Goal: Task Accomplishment & Management: Use online tool/utility

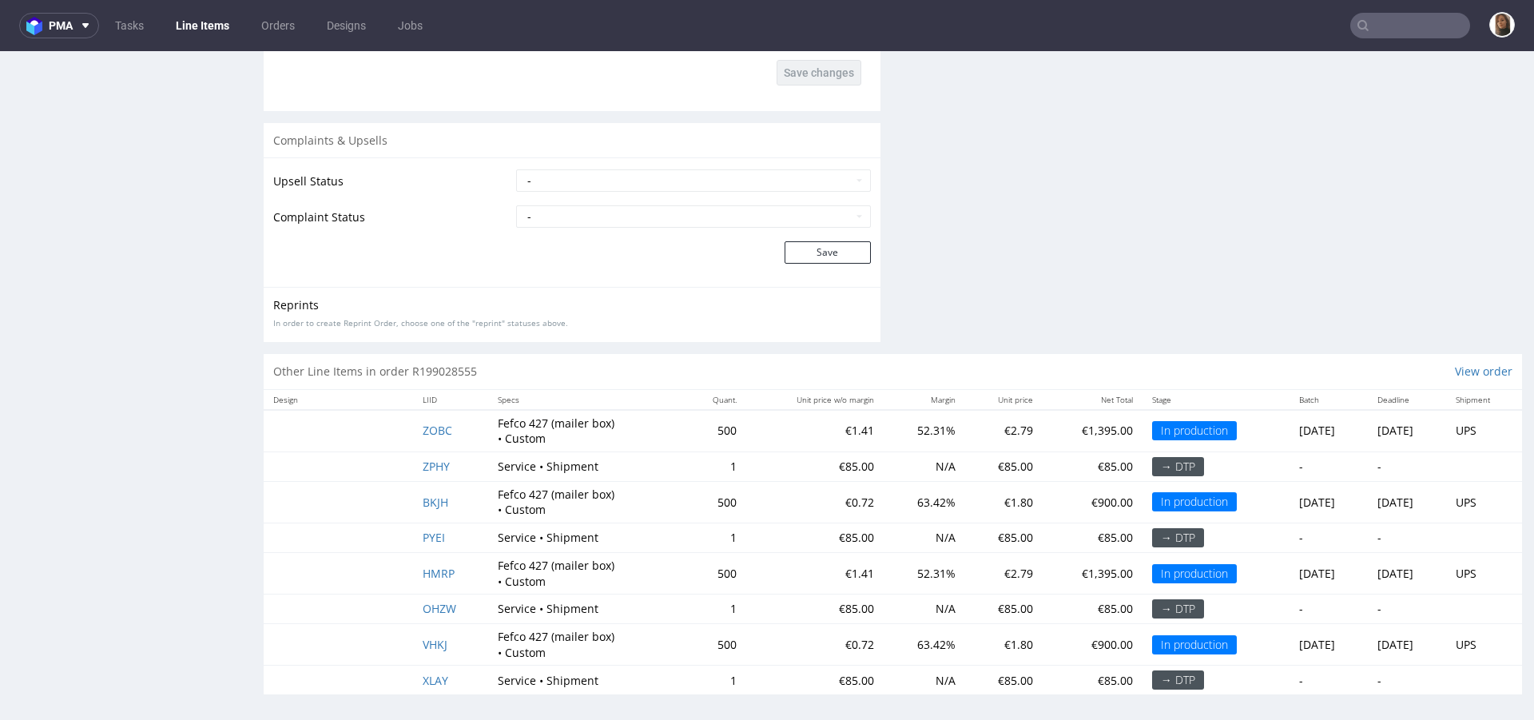
scroll to position [2, 0]
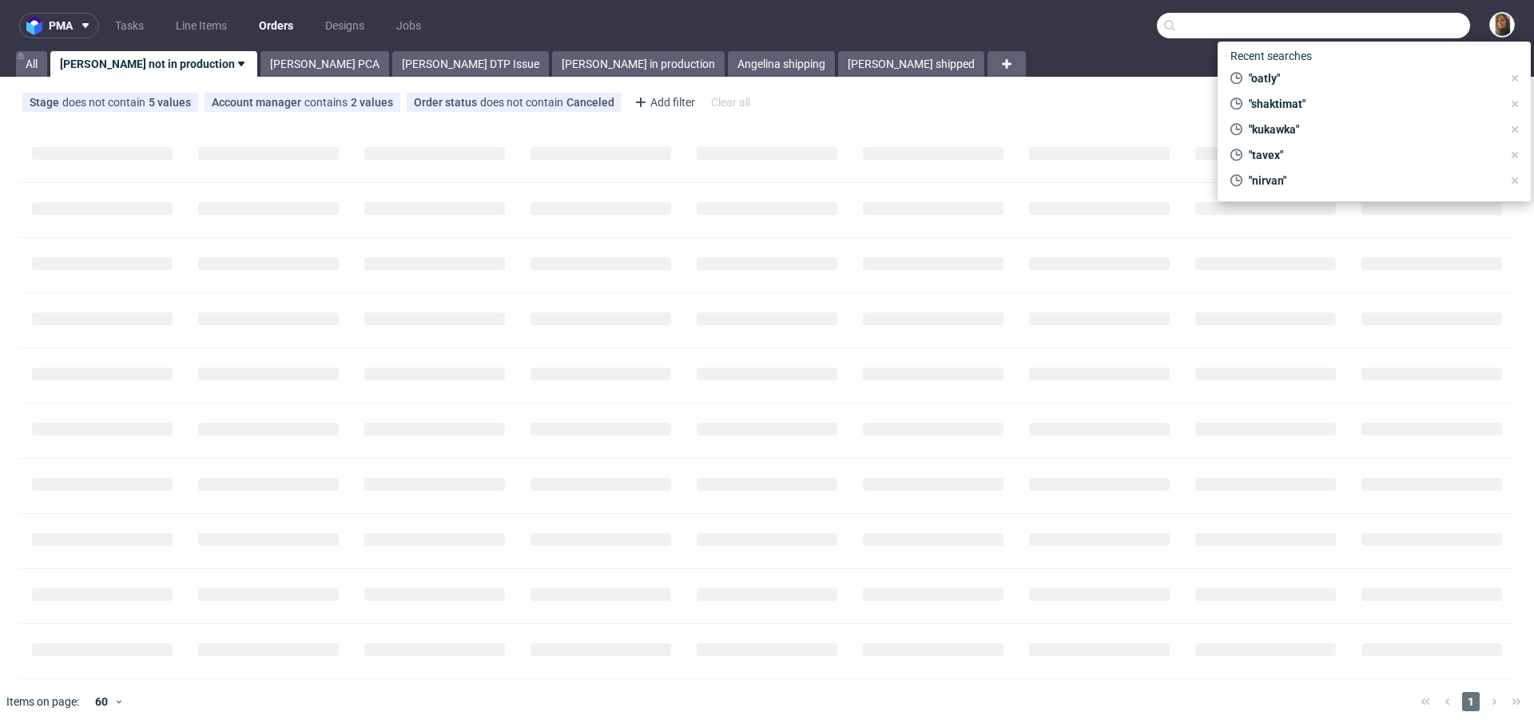
click at [1383, 26] on input "text" at bounding box center [1313, 26] width 313 height 26
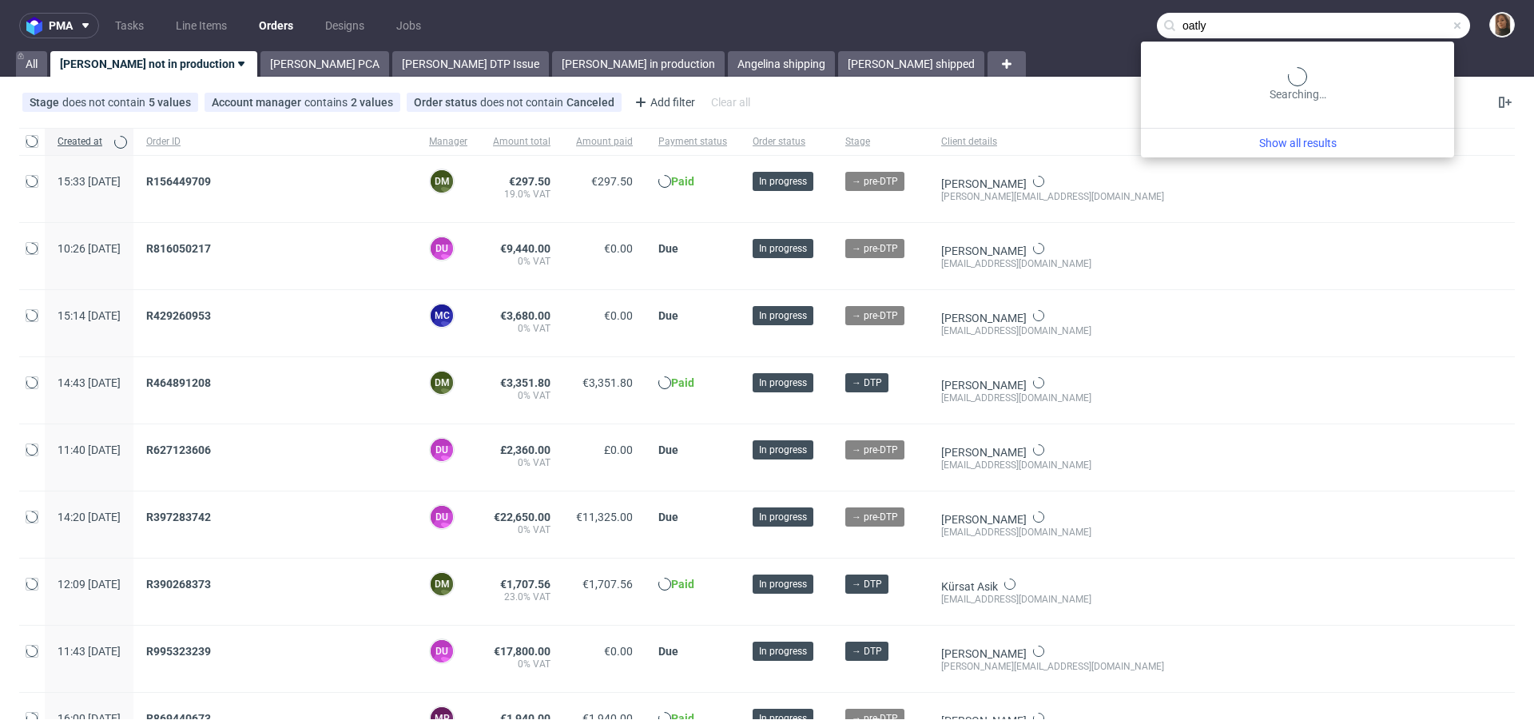
type input "oatly"
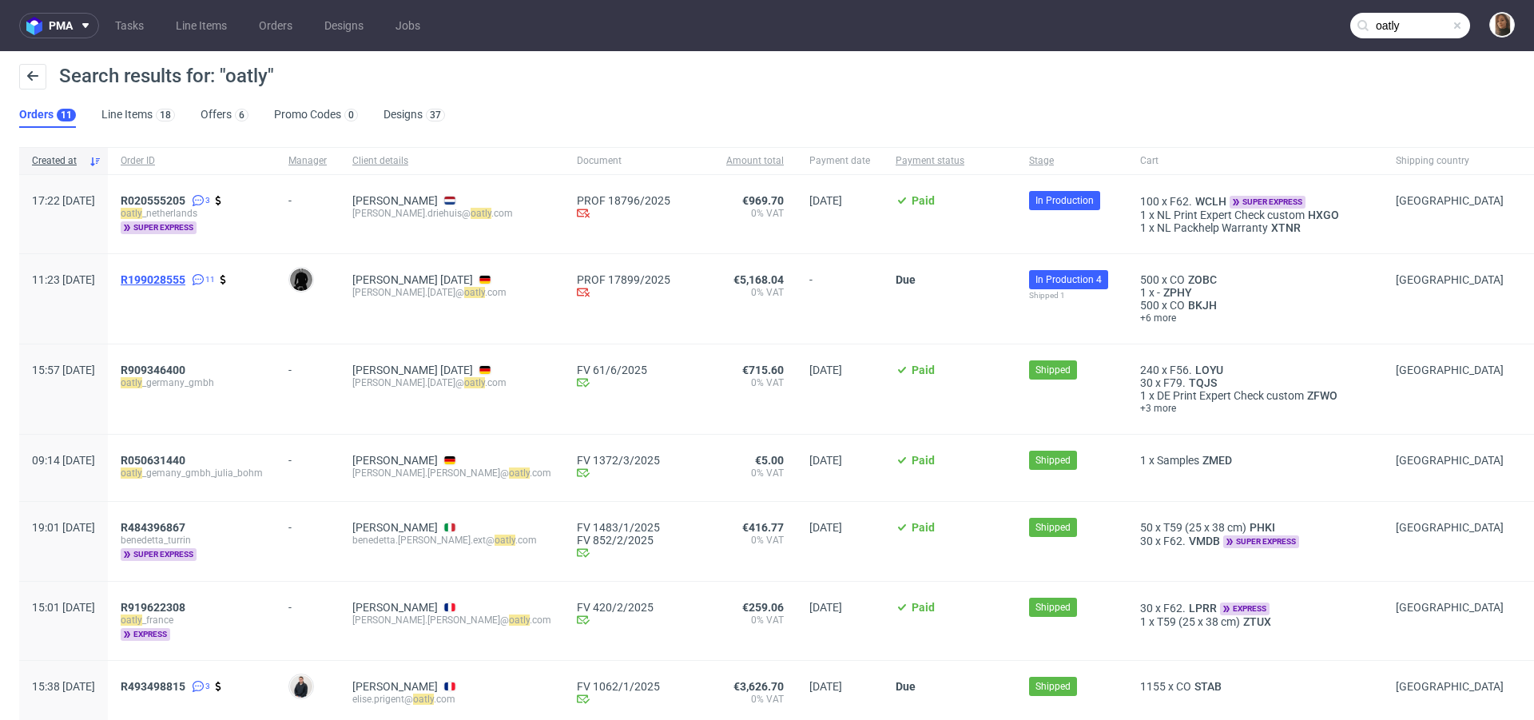
click at [185, 283] on span "R199028555" at bounding box center [153, 279] width 65 height 13
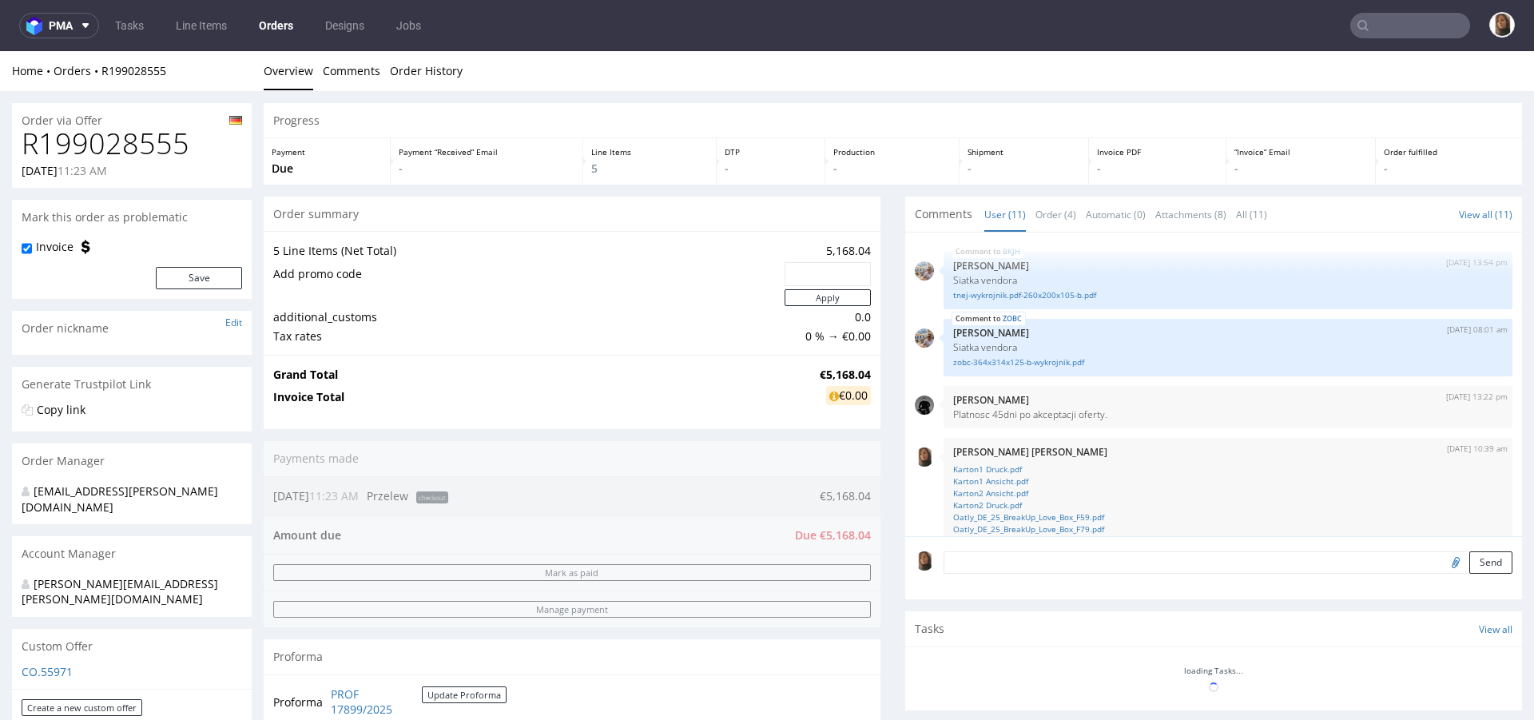
scroll to position [396, 0]
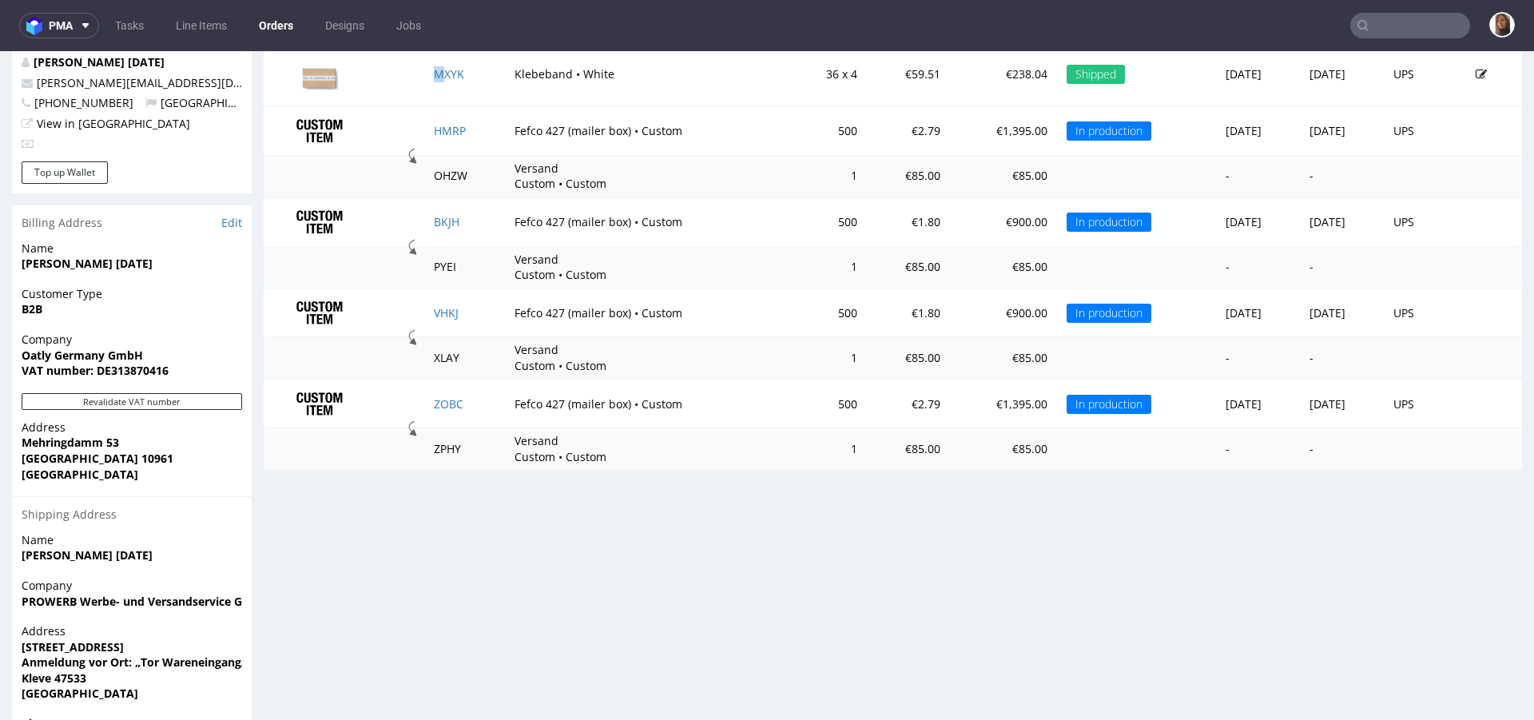
click at [432, 63] on td "MXYK" at bounding box center [464, 74] width 81 height 64
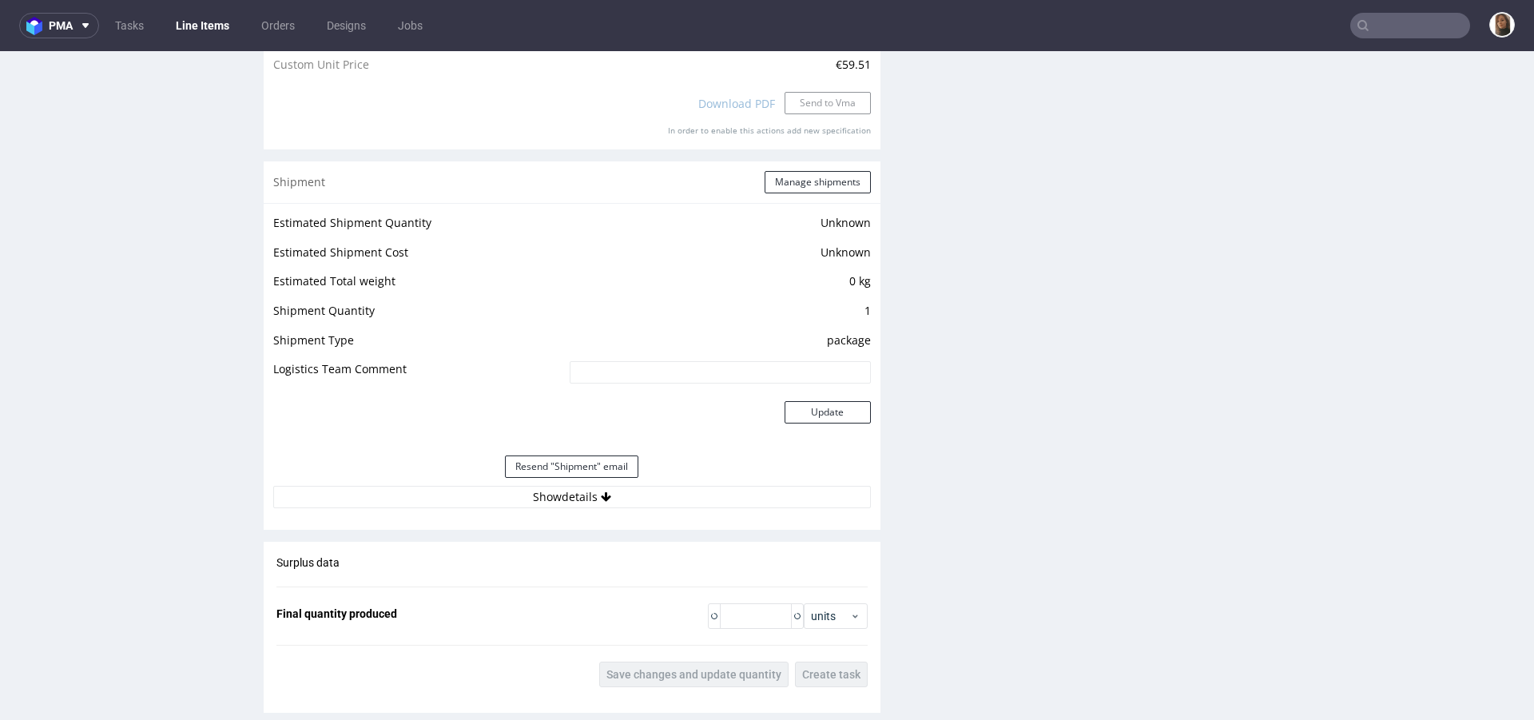
scroll to position [1892, 0]
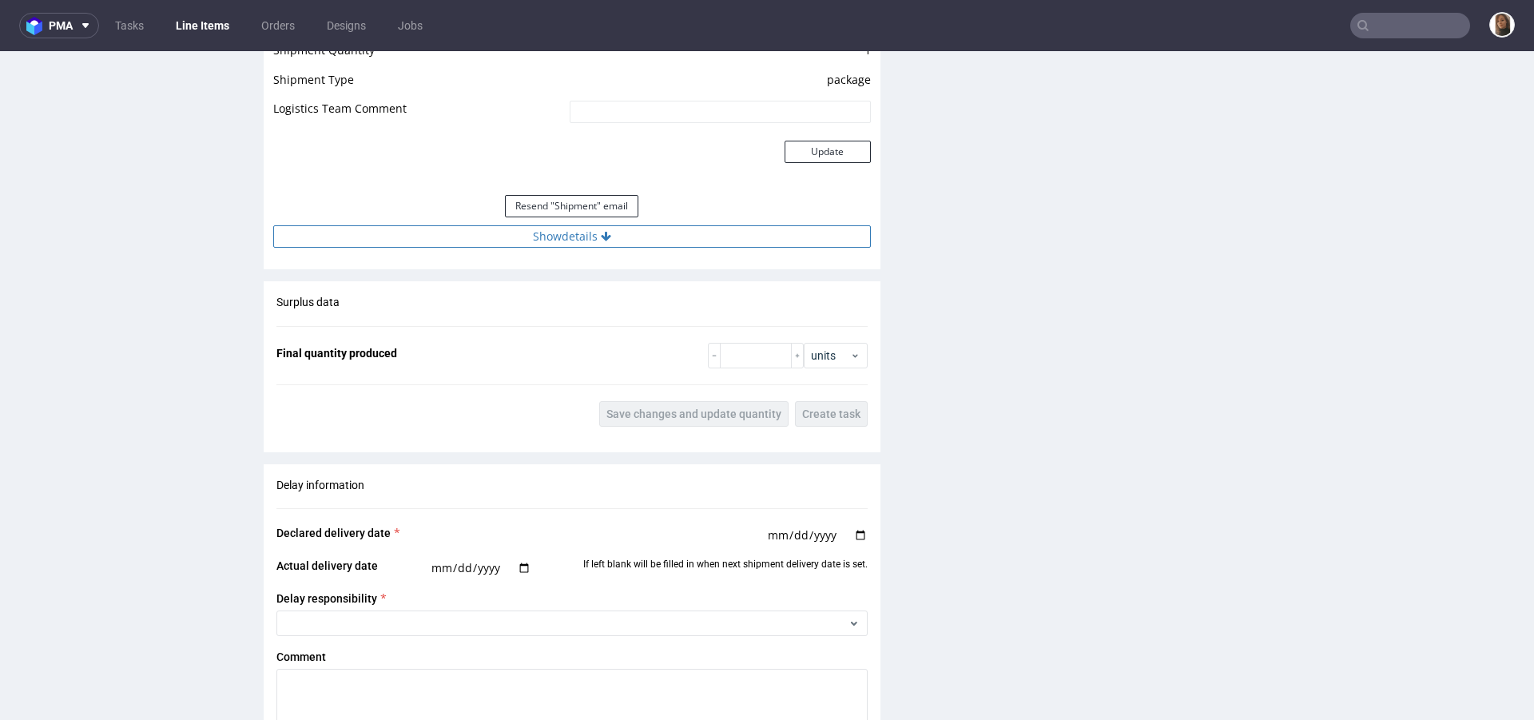
click at [562, 229] on button "Show details" at bounding box center [572, 236] width 598 height 22
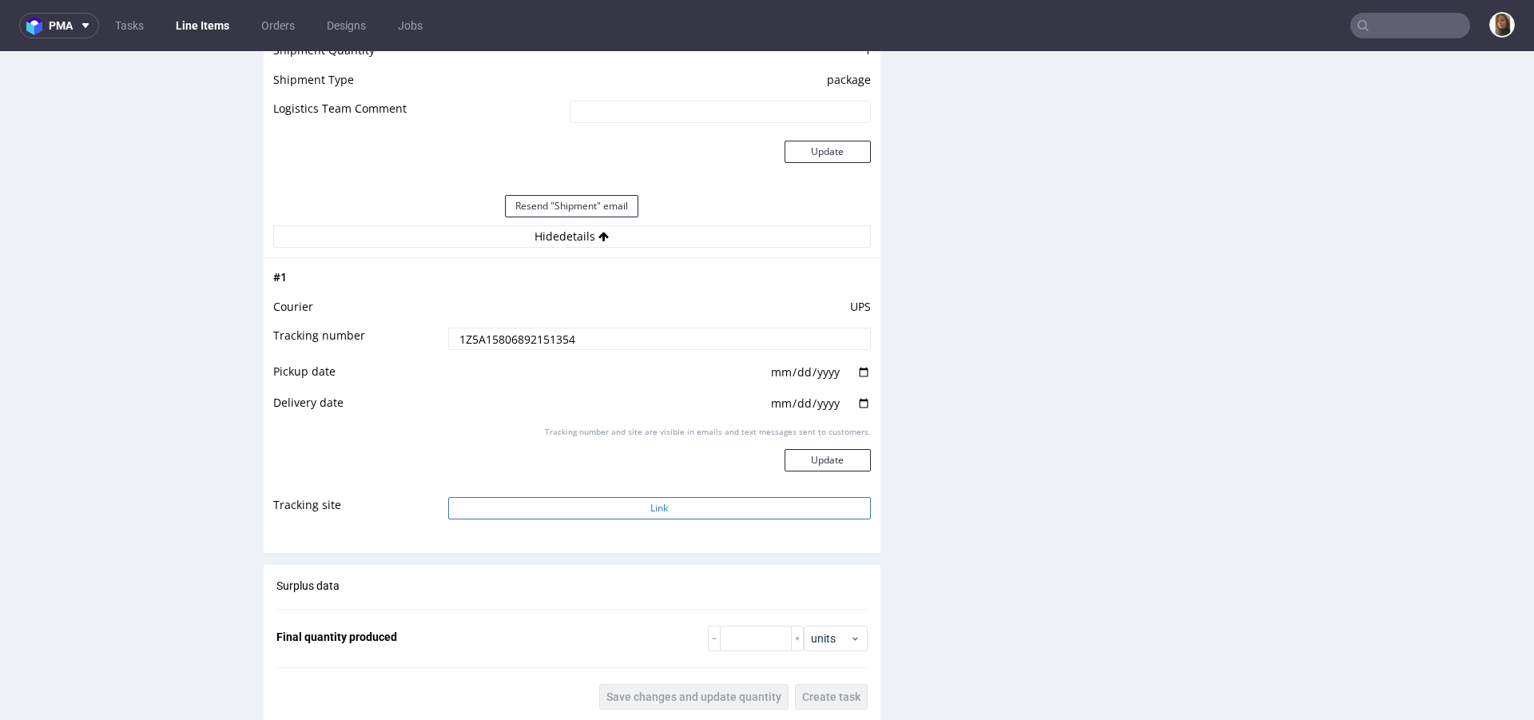
click at [666, 502] on button "Link" at bounding box center [659, 508] width 423 height 22
click at [1423, 27] on input "text" at bounding box center [1411, 26] width 120 height 26
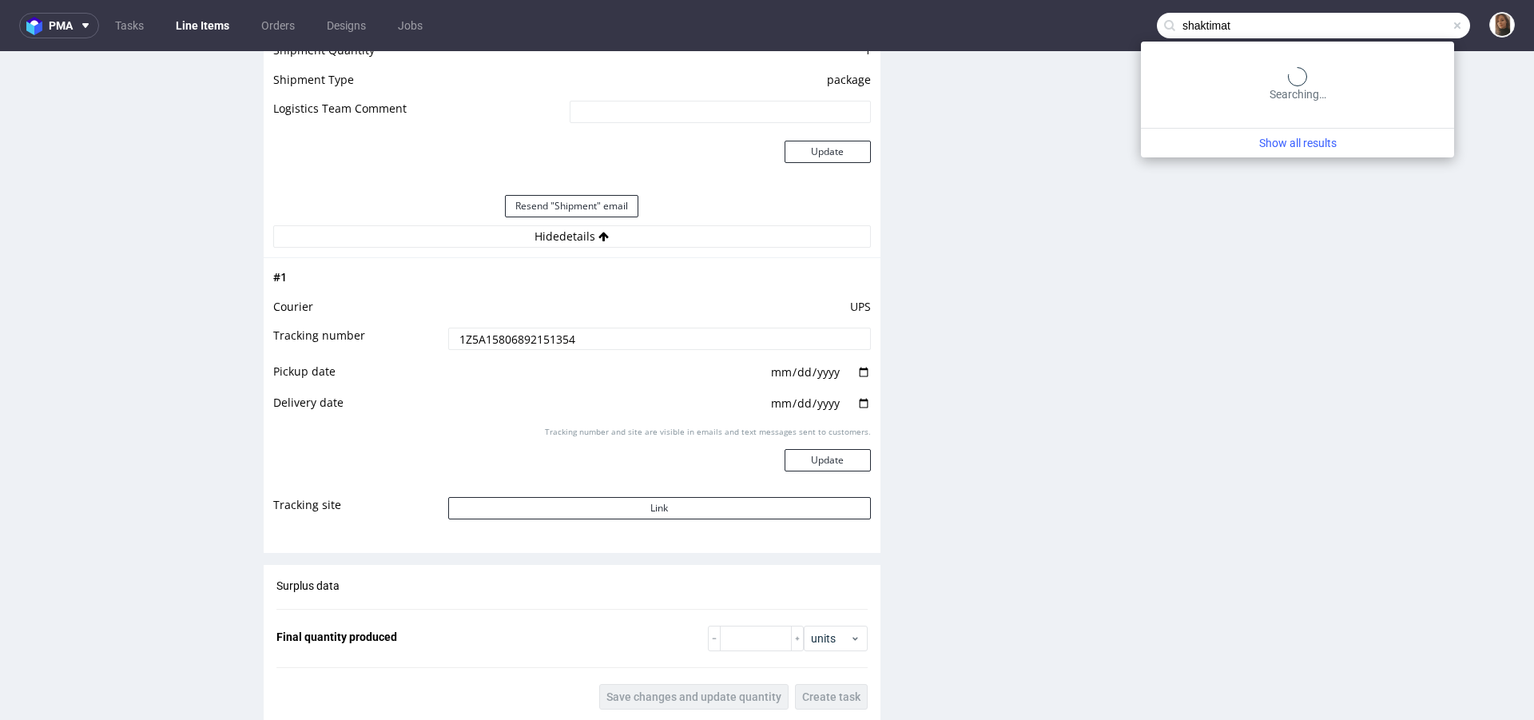
type input "shaktimat"
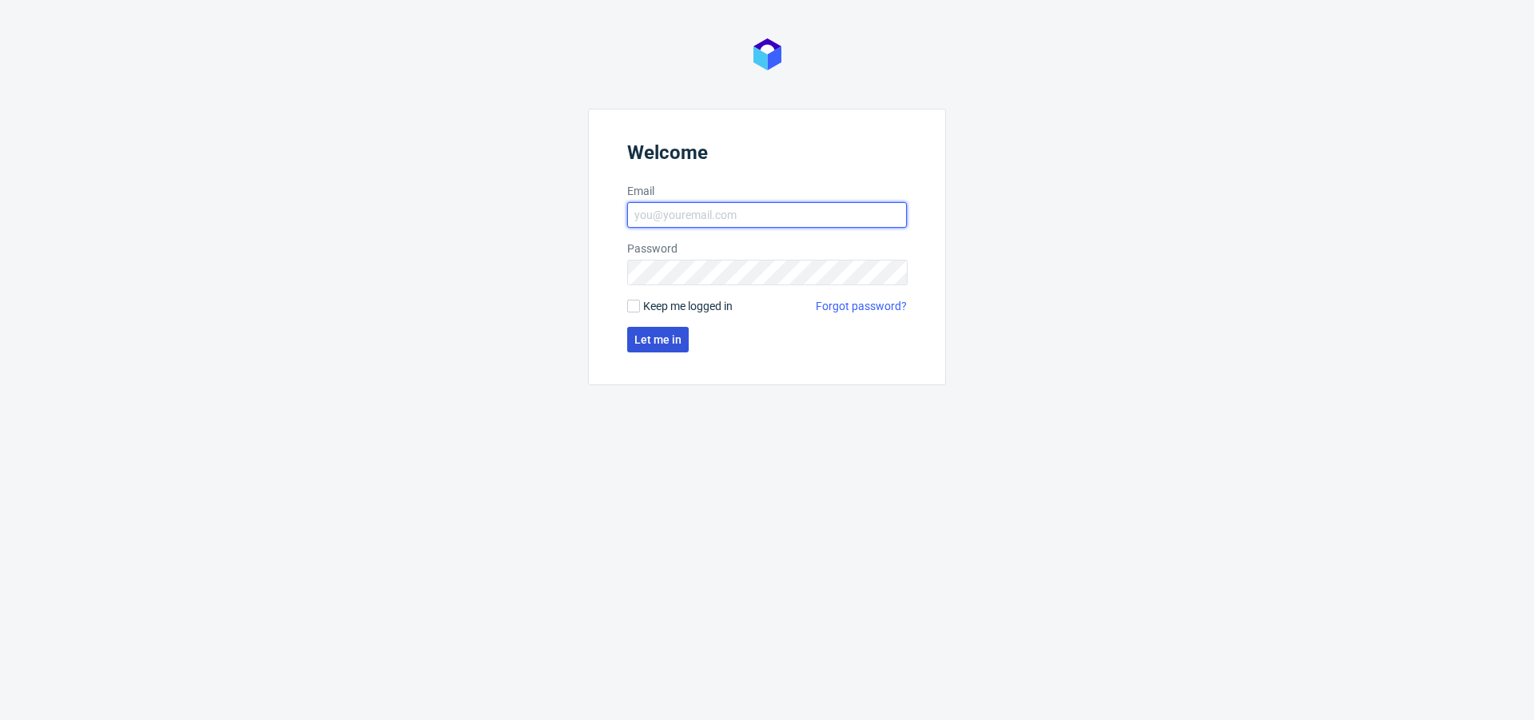
type input "[PERSON_NAME][EMAIL_ADDRESS][PERSON_NAME][DOMAIN_NAME]"
click at [639, 332] on button "Let me in" at bounding box center [658, 340] width 62 height 26
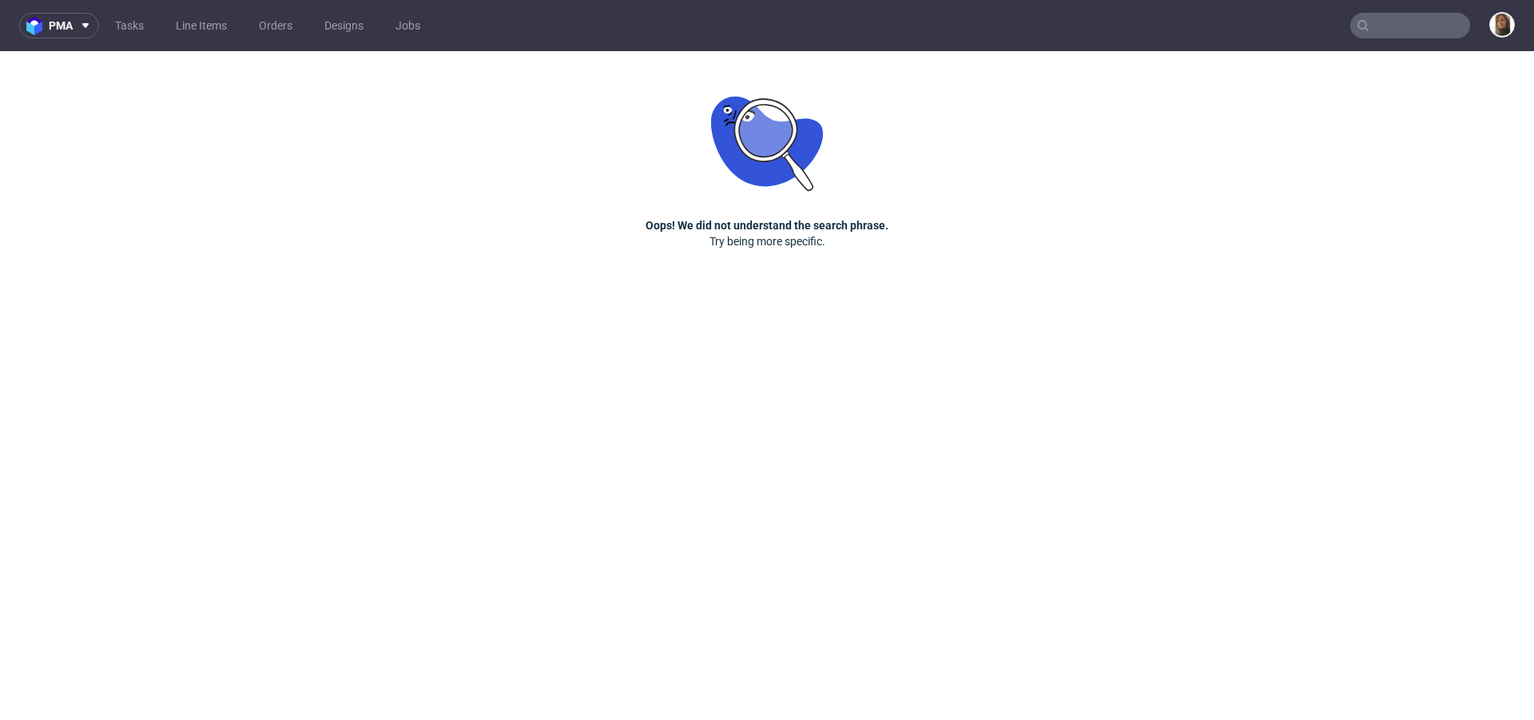
click at [1407, 20] on input "text" at bounding box center [1411, 26] width 120 height 26
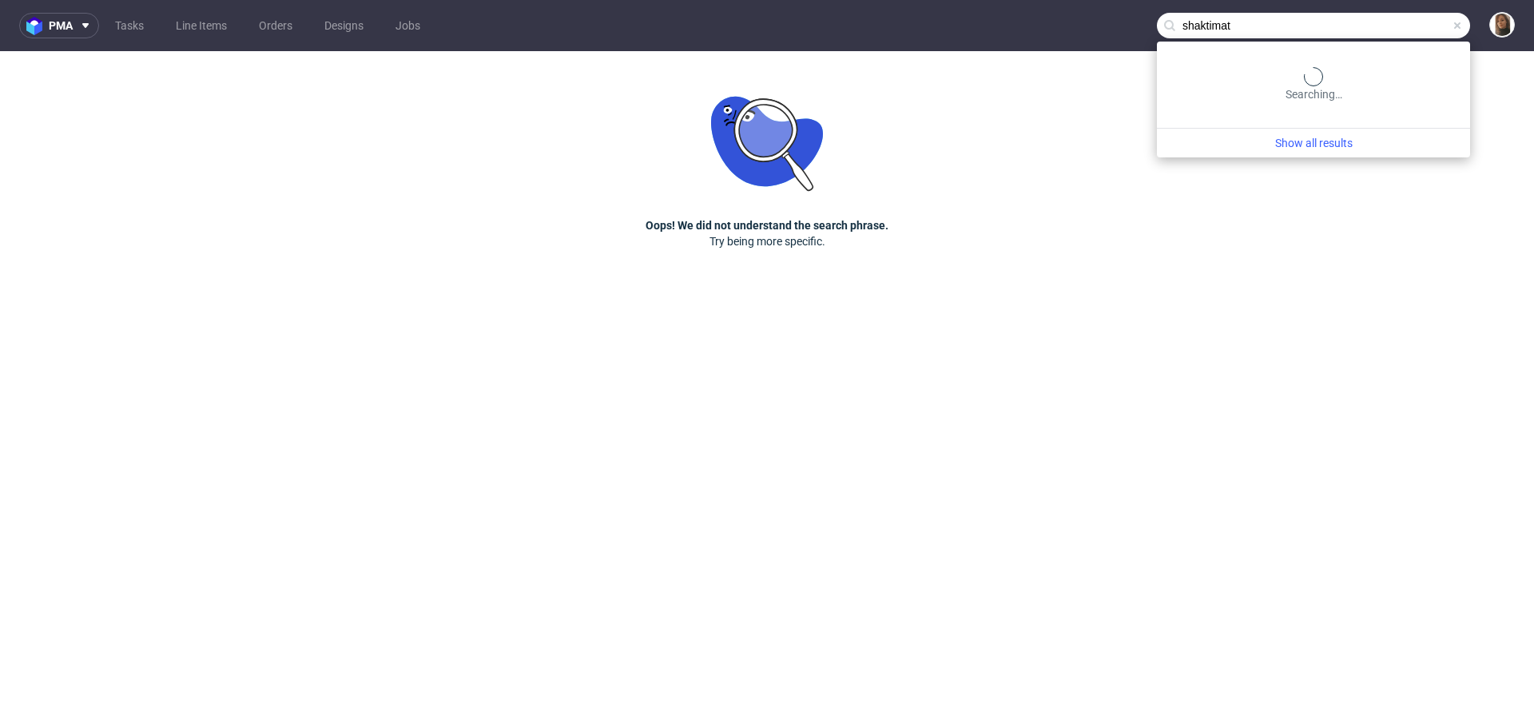
type input "shaktimat"
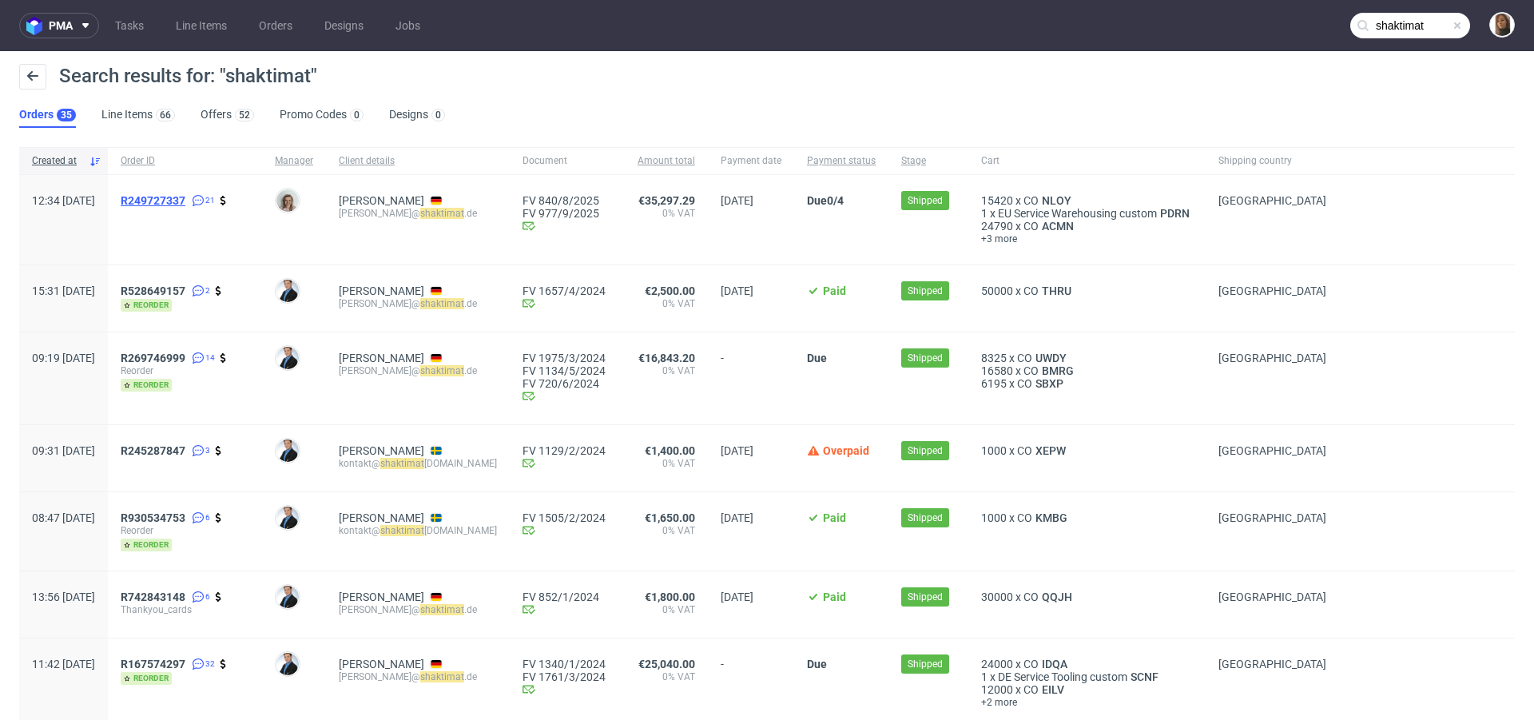
click at [185, 199] on span "R249727337" at bounding box center [153, 200] width 65 height 13
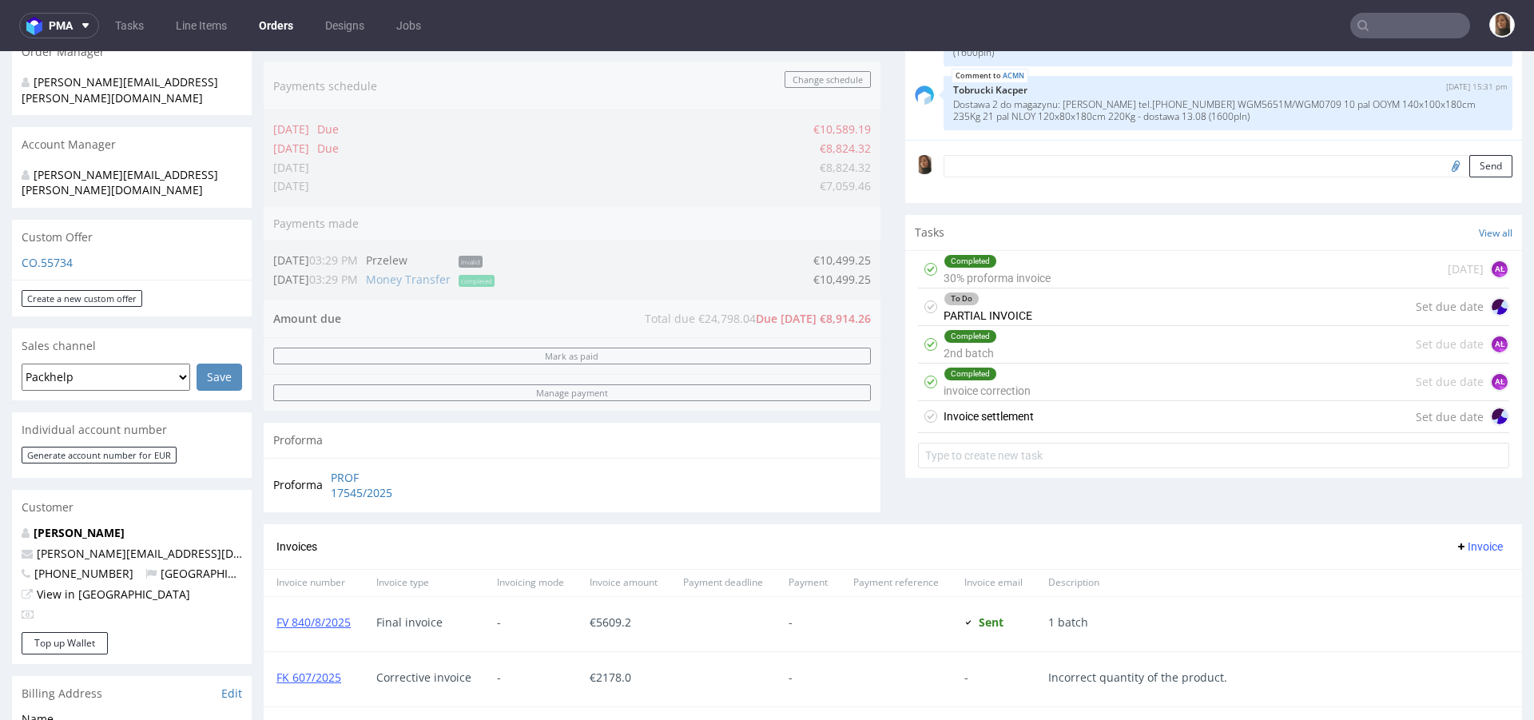
scroll to position [702, 0]
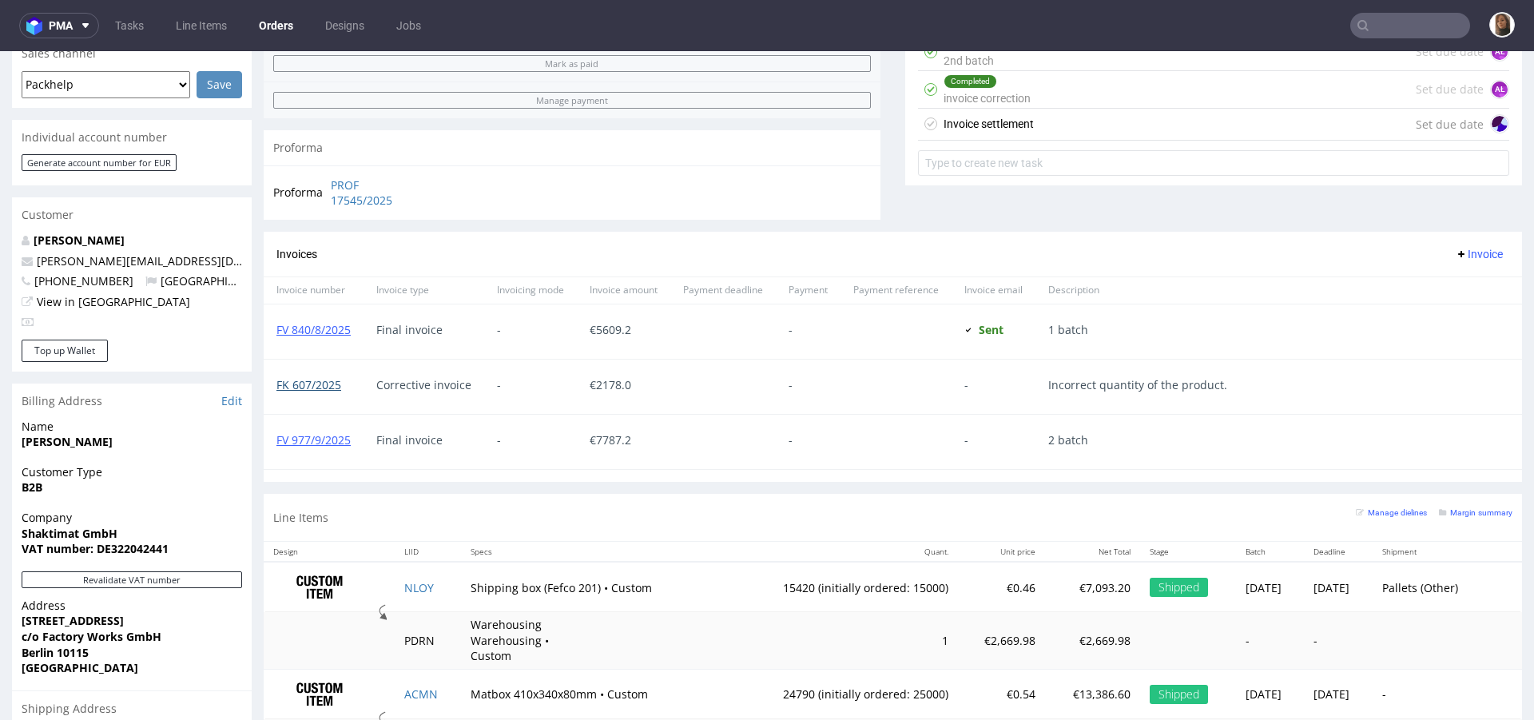
click at [304, 380] on link "FK 607/2025" at bounding box center [309, 384] width 65 height 15
click at [315, 334] on div "FV 840/8/2025" at bounding box center [314, 331] width 100 height 54
click at [312, 326] on link "FV 840/8/2025" at bounding box center [314, 329] width 74 height 15
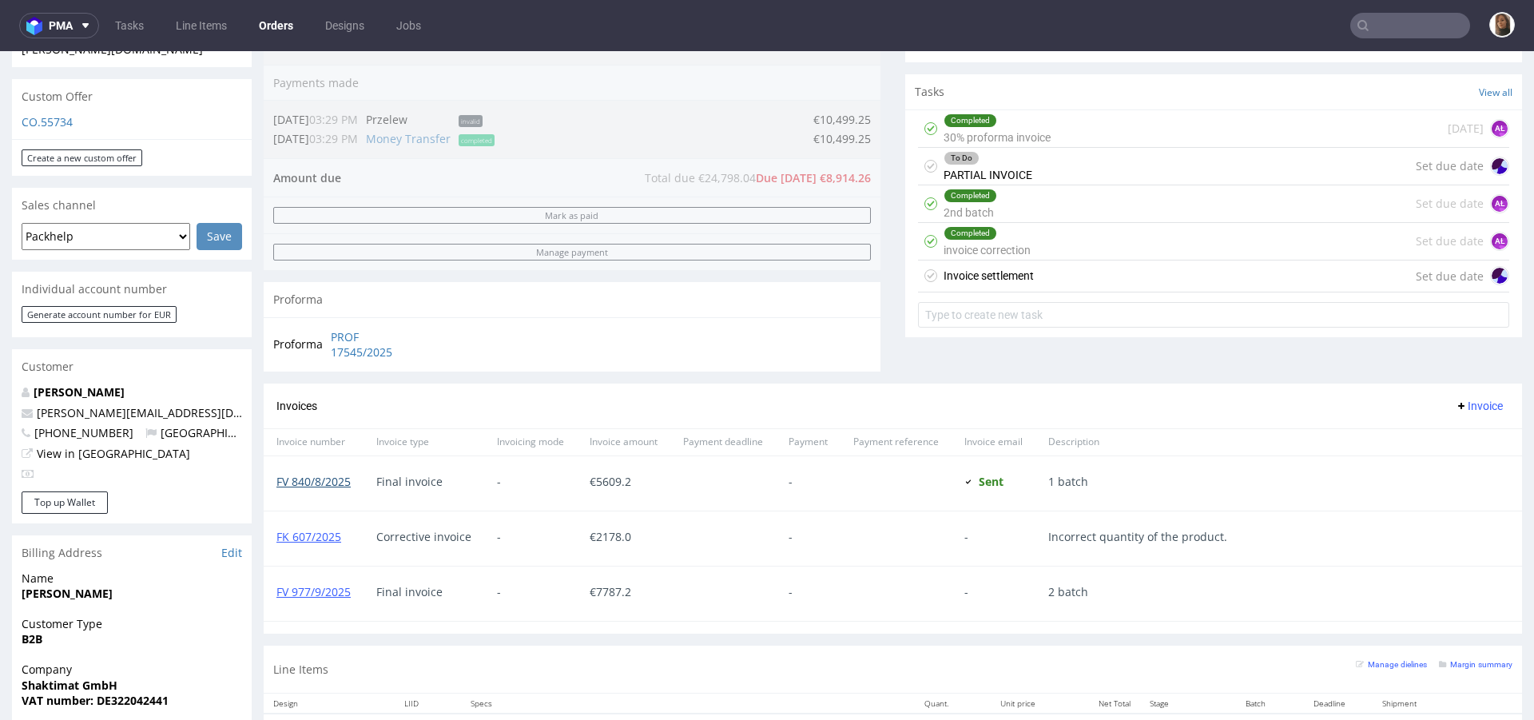
scroll to position [0, 0]
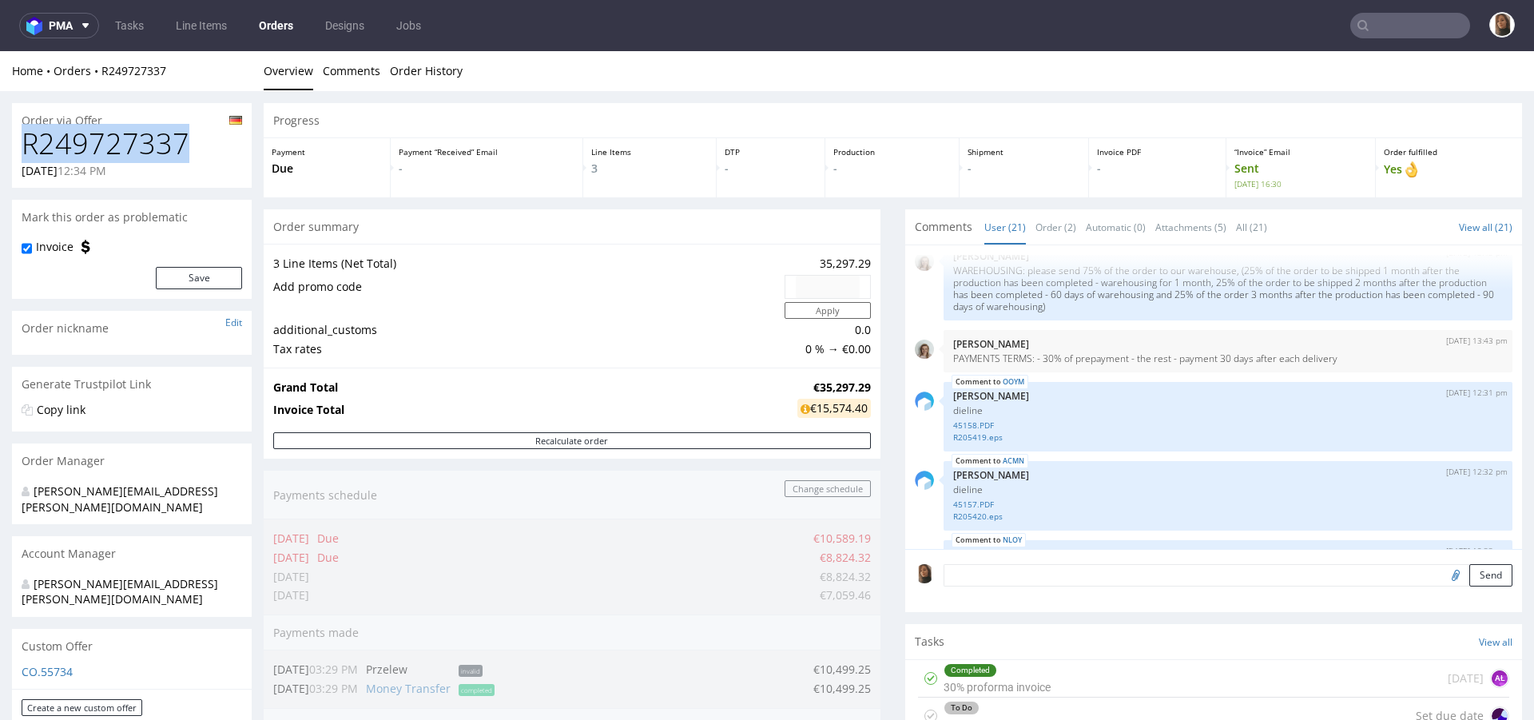
drag, startPoint x: 185, startPoint y: 138, endPoint x: 0, endPoint y: 137, distance: 185.4
copy h1 "R249727337"
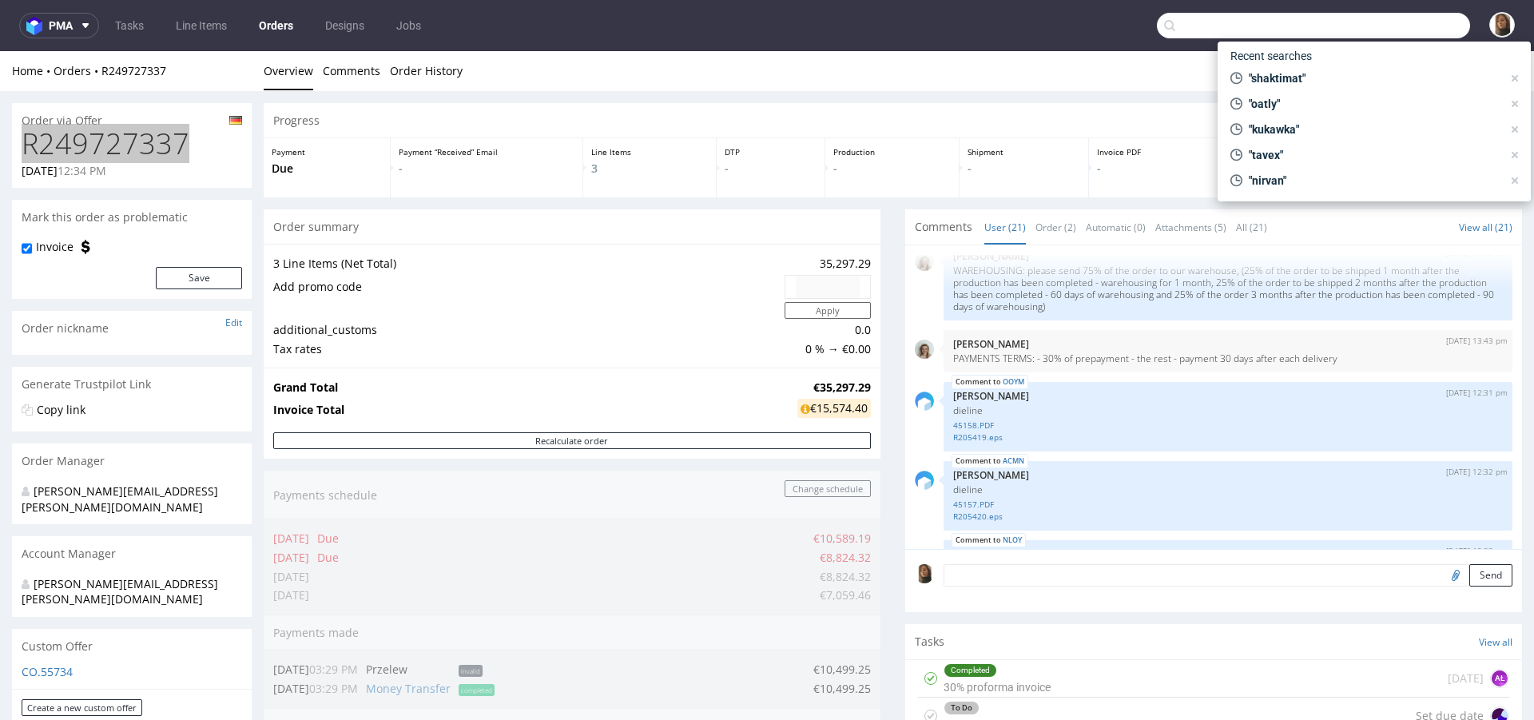
click at [1410, 27] on input "text" at bounding box center [1313, 26] width 313 height 26
paste input "R950459395"
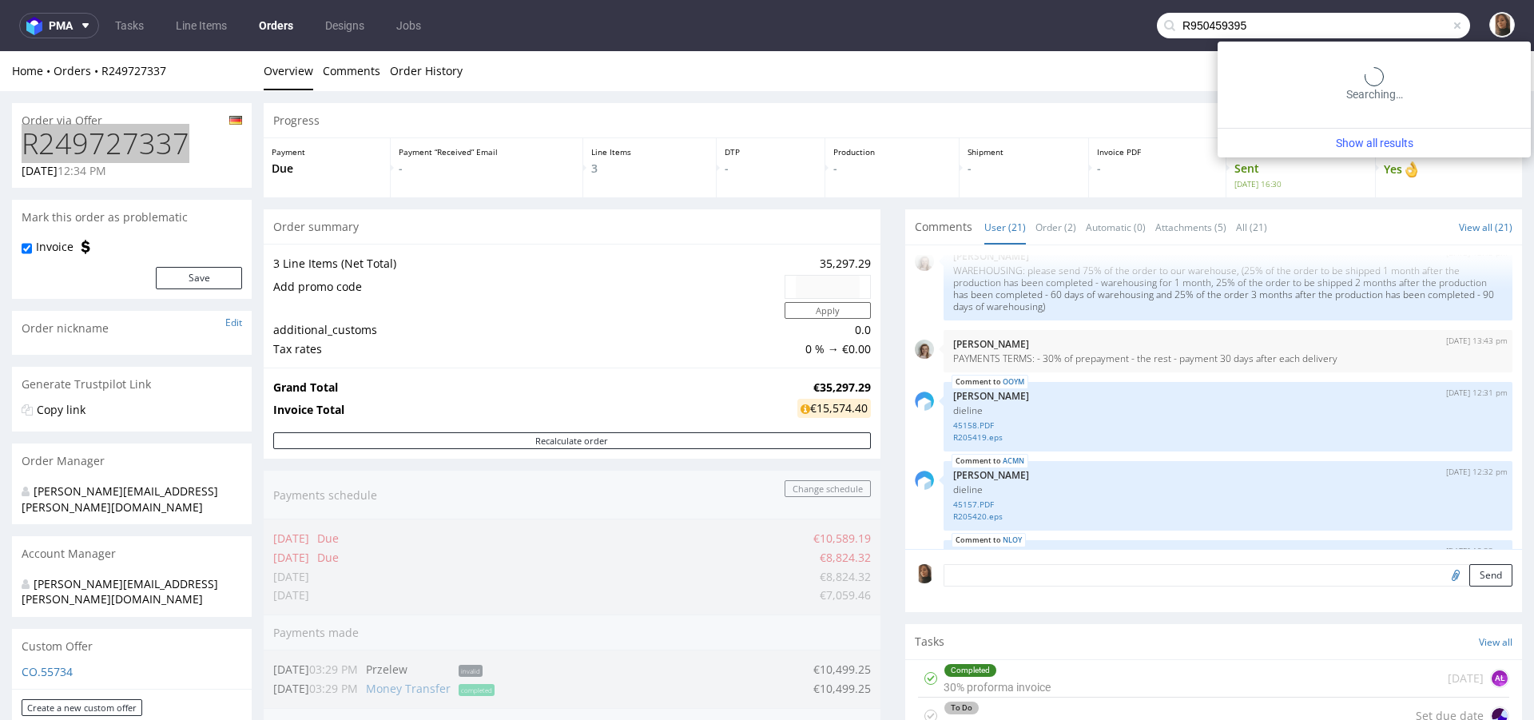
type input "R950459395"
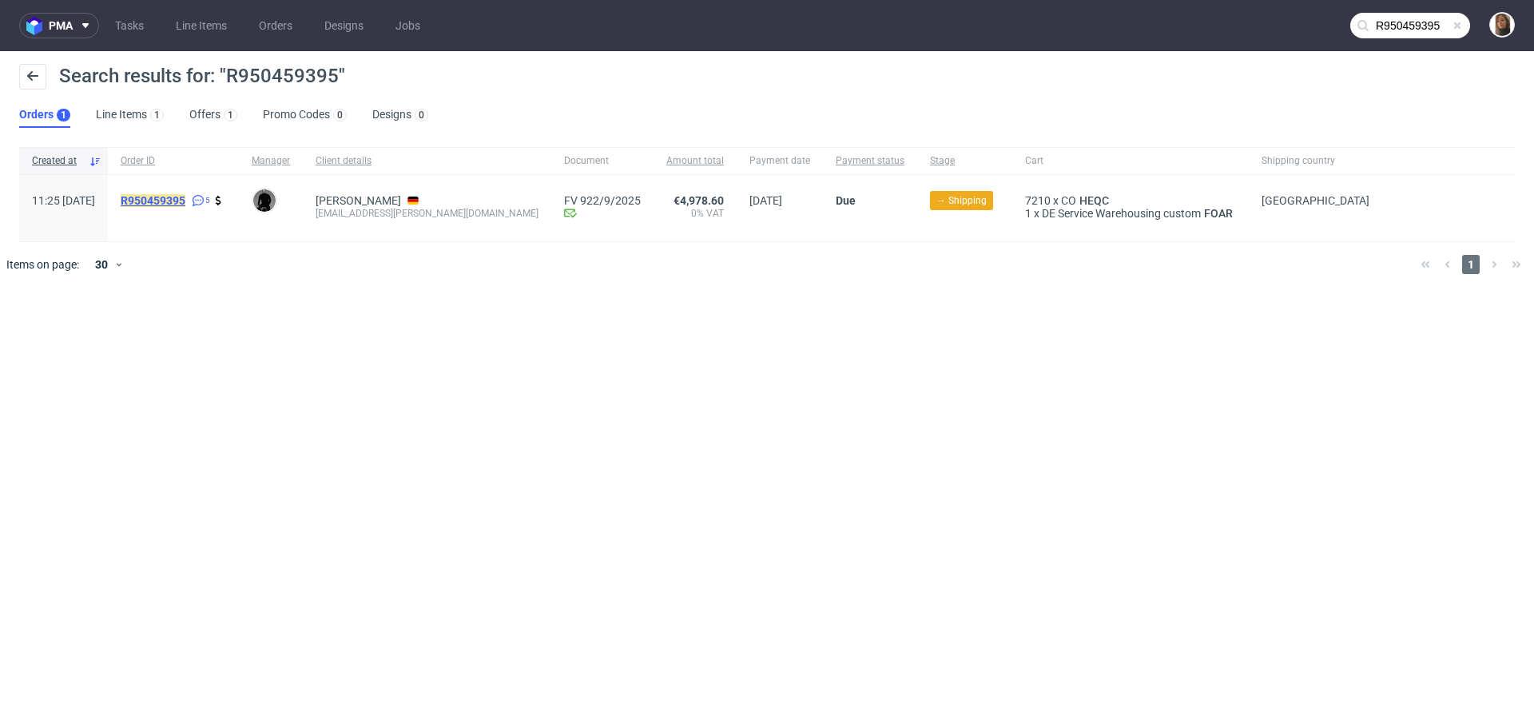
click at [185, 197] on mark "R950459395" at bounding box center [153, 200] width 65 height 13
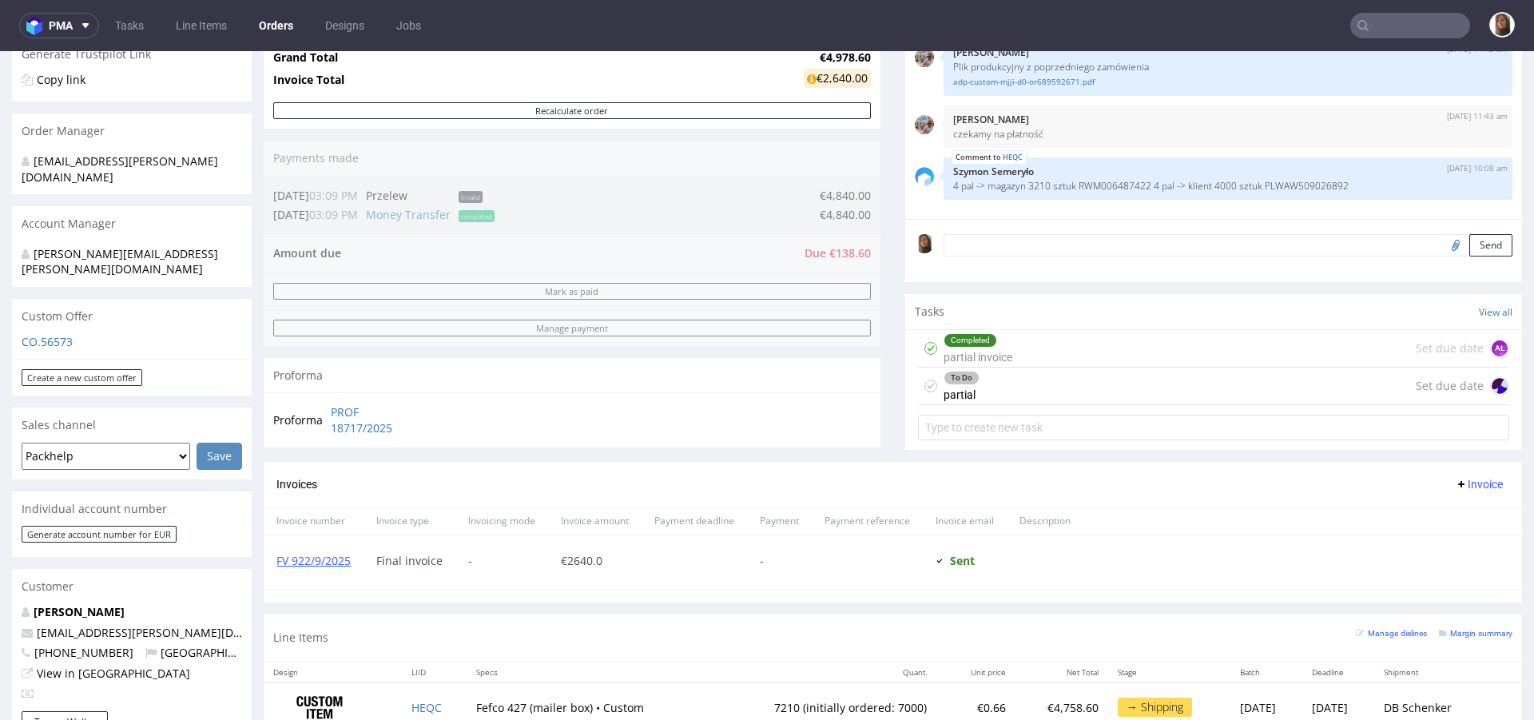
scroll to position [329, 0]
click at [302, 562] on link "FV 922/9/2025" at bounding box center [314, 561] width 74 height 15
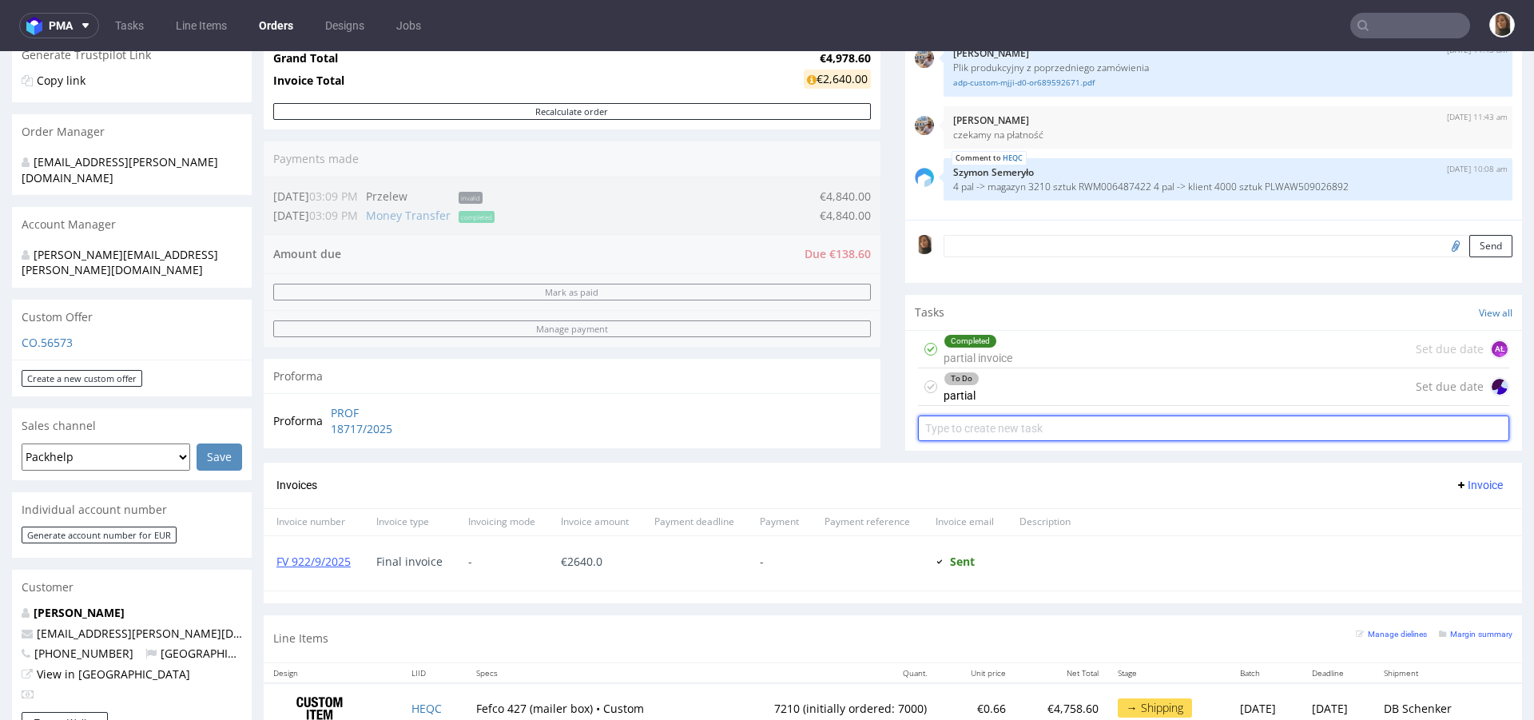
click at [1017, 425] on input "text" at bounding box center [1213, 429] width 591 height 26
type input "korekta"
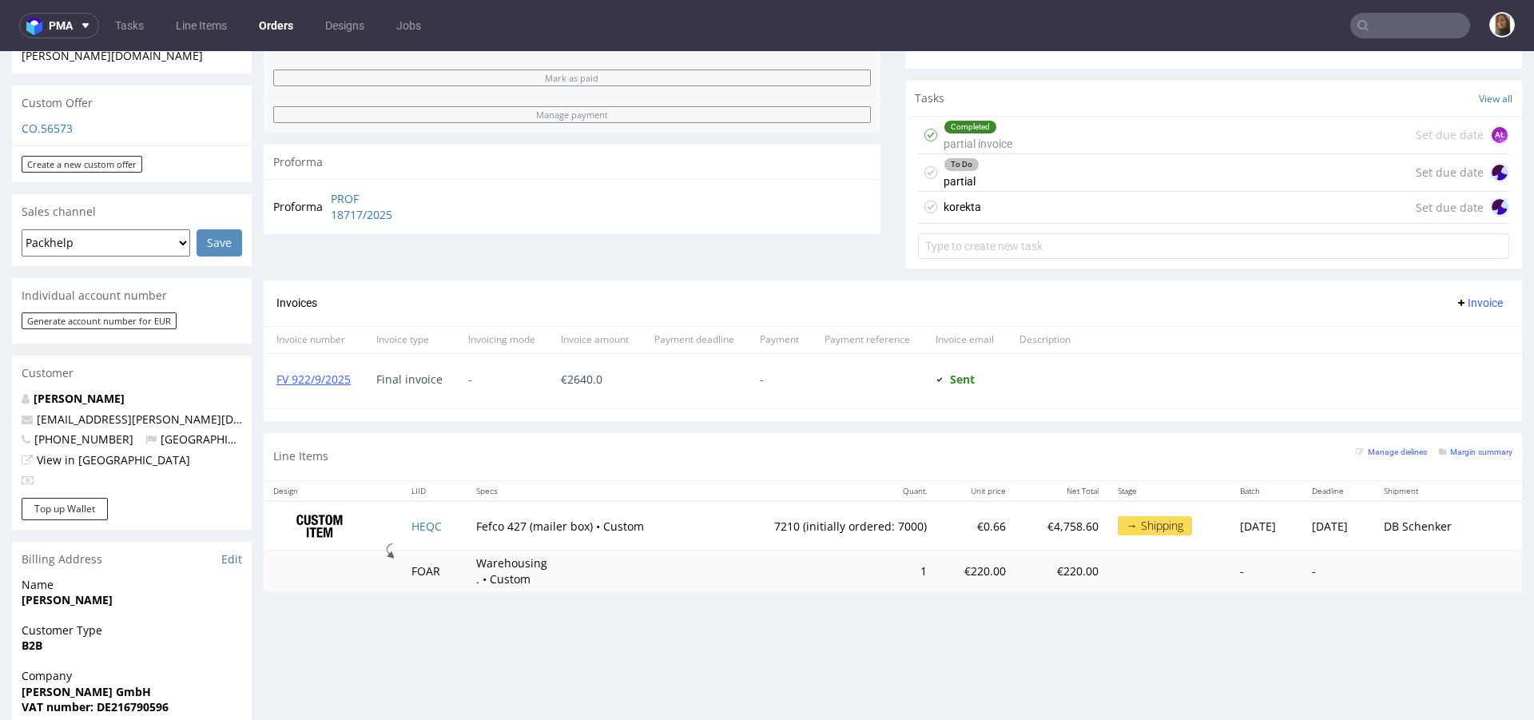
scroll to position [602, 0]
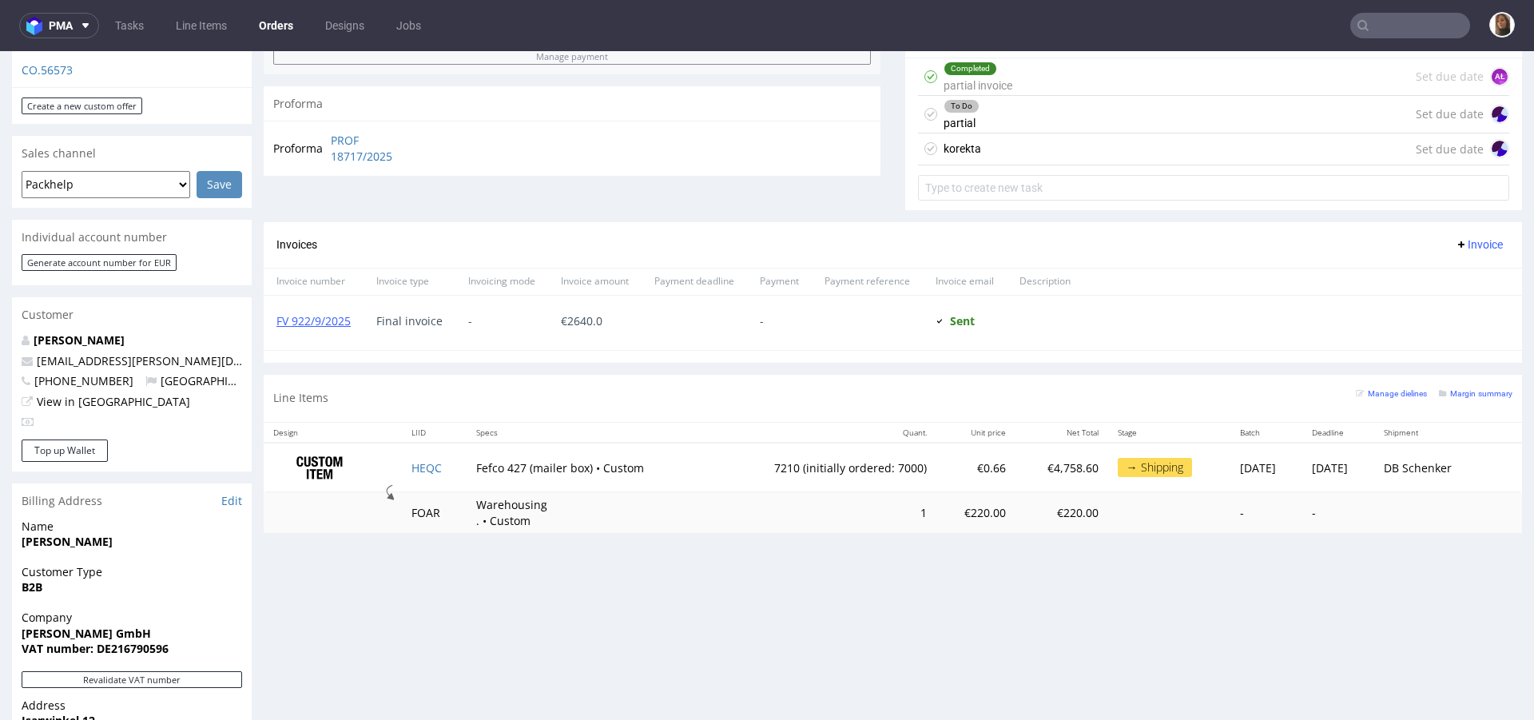
click at [989, 149] on div "korekta Set due date" at bounding box center [1213, 149] width 591 height 32
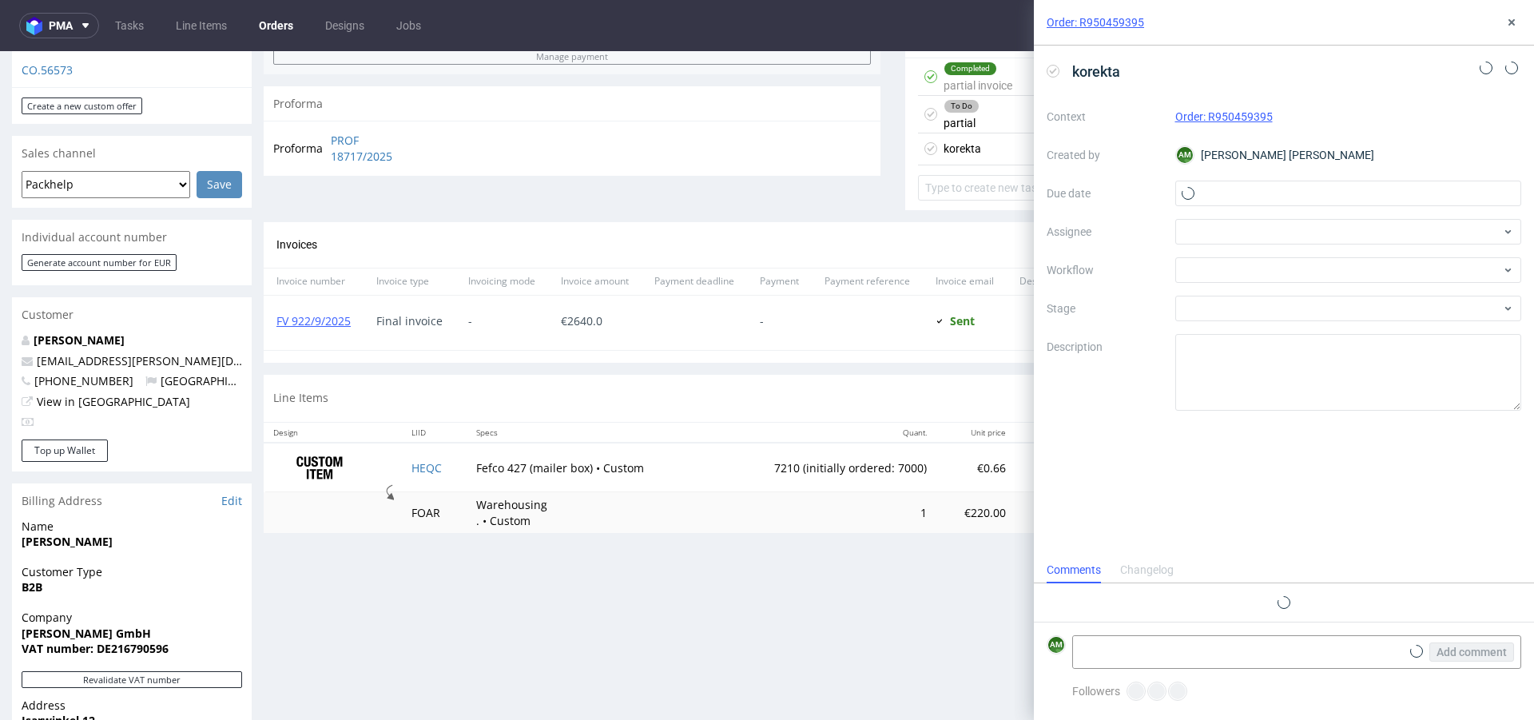
scroll to position [13, 0]
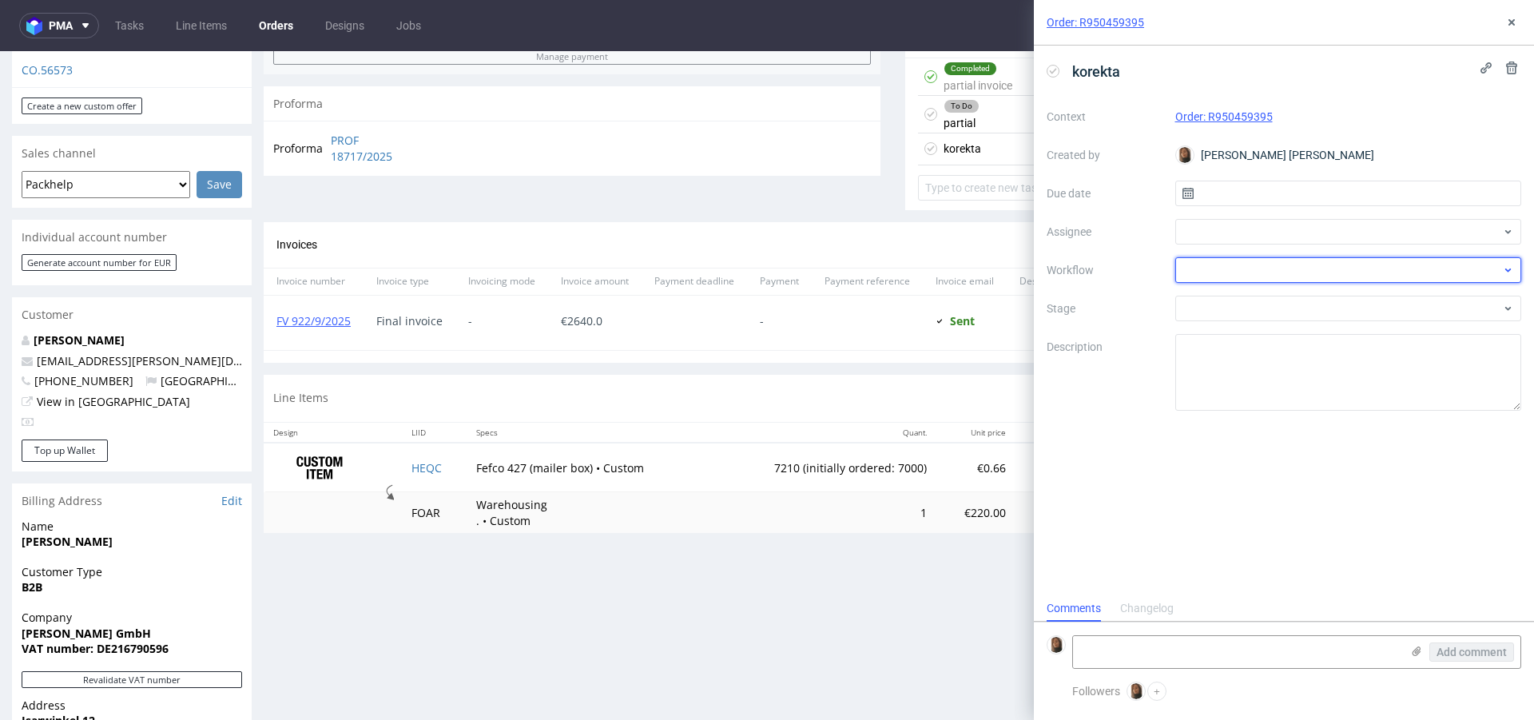
click at [1194, 264] on div at bounding box center [1349, 270] width 347 height 26
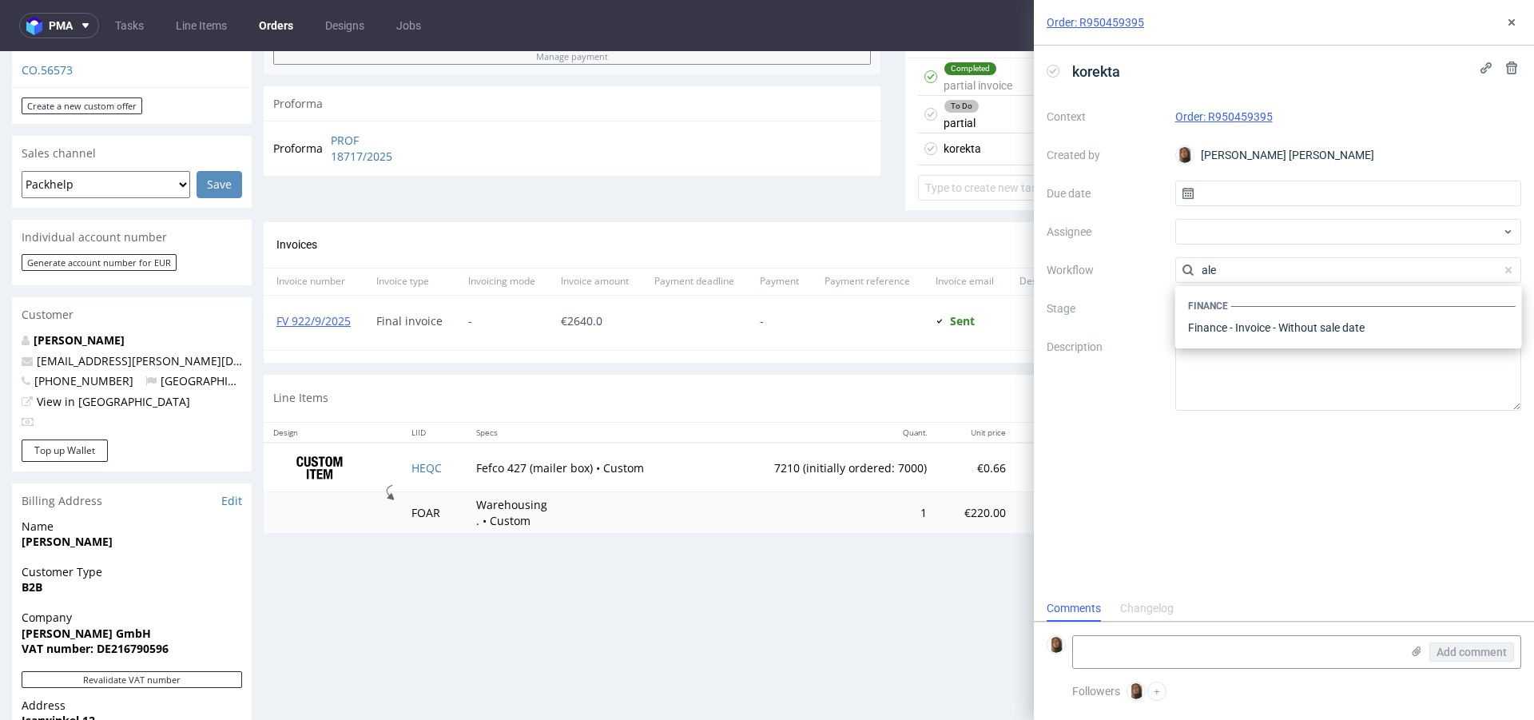
scroll to position [0, 0]
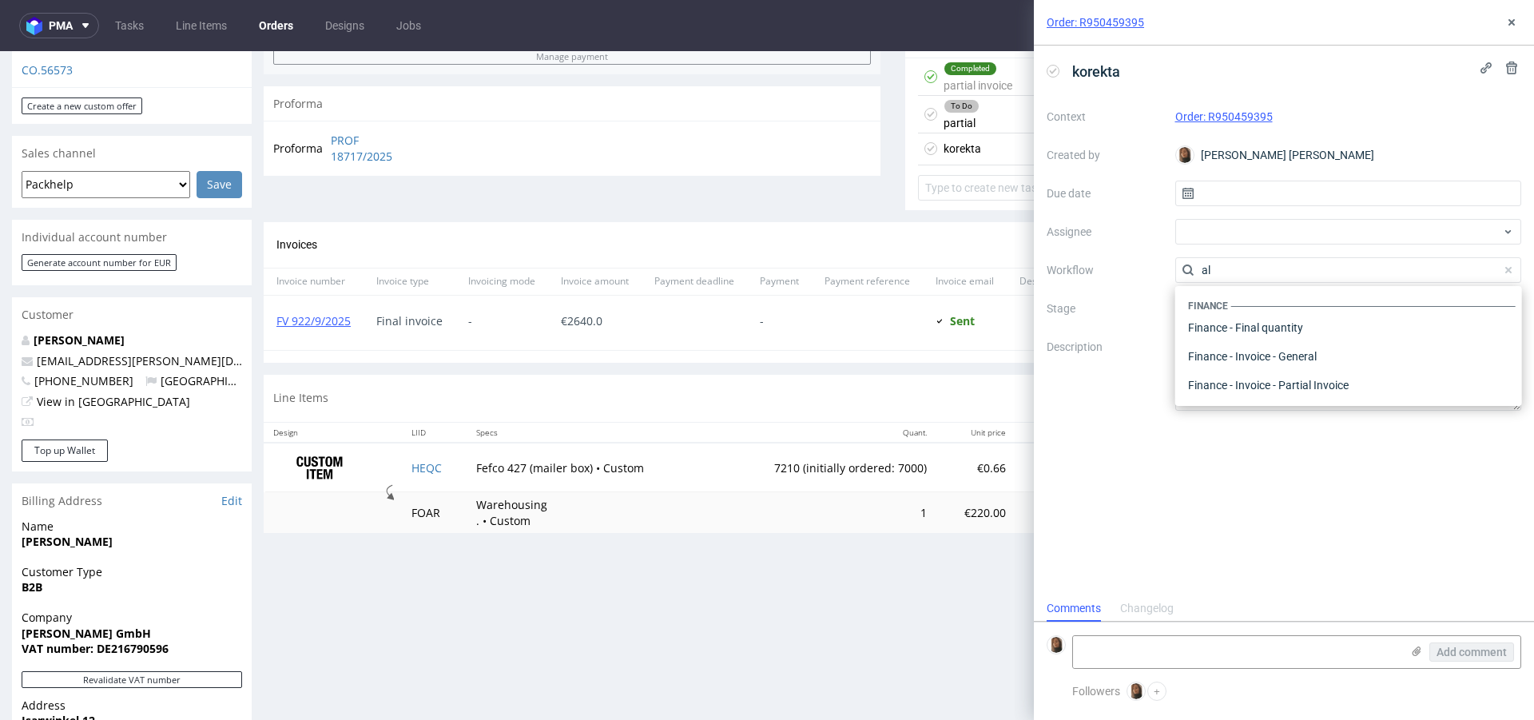
type input "a"
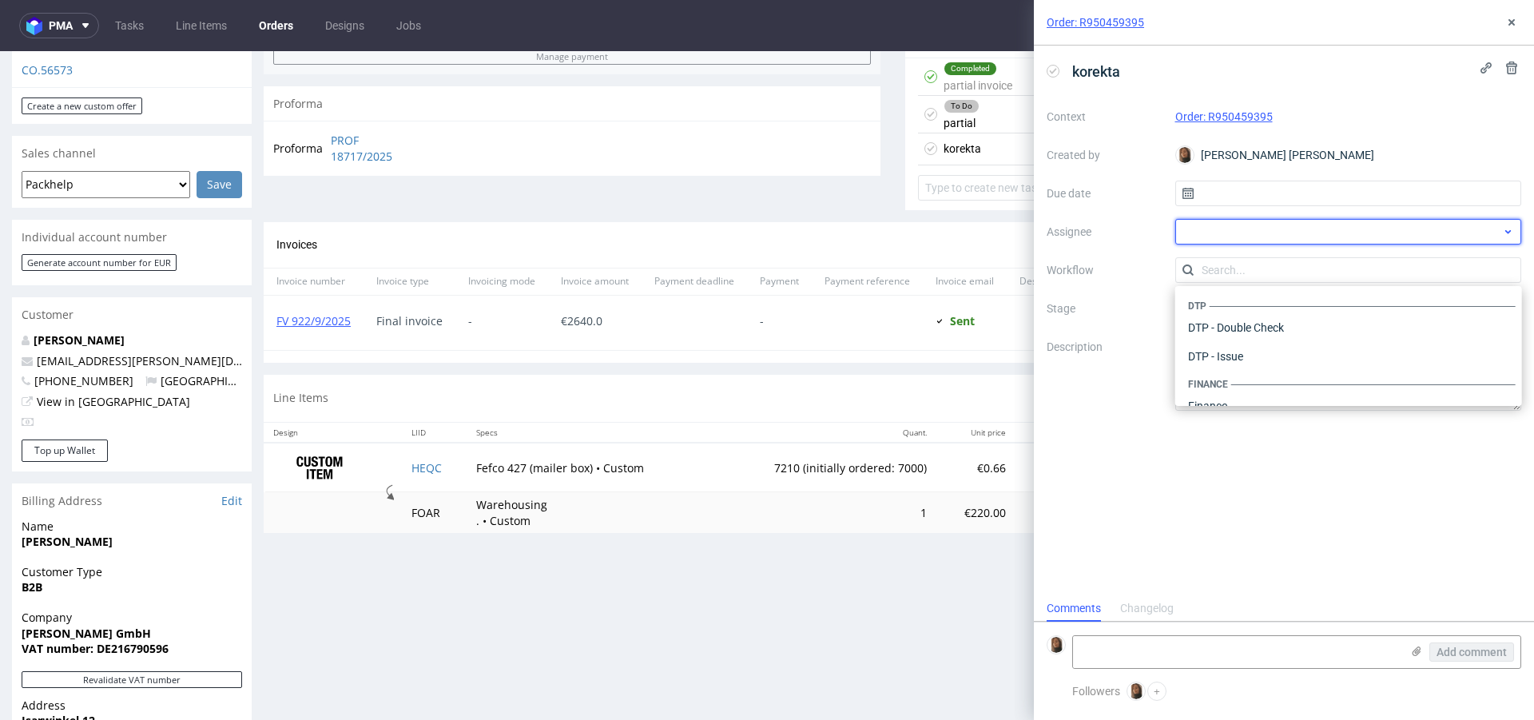
click at [1196, 230] on div at bounding box center [1349, 232] width 347 height 26
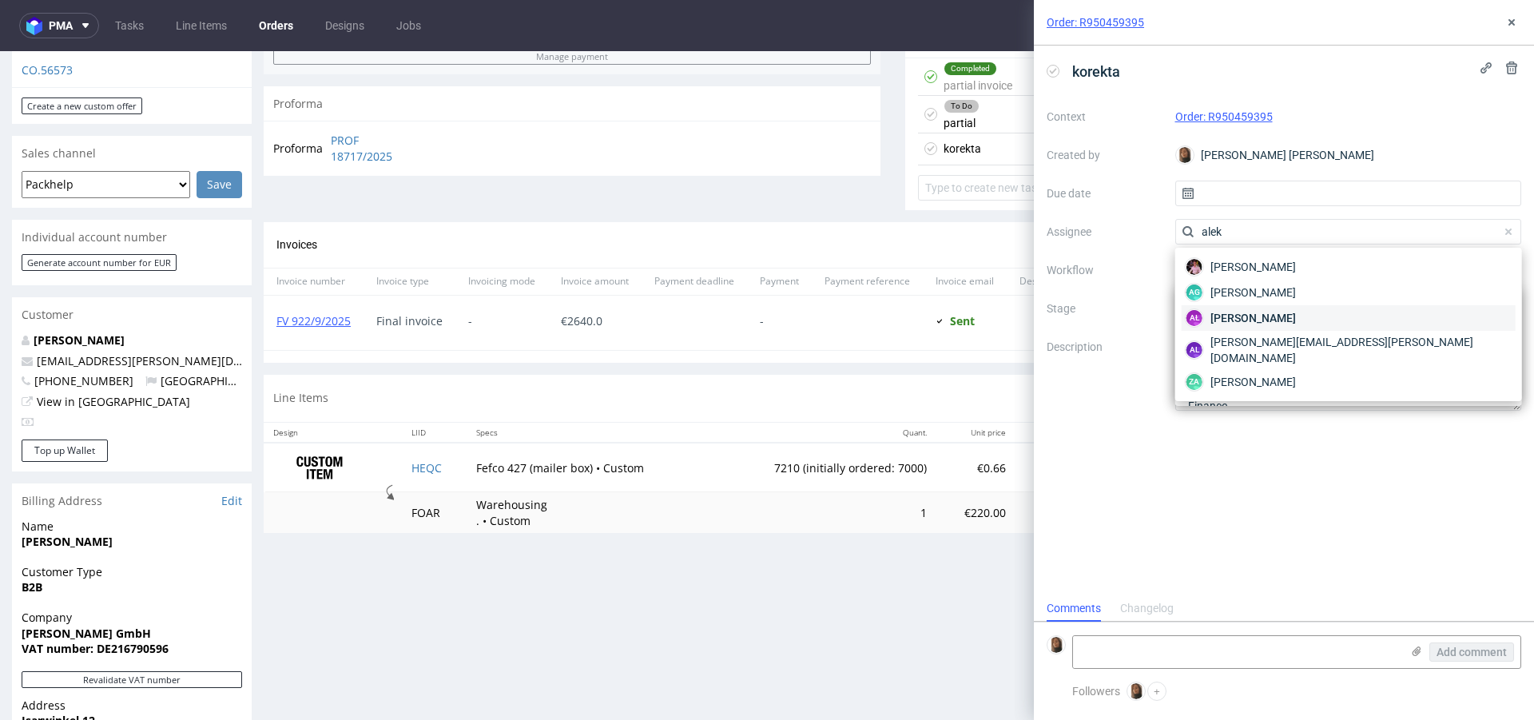
type input "alek"
click at [1216, 315] on span "Aleksandra Łętowska" at bounding box center [1254, 318] width 86 height 16
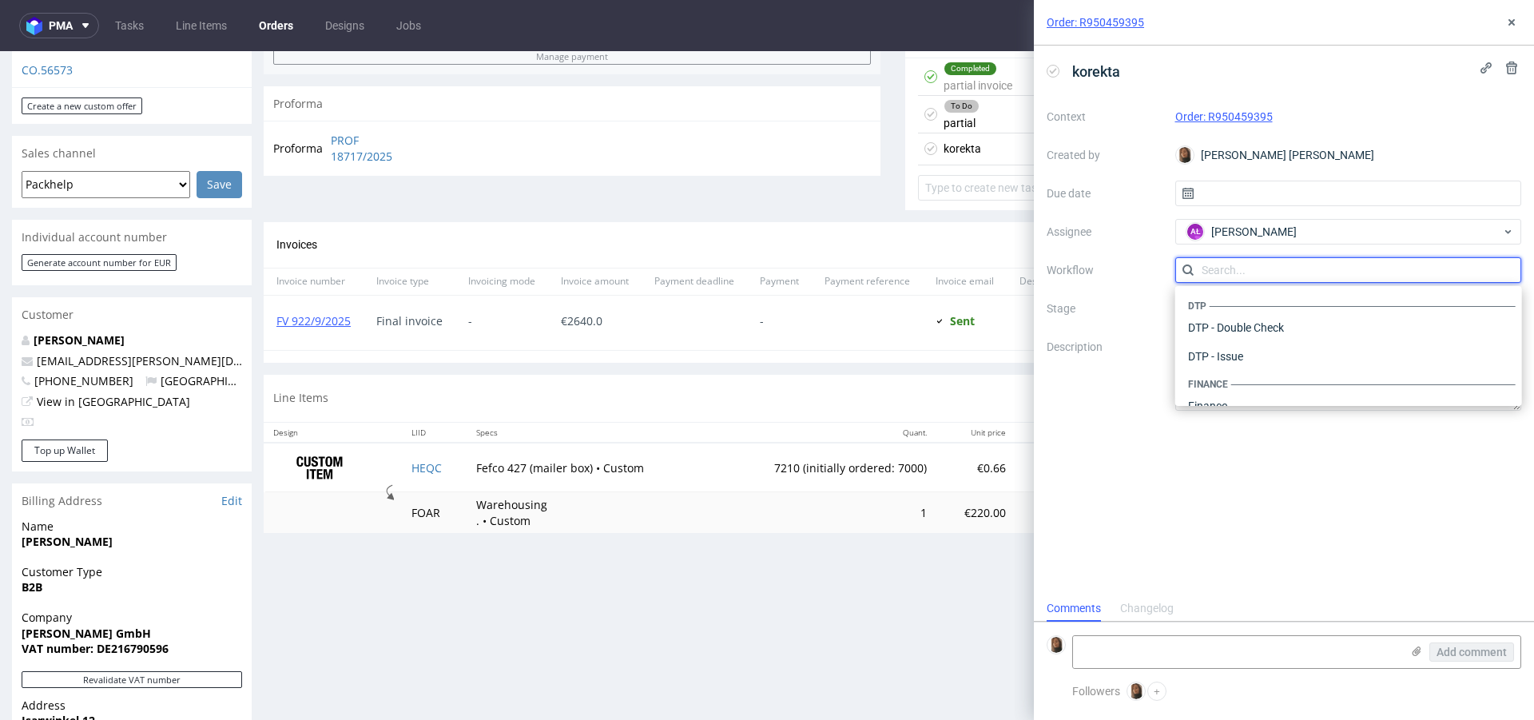
click at [1216, 271] on input "text" at bounding box center [1349, 270] width 347 height 26
click at [1216, 271] on div at bounding box center [1349, 270] width 347 height 26
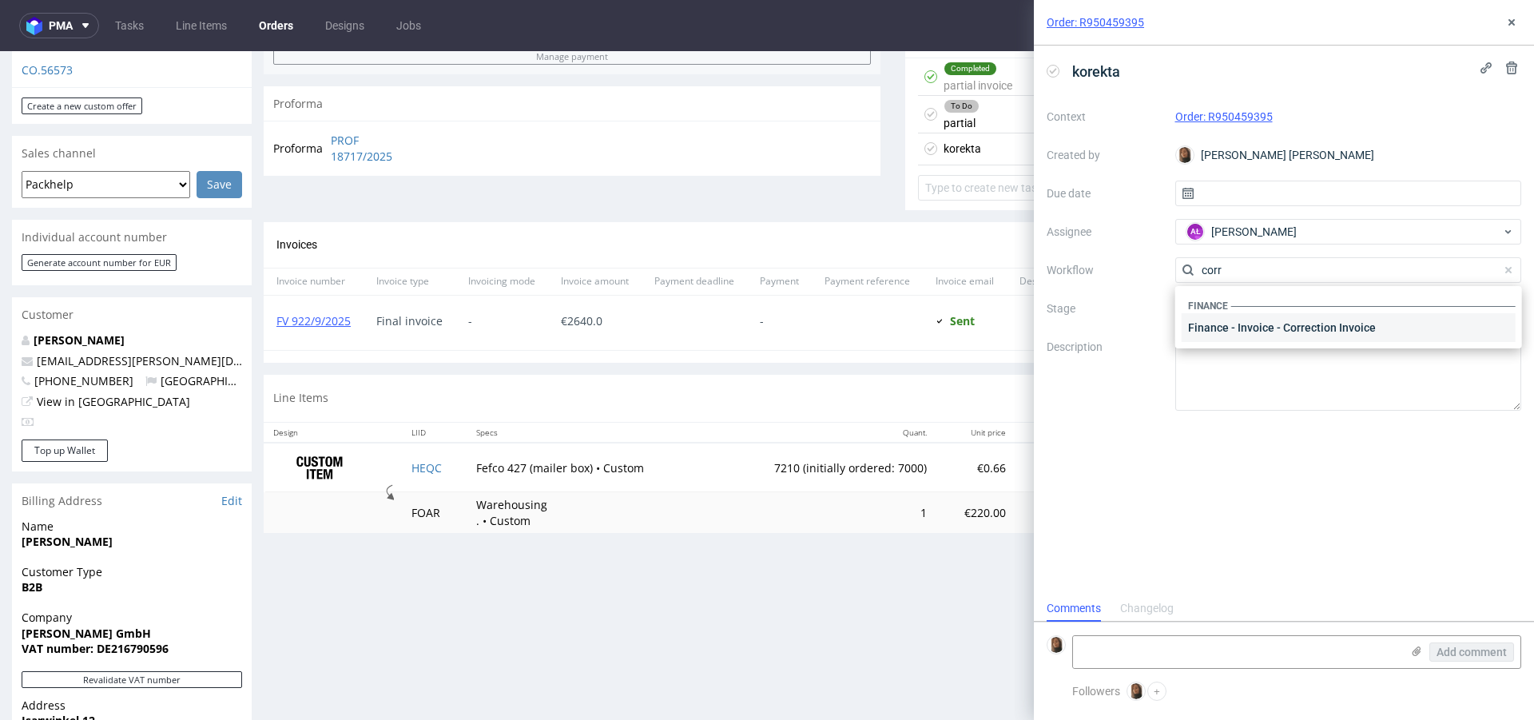
type input "corr"
click at [1275, 320] on div "Finance - Invoice - Correction Invoice" at bounding box center [1349, 327] width 334 height 29
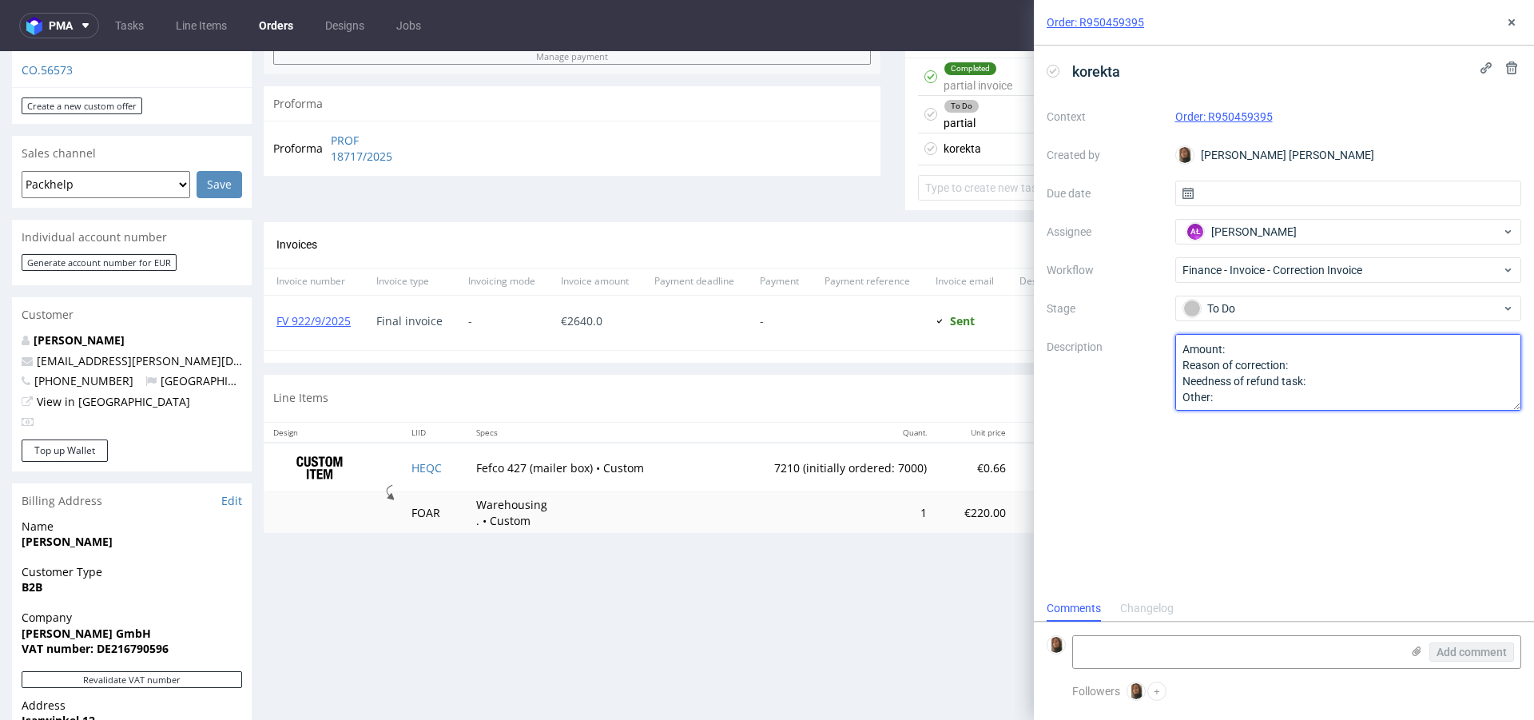
click at [1275, 348] on textarea "Amount: Reason of correction: Needness of refund task: Other:" at bounding box center [1349, 372] width 347 height 77
drag, startPoint x: 1221, startPoint y: 397, endPoint x: 1168, endPoint y: 319, distance: 94.9
click at [1168, 319] on div "Context Order: R950459395 Created by Angelina Marć Due date Assignee AŁ Aleksan…" at bounding box center [1284, 257] width 475 height 307
type textarea "wysłaliśmy 3000 szt a nie 4000 szt"
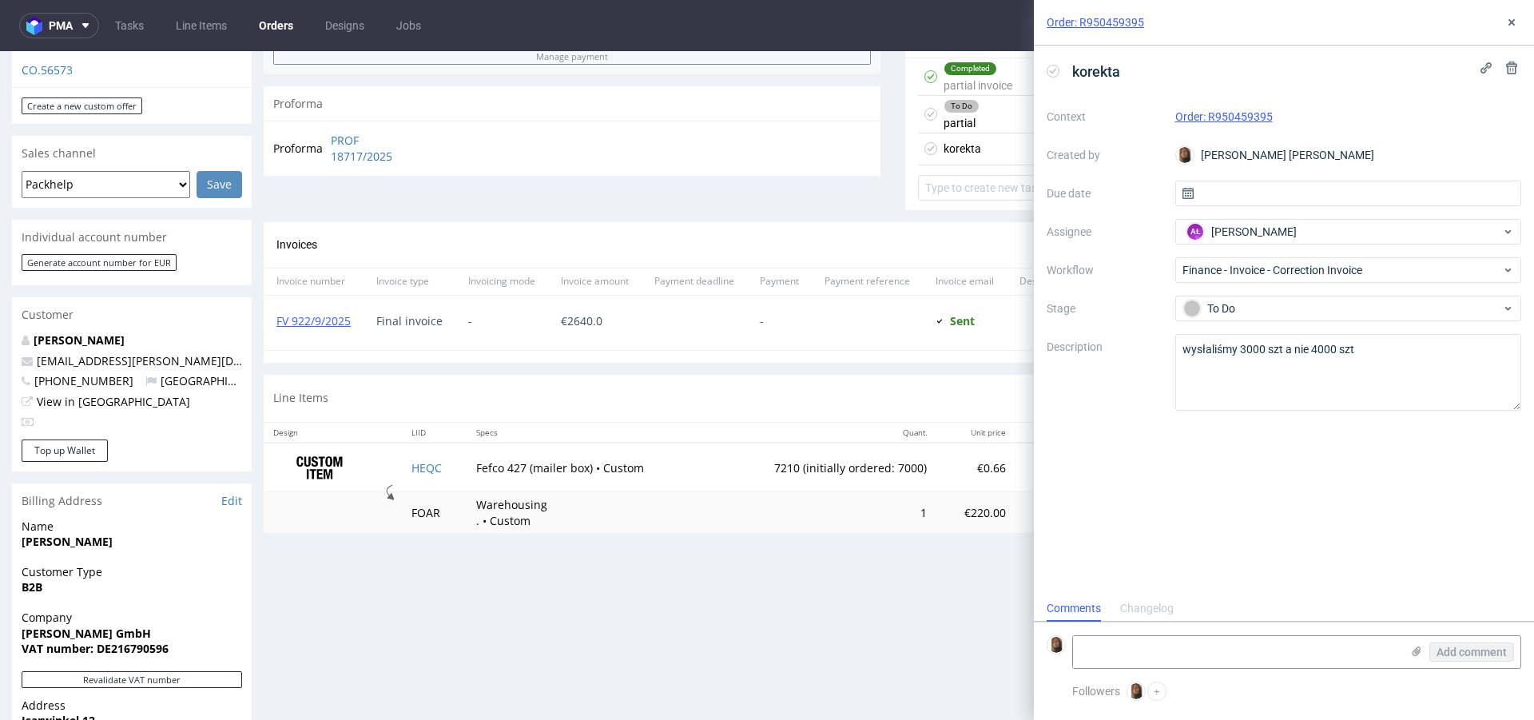
click at [971, 121] on div "To Do partial Set due date" at bounding box center [1213, 115] width 591 height 38
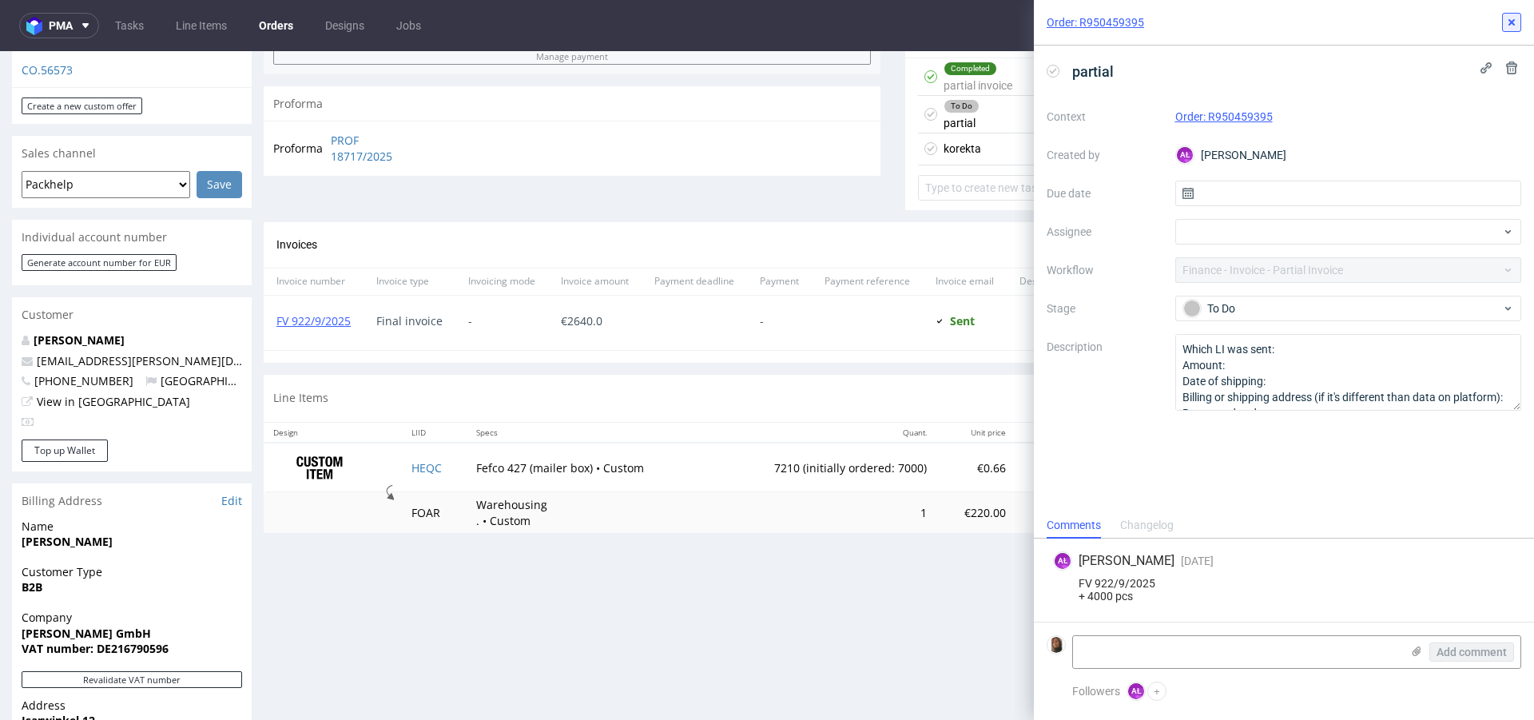
click at [1514, 26] on icon at bounding box center [1512, 22] width 13 height 13
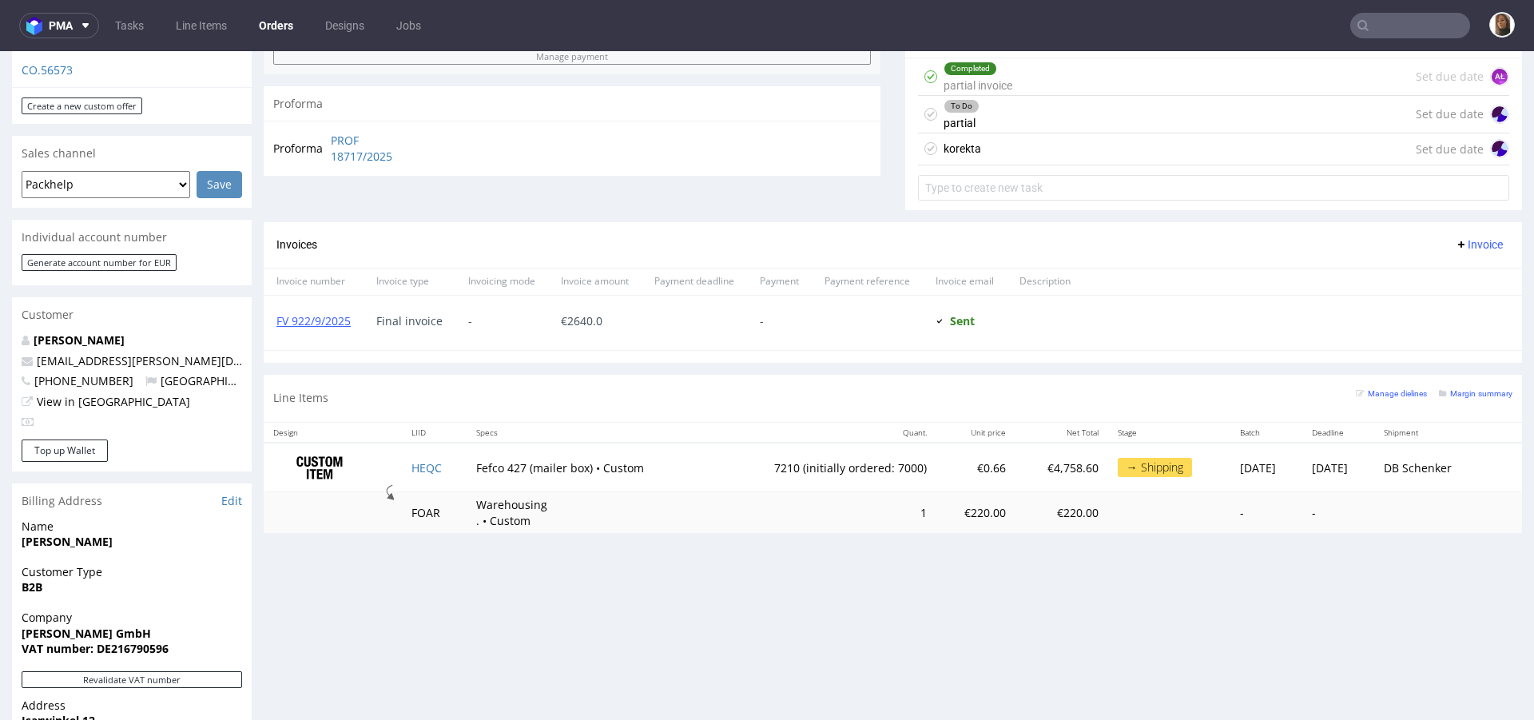
click at [1045, 153] on div "korekta Set due date" at bounding box center [1213, 149] width 591 height 32
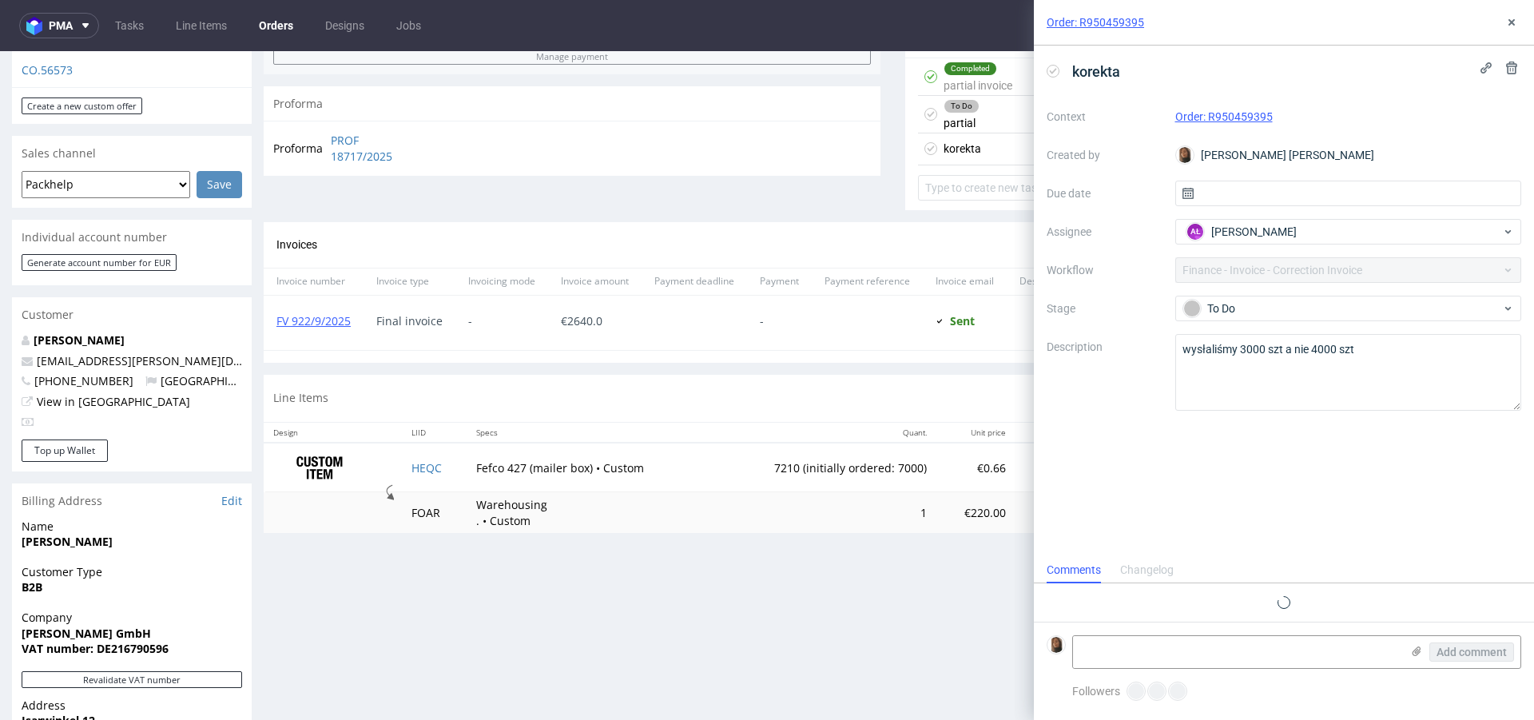
scroll to position [13, 0]
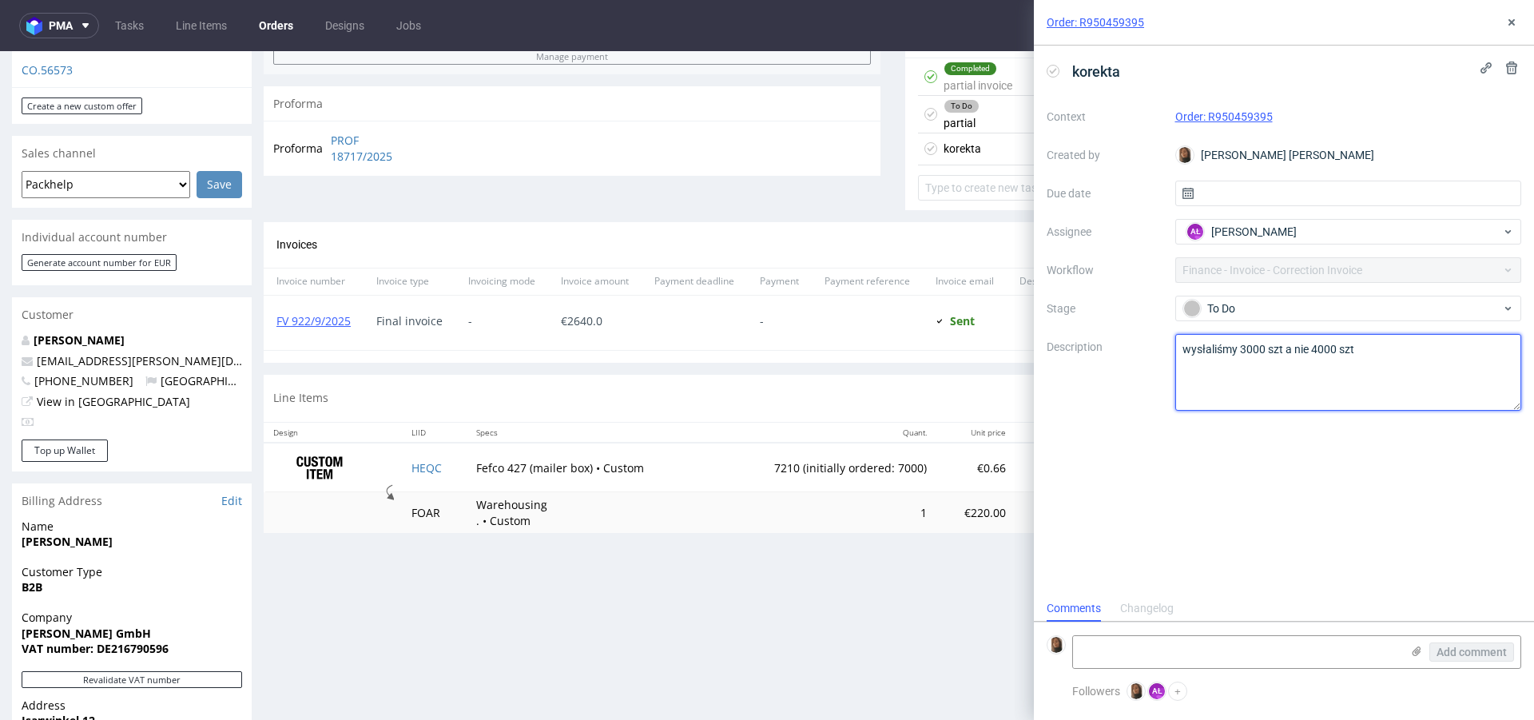
click at [1241, 350] on textarea "wysłaliśmy 3000 szt a nie 4000 szt" at bounding box center [1349, 372] width 347 height 77
click at [1422, 352] on textarea "wysłaliśmy 3000 szt a nie 4000 szt" at bounding box center [1349, 372] width 347 height 77
type textarea "wysłaliśmy jednak 3000 szt a nie 4000 szt, bo klient nie ma tyle miejsca"
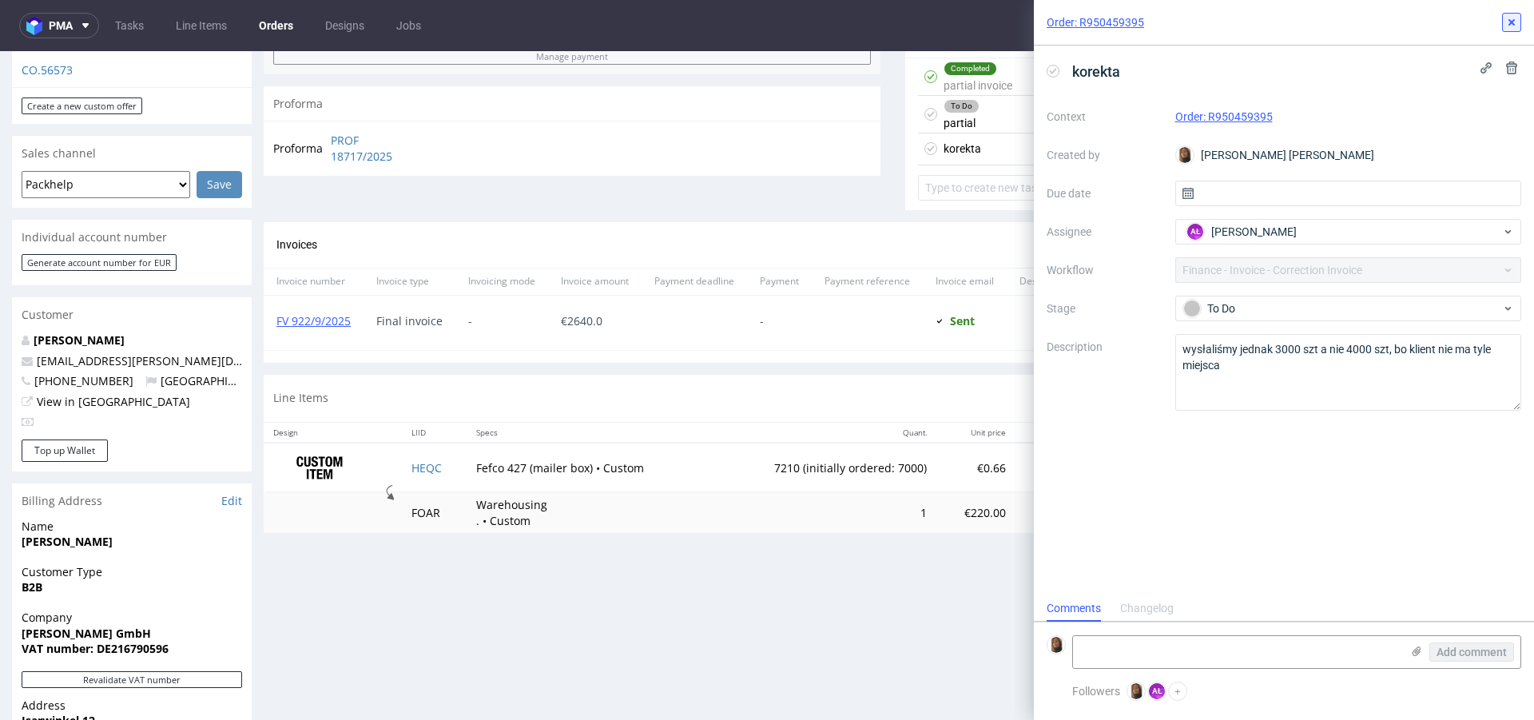
click at [1514, 14] on button at bounding box center [1511, 22] width 19 height 19
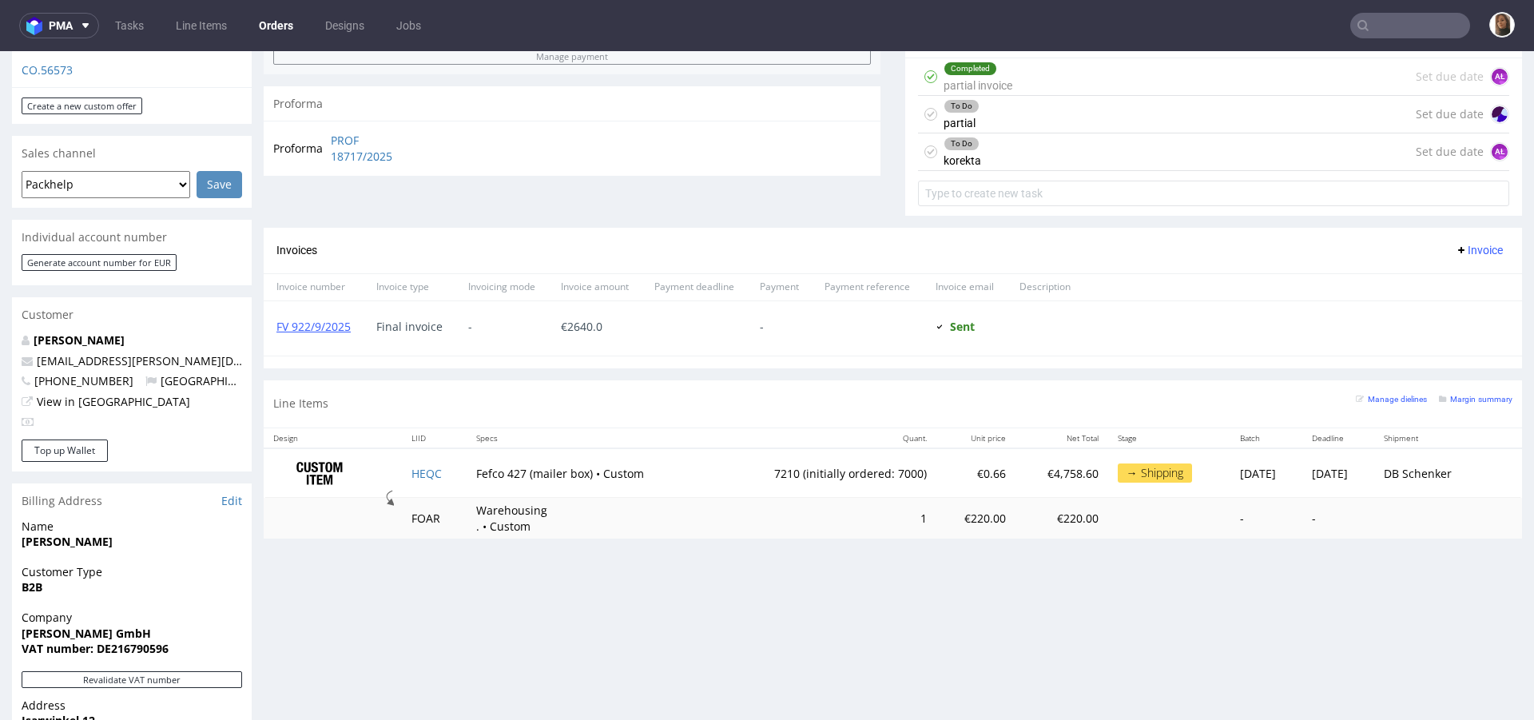
click at [1395, 19] on input "text" at bounding box center [1411, 26] width 120 height 26
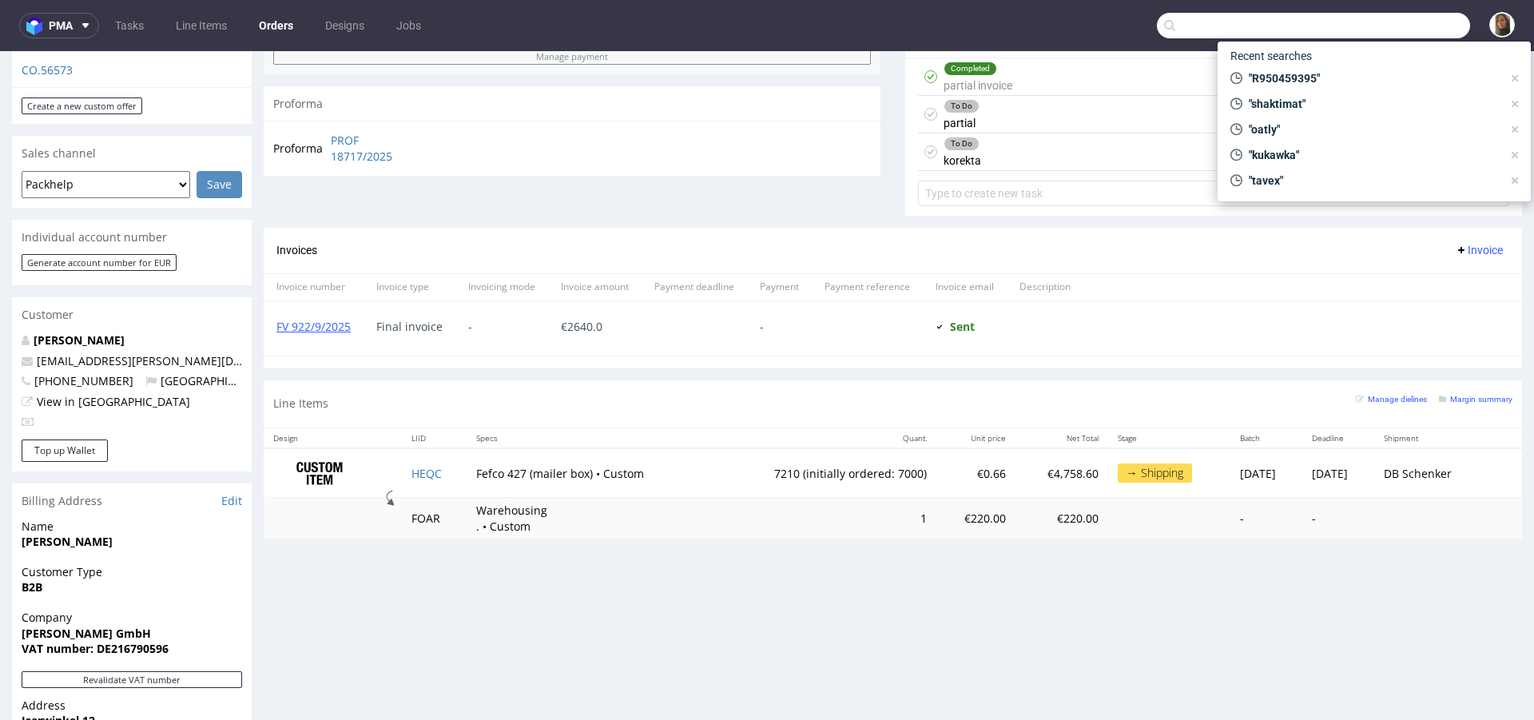
paste input "João Leite"
type input "João Leite"
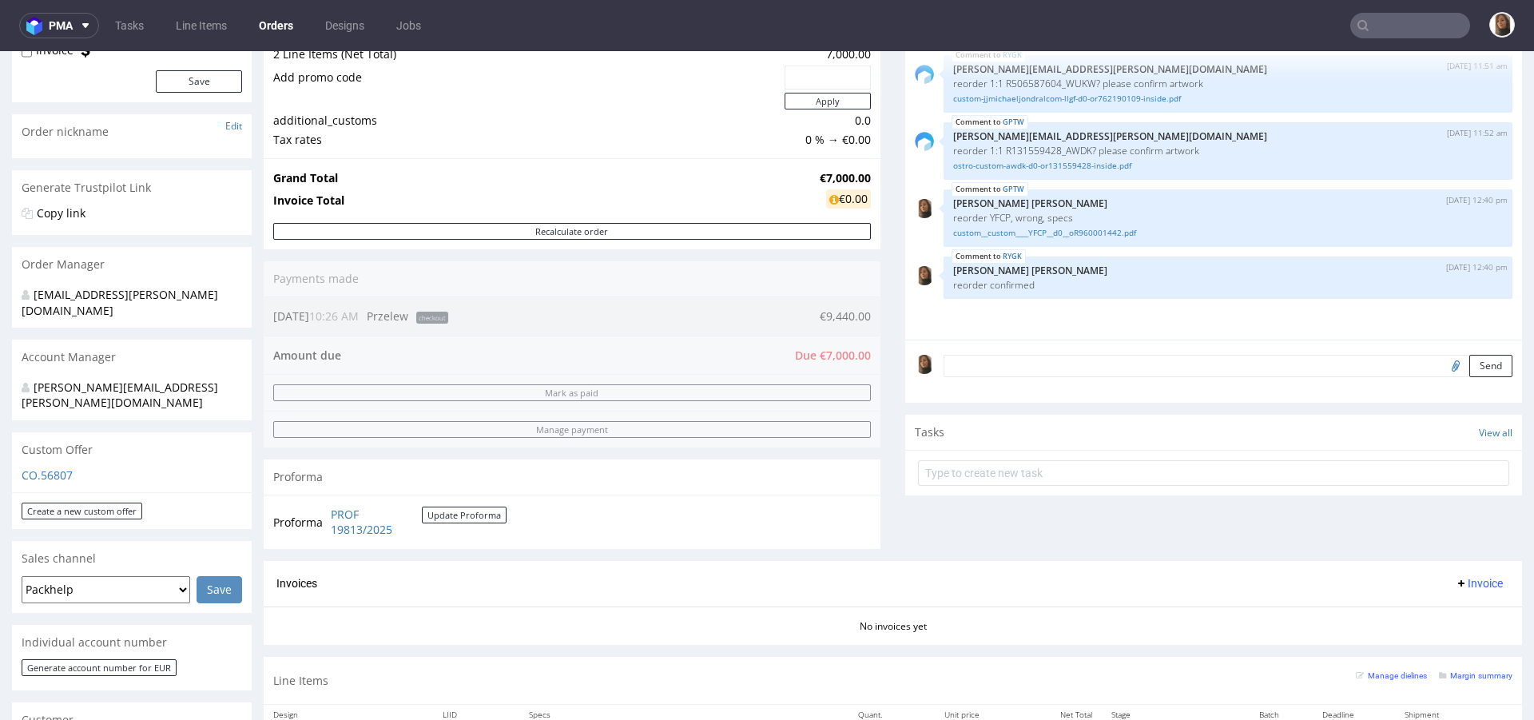
scroll to position [515, 0]
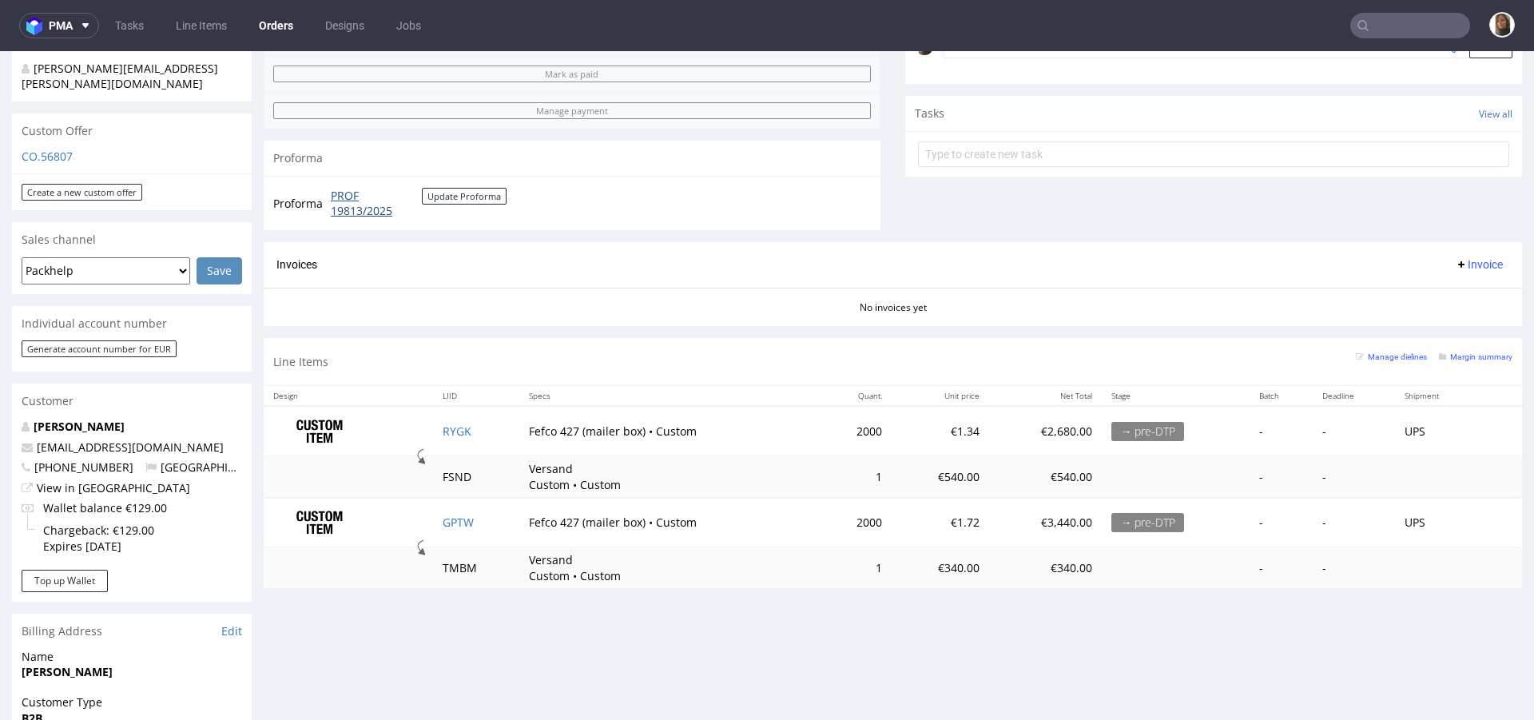
click at [354, 214] on link "PROF 19813/2025" at bounding box center [376, 203] width 91 height 31
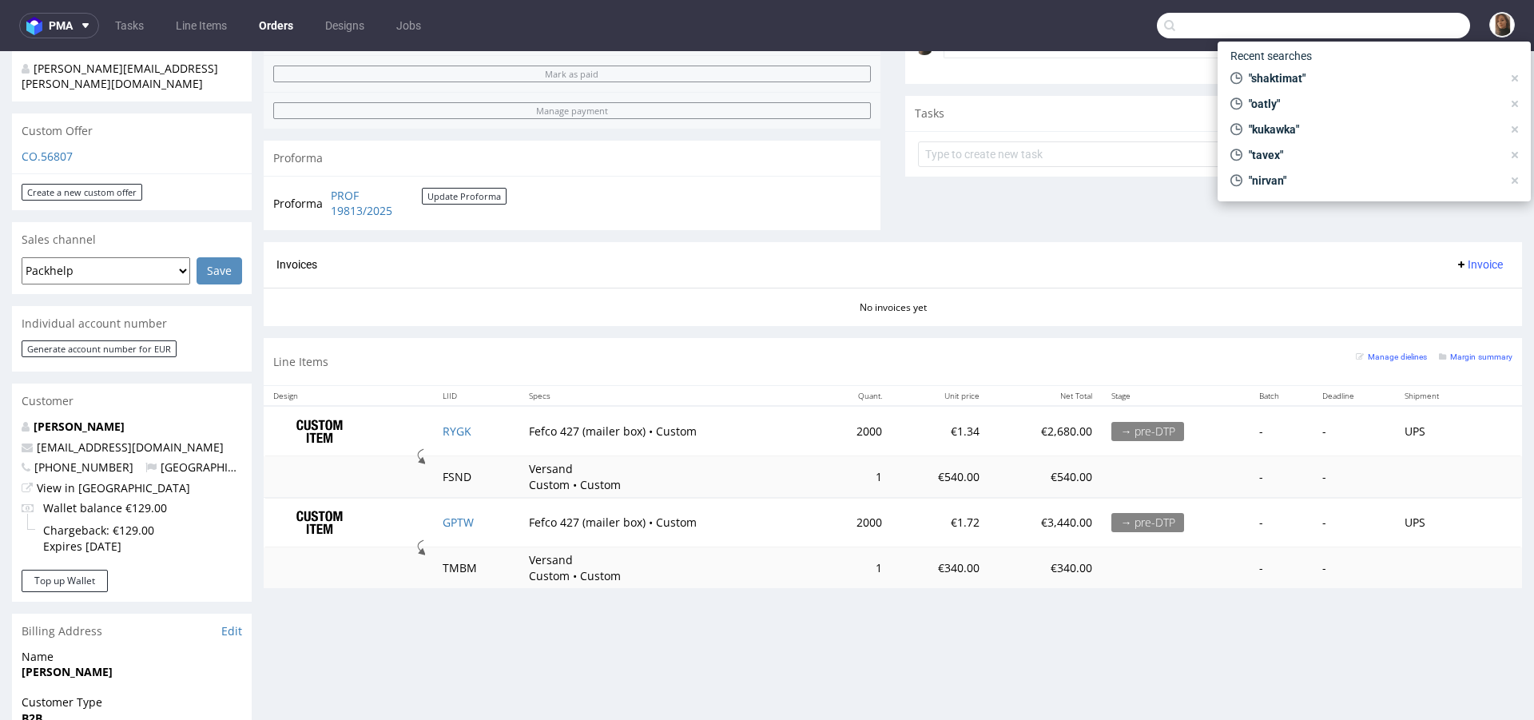
click at [1388, 31] on input "text" at bounding box center [1313, 26] width 313 height 26
paste input "[EMAIL_ADDRESS][DOMAIN_NAME]"
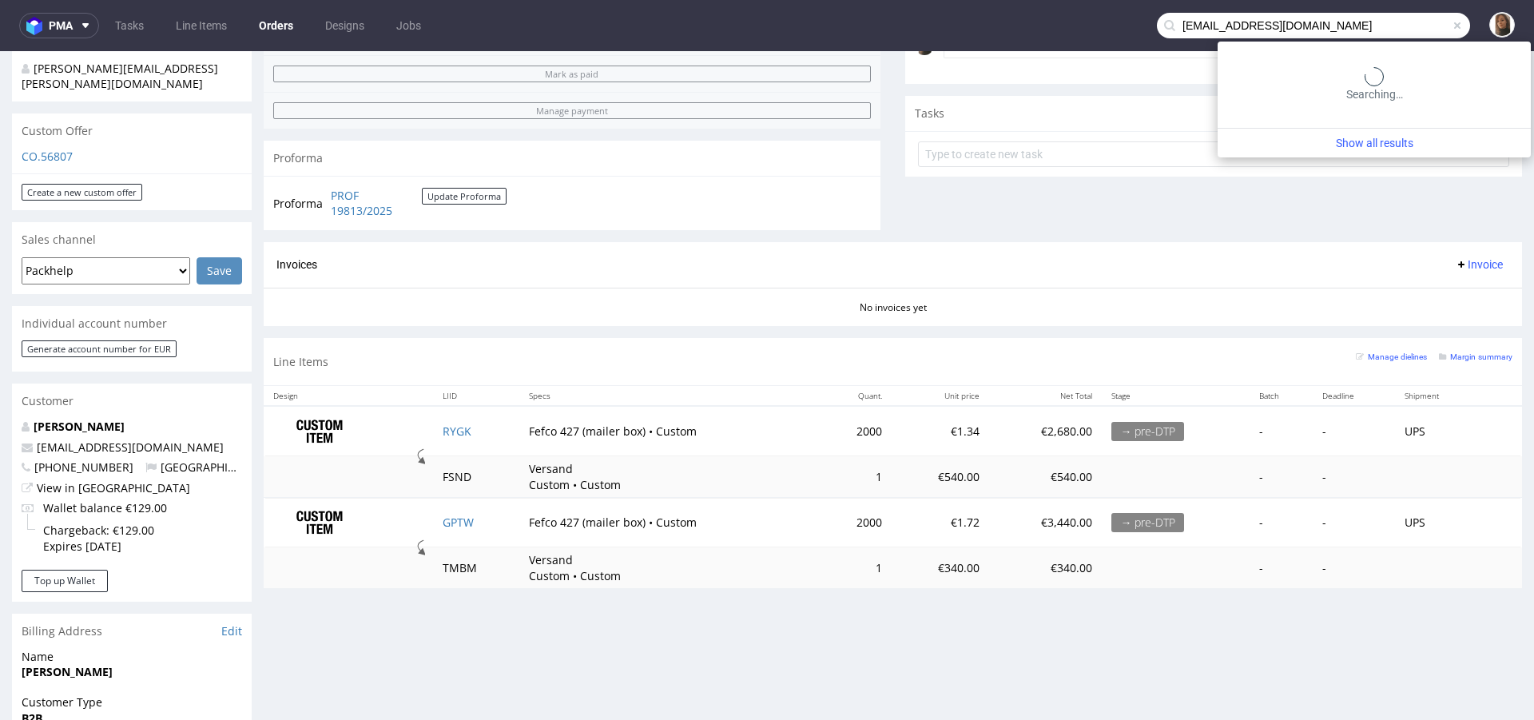
type input "[EMAIL_ADDRESS][DOMAIN_NAME]"
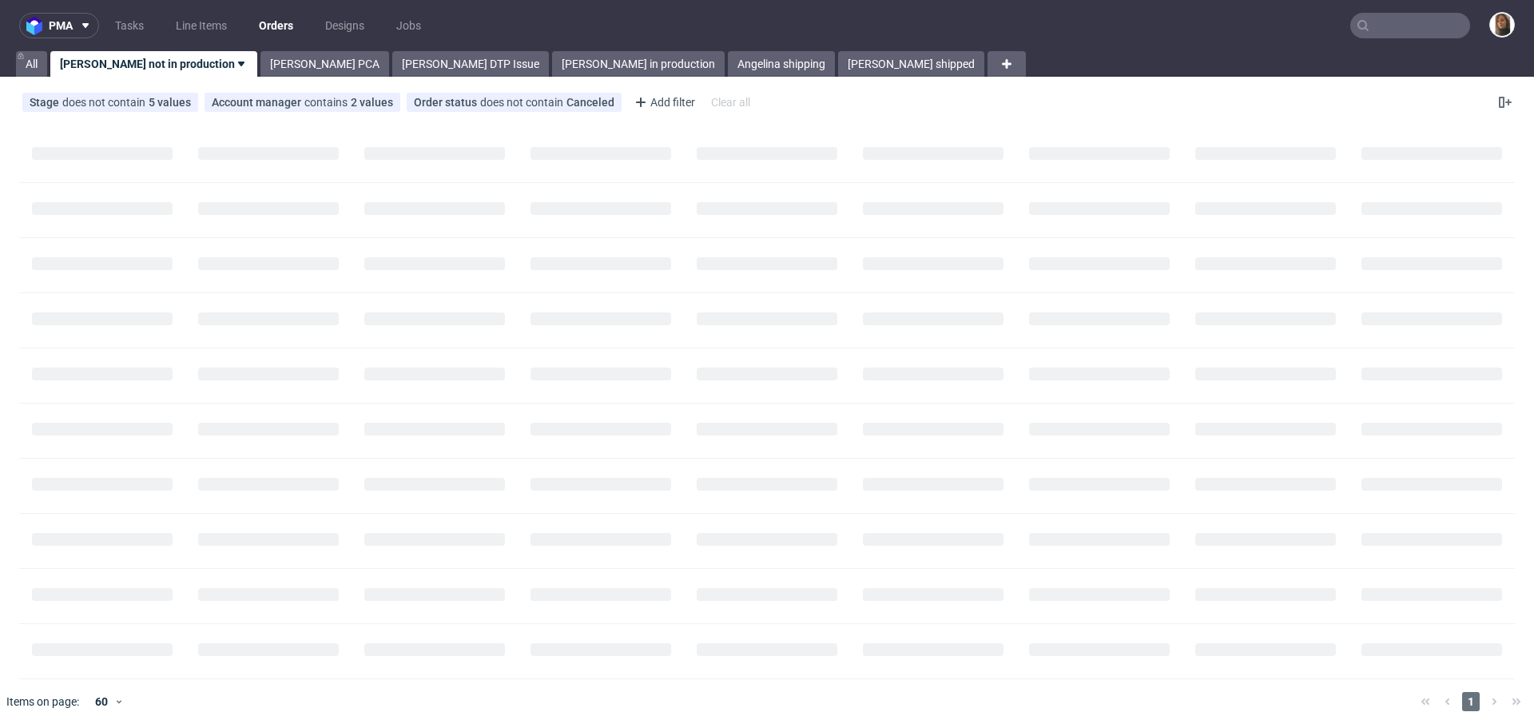
click at [1401, 28] on input "text" at bounding box center [1411, 26] width 120 height 26
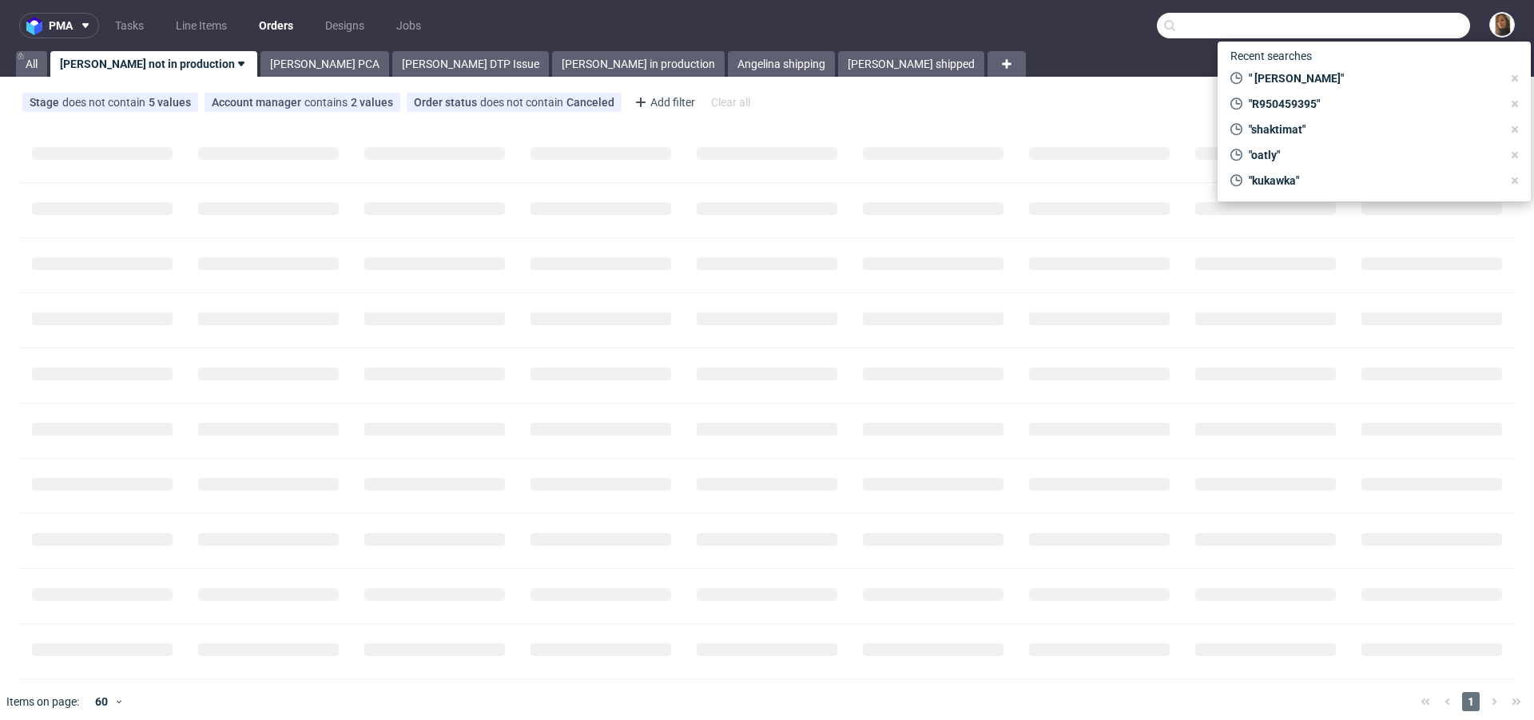
paste input "lucas@clubaurea.com"
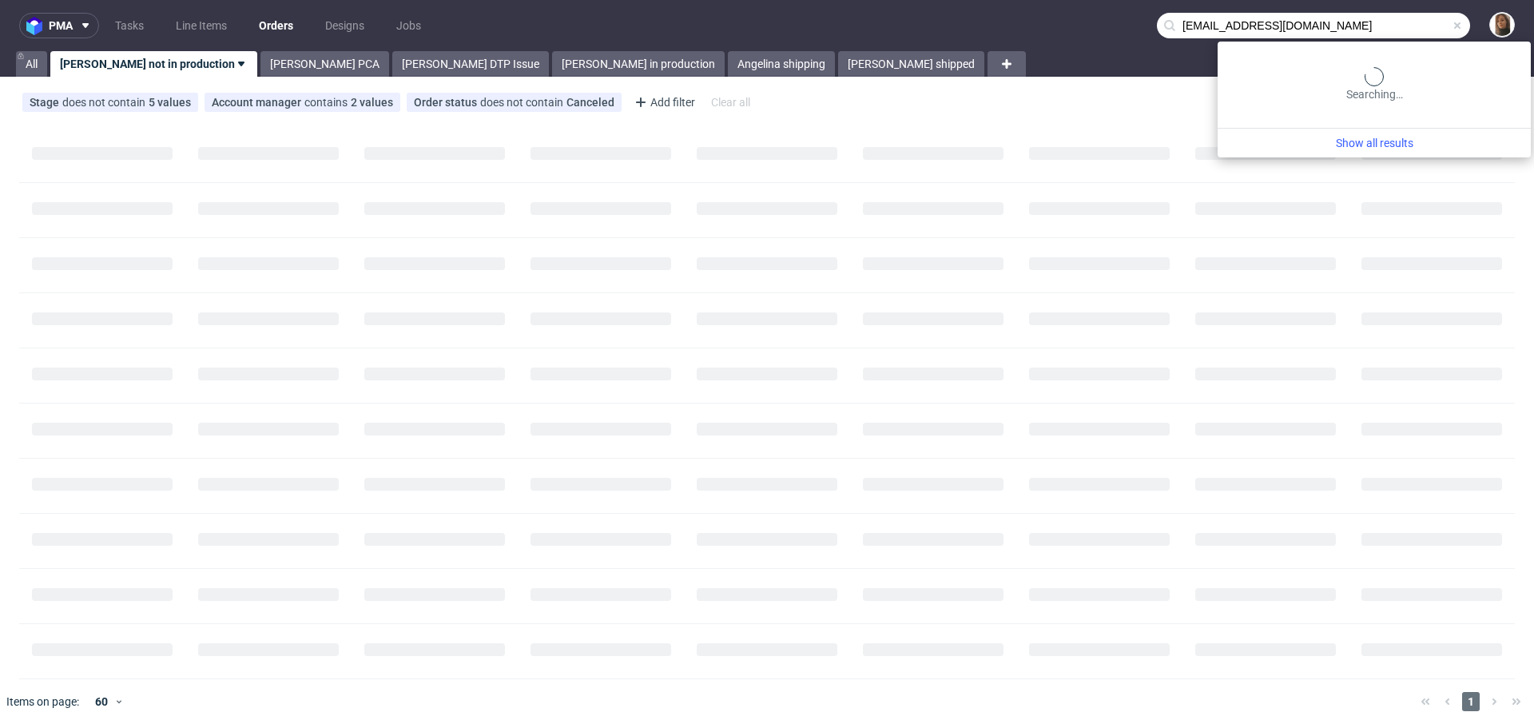
type input "lucas@clubaurea.com"
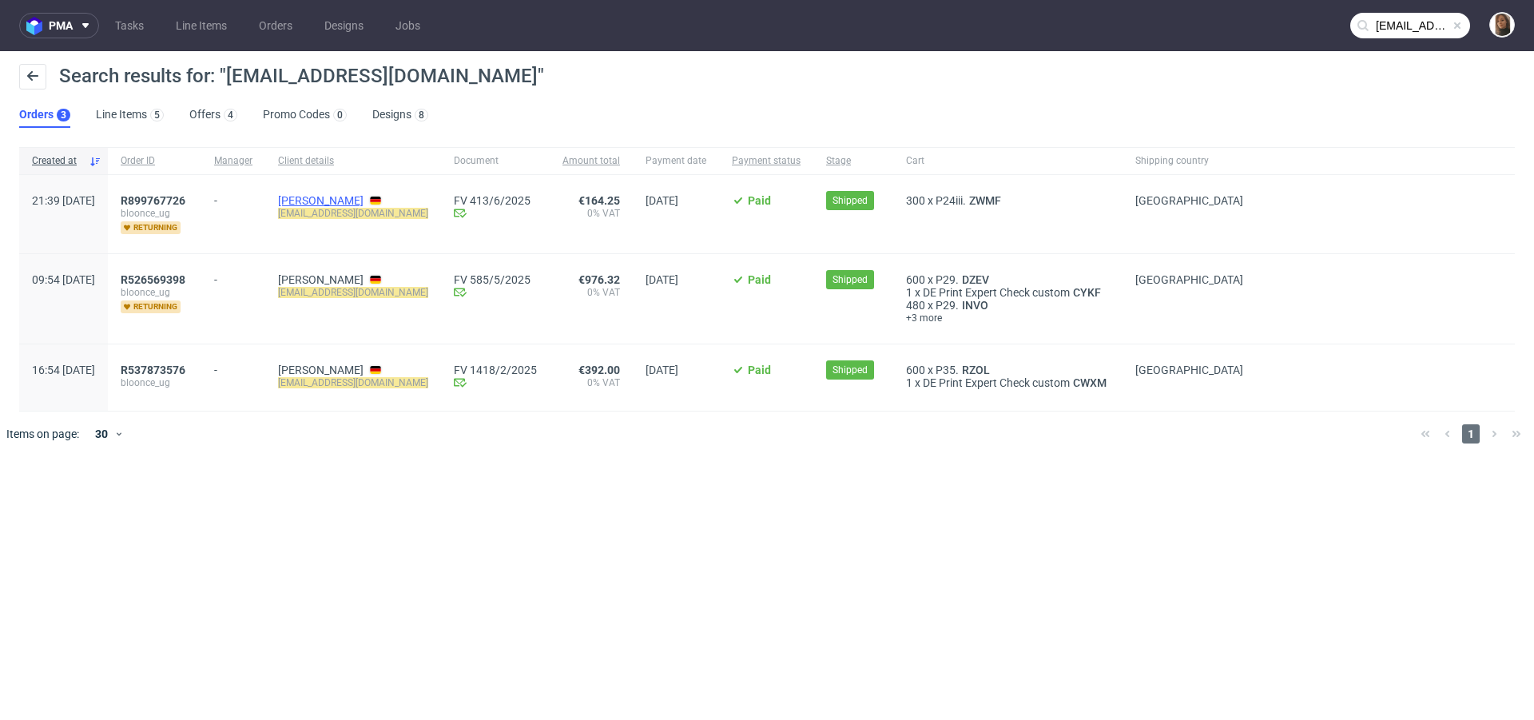
click at [341, 196] on link "Bertram Lucas" at bounding box center [321, 200] width 86 height 13
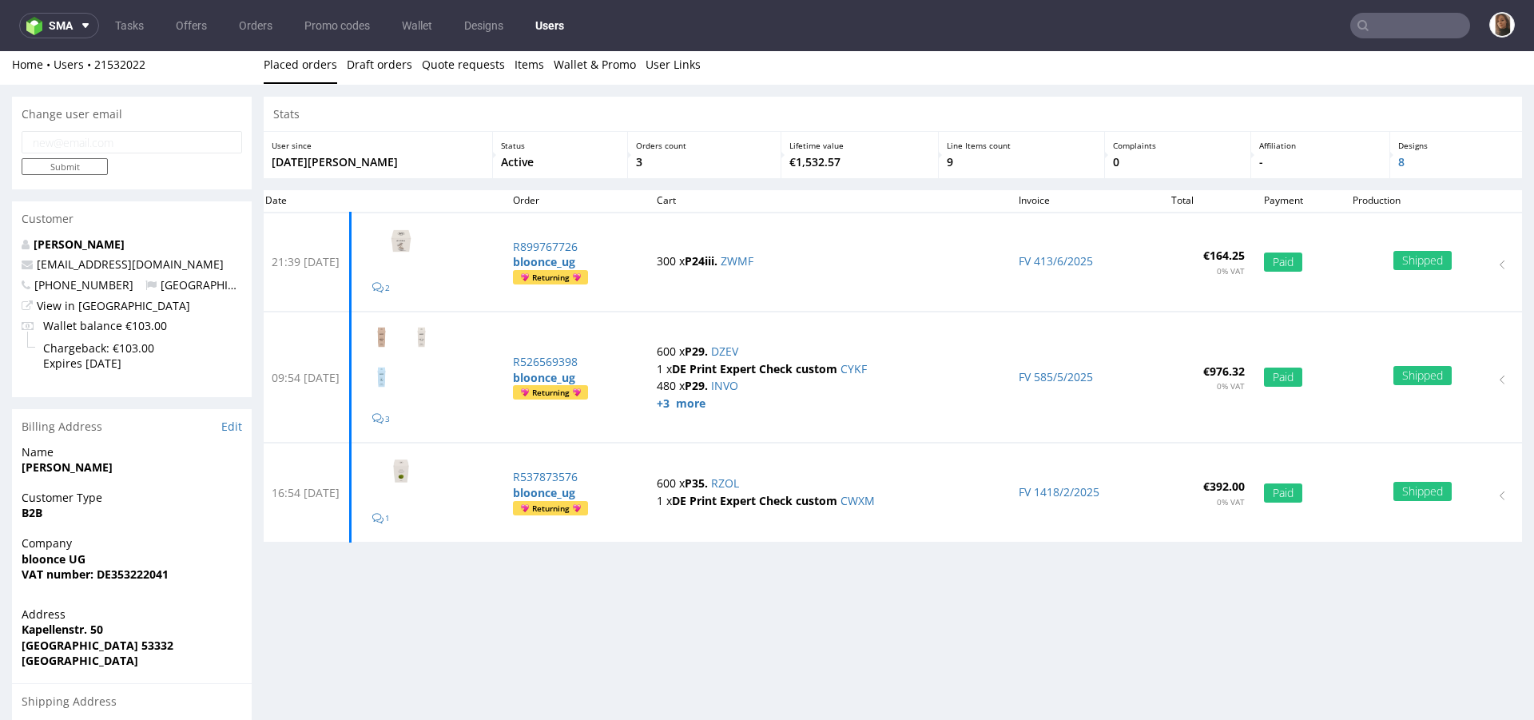
scroll to position [110, 0]
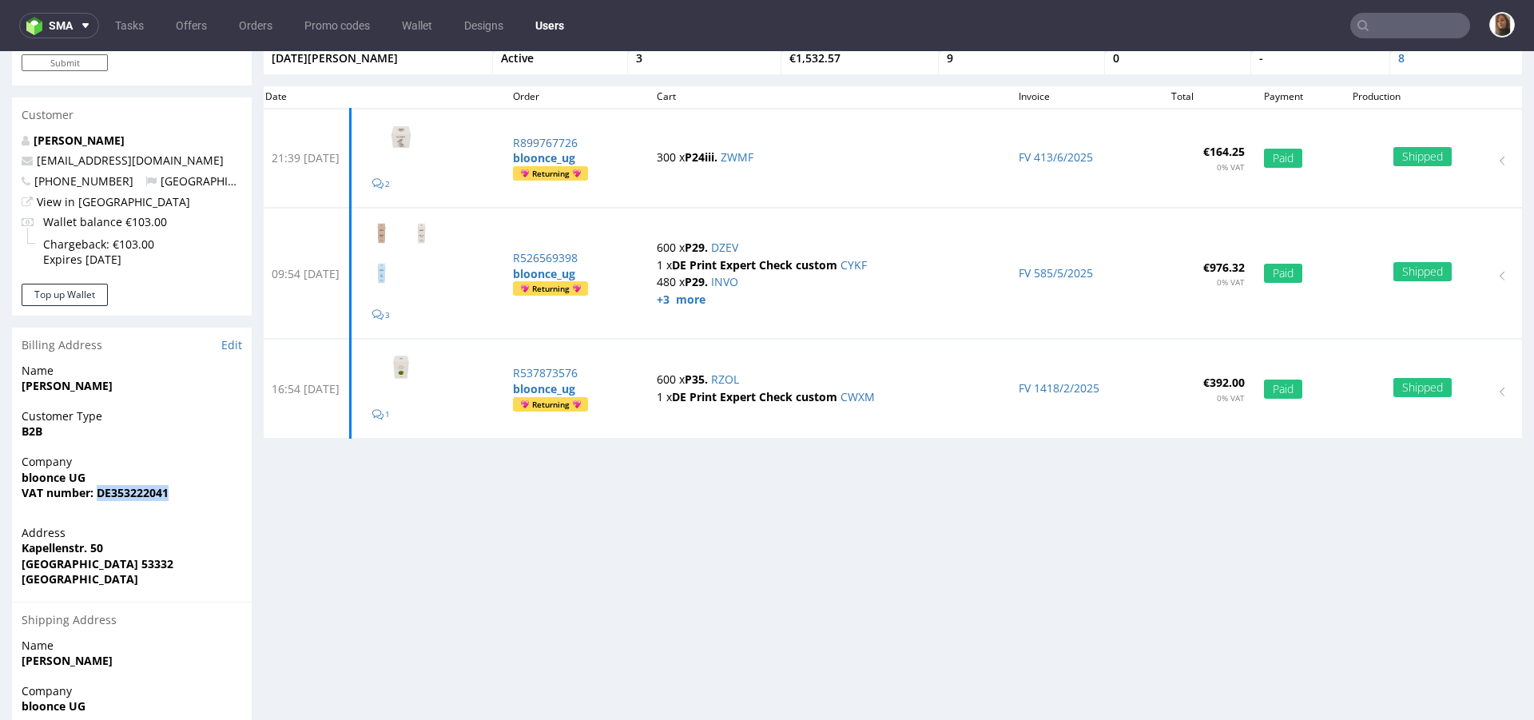
drag, startPoint x: 97, startPoint y: 487, endPoint x: 233, endPoint y: 487, distance: 135.9
click at [233, 487] on span "VAT number: DE353222041" at bounding box center [132, 493] width 221 height 16
copy strong "DE353222041"
click at [1390, 20] on input "text" at bounding box center [1411, 26] width 120 height 26
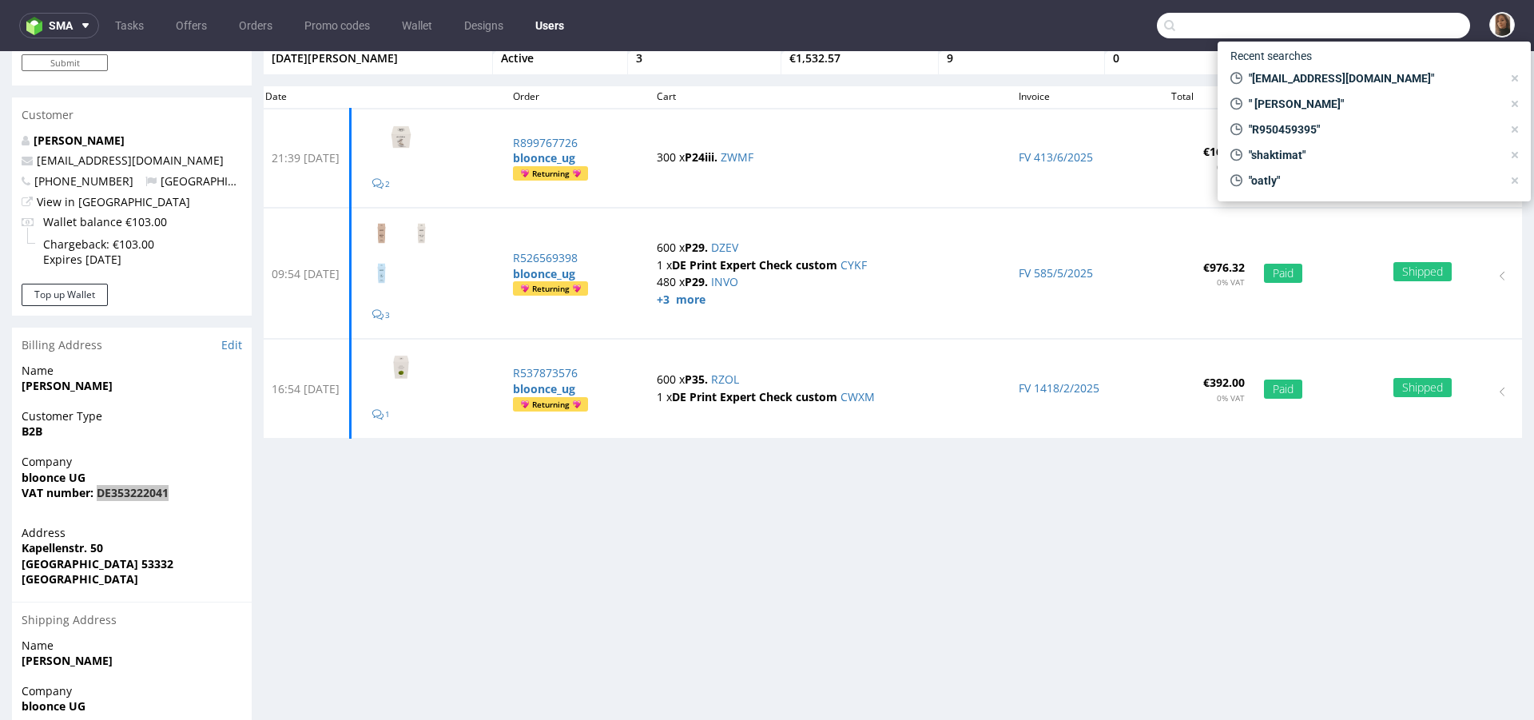
paste input "DE353222041"
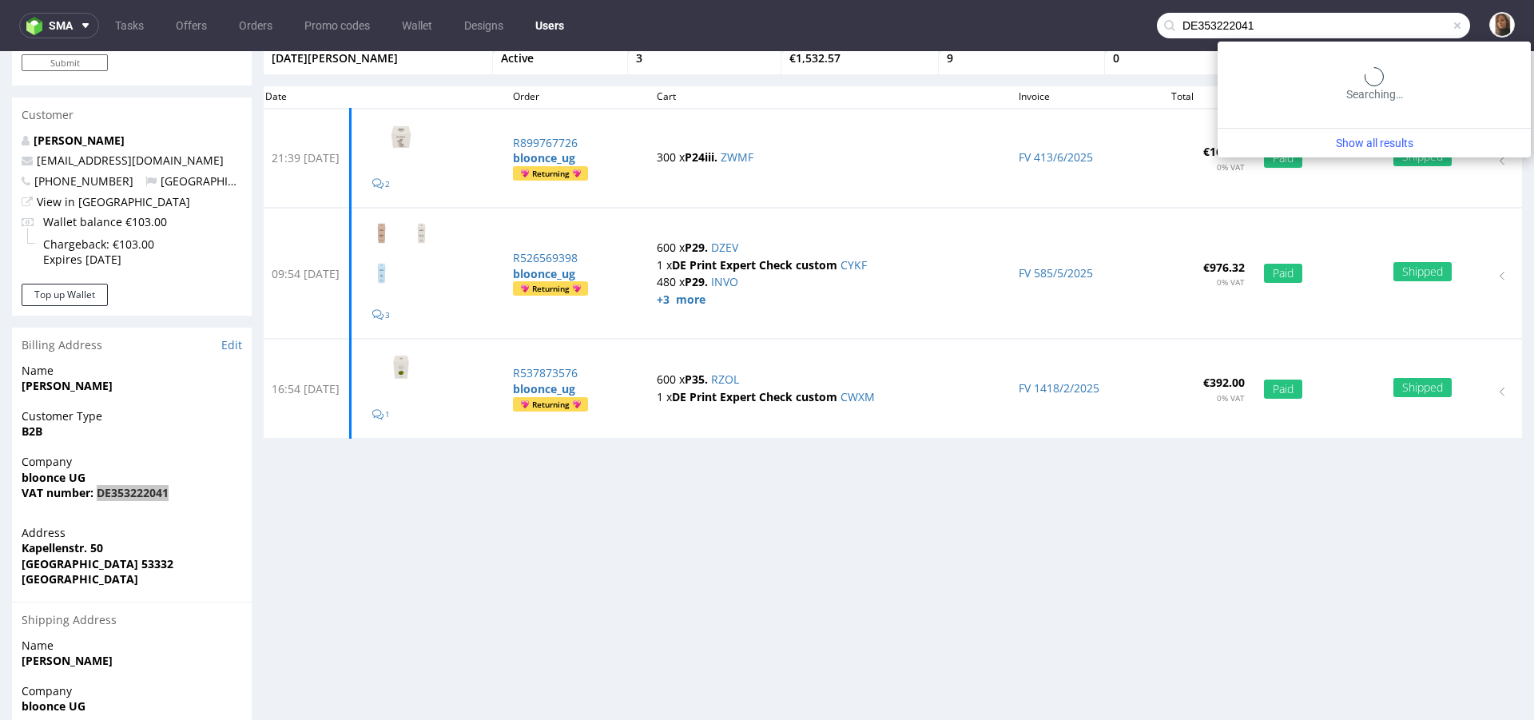
type input "DE353222041"
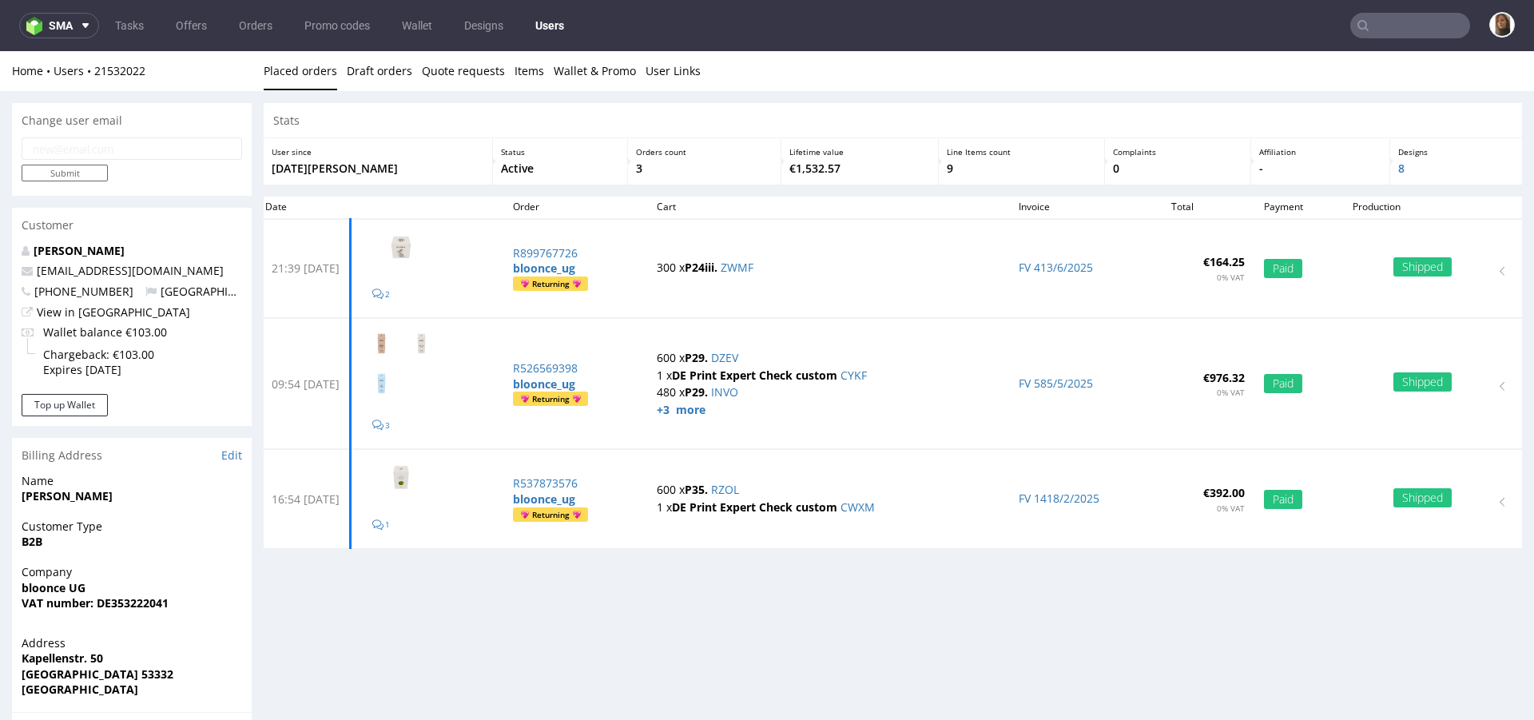
click at [1403, 28] on input "text" at bounding box center [1411, 26] width 120 height 26
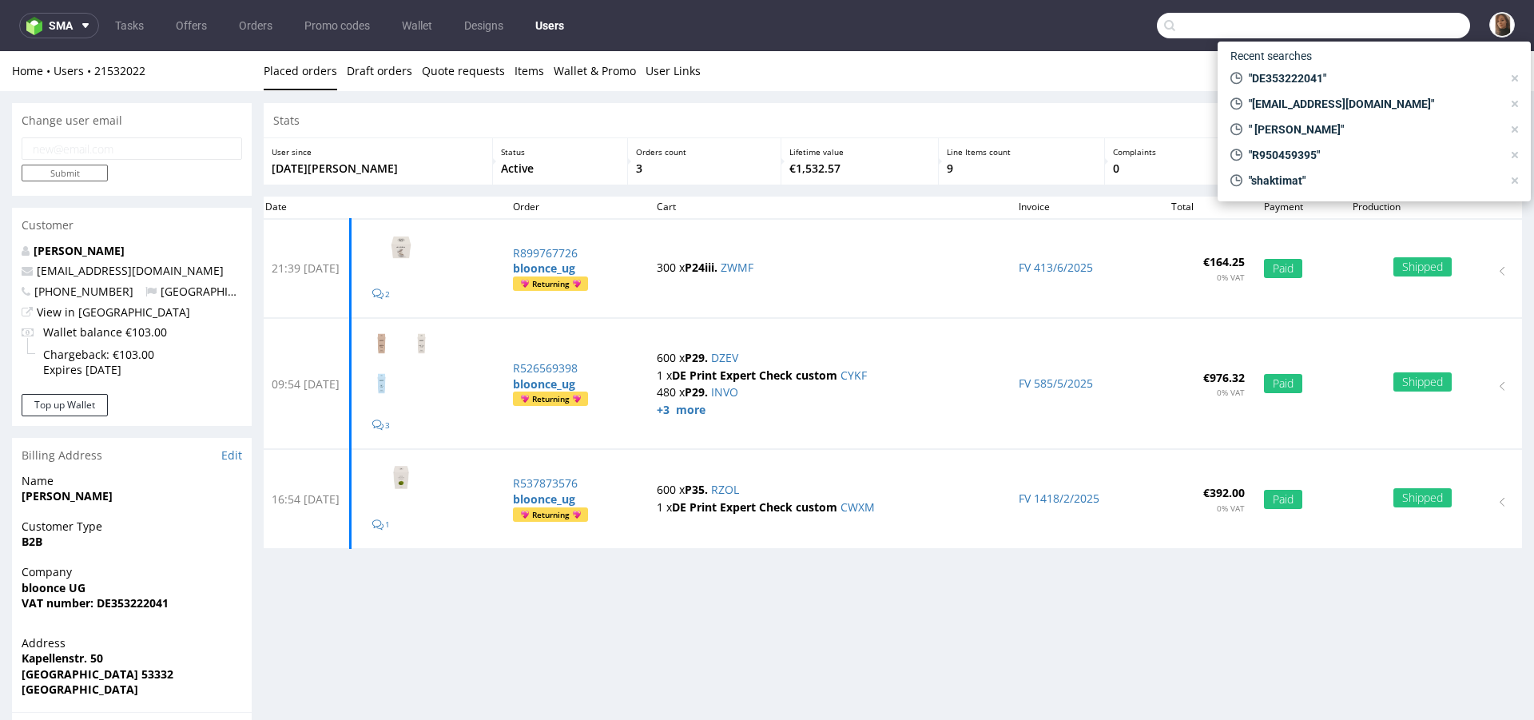
paste input "givelove.business@gmail.com"
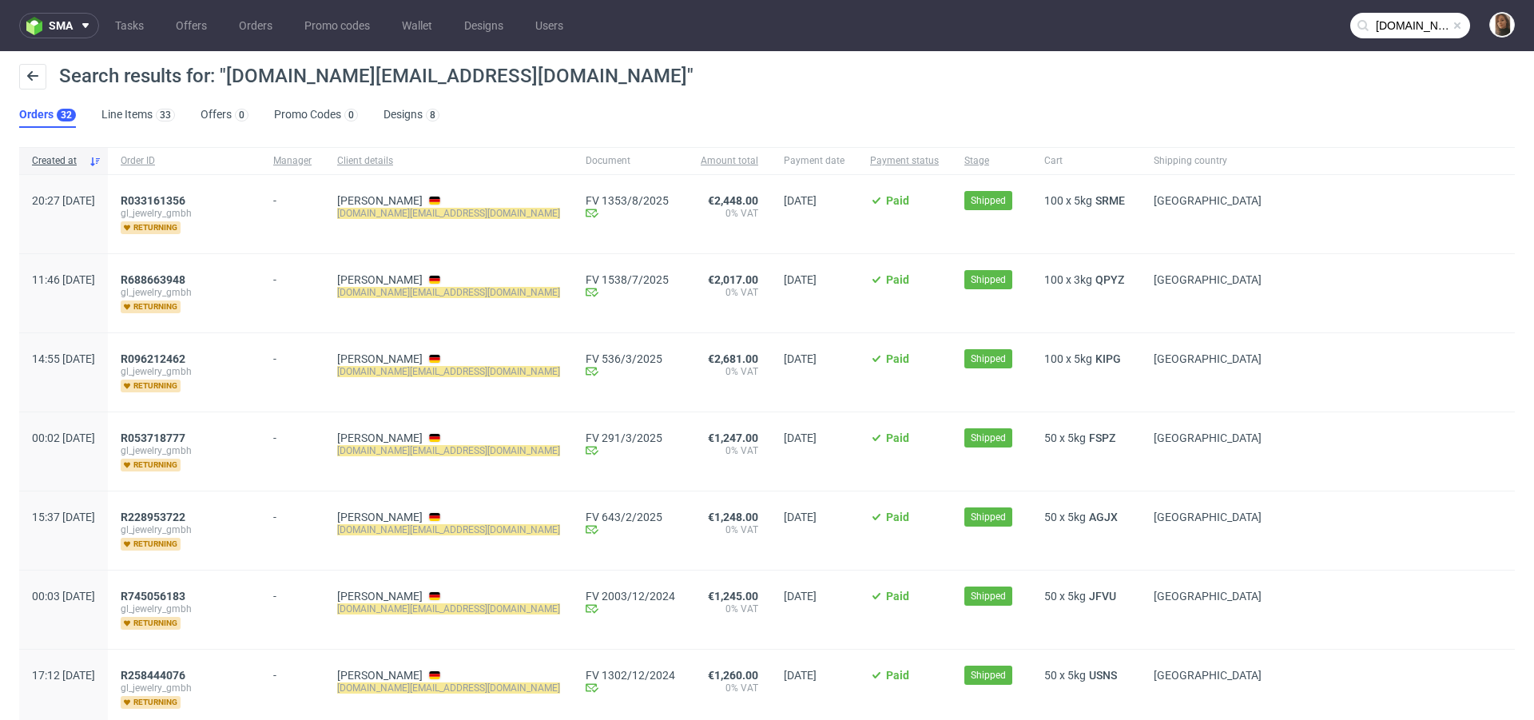
click at [1396, 24] on input "givelove.business@gmail.com" at bounding box center [1411, 26] width 120 height 26
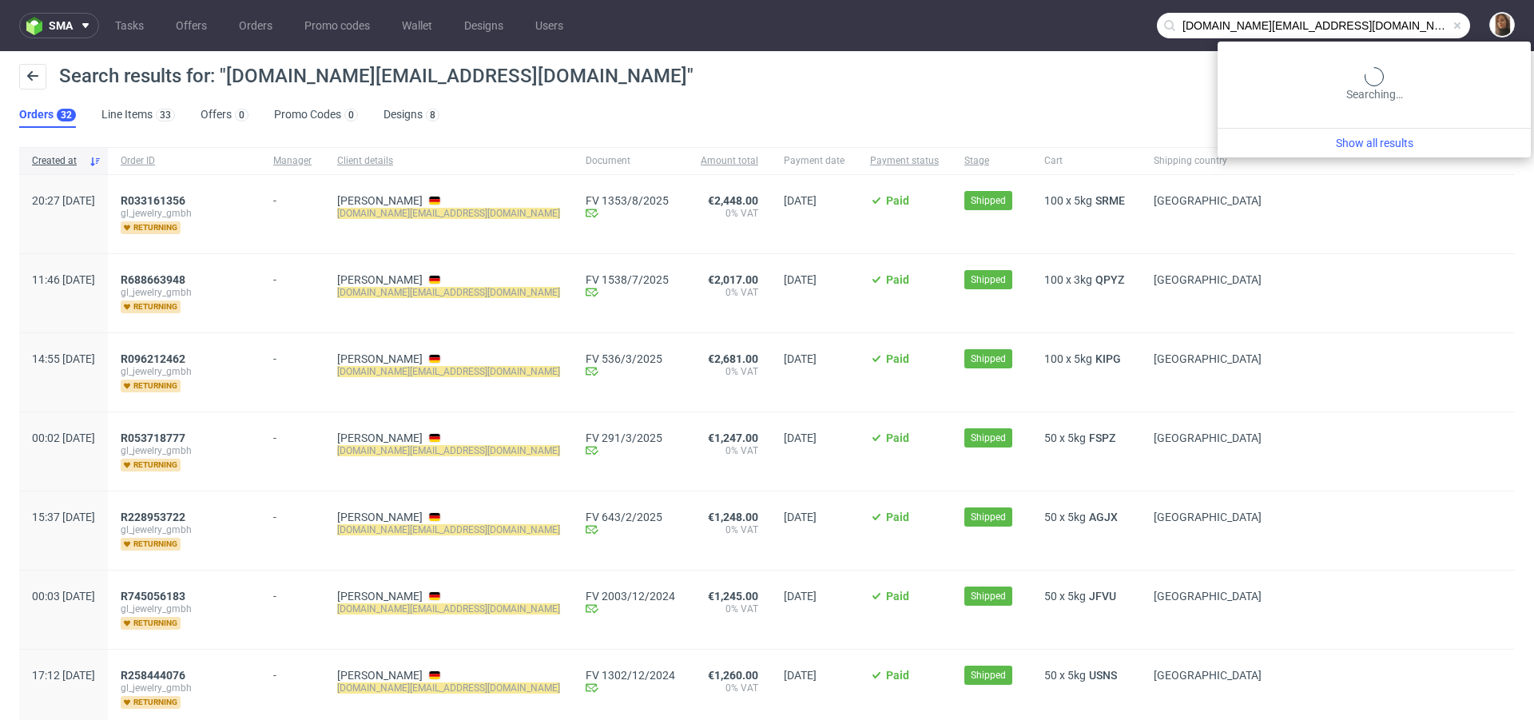
click at [1396, 24] on input "givelove.business@gmail.com" at bounding box center [1313, 26] width 313 height 26
paste input "tugce@treatfuls"
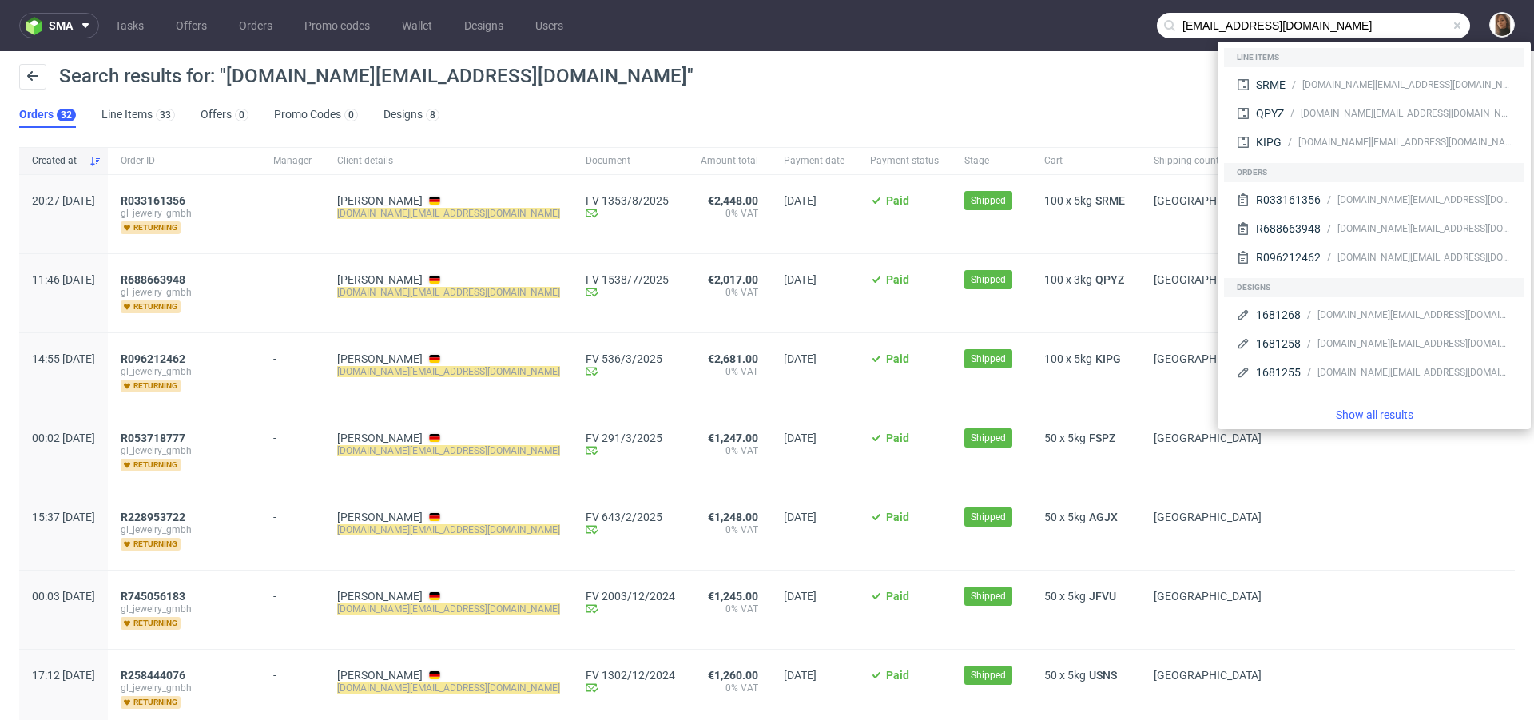
type input "[EMAIL_ADDRESS][DOMAIN_NAME]"
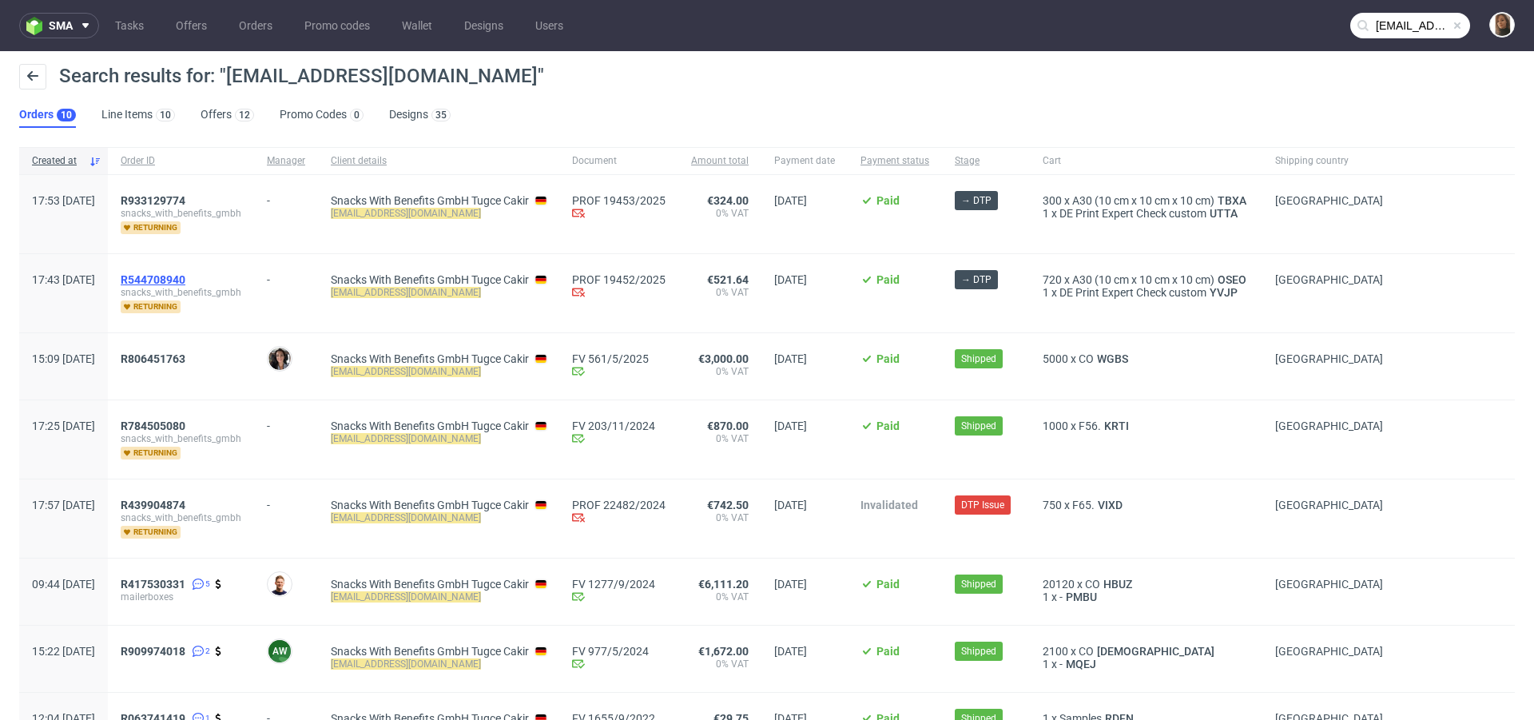
click at [185, 279] on span "R544708940" at bounding box center [153, 279] width 65 height 13
click at [185, 200] on span "R933129774" at bounding box center [153, 200] width 65 height 13
click at [185, 355] on span "R806451763" at bounding box center [153, 358] width 65 height 13
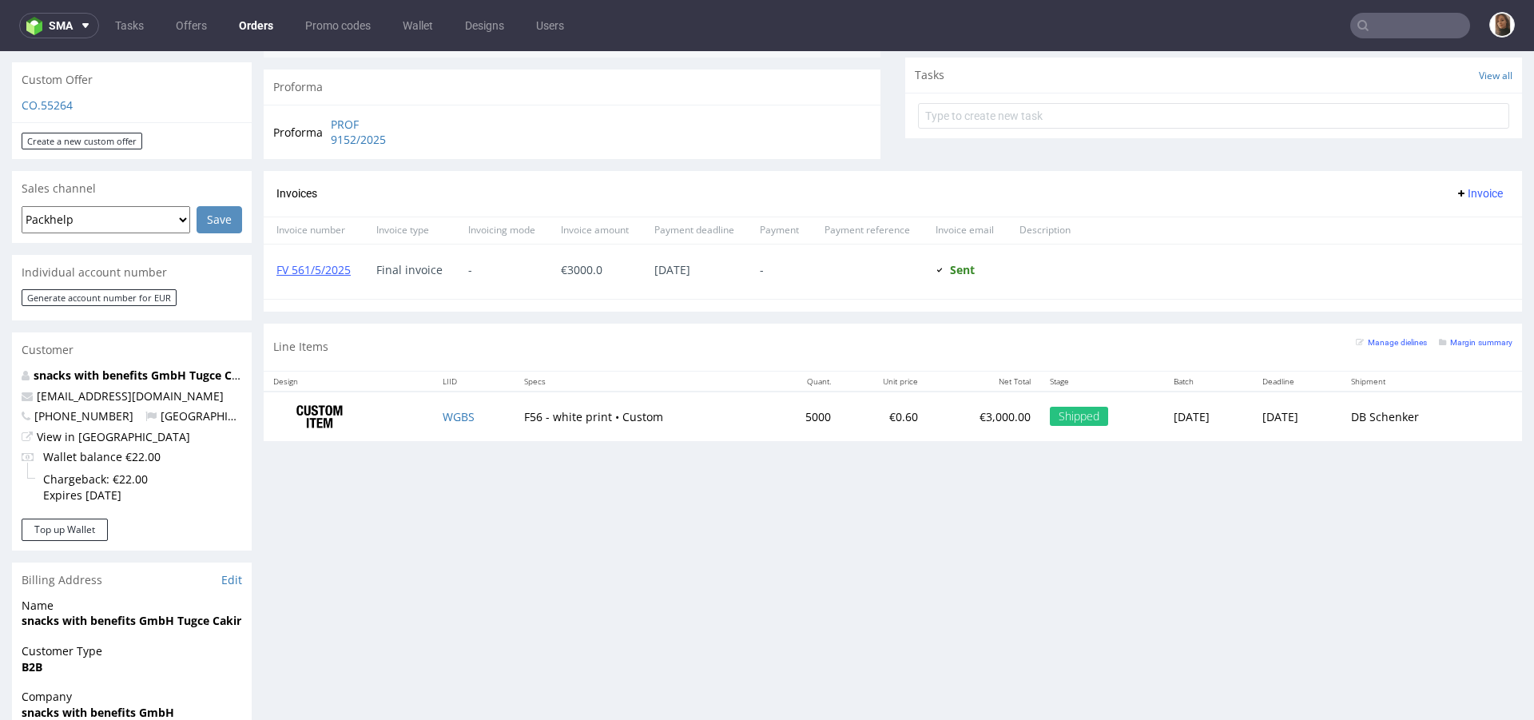
scroll to position [638, 0]
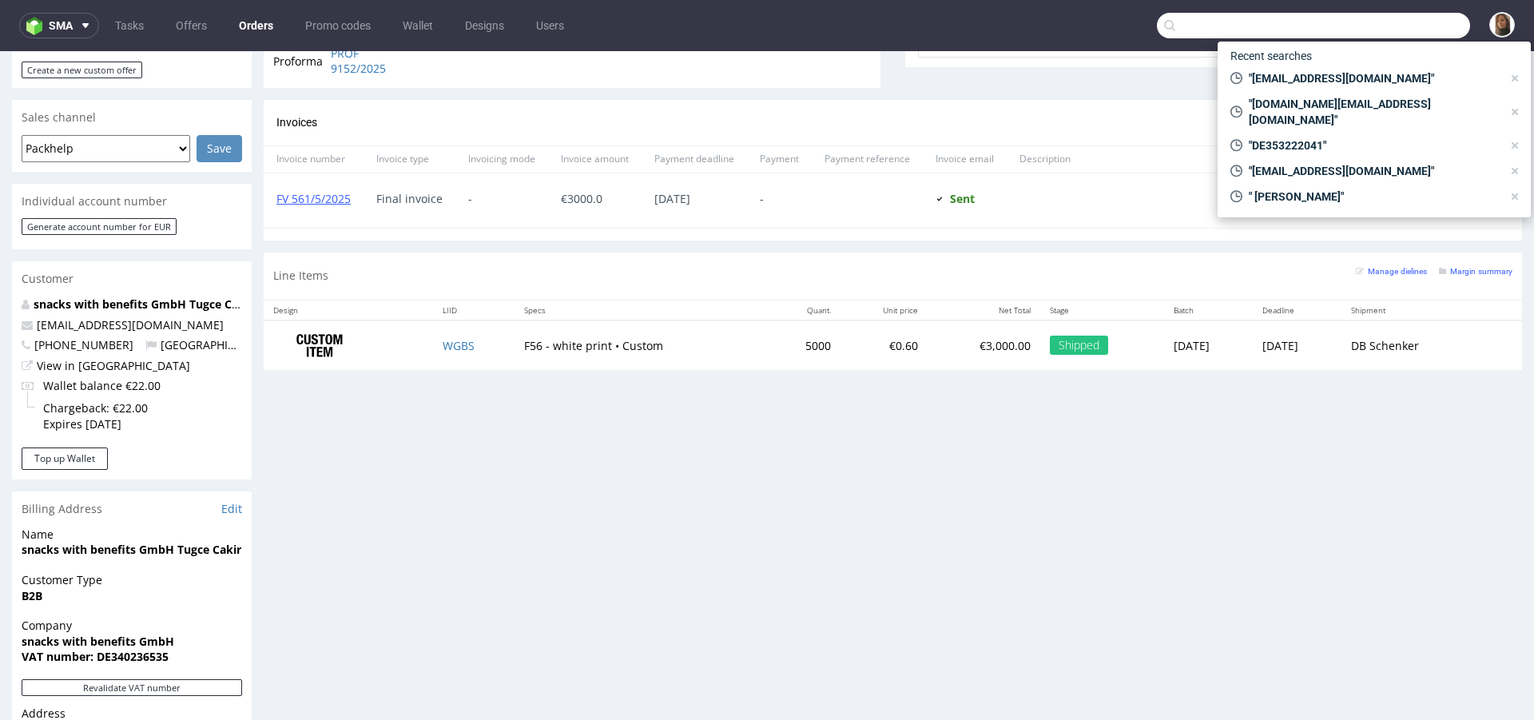
click at [1373, 27] on input "text" at bounding box center [1313, 26] width 313 height 26
paste input "R414017148"
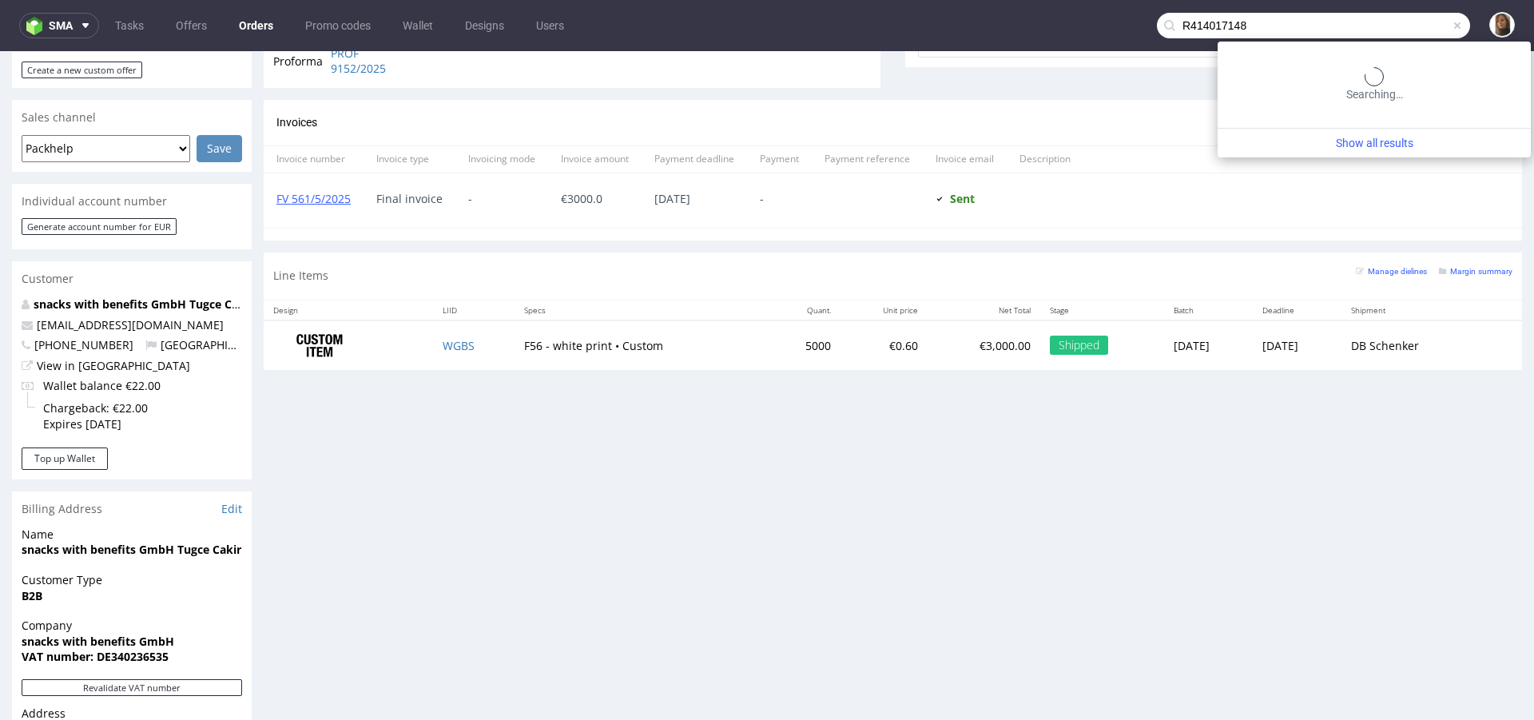
type input "R414017148"
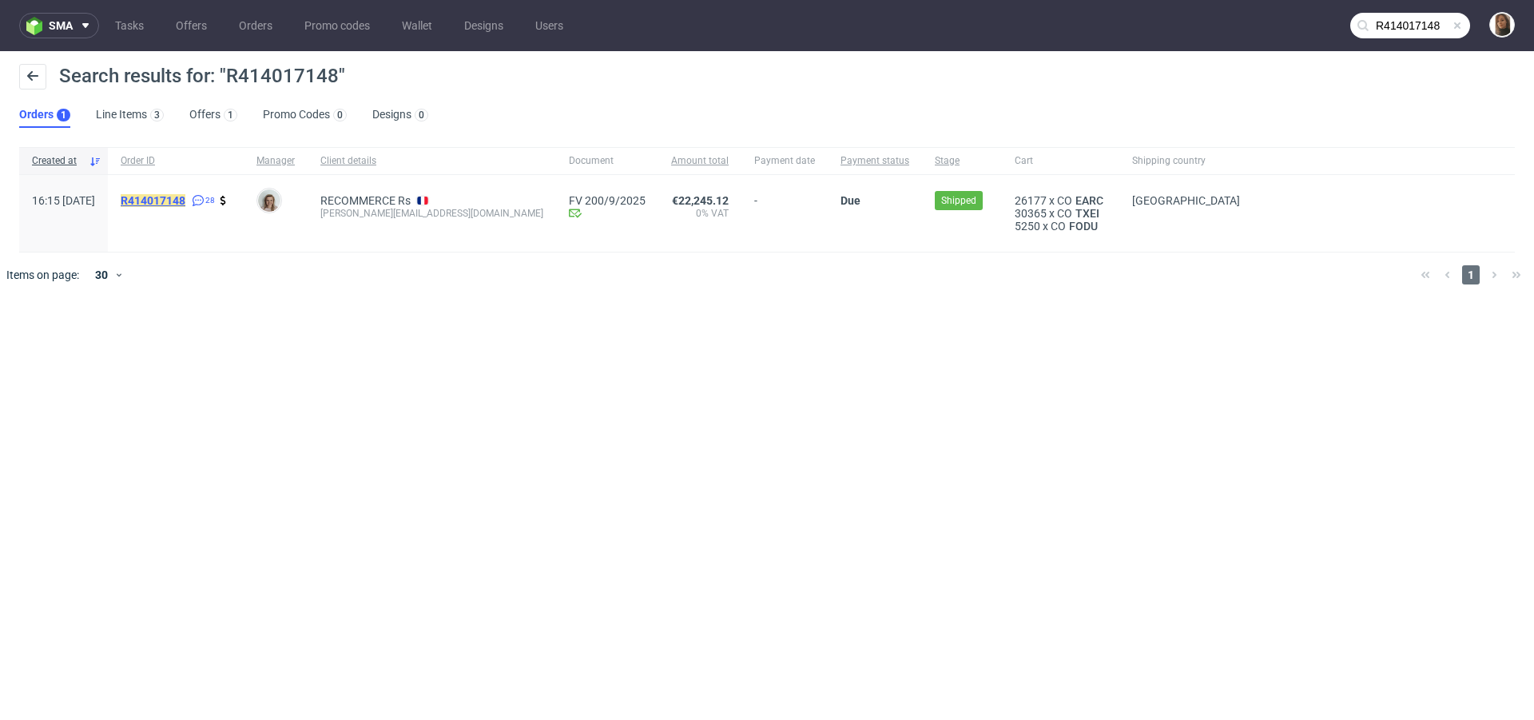
click at [185, 200] on mark "R414017148" at bounding box center [153, 200] width 65 height 13
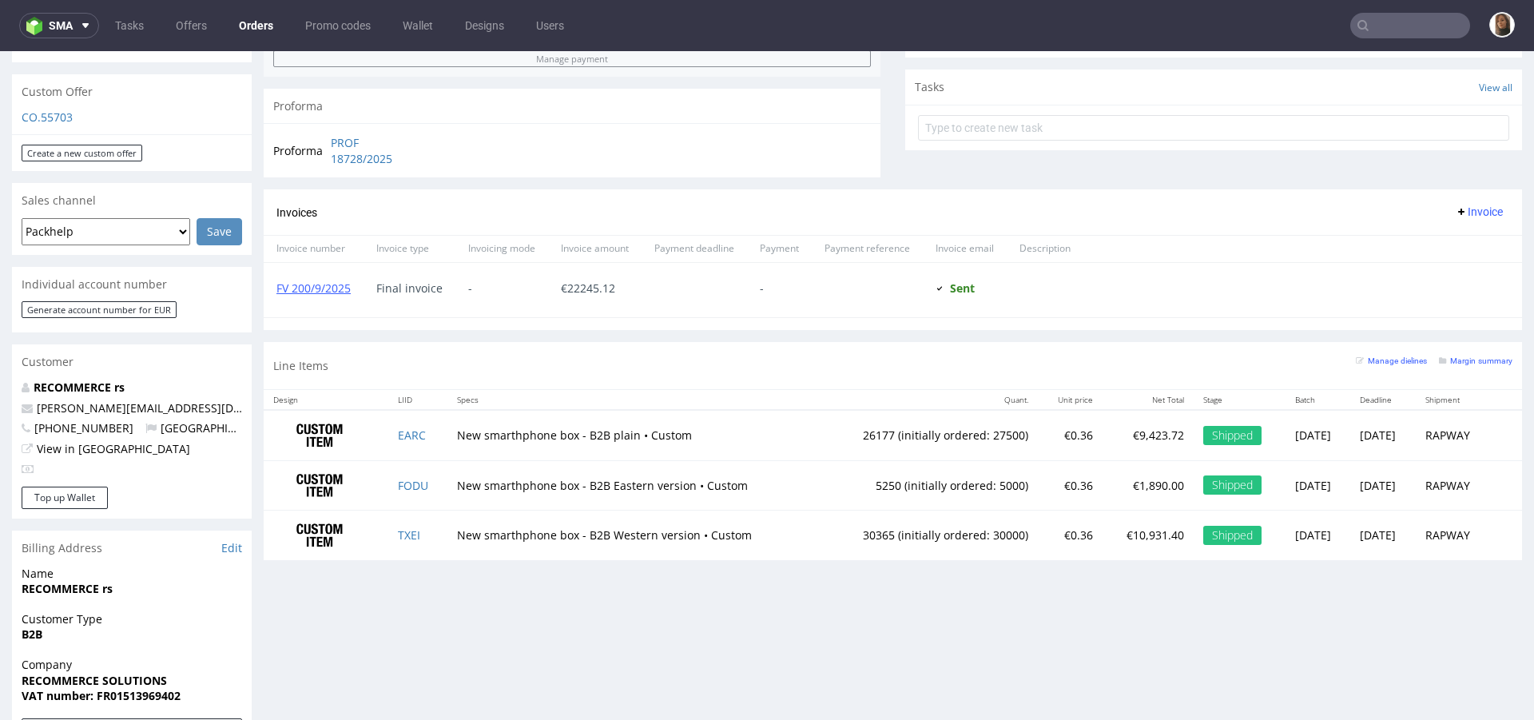
scroll to position [595, 0]
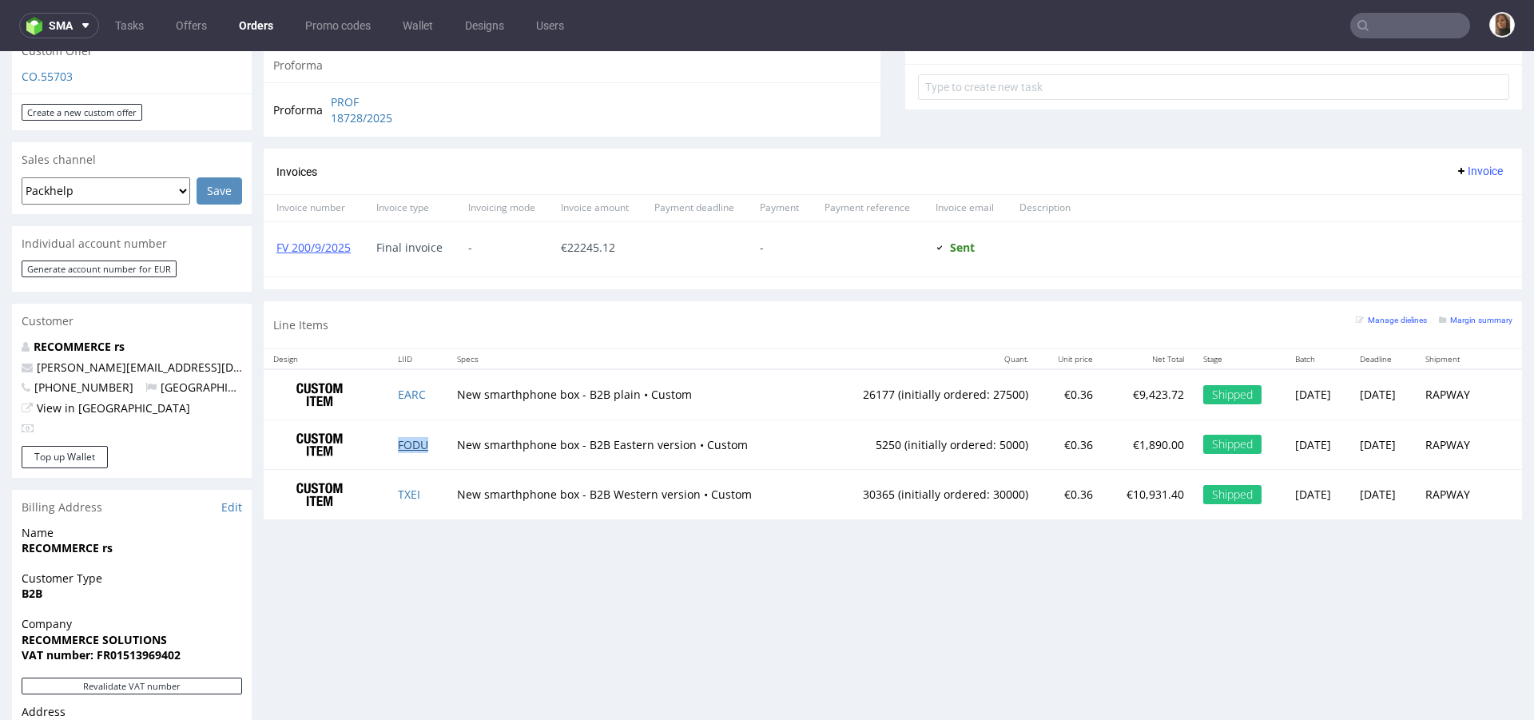
click at [402, 442] on link "FODU" at bounding box center [413, 444] width 30 height 15
click at [407, 493] on link "TXEI" at bounding box center [409, 494] width 22 height 15
click at [1420, 33] on input "text" at bounding box center [1411, 26] width 120 height 26
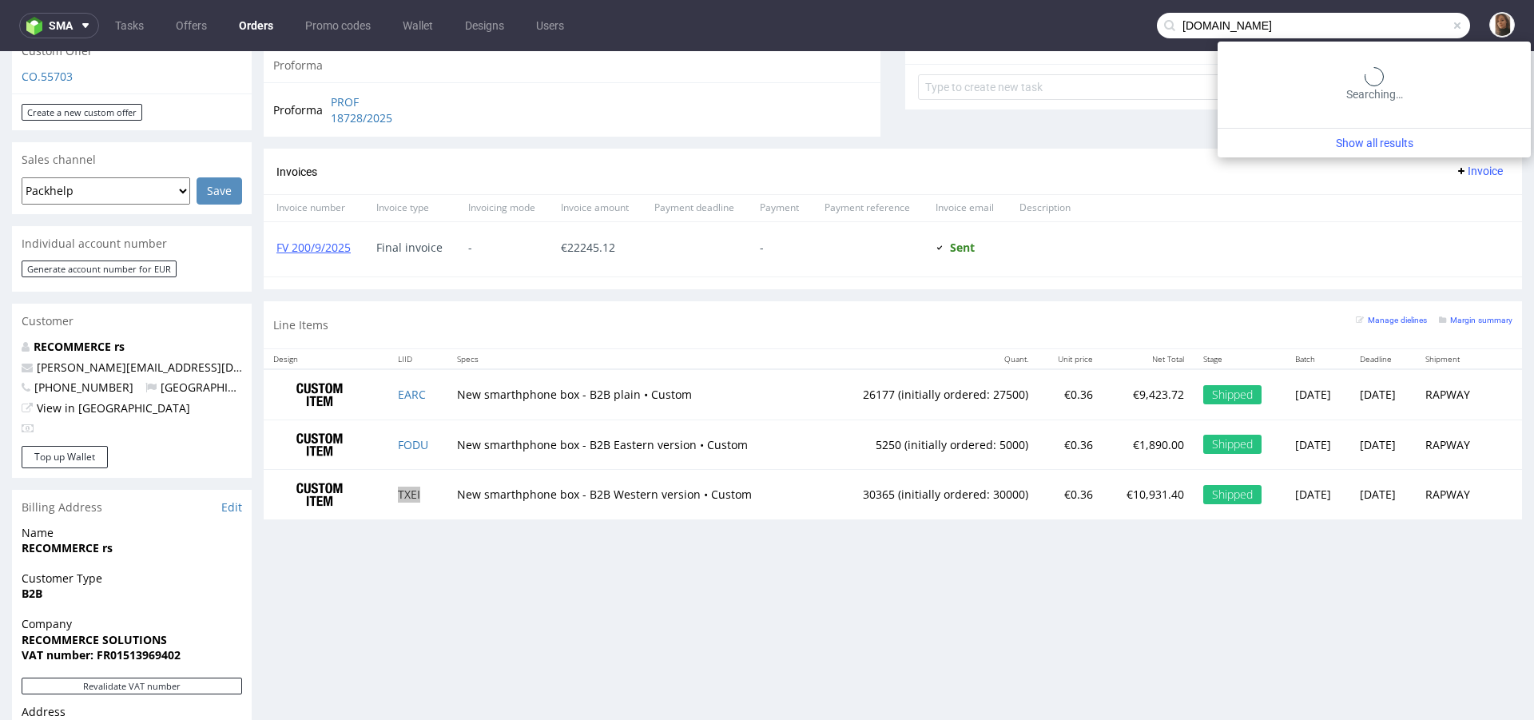
type input "exseedhealth.com"
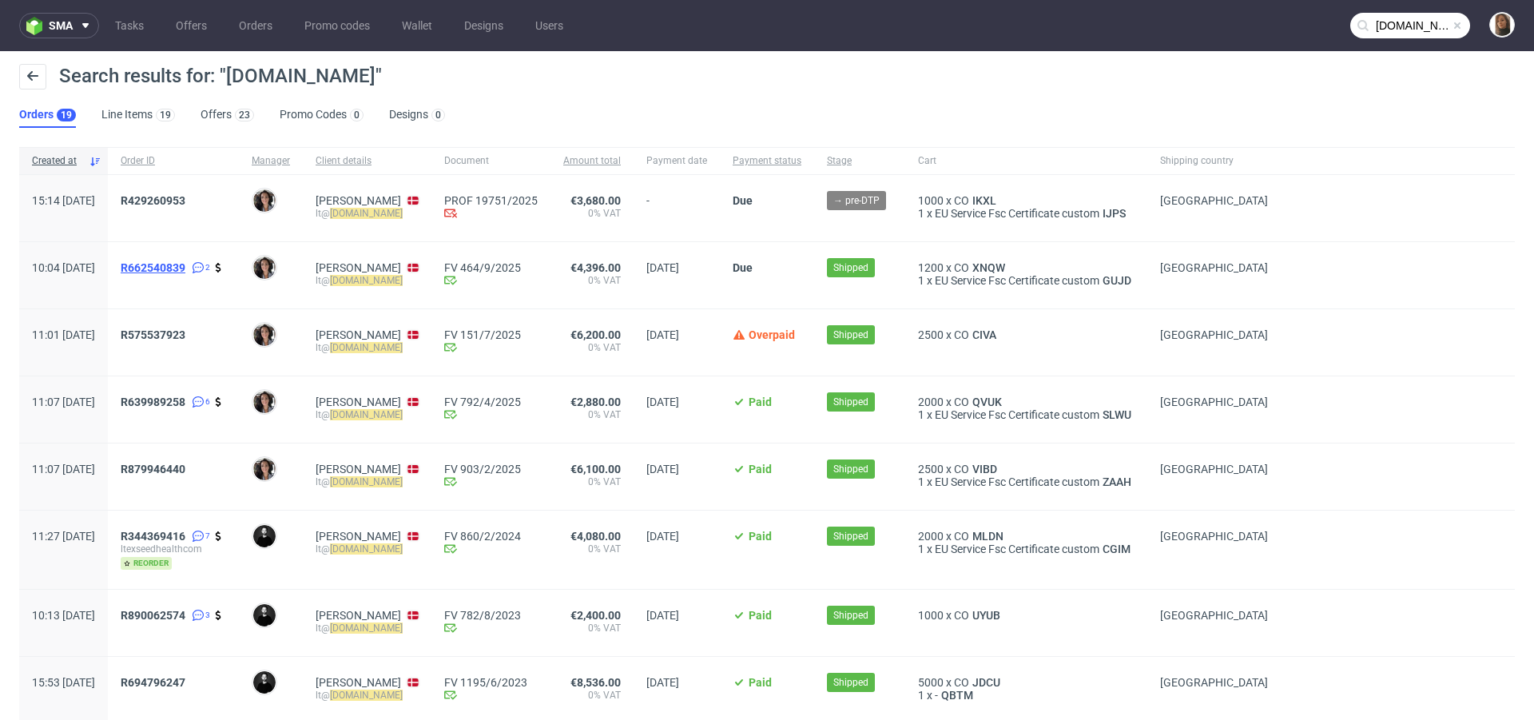
click at [185, 266] on span "R662540839" at bounding box center [153, 267] width 65 height 13
click at [185, 200] on span "R429260953" at bounding box center [153, 200] width 65 height 13
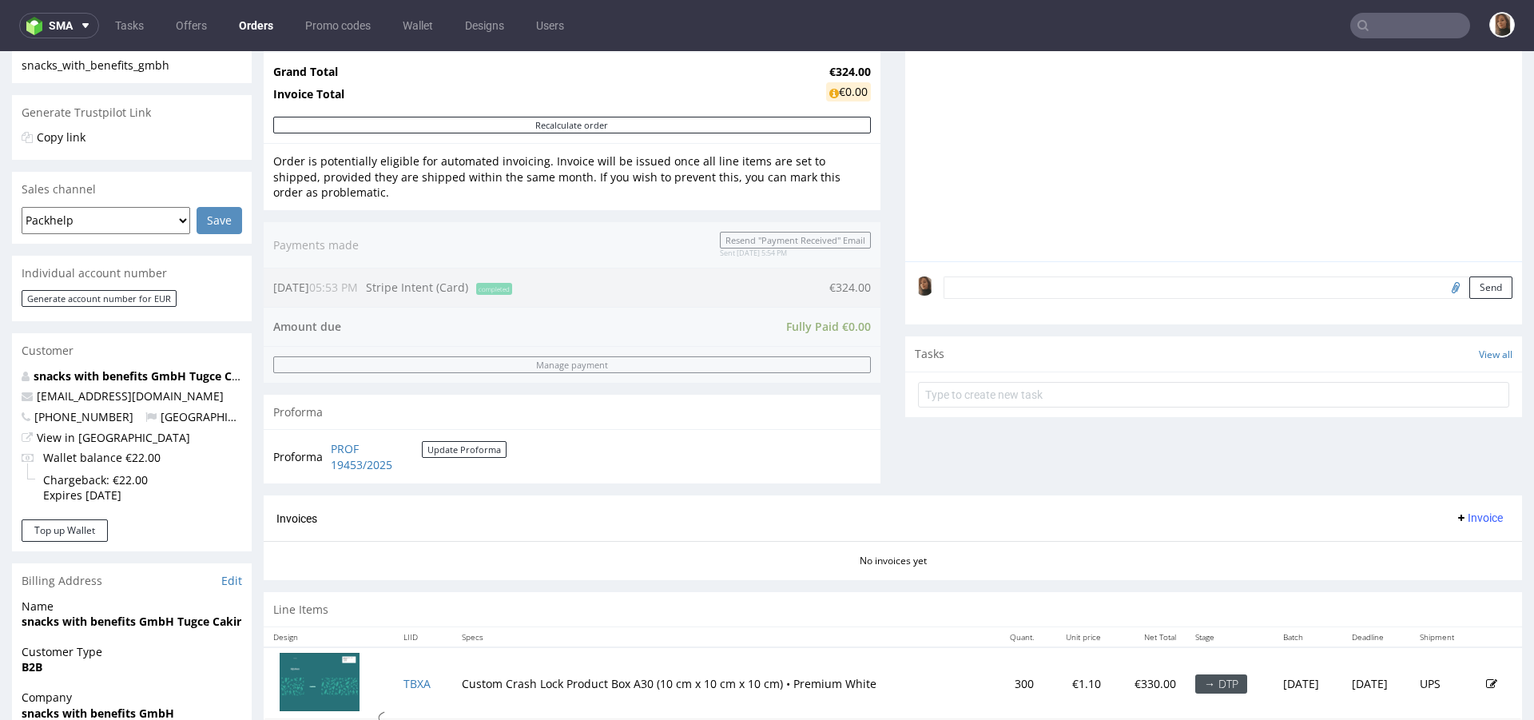
scroll to position [586, 0]
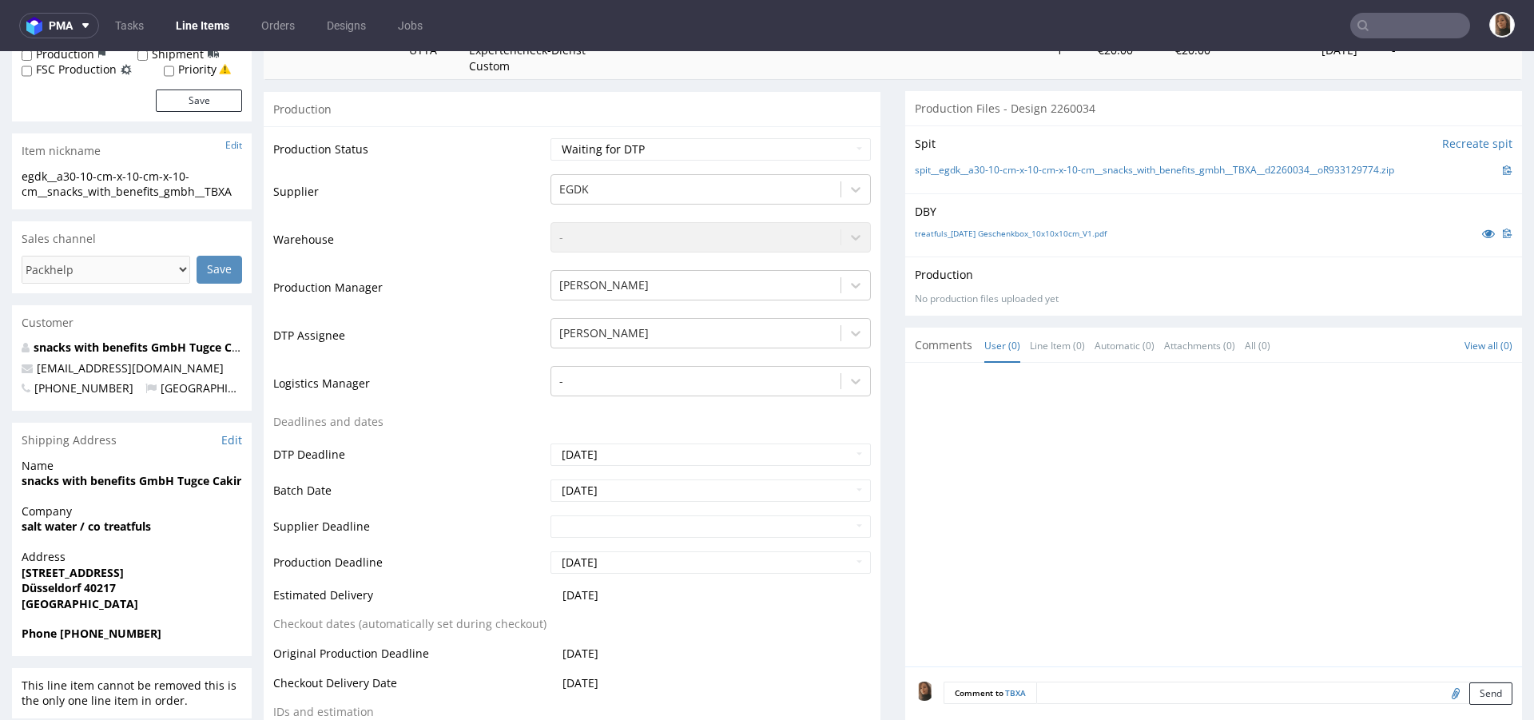
scroll to position [66, 0]
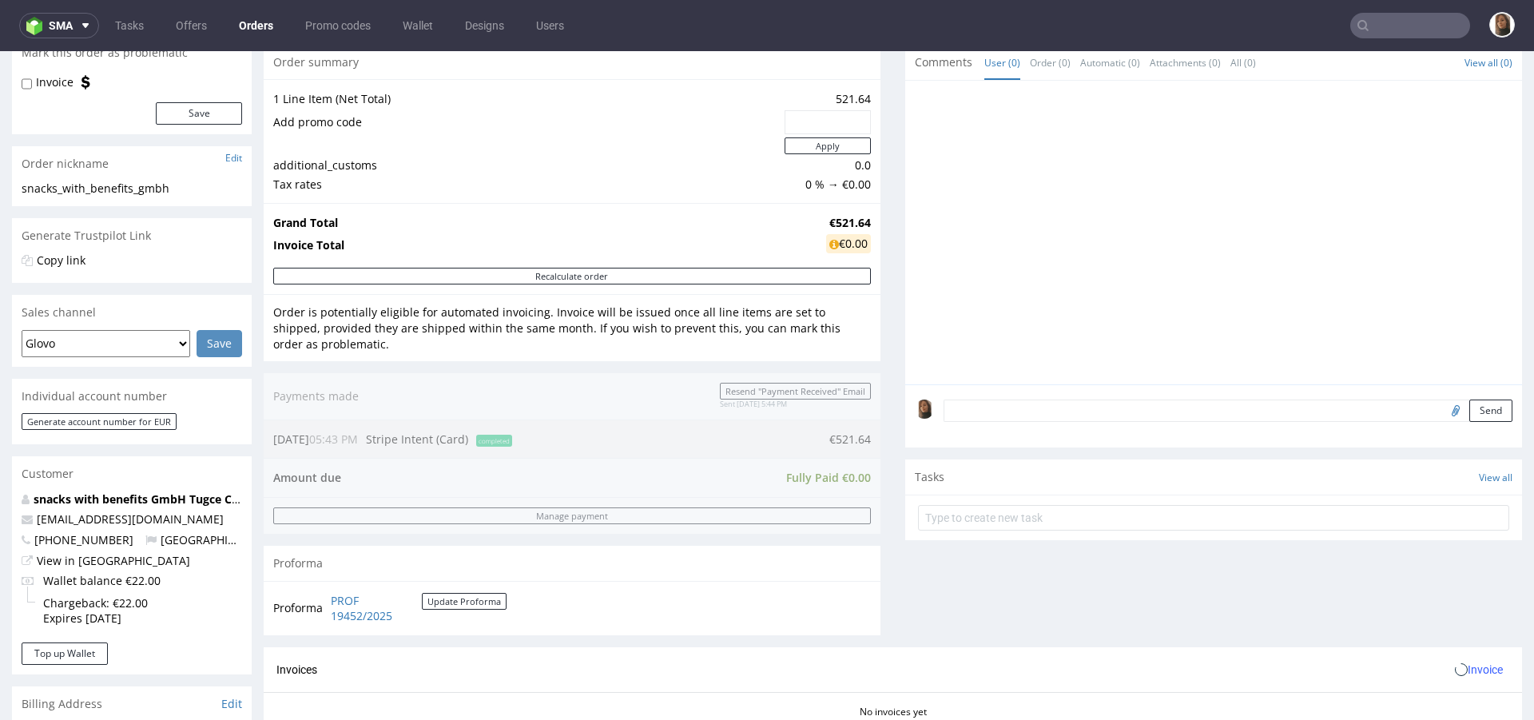
scroll to position [512, 0]
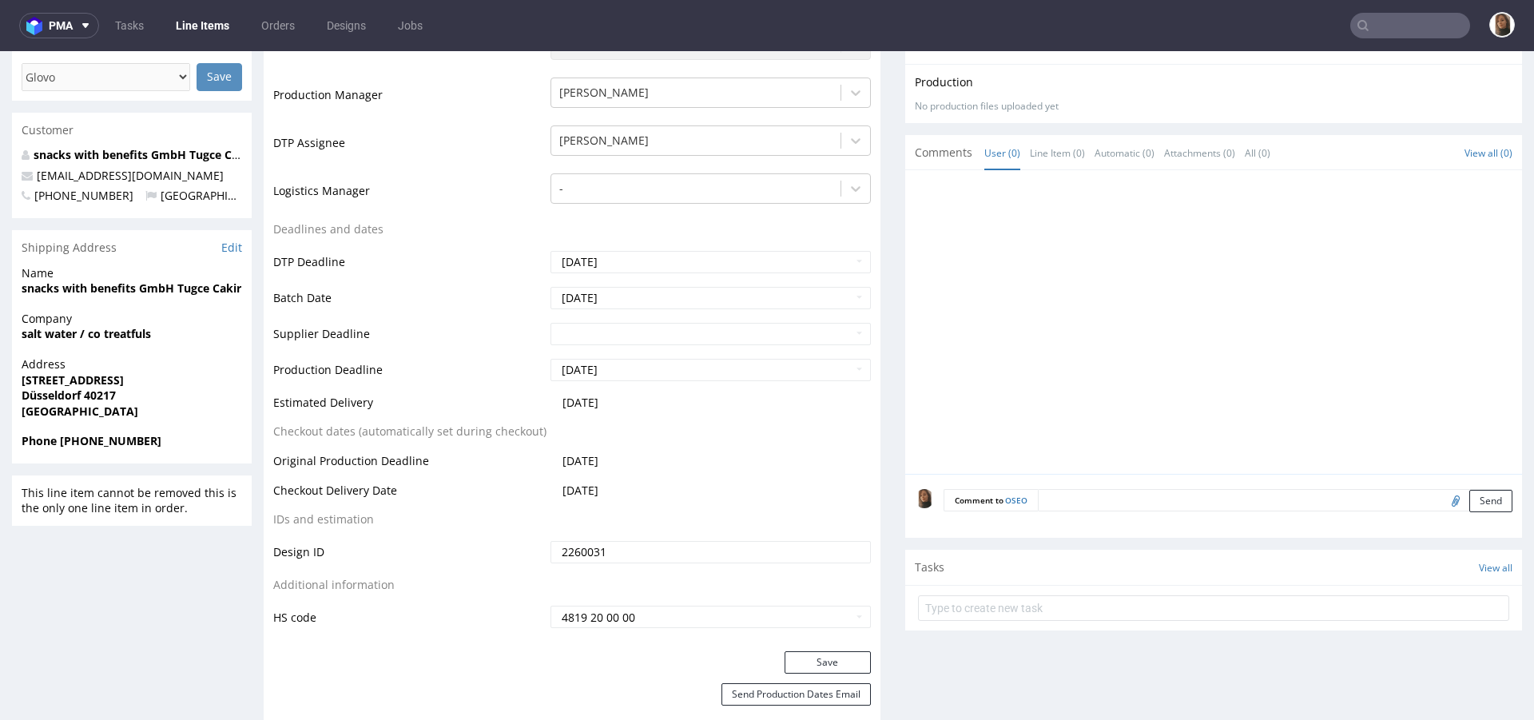
scroll to position [502, 0]
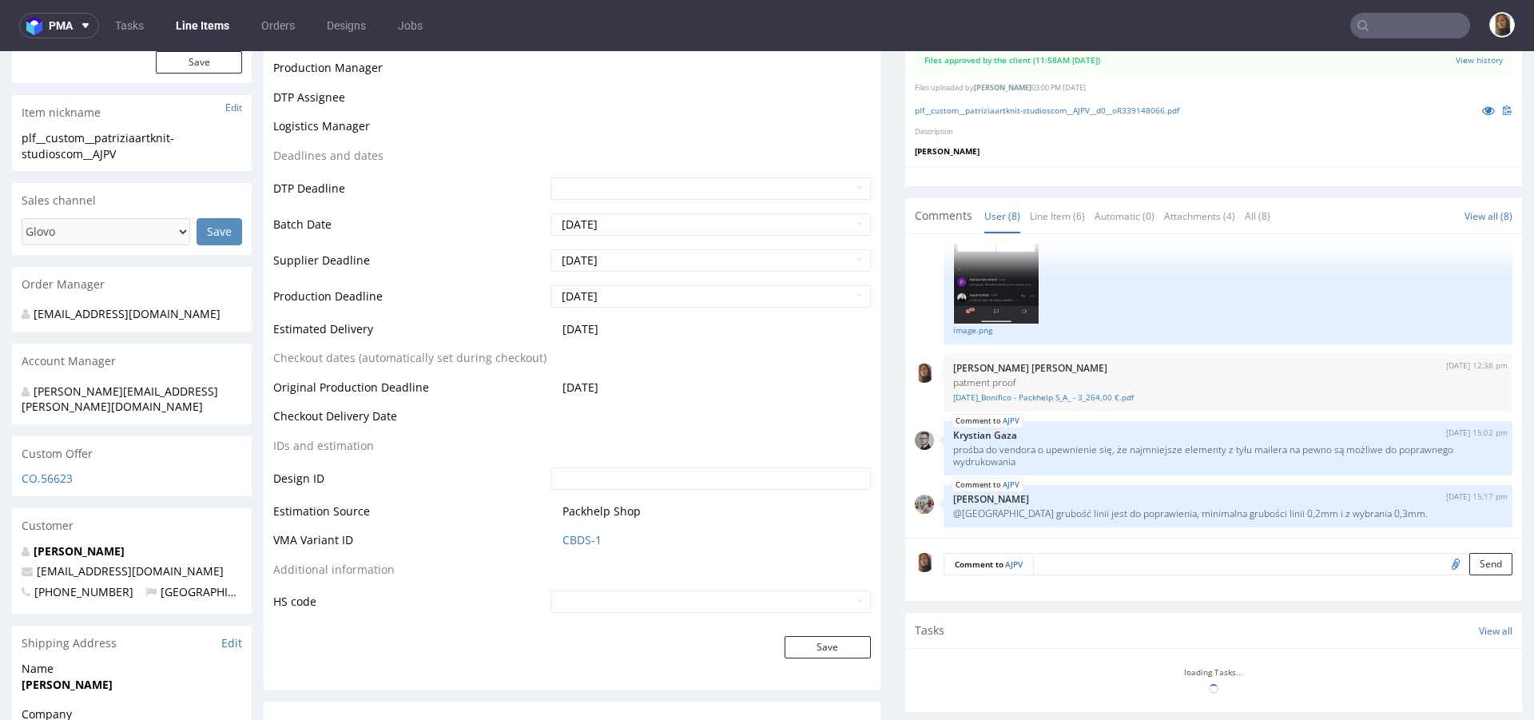
scroll to position [538, 0]
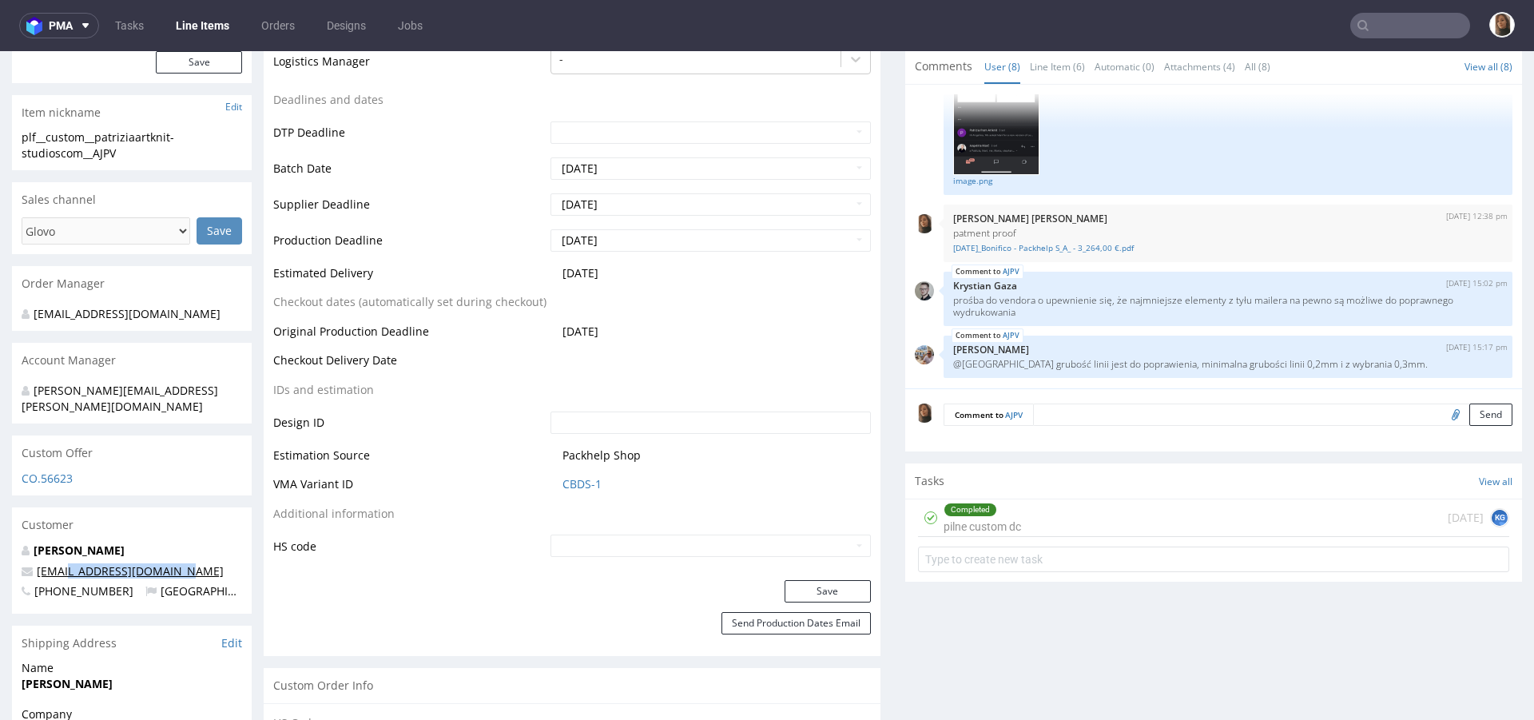
drag, startPoint x: 194, startPoint y: 551, endPoint x: 65, endPoint y: 553, distance: 129.5
click at [64, 563] on p "info@artknit-studios.com" at bounding box center [132, 571] width 221 height 16
copy link "artknit-studios.com"
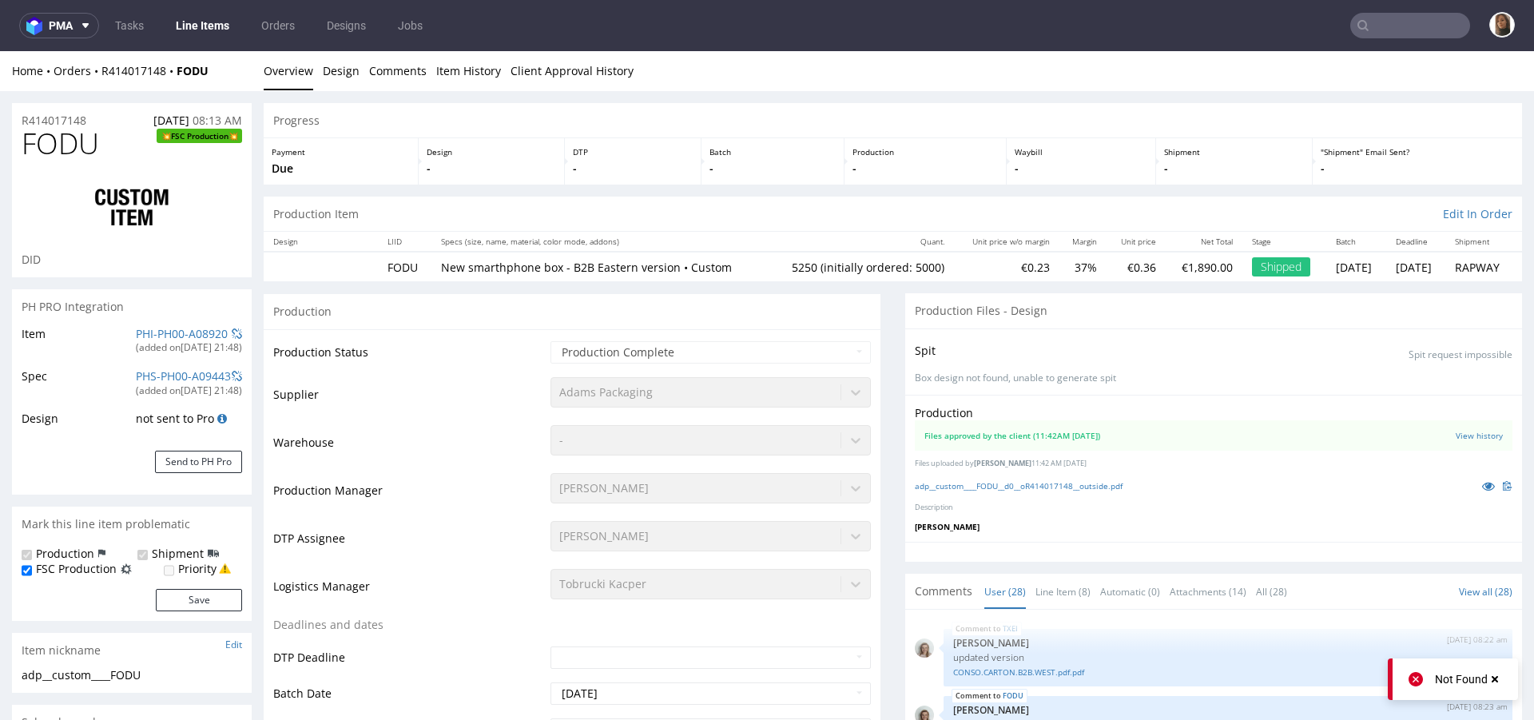
scroll to position [1707, 0]
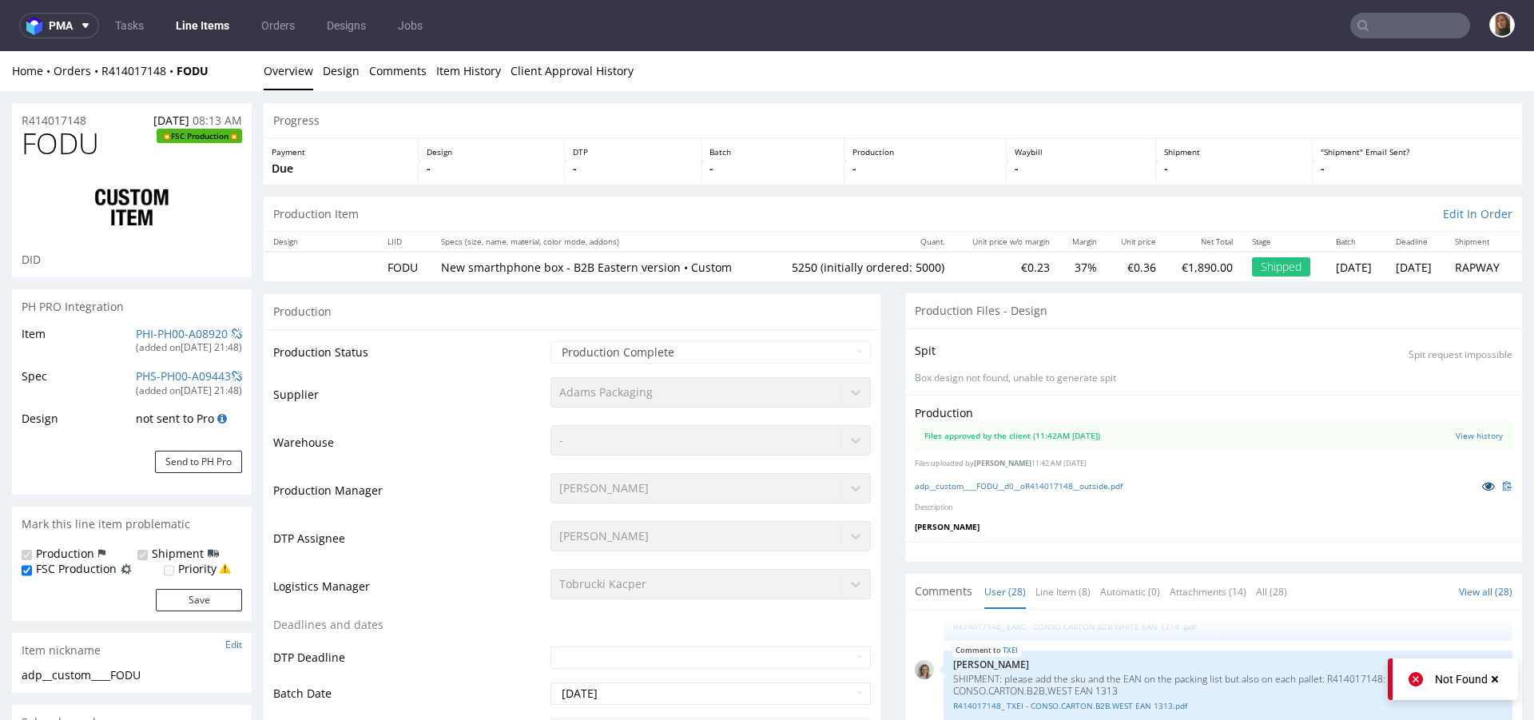
click at [1482, 487] on icon at bounding box center [1488, 485] width 13 height 11
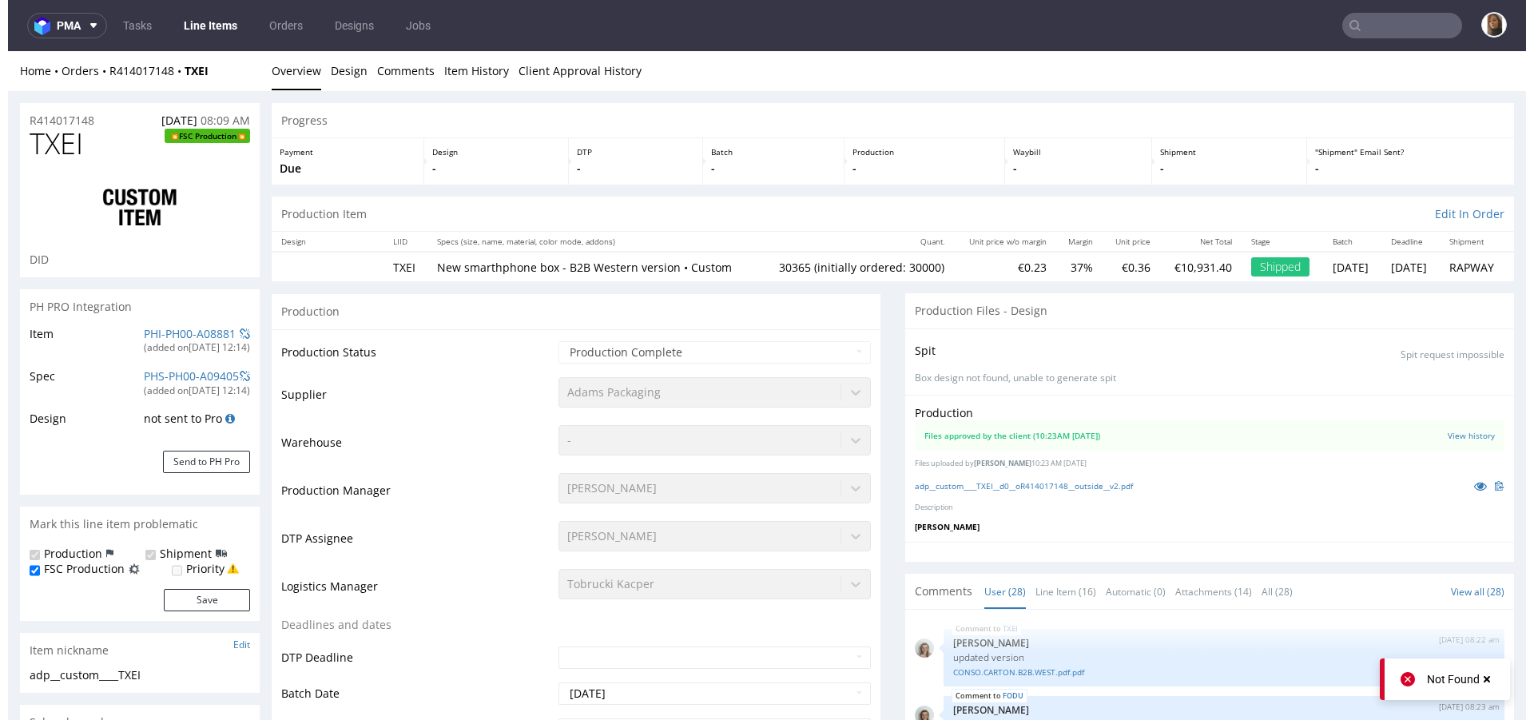
scroll to position [1707, 0]
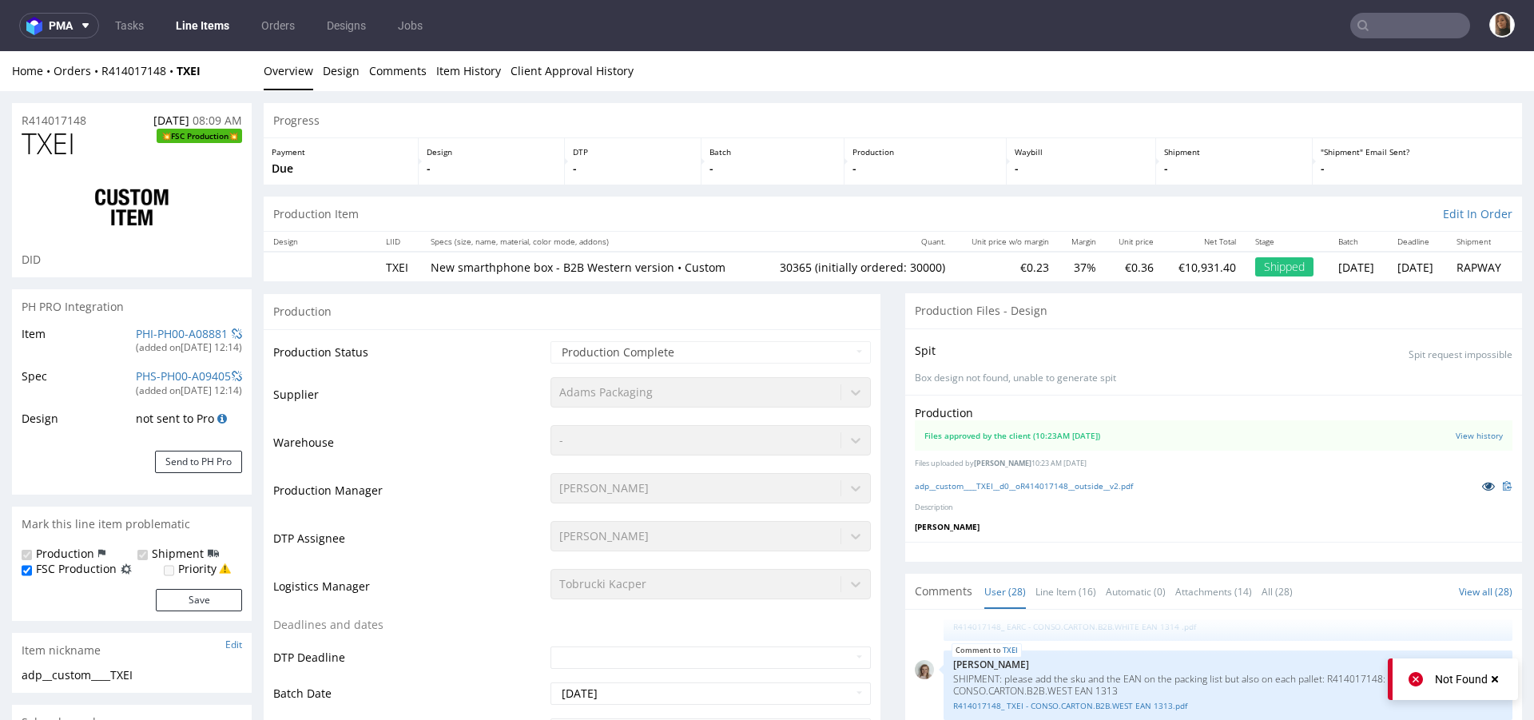
click at [1482, 487] on icon at bounding box center [1488, 485] width 13 height 11
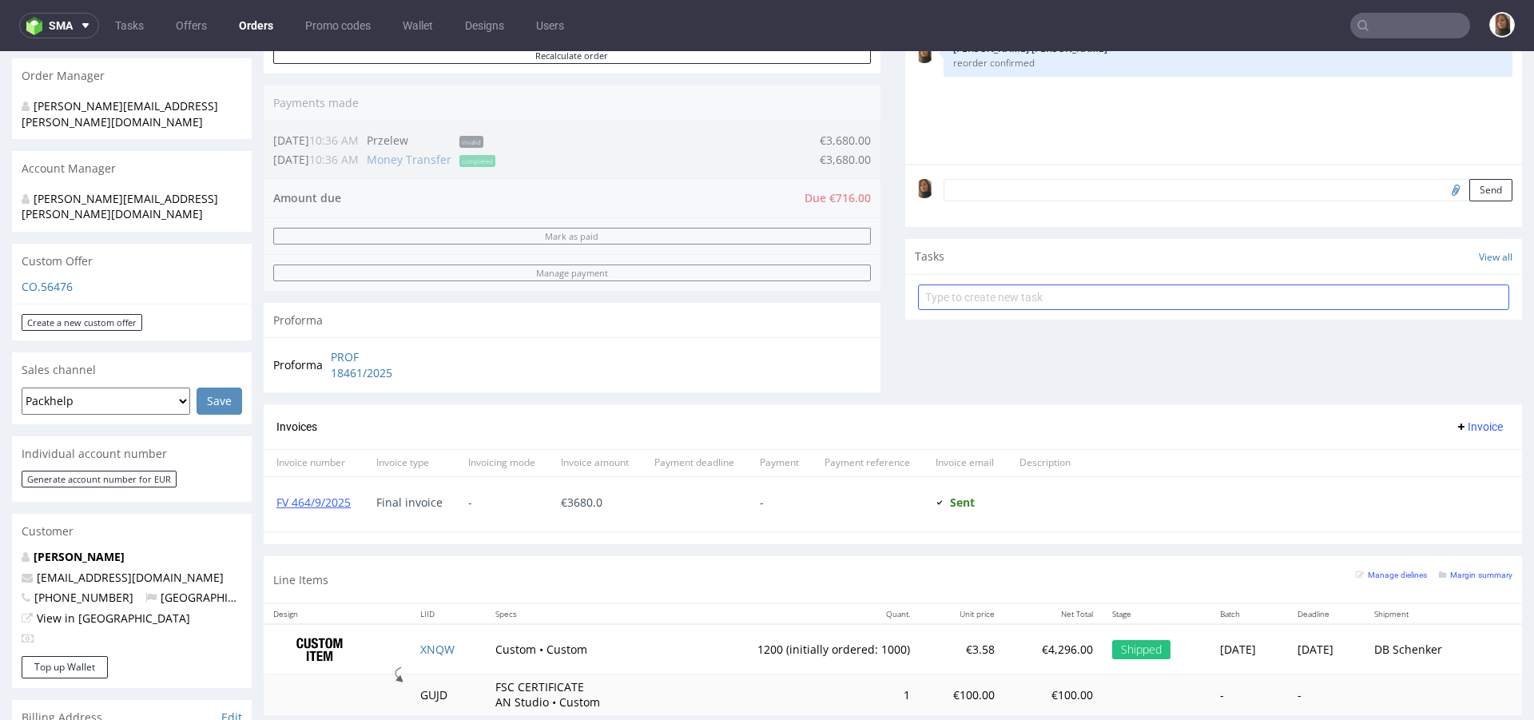
scroll to position [110, 0]
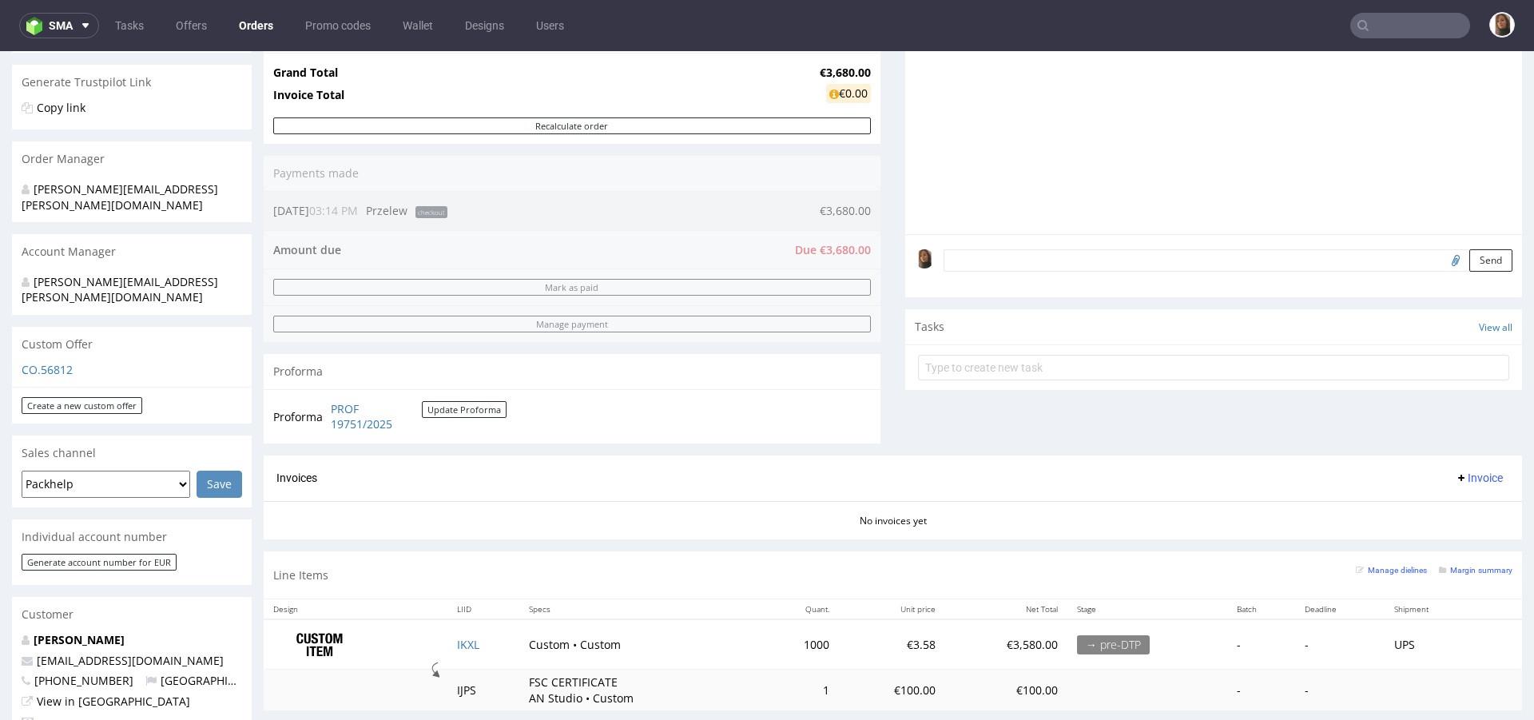
scroll to position [362, 0]
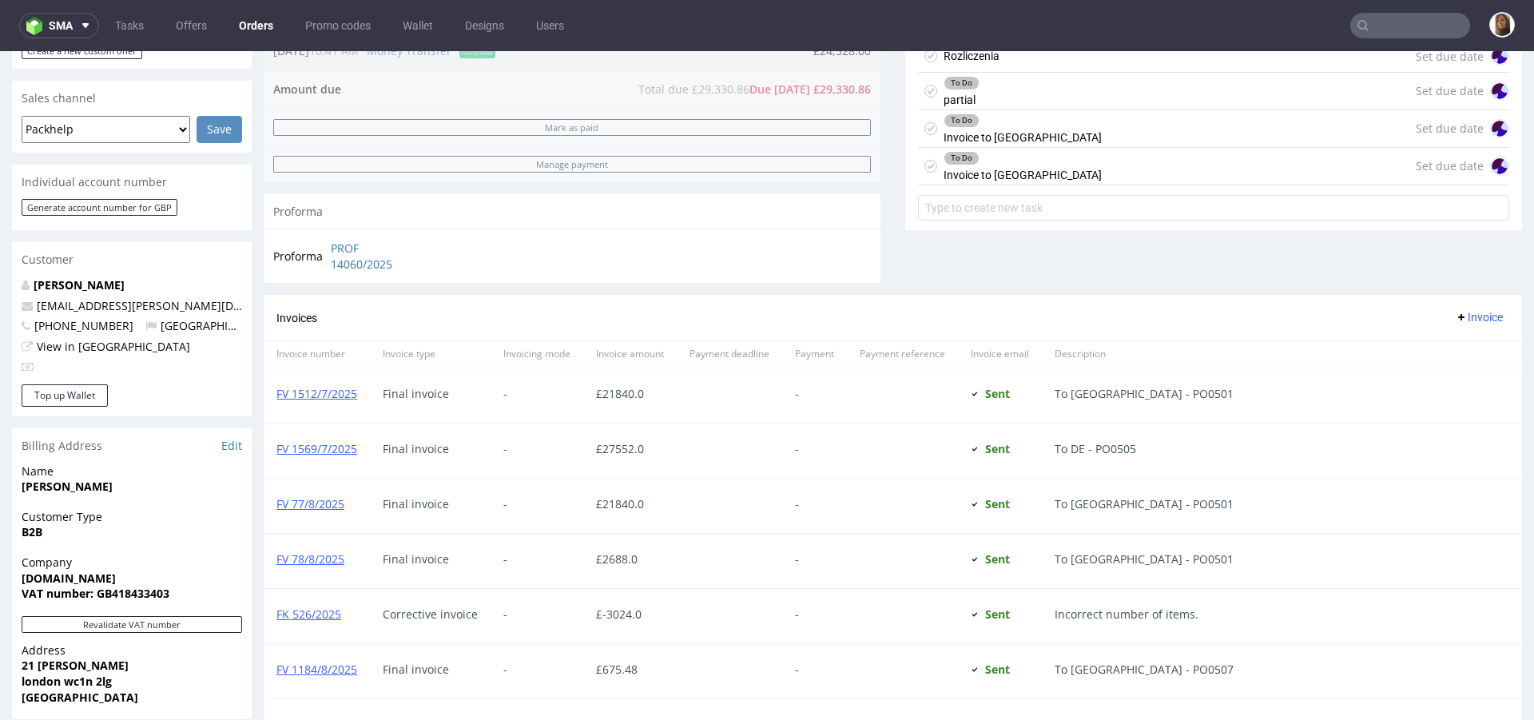
scroll to position [619, 0]
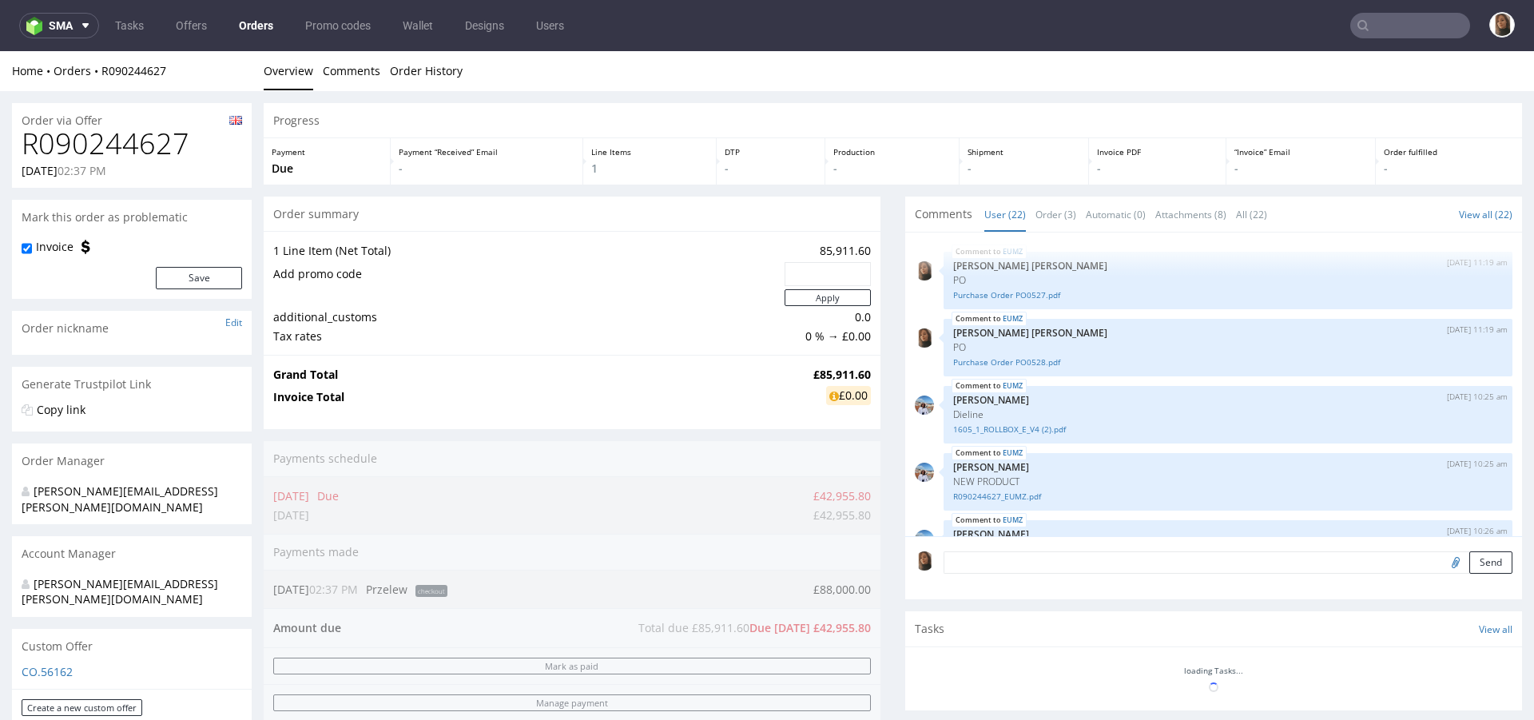
scroll to position [1130, 0]
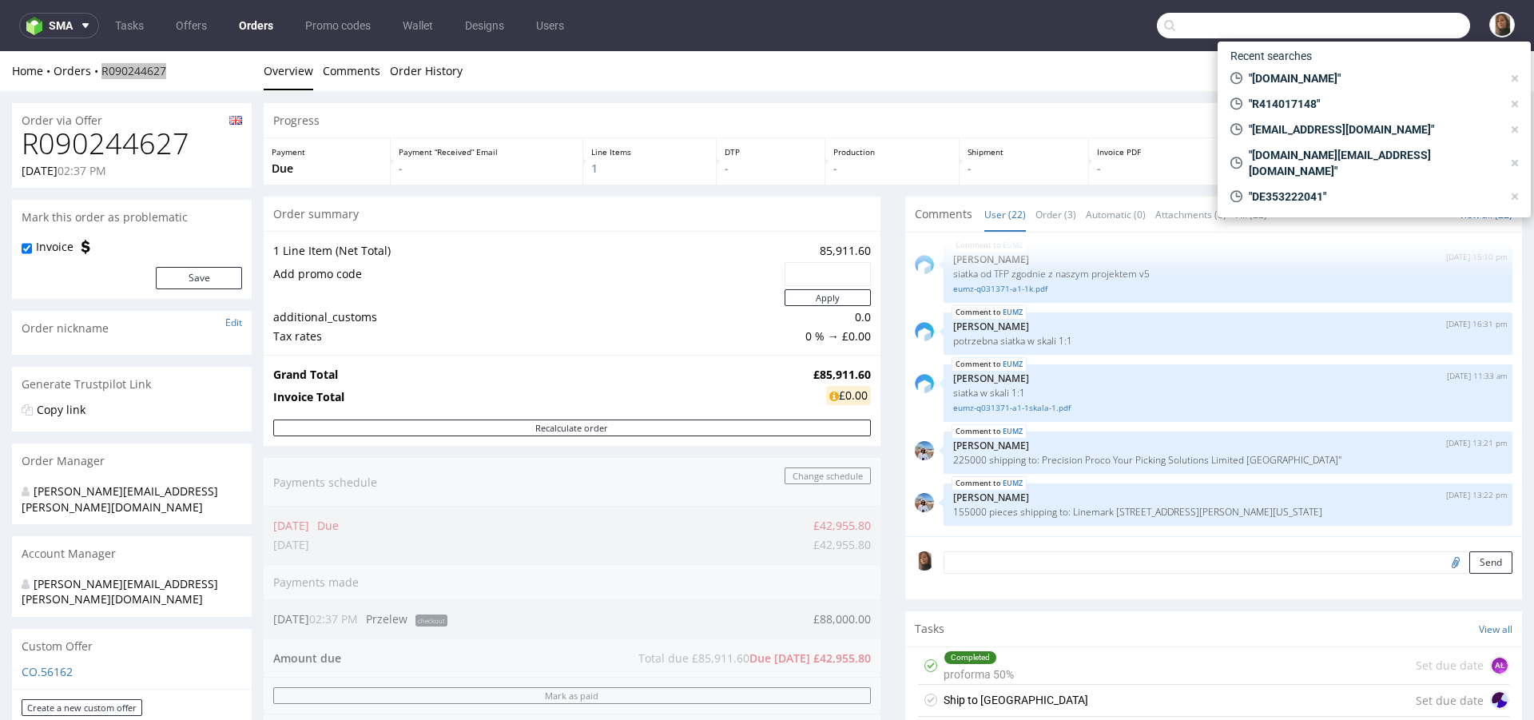
click at [1440, 35] on input "text" at bounding box center [1313, 26] width 313 height 26
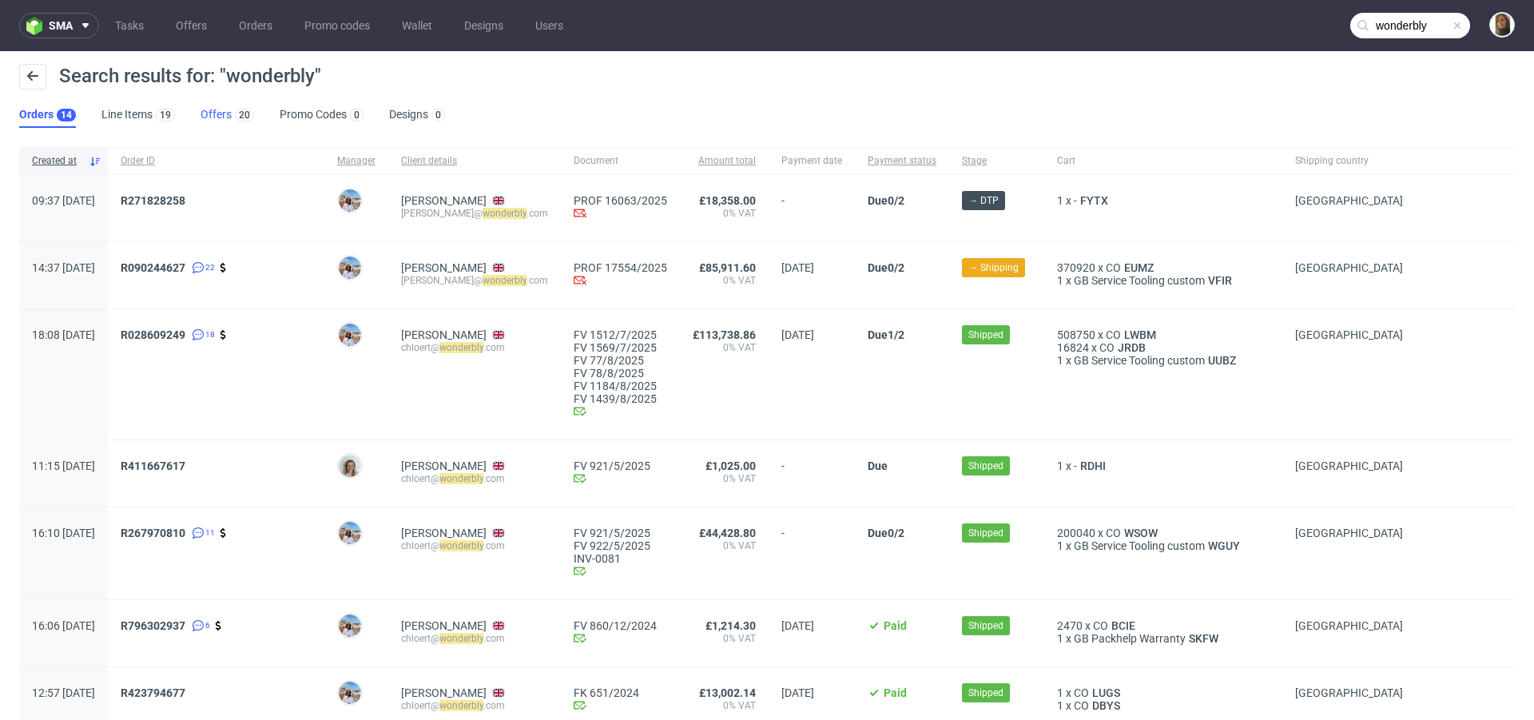
click at [217, 119] on link "Offers 20" at bounding box center [228, 115] width 54 height 26
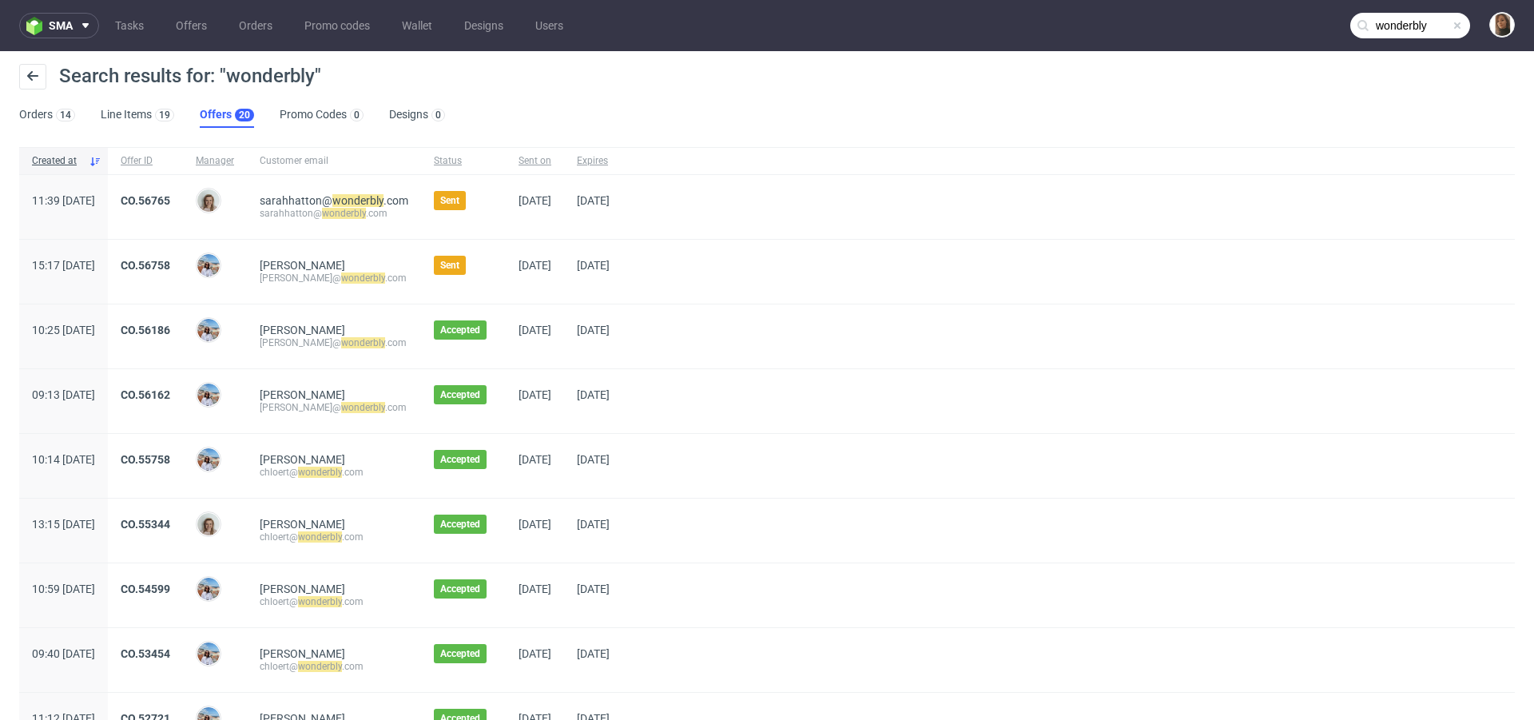
click at [1415, 38] on nav "sma Tasks Offers Orders Promo codes Wallet Designs Users wonderbly" at bounding box center [767, 25] width 1534 height 51
click at [1415, 26] on input "wonderbly" at bounding box center [1411, 26] width 120 height 26
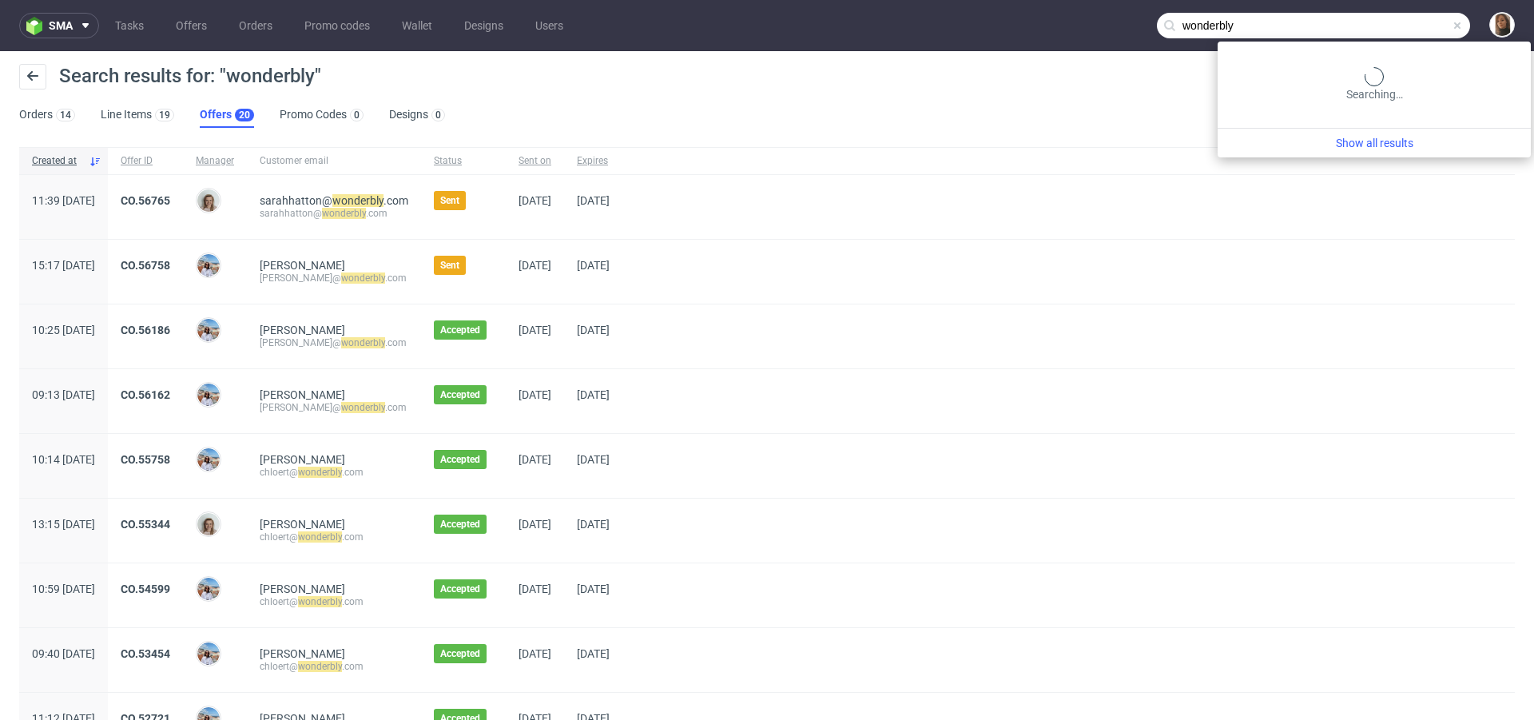
click at [1415, 26] on input "wonderbly" at bounding box center [1313, 26] width 313 height 26
paste input "quentin@upway.shop"
type input "quentin@upway.shop"
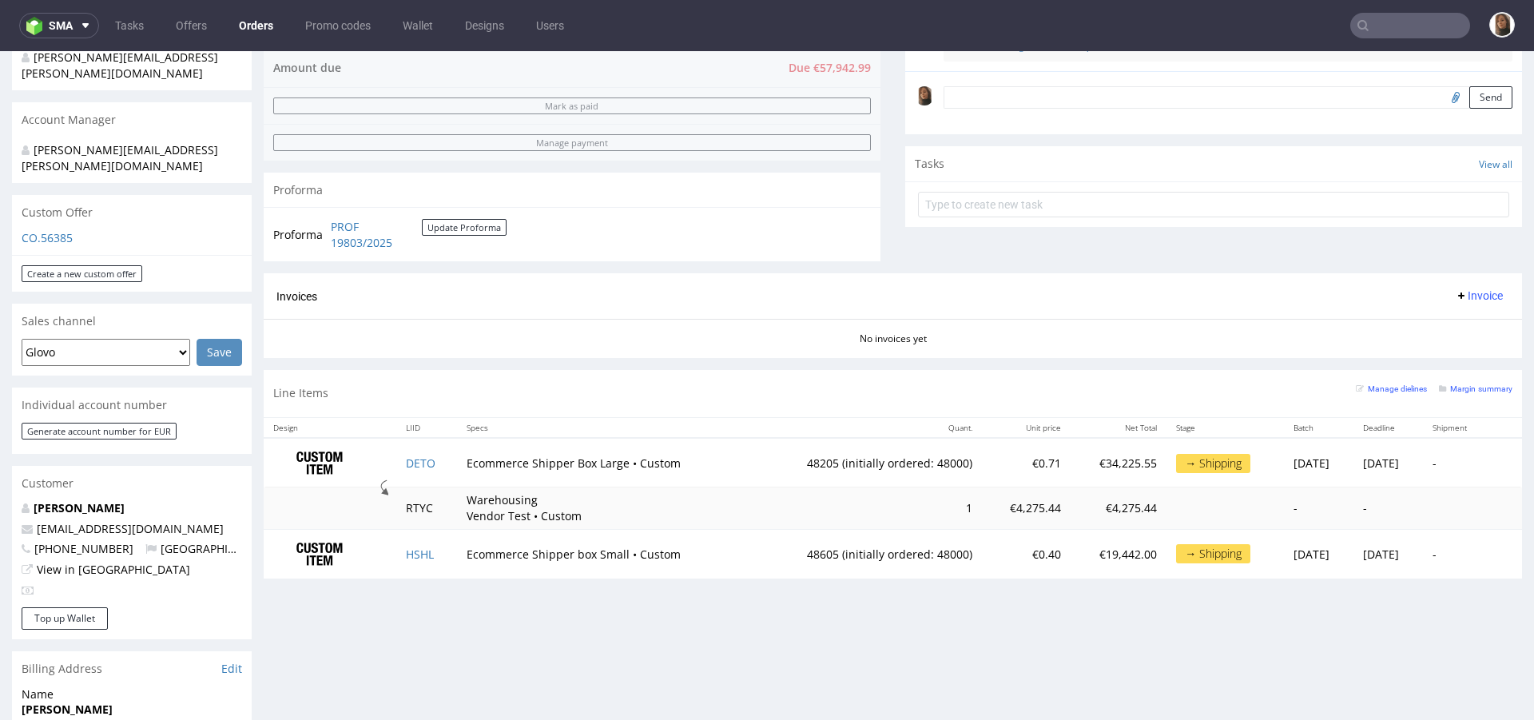
scroll to position [433, 0]
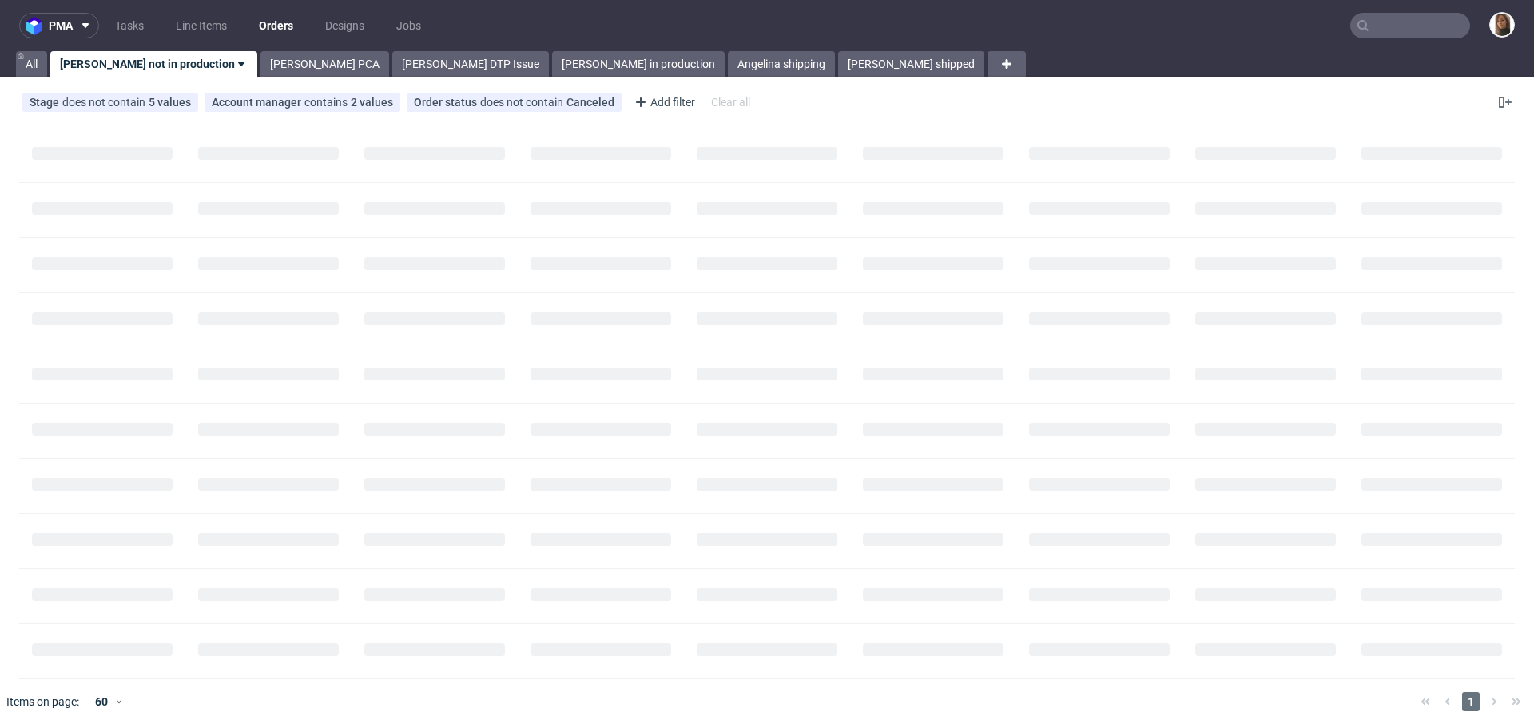
click at [1434, 28] on input "text" at bounding box center [1411, 26] width 120 height 26
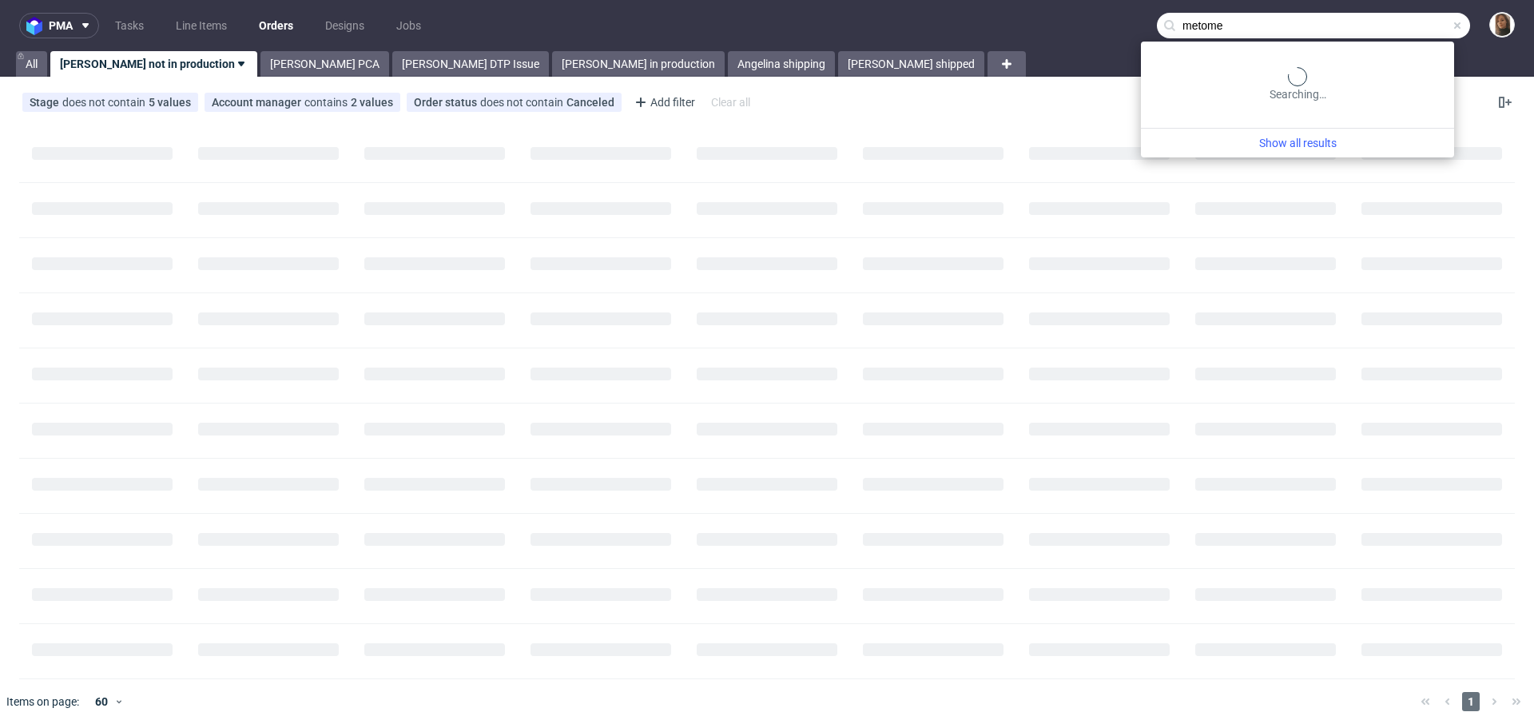
type input "metome"
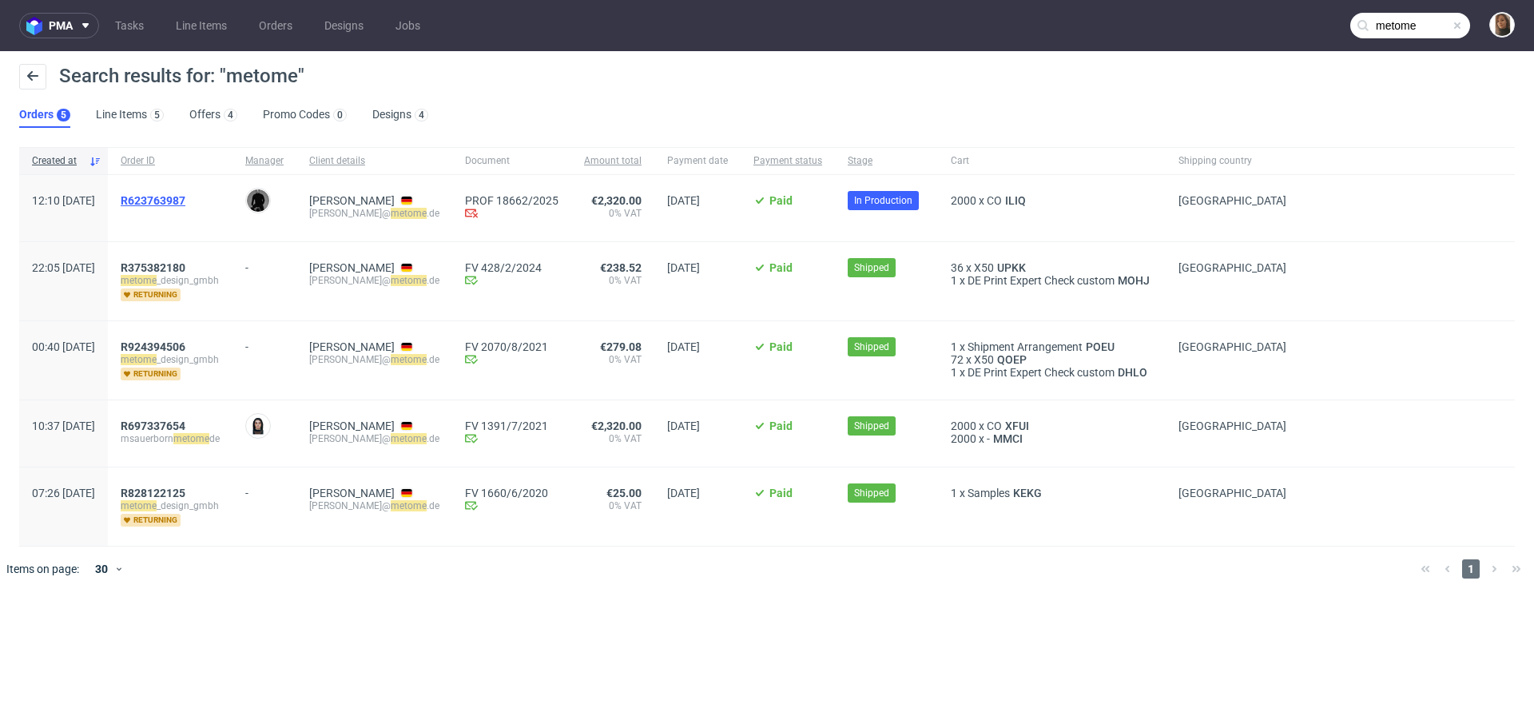
click at [185, 194] on span "R623763987" at bounding box center [153, 200] width 65 height 13
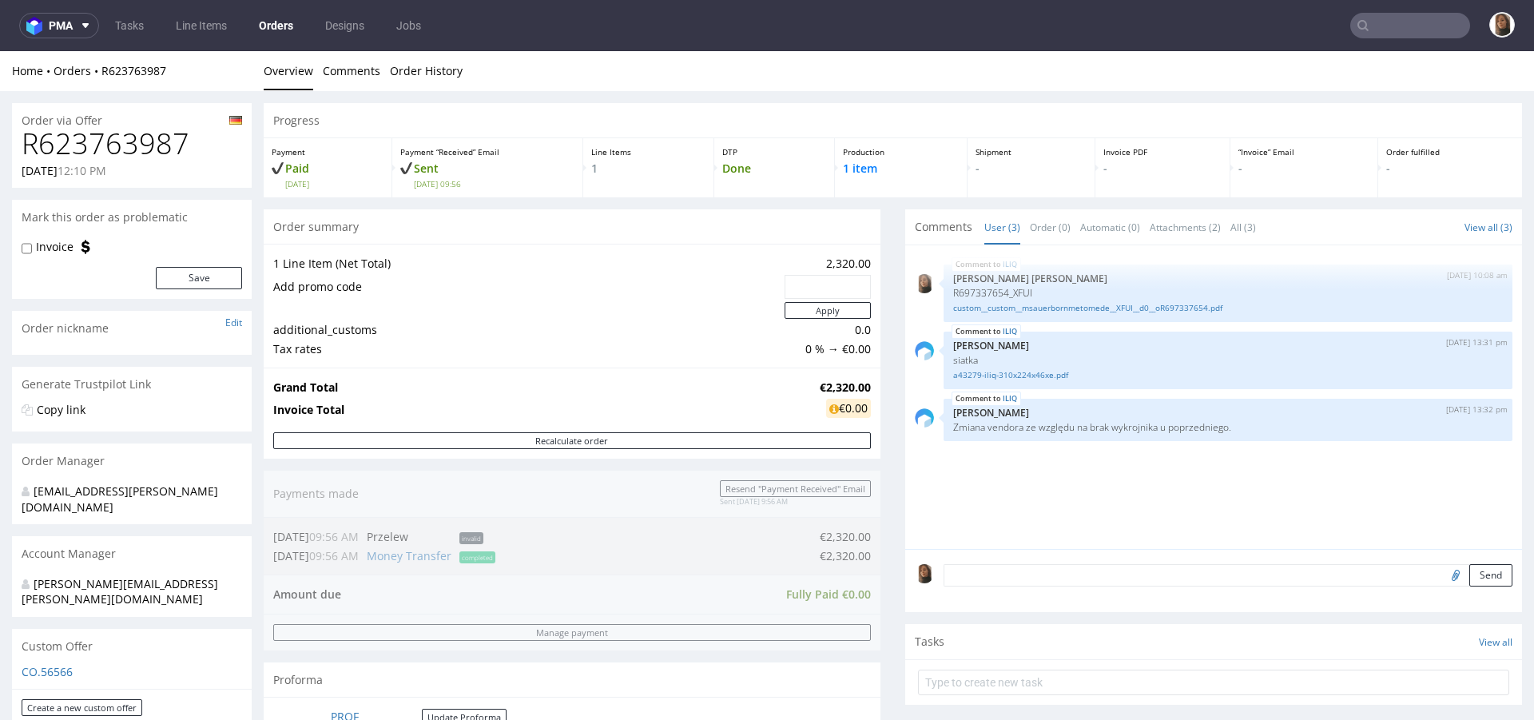
scroll to position [391, 0]
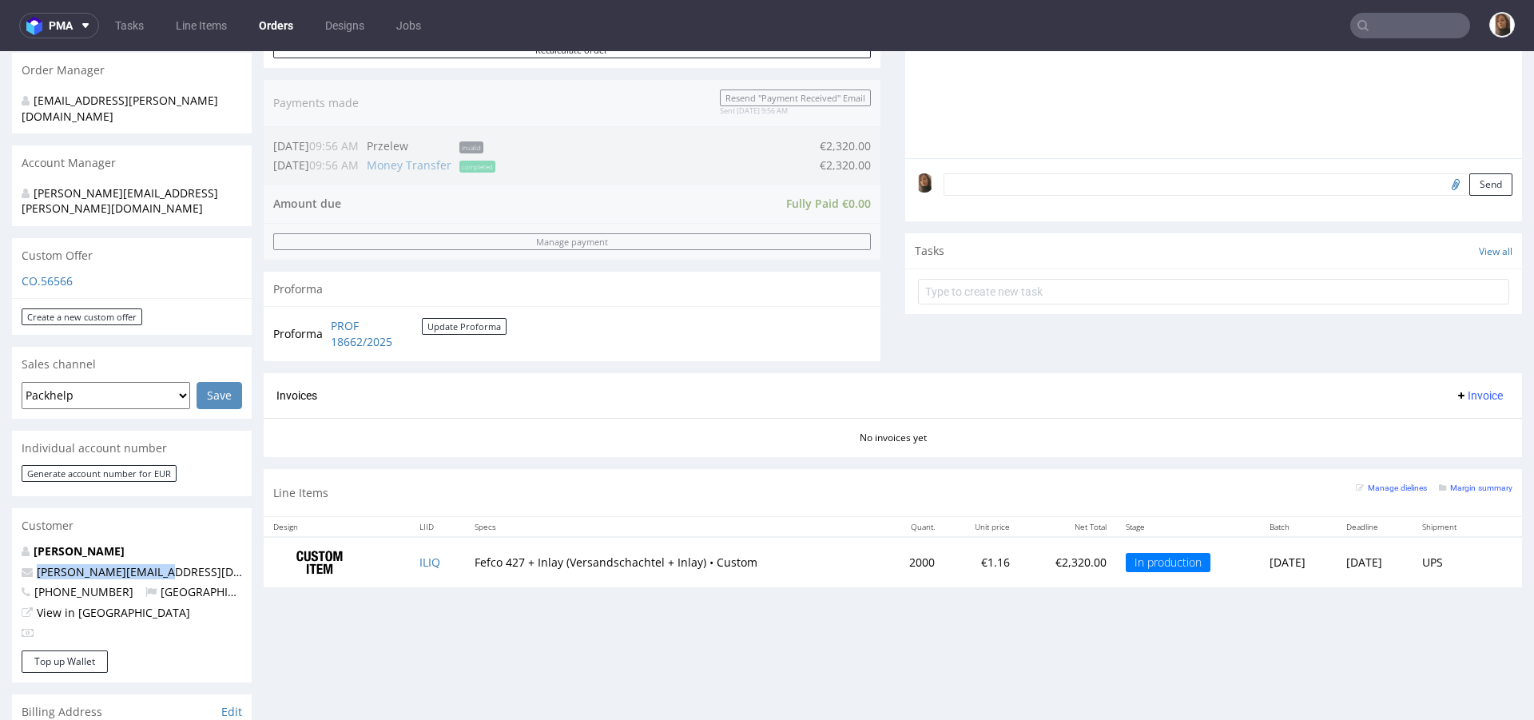
drag, startPoint x: 193, startPoint y: 543, endPoint x: 24, endPoint y: 543, distance: 168.6
click at [23, 564] on p "m.sauerborn@metome.de" at bounding box center [132, 572] width 221 height 16
copy span "m.sauerborn@metome.de"
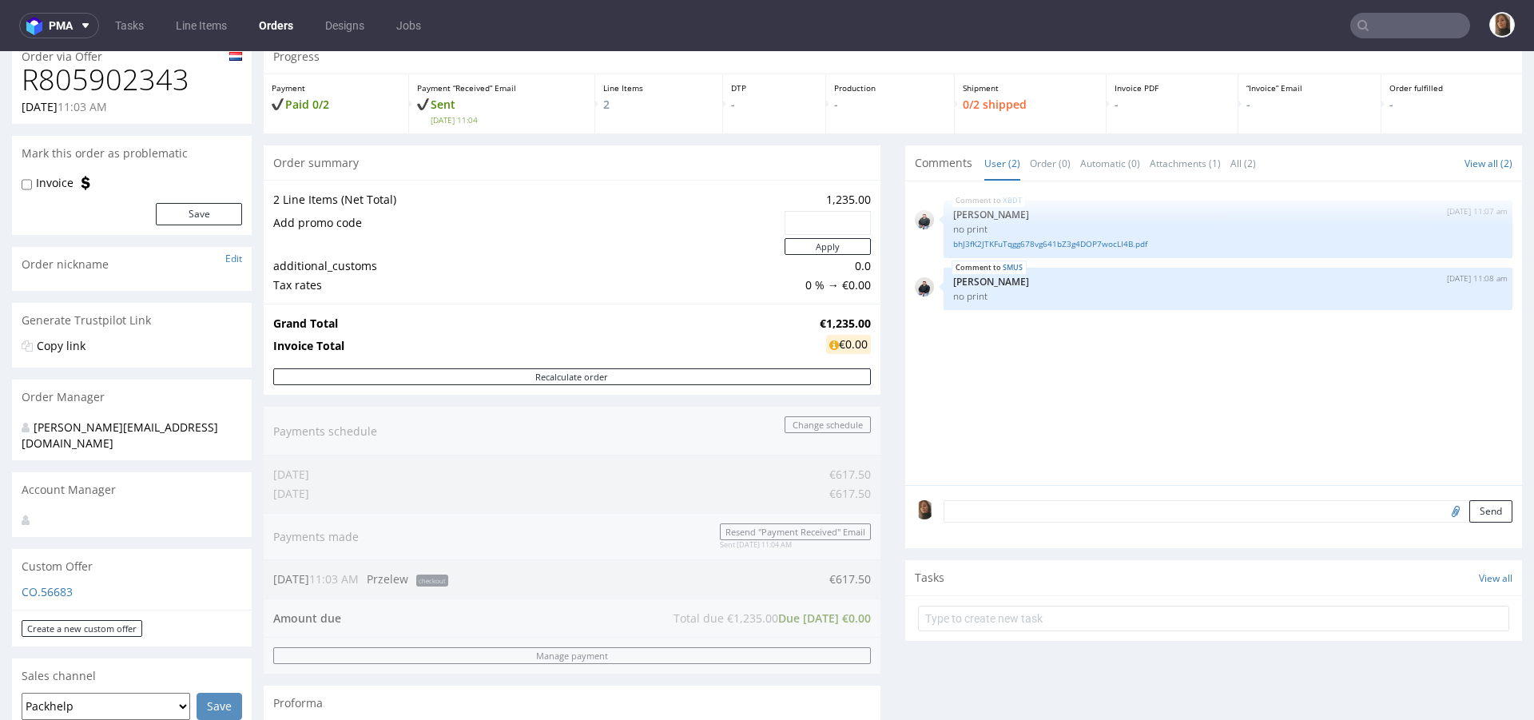
scroll to position [66, 0]
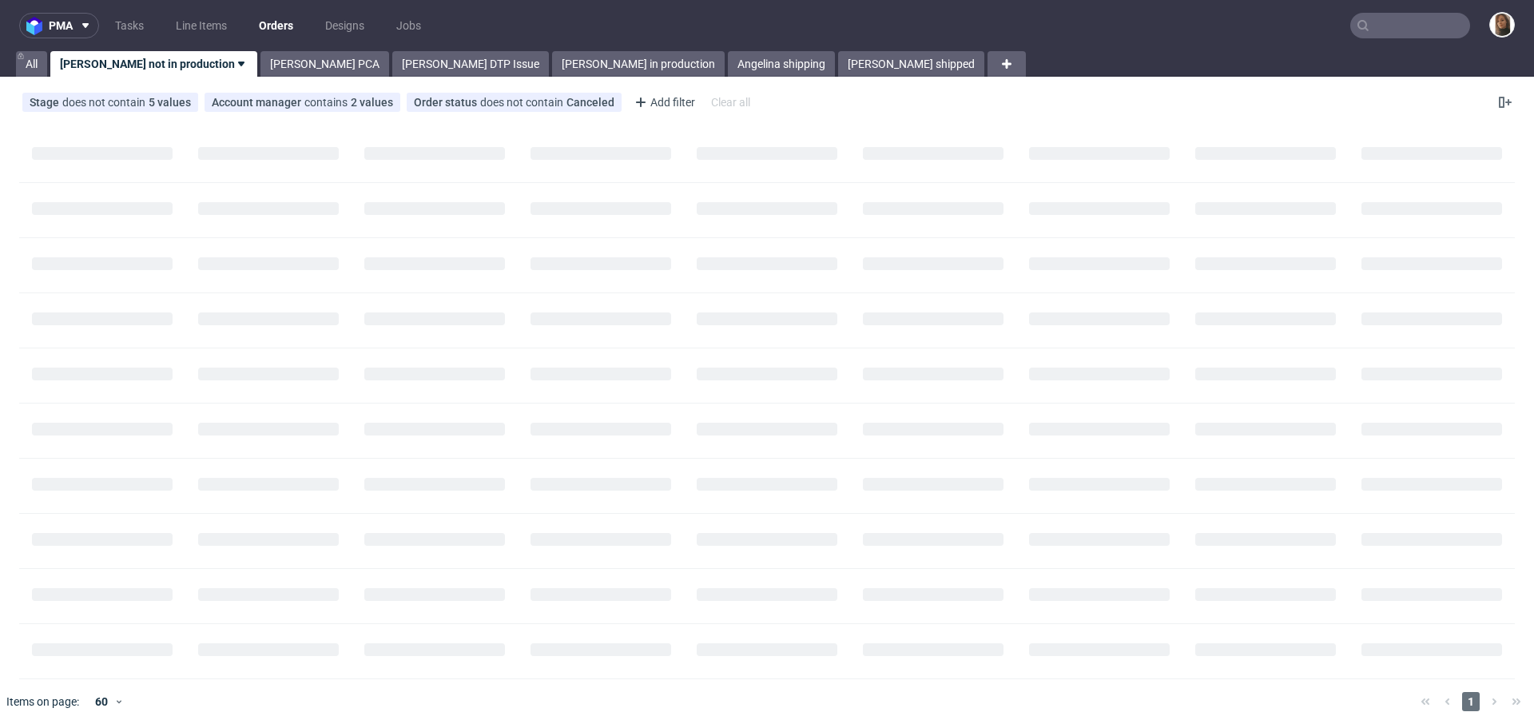
click at [1403, 34] on input "text" at bounding box center [1411, 26] width 120 height 26
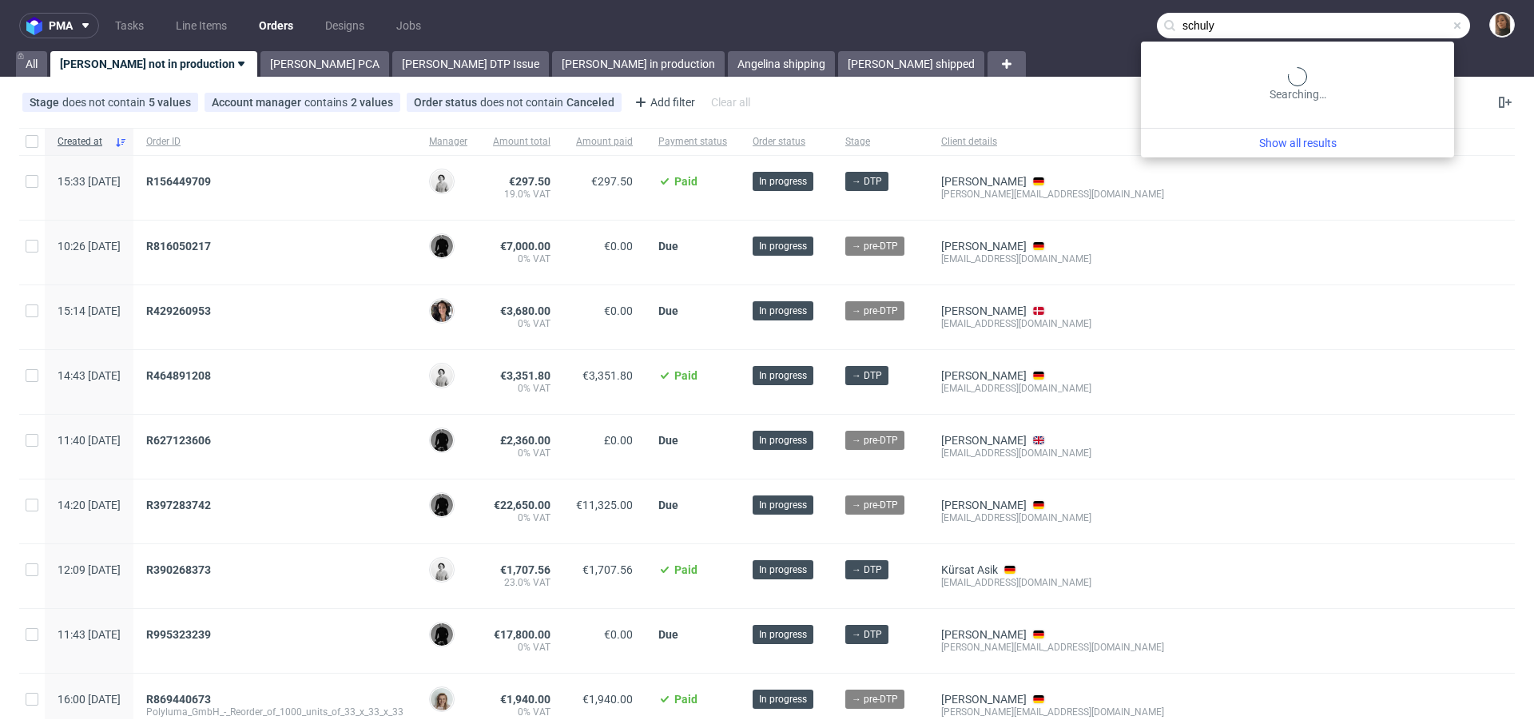
type input "schuly"
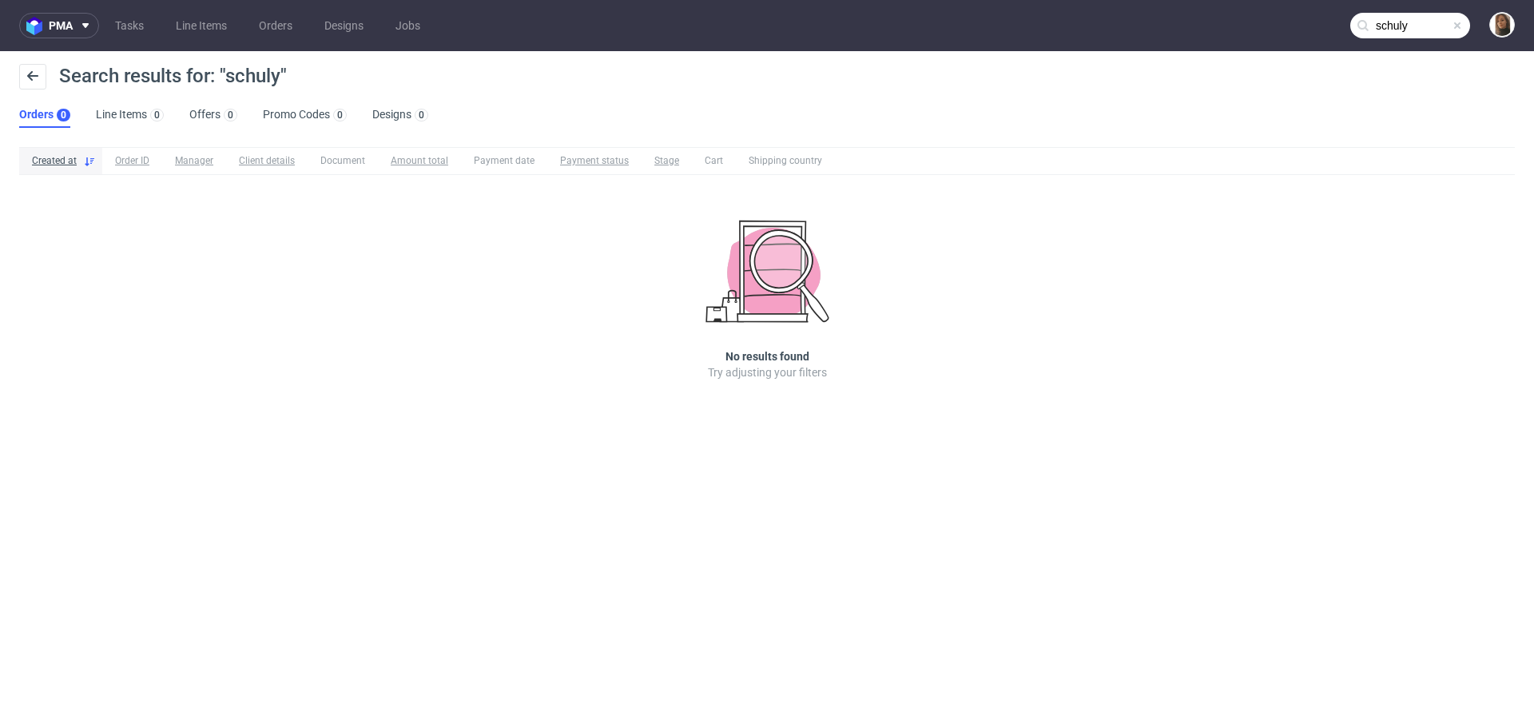
click at [1453, 29] on span at bounding box center [1457, 25] width 13 height 13
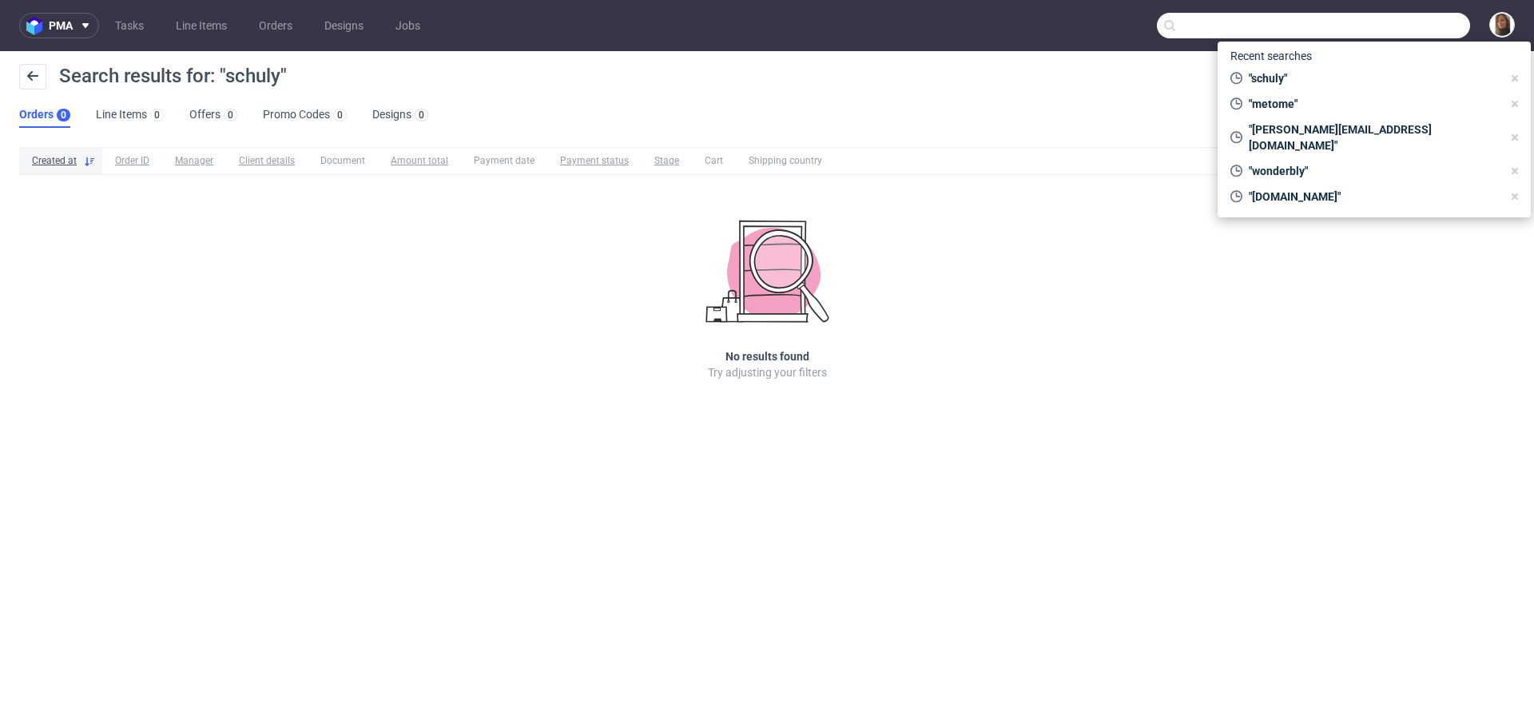
click at [1453, 29] on input "text" at bounding box center [1313, 26] width 313 height 26
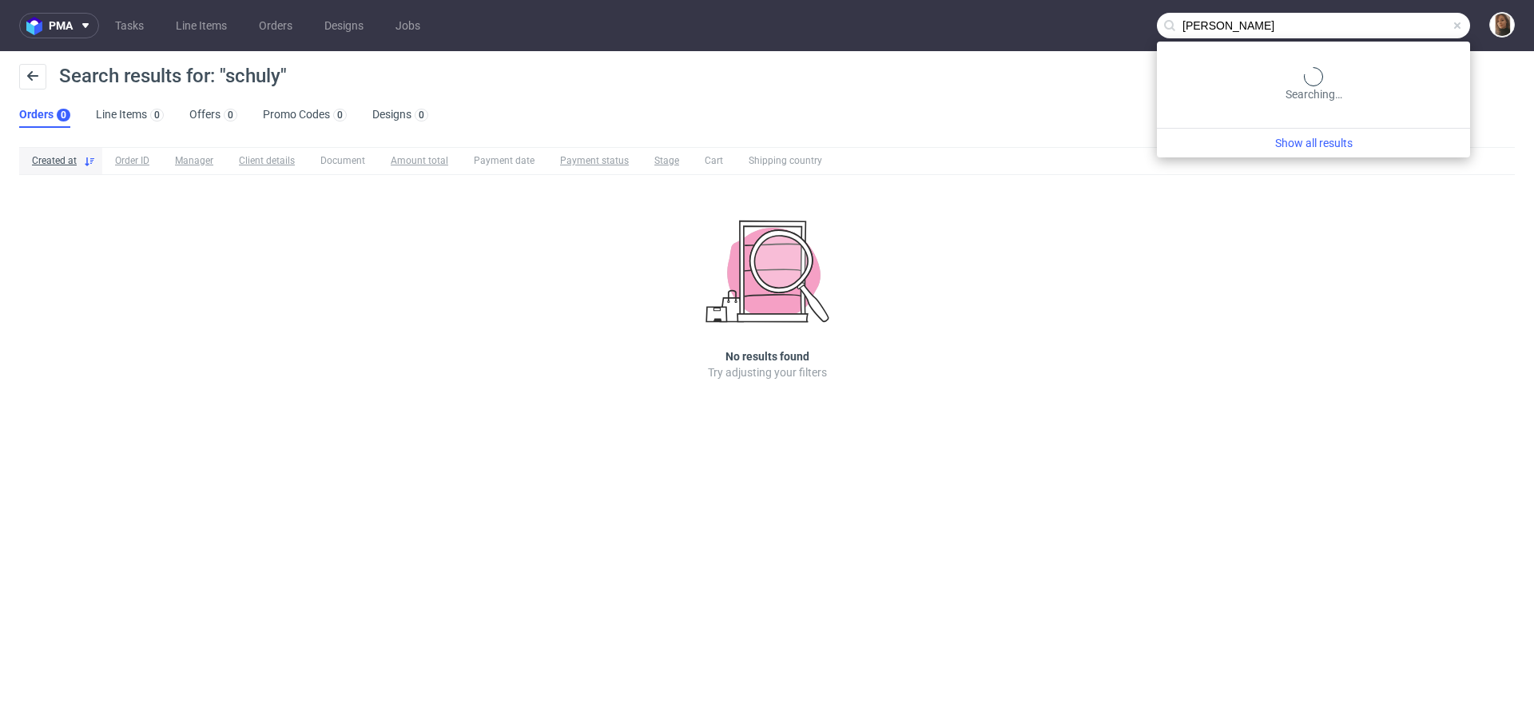
type input "schulz"
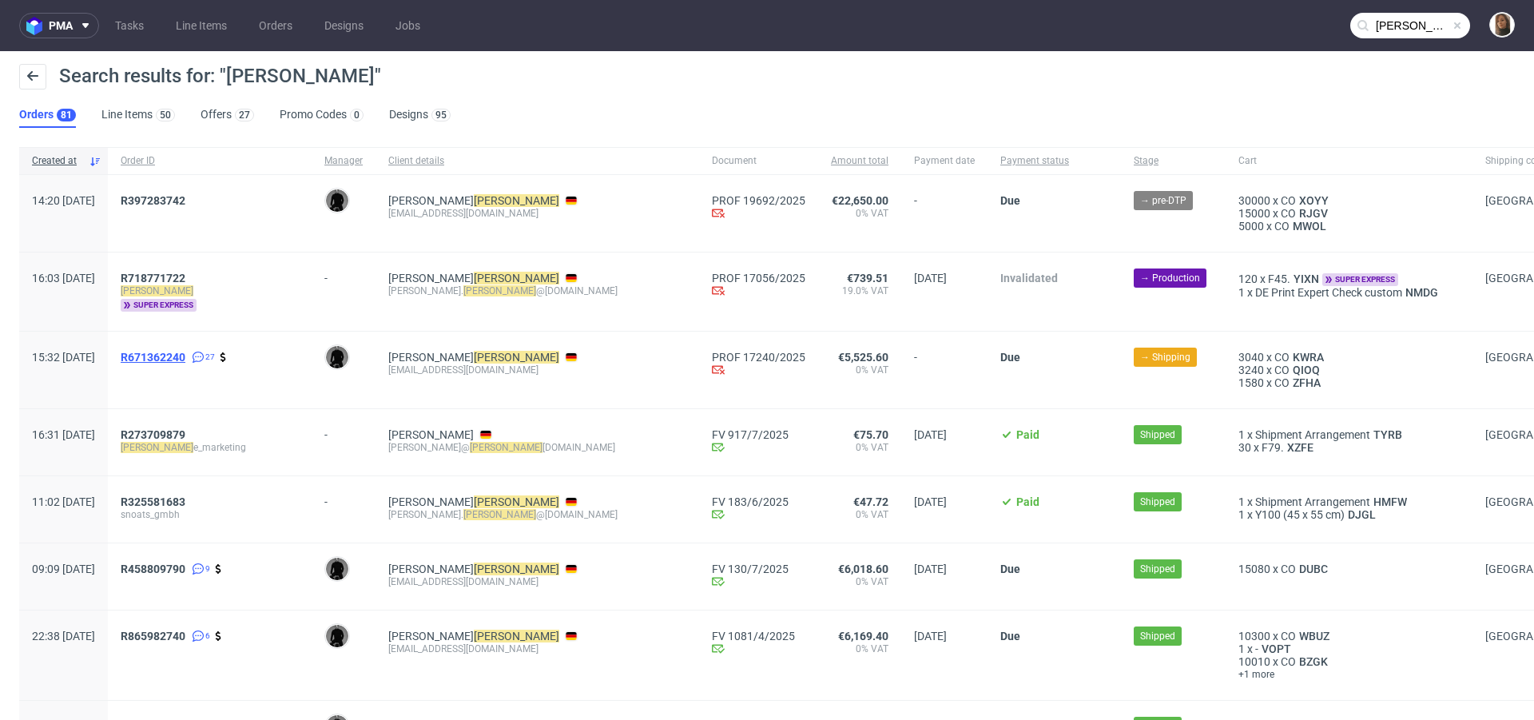
click at [185, 356] on span "R671362240" at bounding box center [153, 357] width 65 height 13
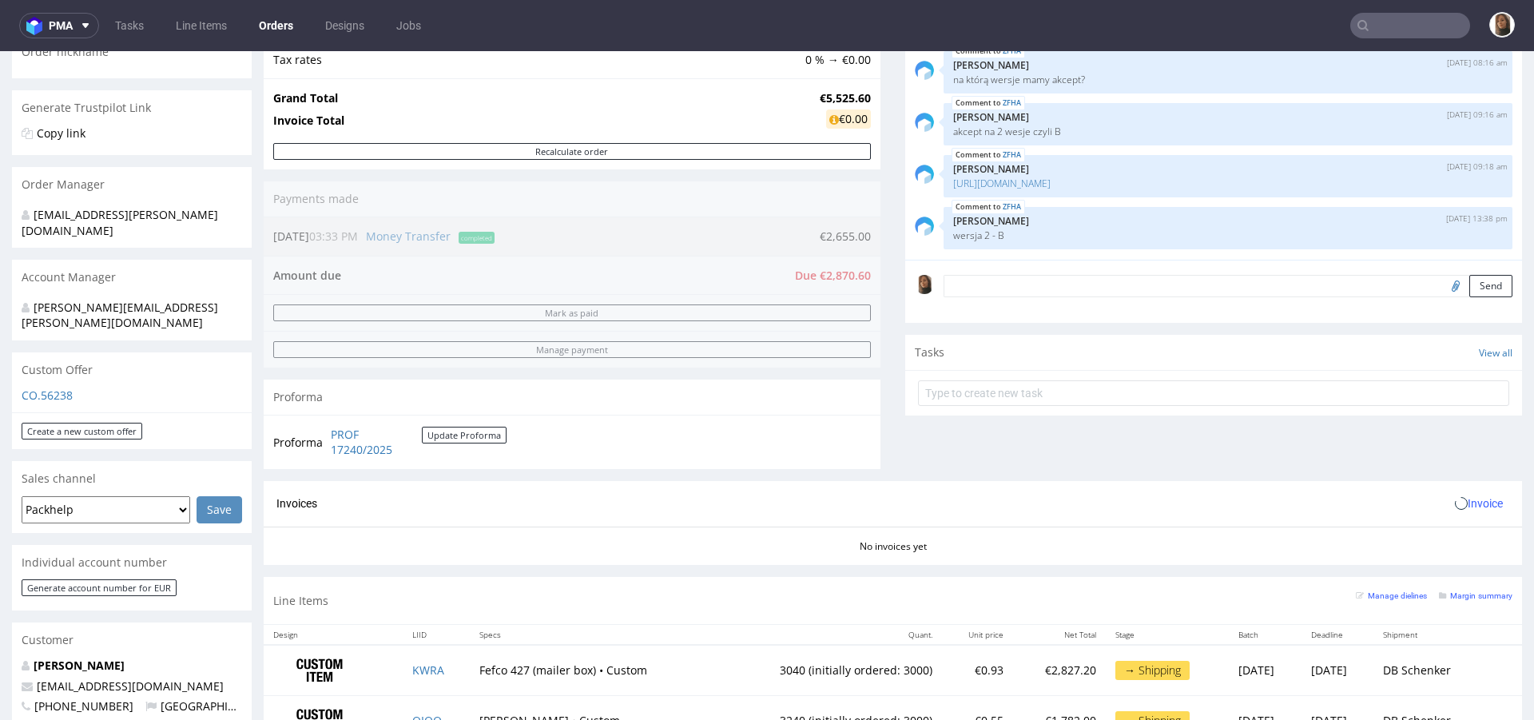
scroll to position [545, 0]
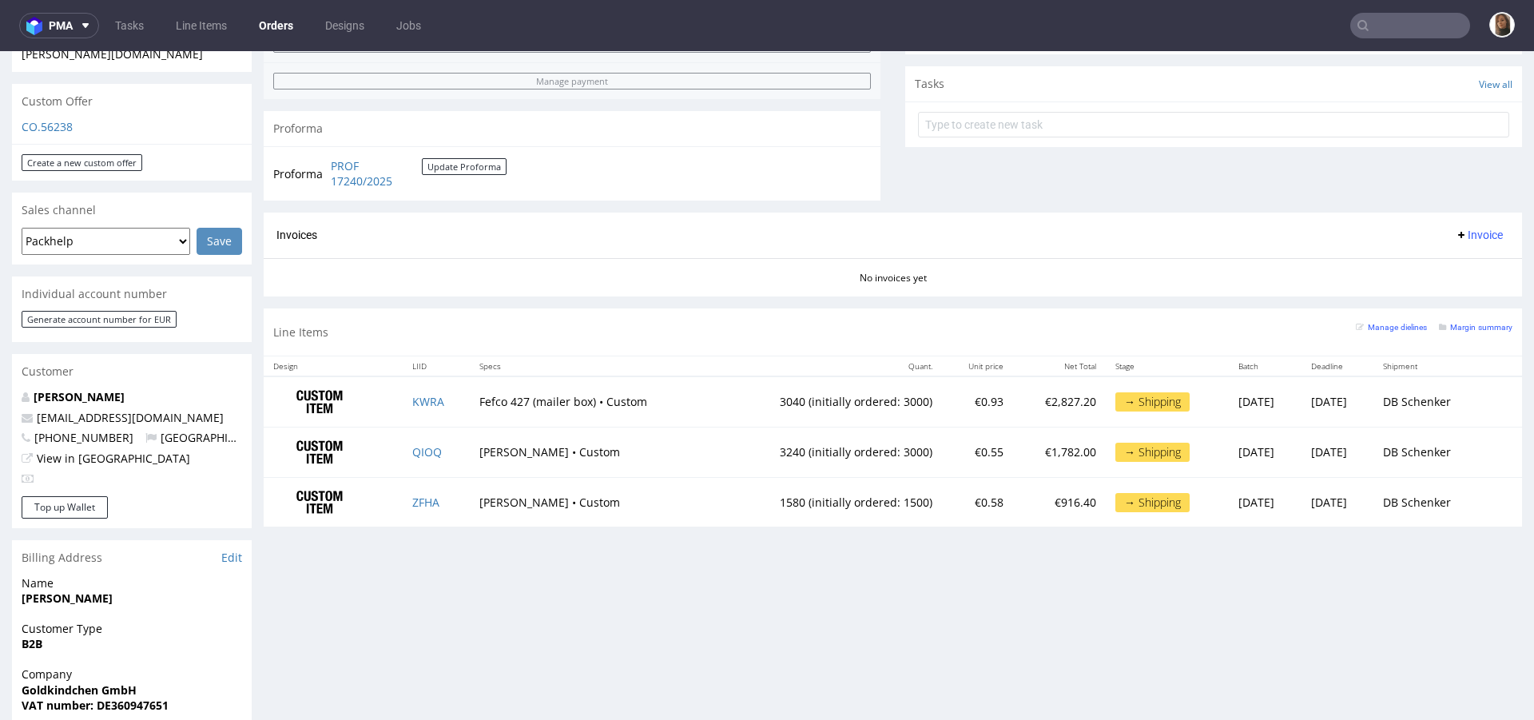
click at [418, 391] on td "KWRA" at bounding box center [436, 401] width 67 height 50
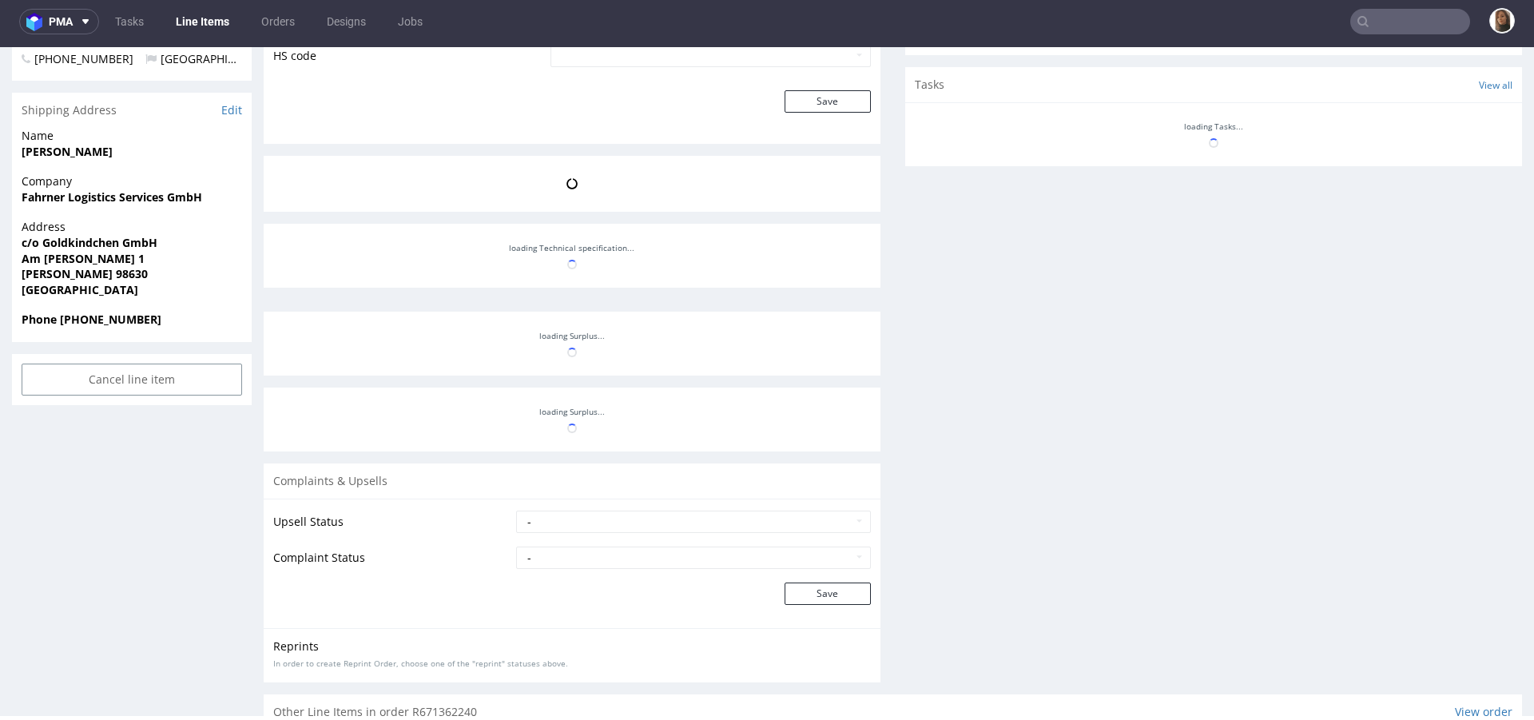
scroll to position [1301, 0]
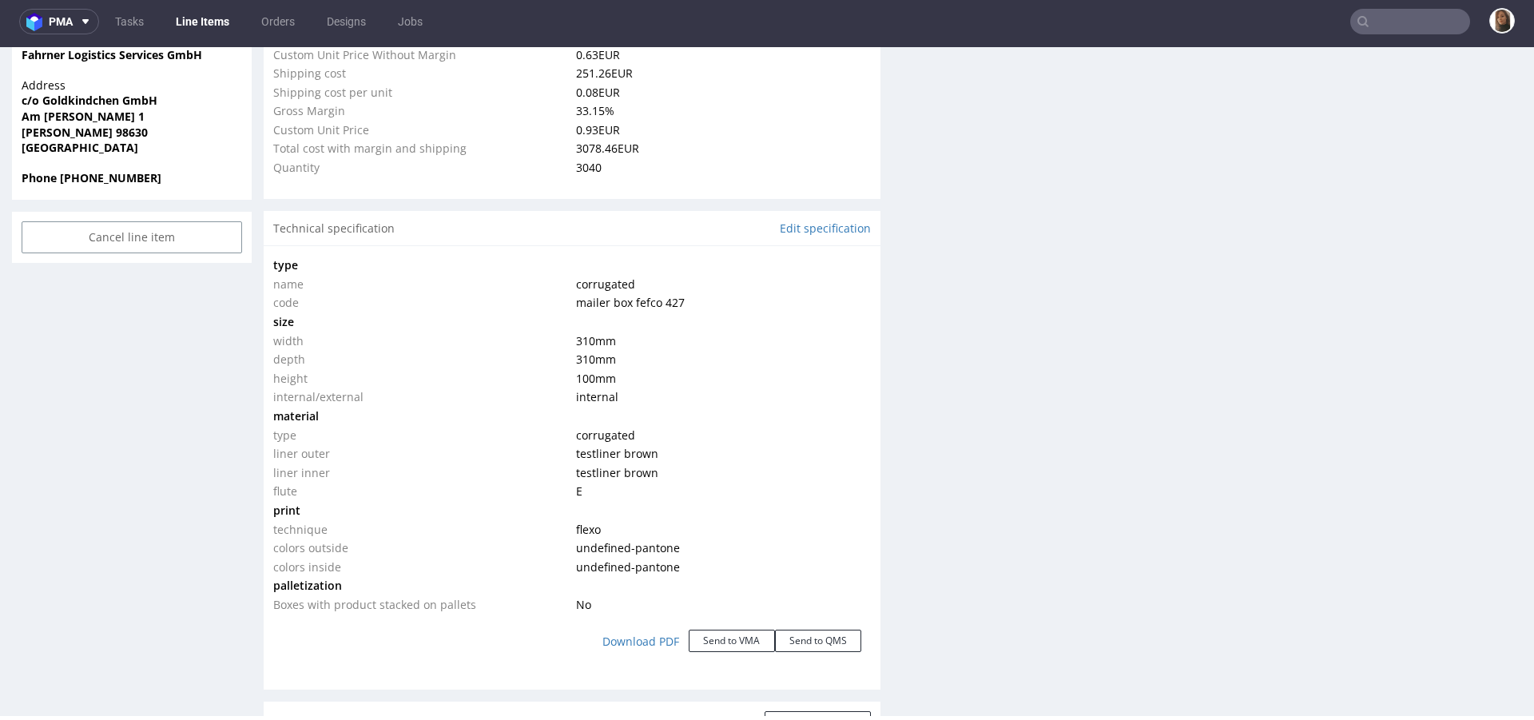
type input "3040"
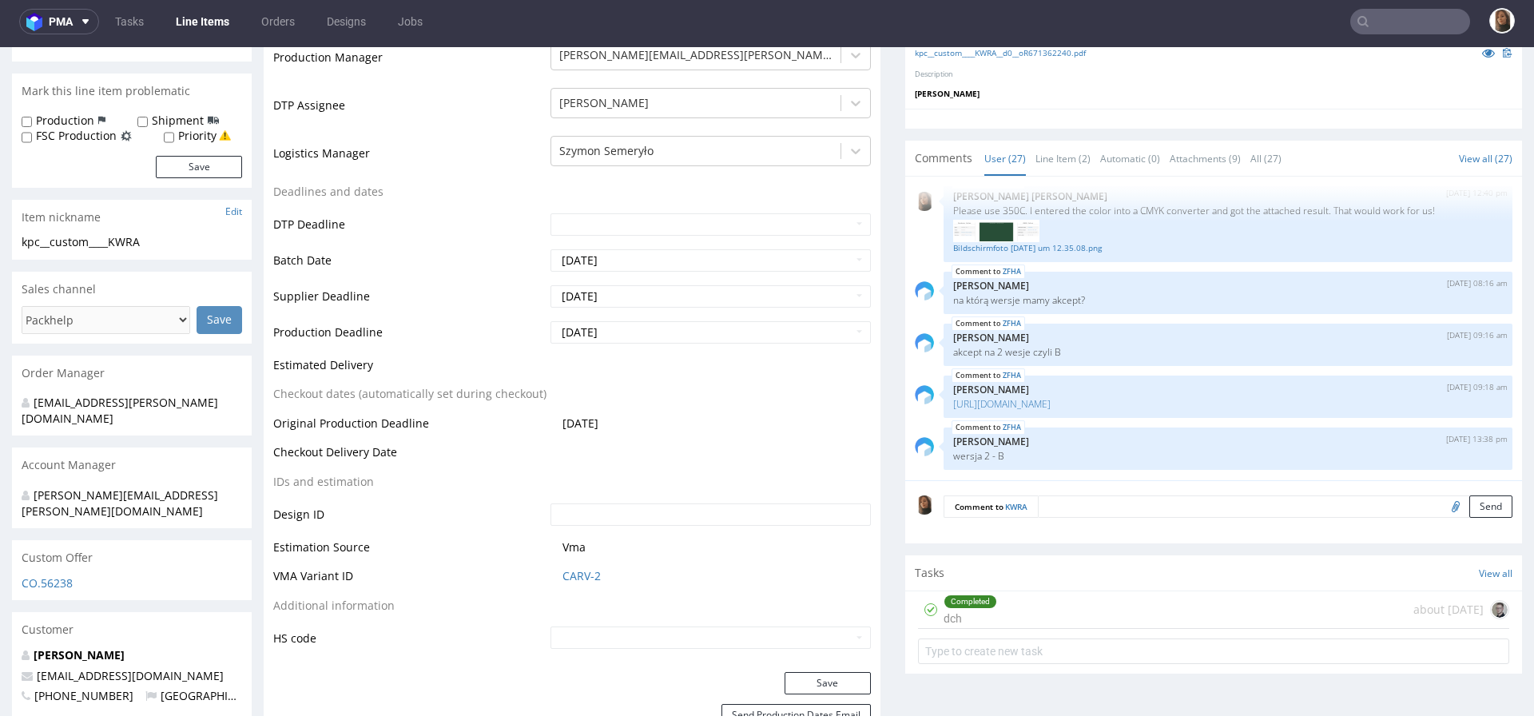
scroll to position [461, 0]
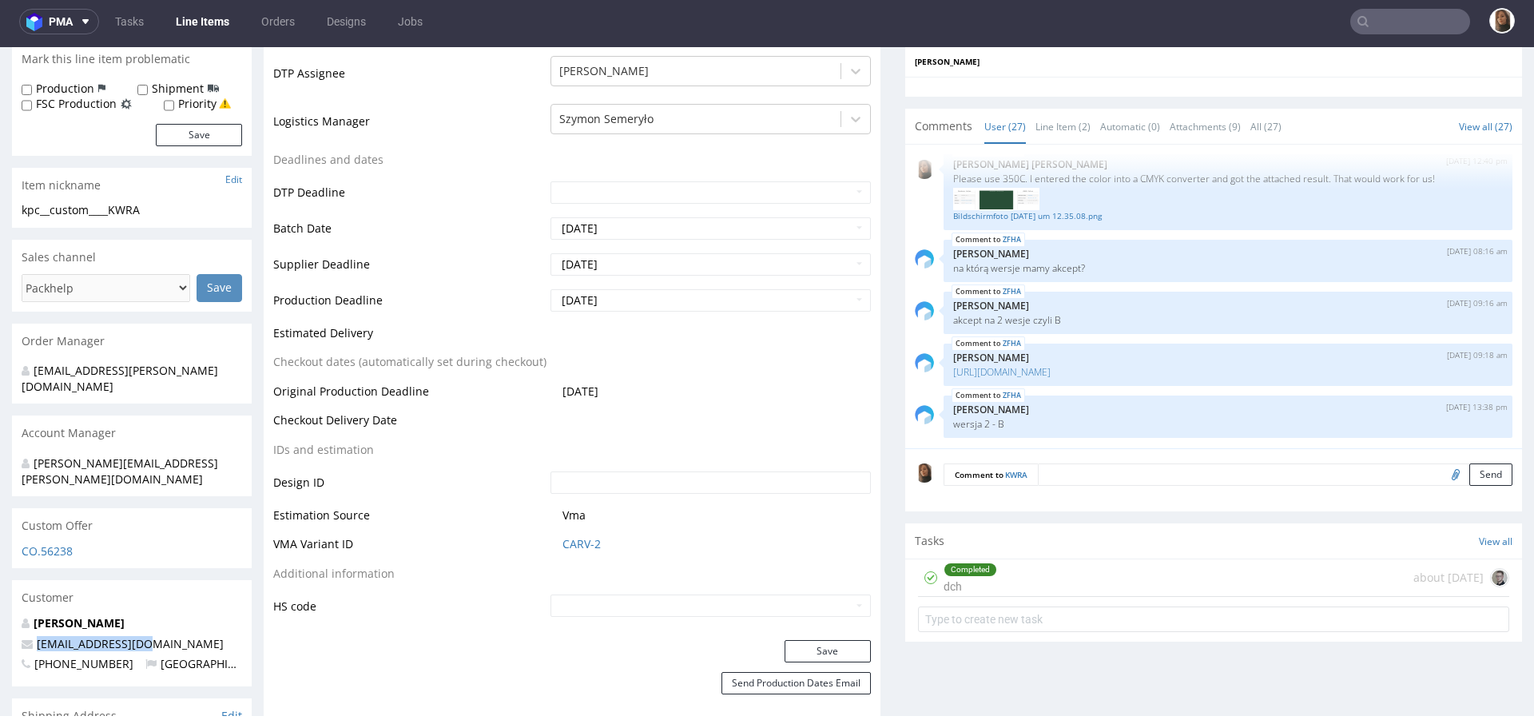
drag, startPoint x: 166, startPoint y: 615, endPoint x: 17, endPoint y: 611, distance: 149.5
click at [17, 615] on div "Dominik Schulz ds@goldkindchen.de +4917664384842 Germany" at bounding box center [132, 650] width 240 height 71
copy span "ds@goldkindchen.de"
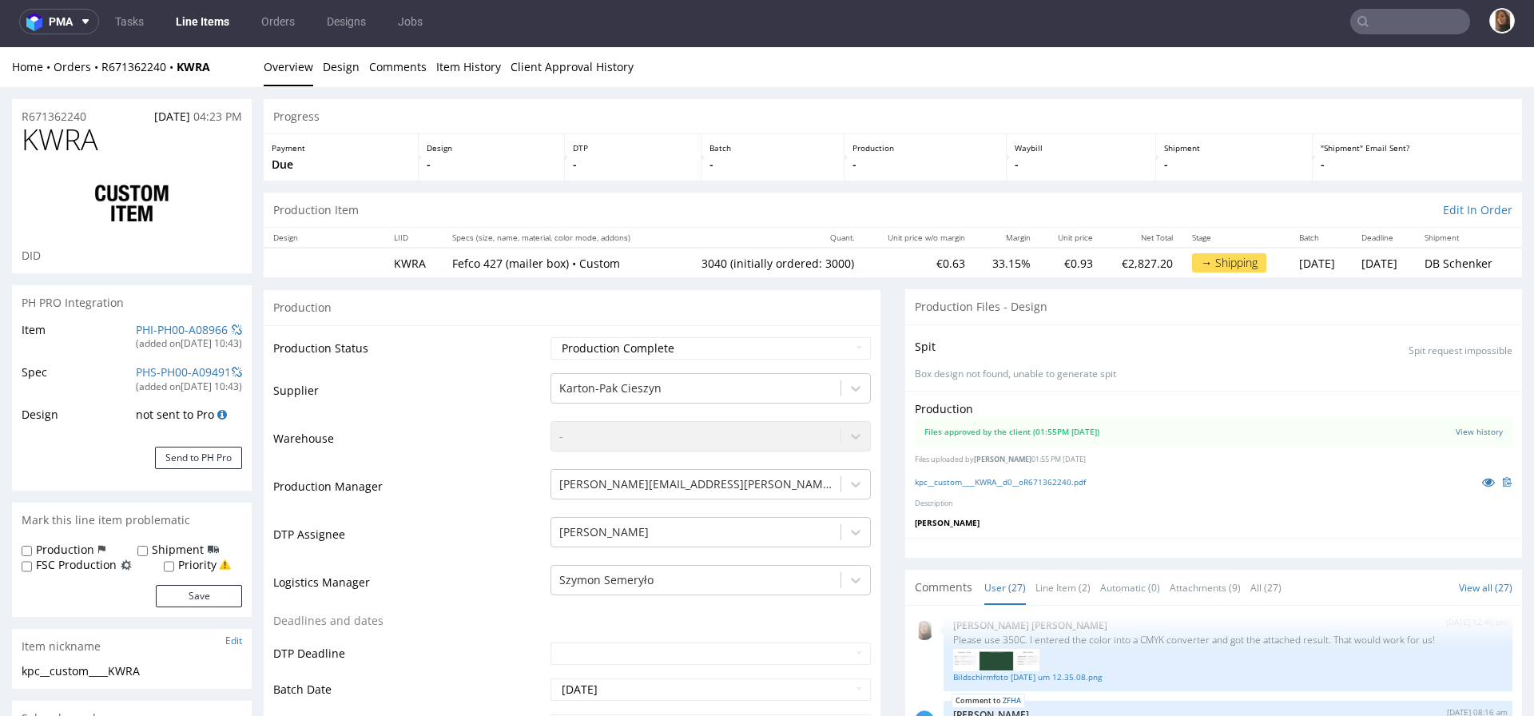
scroll to position [0, 0]
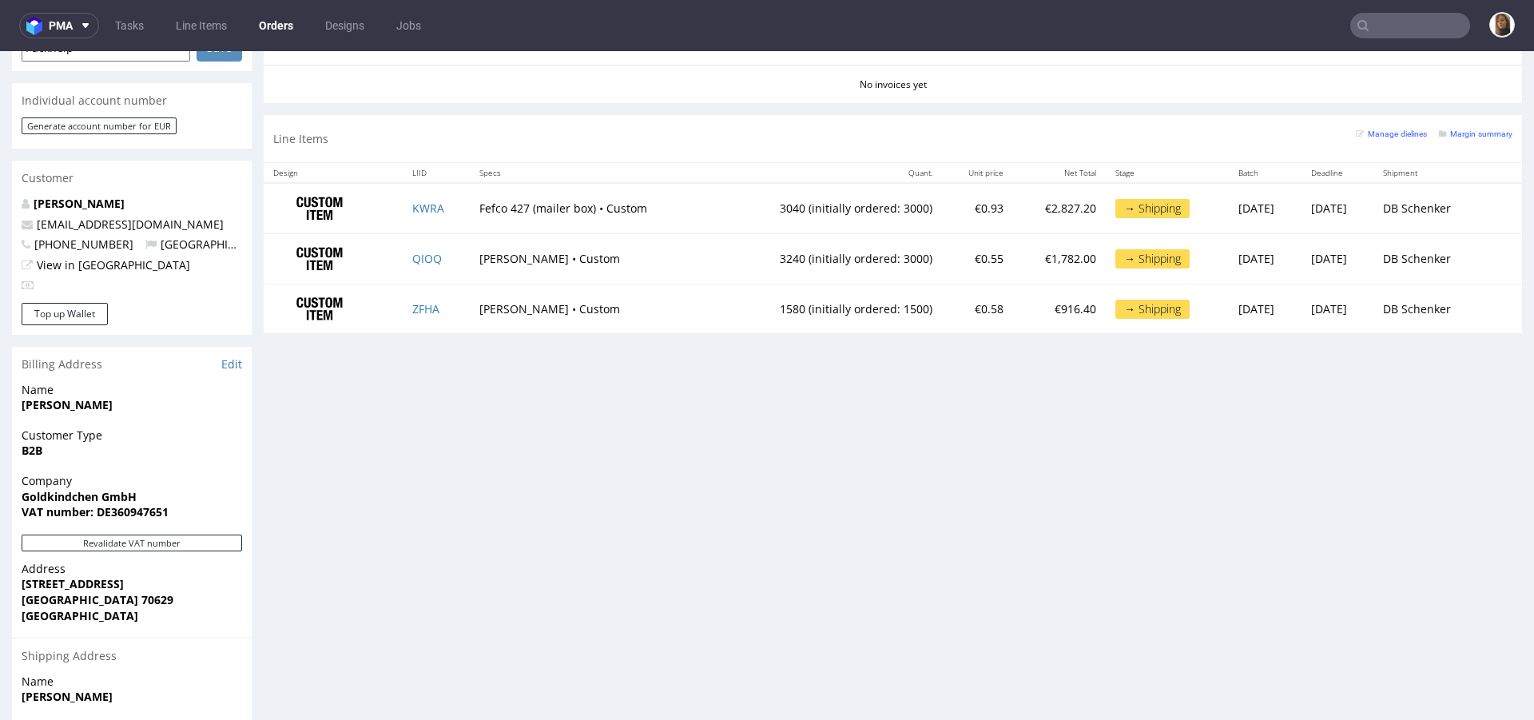
scroll to position [710, 0]
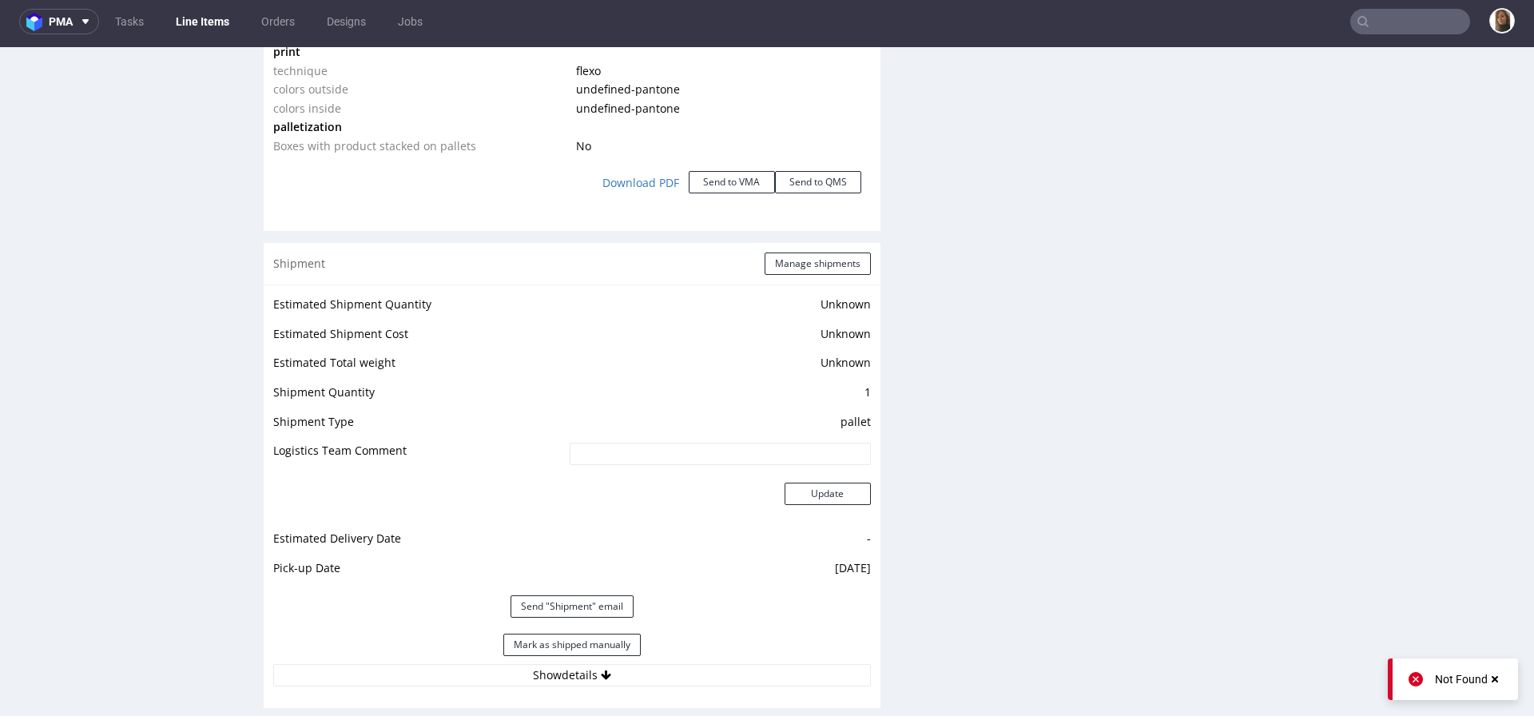
scroll to position [2016, 0]
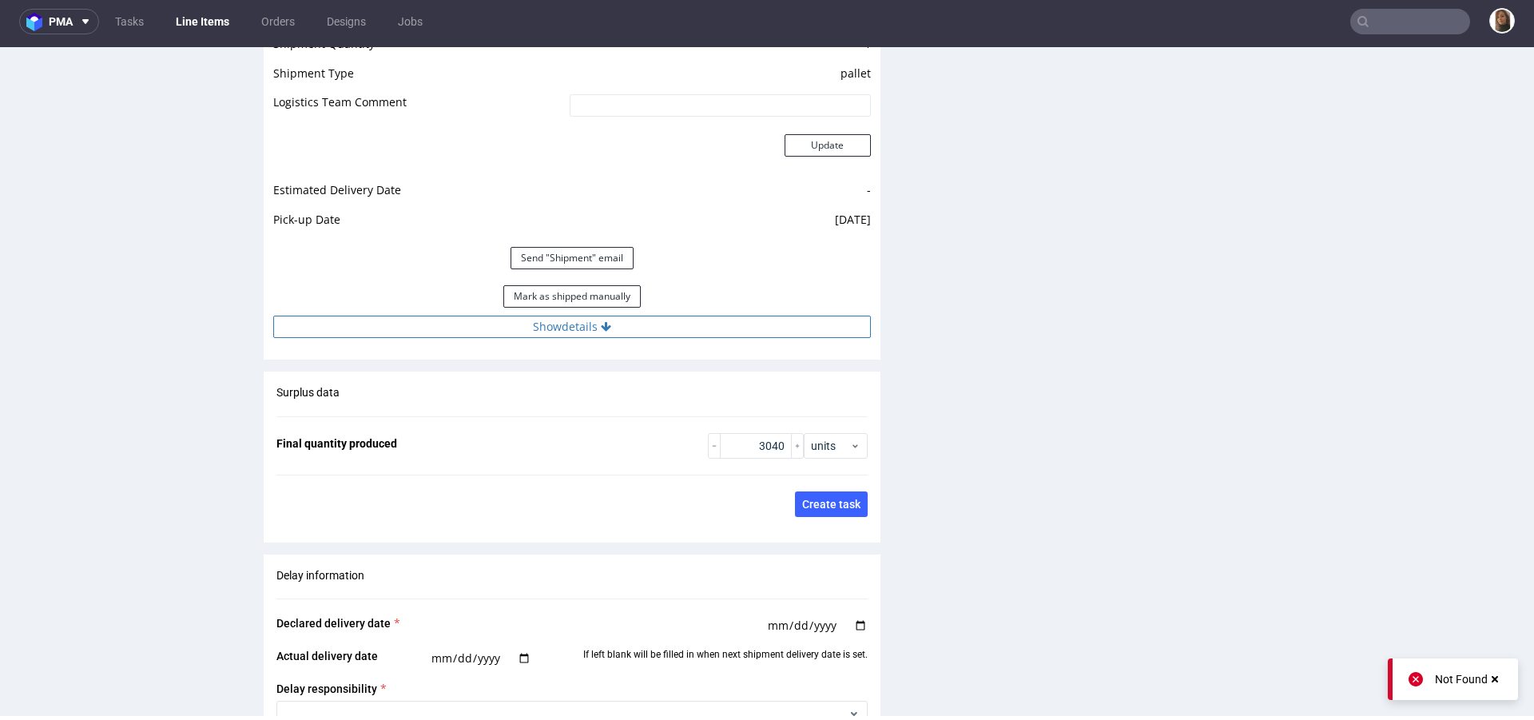
click at [532, 326] on button "Show details" at bounding box center [572, 327] width 598 height 22
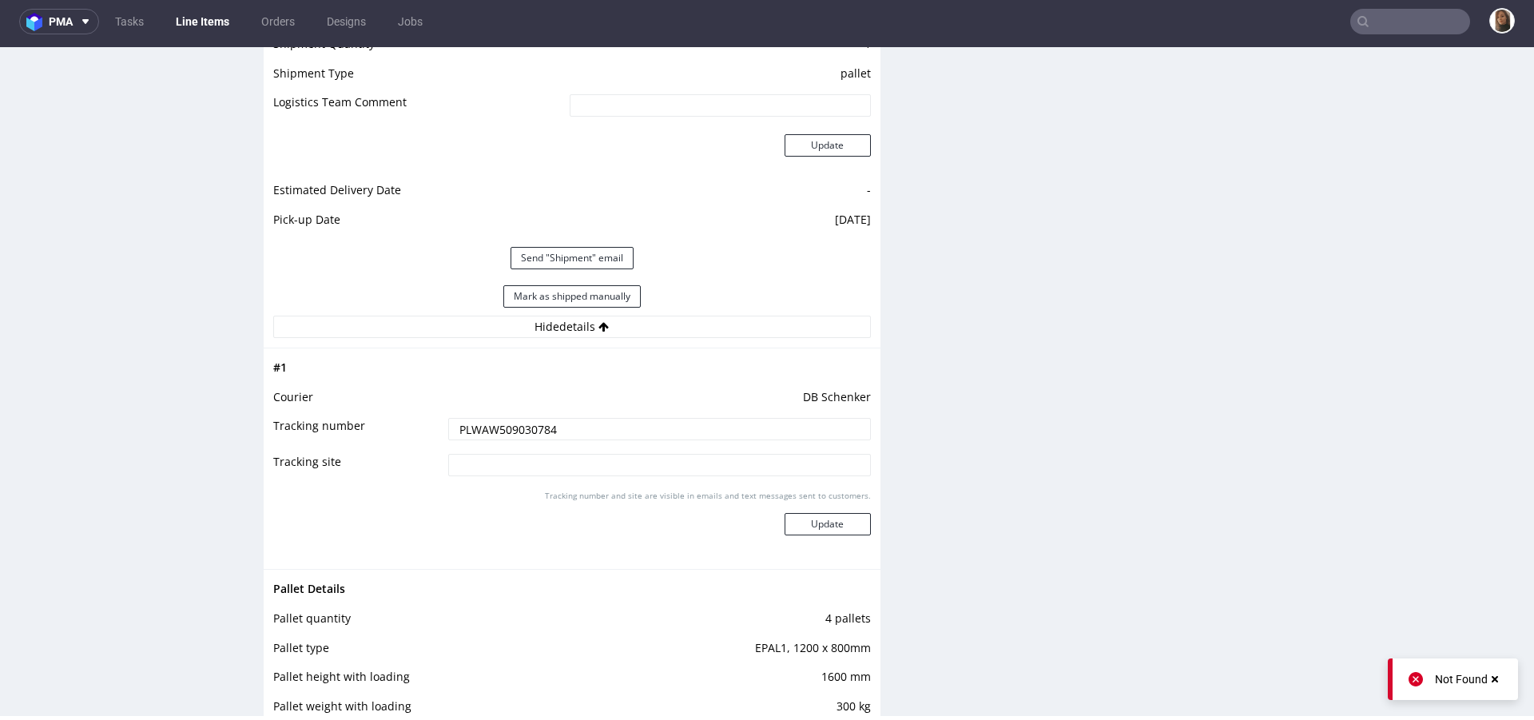
drag, startPoint x: 562, startPoint y: 429, endPoint x: 352, endPoint y: 429, distance: 210.2
click at [352, 429] on tr "Tracking number PLWAW509030784" at bounding box center [572, 434] width 598 height 36
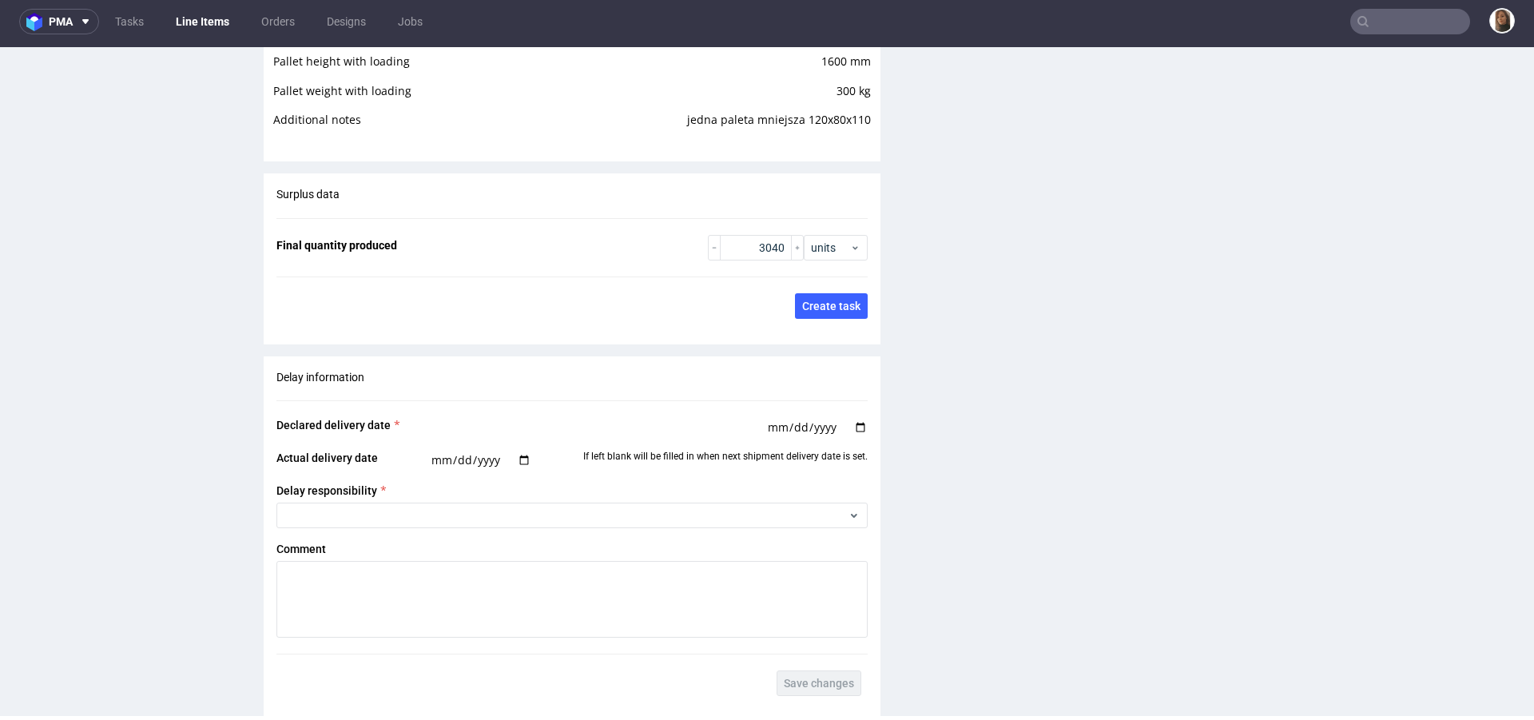
scroll to position [3022, 0]
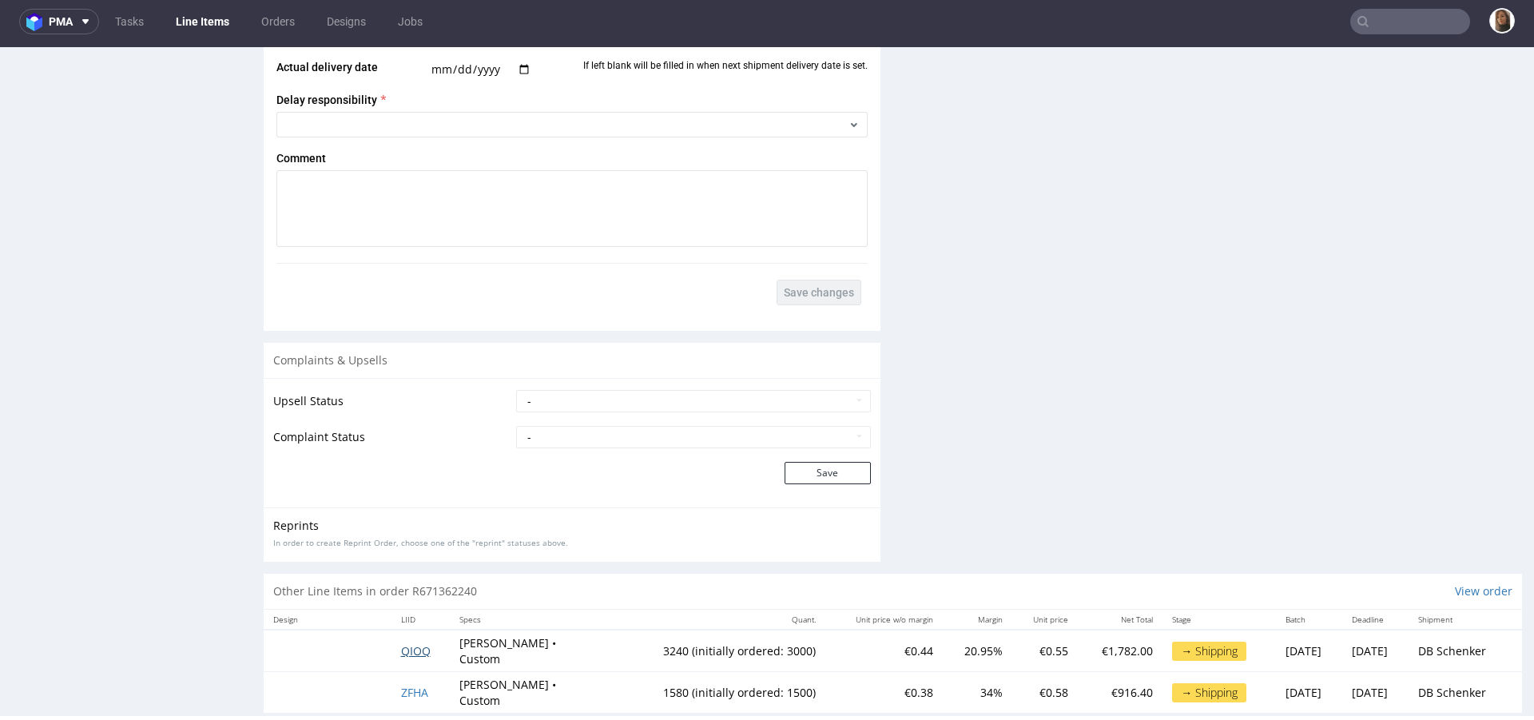
click at [408, 643] on span "QIOQ" at bounding box center [416, 650] width 30 height 15
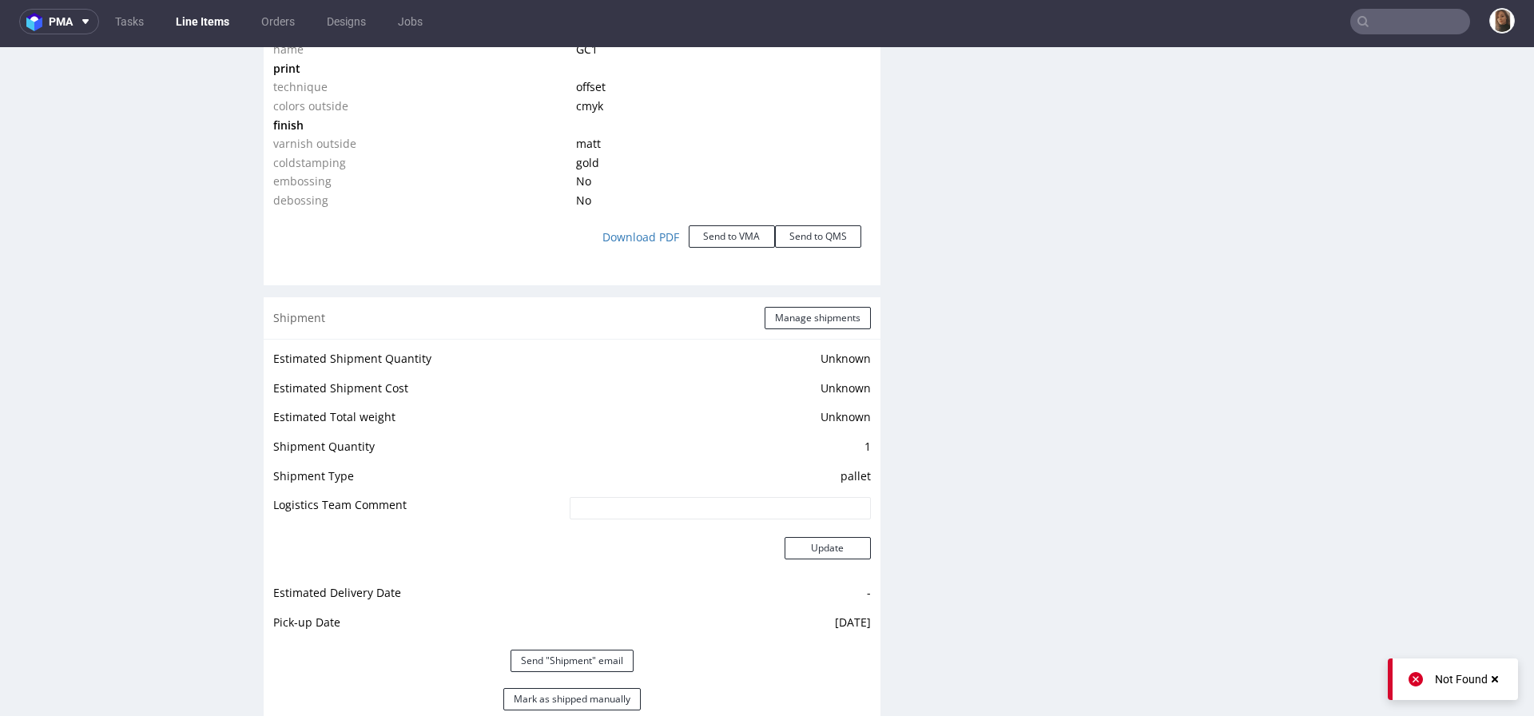
scroll to position [1755, 0]
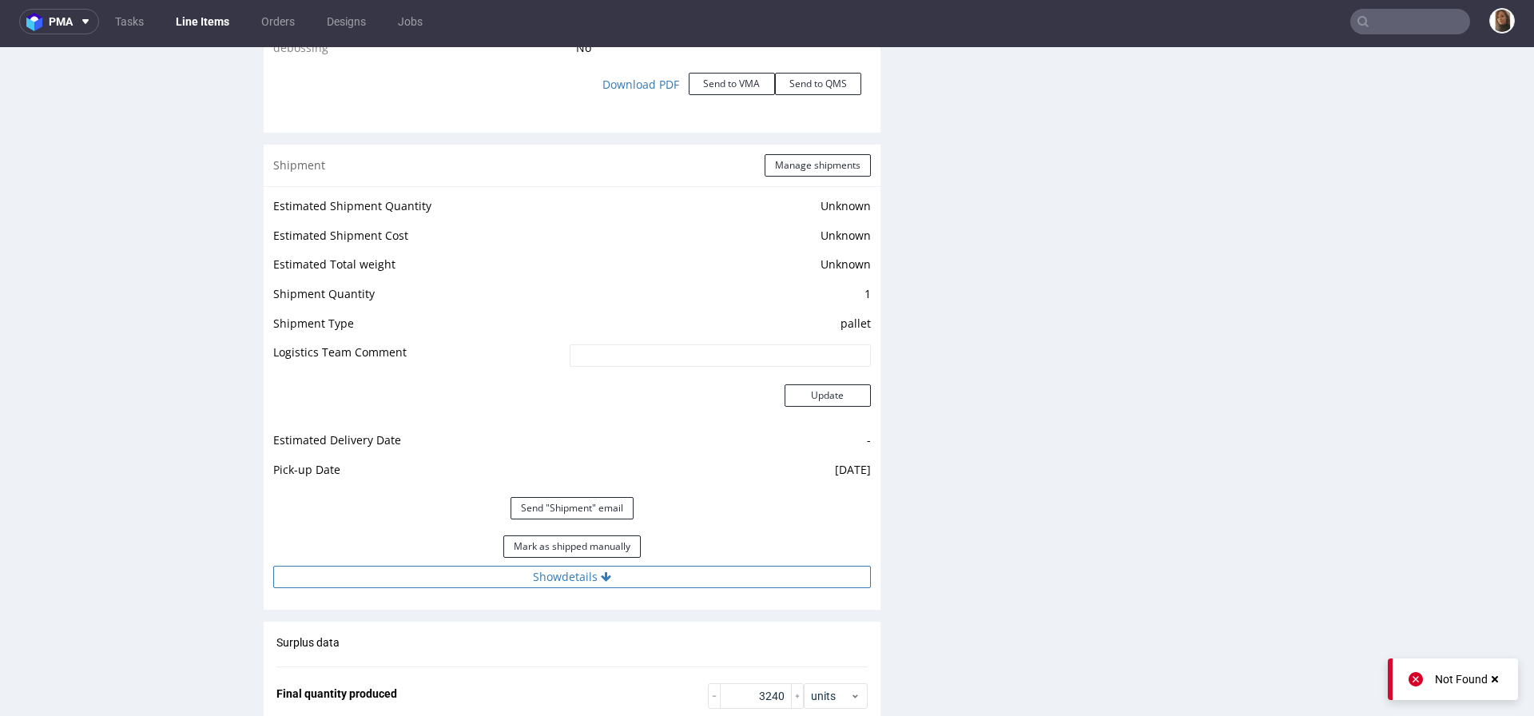
click at [581, 577] on button "Show details" at bounding box center [572, 577] width 598 height 22
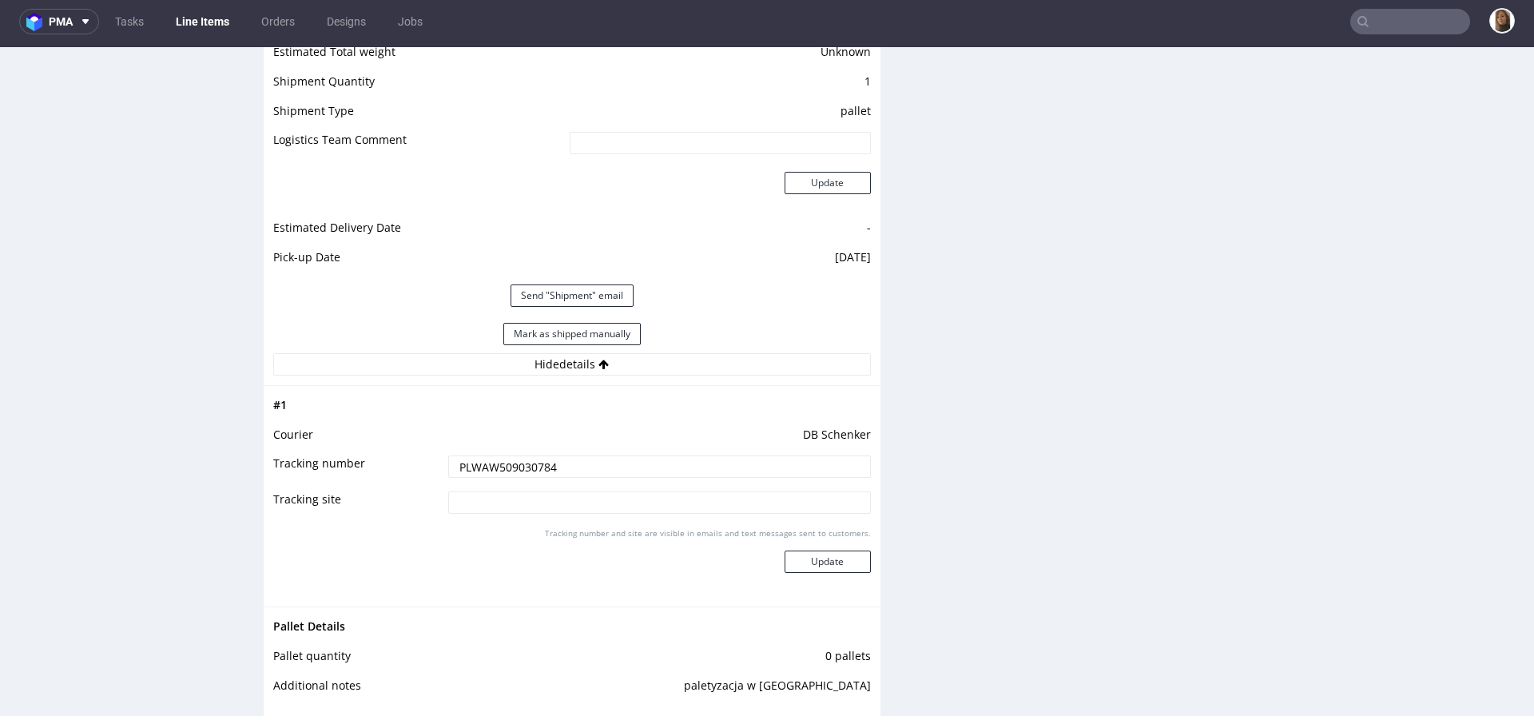
scroll to position [2935, 0]
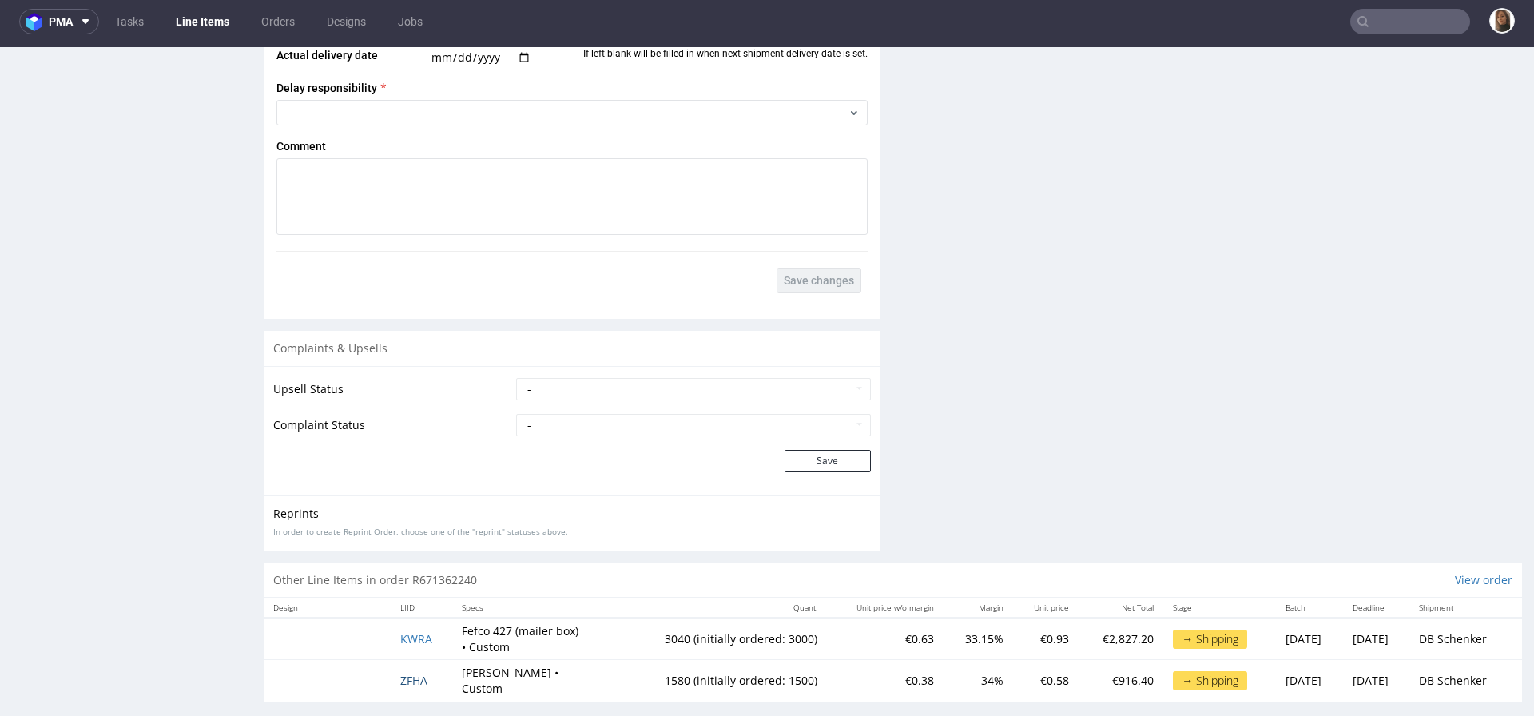
click at [412, 673] on span "ZFHA" at bounding box center [413, 680] width 27 height 15
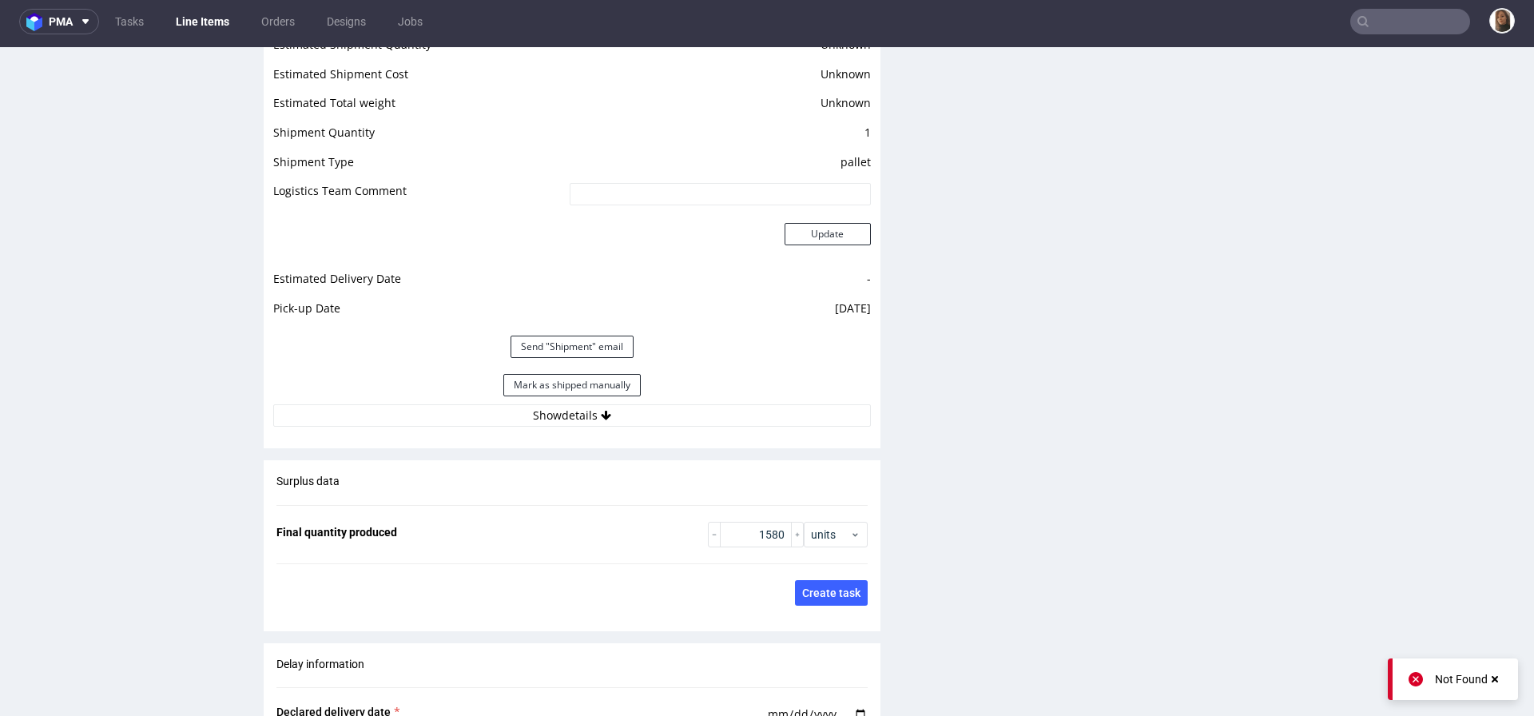
scroll to position [1993, 0]
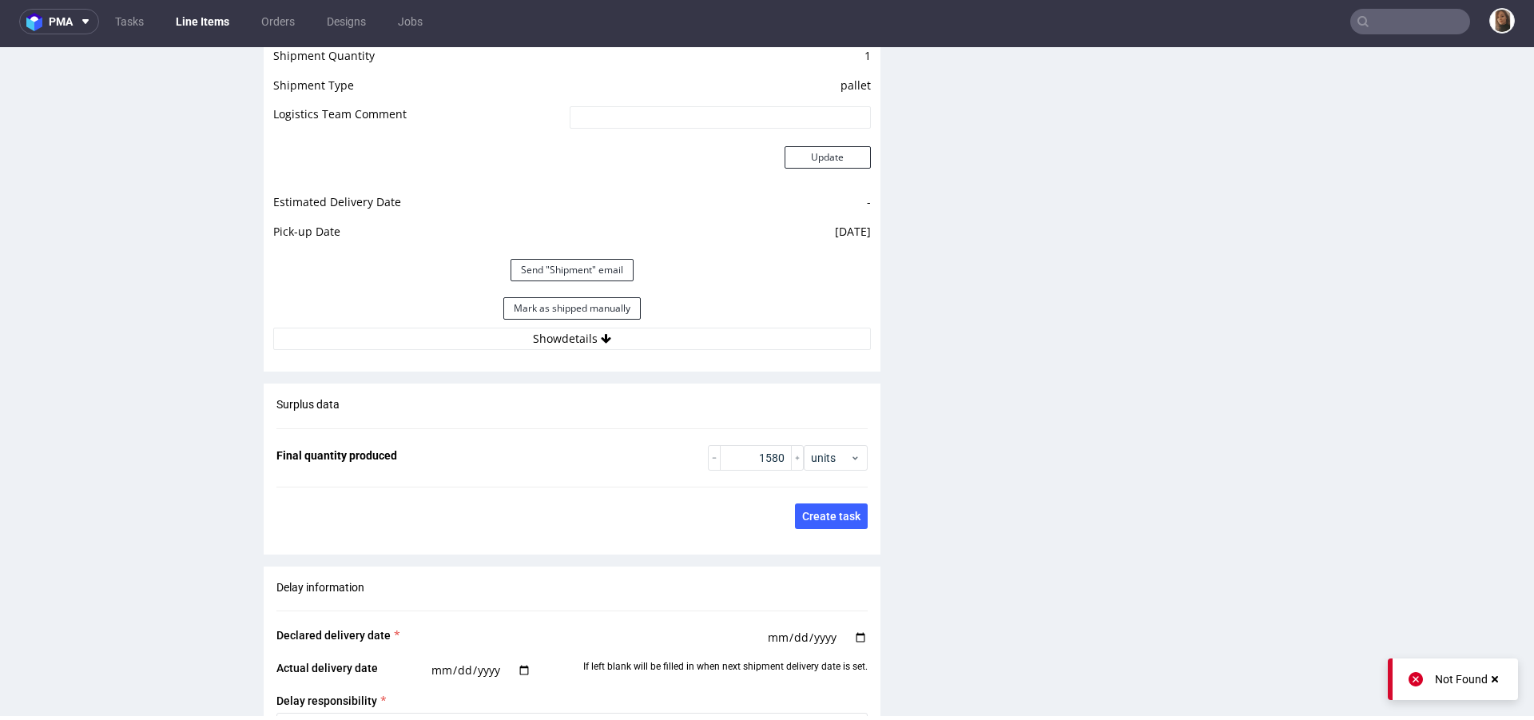
click at [588, 325] on div "Mark as shipped manually" at bounding box center [572, 308] width 598 height 38
click at [601, 339] on icon at bounding box center [606, 338] width 10 height 11
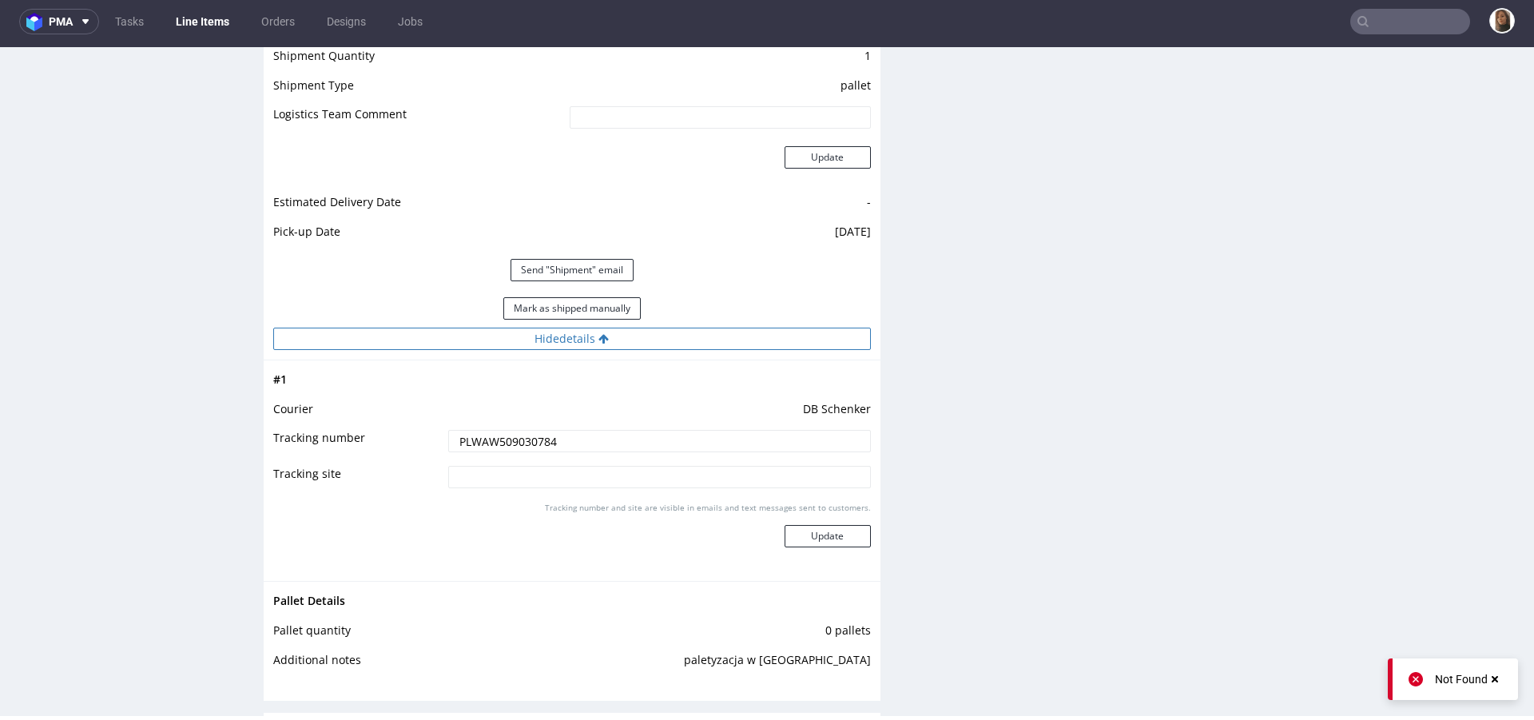
click at [599, 339] on icon at bounding box center [604, 338] width 10 height 11
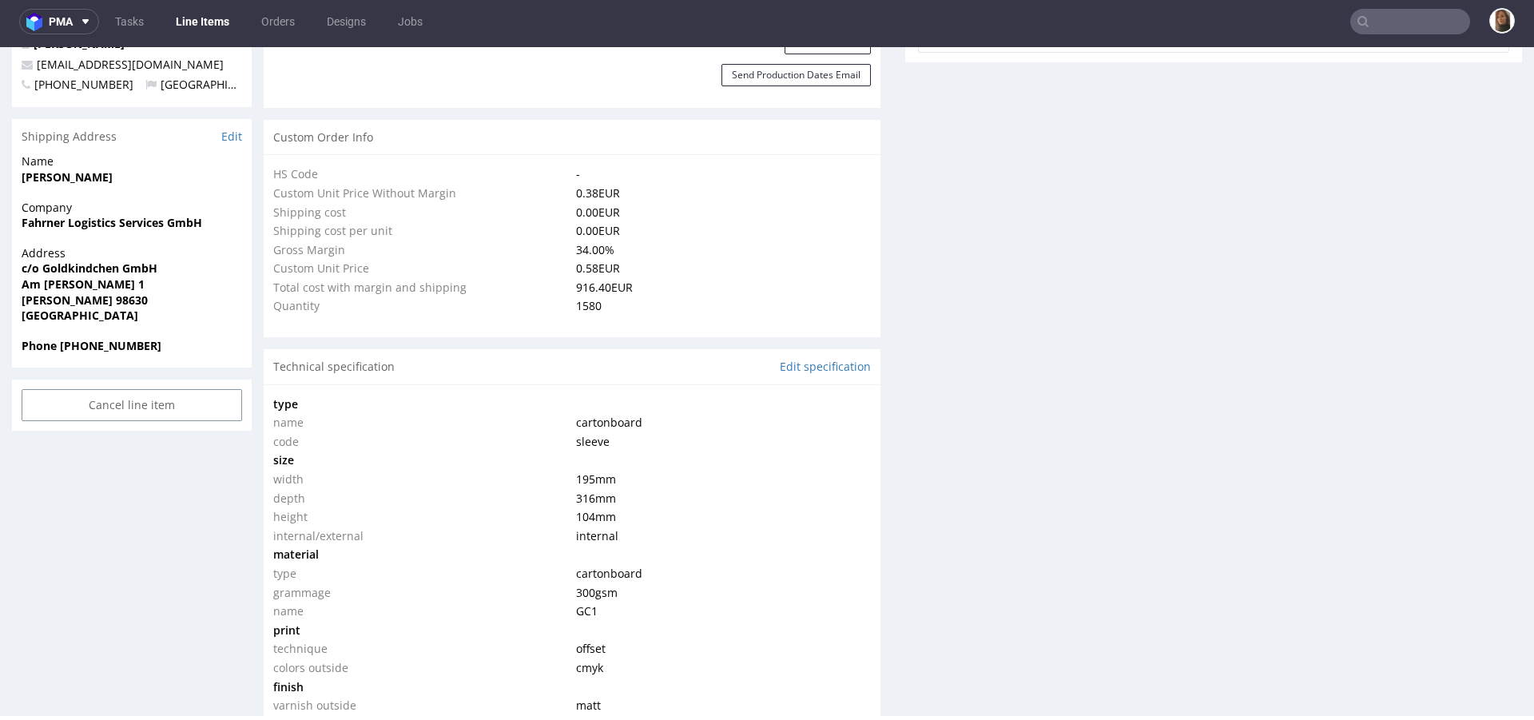
scroll to position [0, 0]
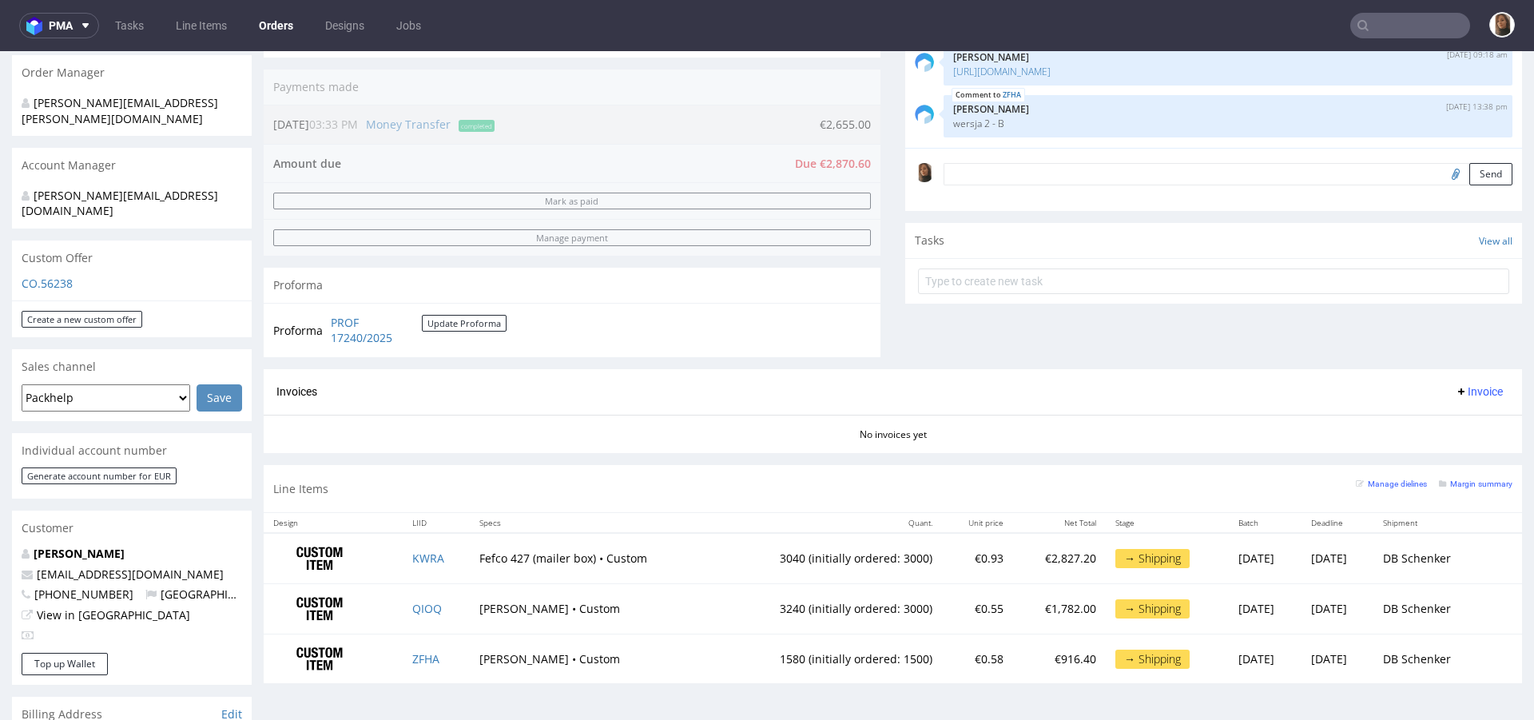
scroll to position [390, 0]
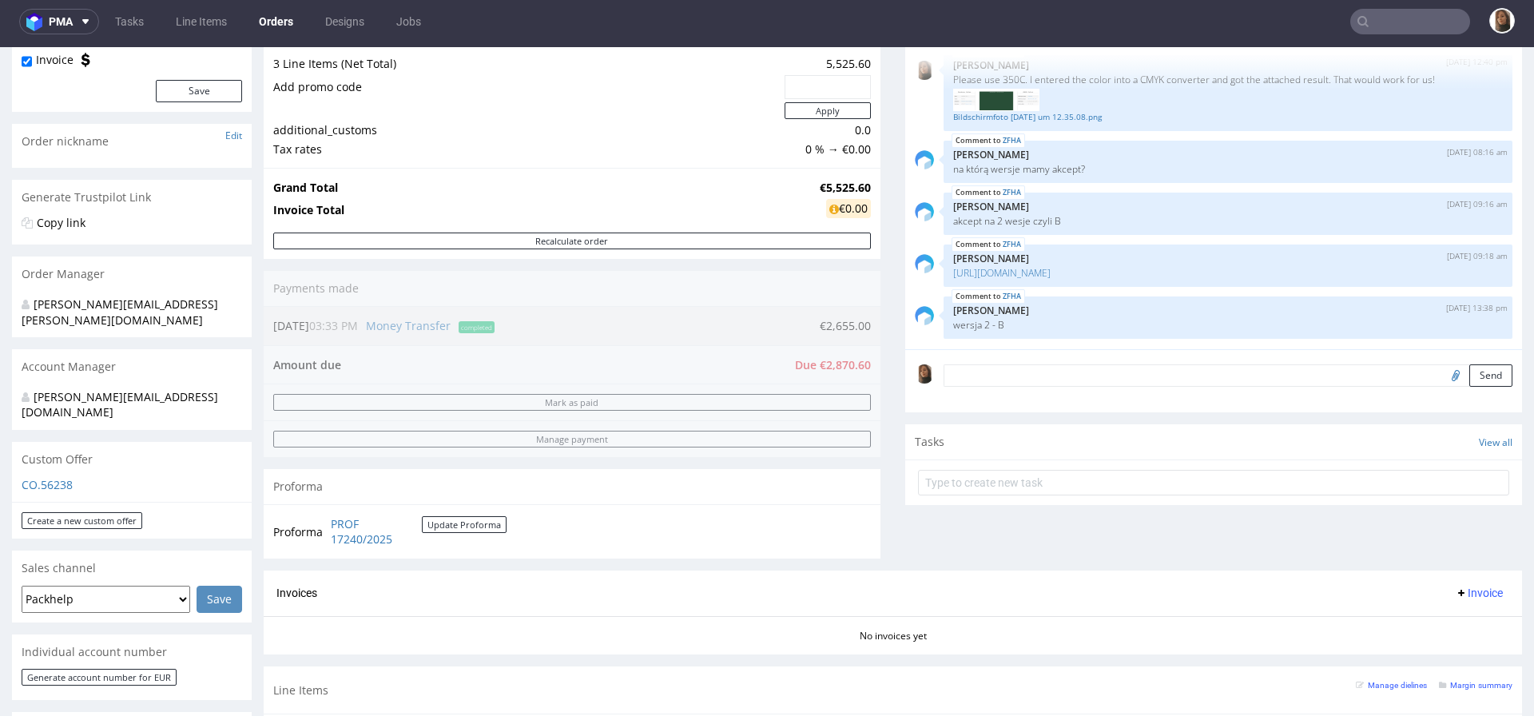
scroll to position [99, 0]
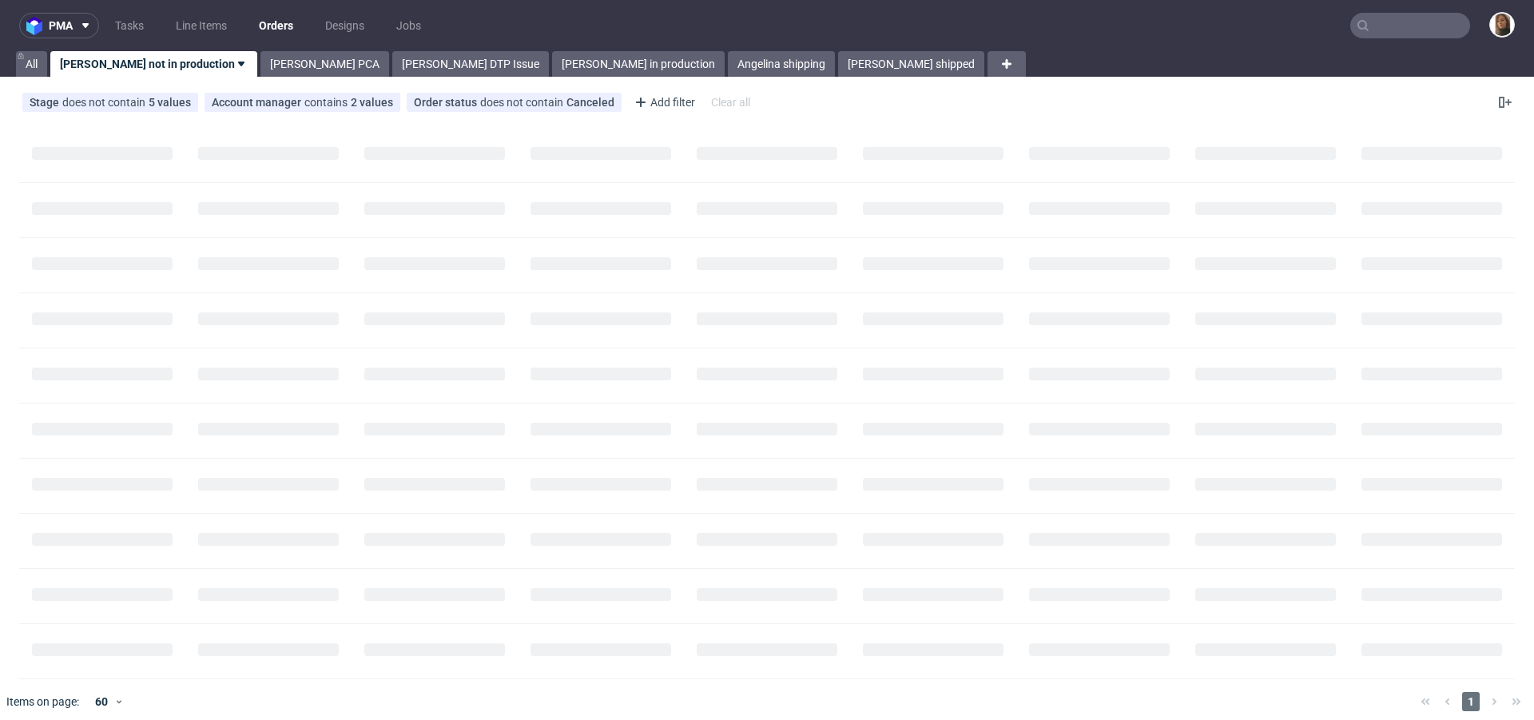
click at [1379, 23] on input "text" at bounding box center [1411, 26] width 120 height 26
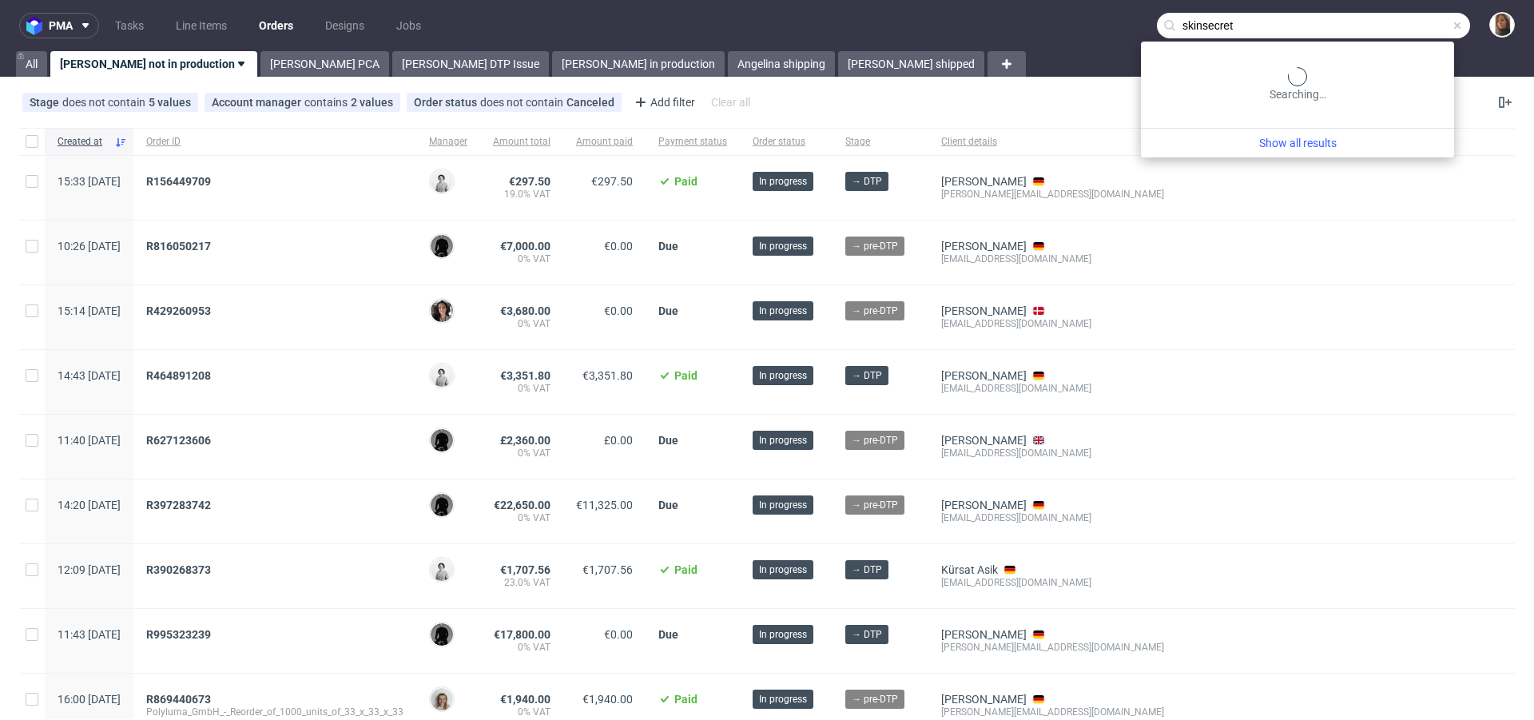
type input "skinsecret"
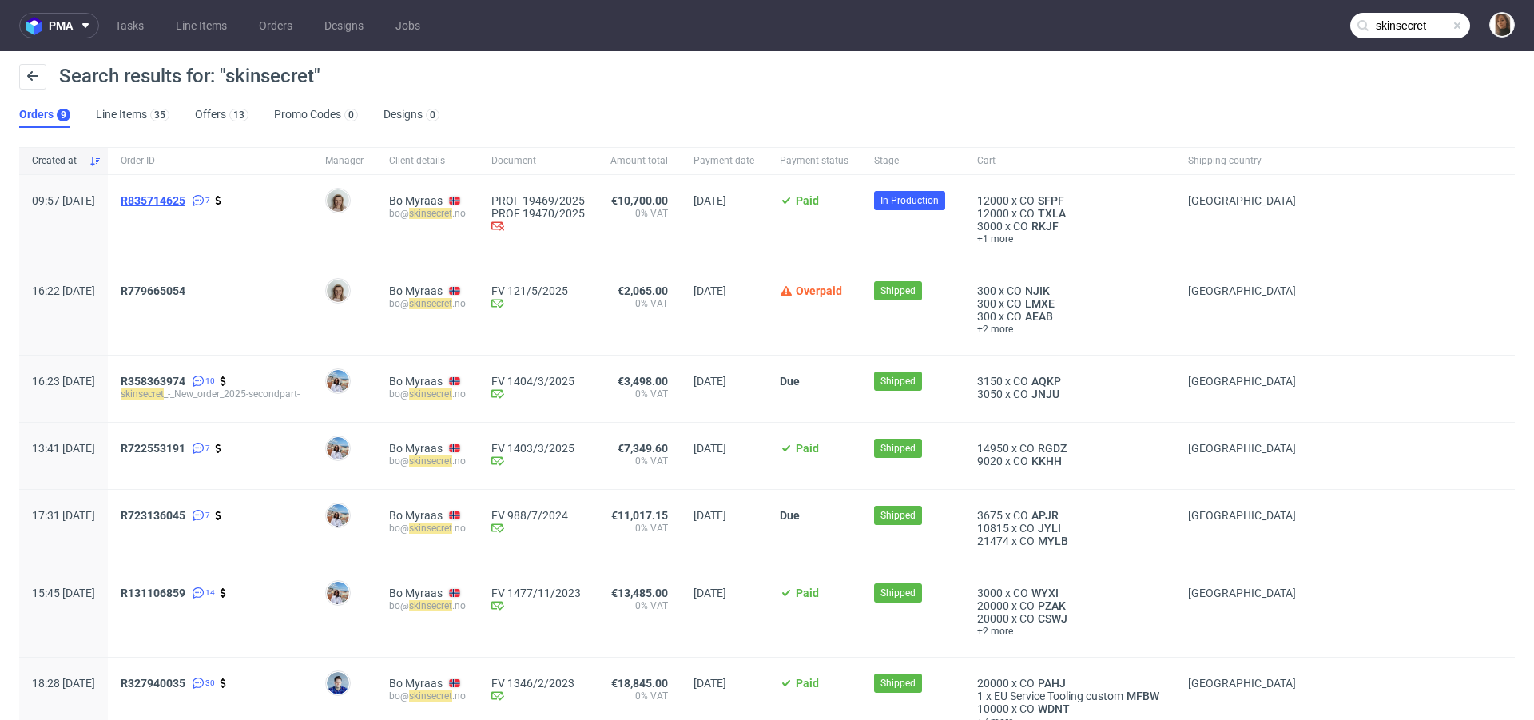
click at [185, 197] on span "R835714625" at bounding box center [153, 200] width 65 height 13
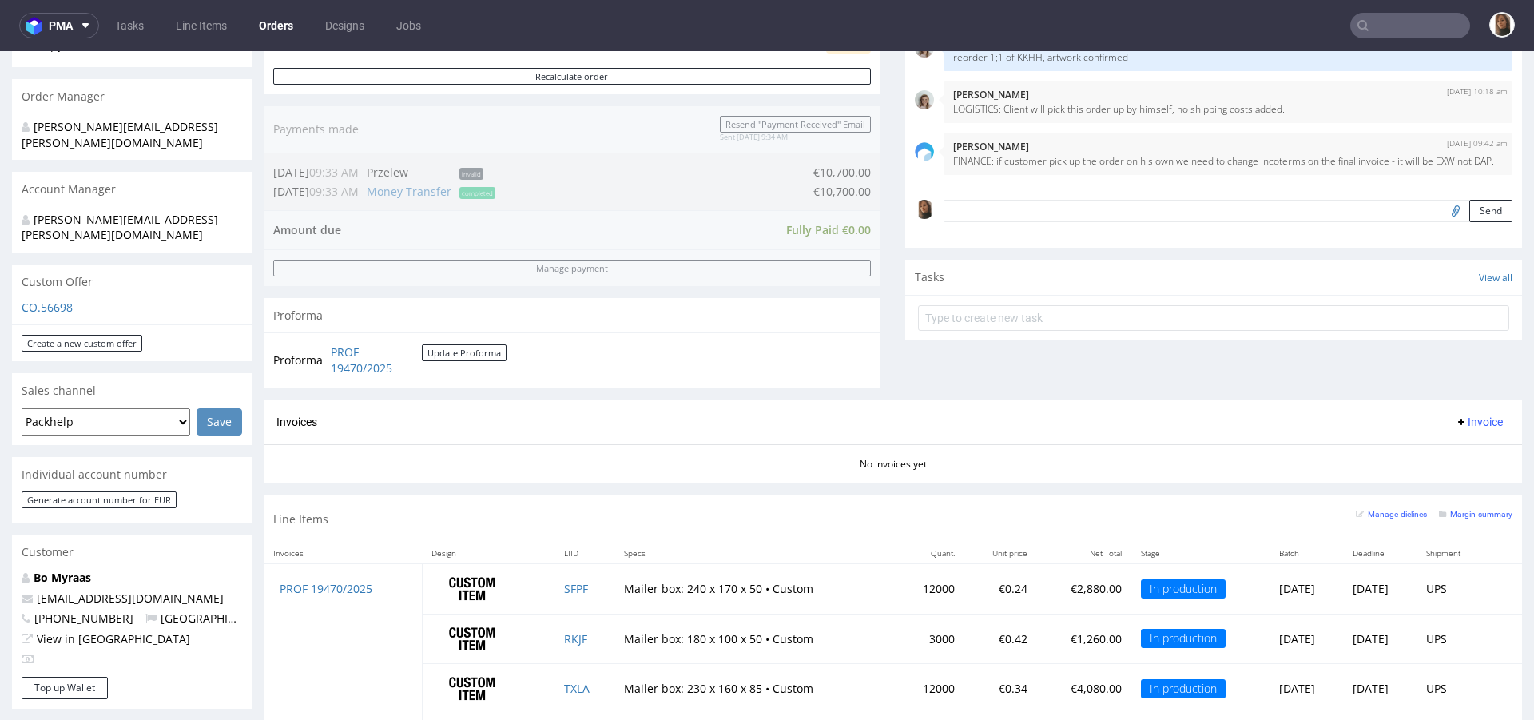
scroll to position [506, 0]
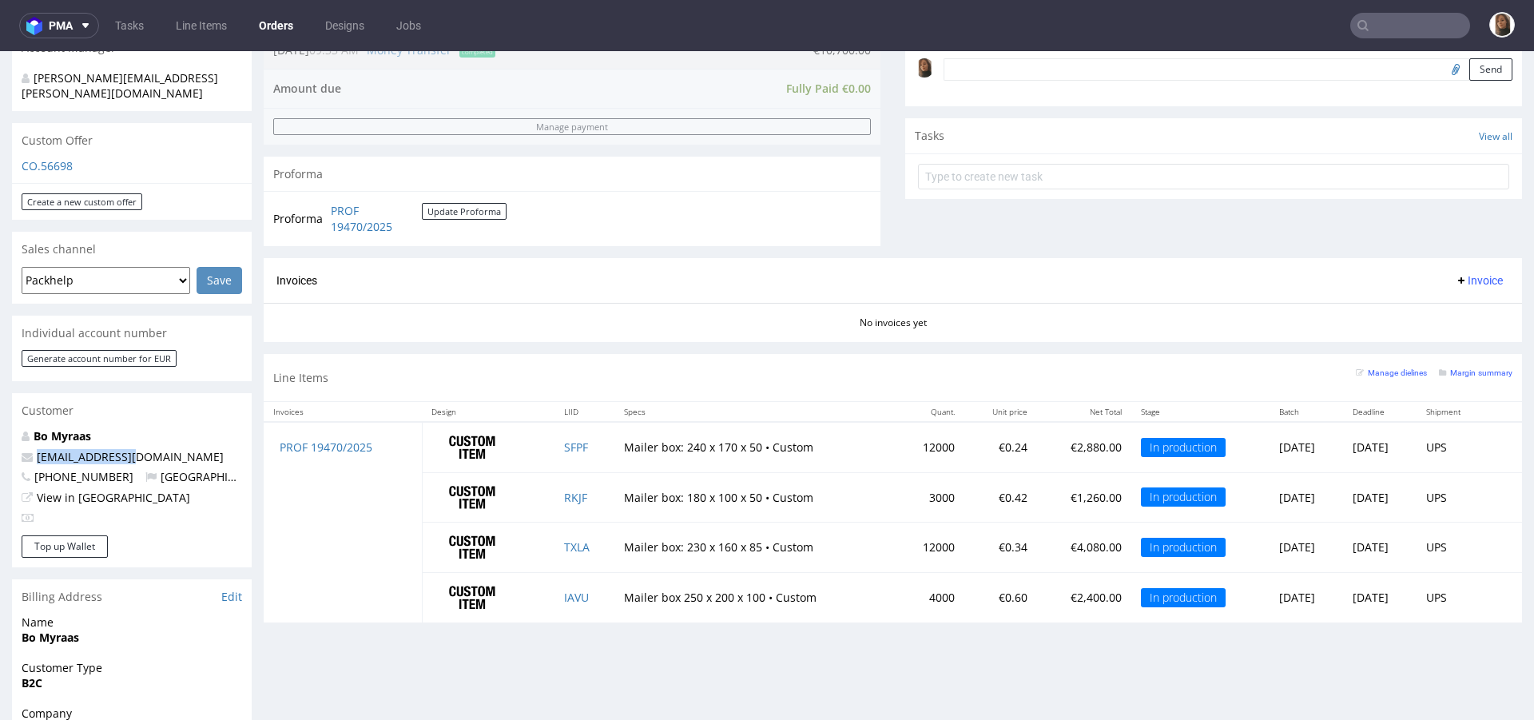
drag, startPoint x: 147, startPoint y: 427, endPoint x: 0, endPoint y: 423, distance: 147.1
click at [0, 423] on div "Order via Offer R835714625 09.09.2025 09:57 AM Mark this order as problematic I…" at bounding box center [767, 337] width 1534 height 1505
copy span "bo@skinsecret.no"
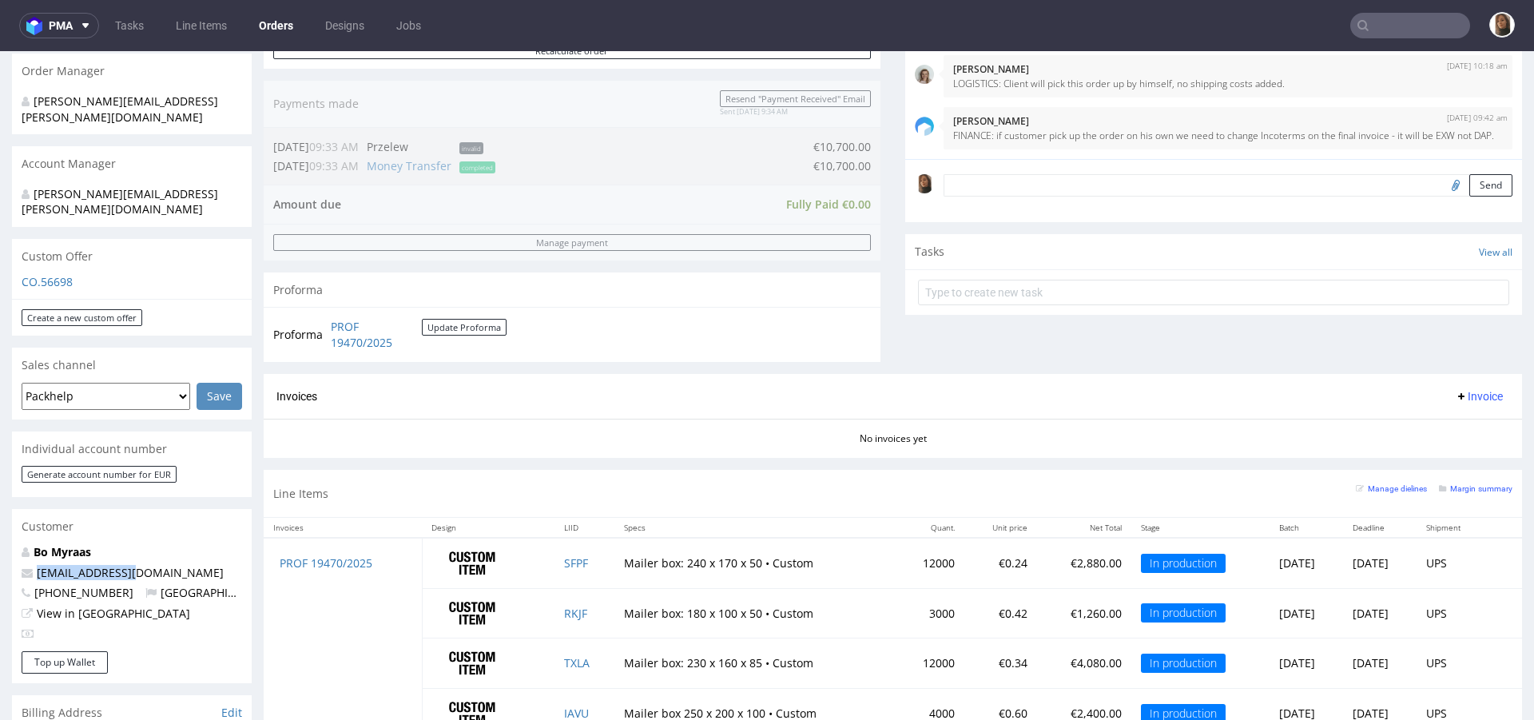
scroll to position [432, 0]
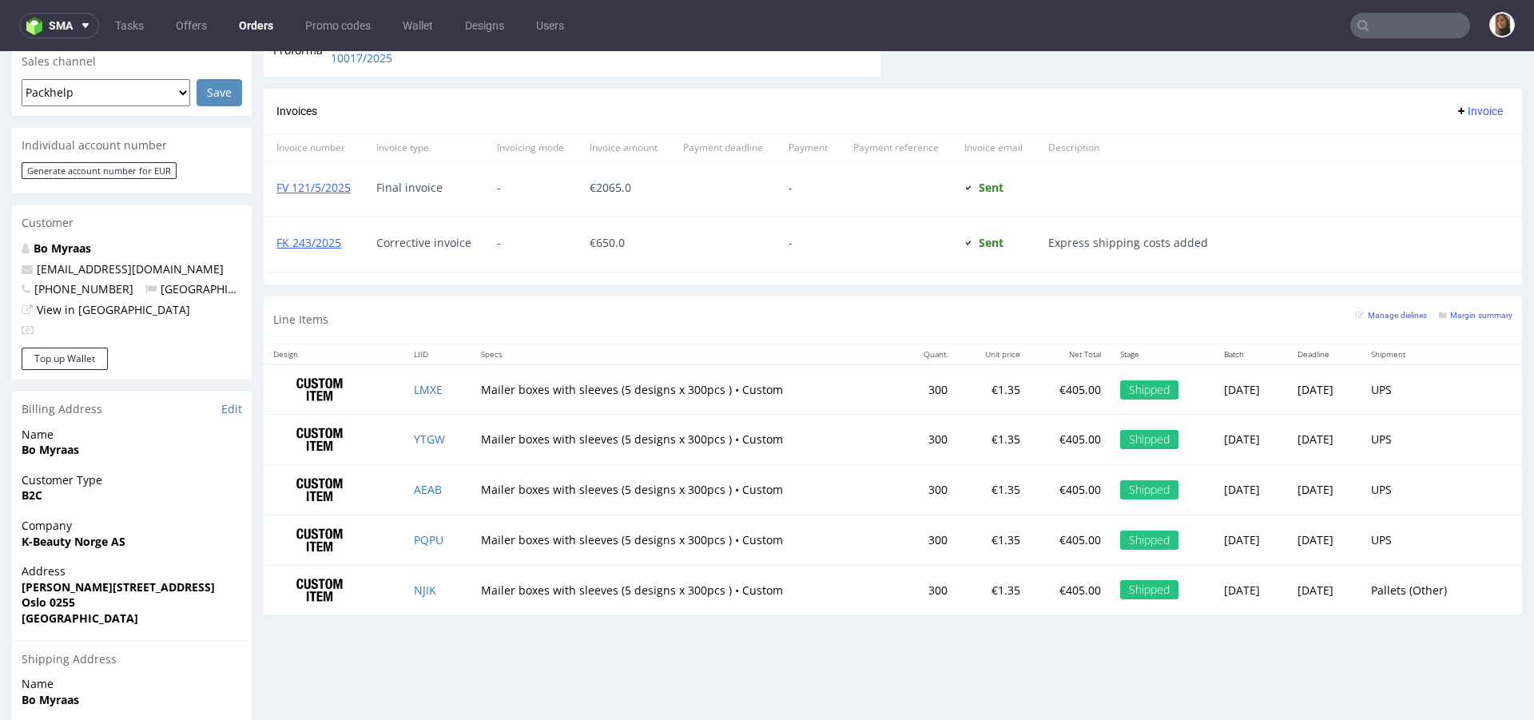
scroll to position [823, 0]
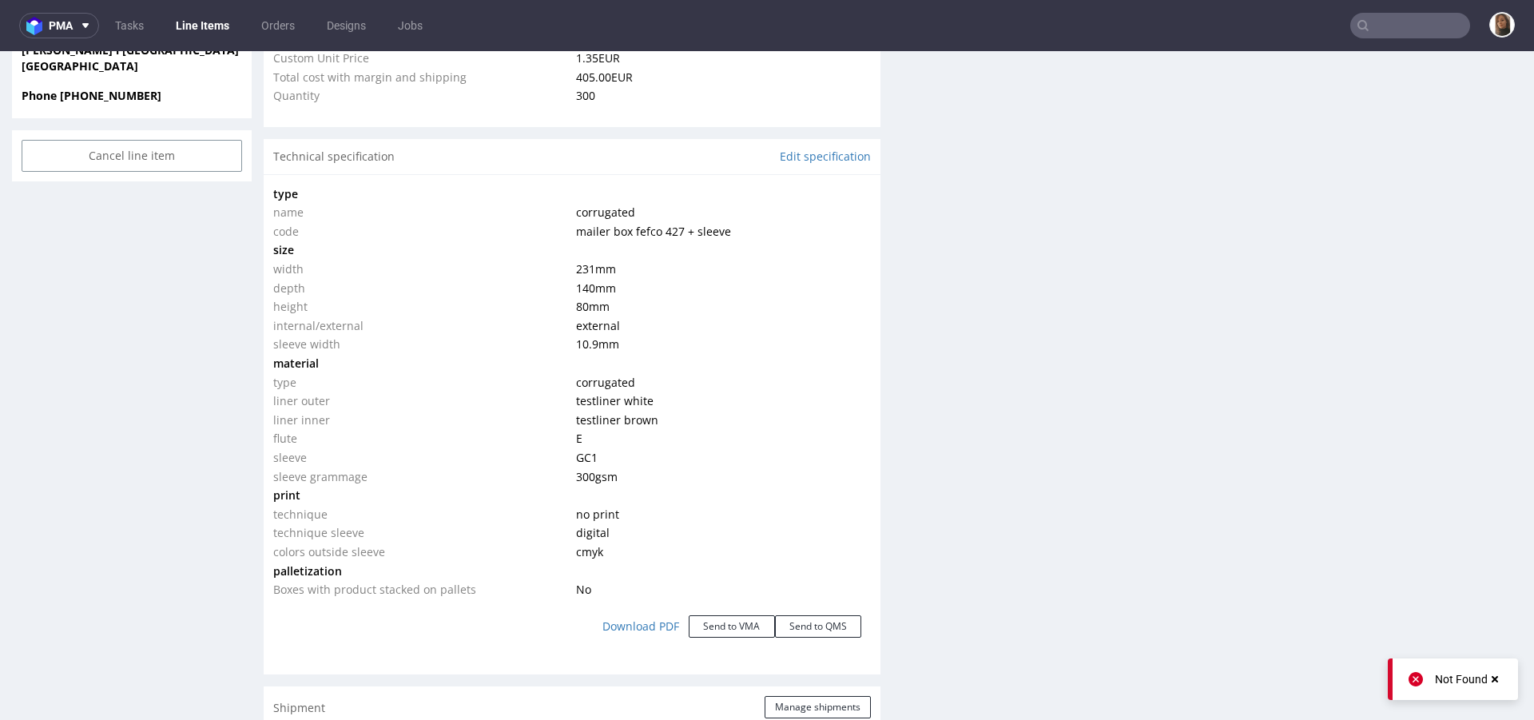
scroll to position [1904, 0]
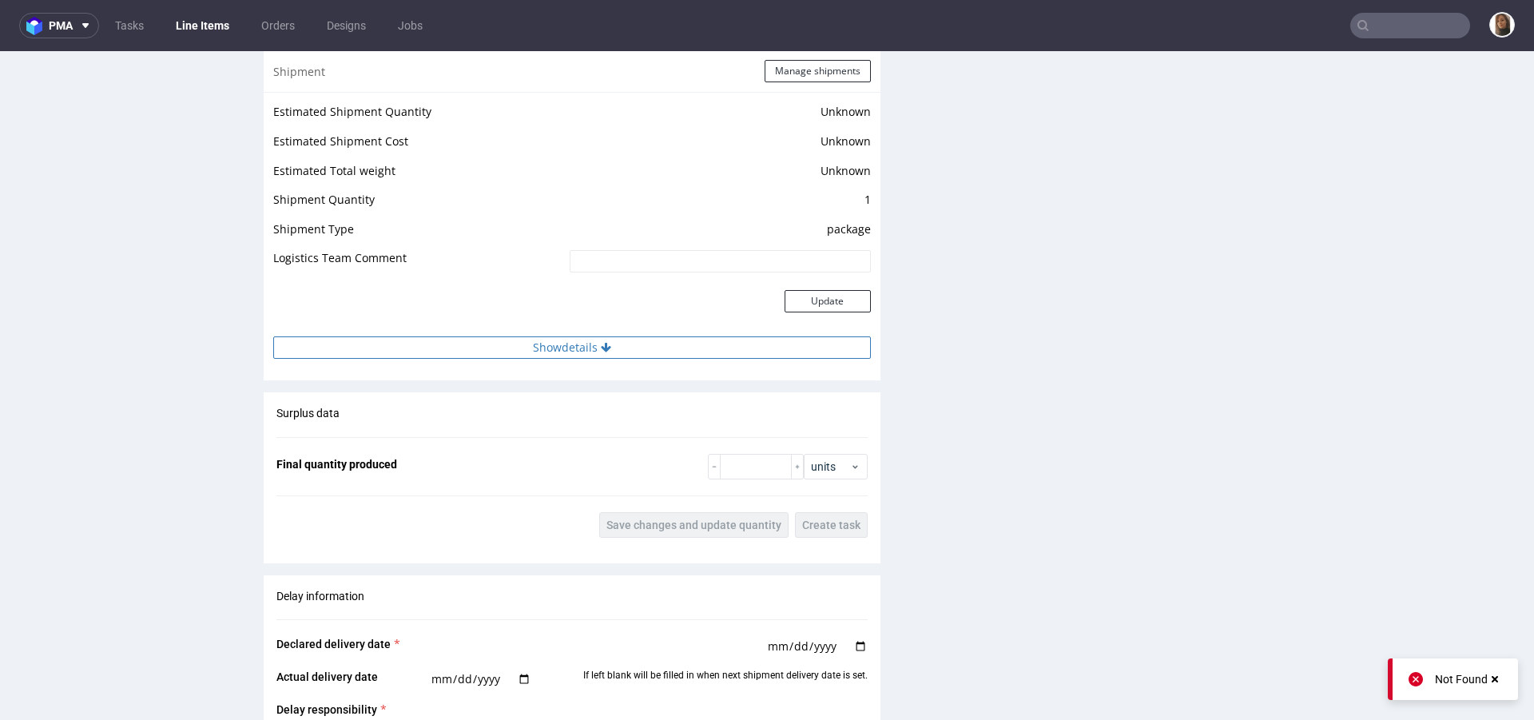
click at [566, 346] on button "Show details" at bounding box center [572, 347] width 598 height 22
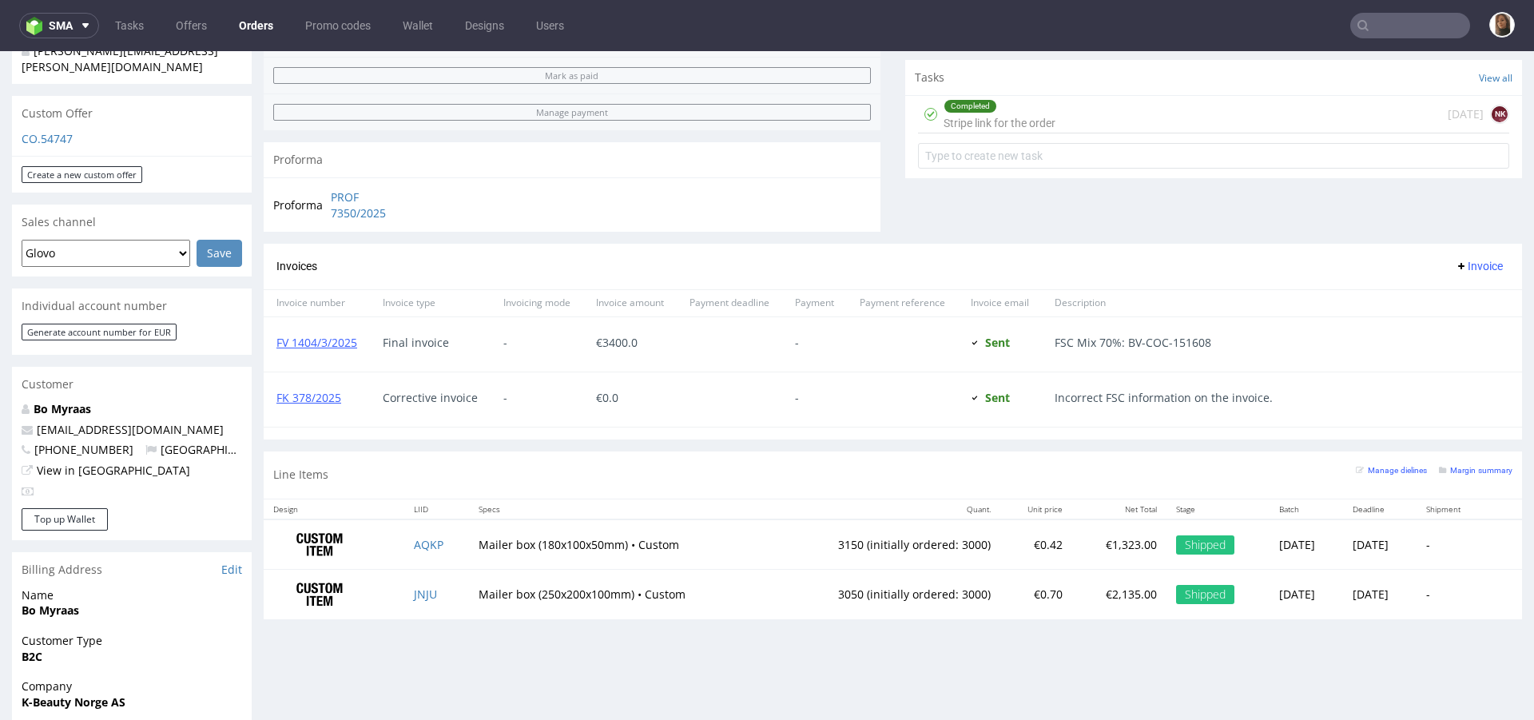
scroll to position [710, 0]
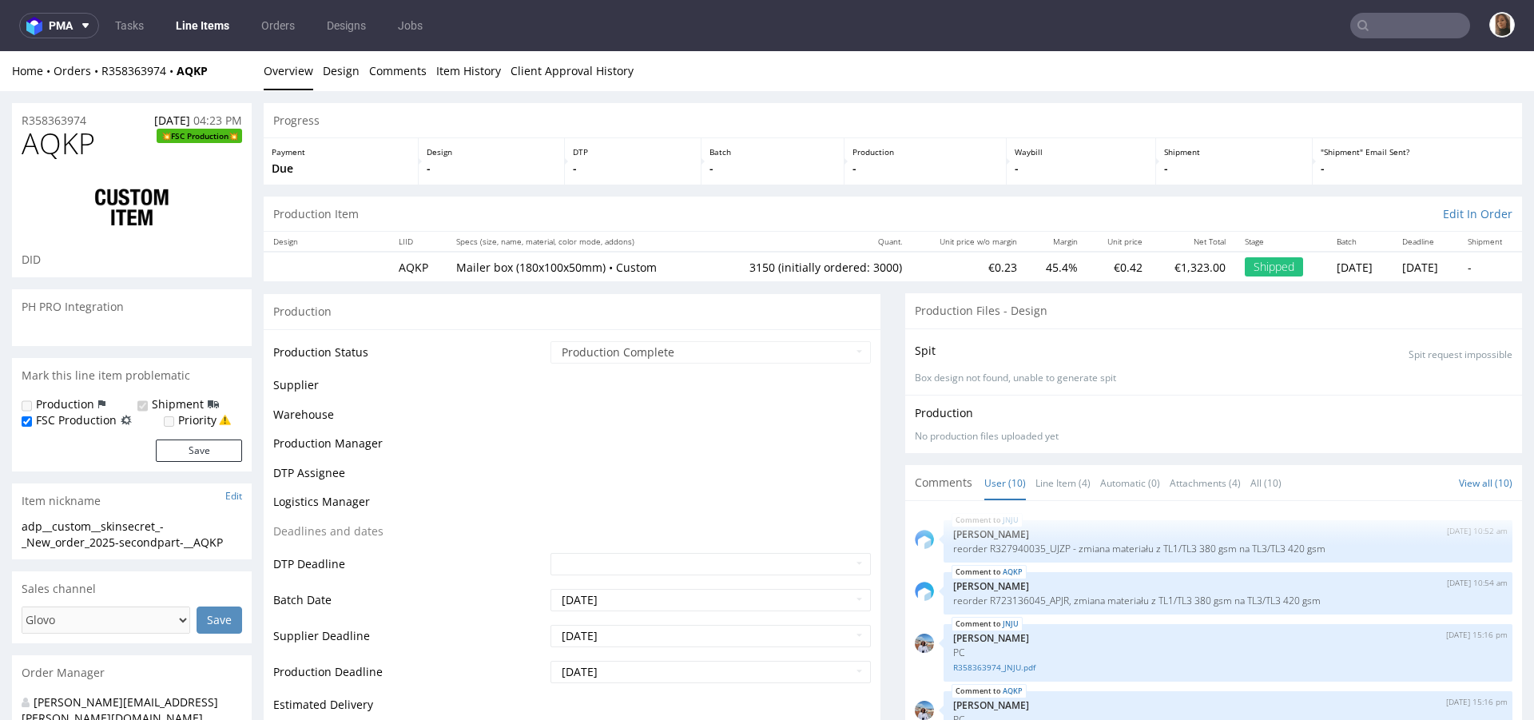
scroll to position [320, 0]
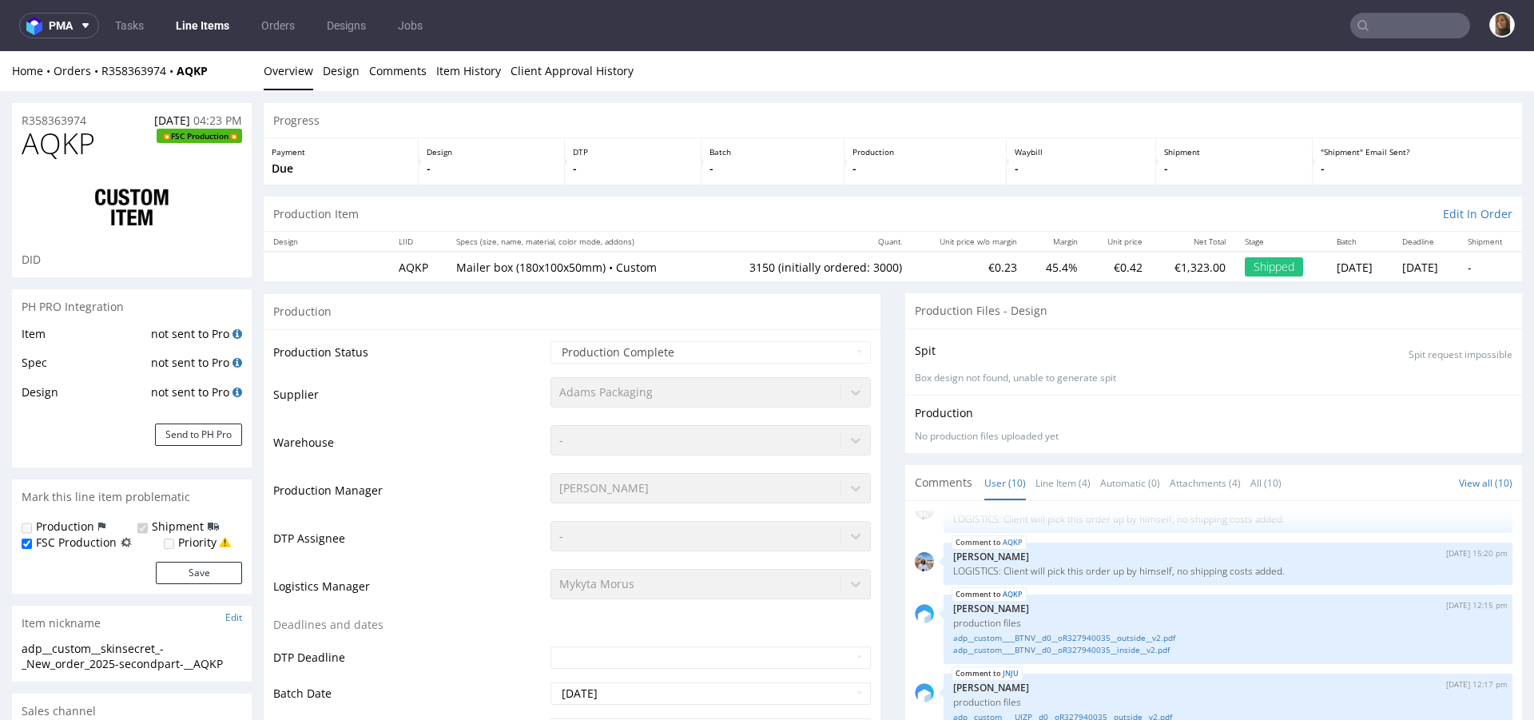
select select "in_progress"
type input "3150"
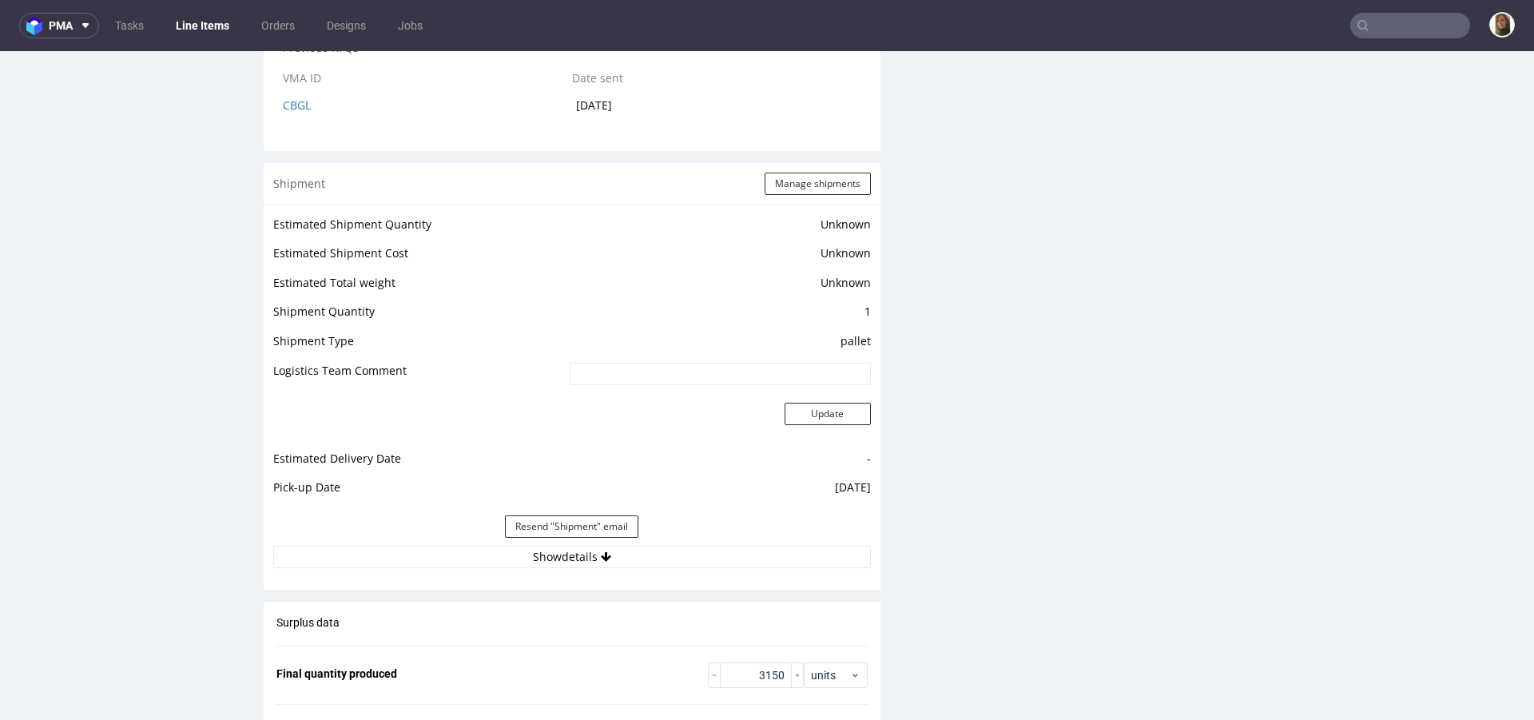
scroll to position [2442, 0]
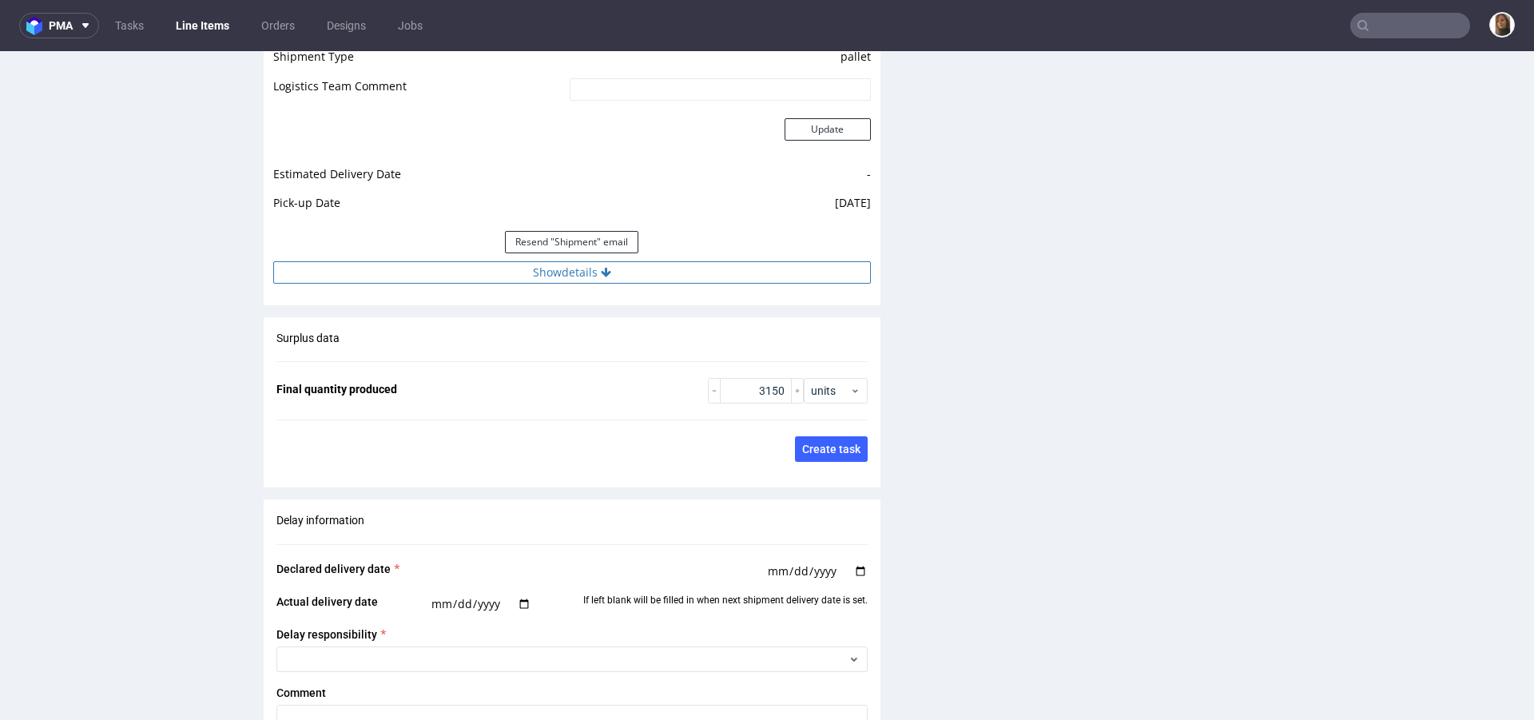
click at [552, 278] on button "Show details" at bounding box center [572, 272] width 598 height 22
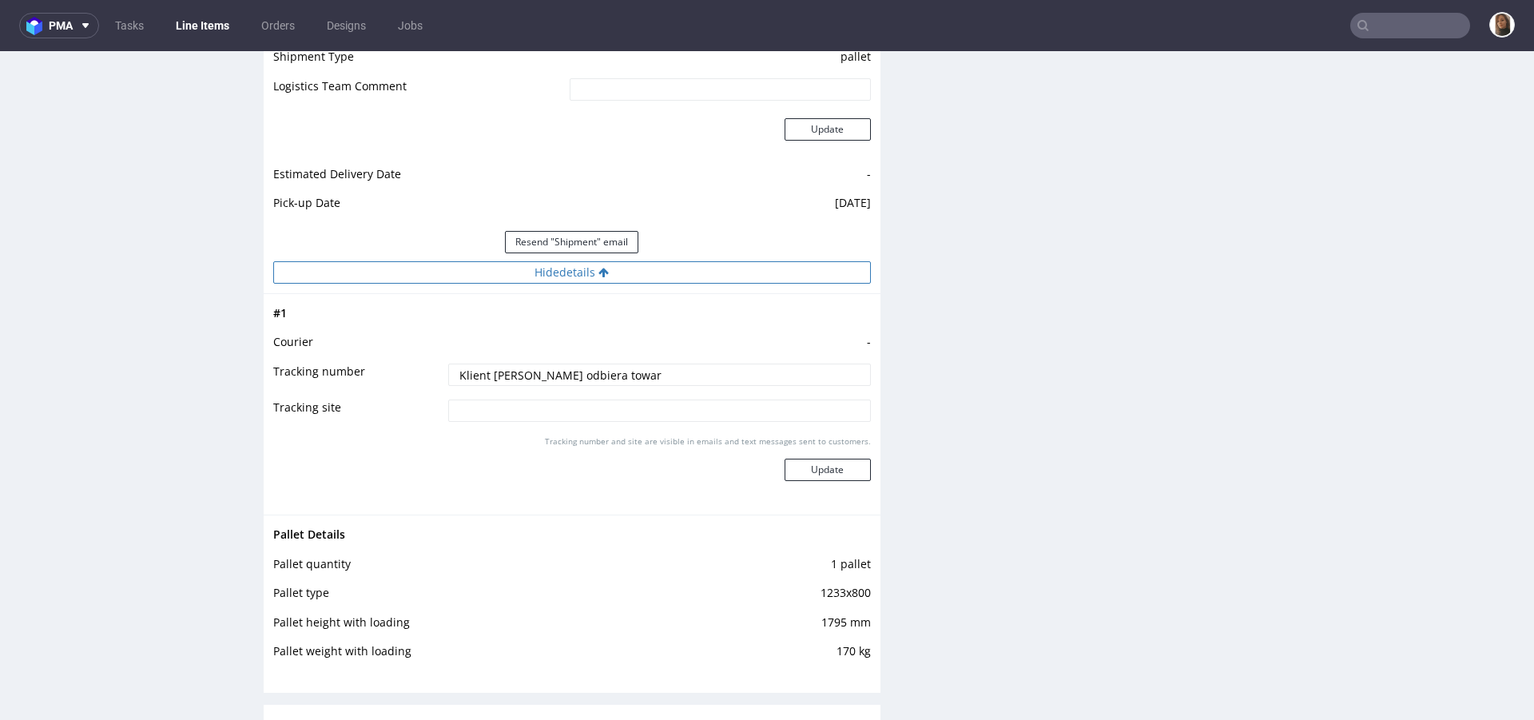
click at [552, 278] on button "Hide details" at bounding box center [572, 272] width 598 height 22
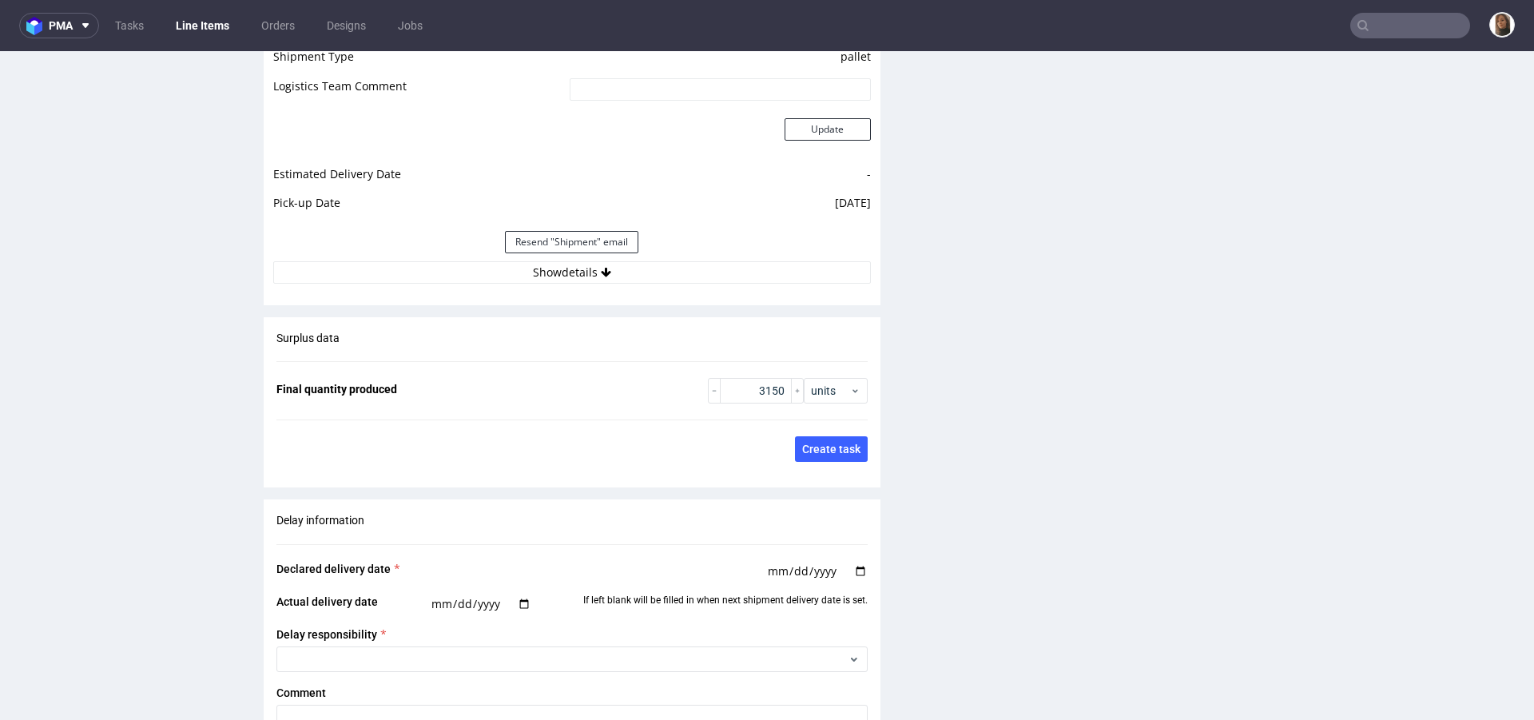
click at [1394, 19] on input "text" at bounding box center [1411, 26] width 120 height 26
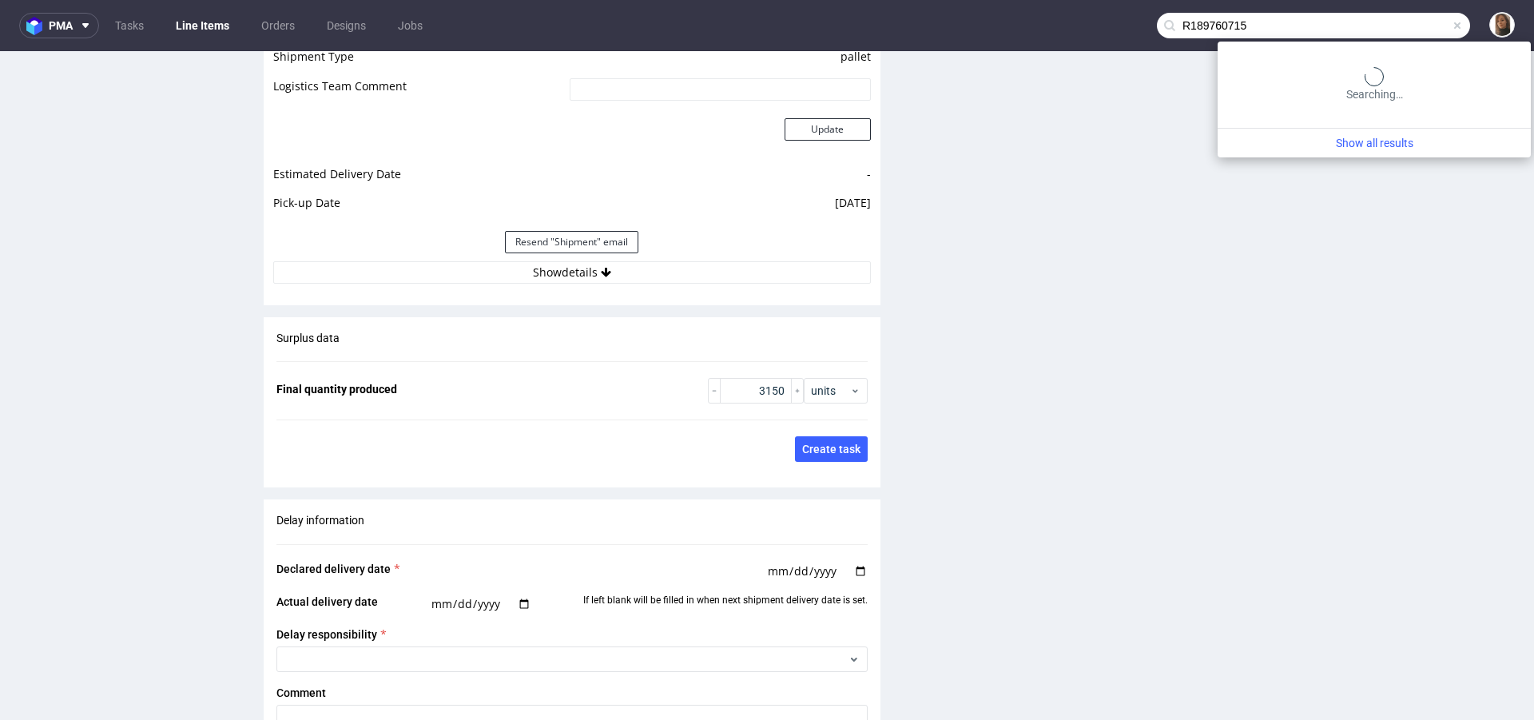
type input "R189760715"
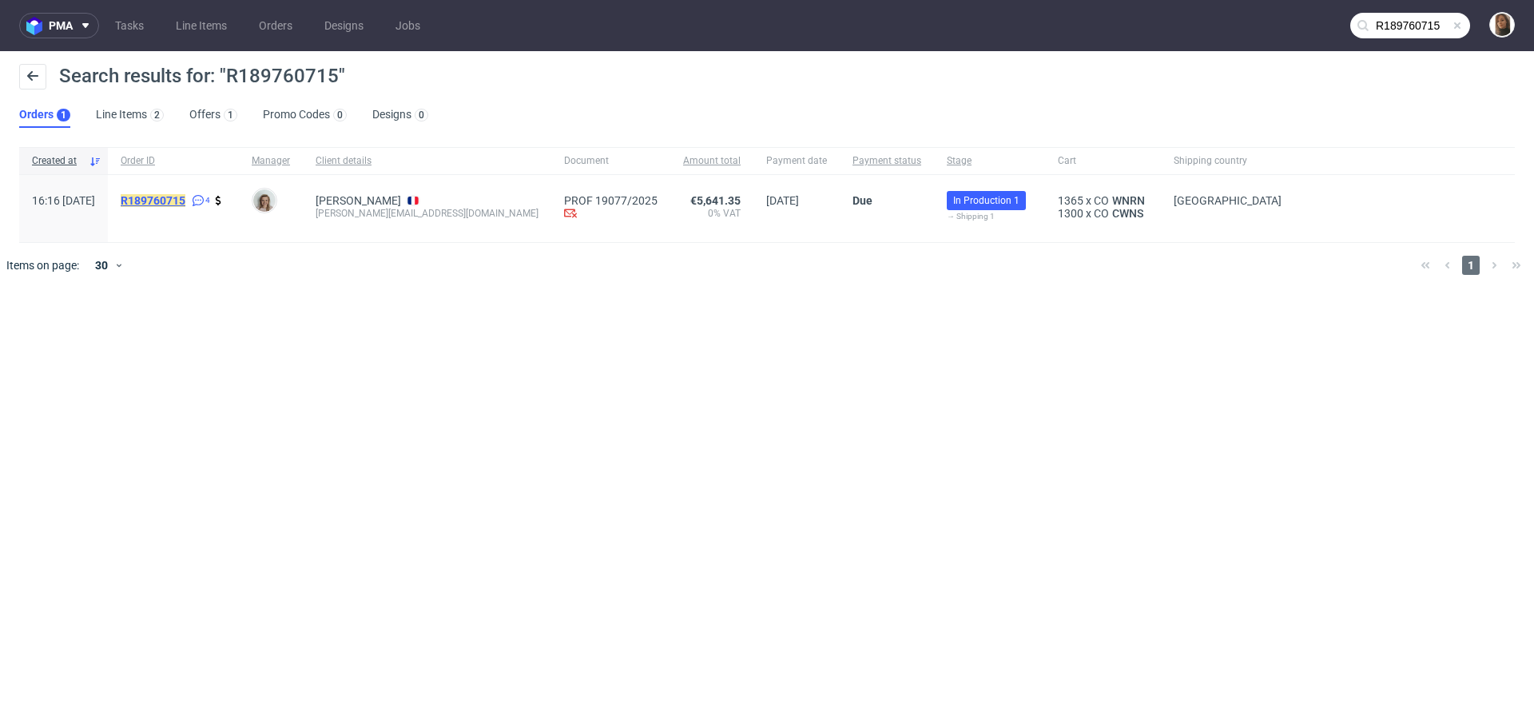
click at [185, 200] on mark "R189760715" at bounding box center [153, 200] width 65 height 13
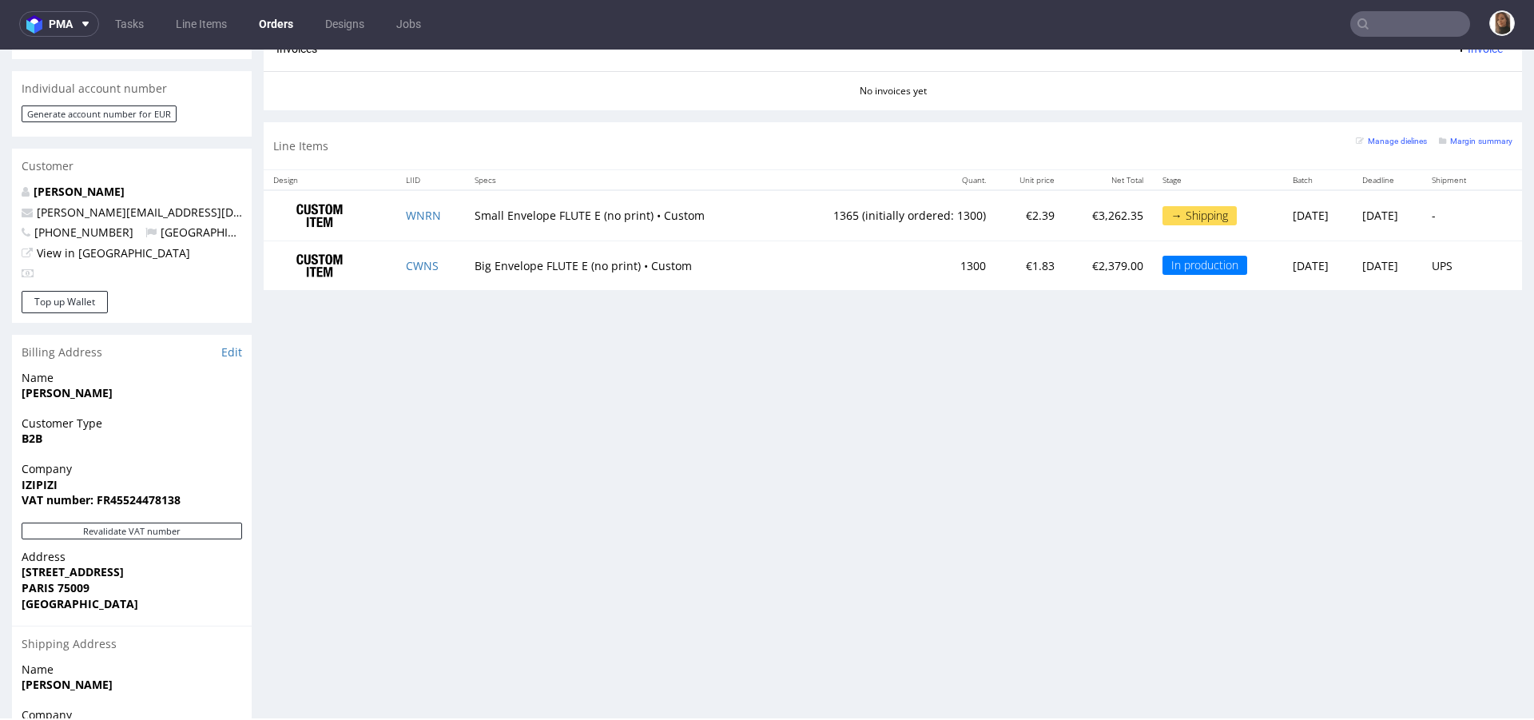
scroll to position [750, 0]
type input "R189760715"
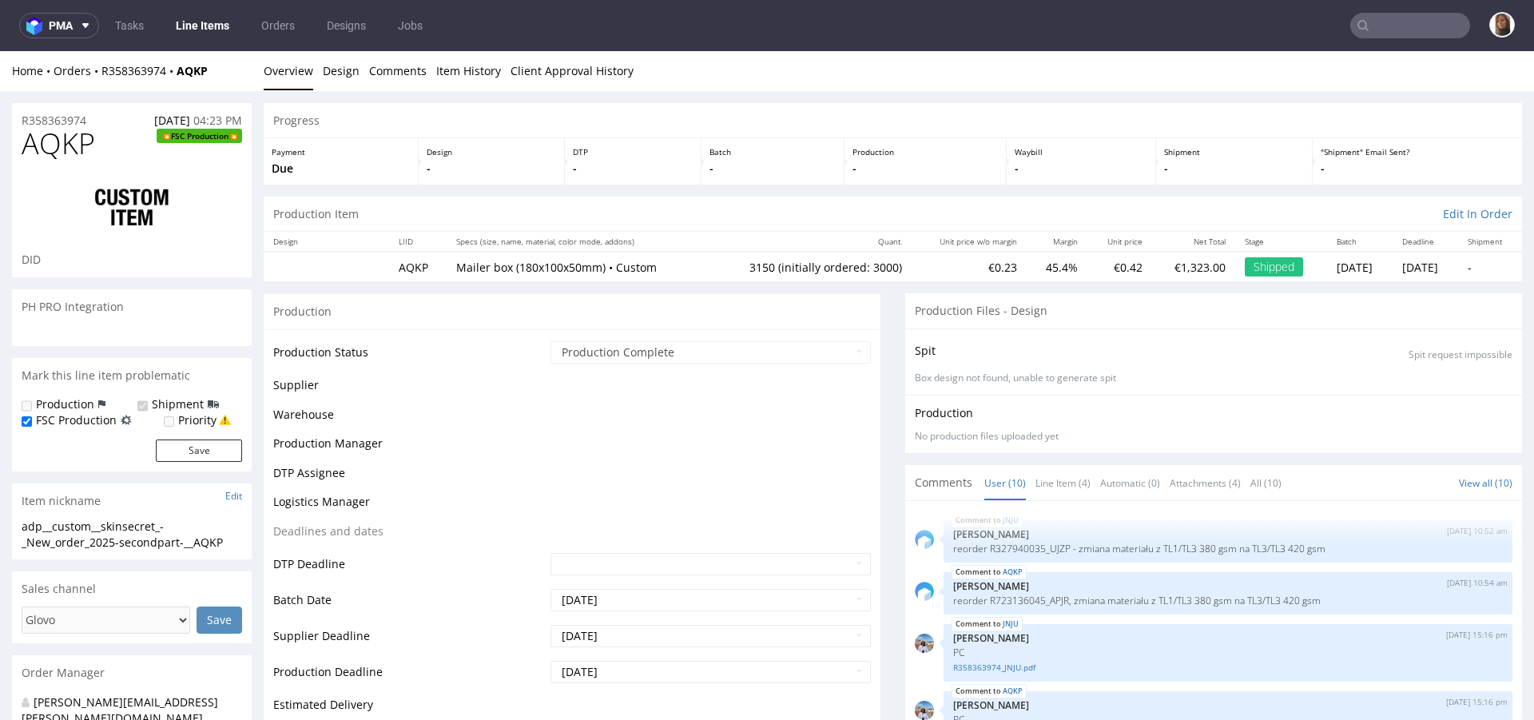
scroll to position [320, 0]
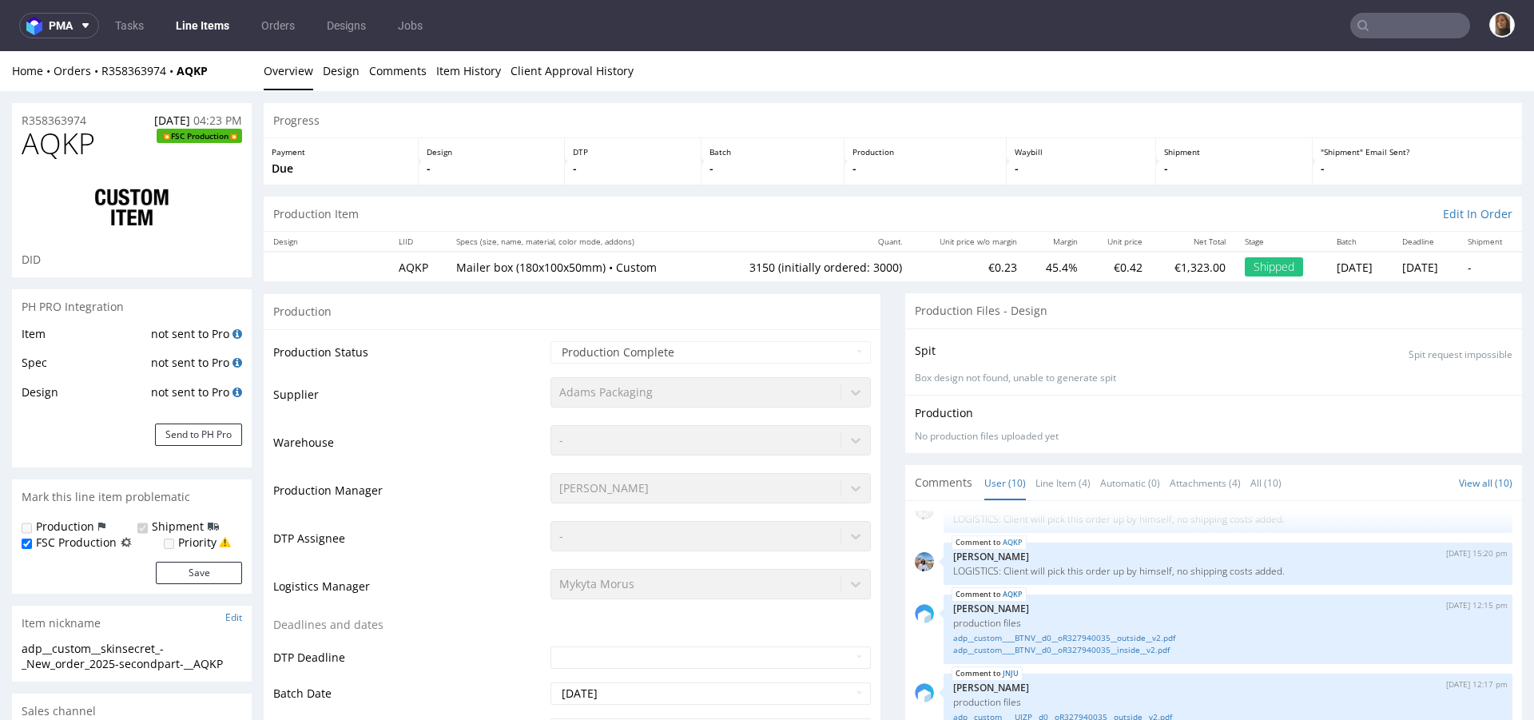
select select "in_progress"
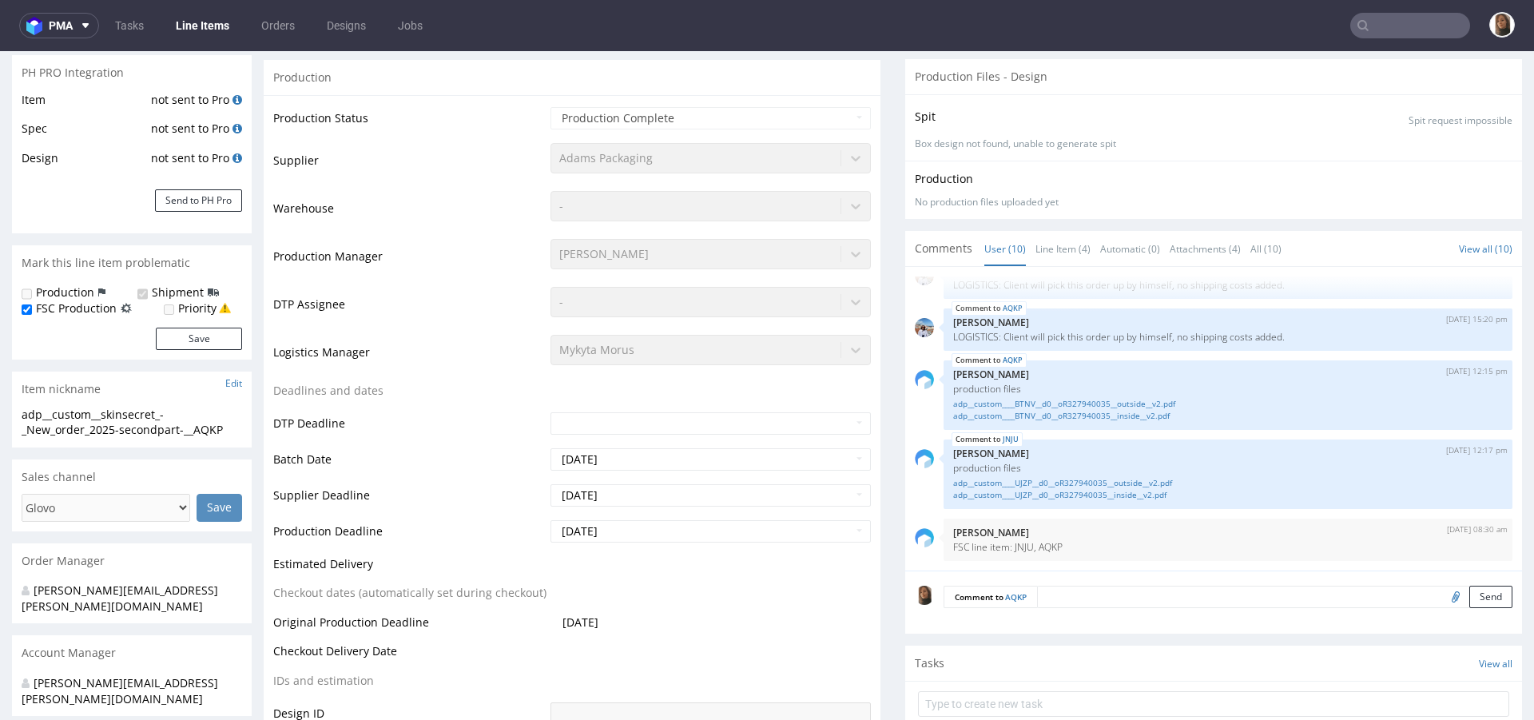
scroll to position [392, 0]
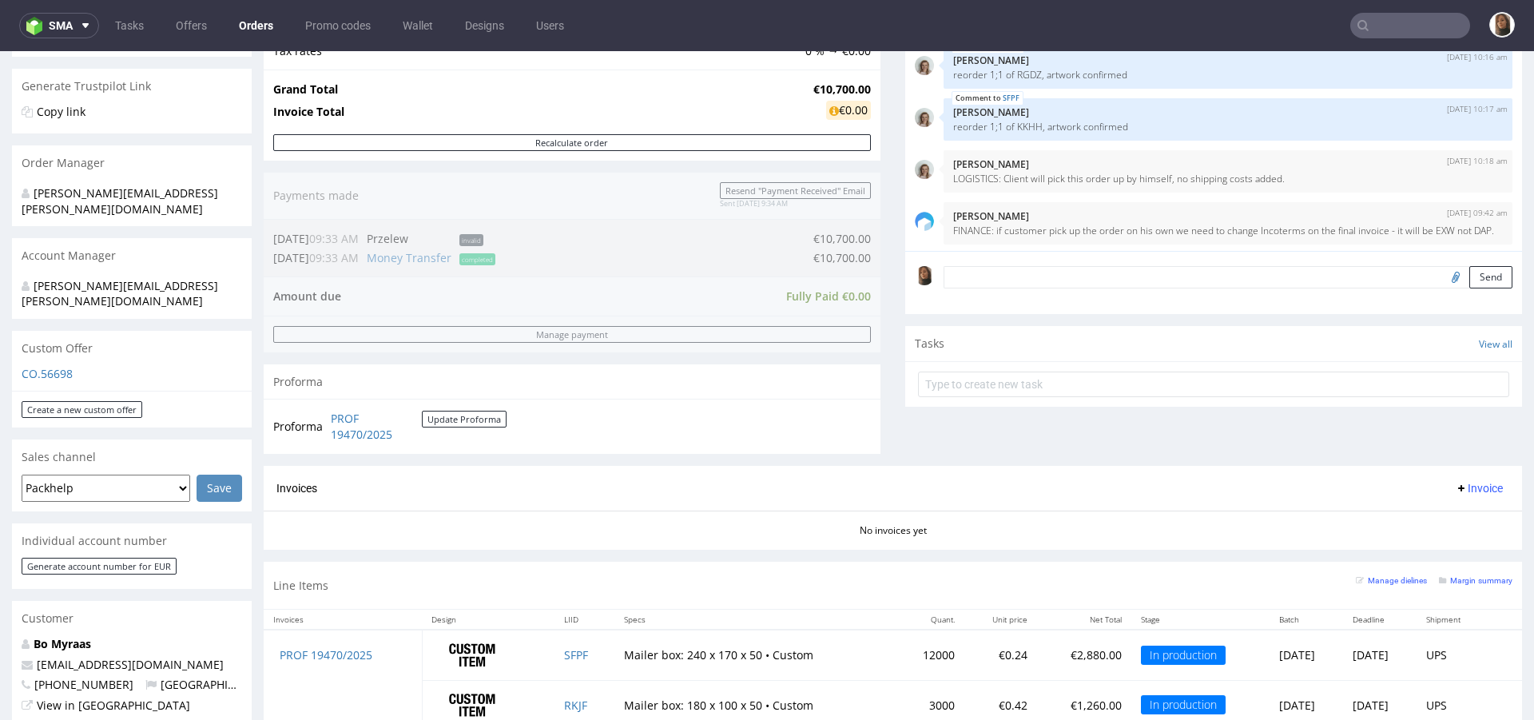
scroll to position [105, 0]
click at [1377, 26] on input "text" at bounding box center [1411, 26] width 120 height 26
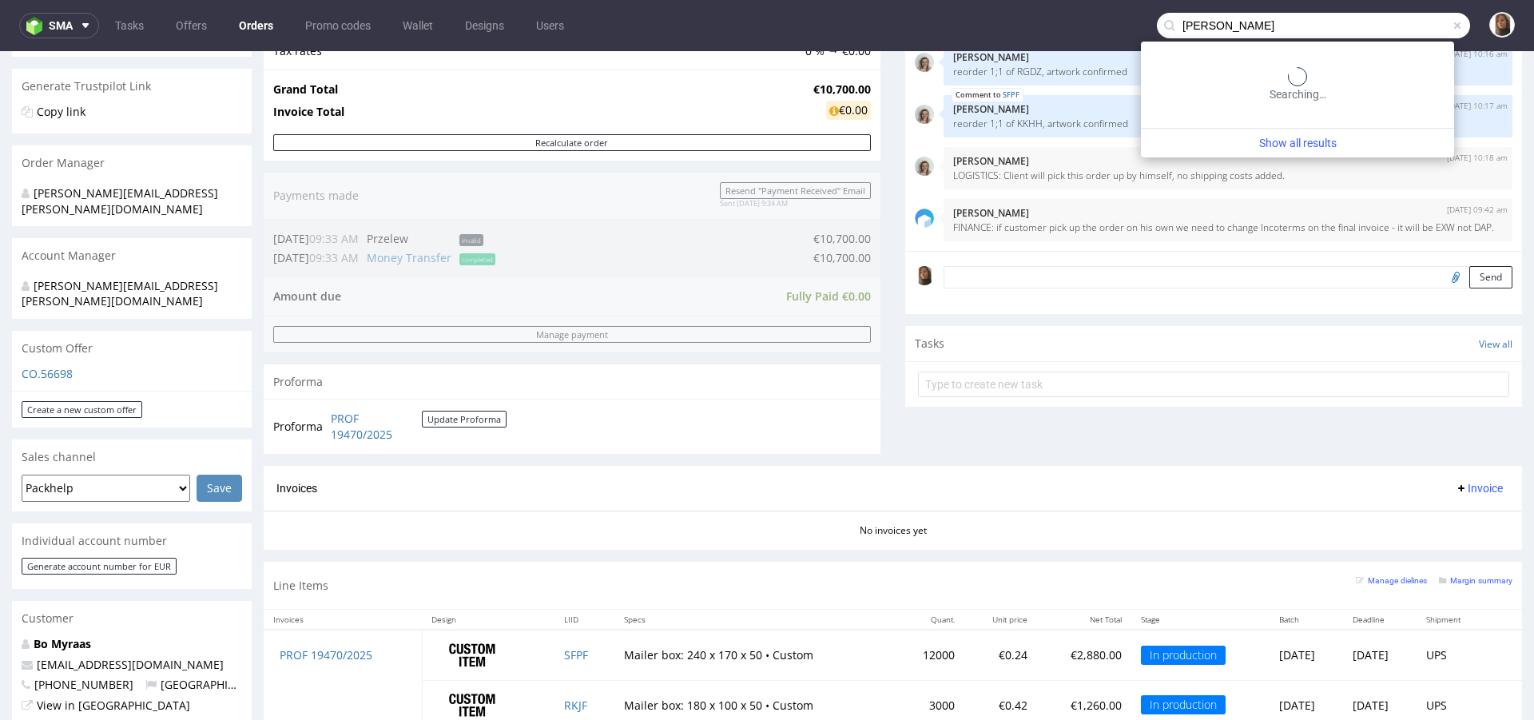
type input "hannes geng"
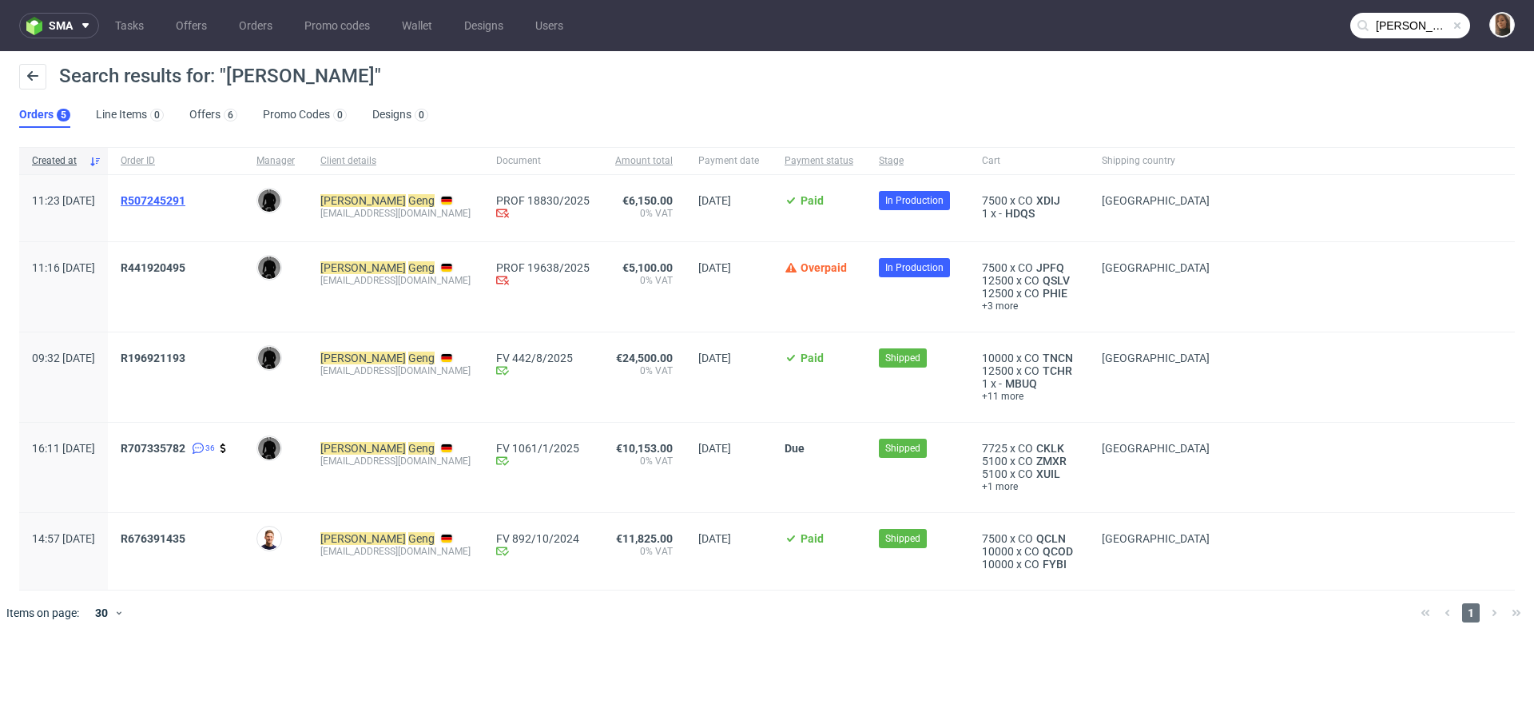
click at [185, 200] on span "R507245291" at bounding box center [153, 200] width 65 height 13
click at [185, 266] on span "R441920495" at bounding box center [153, 267] width 65 height 13
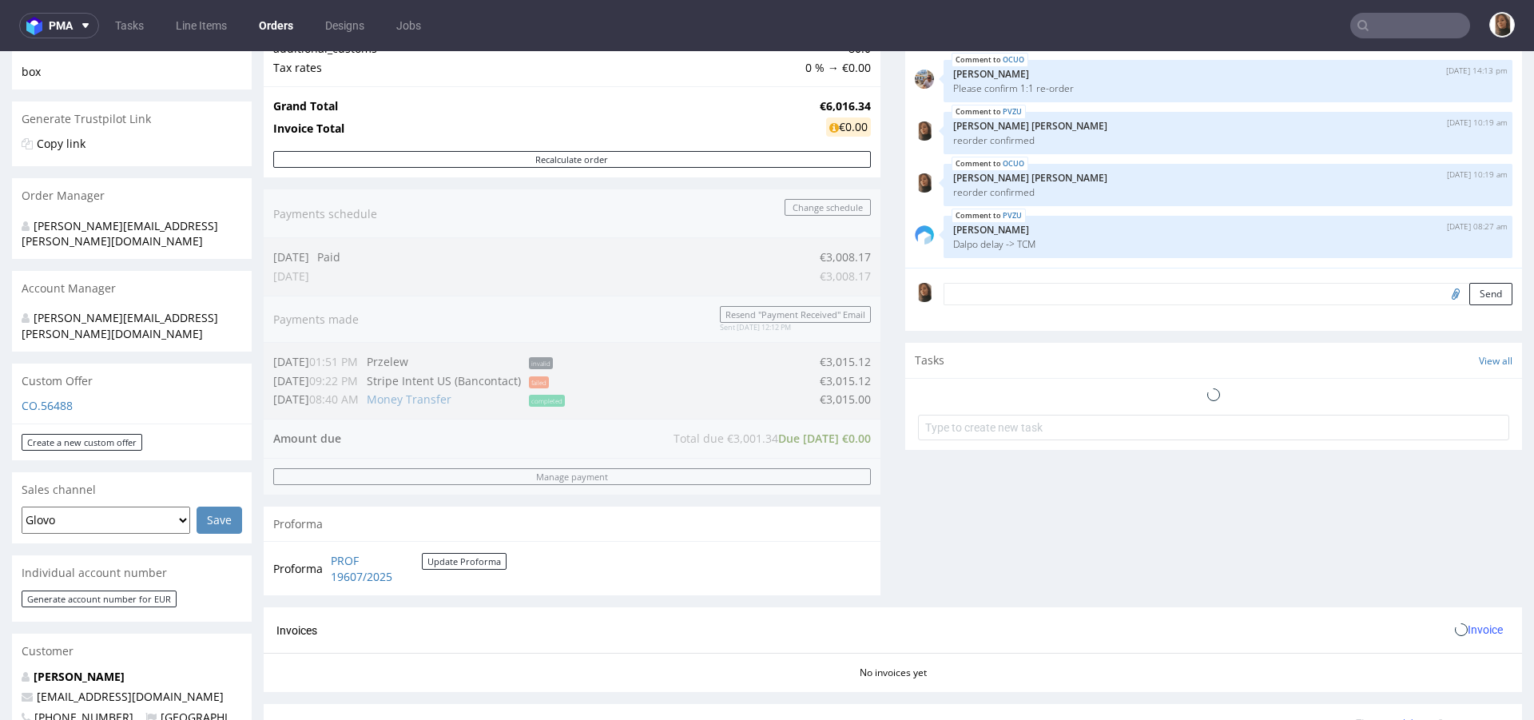
scroll to position [893, 0]
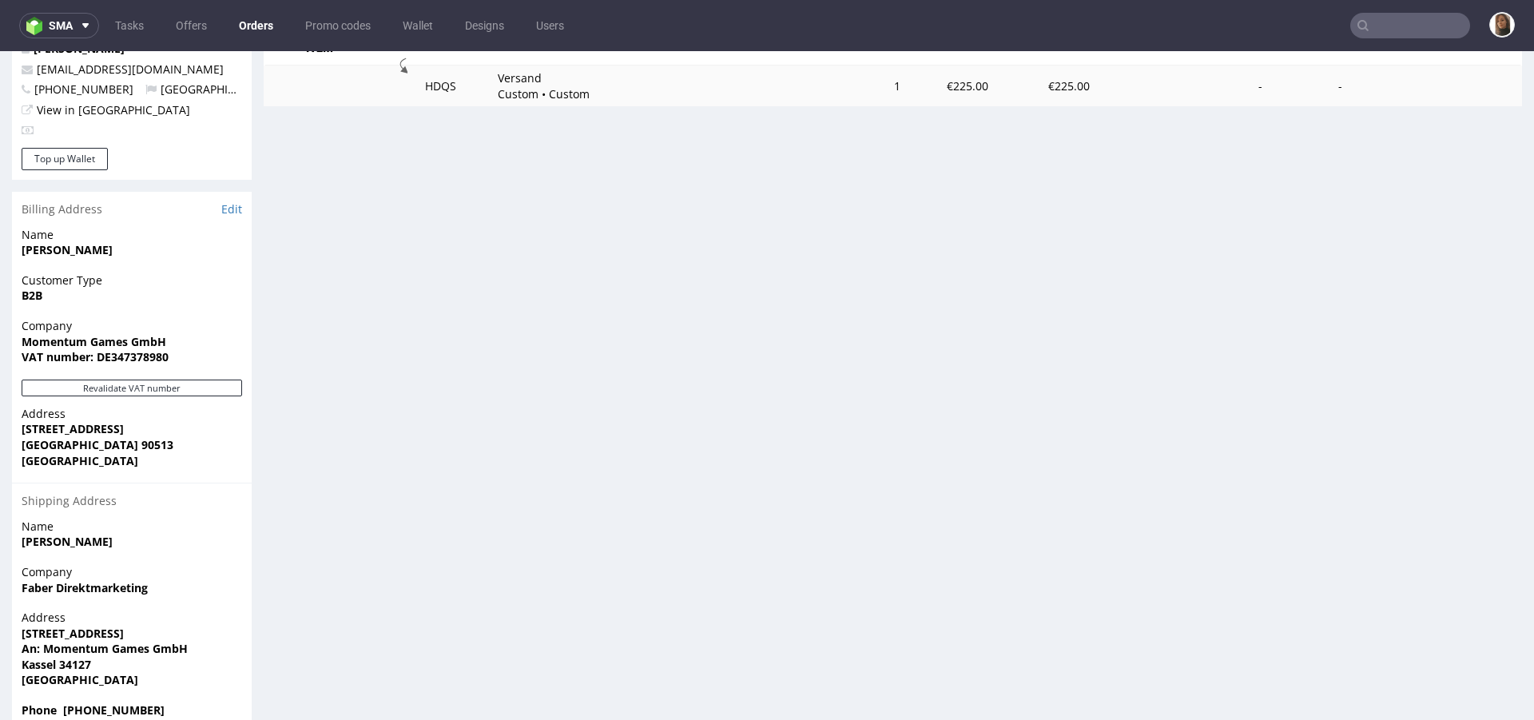
scroll to position [634, 0]
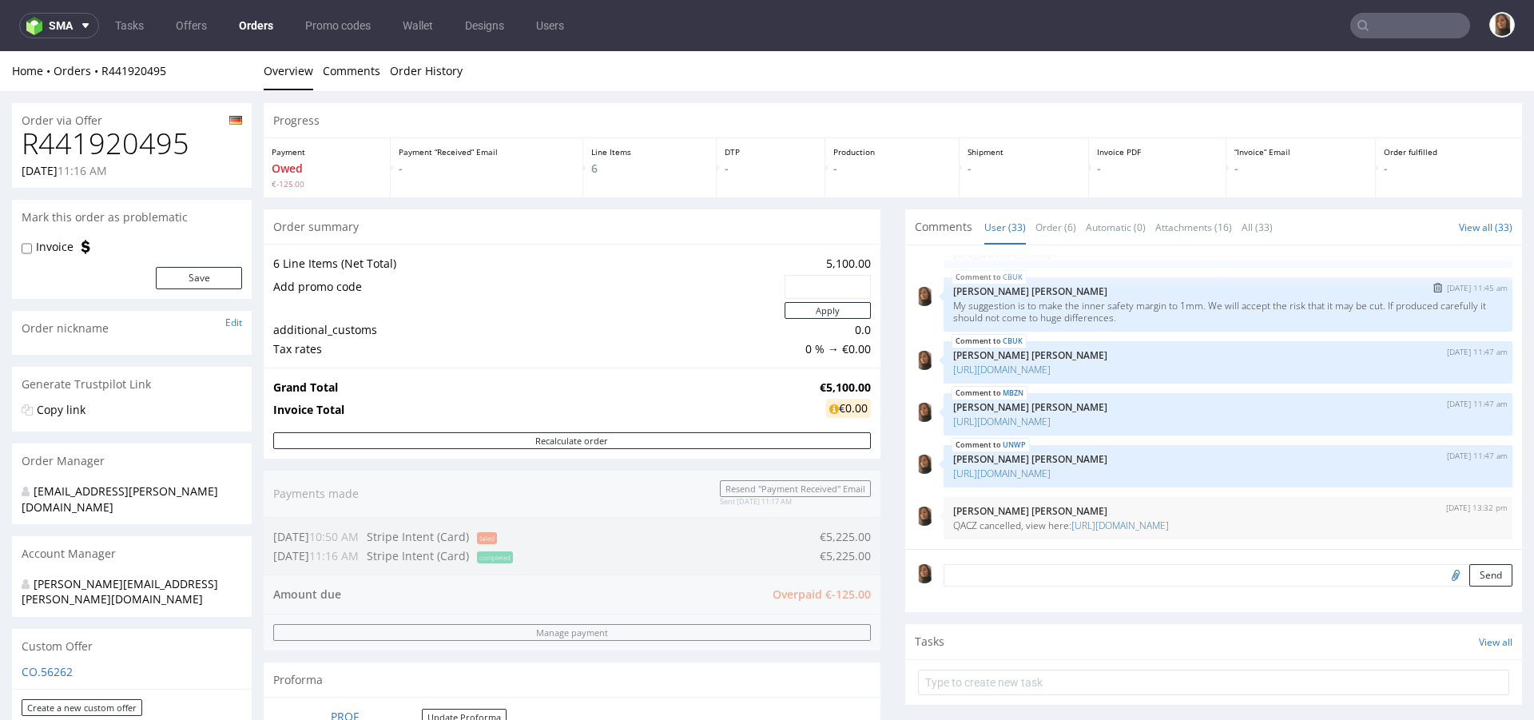
scroll to position [544, 0]
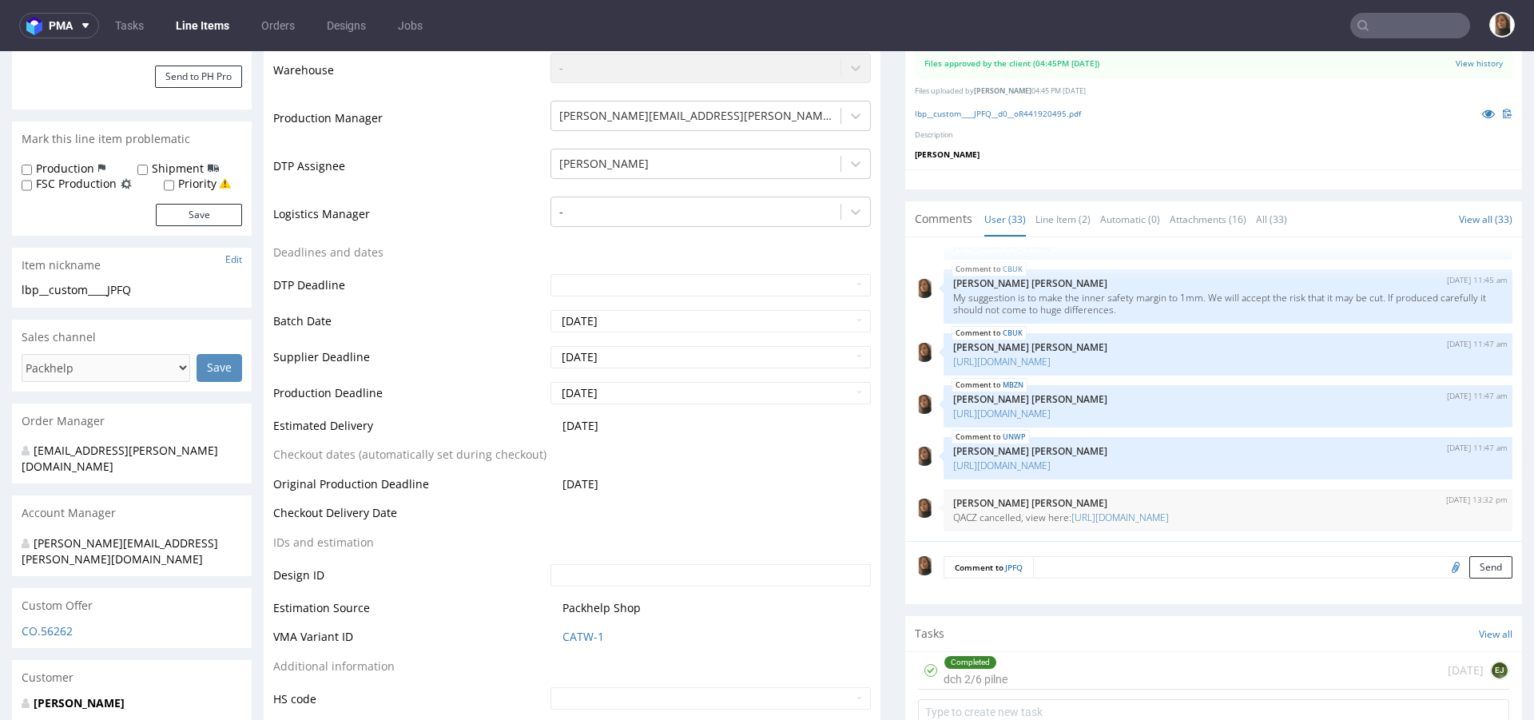
scroll to position [395, 0]
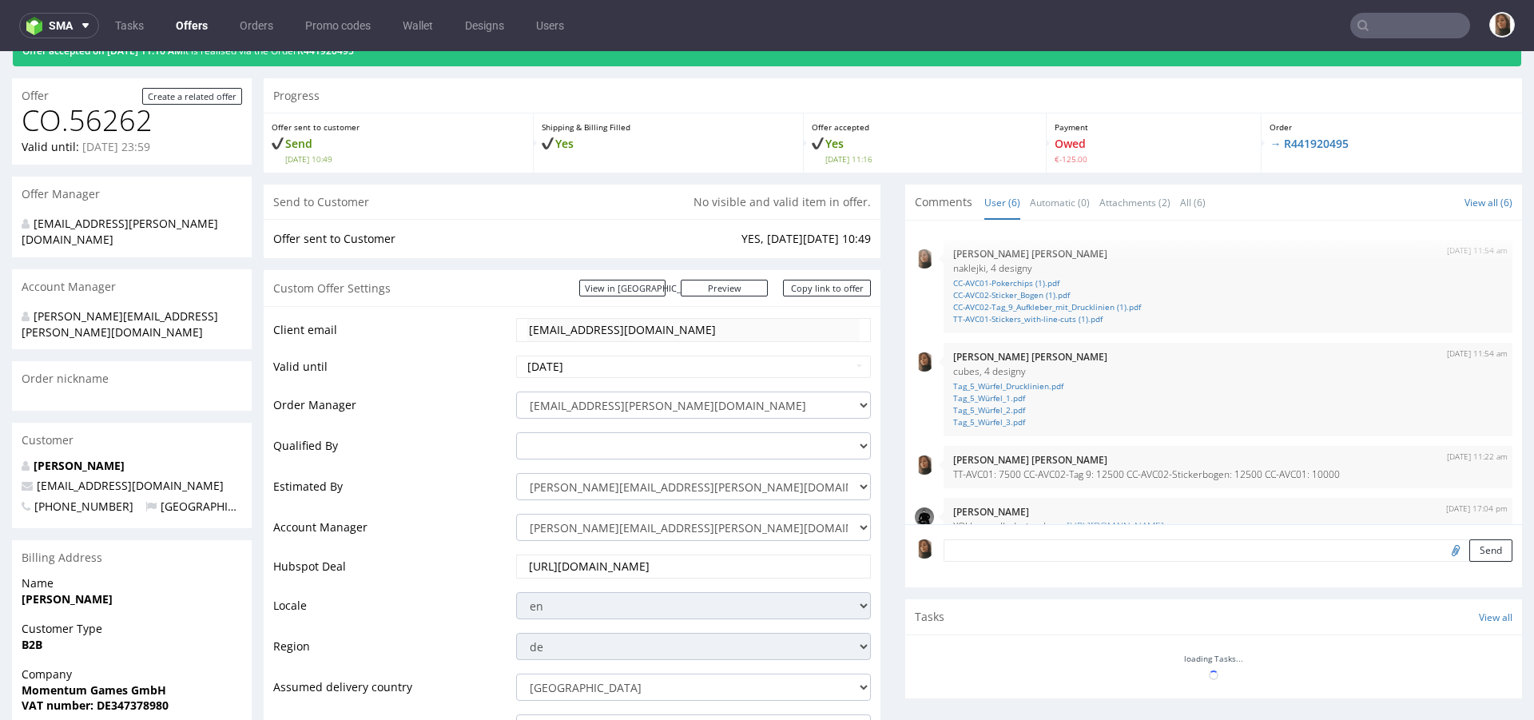
scroll to position [578, 0]
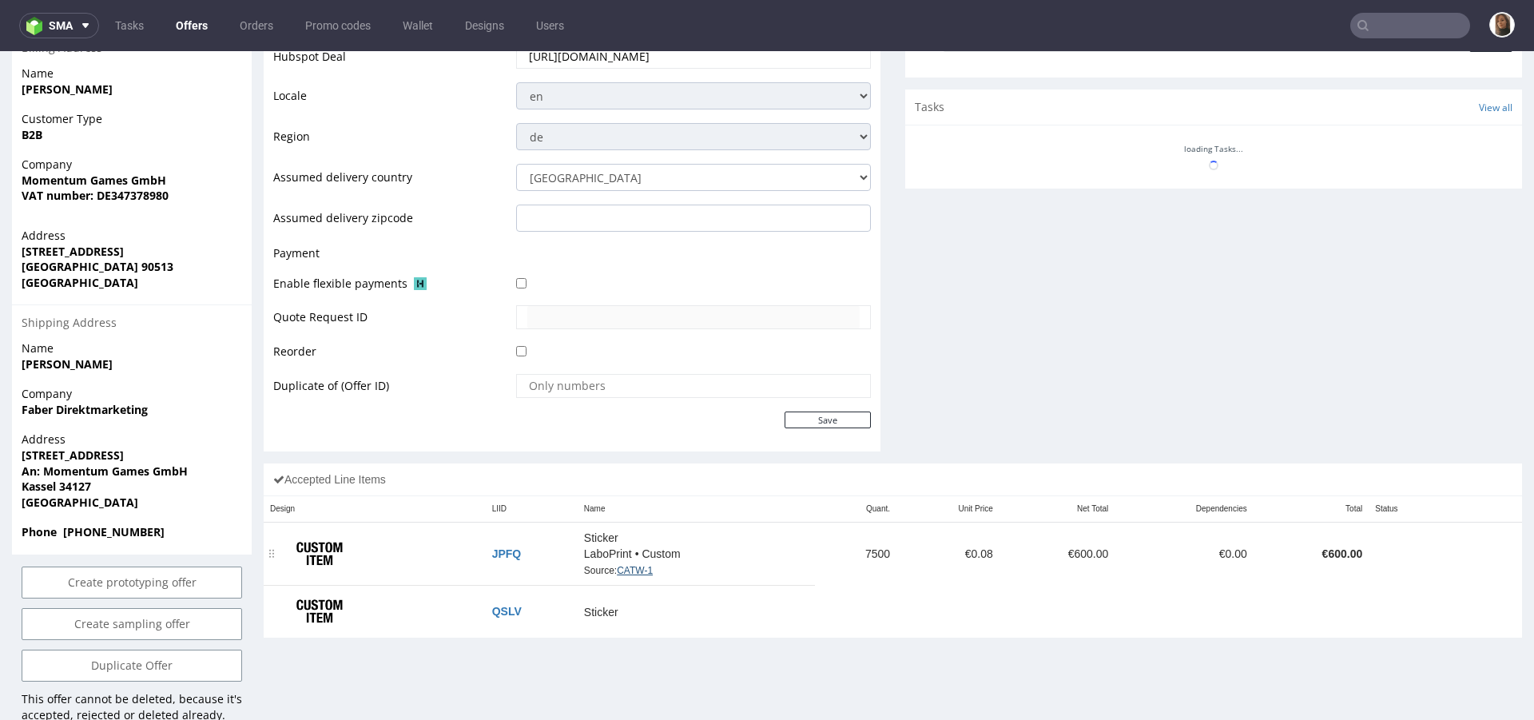
click at [635, 571] on link "CATW-1" at bounding box center [635, 570] width 36 height 11
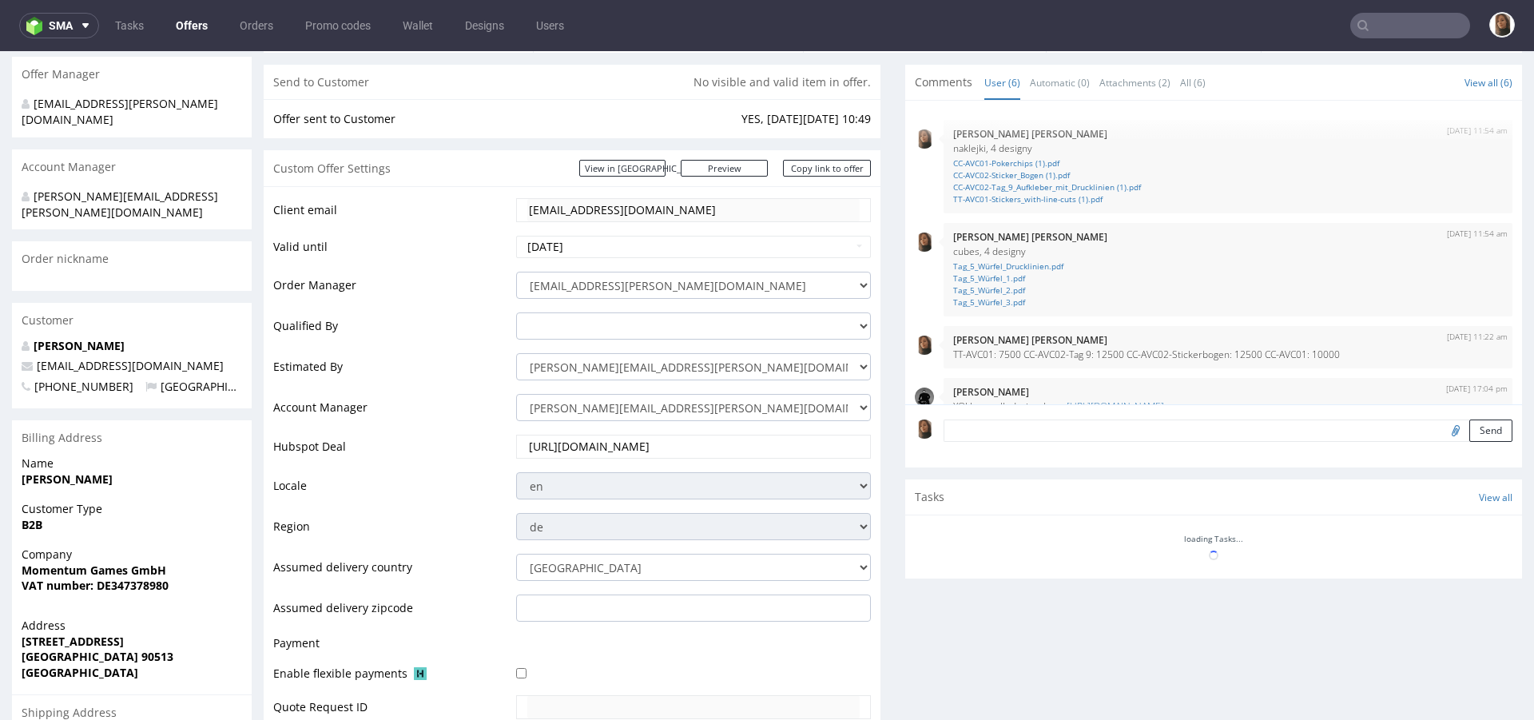
scroll to position [19, 0]
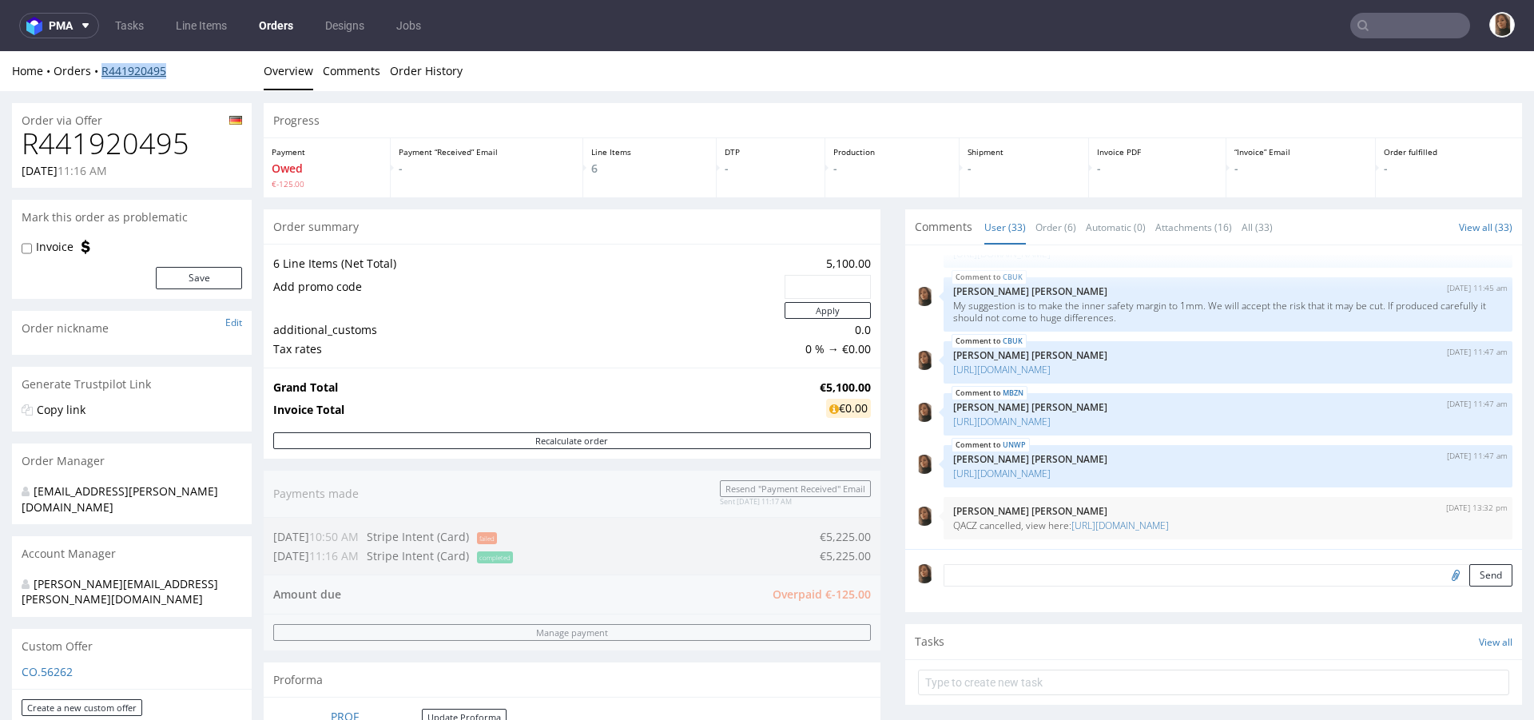
scroll to position [893, 0]
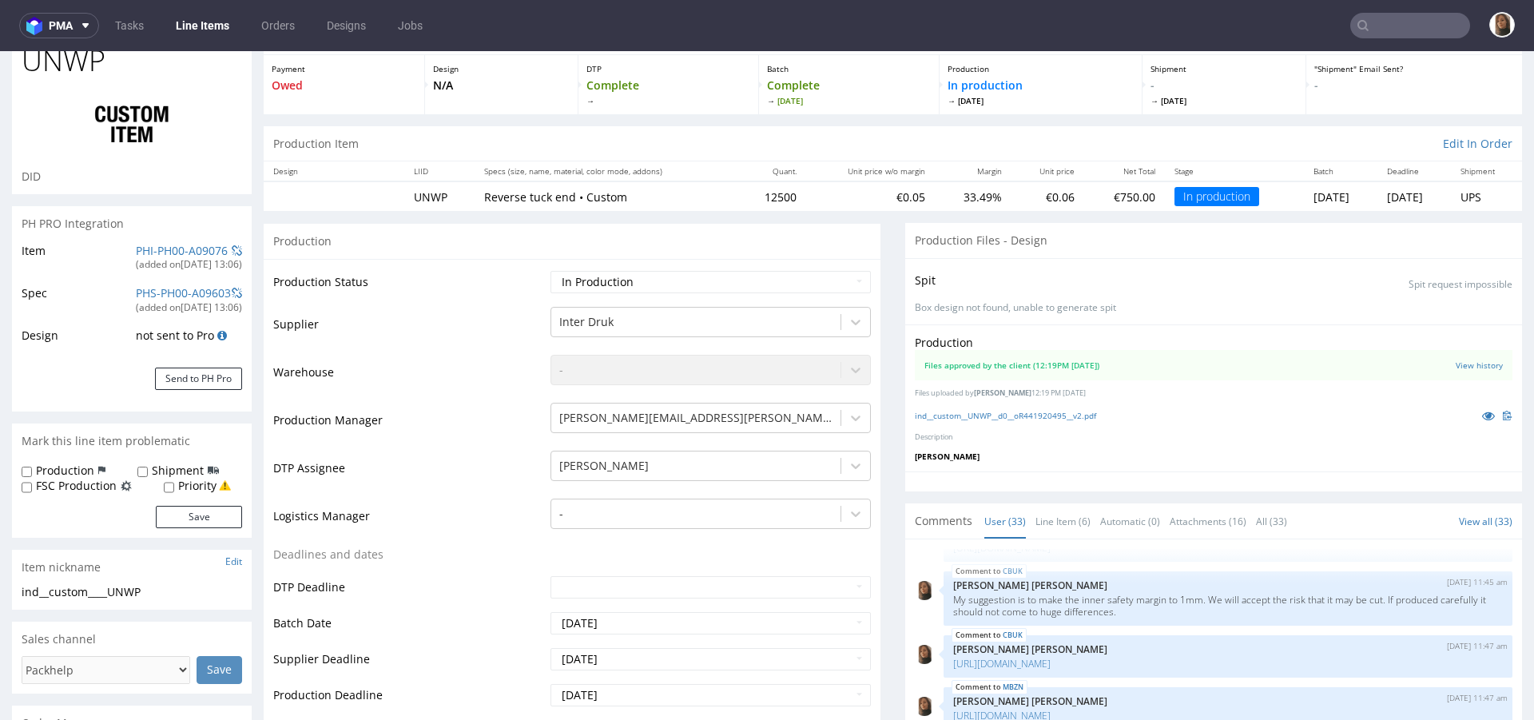
scroll to position [78, 0]
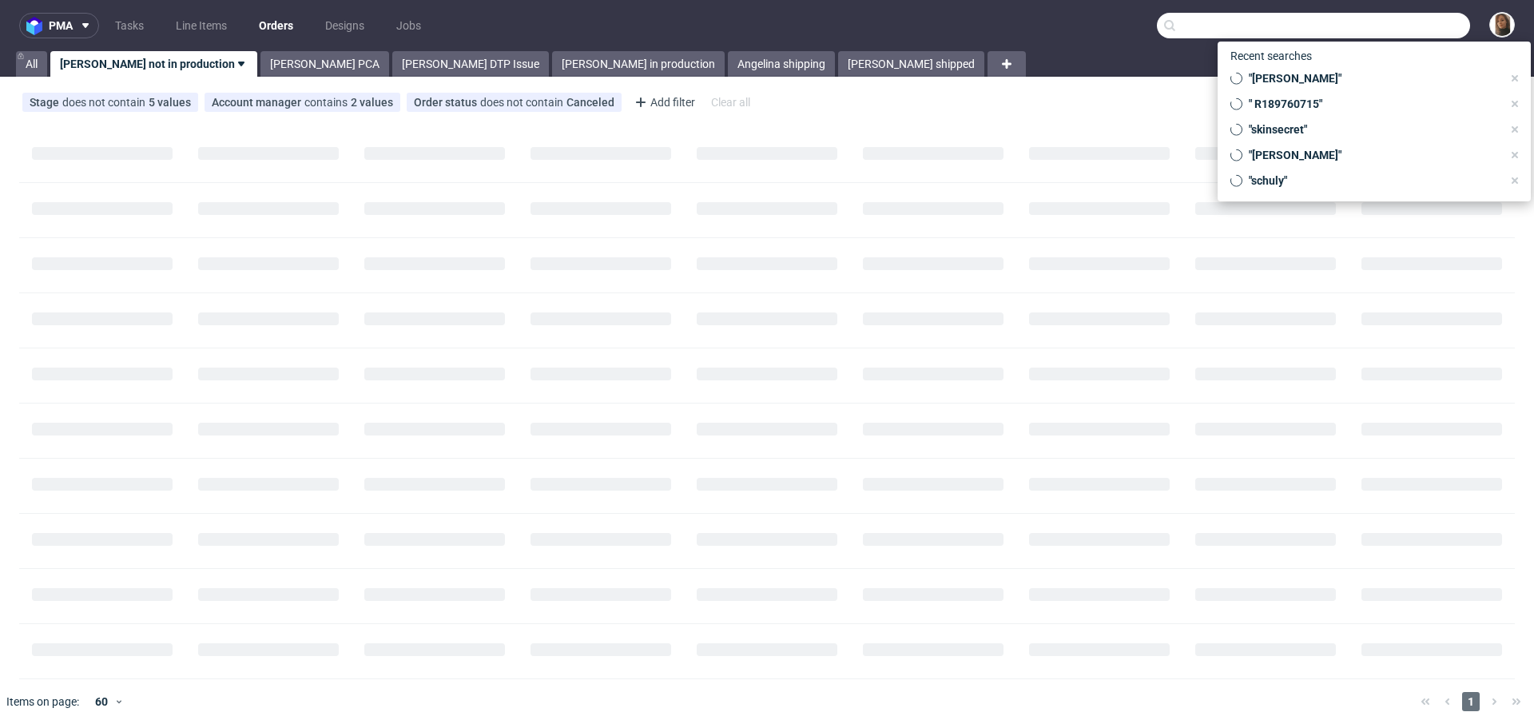
click at [1375, 21] on input "text" at bounding box center [1313, 26] width 313 height 26
paste input "R180835377"
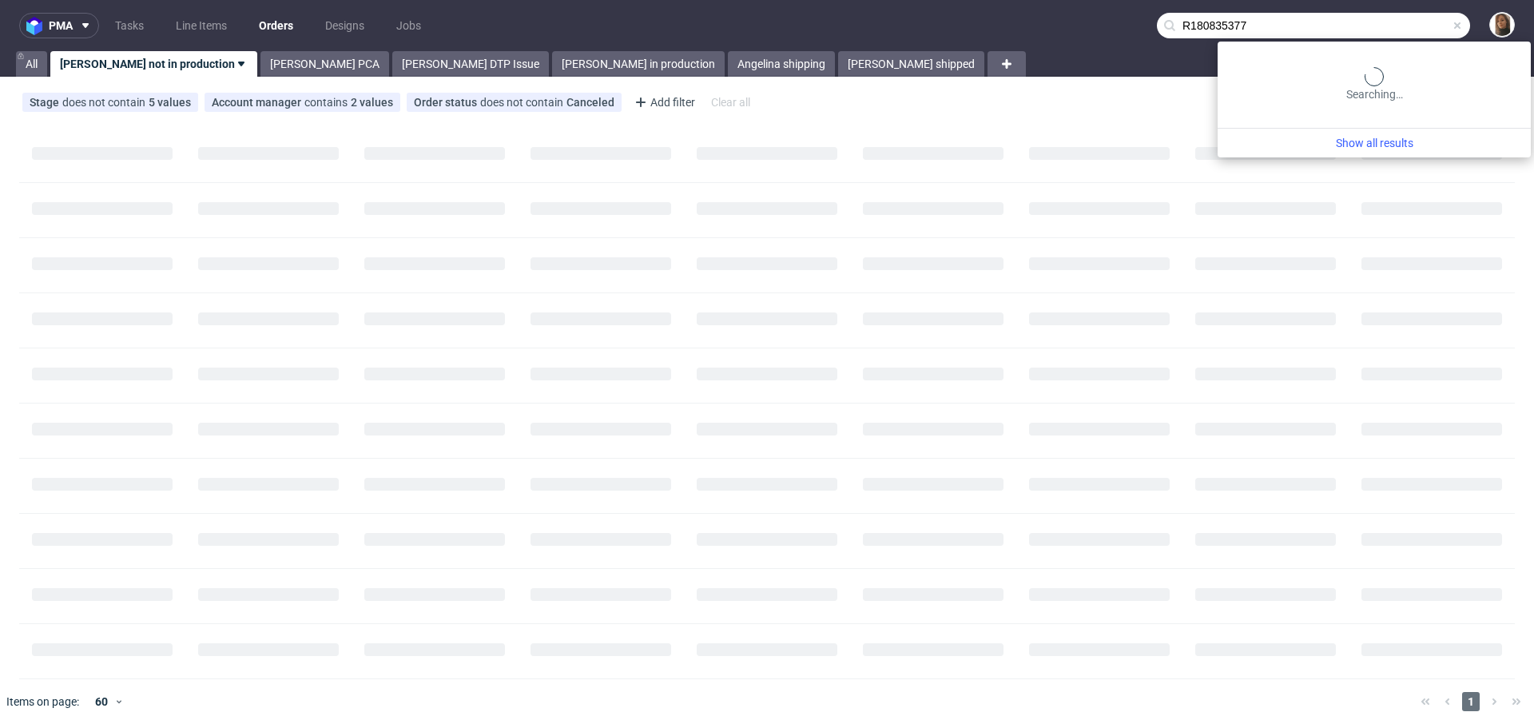
type input "R180835377"
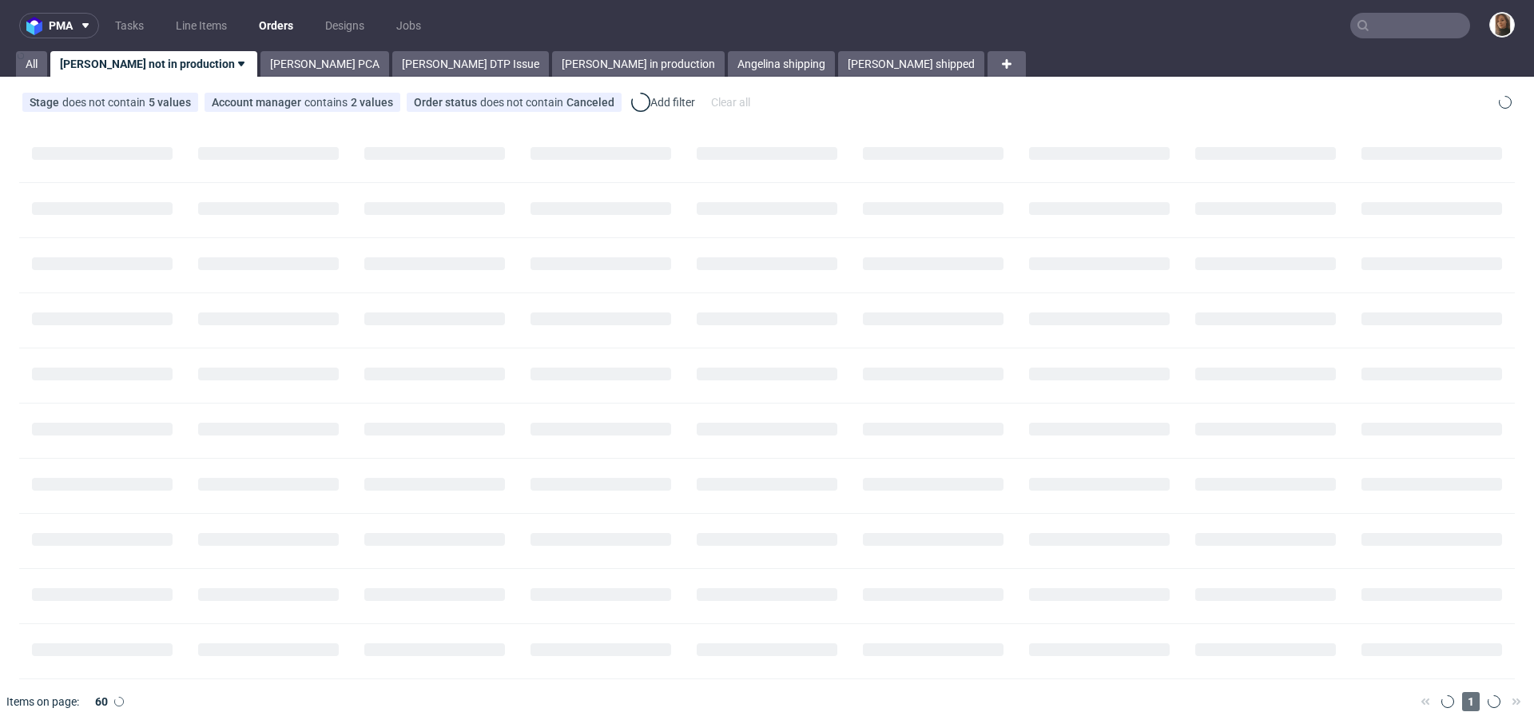
click at [1416, 40] on nav "pma Tasks Line Items Orders Designs Jobs" at bounding box center [767, 25] width 1534 height 51
click at [1410, 21] on input "text" at bounding box center [1411, 26] width 120 height 26
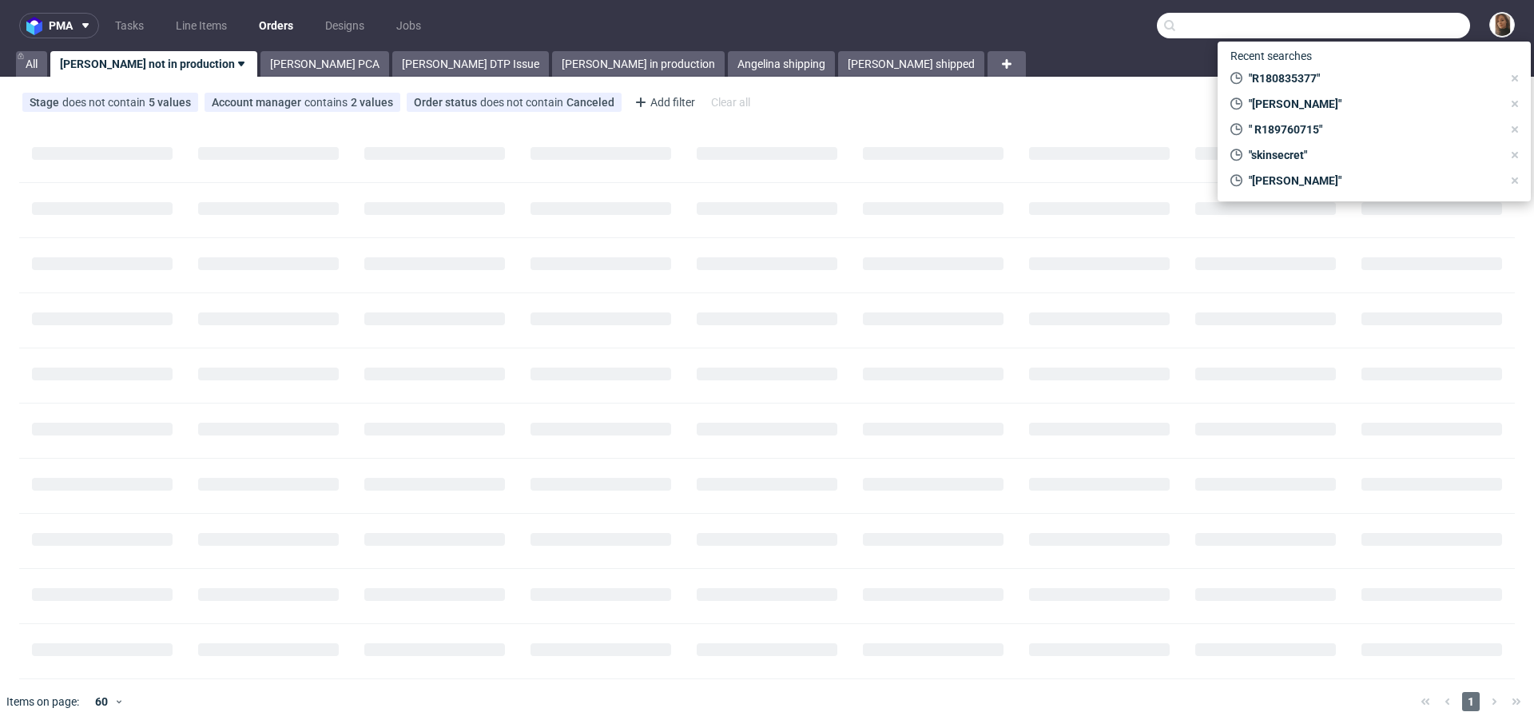
paste input "[PERSON_NAME]"
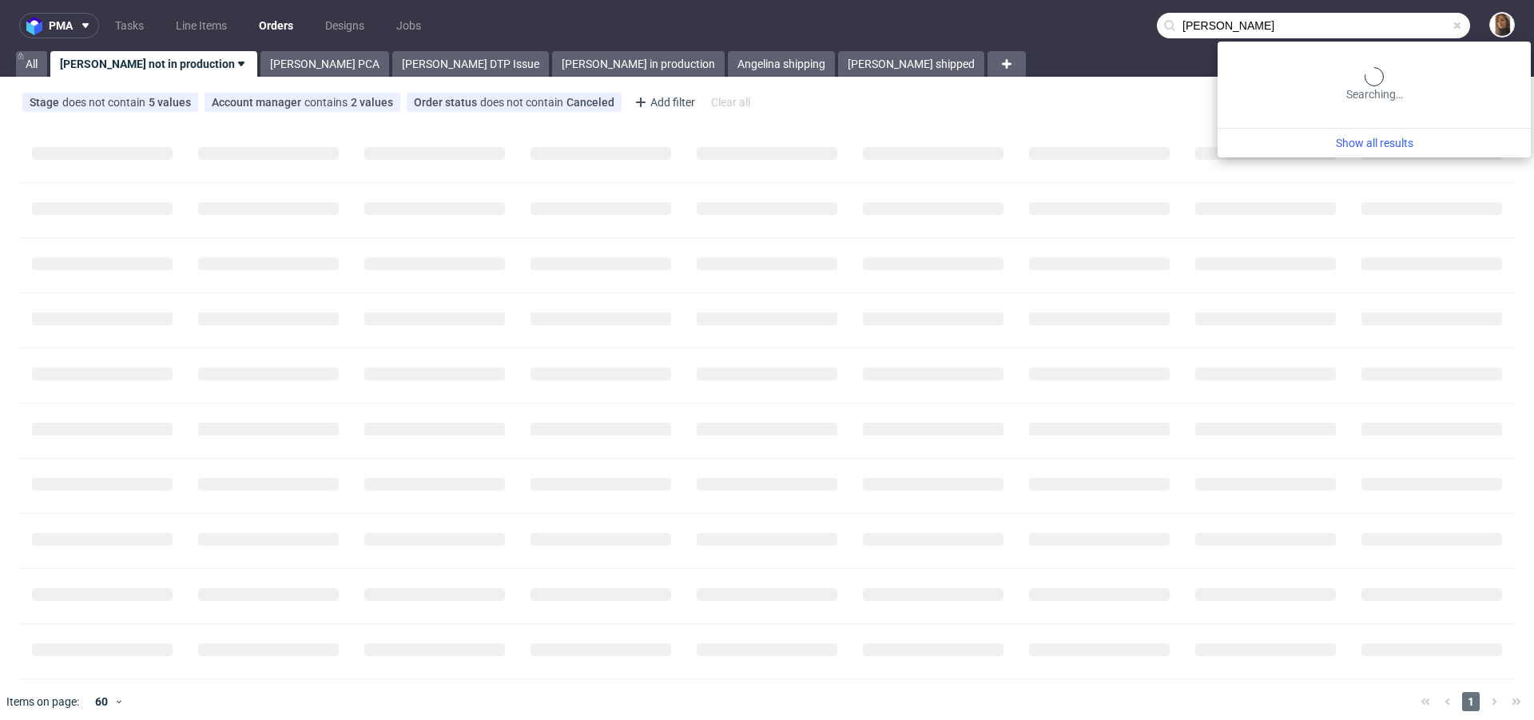
type input "[PERSON_NAME]"
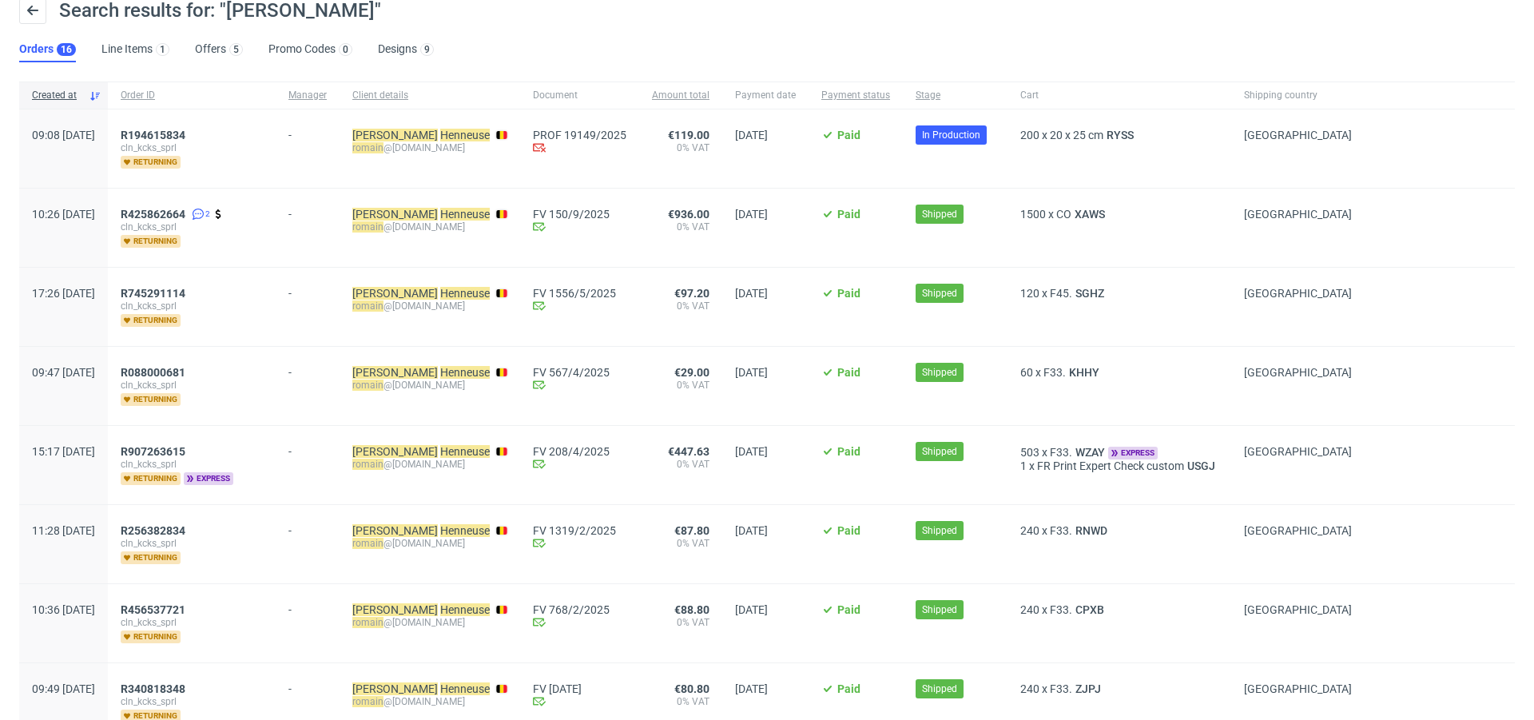
scroll to position [101, 0]
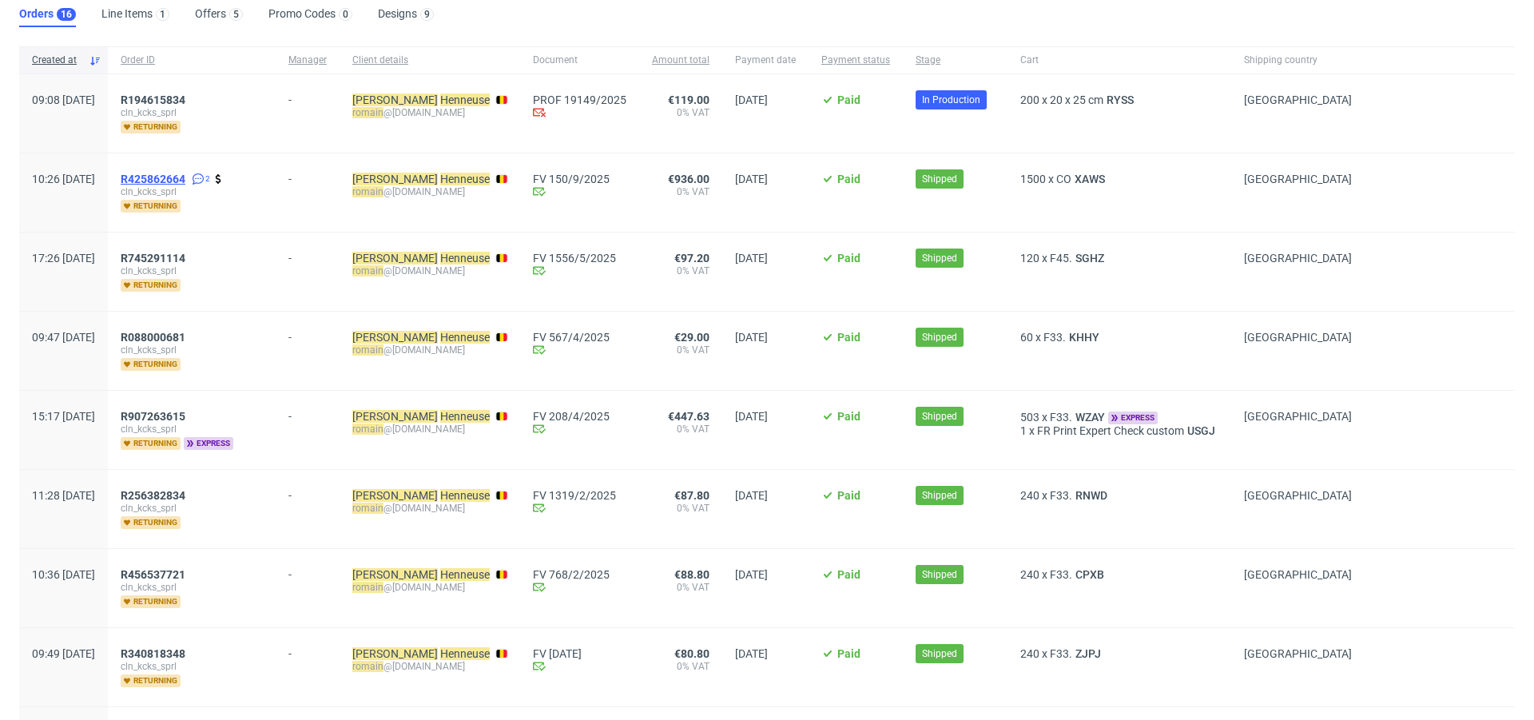
click at [185, 175] on span "R425862664" at bounding box center [153, 179] width 65 height 13
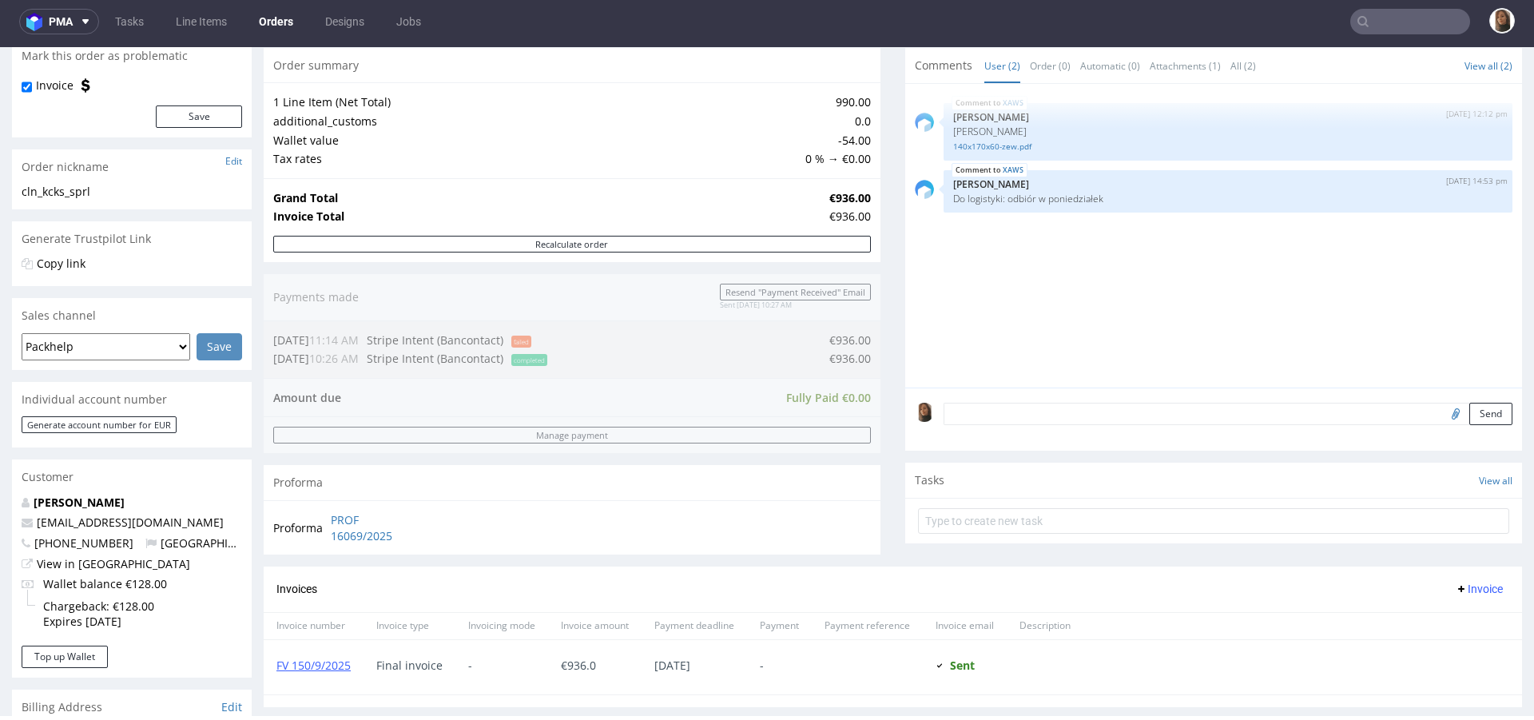
scroll to position [573, 0]
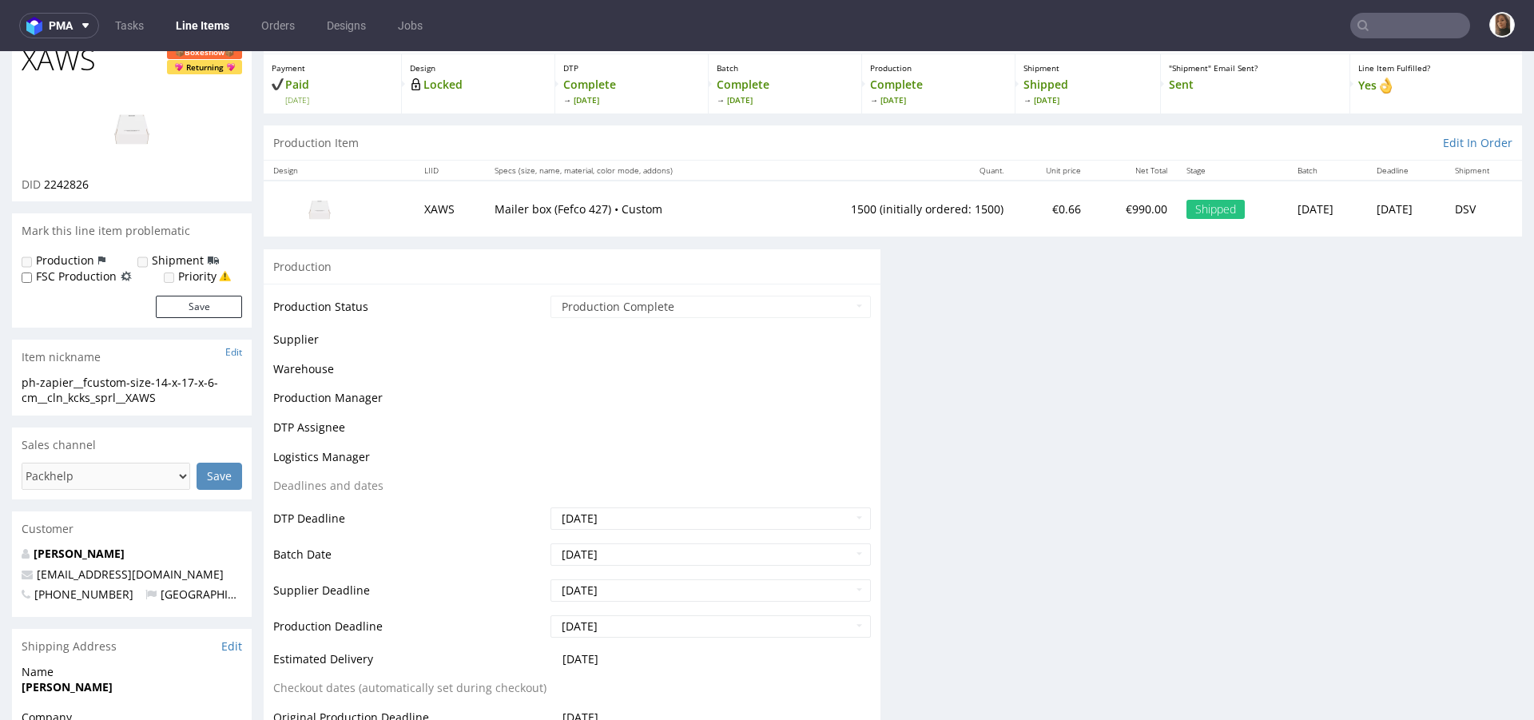
scroll to position [85, 0]
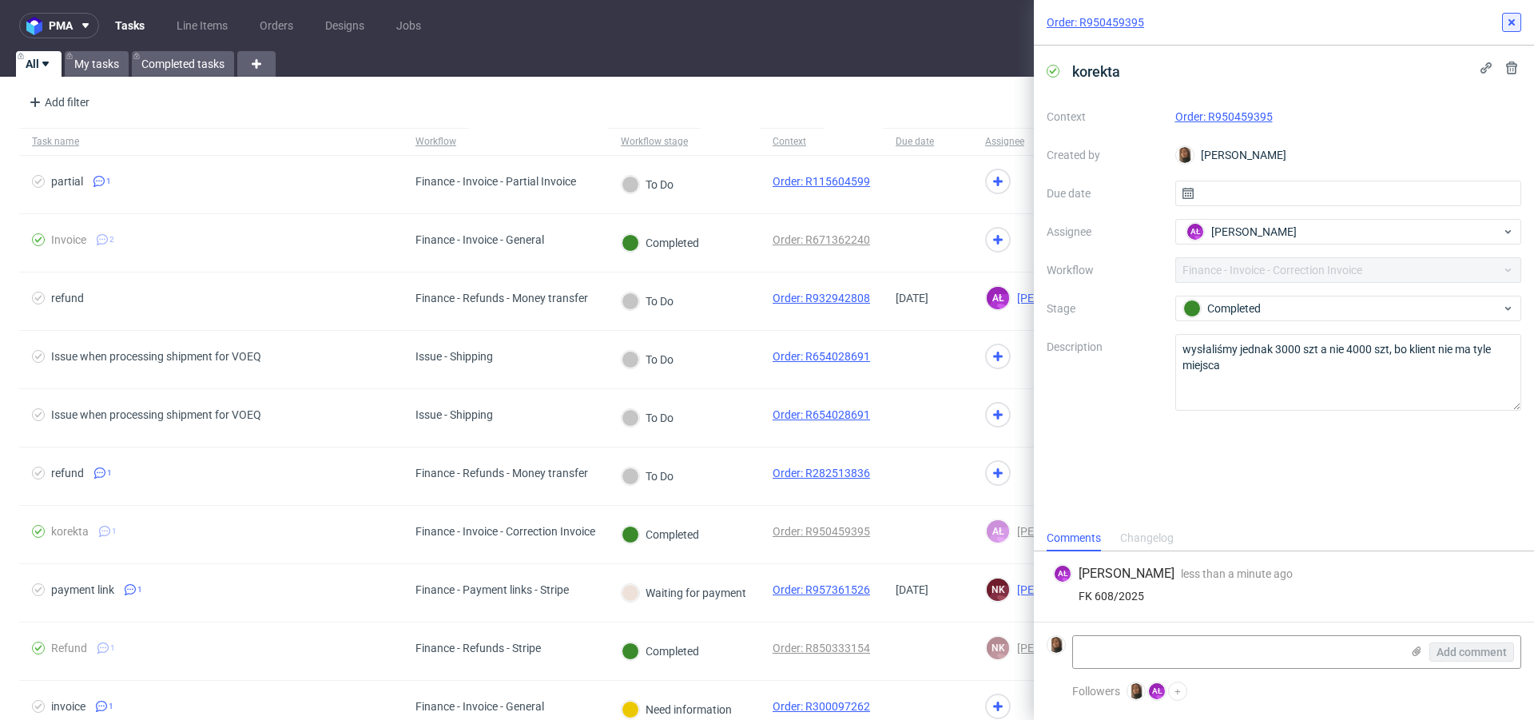
click at [1508, 22] on icon at bounding box center [1512, 22] width 13 height 13
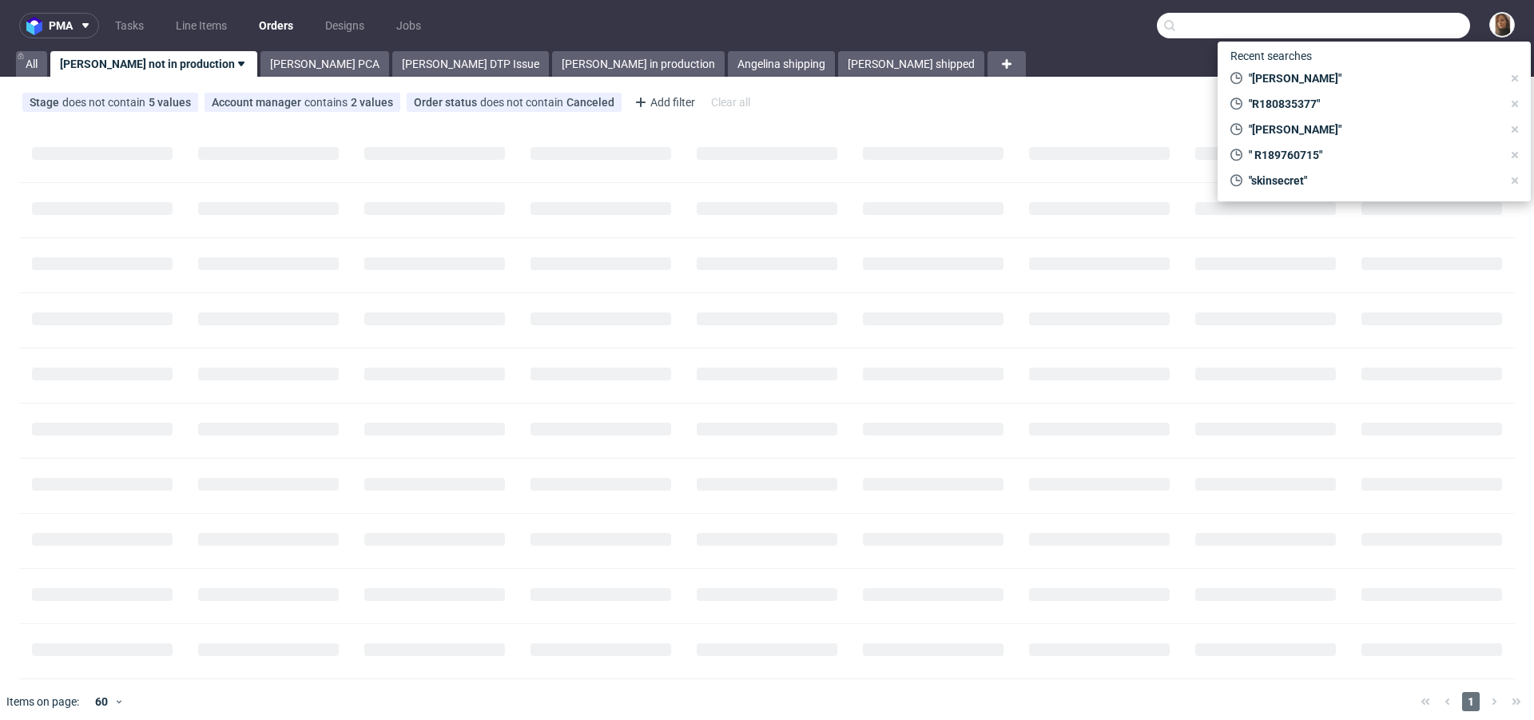
click at [1389, 23] on input "text" at bounding box center [1313, 26] width 313 height 26
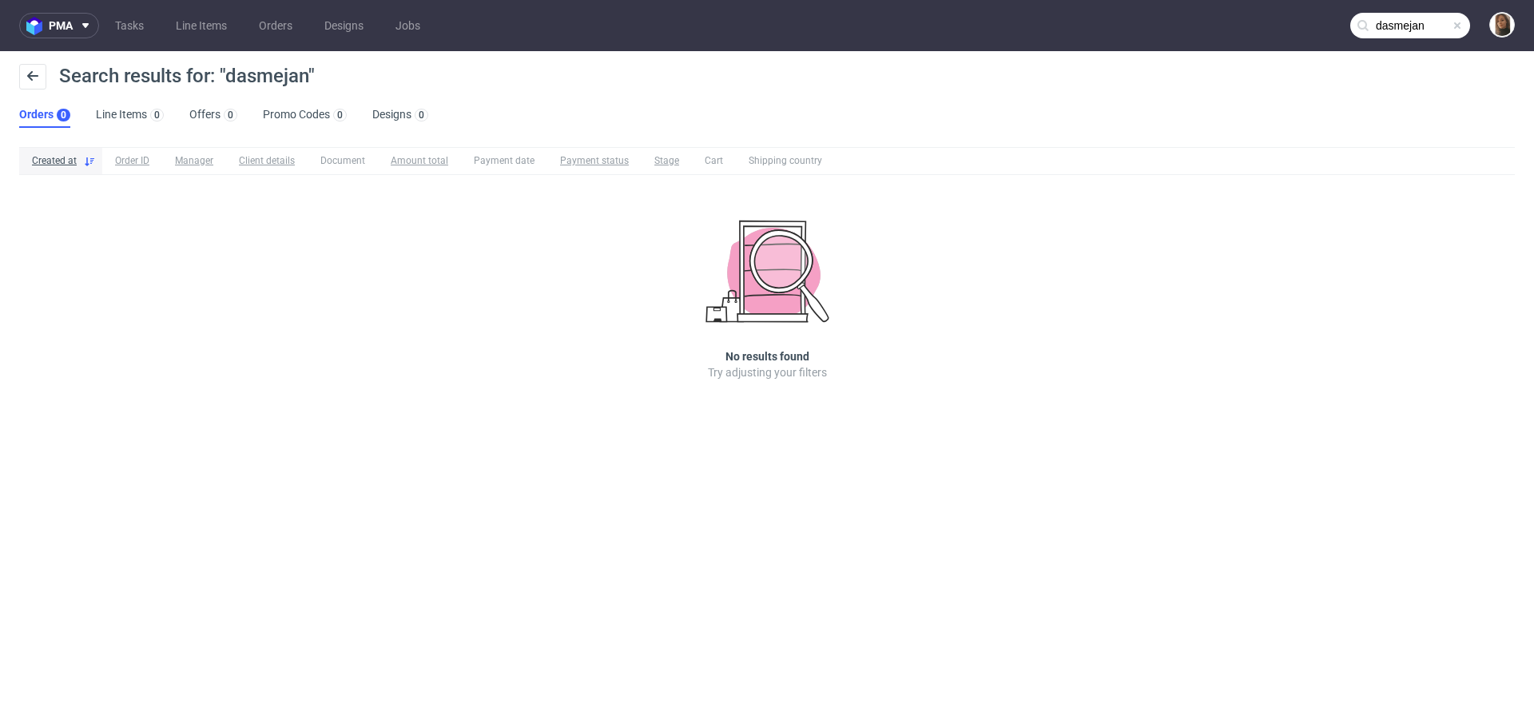
click at [1389, 25] on input "dasmejan" at bounding box center [1411, 26] width 120 height 26
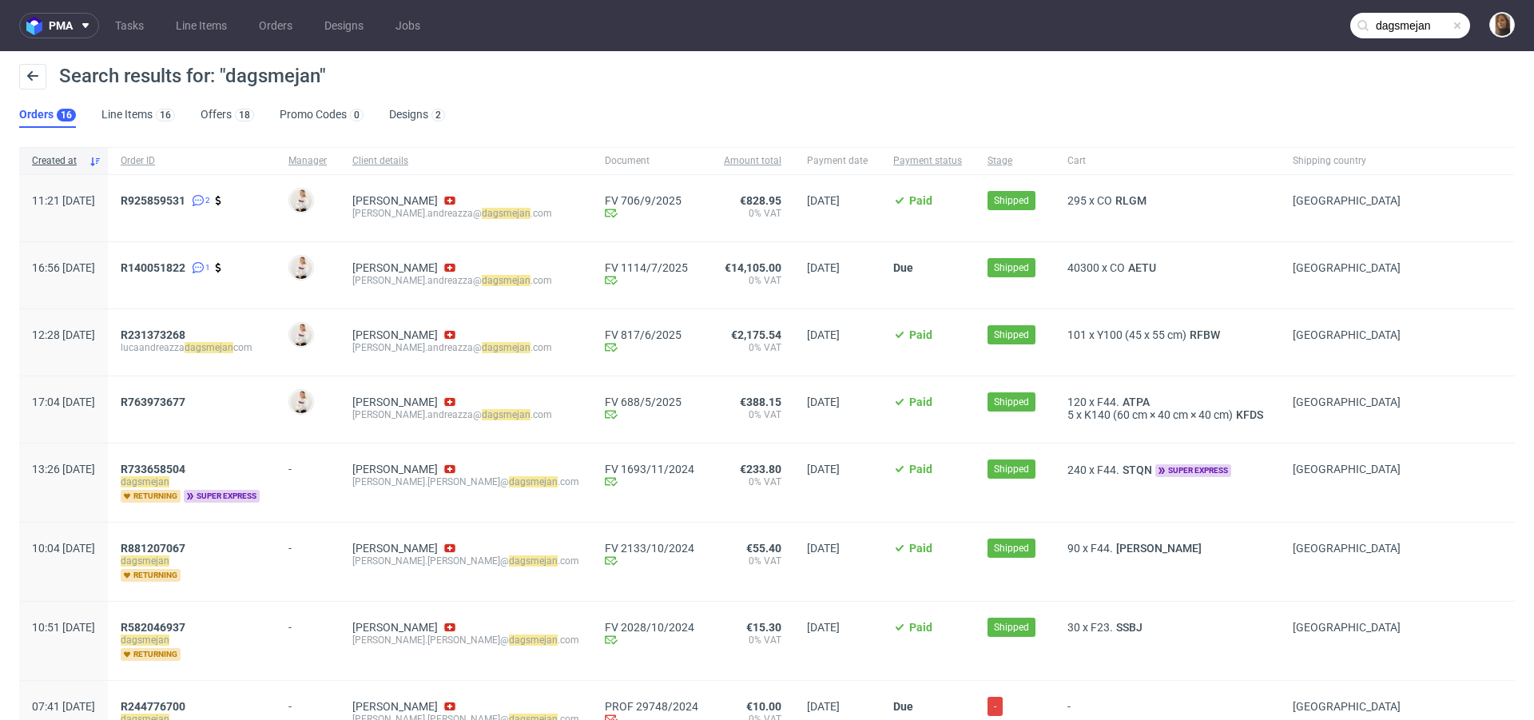
click at [1392, 30] on input "dagsmejan" at bounding box center [1411, 26] width 120 height 26
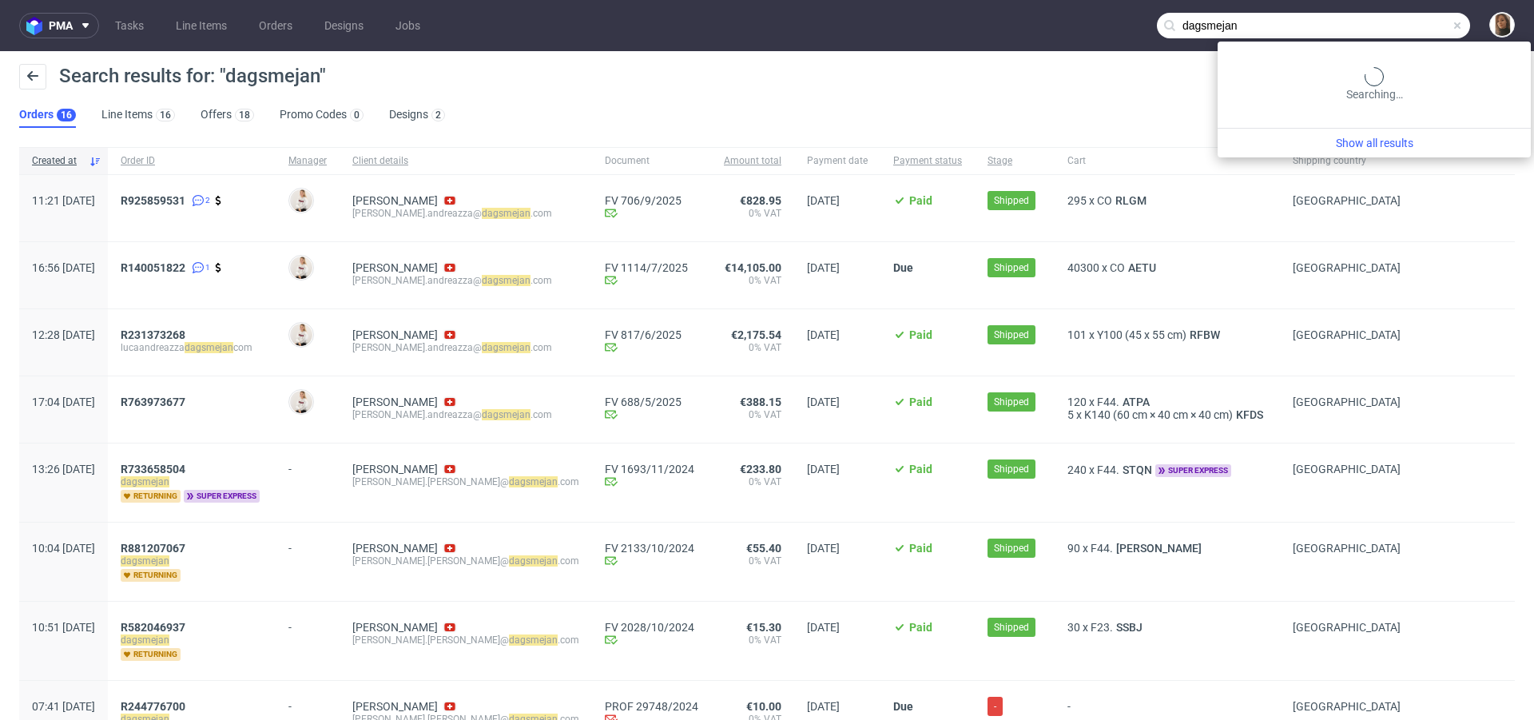
click at [1392, 30] on input "dagsmejan" at bounding box center [1313, 26] width 313 height 26
paste input "R221512064"
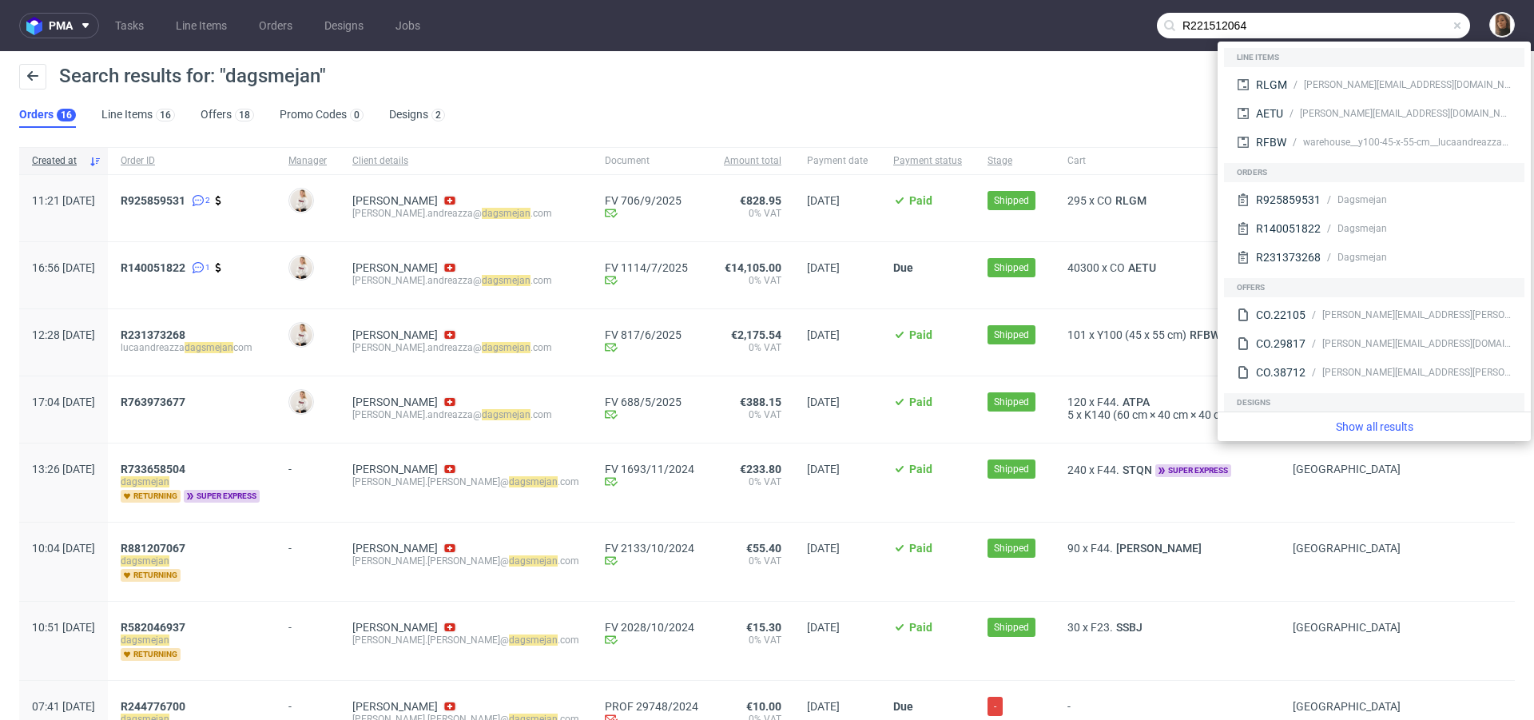
type input "R221512064"
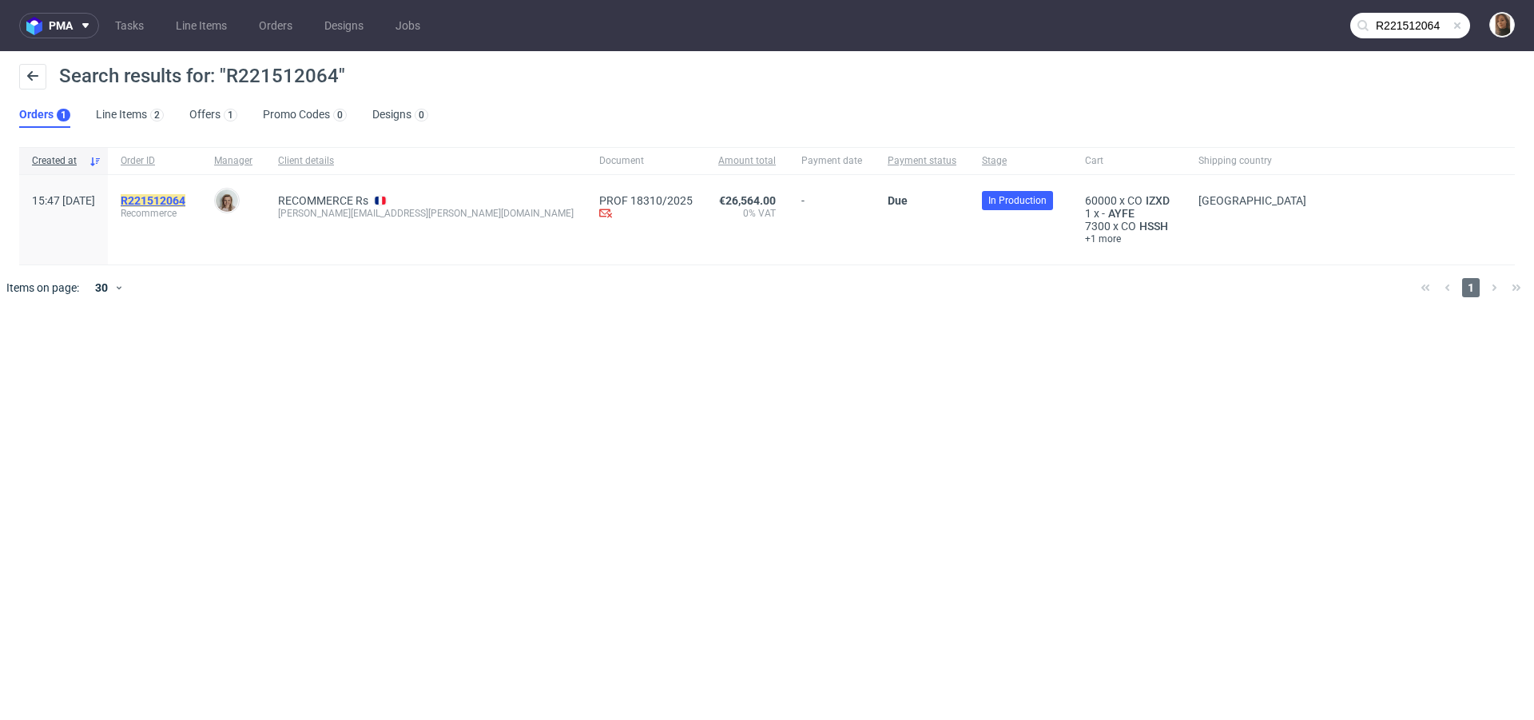
click at [180, 199] on mark "R221512064" at bounding box center [153, 200] width 65 height 13
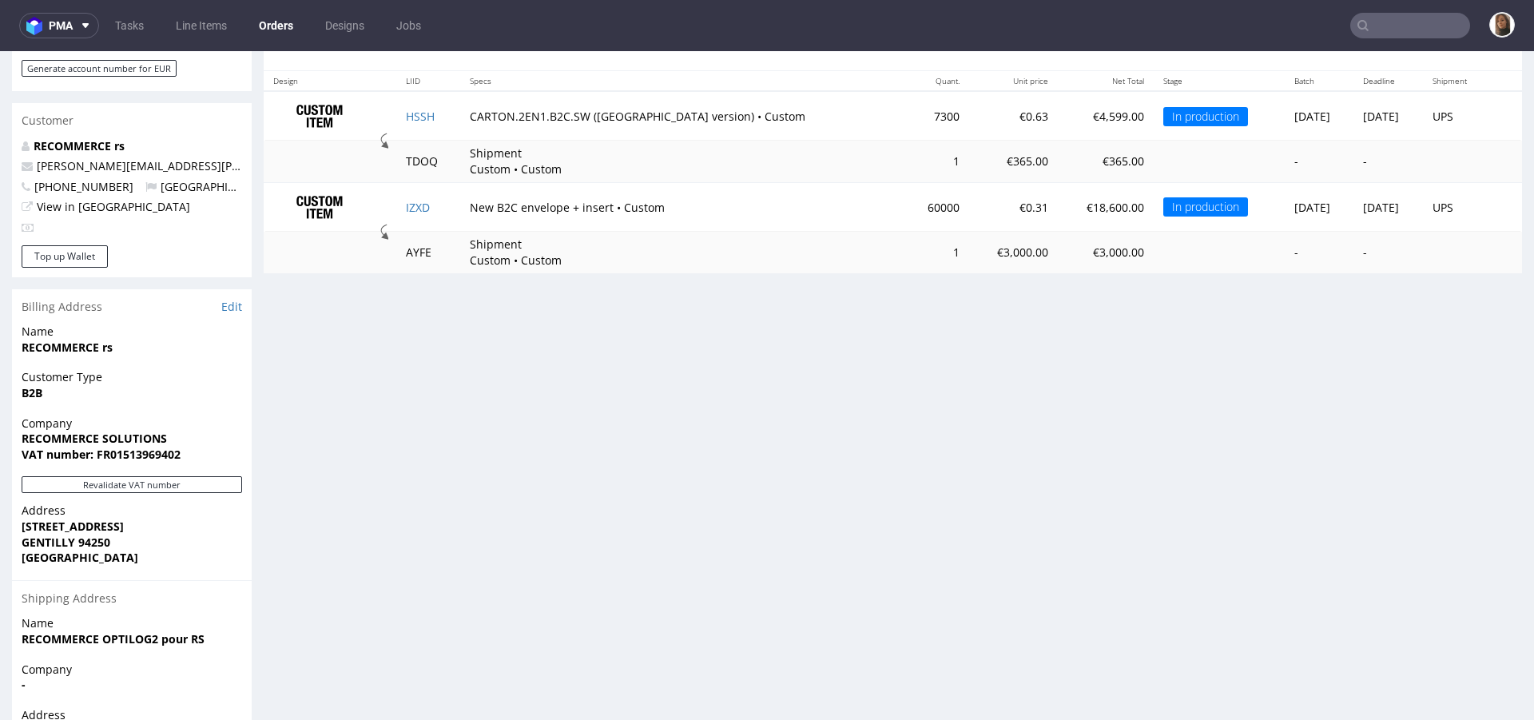
scroll to position [608, 0]
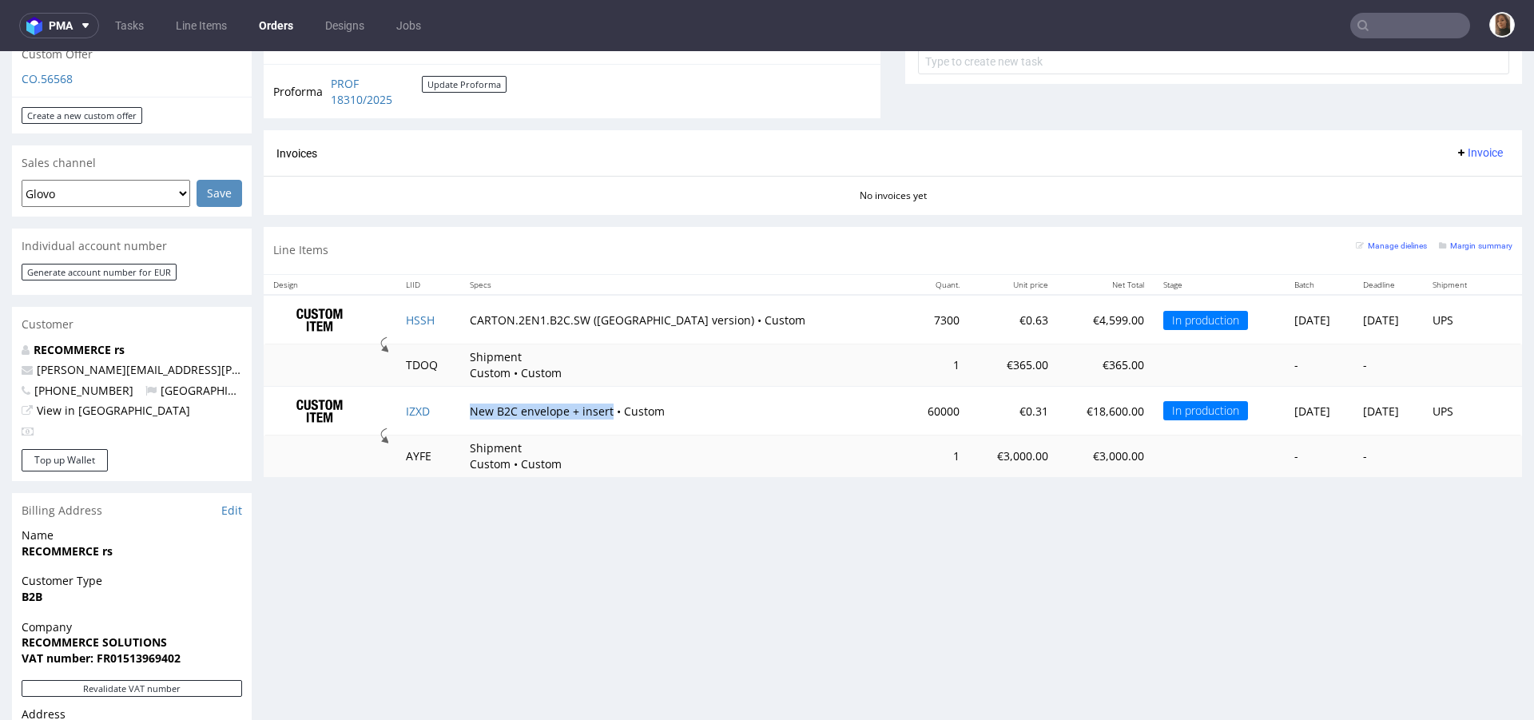
drag, startPoint x: 464, startPoint y: 405, endPoint x: 603, endPoint y: 408, distance: 139.1
click at [603, 408] on td "New B2C envelope + insert • Custom" at bounding box center [682, 411] width 445 height 50
copy td "New B2C envelope + insert"
drag, startPoint x: 466, startPoint y: 317, endPoint x: 695, endPoint y: 320, distance: 229.4
click at [695, 320] on td "CARTON.2EN1.B2C.SW ([GEOGRAPHIC_DATA] version) • Custom" at bounding box center [682, 320] width 445 height 50
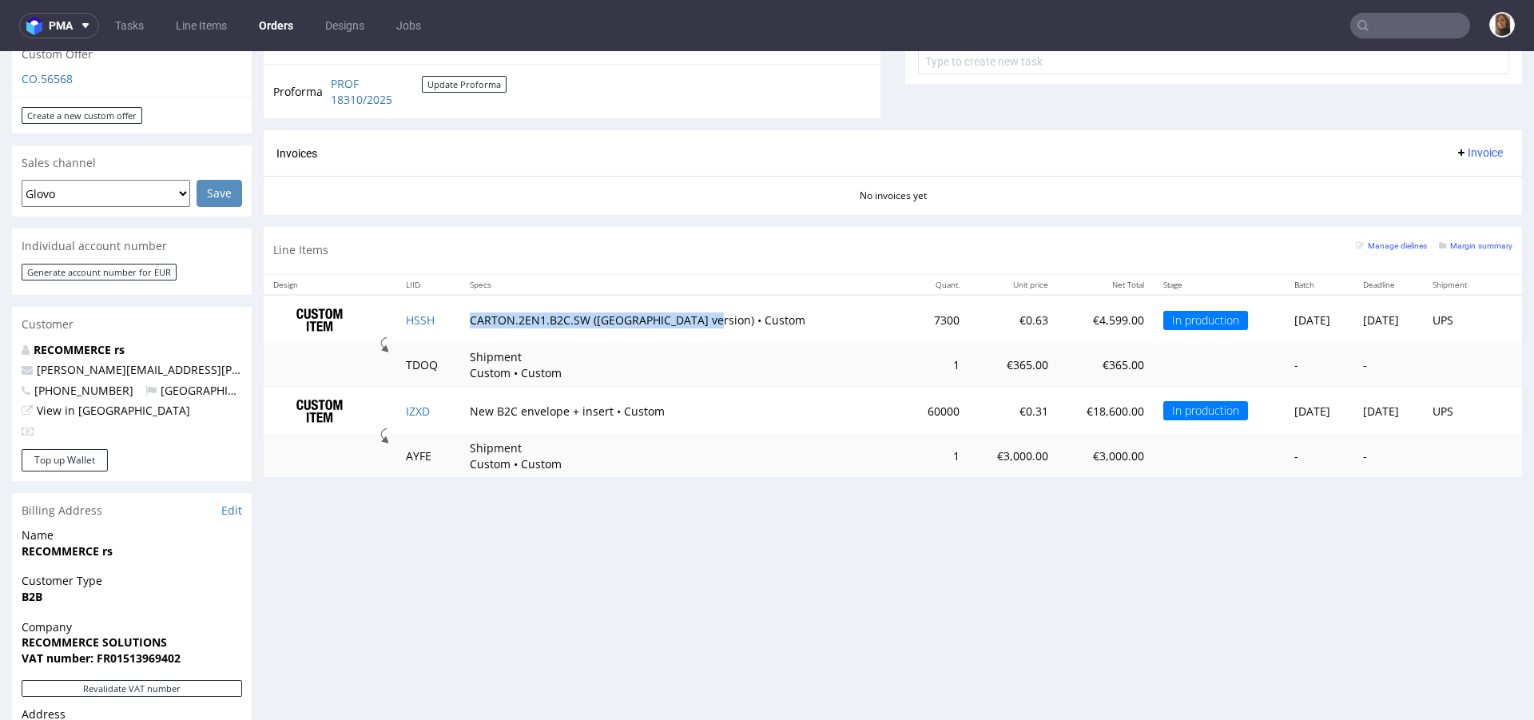
copy td "CARTON.2EN1.B2C.SW ([GEOGRAPHIC_DATA] version)"
drag, startPoint x: 467, startPoint y: 404, endPoint x: 603, endPoint y: 408, distance: 136.7
click at [604, 408] on td "New B2C envelope + insert • Custom" at bounding box center [682, 411] width 445 height 50
copy td "New B2C envelope + insert"
click at [1380, 20] on input "text" at bounding box center [1411, 26] width 120 height 26
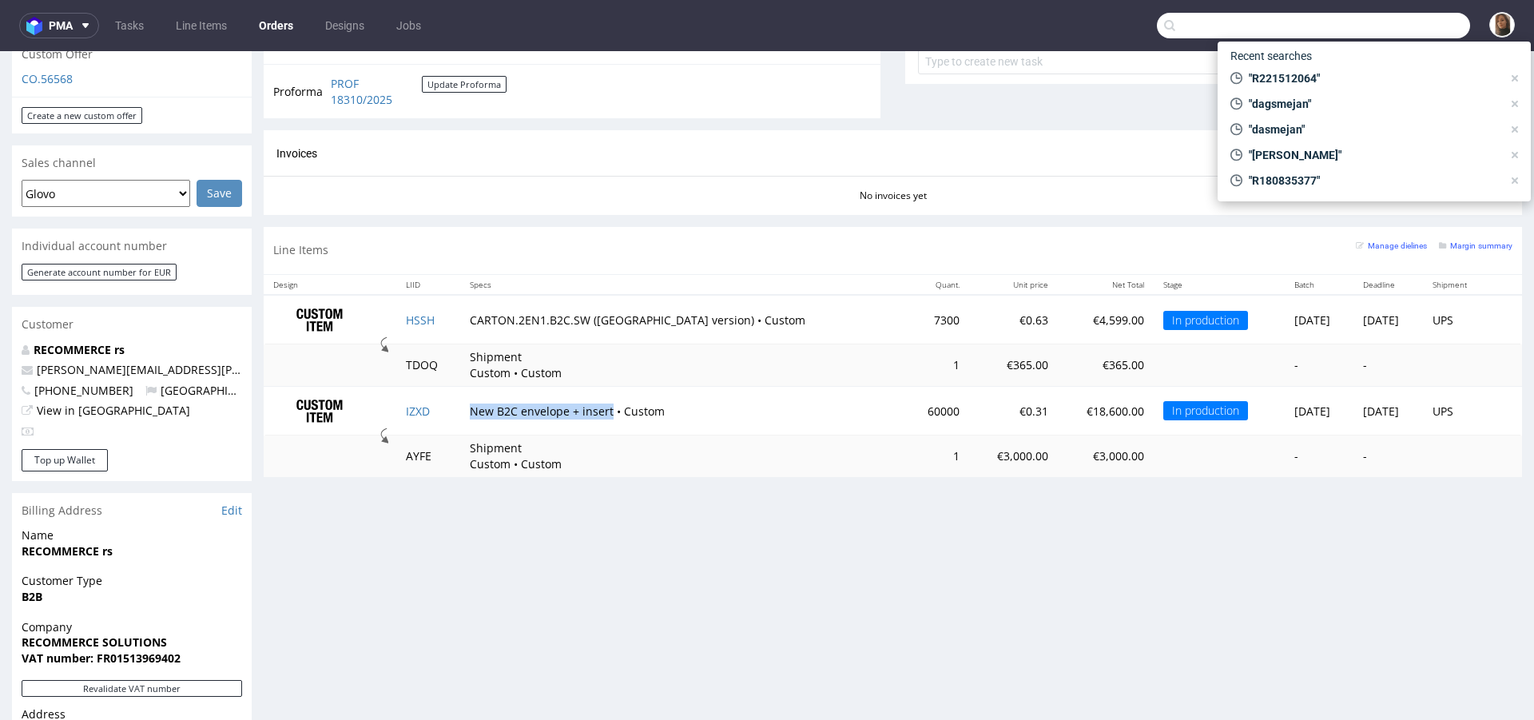
paste input "ykreutz@azul.de"
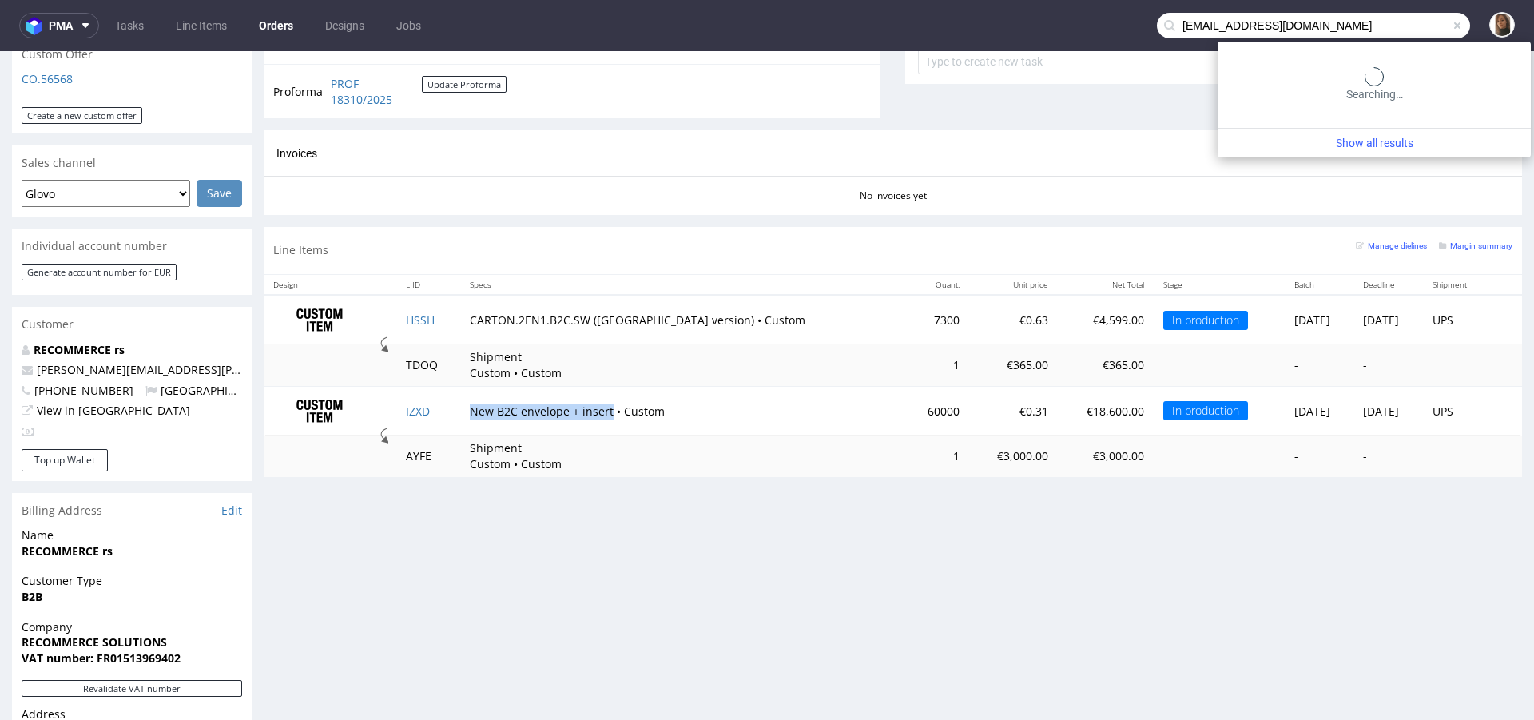
type input "ykreutz@azul.de"
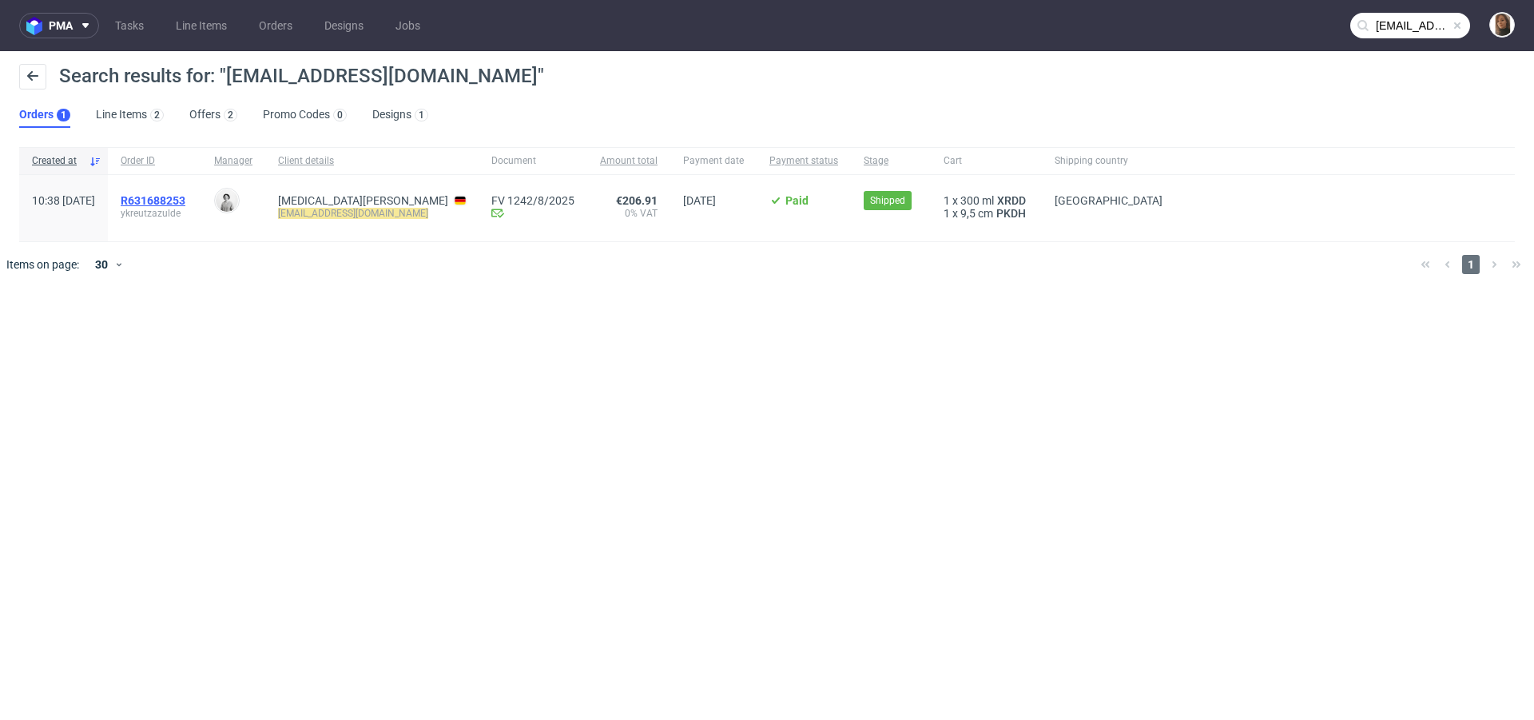
click at [185, 194] on span "R631688253" at bounding box center [153, 200] width 65 height 13
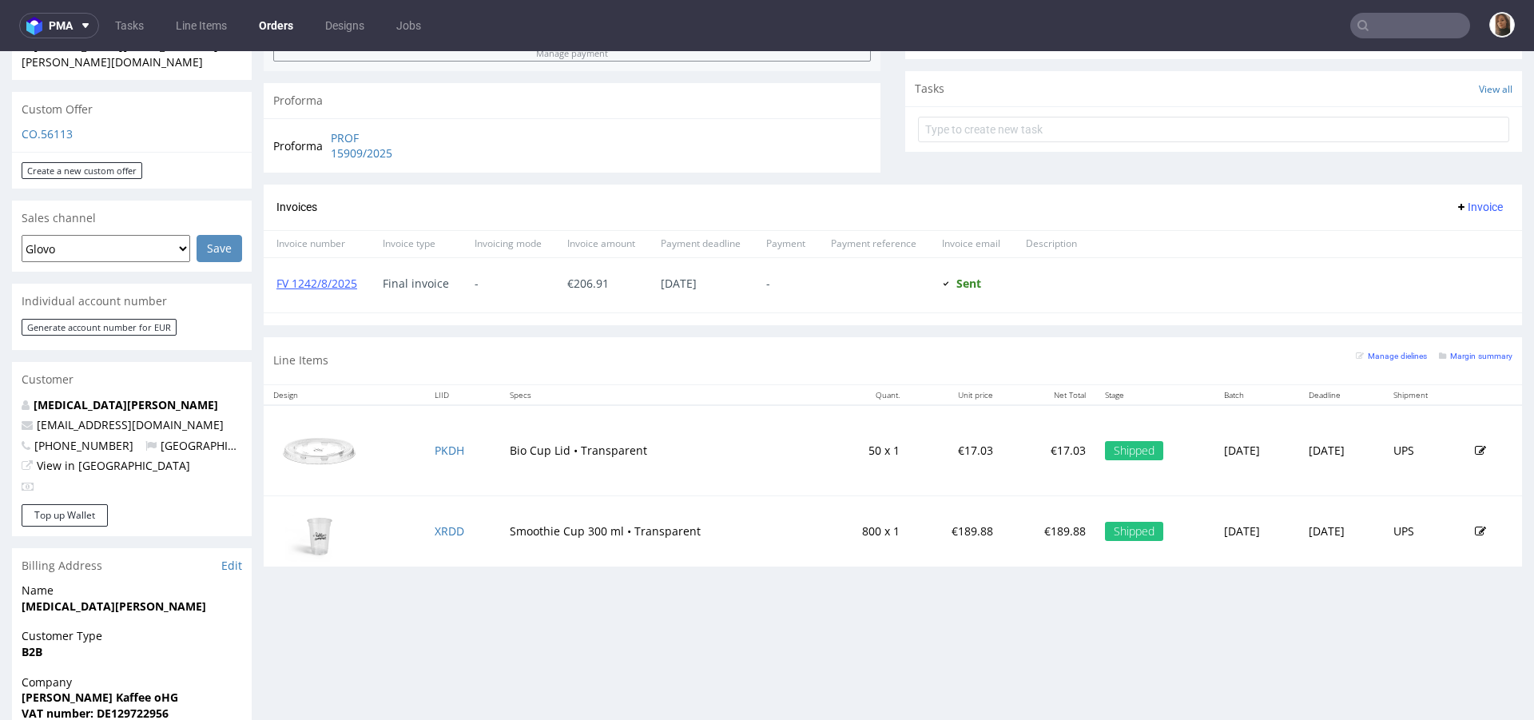
scroll to position [681, 0]
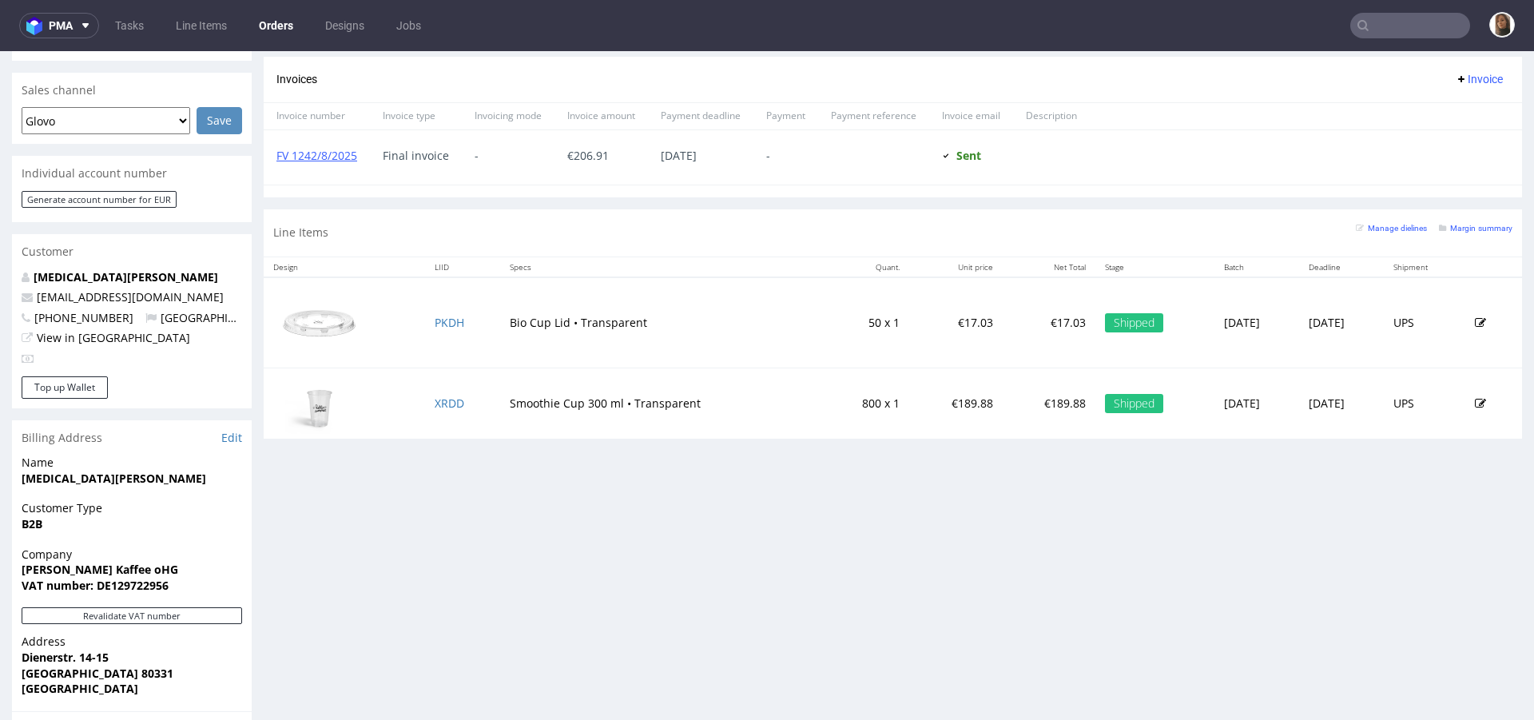
click at [1379, 22] on input "text" at bounding box center [1411, 26] width 120 height 26
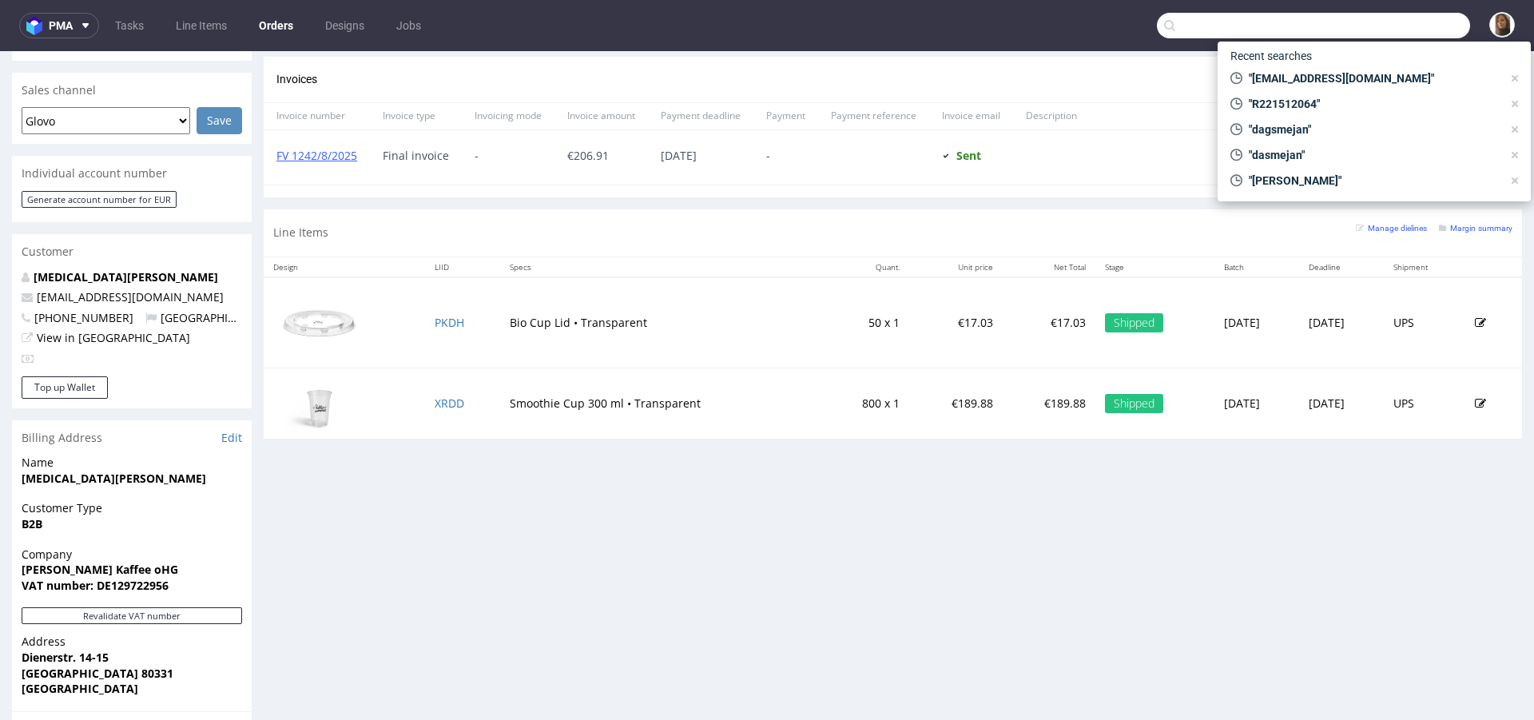
paste input "R221512064"
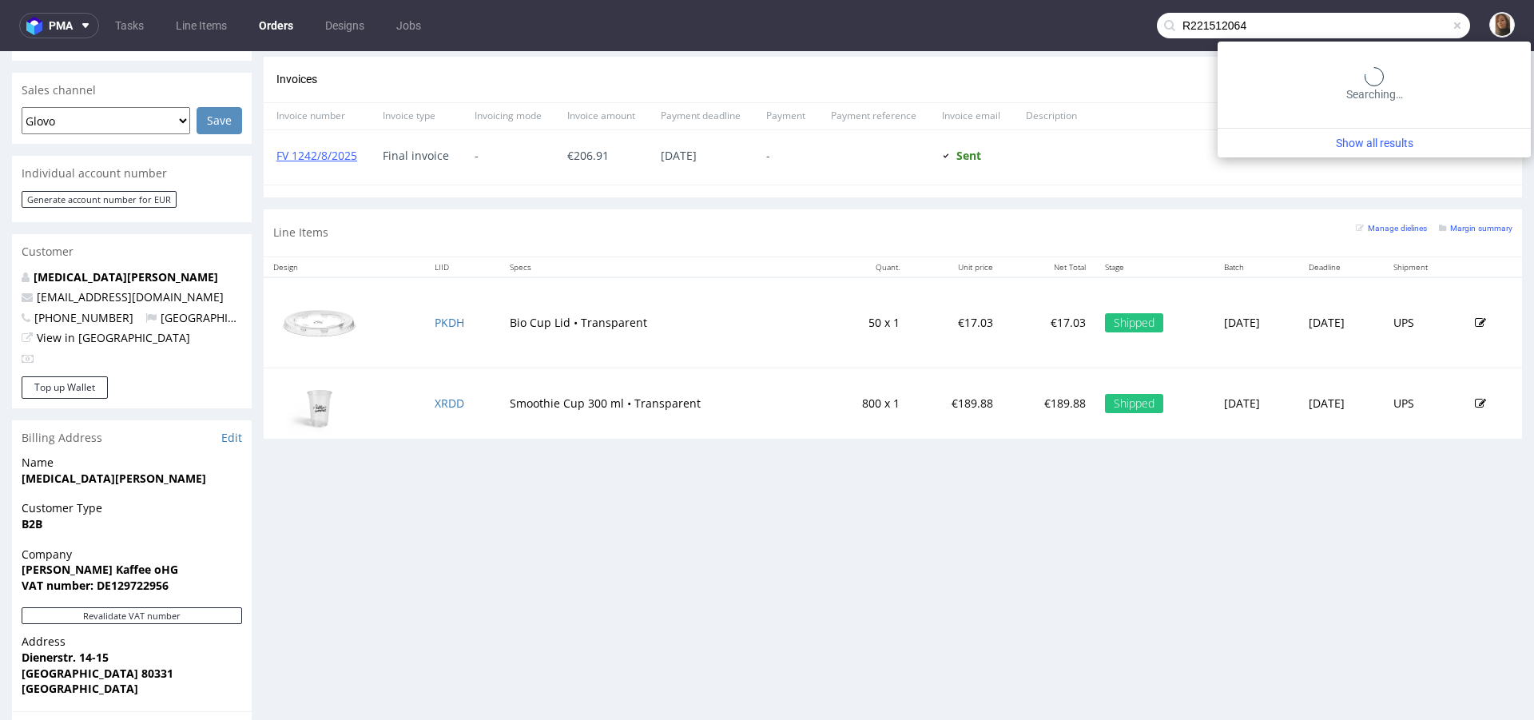
type input "R221512064"
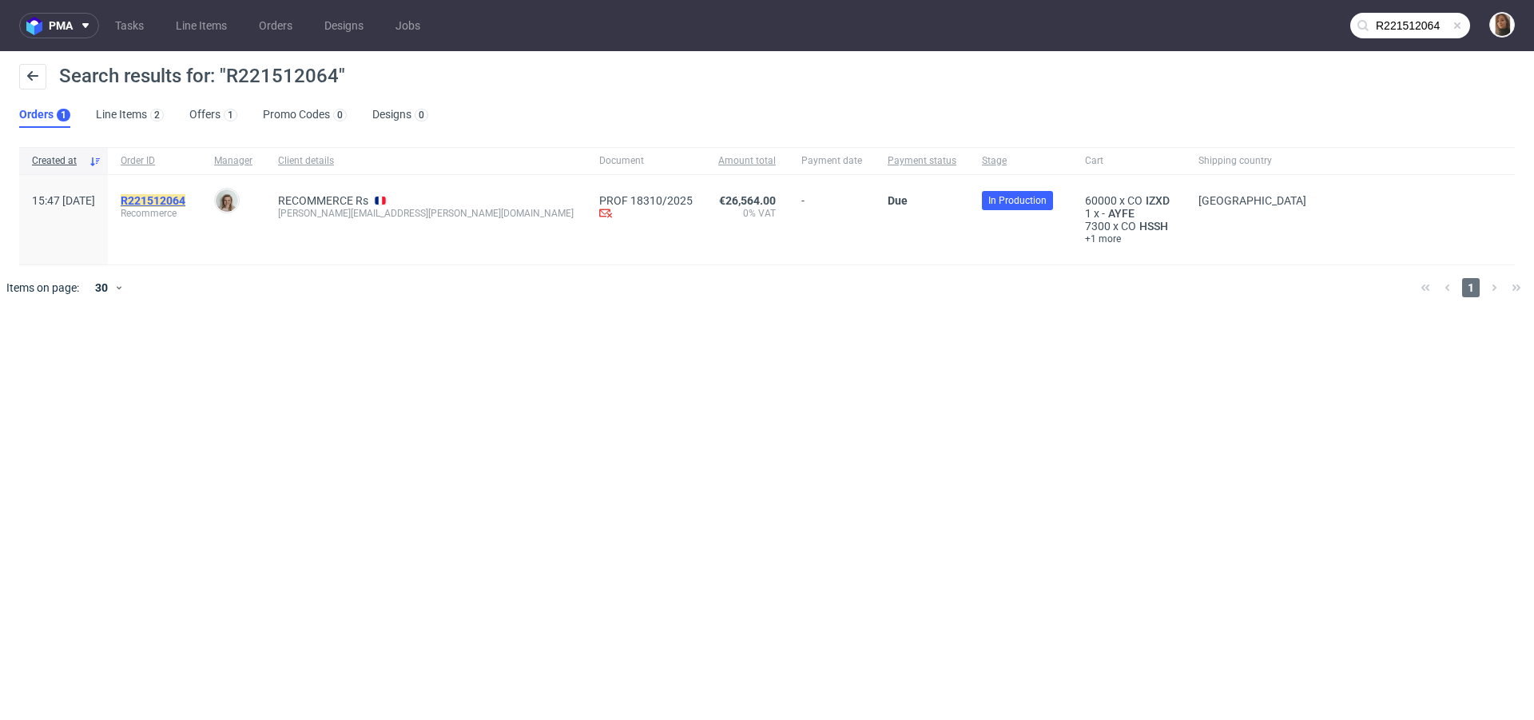
click at [185, 196] on mark "R221512064" at bounding box center [153, 200] width 65 height 13
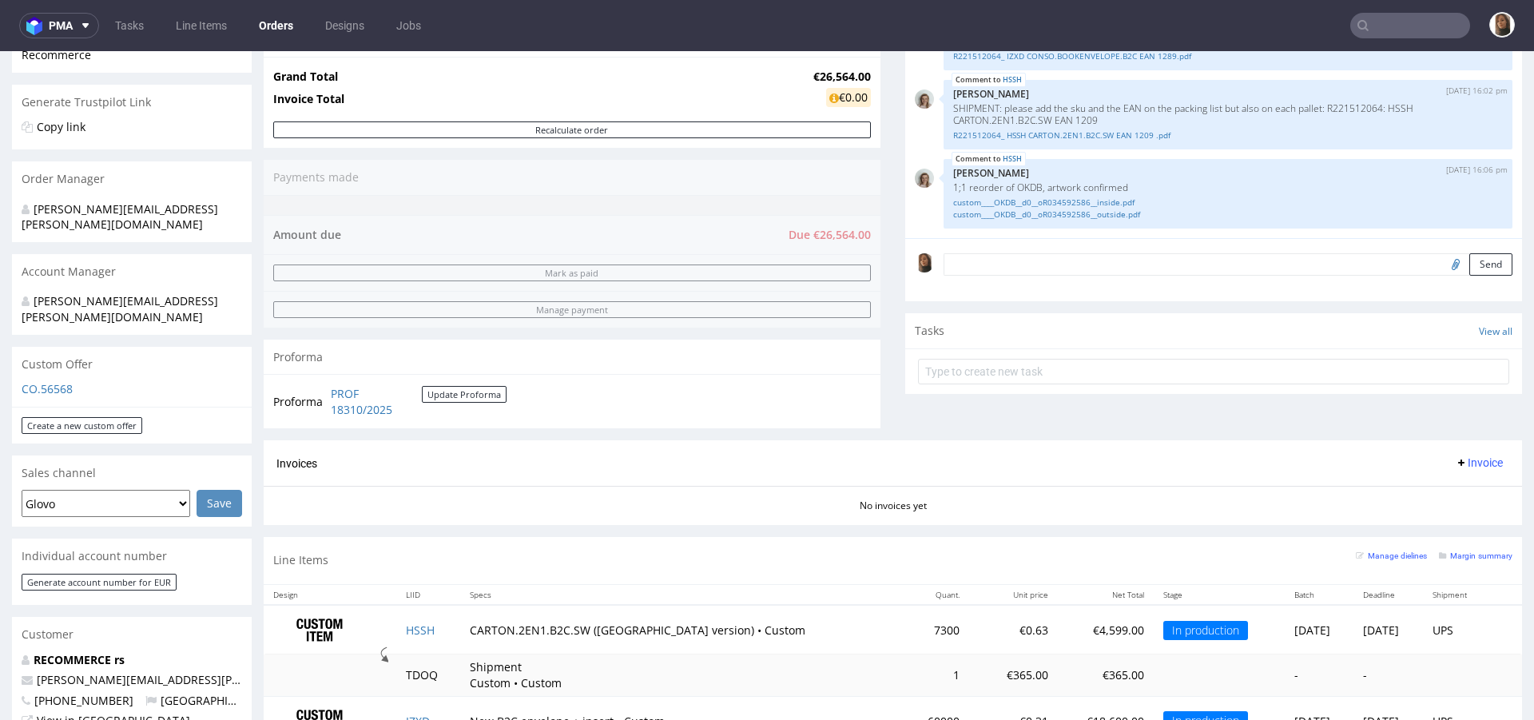
scroll to position [762, 0]
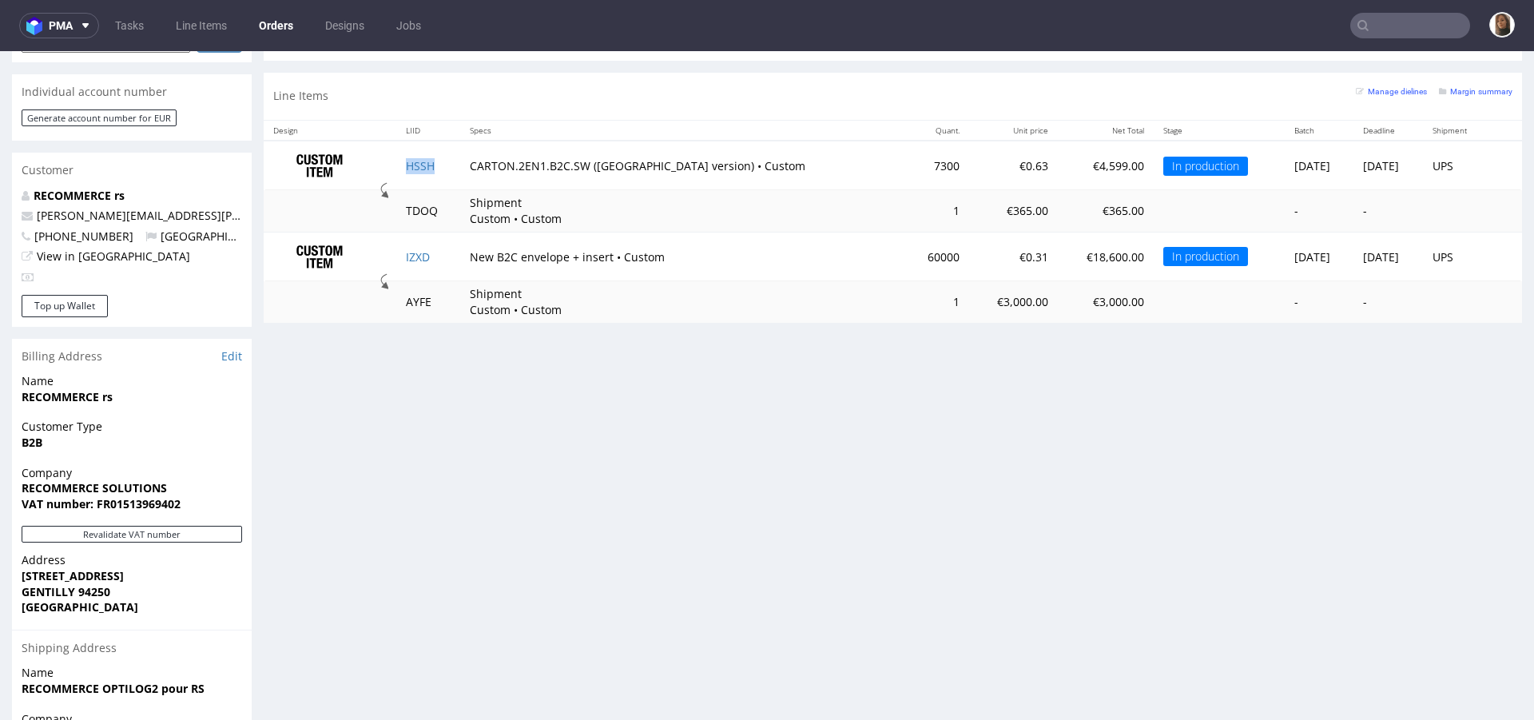
click at [428, 155] on td "HSSH" at bounding box center [428, 166] width 64 height 50
click at [413, 175] on td "HSSH" at bounding box center [428, 166] width 64 height 50
click at [413, 169] on td "HSSH" at bounding box center [428, 166] width 64 height 50
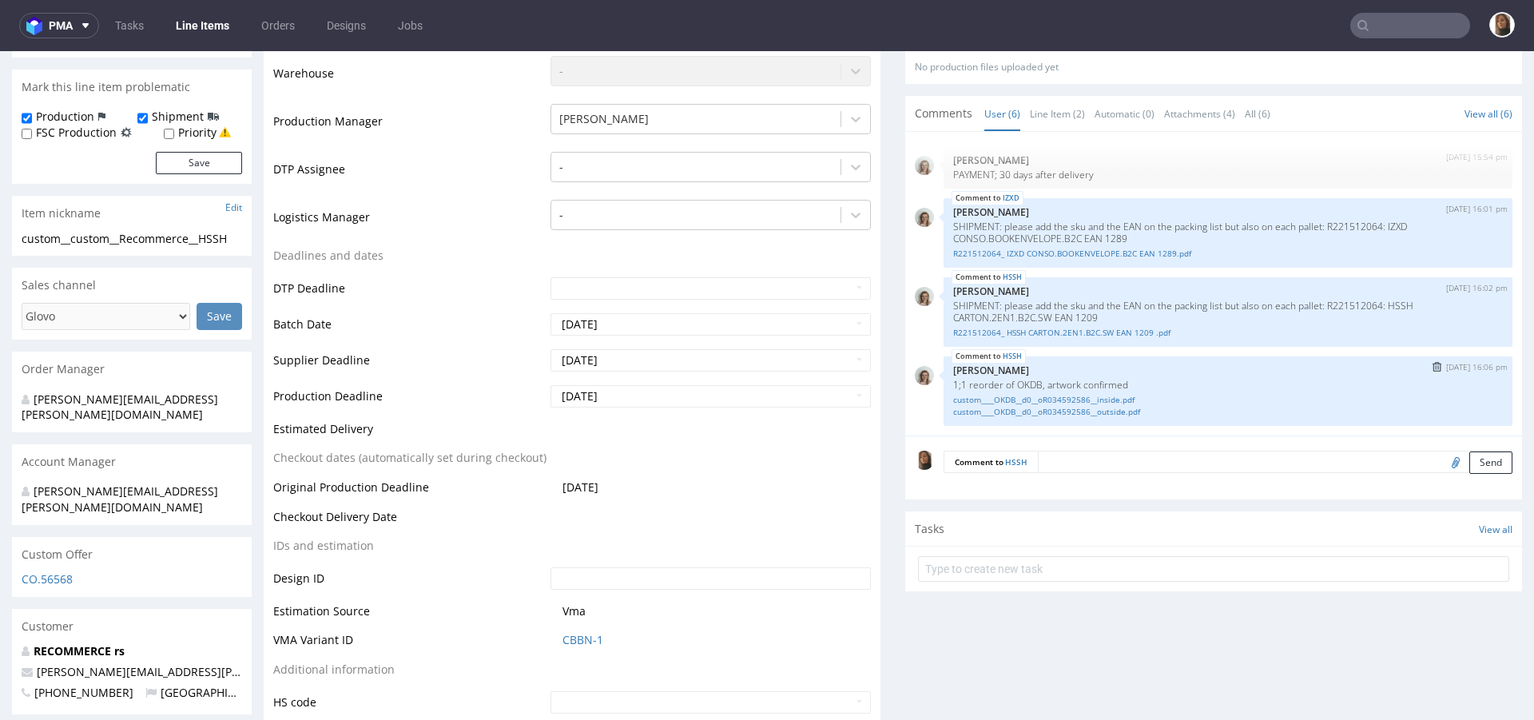
scroll to position [345, 0]
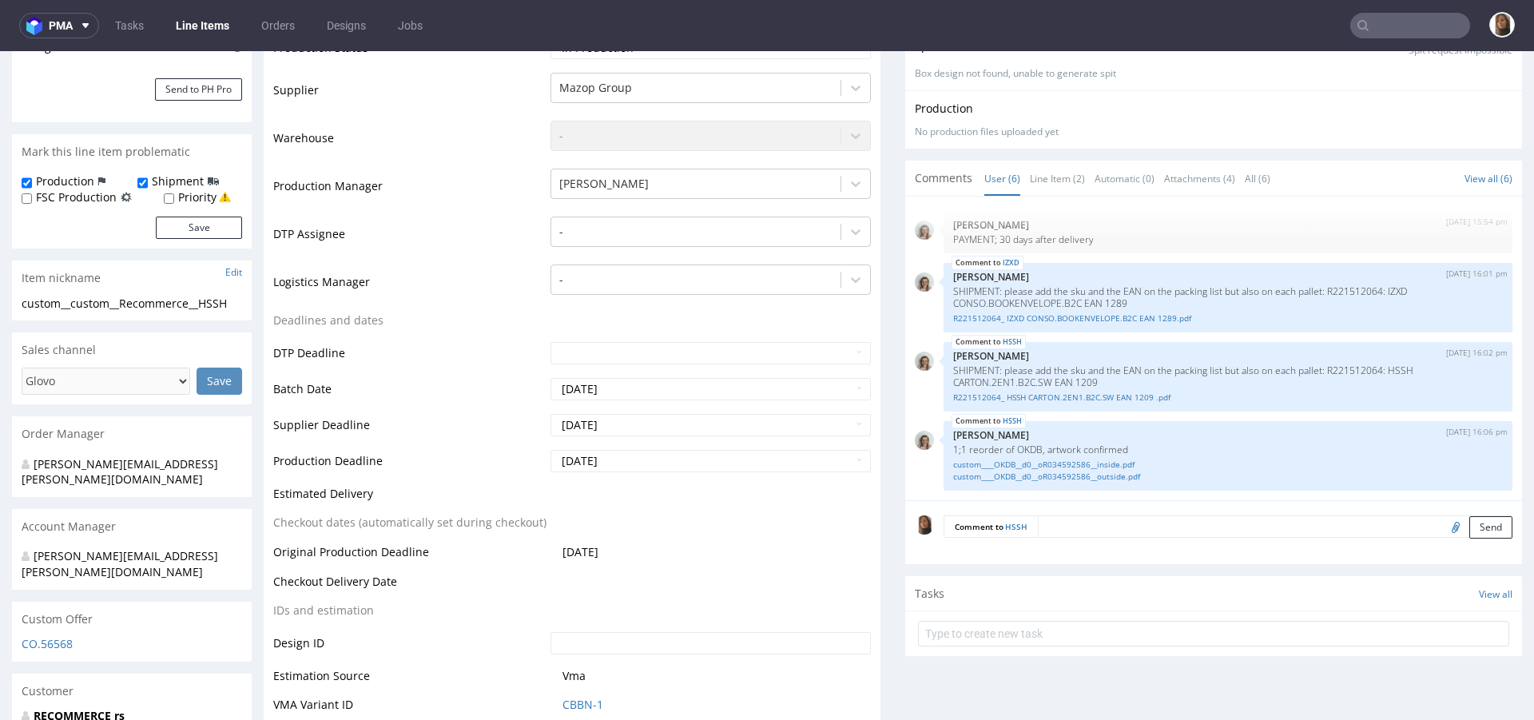
click at [1065, 520] on textarea at bounding box center [1275, 526] width 475 height 22
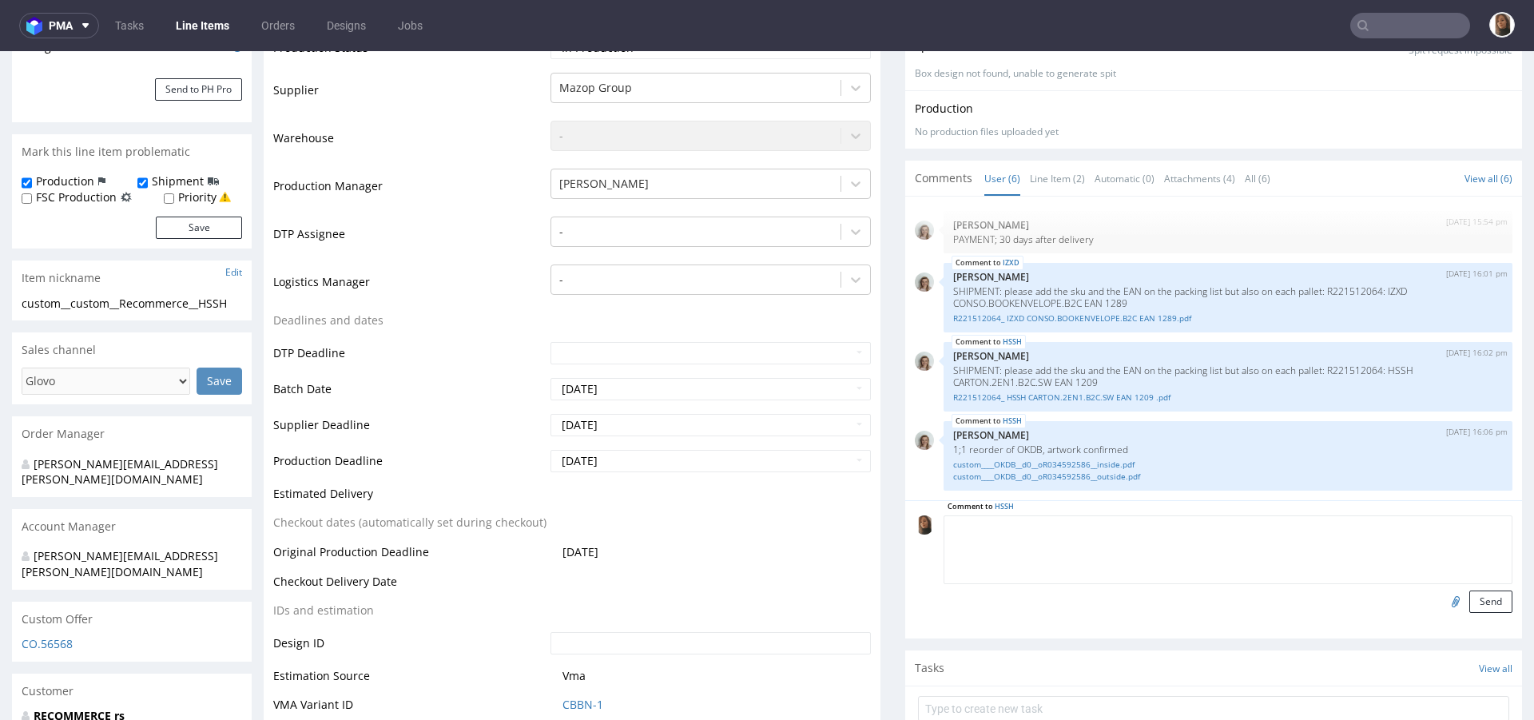
paste textarea "CARTON.2EN1.B2C.SW EAN 1209"
type textarea "CARTON.2EN1.B2C.SW EAN 1209"
drag, startPoint x: 1128, startPoint y: 527, endPoint x: 923, endPoint y: 527, distance: 204.6
click at [923, 527] on div "Comment to HSSH CARTON.2EN1.B2C.SW EAN 1209 Send" at bounding box center [1214, 563] width 598 height 97
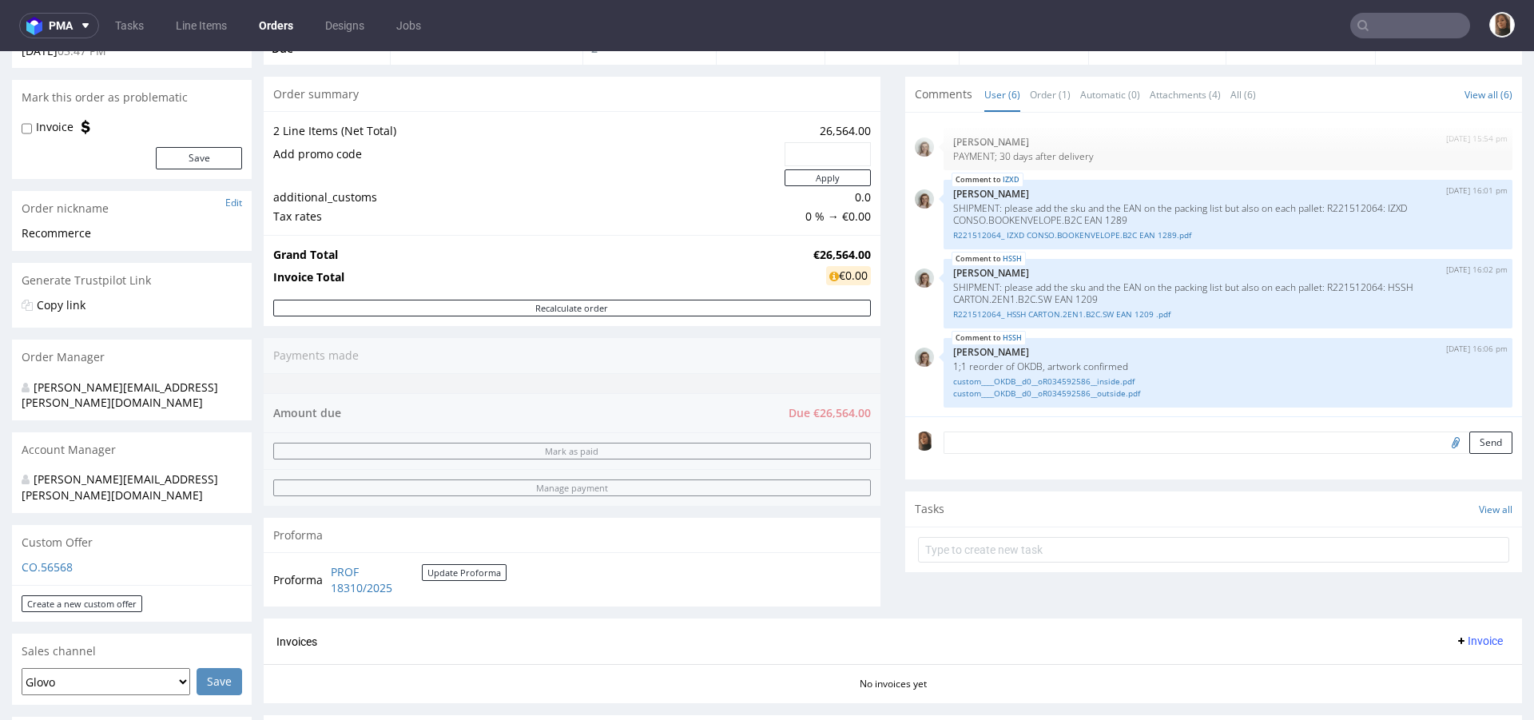
scroll to position [387, 0]
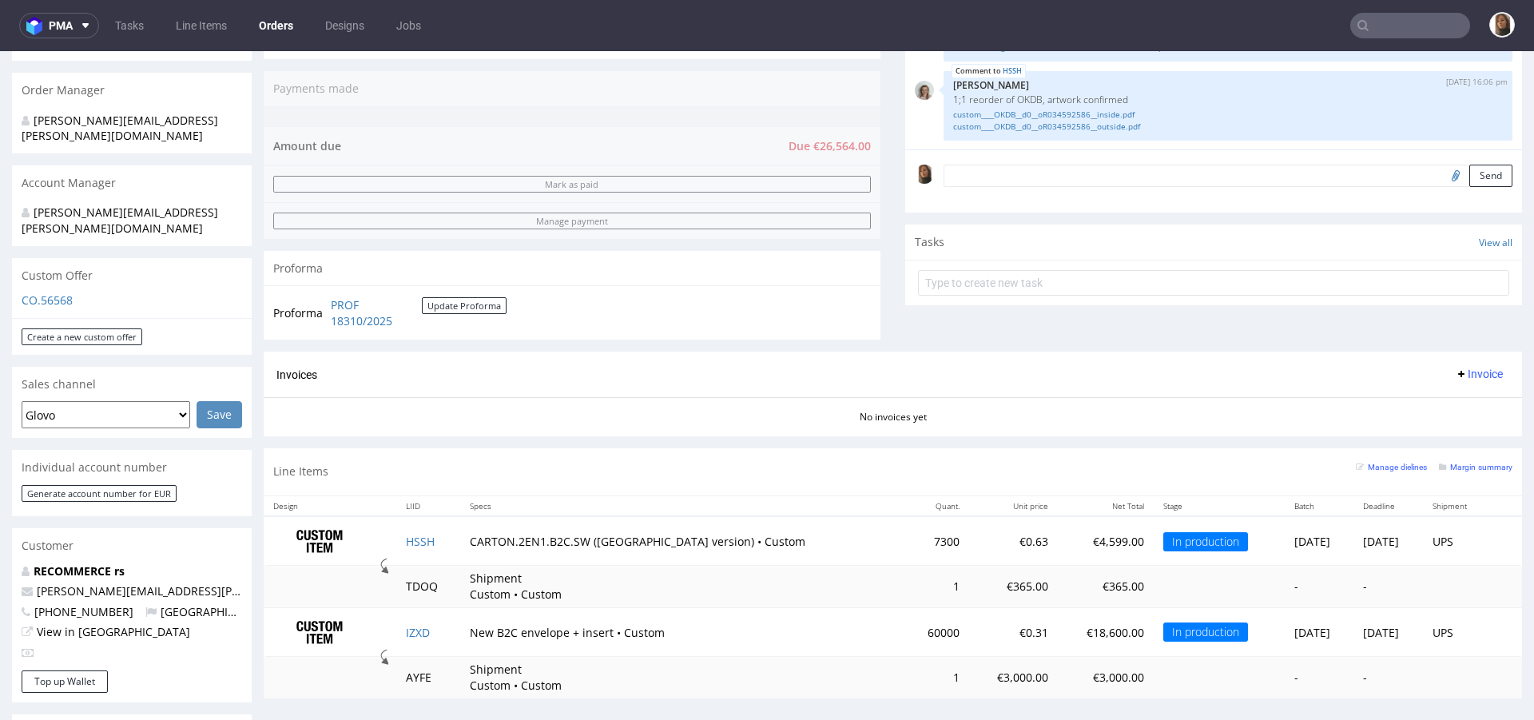
click at [1423, 35] on input "text" at bounding box center [1411, 26] width 120 height 26
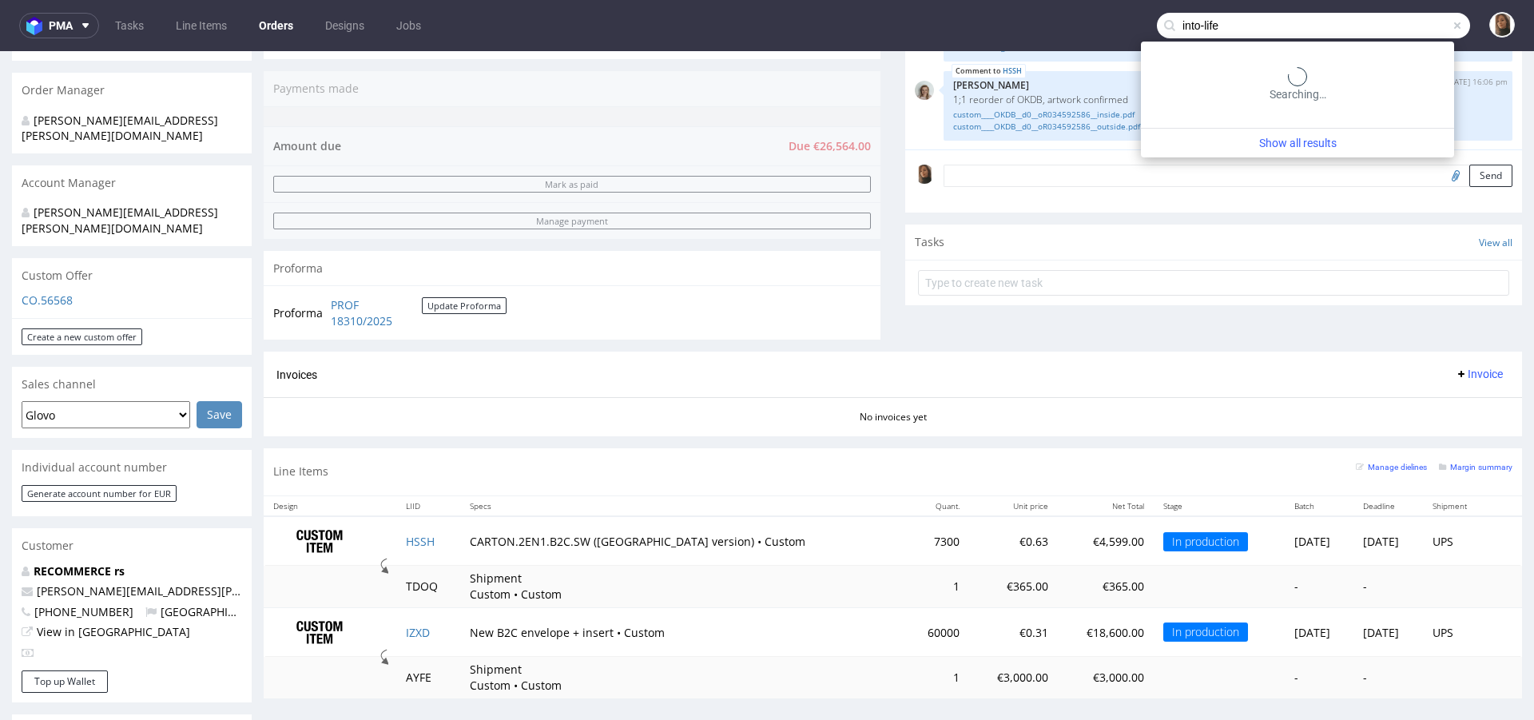
type input "into-life"
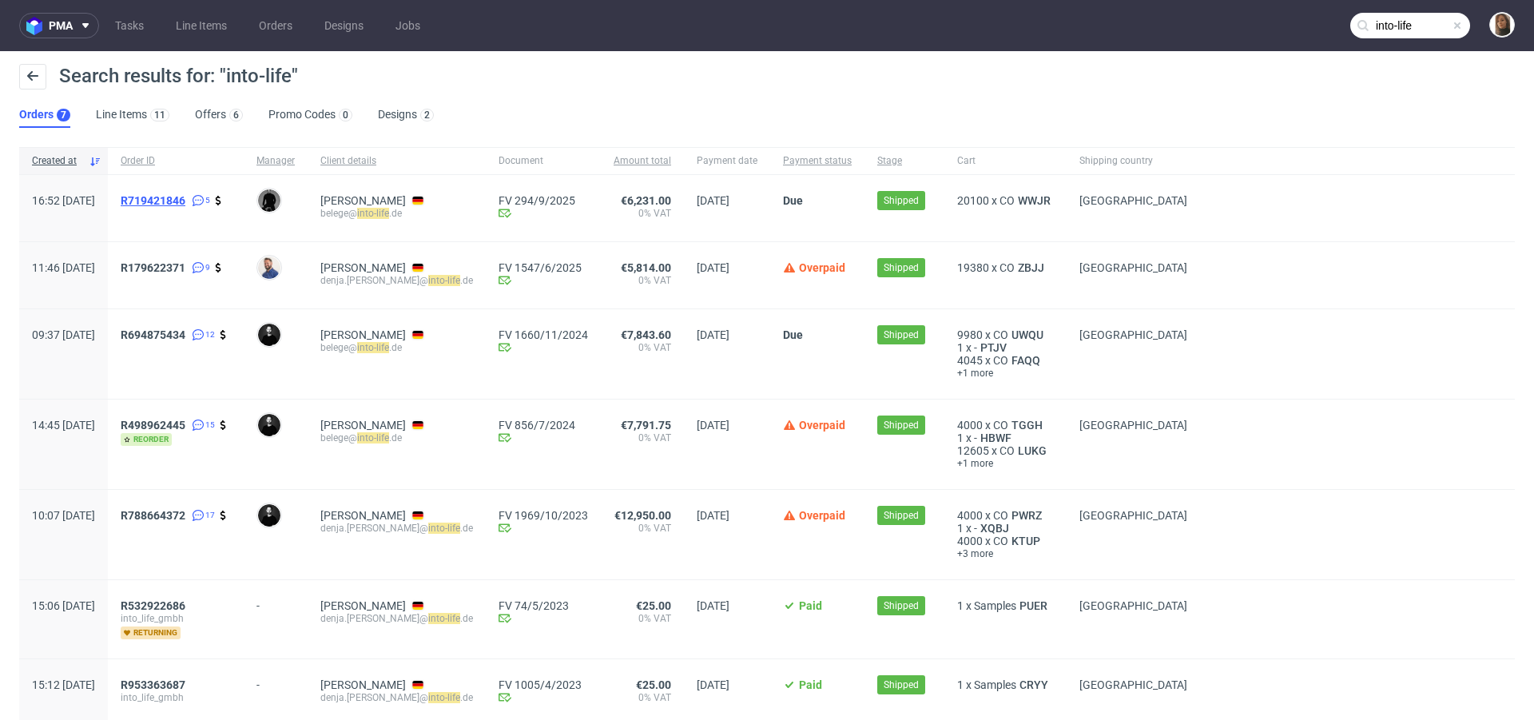
click at [185, 202] on span "R719421846" at bounding box center [153, 200] width 65 height 13
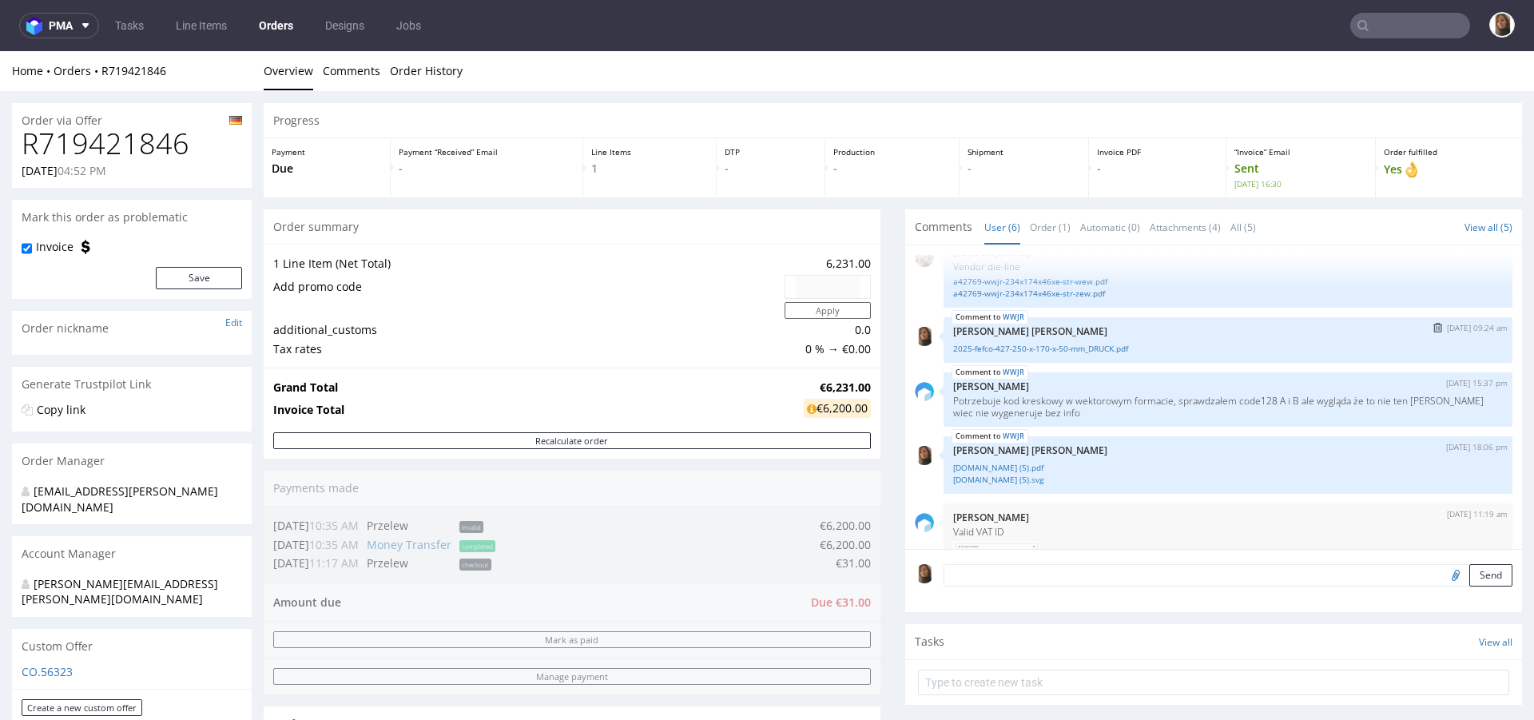
scroll to position [136, 0]
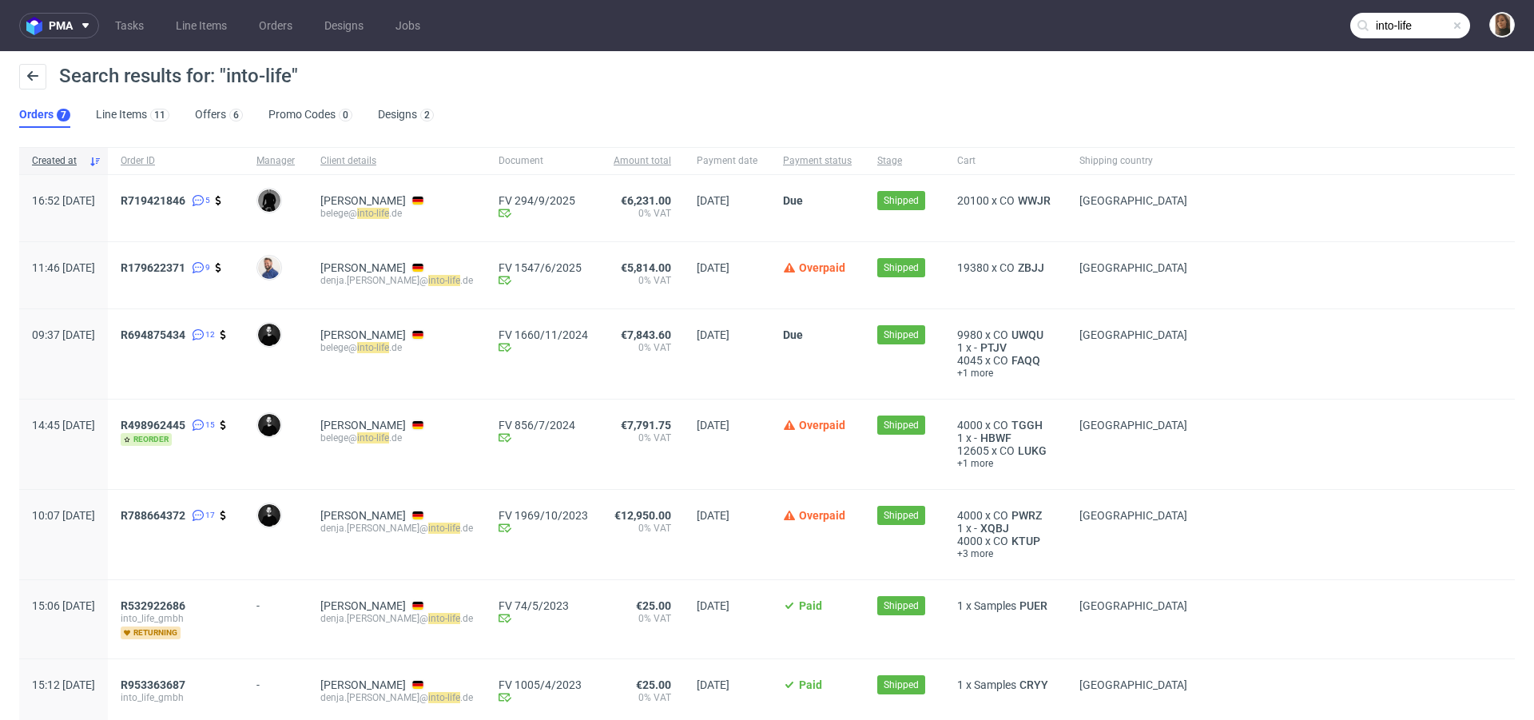
click at [1399, 29] on input "into-life" at bounding box center [1411, 26] width 120 height 26
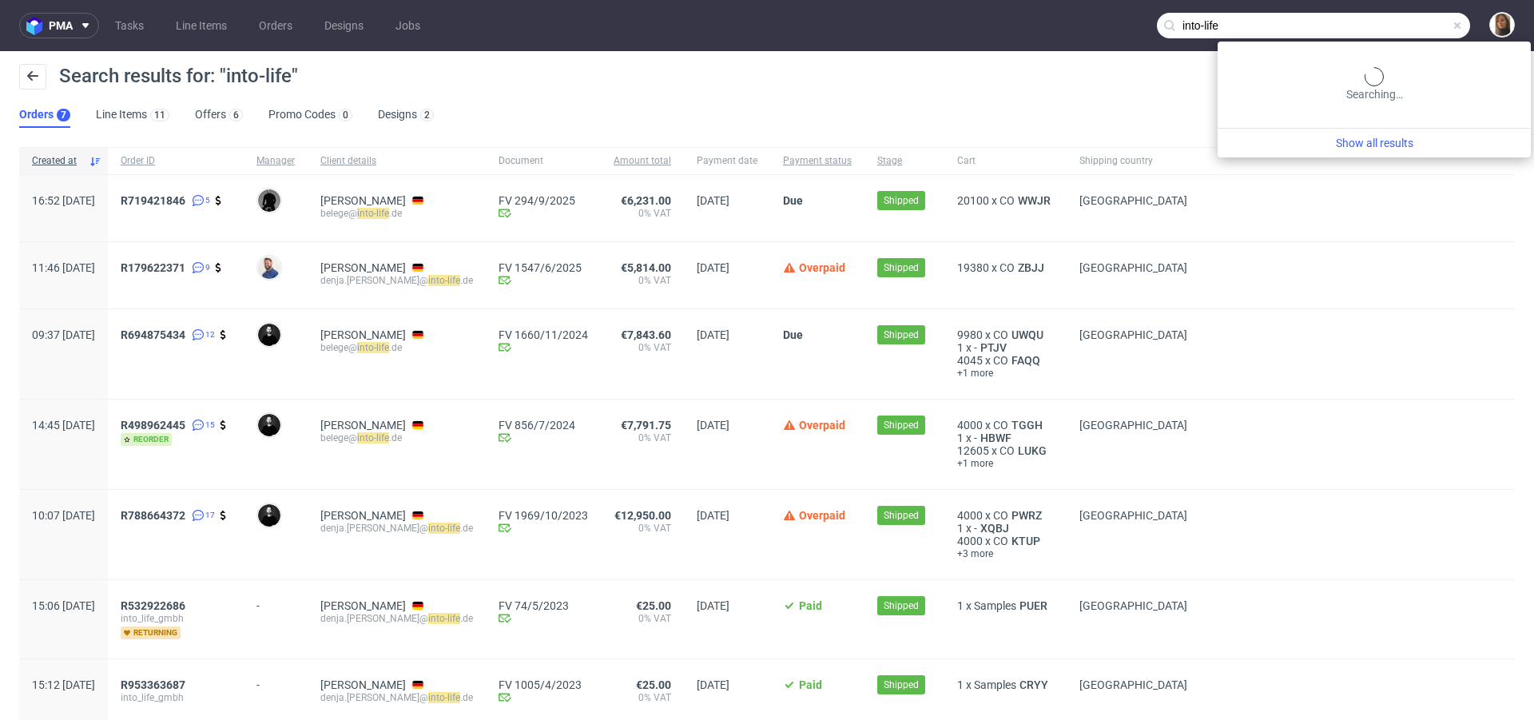
click at [1399, 29] on input "into-life" at bounding box center [1313, 26] width 313 height 26
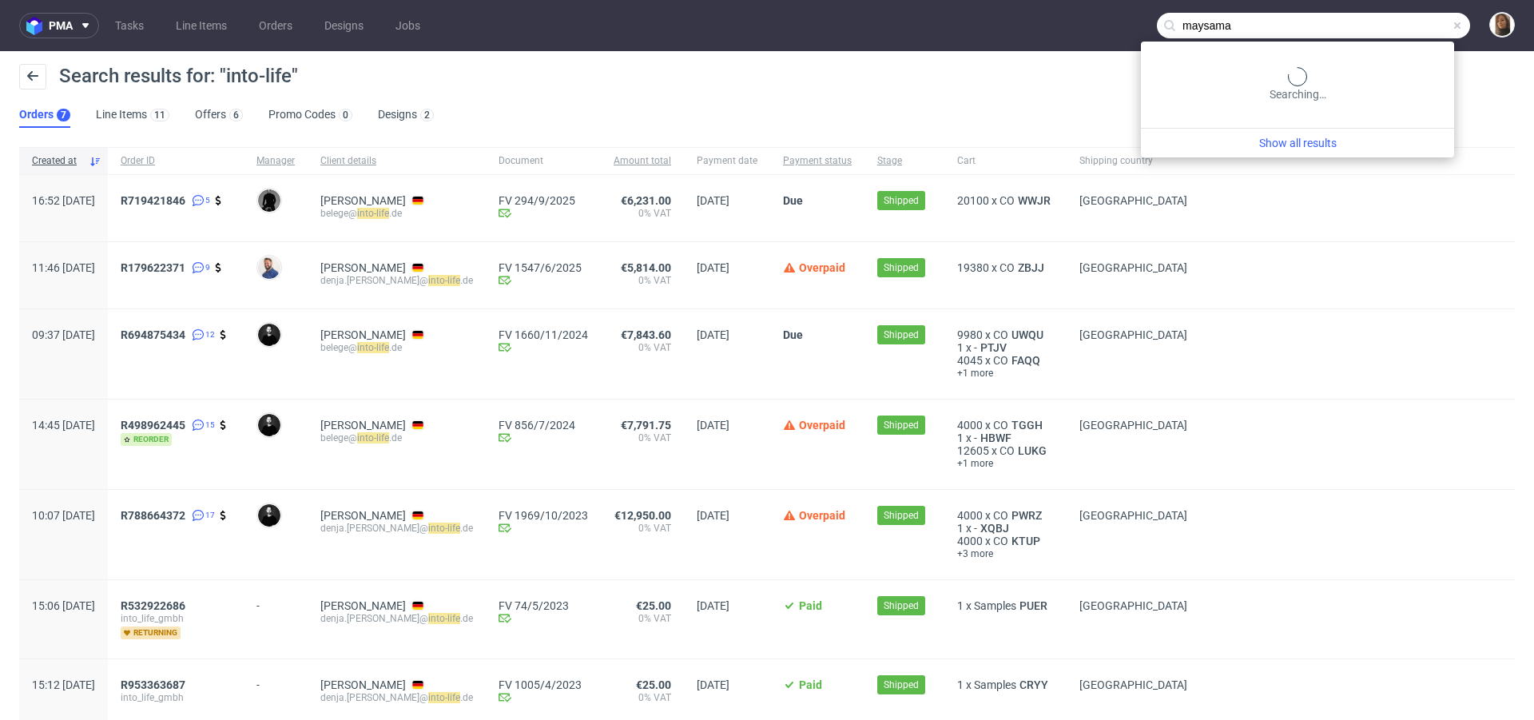
type input "maysama"
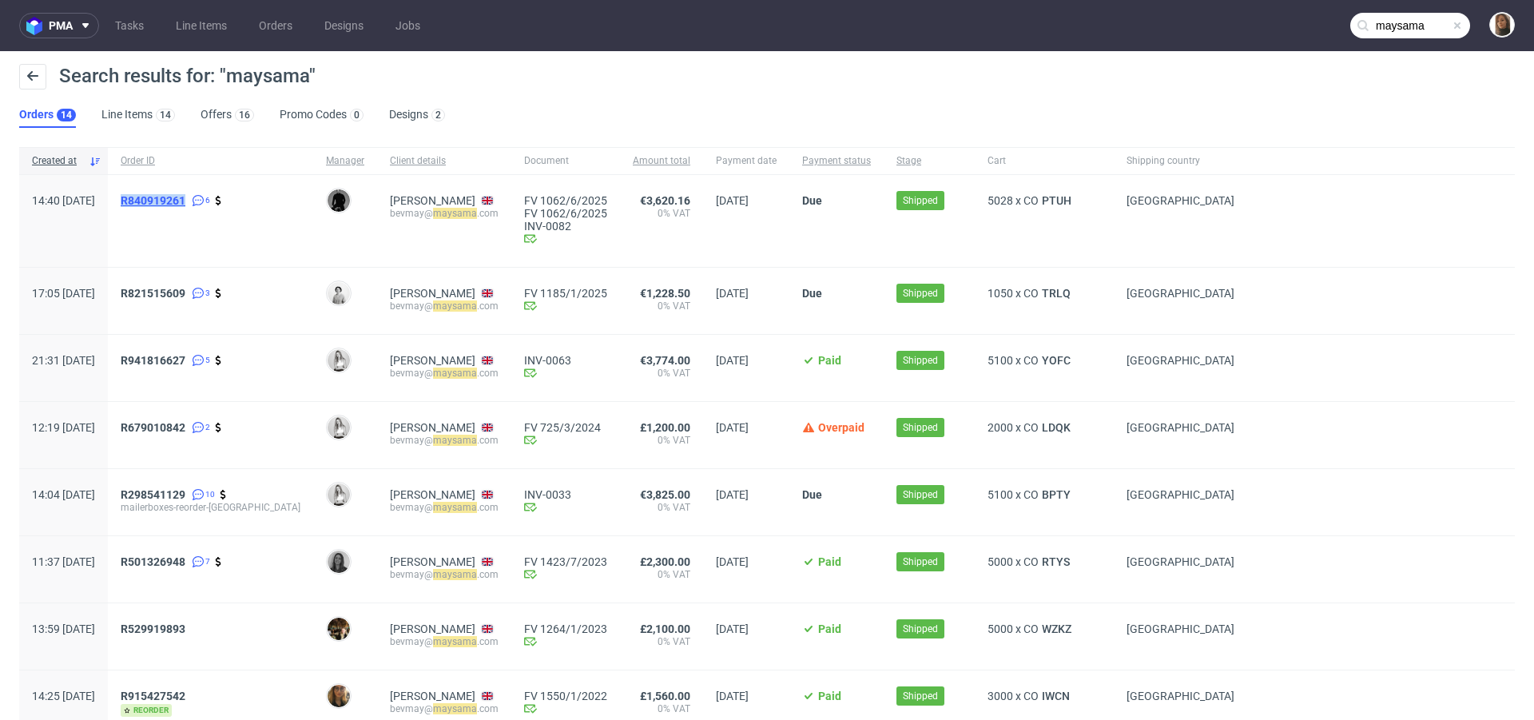
click at [185, 201] on span "R840919261" at bounding box center [153, 200] width 65 height 13
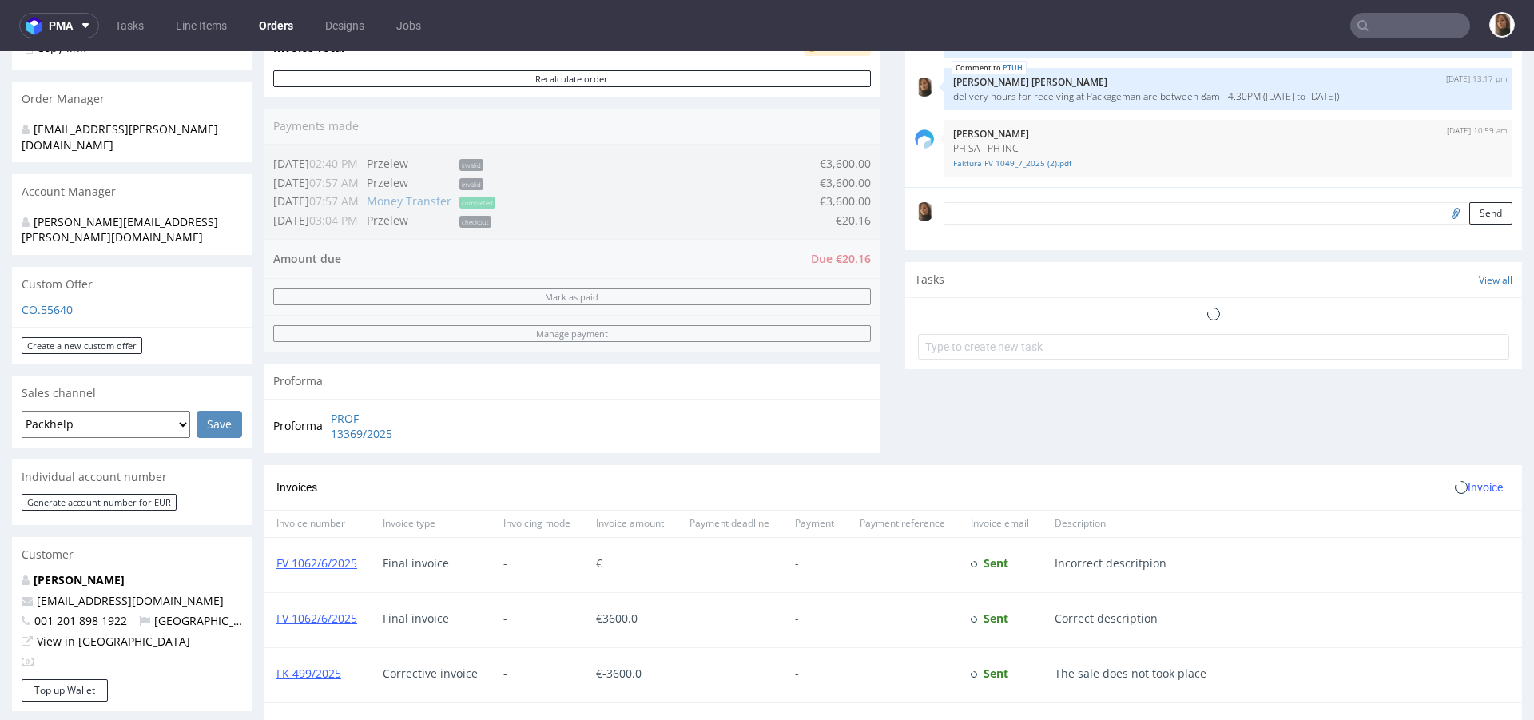
scroll to position [631, 0]
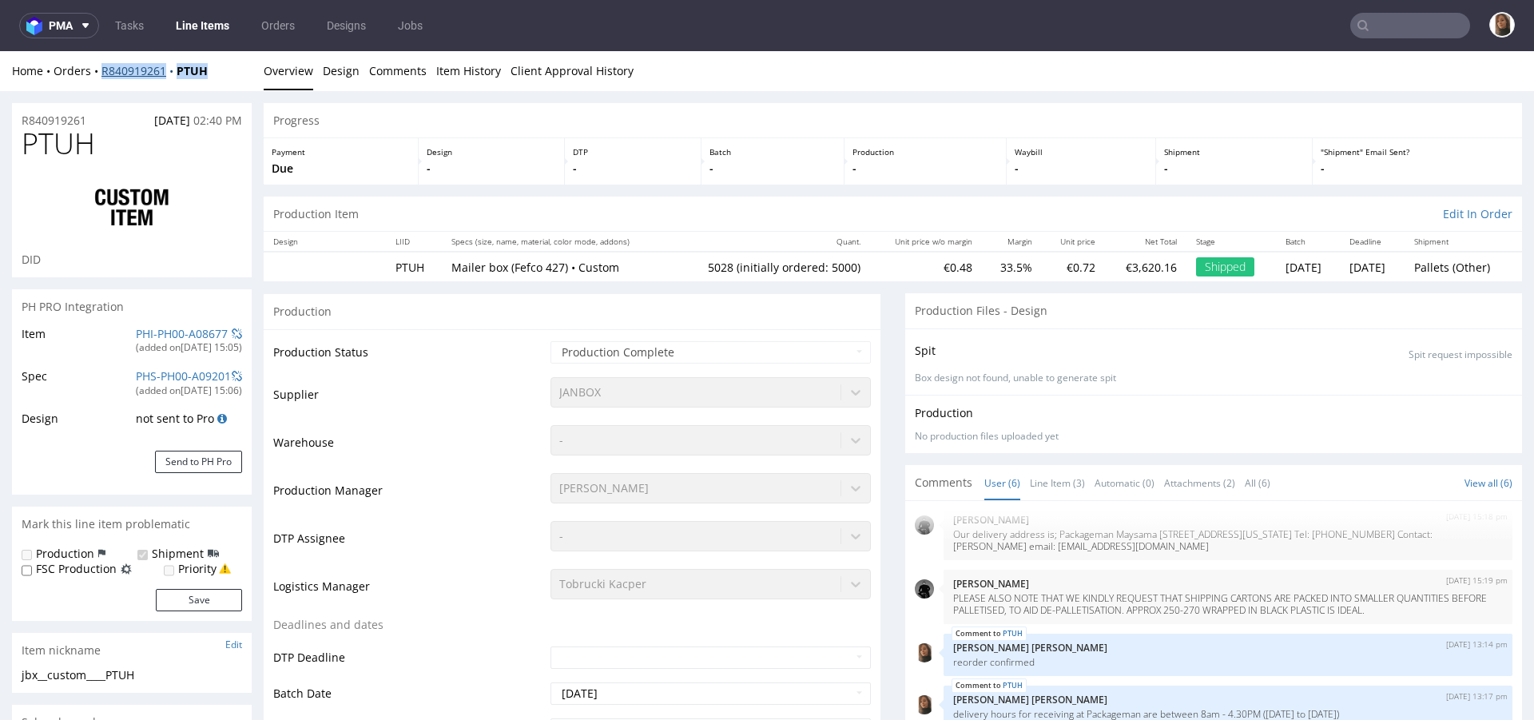
drag, startPoint x: 221, startPoint y: 73, endPoint x: 100, endPoint y: 66, distance: 121.6
click at [100, 66] on div "Home Orders R840919261 PTUH" at bounding box center [132, 71] width 240 height 16
copy div "R840919261 PTUH"
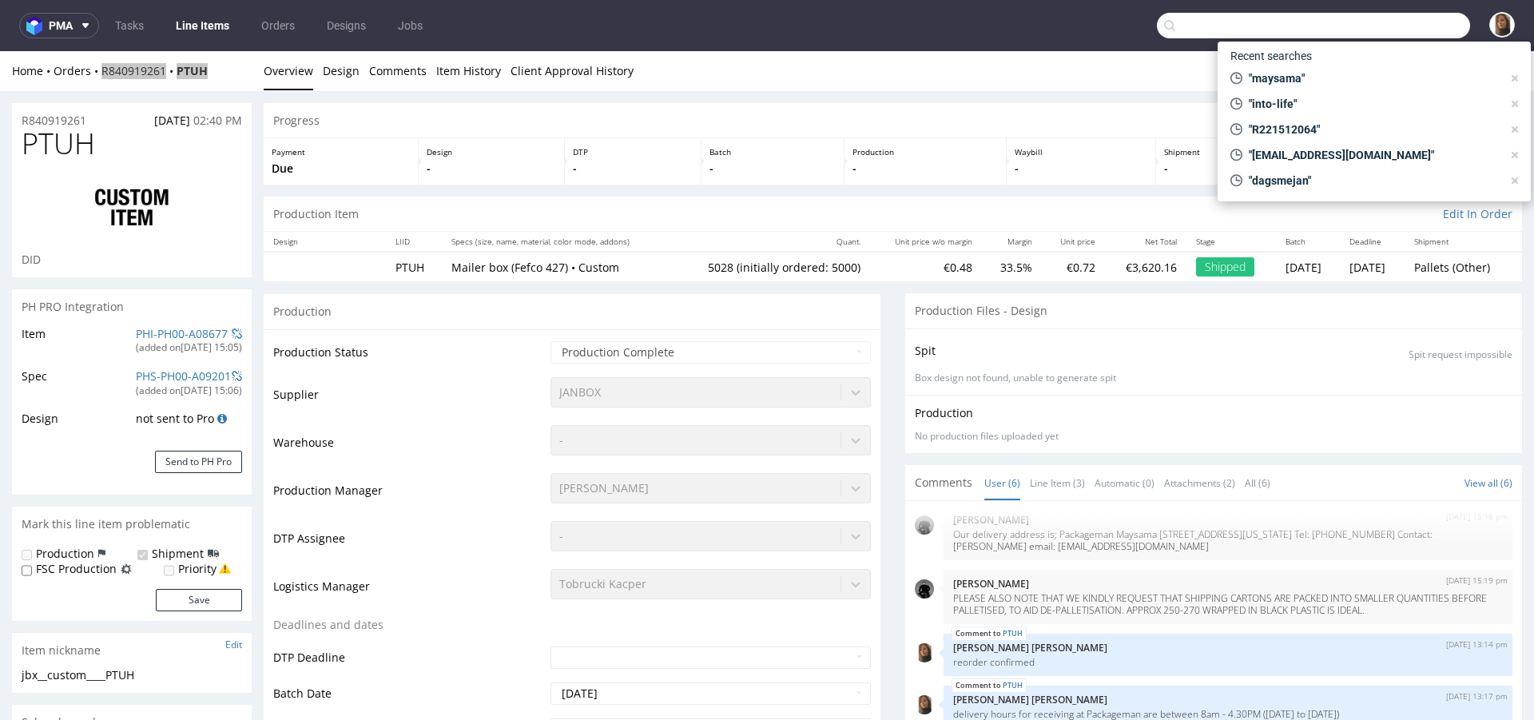
click at [1411, 23] on input "text" at bounding box center [1313, 26] width 313 height 26
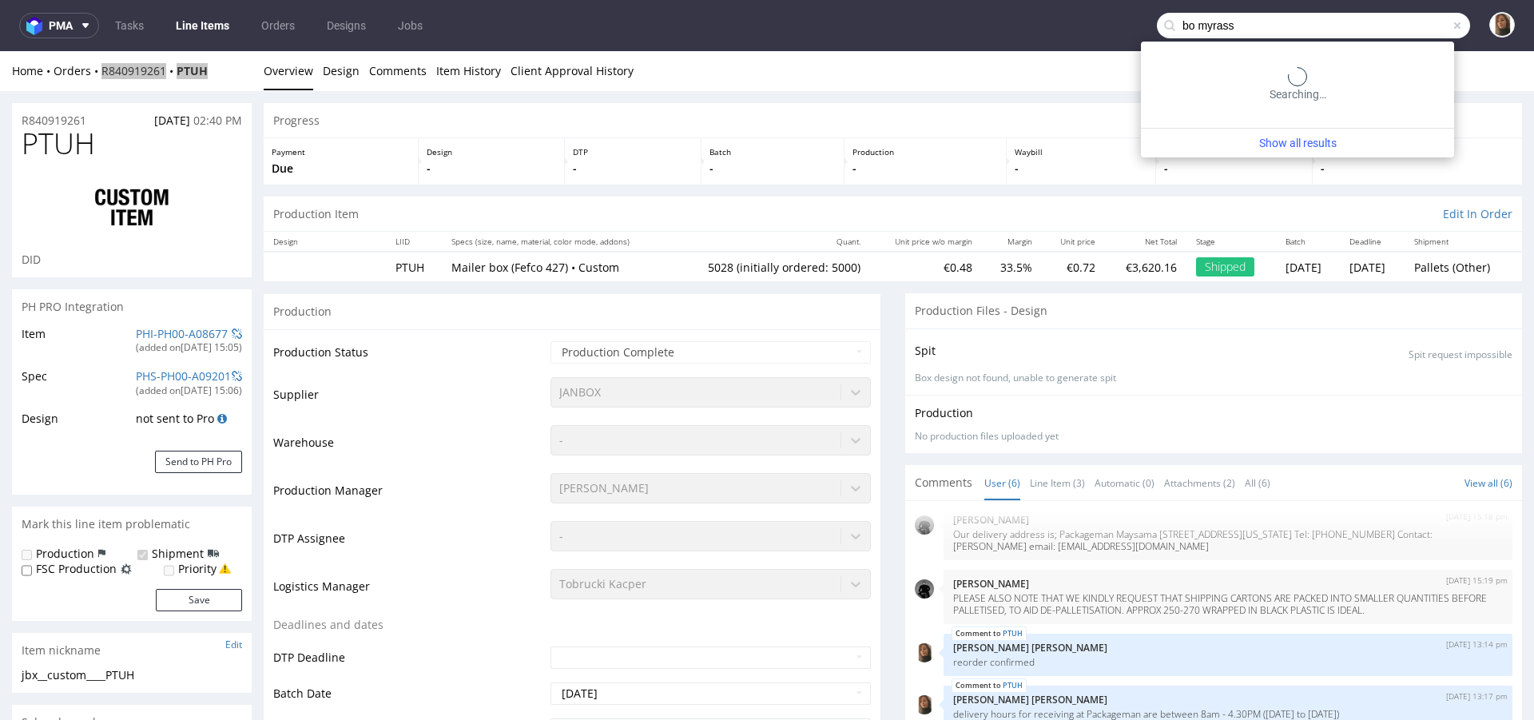
type input "bo myrass"
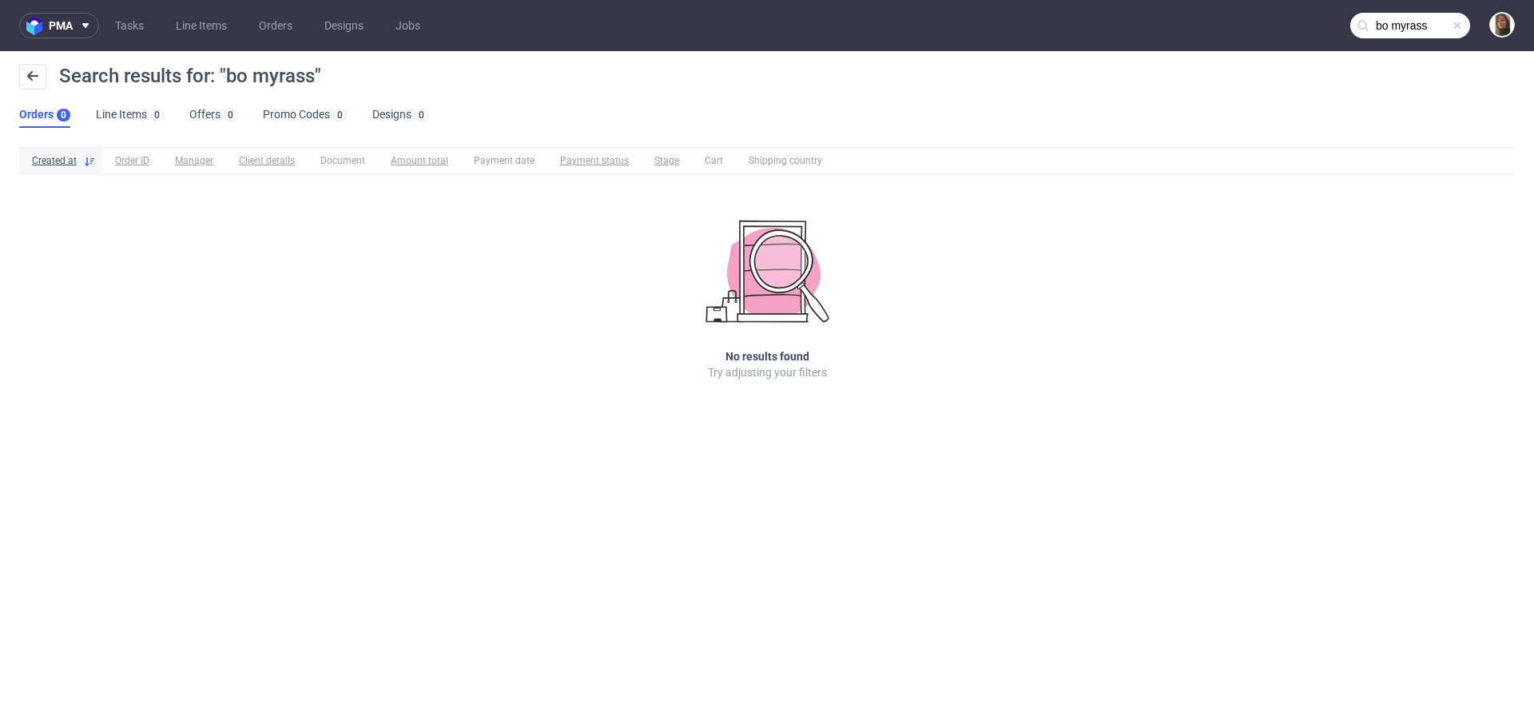
click at [1451, 20] on span at bounding box center [1457, 25] width 13 height 13
click at [1443, 20] on input "text" at bounding box center [1411, 26] width 120 height 26
click at [1428, 30] on input "bo myras" at bounding box center [1411, 26] width 120 height 26
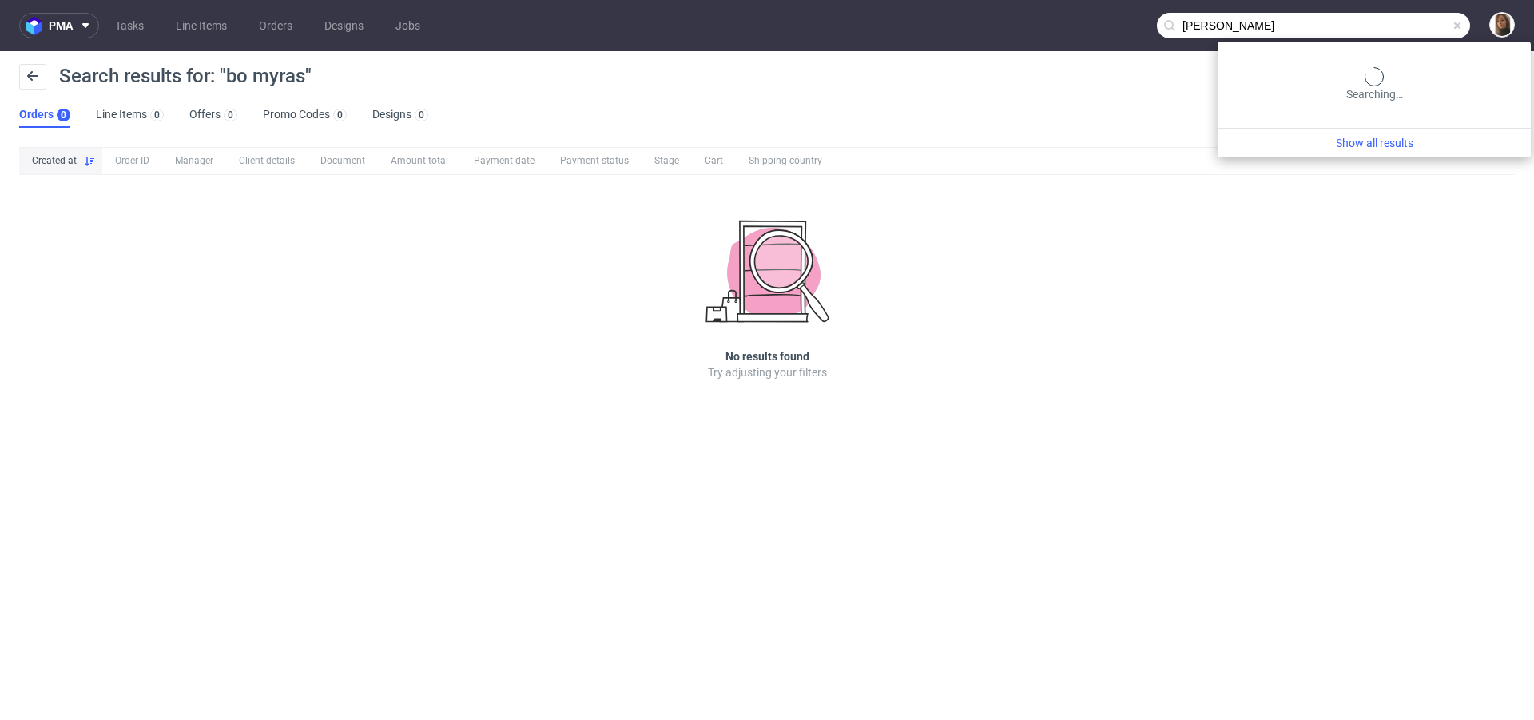
click at [1428, 30] on input "bo myras" at bounding box center [1313, 26] width 313 height 26
paste input "SkinSecret"
type input "SkinSecret"
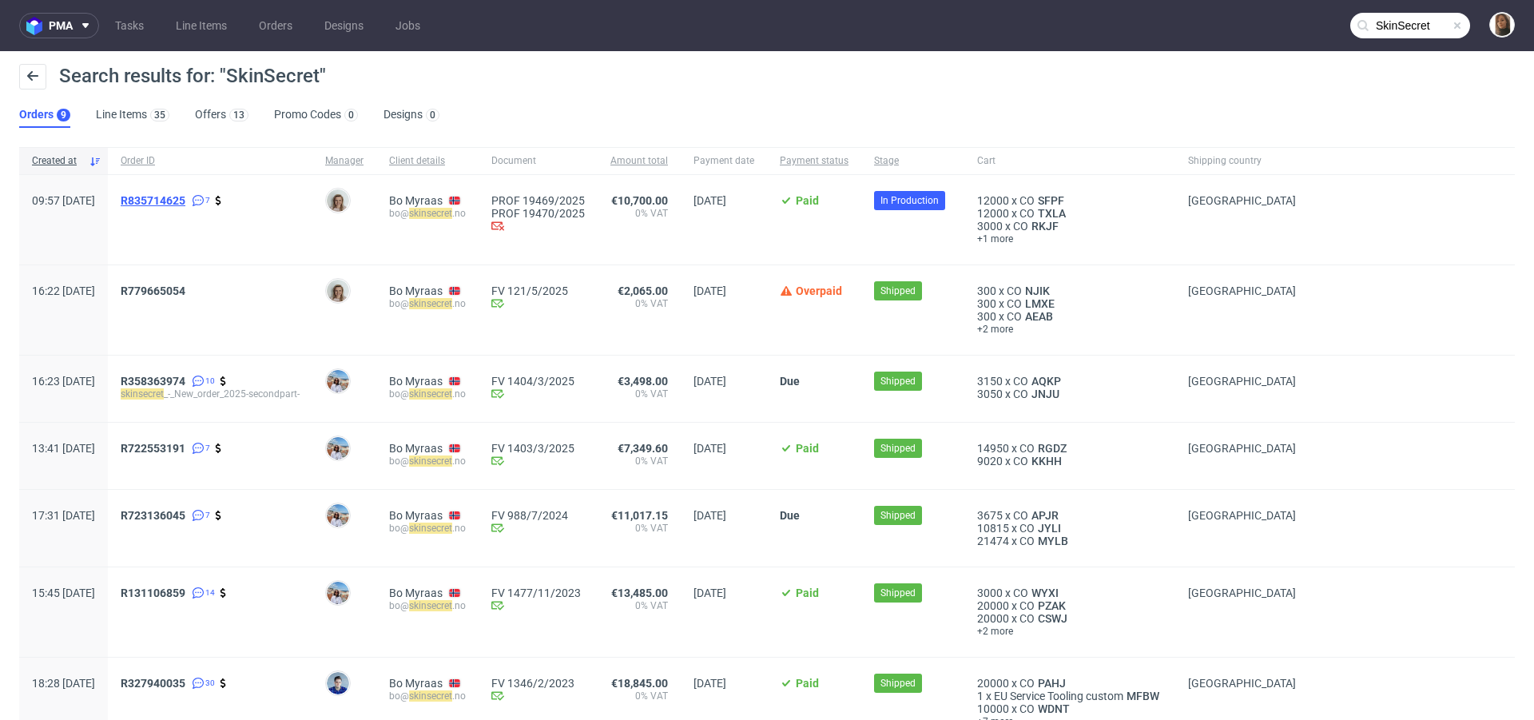
click at [185, 197] on span "R835714625" at bounding box center [153, 200] width 65 height 13
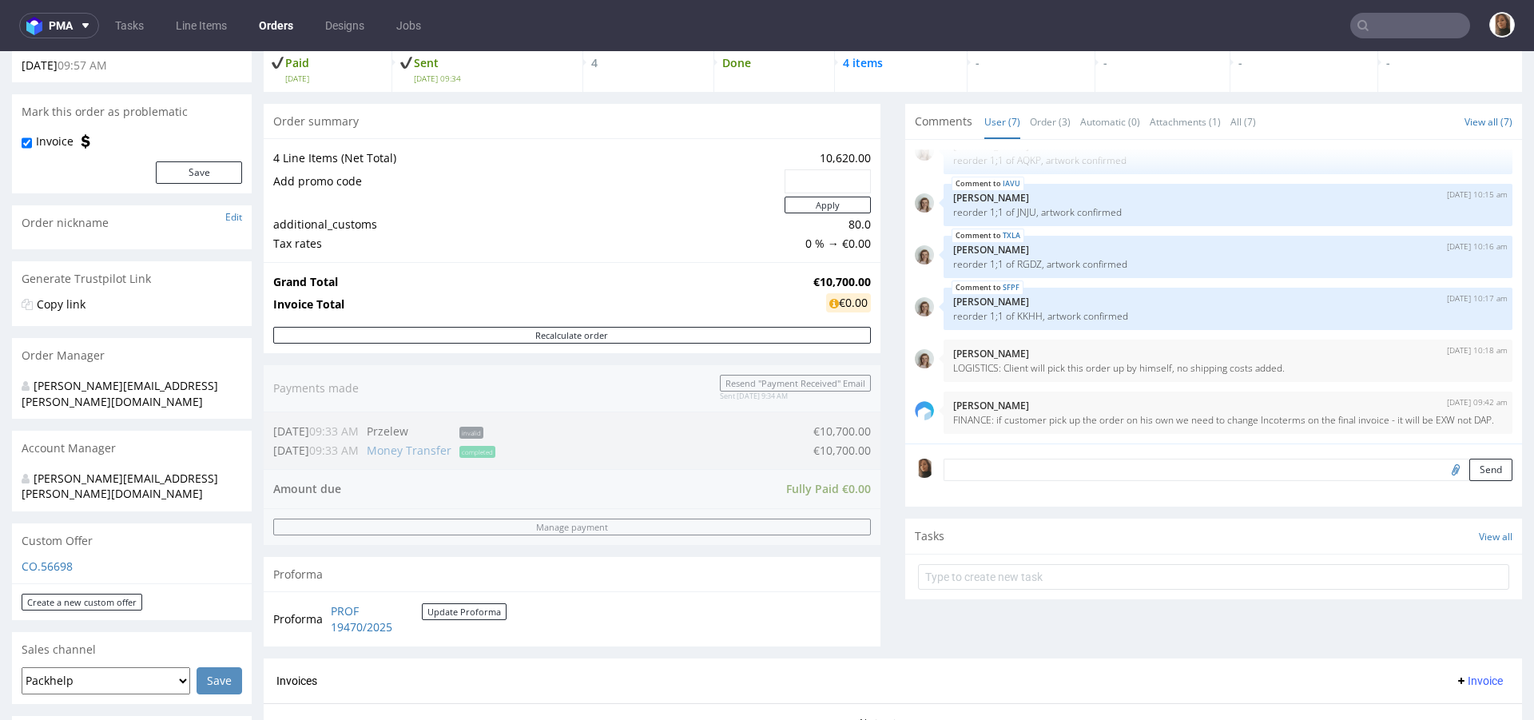
scroll to position [359, 0]
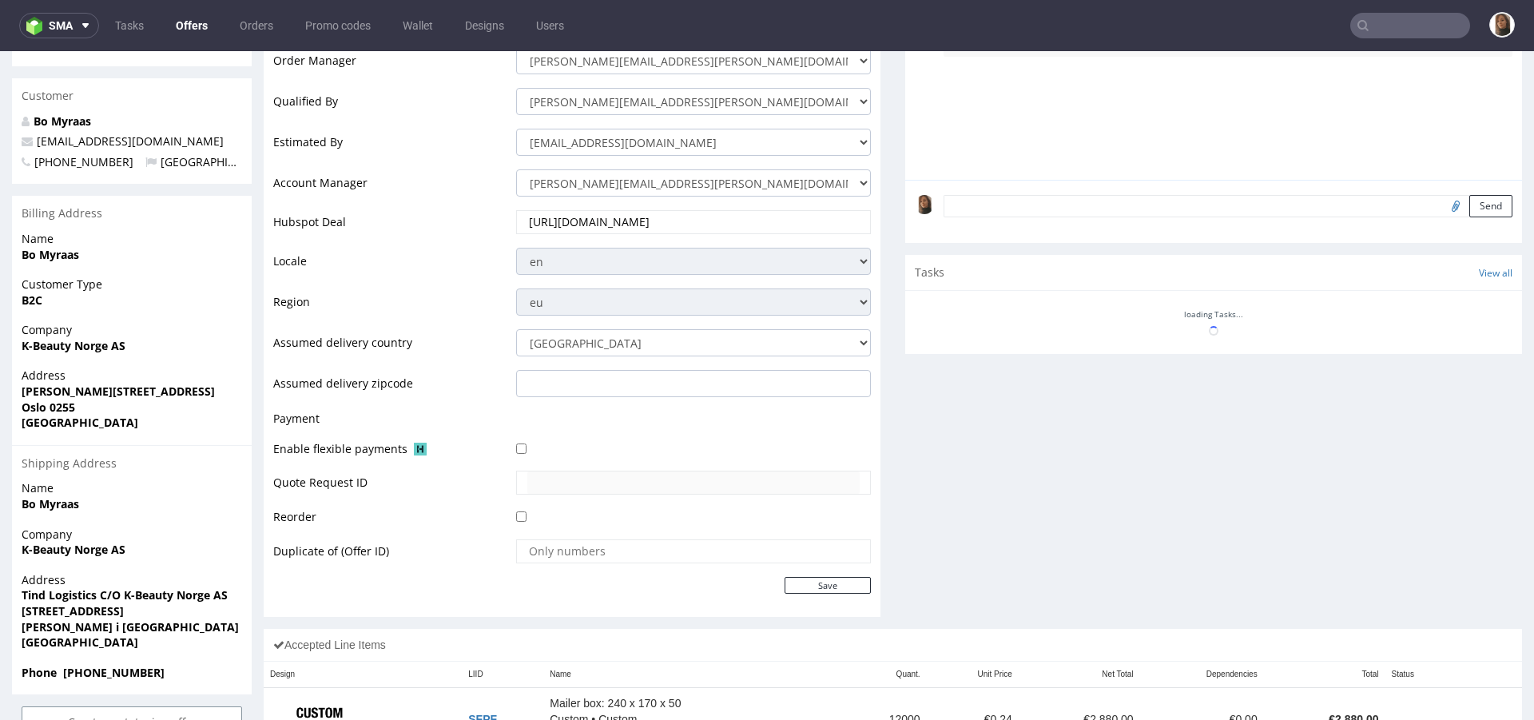
scroll to position [553, 0]
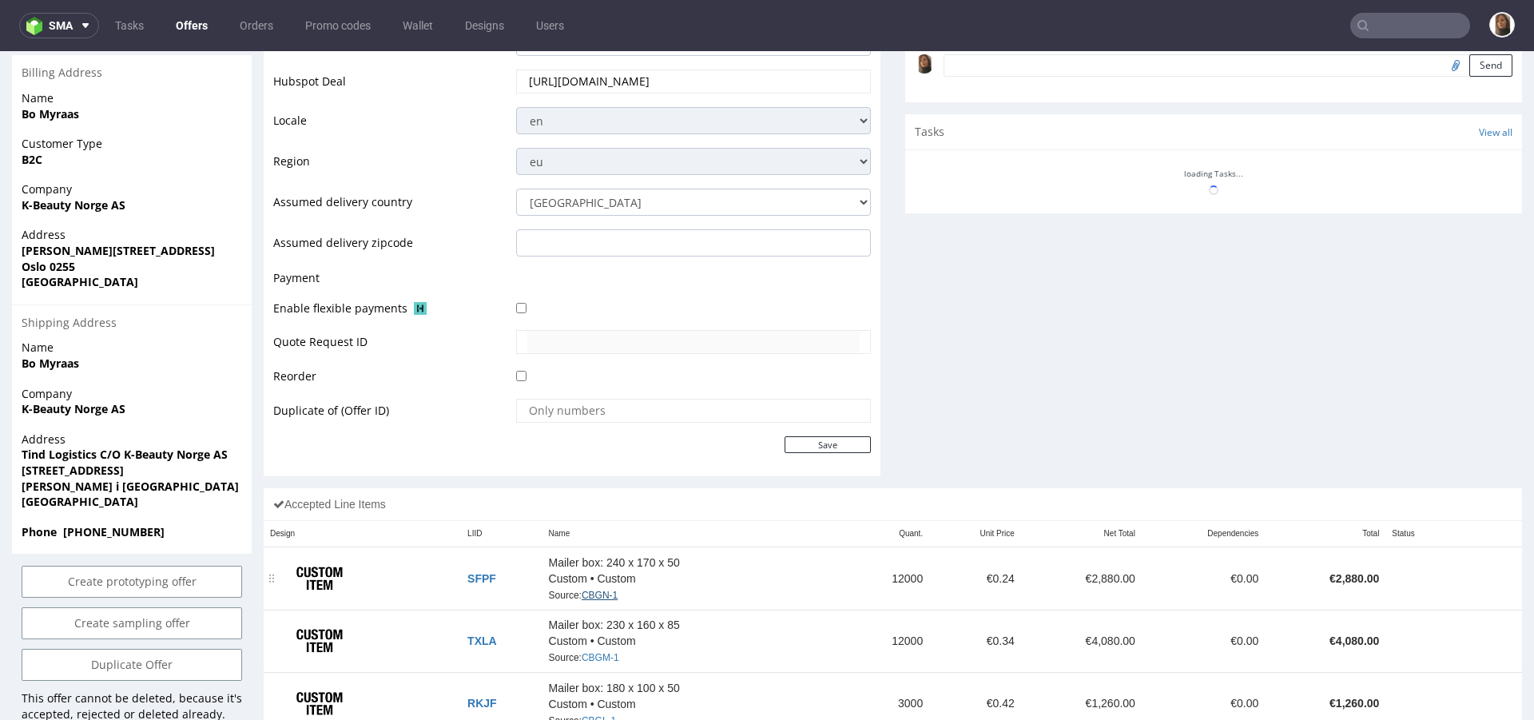
click at [602, 595] on link "CBGN-1" at bounding box center [600, 595] width 36 height 11
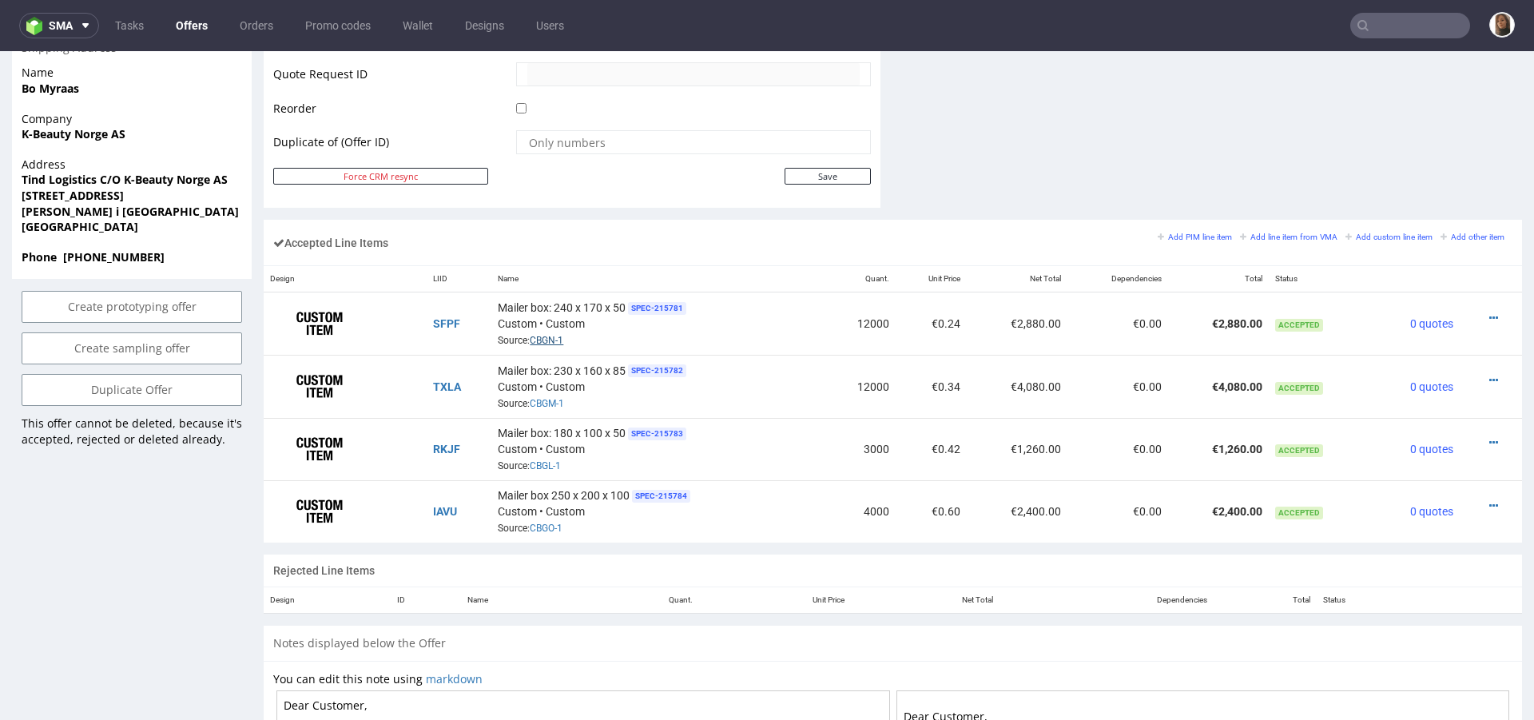
scroll to position [844, 0]
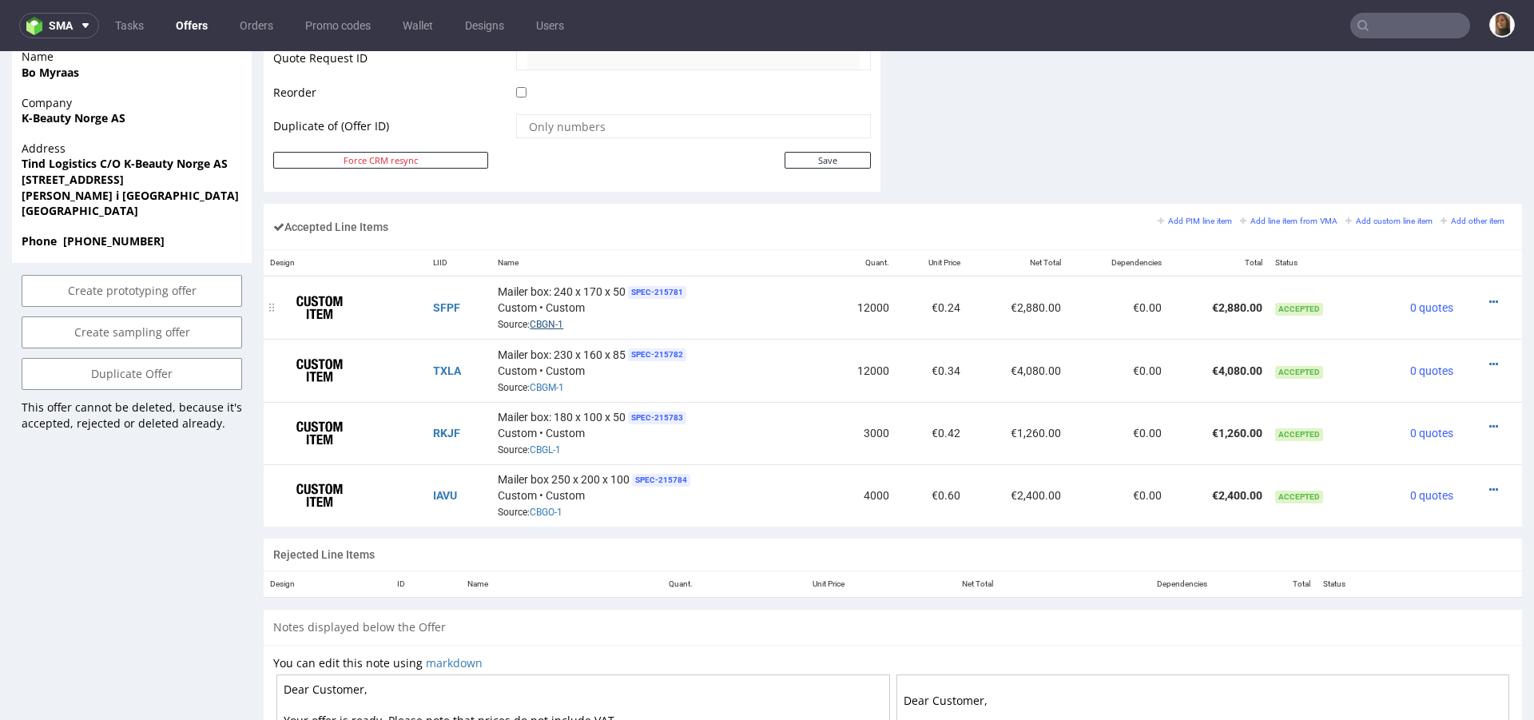
click at [549, 320] on link "CBGN-1" at bounding box center [547, 324] width 34 height 11
click at [552, 384] on link "CBGM-1" at bounding box center [547, 387] width 34 height 11
click at [552, 446] on link "CBGL-1" at bounding box center [545, 449] width 31 height 11
click at [555, 509] on link "CBGO-1" at bounding box center [546, 512] width 33 height 11
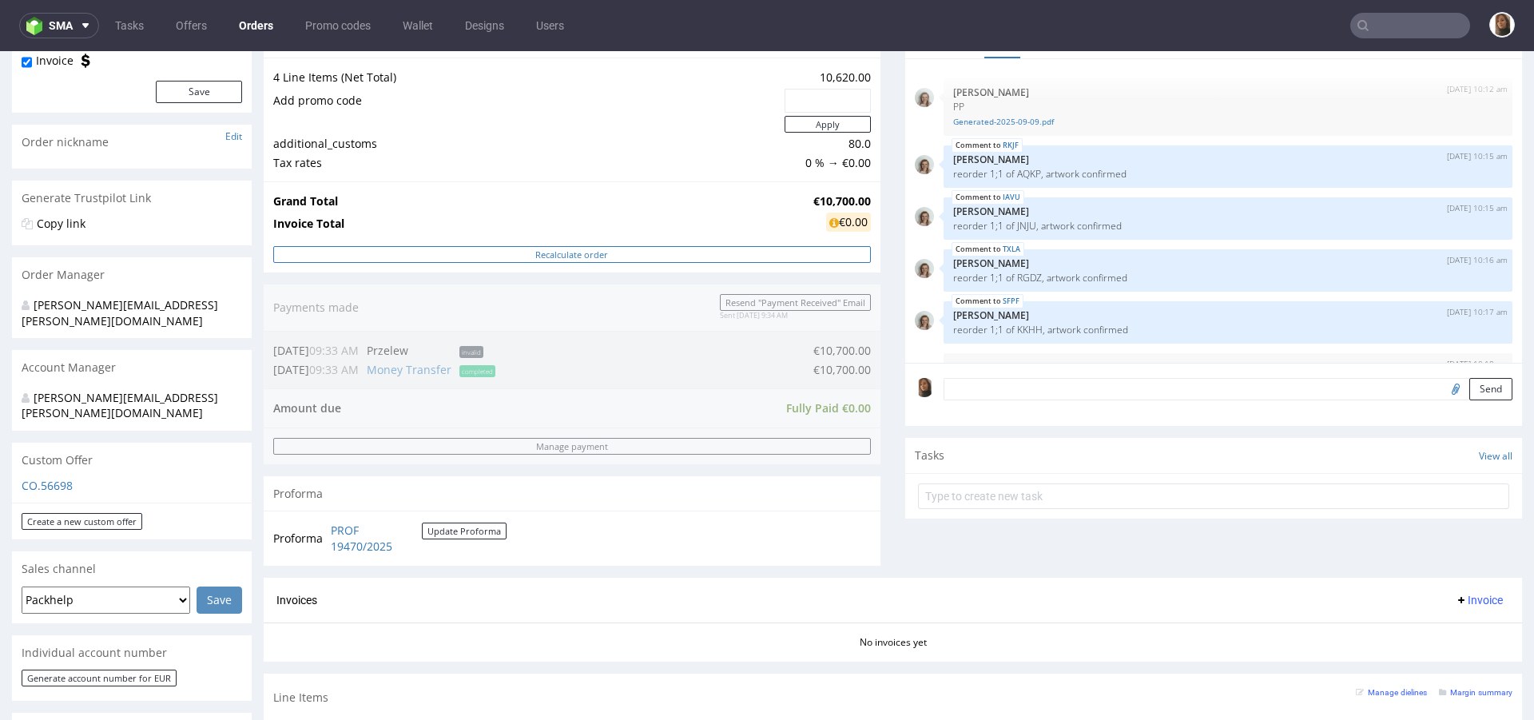
scroll to position [519, 0]
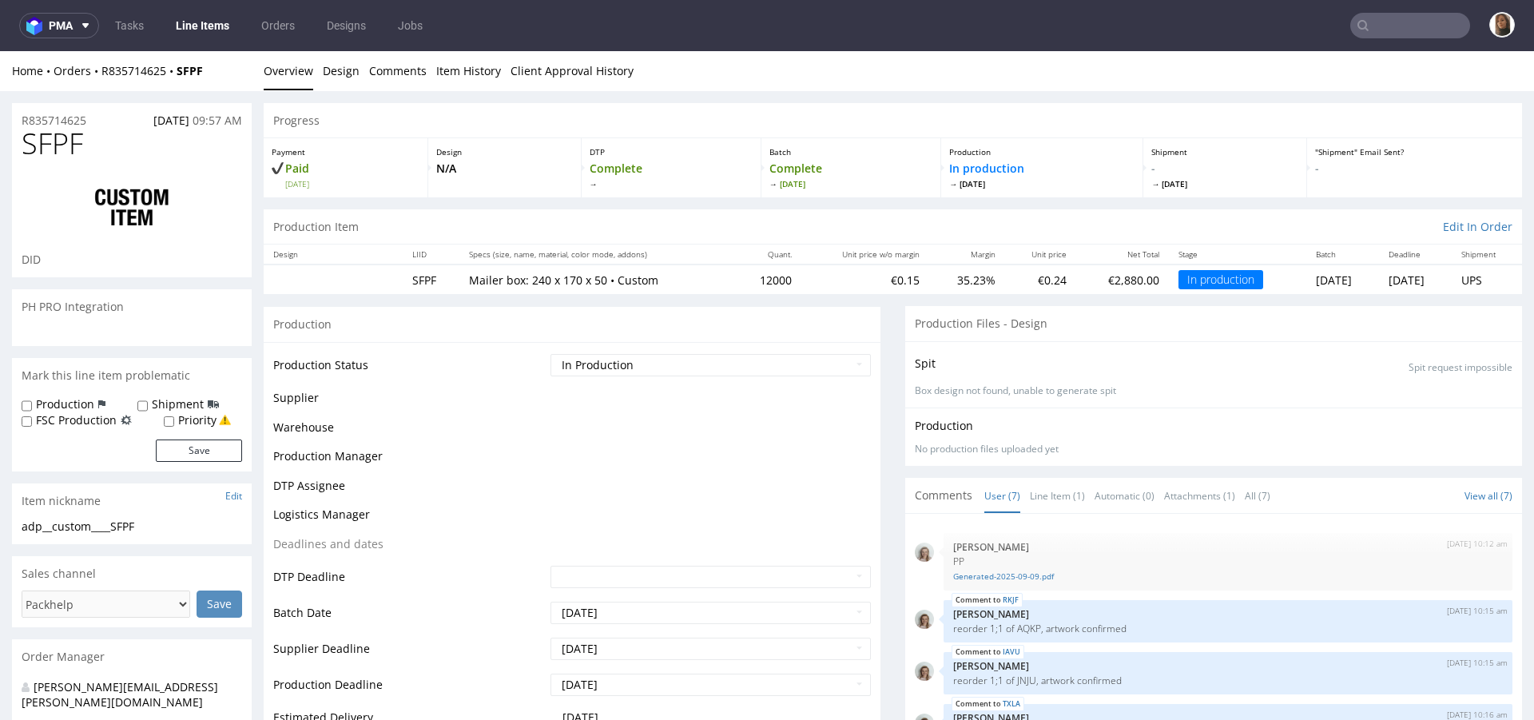
scroll to position [106, 0]
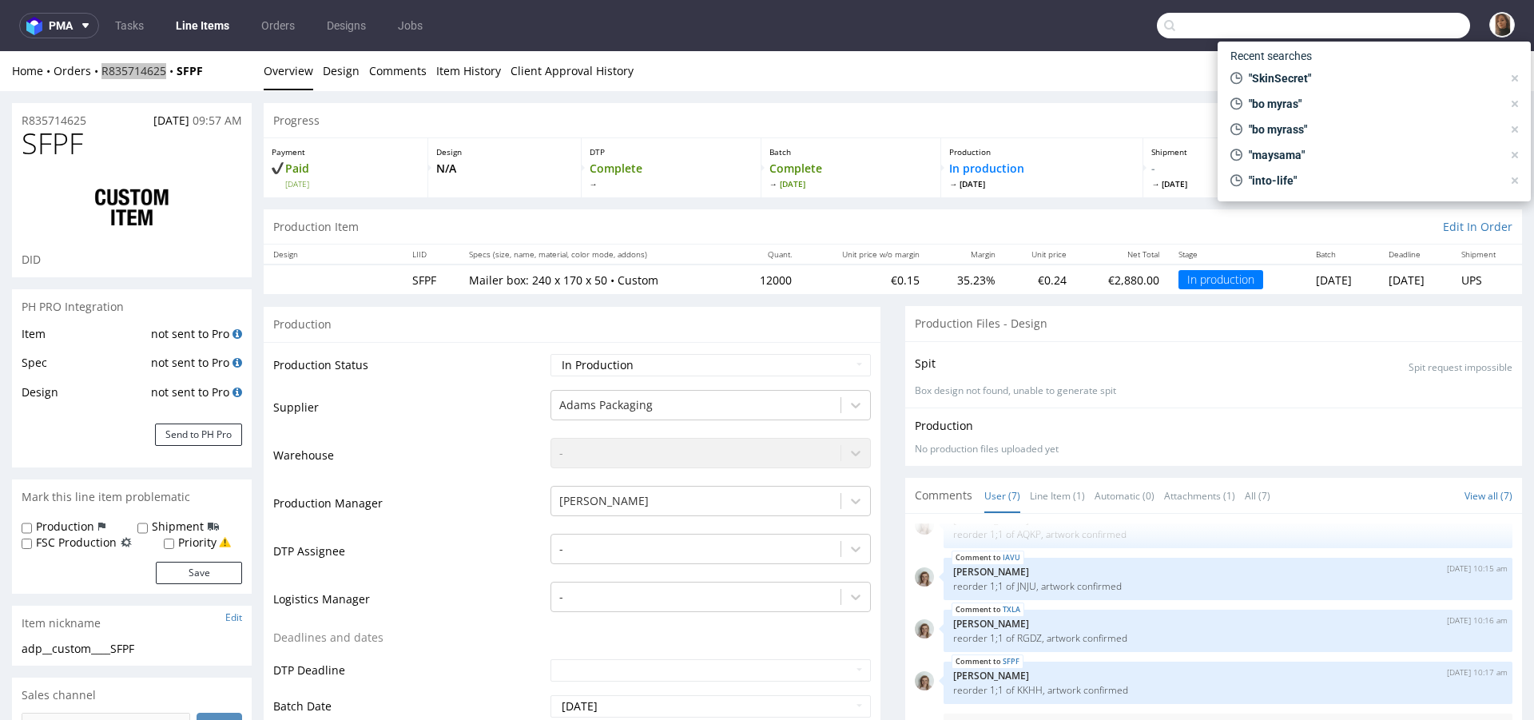
click at [1409, 27] on input "text" at bounding box center [1313, 26] width 313 height 26
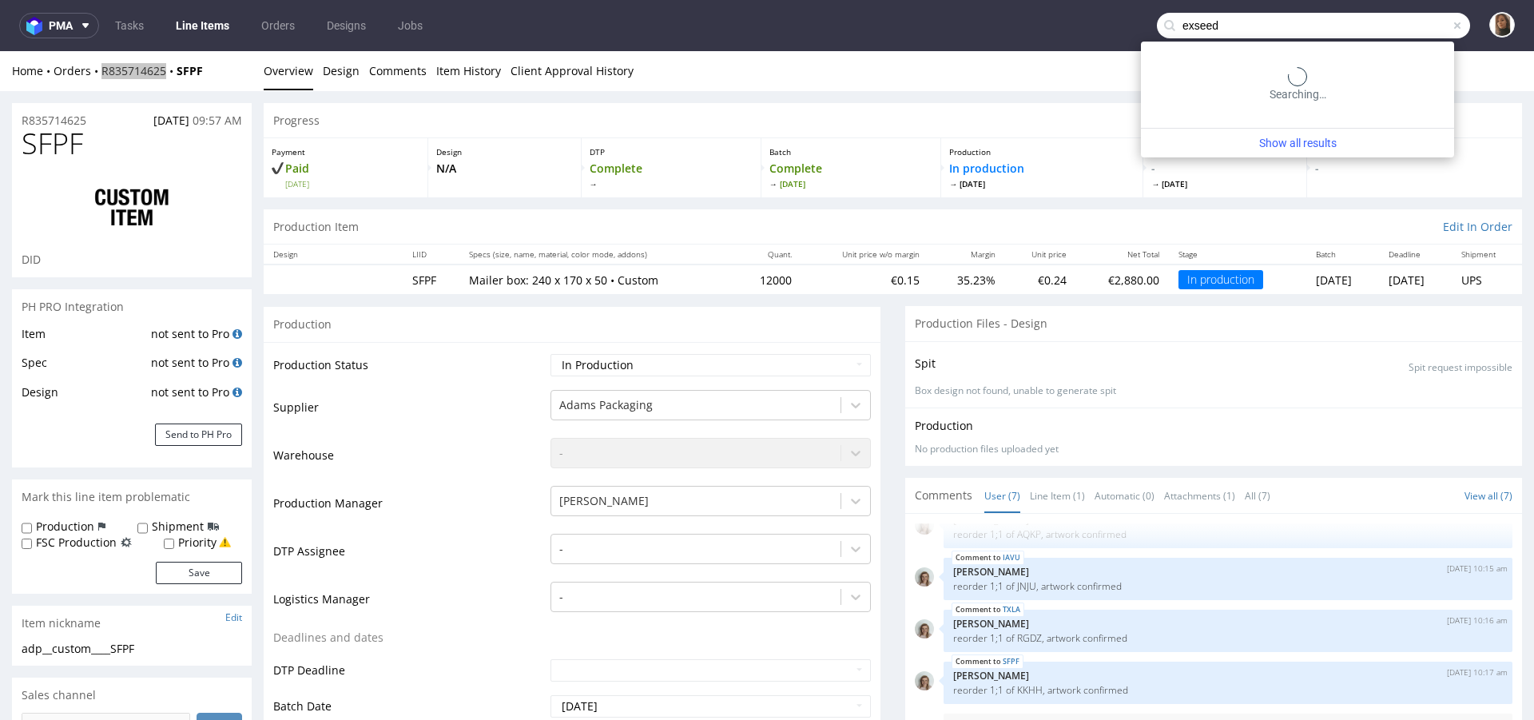
type input "exseed"
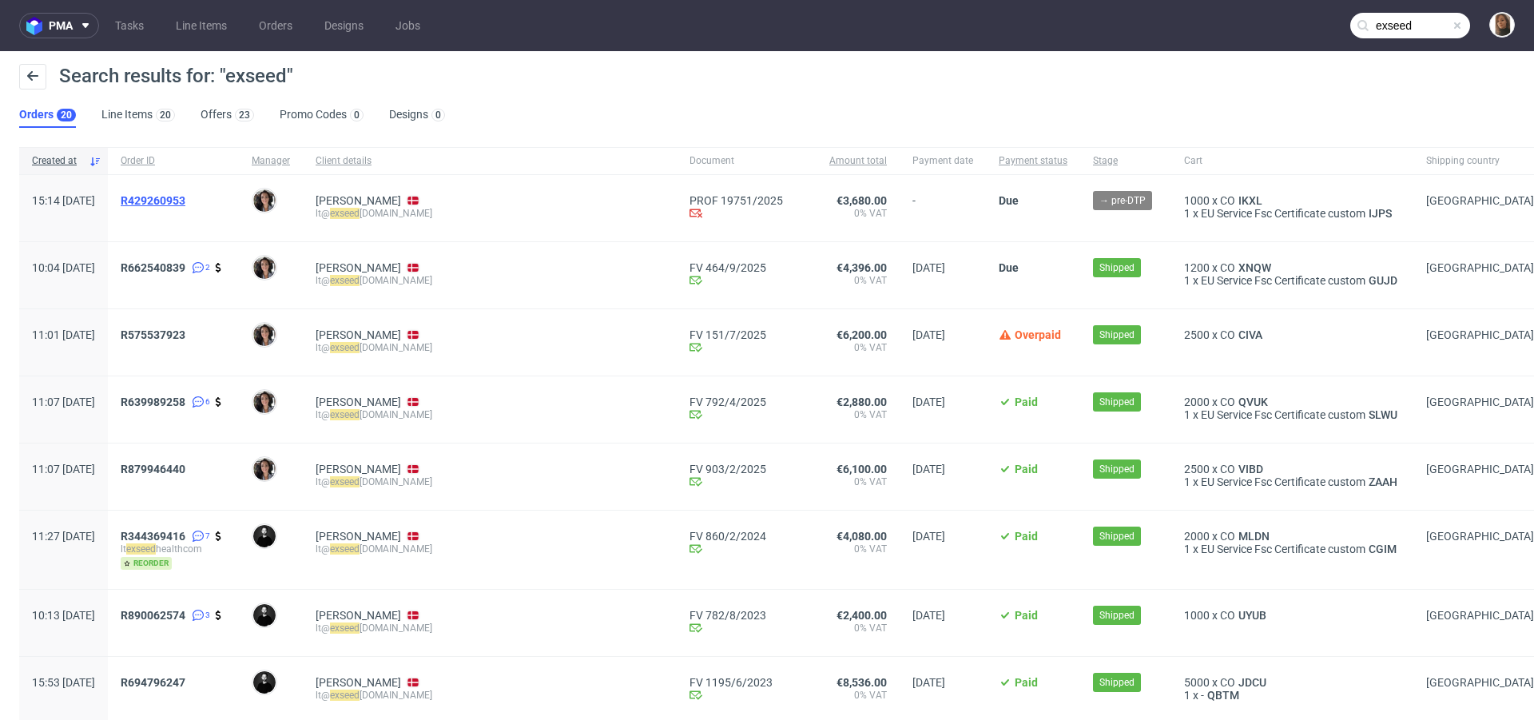
click at [185, 202] on span "R429260953" at bounding box center [153, 200] width 65 height 13
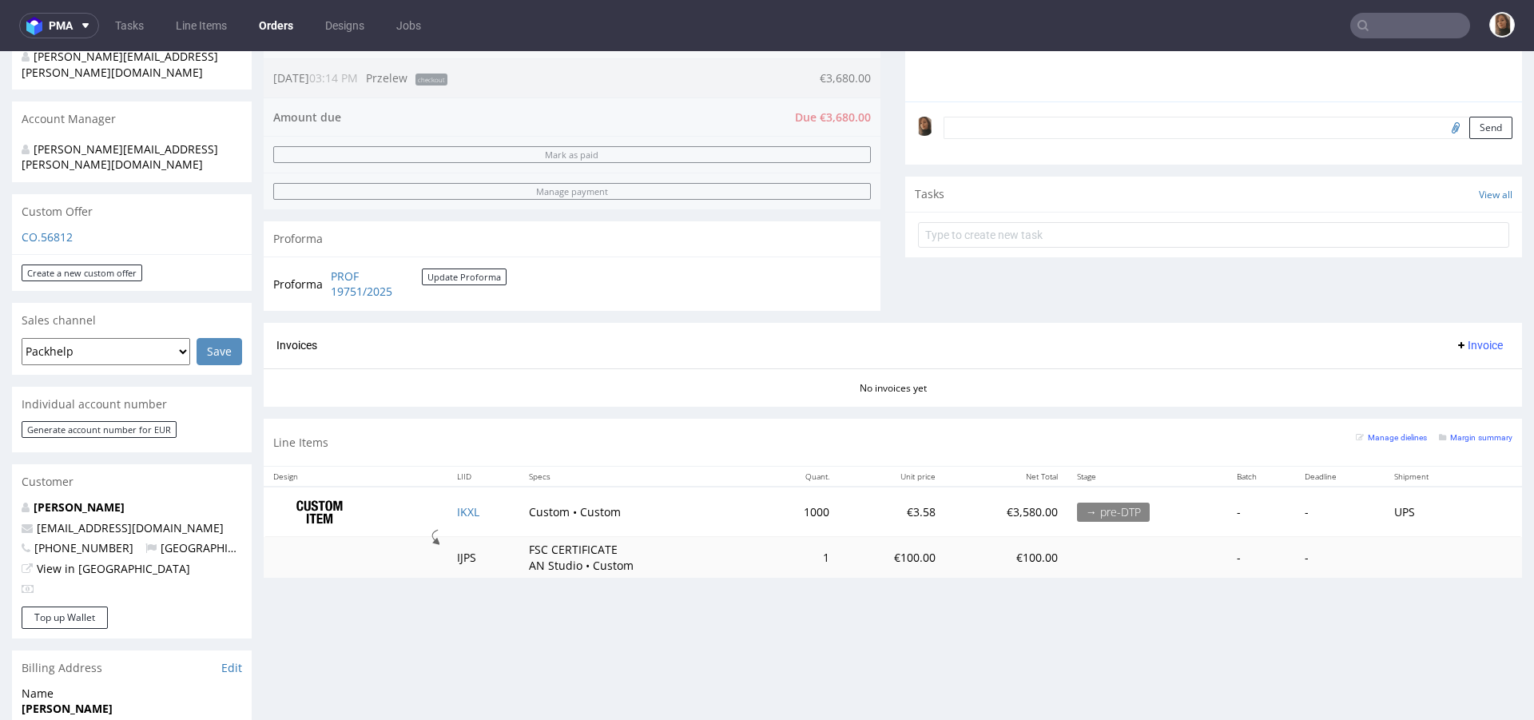
scroll to position [436, 0]
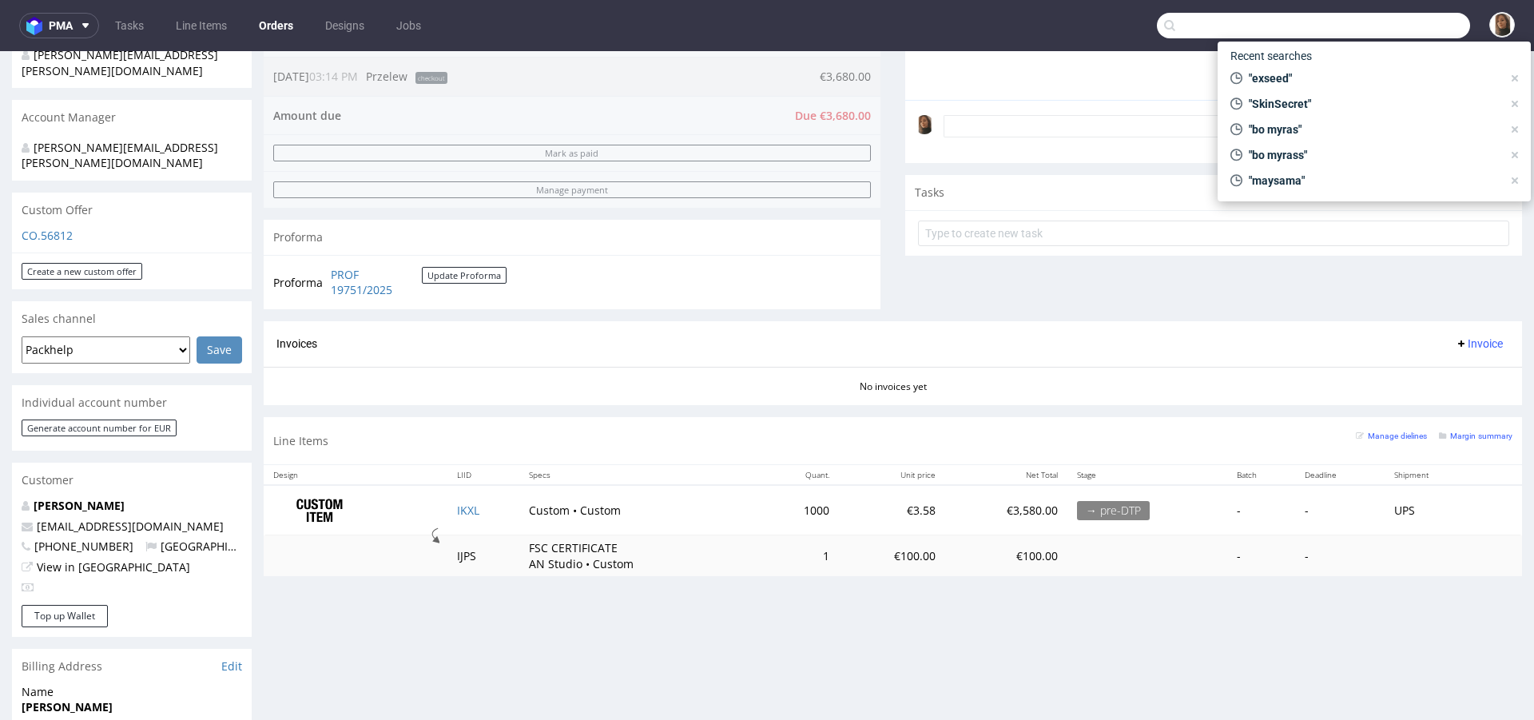
click at [1415, 13] on input "text" at bounding box center [1313, 26] width 313 height 26
paste input "R414017148"
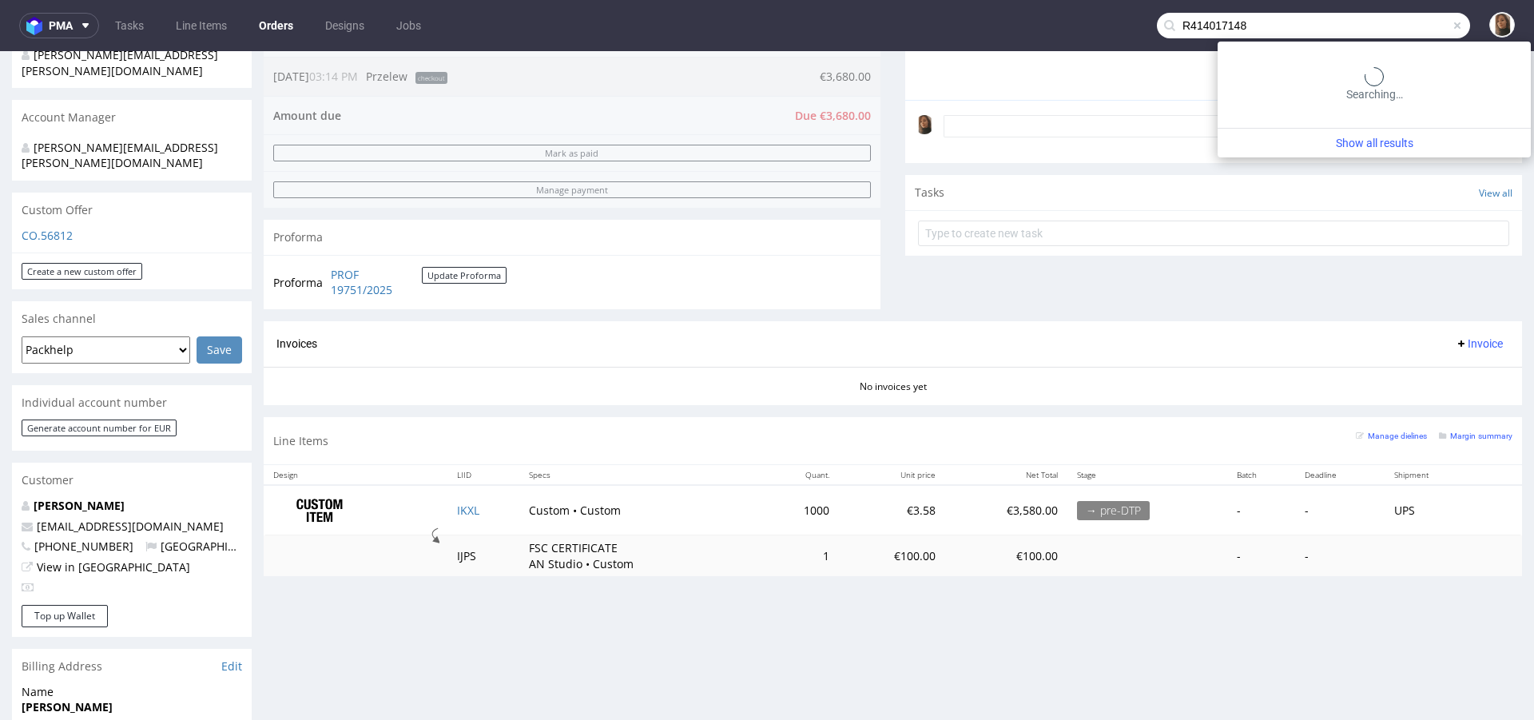
type input "R414017148"
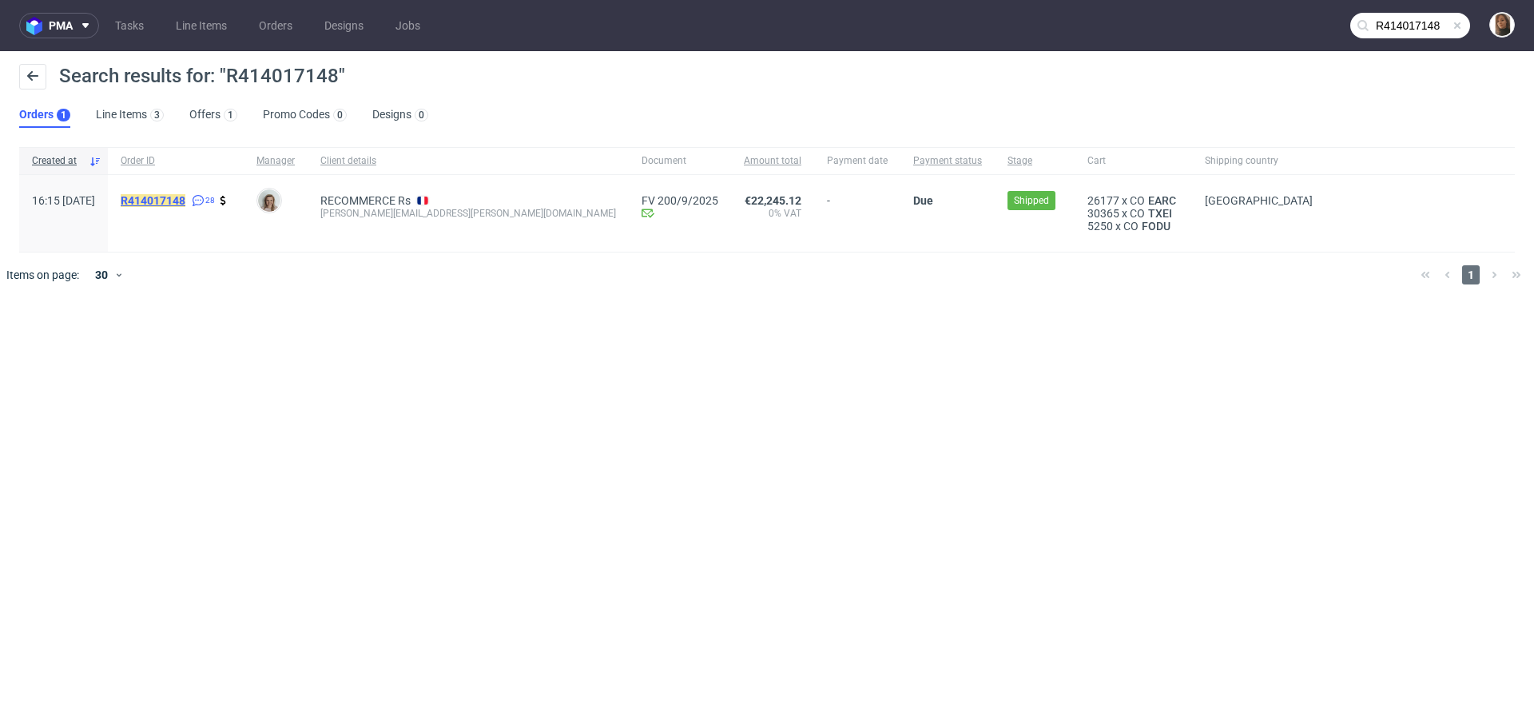
click at [185, 194] on mark "R414017148" at bounding box center [153, 200] width 65 height 13
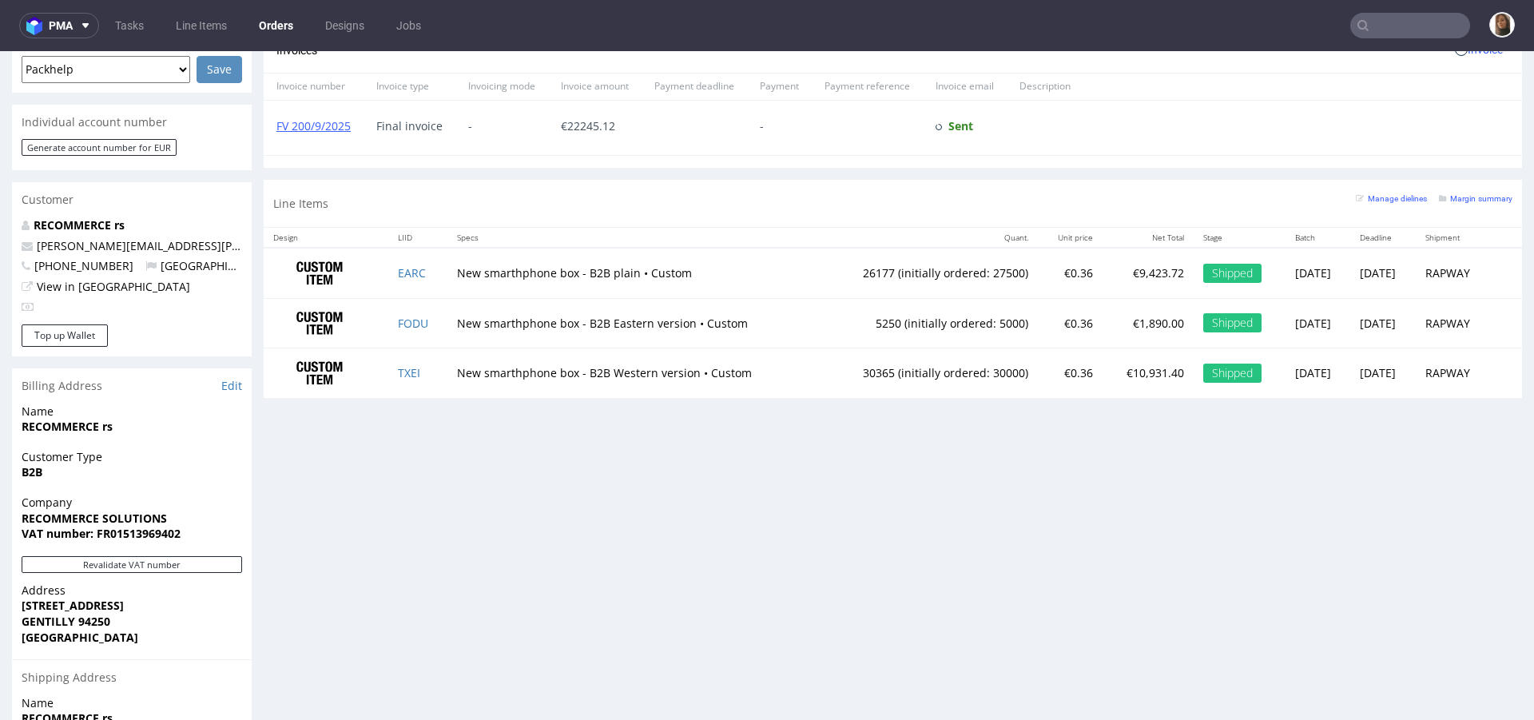
scroll to position [842, 0]
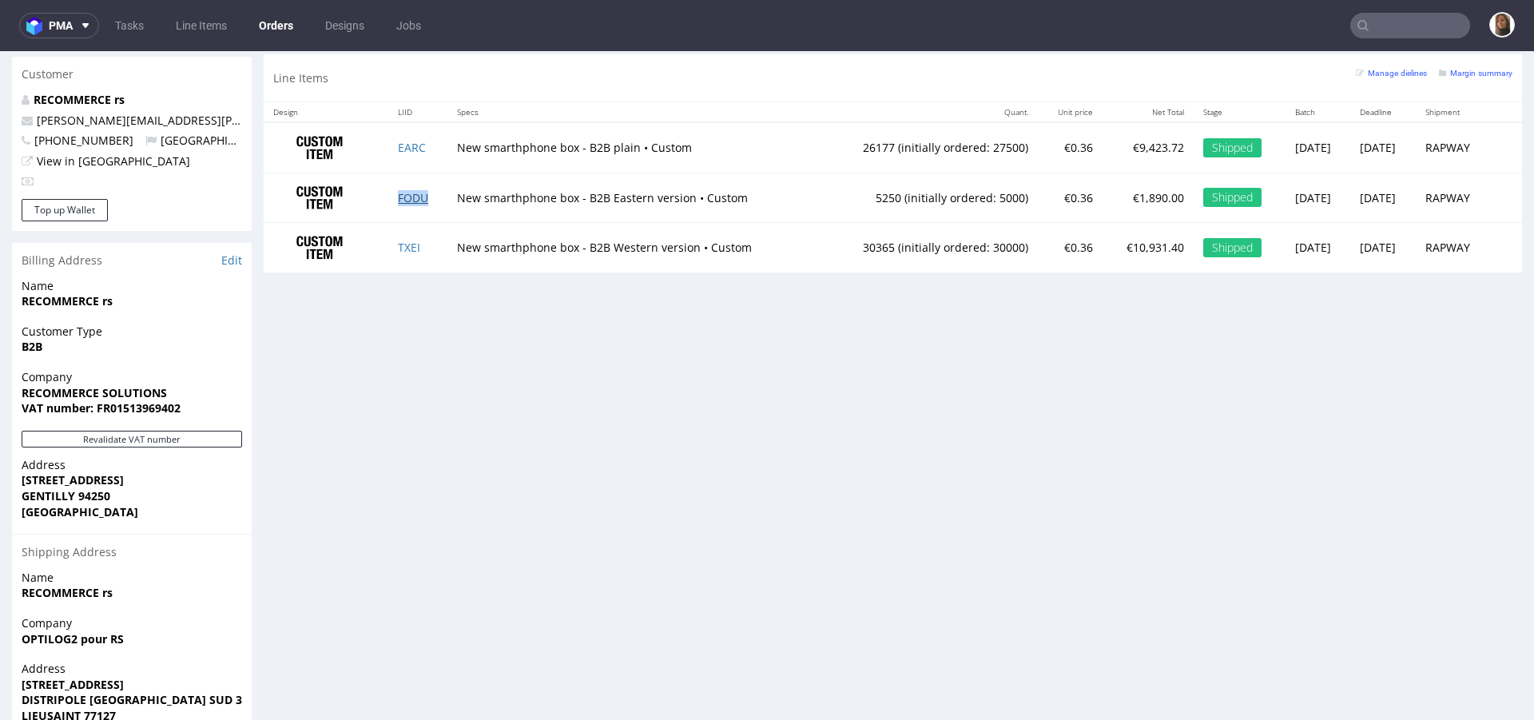
click at [415, 197] on link "FODU" at bounding box center [413, 197] width 30 height 15
click at [410, 245] on link "TXEI" at bounding box center [409, 247] width 22 height 15
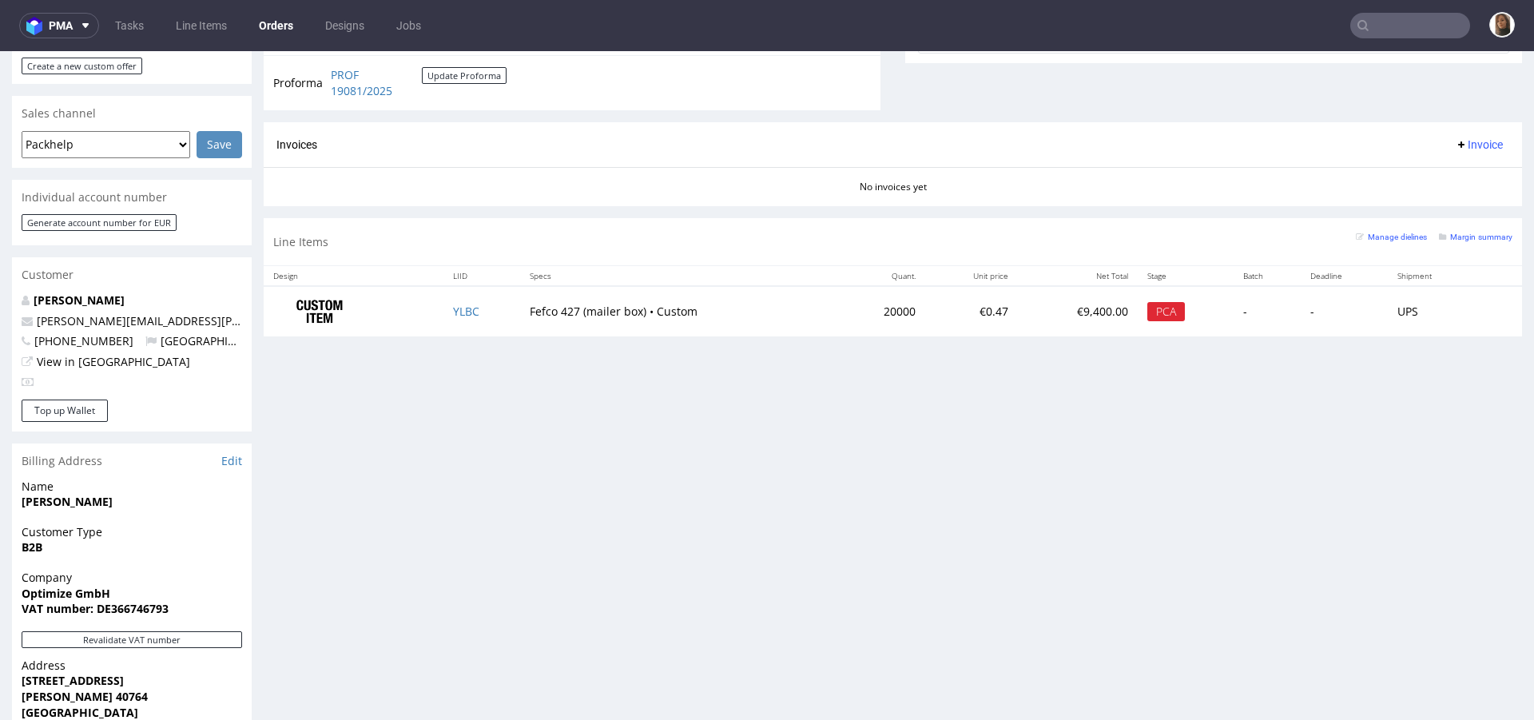
scroll to position [383, 0]
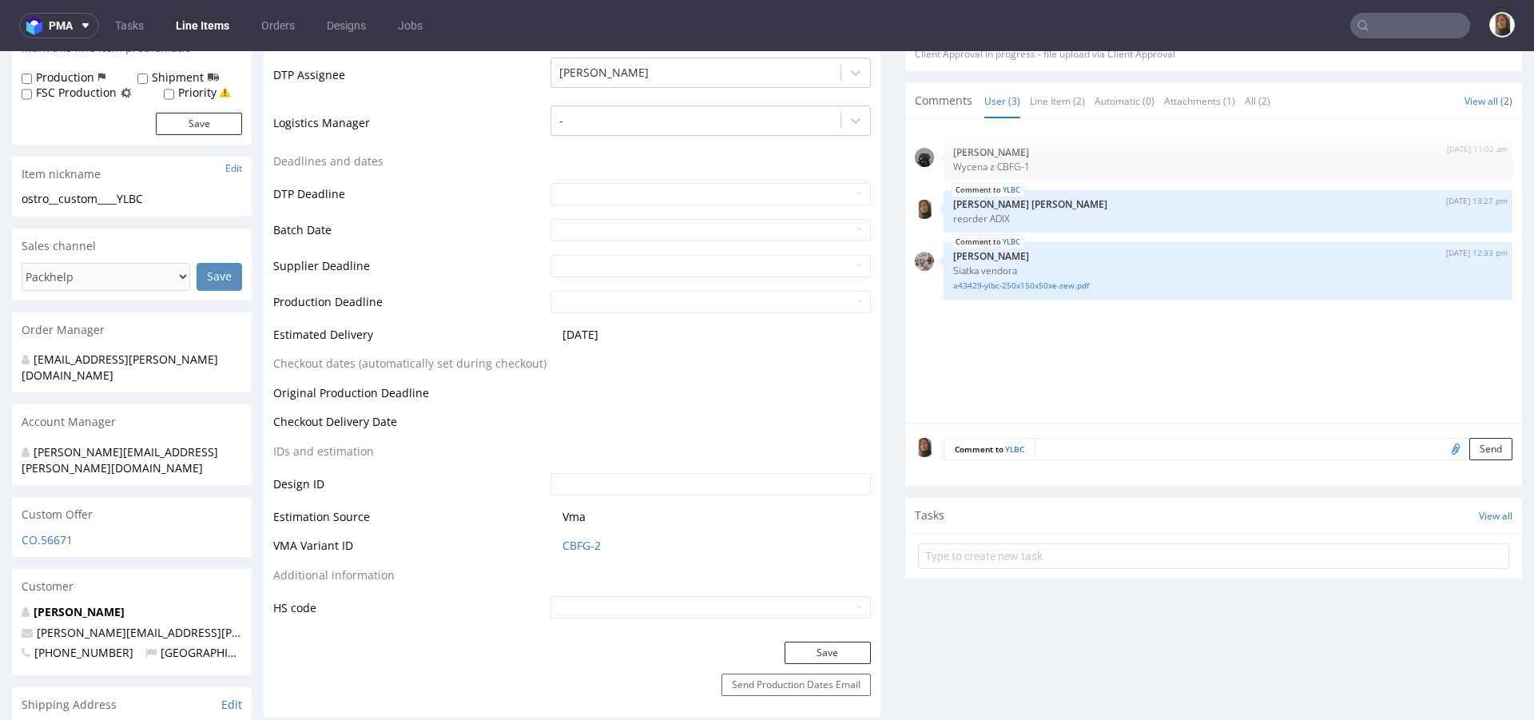
scroll to position [464, 0]
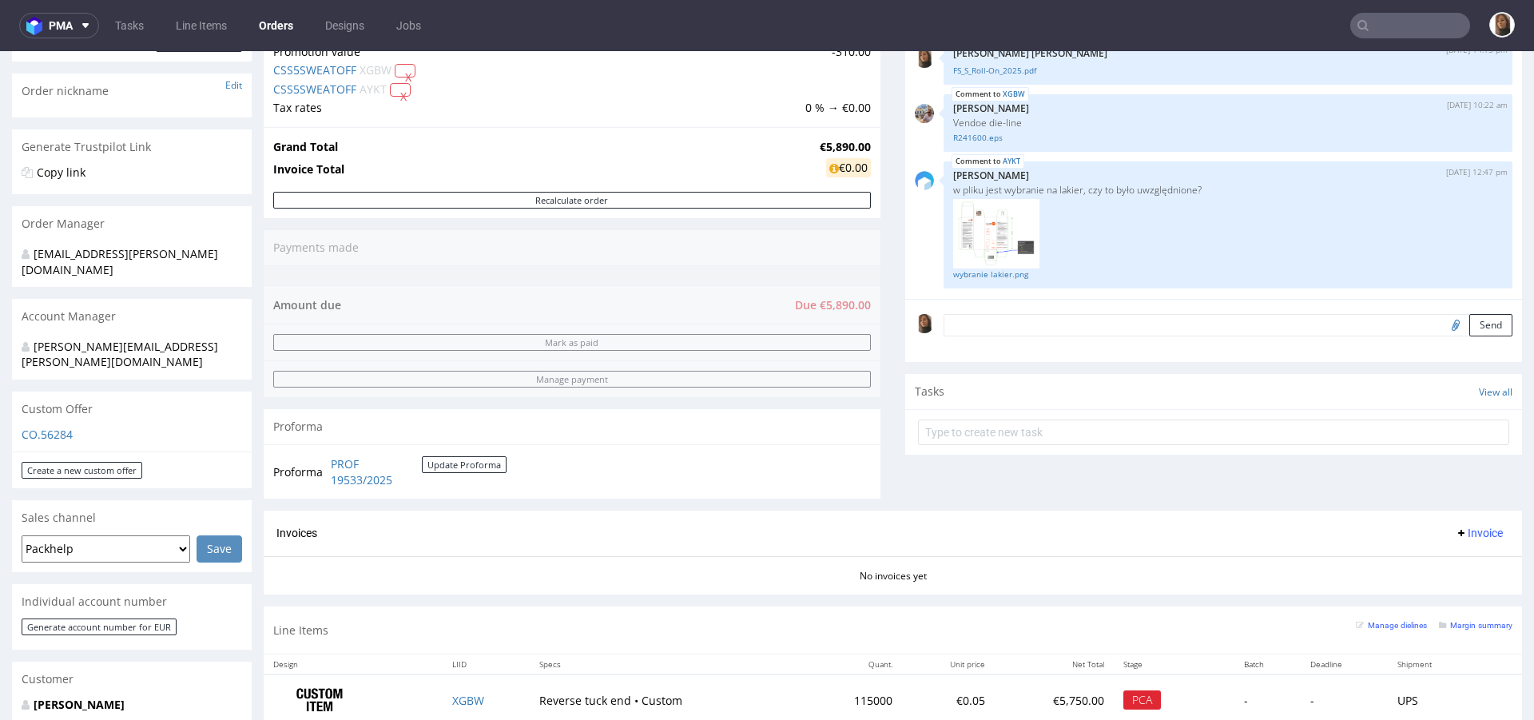
scroll to position [472, 0]
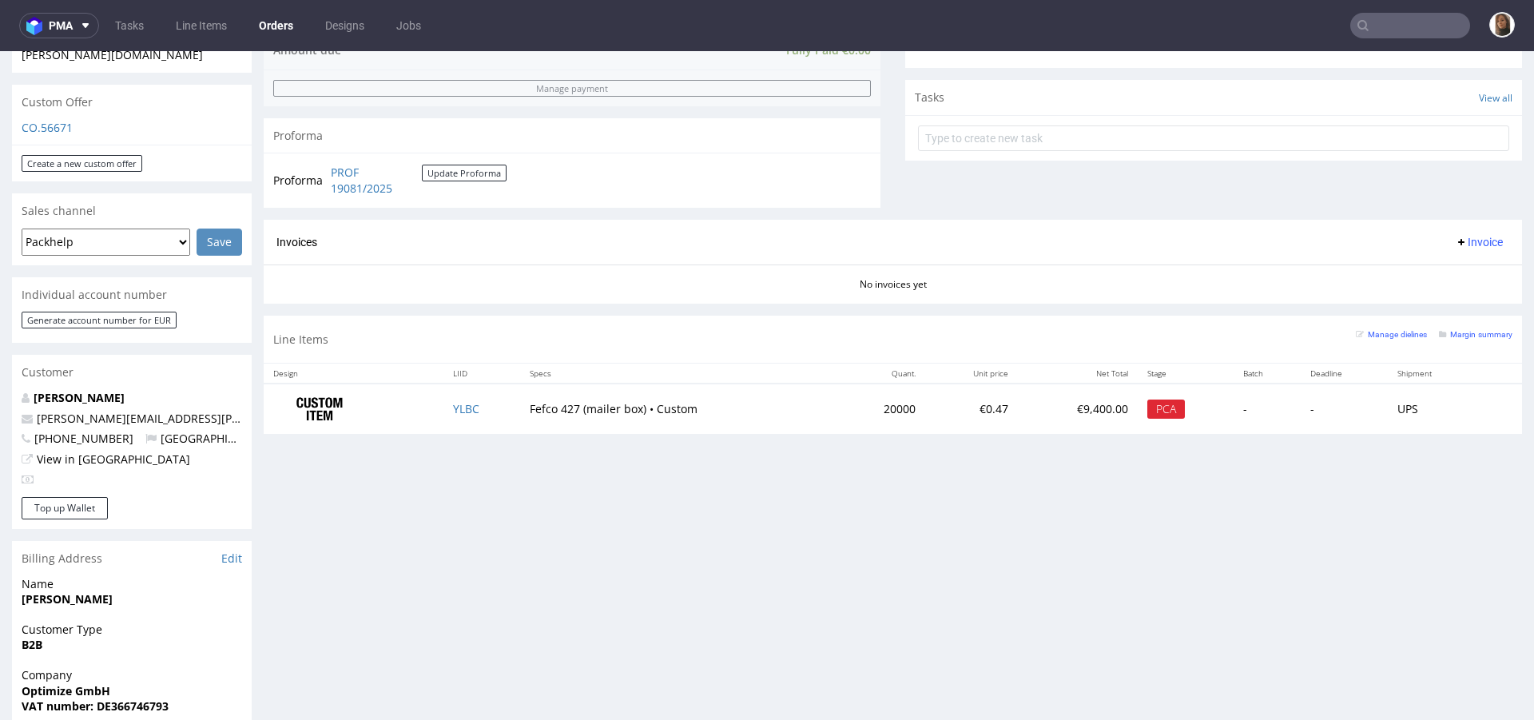
scroll to position [609, 0]
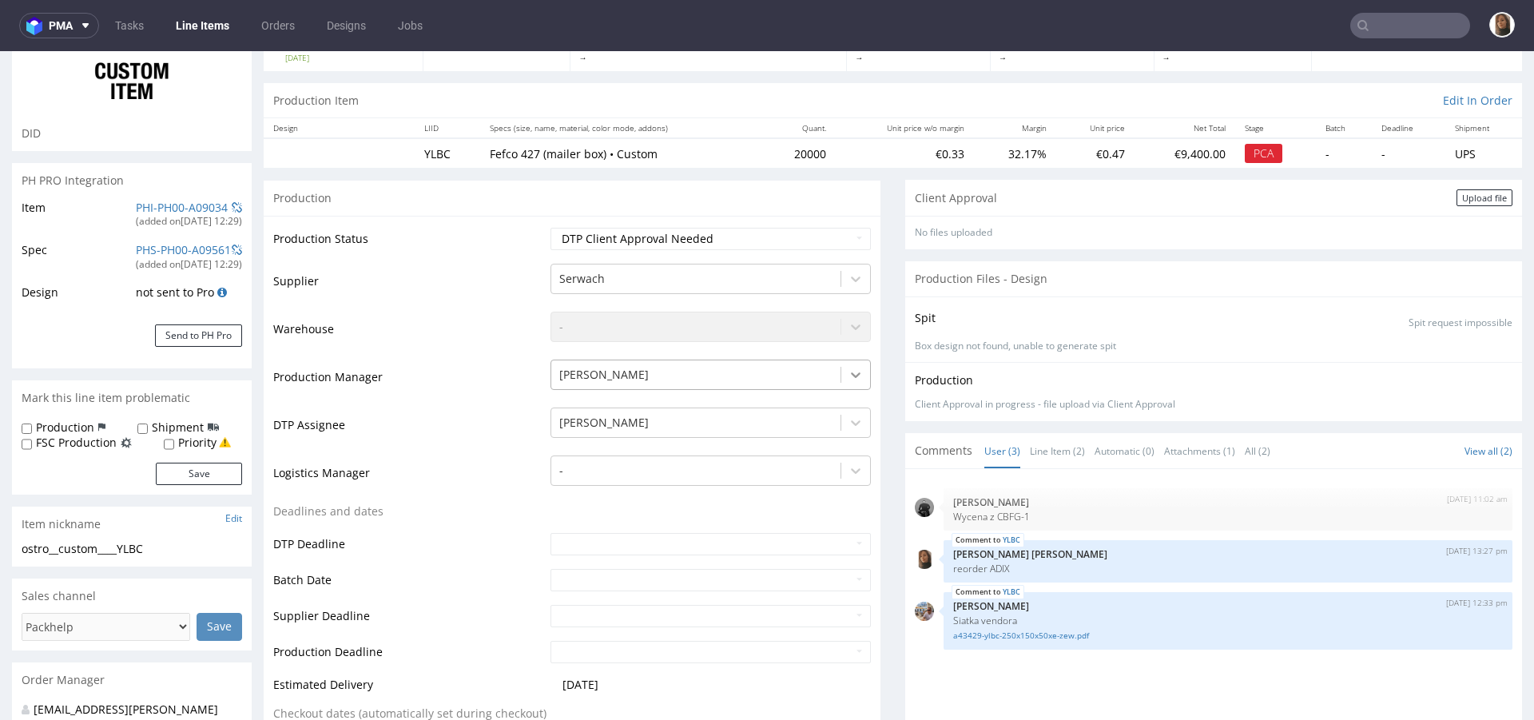
scroll to position [148, 0]
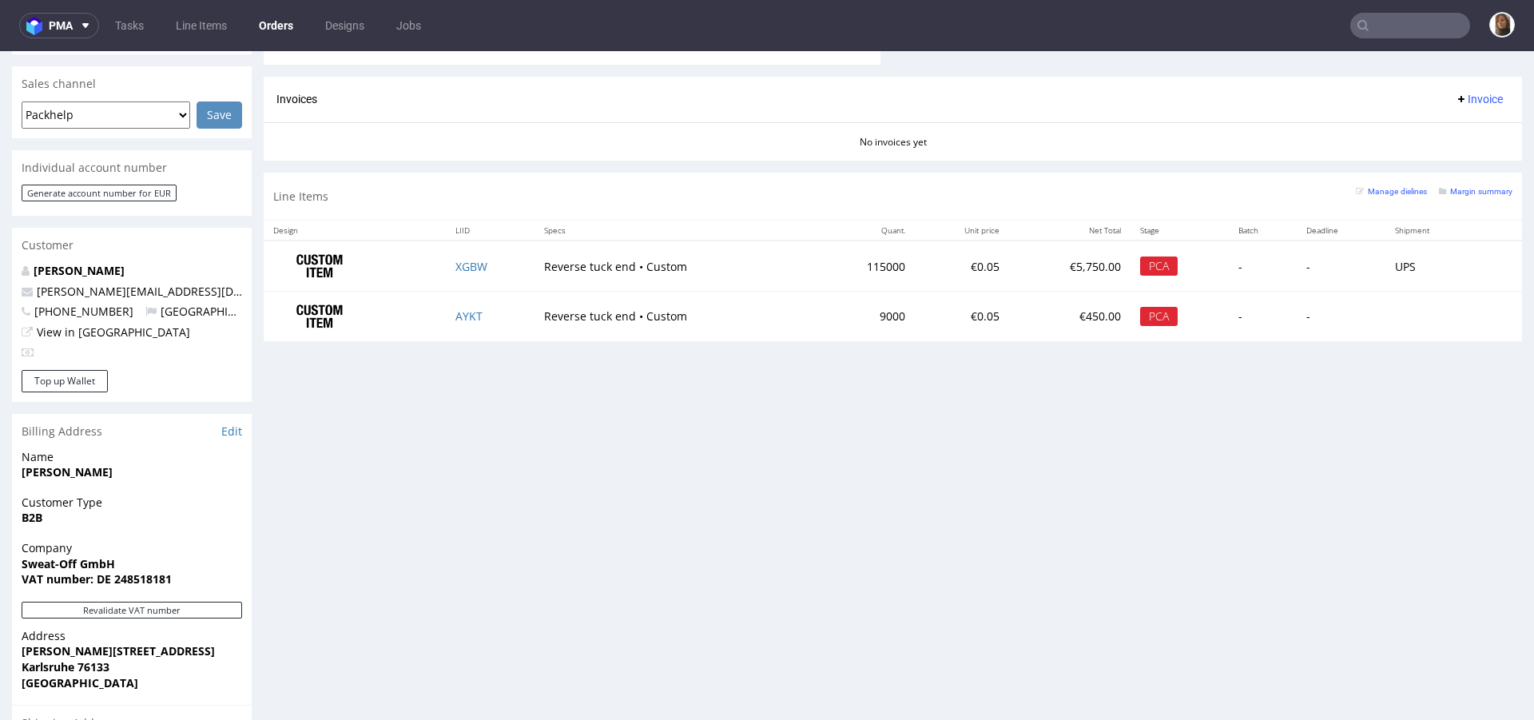
scroll to position [720, 0]
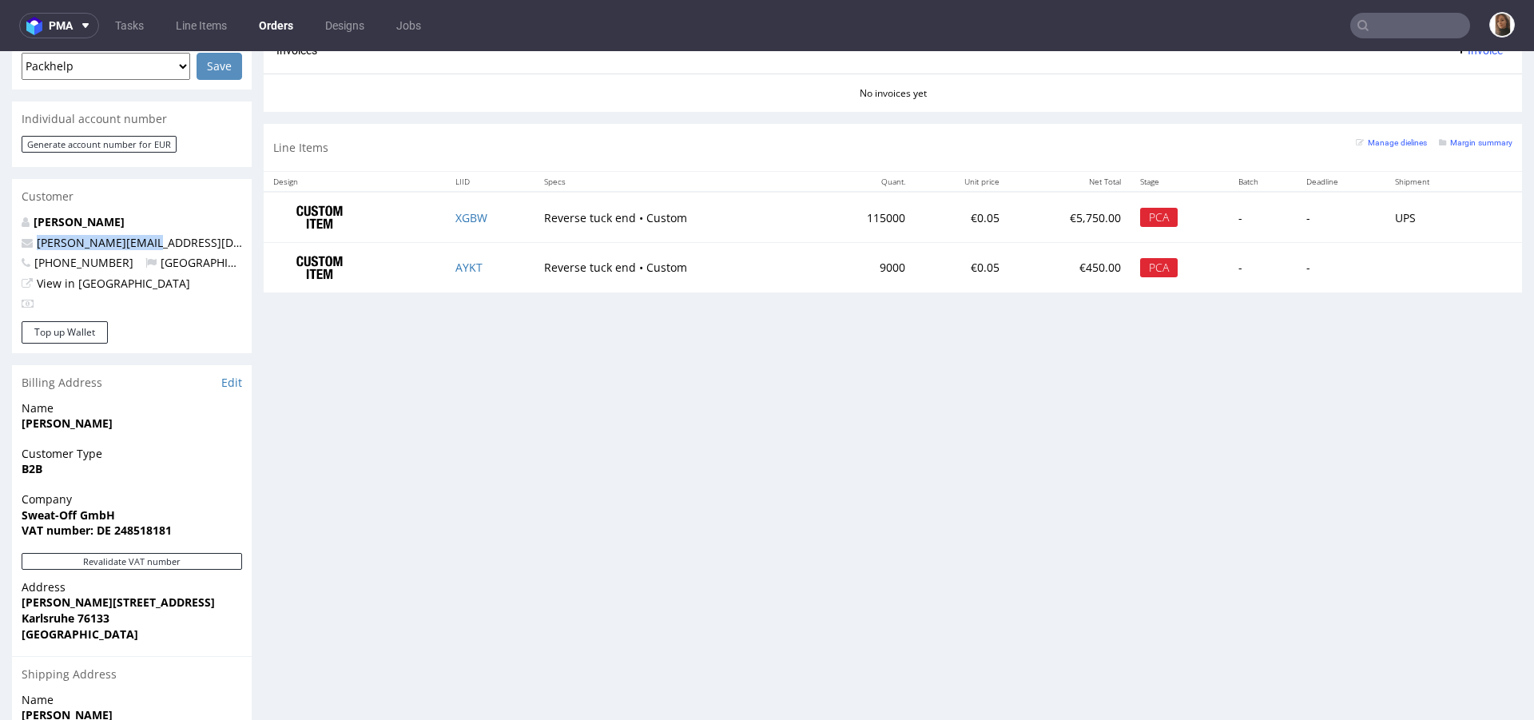
drag, startPoint x: 158, startPoint y: 213, endPoint x: 1, endPoint y: 213, distance: 157.4
click at [0, 213] on div "Order via Offer R348541270 [DATE] 09:36 AM Mark this order as problematic Invoi…" at bounding box center [767, 144] width 1534 height 1547
copy span "[PERSON_NAME][EMAIL_ADDRESS][DOMAIN_NAME]"
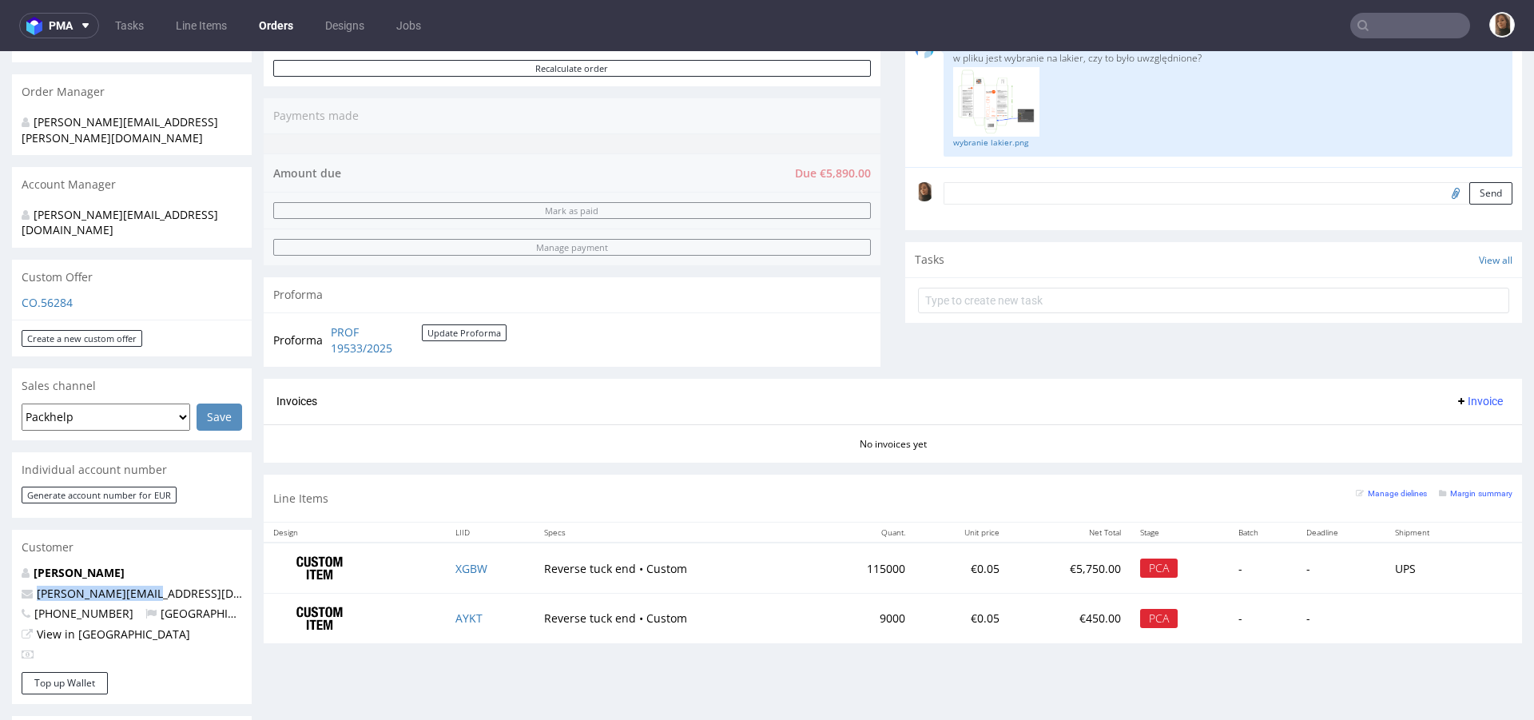
scroll to position [0, 0]
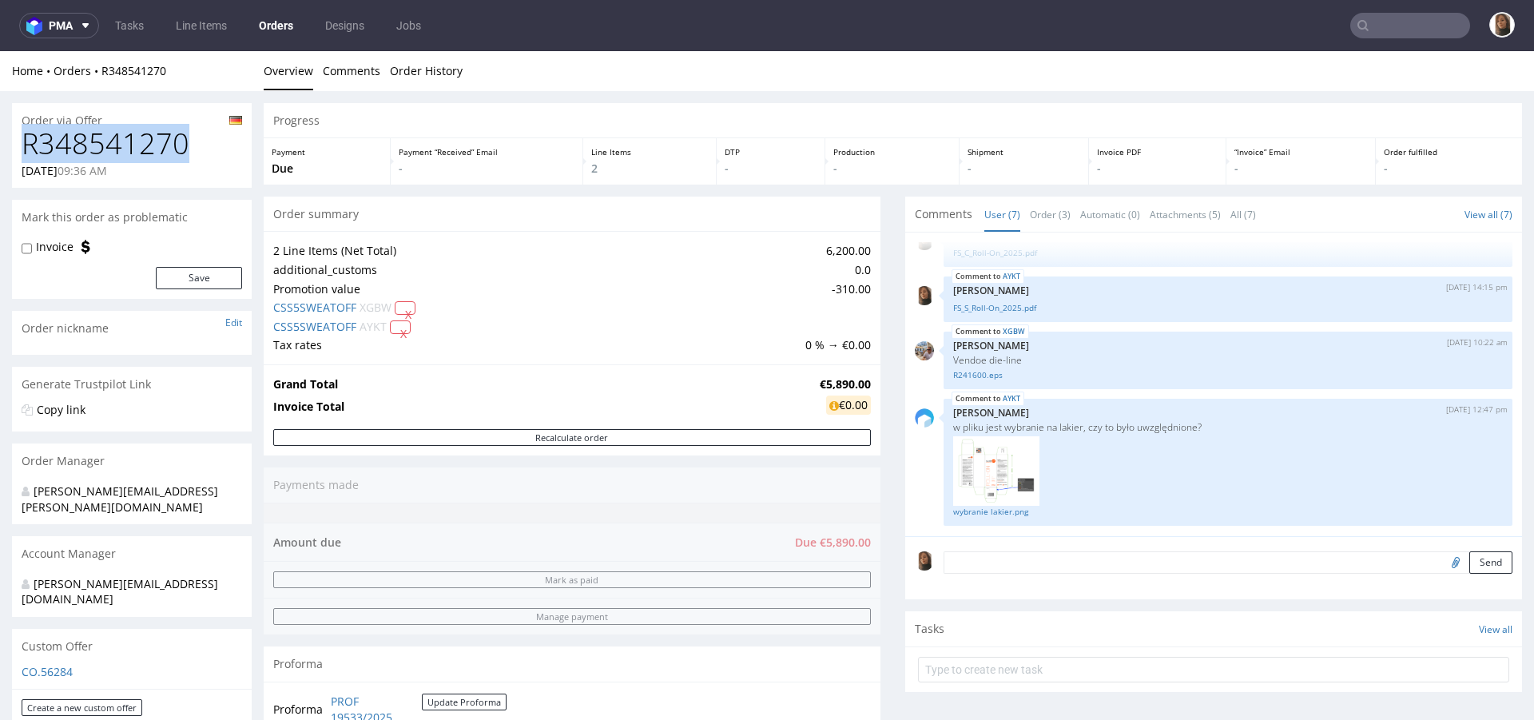
drag, startPoint x: 185, startPoint y: 140, endPoint x: 4, endPoint y: 140, distance: 181.4
copy h1 "R348541270"
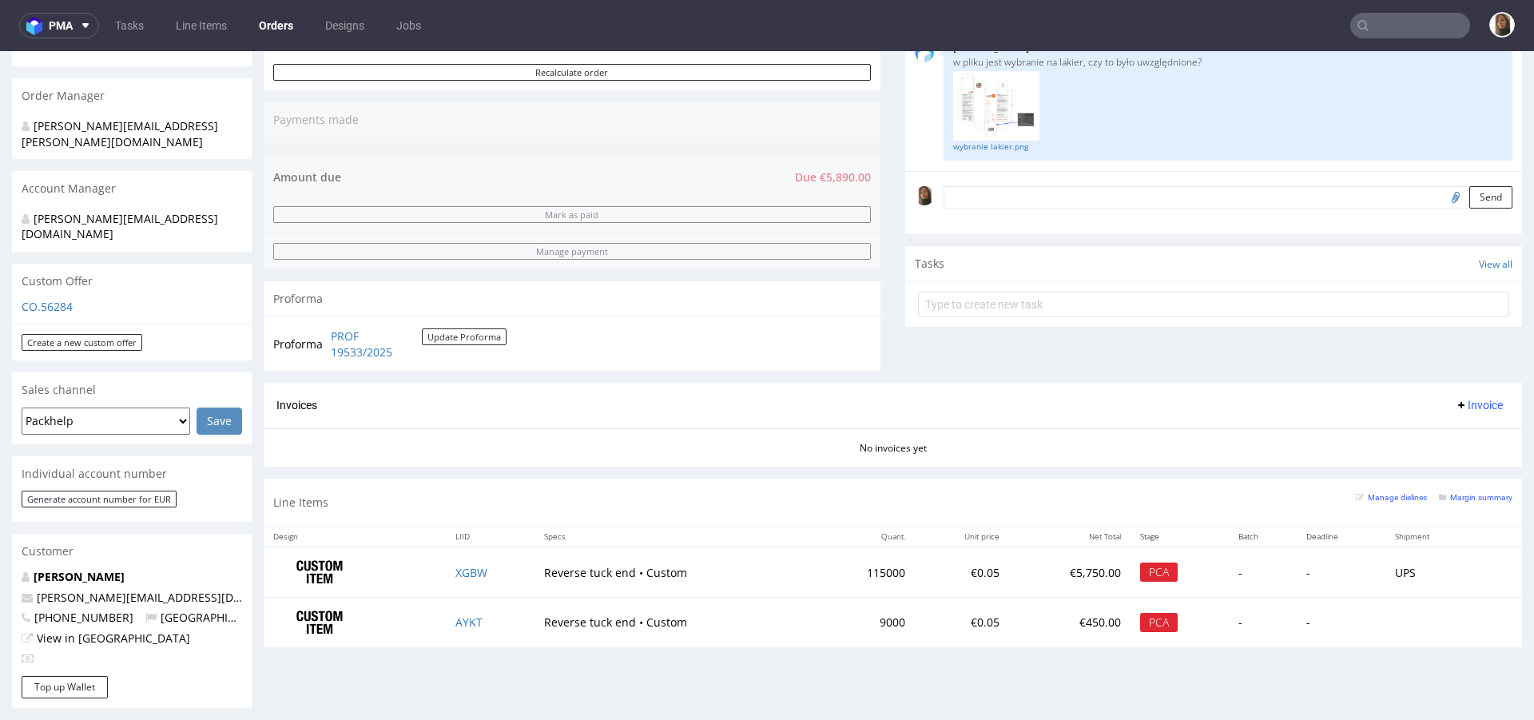
scroll to position [689, 0]
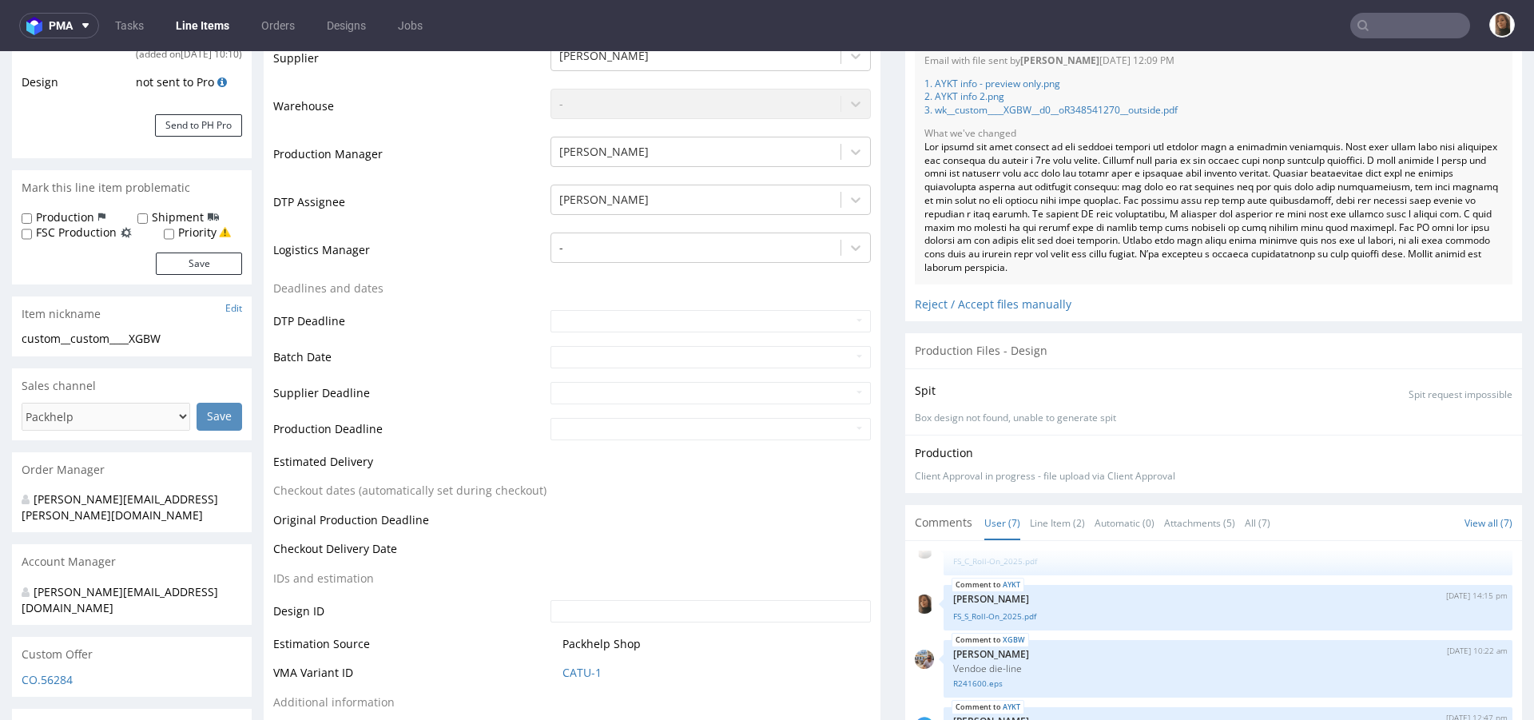
scroll to position [432, 0]
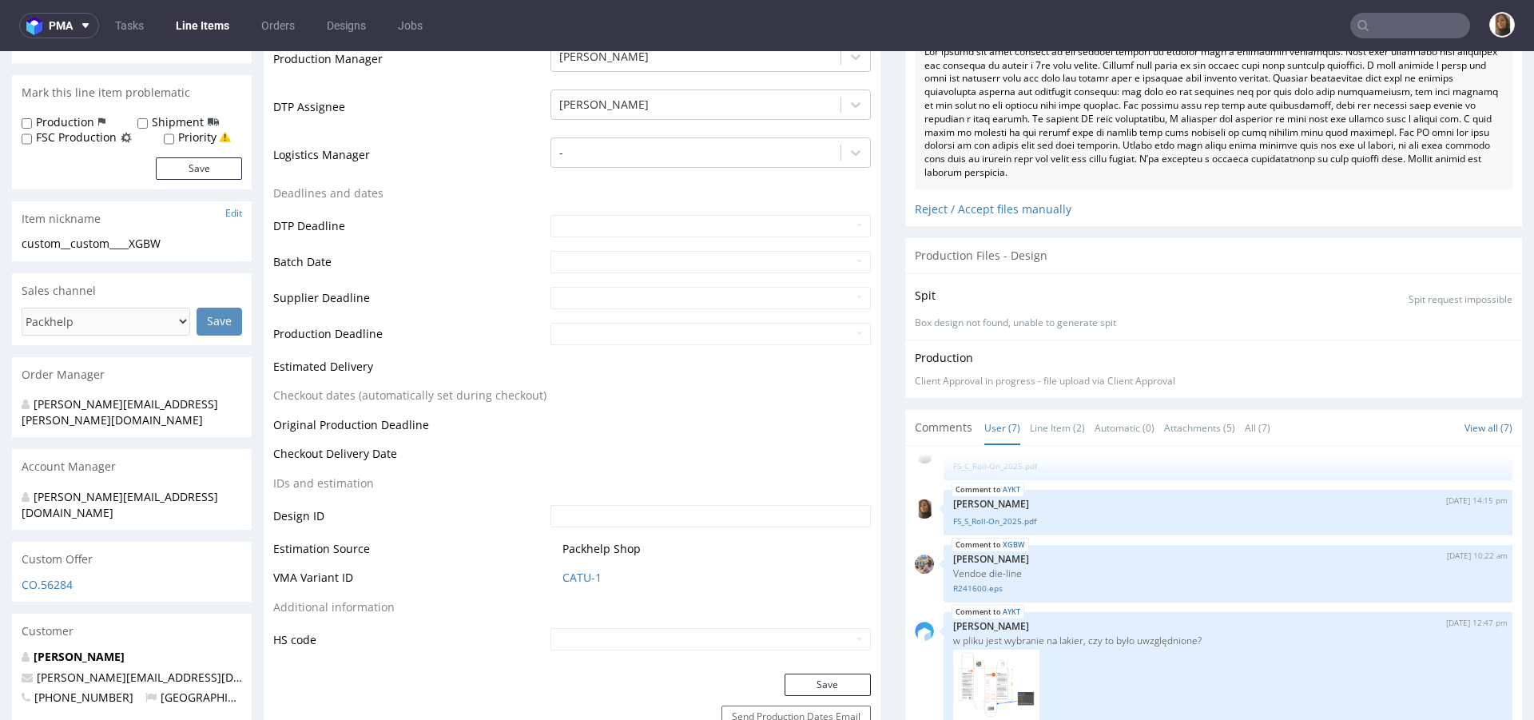
click at [1046, 410] on div "Comments User (7) Line Item (2) Automatic (0) Attachments (5) All (7) View all …" at bounding box center [1213, 427] width 617 height 35
click at [1045, 424] on link "Line Item (2)" at bounding box center [1057, 428] width 55 height 34
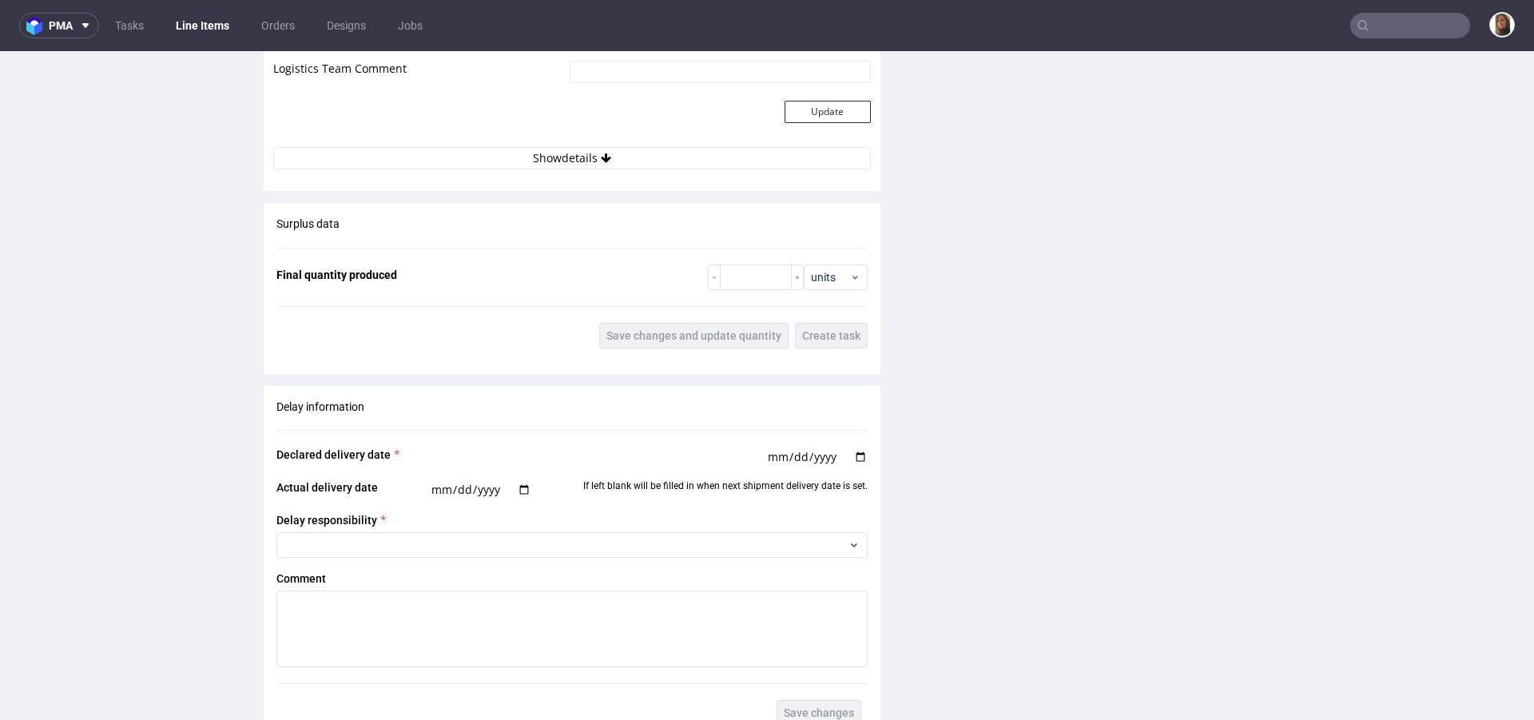
scroll to position [2703, 0]
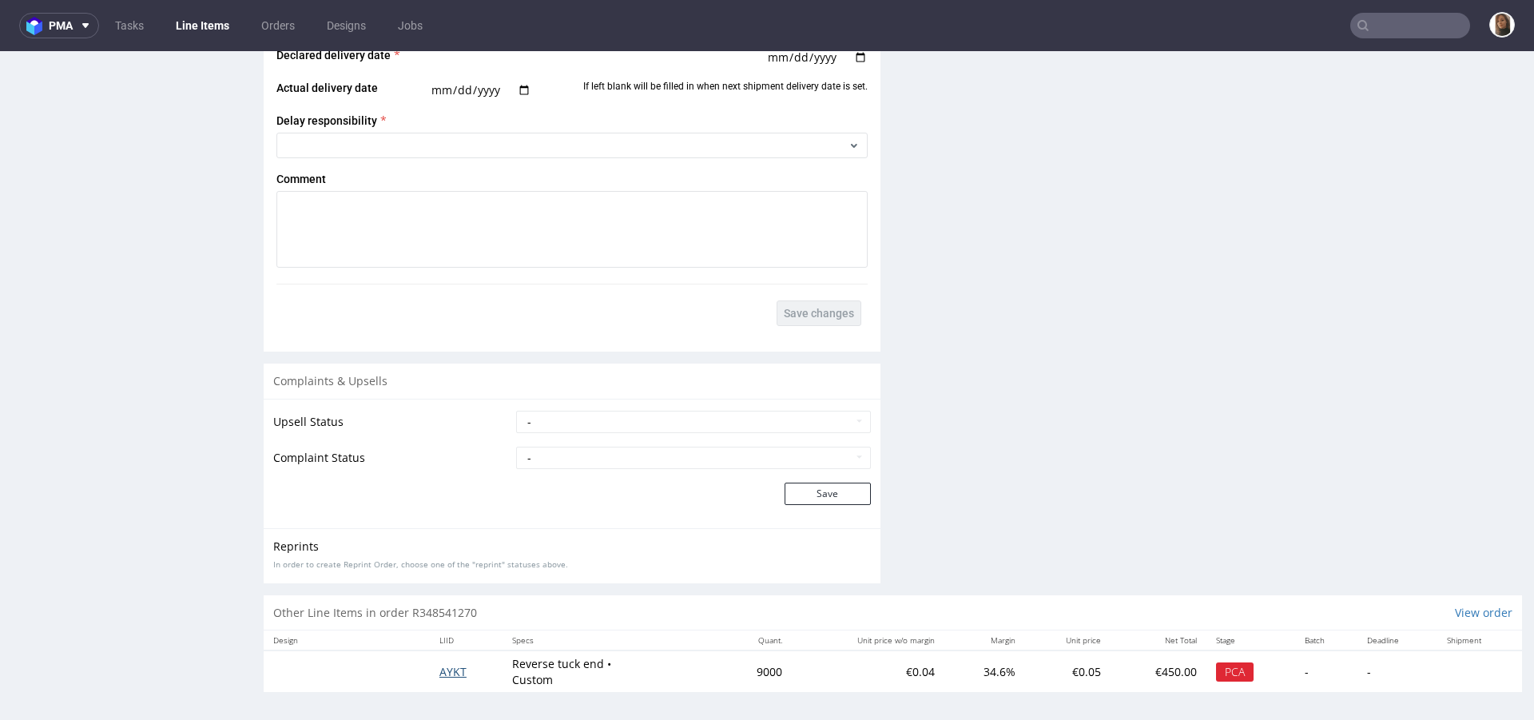
click at [450, 664] on span "AYKT" at bounding box center [453, 671] width 27 height 15
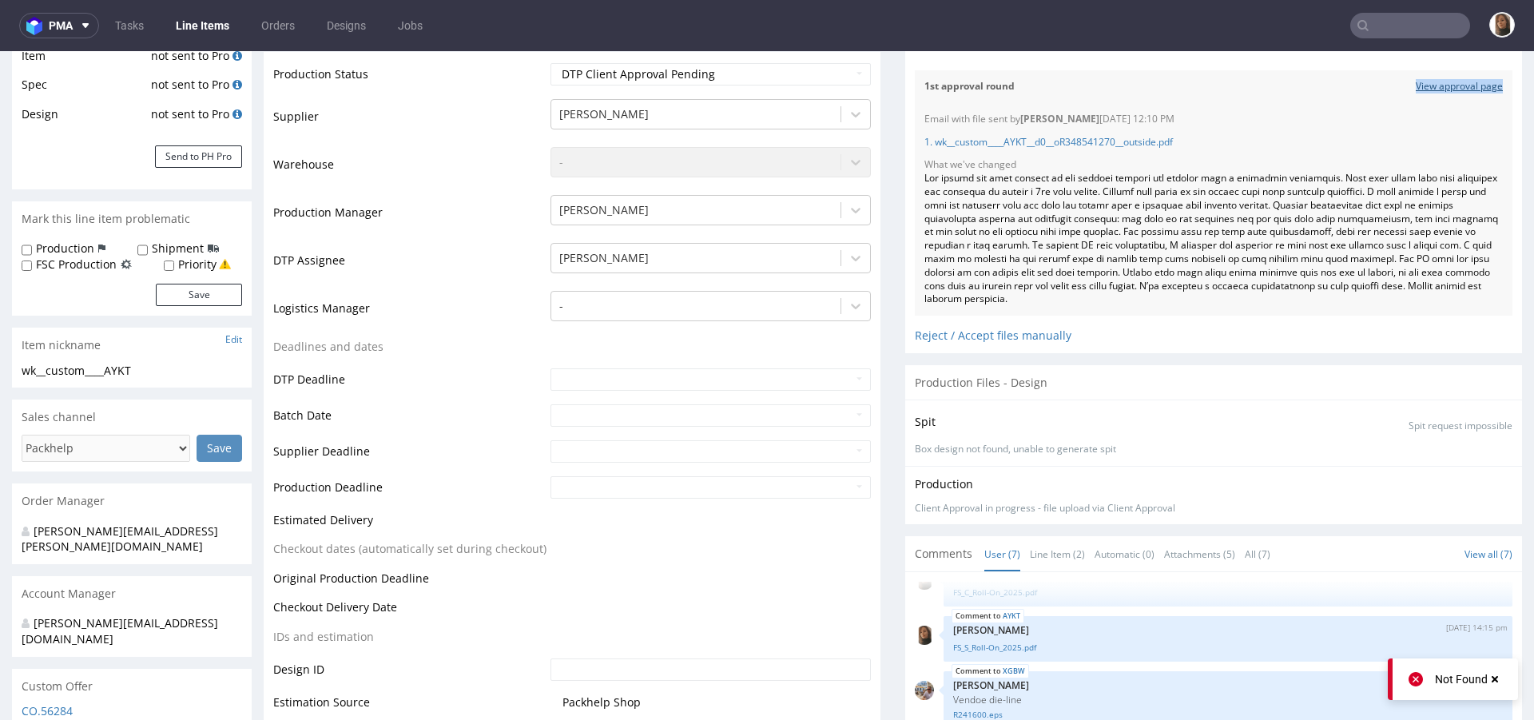
scroll to position [316, 0]
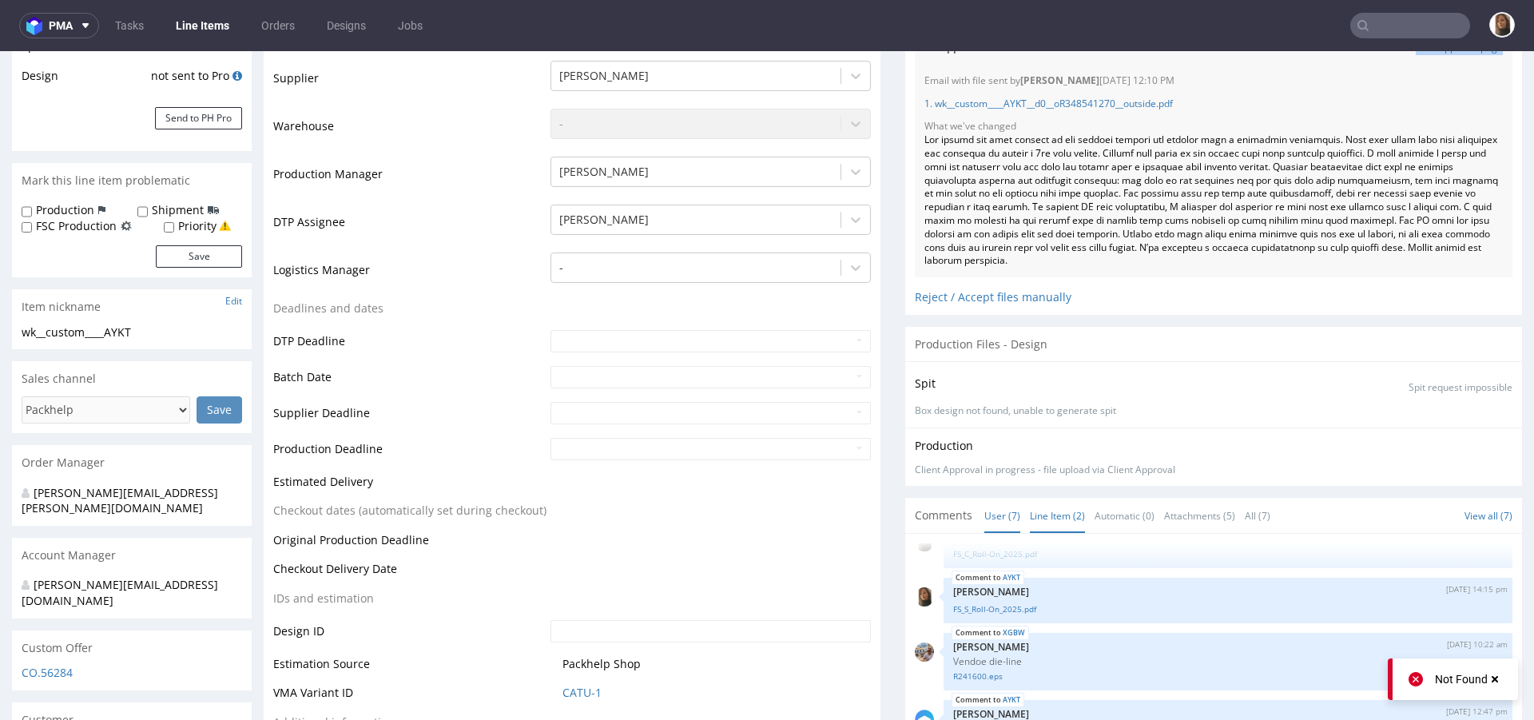
click at [1046, 512] on link "Line Item (2)" at bounding box center [1057, 516] width 55 height 34
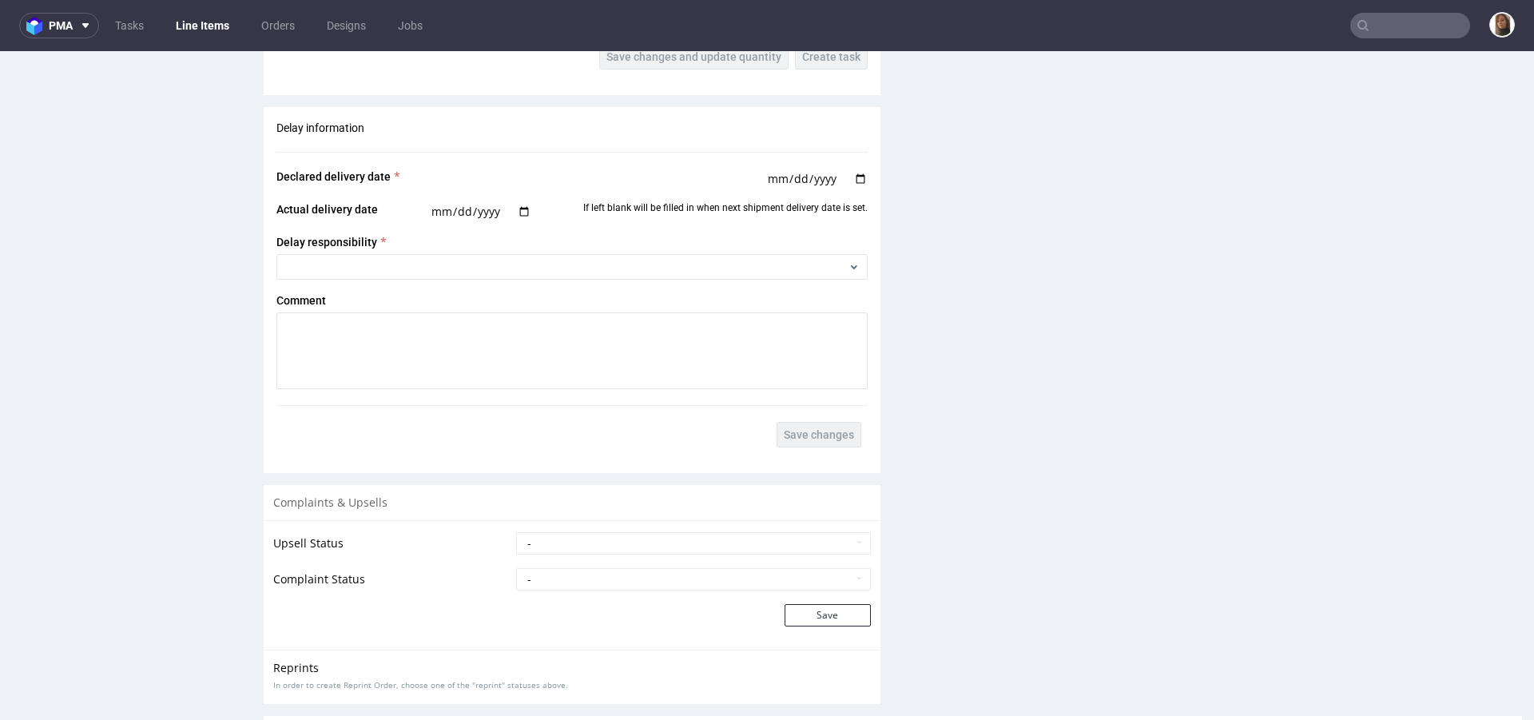
scroll to position [2623, 0]
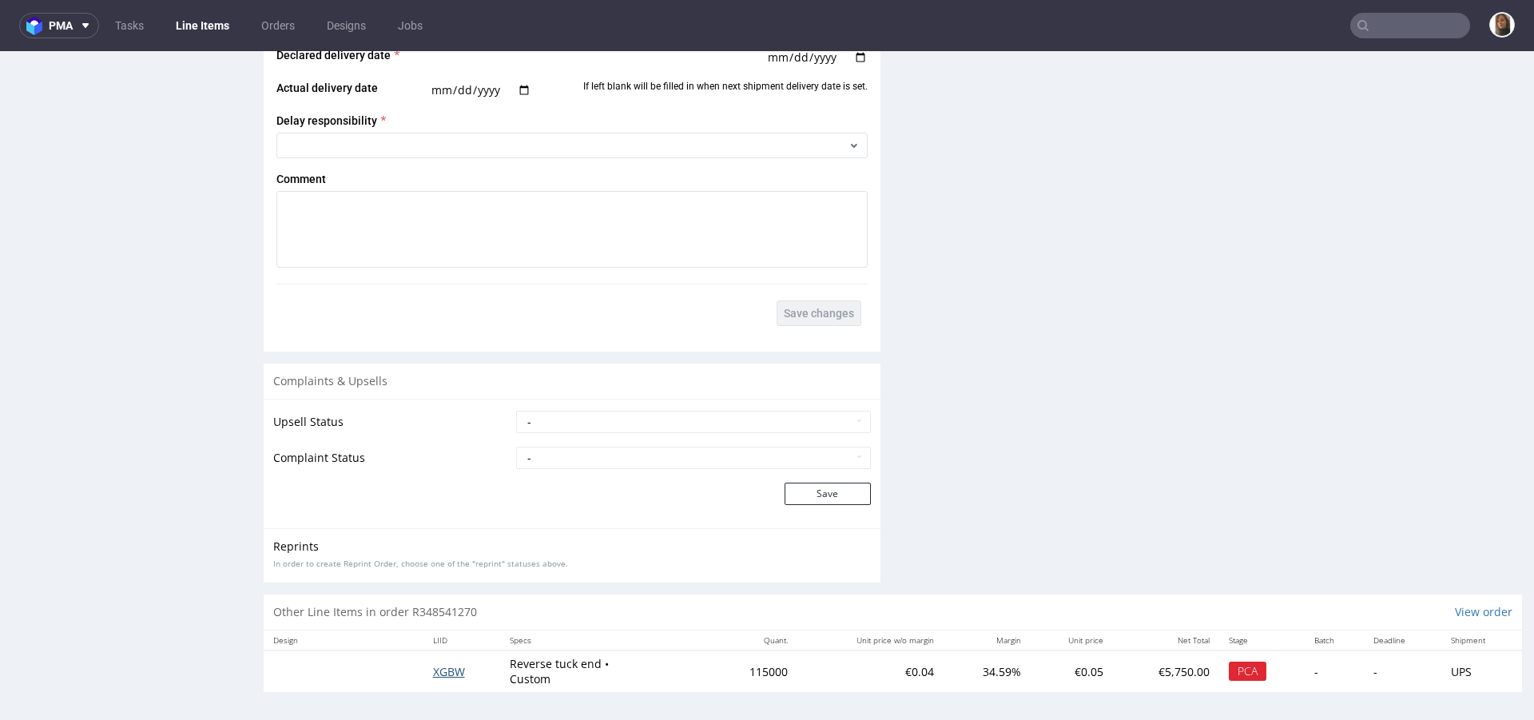
click at [440, 667] on span "XGBW" at bounding box center [449, 671] width 32 height 15
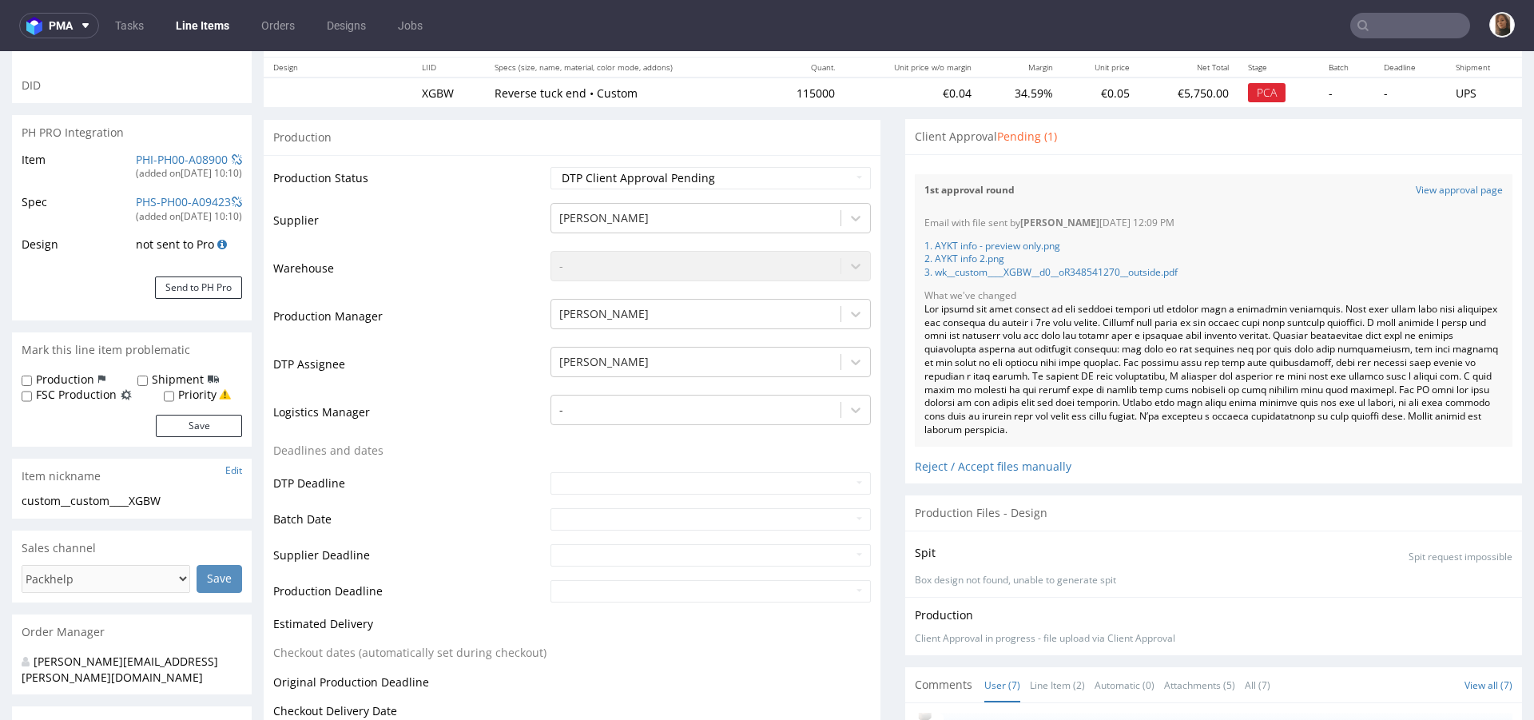
scroll to position [368, 0]
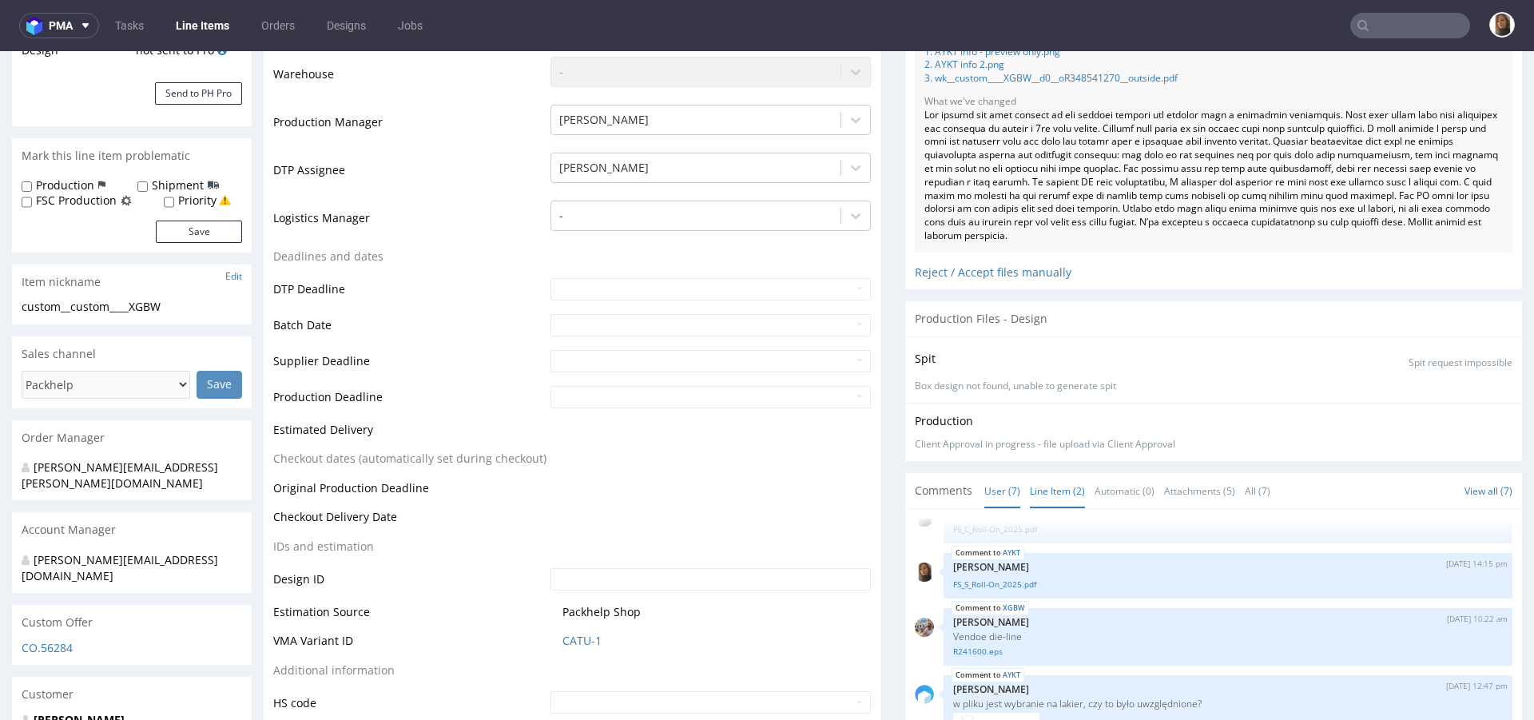
click at [1037, 486] on link "Line Item (2)" at bounding box center [1057, 491] width 55 height 34
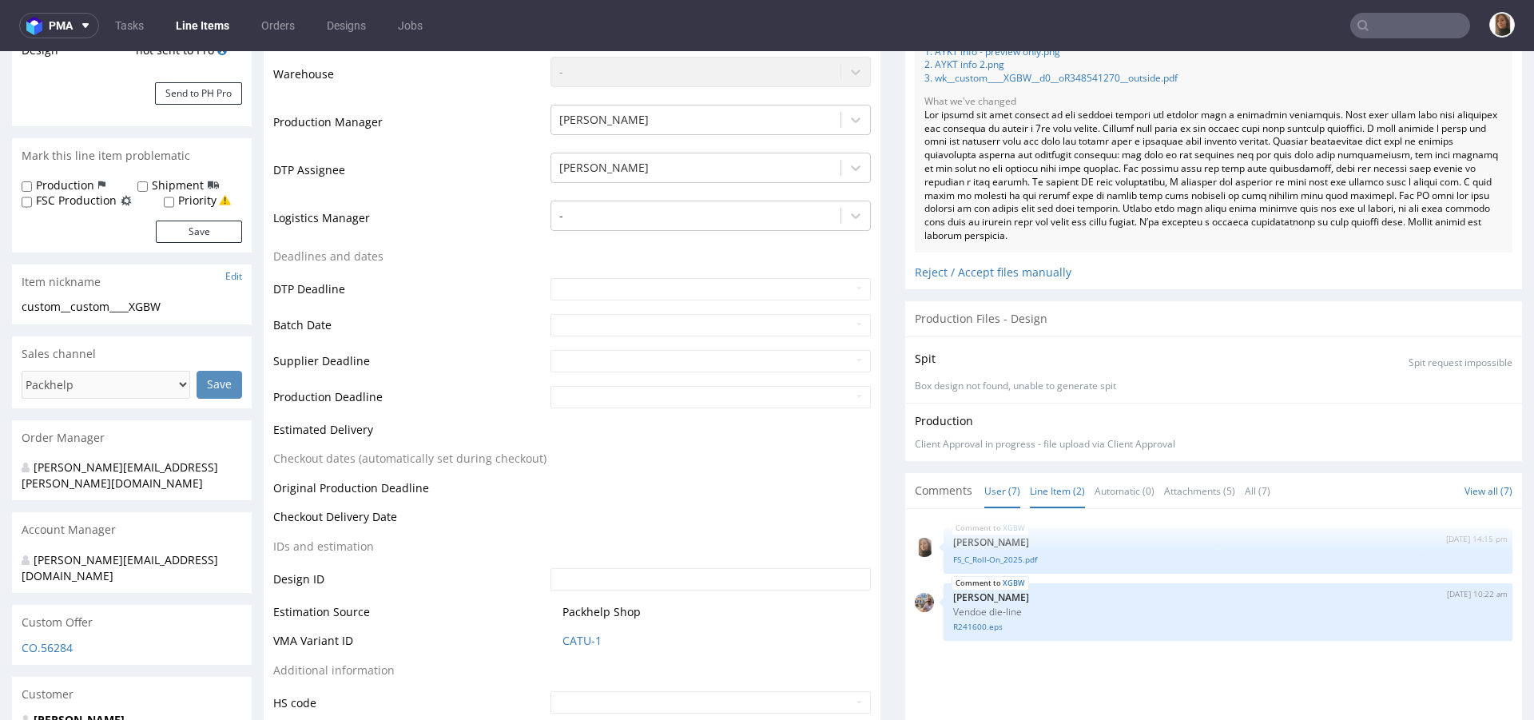
click at [991, 495] on link "User (7)" at bounding box center [1003, 491] width 36 height 34
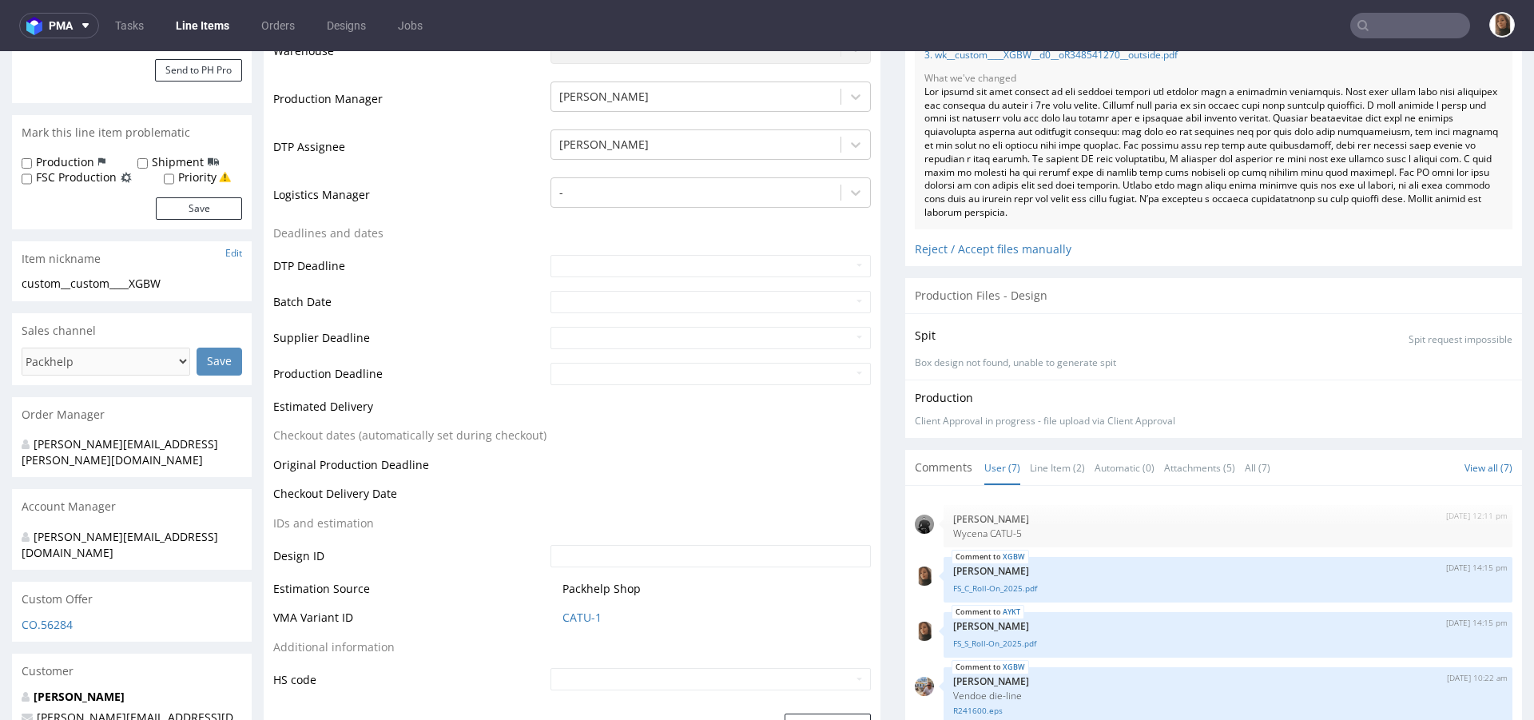
scroll to position [396, 0]
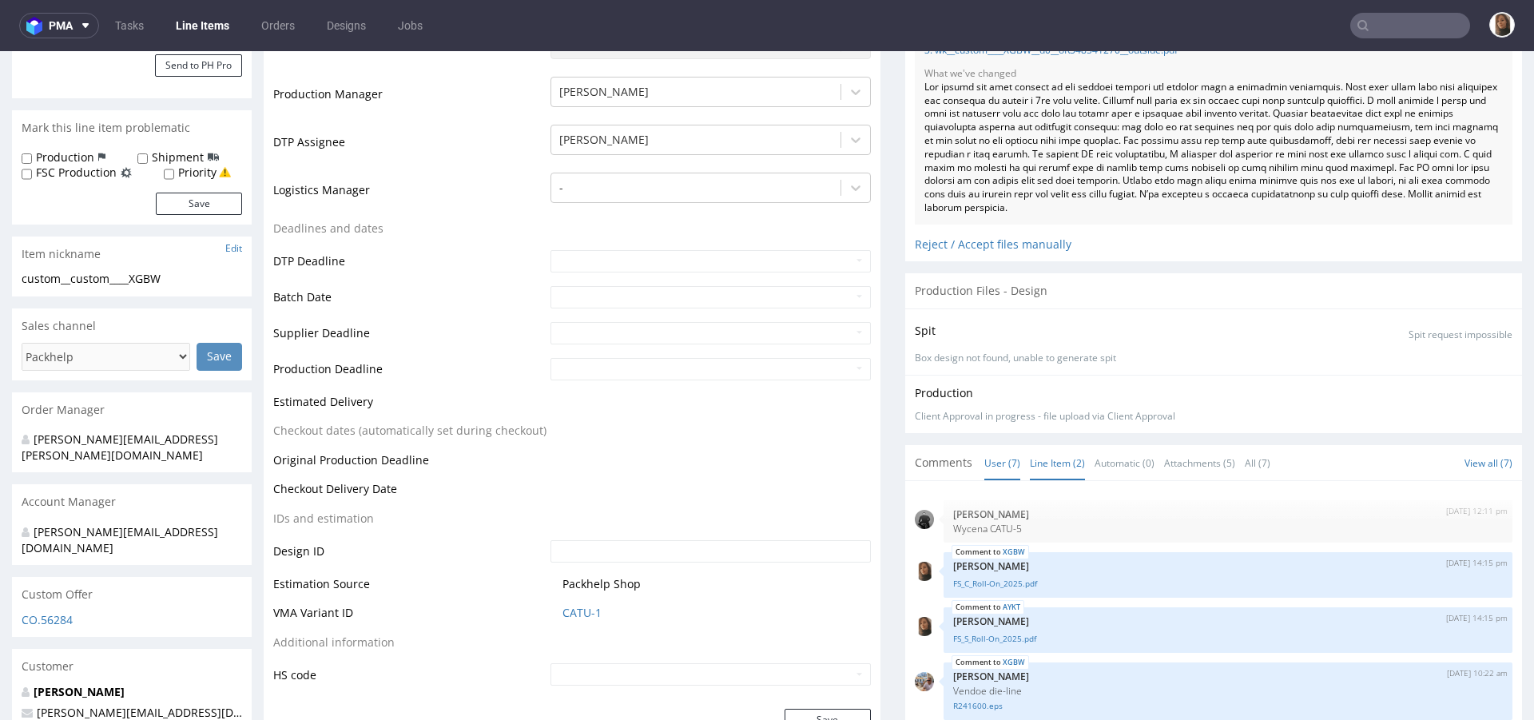
click at [1053, 454] on link "Line Item (2)" at bounding box center [1057, 463] width 55 height 34
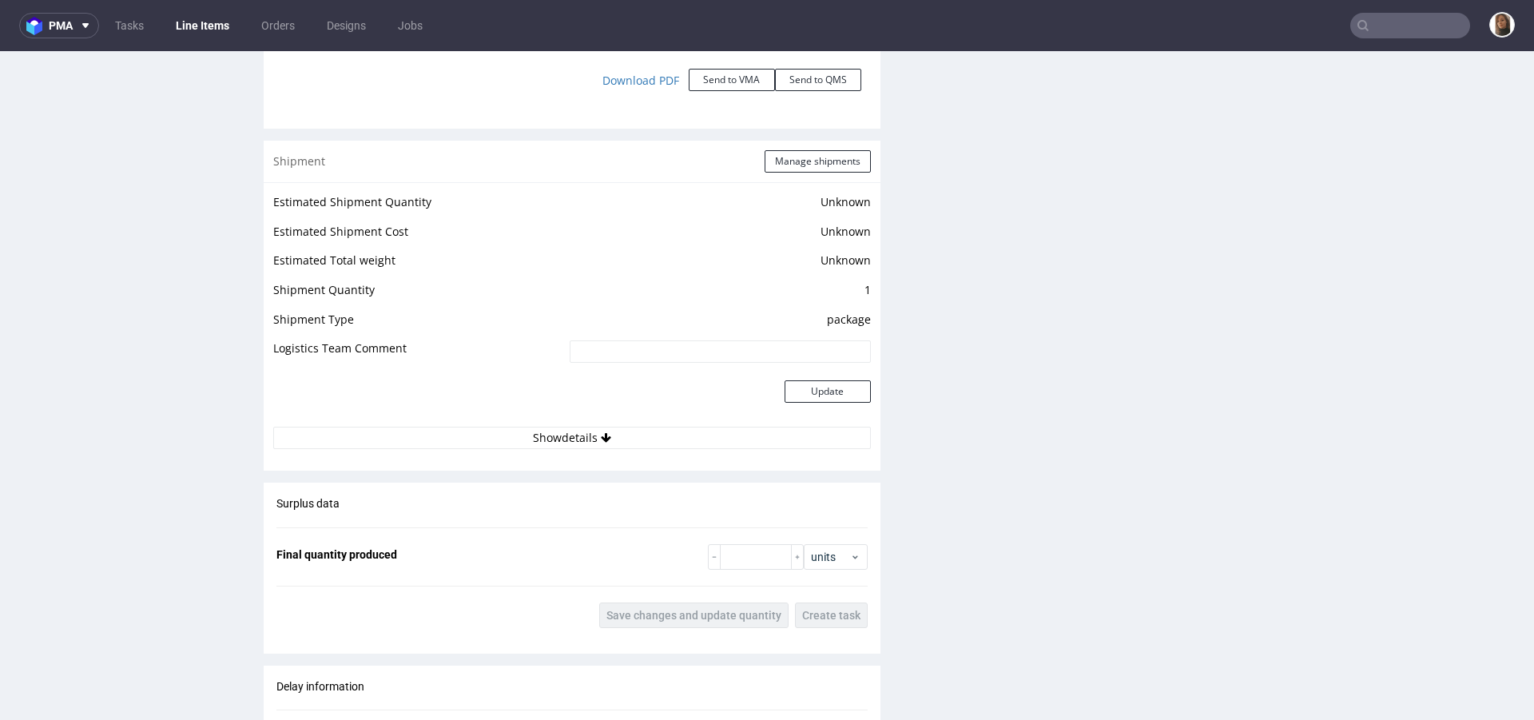
scroll to position [2703, 0]
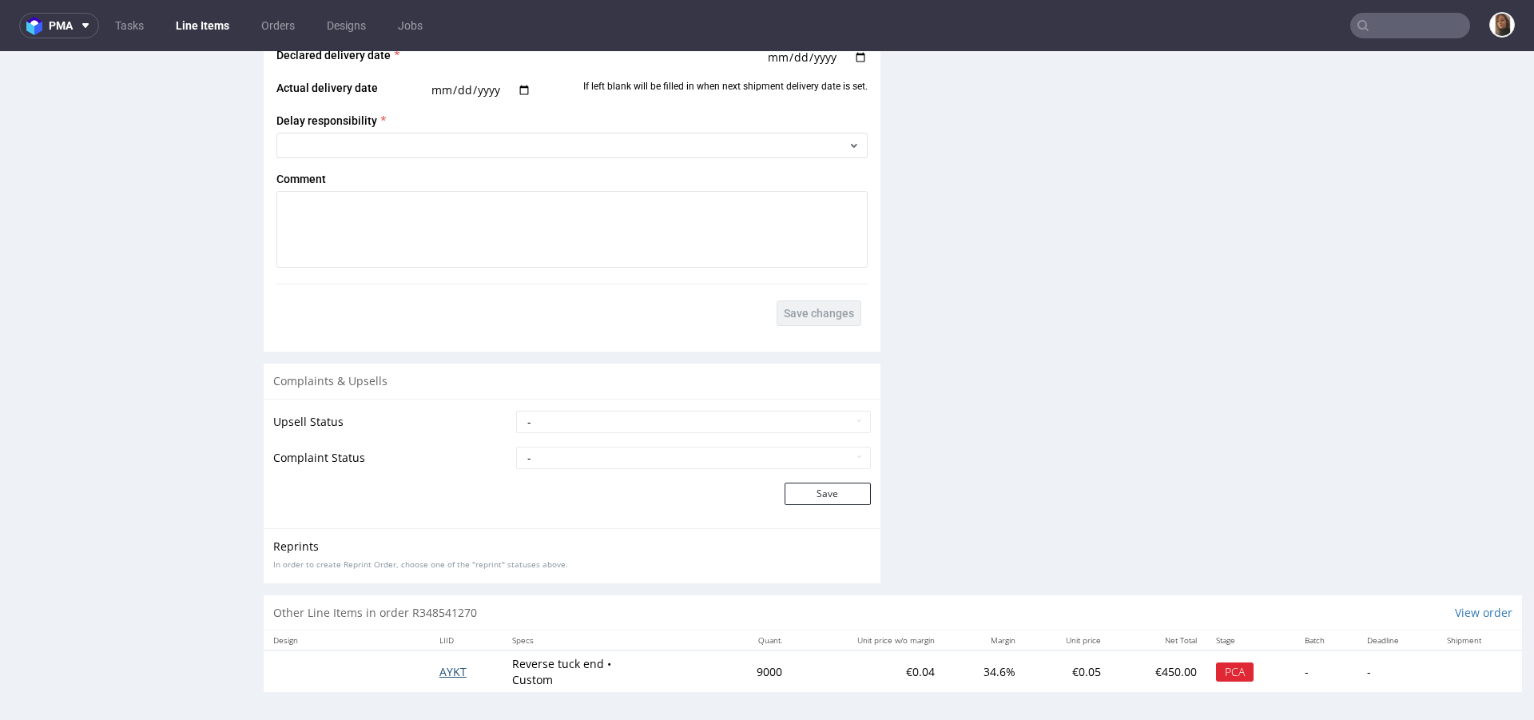
click at [447, 664] on span "AYKT" at bounding box center [453, 671] width 27 height 15
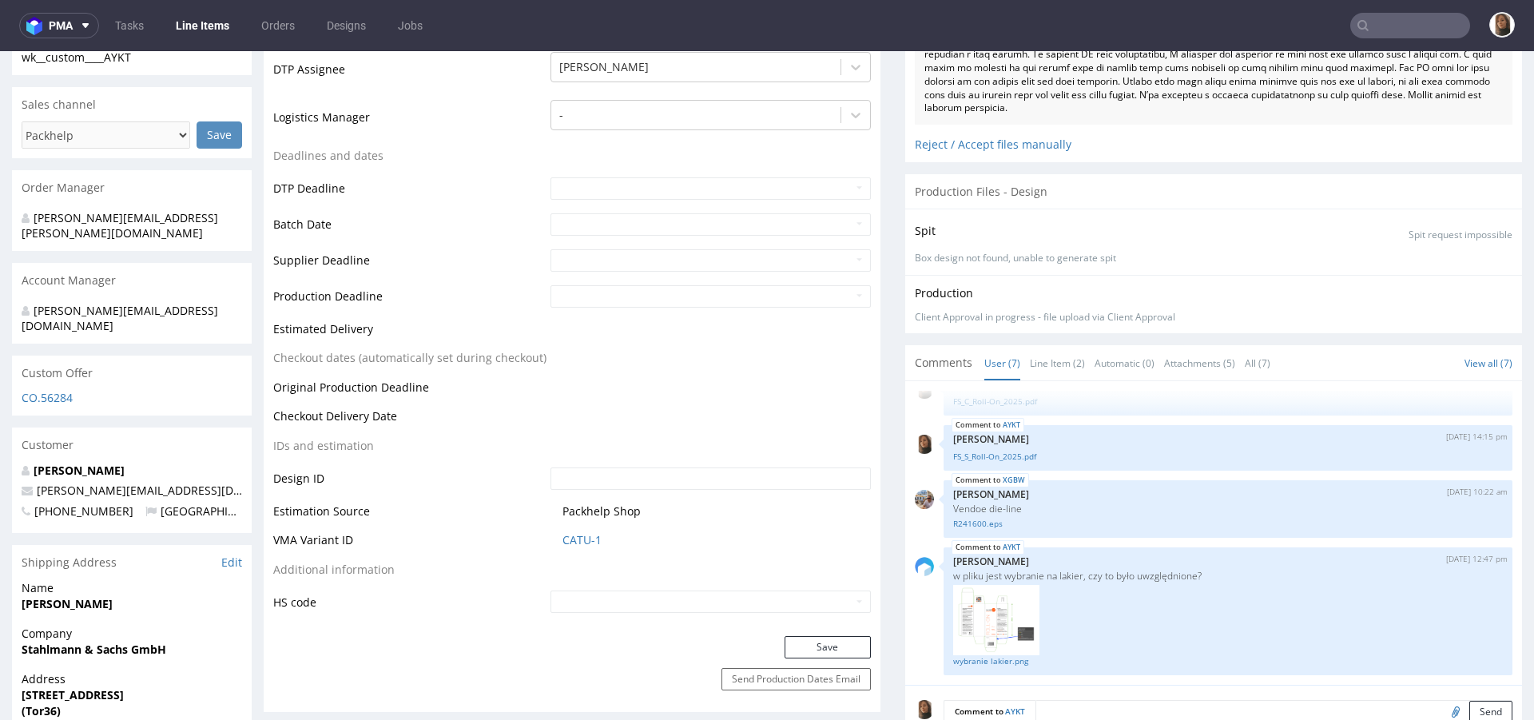
scroll to position [612, 0]
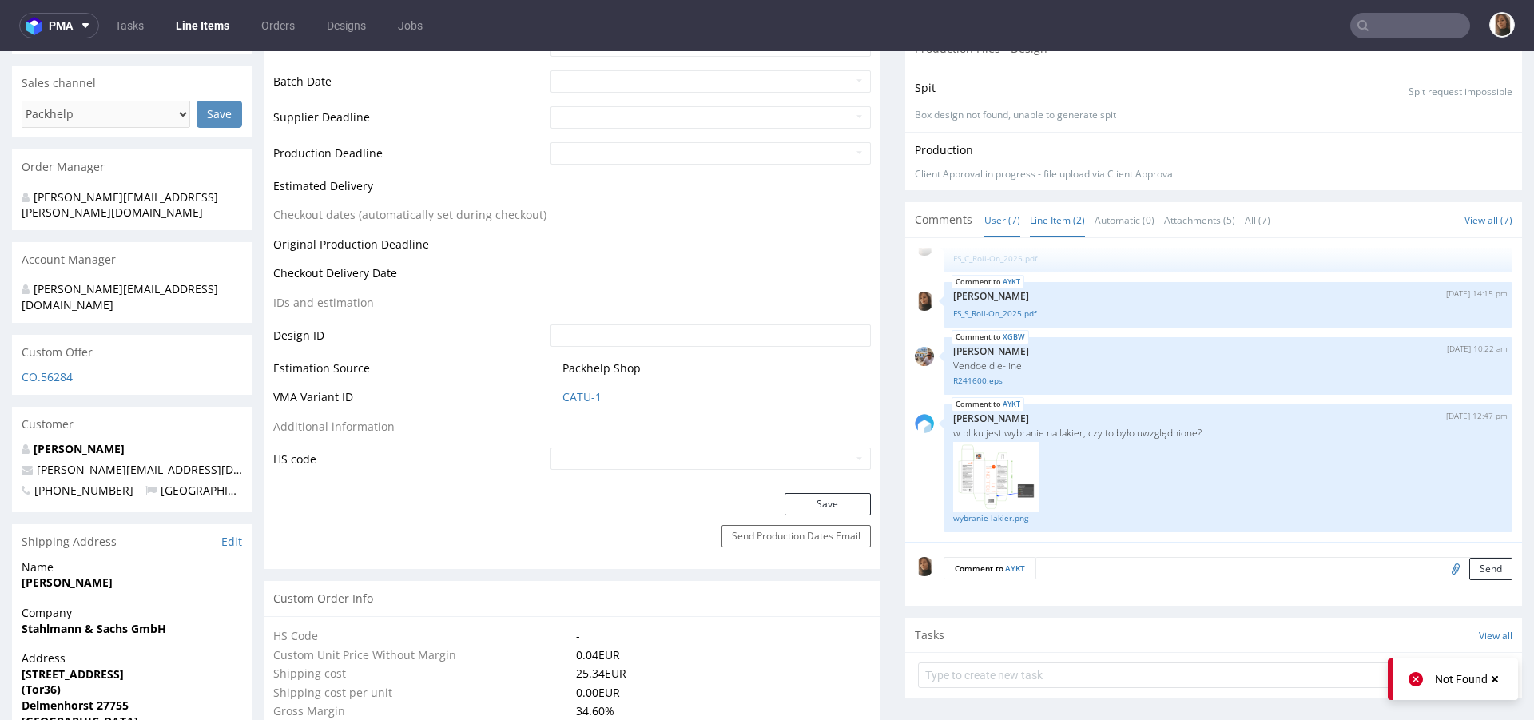
click at [1045, 226] on link "Line Item (2)" at bounding box center [1057, 220] width 55 height 34
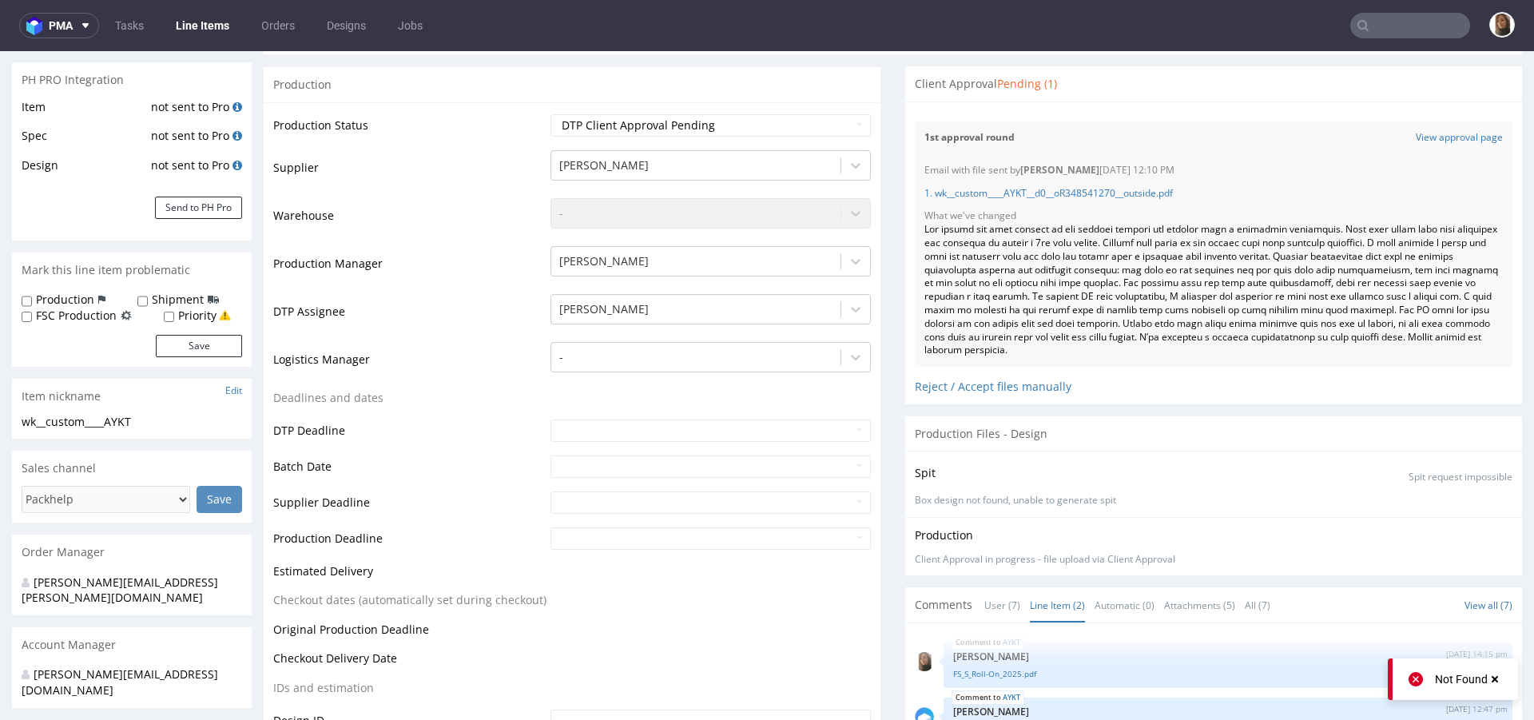
scroll to position [197, 0]
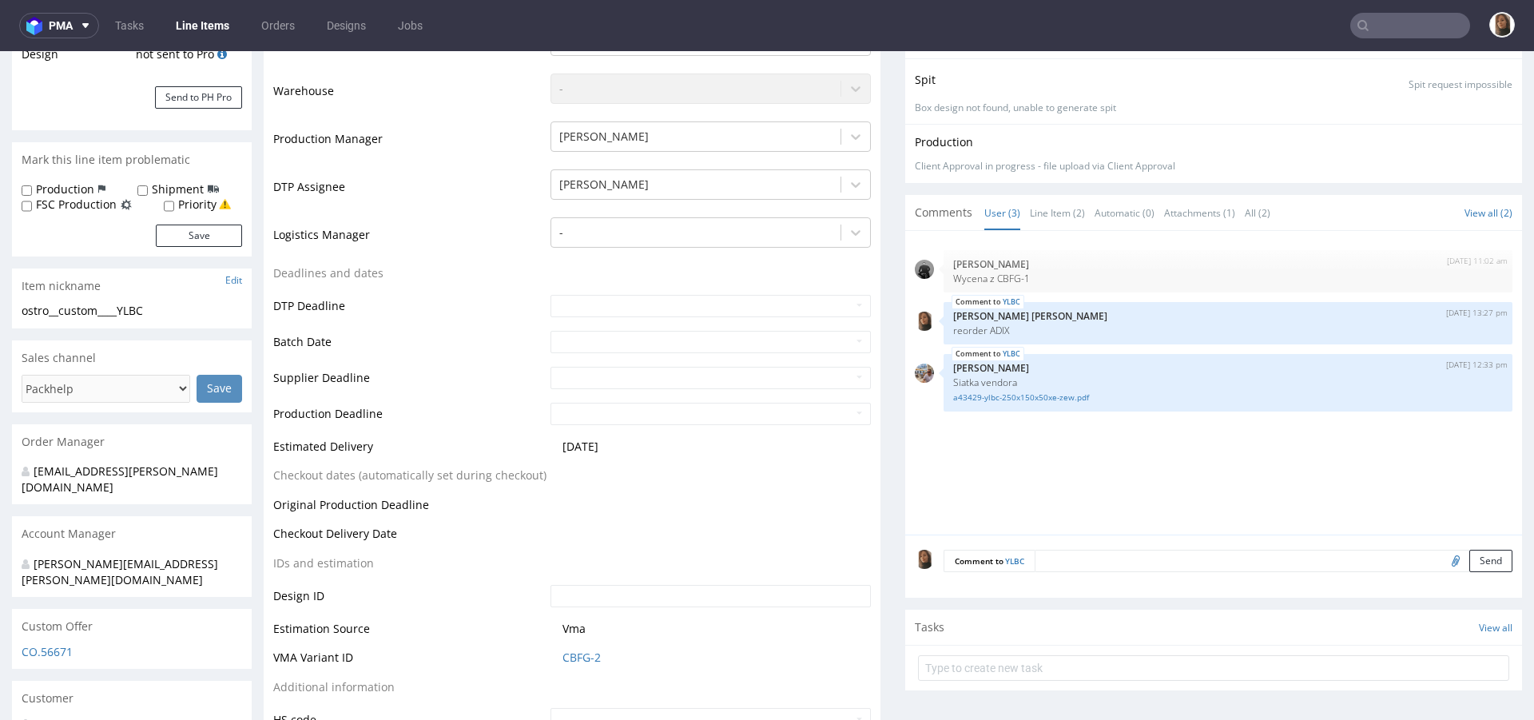
scroll to position [675, 0]
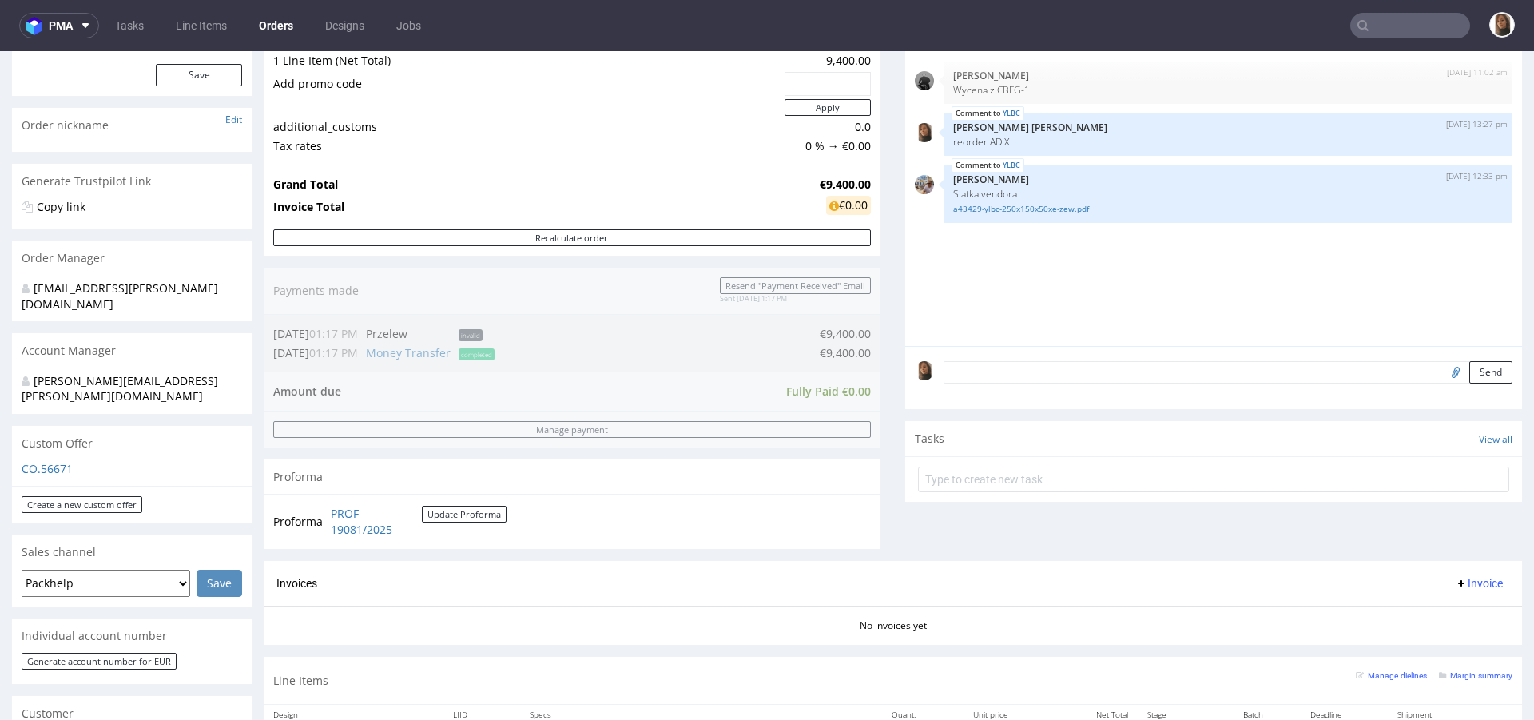
scroll to position [512, 0]
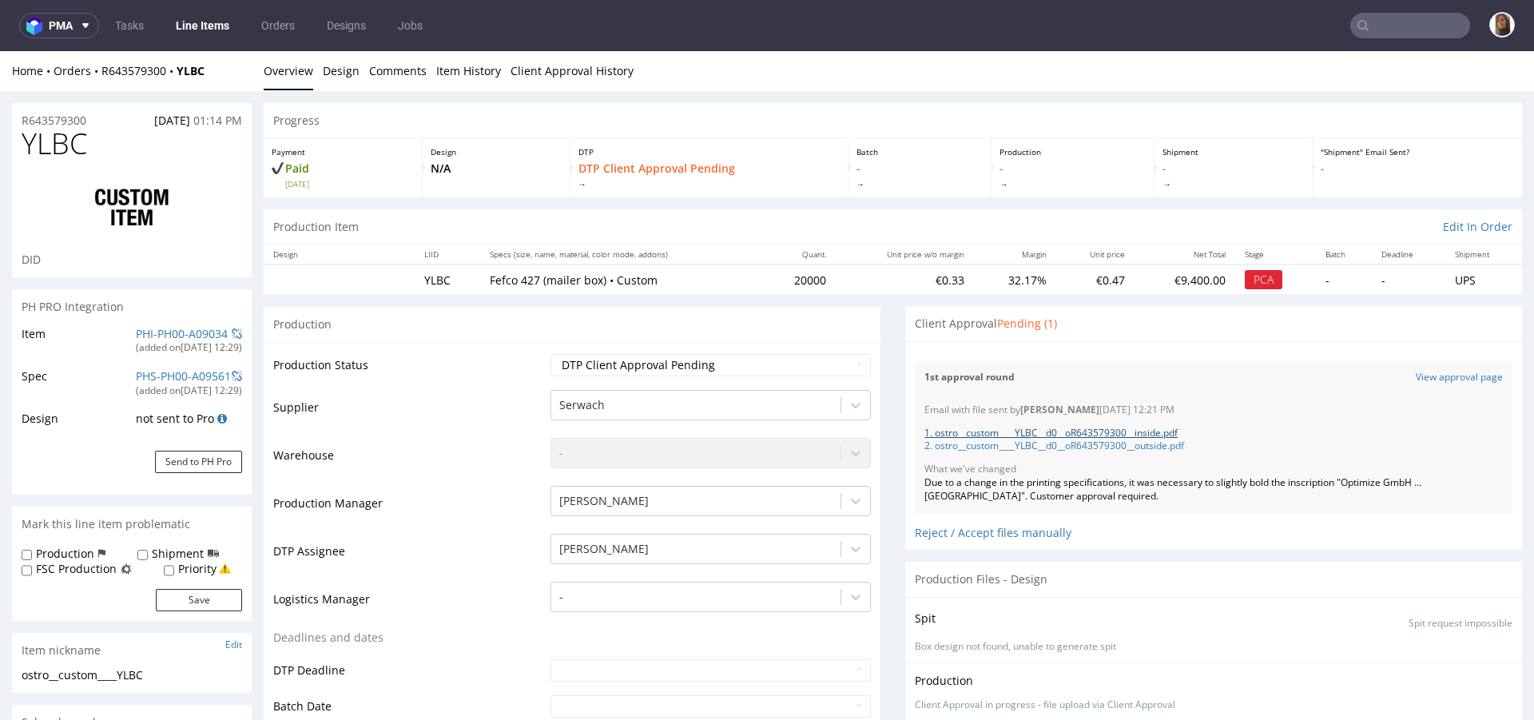
click at [1021, 433] on link "1. ostro__custom____YLBC__d0__oR643579300__inside.pdf" at bounding box center [1051, 433] width 253 height 14
click at [1025, 446] on link "2. ostro__custom____YLBC__d0__oR643579300__outside.pdf" at bounding box center [1055, 446] width 260 height 14
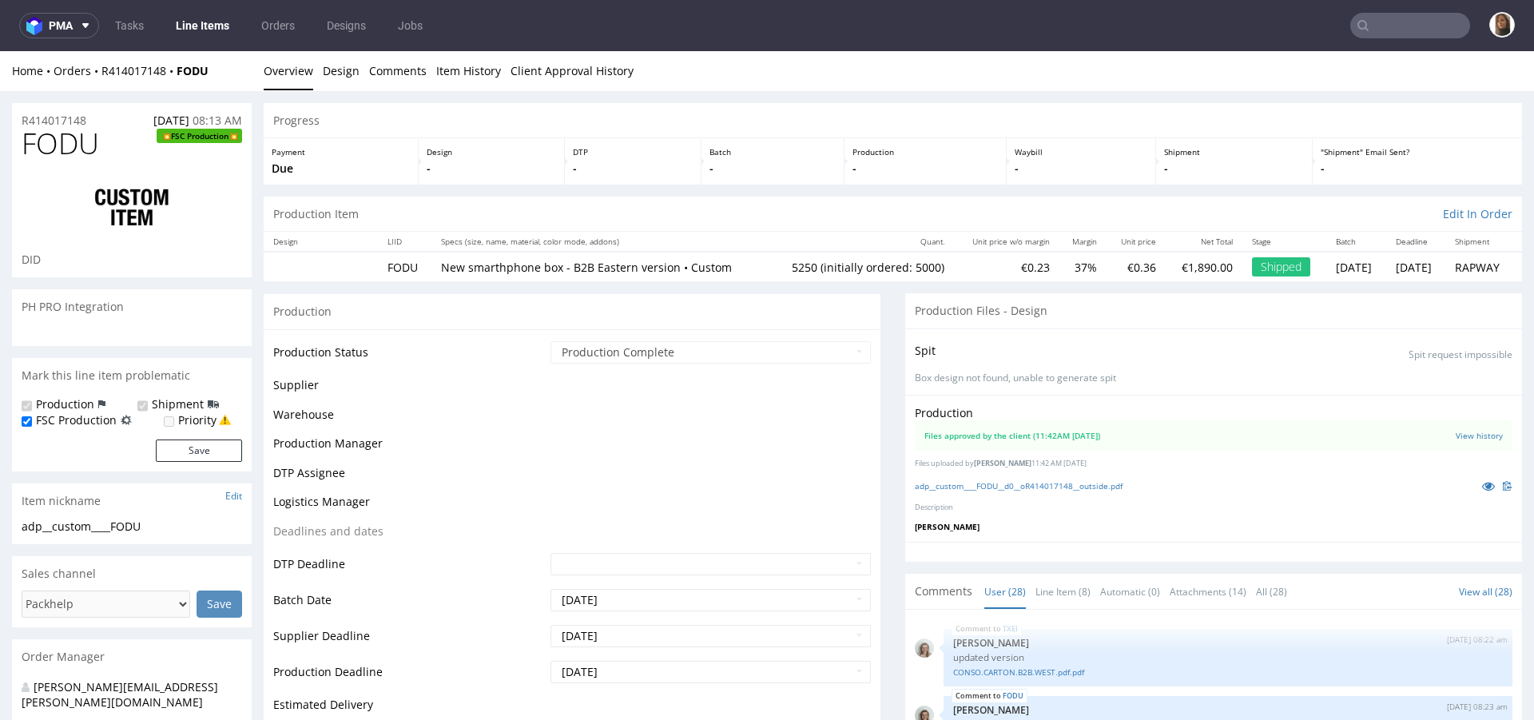
scroll to position [1707, 0]
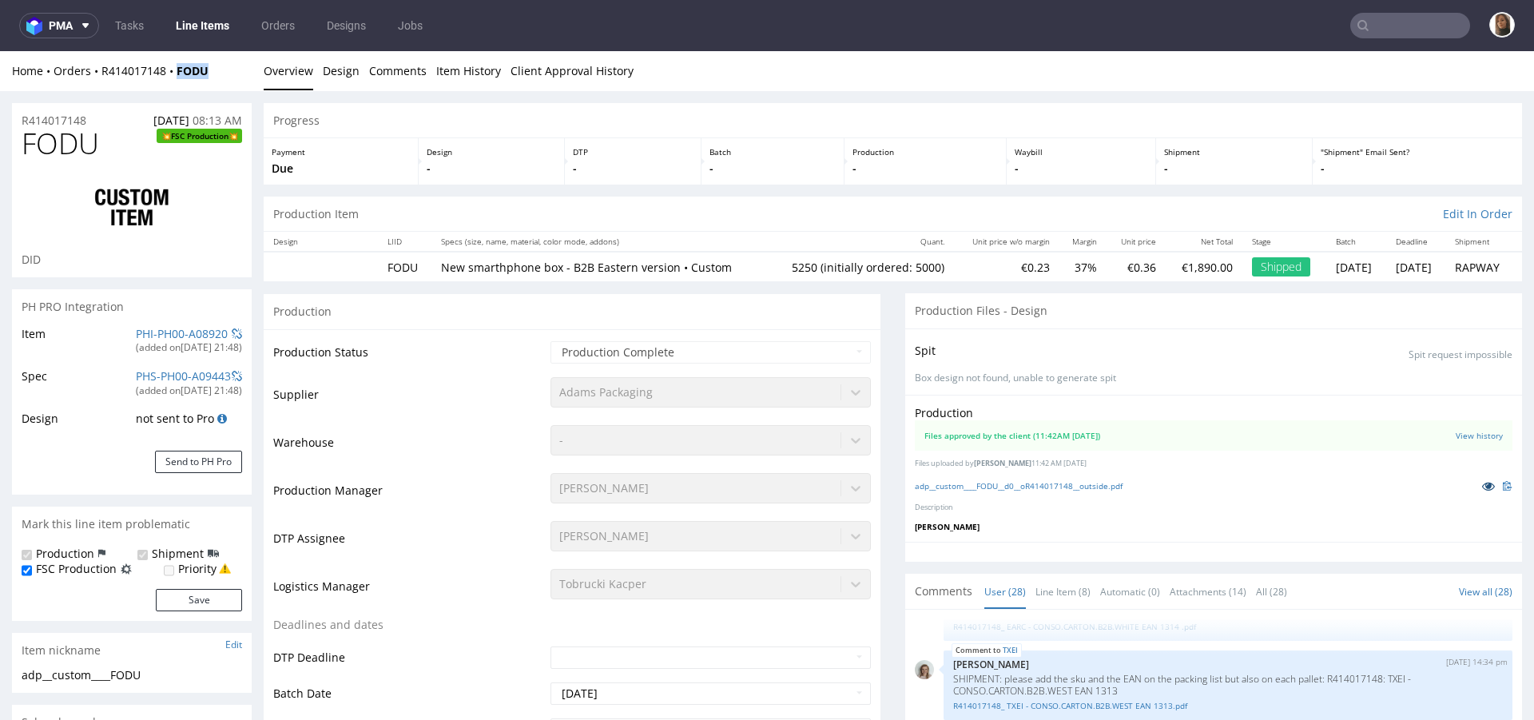
click at [1482, 485] on icon at bounding box center [1488, 485] width 13 height 11
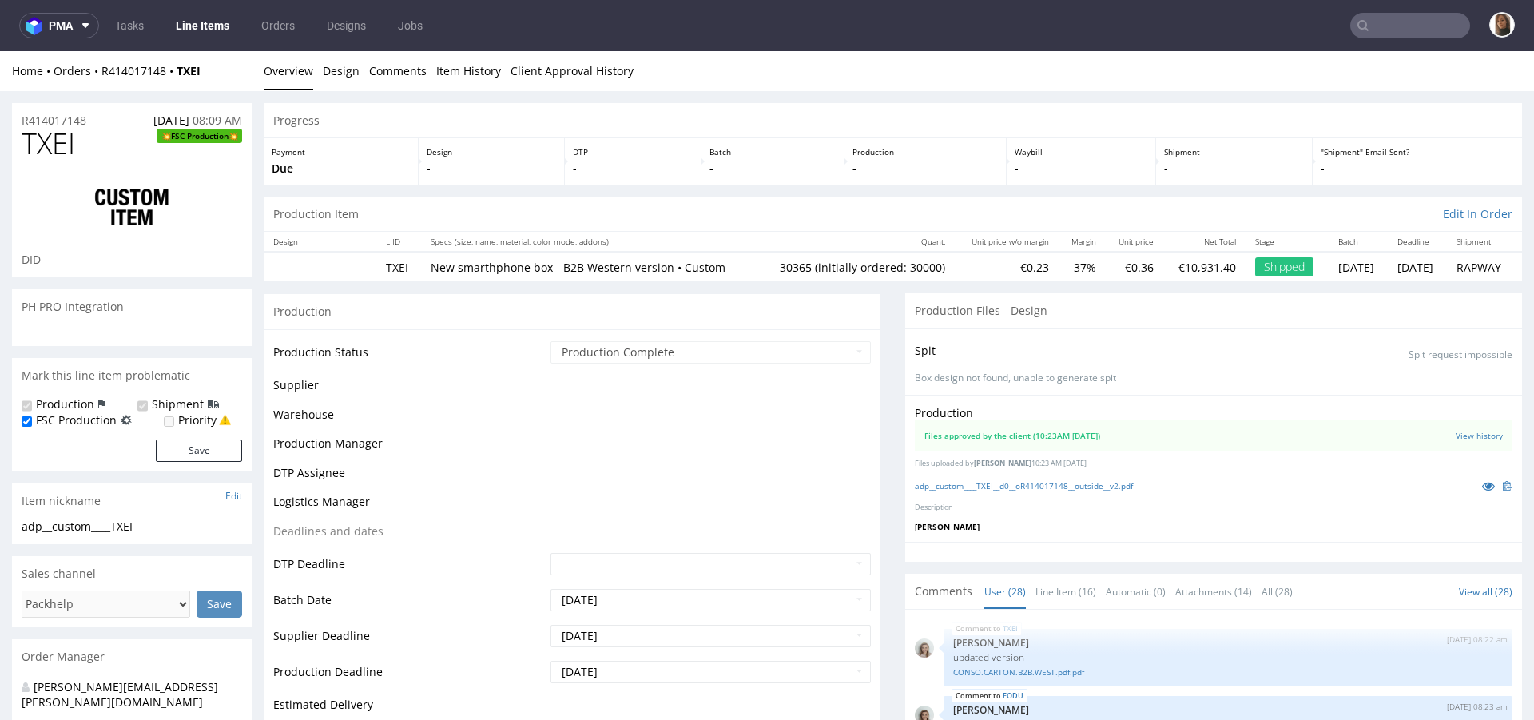
scroll to position [1707, 0]
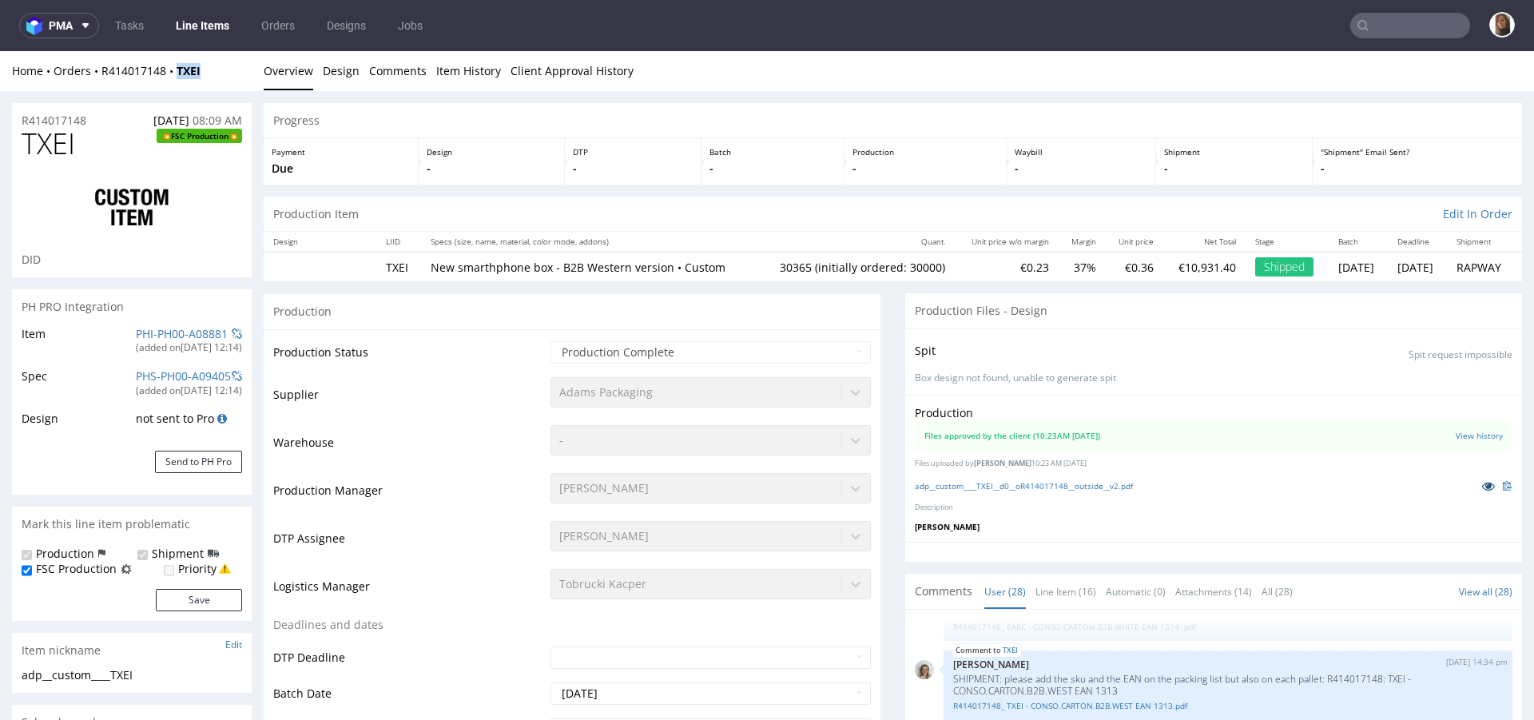
click at [1482, 485] on icon at bounding box center [1488, 485] width 13 height 11
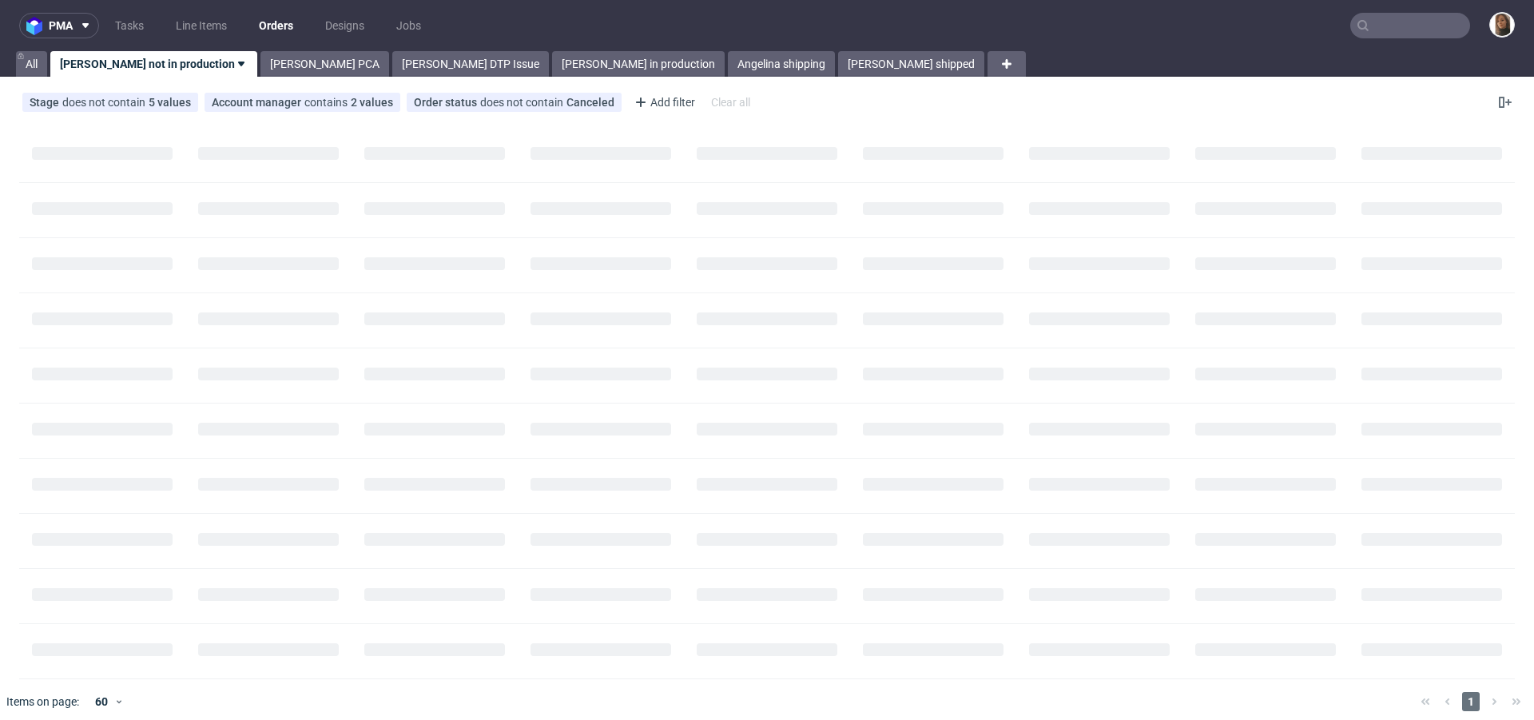
click at [1441, 30] on input "text" at bounding box center [1411, 26] width 120 height 26
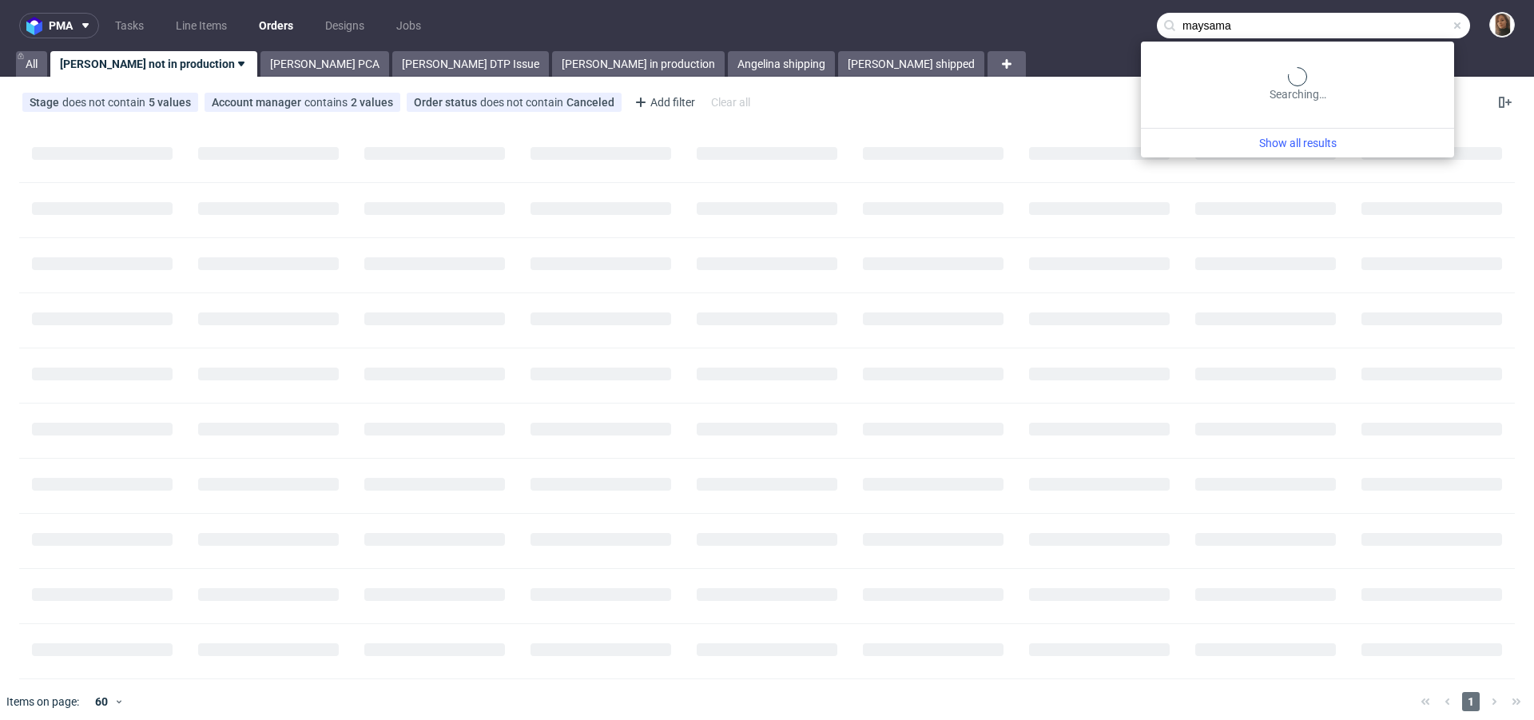
type input "maysama"
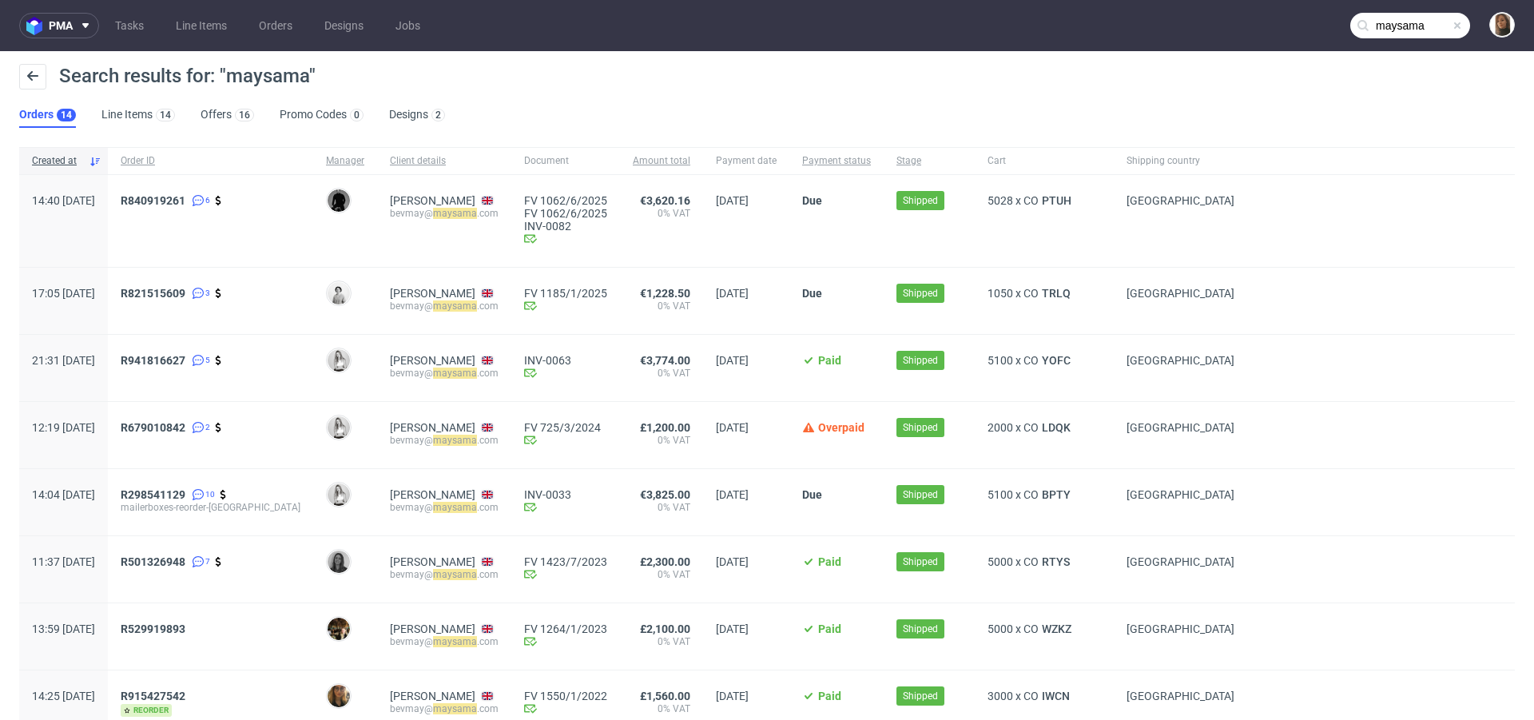
click at [1055, 199] on div "5028 x CO PTUH" at bounding box center [1044, 200] width 113 height 13
click at [1039, 199] on span "PTUH" at bounding box center [1057, 200] width 36 height 13
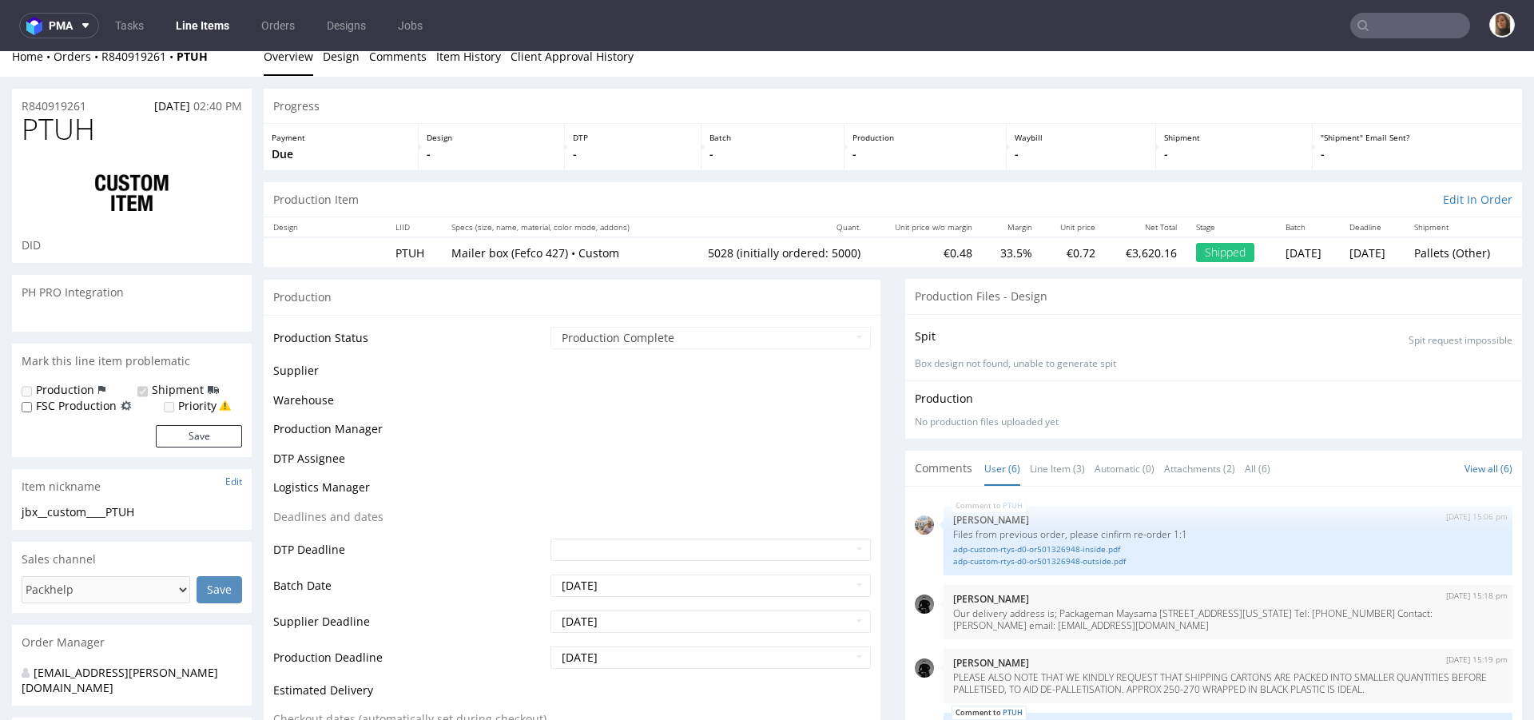
scroll to position [105, 0]
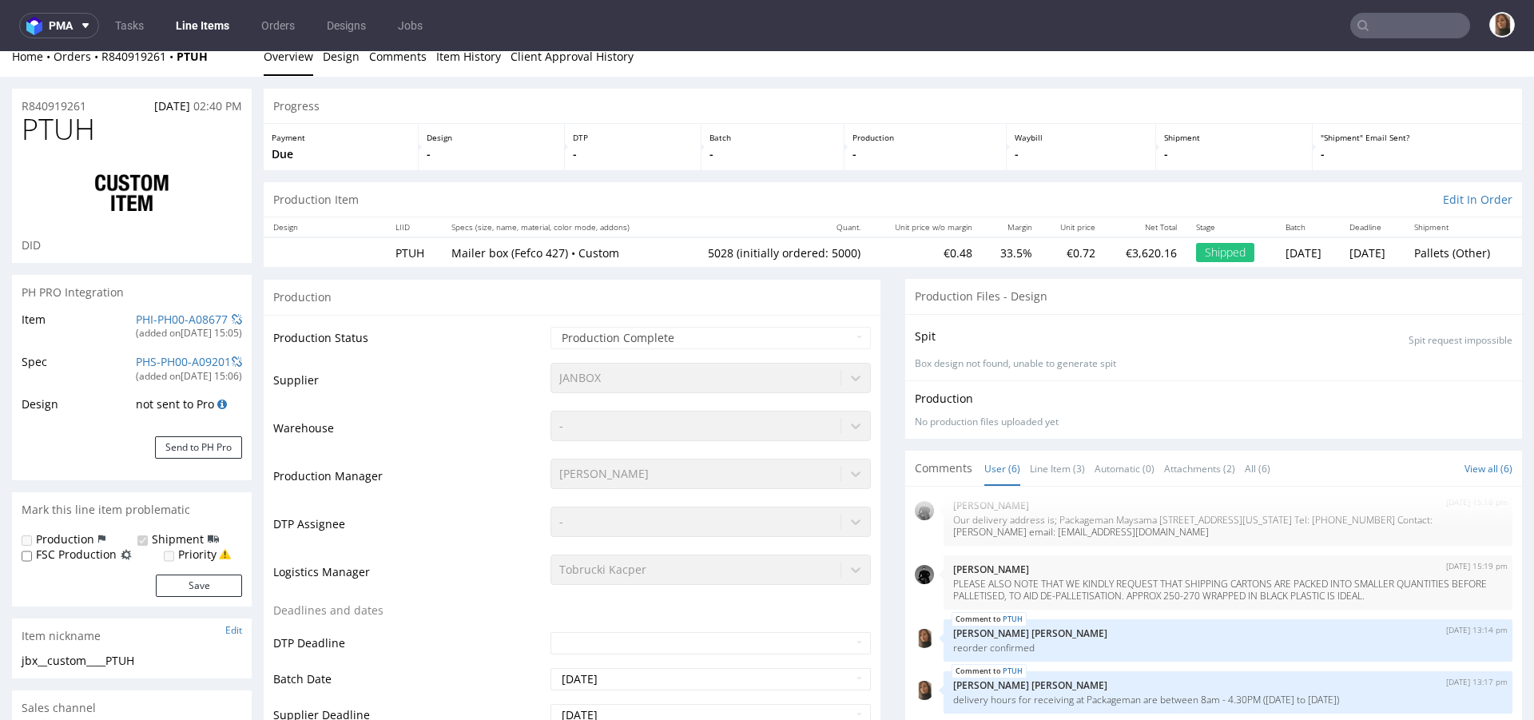
type input "5028"
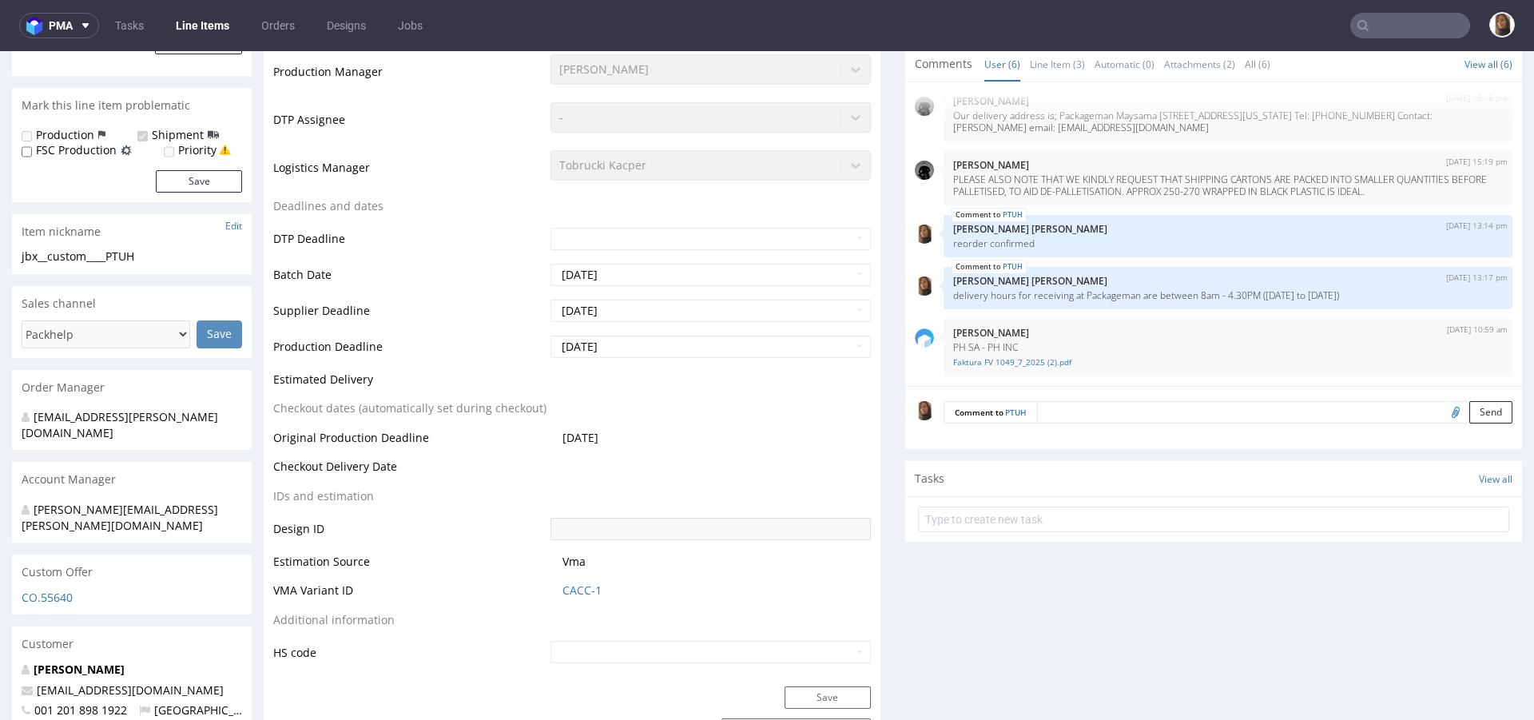
scroll to position [496, 0]
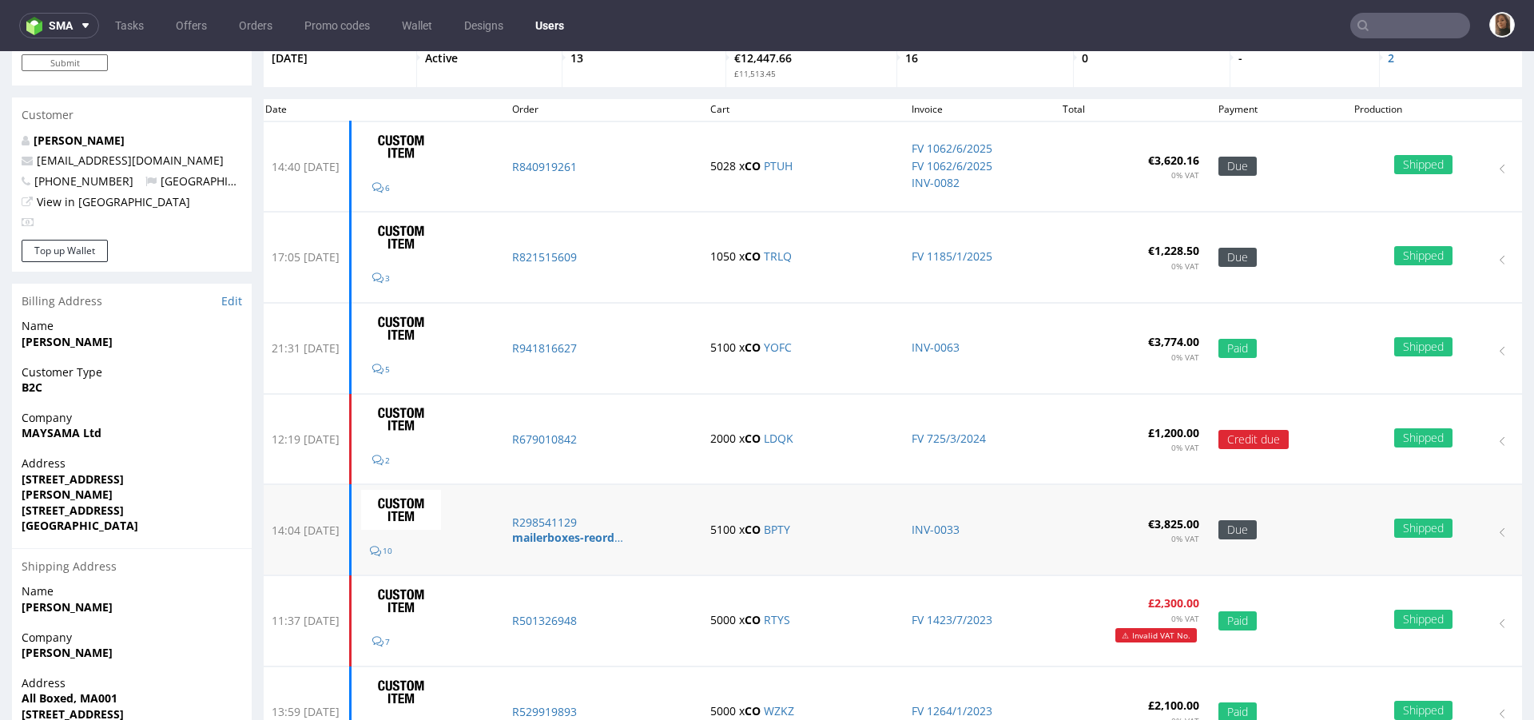
scroll to position [93, 0]
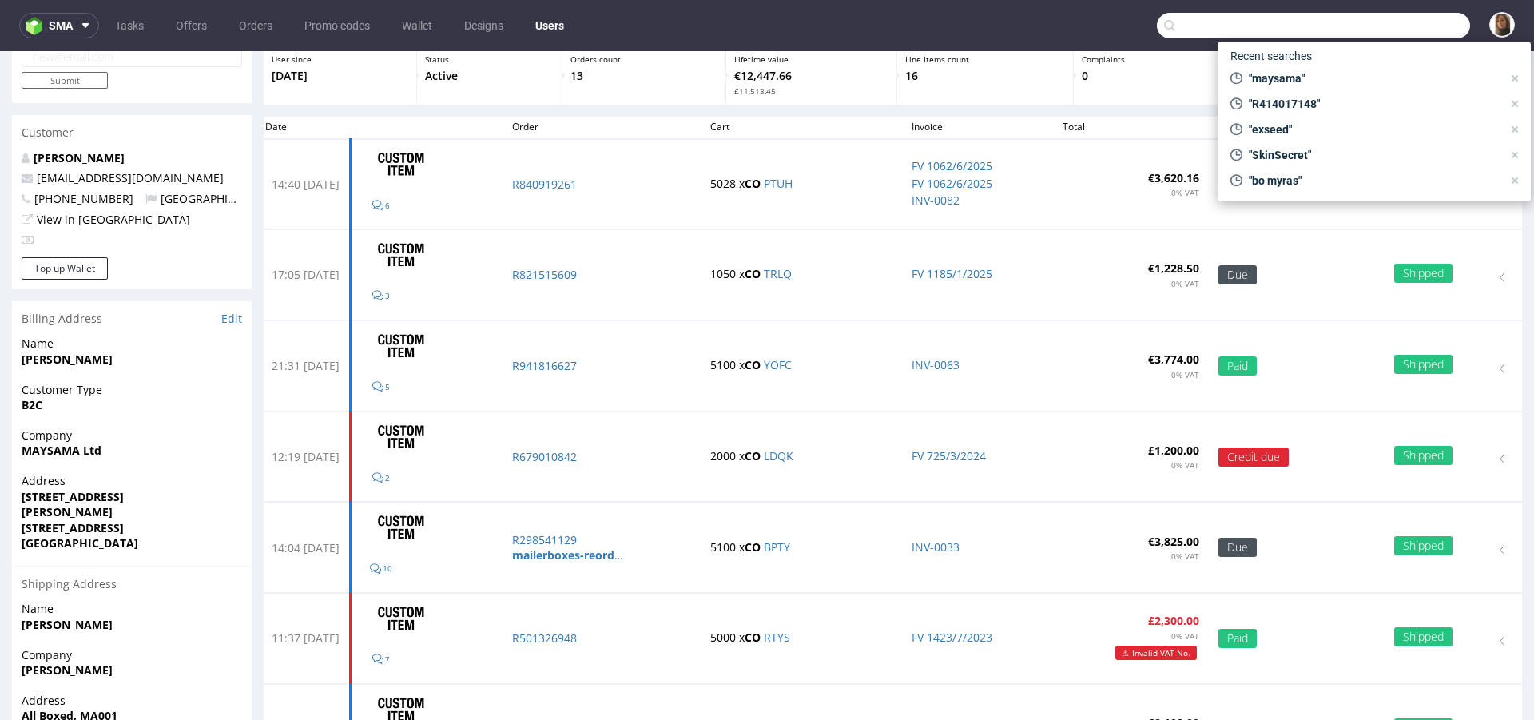
click at [1419, 20] on input "text" at bounding box center [1313, 26] width 313 height 26
paste input "R306689114"
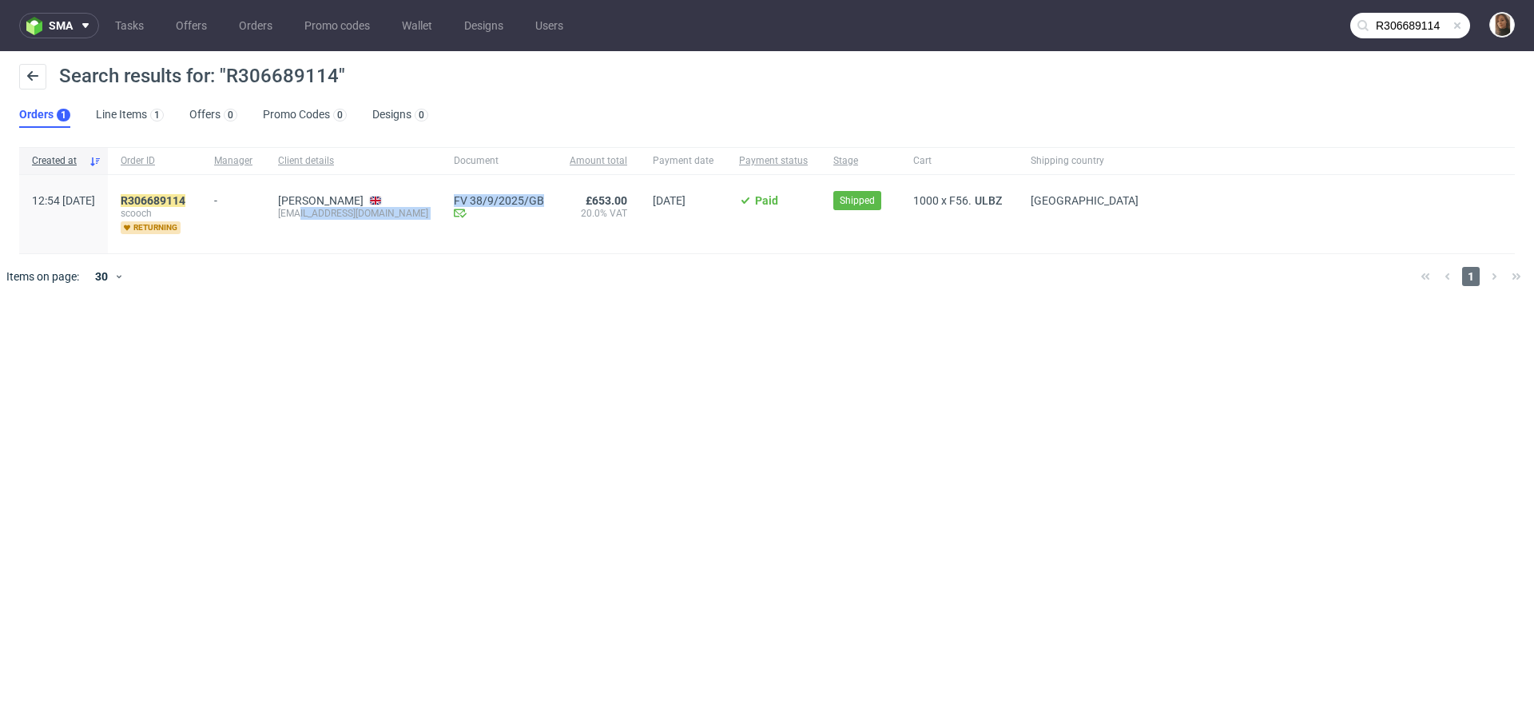
drag, startPoint x: 348, startPoint y: 215, endPoint x: 416, endPoint y: 215, distance: 68.7
click at [416, 215] on div "12:54 [DATE] R306689114 scooch returning - [PERSON_NAME] [EMAIL_ADDRESS][DOMAIN…" at bounding box center [767, 214] width 1496 height 79
click at [361, 210] on div "[EMAIL_ADDRESS][DOMAIN_NAME]" at bounding box center [353, 213] width 150 height 13
drag, startPoint x: 346, startPoint y: 210, endPoint x: 400, endPoint y: 211, distance: 54.3
click at [400, 211] on div "[PERSON_NAME] [EMAIL_ADDRESS][DOMAIN_NAME]" at bounding box center [353, 214] width 176 height 78
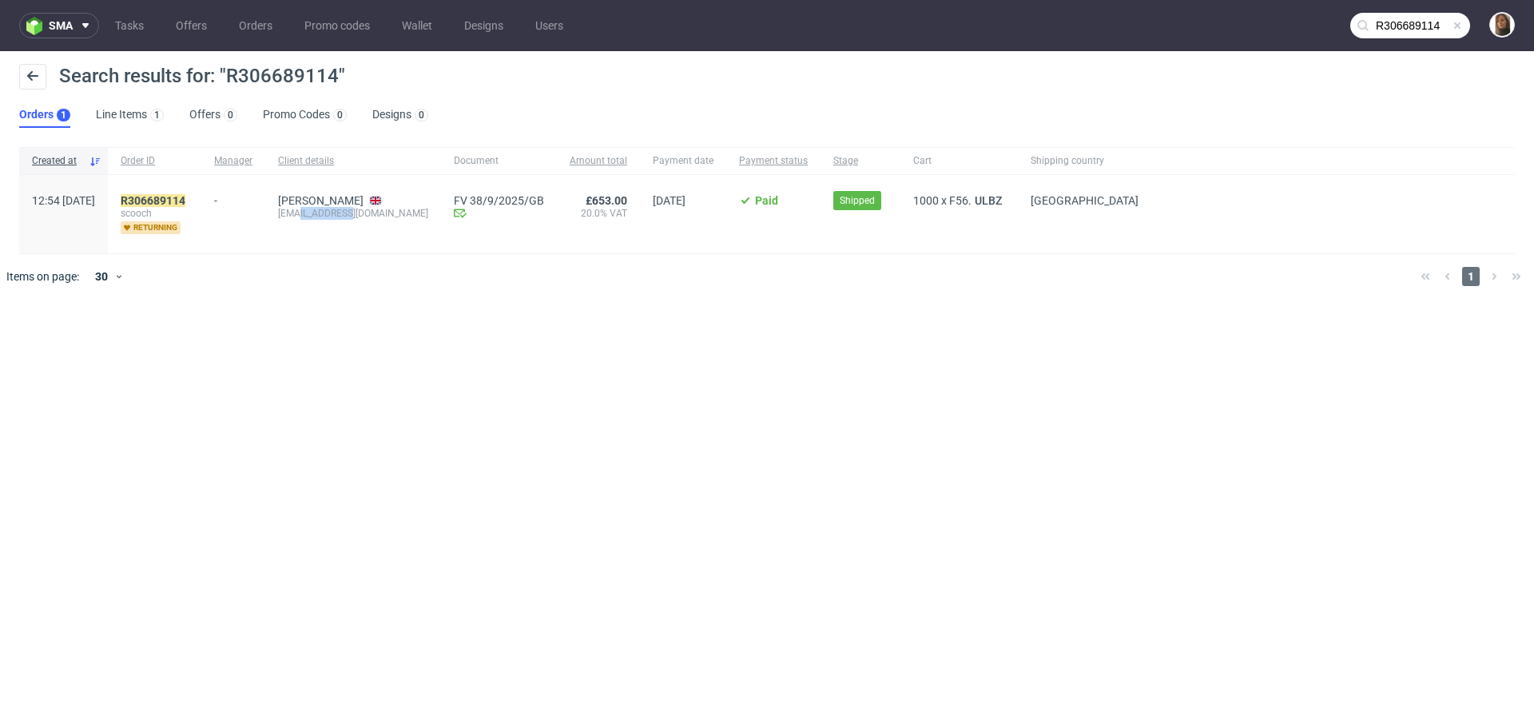
copy div "[DOMAIN_NAME]"
click at [1435, 27] on input "R306689114" at bounding box center [1411, 26] width 120 height 26
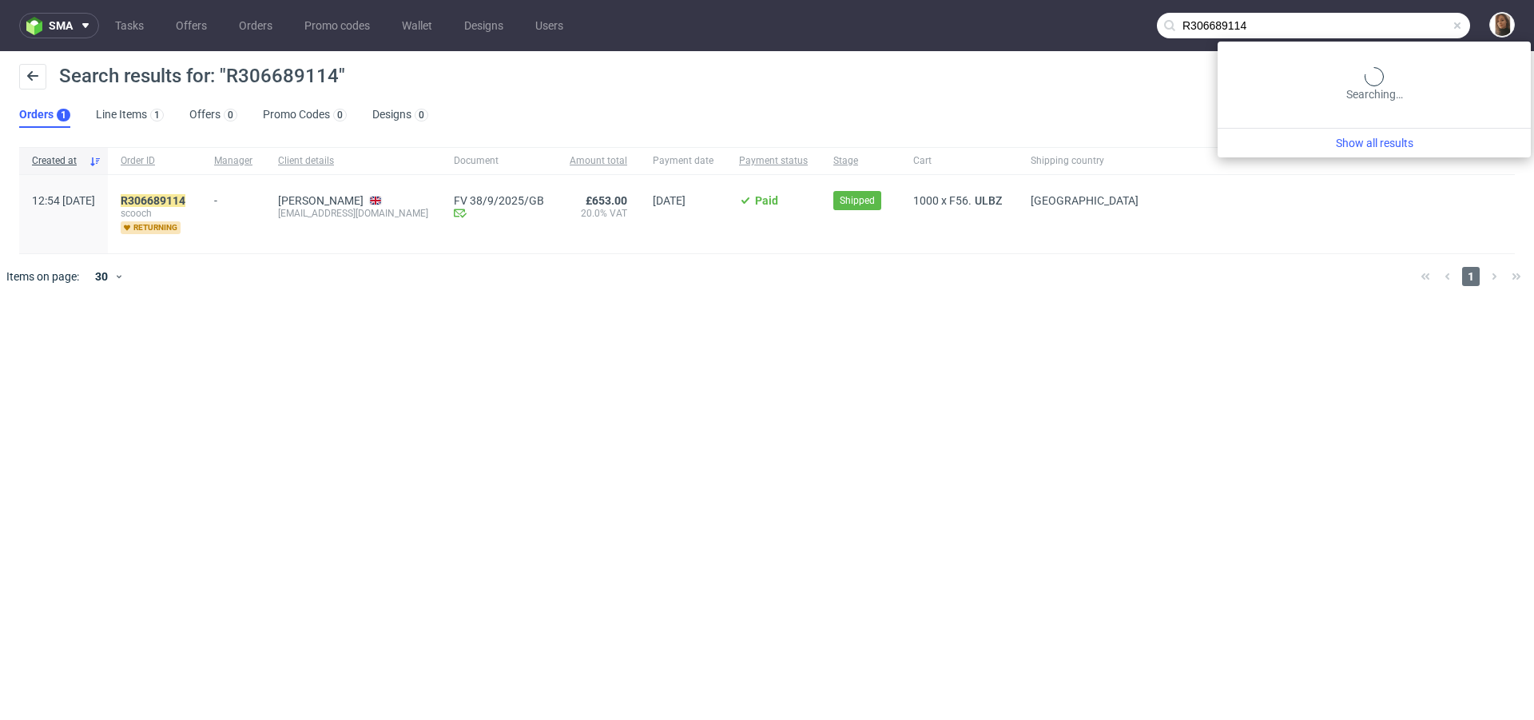
click at [1435, 27] on input "R306689114" at bounding box center [1313, 26] width 313 height 26
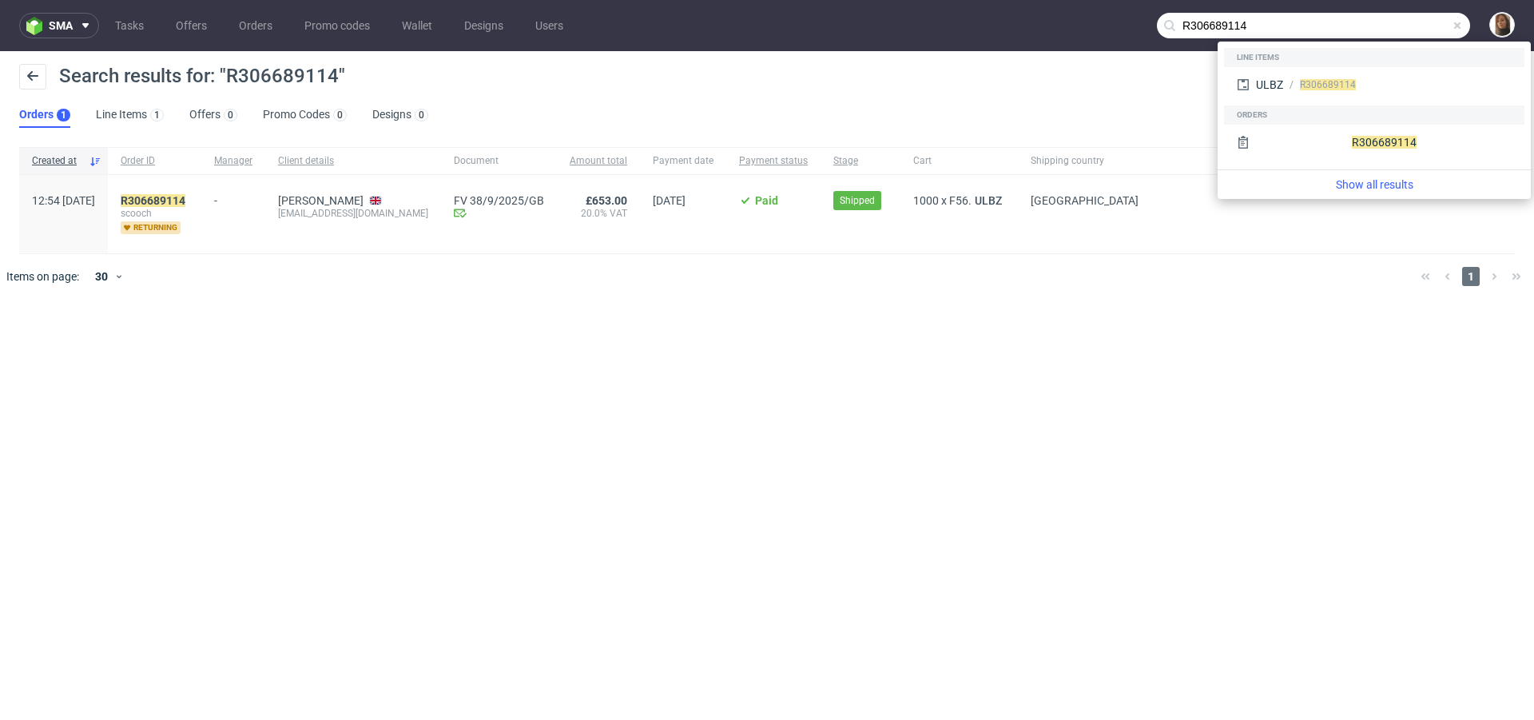
paste input "scooch.pet"
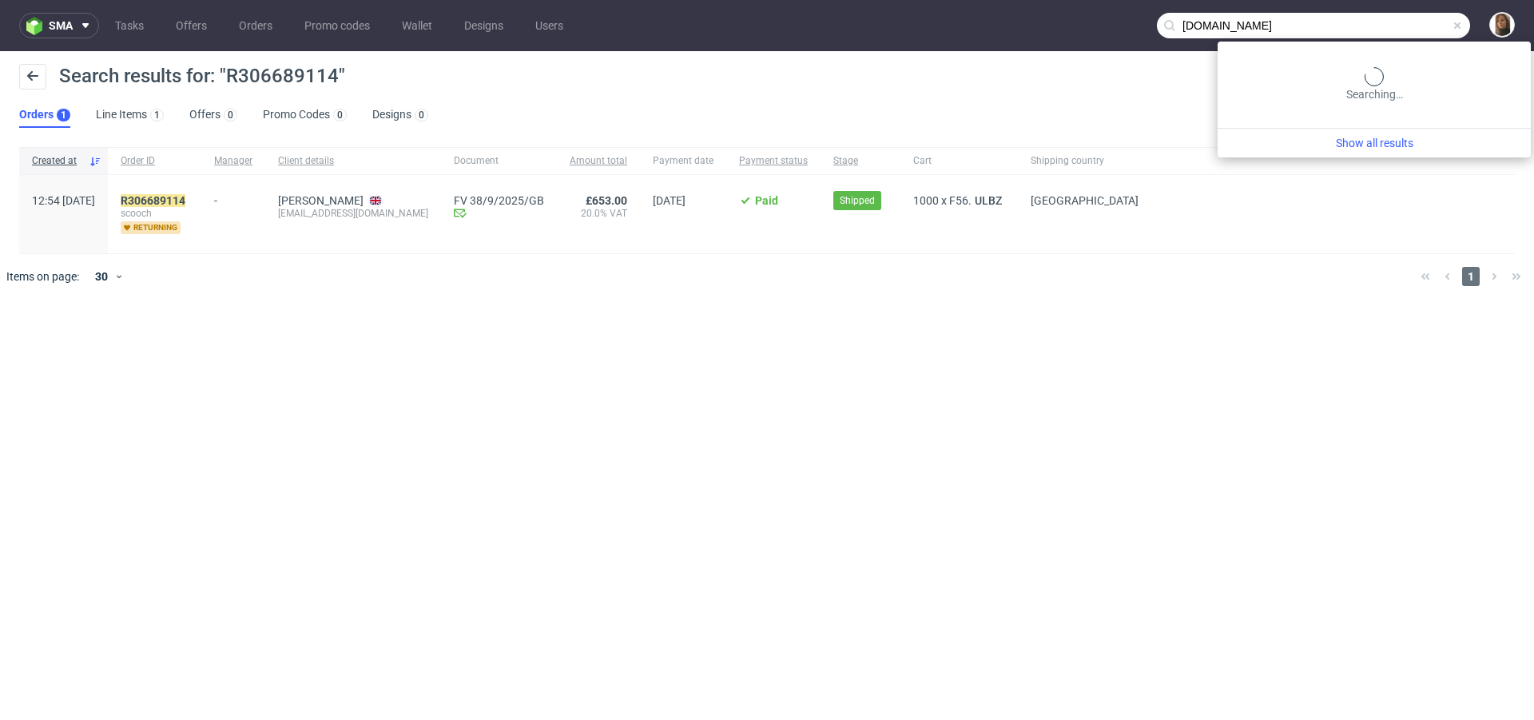
type input "scooch.pet"
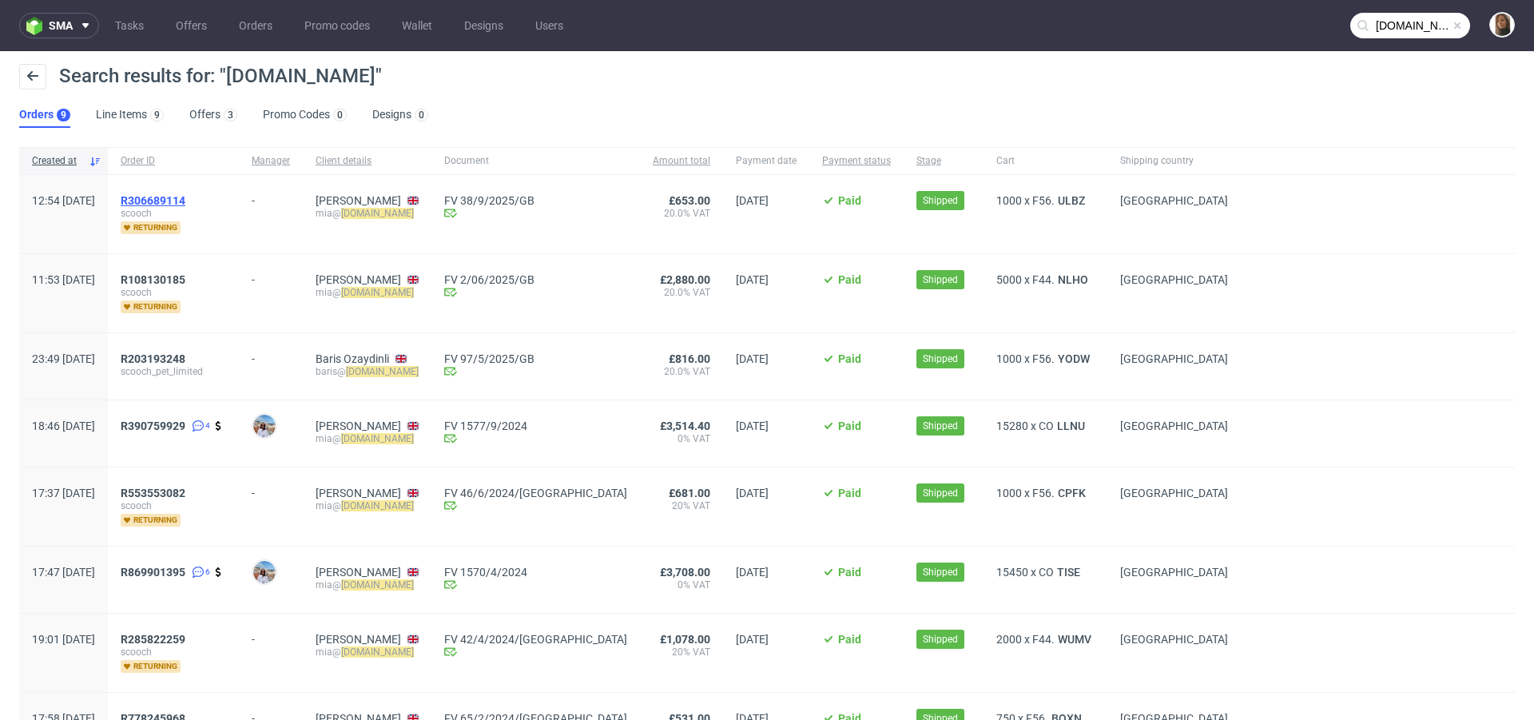
click at [185, 201] on span "R306689114" at bounding box center [153, 200] width 65 height 13
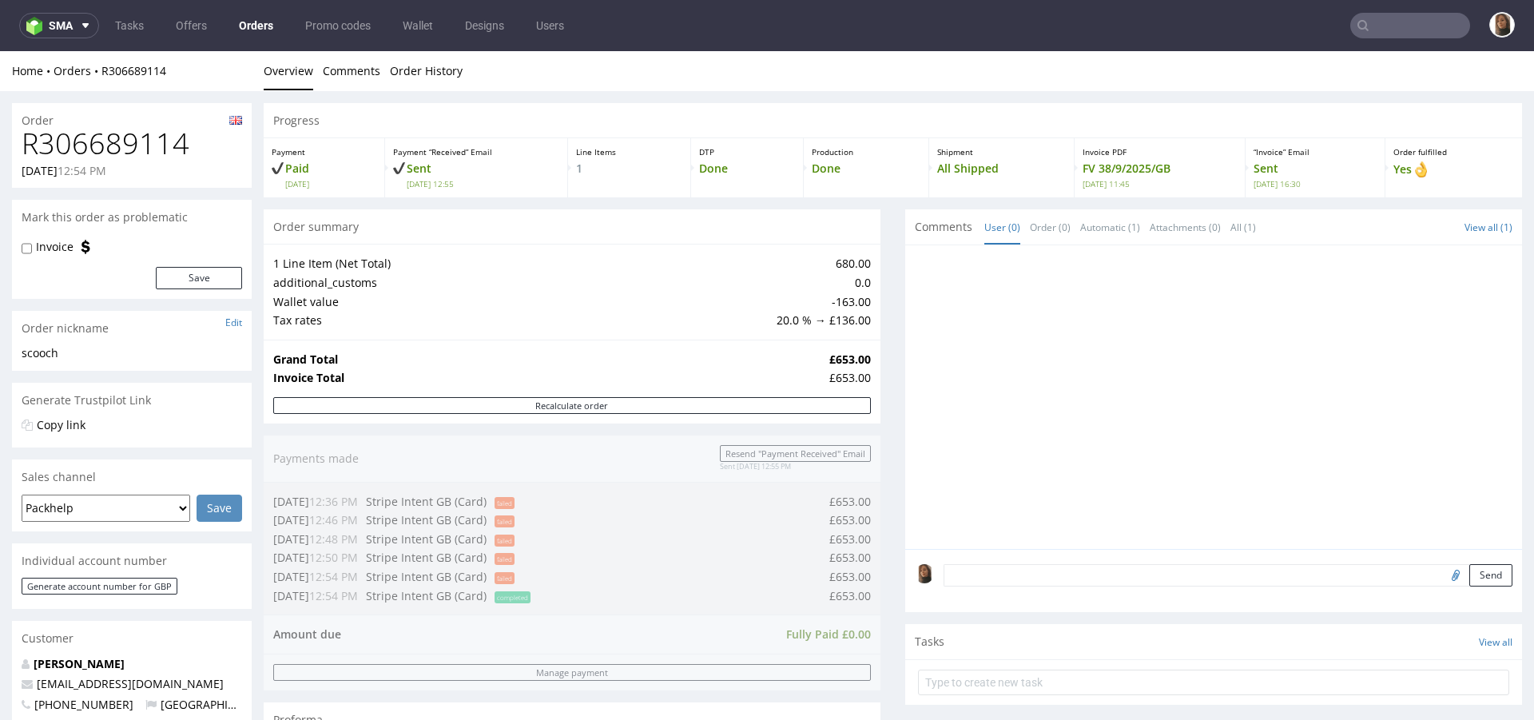
type input "scooch.pet"
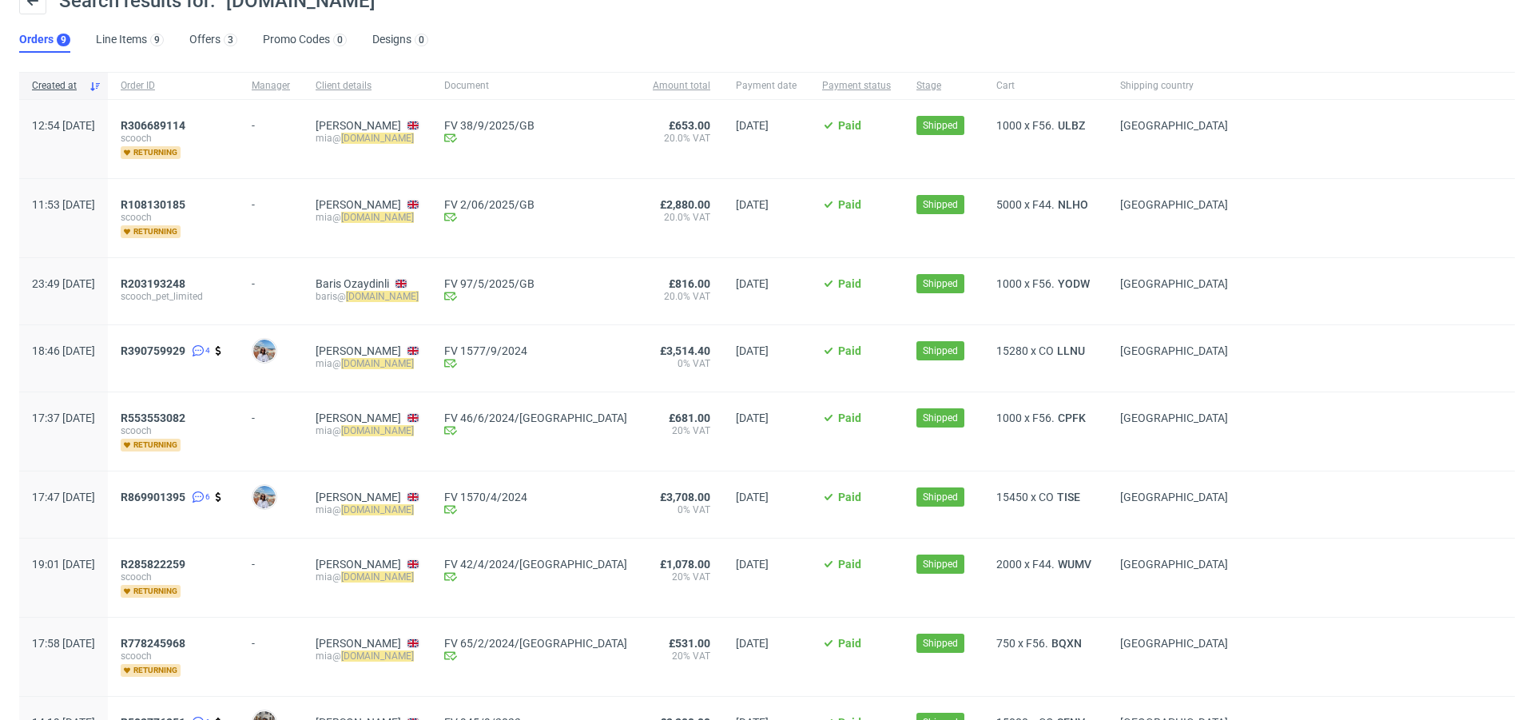
scroll to position [70, 0]
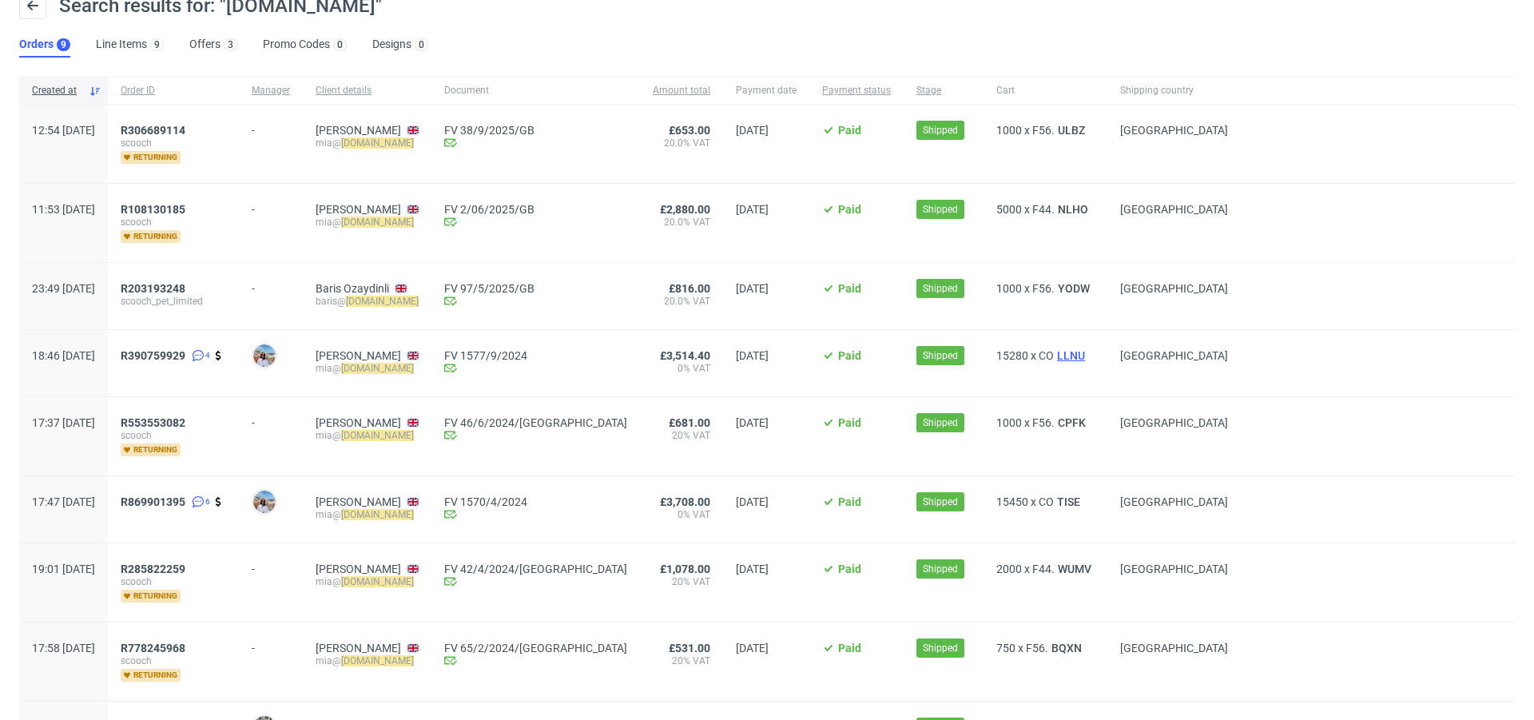
click at [1054, 353] on span "LLNU" at bounding box center [1071, 355] width 34 height 13
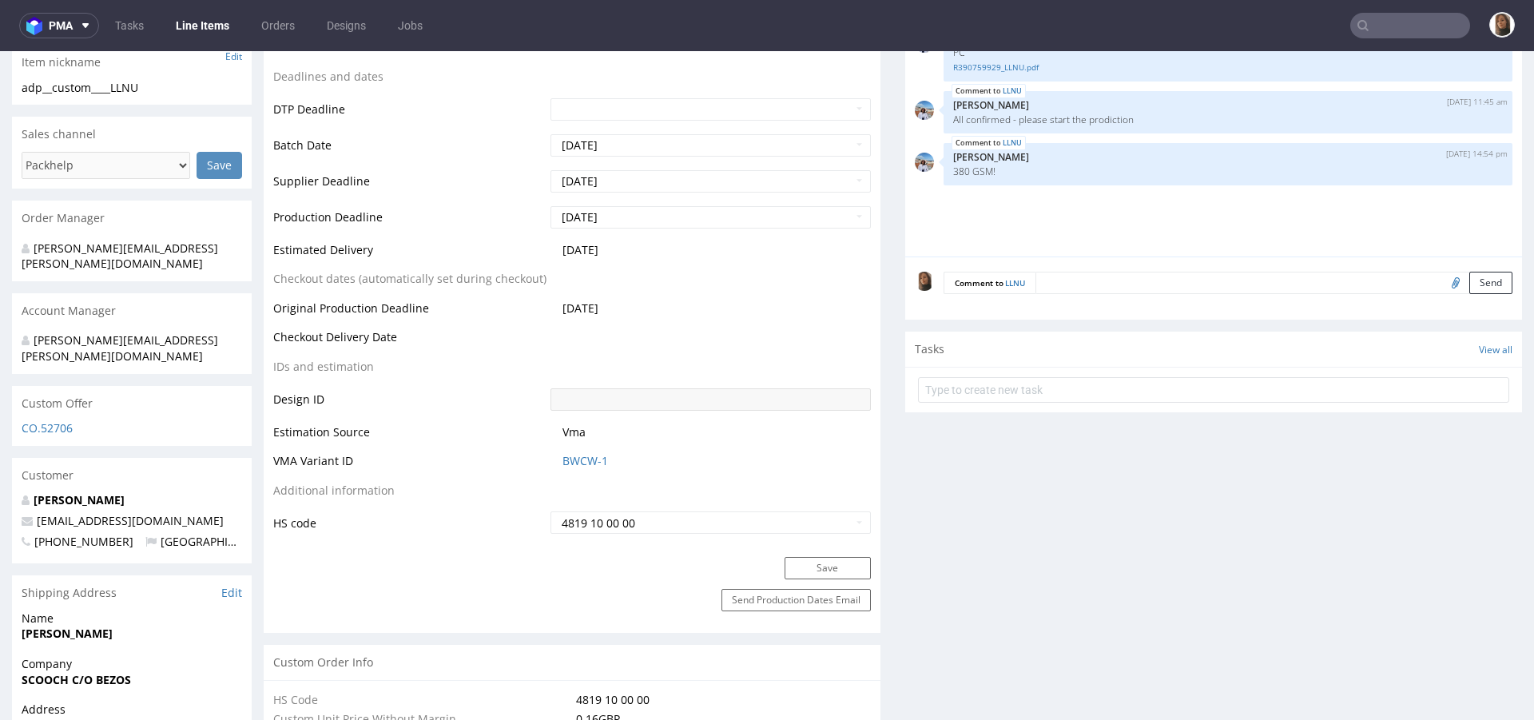
scroll to position [627, 0]
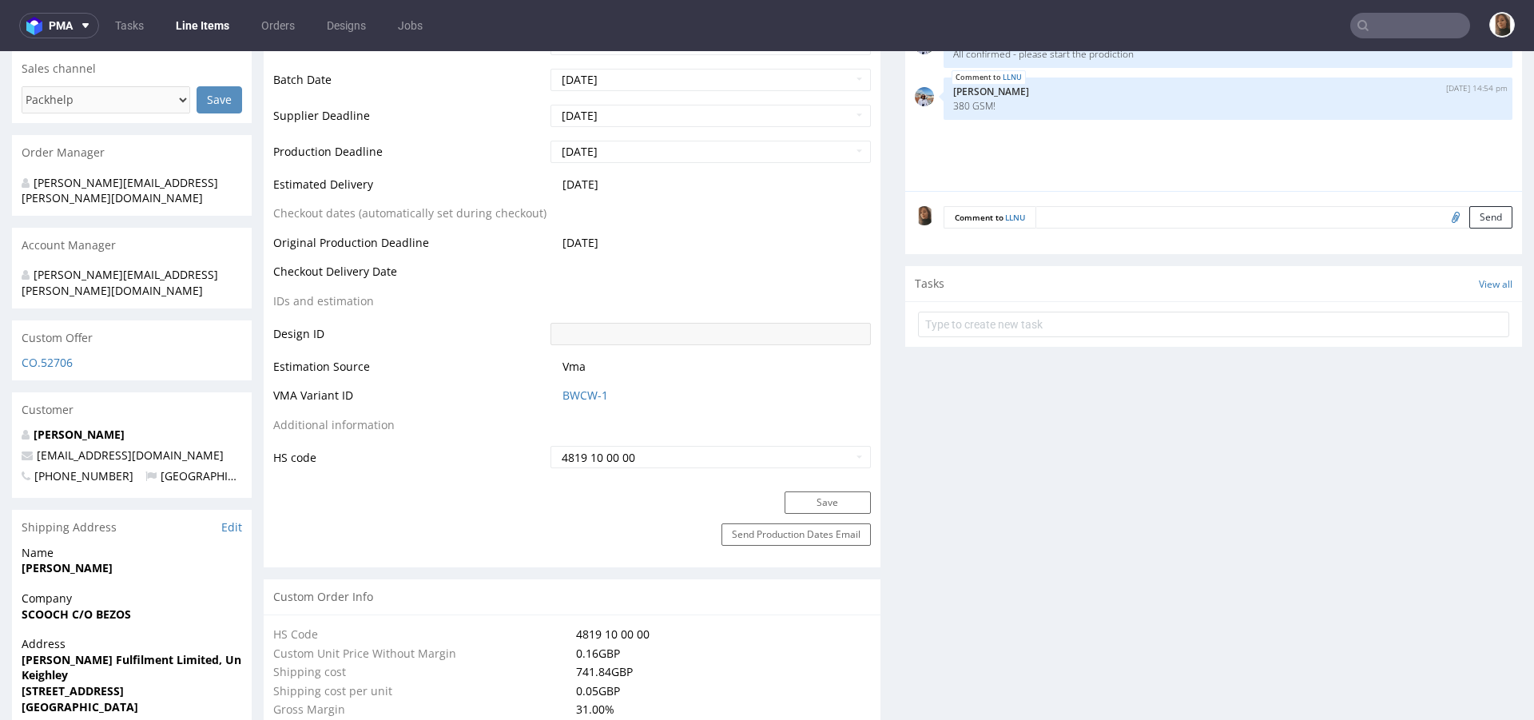
click at [54, 427] on div "[PERSON_NAME] [EMAIL_ADDRESS][DOMAIN_NAME] [PHONE_NUMBER] [GEOGRAPHIC_DATA]" at bounding box center [132, 462] width 240 height 71
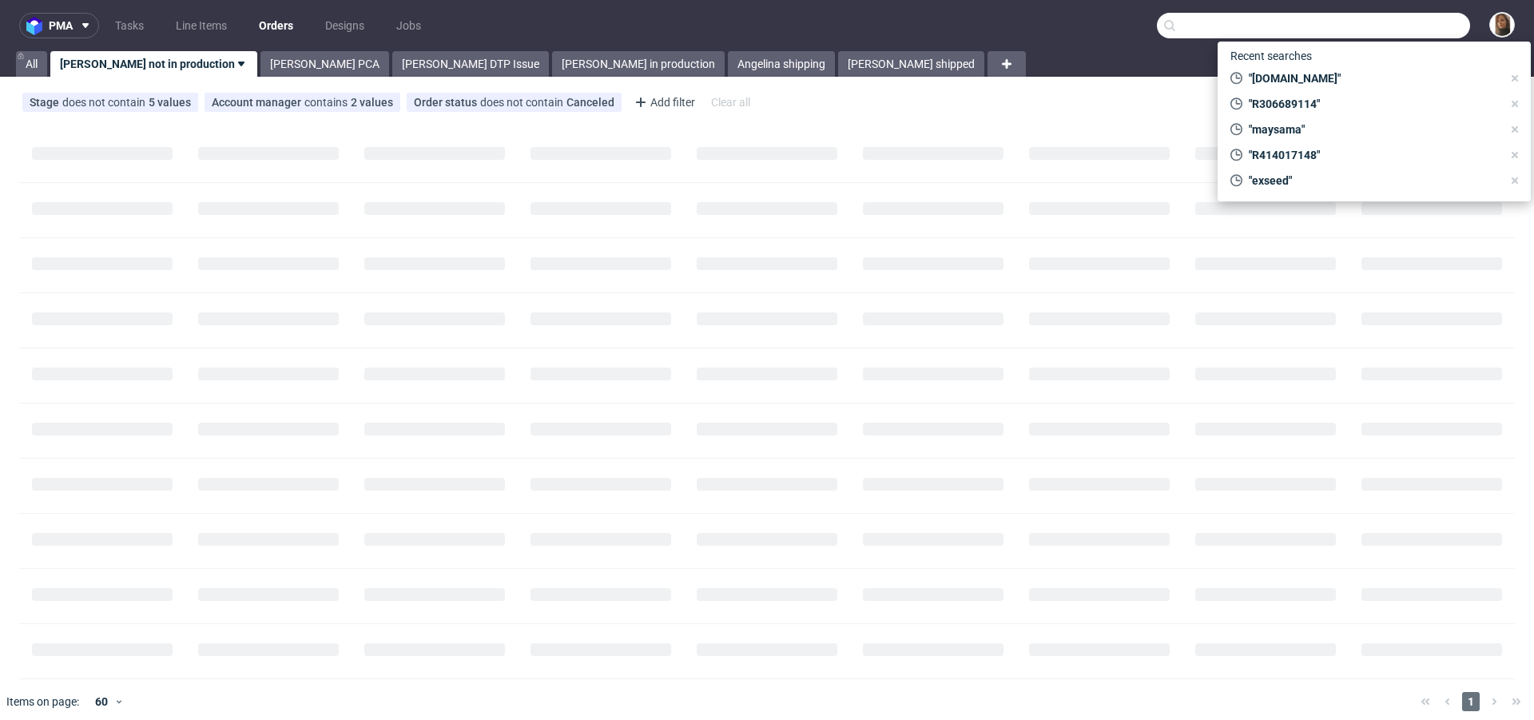
click at [1415, 35] on input "text" at bounding box center [1313, 26] width 313 height 26
paste input "info@benelfood.de"
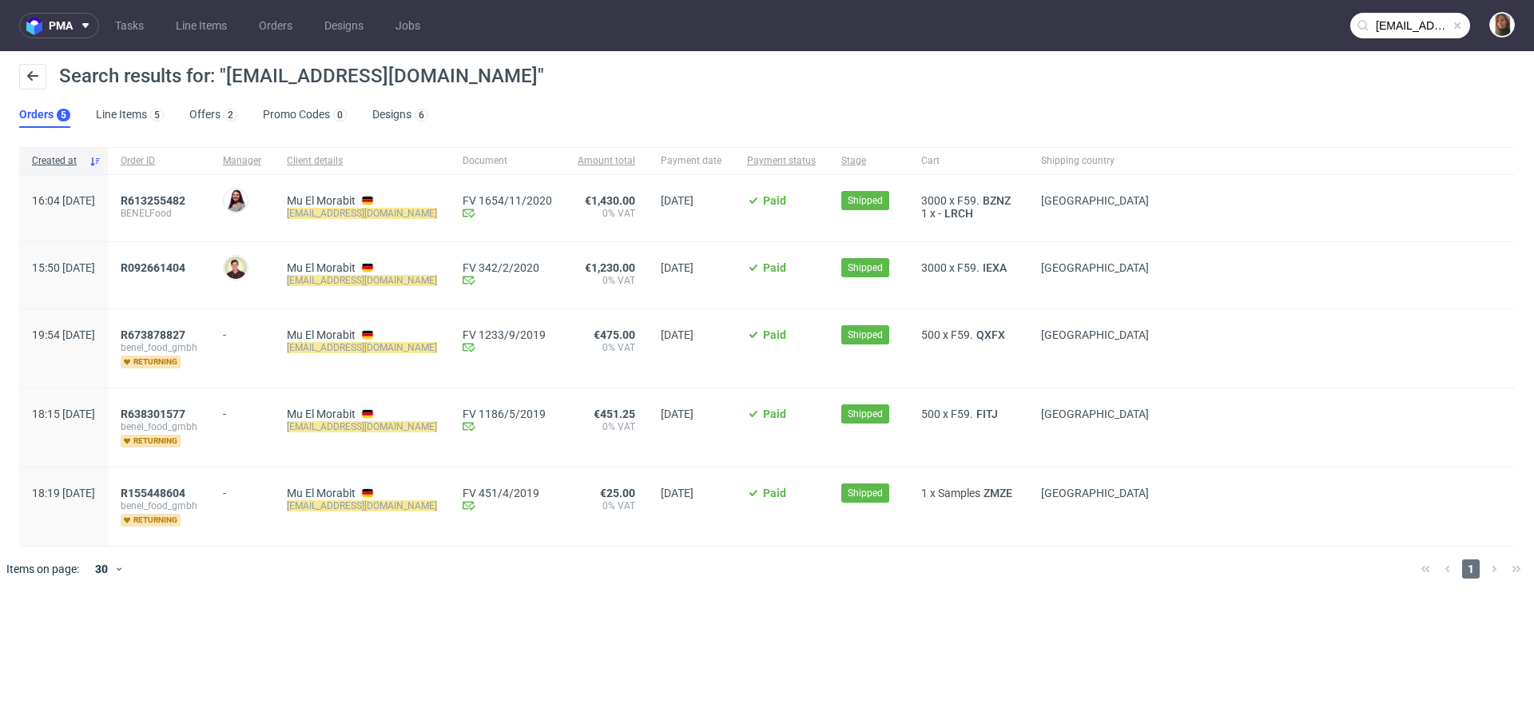
click at [1396, 26] on input "info@benelfood.de" at bounding box center [1411, 26] width 120 height 26
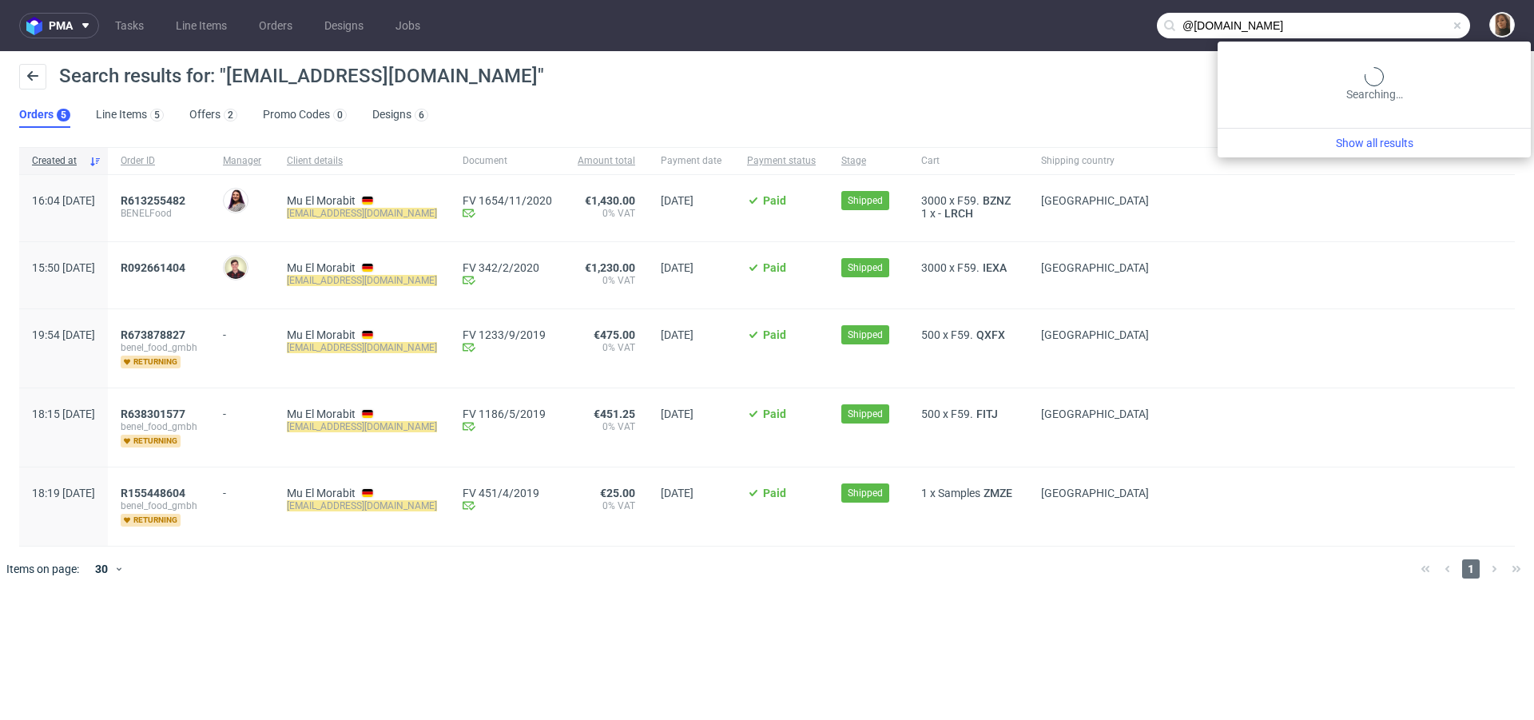
type input "@benelfood.de"
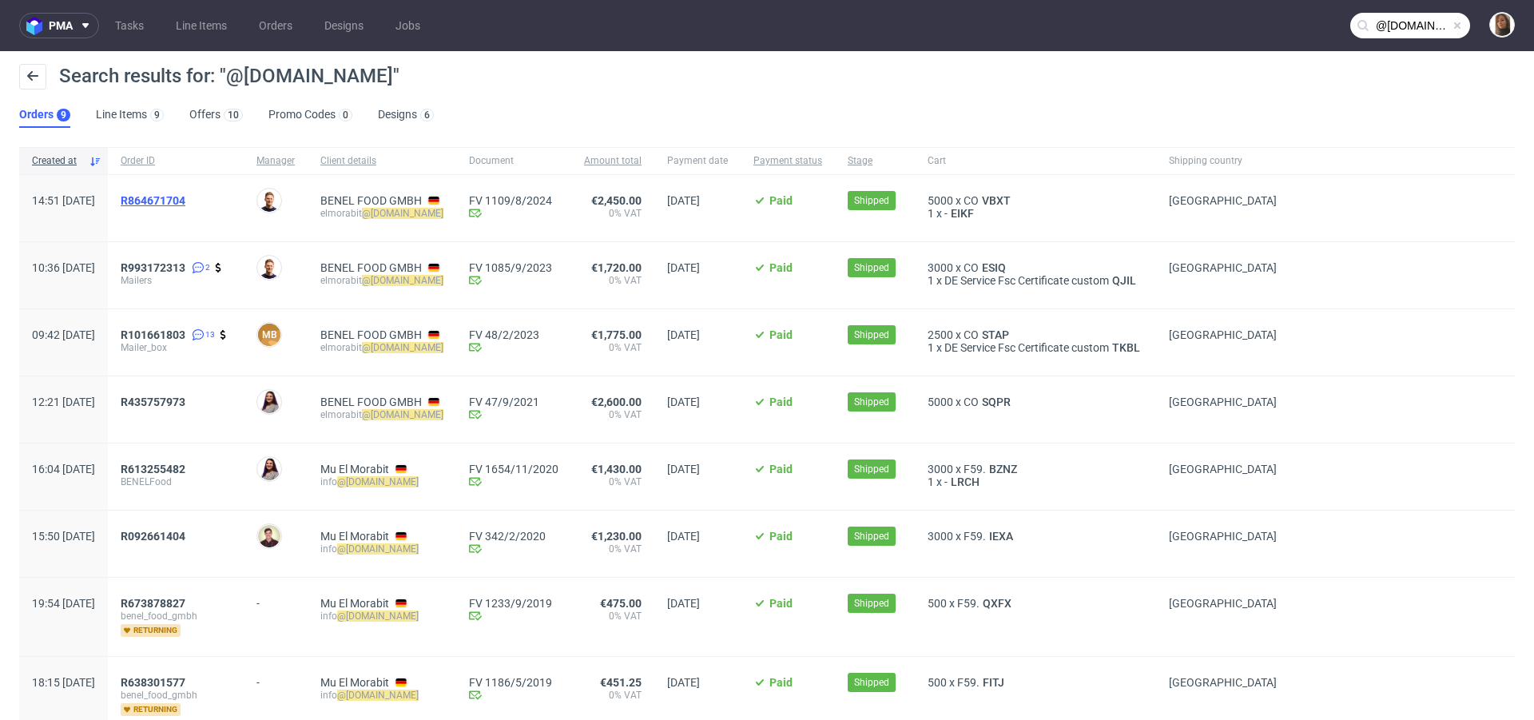
click at [185, 202] on span "R864671704" at bounding box center [153, 200] width 65 height 13
click at [1391, 33] on input "@benelfood.de" at bounding box center [1411, 26] width 120 height 26
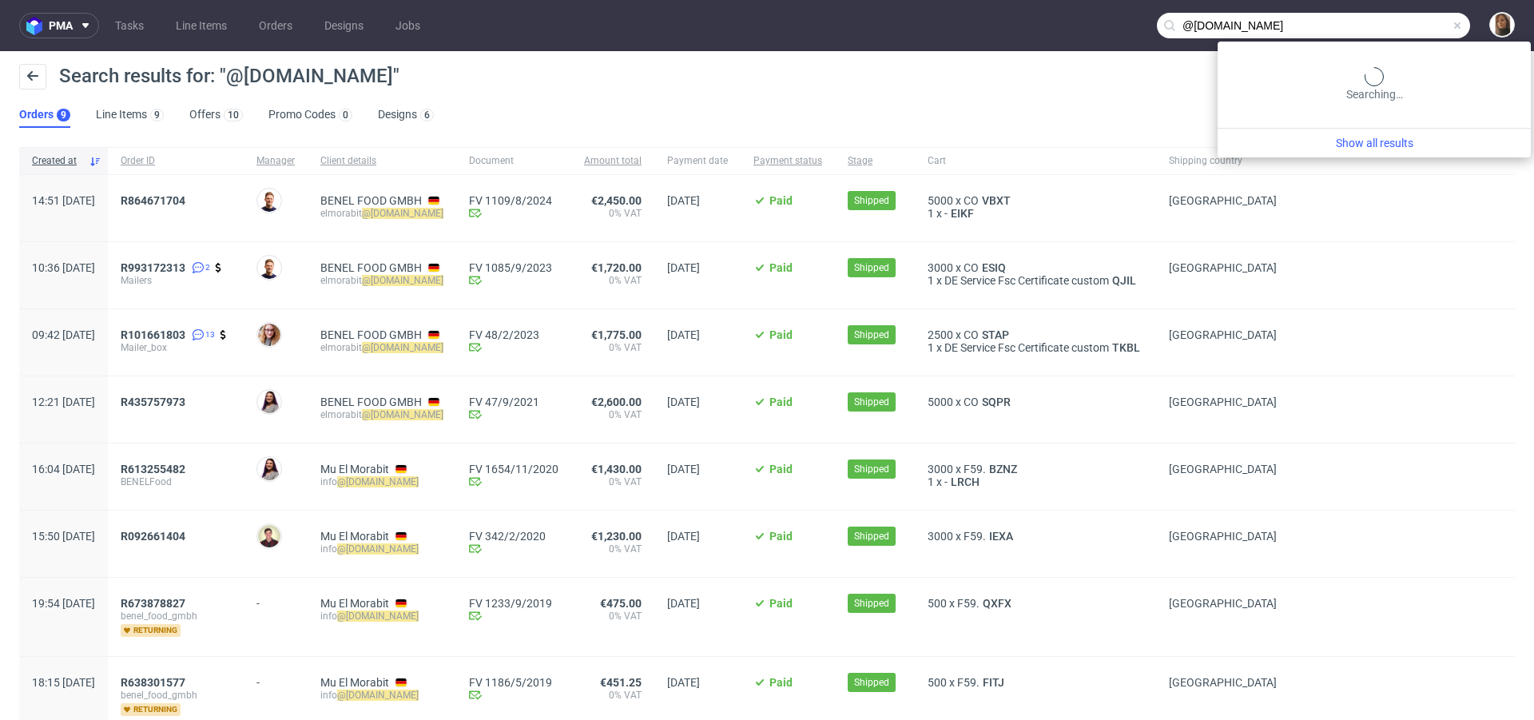
click at [1391, 33] on input "@benelfood.de" at bounding box center [1313, 26] width 313 height 26
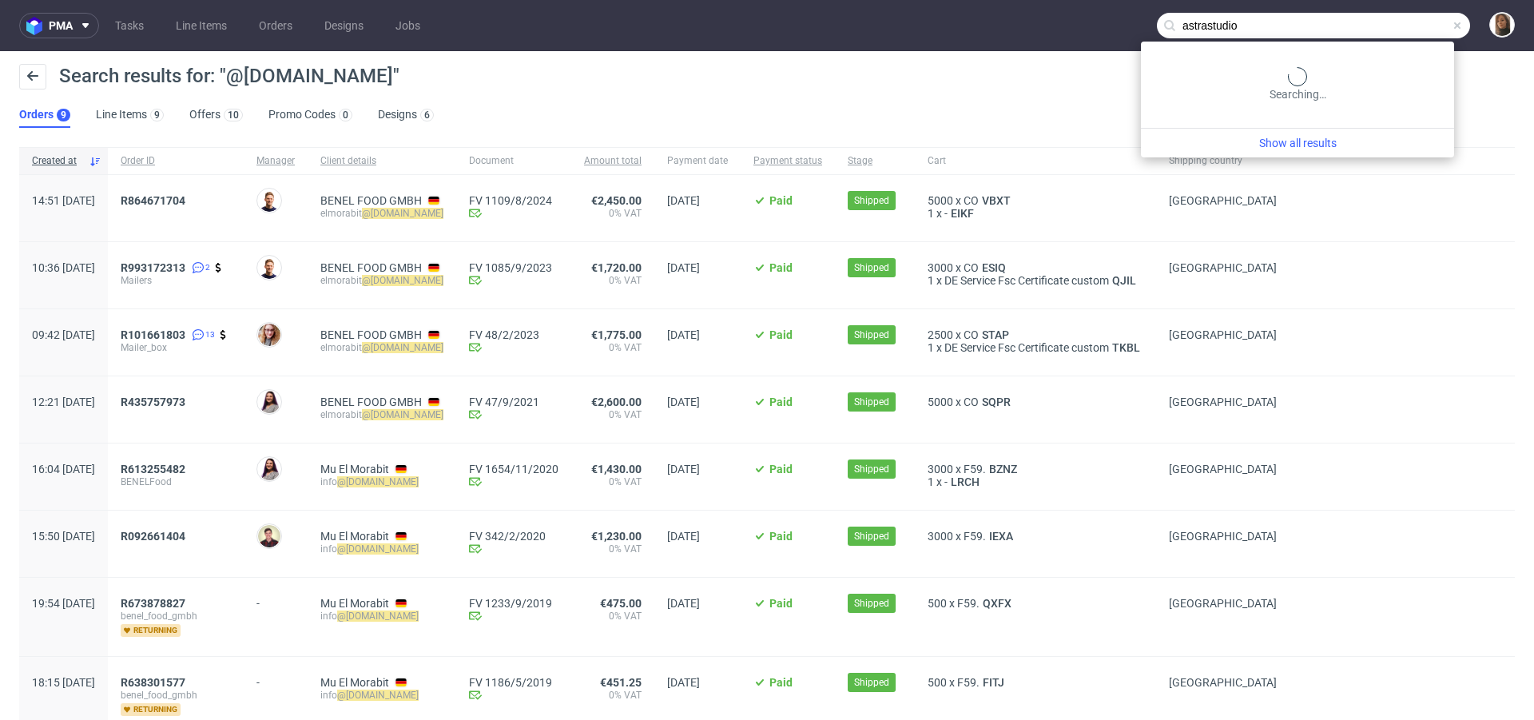
type input "astrastudio"
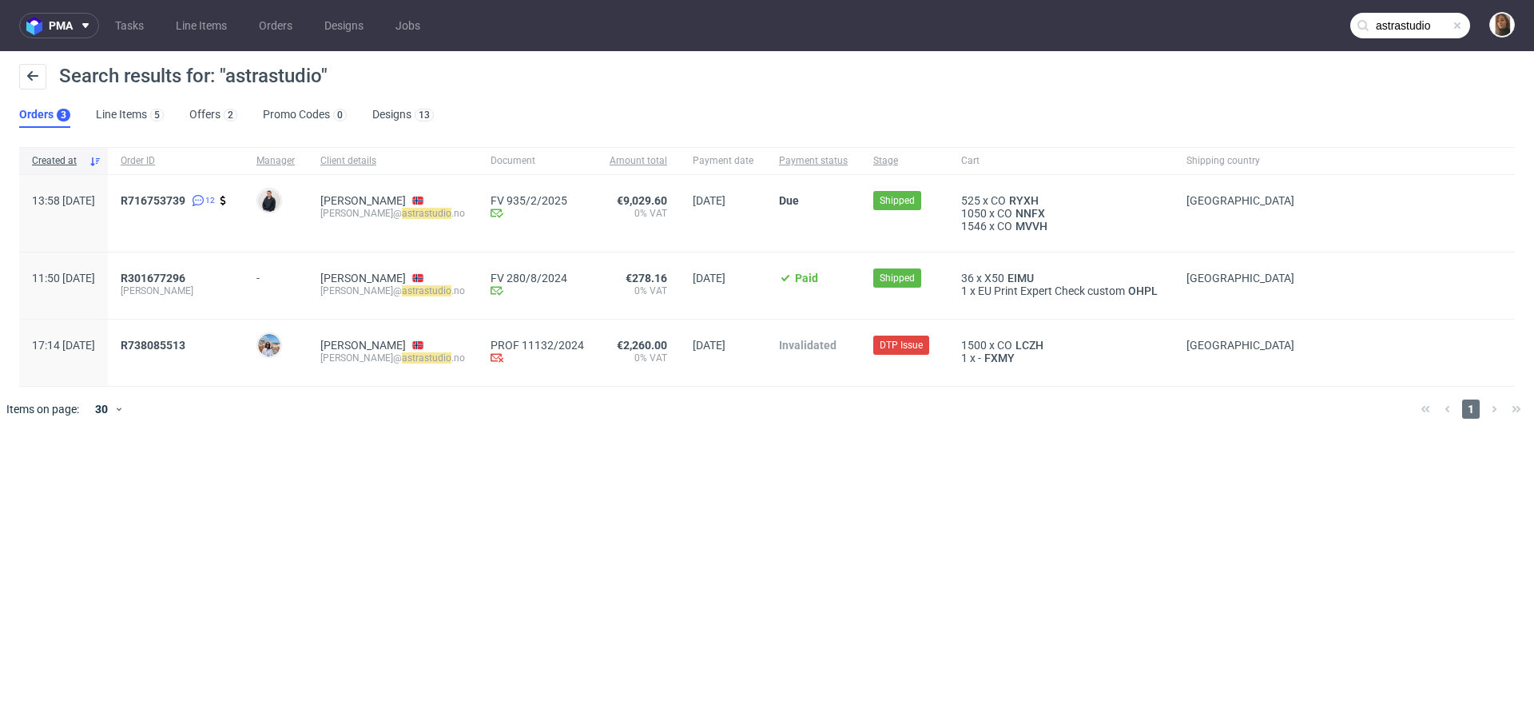
click at [387, 215] on div "elsa@ astrastudio .no" at bounding box center [392, 213] width 145 height 13
copy div "elsa@ astrastudio .no"
click at [185, 200] on span "R716753739" at bounding box center [153, 200] width 65 height 13
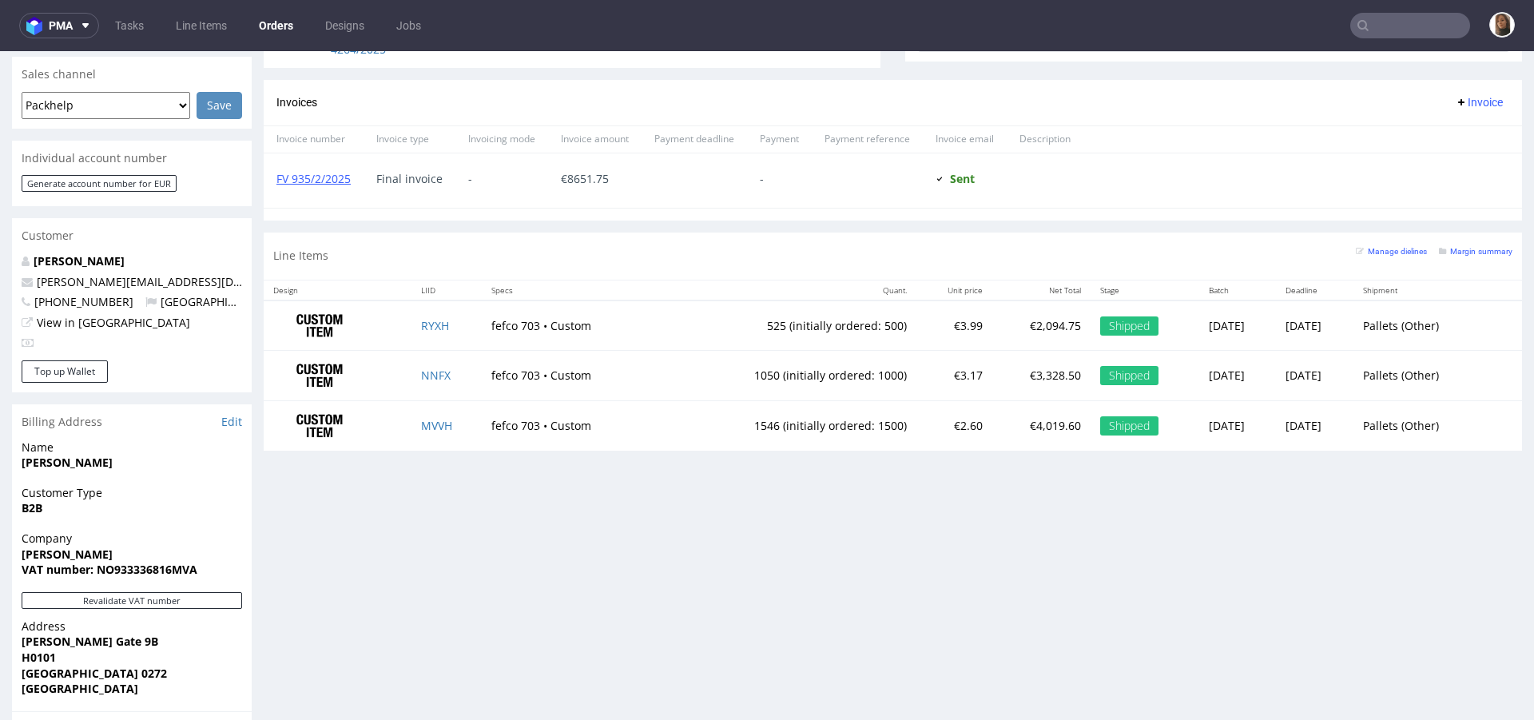
scroll to position [765, 0]
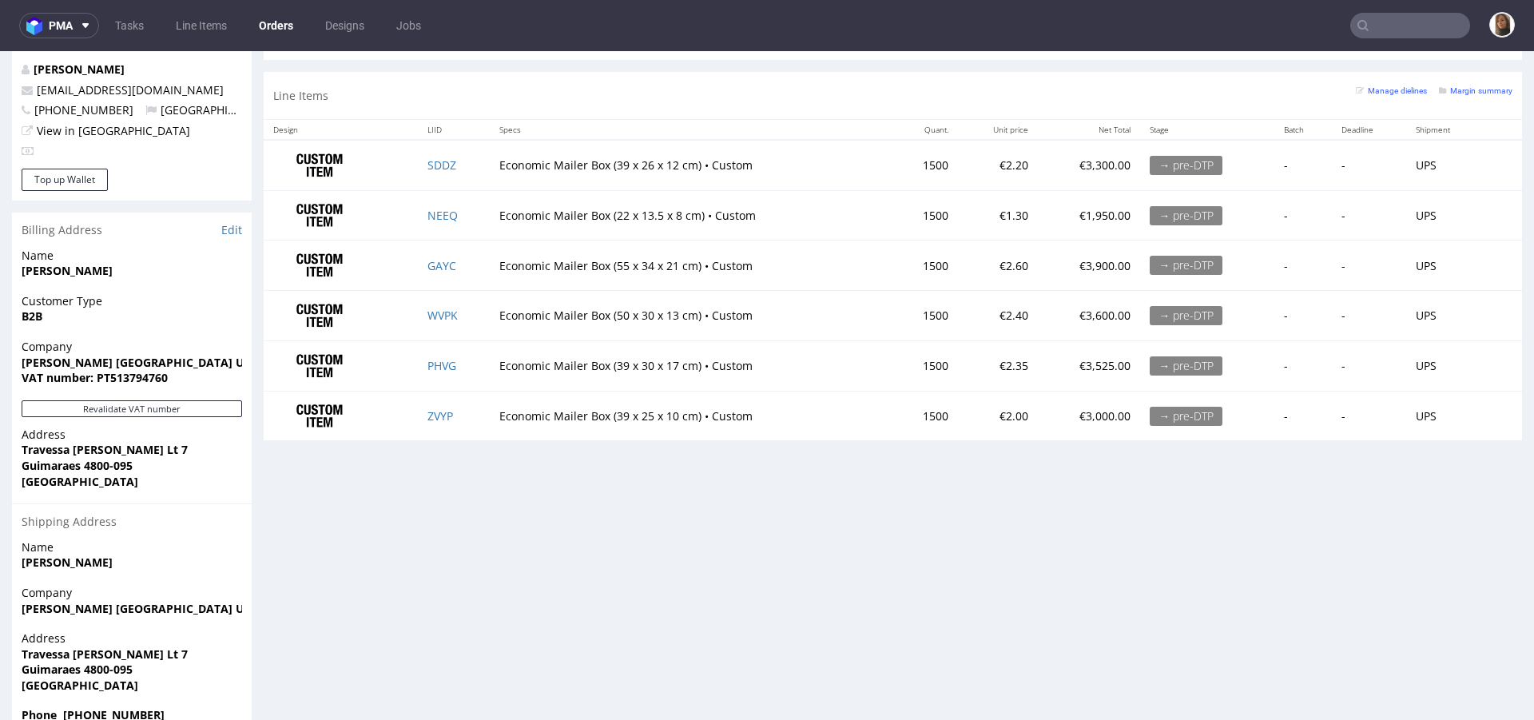
scroll to position [878, 0]
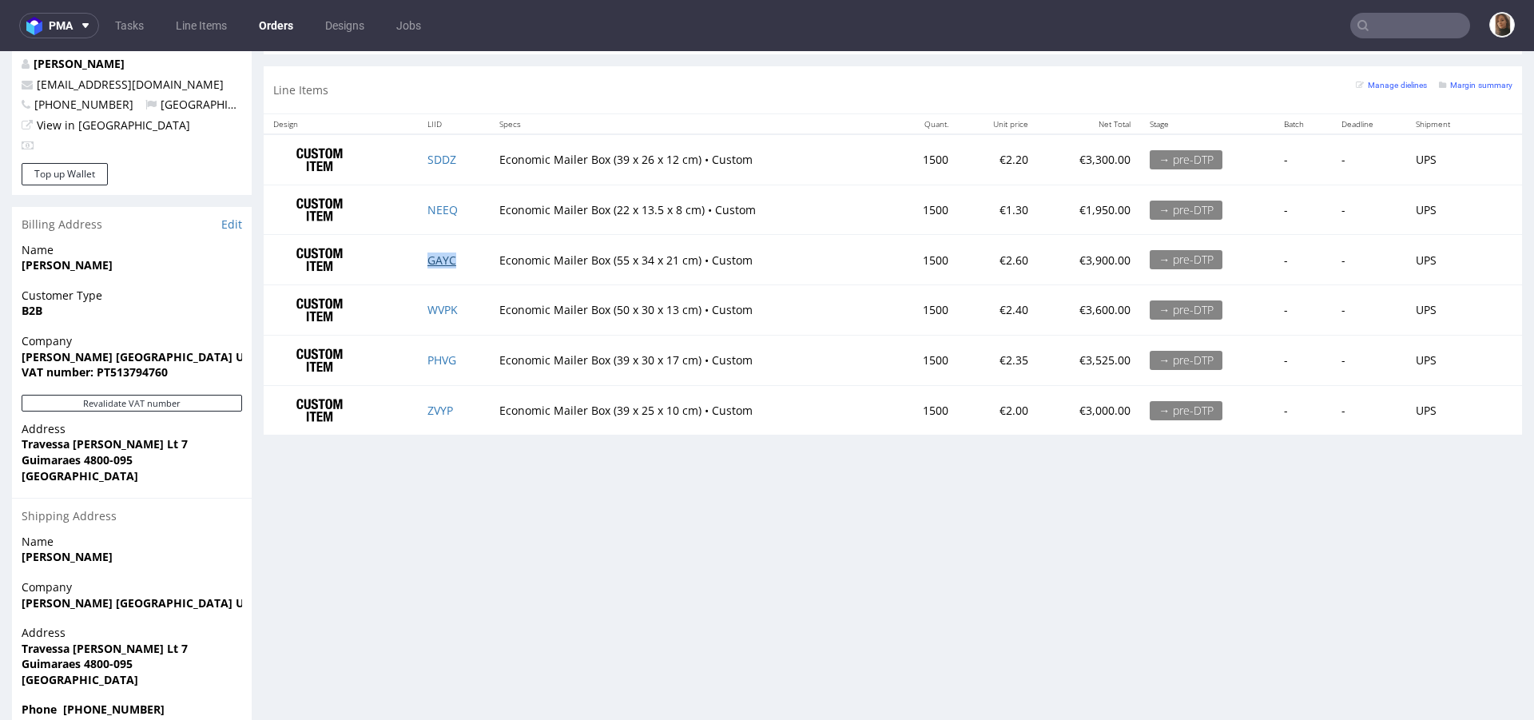
click at [444, 255] on link "GAYC" at bounding box center [442, 260] width 29 height 15
click at [444, 309] on link "WVPK" at bounding box center [443, 309] width 30 height 15
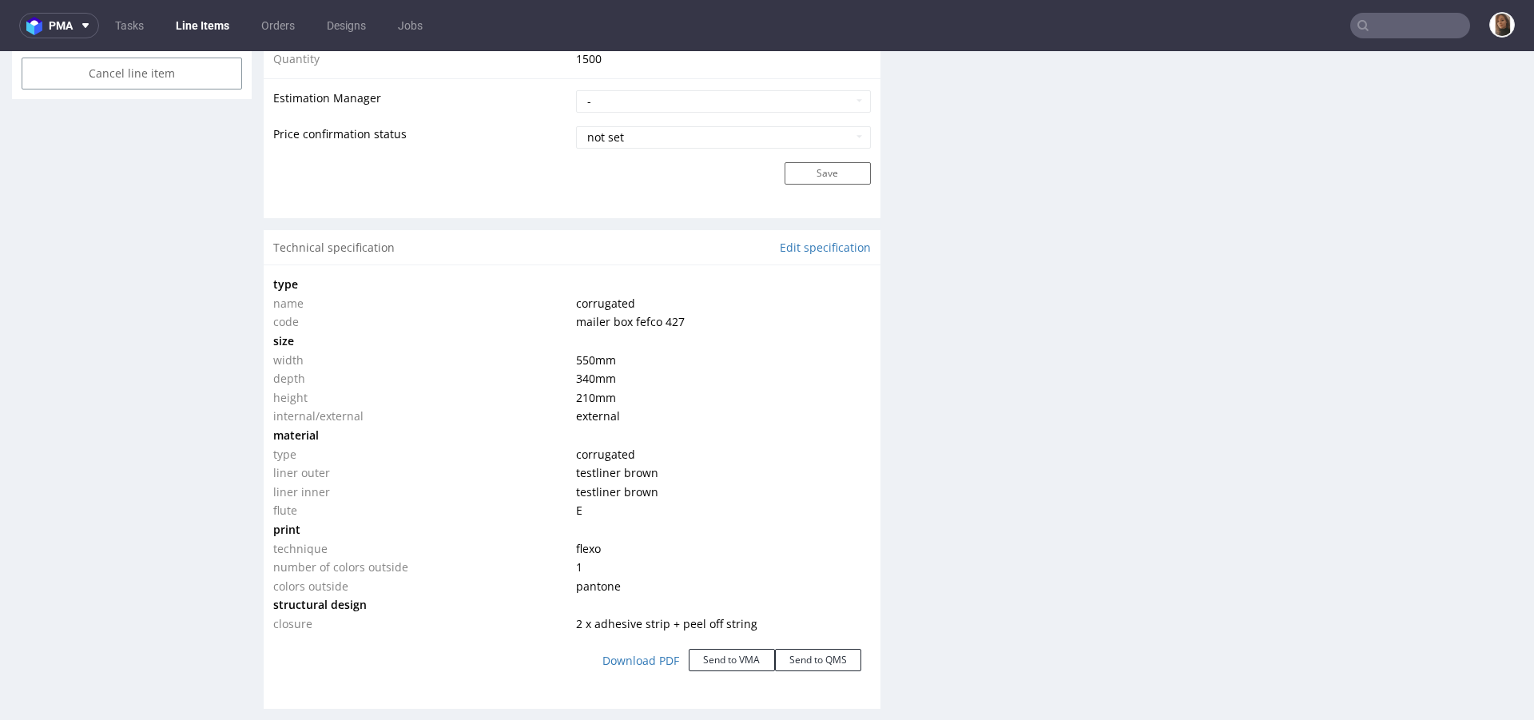
scroll to position [1403, 0]
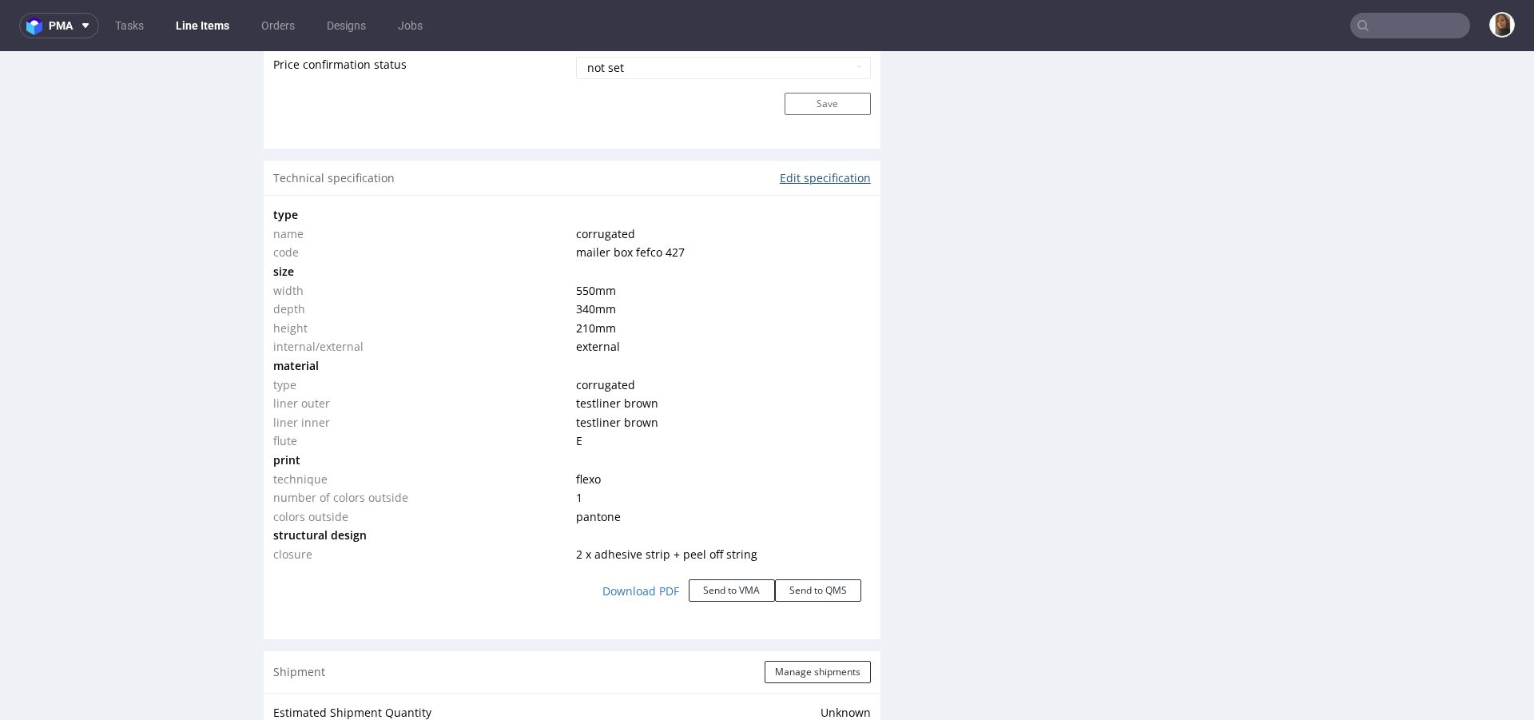
click at [819, 177] on link "Edit specification" at bounding box center [825, 178] width 91 height 16
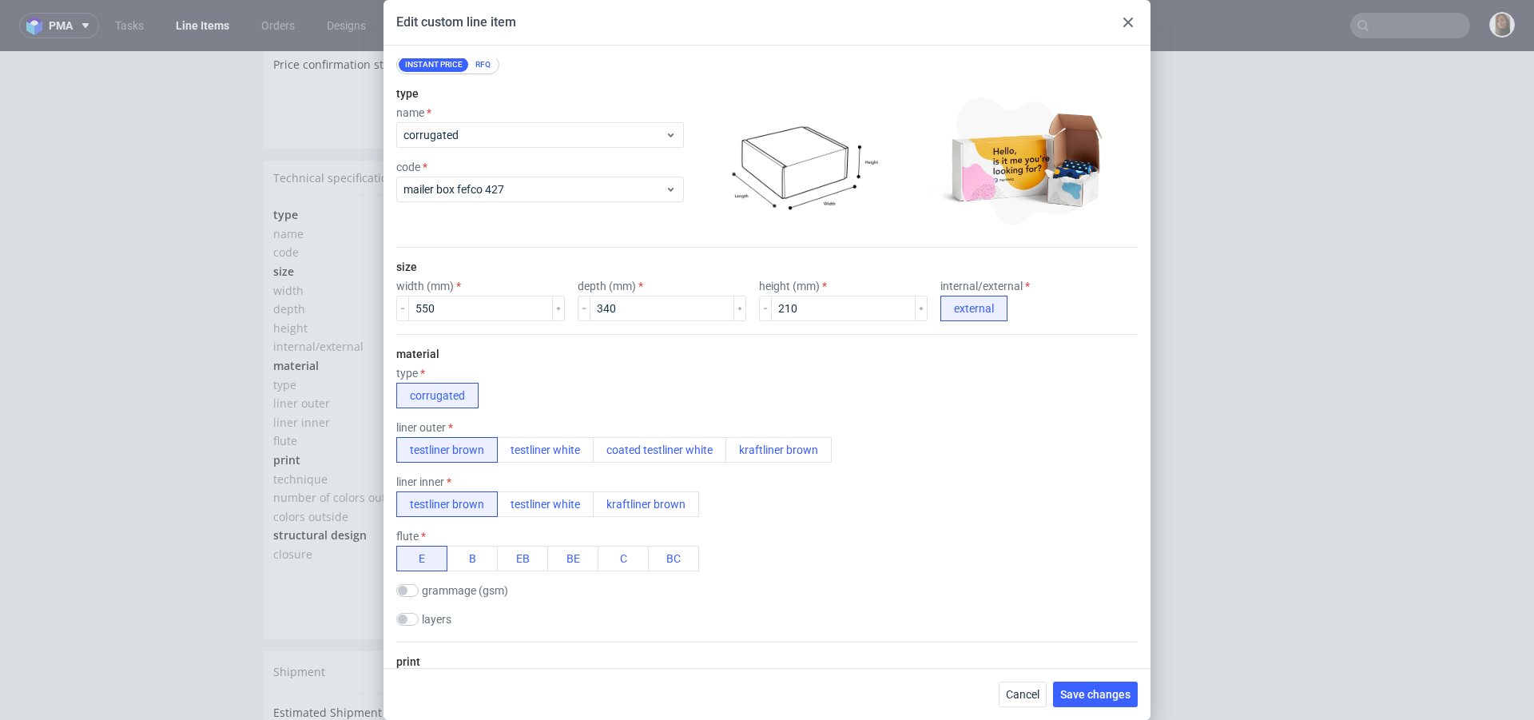
scroll to position [40, 0]
click at [478, 555] on button "B" at bounding box center [472, 557] width 51 height 26
click at [1100, 687] on button "Save changes" at bounding box center [1095, 695] width 85 height 26
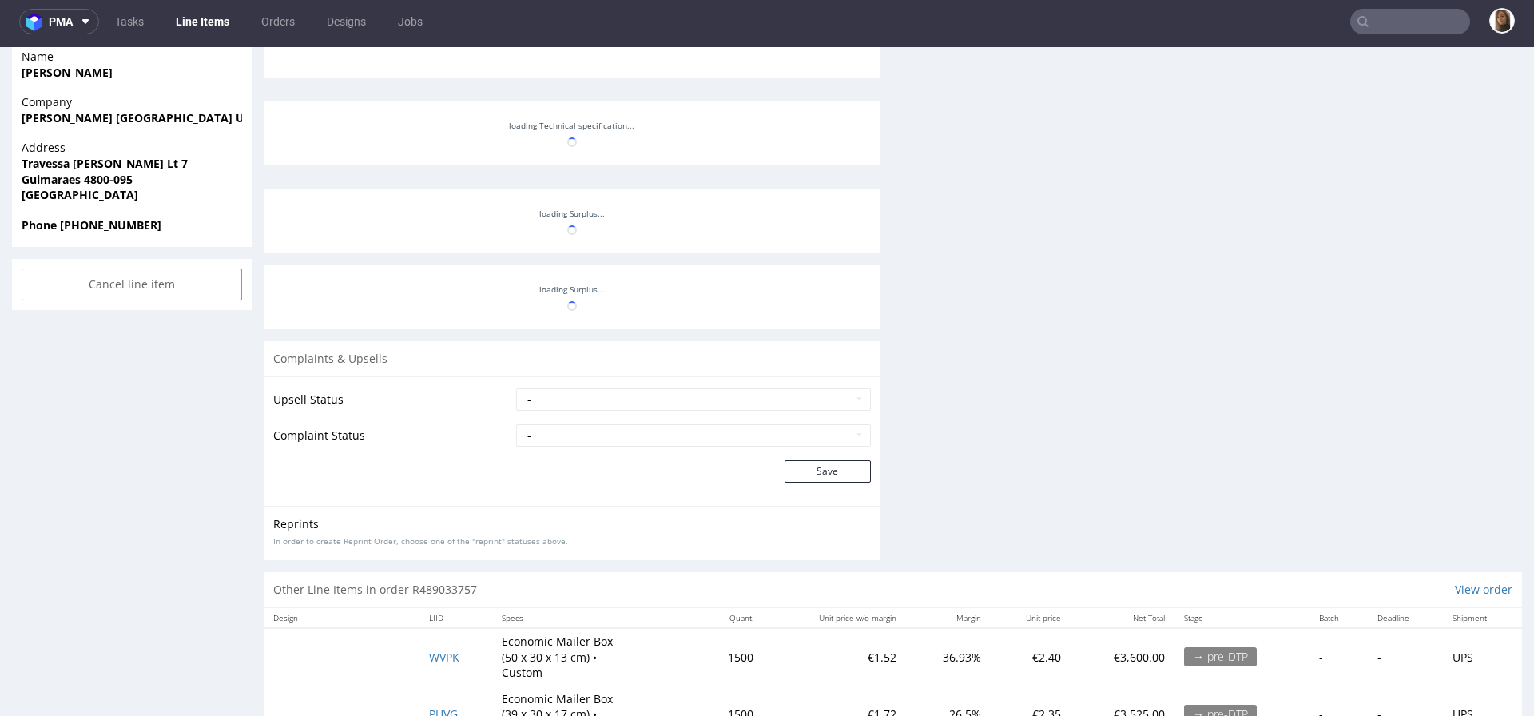
scroll to position [1128, 0]
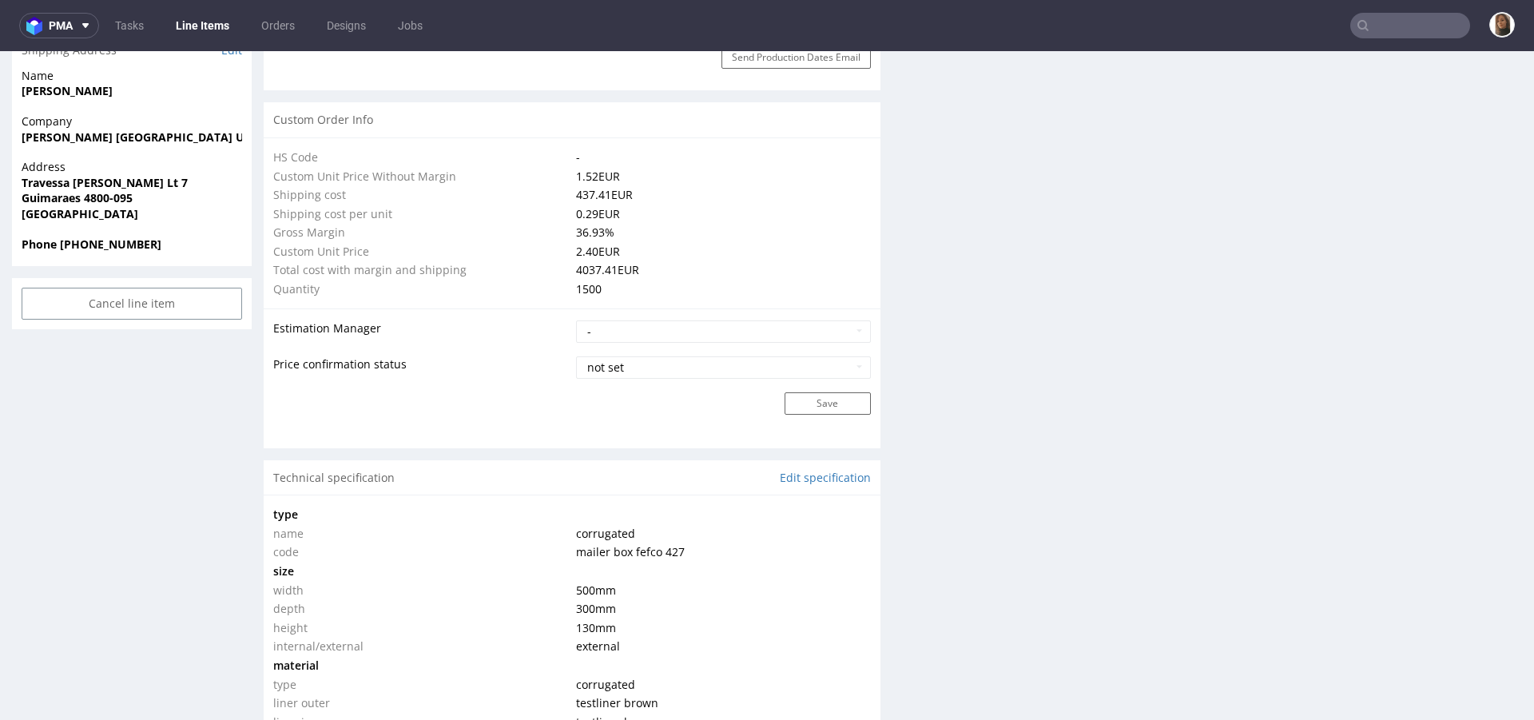
scroll to position [1244, 0]
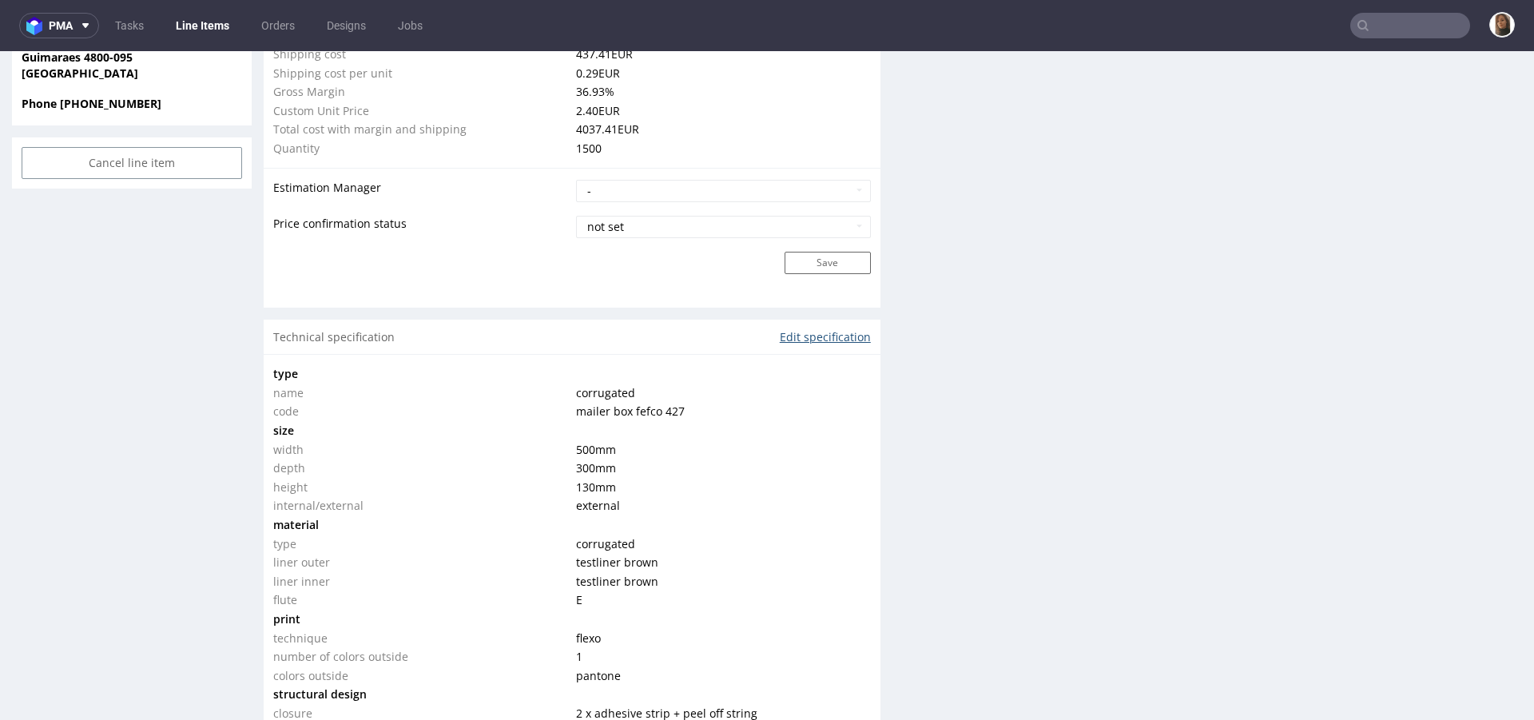
click at [810, 332] on link "Edit specification" at bounding box center [825, 337] width 91 height 16
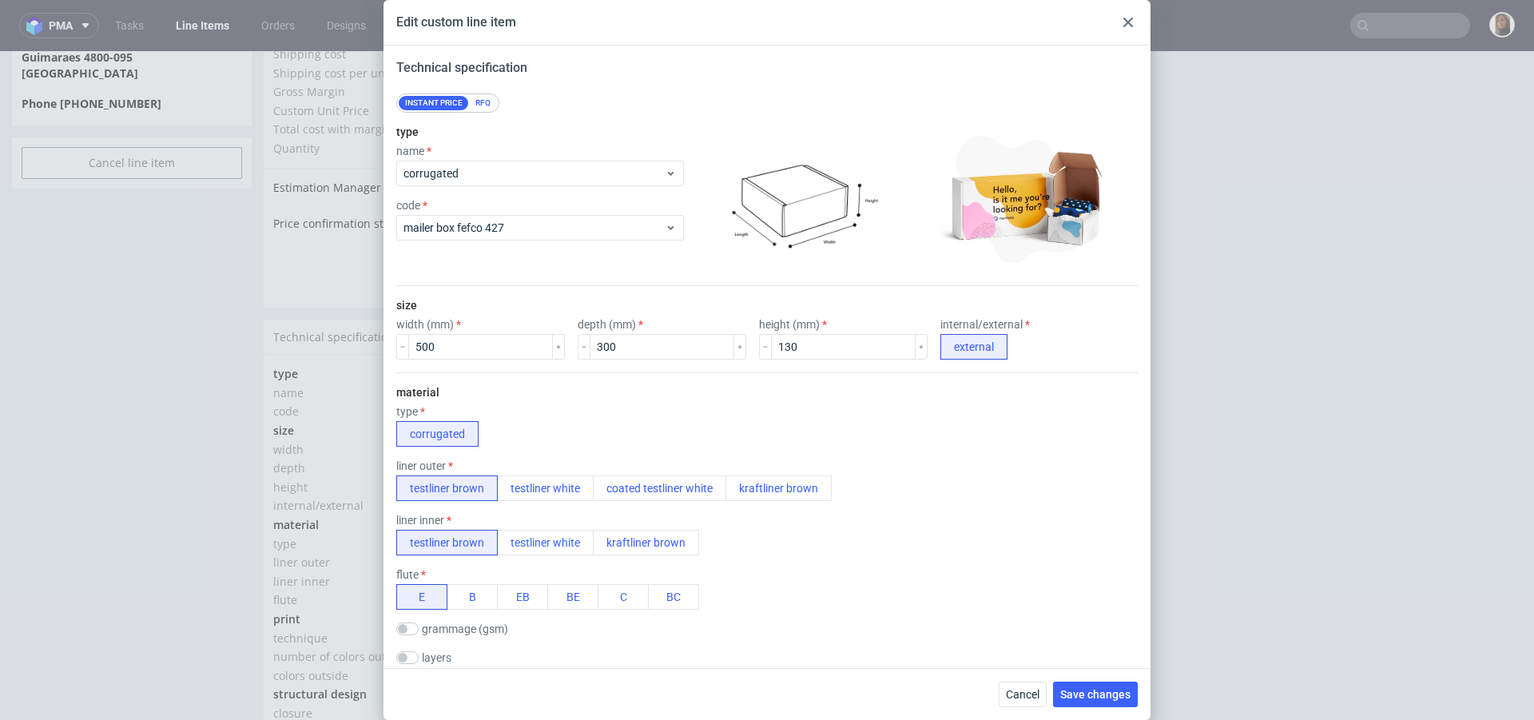
scroll to position [173, 0]
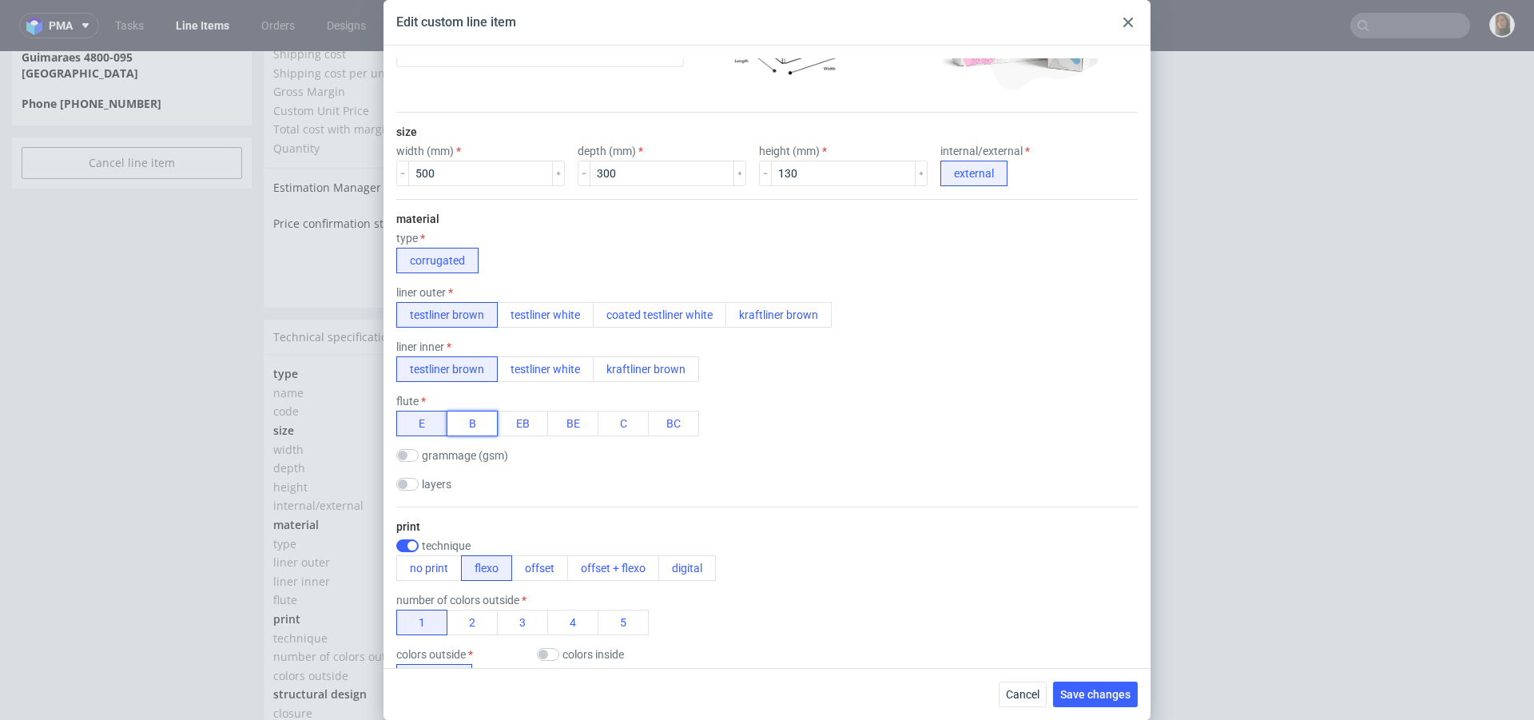
click at [476, 419] on button "B" at bounding box center [472, 424] width 51 height 26
click at [1097, 694] on span "Save changes" at bounding box center [1096, 694] width 70 height 11
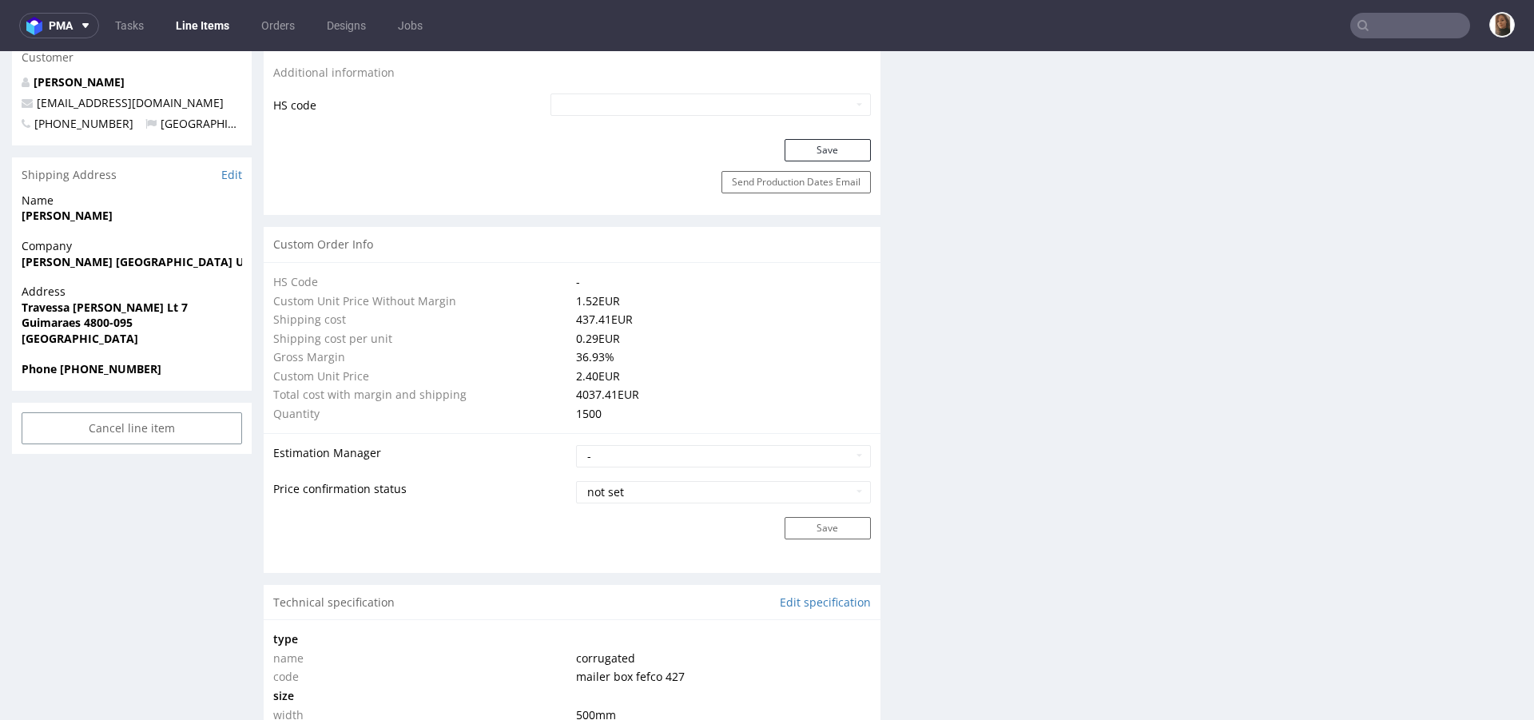
scroll to position [1478, 0]
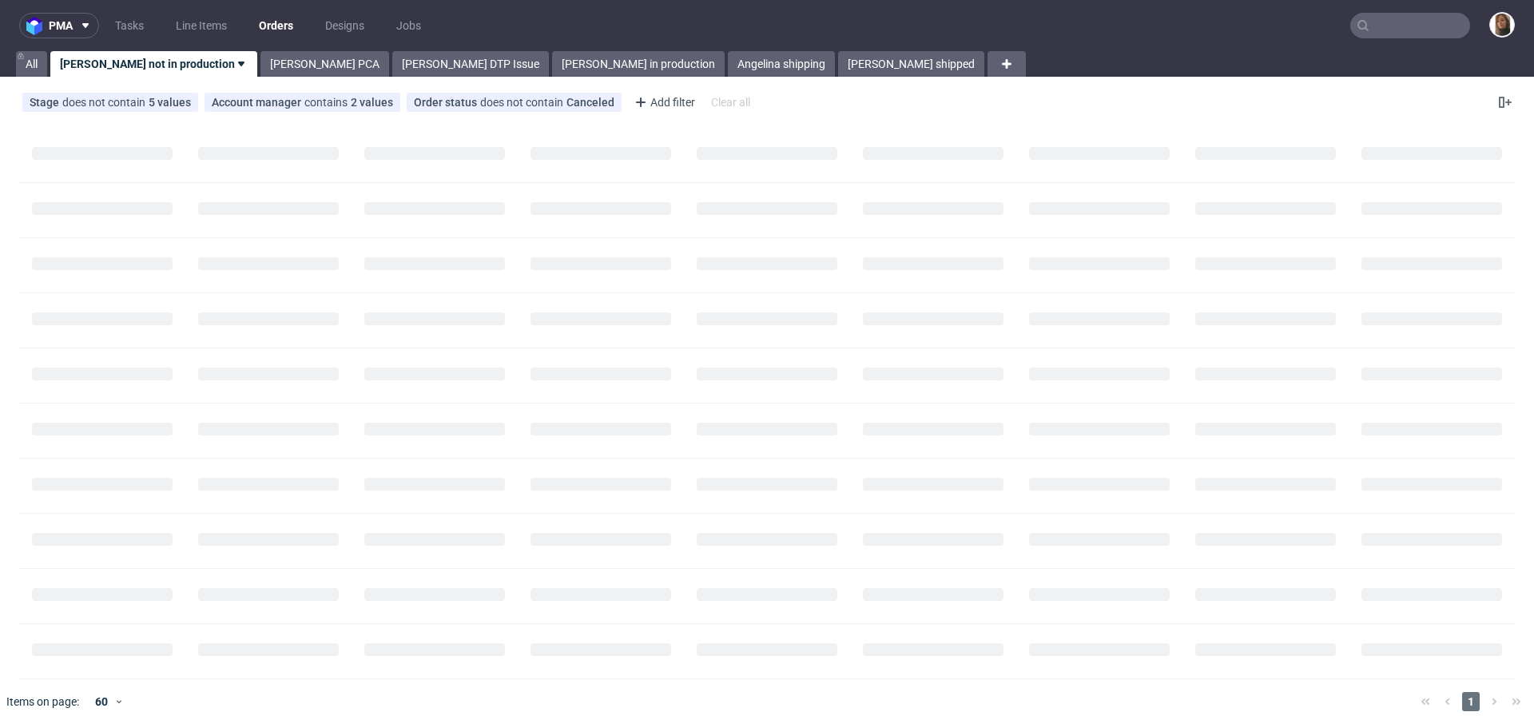
click at [1393, 25] on input "text" at bounding box center [1411, 26] width 120 height 26
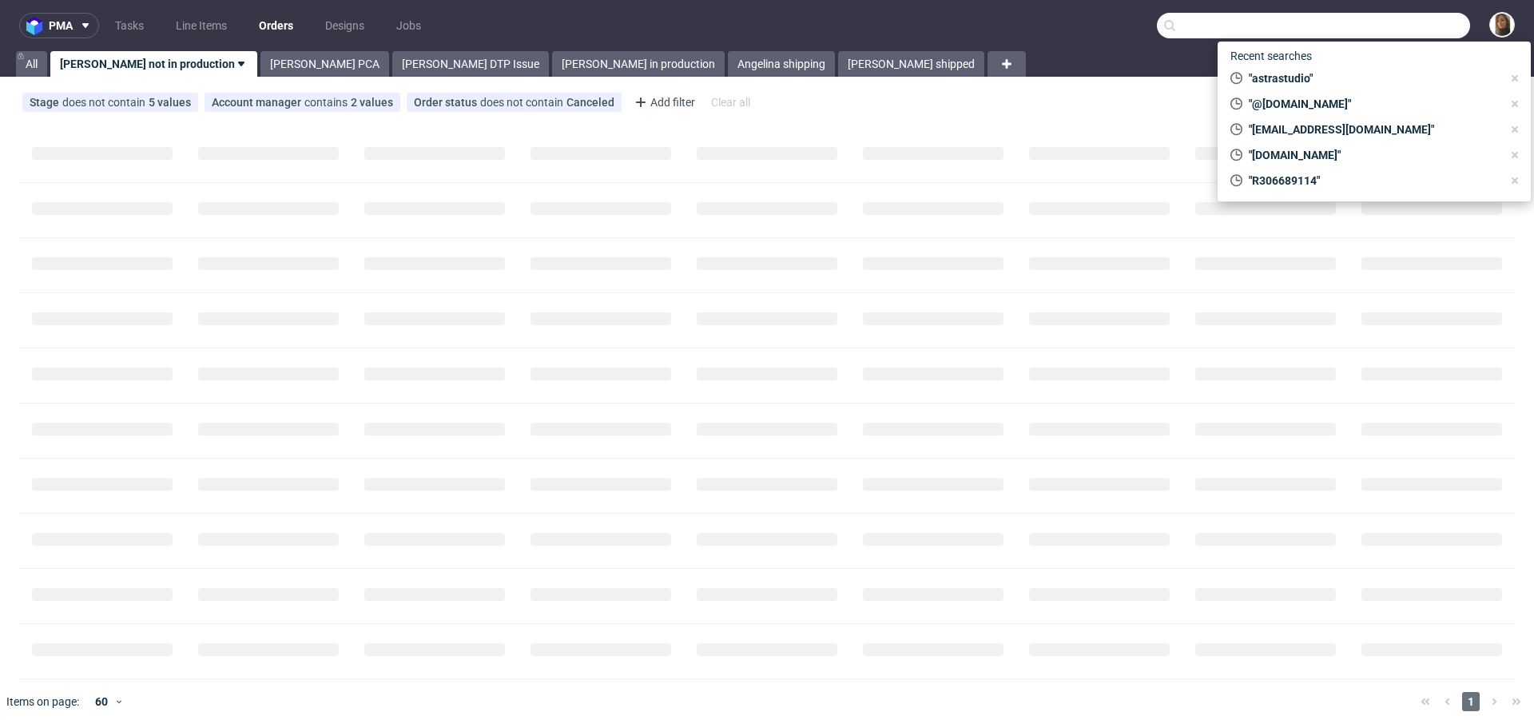
paste input "[PERSON_NAME][EMAIL_ADDRESS][DOMAIN_NAME]"
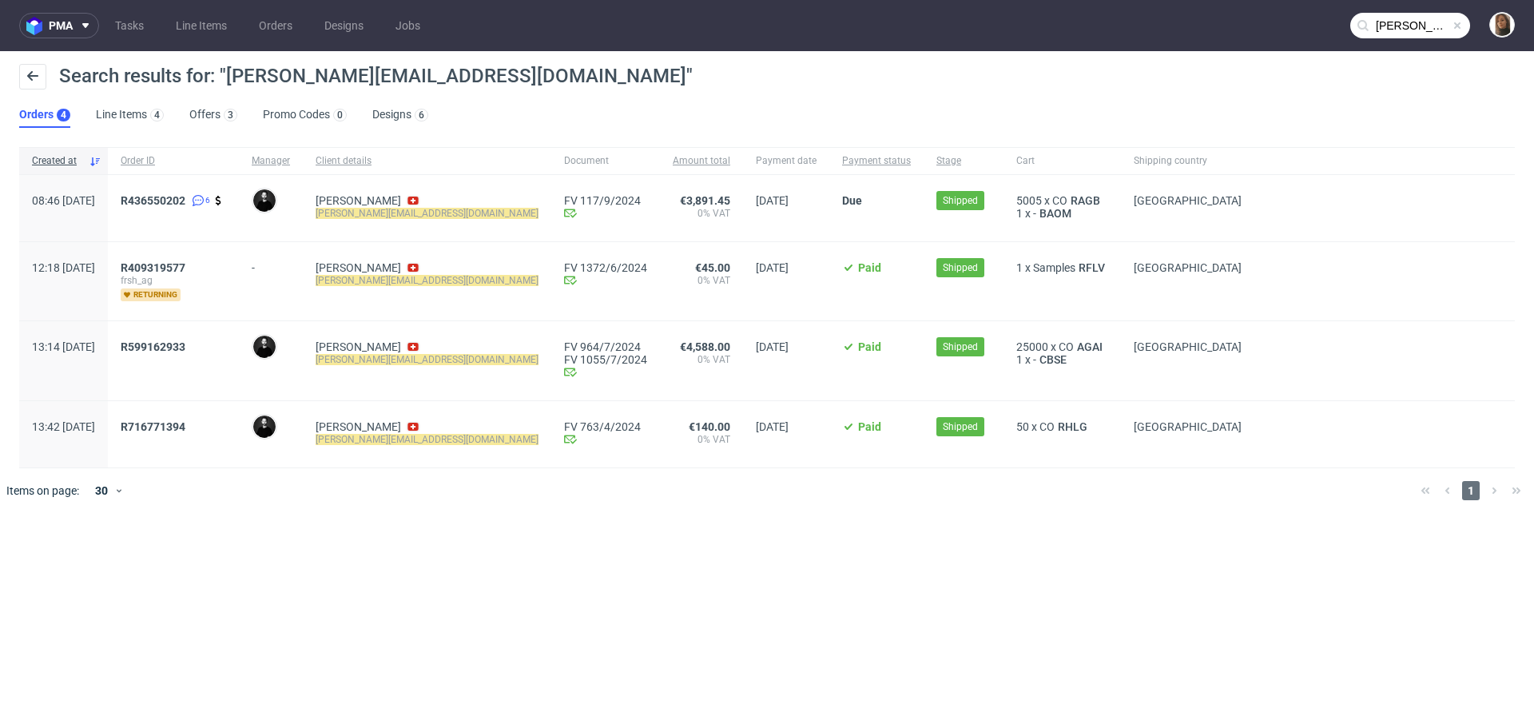
click at [391, 208] on mark "[PERSON_NAME][EMAIL_ADDRESS][DOMAIN_NAME]" at bounding box center [427, 213] width 223 height 11
copy div "[PERSON_NAME][EMAIL_ADDRESS][DOMAIN_NAME]"
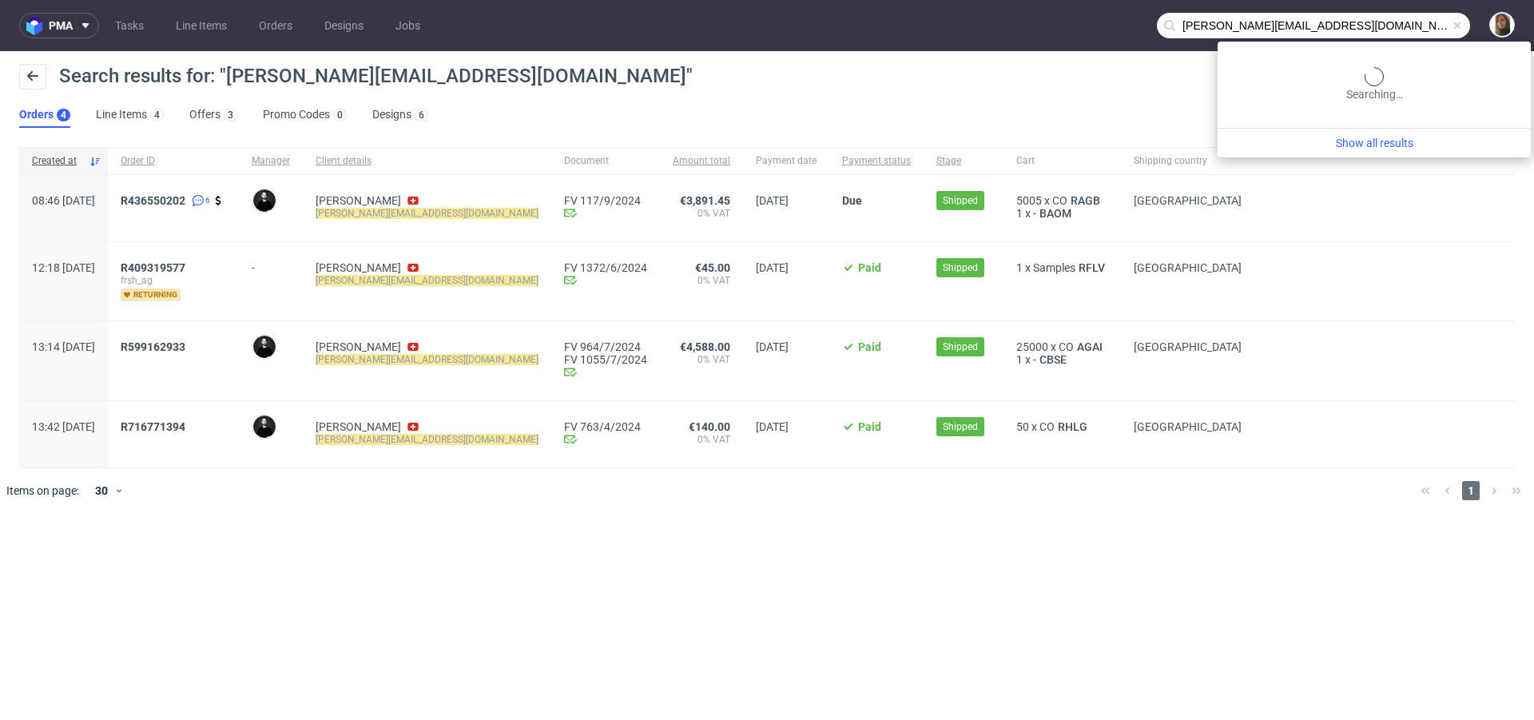
click at [1404, 31] on input "[PERSON_NAME][EMAIL_ADDRESS][DOMAIN_NAME]" at bounding box center [1313, 26] width 313 height 26
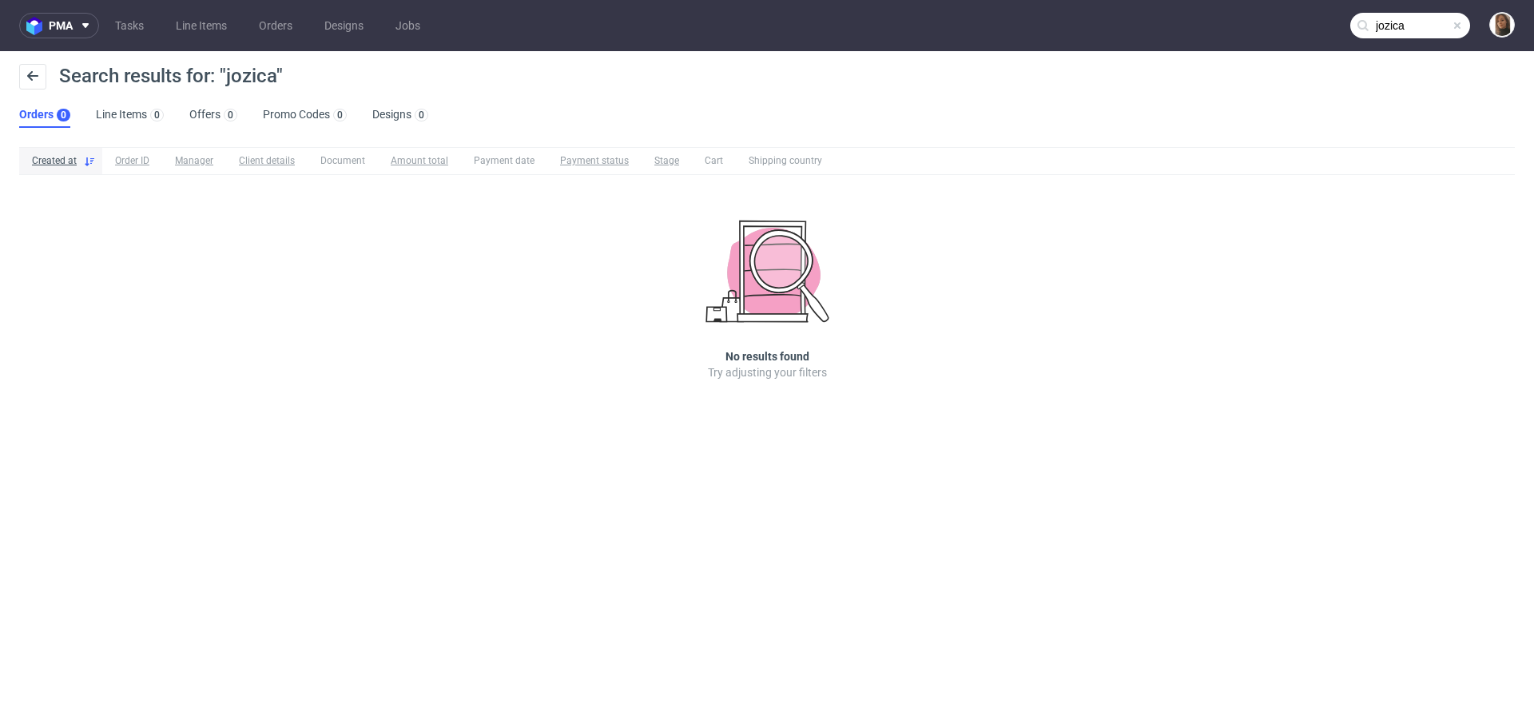
click at [1403, 29] on input "jozica" at bounding box center [1411, 26] width 120 height 26
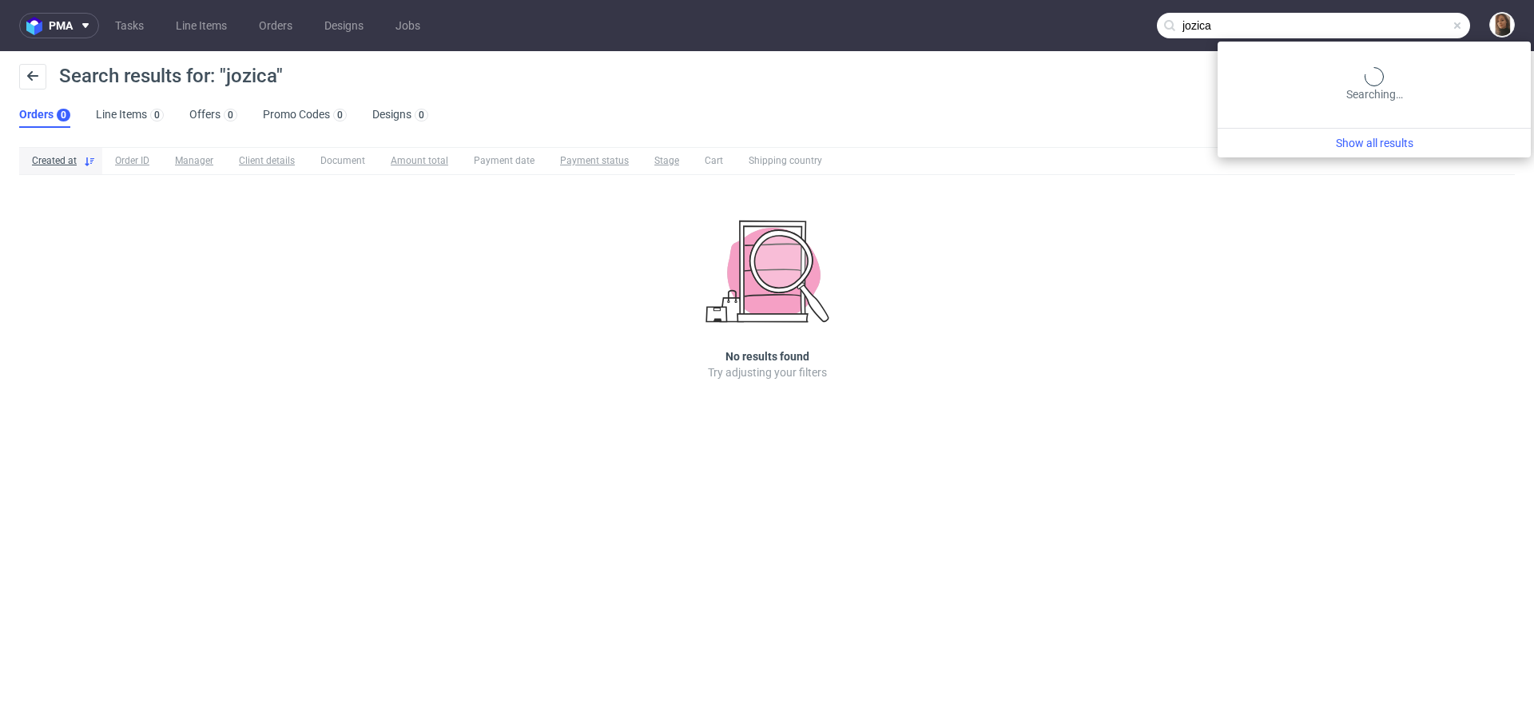
click at [1403, 29] on input "jozica" at bounding box center [1313, 26] width 313 height 26
paste input ".[EMAIL_ADDRESS][DOMAIN_NAME]"
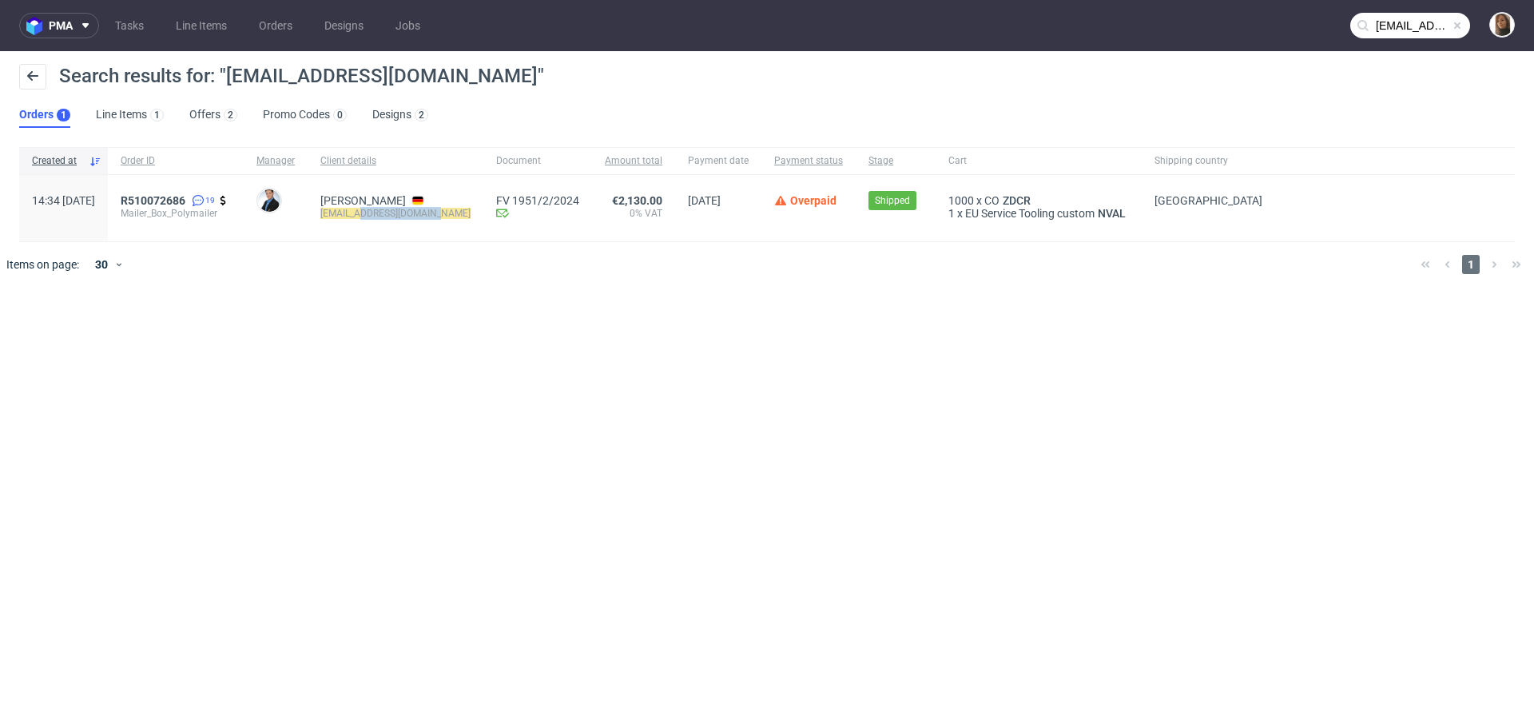
drag, startPoint x: 391, startPoint y: 215, endPoint x: 467, endPoint y: 217, distance: 76.0
click at [467, 217] on div "[PERSON_NAME] [EMAIL_ADDRESS][DOMAIN_NAME]" at bounding box center [396, 208] width 176 height 66
copy mark "[DOMAIN_NAME]"
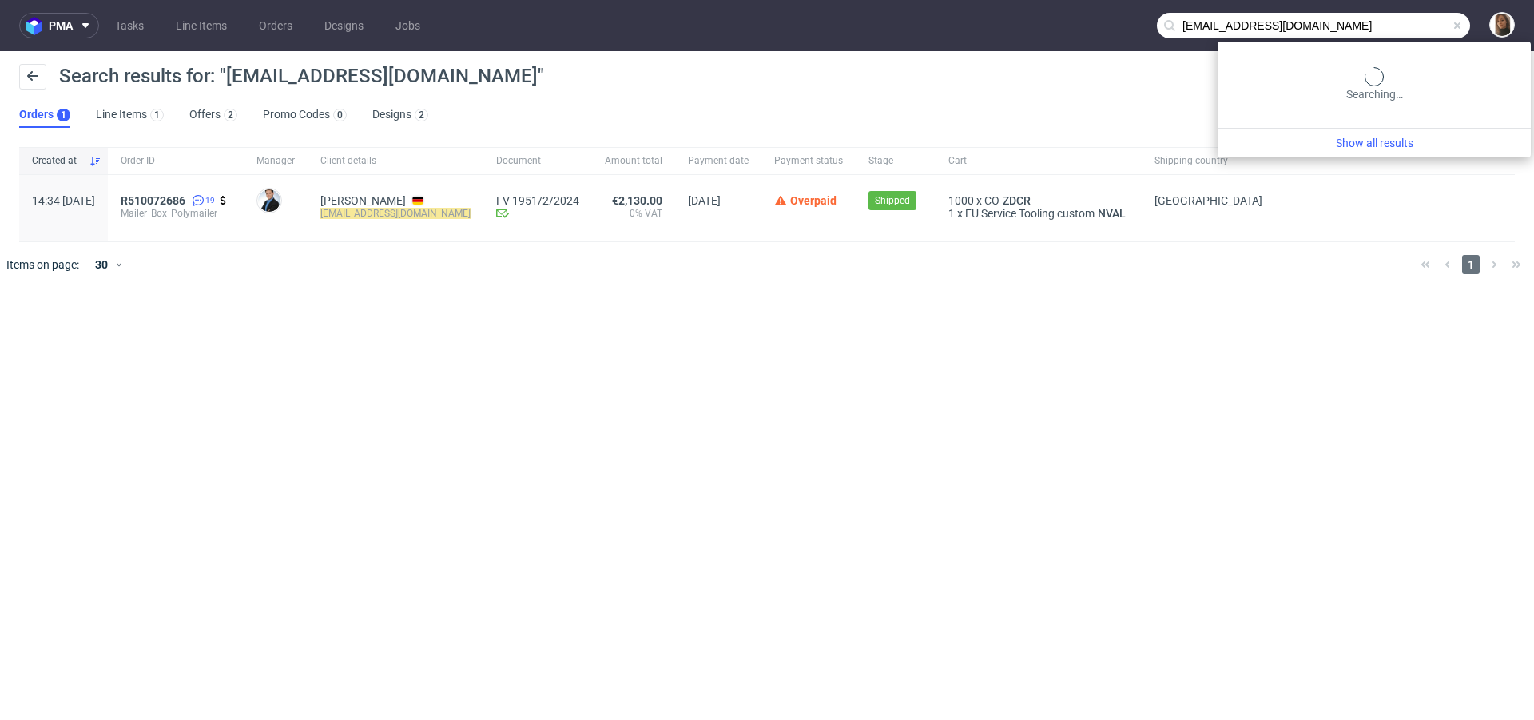
click at [1395, 19] on input "[EMAIL_ADDRESS][DOMAIN_NAME]" at bounding box center [1313, 26] width 313 height 26
paste input "text"
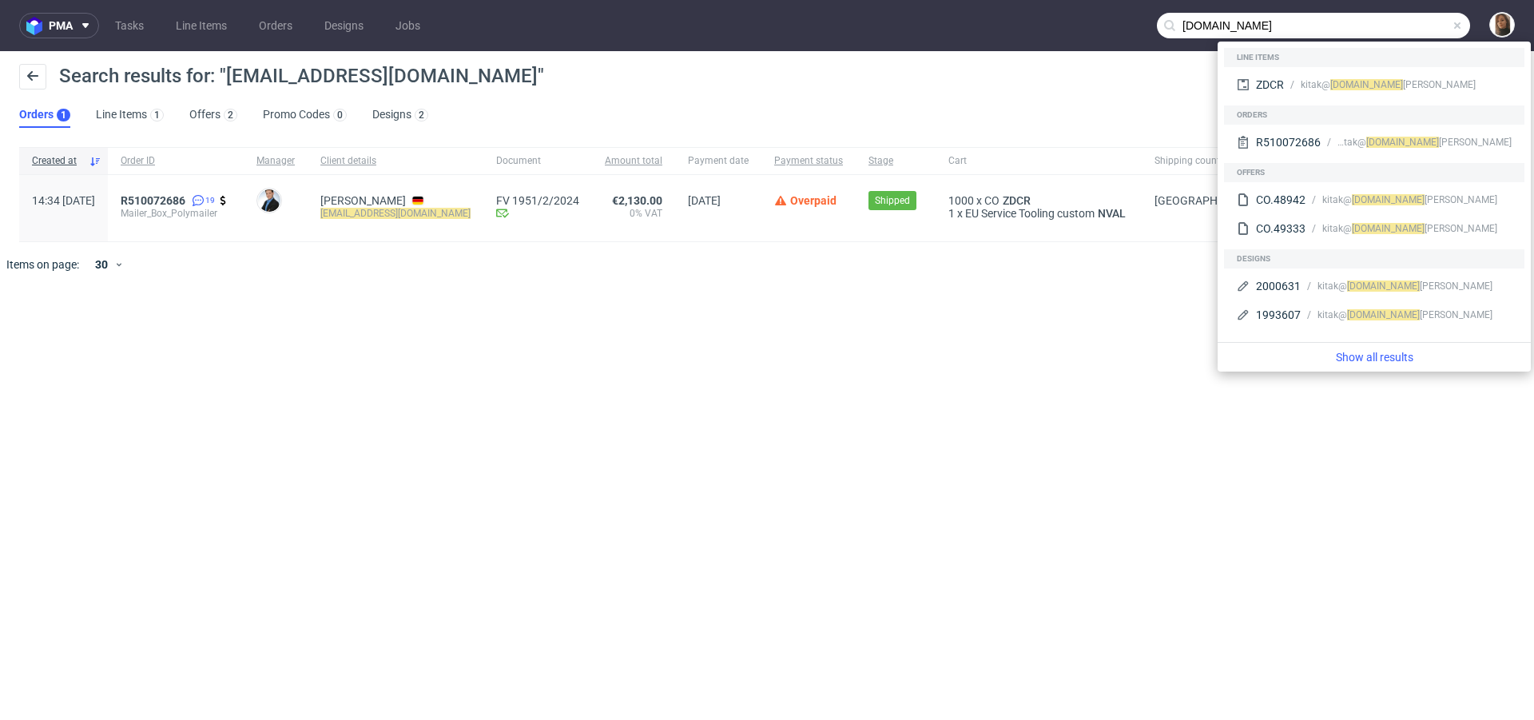
type input "[DOMAIN_NAME]"
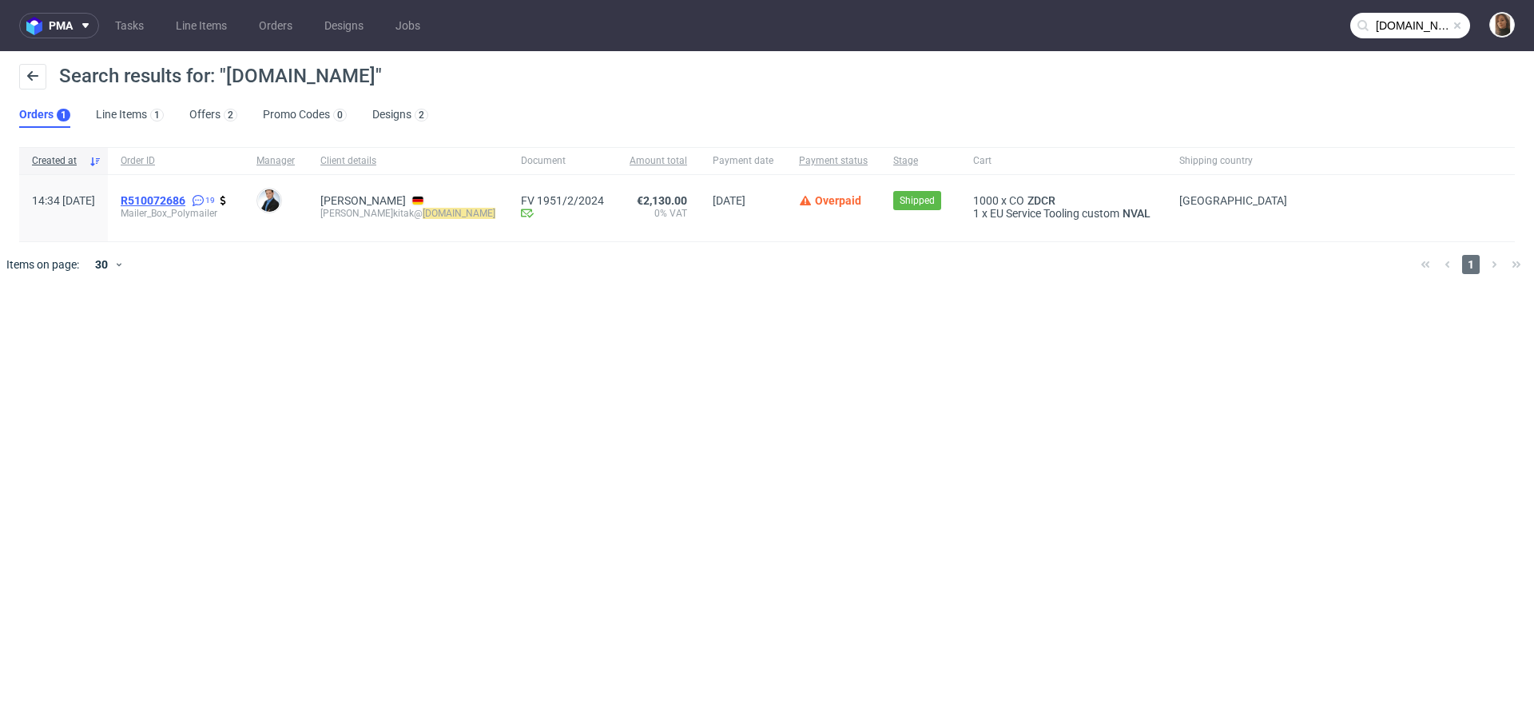
click at [185, 200] on span "R510072686" at bounding box center [153, 200] width 65 height 13
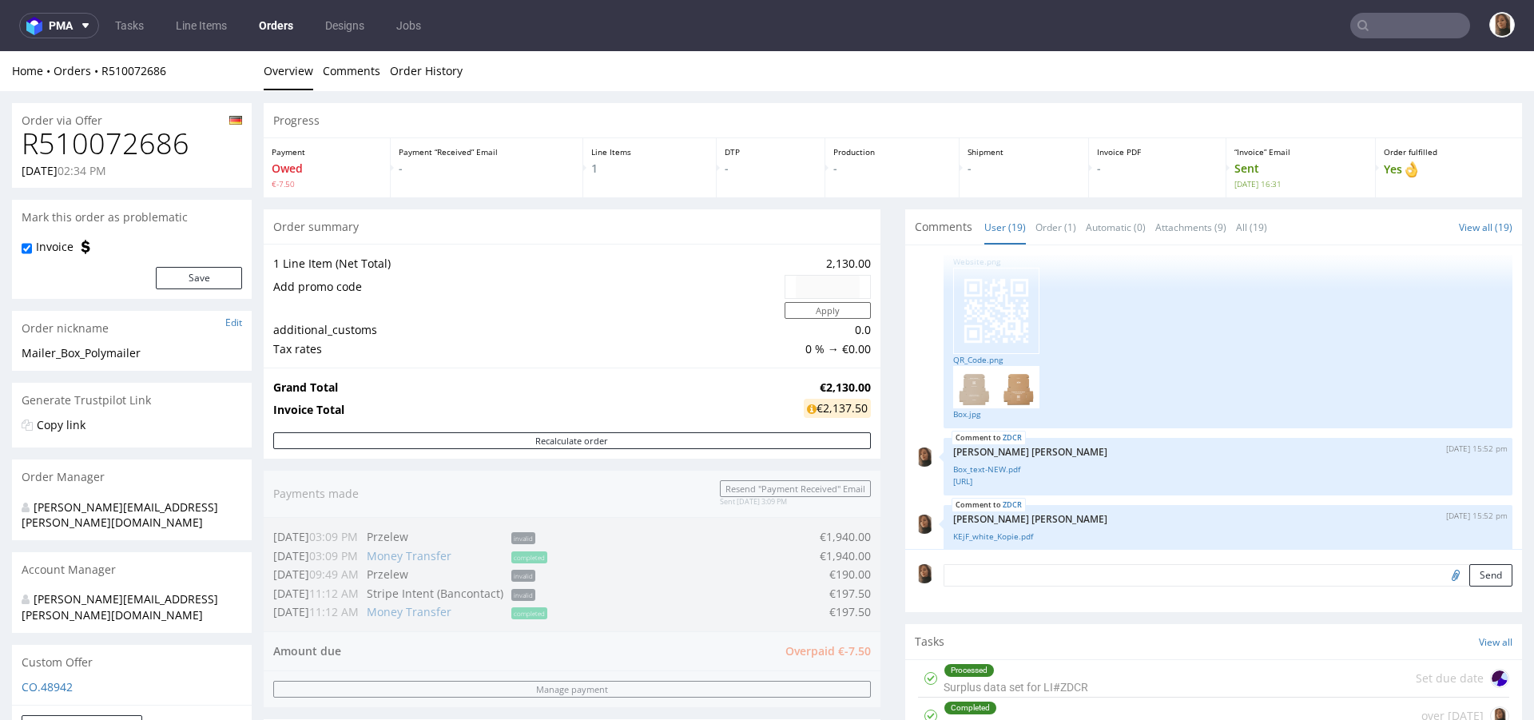
scroll to position [109, 0]
click at [953, 415] on link "Box.jpg" at bounding box center [1228, 416] width 550 height 12
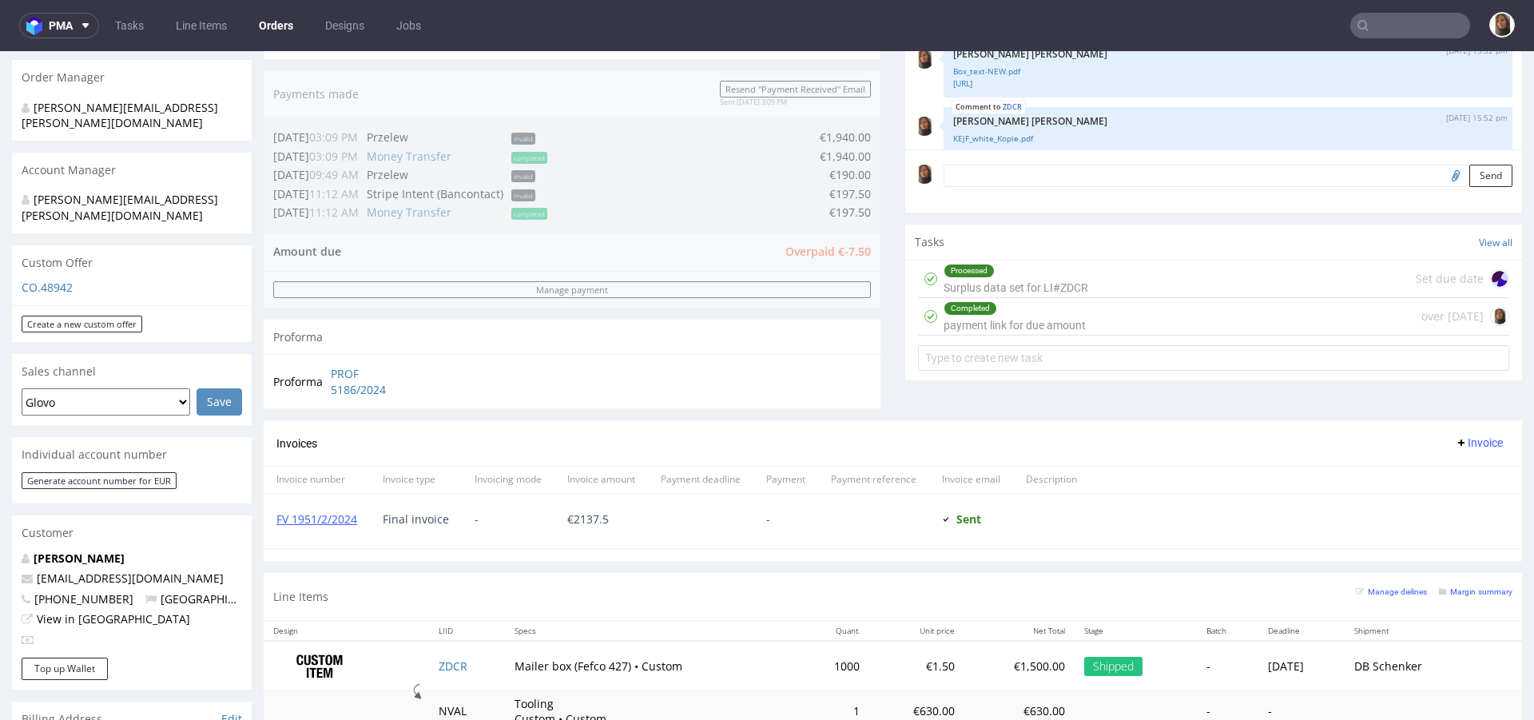
scroll to position [428, 0]
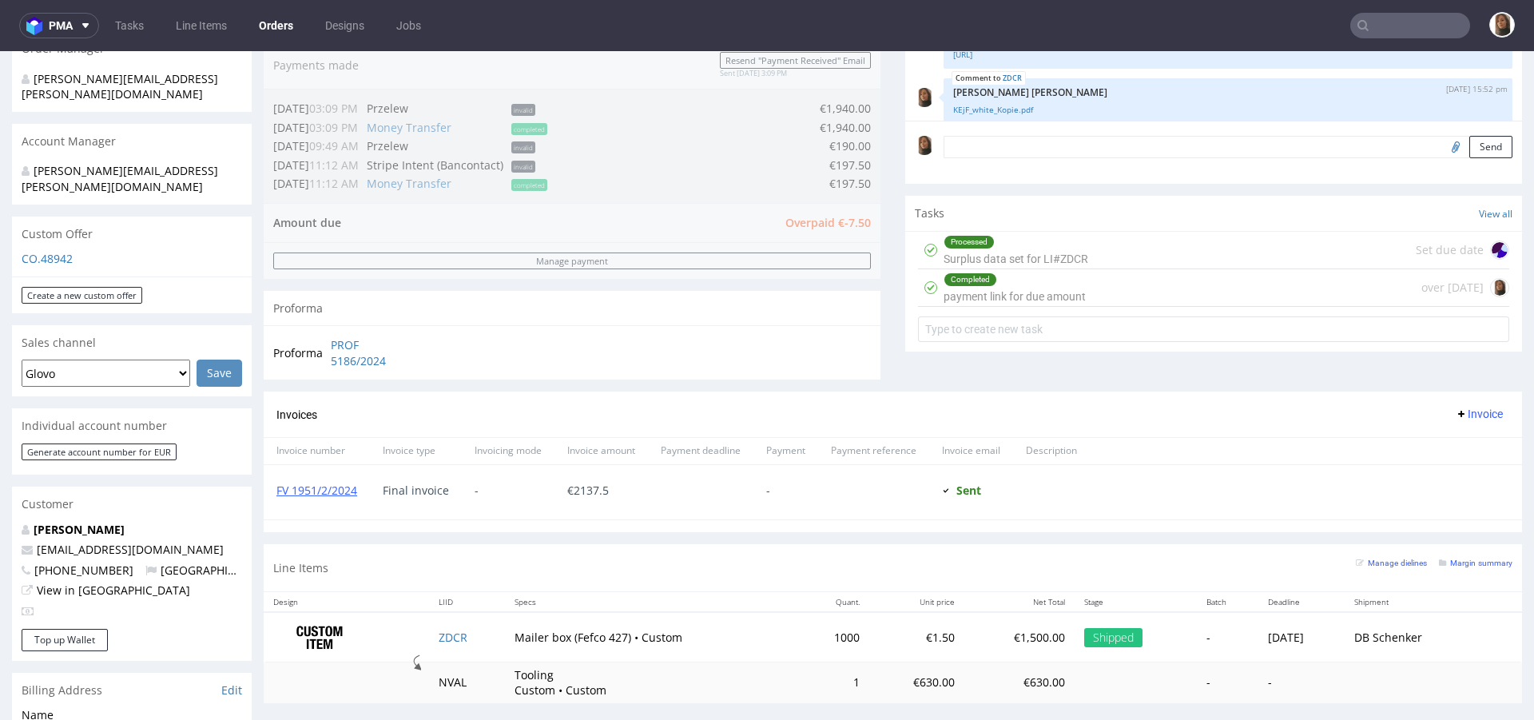
drag, startPoint x: 154, startPoint y: 499, endPoint x: 17, endPoint y: 496, distance: 137.5
click at [17, 522] on div "[PERSON_NAME] [EMAIL_ADDRESS][DOMAIN_NAME] [PHONE_NUMBER] [GEOGRAPHIC_DATA] Vie…" at bounding box center [132, 575] width 240 height 107
copy strong "[PERSON_NAME]"
drag, startPoint x: 172, startPoint y: 521, endPoint x: 78, endPoint y: 521, distance: 94.3
click at [78, 542] on p "[EMAIL_ADDRESS][DOMAIN_NAME]" at bounding box center [132, 550] width 221 height 16
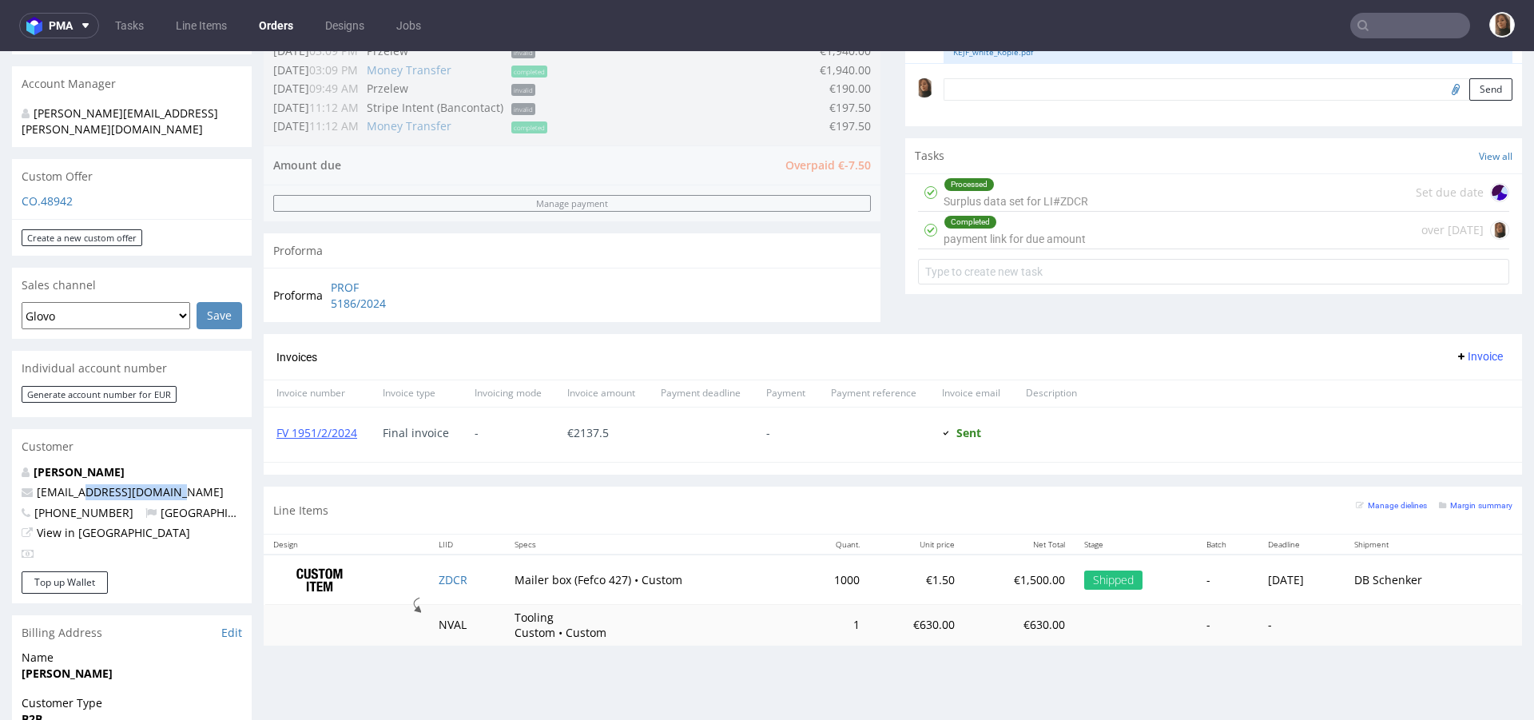
scroll to position [388, 0]
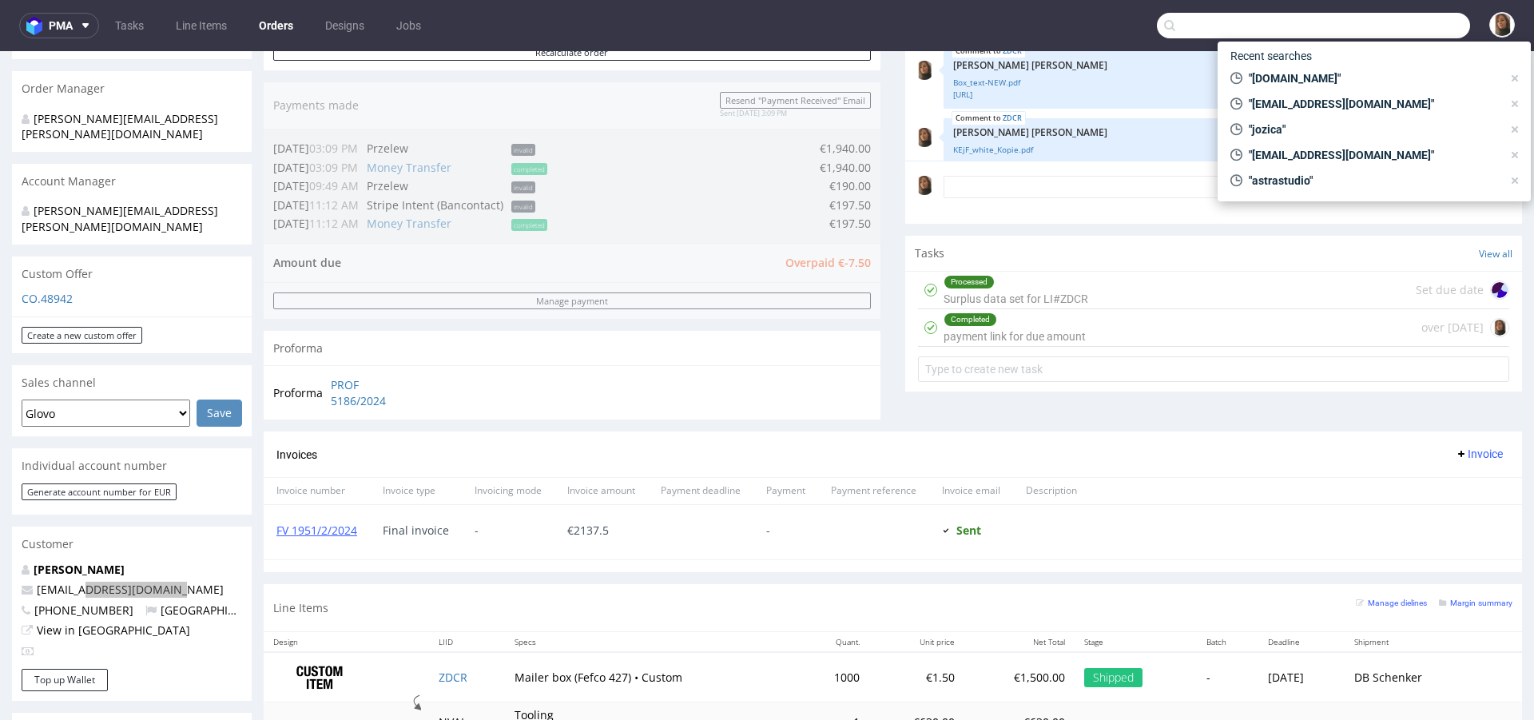
click at [1382, 28] on input "text" at bounding box center [1313, 26] width 313 height 26
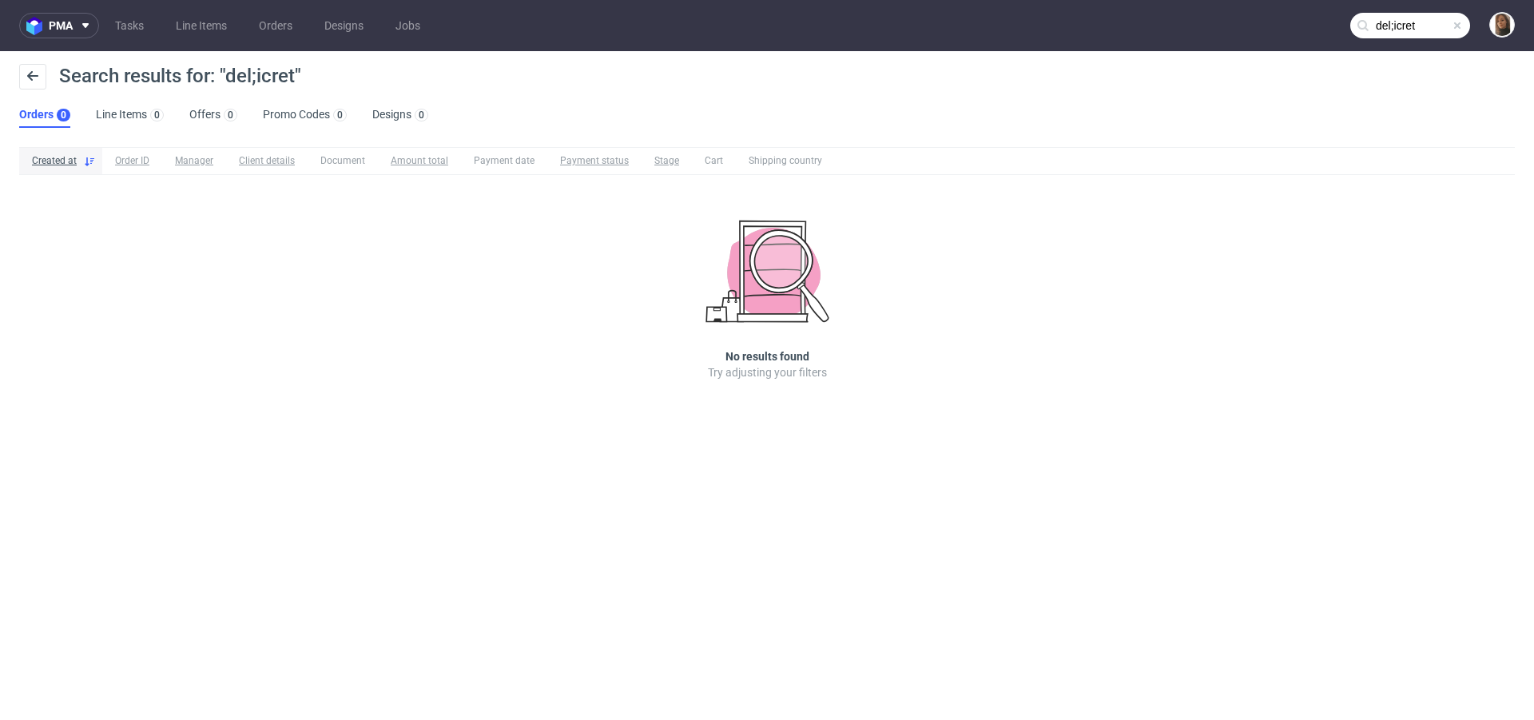
click at [1390, 21] on input "del;icret" at bounding box center [1411, 26] width 120 height 26
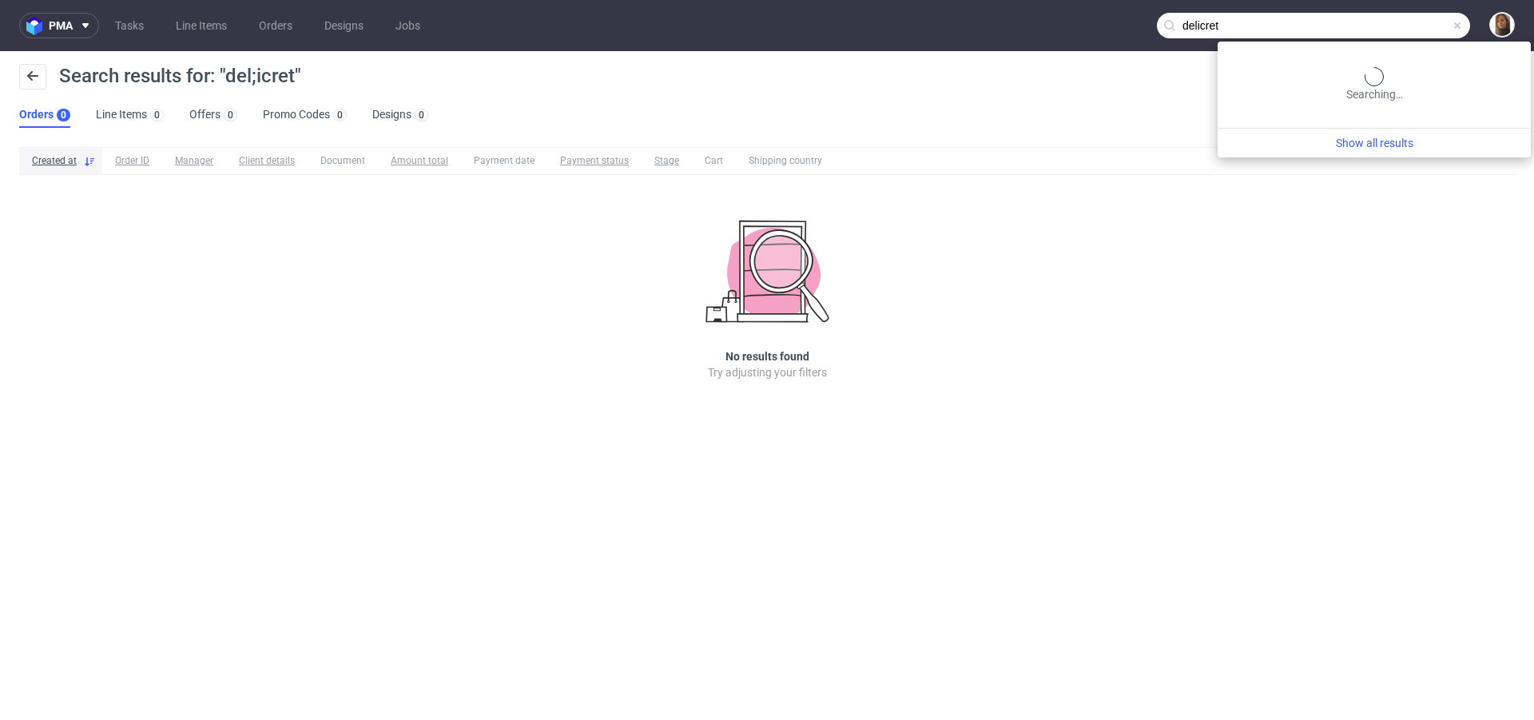
type input "delicret"
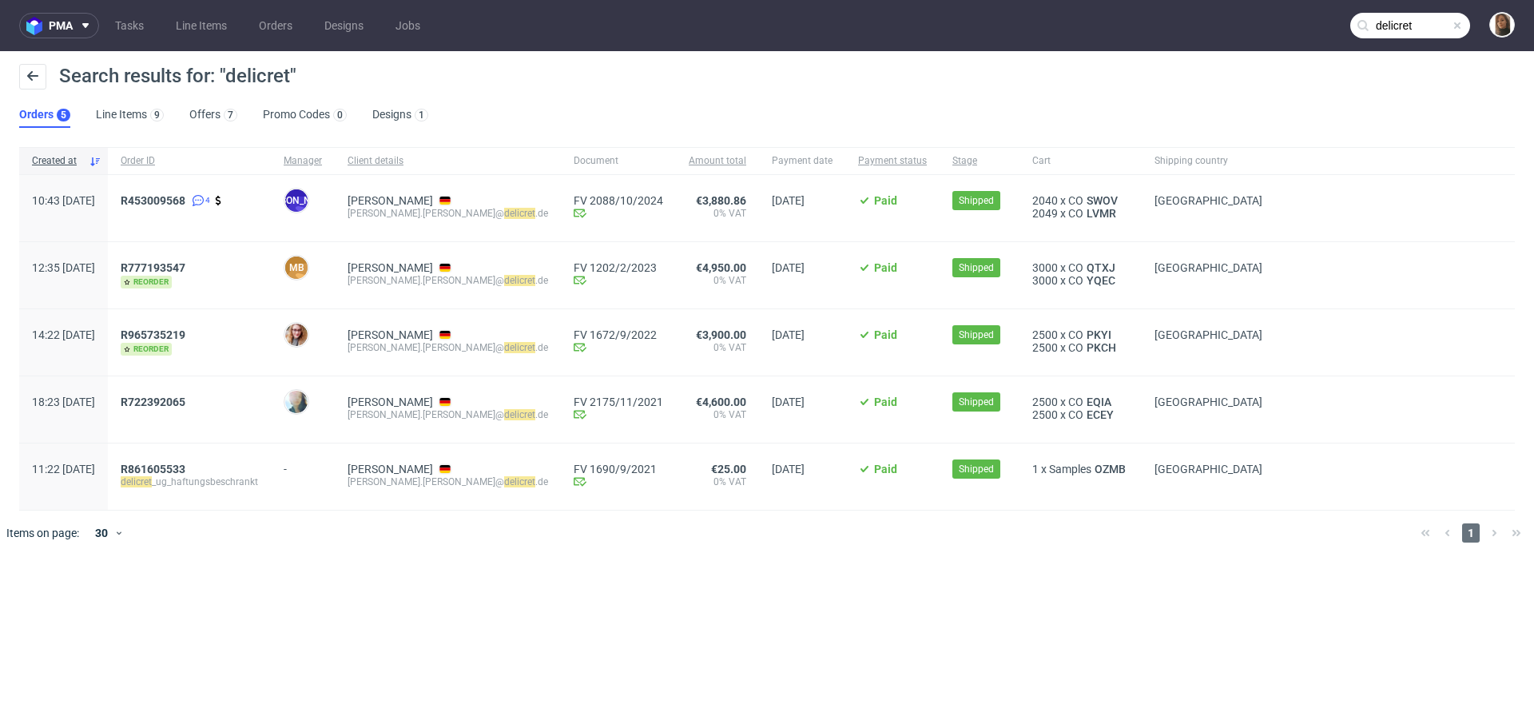
click at [435, 211] on div "[PERSON_NAME].[PERSON_NAME]@ delicret .de" at bounding box center [448, 213] width 201 height 13
copy div "[PERSON_NAME].[PERSON_NAME]@ delicret .de"
click at [185, 198] on span "R453009568" at bounding box center [153, 200] width 65 height 13
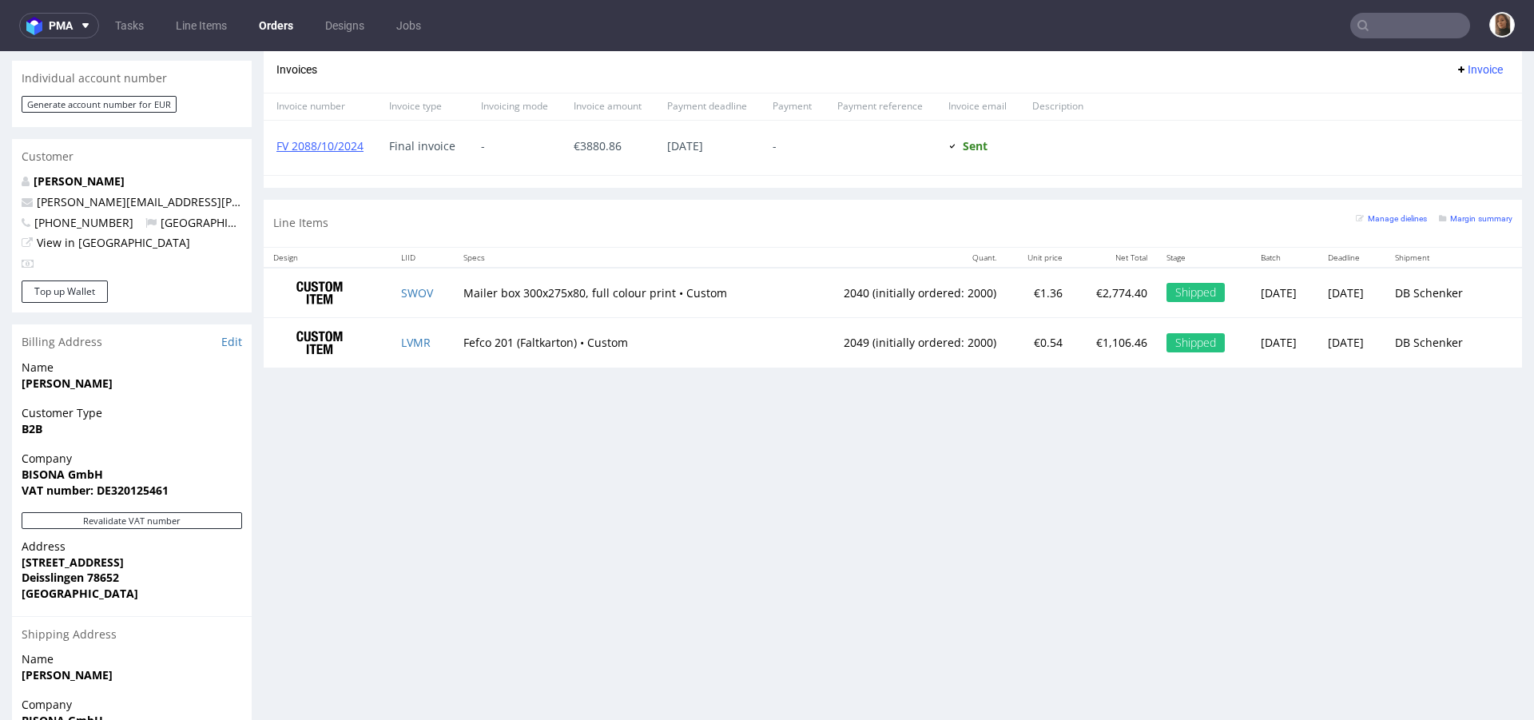
scroll to position [678, 0]
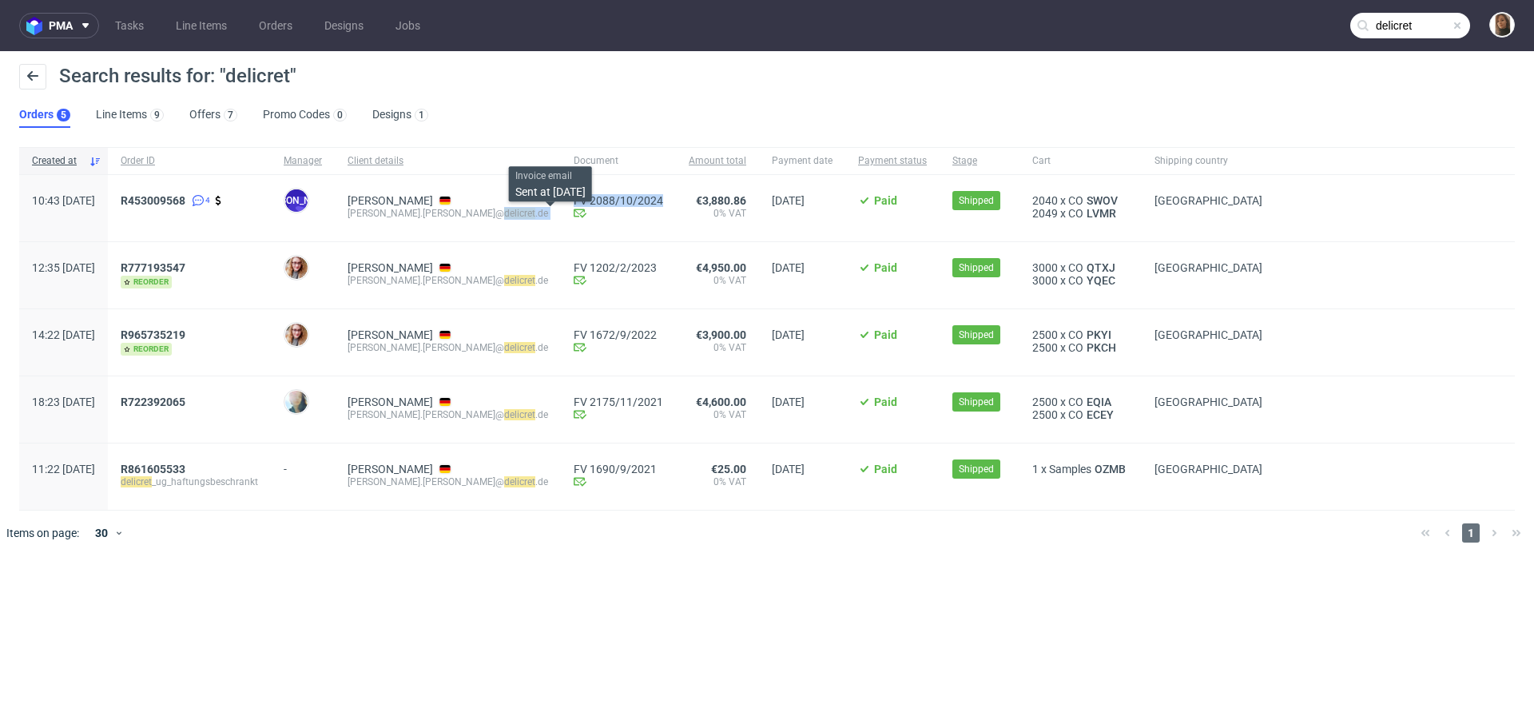
drag, startPoint x: 459, startPoint y: 212, endPoint x: 552, endPoint y: 212, distance: 93.5
click at [553, 212] on div "10:43 [DATE] R453009568 4 JO [PERSON_NAME] [PERSON_NAME].[PERSON_NAME]@ delicre…" at bounding box center [767, 208] width 1496 height 67
click at [525, 212] on div "[PERSON_NAME] [PERSON_NAME].[PERSON_NAME]@ delicret .de" at bounding box center [448, 208] width 226 height 66
drag, startPoint x: 463, startPoint y: 213, endPoint x: 511, endPoint y: 213, distance: 48.0
click at [511, 213] on div "[PERSON_NAME].[PERSON_NAME]@ delicret .de" at bounding box center [448, 213] width 201 height 13
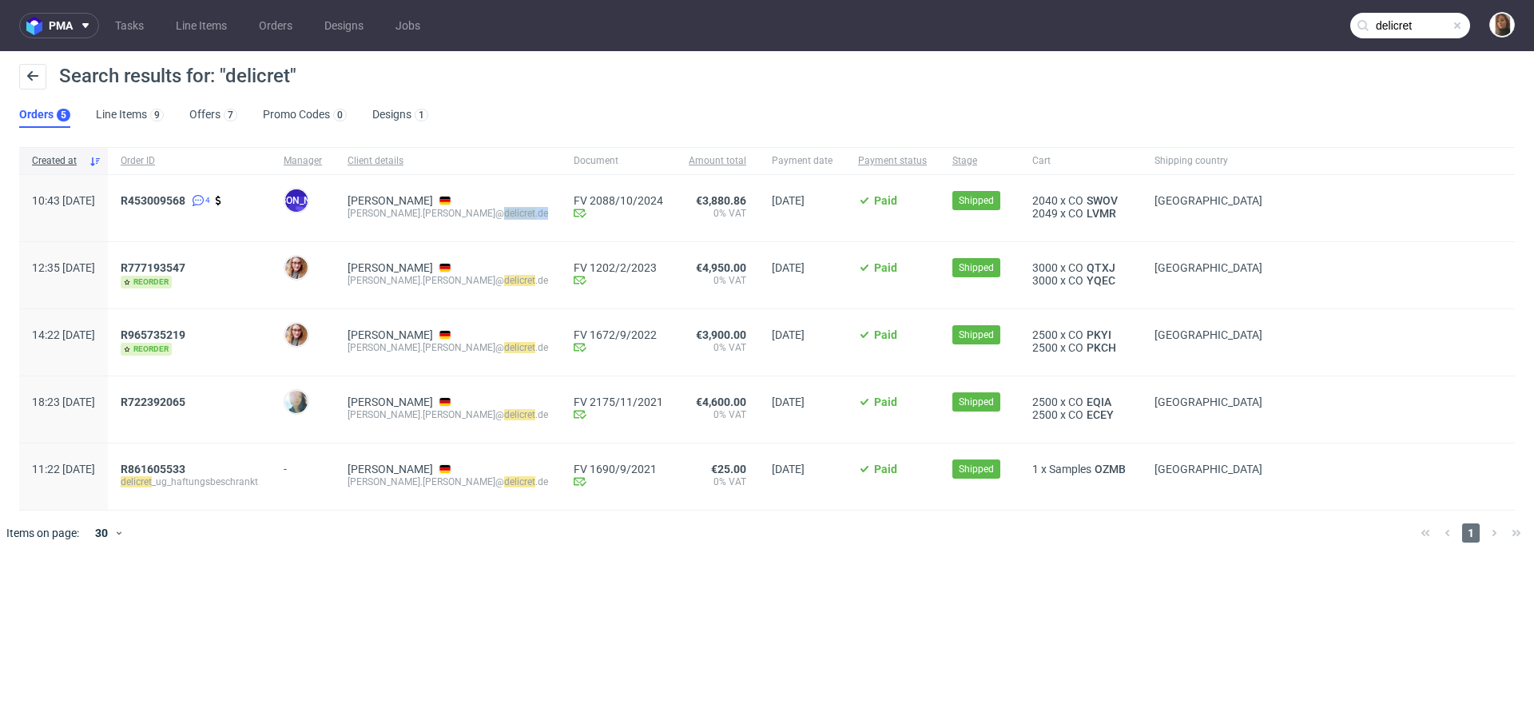
copy div "delicret .de"
click at [1103, 98] on div "Search results for: "delicret"" at bounding box center [767, 83] width 1496 height 38
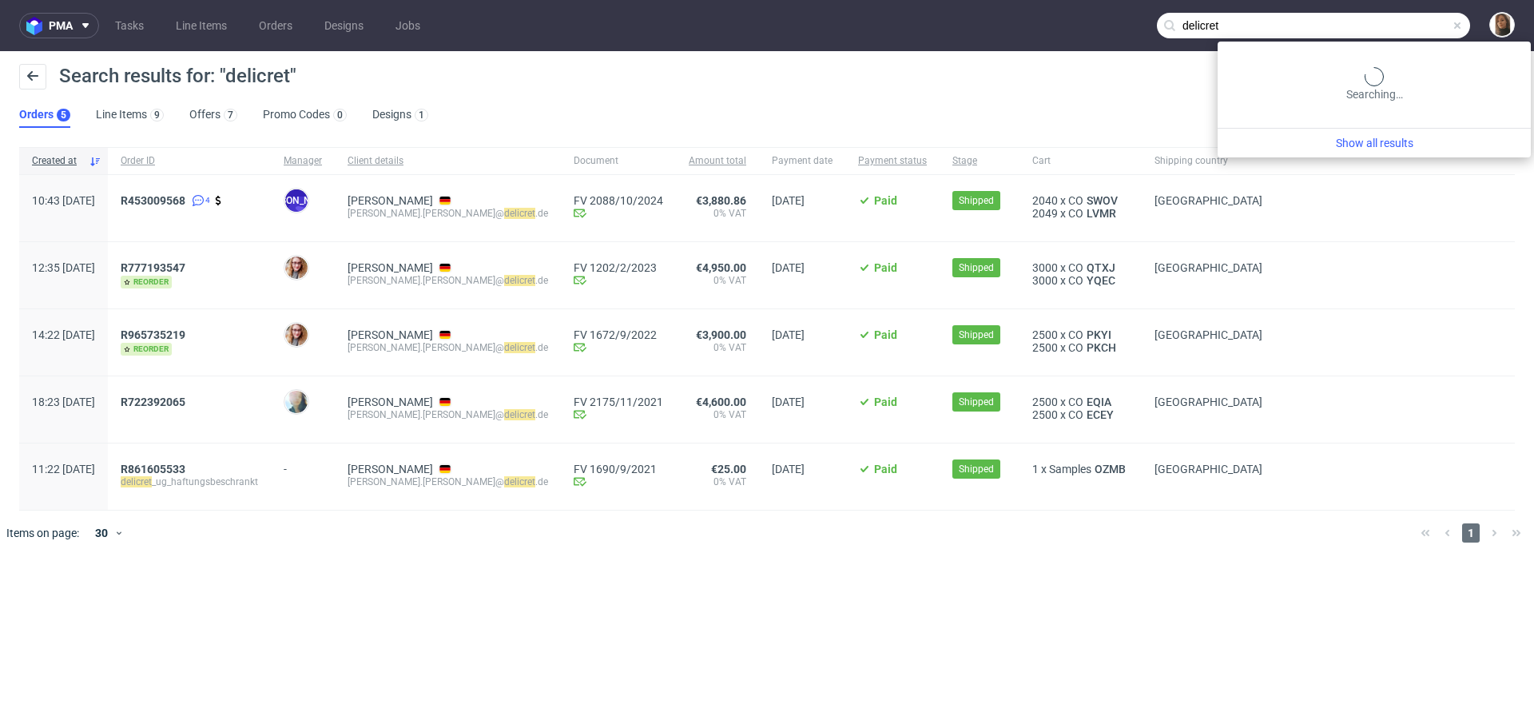
click at [1429, 17] on input "delicret" at bounding box center [1313, 26] width 313 height 26
paste input "R348541270"
type input "R348541270"
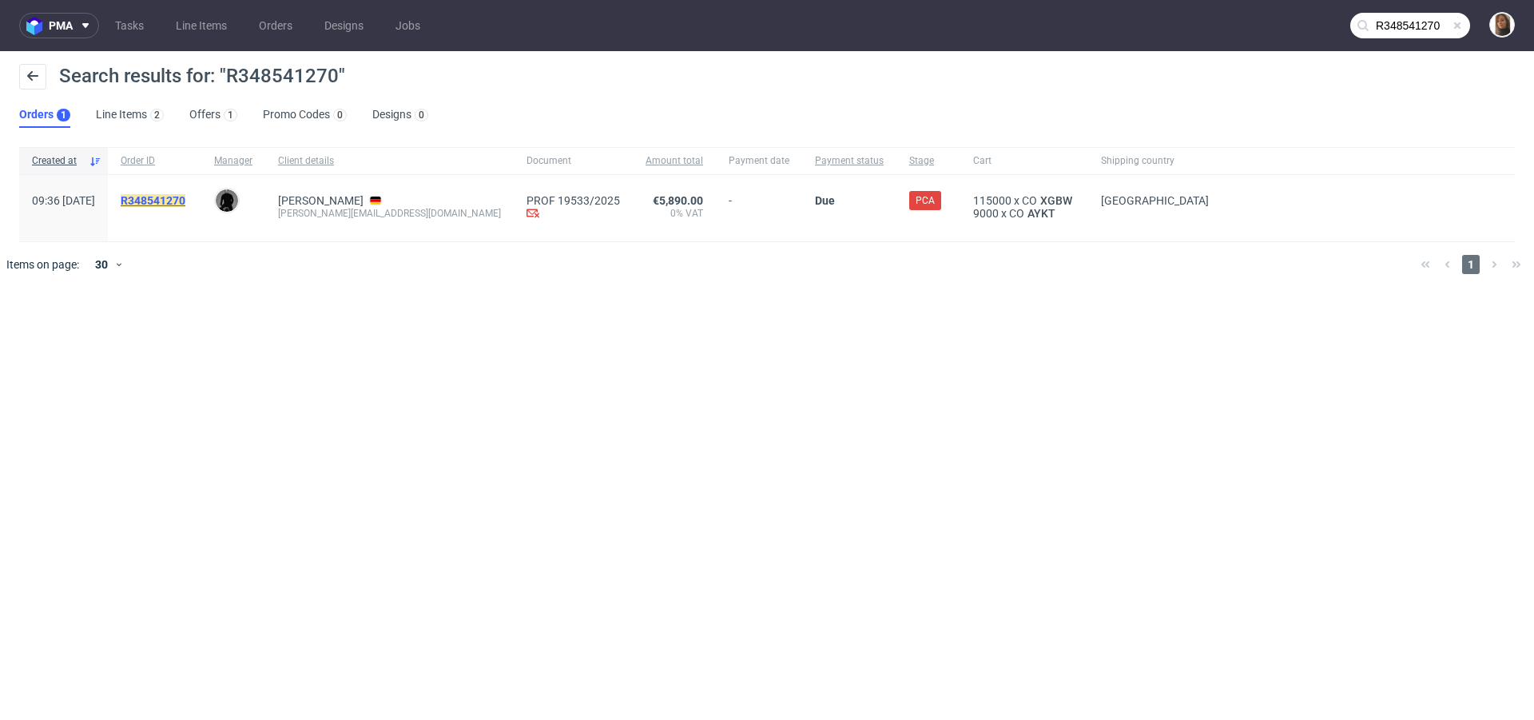
click at [177, 197] on mark "R348541270" at bounding box center [153, 200] width 65 height 13
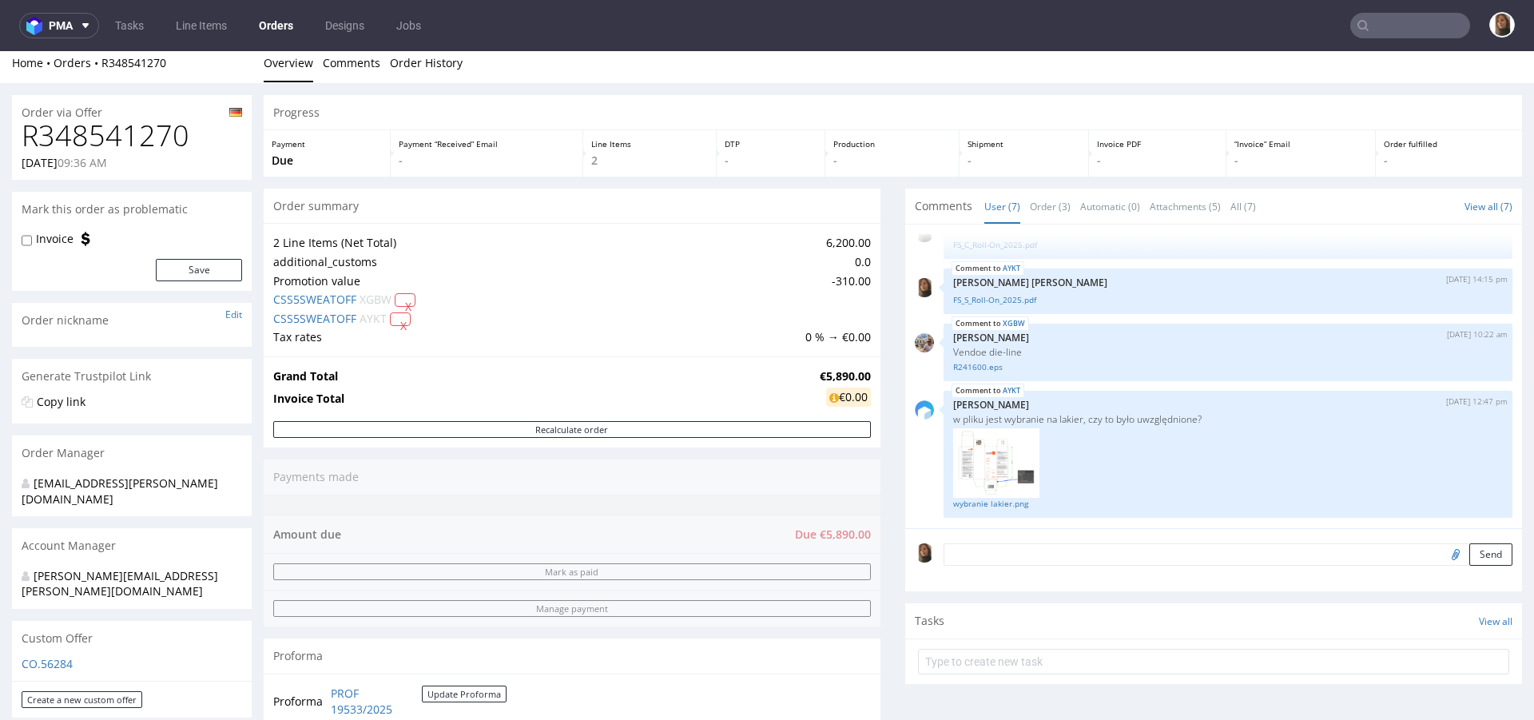
scroll to position [618, 0]
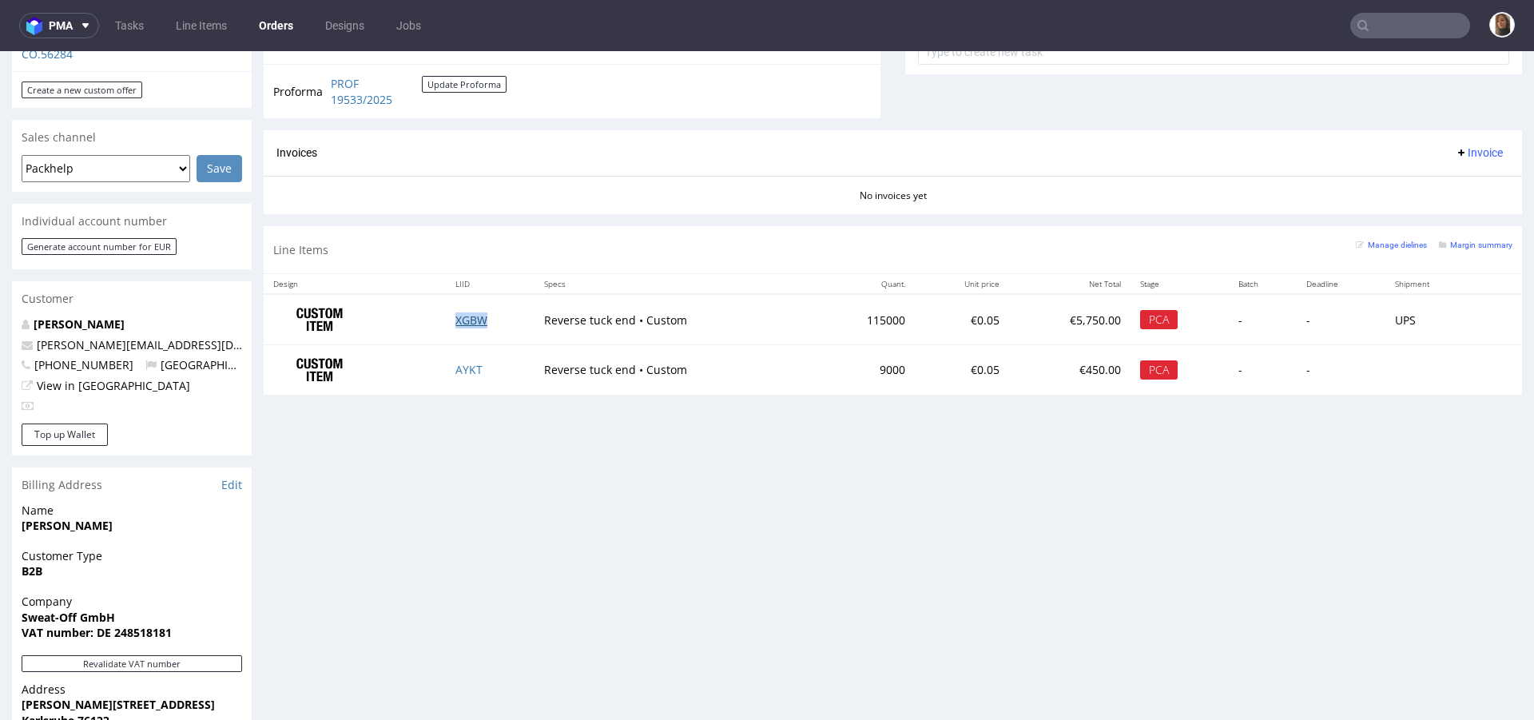
click at [460, 316] on link "XGBW" at bounding box center [472, 319] width 32 height 15
click at [456, 363] on link "AYKT" at bounding box center [469, 369] width 27 height 15
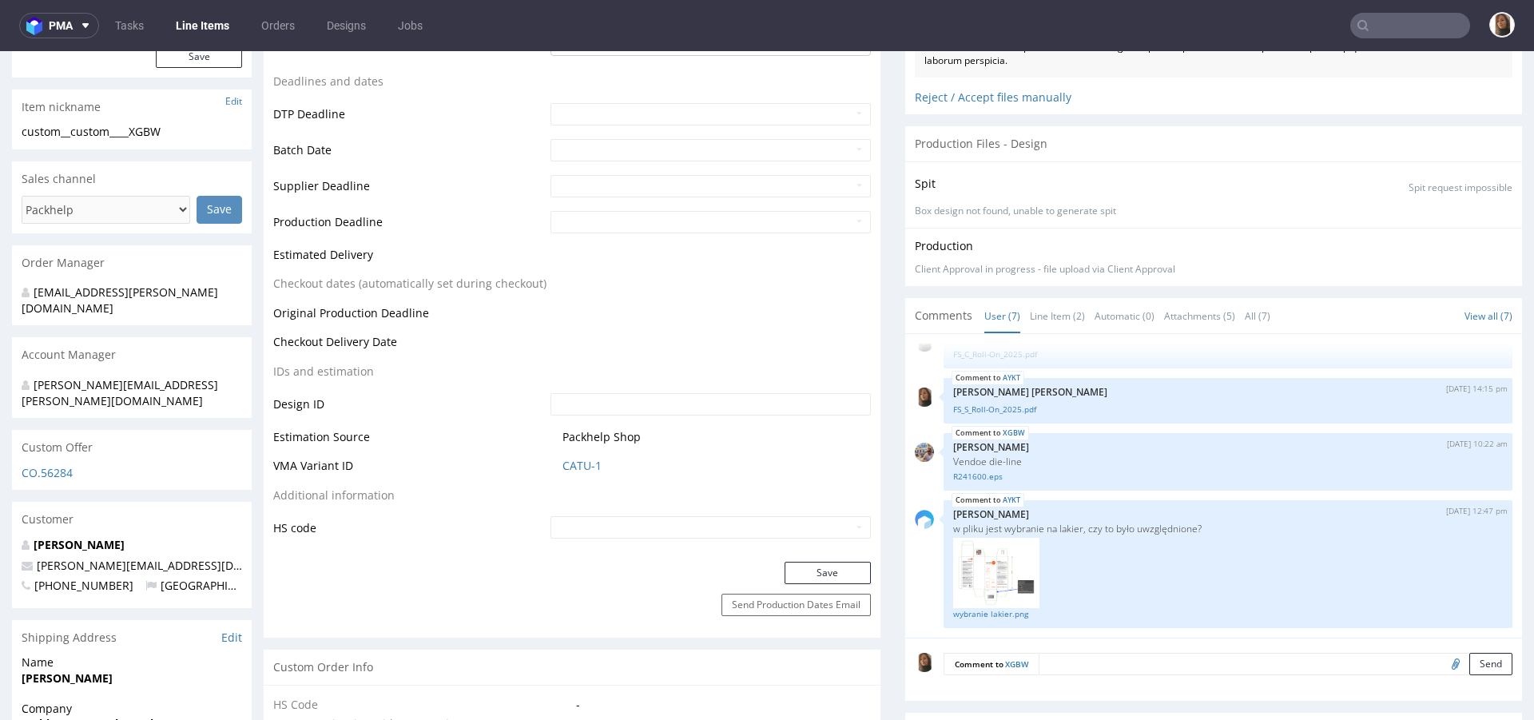
scroll to position [601, 0]
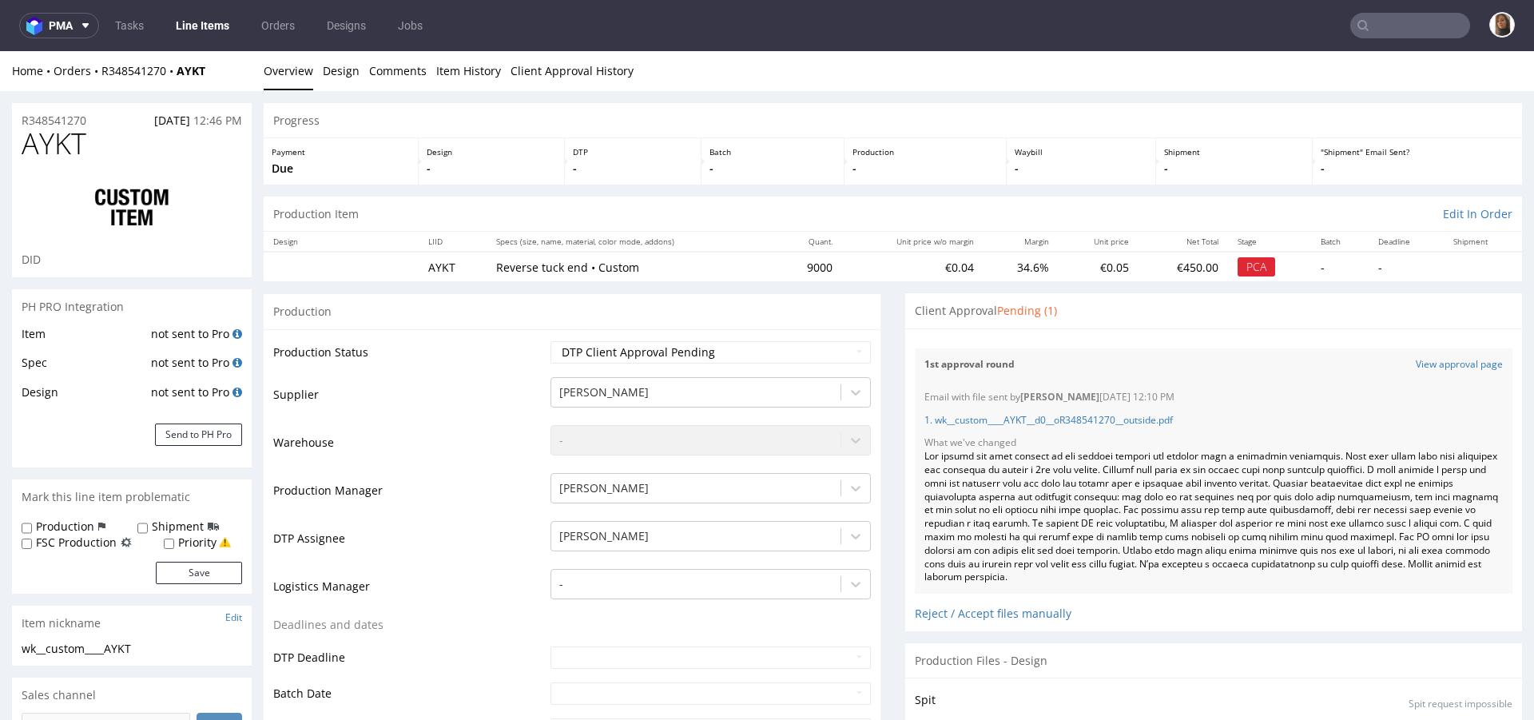
scroll to position [132, 0]
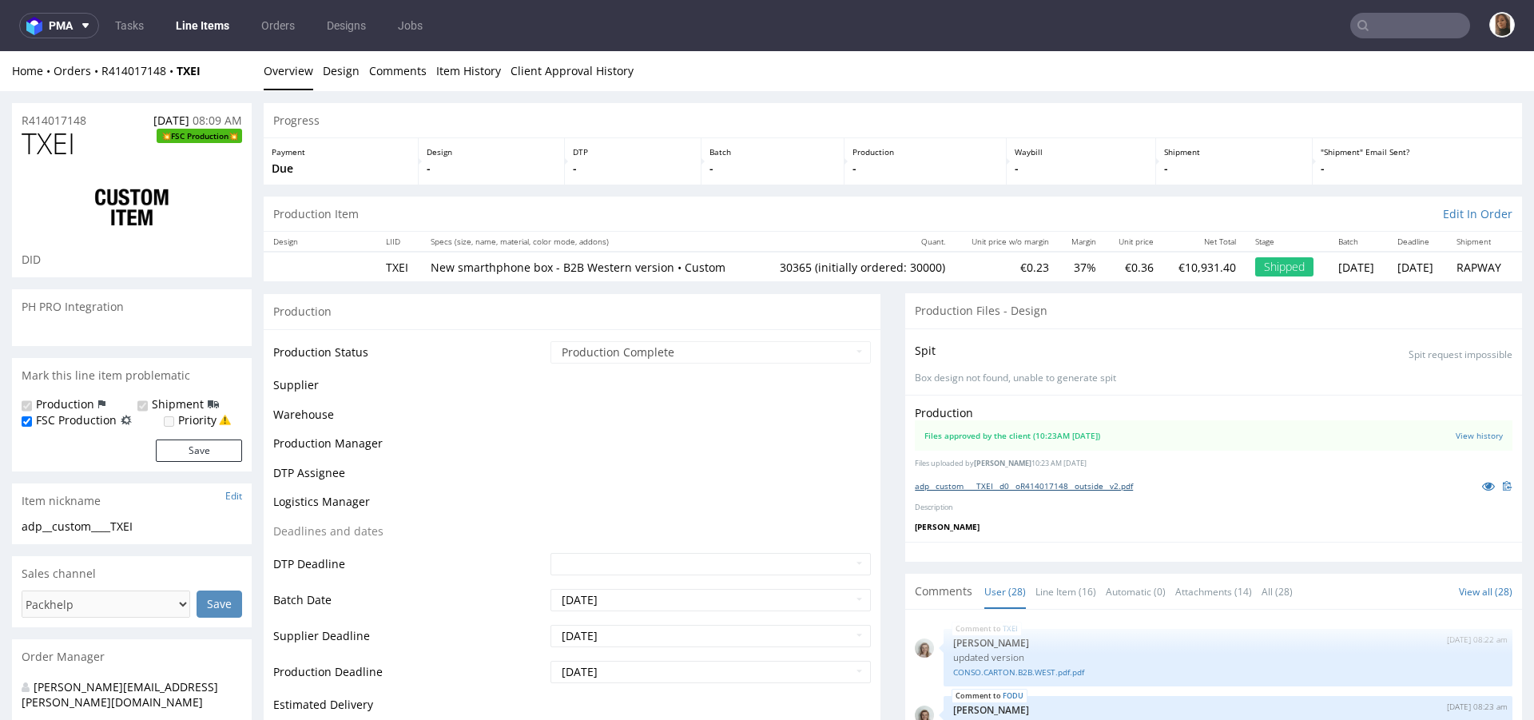
click at [1092, 488] on link "adp__custom____TXEI__d0__oR414017148__outside__v2.pdf" at bounding box center [1024, 485] width 218 height 11
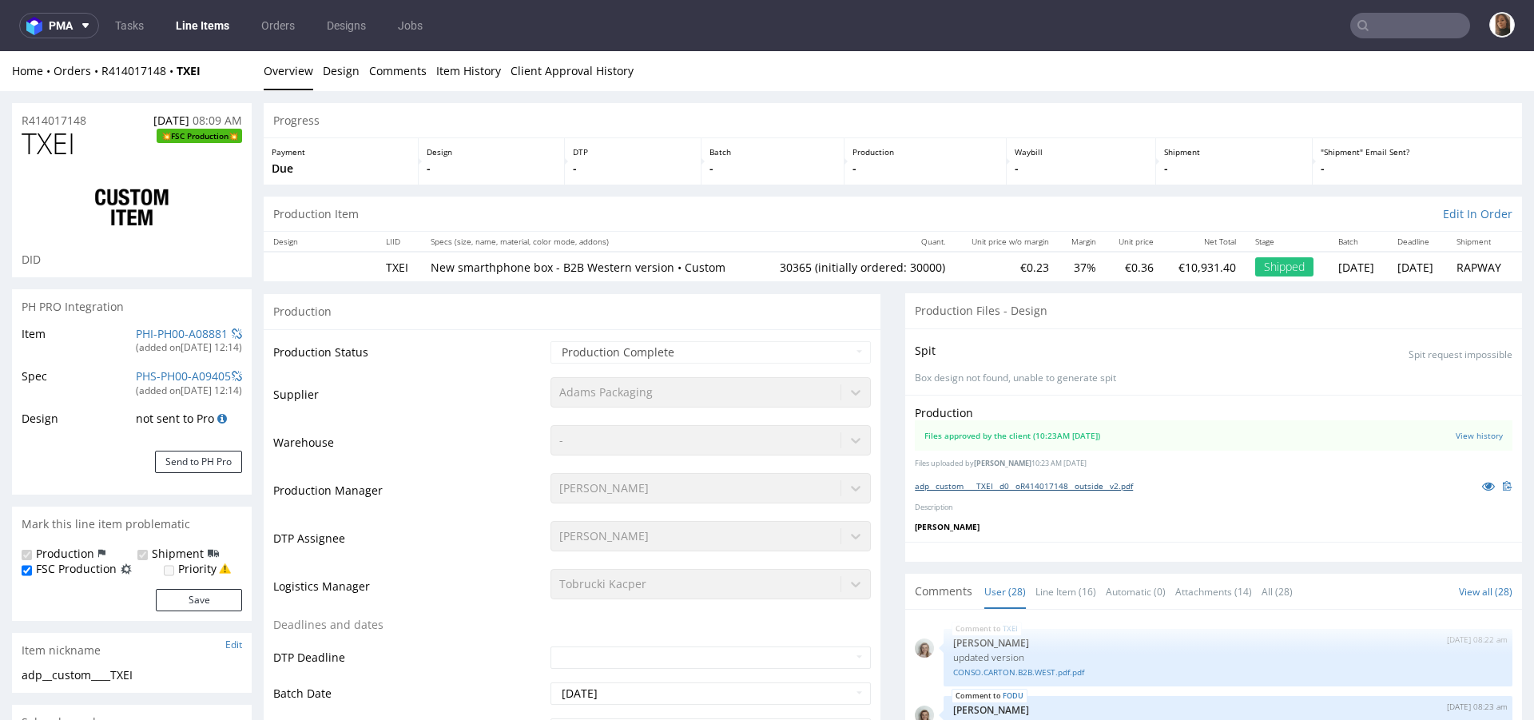
scroll to position [1707, 0]
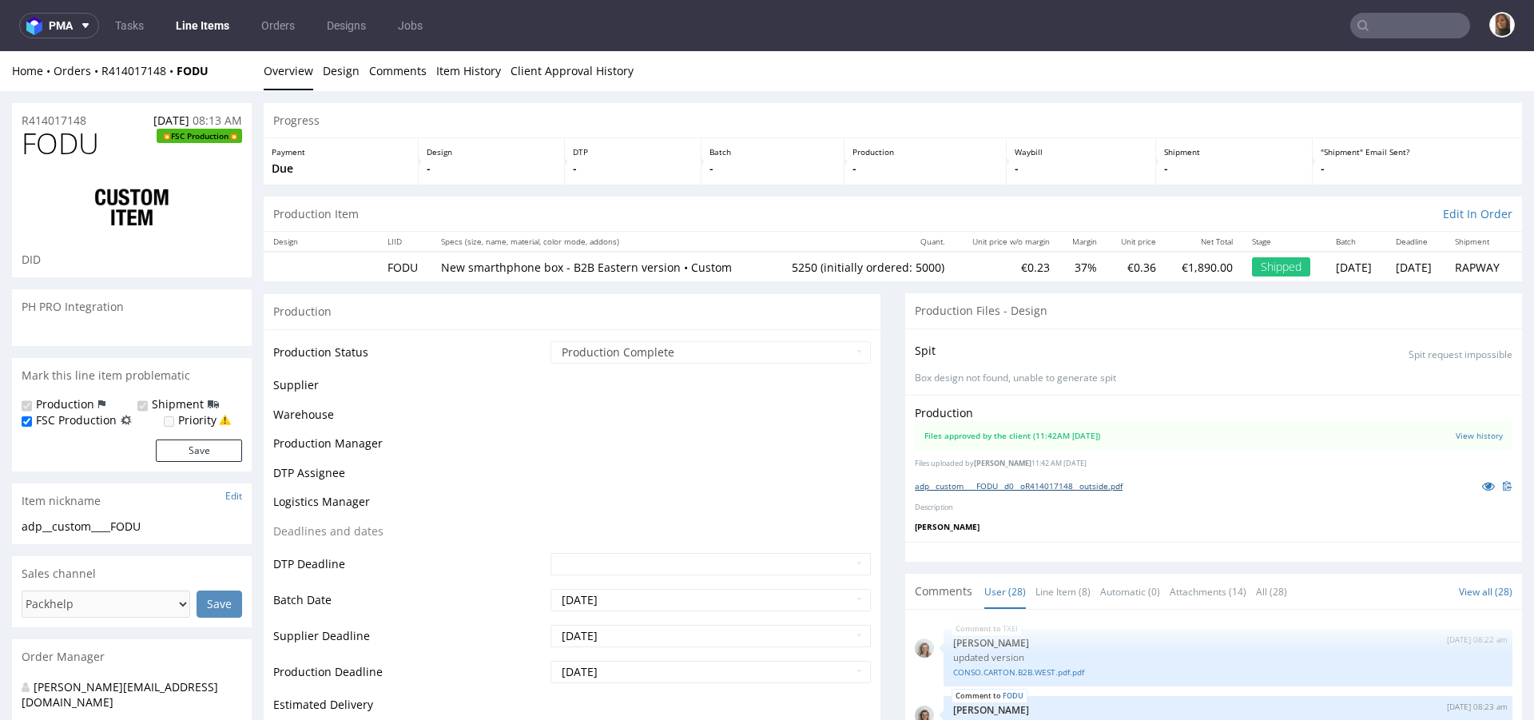
scroll to position [1707, 0]
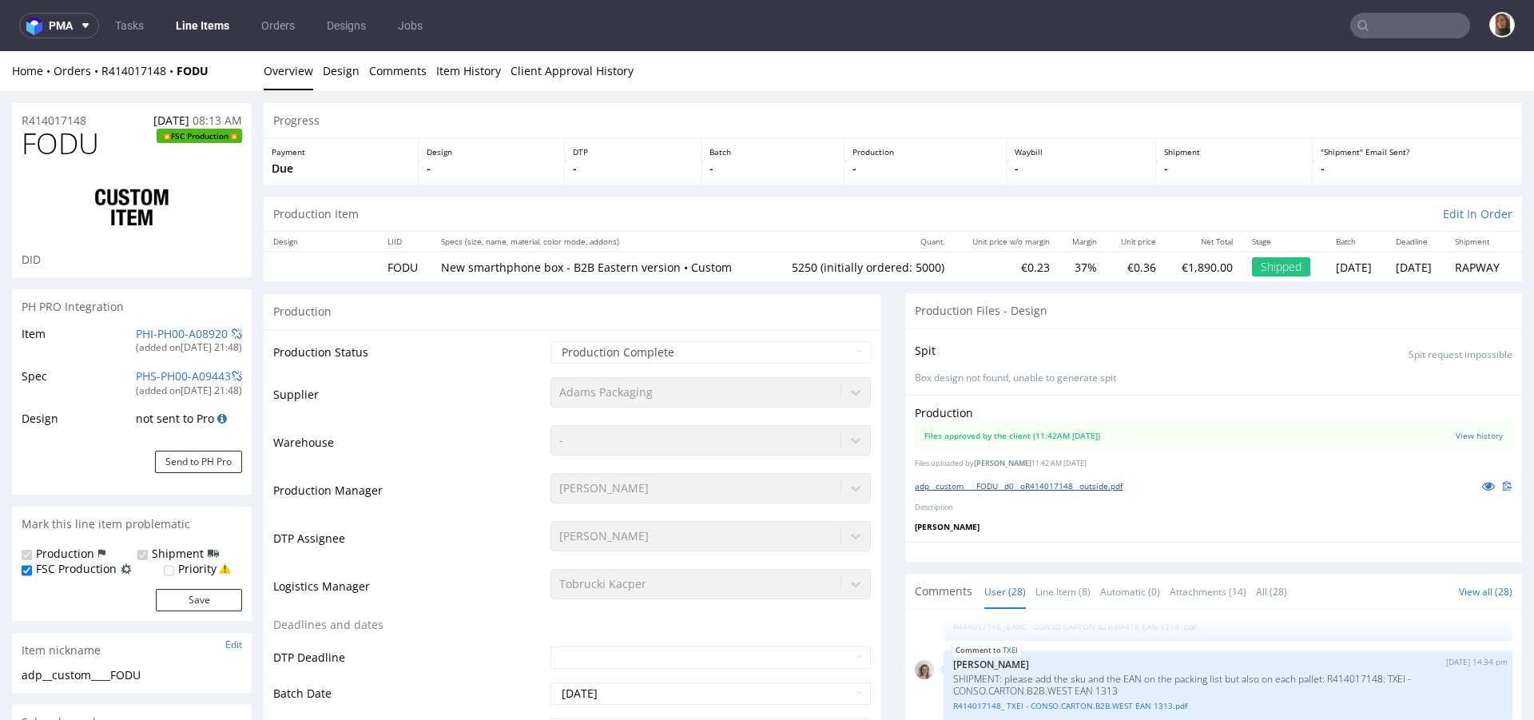
click at [1074, 484] on link "adp__custom____FODU__d0__oR414017148__outside.pdf" at bounding box center [1019, 485] width 208 height 11
click at [806, 202] on div "Production Item Edit In Order" at bounding box center [893, 214] width 1259 height 35
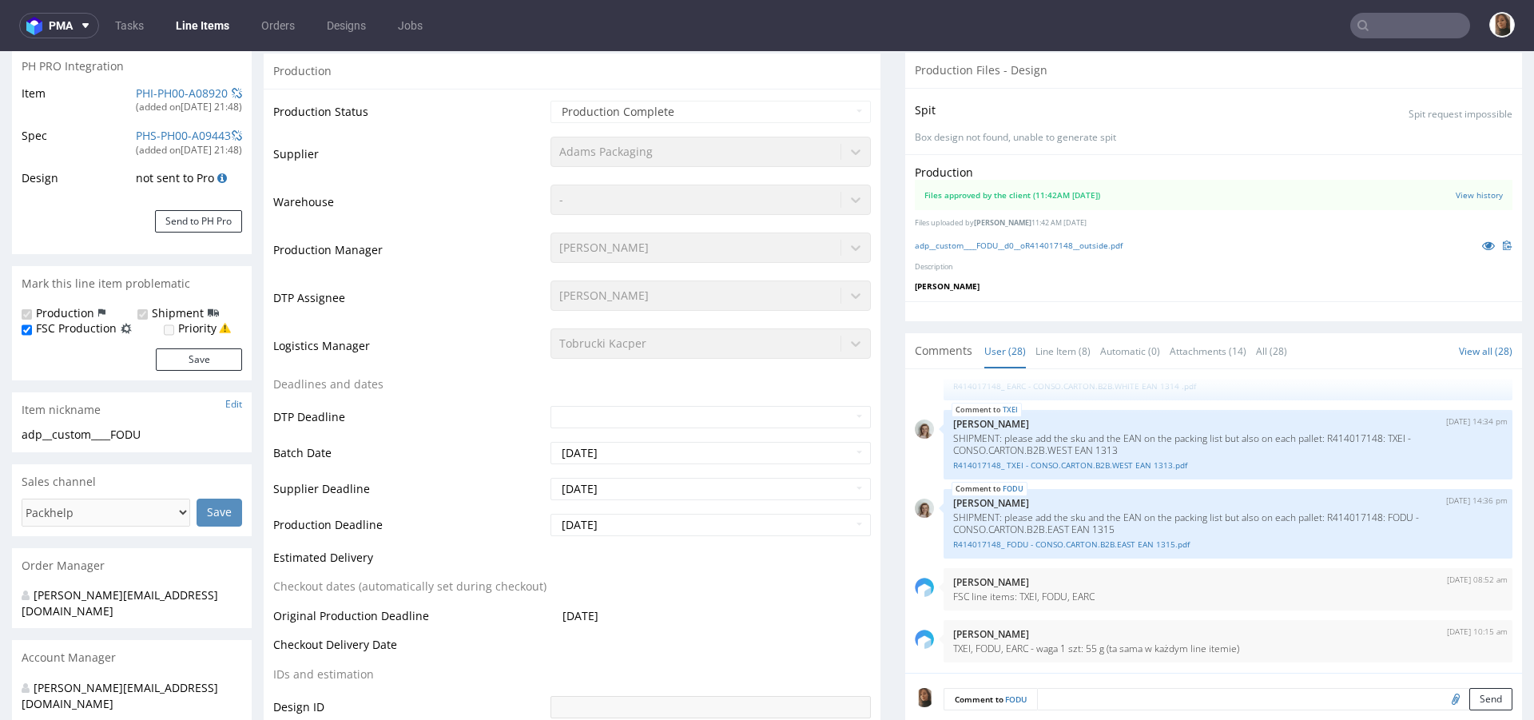
scroll to position [567, 0]
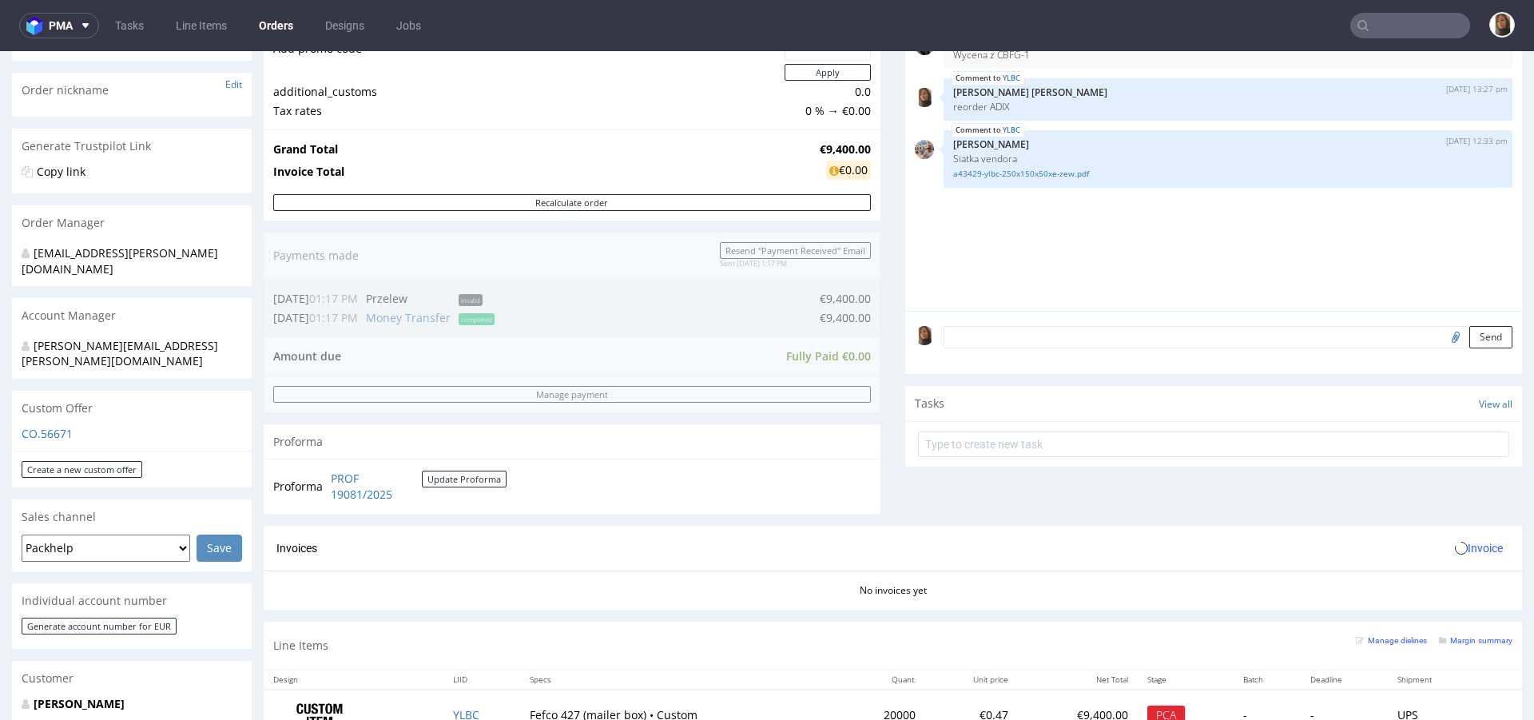
scroll to position [628, 0]
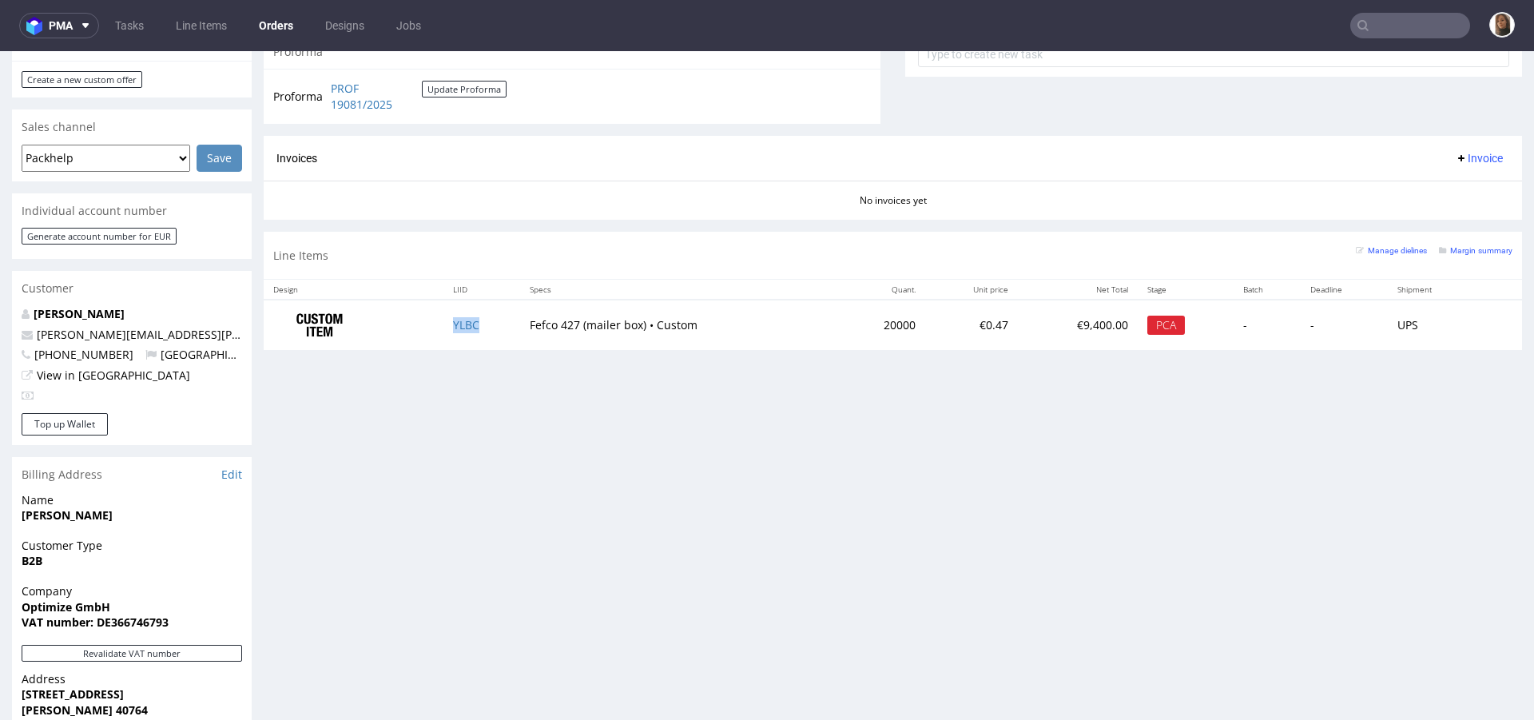
click at [459, 331] on td "YLBC" at bounding box center [483, 325] width 78 height 50
click at [459, 329] on td "YLBC" at bounding box center [483, 325] width 78 height 50
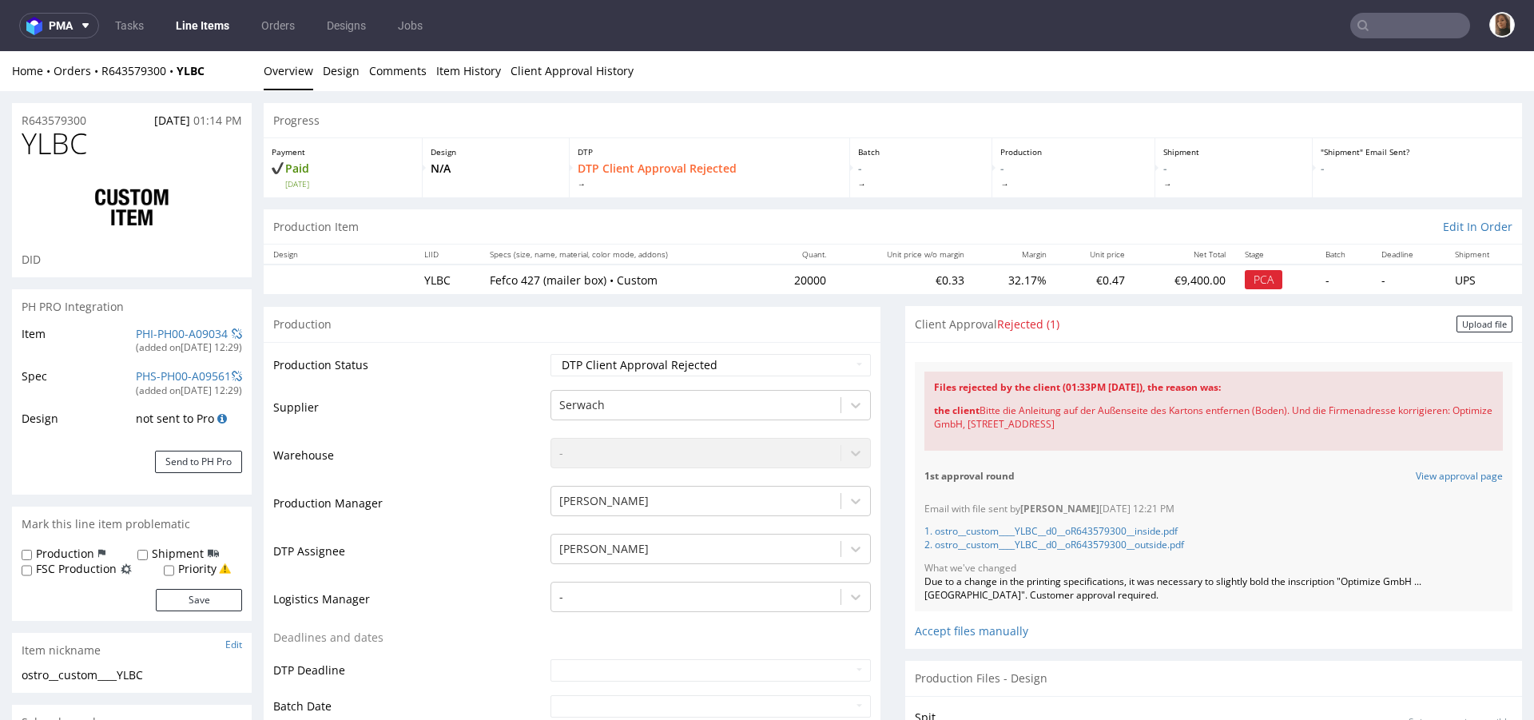
drag, startPoint x: 1157, startPoint y: 427, endPoint x: 1047, endPoint y: 426, distance: 110.3
click at [1047, 426] on div "the client Bitte die Anleitung auf der Außenseite des Kartons entfernen (Boden)…" at bounding box center [1213, 418] width 559 height 46
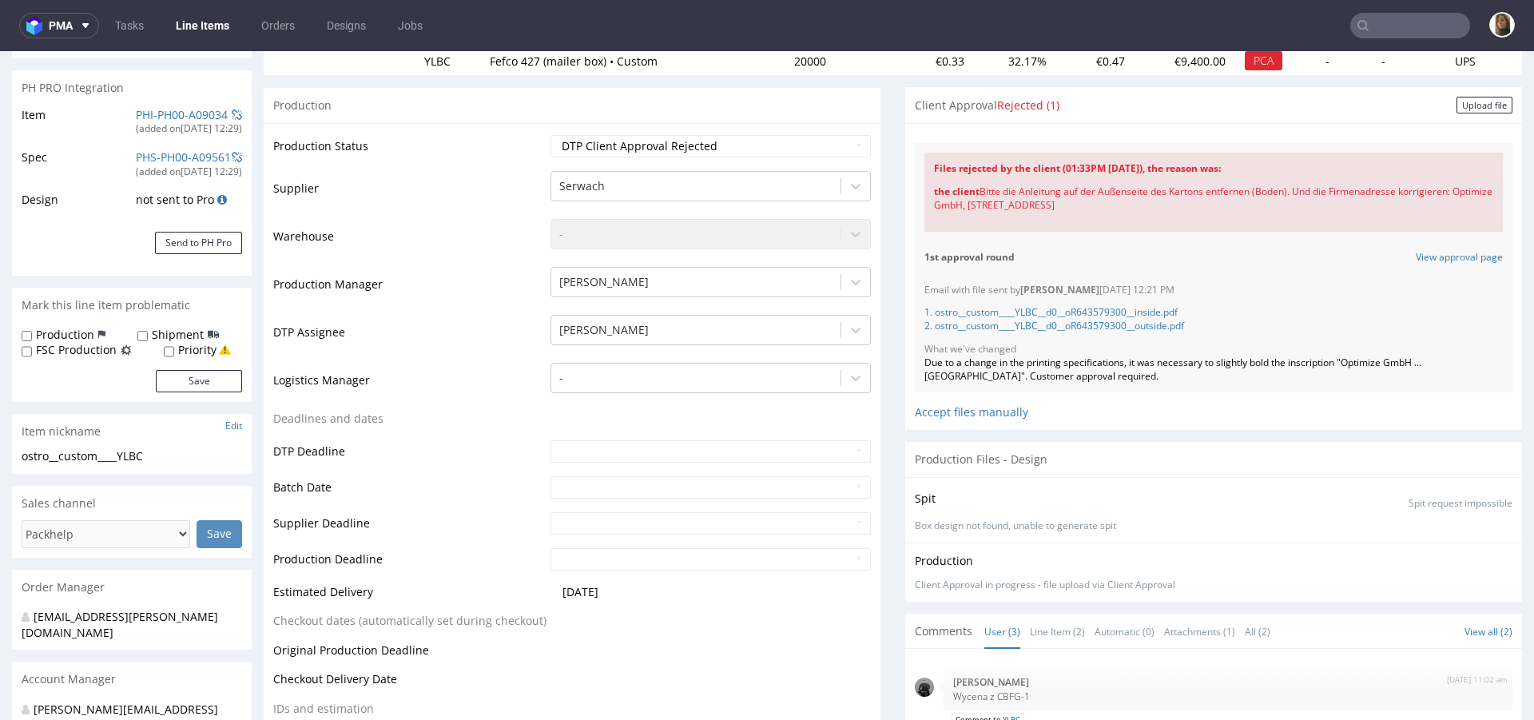
scroll to position [218, 0]
drag, startPoint x: 967, startPoint y: 191, endPoint x: 1193, endPoint y: 207, distance: 226.7
click at [1193, 207] on div "the client Bitte die Anleitung auf der Außenseite des Kartons entfernen (Boden)…" at bounding box center [1213, 200] width 559 height 46
copy div "Bitte die Anleitung auf der Außenseite des Kartons entfernen (Boden). Und die F…"
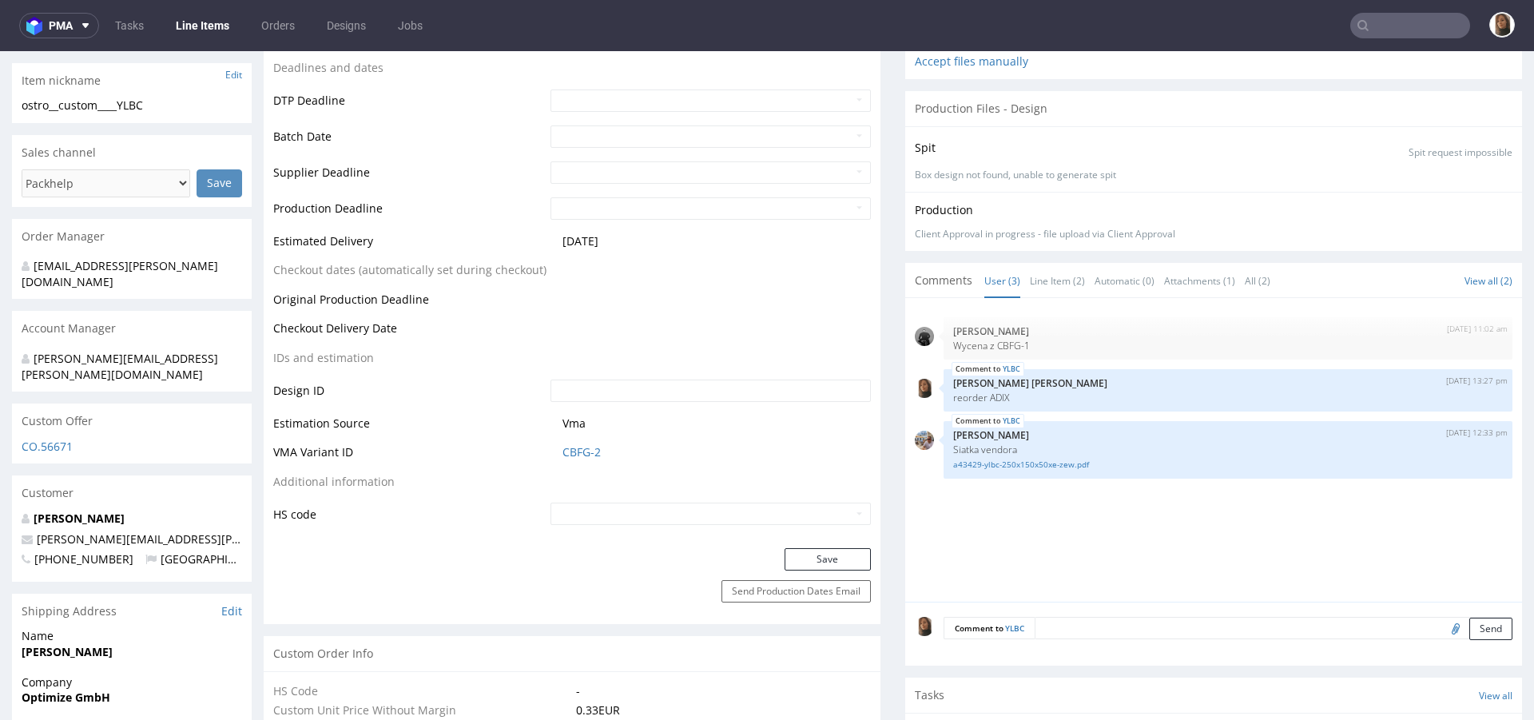
scroll to position [774, 0]
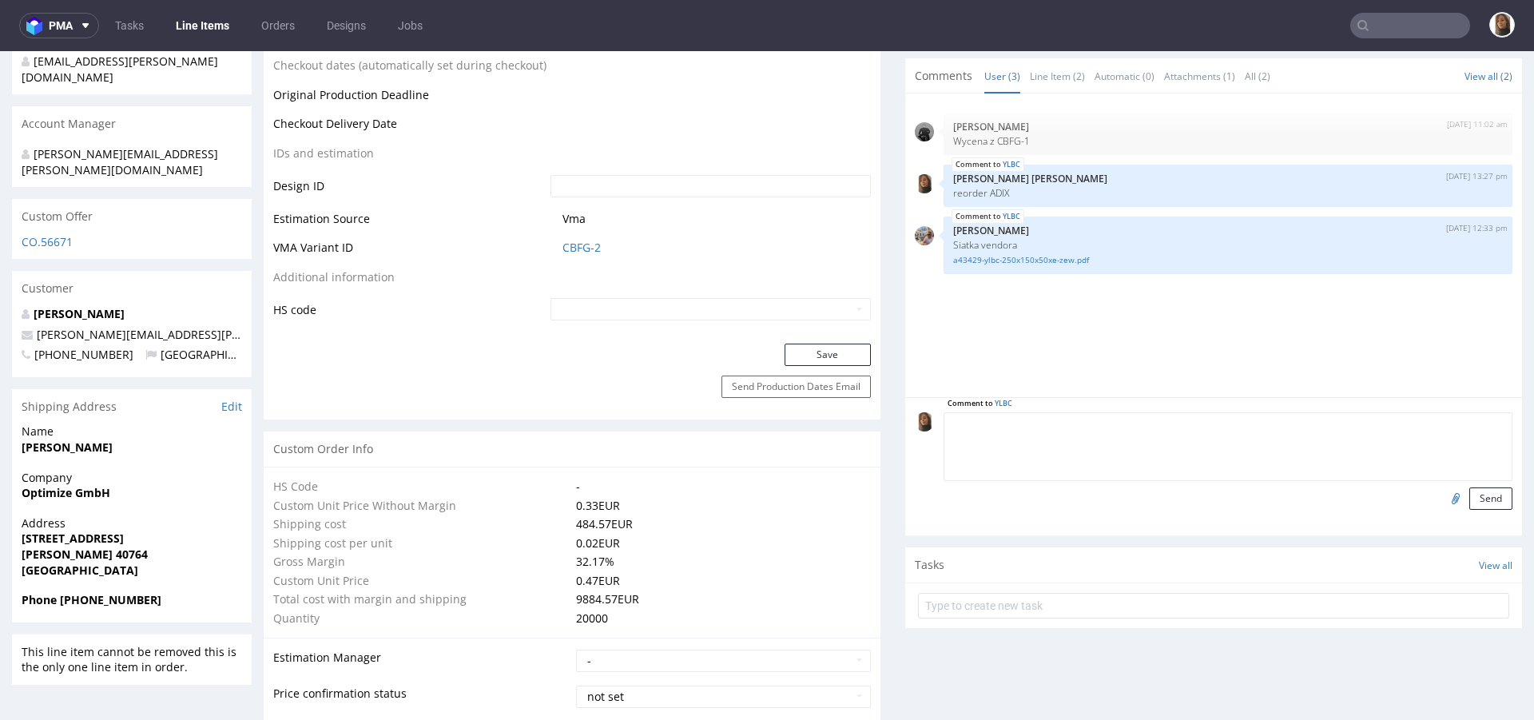
click at [1048, 423] on textarea at bounding box center [1228, 446] width 569 height 69
paste textarea "Please remove the instructions on the outside of the box (bottom). And correct …"
type textarea "Please remove the instructions on the outside of the box (bottom). And correct …"
click at [1470, 495] on button "Send" at bounding box center [1491, 498] width 43 height 22
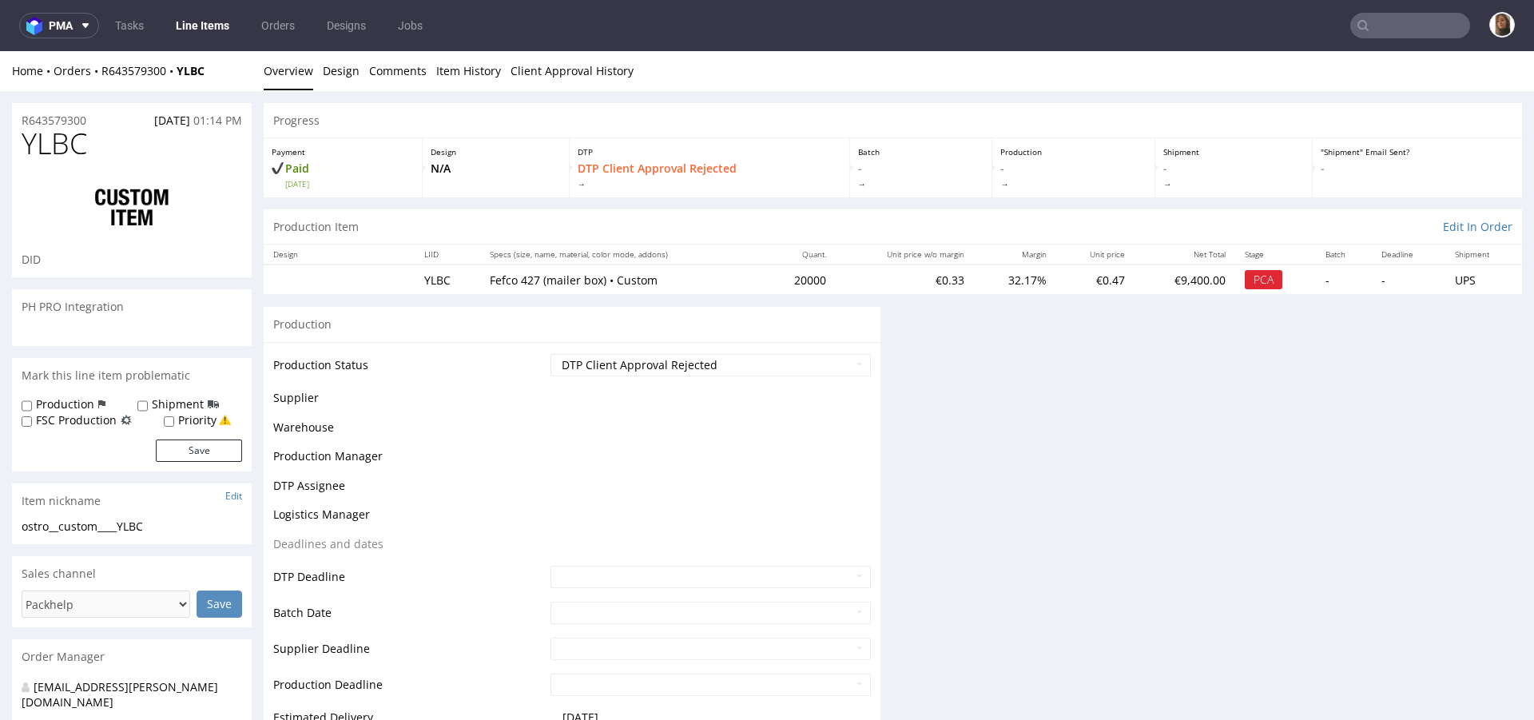
scroll to position [0, 0]
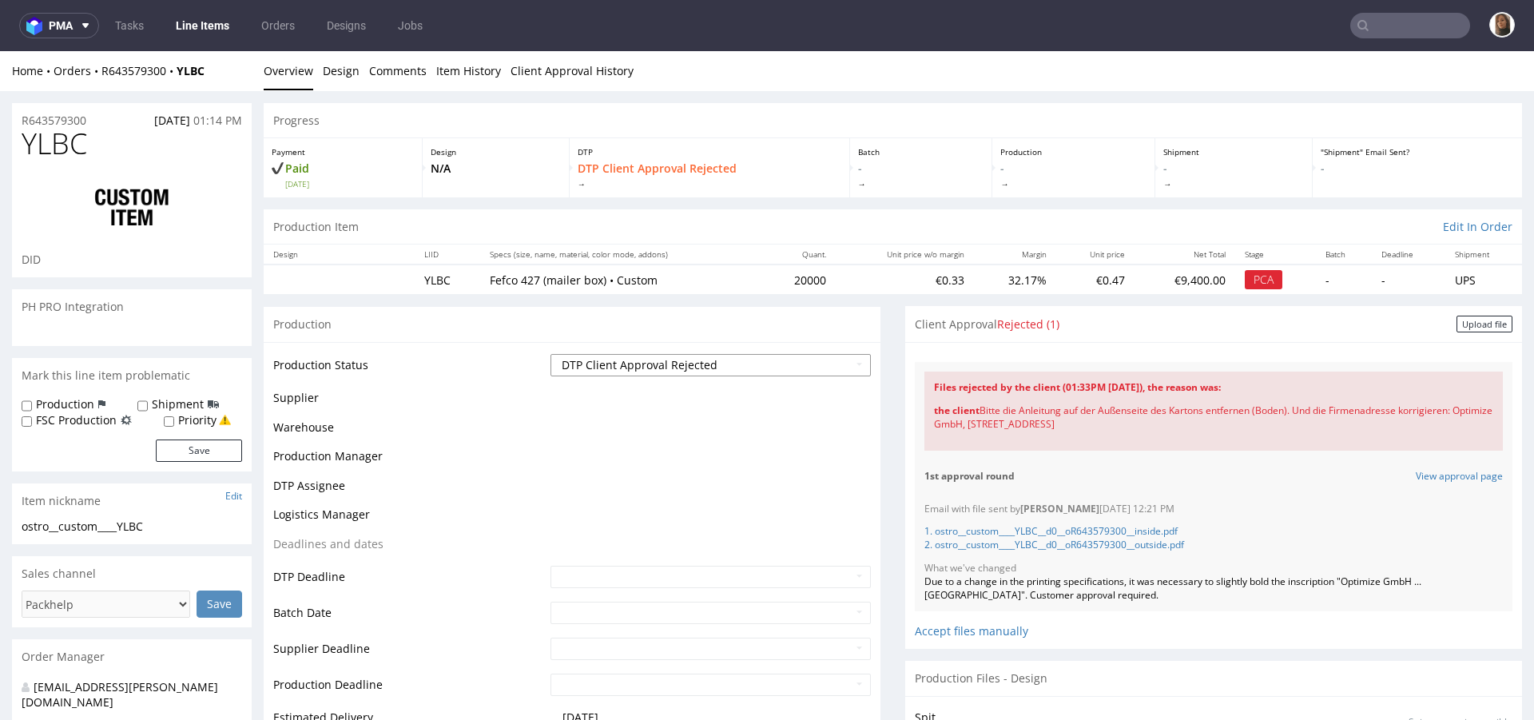
click at [618, 364] on select "Waiting for Artwork Waiting for Diecut Waiting for Mockup Waiting for DTP Waiti…" at bounding box center [711, 365] width 320 height 22
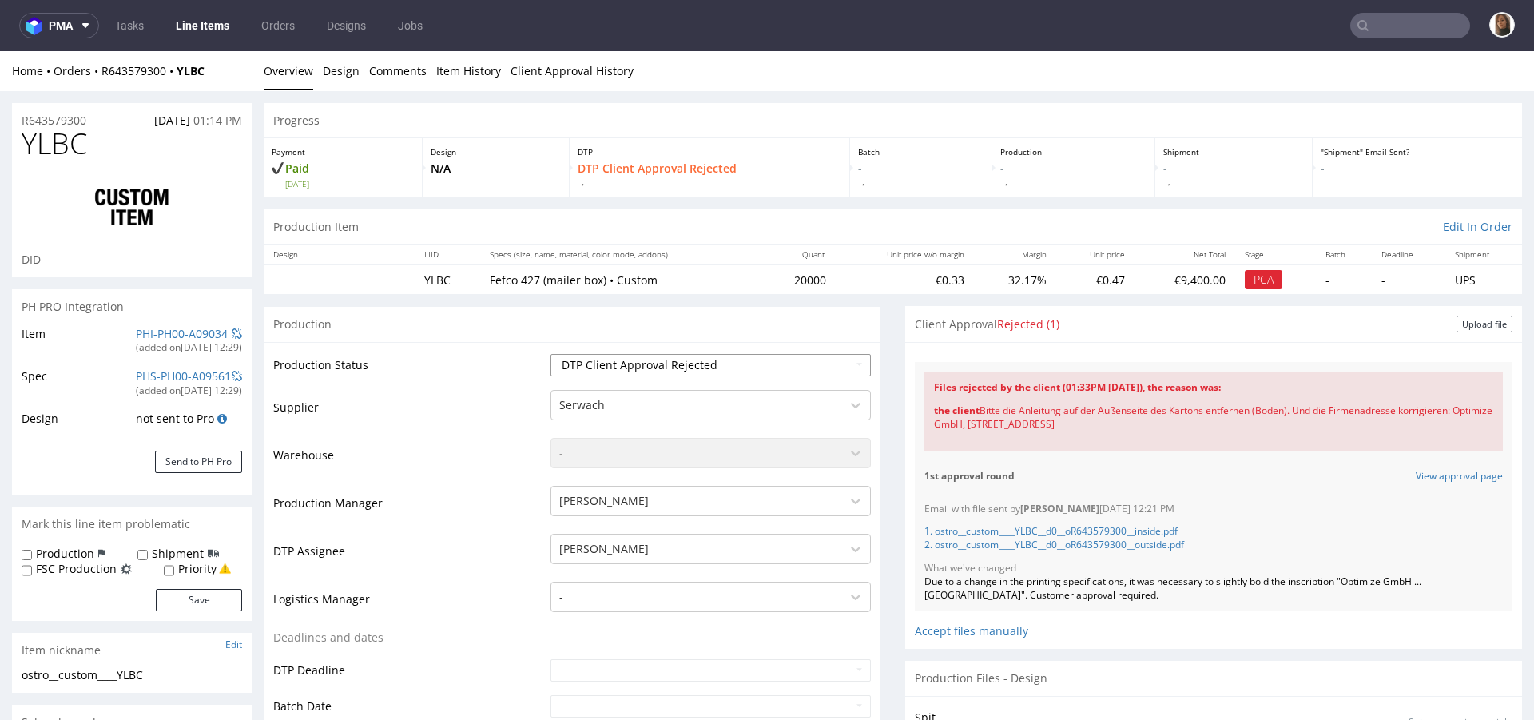
select select "back_for_dtp"
click at [551, 354] on select "Waiting for Artwork Waiting for Diecut Waiting for Mockup Waiting for DTP Waiti…" at bounding box center [711, 365] width 320 height 22
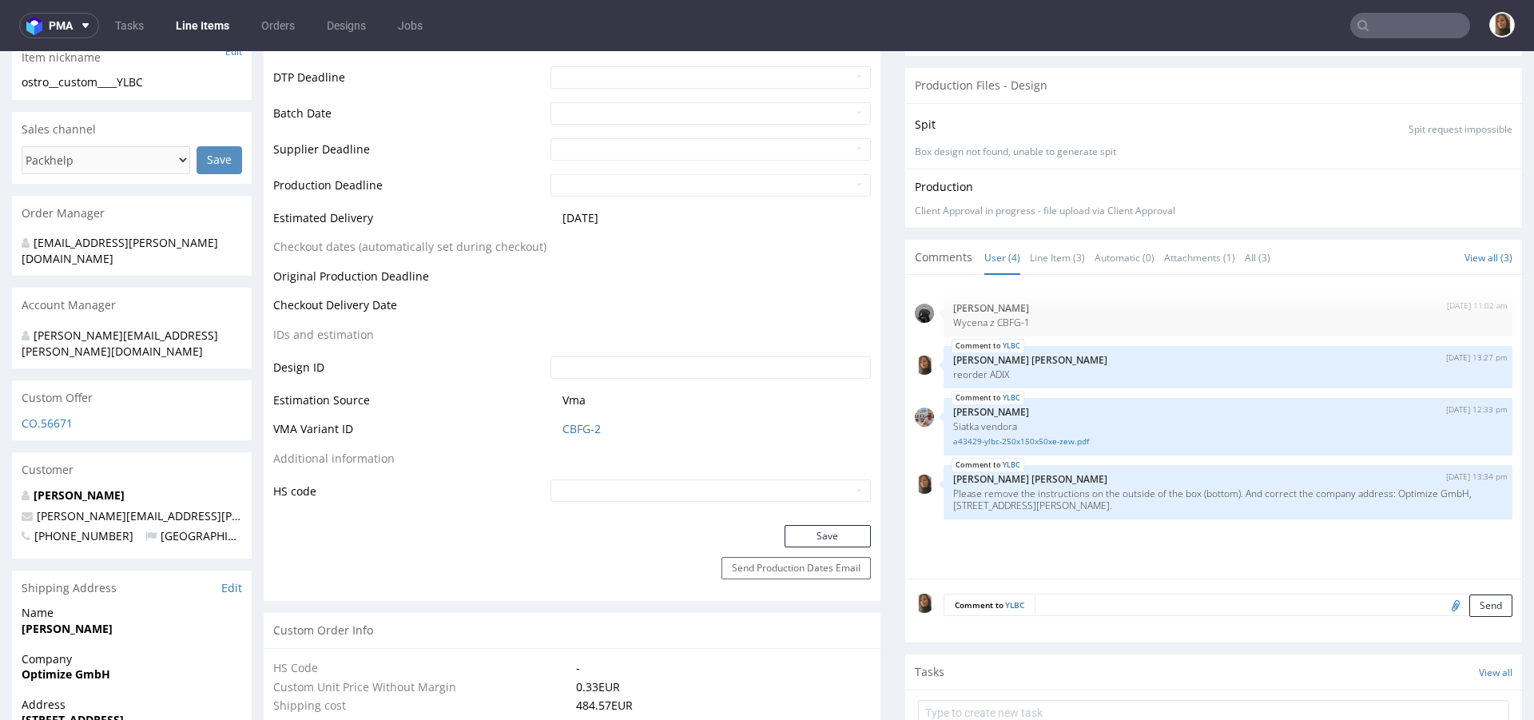
scroll to position [906, 0]
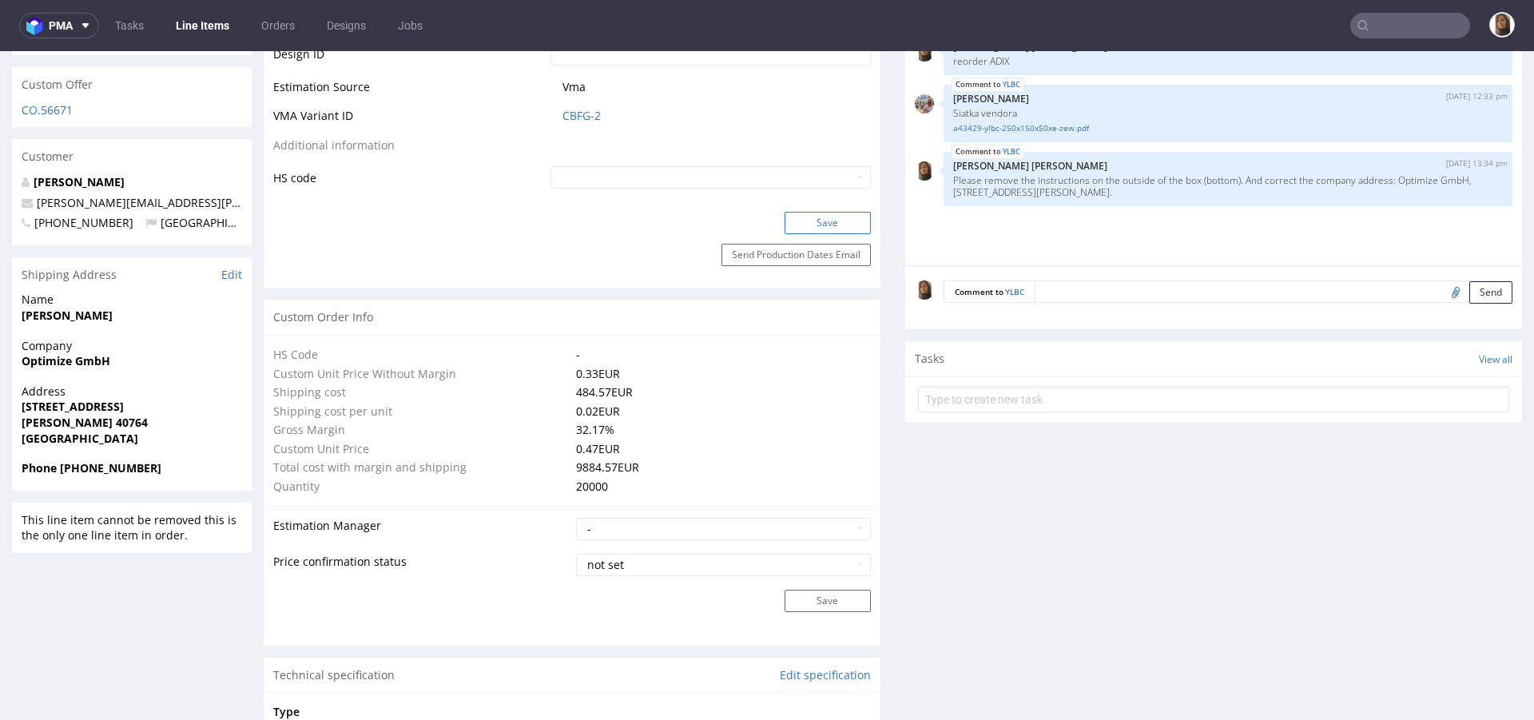
click at [822, 223] on button "Save" at bounding box center [828, 223] width 86 height 22
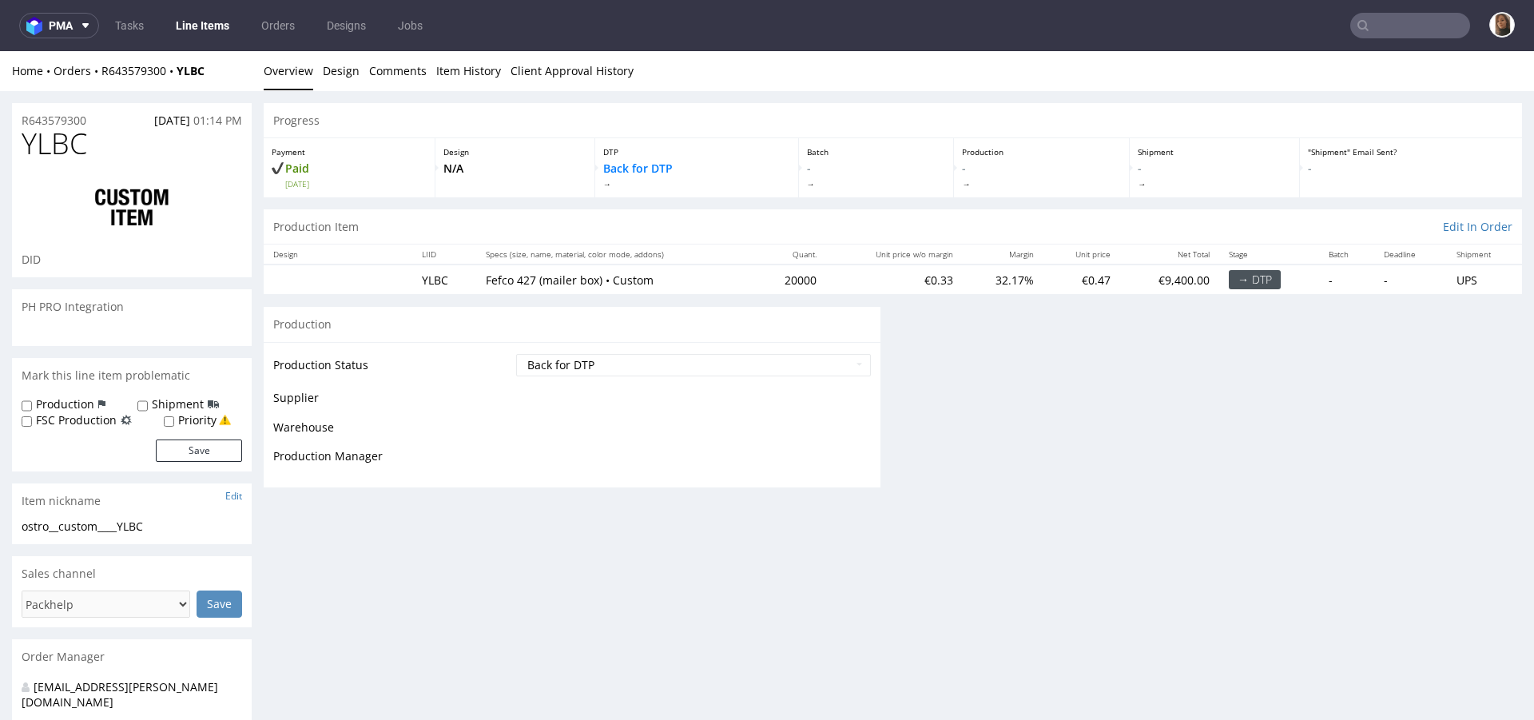
scroll to position [0, 0]
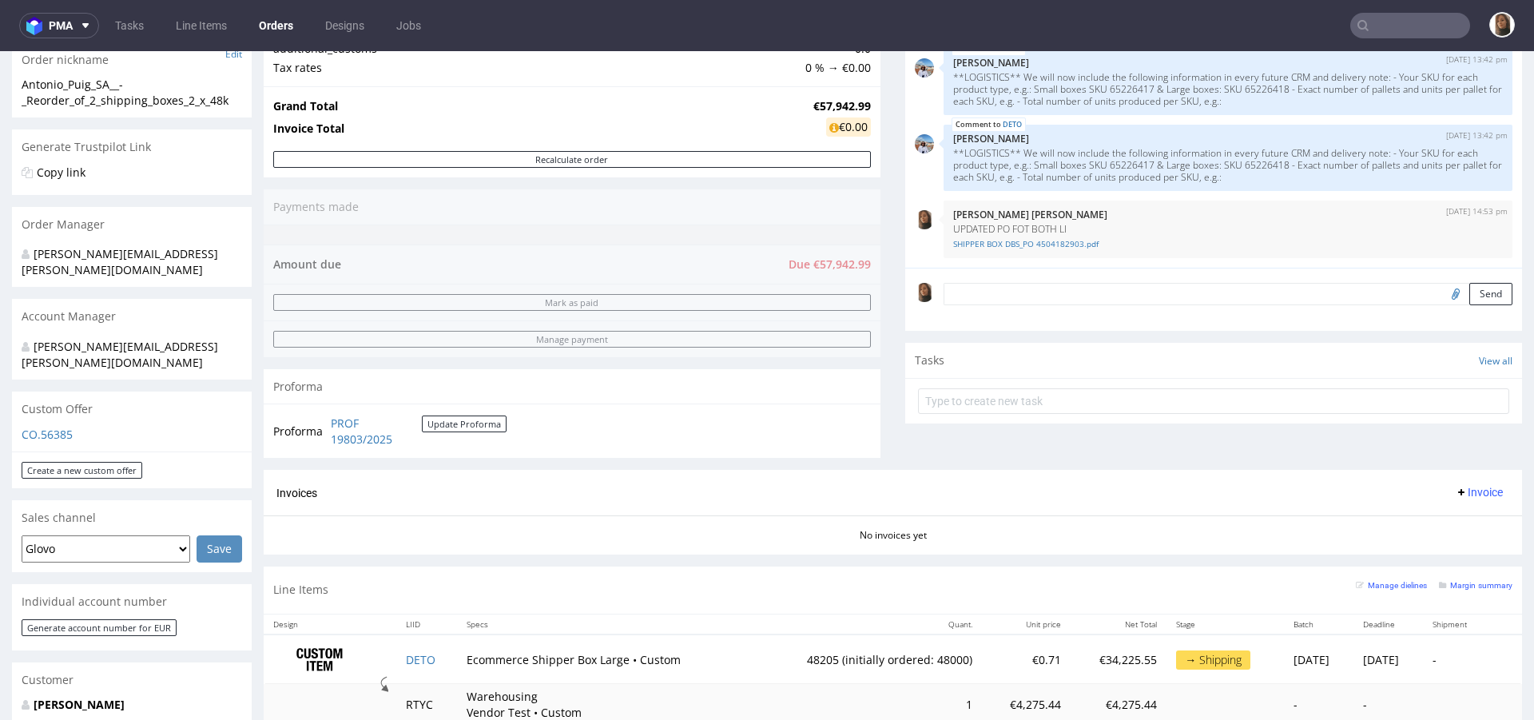
scroll to position [332, 0]
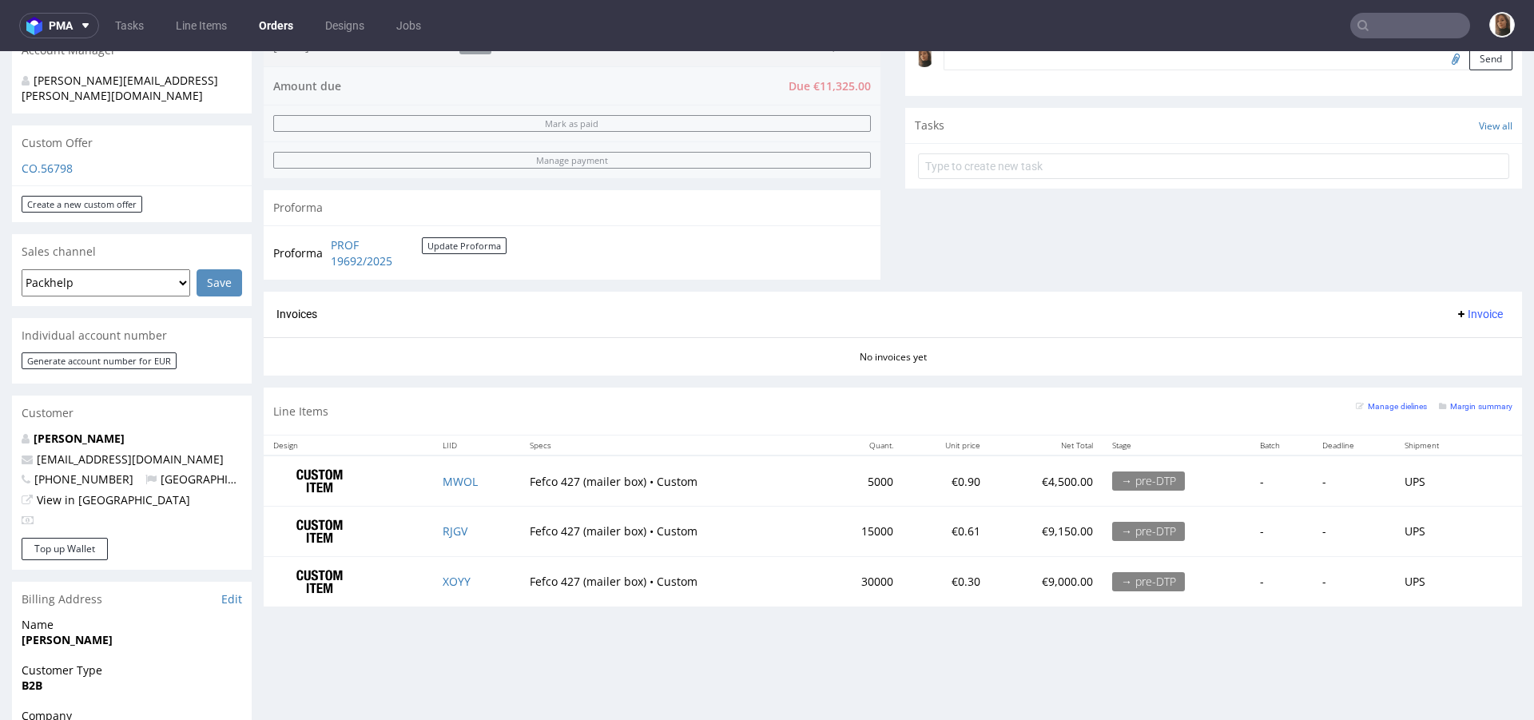
scroll to position [508, 0]
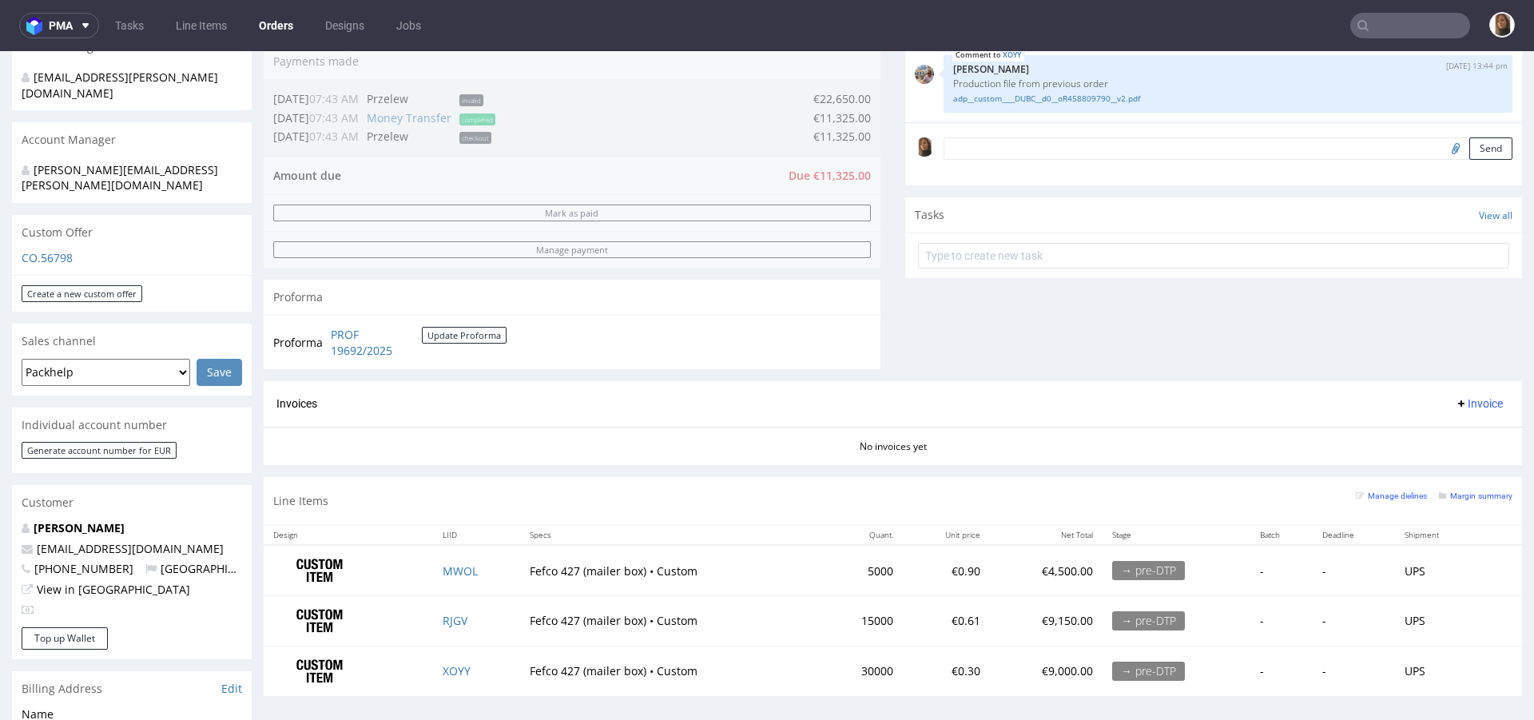
scroll to position [567, 0]
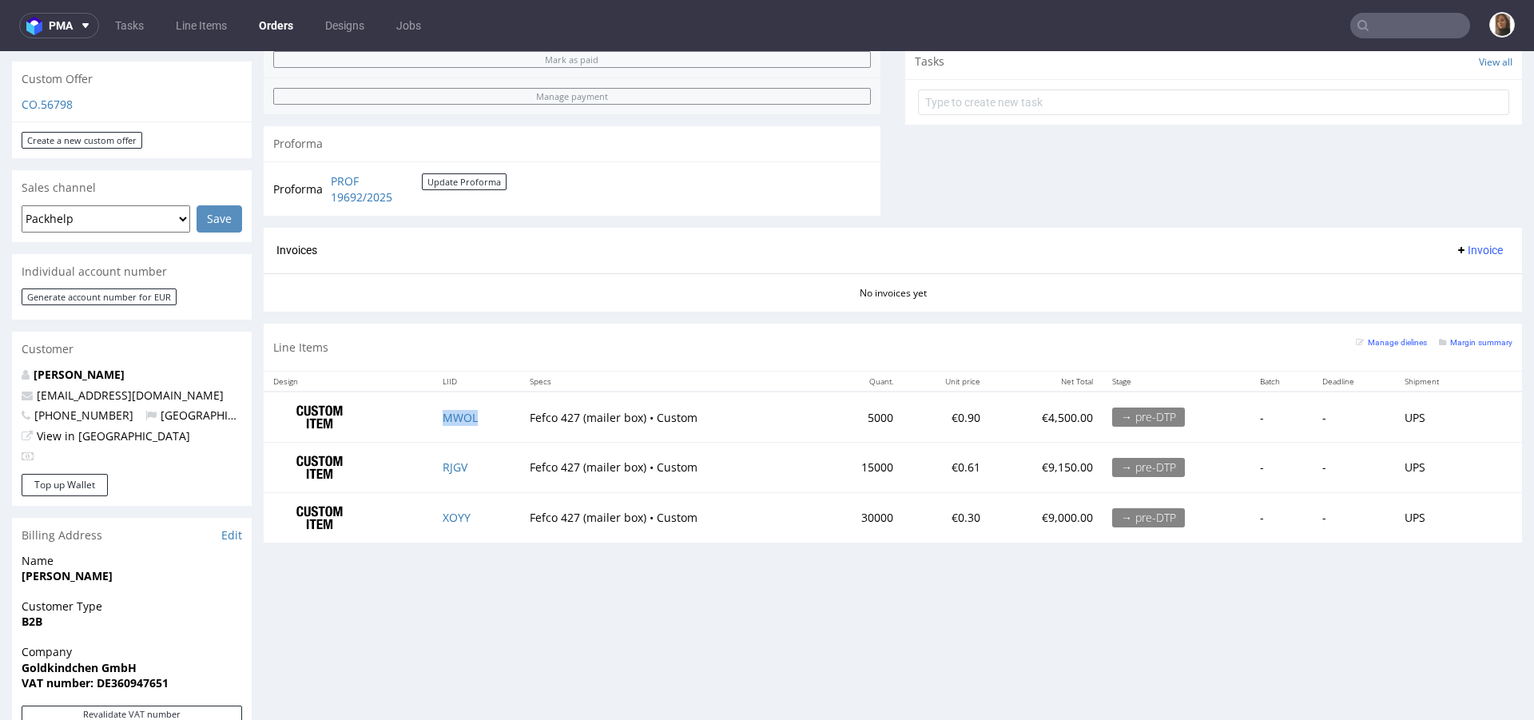
click at [446, 423] on td "MWOL" at bounding box center [476, 417] width 87 height 50
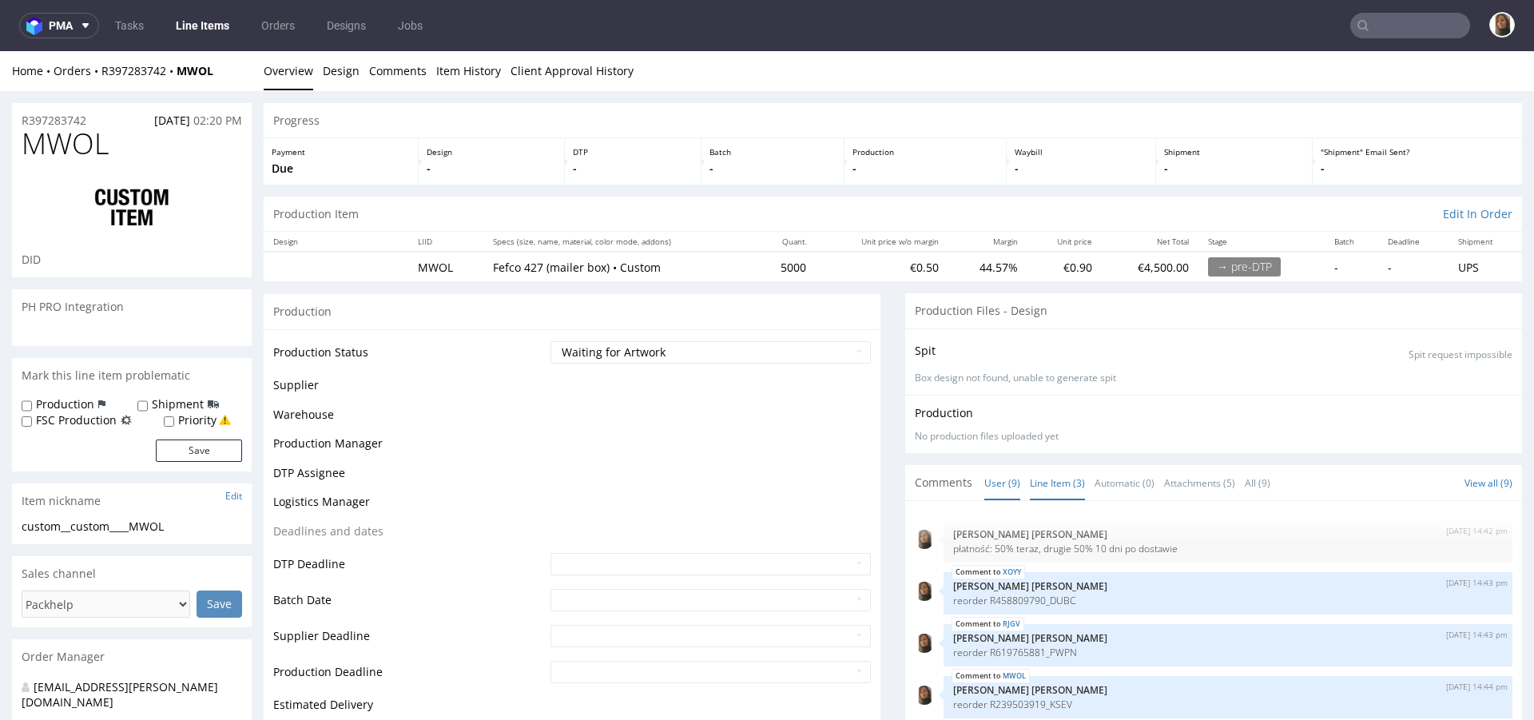
scroll to position [223, 0]
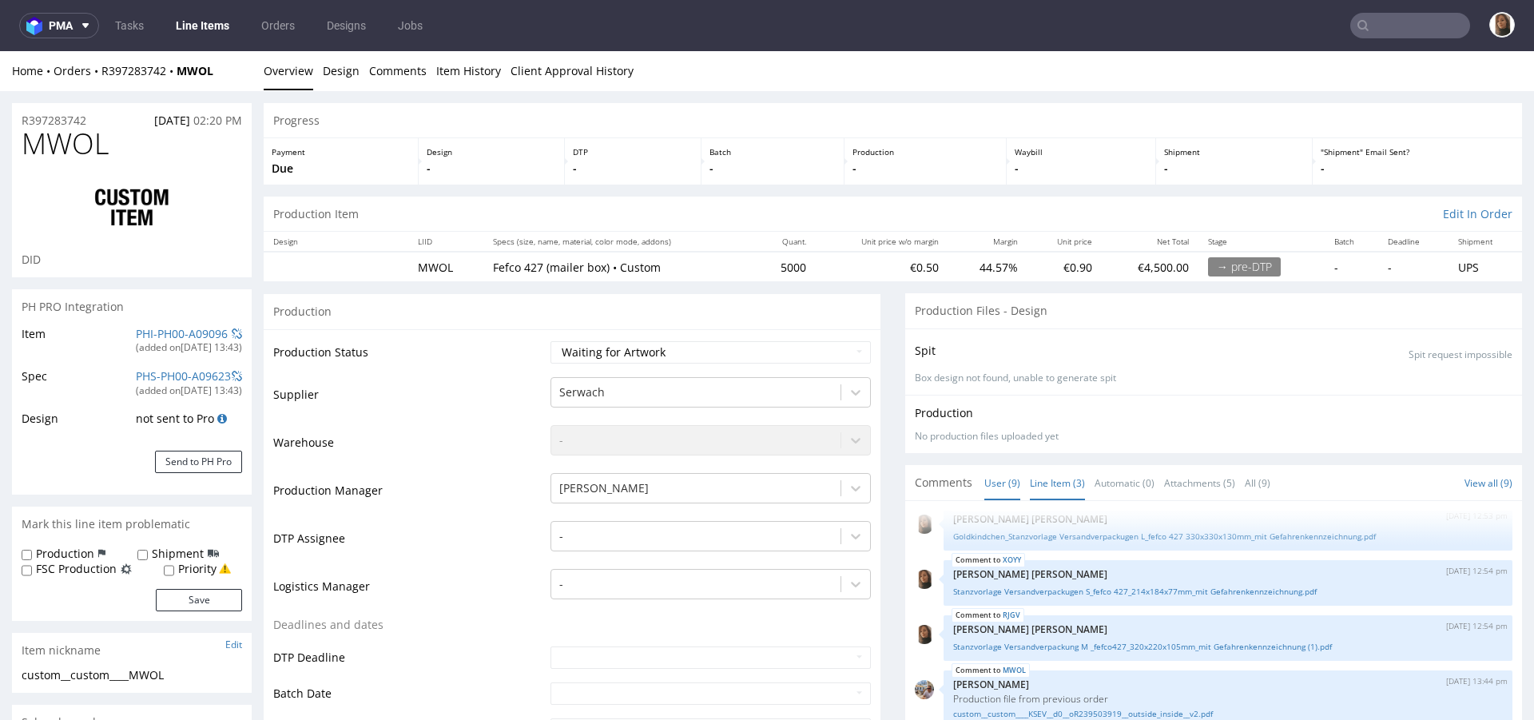
click at [1068, 476] on link "Line Item (3)" at bounding box center [1057, 483] width 55 height 34
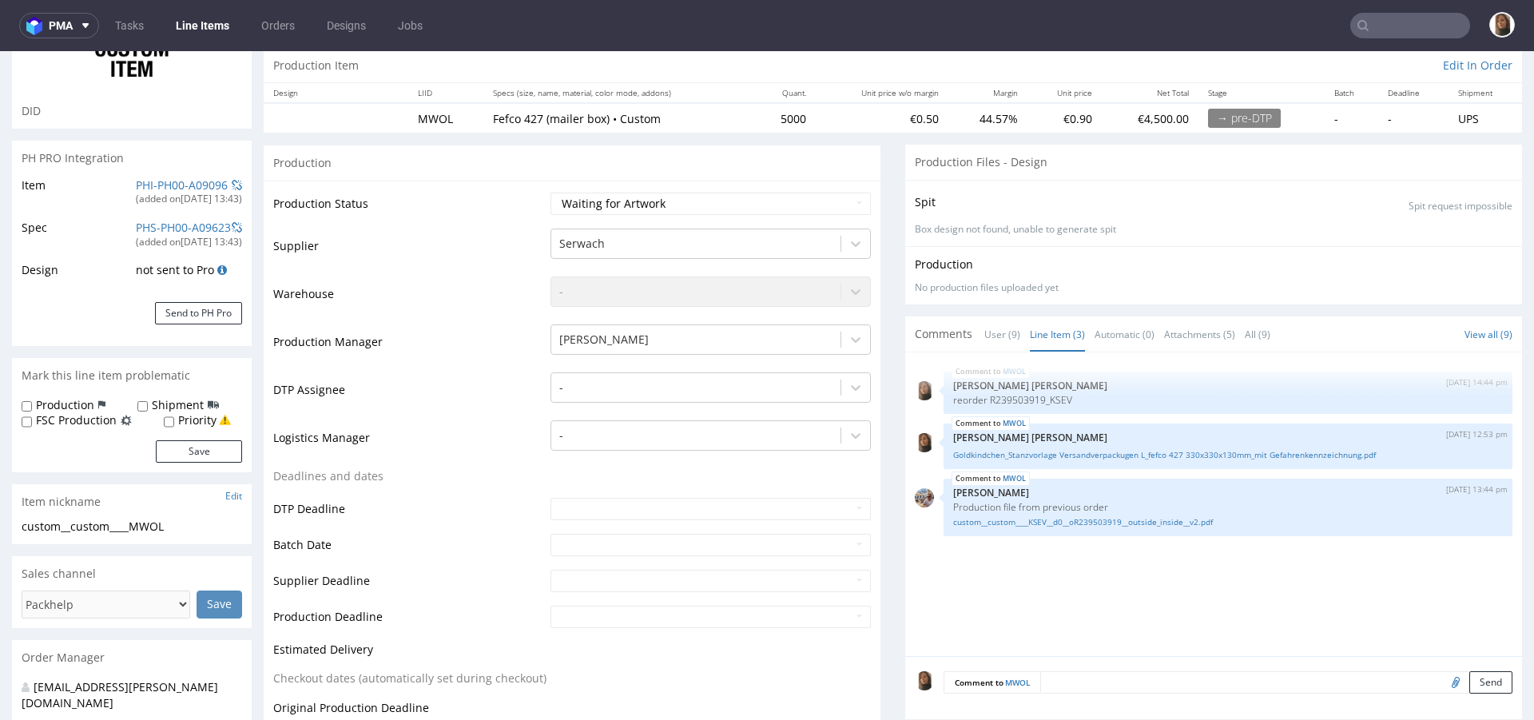
scroll to position [270, 0]
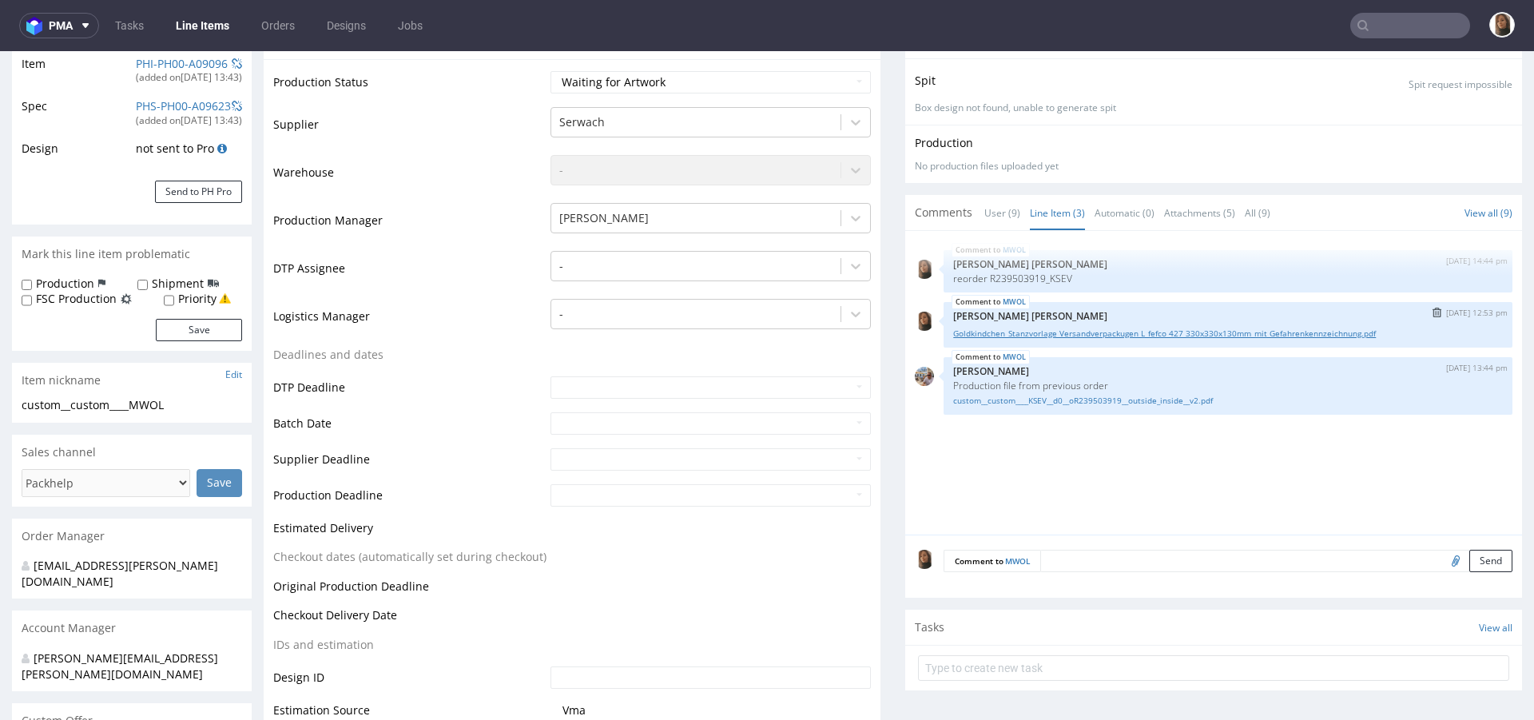
click at [1090, 333] on link "Goldkindchen_Stanzvorlage Versandverpackugen L_fefco 427 330x330x130mm_mit Gefa…" at bounding box center [1228, 334] width 550 height 12
click at [1095, 395] on link "custom__custom____KSEV__d0__oR239503919__outside_inside__v2.pdf" at bounding box center [1228, 401] width 550 height 12
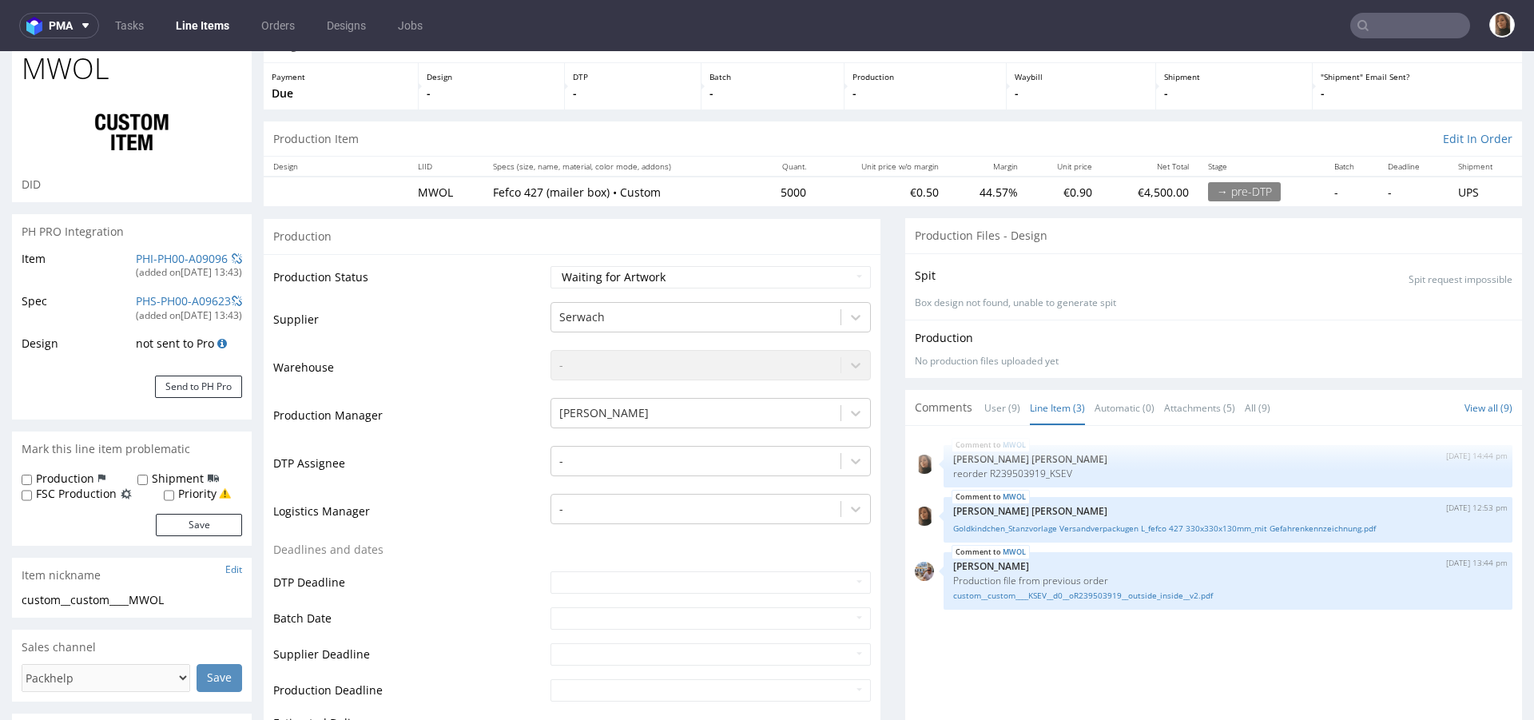
scroll to position [0, 0]
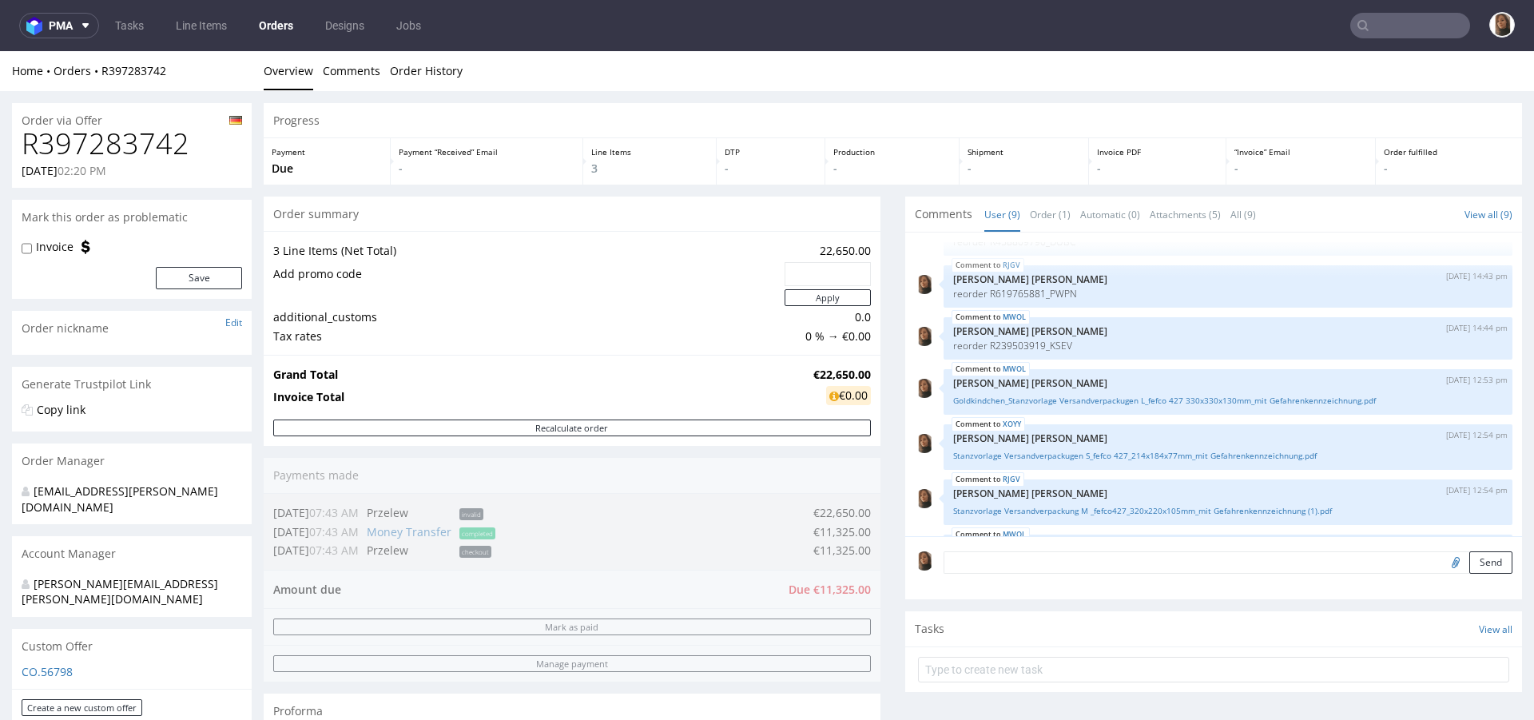
scroll to position [508, 0]
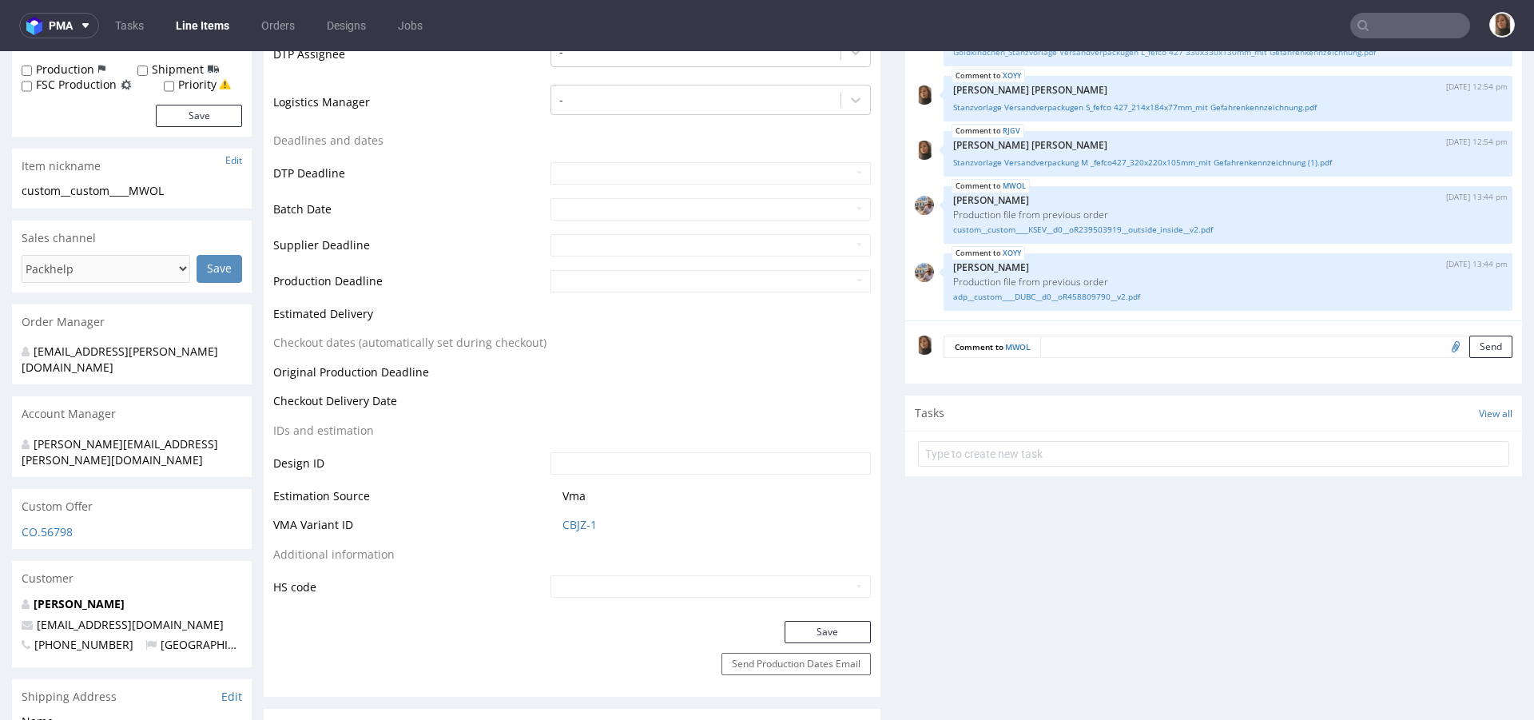
scroll to position [611, 0]
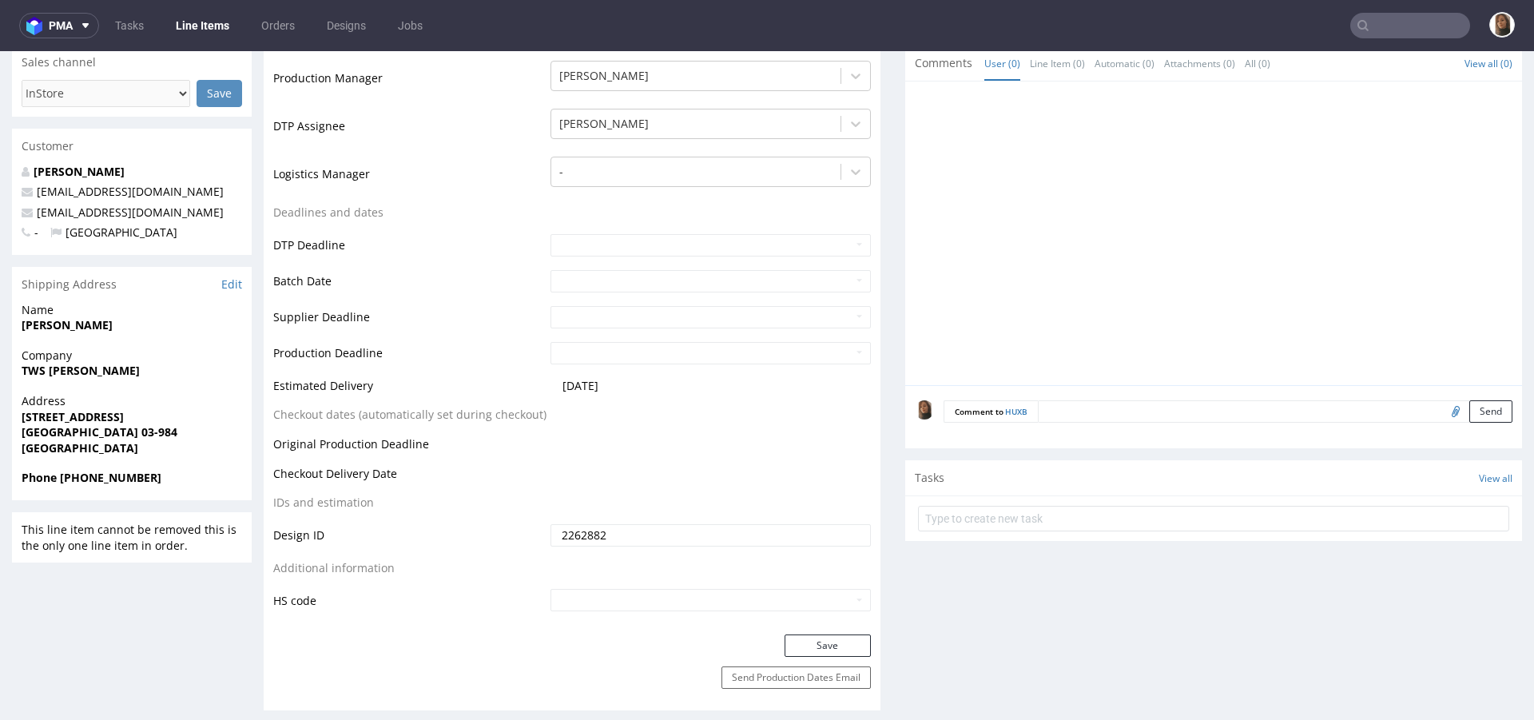
scroll to position [385, 0]
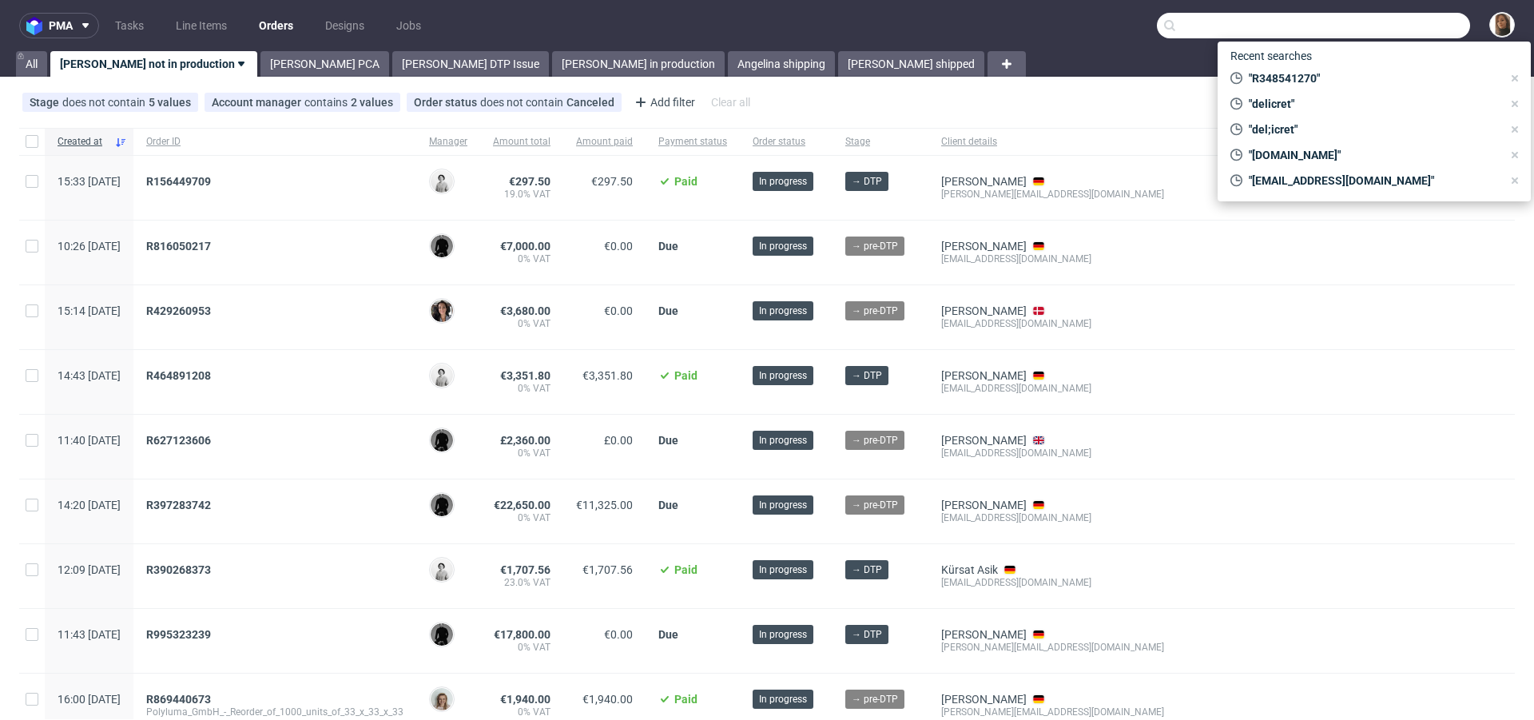
click at [1407, 23] on input "text" at bounding box center [1313, 26] width 313 height 26
paste input "metome.de"
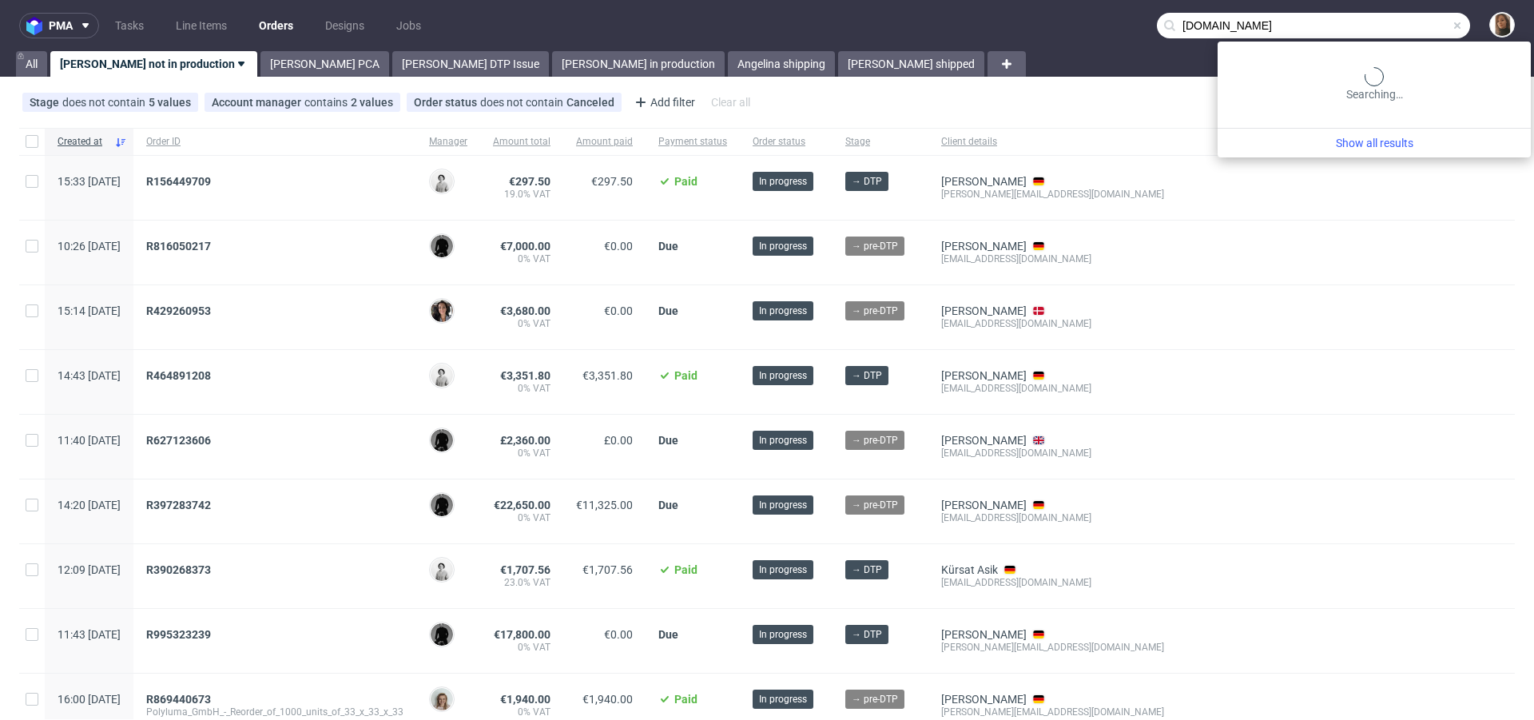
type input "metome.de"
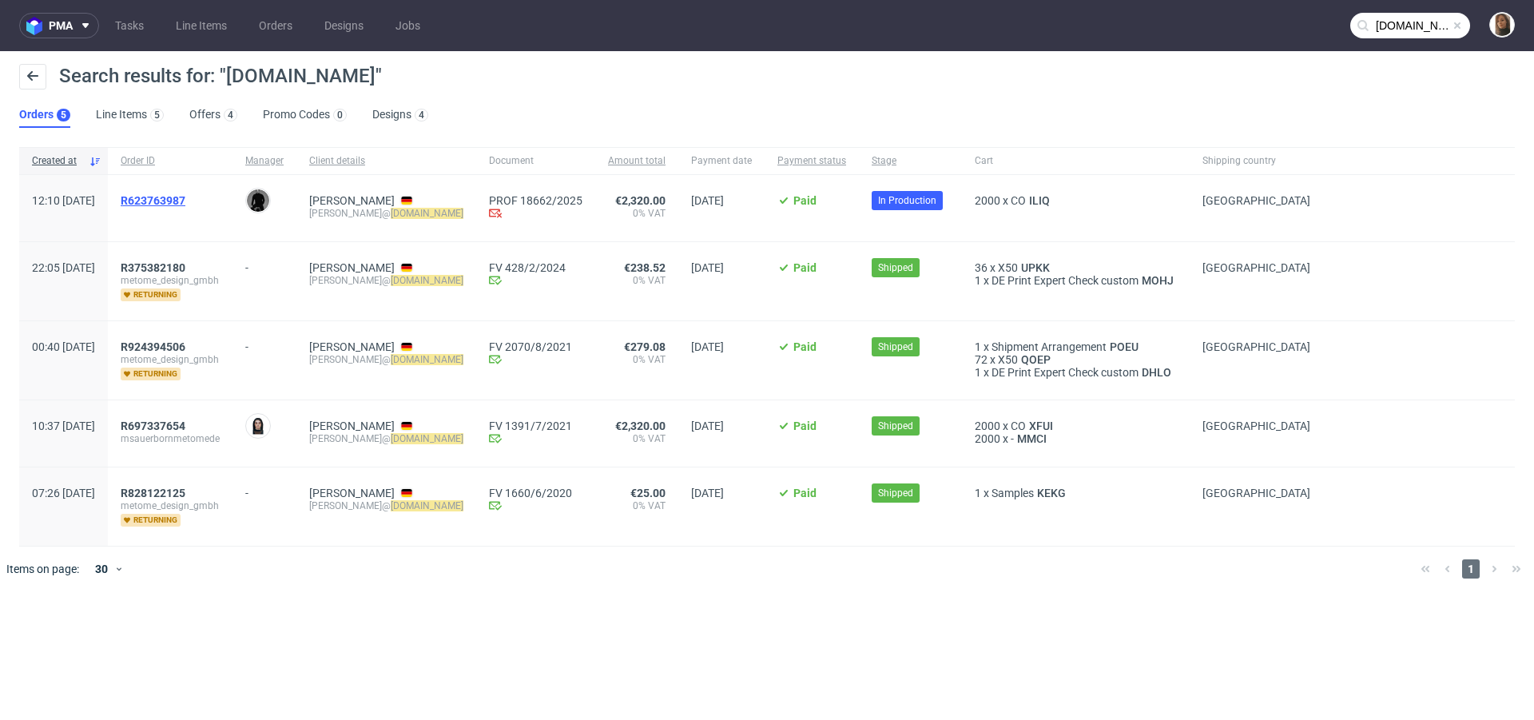
click at [185, 199] on span "R623763987" at bounding box center [153, 200] width 65 height 13
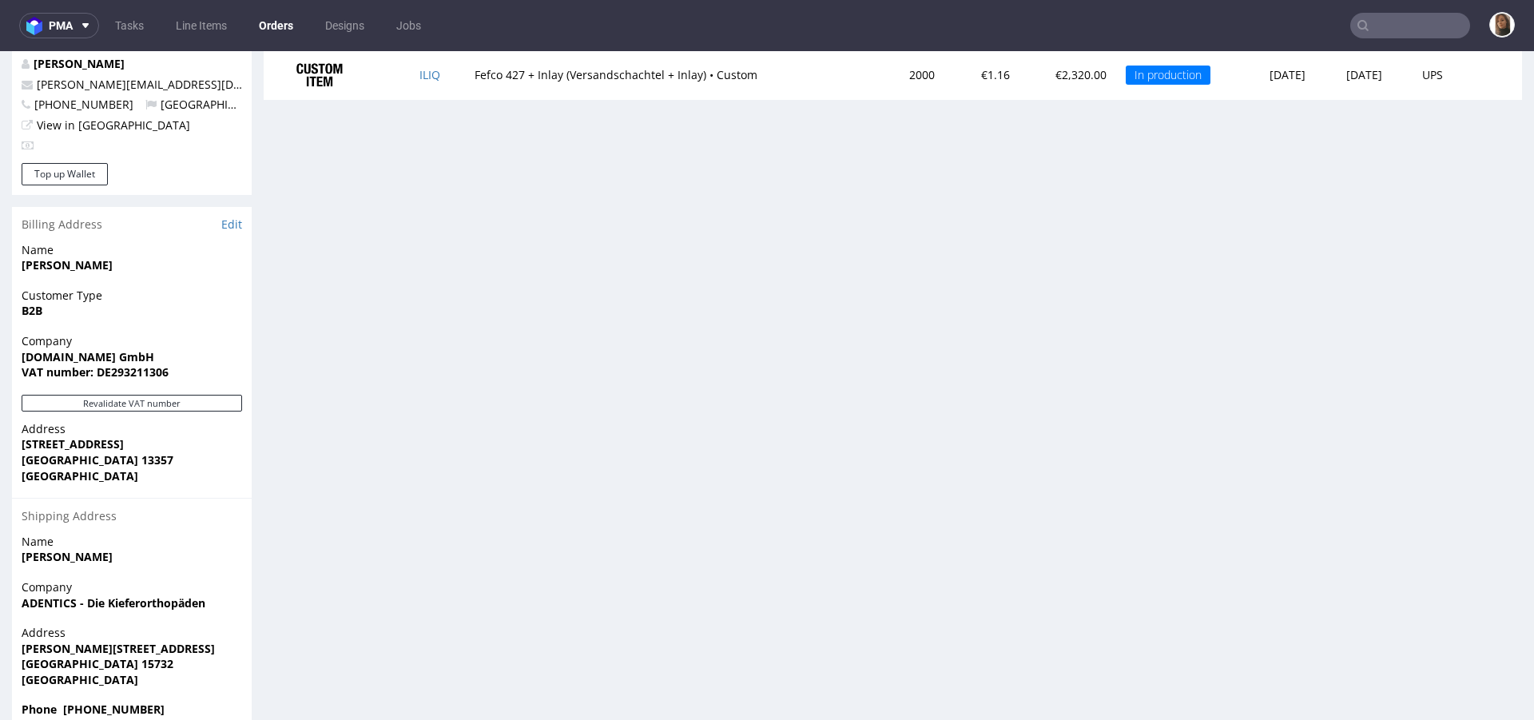
scroll to position [4, 0]
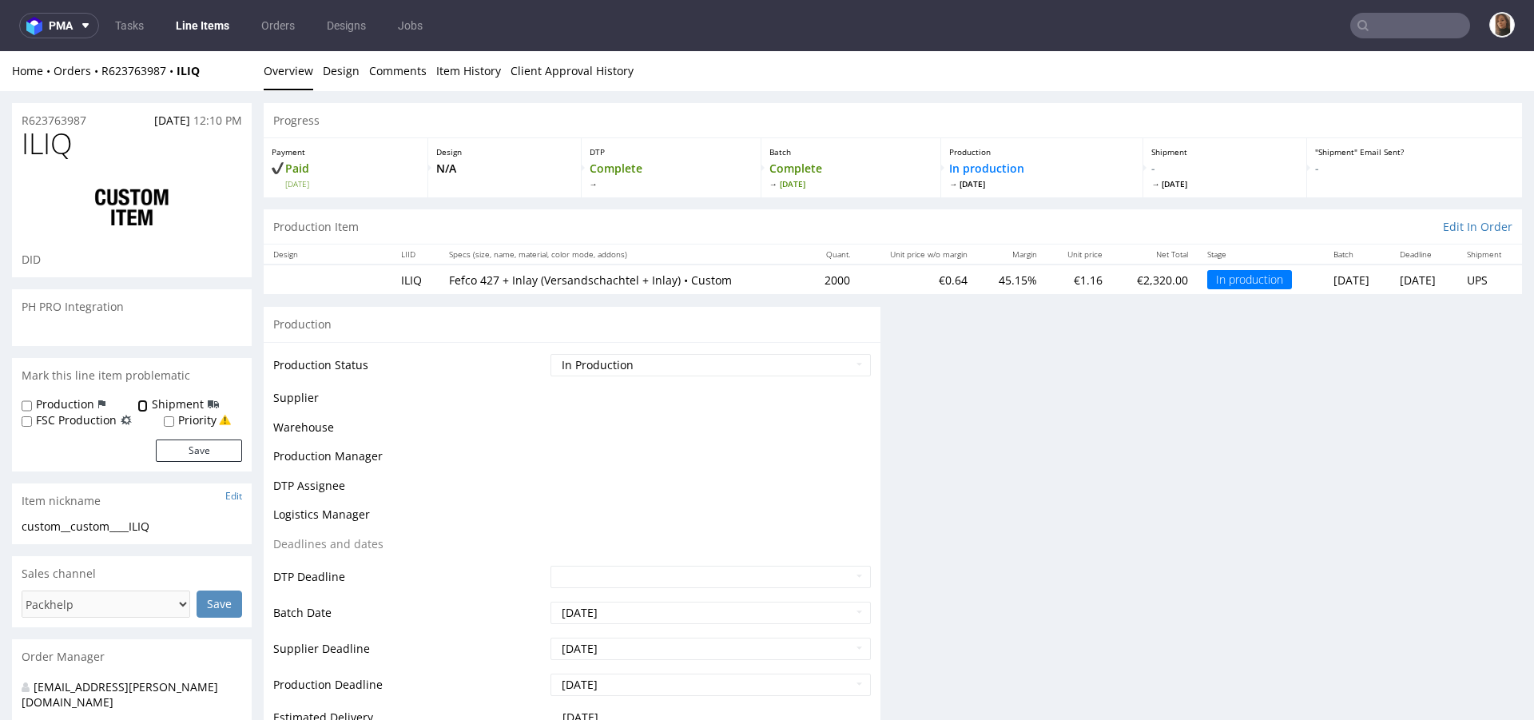
click at [140, 408] on input "Shipment" at bounding box center [142, 406] width 10 height 13
checkbox input "true"
click at [178, 448] on button "Save" at bounding box center [199, 451] width 86 height 22
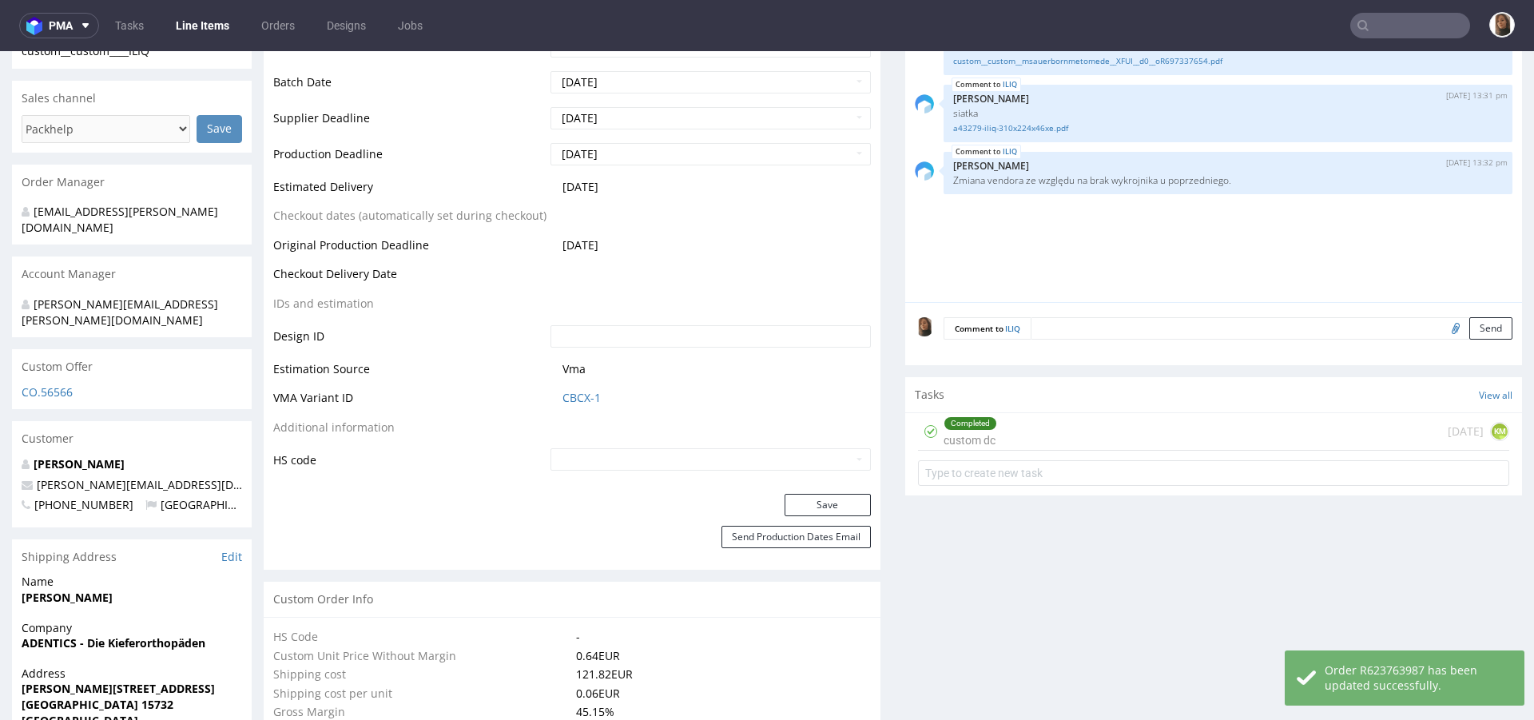
scroll to position [622, 0]
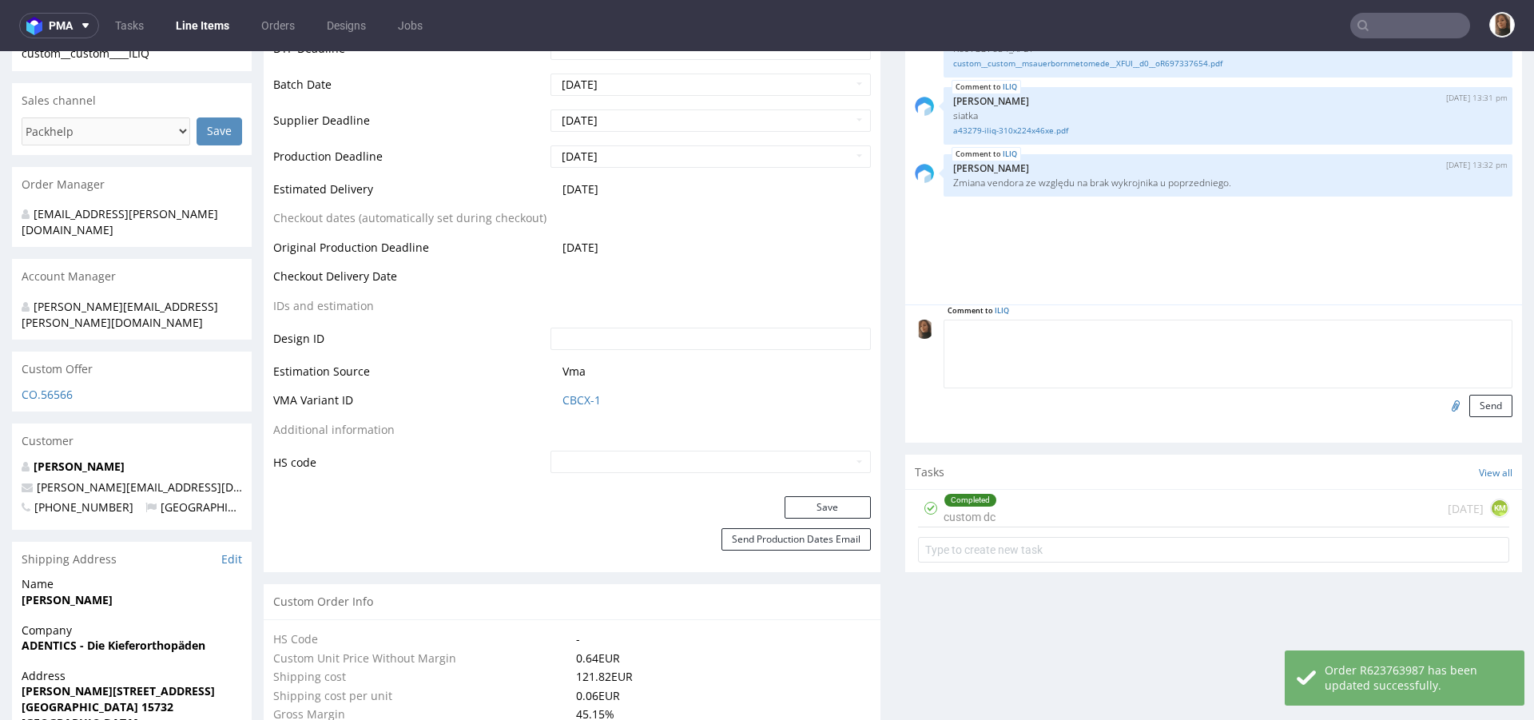
click at [1057, 336] on textarea at bounding box center [1228, 354] width 569 height 69
paste textarea "Hier kann nur Montag bis Donnerstag angeliefert werden. Herr Kirschke ist der A…"
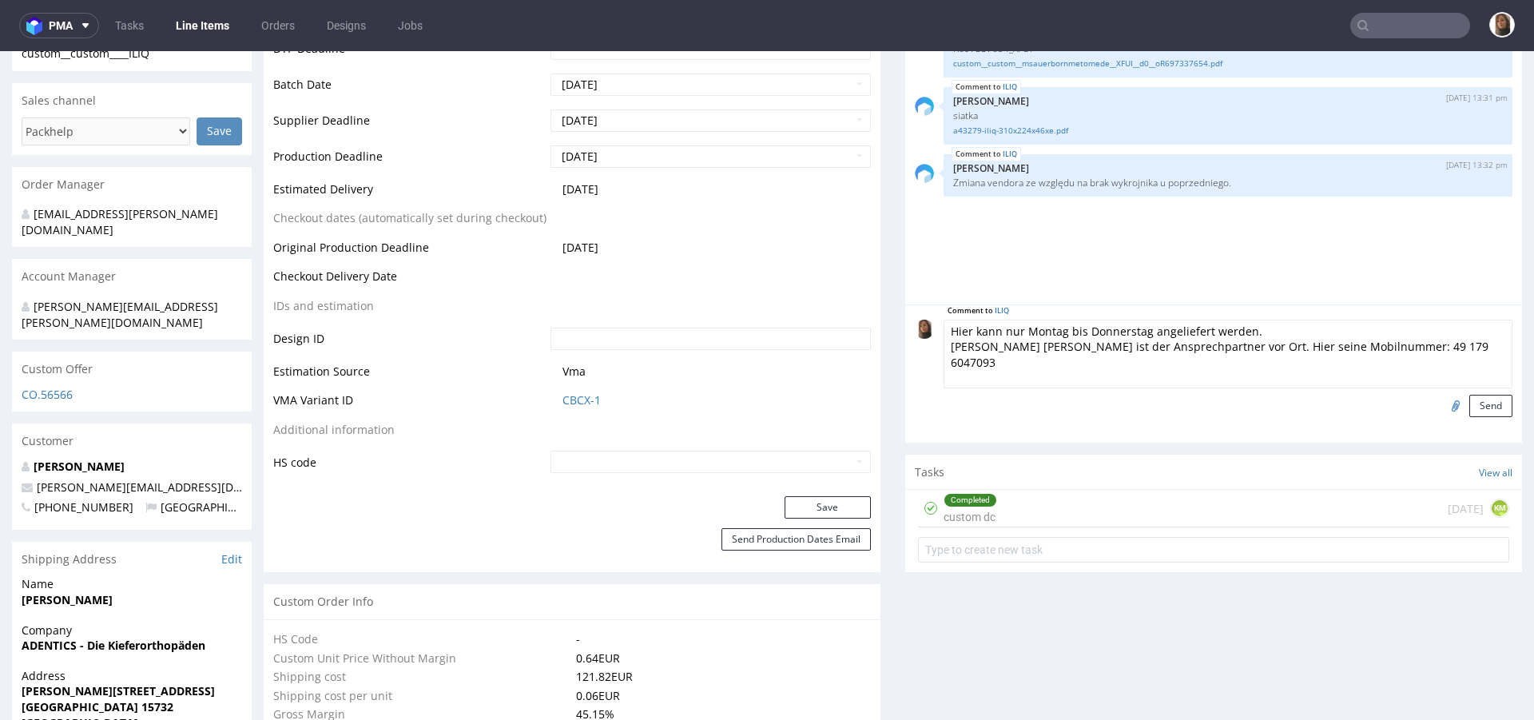
drag, startPoint x: 1404, startPoint y: 344, endPoint x: 878, endPoint y: 319, distance: 526.4
paste textarea "Deliveries can only be made Monday through Thursday. Mr. Kirschke is the contac…"
drag, startPoint x: 1228, startPoint y: 324, endPoint x: 1184, endPoint y: 324, distance: 44.8
click at [1184, 324] on textarea "DELIVERY: Deliveries can only be made Monday through Thursday. Mr. Kirschke is …" at bounding box center [1228, 354] width 569 height 69
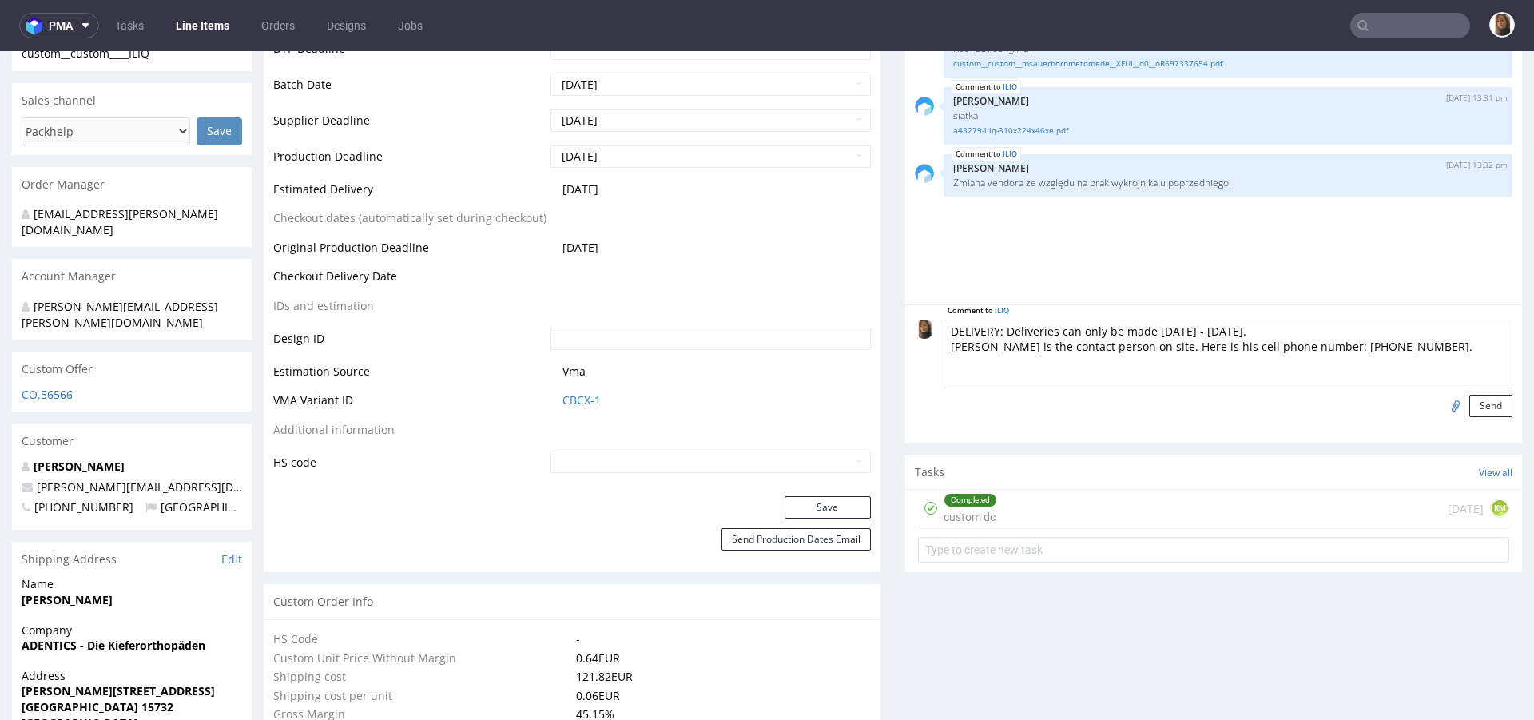
click at [1310, 367] on textarea "DELIVERY: Deliveries can only be made Monday - Thursday. Mr. Kirschke is the co…" at bounding box center [1228, 354] width 569 height 69
click at [1313, 344] on textarea "DELIVERY: Deliveries can only be made Monday - Thursday. Mr. Kirschke is the co…" at bounding box center [1228, 354] width 569 height 69
click at [1434, 348] on textarea "DELIVERY: Deliveries can only be made Monday - Thursday. Mr. Kirschke is the co…" at bounding box center [1228, 354] width 569 height 69
type textarea "DELIVERY: Deliveries can only be made Monday - Thursday. Mr. Kirschke is the co…"
click at [1470, 401] on button "Send" at bounding box center [1491, 406] width 43 height 22
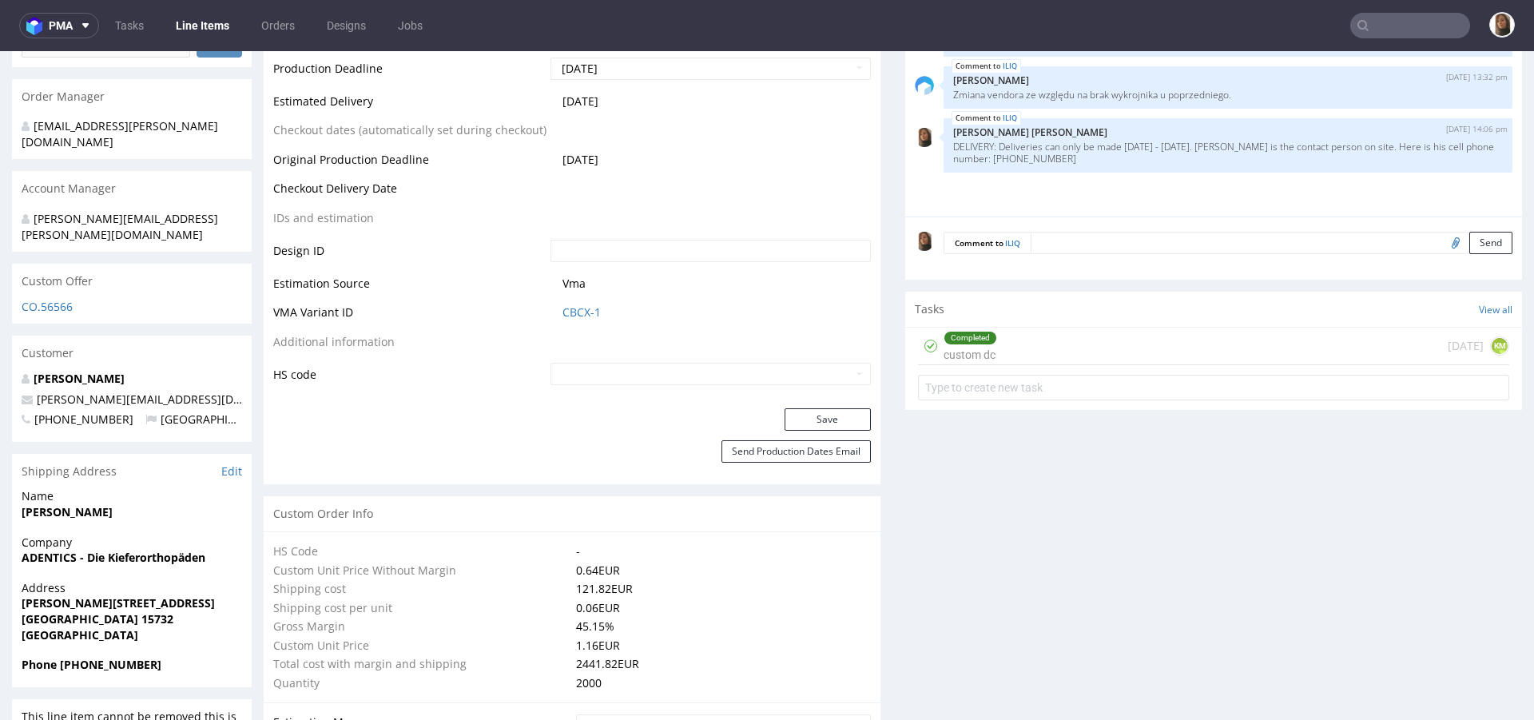
scroll to position [608, 0]
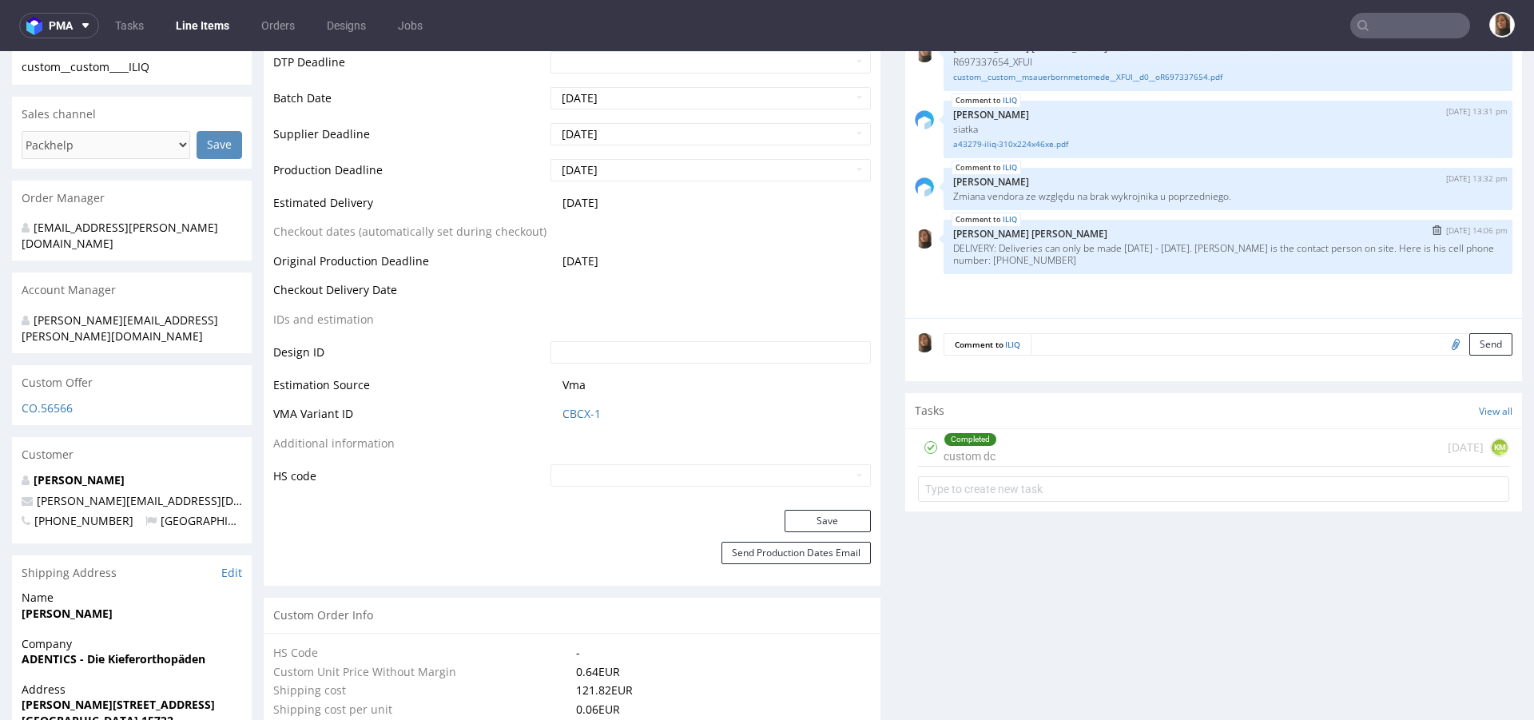
drag, startPoint x: 1094, startPoint y: 258, endPoint x: 937, endPoint y: 245, distance: 158.0
click at [944, 245] on div "ILIQ 18th Sep 25 | 14:06 pm Angelina Marć DELIVERY: Deliveries can only be made…" at bounding box center [1228, 247] width 569 height 54
copy p "DELIVERY: Deliveries can only be made Monday - Thursday. Mr. Kirschke is the co…"
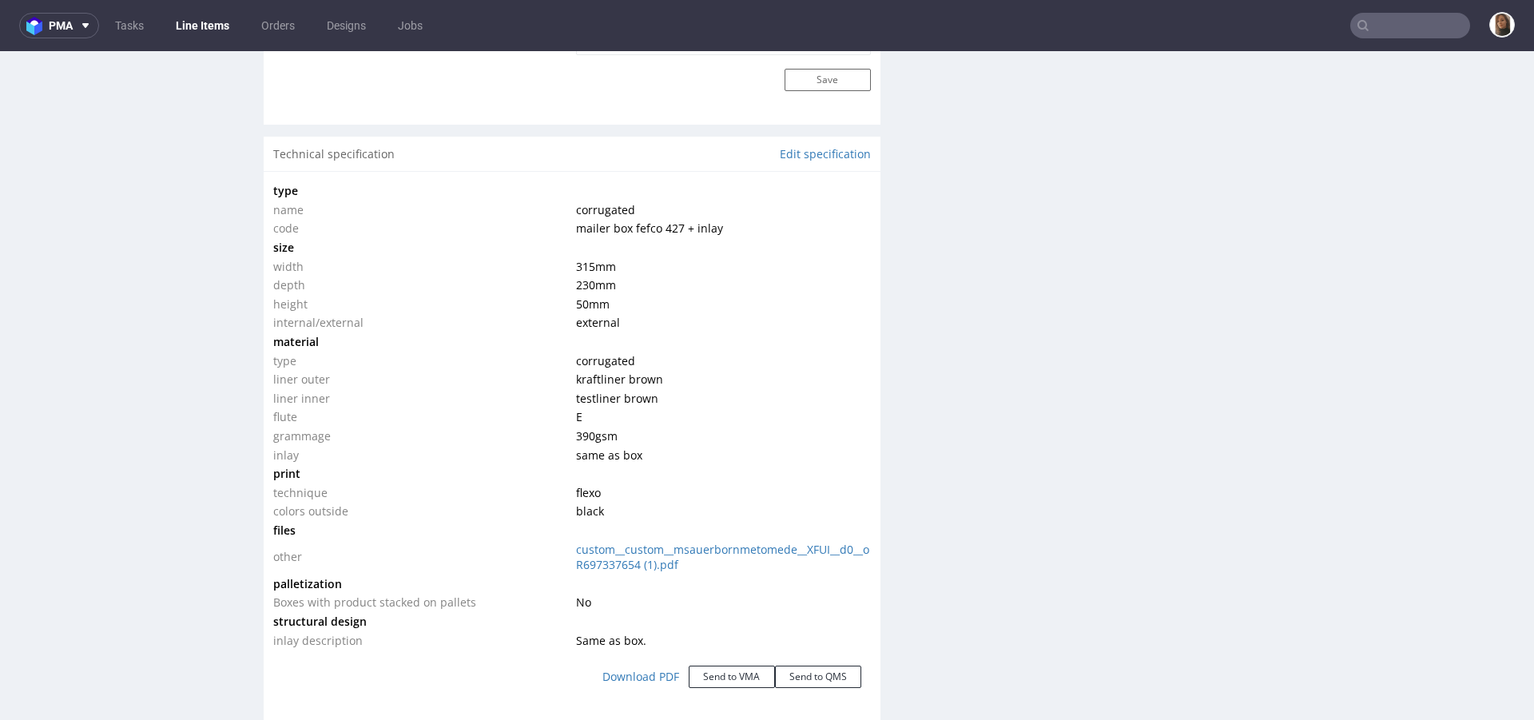
scroll to position [1298, 0]
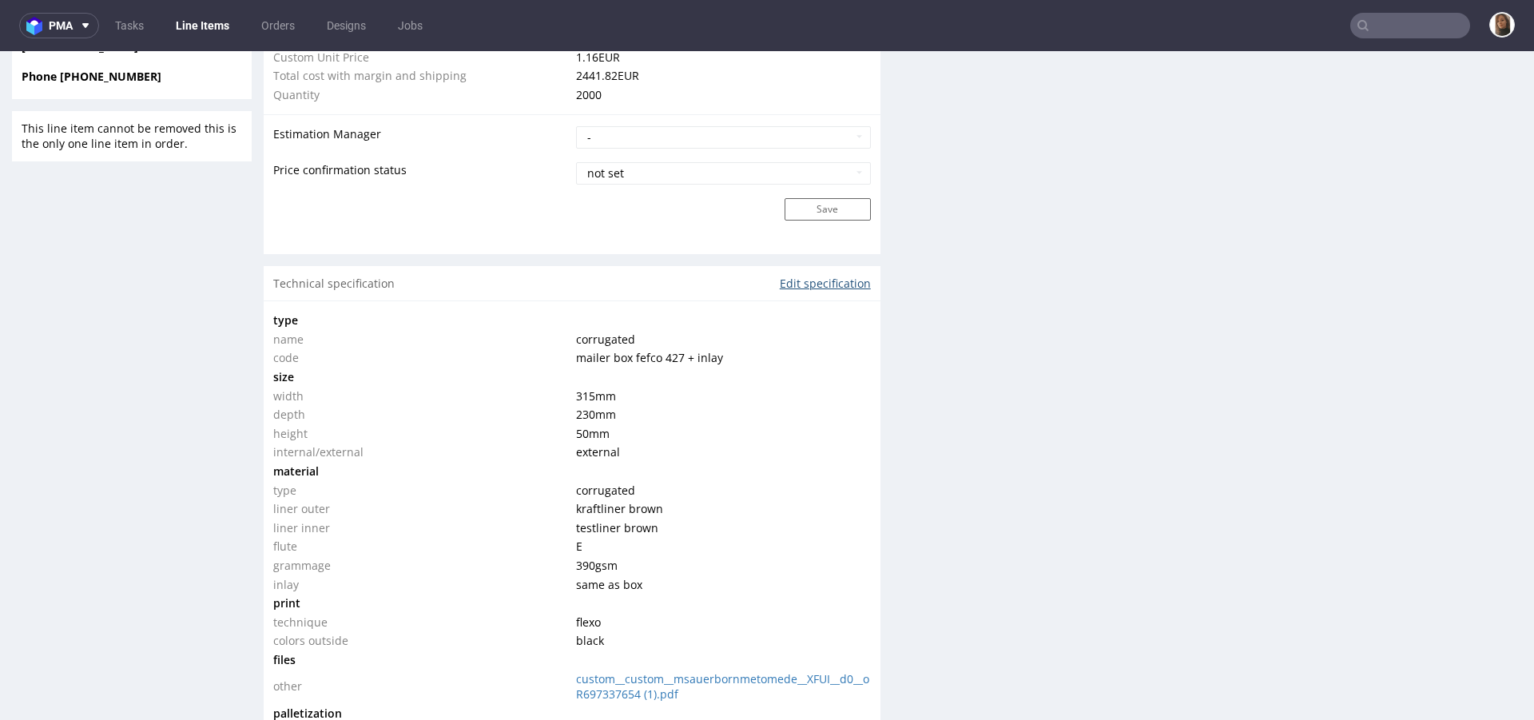
click at [794, 282] on link "Edit specification" at bounding box center [825, 284] width 91 height 16
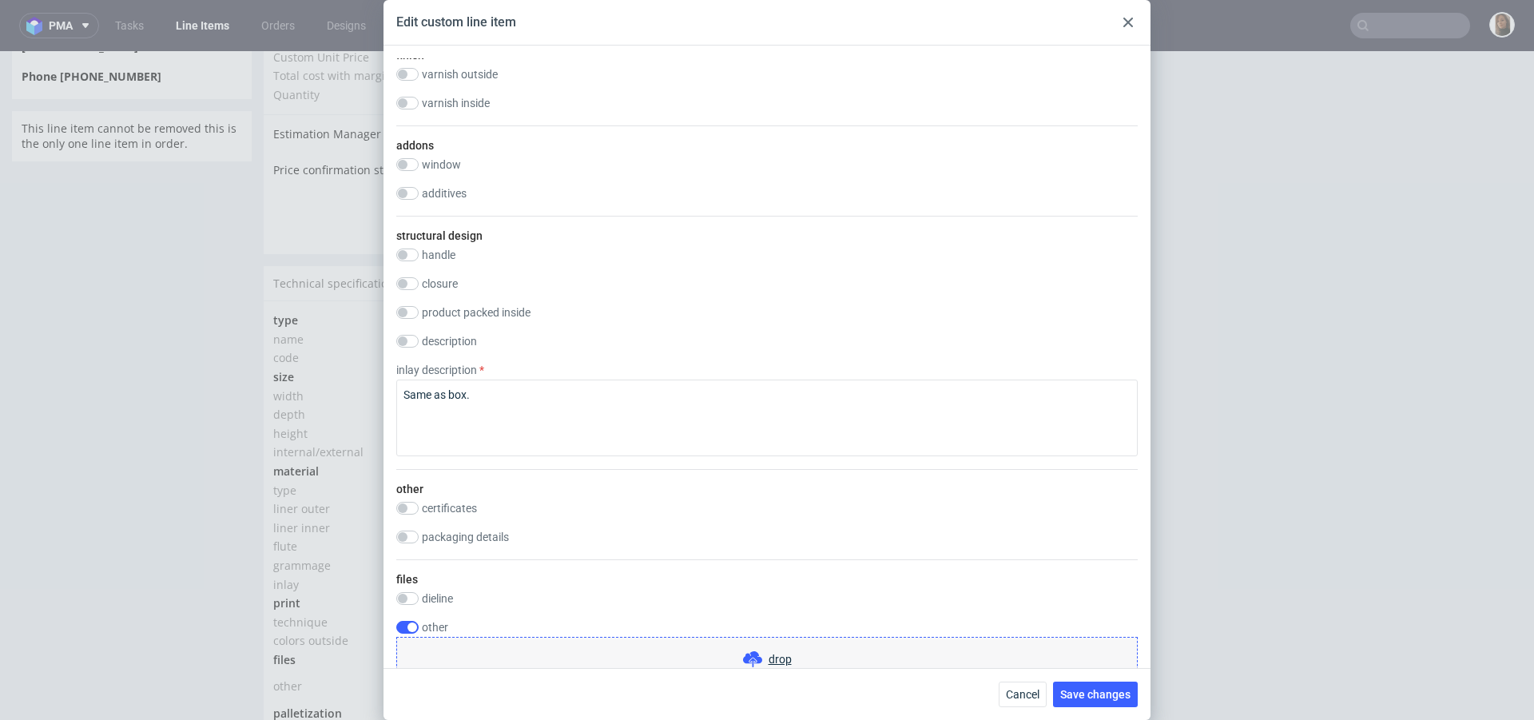
scroll to position [1183, 0]
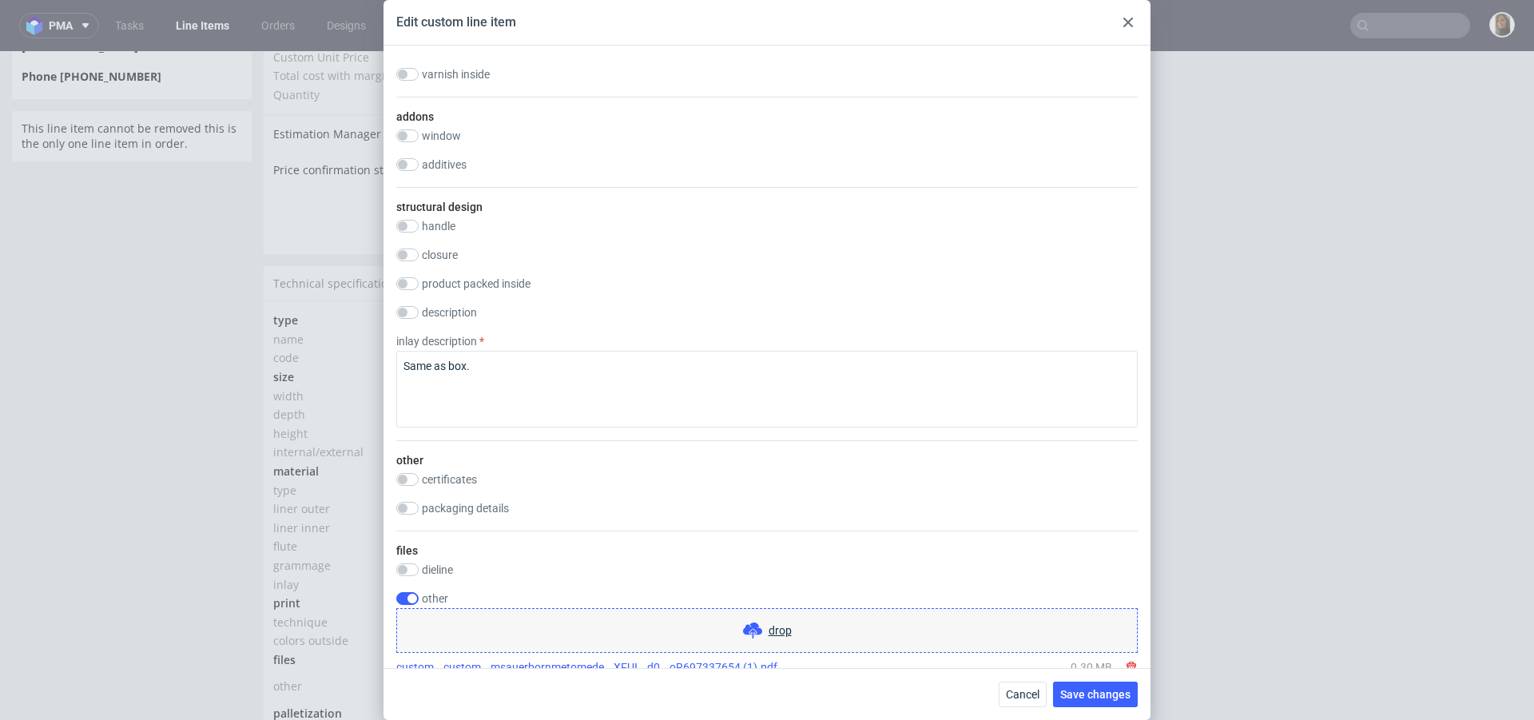
click at [477, 515] on label "packaging details" at bounding box center [465, 508] width 87 height 13
checkbox input "true"
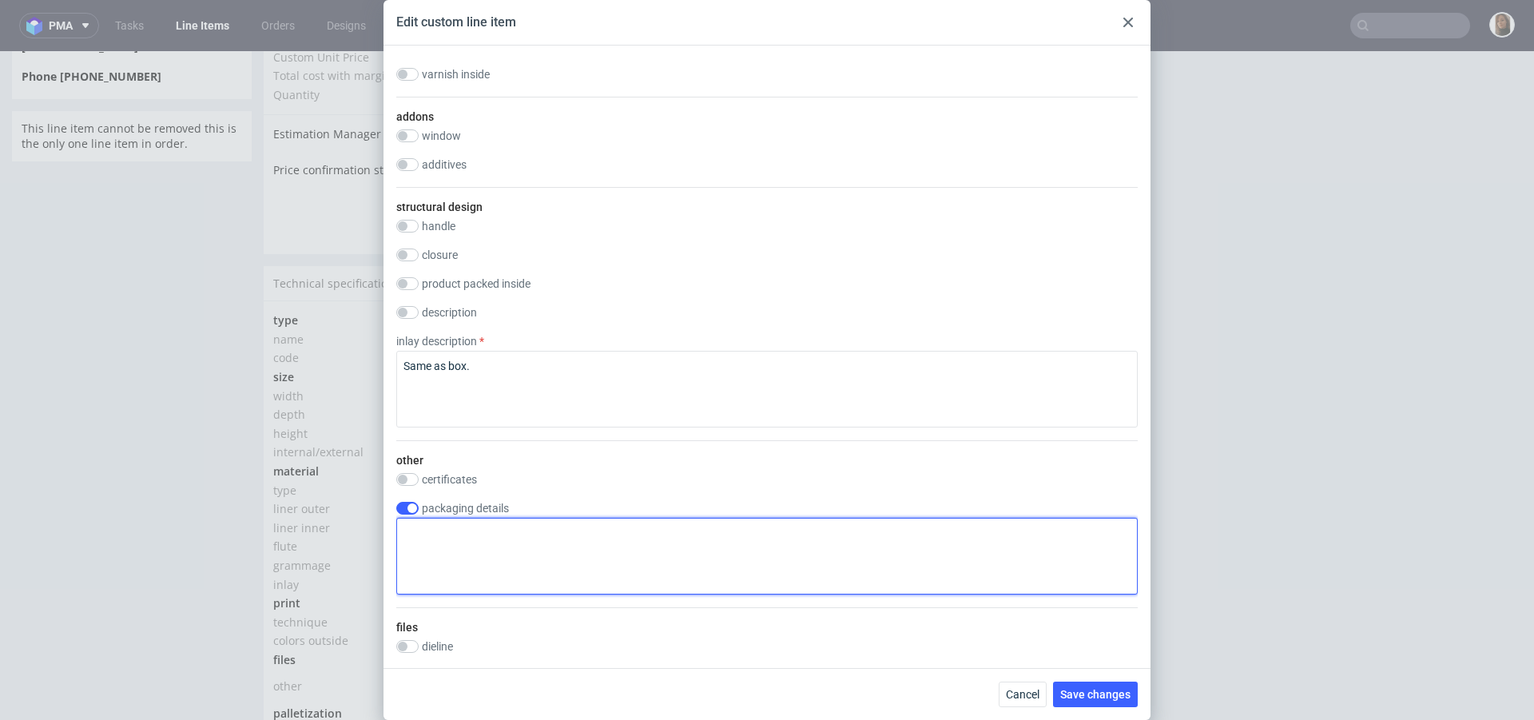
click at [491, 583] on textarea at bounding box center [767, 556] width 742 height 77
paste textarea "DELIVERY: Deliveries can only be made Monday - Thursday. Mr. Kirschke is the co…"
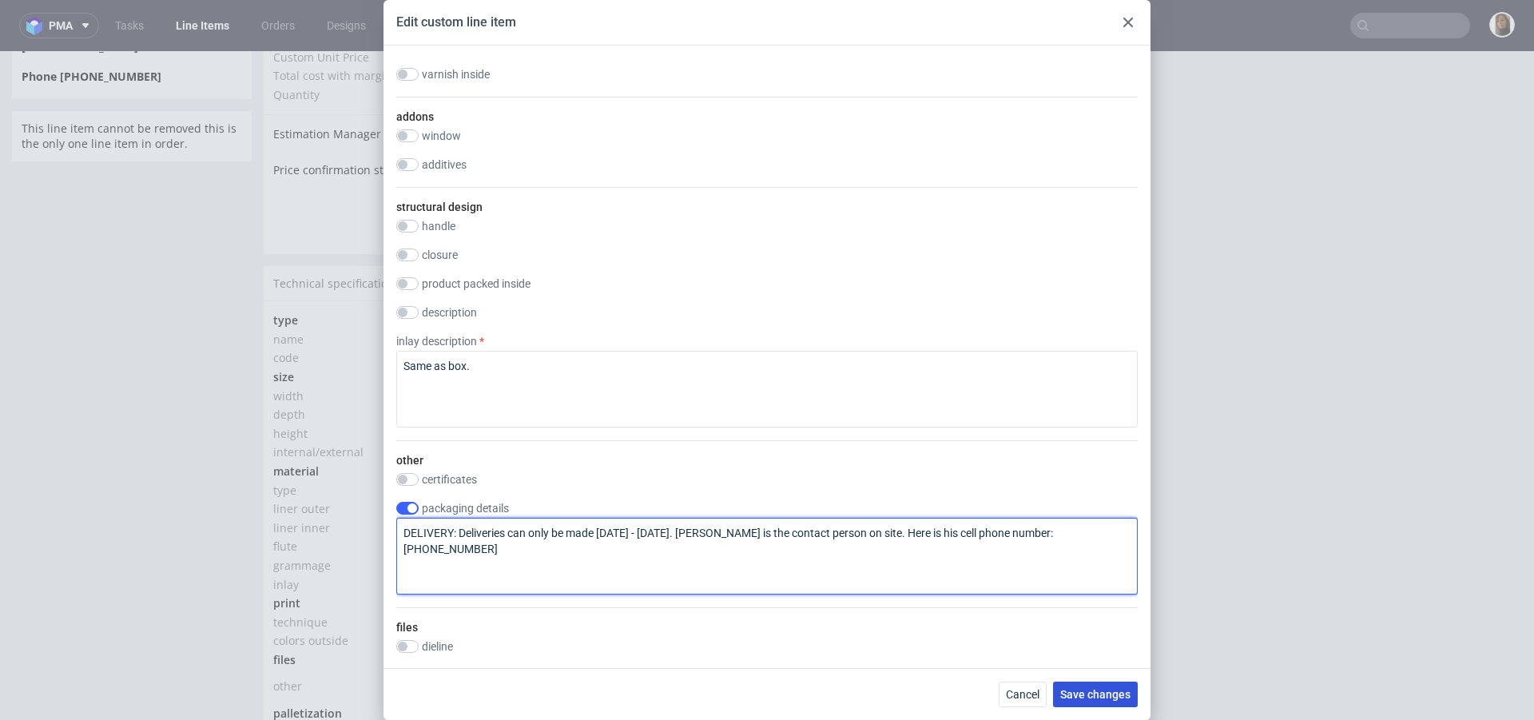
type textarea "DELIVERY: Deliveries can only be made Monday - Thursday. Mr. Kirschke is the co…"
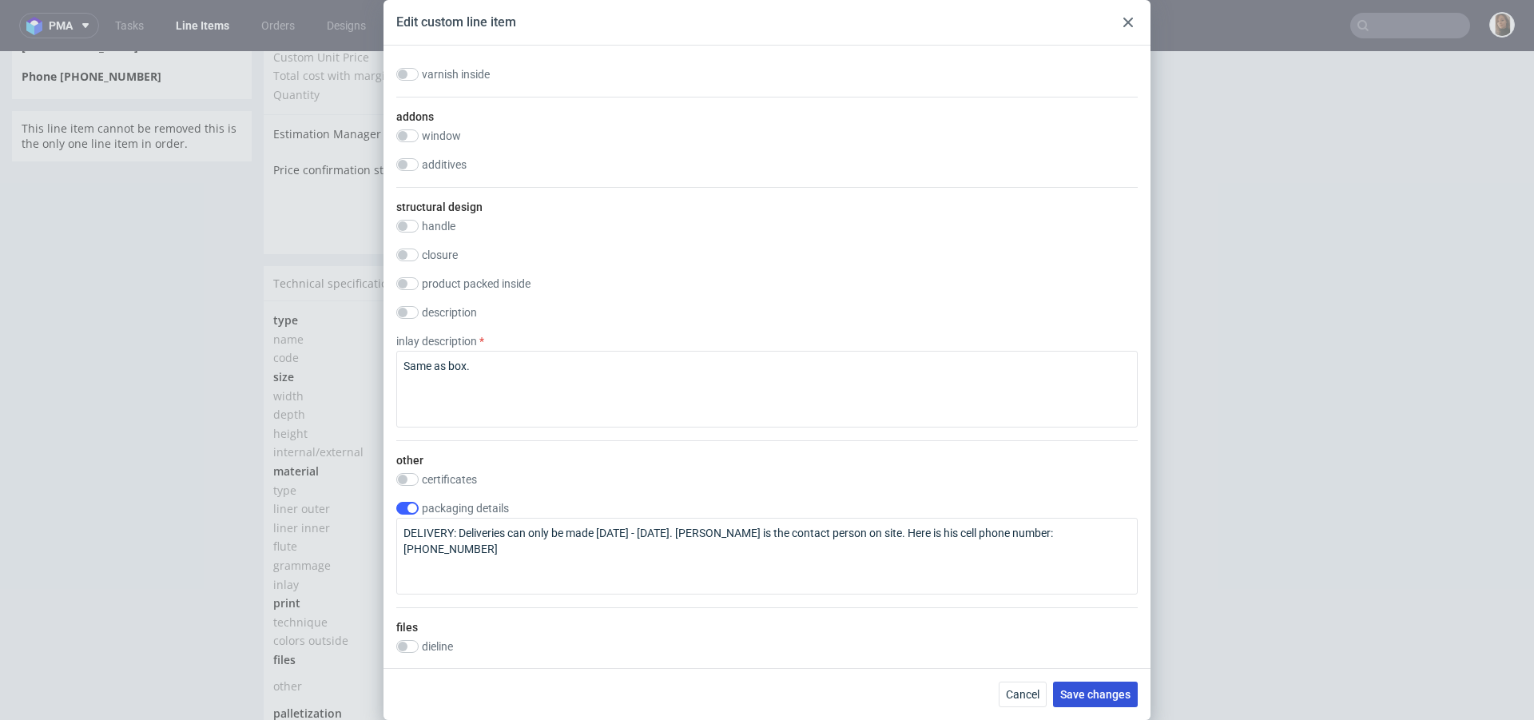
click at [1101, 687] on button "Save changes" at bounding box center [1095, 695] width 85 height 26
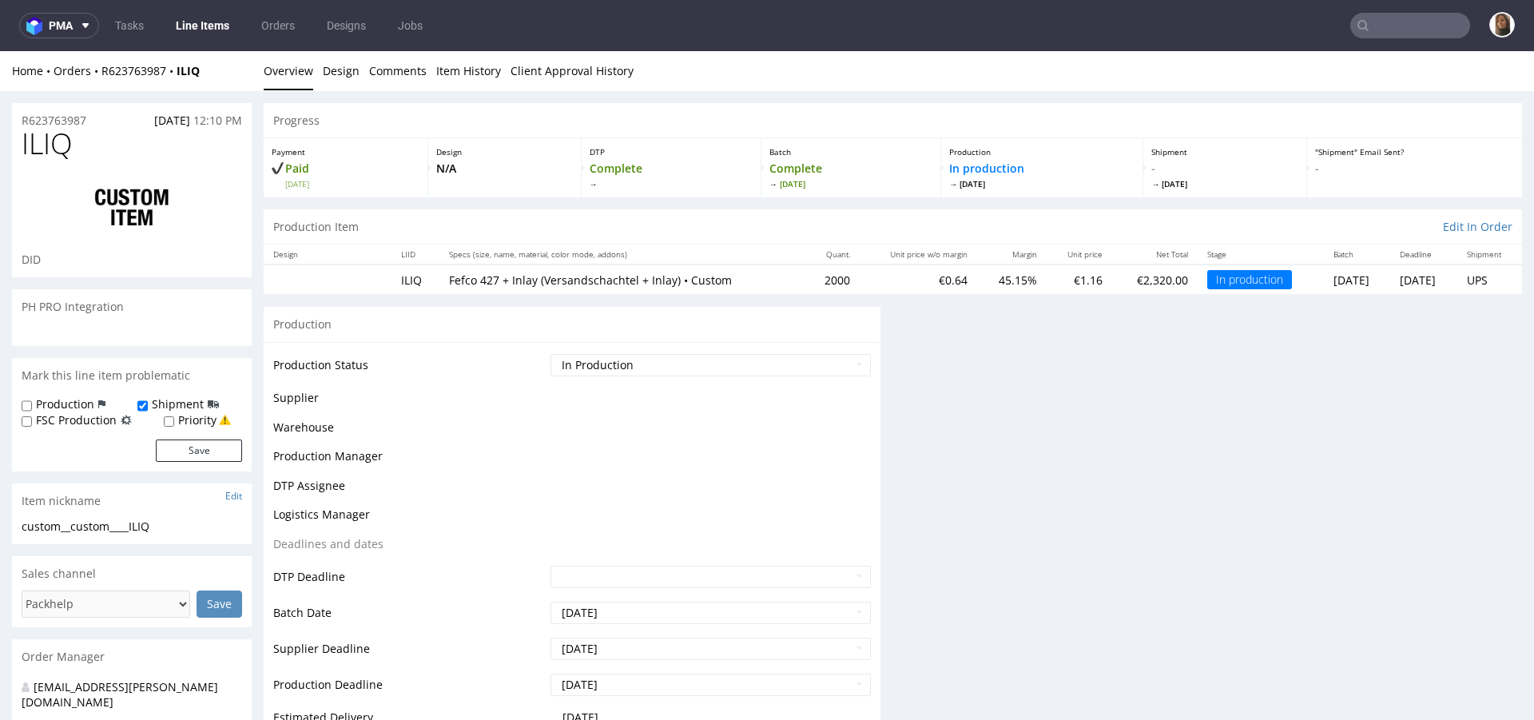
scroll to position [0, 0]
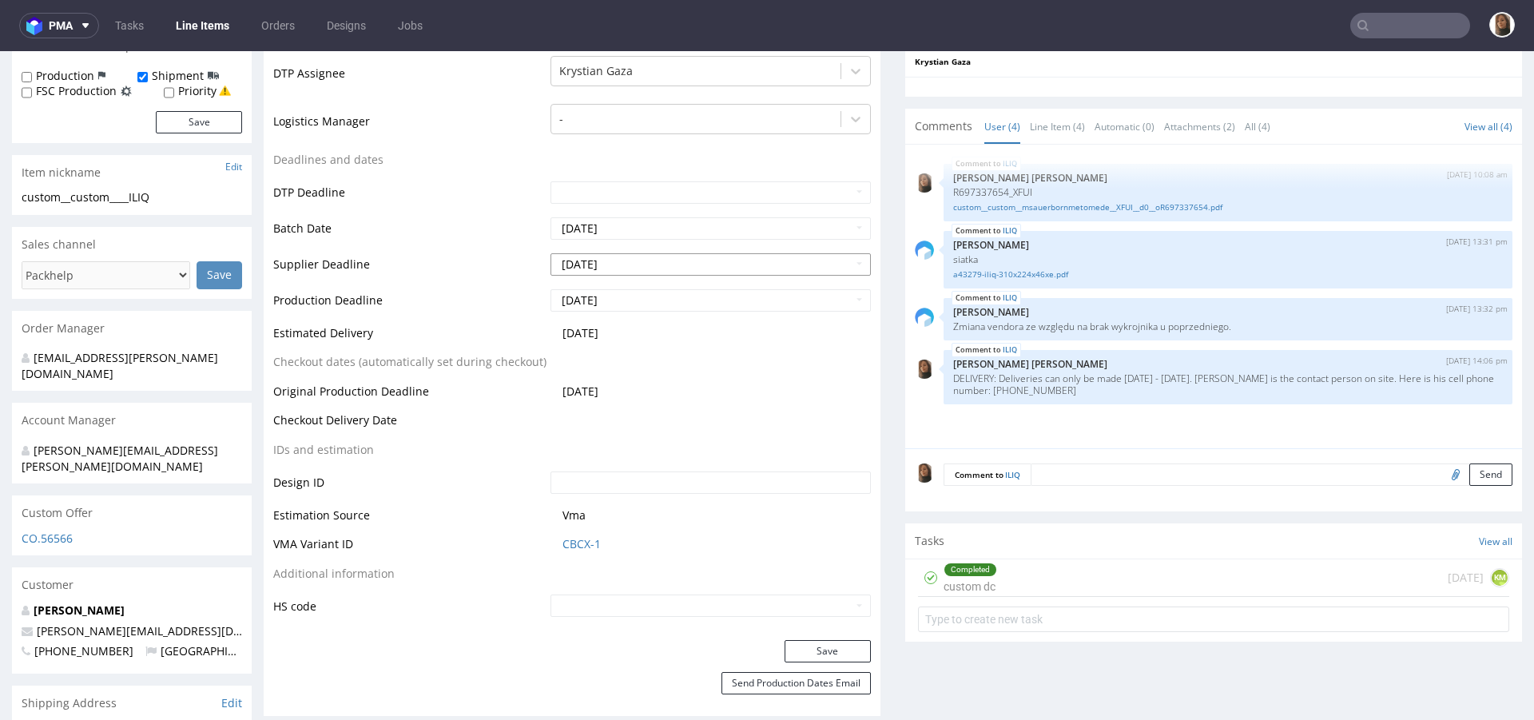
scroll to position [717, 0]
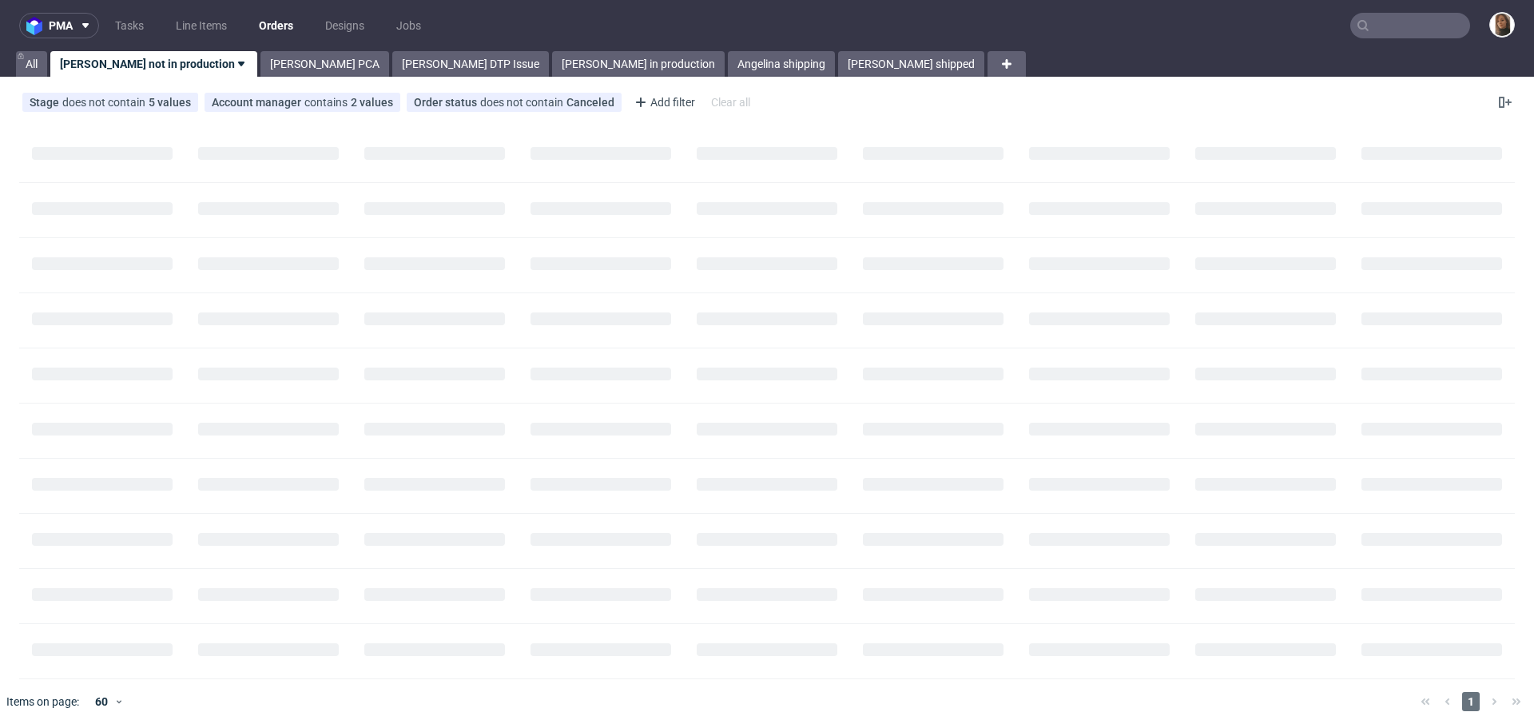
click at [1403, 34] on input "text" at bounding box center [1411, 26] width 120 height 26
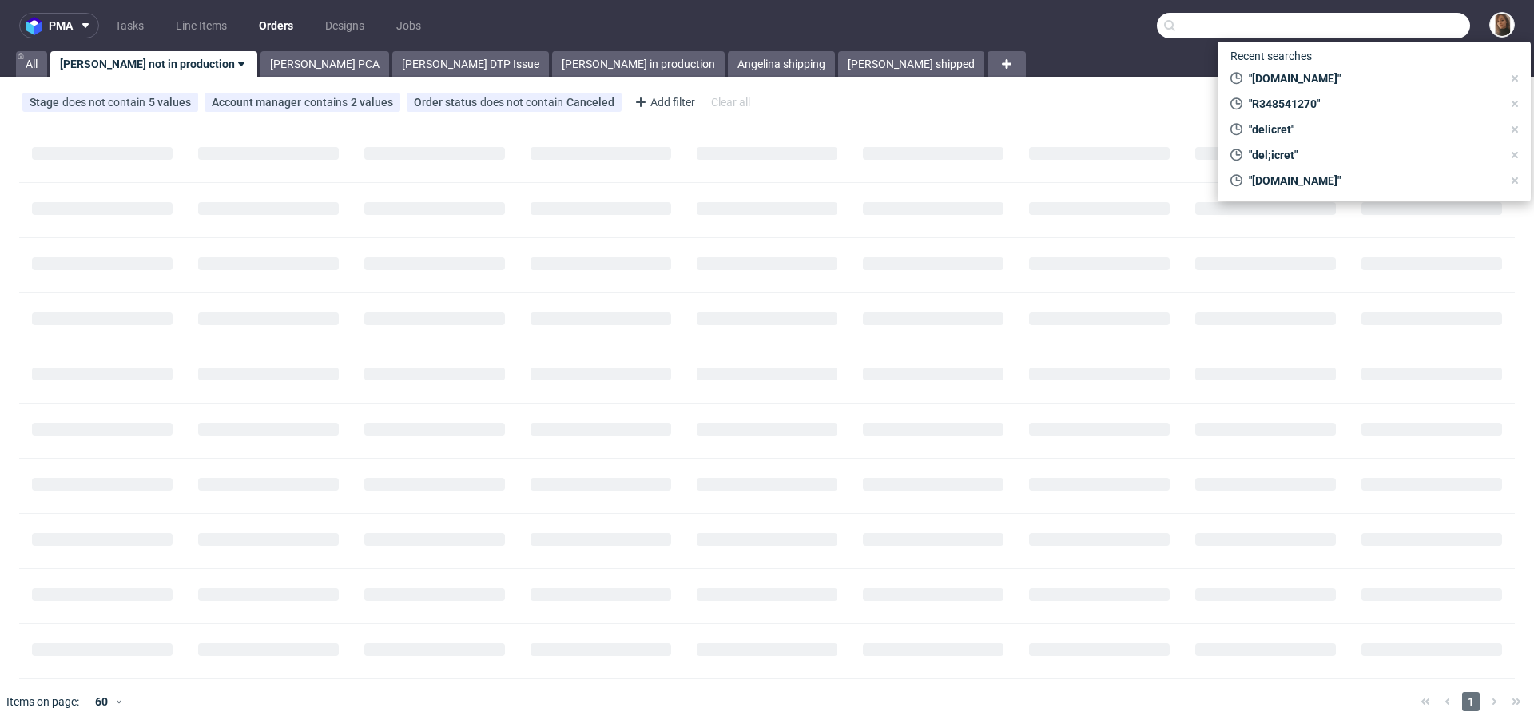
paste input "[PERSON_NAME]"
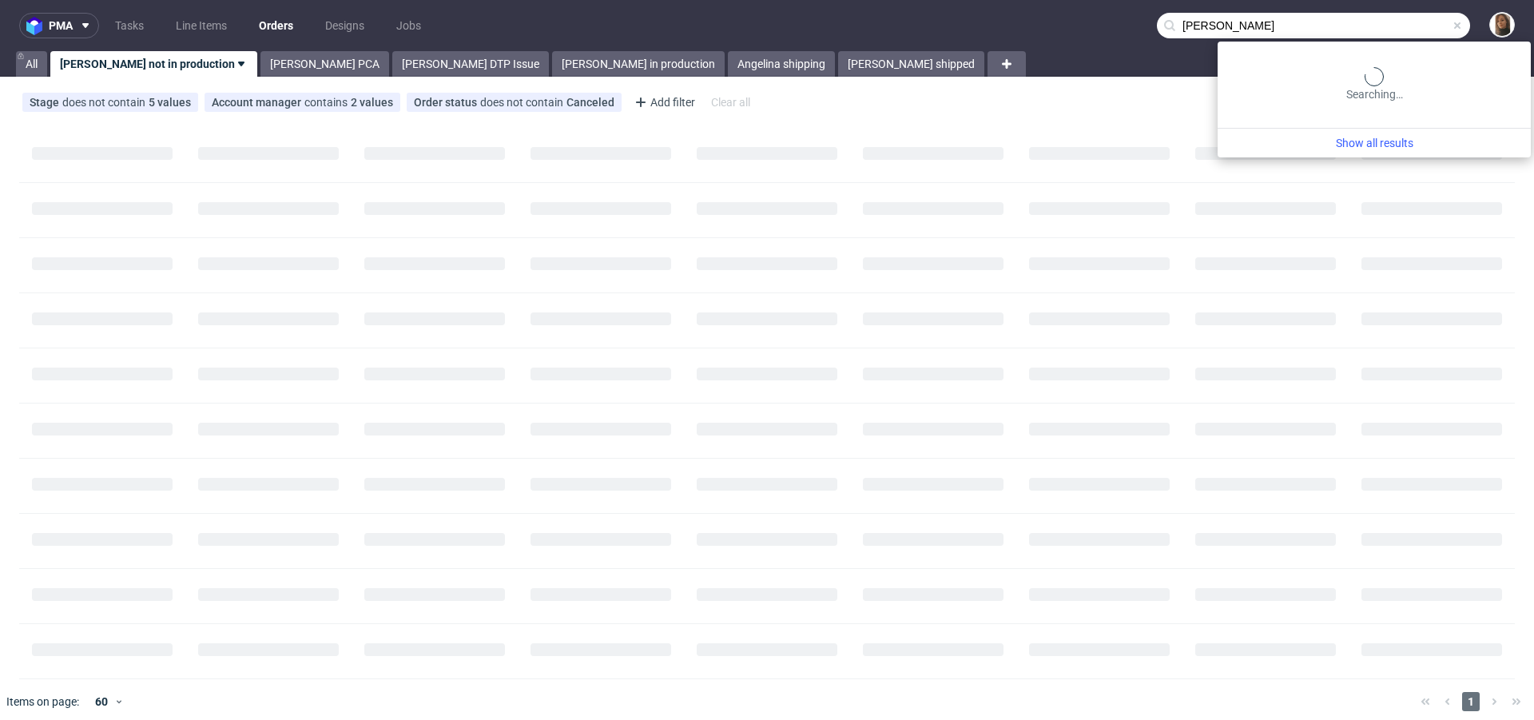
type input "[PERSON_NAME]"
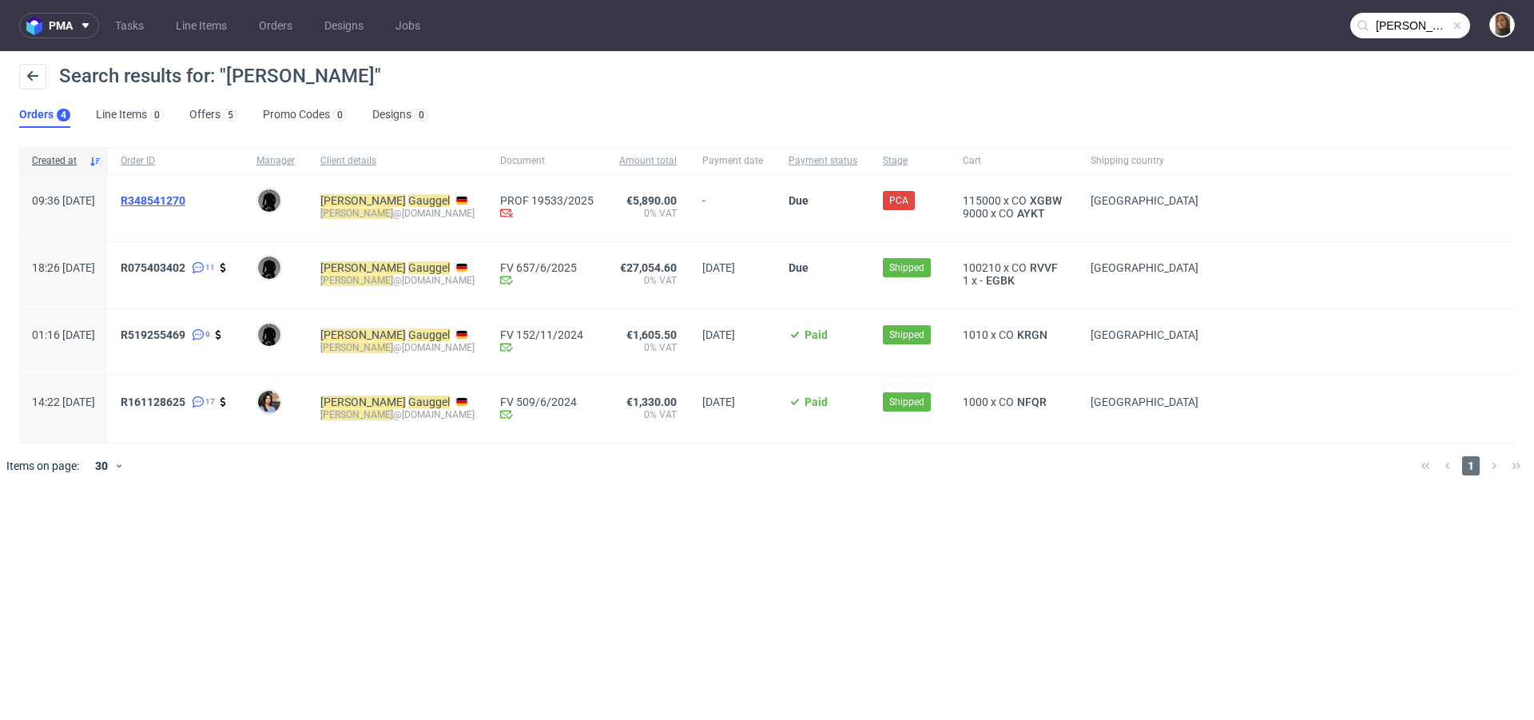
click at [185, 201] on span "R348541270" at bounding box center [153, 200] width 65 height 13
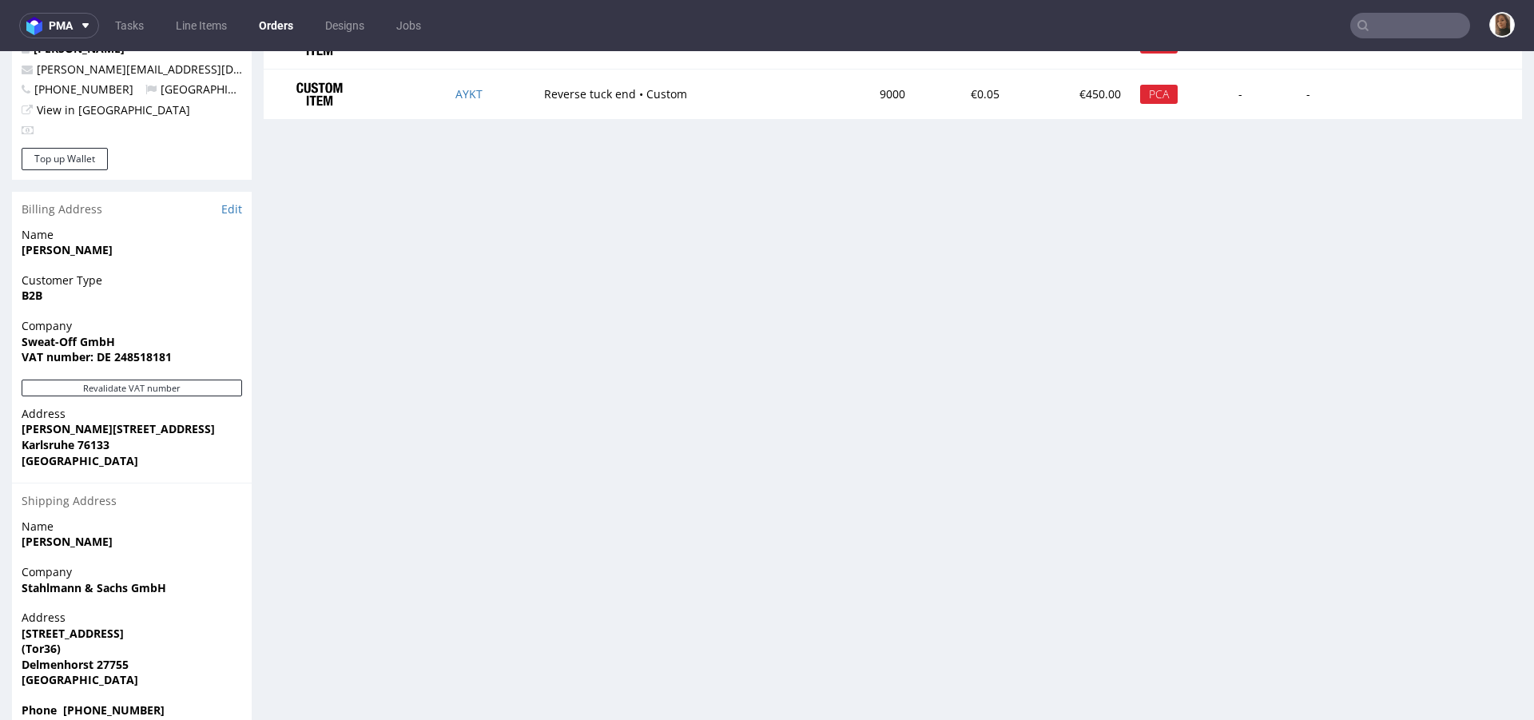
scroll to position [604, 0]
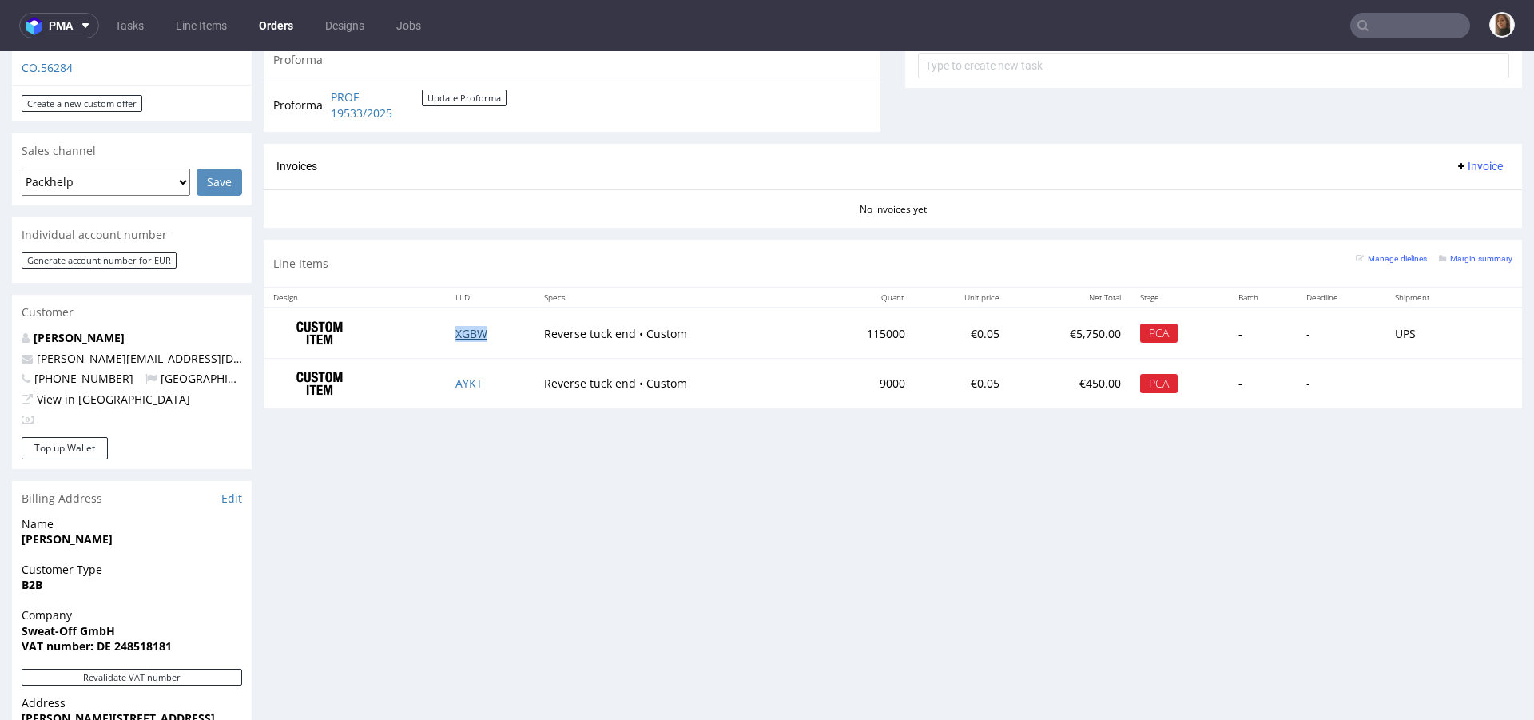
click at [468, 328] on link "XGBW" at bounding box center [472, 333] width 32 height 15
click at [469, 385] on link "AYKT" at bounding box center [469, 383] width 27 height 15
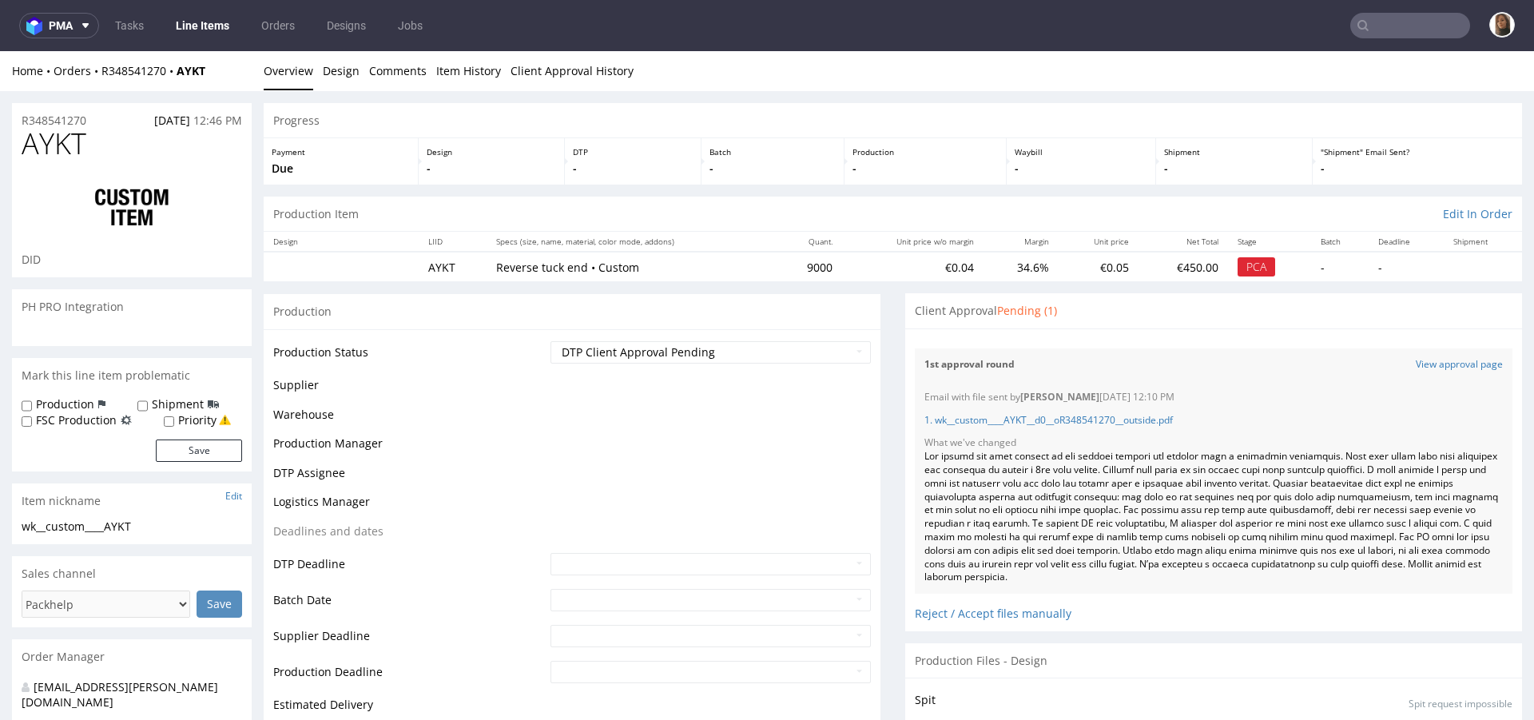
scroll to position [201, 0]
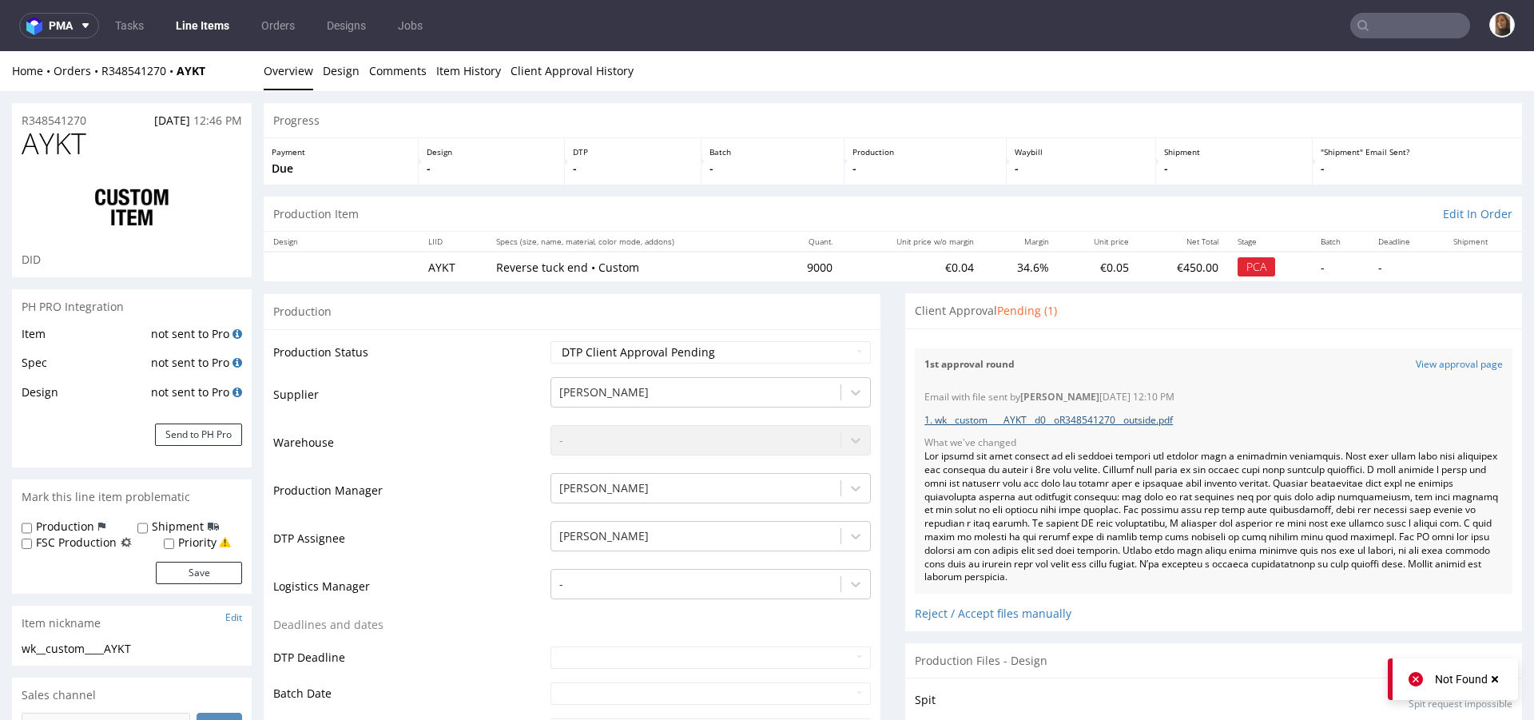
click at [1140, 420] on link "1. wk__custom____AYKT__d0__oR348541270__outside.pdf" at bounding box center [1049, 420] width 249 height 14
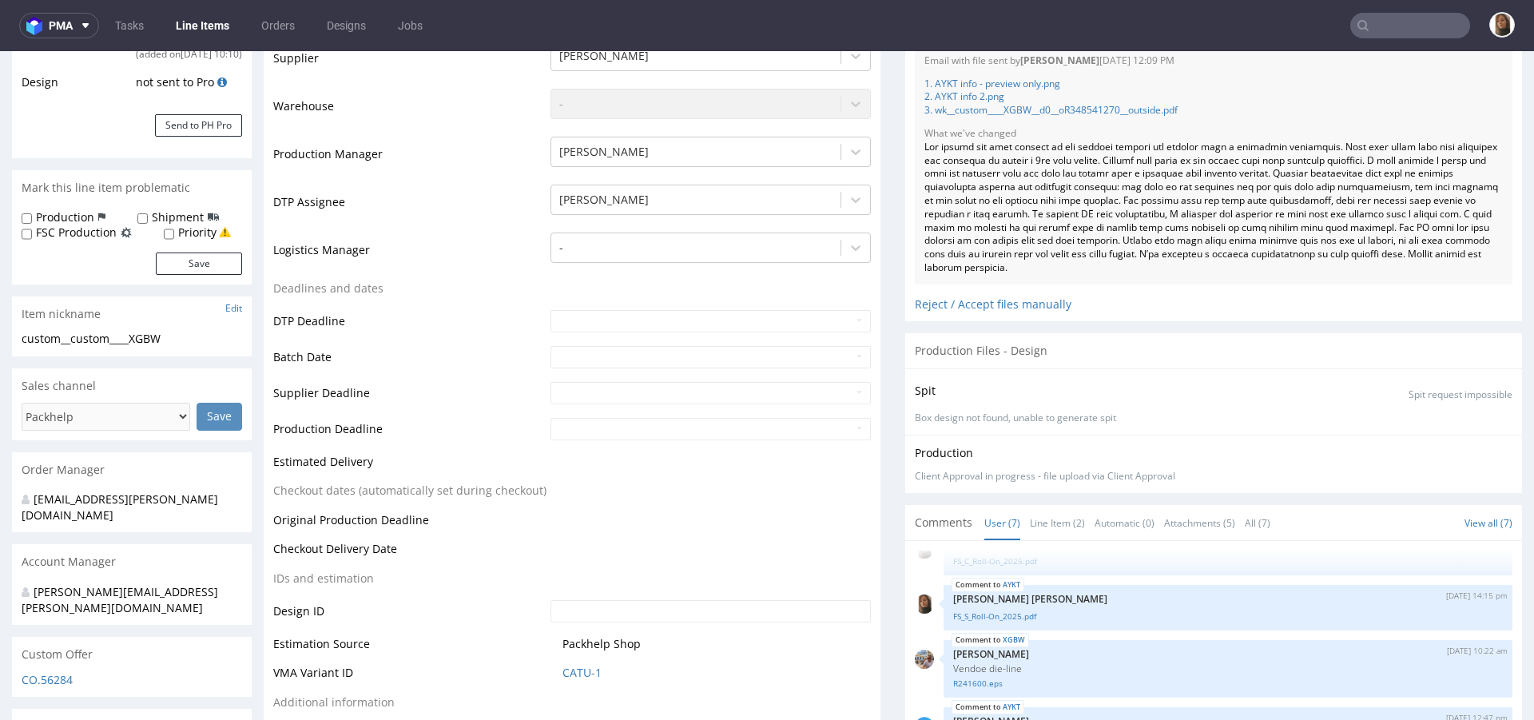
scroll to position [519, 0]
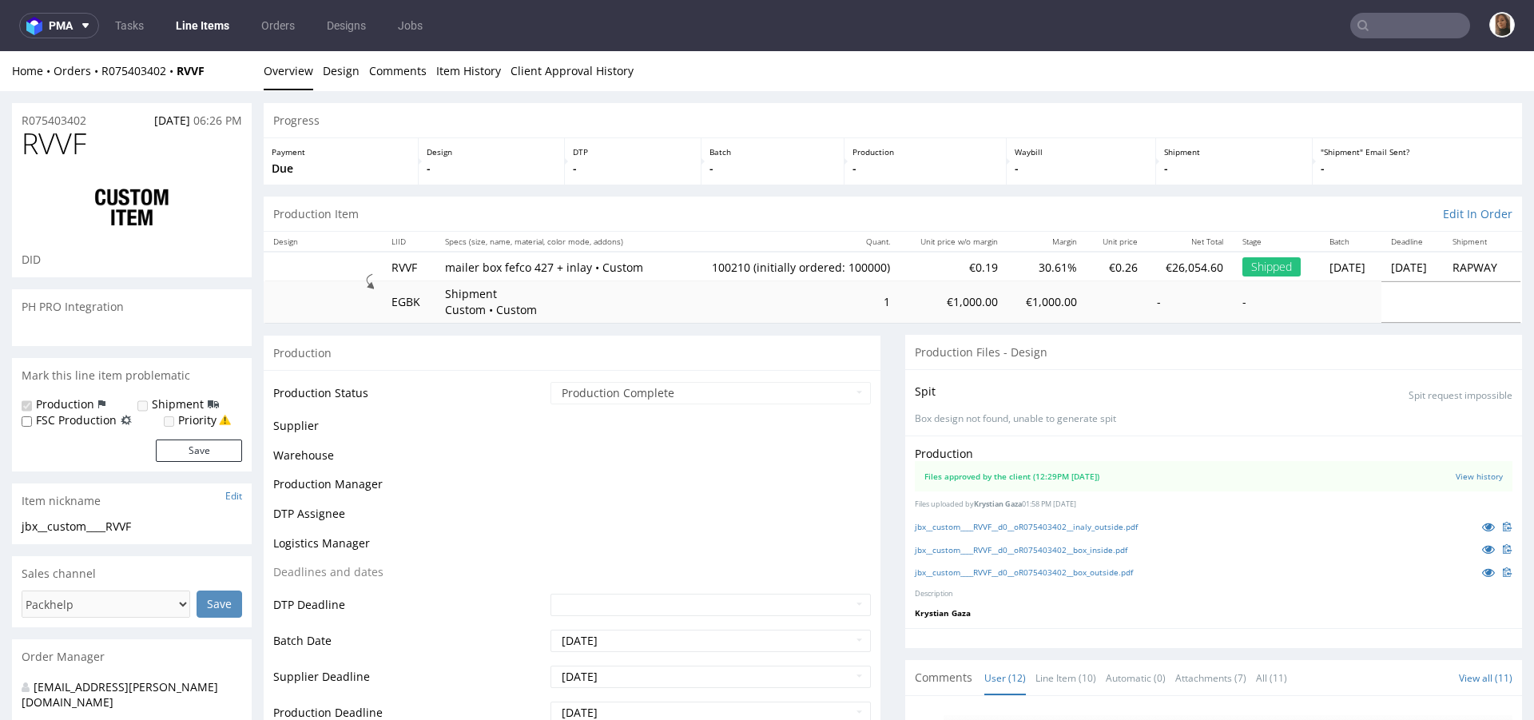
scroll to position [542, 0]
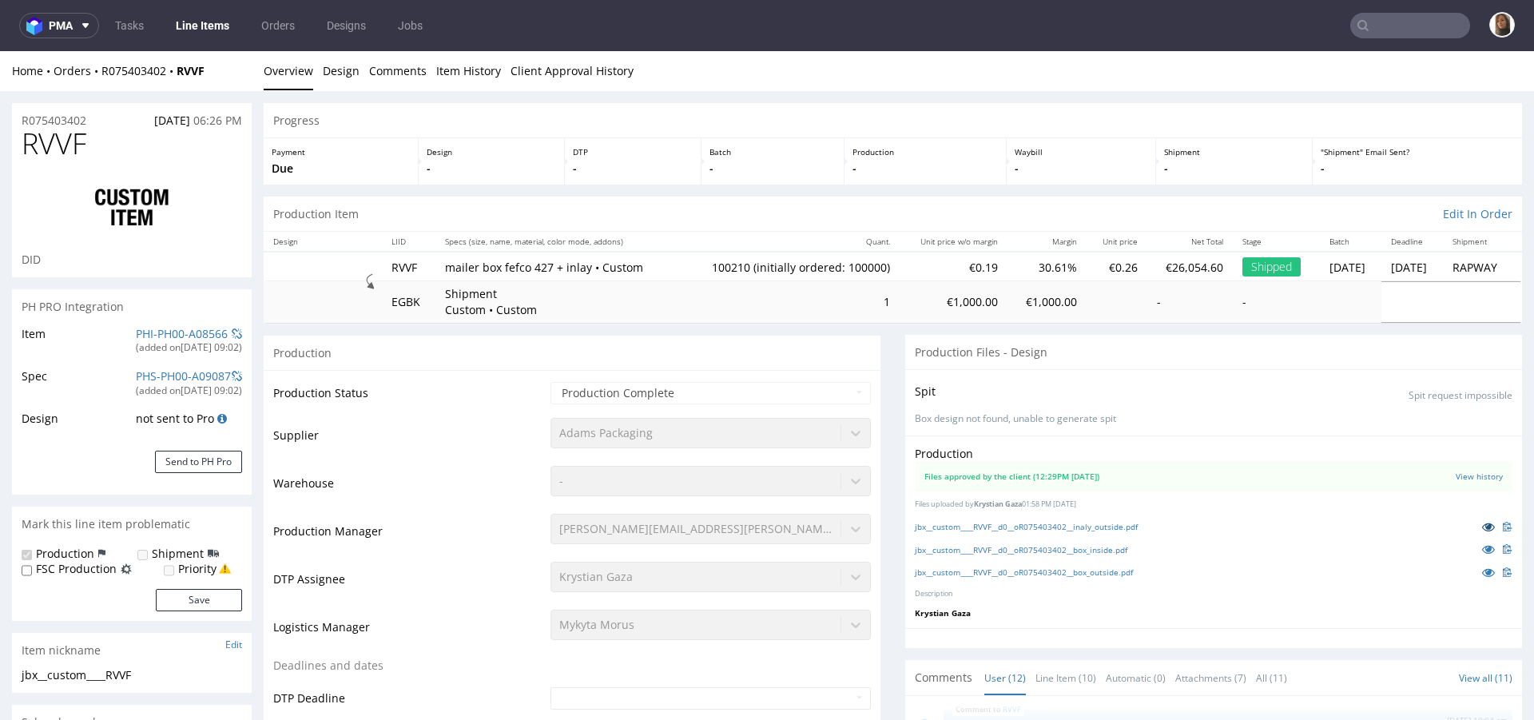
click at [1482, 525] on icon at bounding box center [1488, 526] width 13 height 11
click at [1482, 543] on icon at bounding box center [1488, 548] width 13 height 11
click at [1482, 568] on icon at bounding box center [1488, 572] width 13 height 11
click at [1395, 22] on input "text" at bounding box center [1411, 26] width 120 height 26
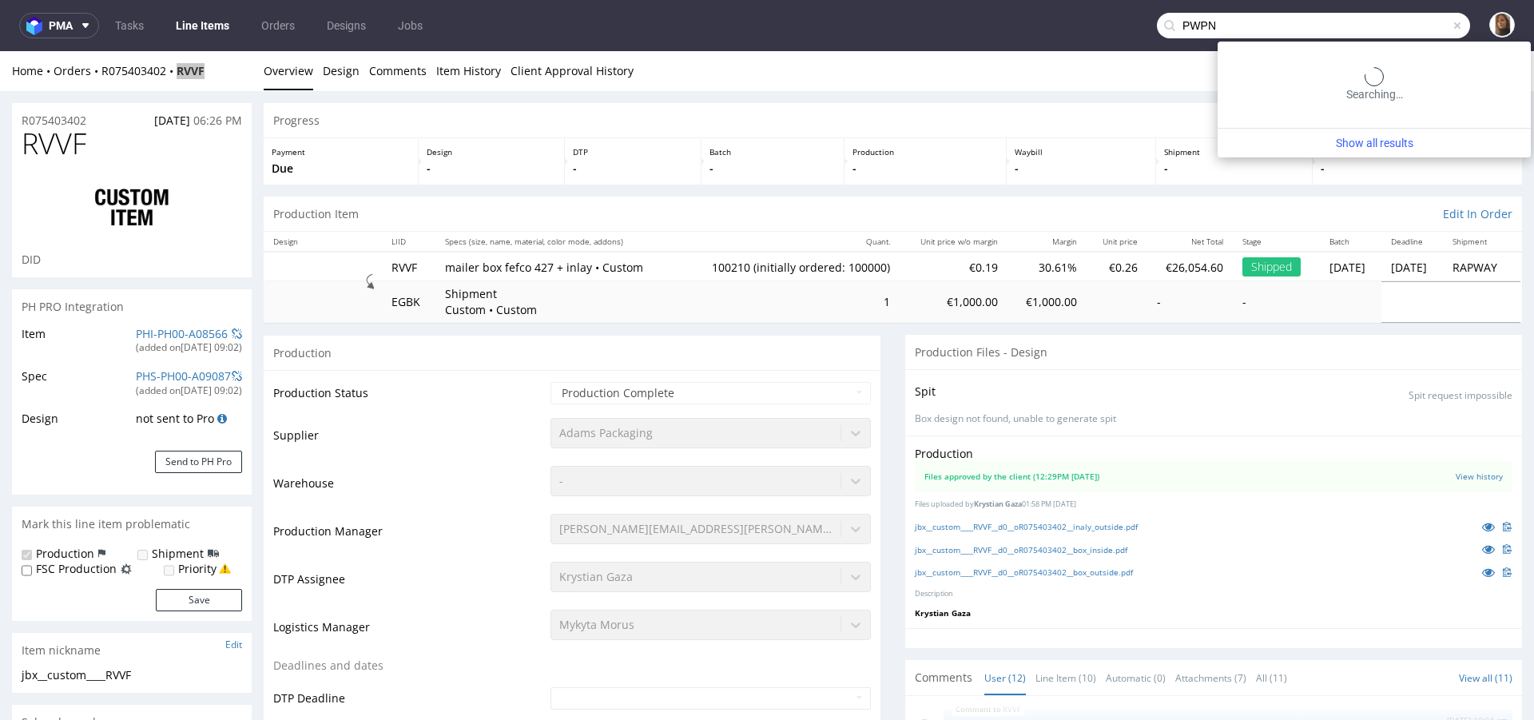
type input "PWPN"
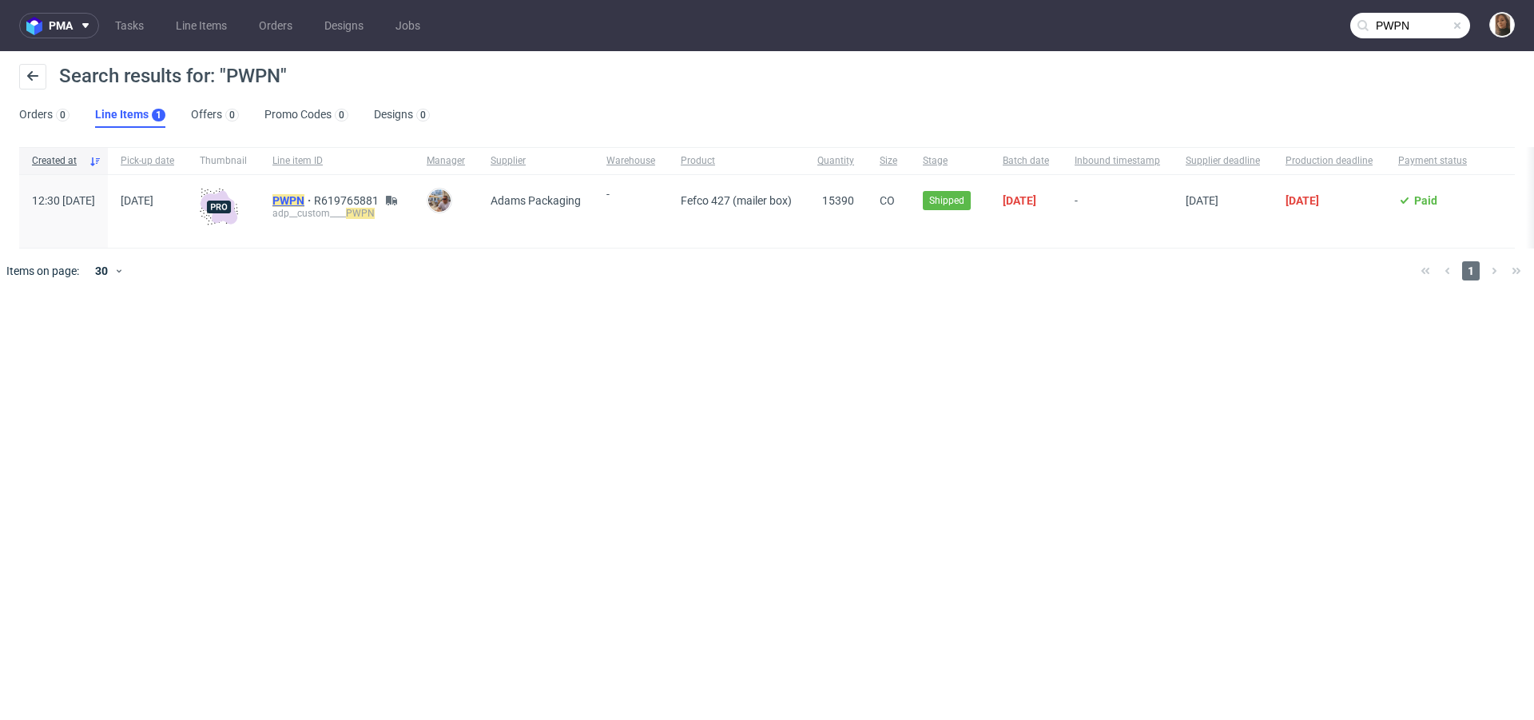
click at [314, 204] on span "PWPN" at bounding box center [294, 200] width 42 height 13
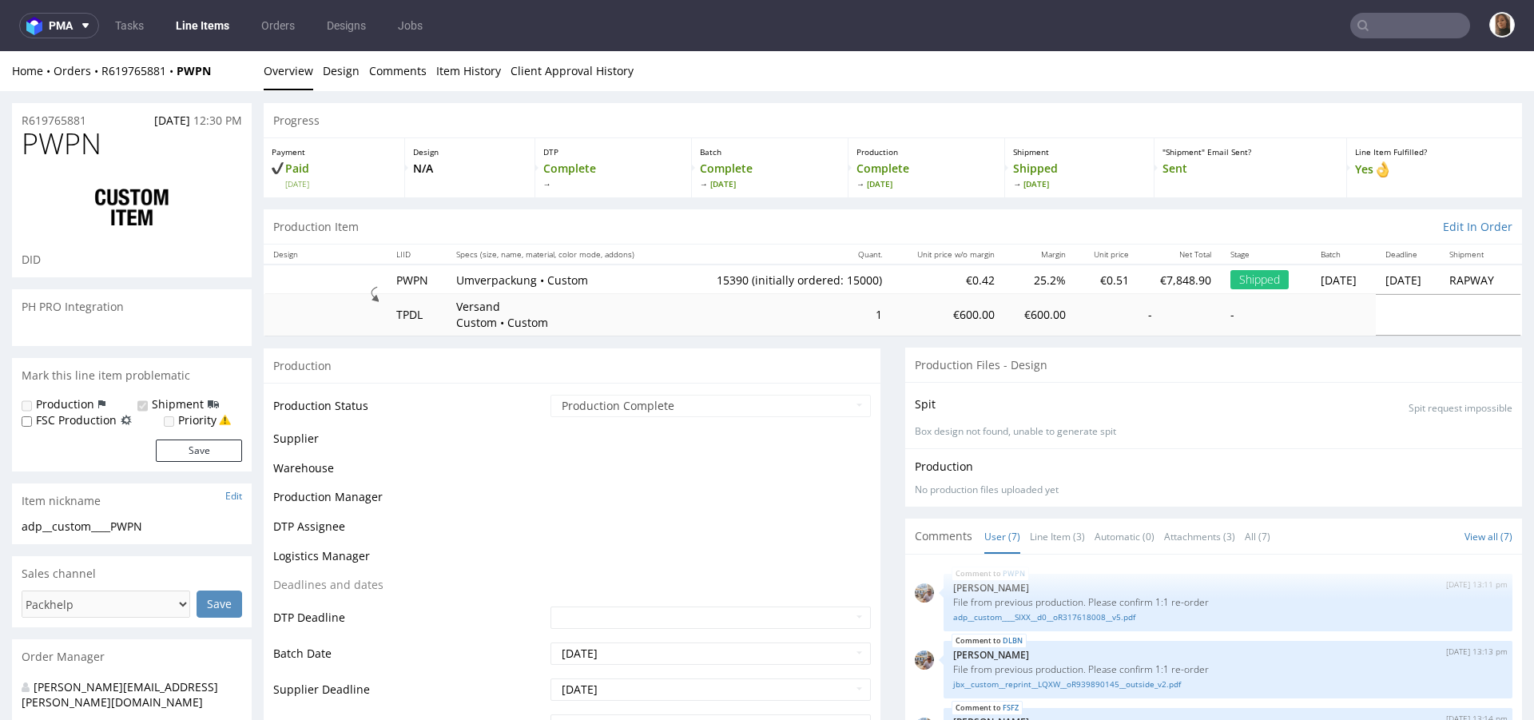
scroll to position [137, 0]
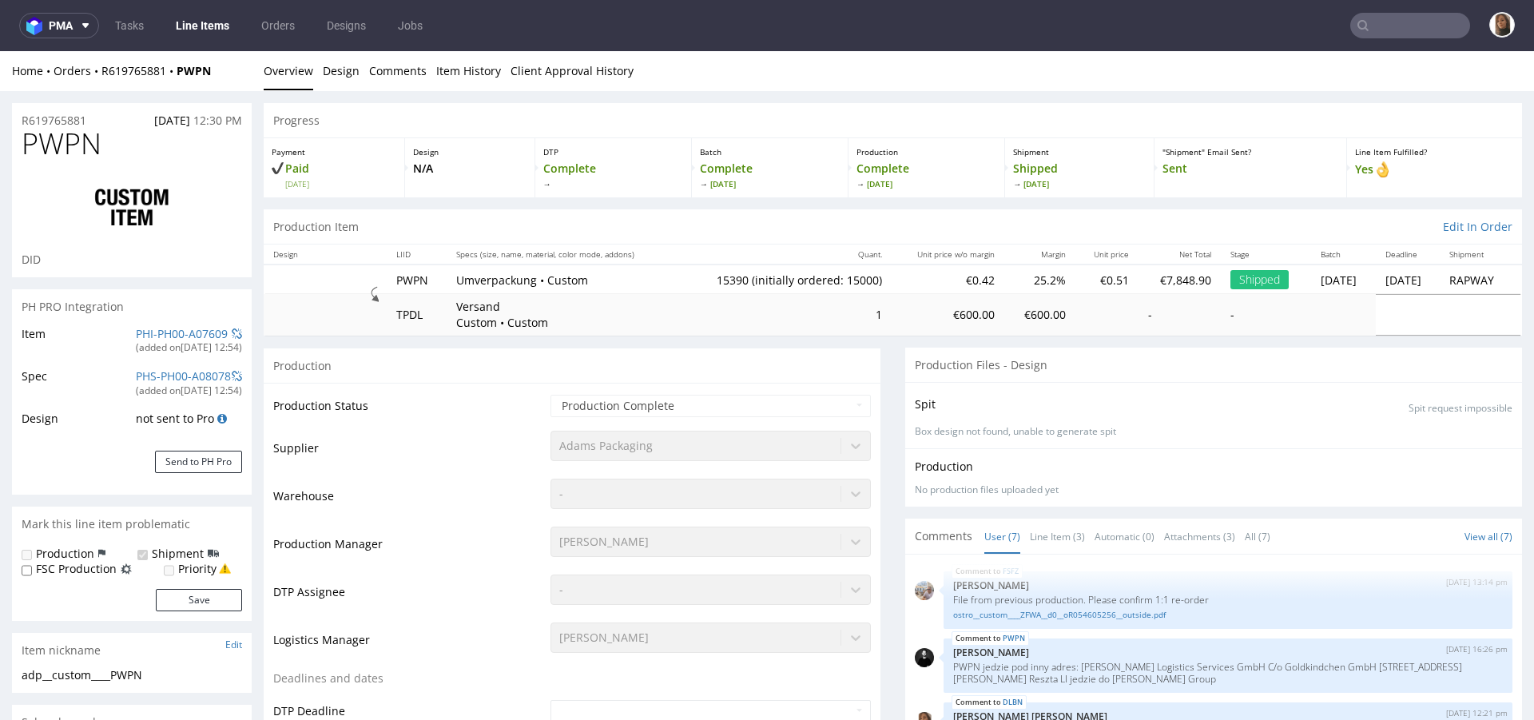
select select "in_progress"
click at [1035, 537] on link "Line Item (3)" at bounding box center [1057, 536] width 55 height 34
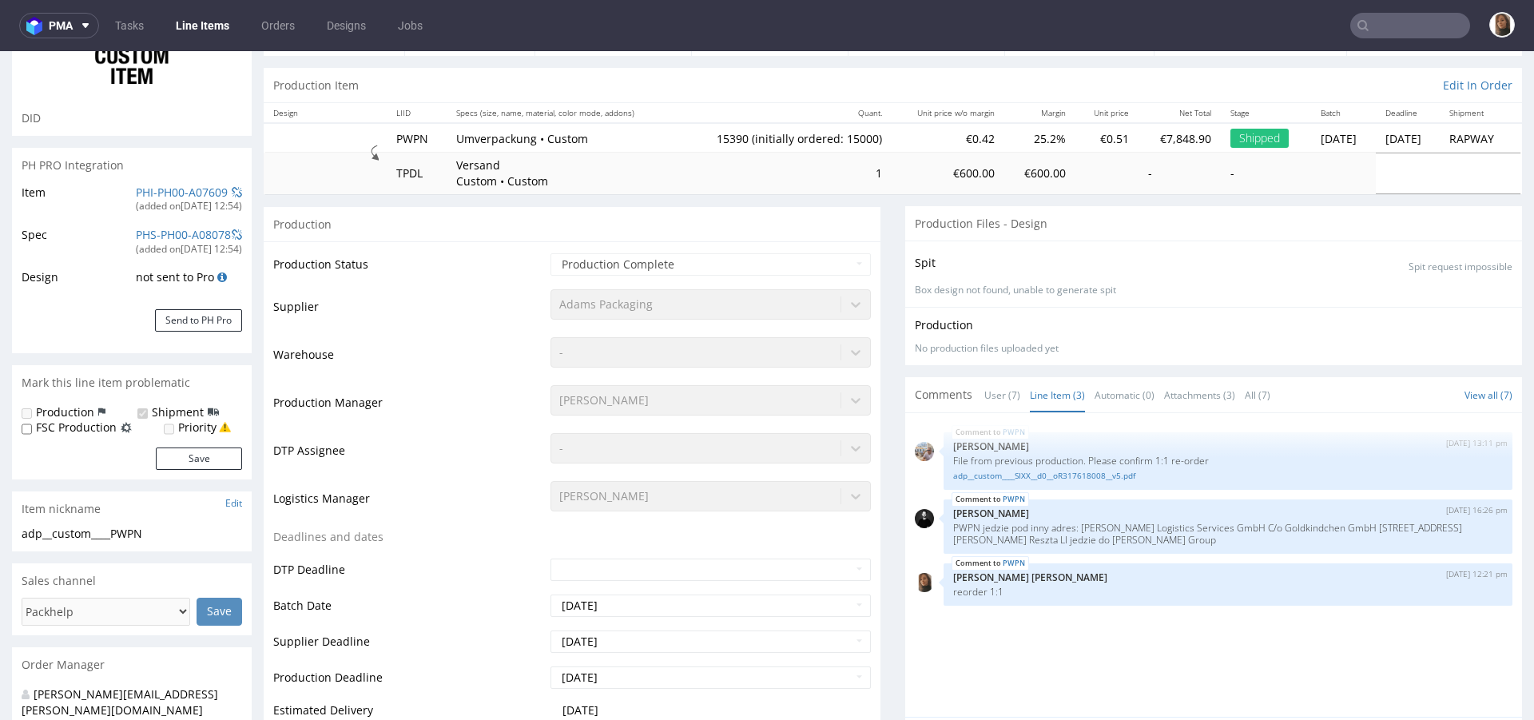
scroll to position [267, 0]
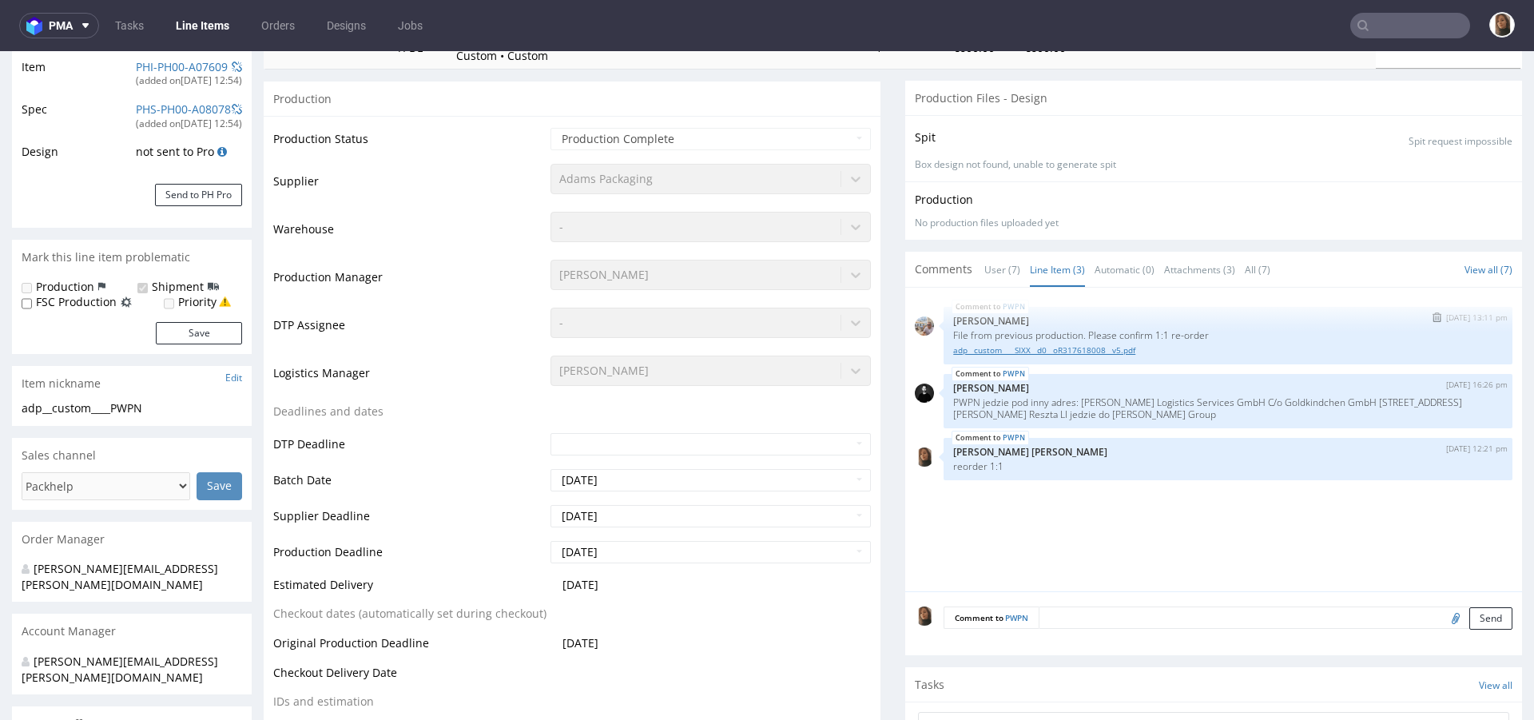
click at [987, 347] on link "adp__custom____SIXX__d0__oR317618008__v5.pdf" at bounding box center [1228, 350] width 550 height 12
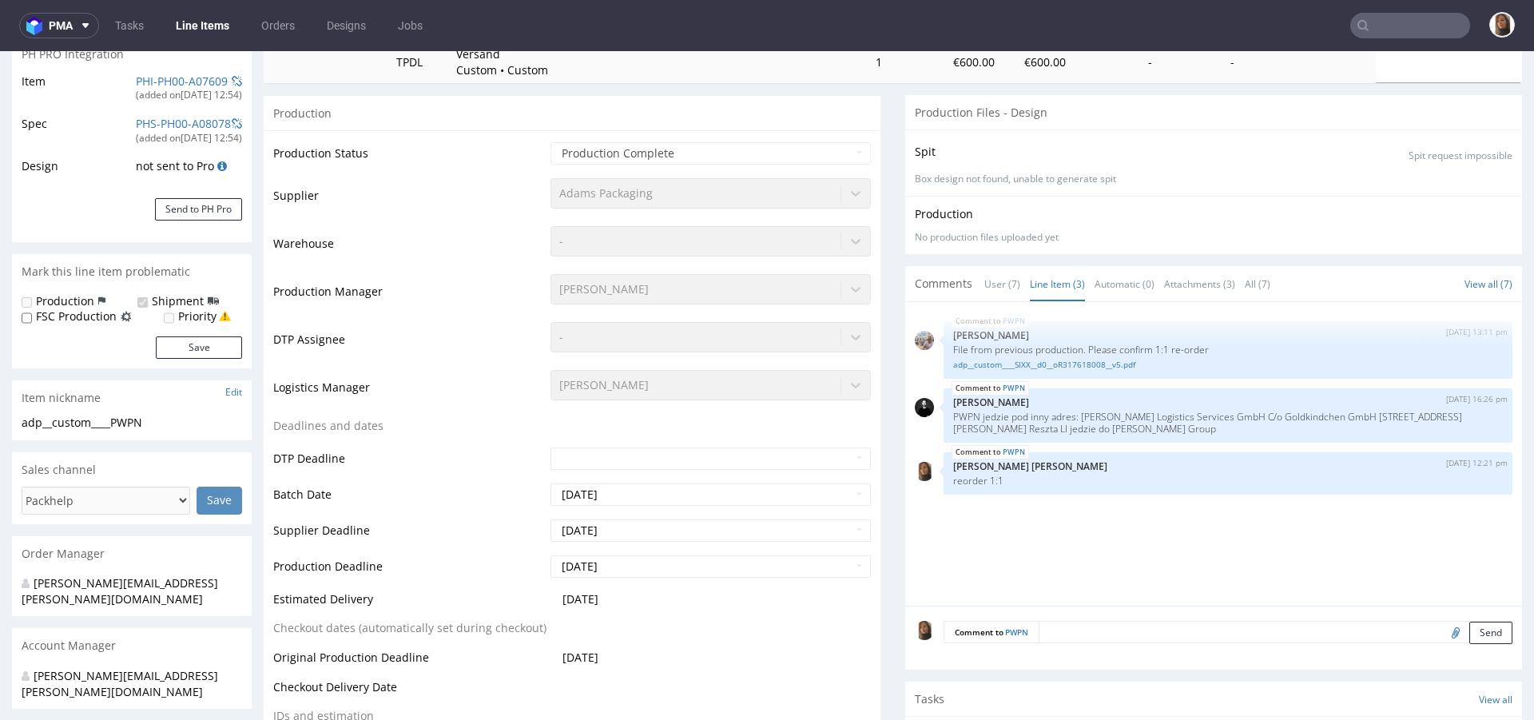
scroll to position [276, 0]
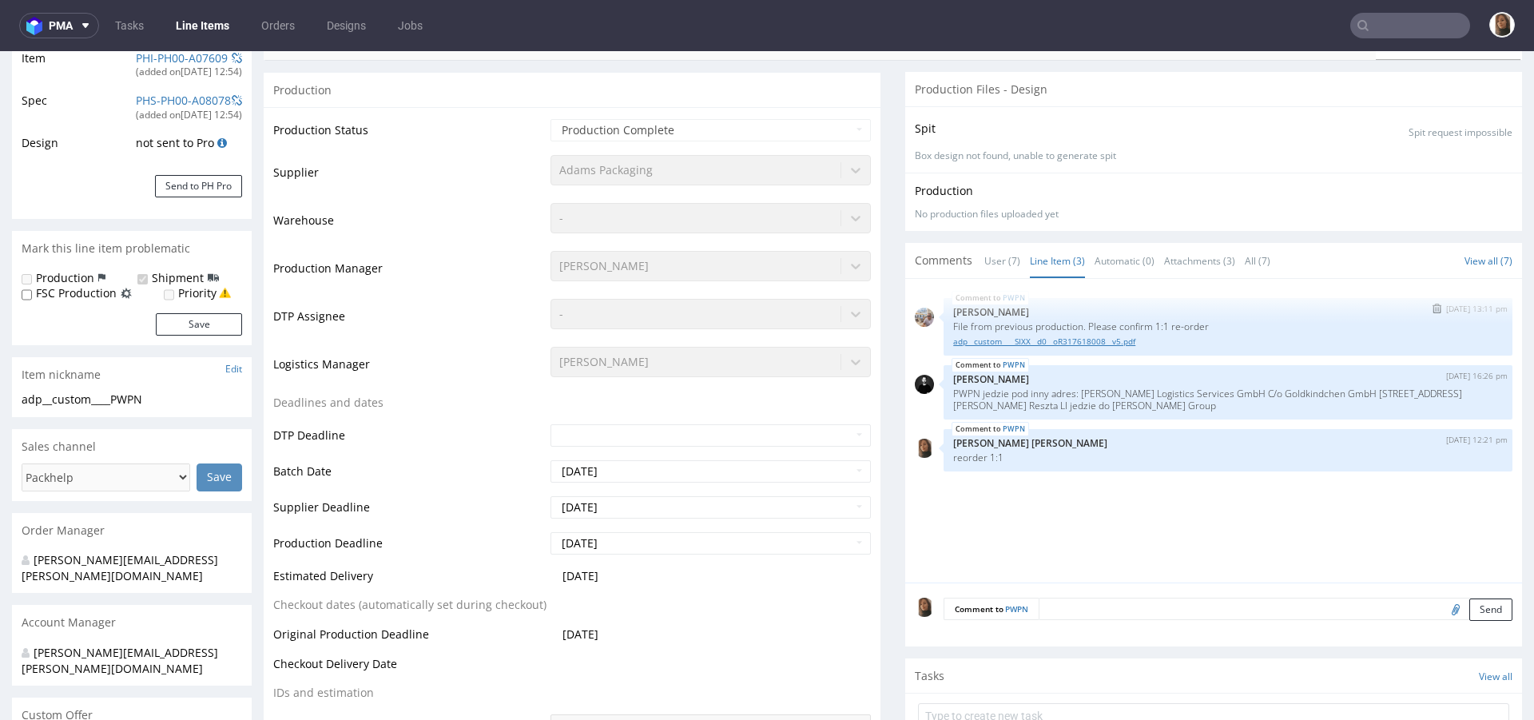
click at [1052, 340] on link "adp__custom____SIXX__d0__oR317618008__v5.pdf" at bounding box center [1228, 342] width 550 height 12
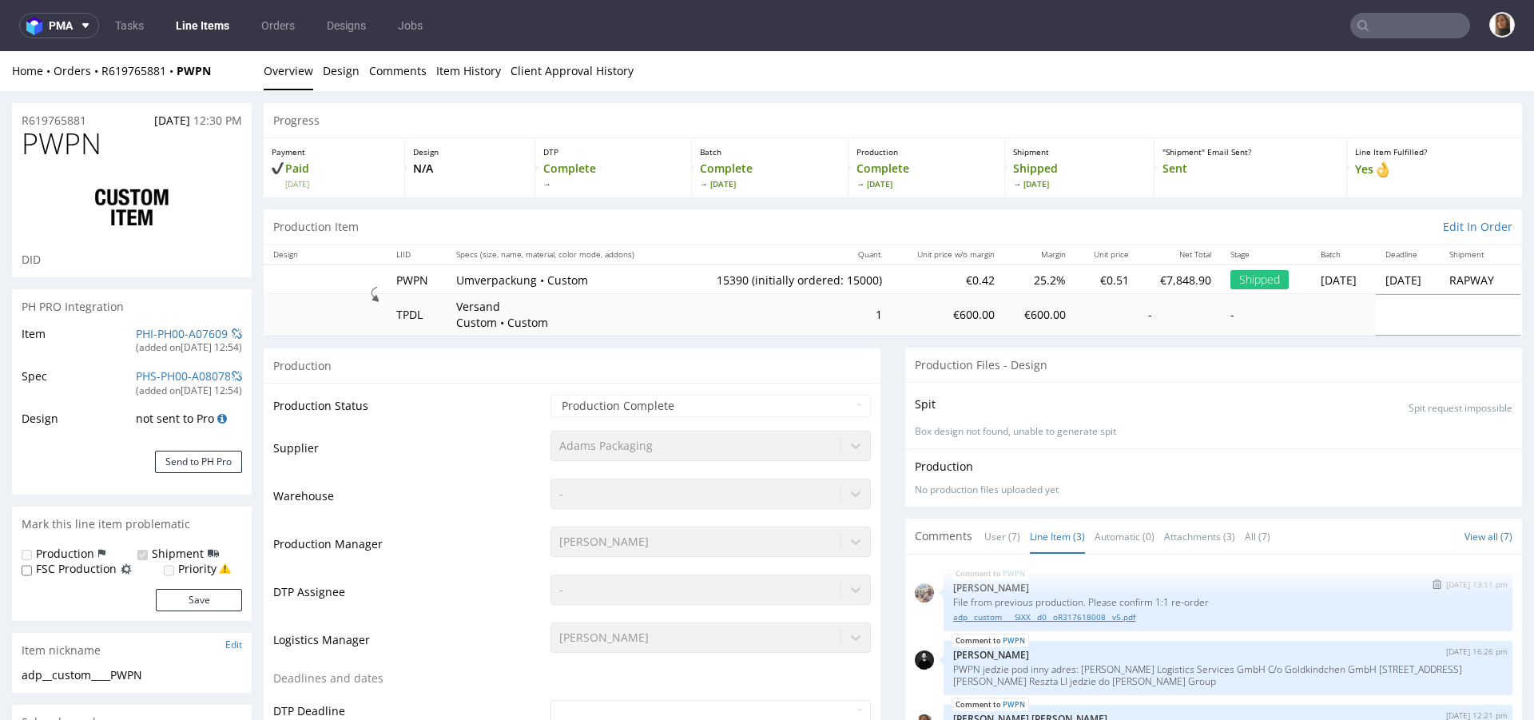
type input "PWPN"
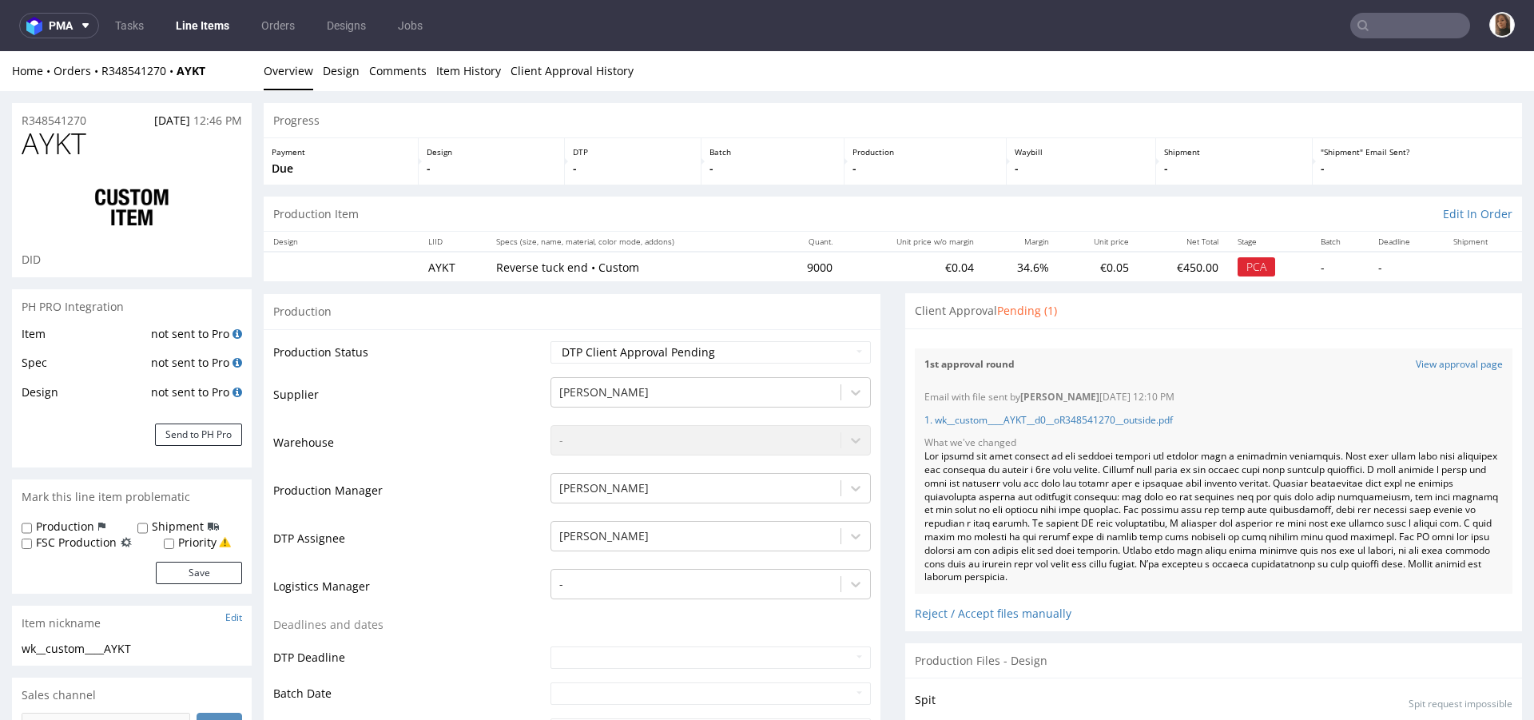
scroll to position [132, 0]
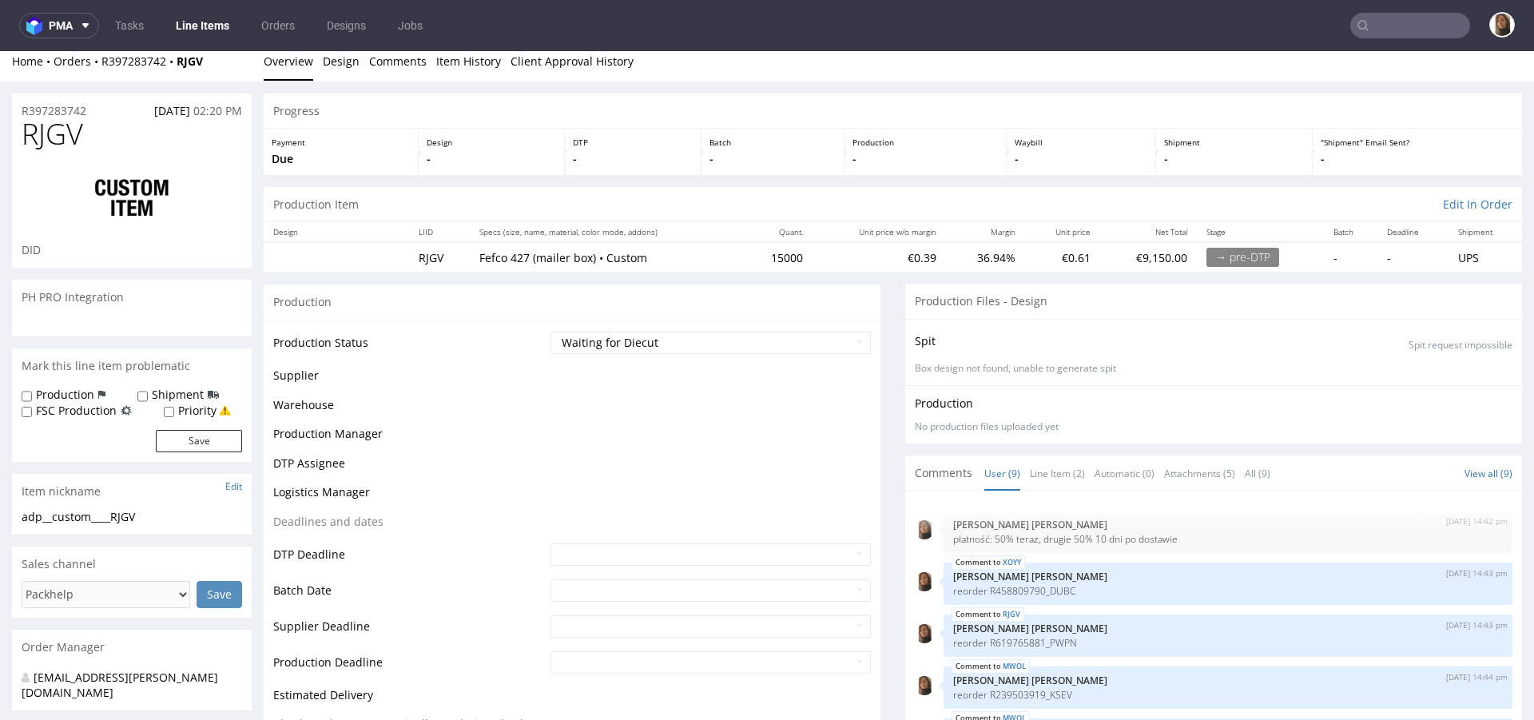
scroll to position [223, 0]
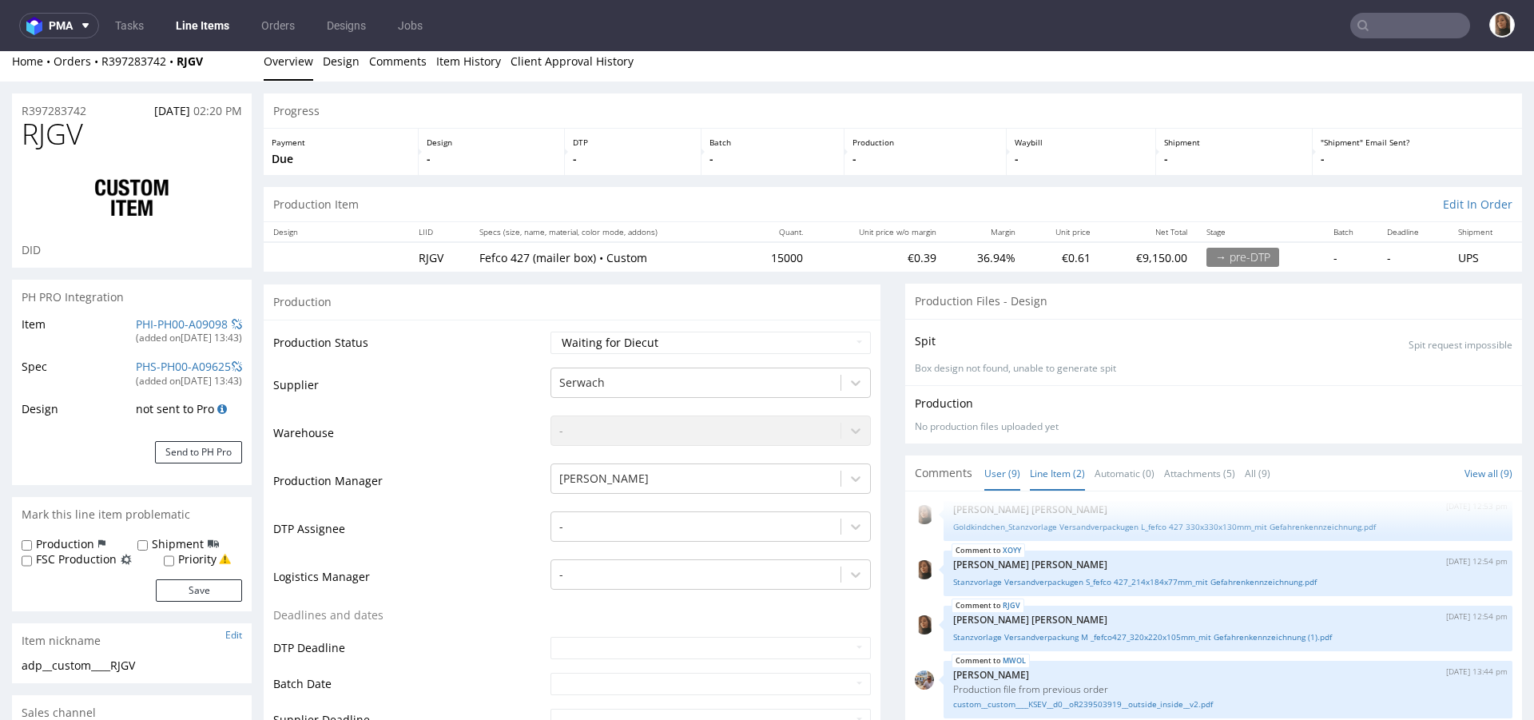
click at [1041, 466] on link "Line Item (2)" at bounding box center [1057, 473] width 55 height 34
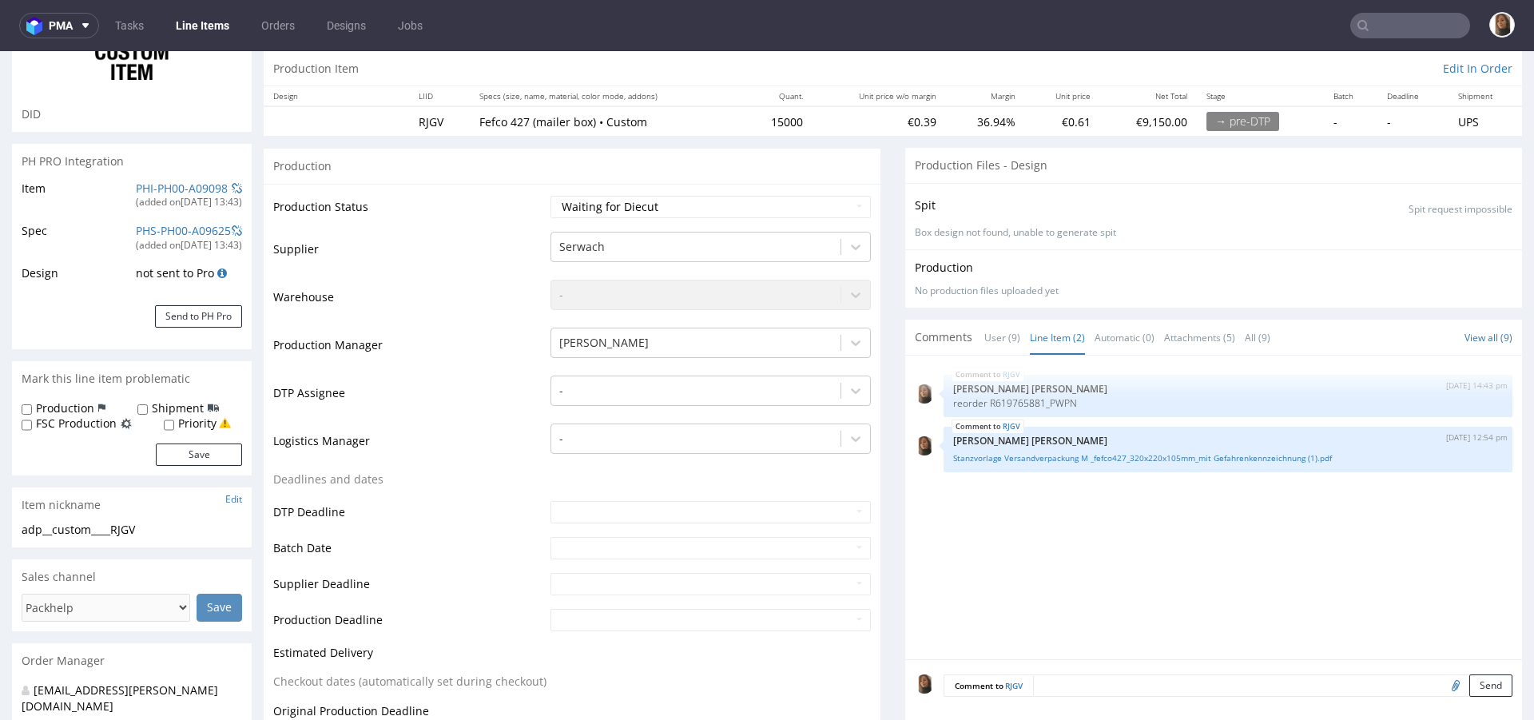
scroll to position [148, 0]
click at [1037, 395] on p "reorder R619765881_PWPN" at bounding box center [1228, 401] width 550 height 12
drag, startPoint x: 1035, startPoint y: 396, endPoint x: 1073, endPoint y: 396, distance: 38.4
click at [1073, 396] on p "reorder R619765881_PWPN" at bounding box center [1228, 401] width 550 height 12
copy p "PWPN"
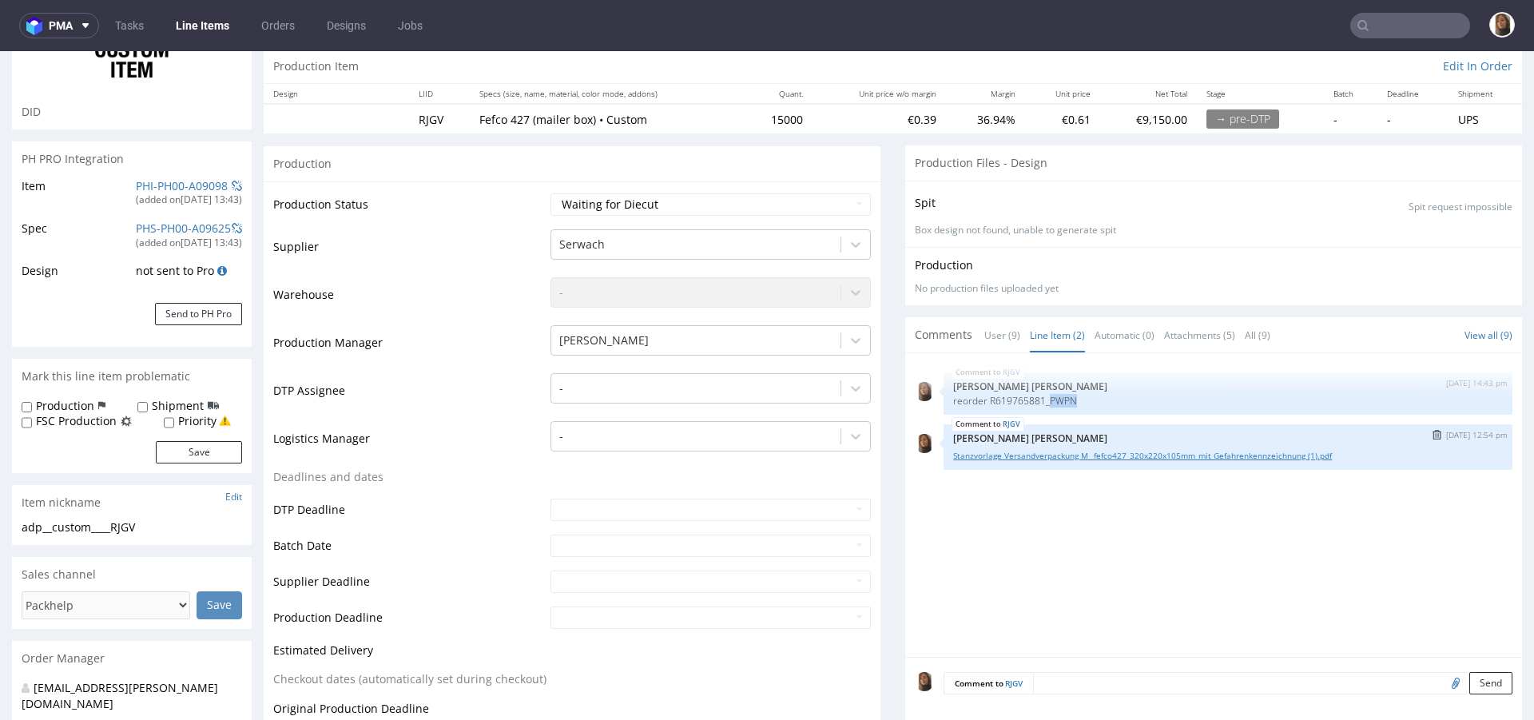
click at [1066, 450] on link "Stanzvorlage Versandverpackung M _fefco427_320x220x105mm_mit Gefahrenkennzeichn…" at bounding box center [1228, 456] width 550 height 12
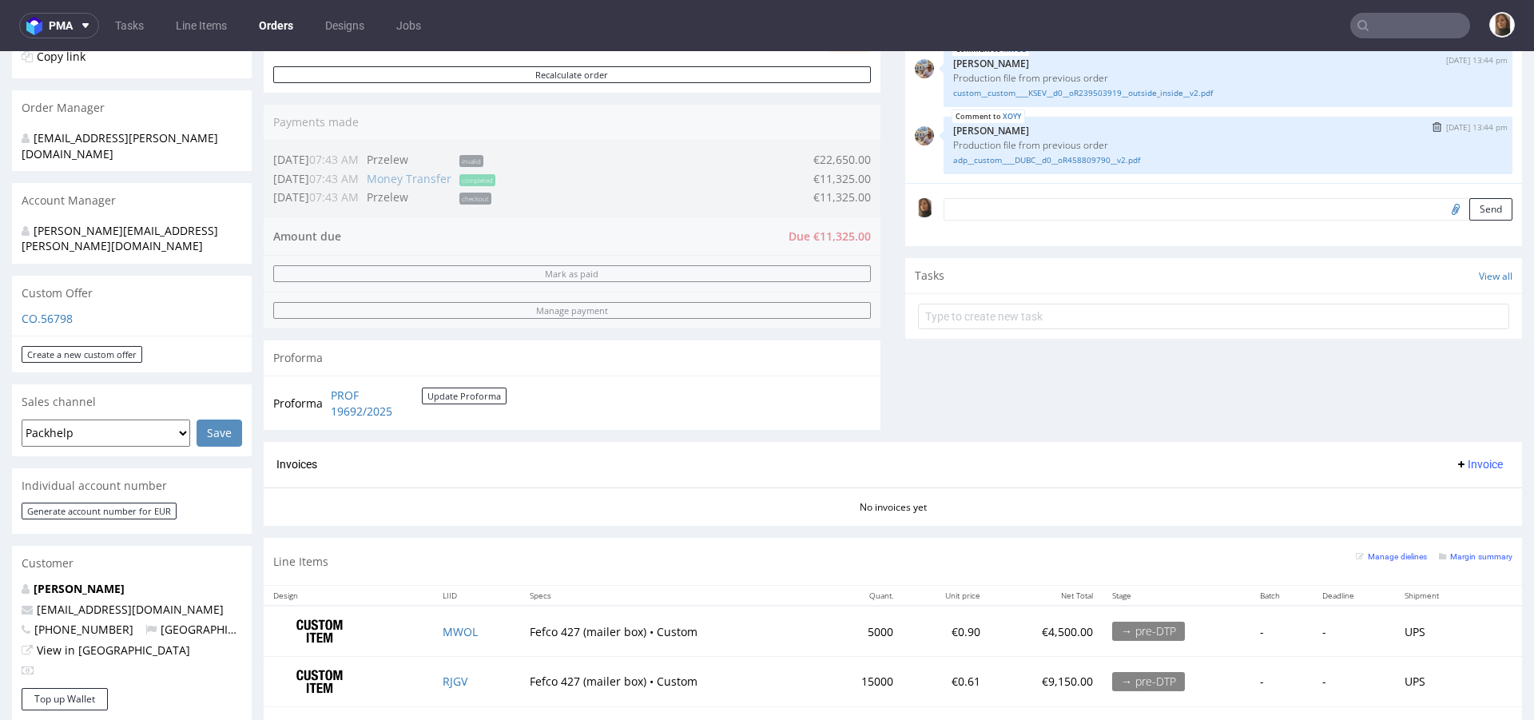
scroll to position [408, 0]
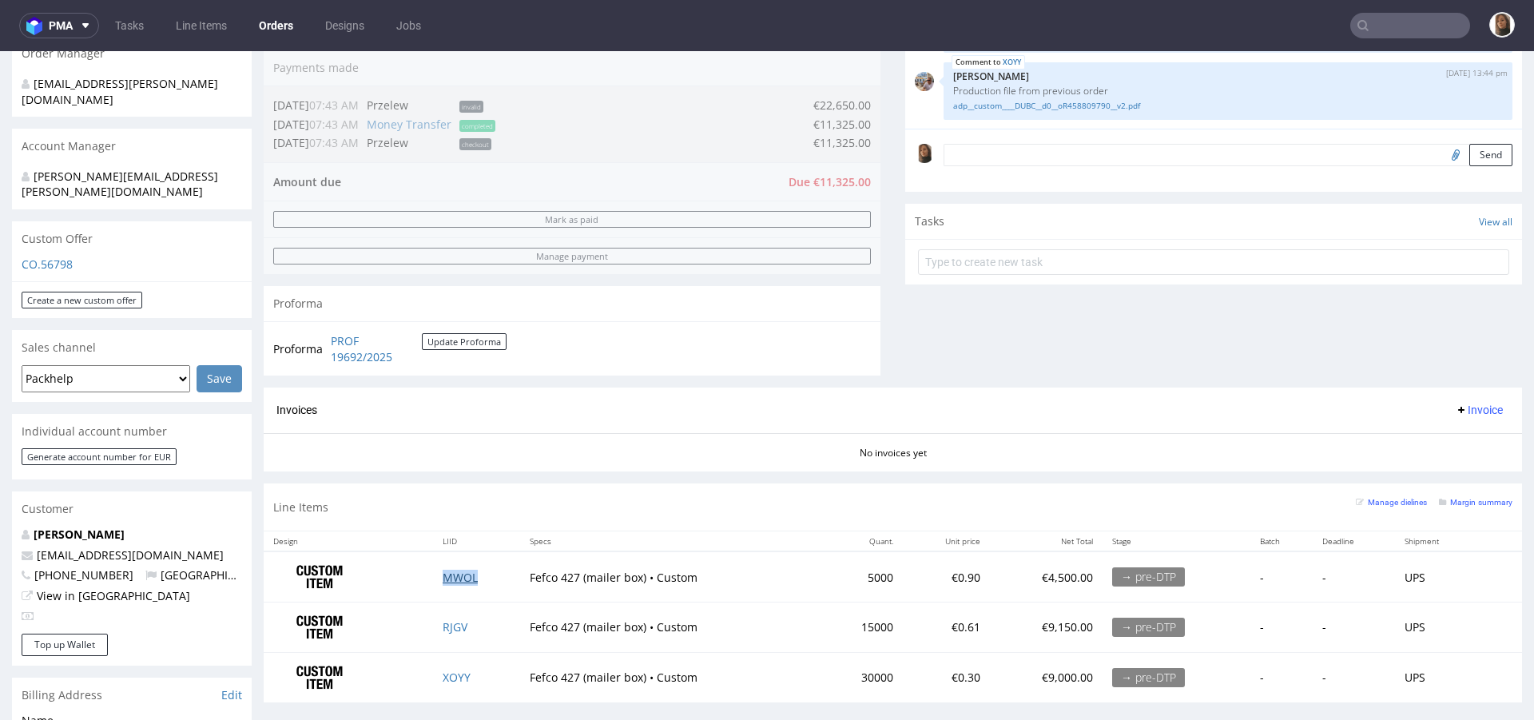
click at [456, 571] on link "MWOL" at bounding box center [460, 577] width 35 height 15
click at [453, 623] on link "RJGV" at bounding box center [455, 626] width 25 height 15
click at [455, 671] on link "XOYY" at bounding box center [457, 677] width 28 height 15
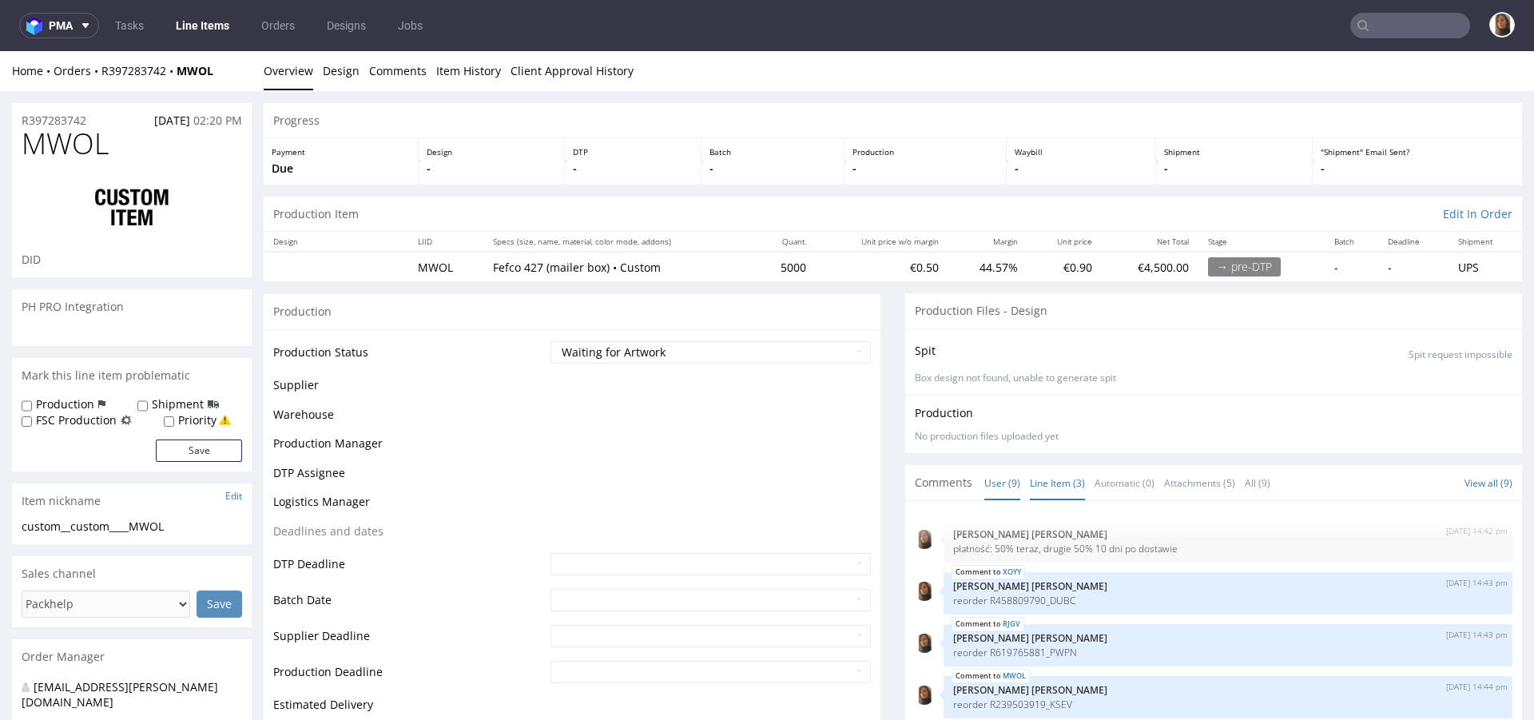
scroll to position [223, 0]
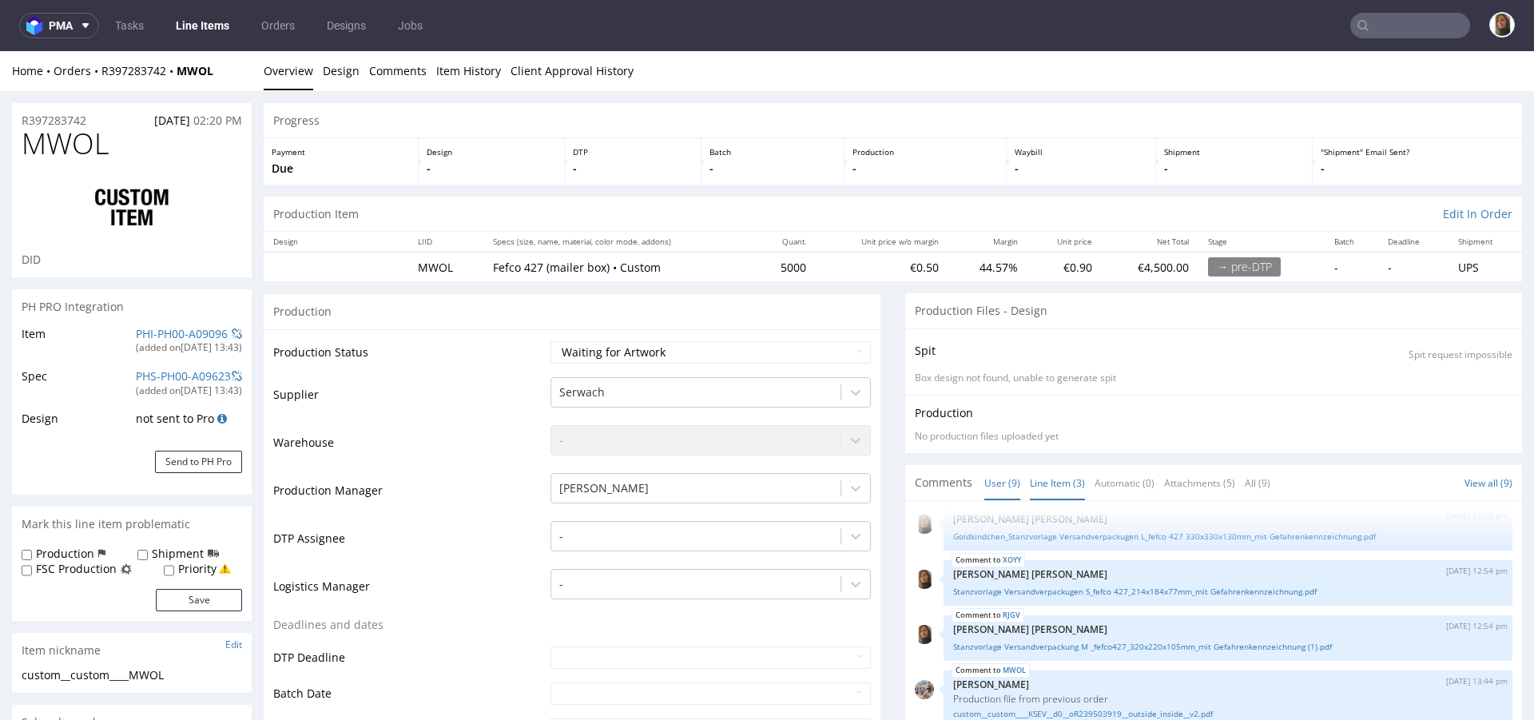
click at [1045, 479] on link "Line Item (3)" at bounding box center [1057, 483] width 55 height 34
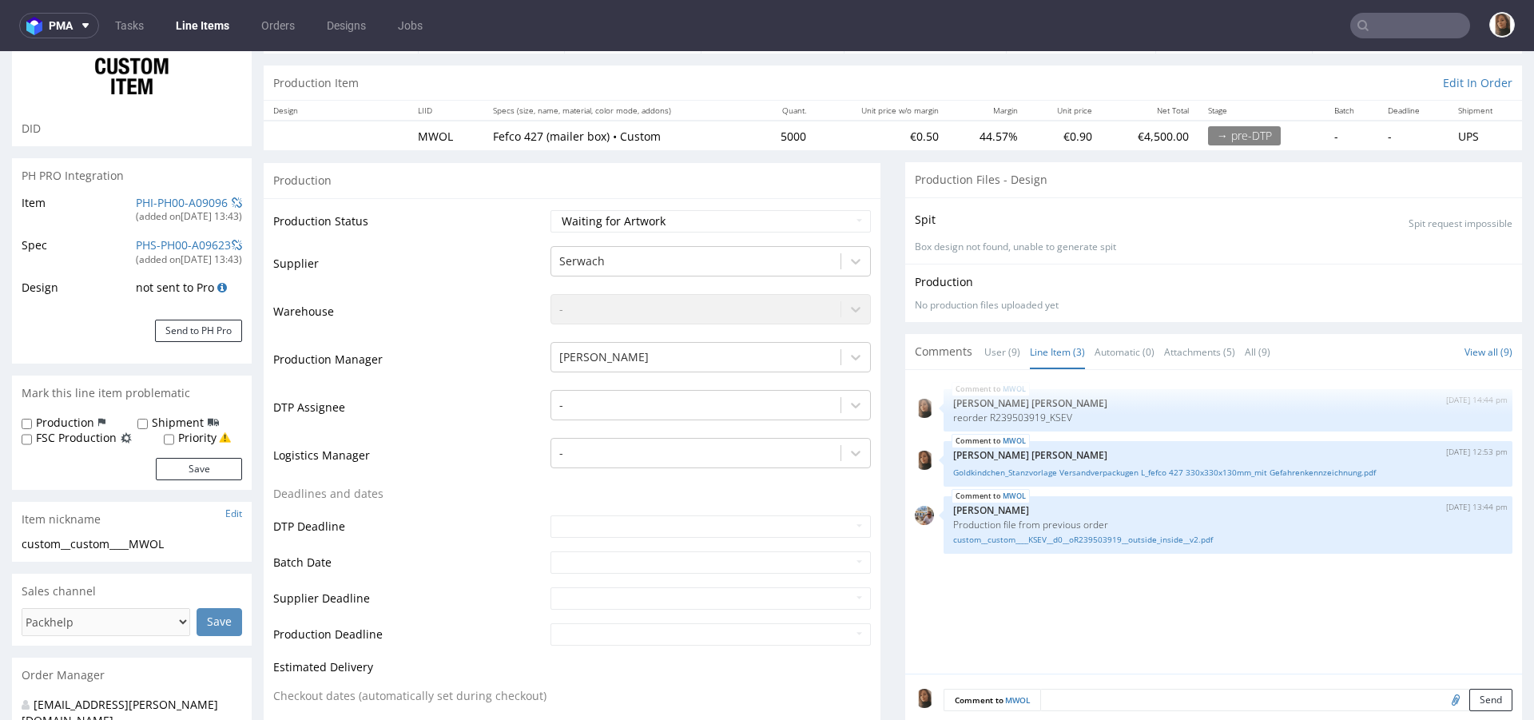
scroll to position [139, 0]
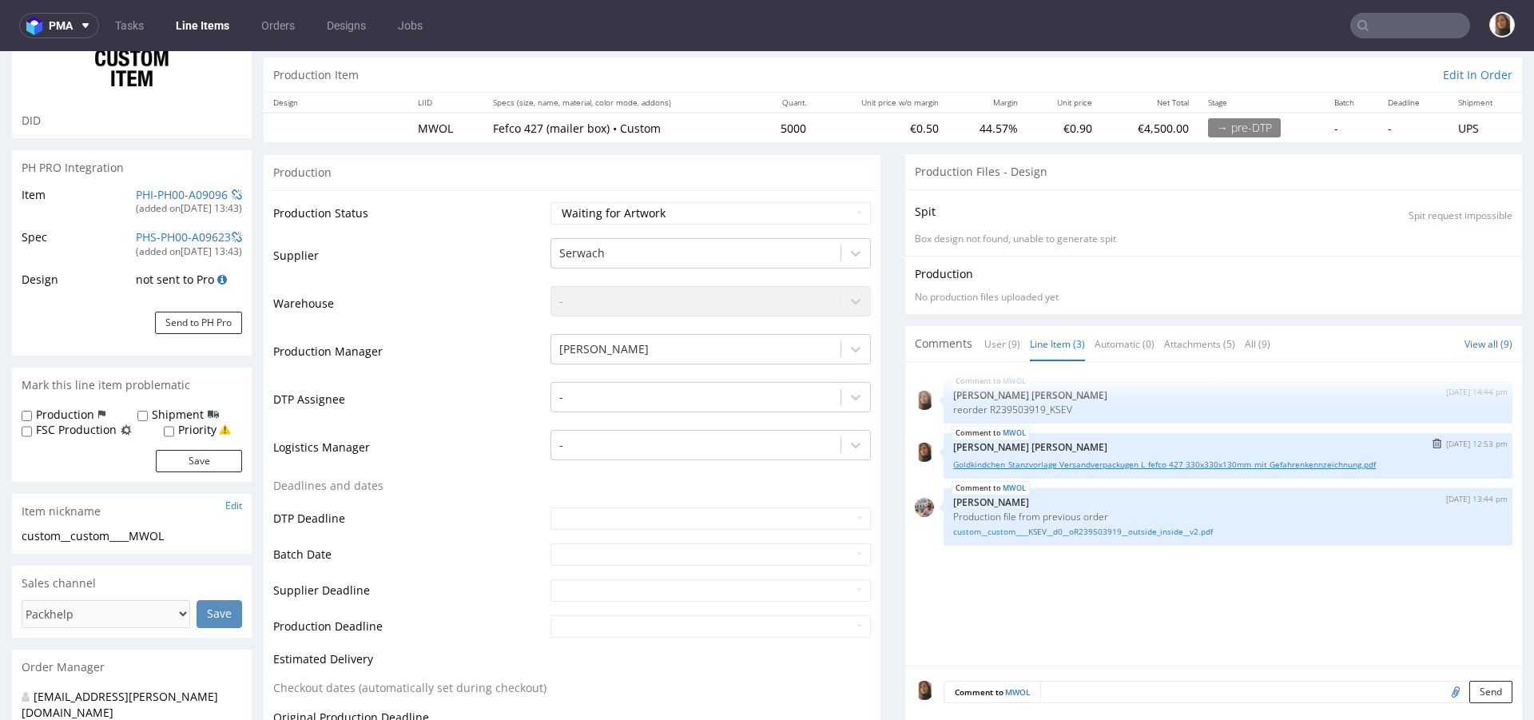
click at [1045, 462] on link "Goldkindchen_Stanzvorlage Versandverpackugen L_fefco 427 330x330x130mm_mit Gefa…" at bounding box center [1228, 465] width 550 height 12
click at [1055, 531] on link "custom__custom____KSEV__d0__oR239503919__outside_inside__v2.pdf" at bounding box center [1228, 532] width 550 height 12
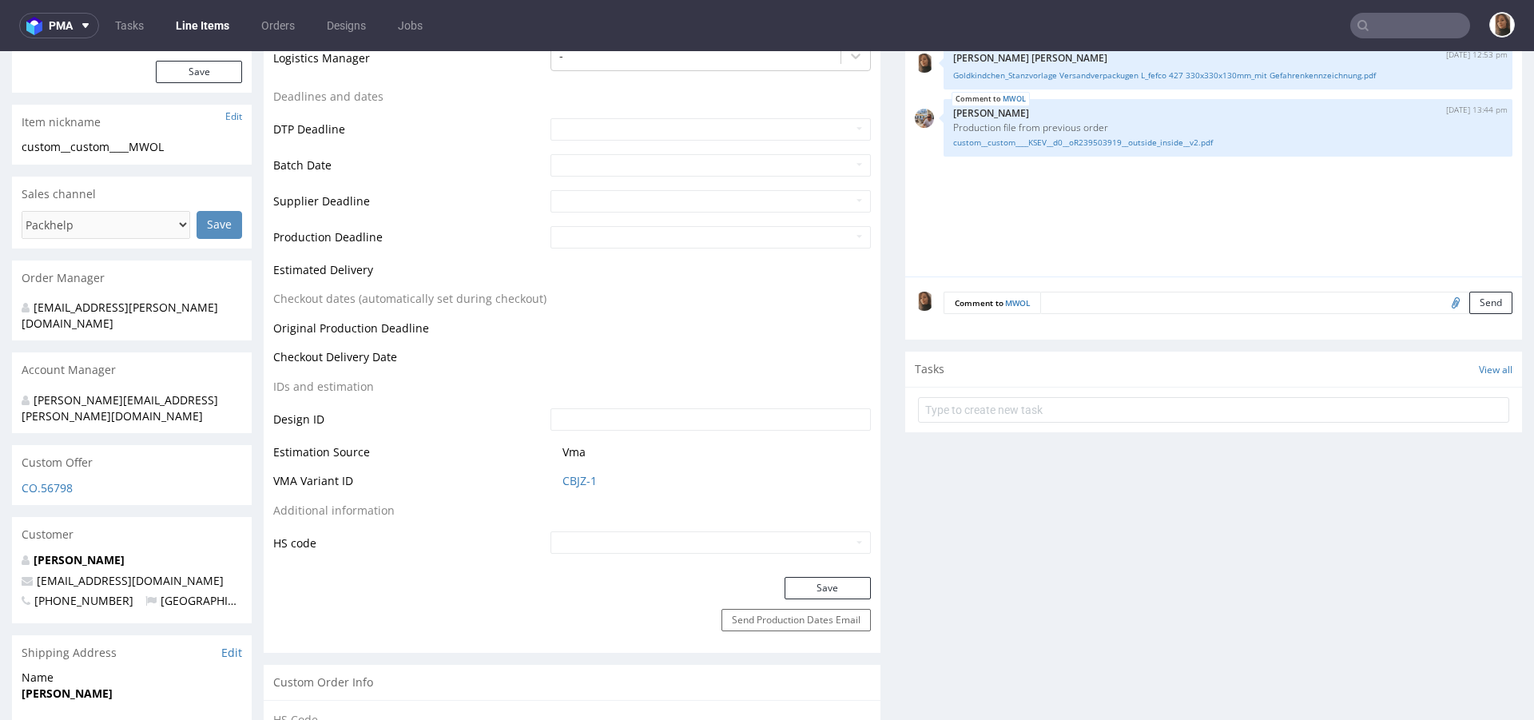
scroll to position [0, 0]
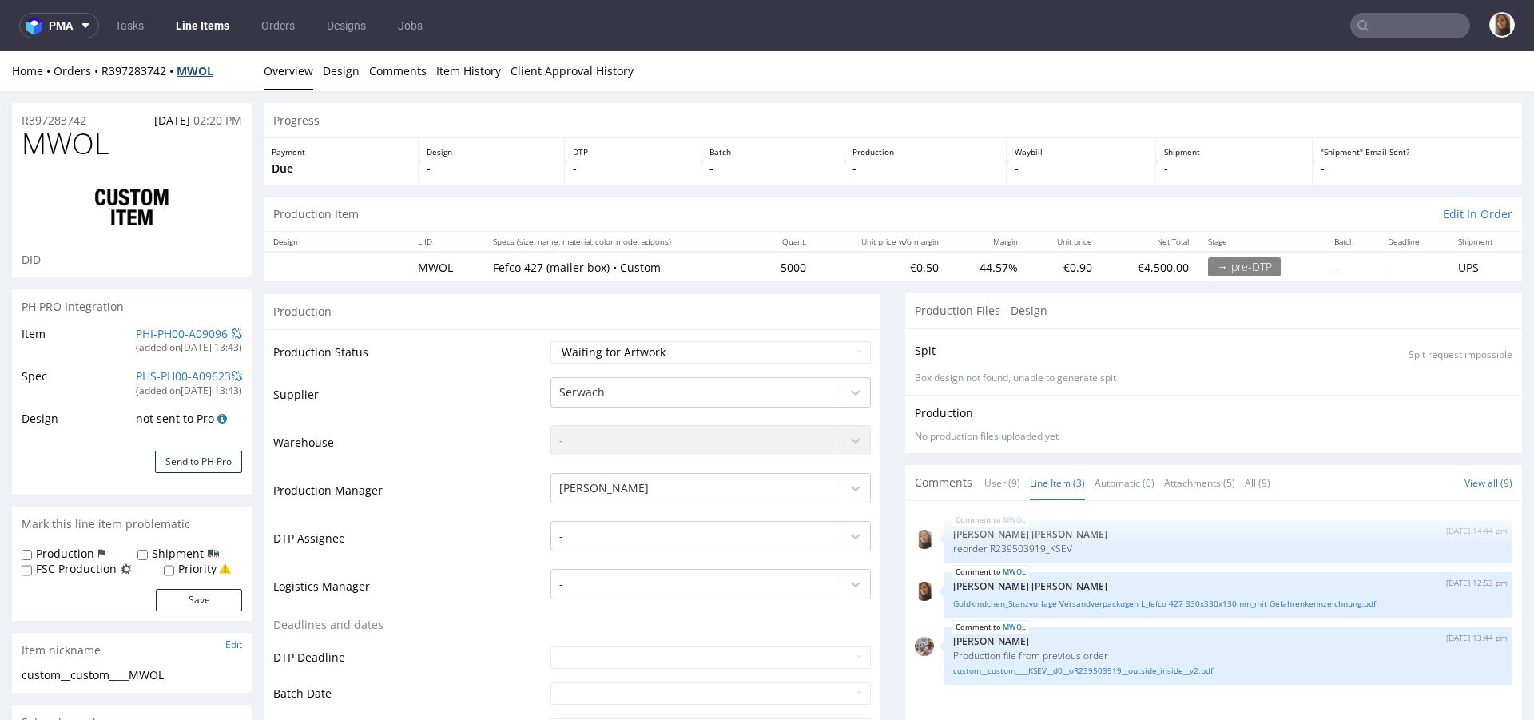
click at [199, 71] on strong "MWOL" at bounding box center [195, 70] width 37 height 15
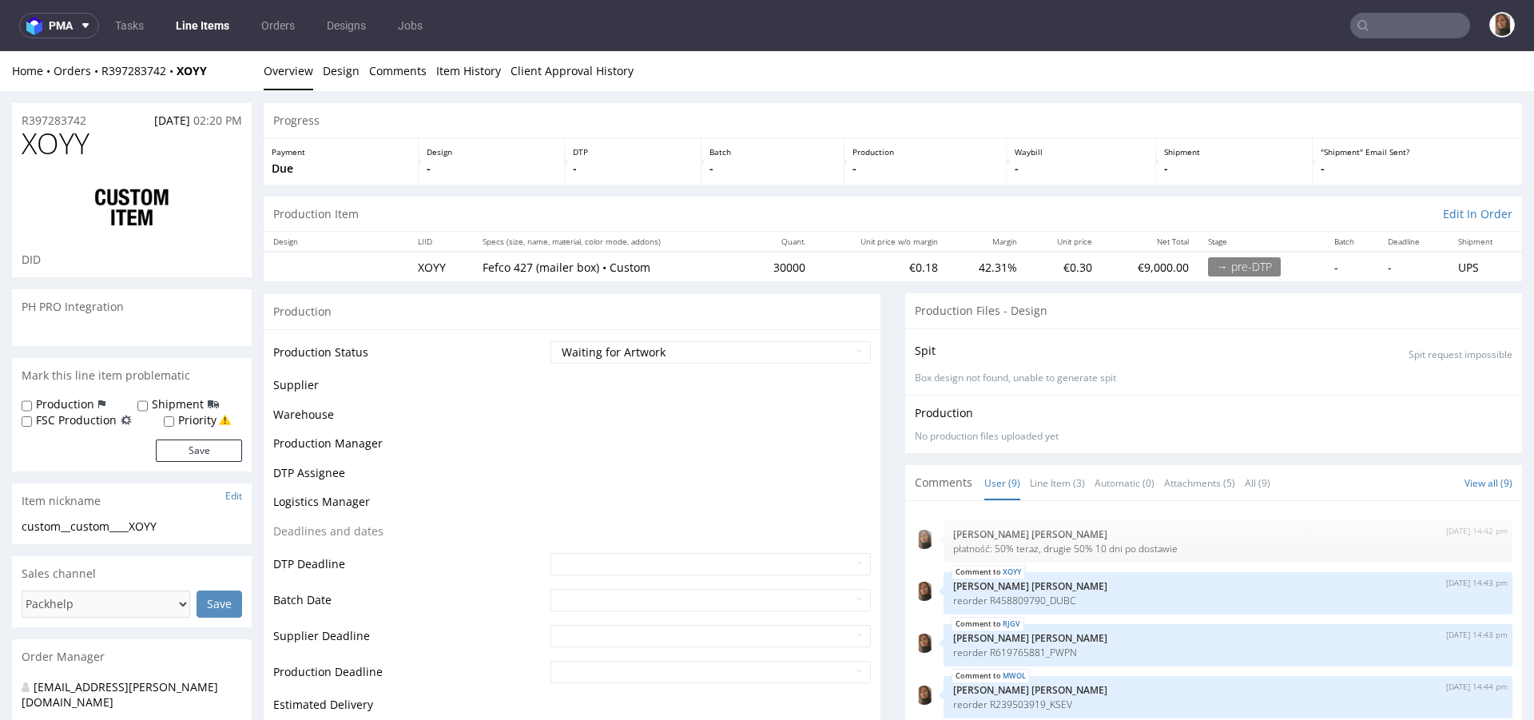
scroll to position [223, 0]
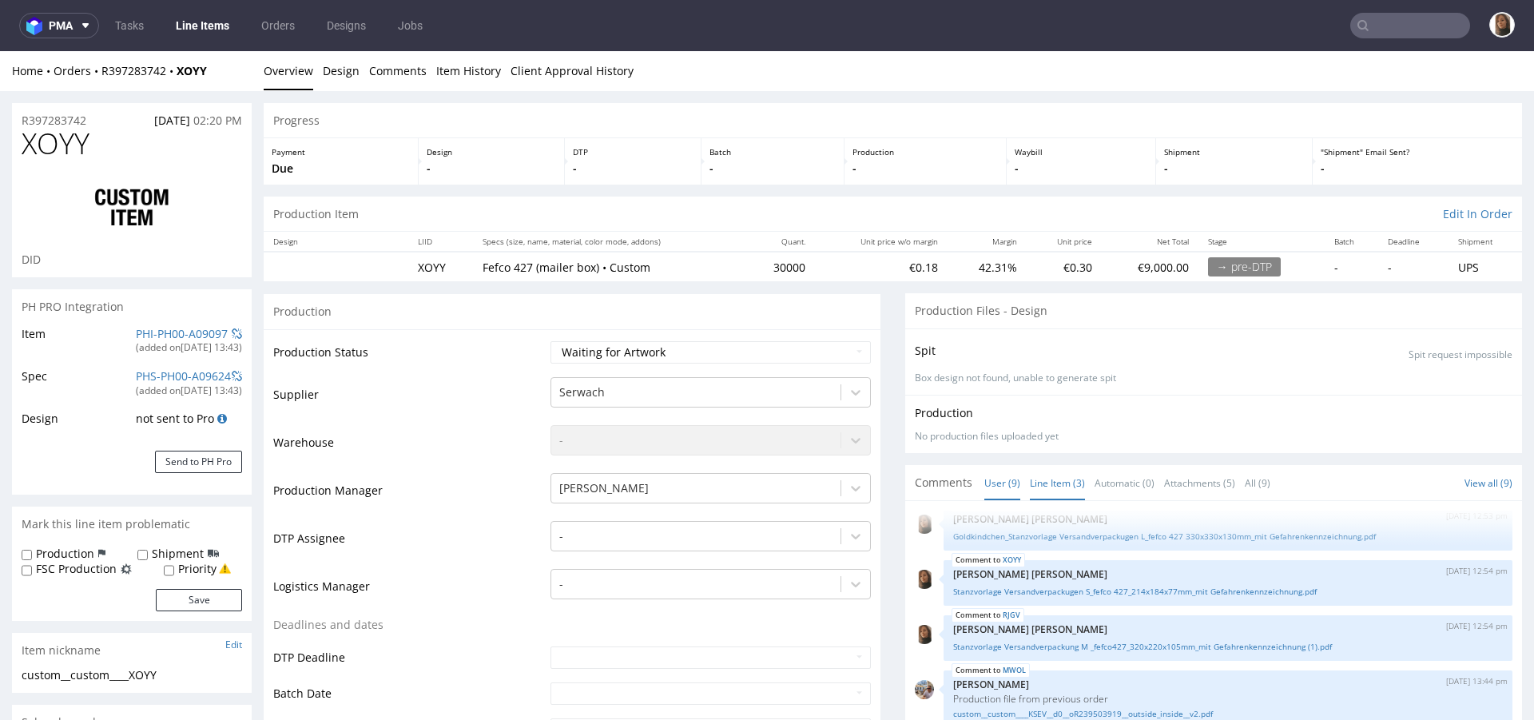
click at [1063, 484] on link "Line Item (3)" at bounding box center [1057, 483] width 55 height 34
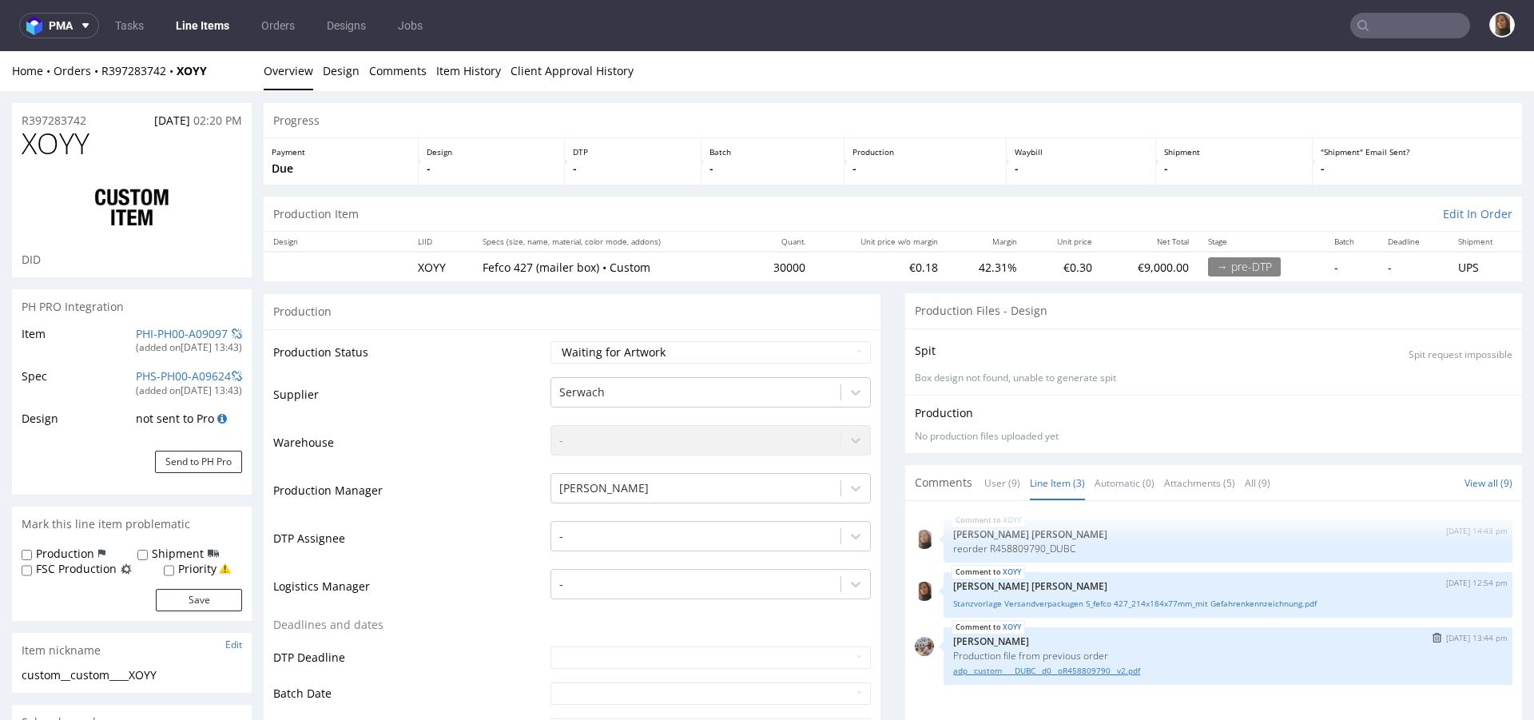
click at [1060, 670] on link "adp__custom____DUBC__d0__oR458809790__v2.pdf" at bounding box center [1228, 671] width 550 height 12
click at [1061, 600] on link "Stanzvorlage Versandverpackugen S_fefco 427_214x184x77mm_mit Gefahrenkennzeichn…" at bounding box center [1228, 604] width 550 height 12
click at [1064, 603] on link "Stanzvorlage Versandverpackugen S_fefco 427_214x184x77mm_mit Gefahrenkennzeichn…" at bounding box center [1228, 604] width 550 height 12
click at [1057, 671] on link "adp__custom____DUBC__d0__oR458809790__v2.pdf" at bounding box center [1228, 671] width 550 height 12
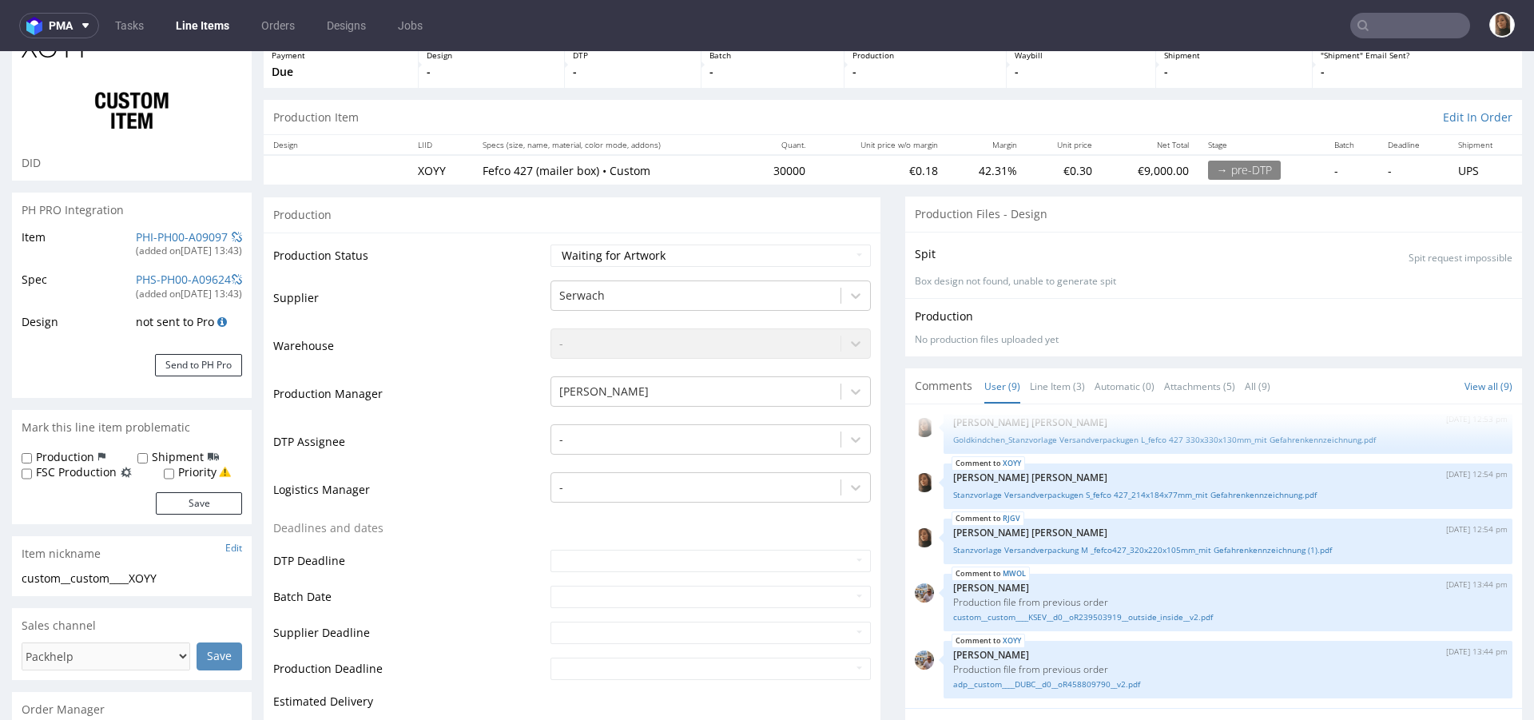
scroll to position [257, 0]
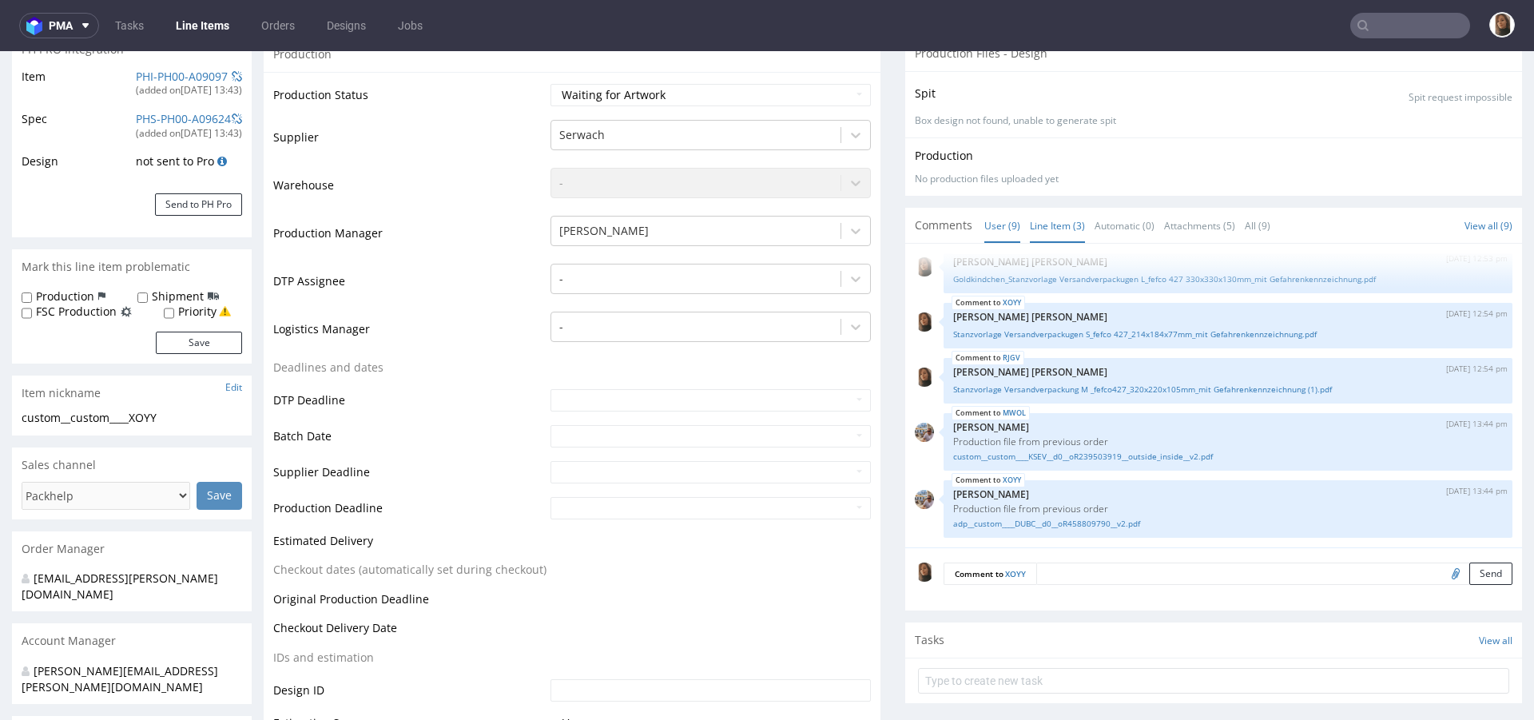
click at [1050, 217] on link "Line Item (3)" at bounding box center [1057, 226] width 55 height 34
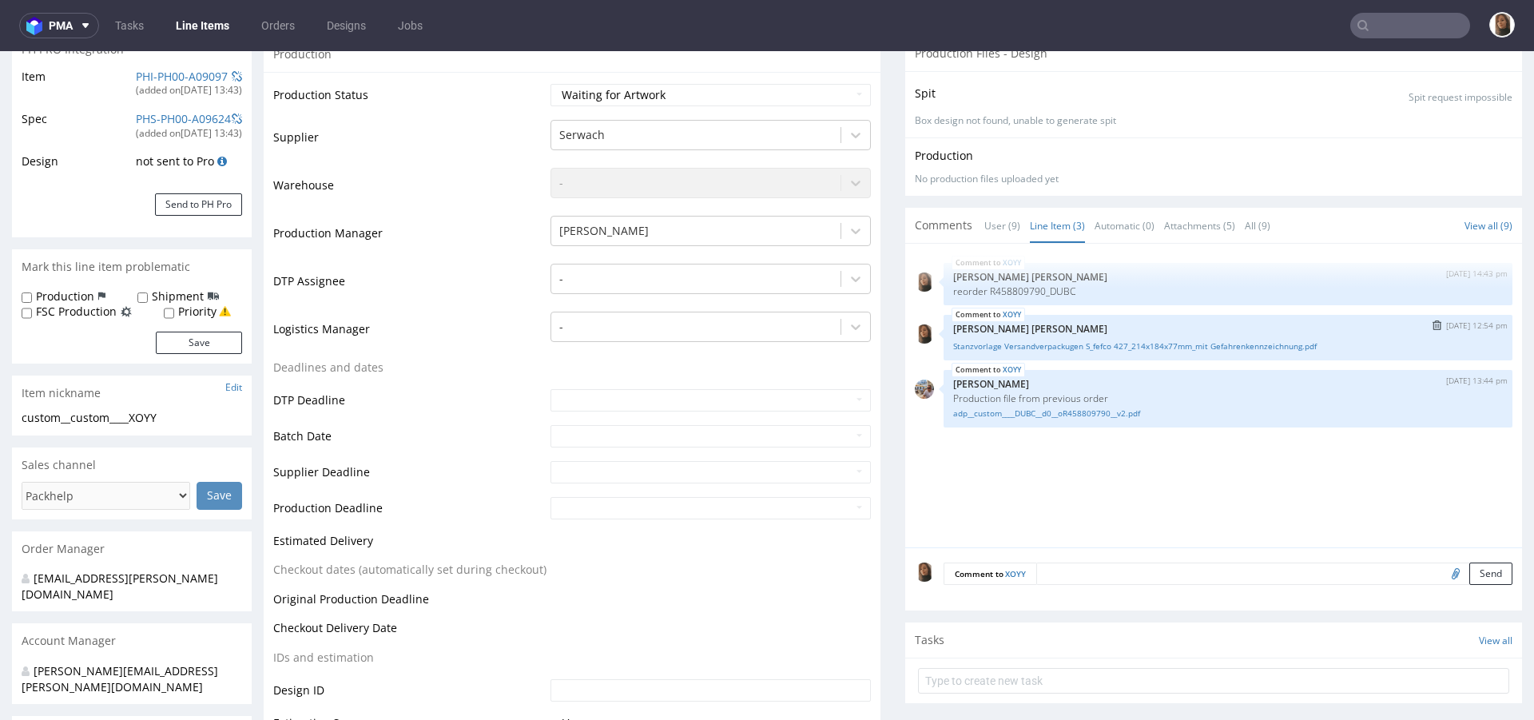
click at [1059, 337] on div "Stanzvorlage Versandverpackugen S_fefco 427_214x184x77mm_mit Gefahrenkennzeichn…" at bounding box center [1228, 344] width 550 height 15
click at [1068, 348] on link "Stanzvorlage Versandverpackugen S_fefco 427_214x184x77mm_mit Gefahrenkennzeichn…" at bounding box center [1228, 346] width 550 height 12
click at [1065, 412] on link "adp__custom____DUBC__d0__oR458809790__v2.pdf" at bounding box center [1228, 414] width 550 height 12
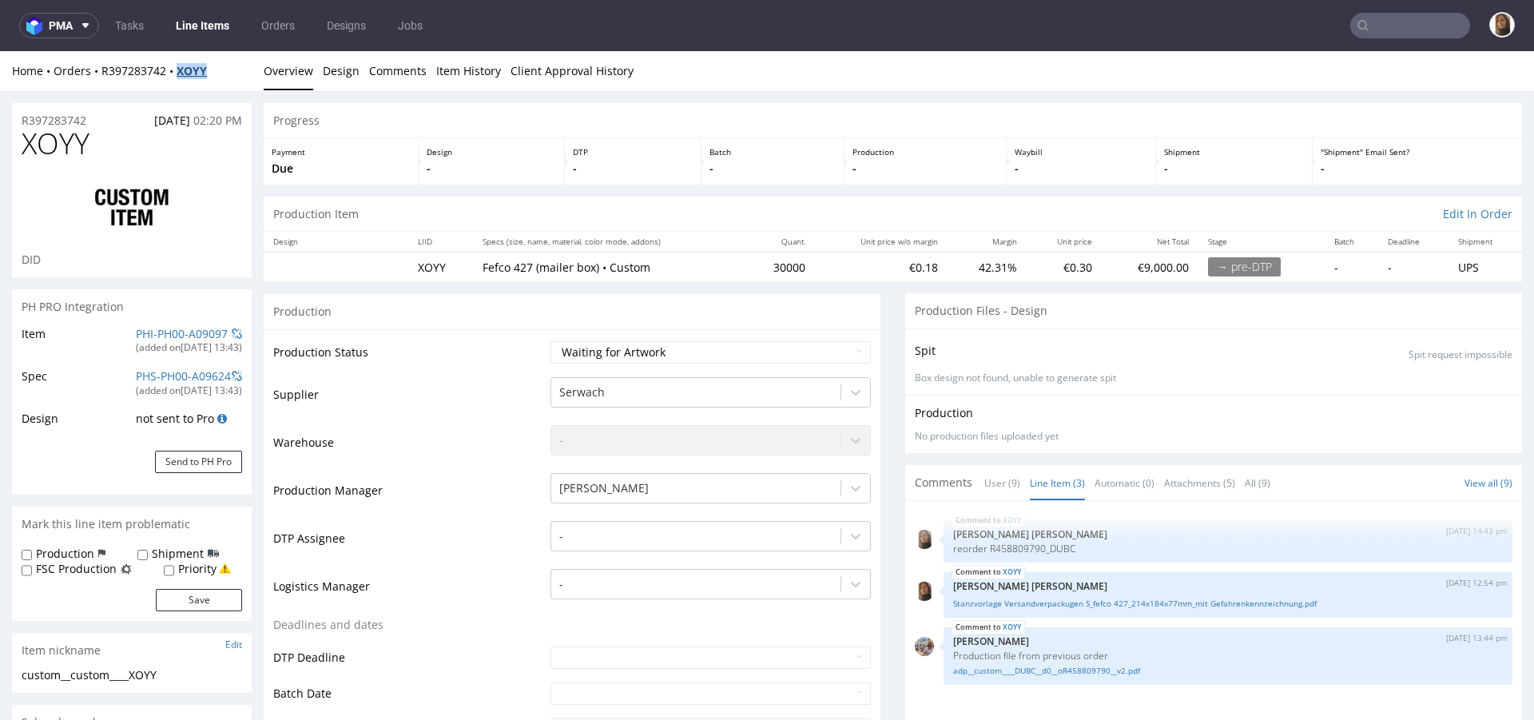
copy strong "XOYY"
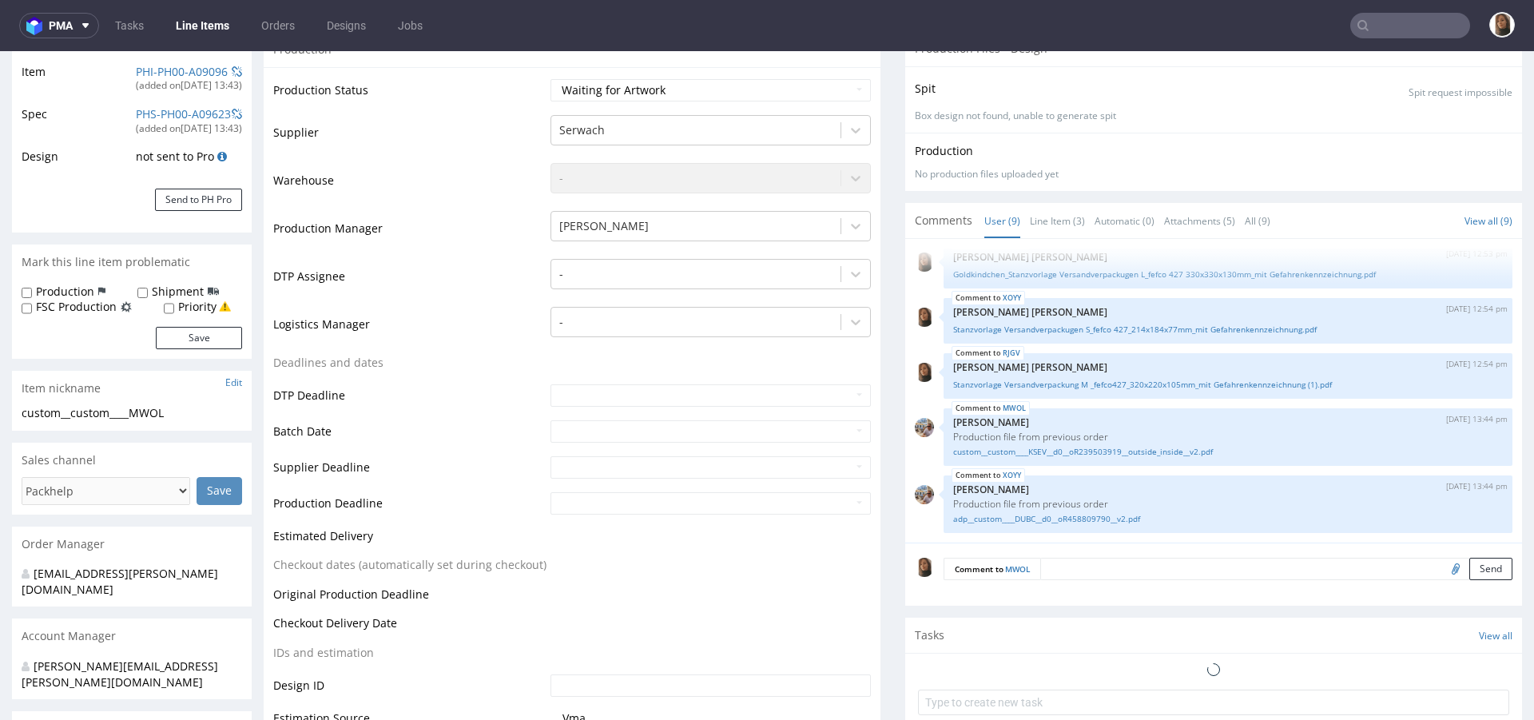
scroll to position [283, 0]
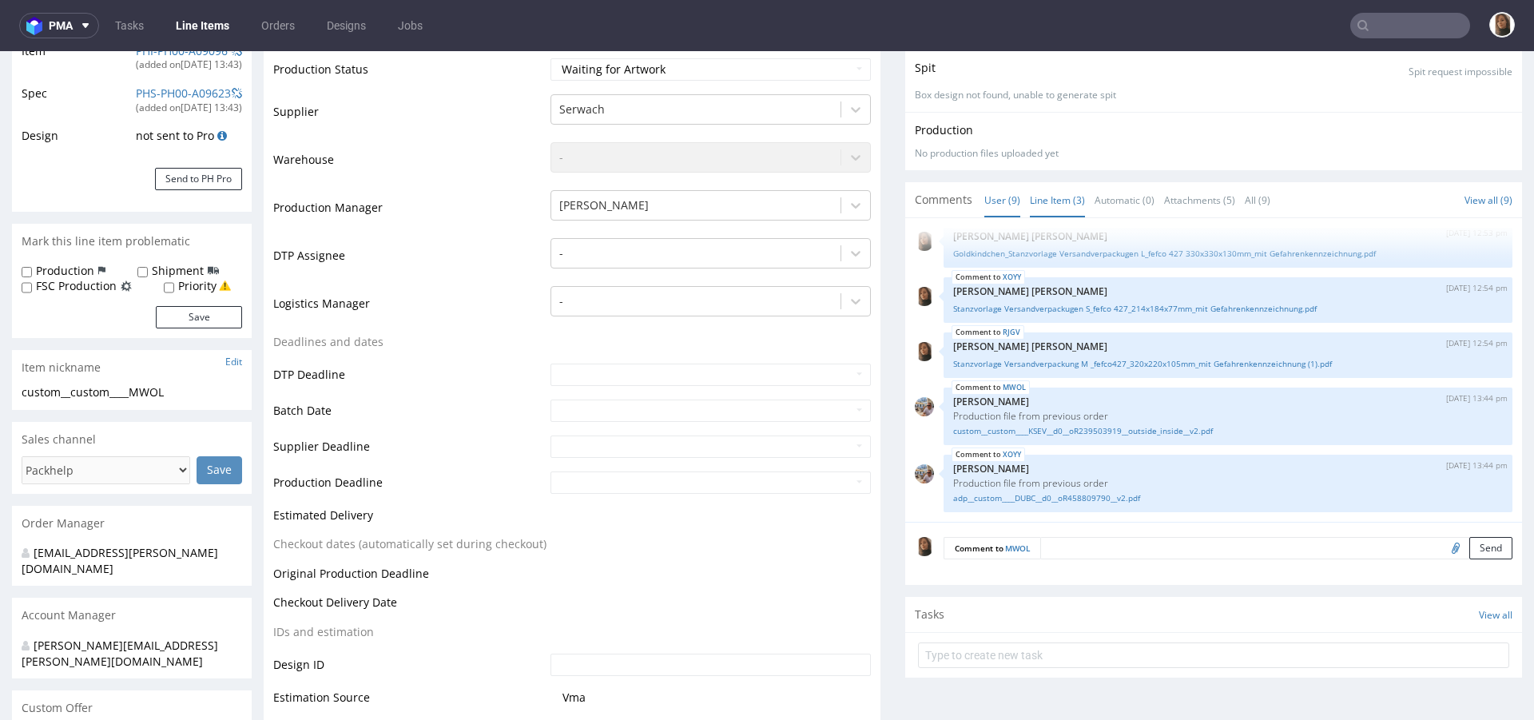
click at [1049, 192] on link "Line Item (3)" at bounding box center [1057, 200] width 55 height 34
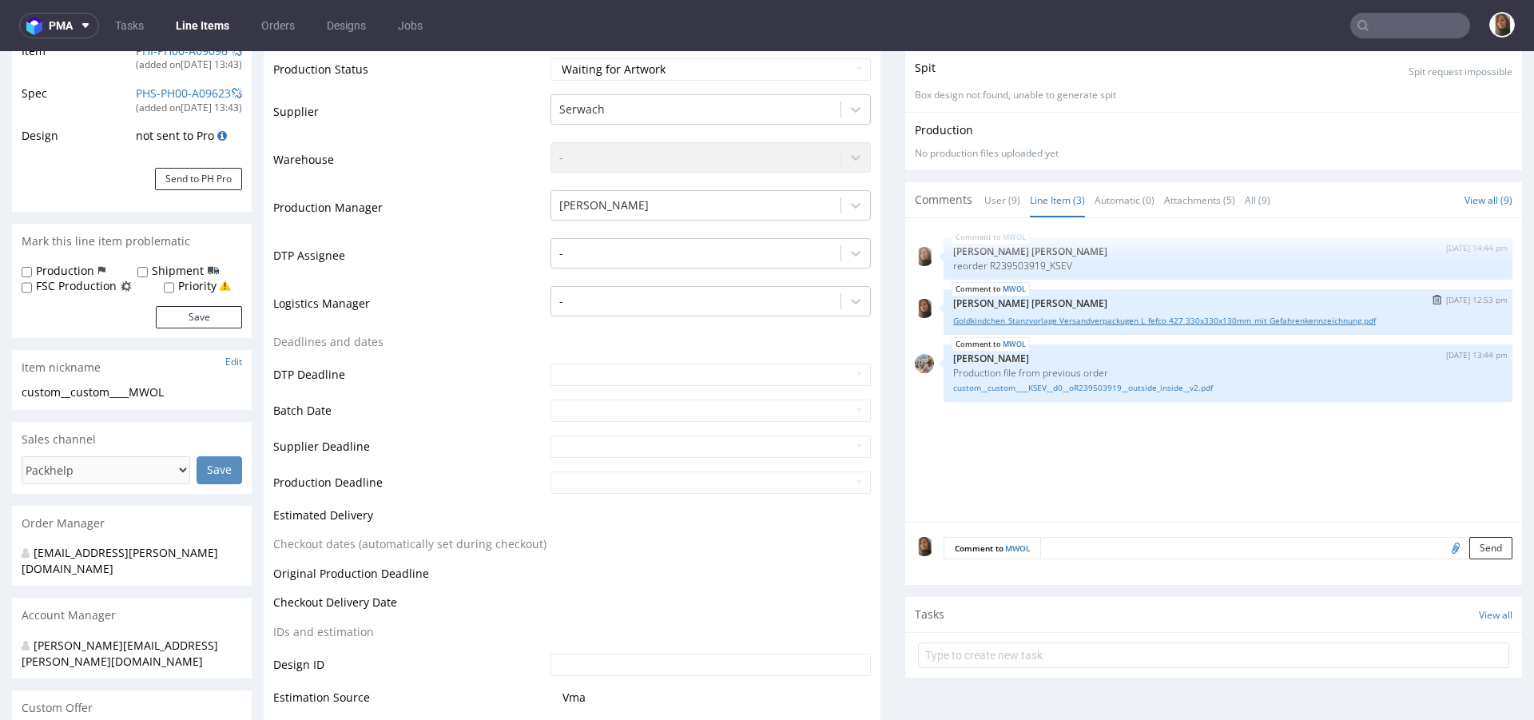
click at [1045, 323] on link "Goldkindchen_Stanzvorlage Versandverpackugen L_fefco 427 330x330x130mm_mit Gefa…" at bounding box center [1228, 321] width 550 height 12
click at [1055, 386] on link "custom__custom____KSEV__d0__oR239503919__outside_inside__v2.pdf" at bounding box center [1228, 388] width 550 height 12
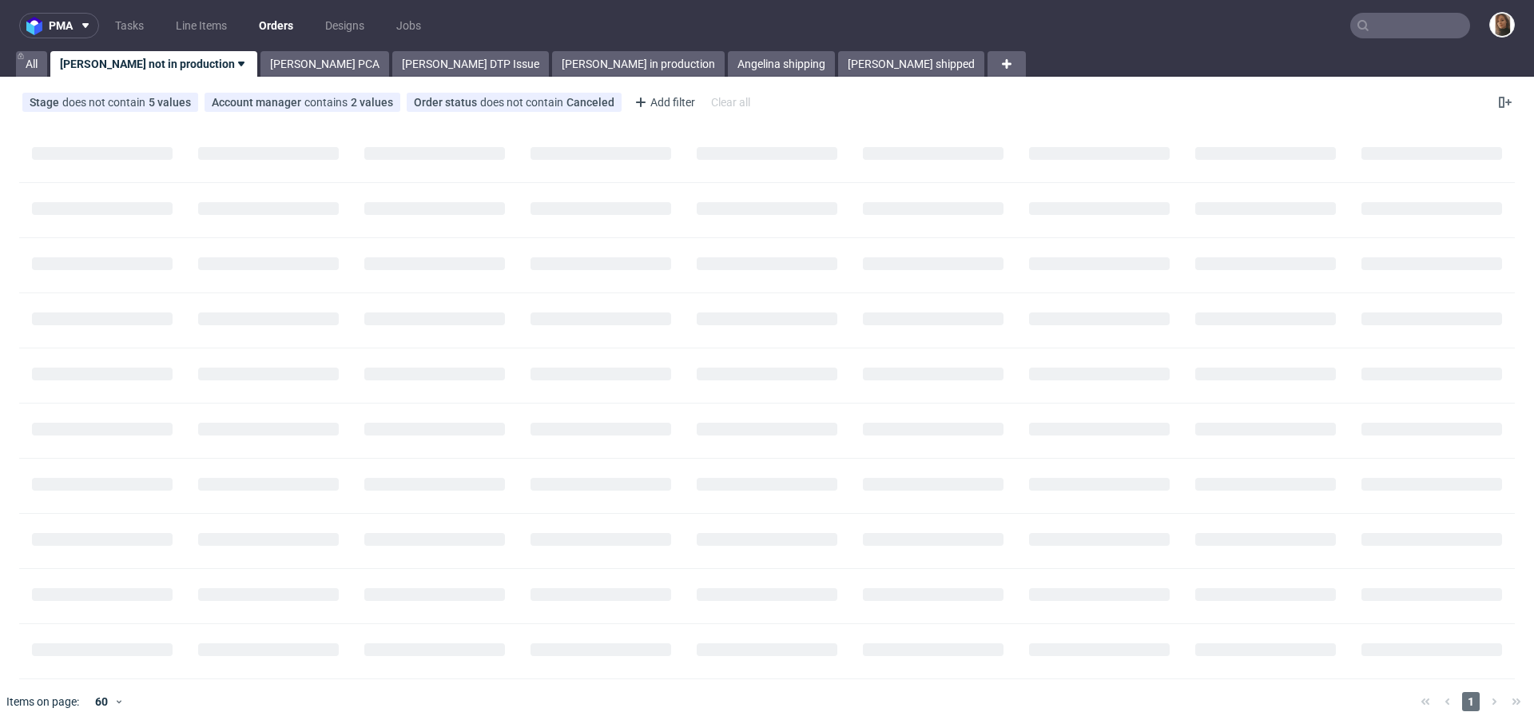
click at [1413, 26] on input "text" at bounding box center [1411, 26] width 120 height 26
paste input "R249137287"
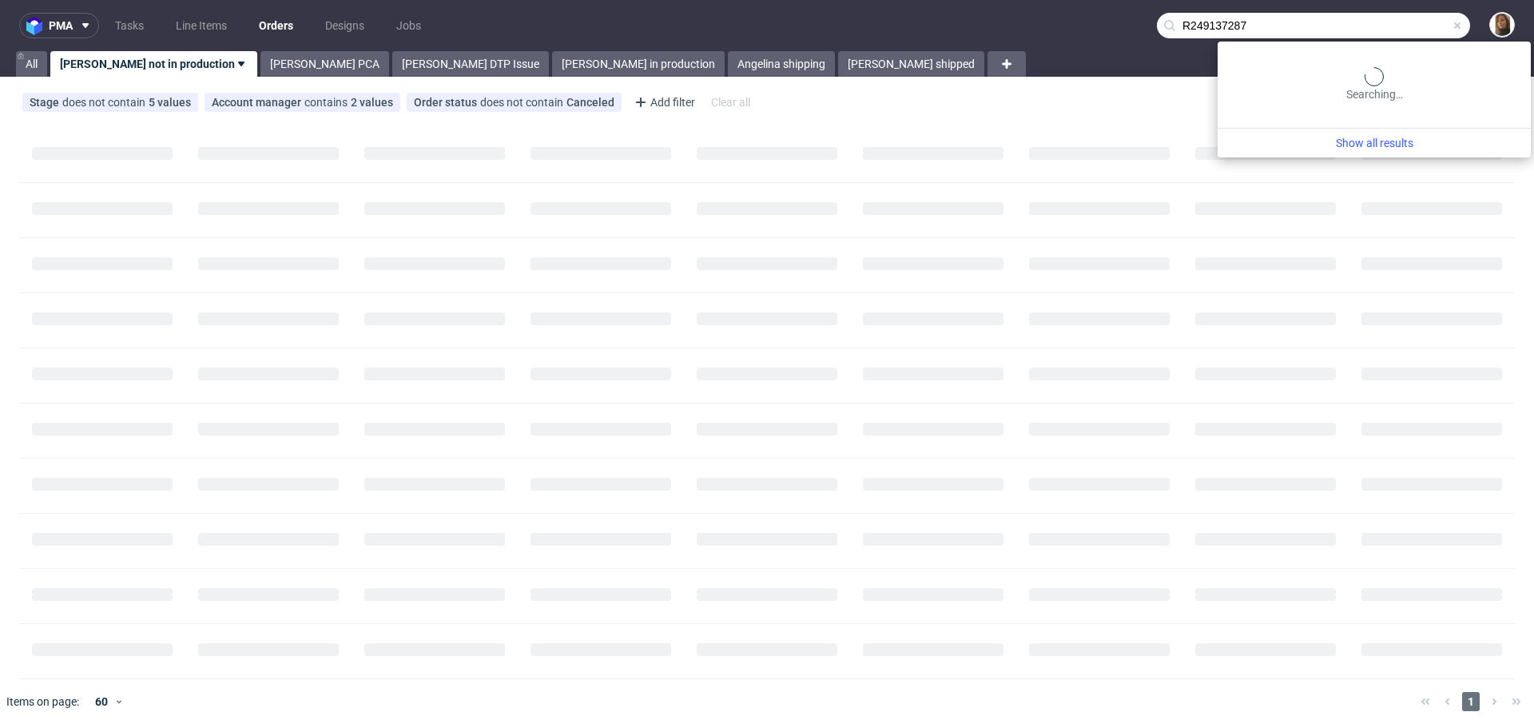
type input "R249137287"
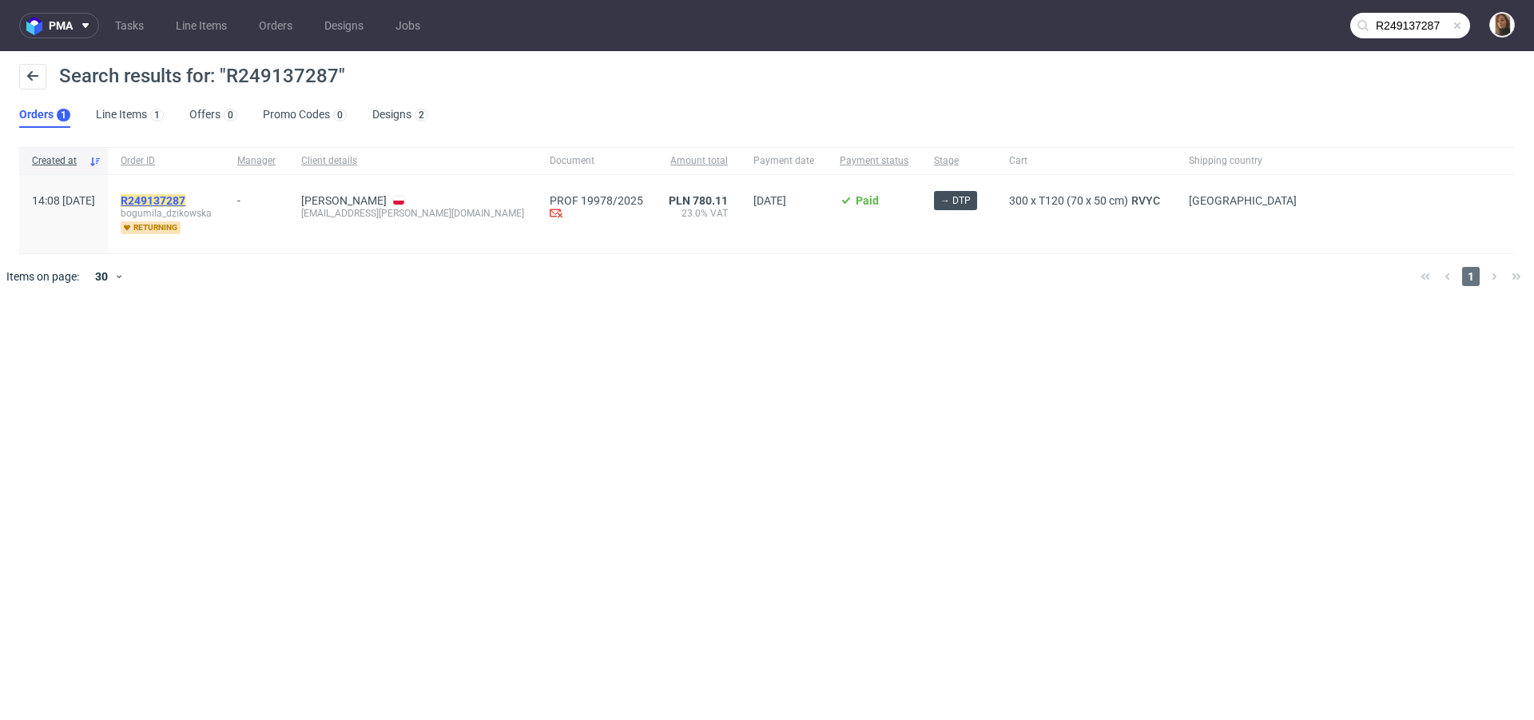
click at [185, 197] on mark "R249137287" at bounding box center [153, 200] width 65 height 13
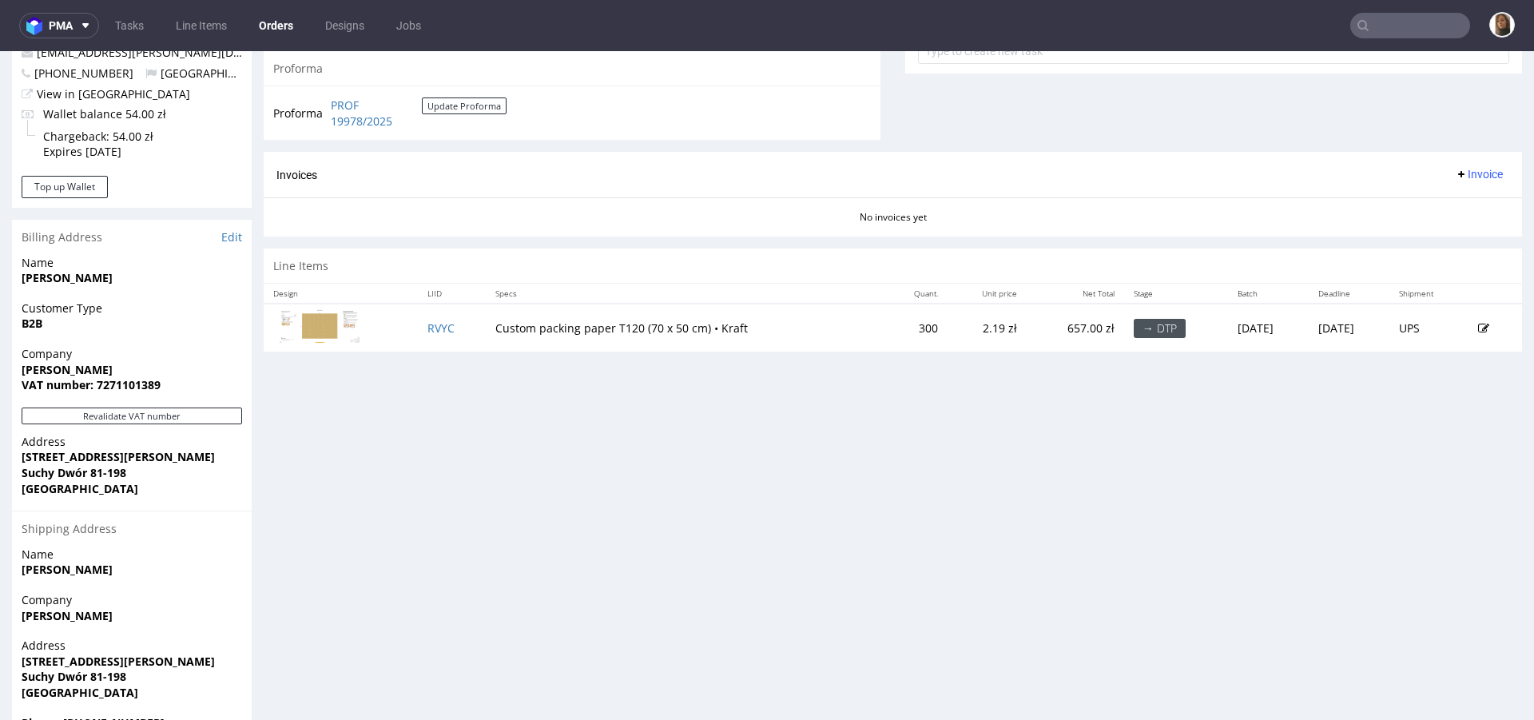
scroll to position [675, 0]
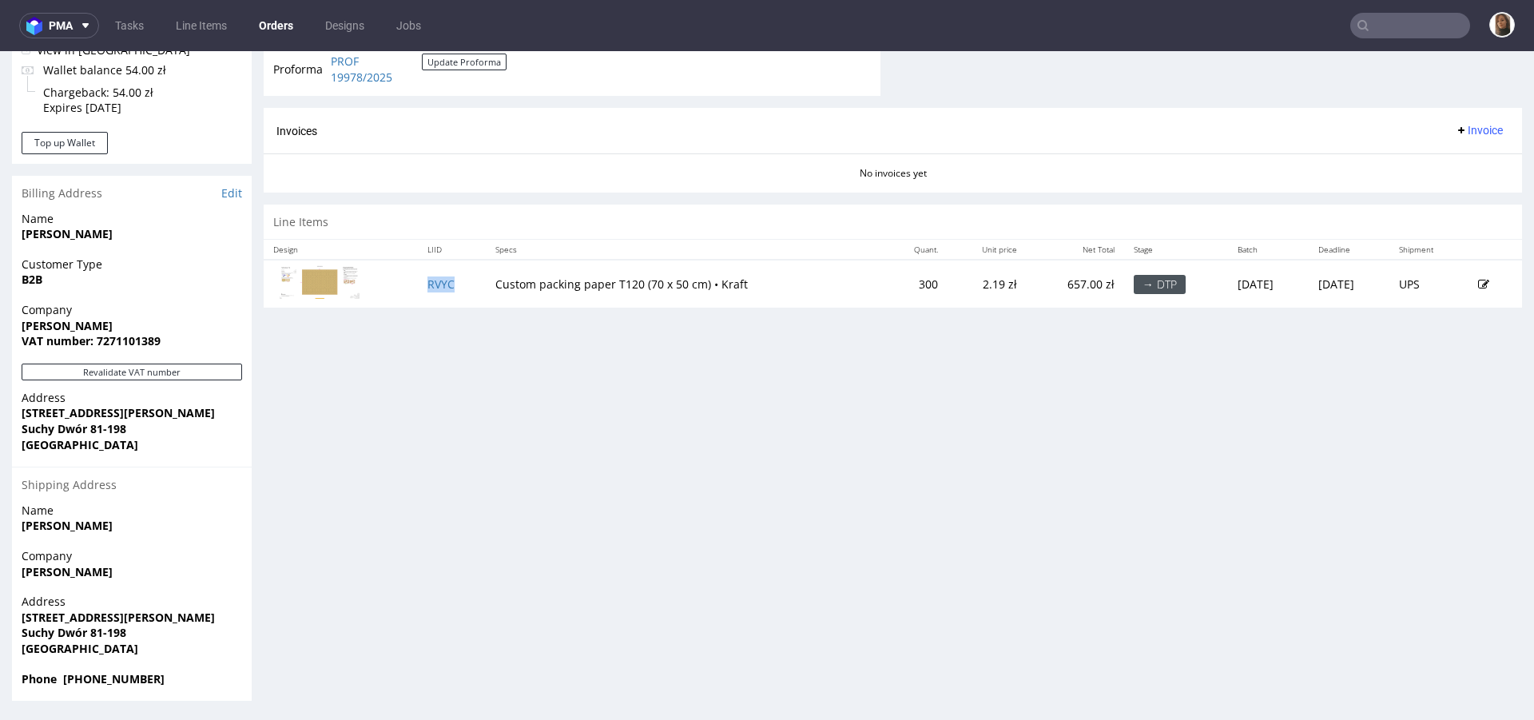
click at [419, 274] on td "RVYC" at bounding box center [452, 284] width 68 height 48
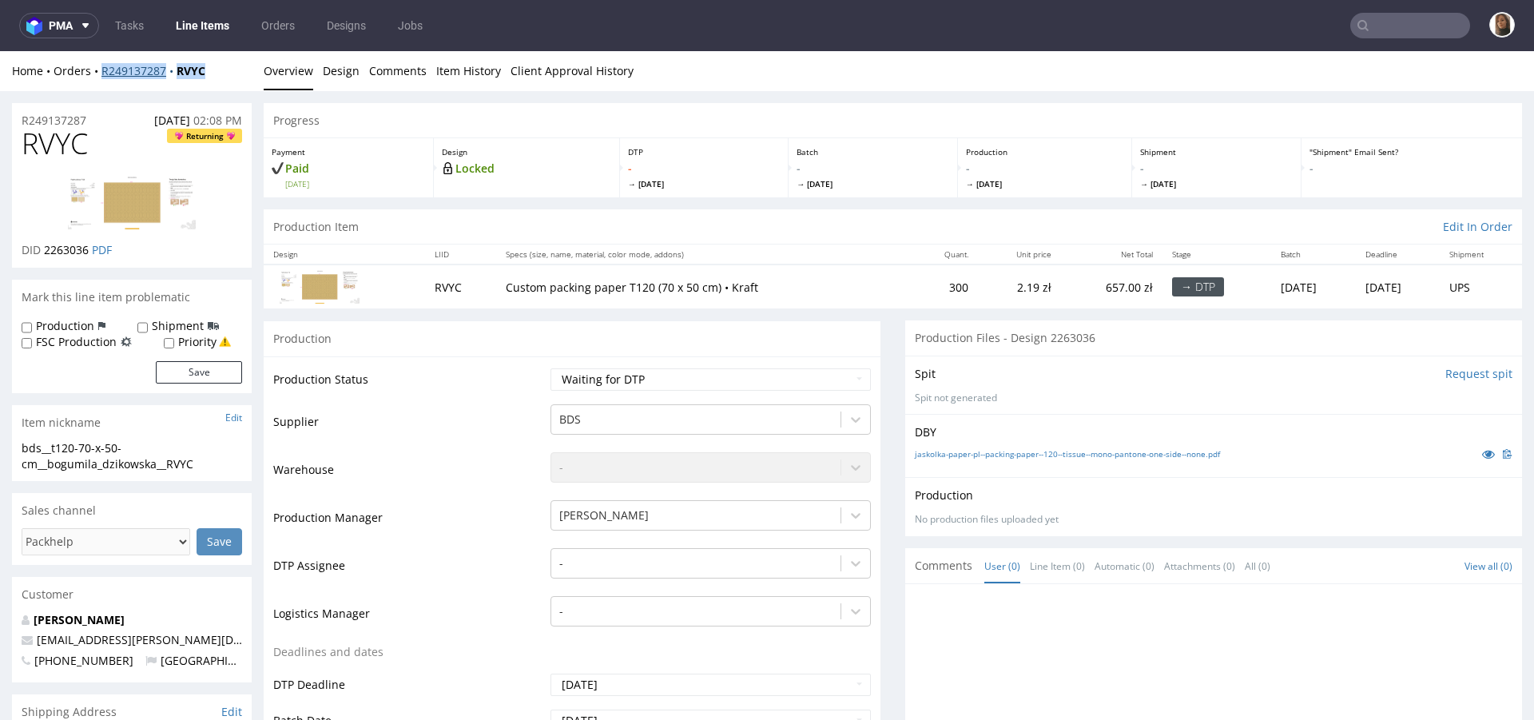
drag, startPoint x: 233, startPoint y: 78, endPoint x: 104, endPoint y: 75, distance: 128.7
click at [104, 75] on div "Home Orders R249137287 RVYC" at bounding box center [132, 71] width 240 height 16
copy div "R249137287 RVYC"
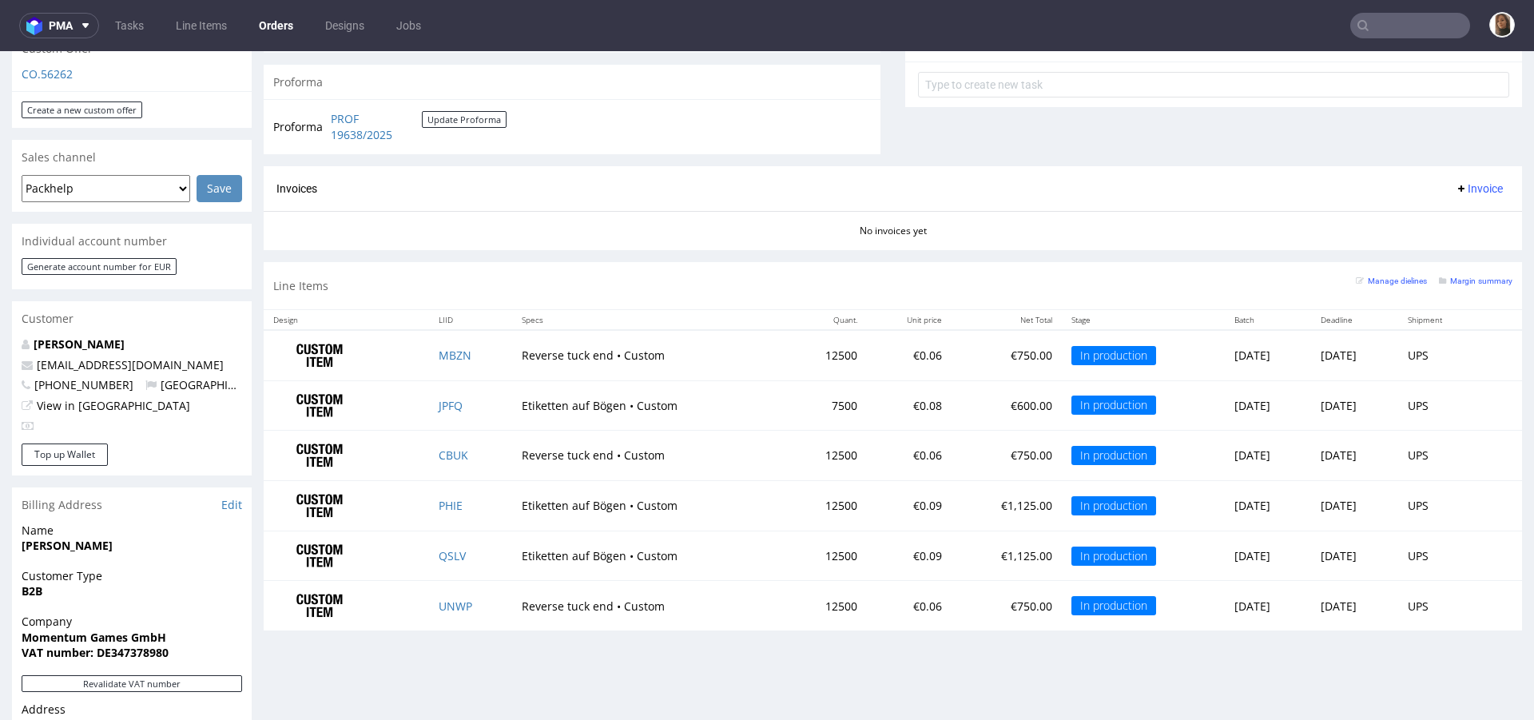
scroll to position [605, 0]
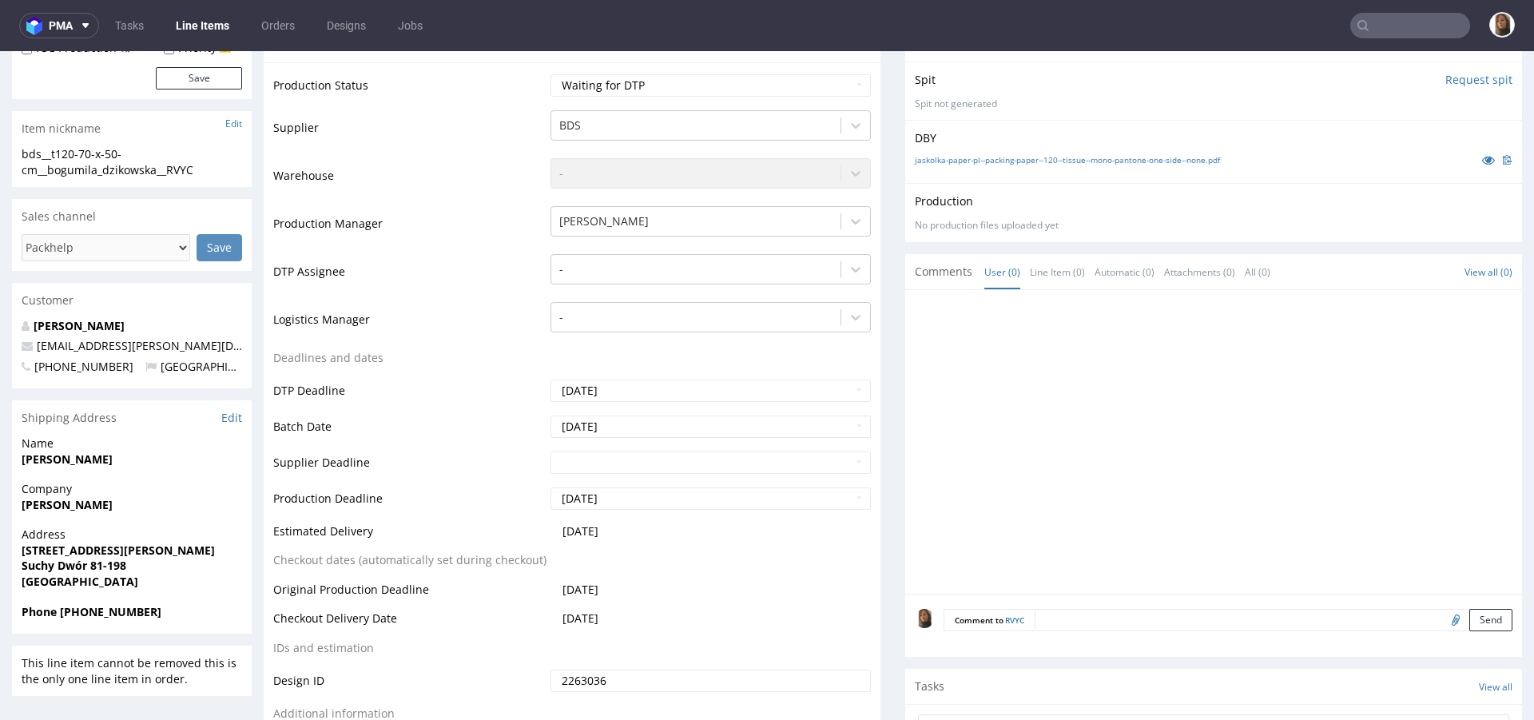
scroll to position [171, 0]
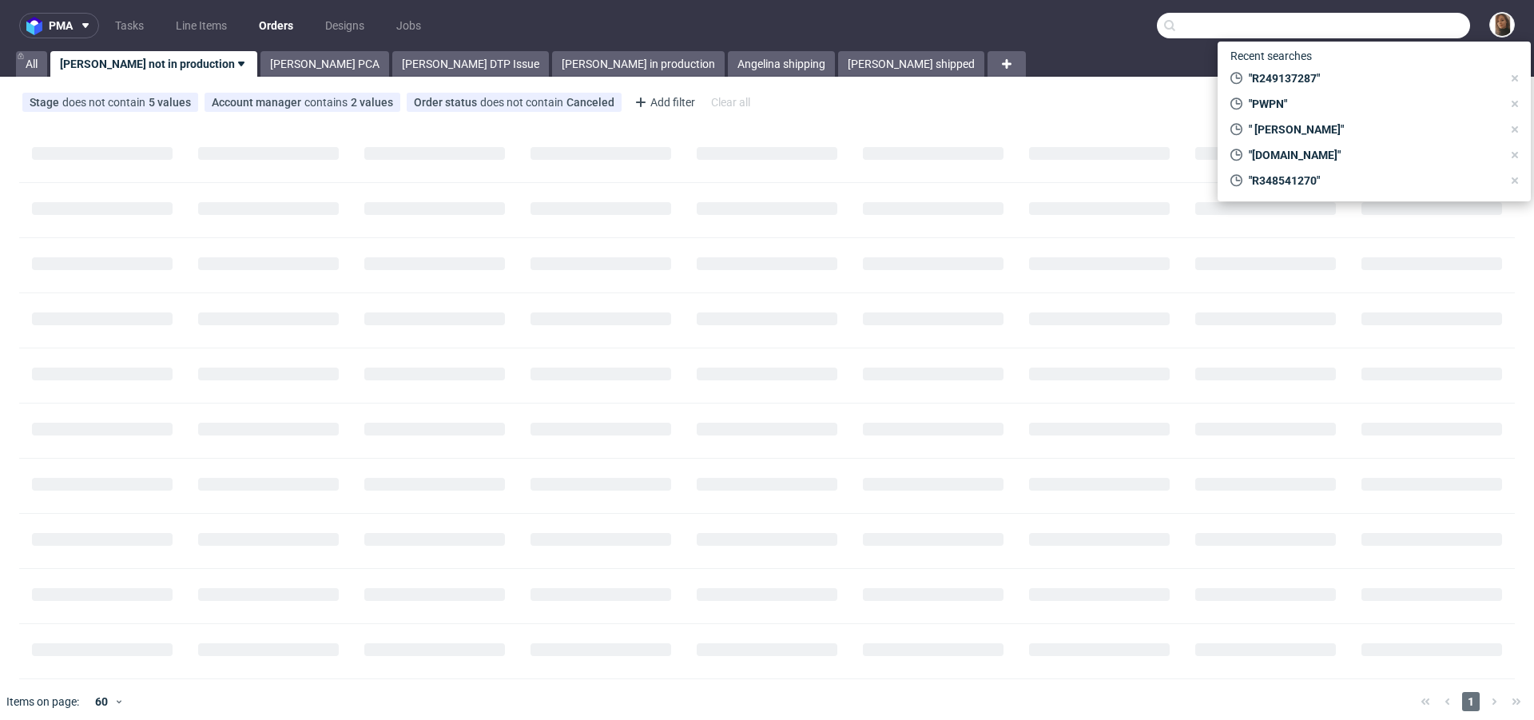
click at [1400, 26] on input "text" at bounding box center [1313, 26] width 313 height 26
paste input "[DOMAIN_NAME]"
type input "[DOMAIN_NAME]"
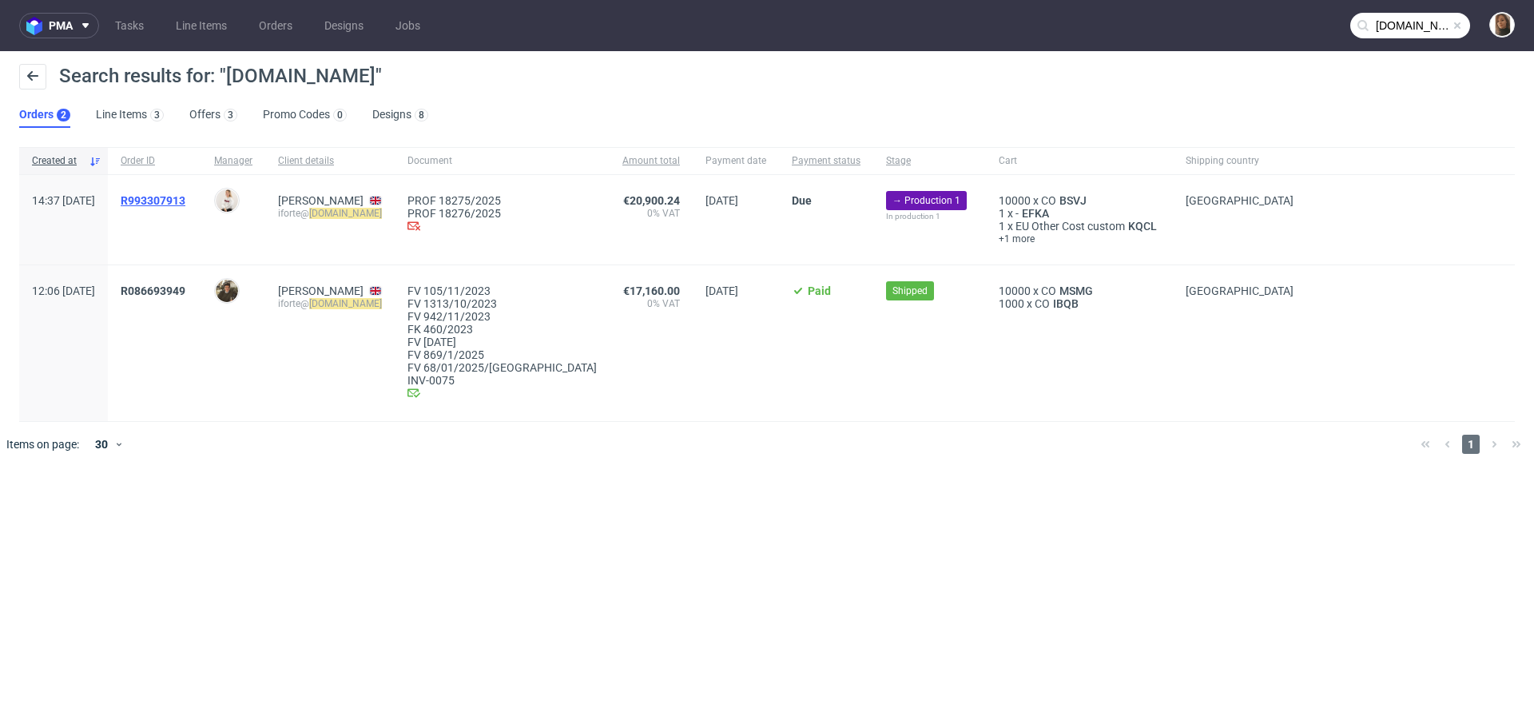
click at [185, 206] on span "R993307913" at bounding box center [153, 200] width 65 height 13
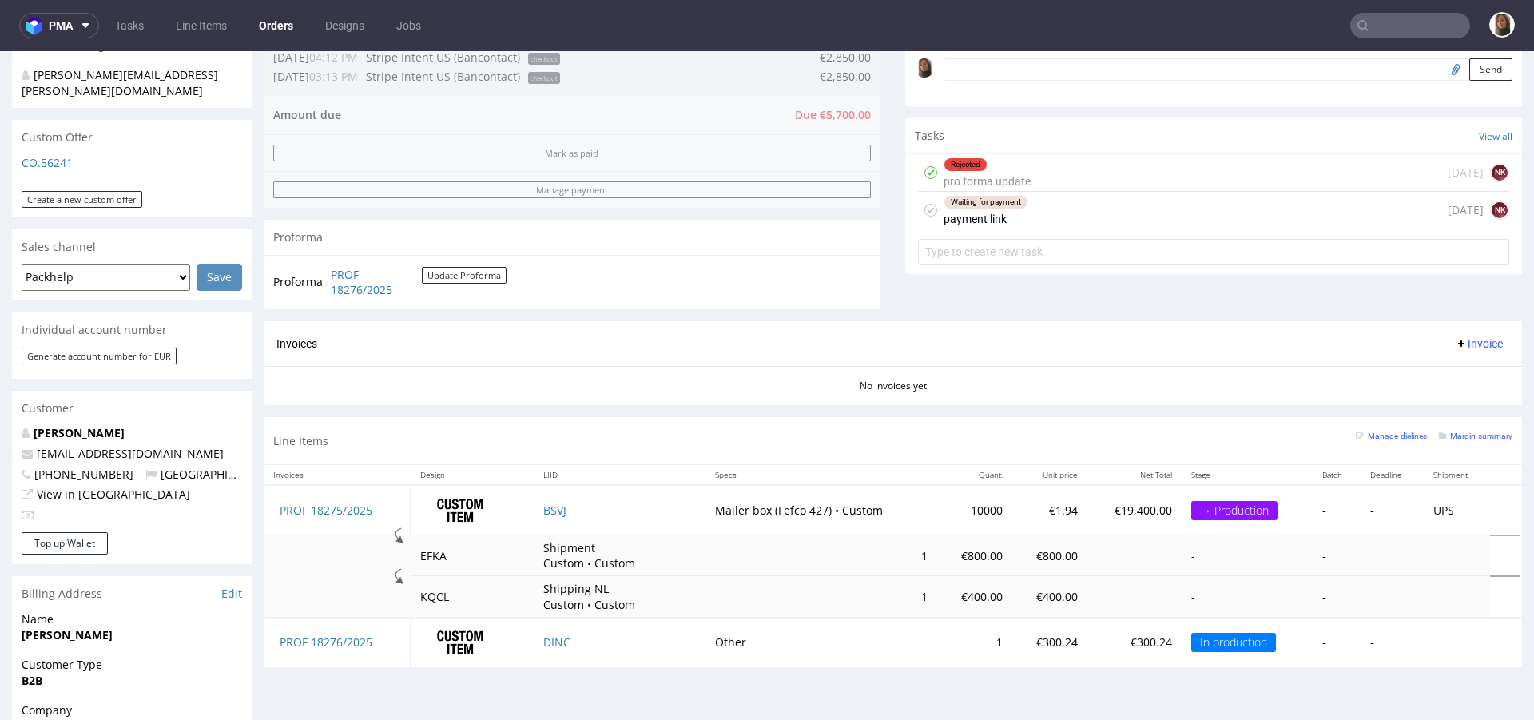
scroll to position [541, 0]
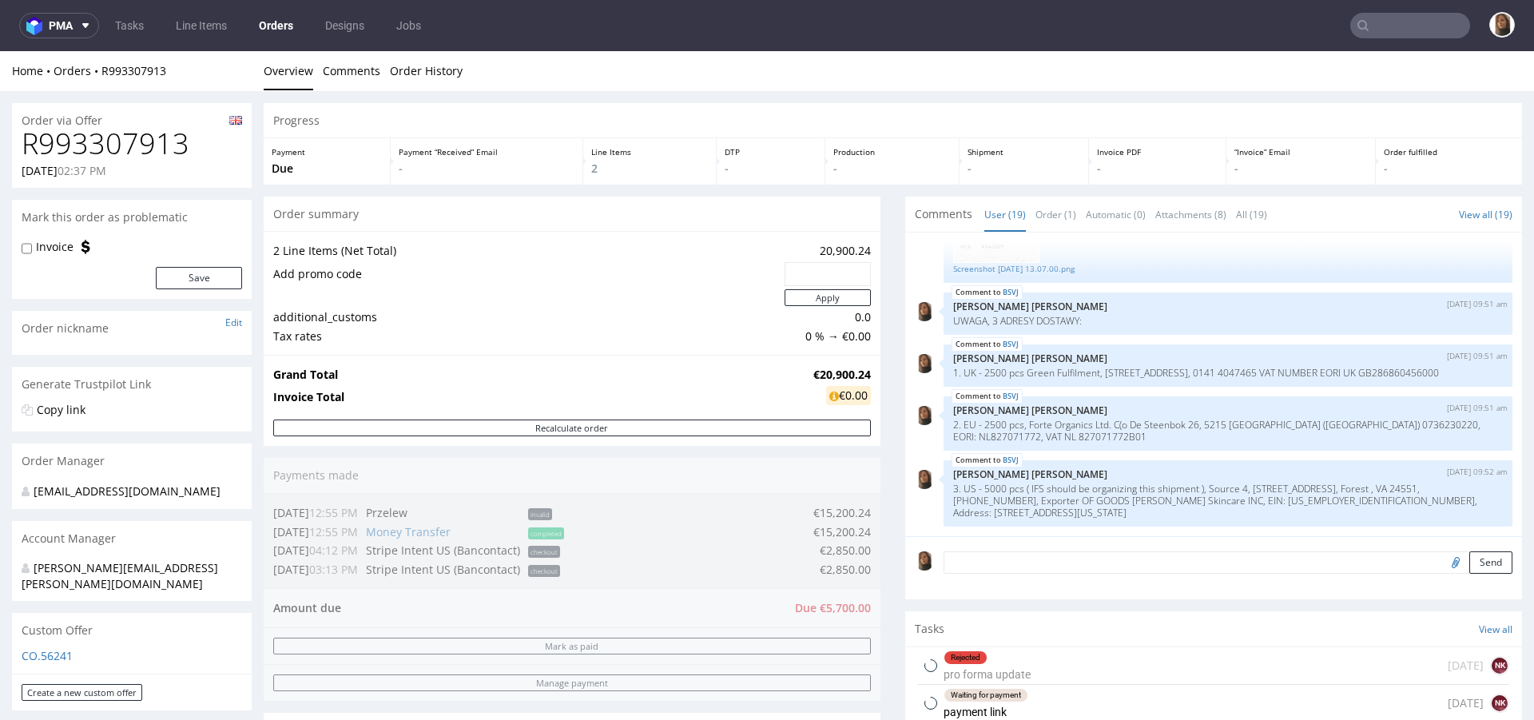
scroll to position [209, 0]
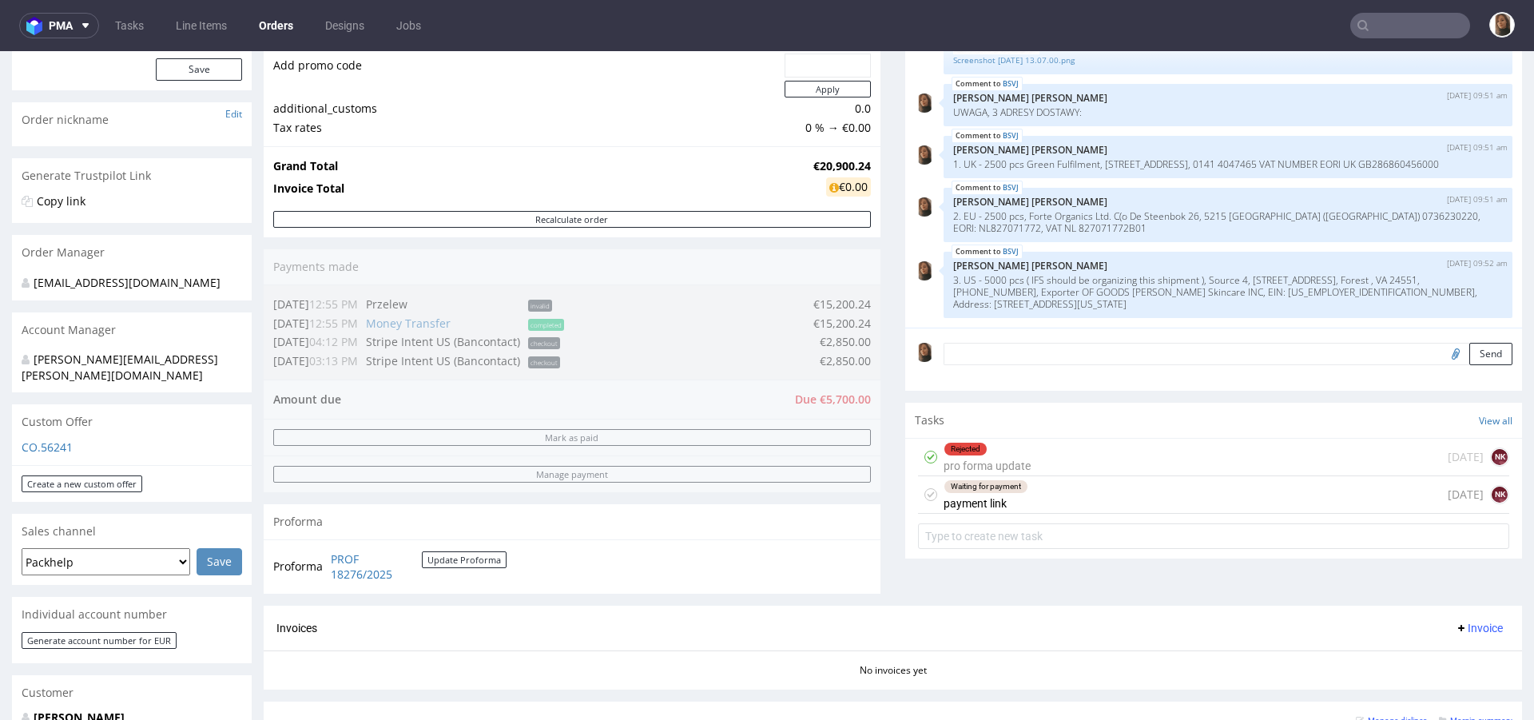
click at [1008, 462] on div "Rejected pro forma update" at bounding box center [987, 457] width 87 height 37
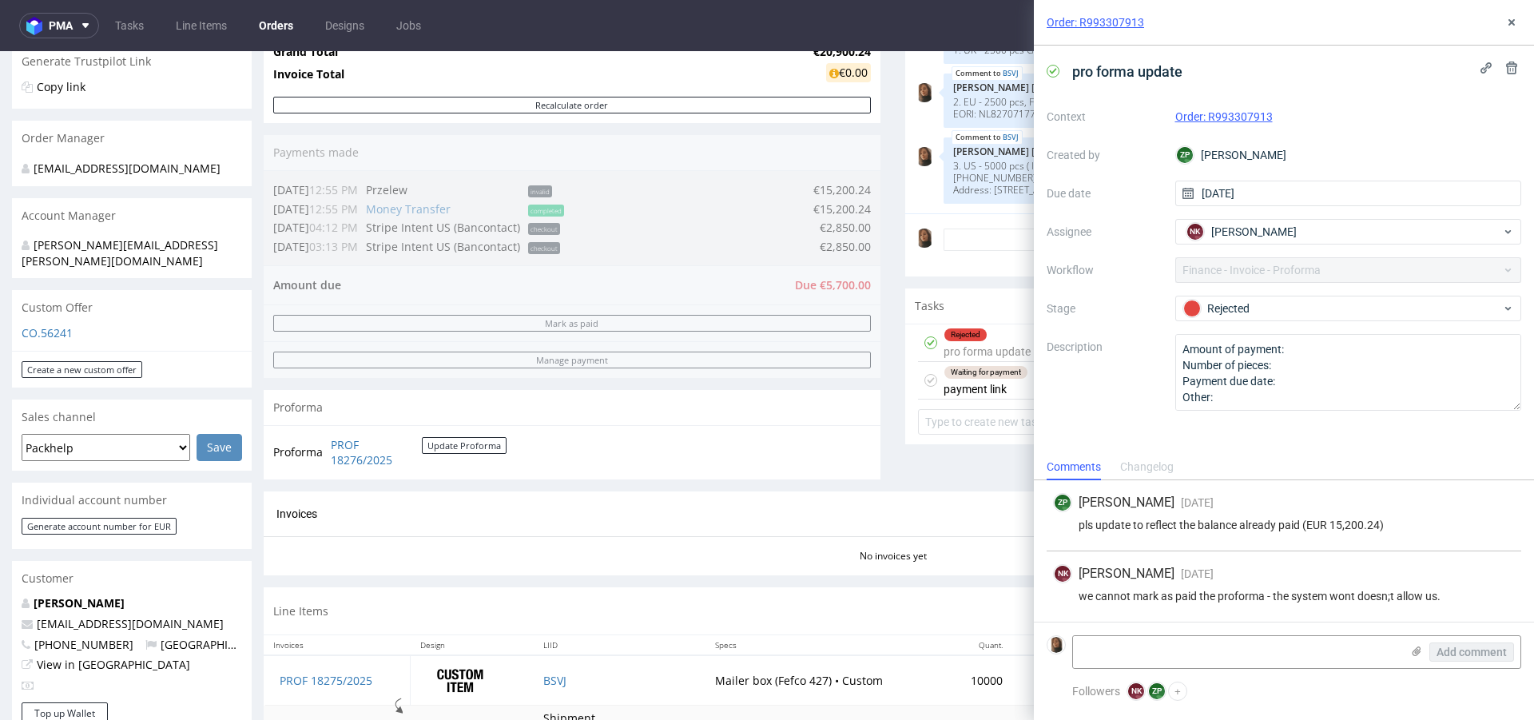
scroll to position [332, 0]
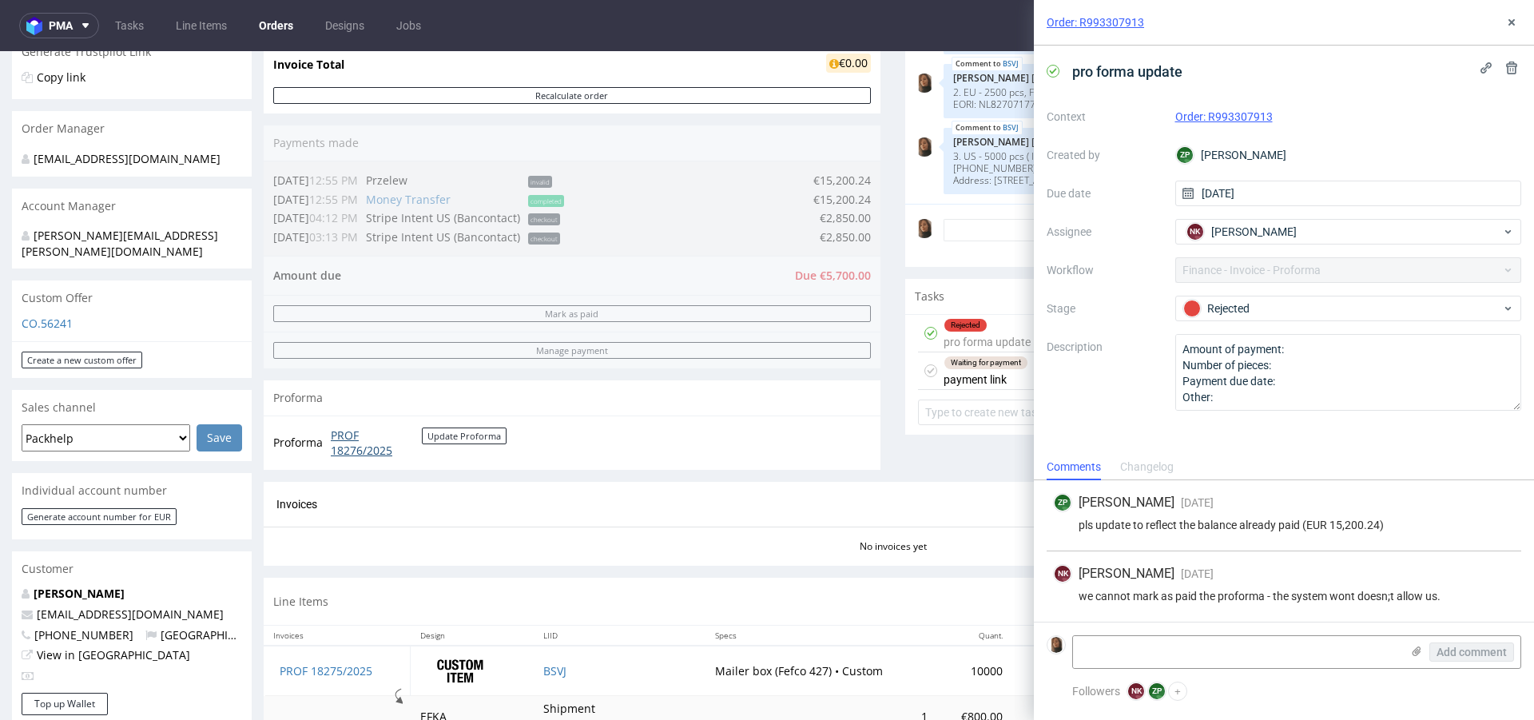
click at [346, 436] on link "PROF 18276/2025" at bounding box center [376, 443] width 91 height 31
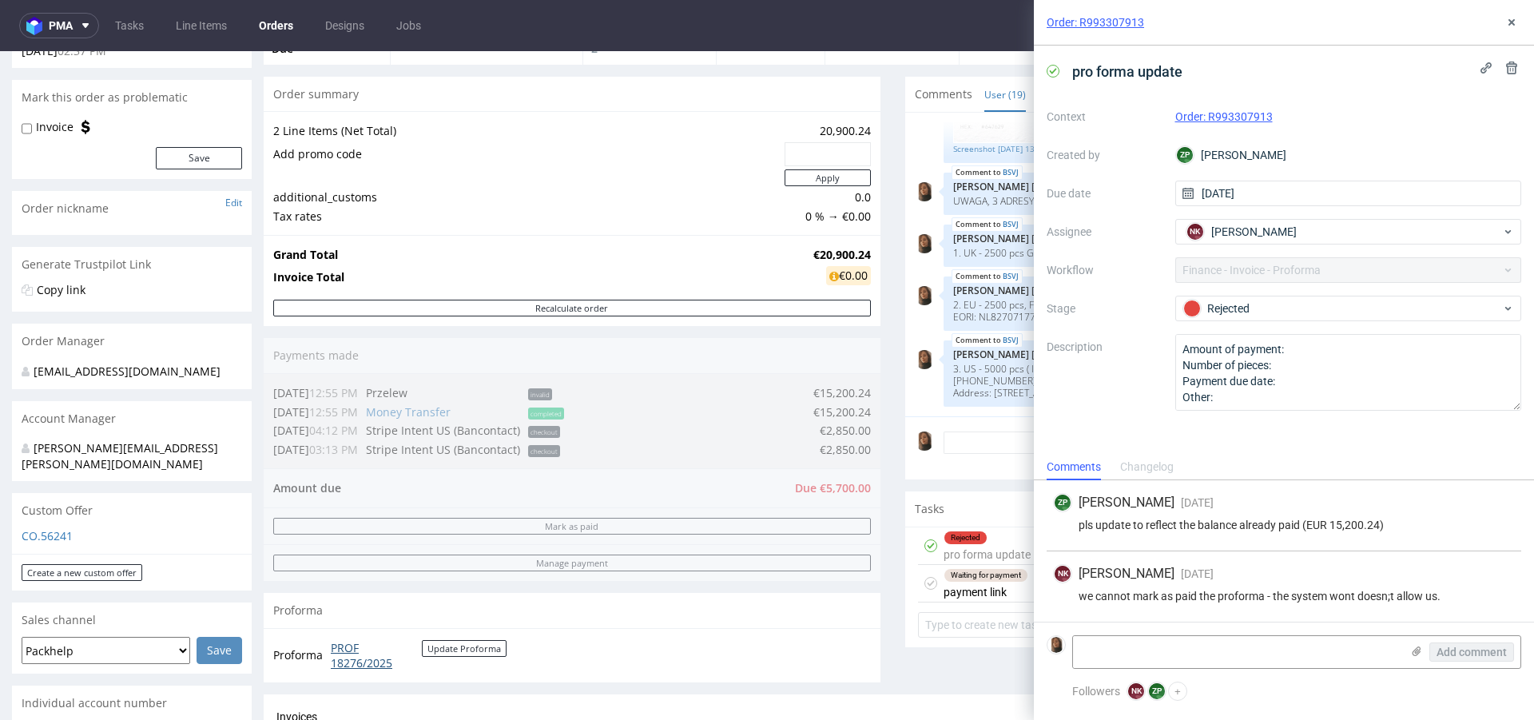
scroll to position [394, 0]
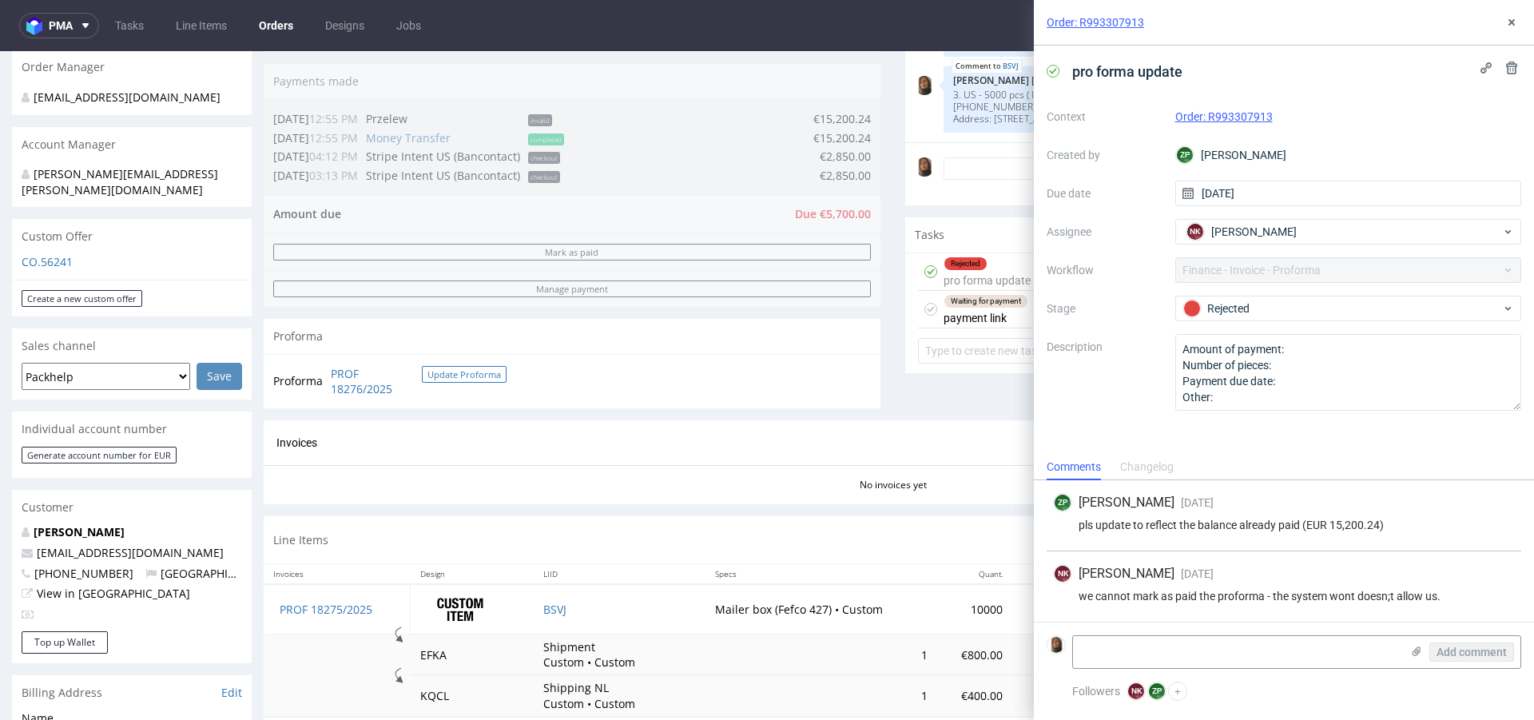
click at [433, 372] on button "Update Proforma" at bounding box center [464, 374] width 85 height 17
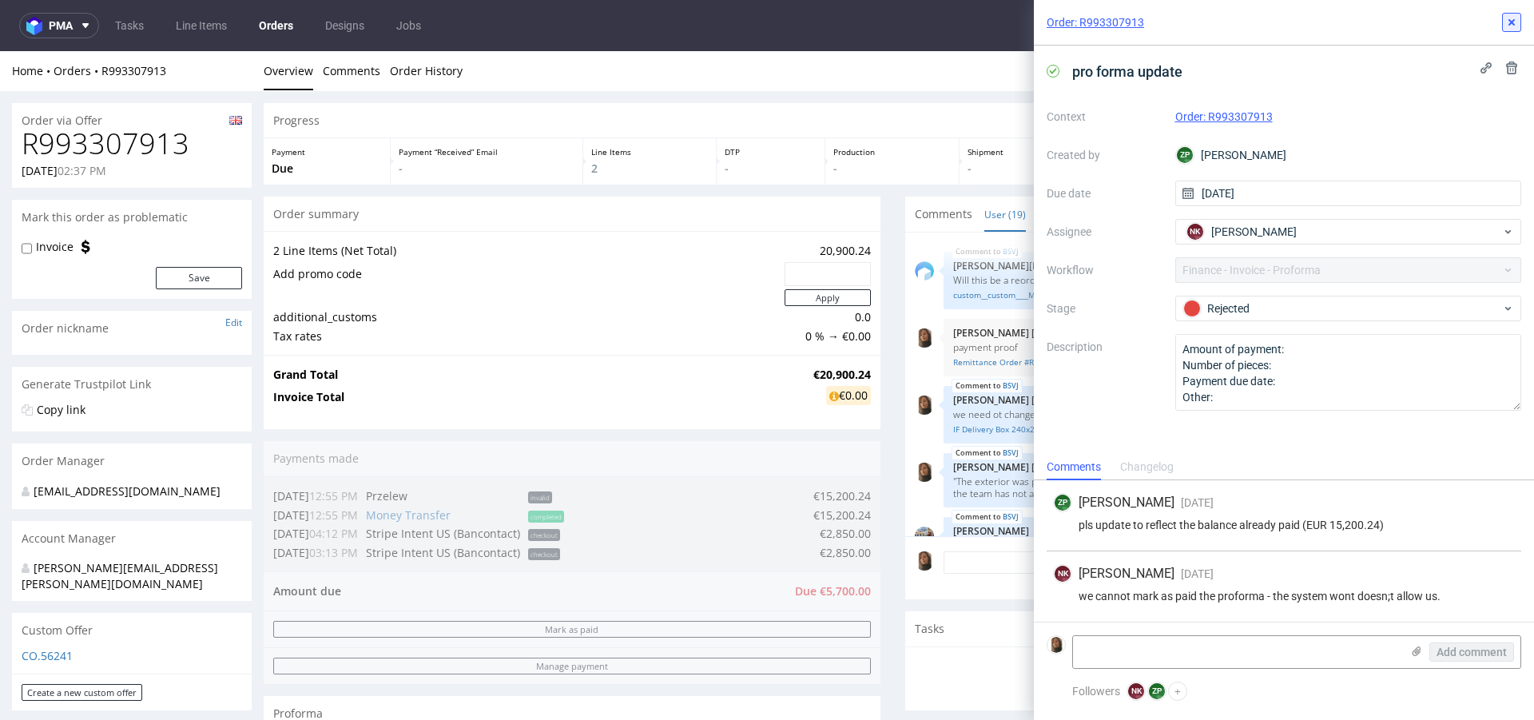
scroll to position [1248, 0]
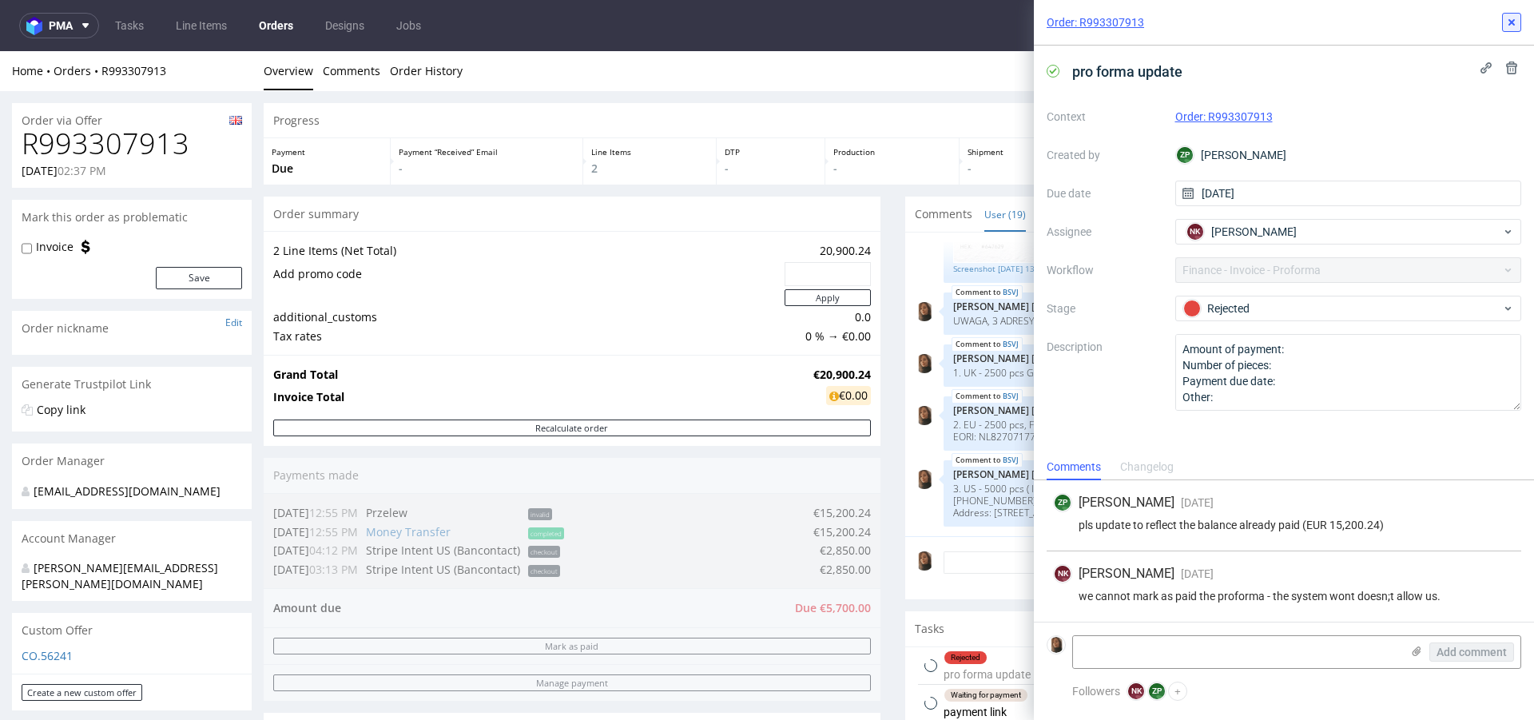
click at [1513, 22] on use at bounding box center [1512, 22] width 6 height 6
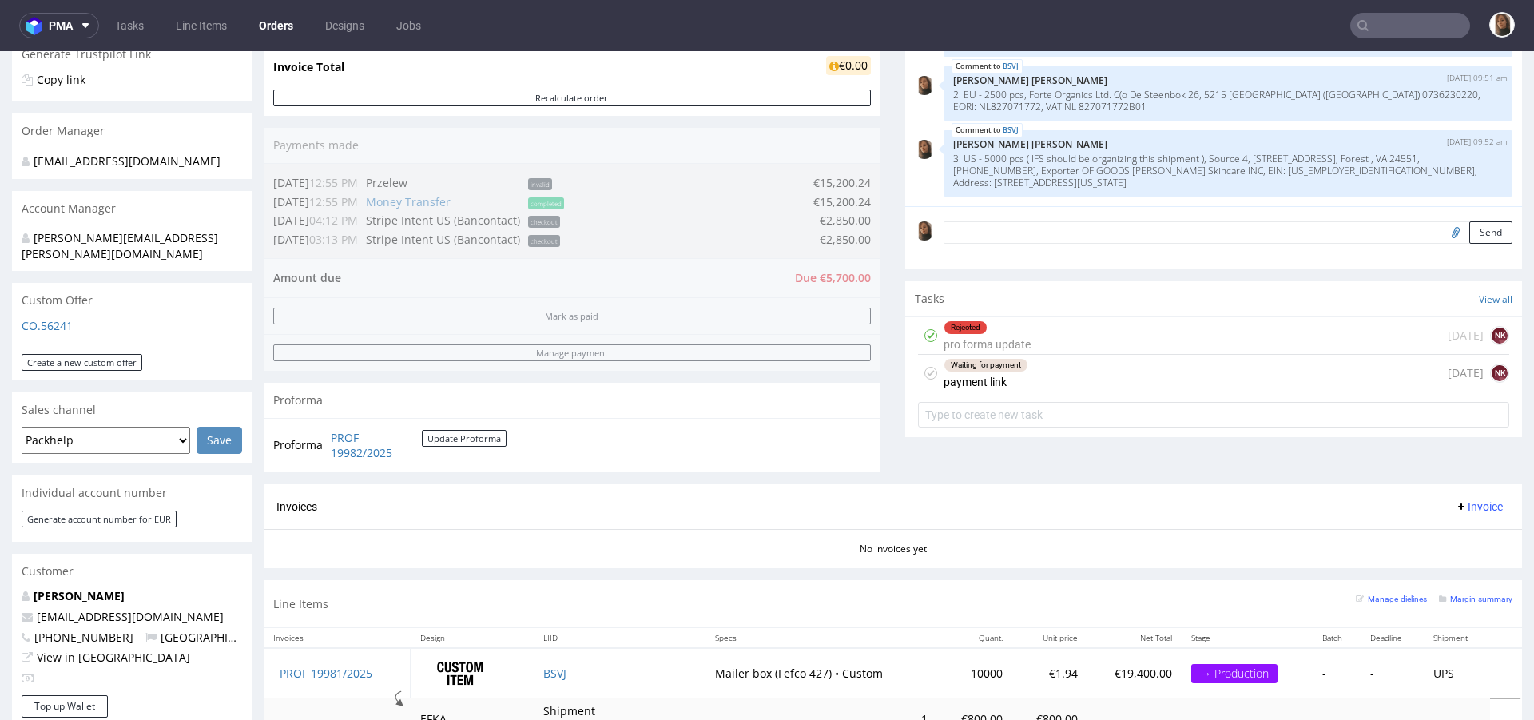
scroll to position [331, 0]
click at [377, 450] on link "PROF 19982/2025" at bounding box center [376, 444] width 91 height 31
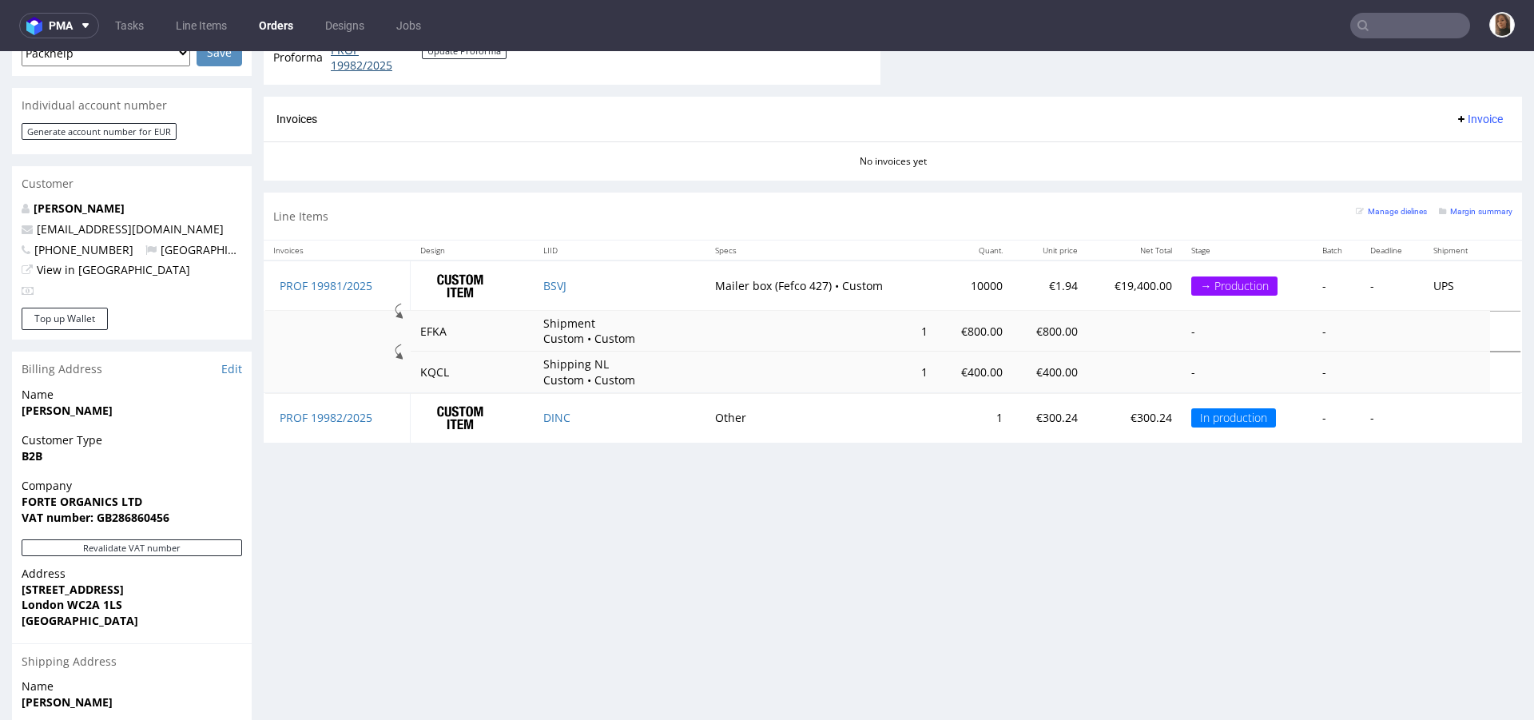
scroll to position [590, 0]
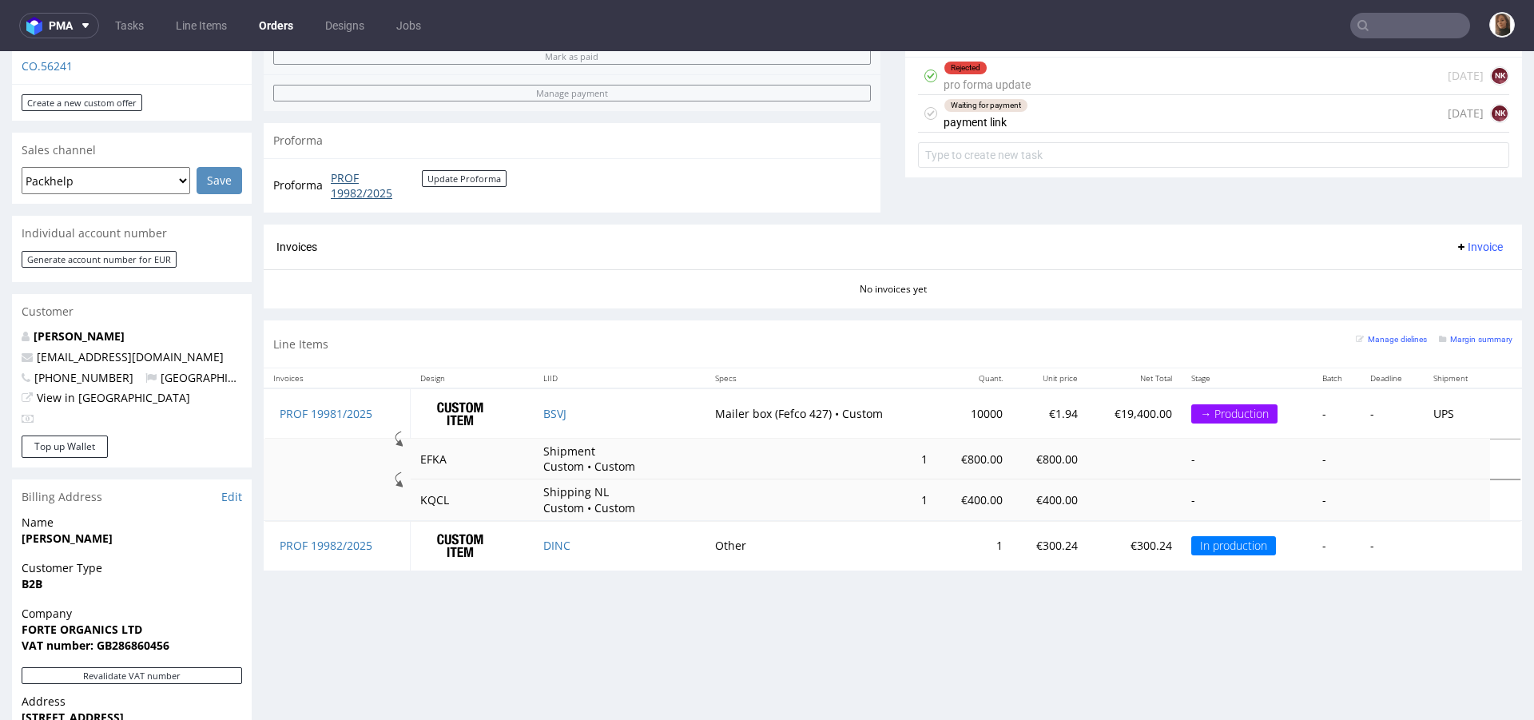
click at [348, 193] on link "PROF 19982/2025" at bounding box center [376, 185] width 91 height 31
click at [484, 176] on button "Update Proforma" at bounding box center [464, 178] width 85 height 17
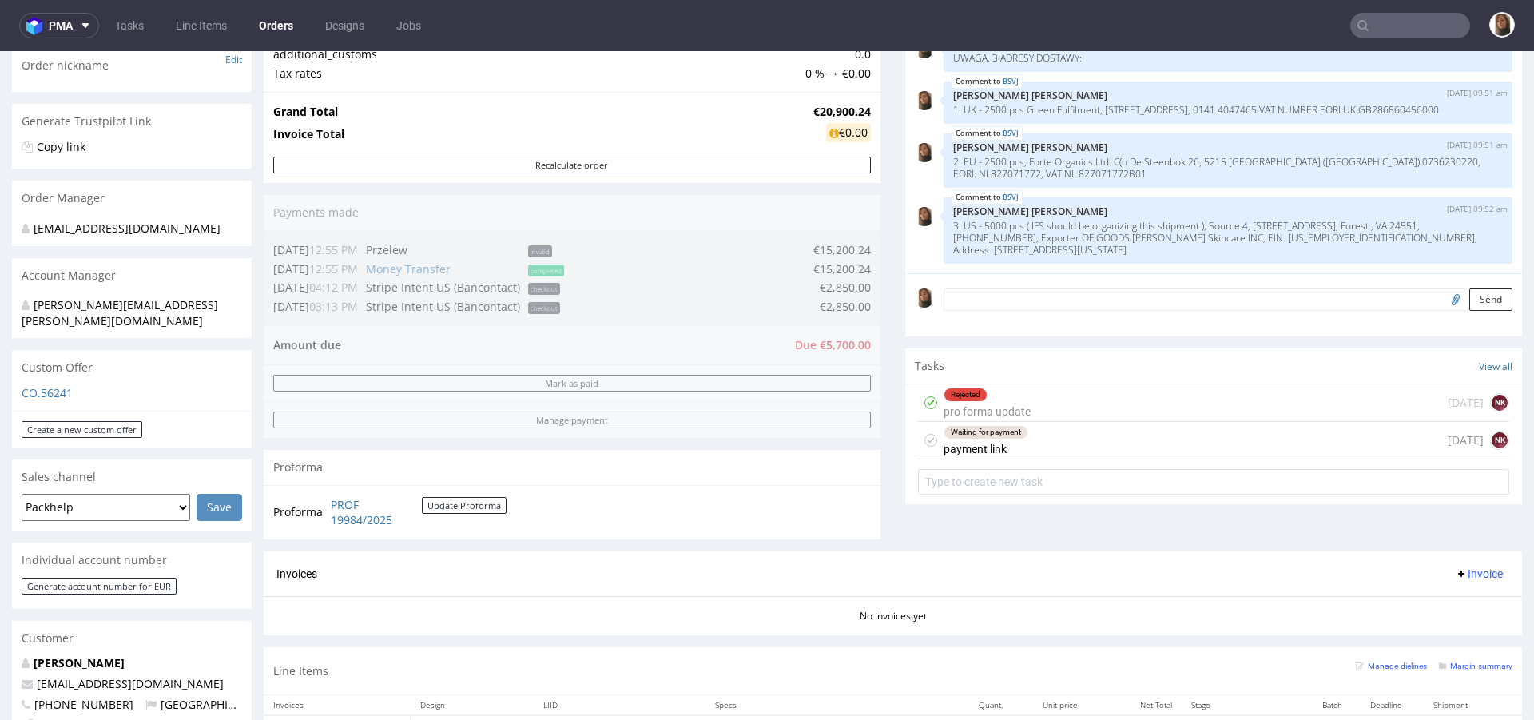
scroll to position [313, 0]
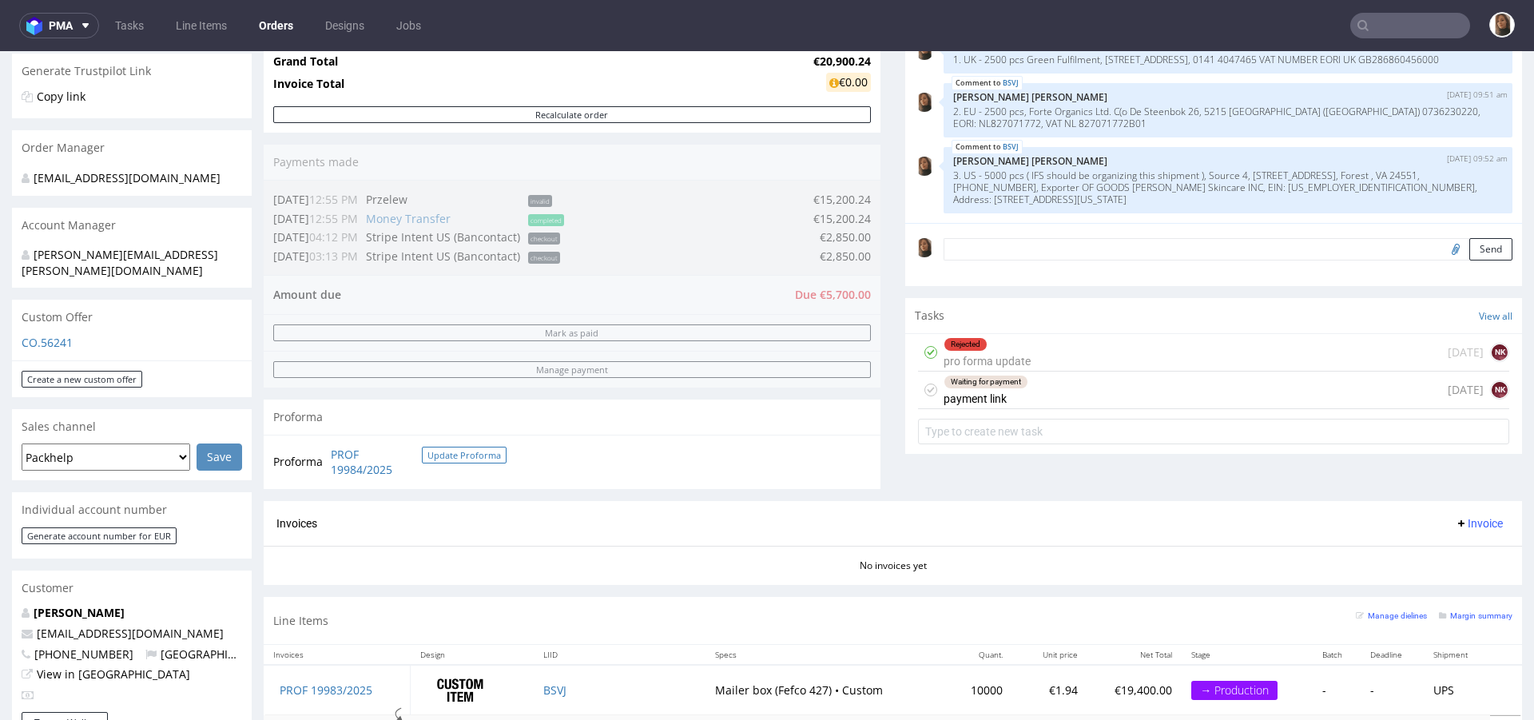
click at [437, 456] on button "Update Proforma" at bounding box center [464, 455] width 85 height 17
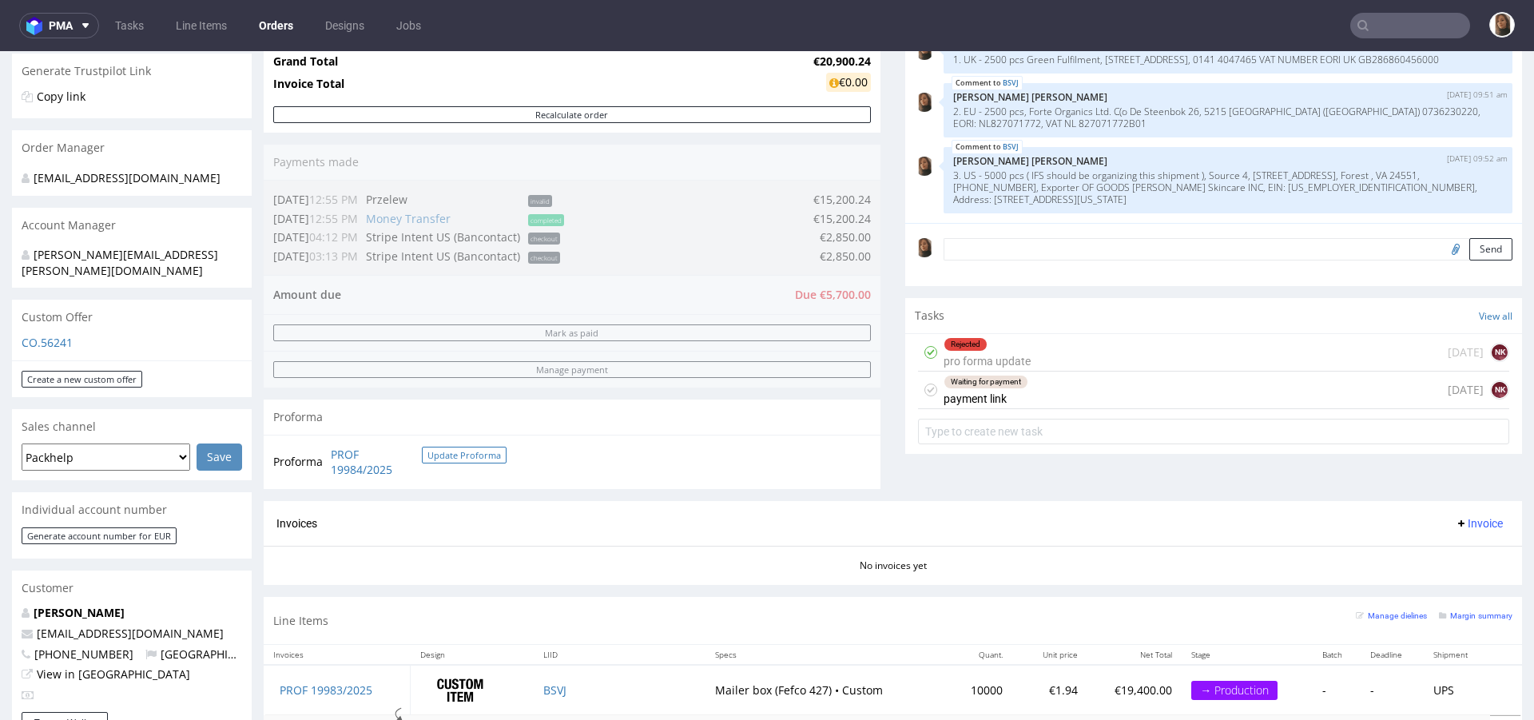
click at [437, 456] on button "Update Proforma" at bounding box center [464, 455] width 85 height 17
click at [437, 452] on button "Update Proforma" at bounding box center [464, 455] width 85 height 17
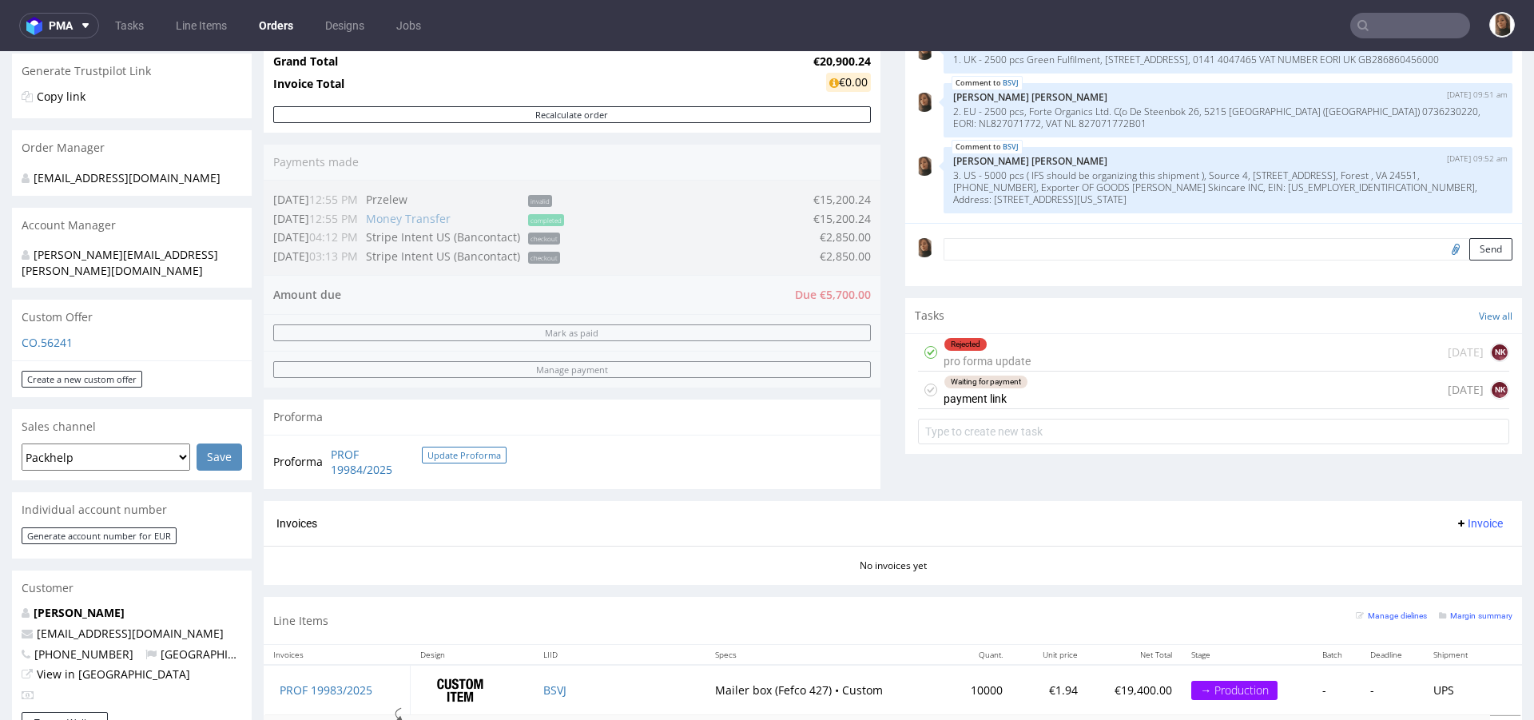
click at [454, 456] on button "Update Proforma" at bounding box center [464, 455] width 85 height 17
click at [371, 469] on link "PROF 19984/2025" at bounding box center [376, 462] width 91 height 31
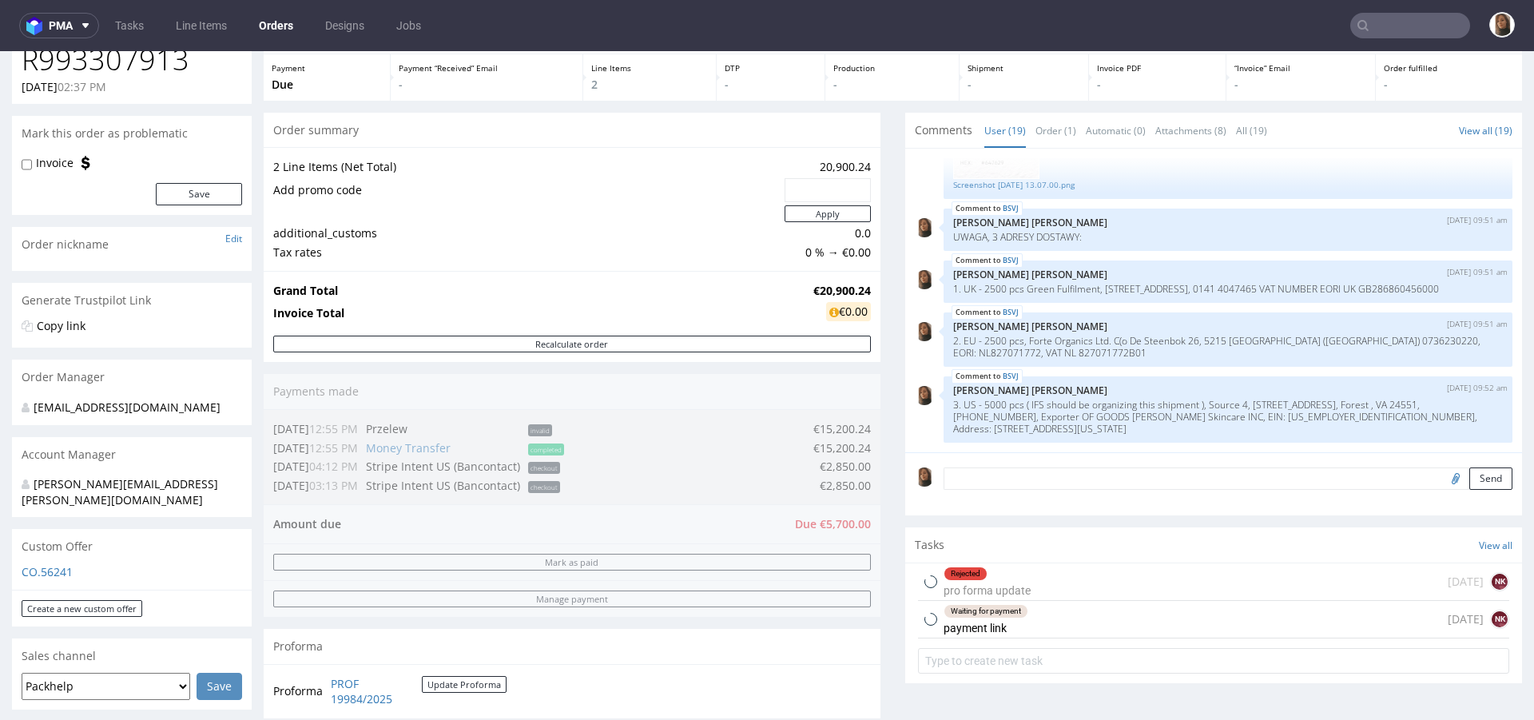
scroll to position [273, 0]
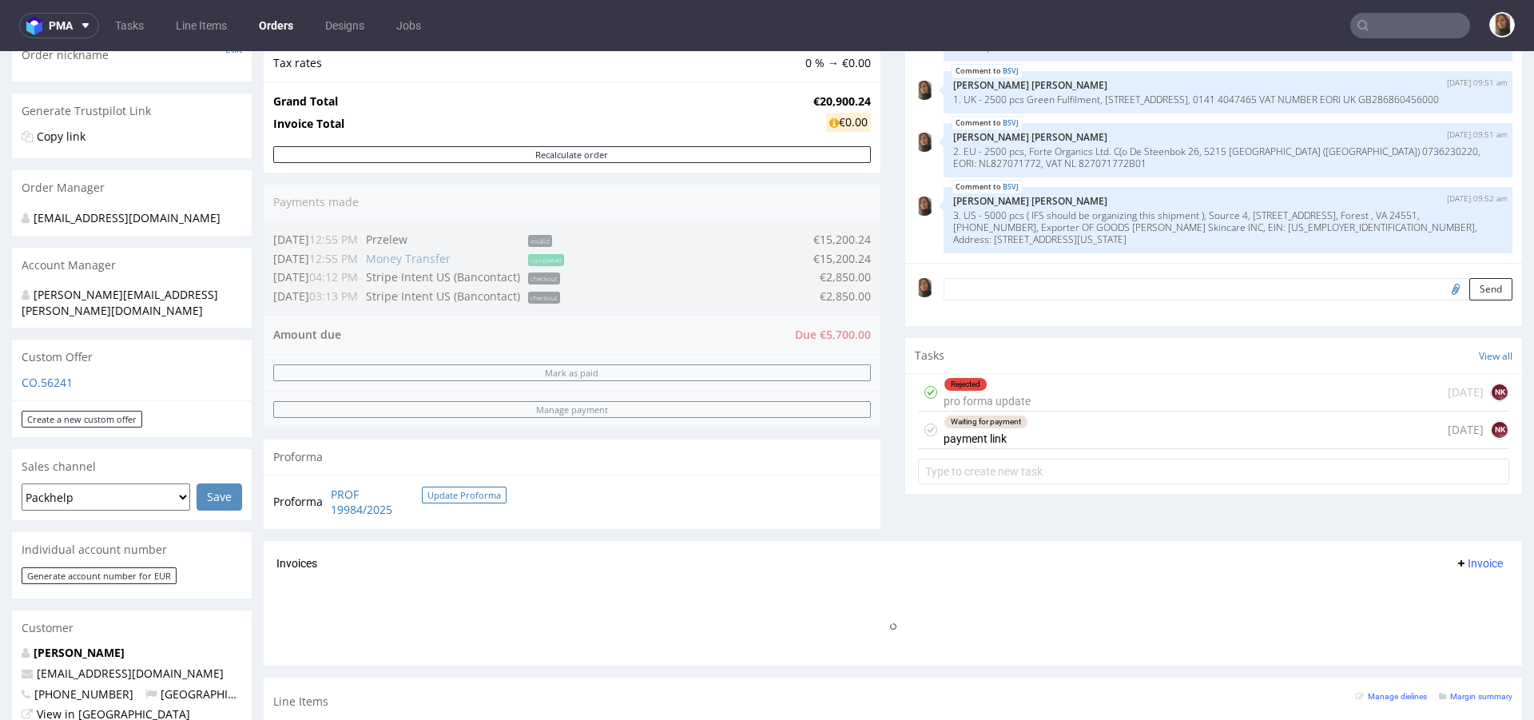
click at [482, 488] on button "Update Proforma" at bounding box center [464, 495] width 85 height 17
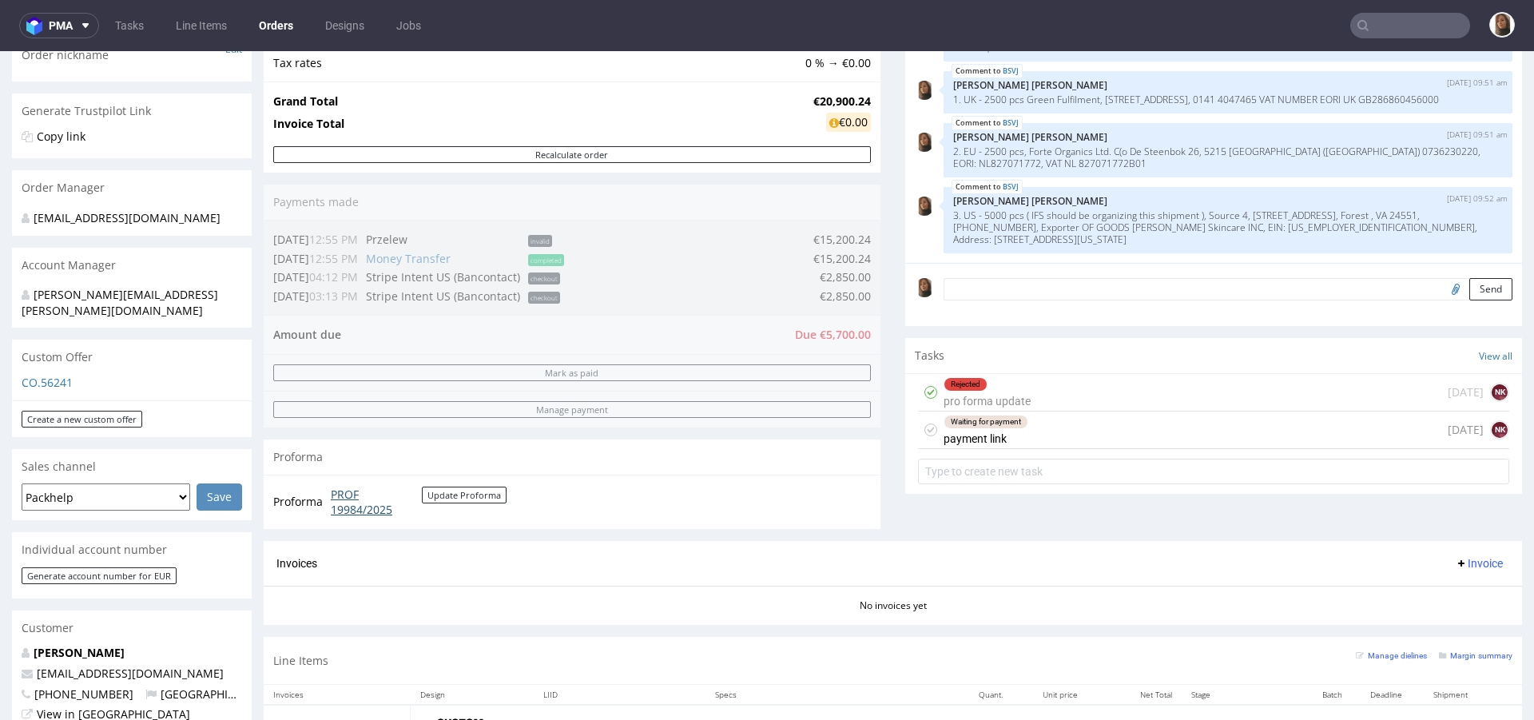
click at [373, 499] on link "PROF 19984/2025" at bounding box center [376, 502] width 91 height 31
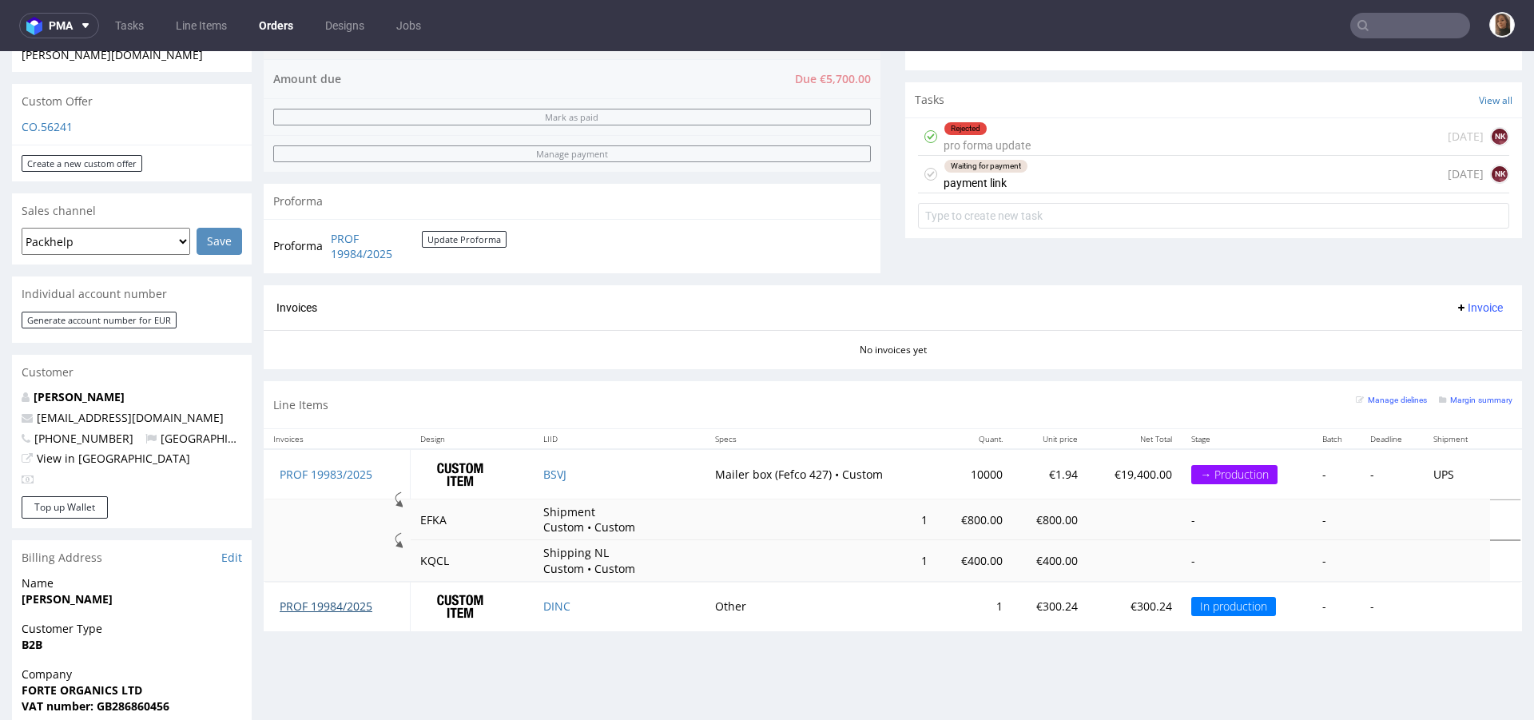
click at [344, 601] on link "PROF 19984/2025" at bounding box center [326, 606] width 93 height 15
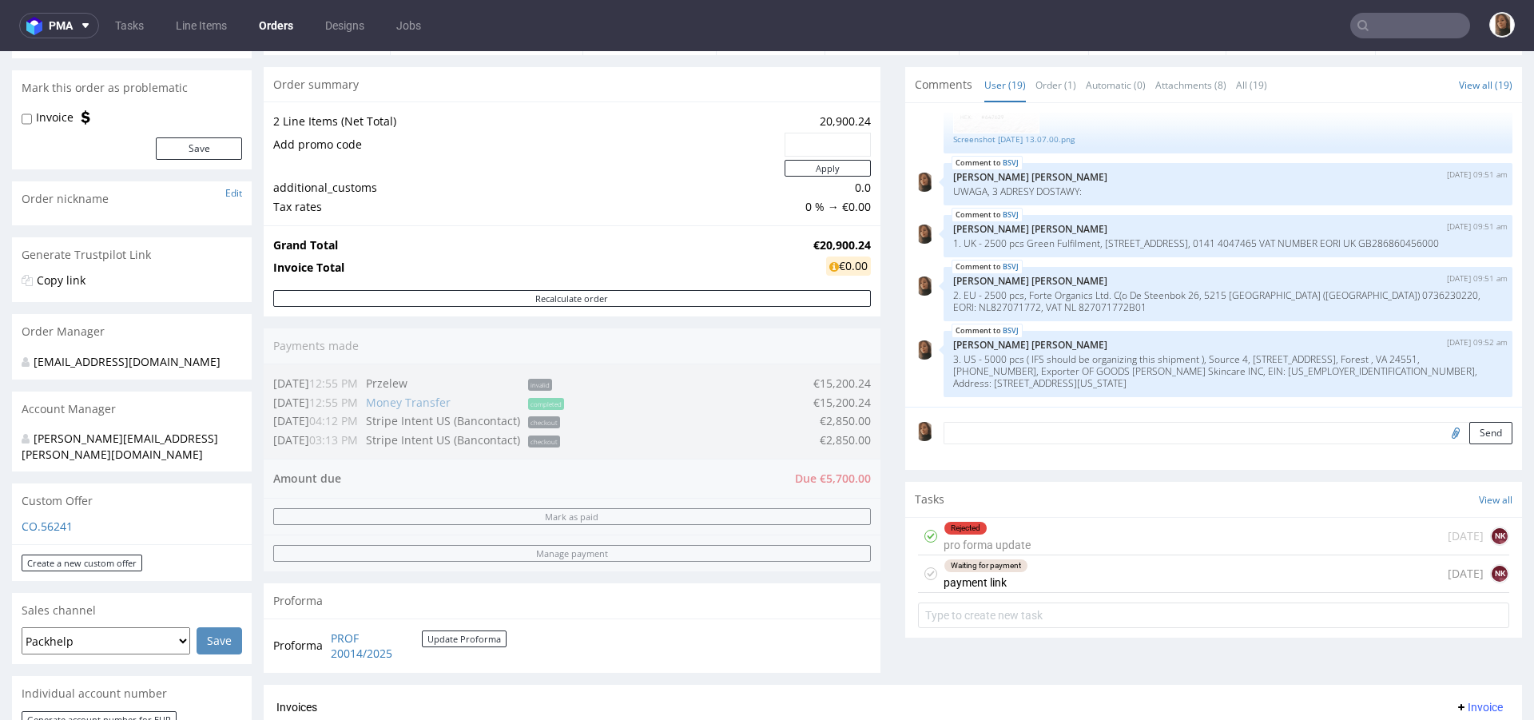
scroll to position [257, 0]
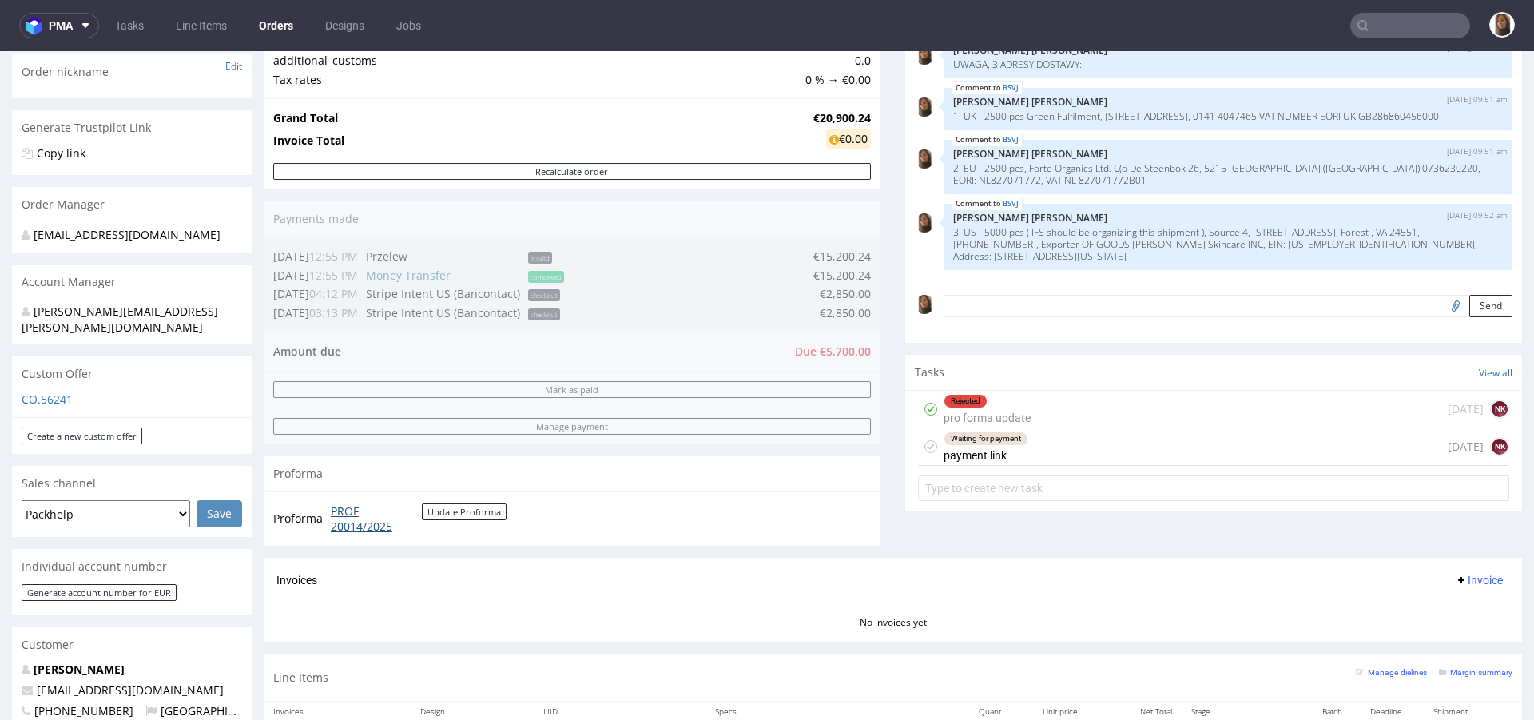
click at [370, 529] on link "PROF 20014/2025" at bounding box center [376, 518] width 91 height 31
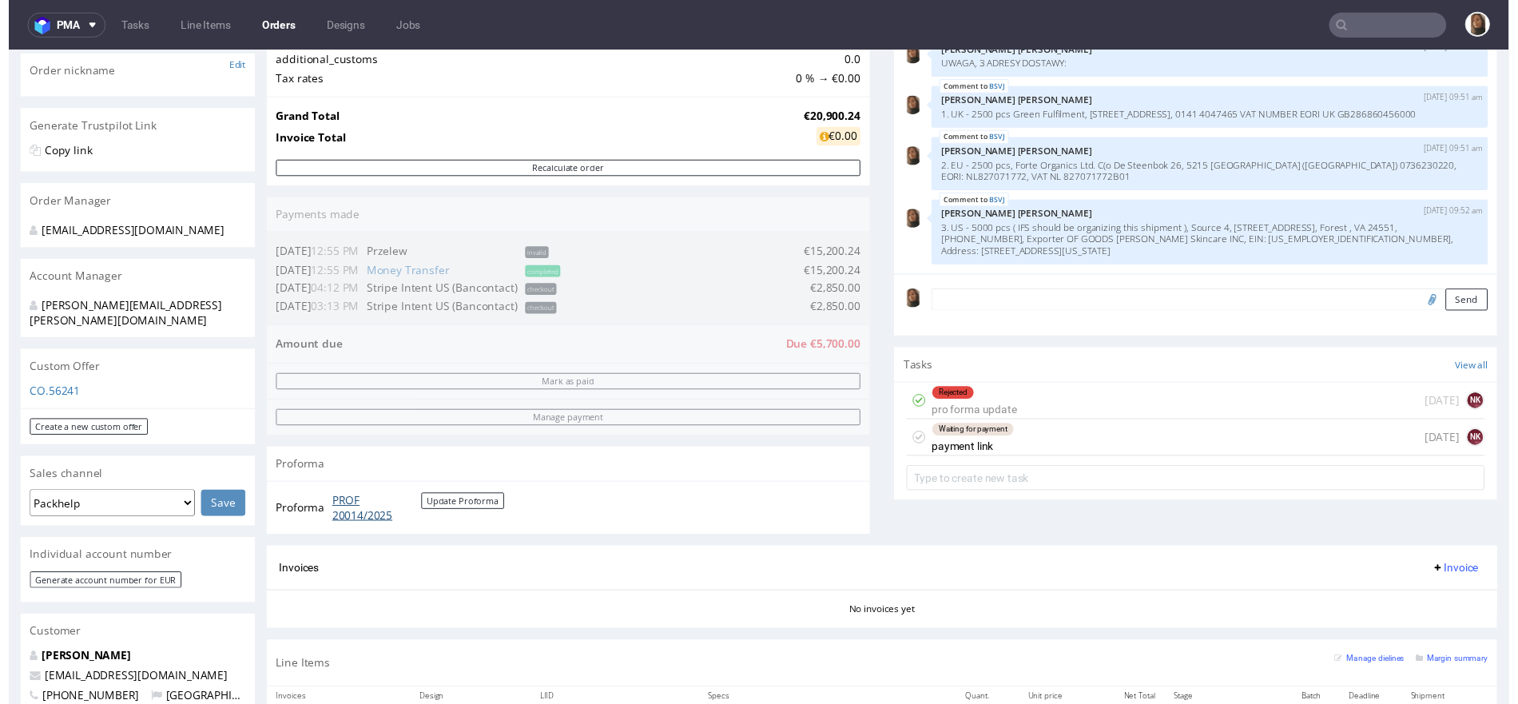
scroll to position [296, 0]
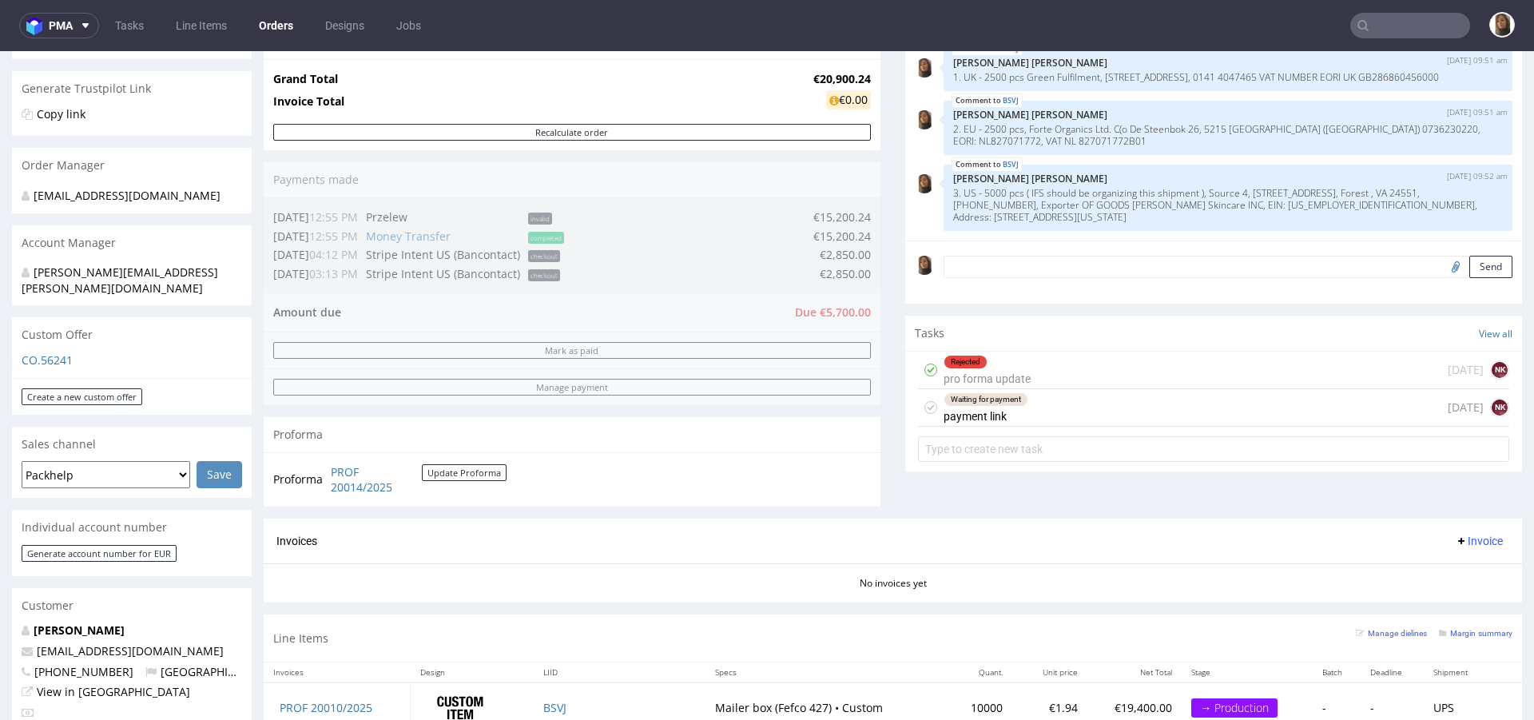
click at [710, 247] on div "Order summary 2 Line Items (Net Total) 20,900.24 Add promo code Apply additiona…" at bounding box center [572, 210] width 617 height 618
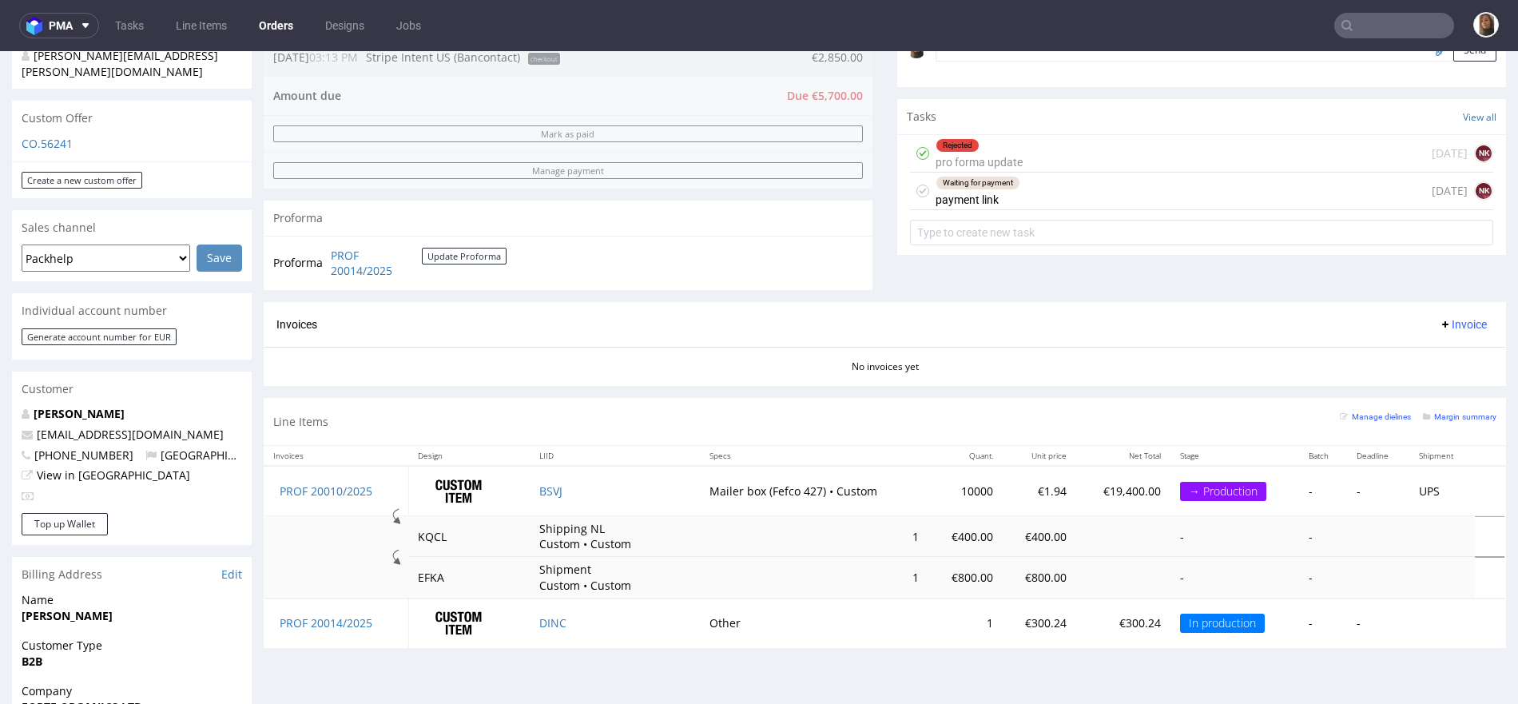
scroll to position [894, 0]
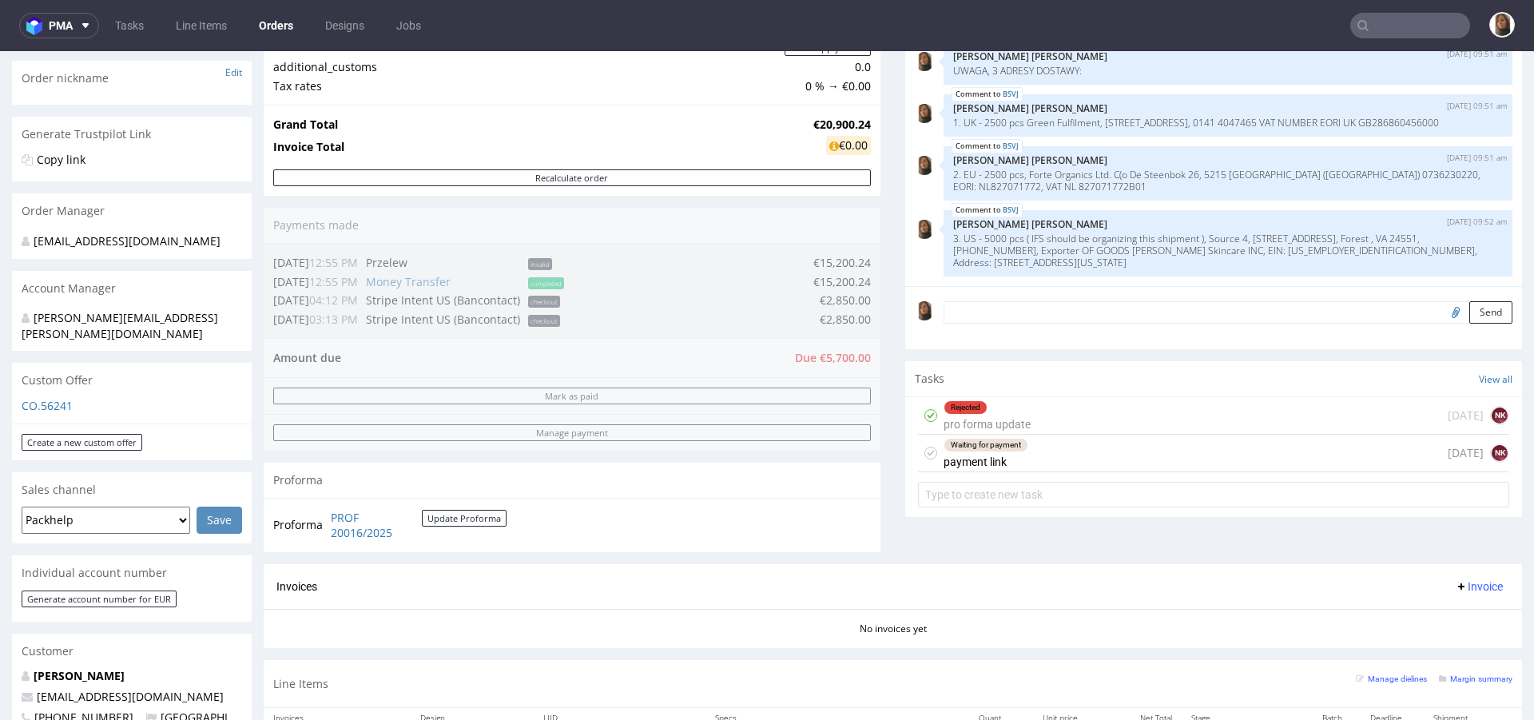
scroll to position [363, 0]
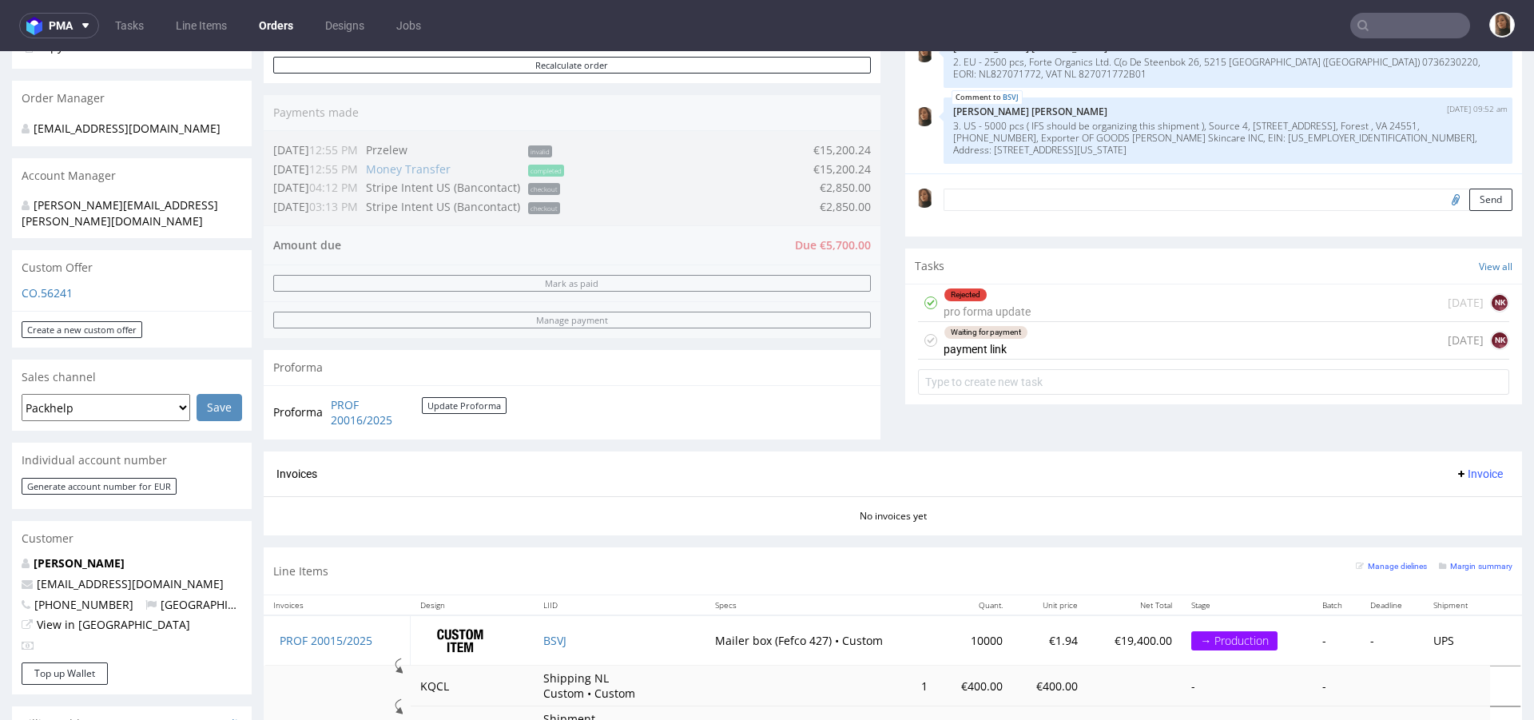
click at [1028, 343] on div "Waiting for payment payment link [DATE] NK" at bounding box center [1213, 341] width 591 height 38
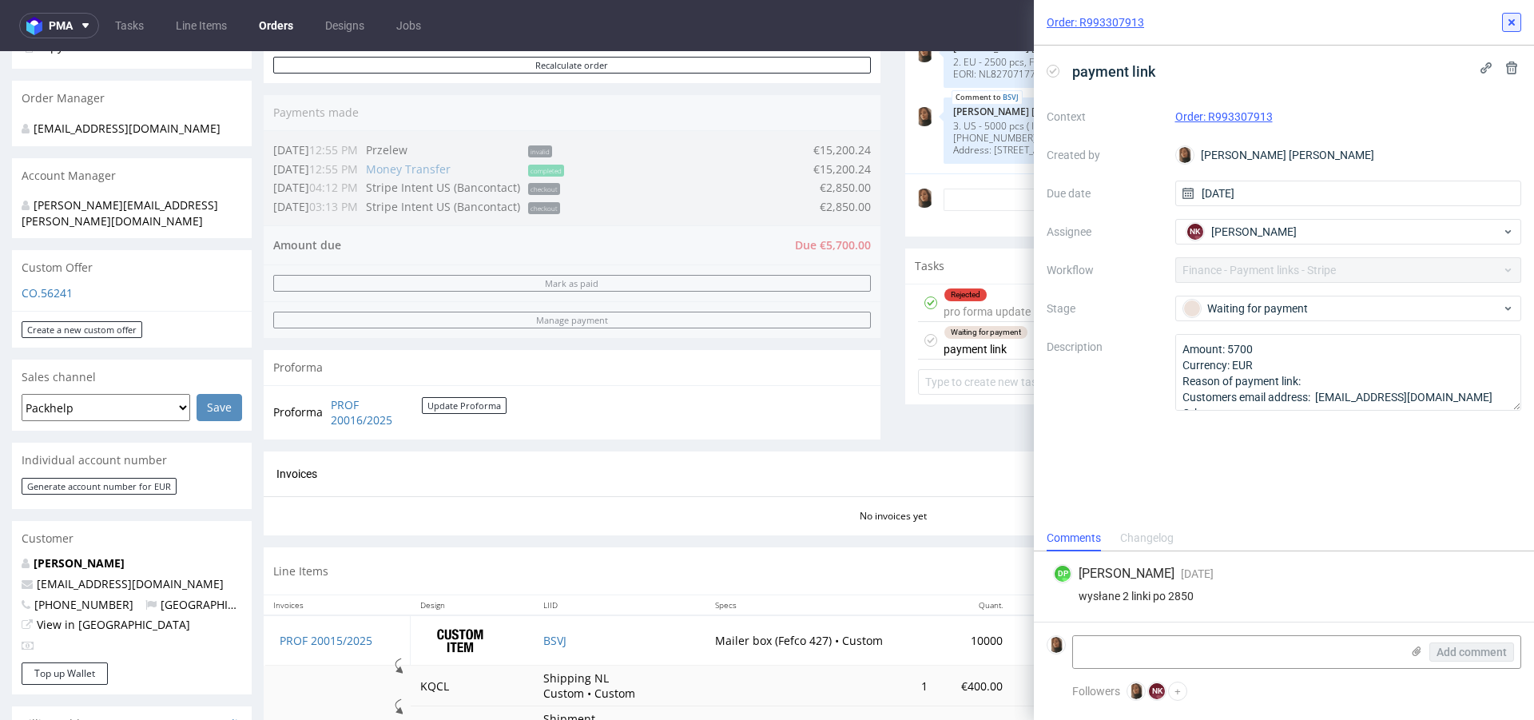
click at [1517, 18] on icon at bounding box center [1512, 22] width 13 height 13
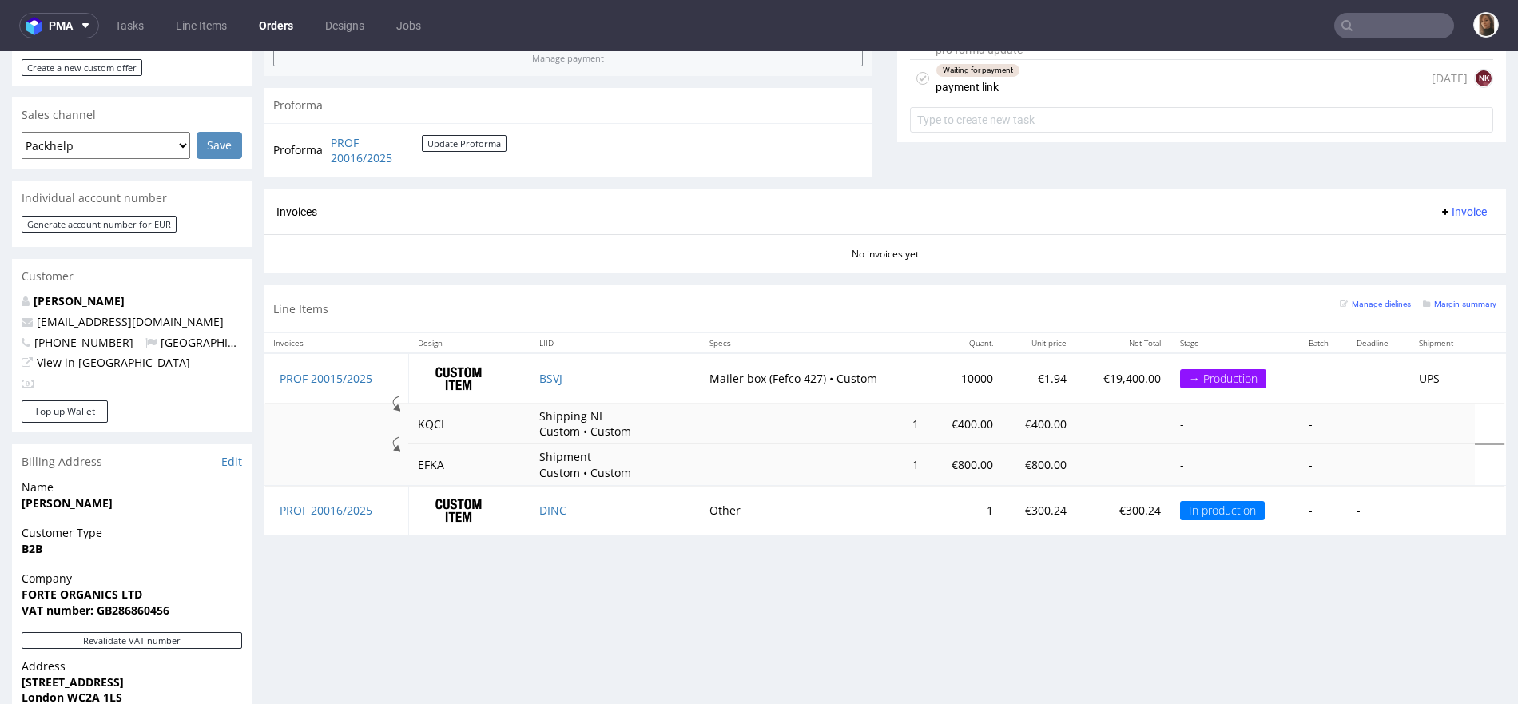
scroll to position [248, 0]
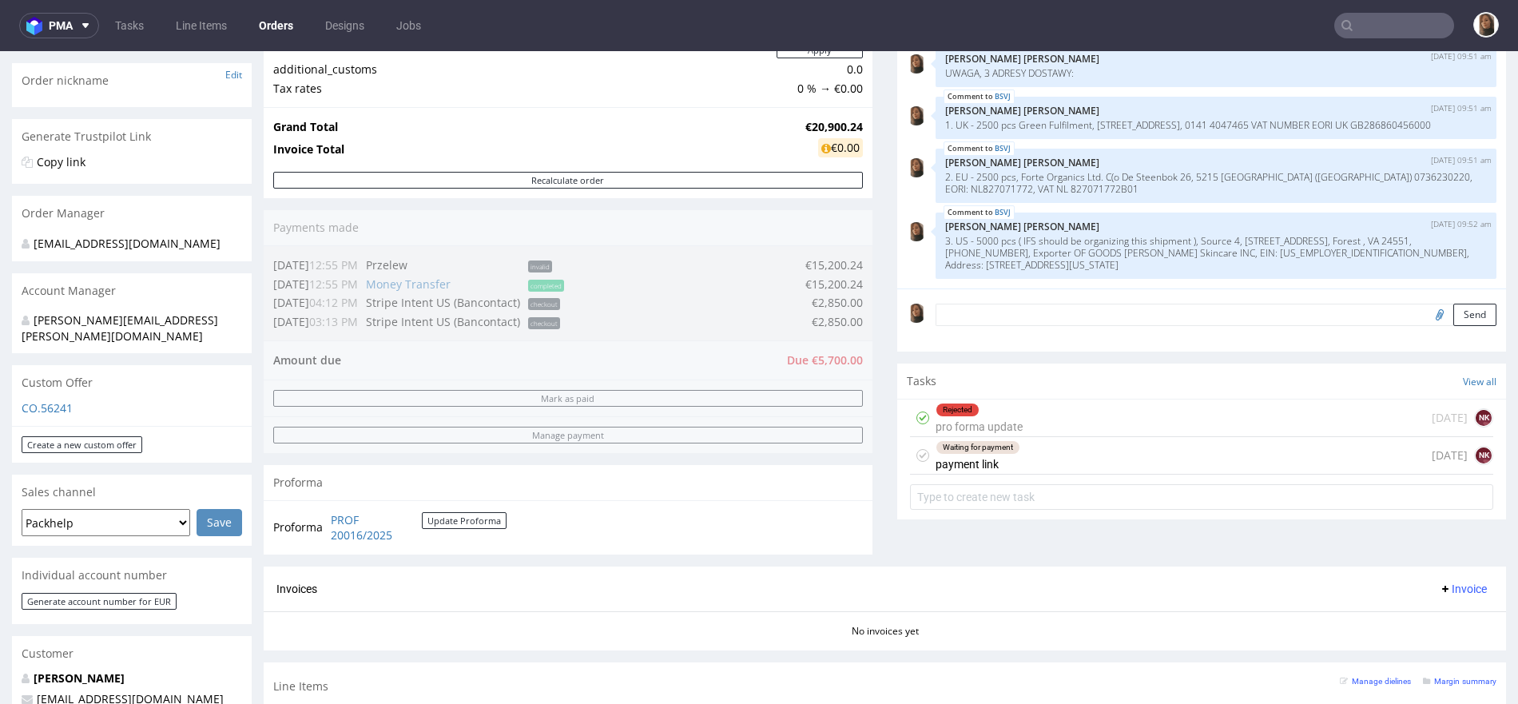
click at [870, 231] on div "Progress Payment Due Payment “Received” Email - Line Items 2 DTP - Production -…" at bounding box center [885, 389] width 1243 height 1069
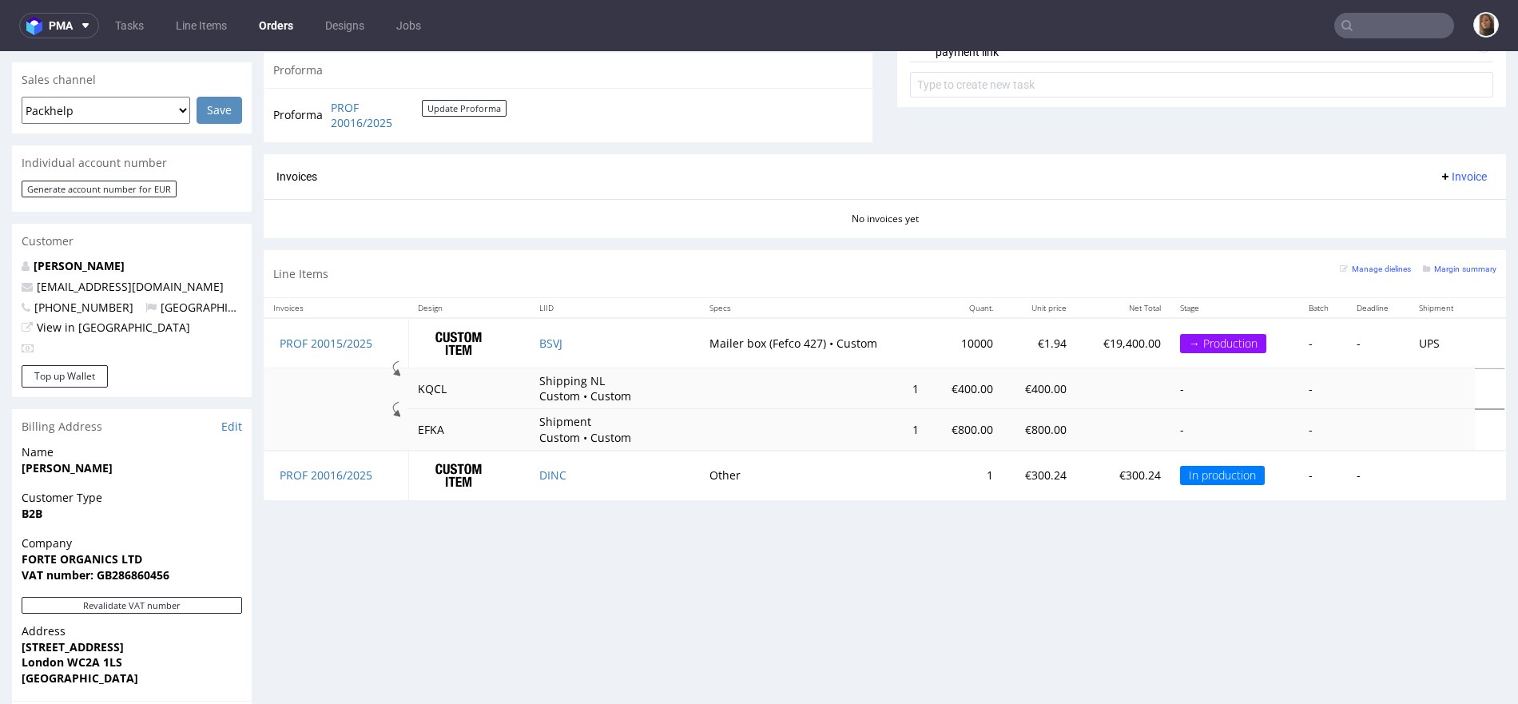
scroll to position [741, 0]
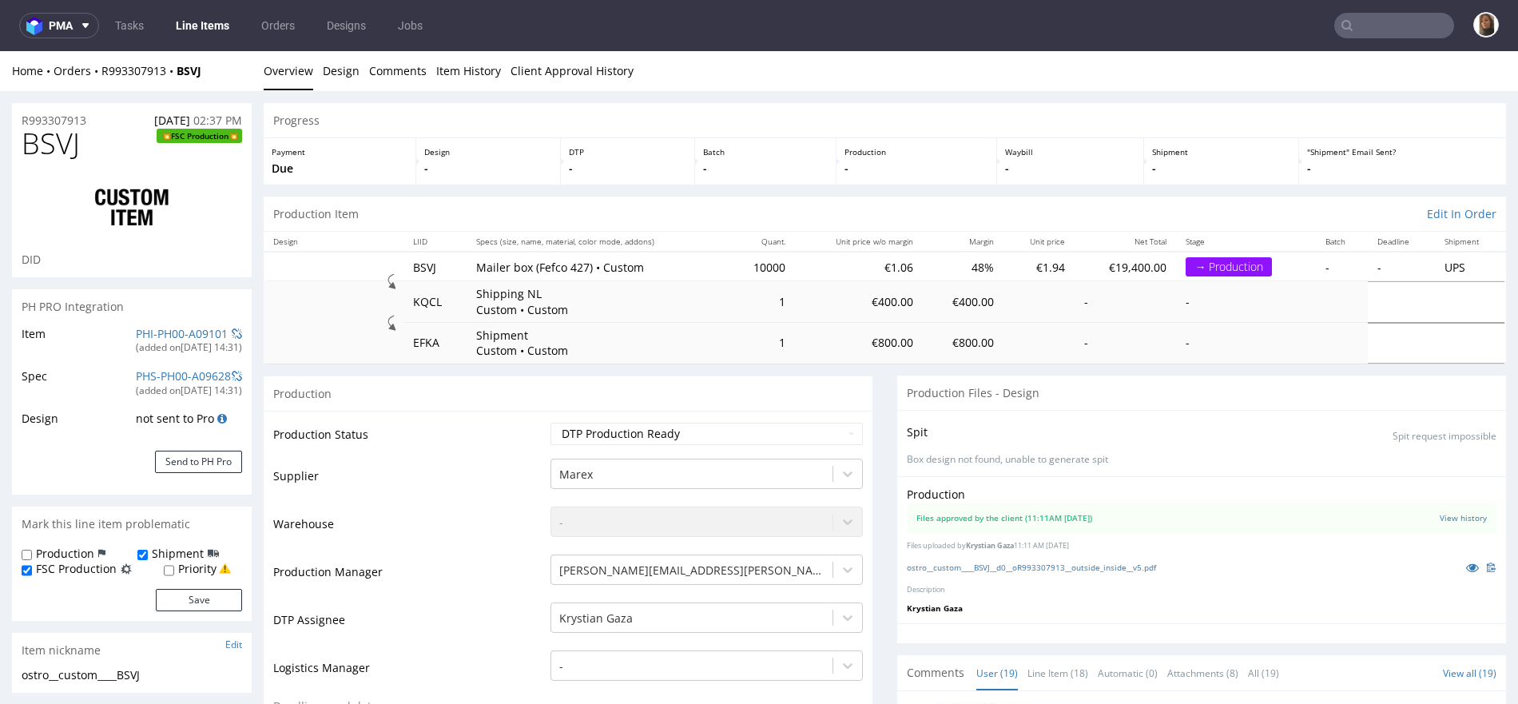
click at [136, 82] on div "Home Orders R993307913 BSVJ Overview Design Comments Item History Client Approv…" at bounding box center [759, 71] width 1518 height 40
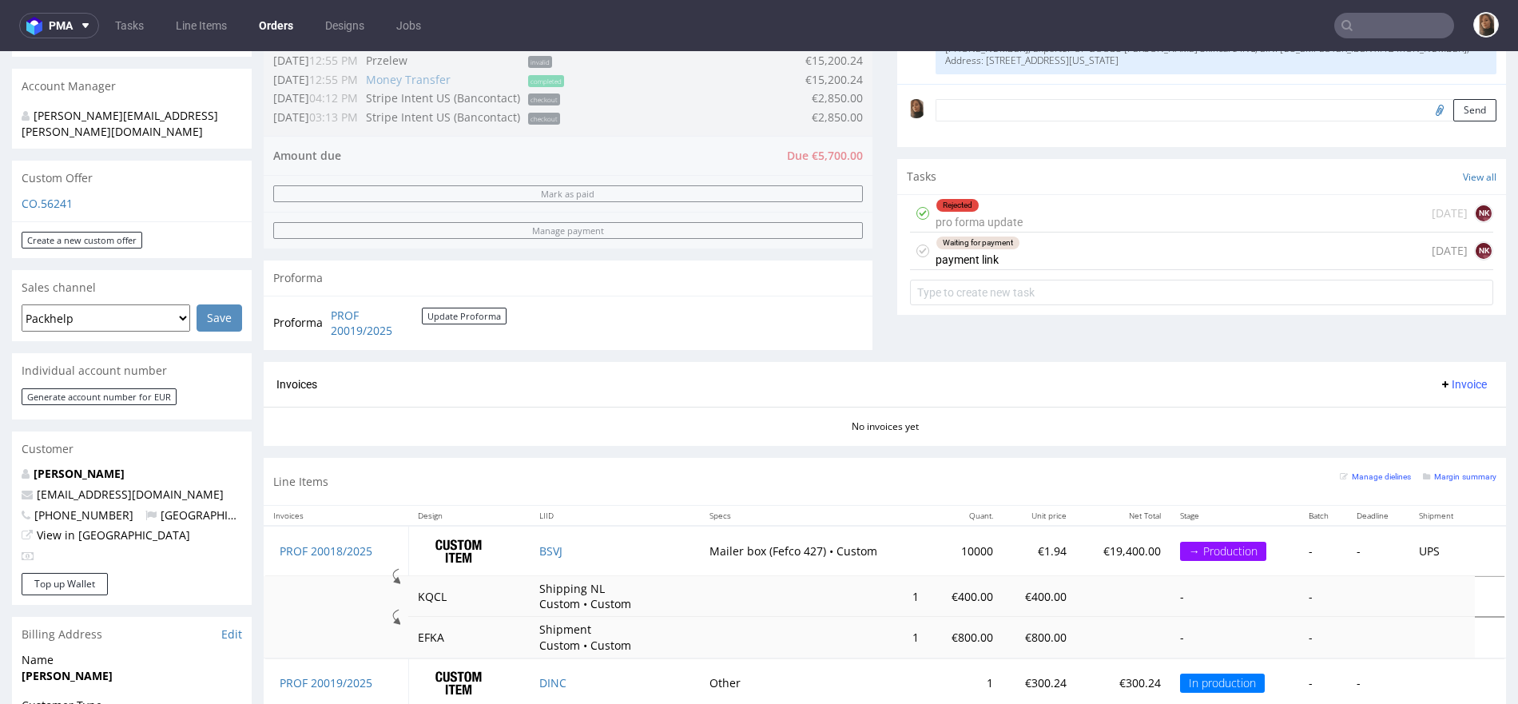
scroll to position [462, 0]
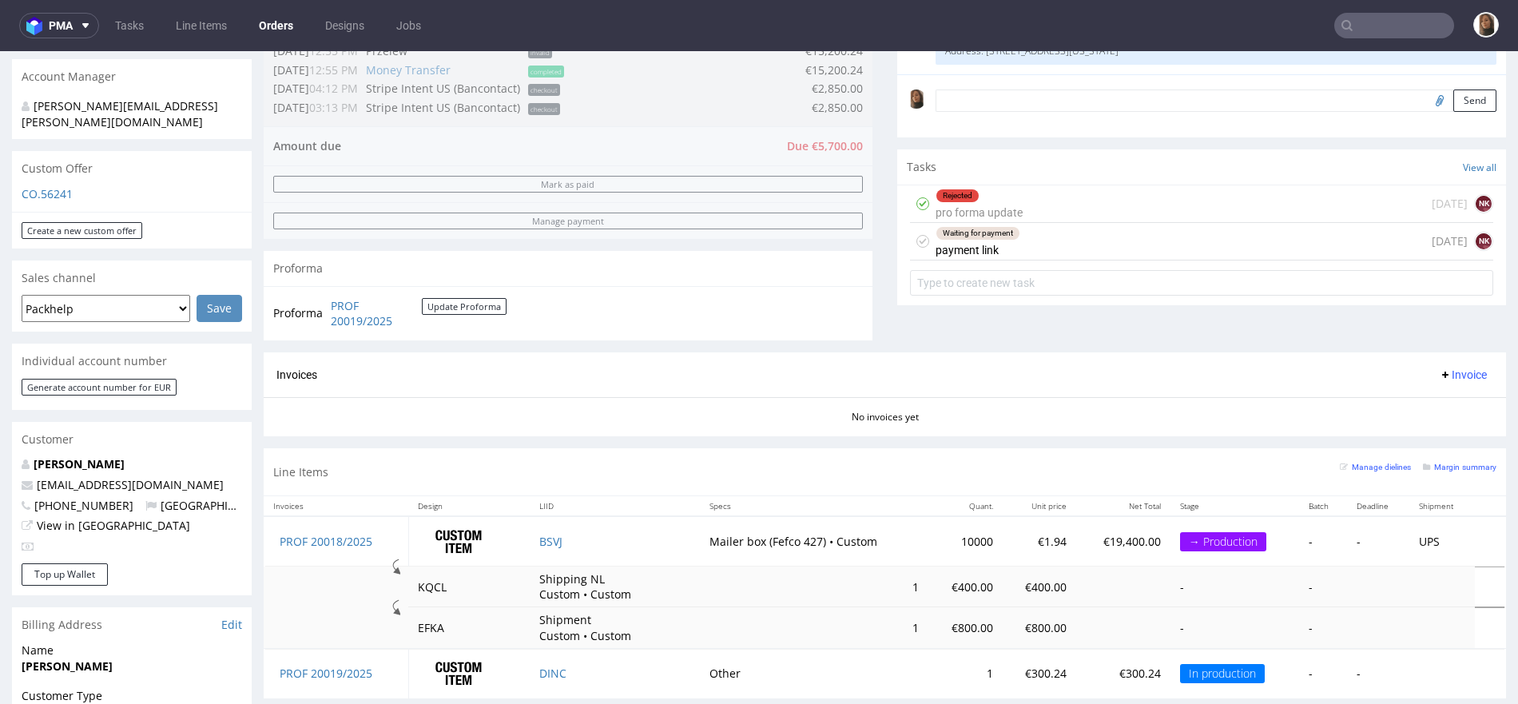
click at [285, 23] on link "Orders" at bounding box center [276, 26] width 54 height 26
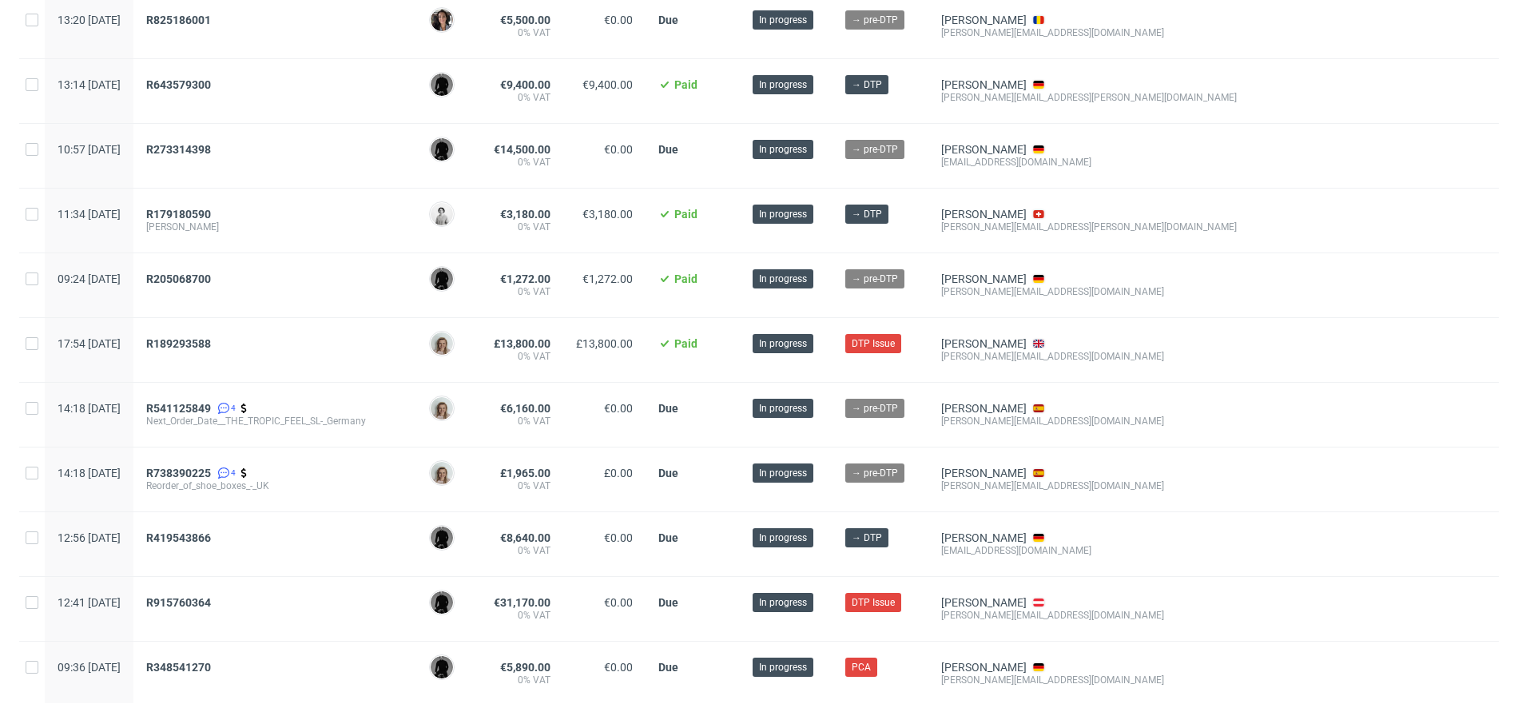
scroll to position [1065, 0]
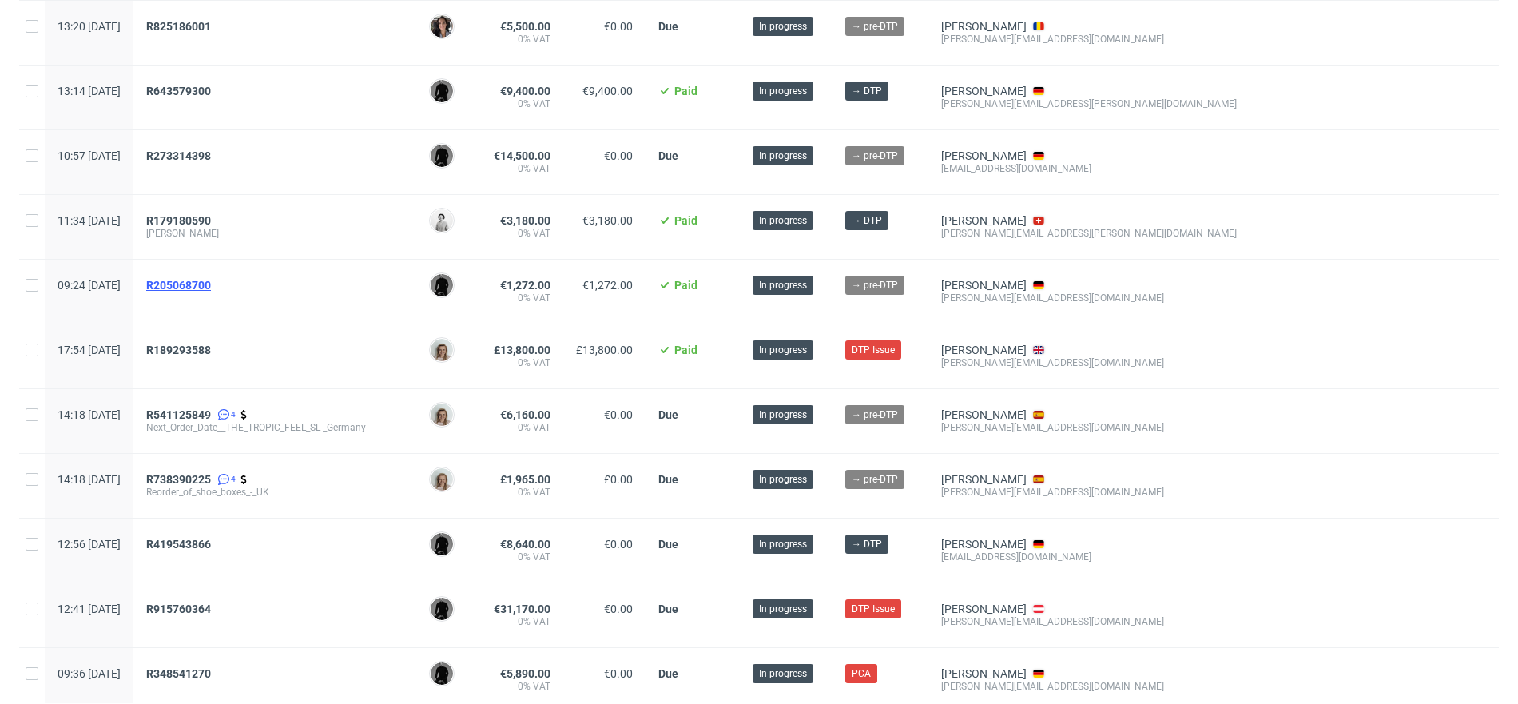
click at [211, 279] on span "R205068700" at bounding box center [178, 285] width 65 height 13
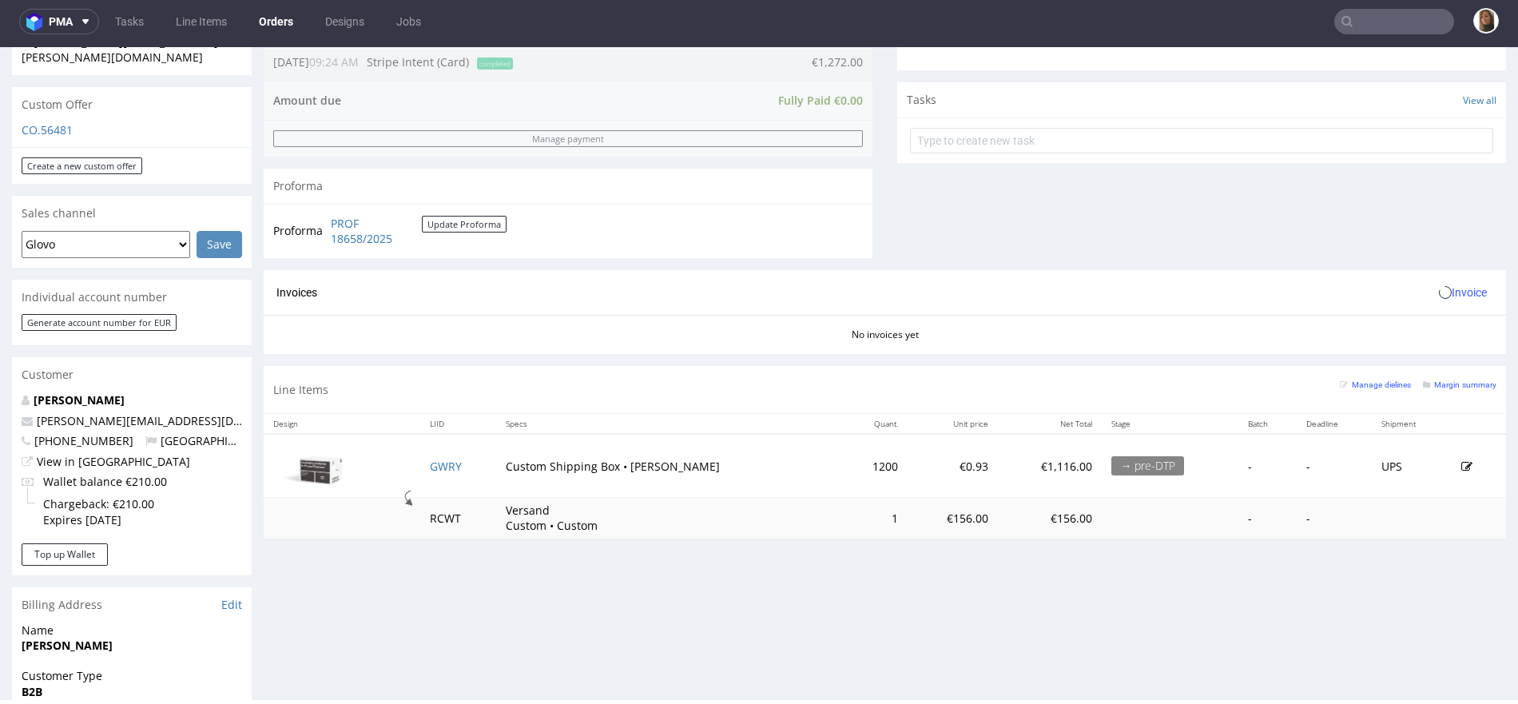
scroll to position [638, 0]
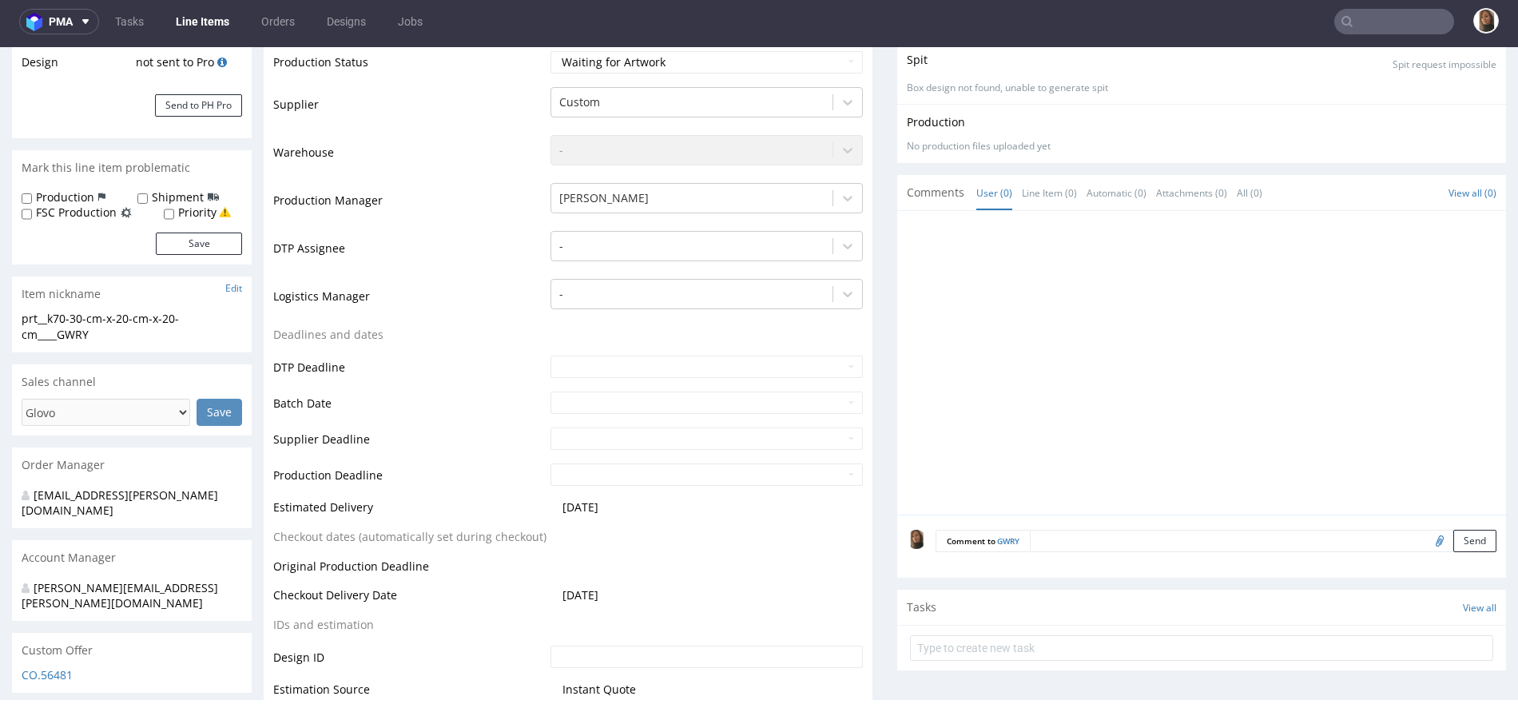
scroll to position [392, 0]
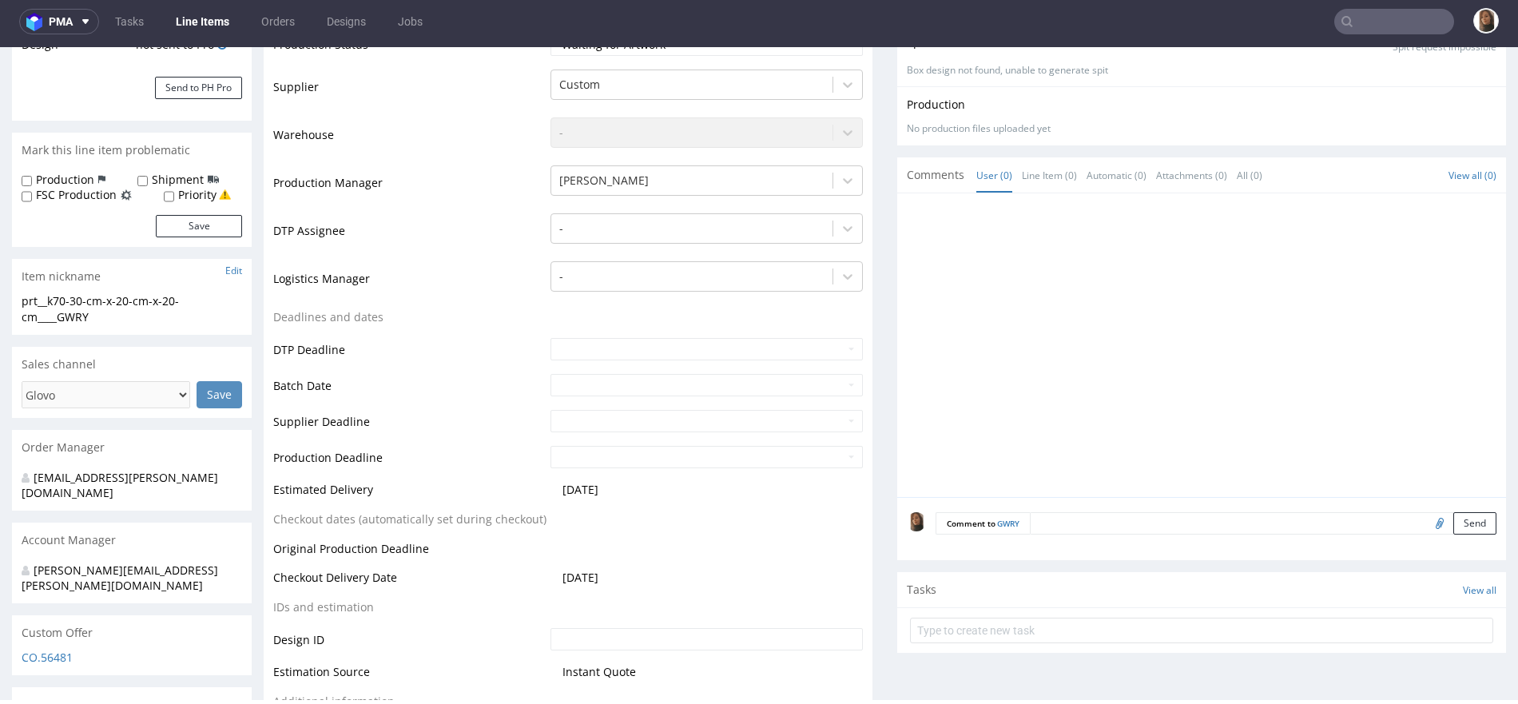
click at [1427, 522] on input "file" at bounding box center [1438, 522] width 22 height 21
type input "C:\fakepath\250918_SWSP_Box_XL_X4.pdf"
click at [1454, 518] on button "Send" at bounding box center [1475, 523] width 43 height 22
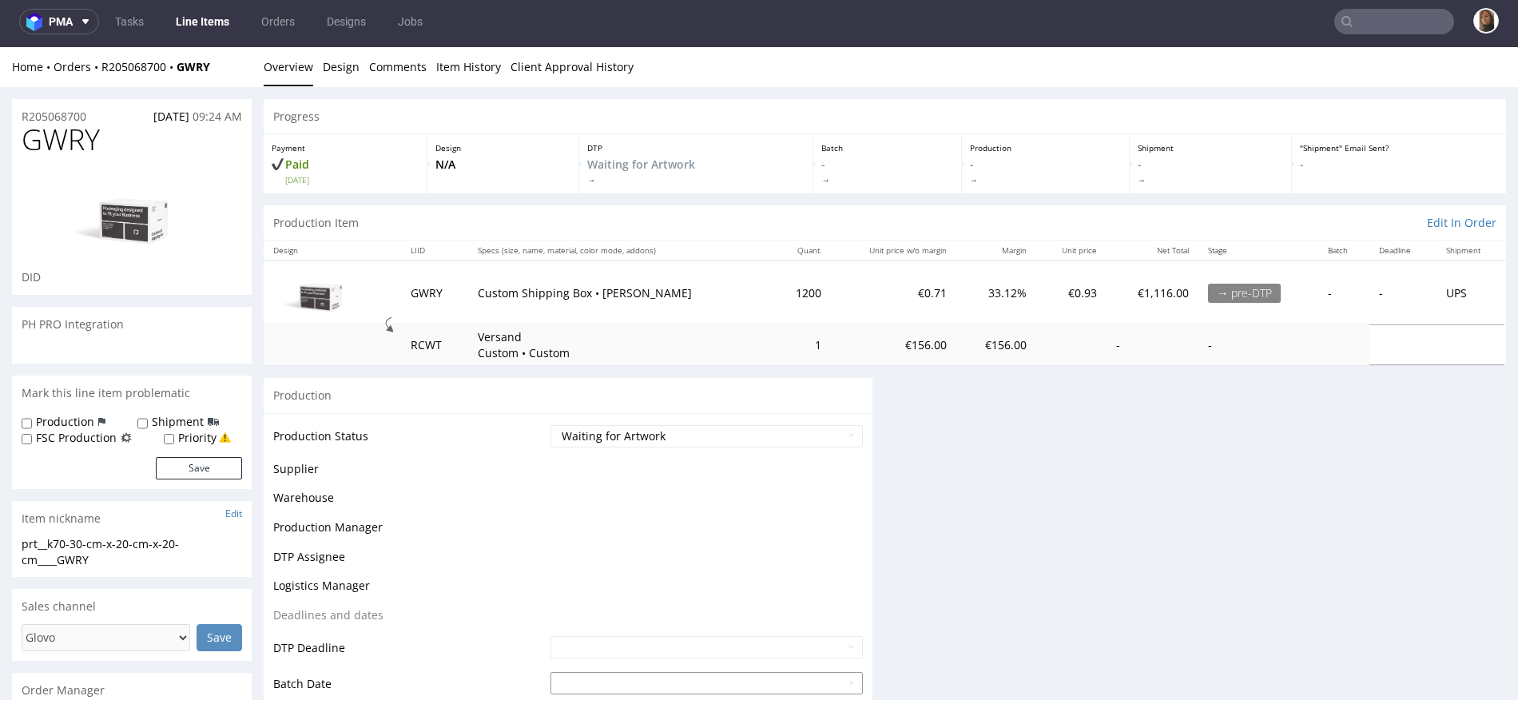
scroll to position [0, 0]
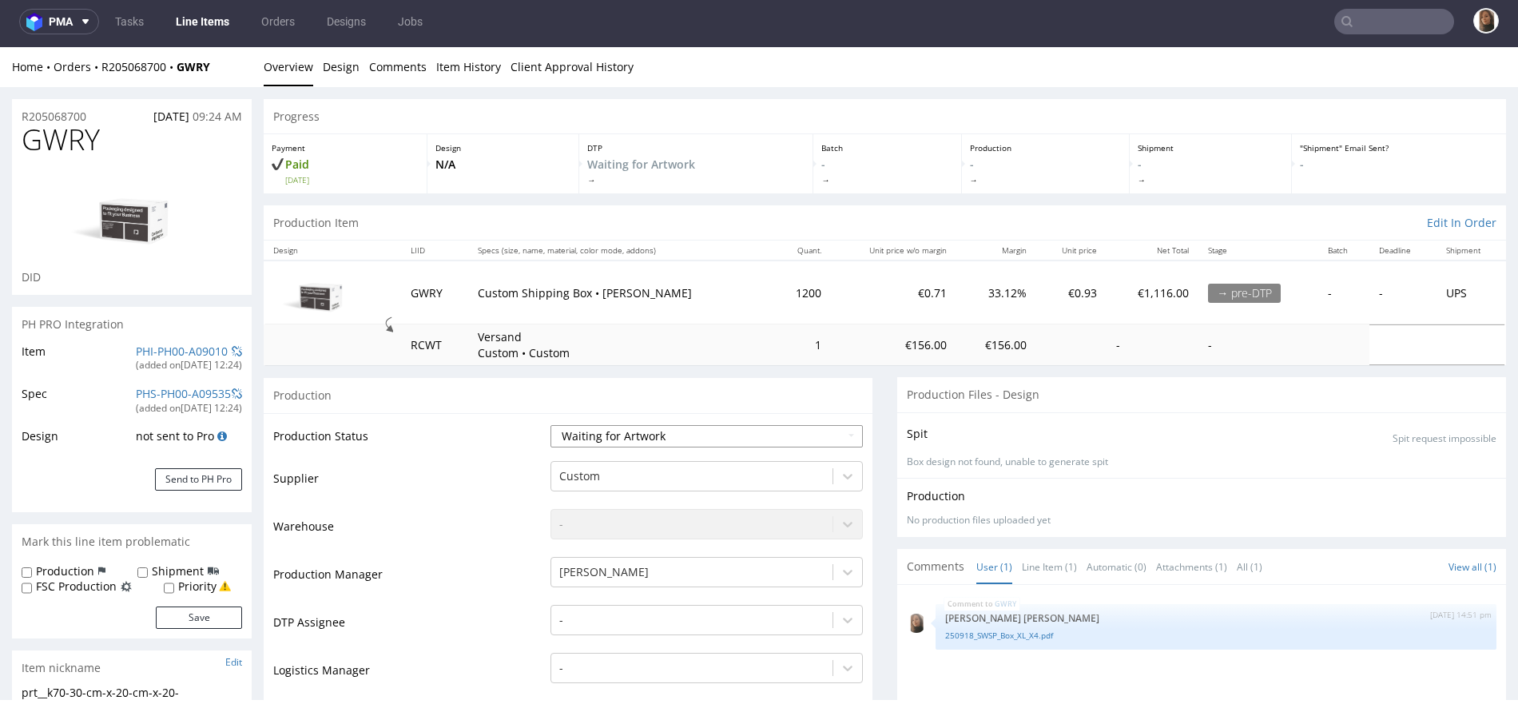
click at [650, 435] on select "Waiting for Artwork Waiting for Diecut Waiting for Mockup Waiting for DTP Waiti…" at bounding box center [707, 436] width 312 height 22
select select "dtp_waiting_for_check"
click at [551, 425] on select "Waiting for Artwork Waiting for Diecut Waiting for Mockup Waiting for DTP Waiti…" at bounding box center [707, 436] width 312 height 22
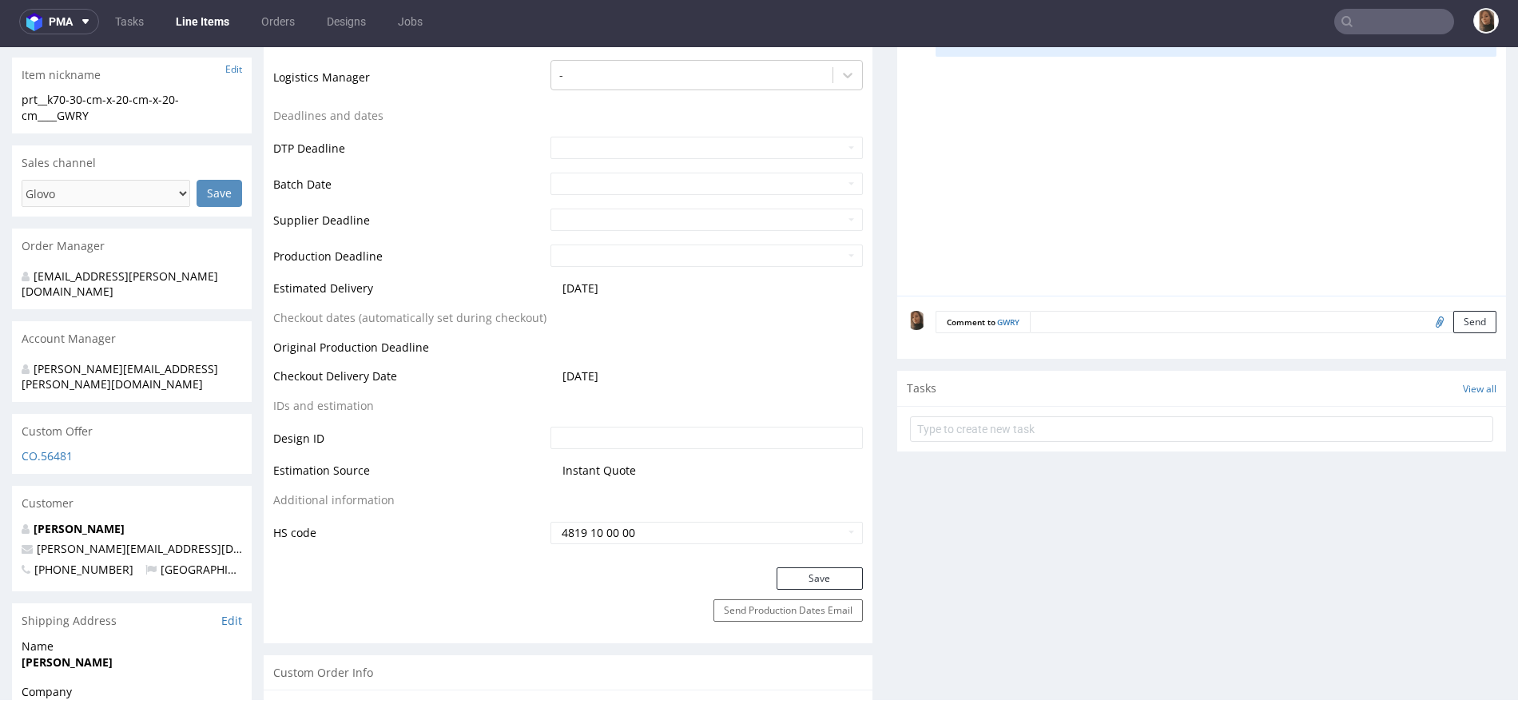
scroll to position [820, 0]
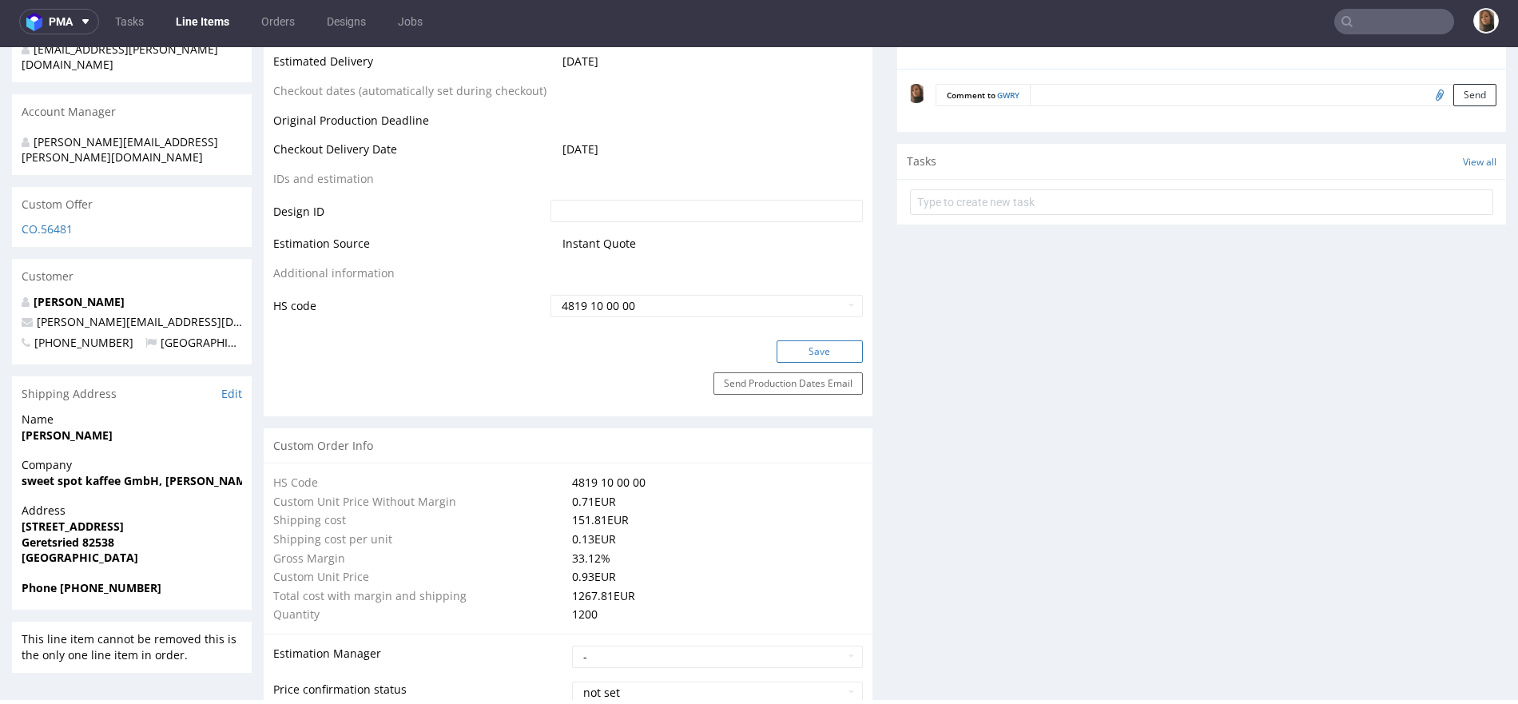
click at [781, 354] on button "Save" at bounding box center [820, 351] width 86 height 22
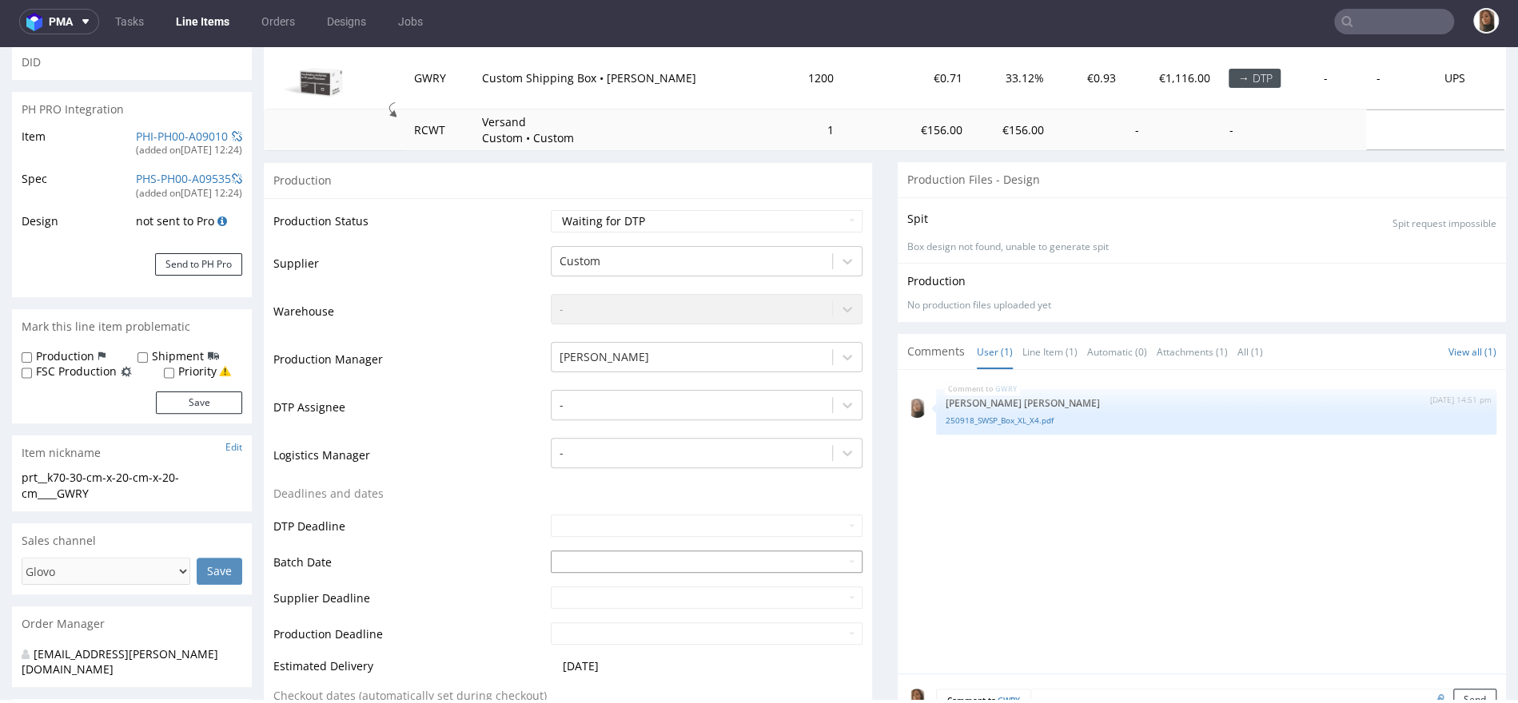
scroll to position [0, 0]
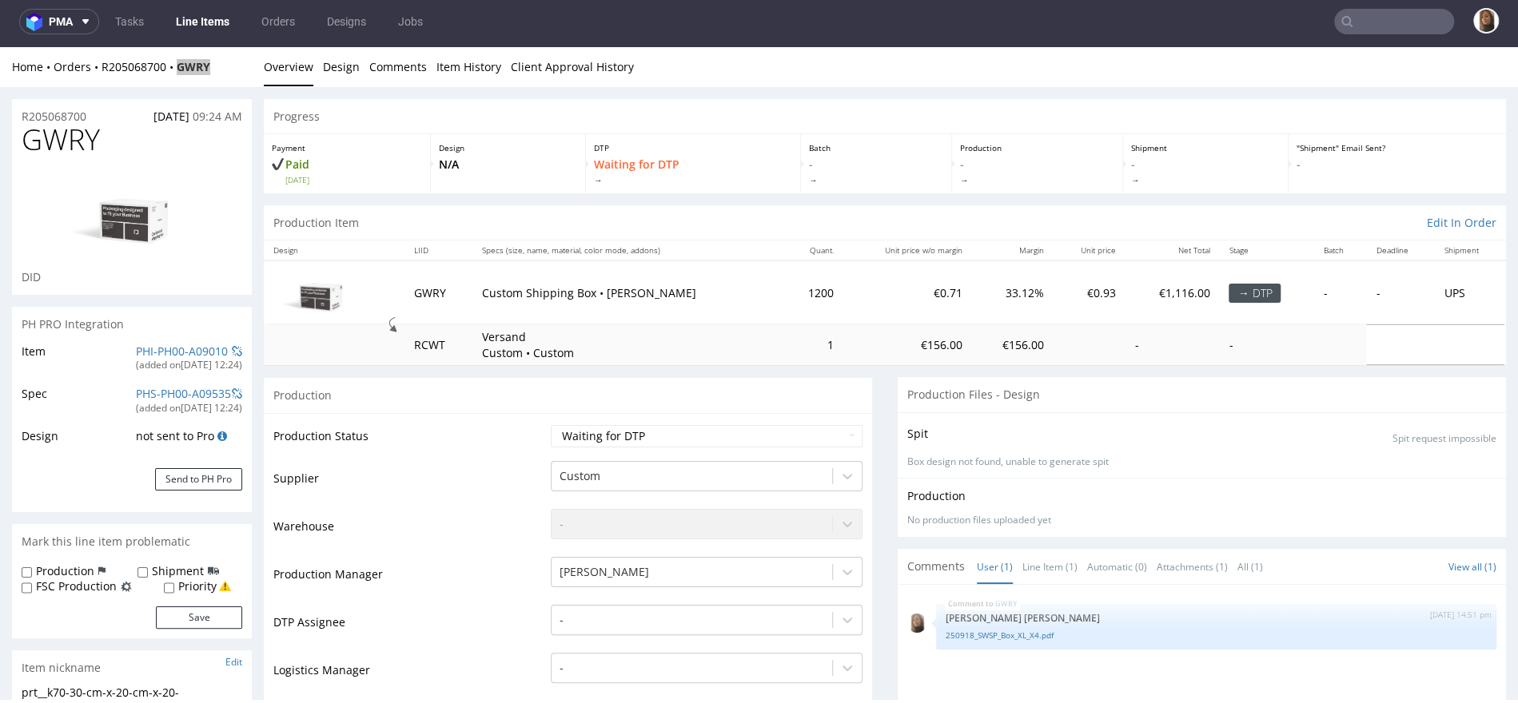
click at [1401, 21] on input "text" at bounding box center [1394, 22] width 120 height 26
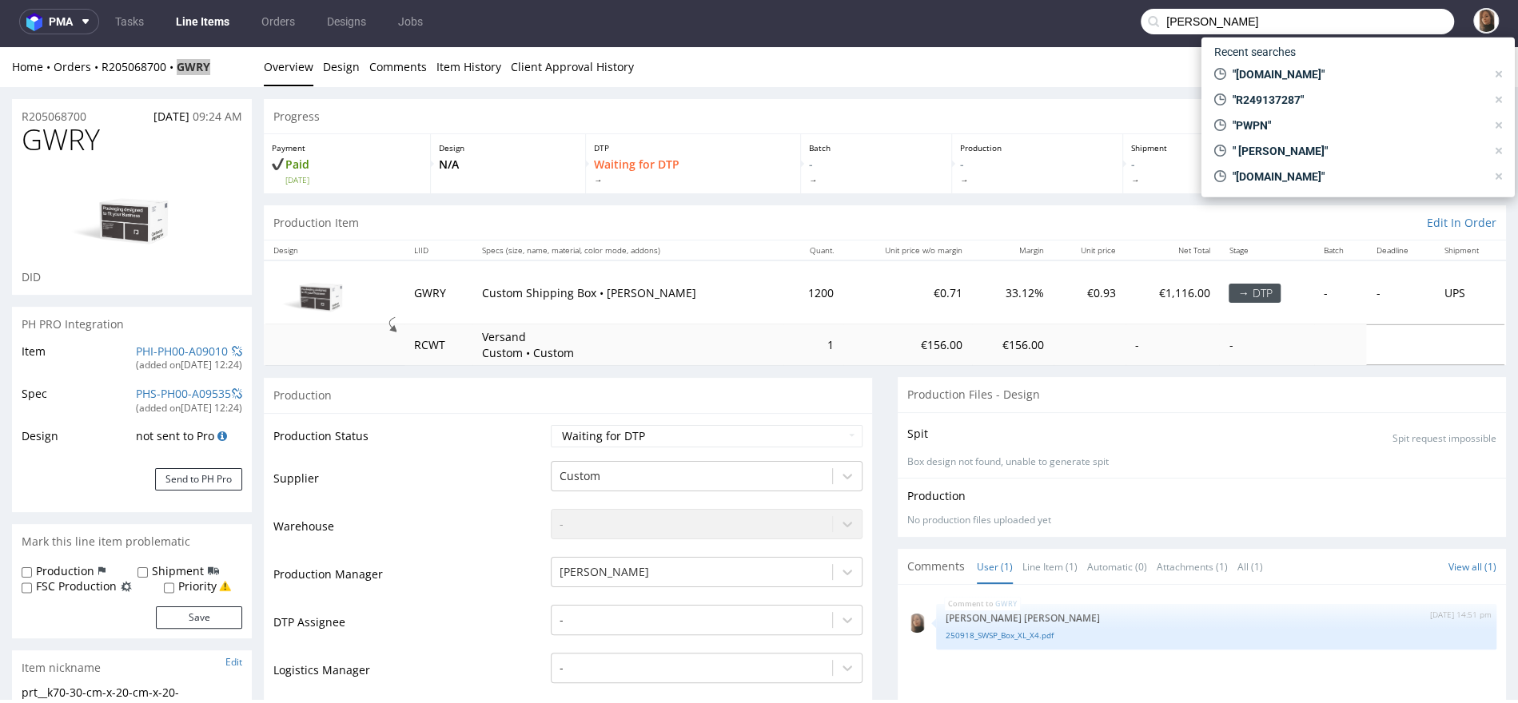
type input "Katharina Bauer"
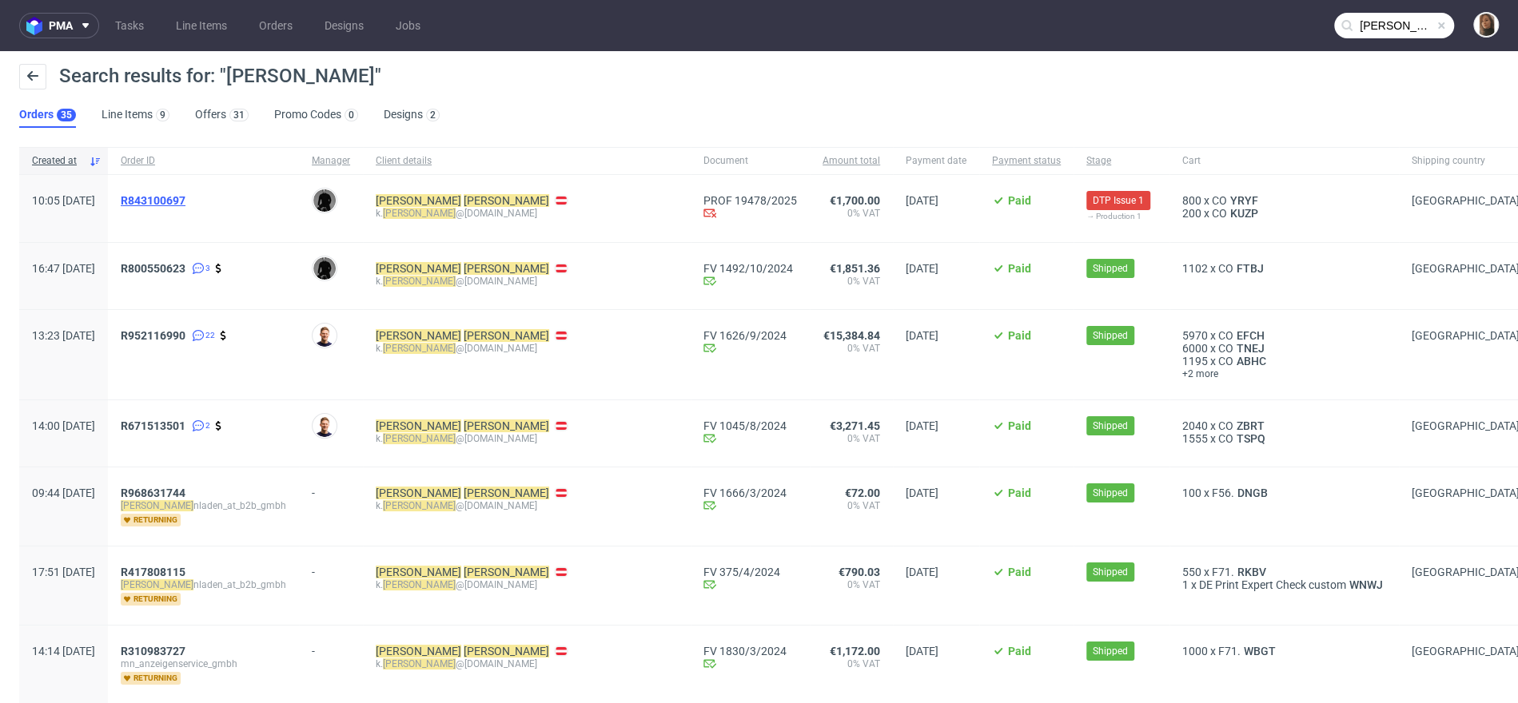
click at [185, 204] on span "R843100697" at bounding box center [153, 200] width 65 height 13
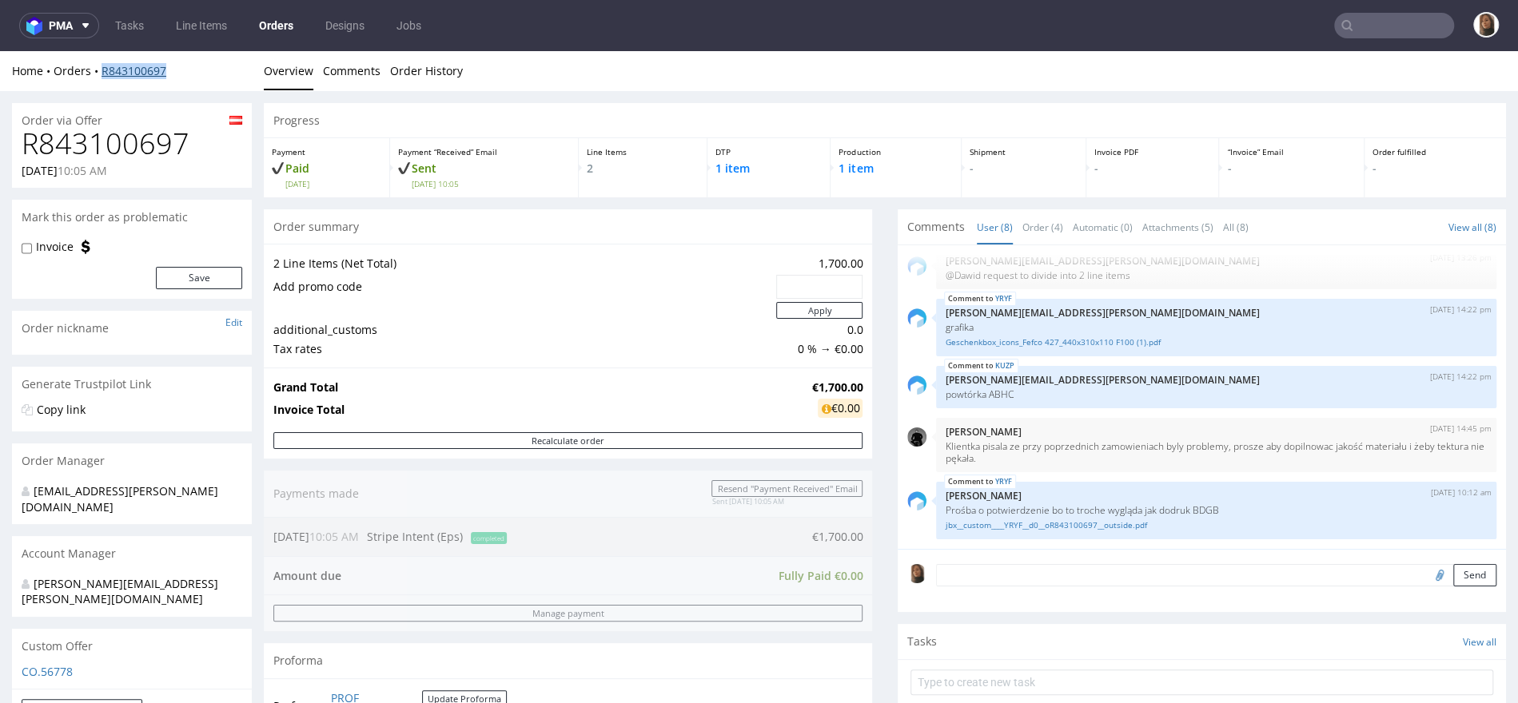
copy link "R843100697"
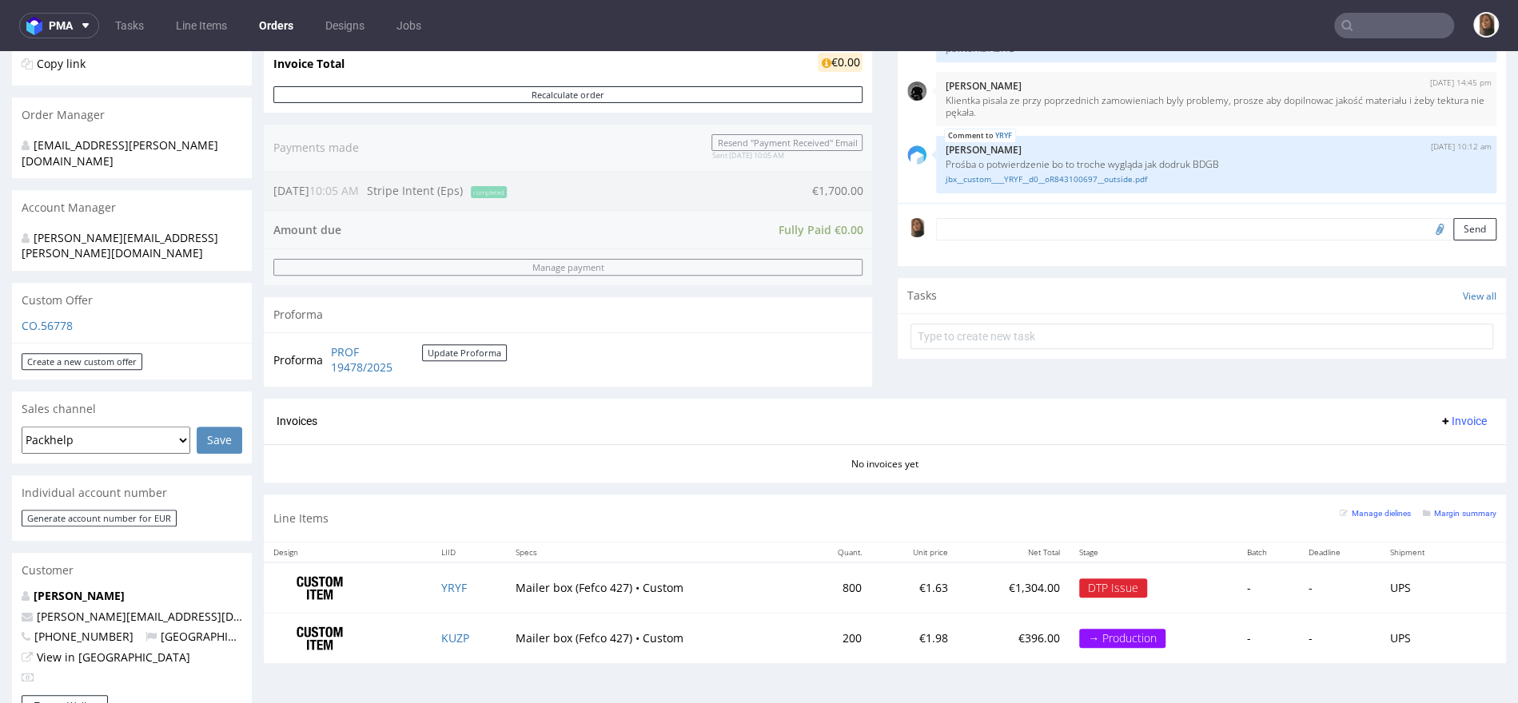
scroll to position [675, 0]
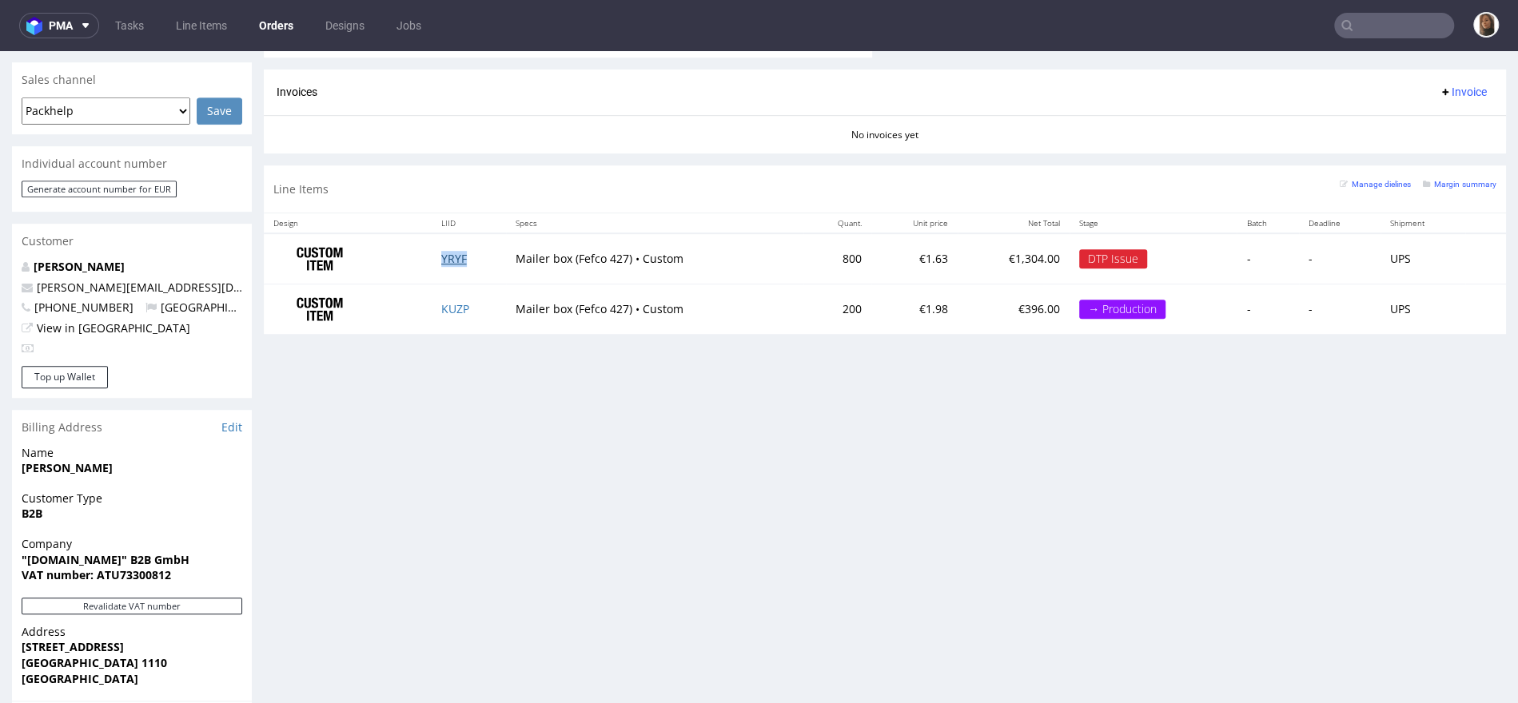
click at [450, 255] on link "YRYF" at bounding box center [454, 258] width 26 height 15
click at [451, 301] on link "KUZP" at bounding box center [455, 308] width 28 height 15
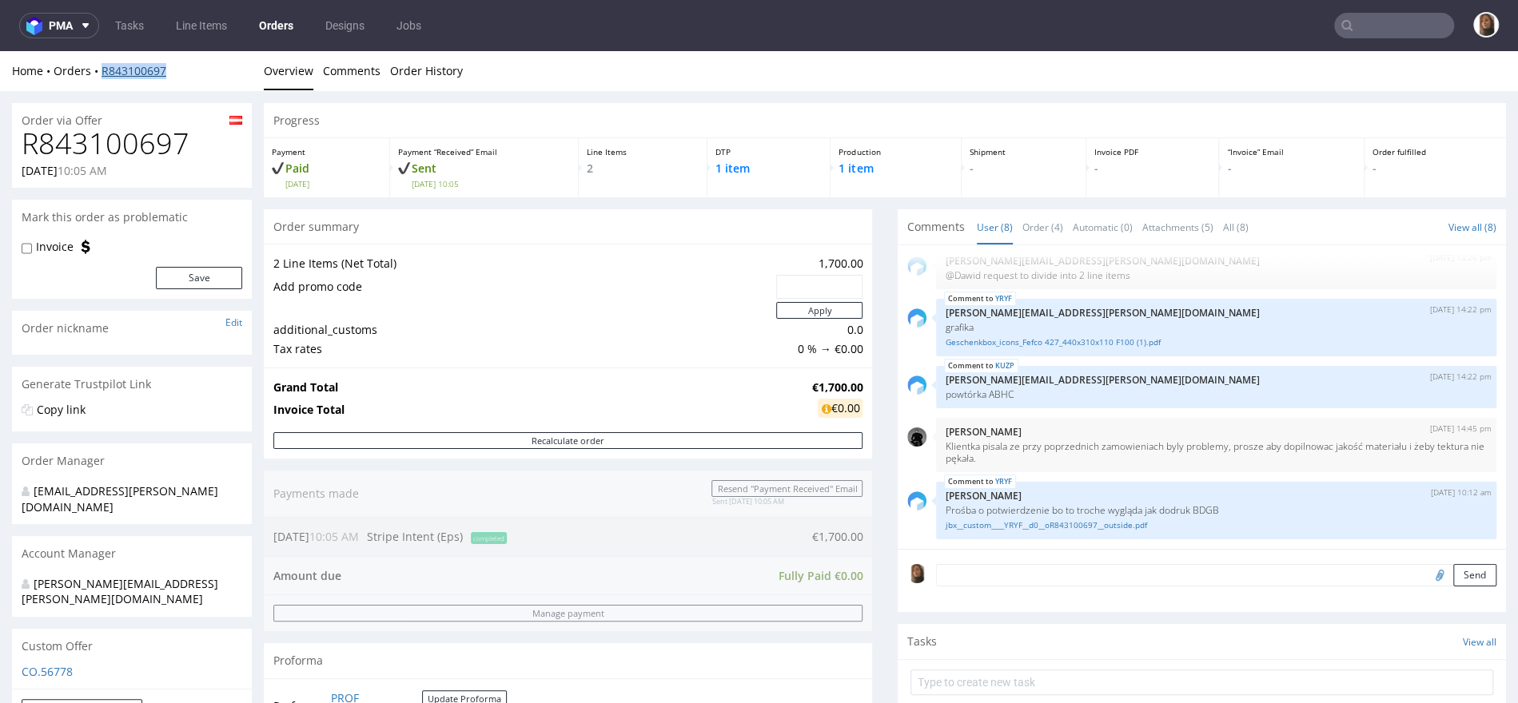
copy link "R843100697"
drag, startPoint x: 1183, startPoint y: 508, endPoint x: 1224, endPoint y: 508, distance: 40.8
click at [1224, 508] on p "Prośba o potwierdzenie bo to troche wygląda jak dodruk BDGB" at bounding box center [1215, 510] width 541 height 12
copy p "BDGB"
click at [1044, 527] on link "jbx__custom____YRYF__d0__oR843100697__outside.pdf" at bounding box center [1215, 525] width 541 height 12
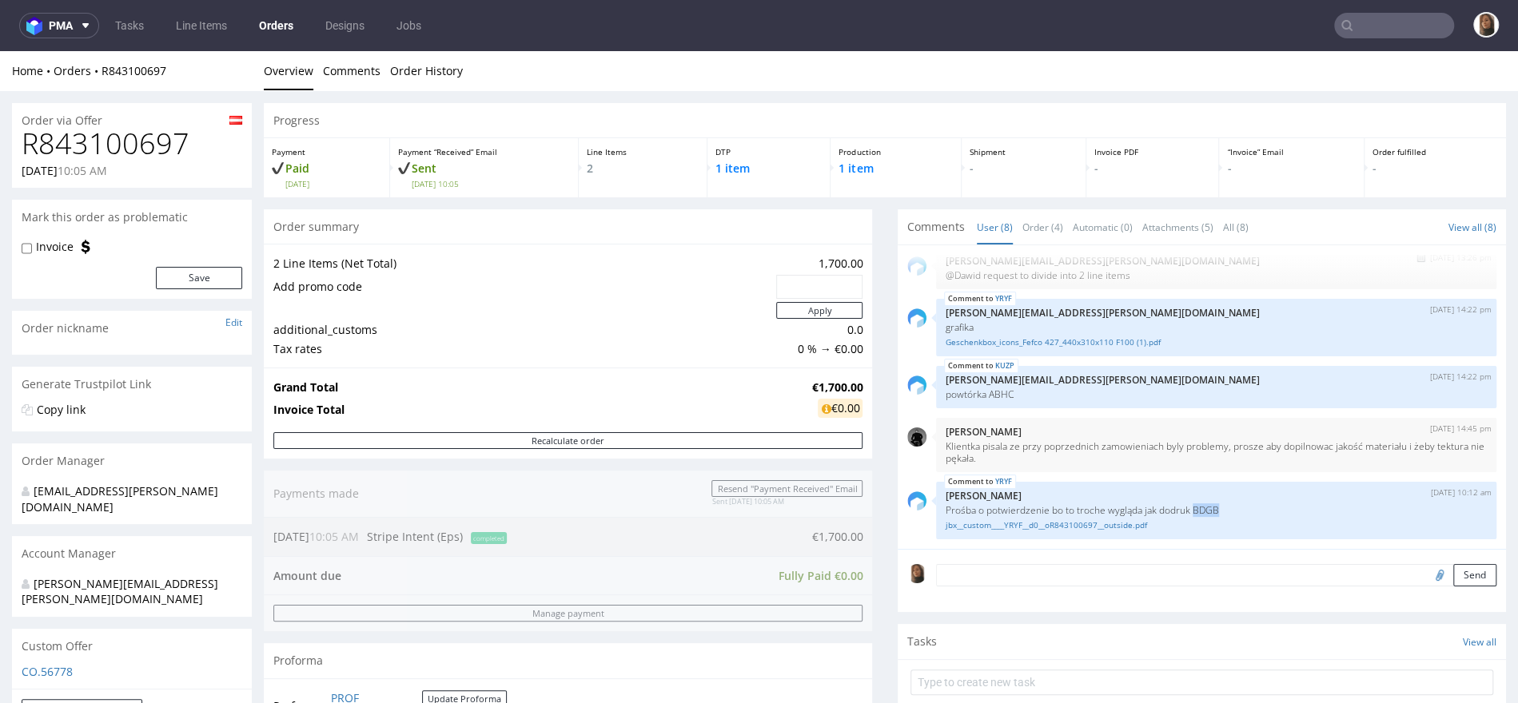
scroll to position [55, 0]
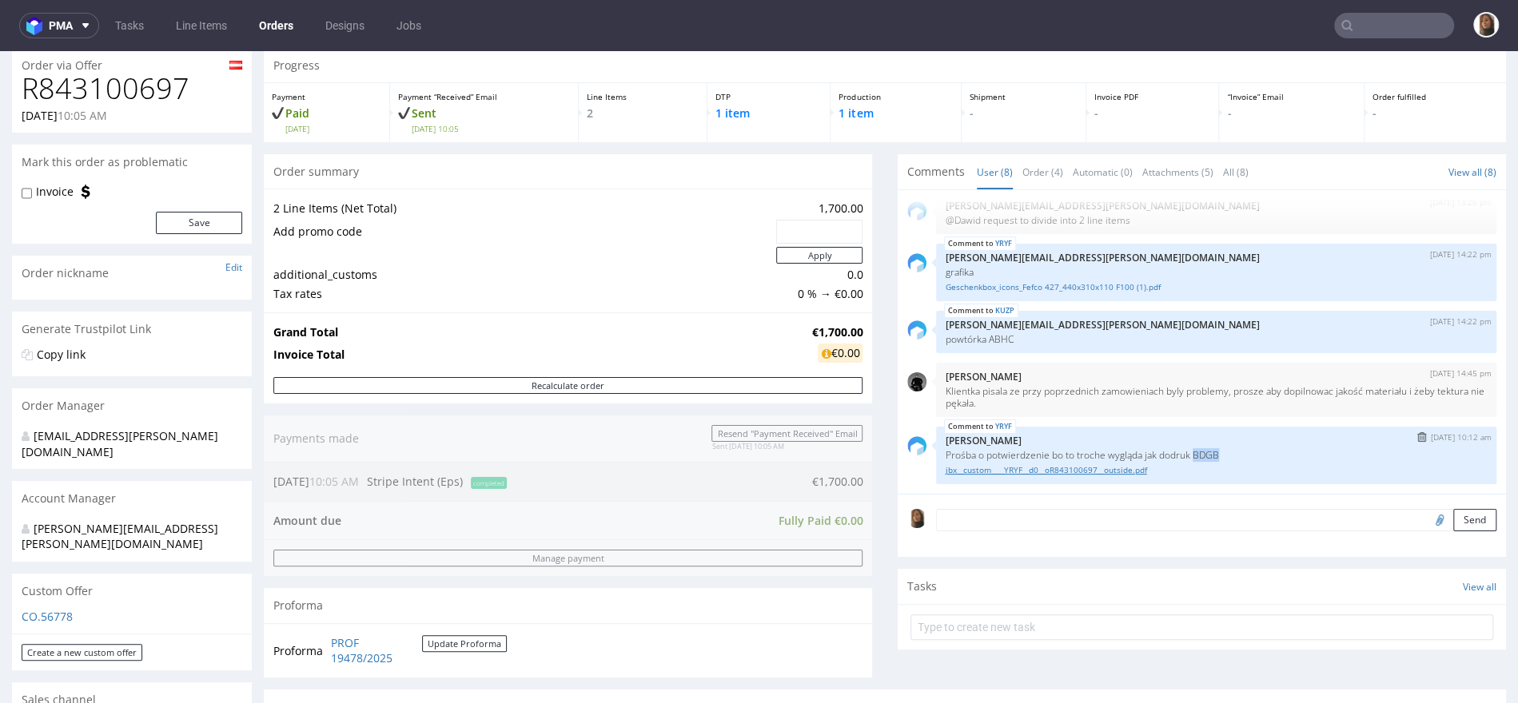
click at [1023, 465] on link "jbx__custom____YRYF__d0__oR843100697__outside.pdf" at bounding box center [1215, 470] width 541 height 12
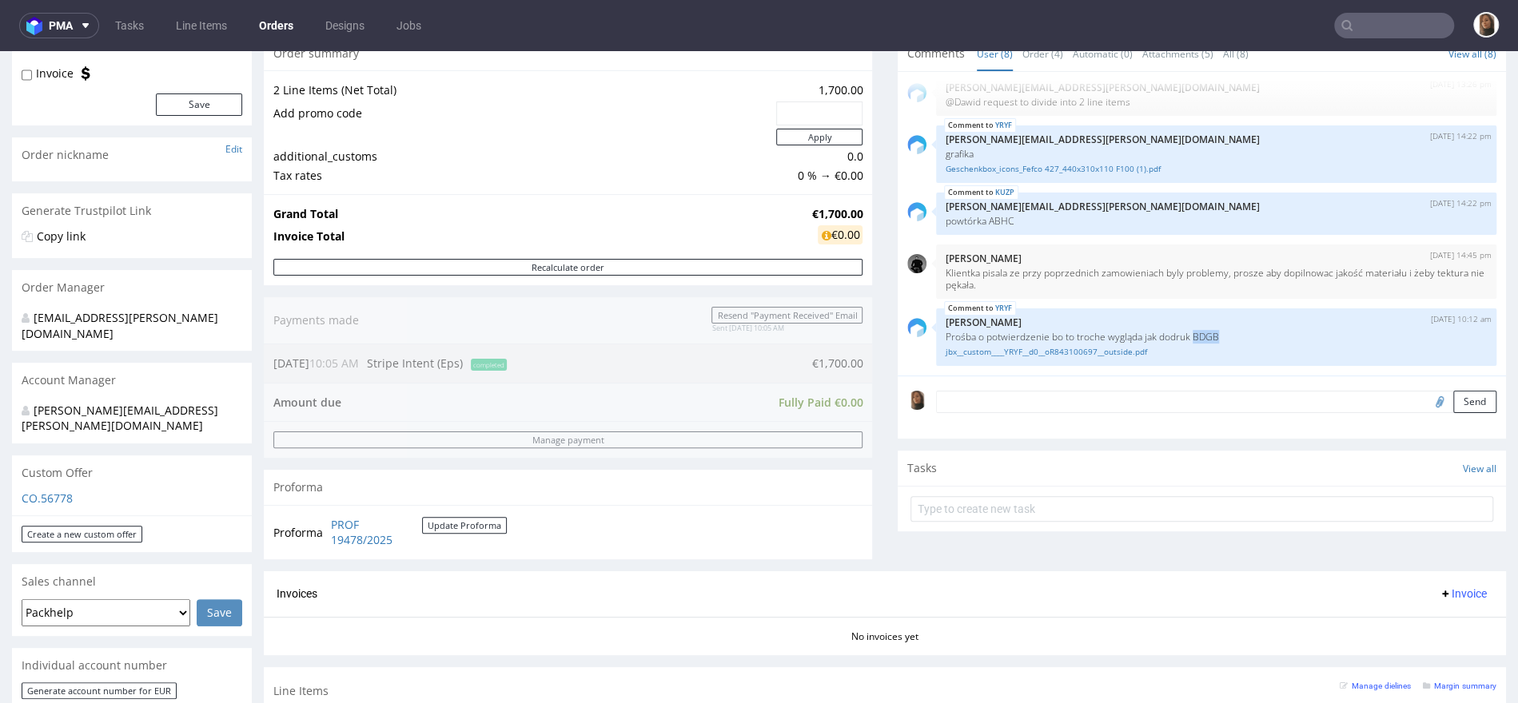
scroll to position [807, 0]
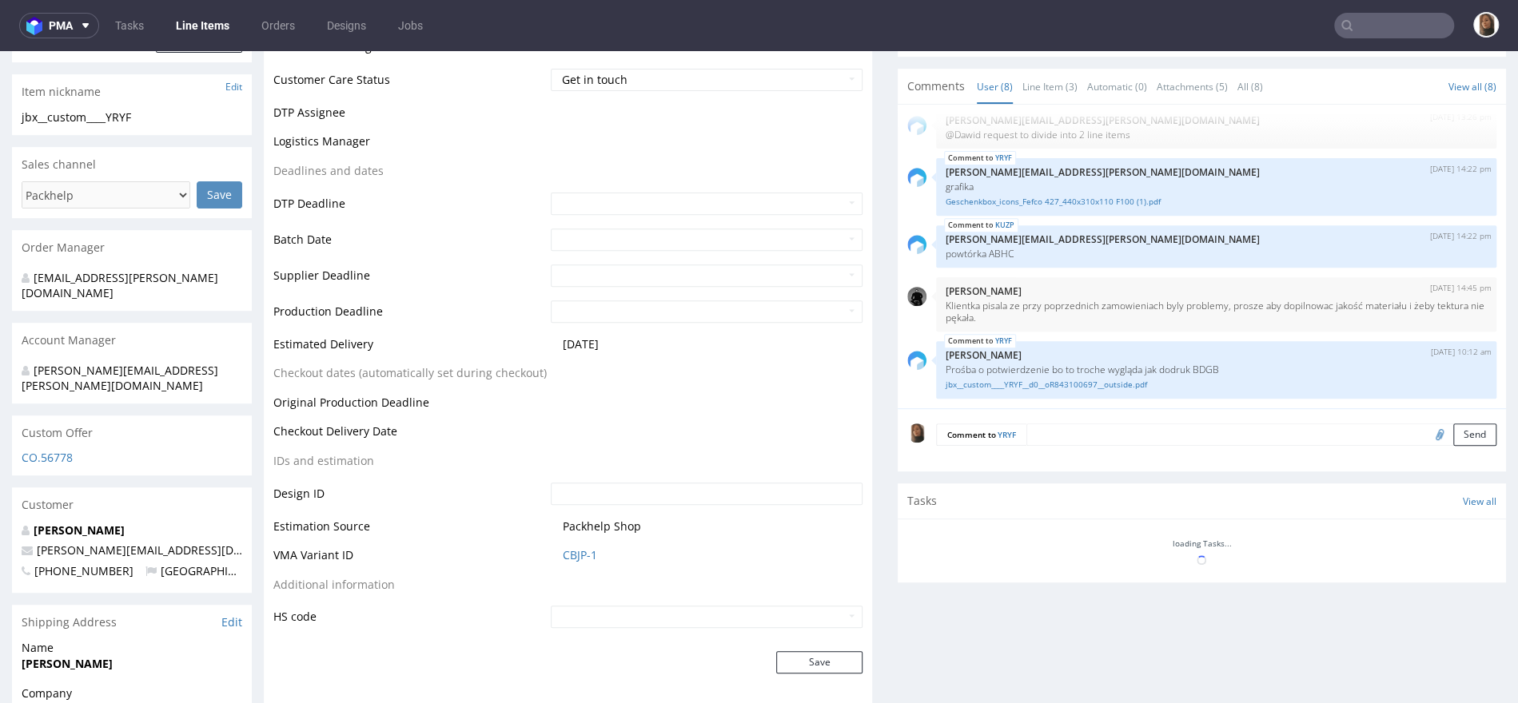
scroll to position [531, 0]
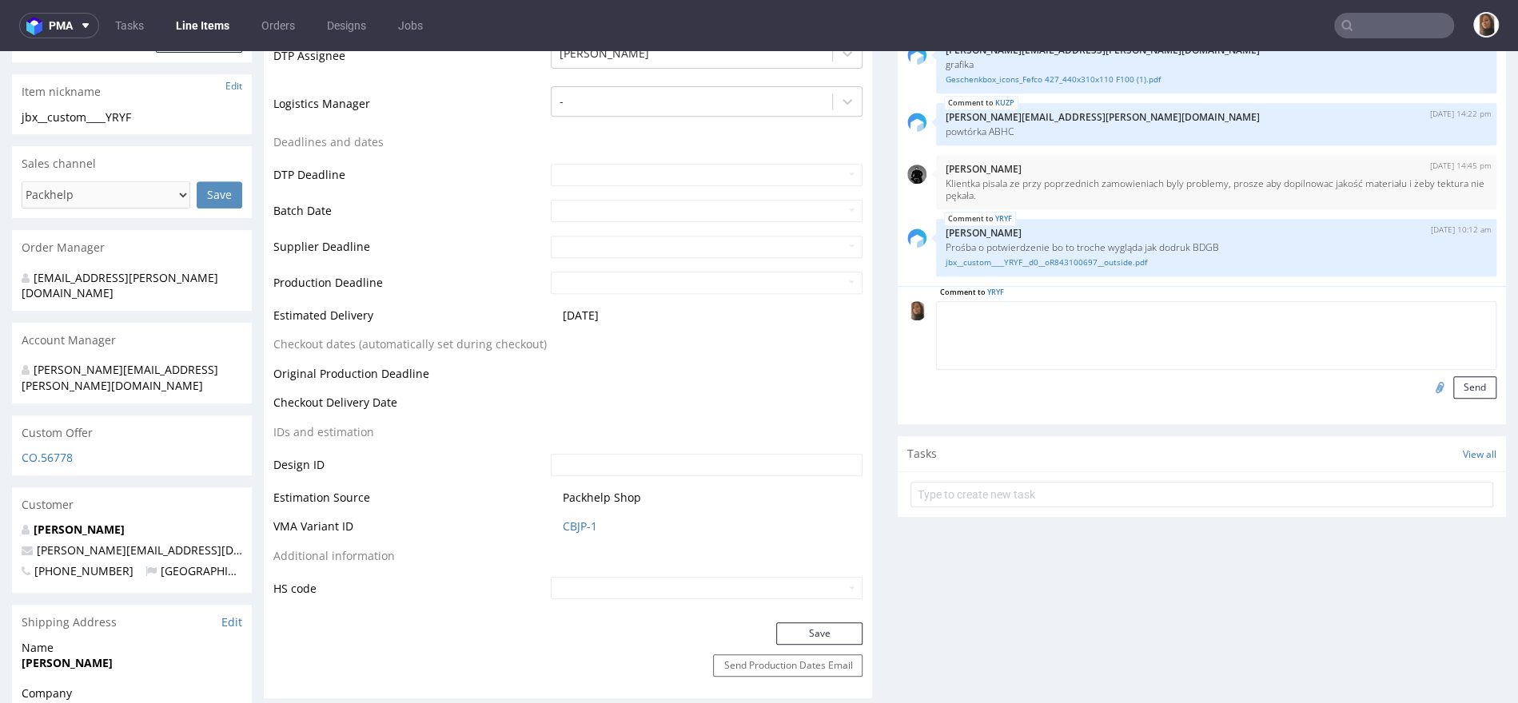
click at [1039, 312] on textarea at bounding box center [1216, 335] width 560 height 69
type textarea "zgadza się, reorder"
click at [1453, 376] on button "Send" at bounding box center [1474, 387] width 43 height 22
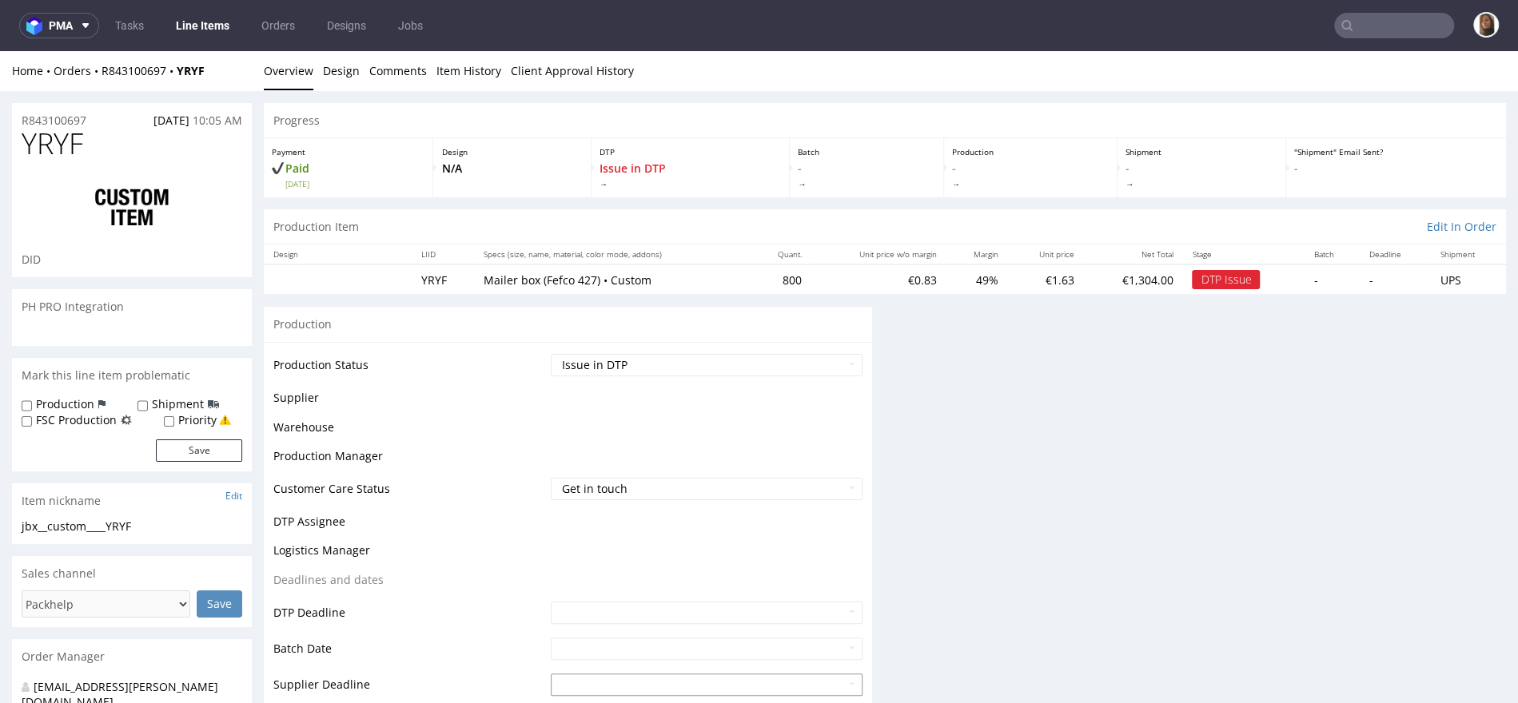
scroll to position [0, 0]
click at [644, 360] on select "Waiting for Artwork Waiting for Diecut Waiting for Mockup Waiting for DTP Waiti…" at bounding box center [707, 365] width 312 height 22
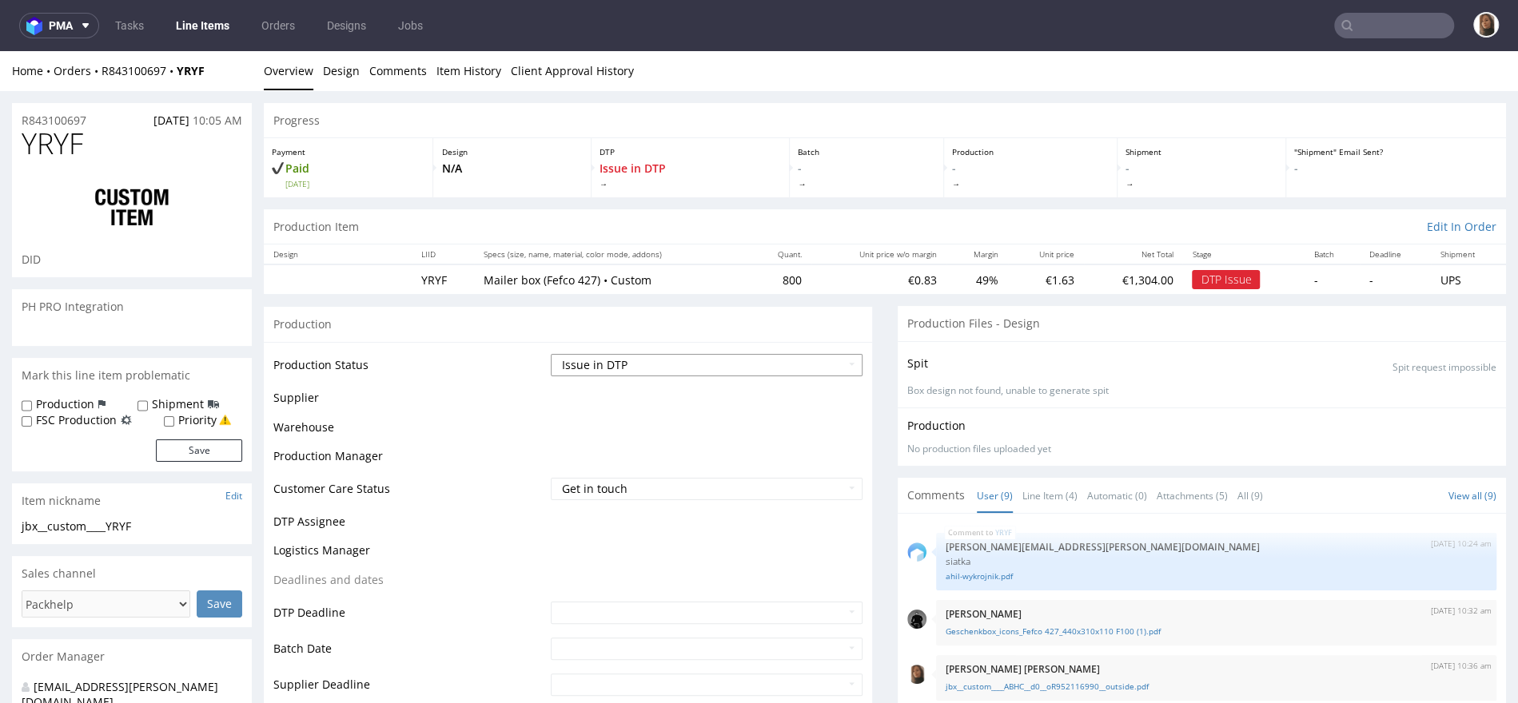
select select "back_for_dtp"
click at [551, 354] on select "Waiting for Artwork Waiting for Diecut Waiting for Mockup Waiting for DTP Waiti…" at bounding box center [707, 365] width 312 height 22
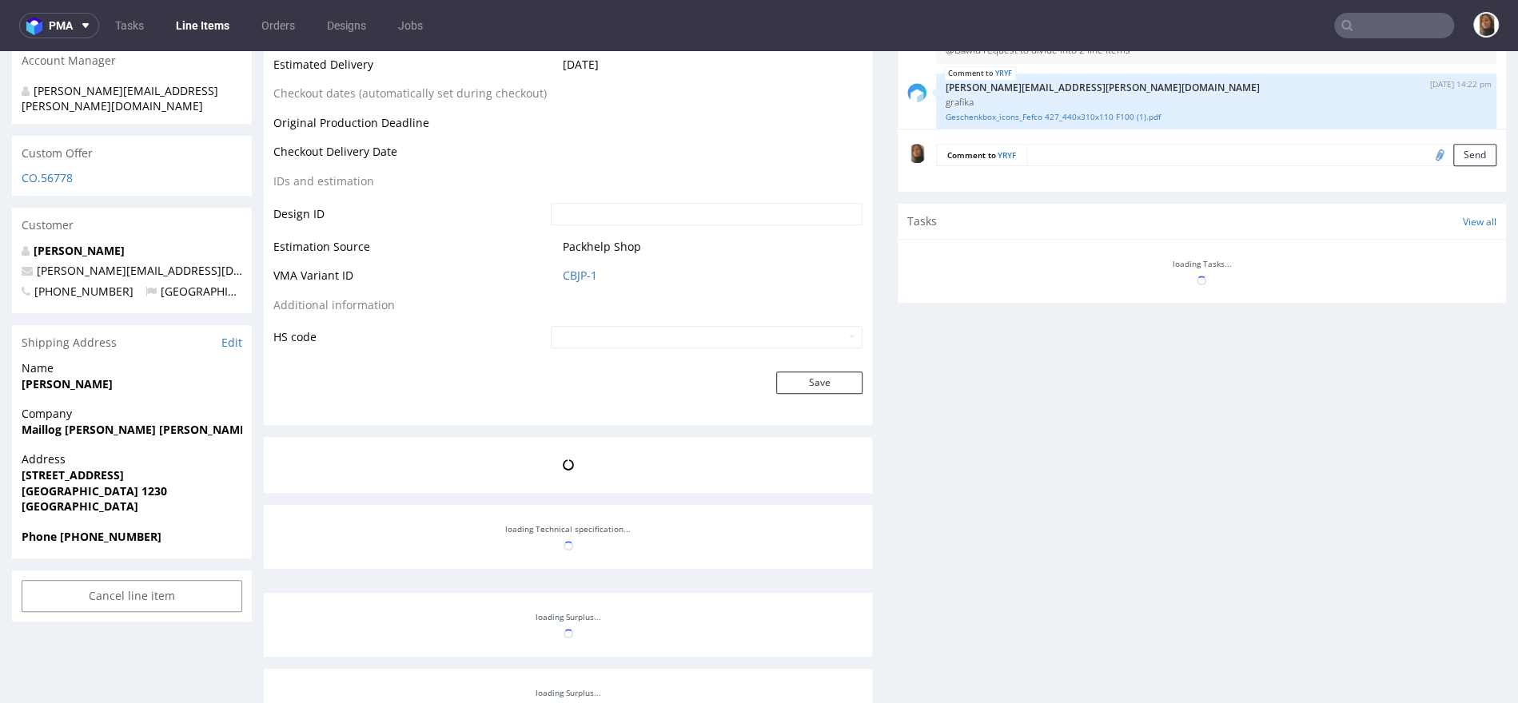
scroll to position [774, 0]
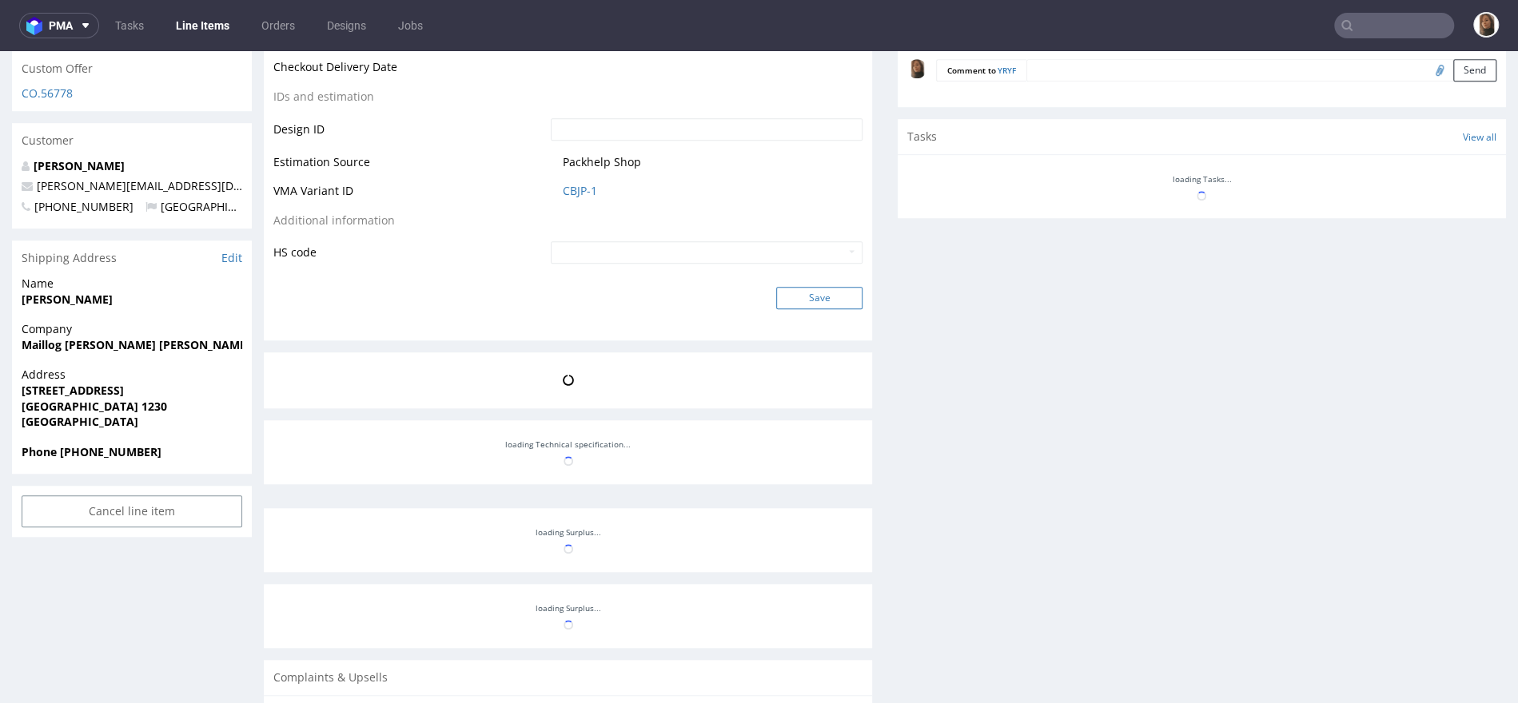
click at [811, 294] on button "Save" at bounding box center [819, 298] width 86 height 22
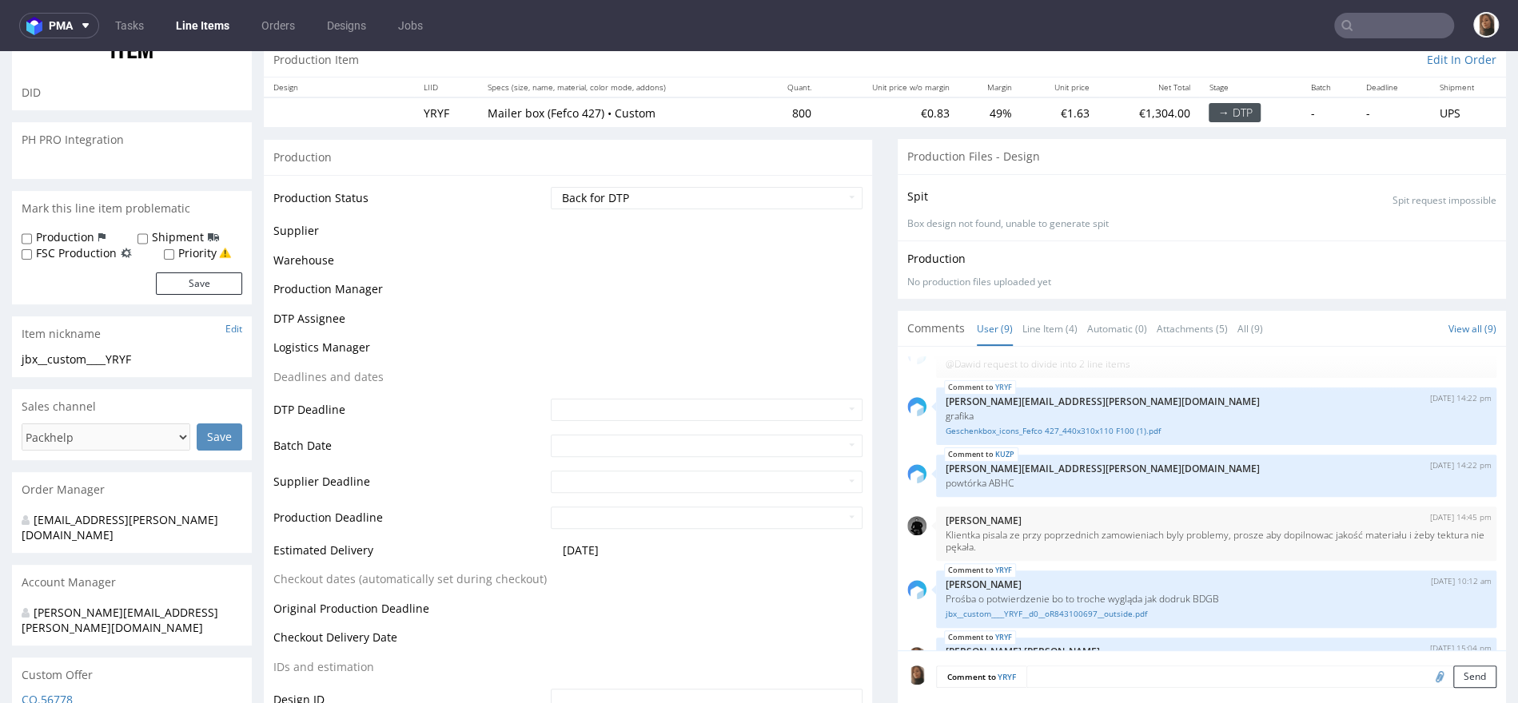
scroll to position [247, 0]
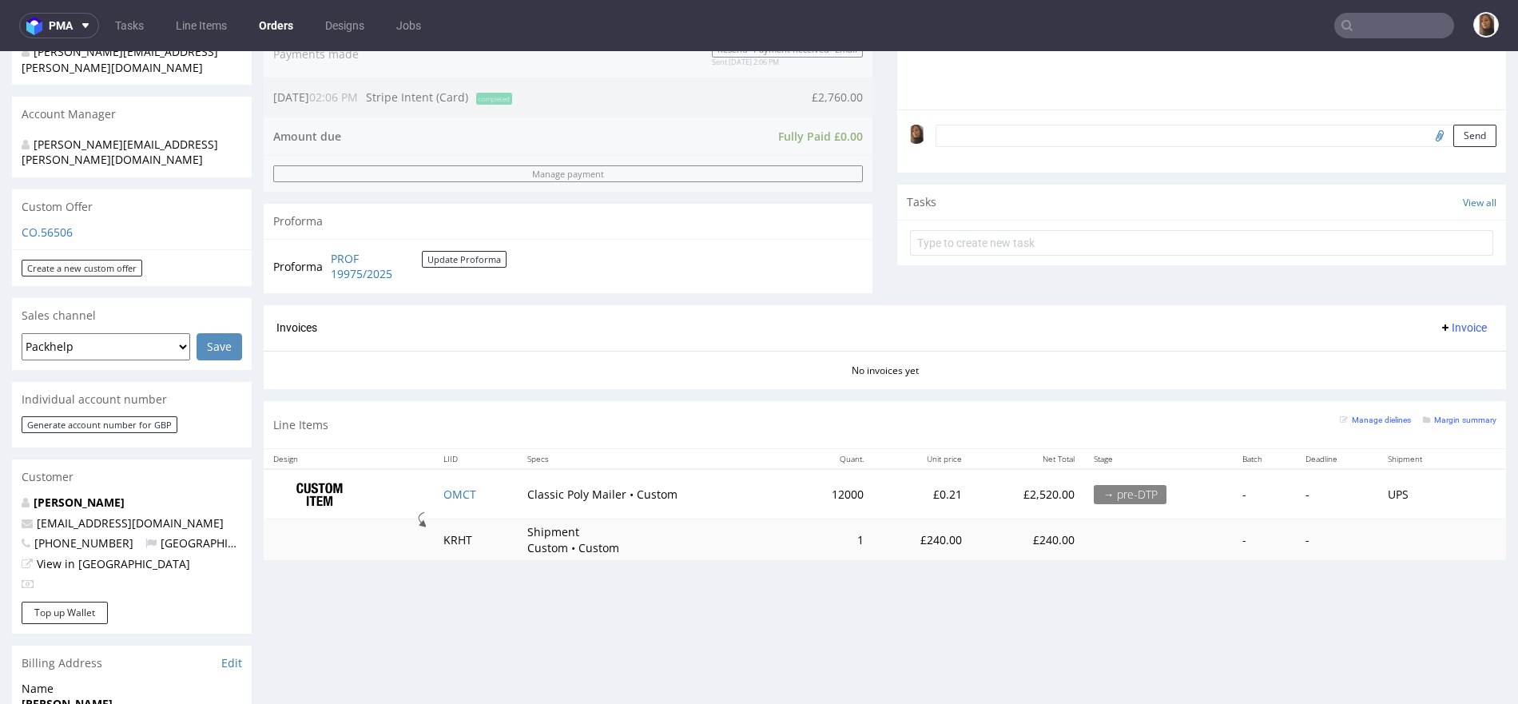
scroll to position [526, 0]
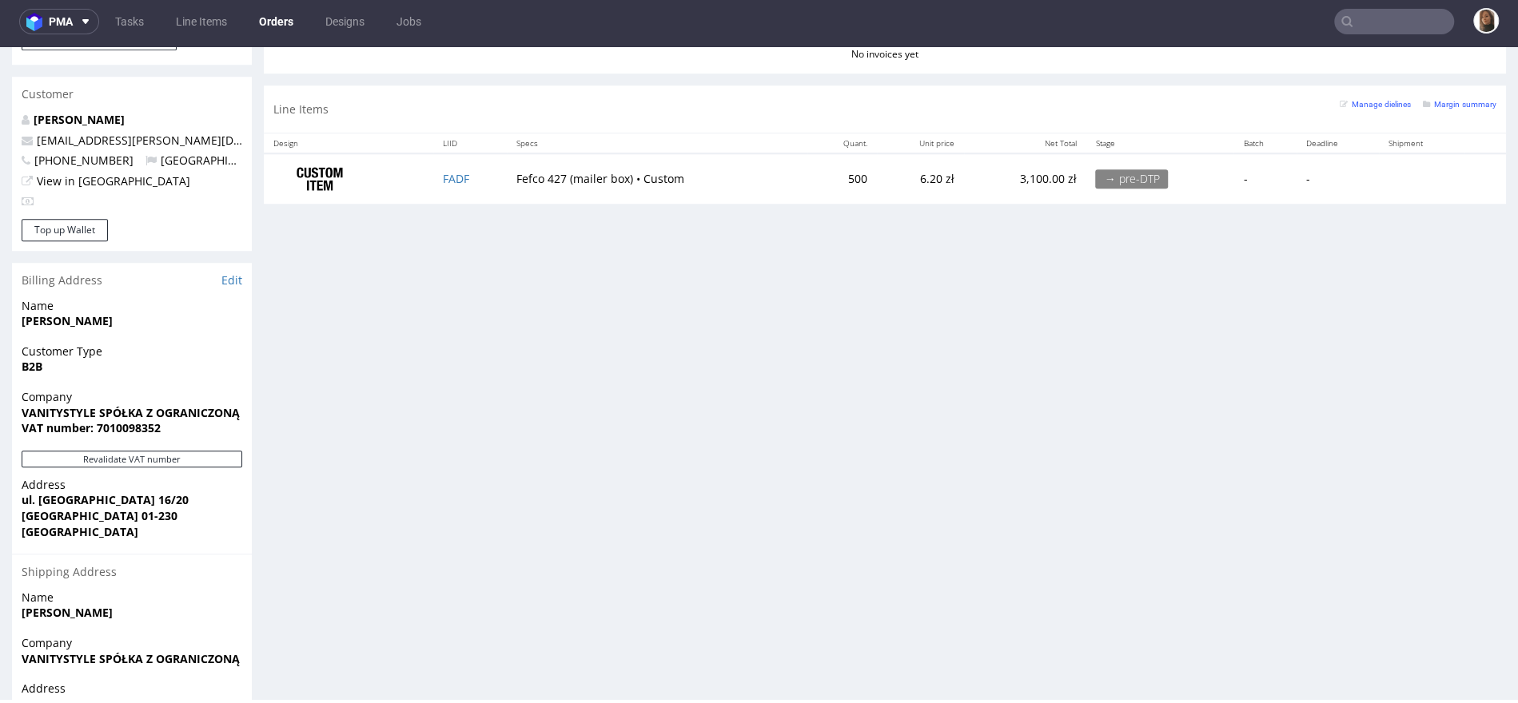
scroll to position [703, 0]
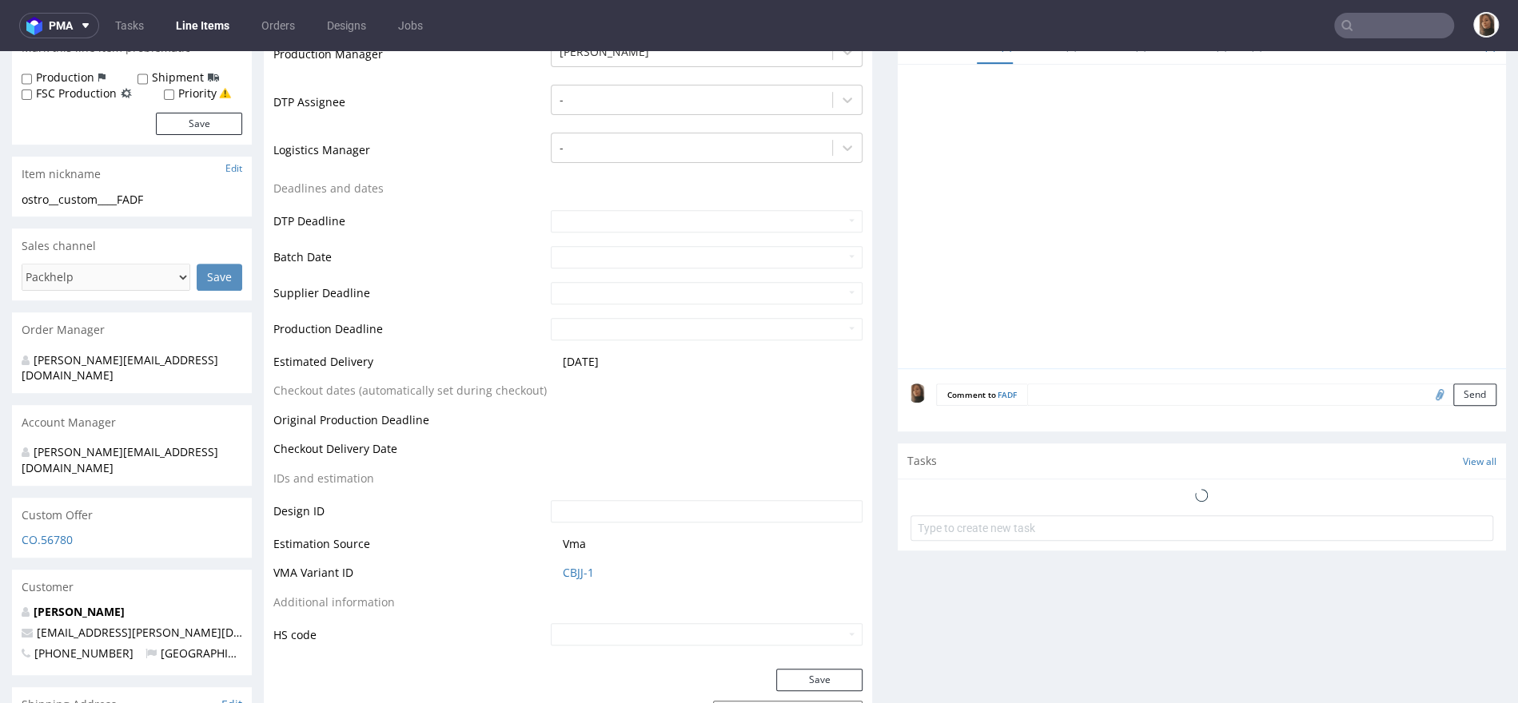
scroll to position [571, 0]
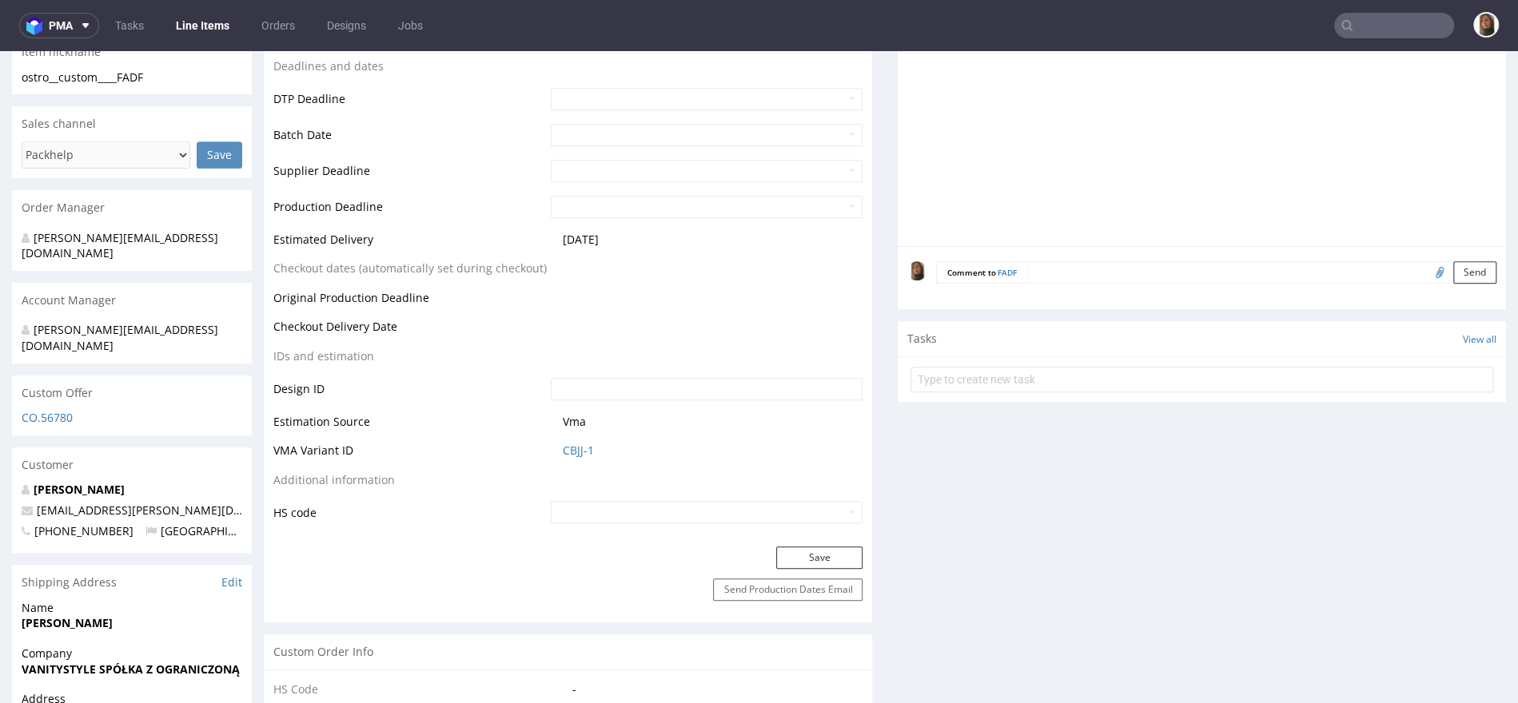
click at [111, 448] on div "Customer" at bounding box center [132, 465] width 240 height 35
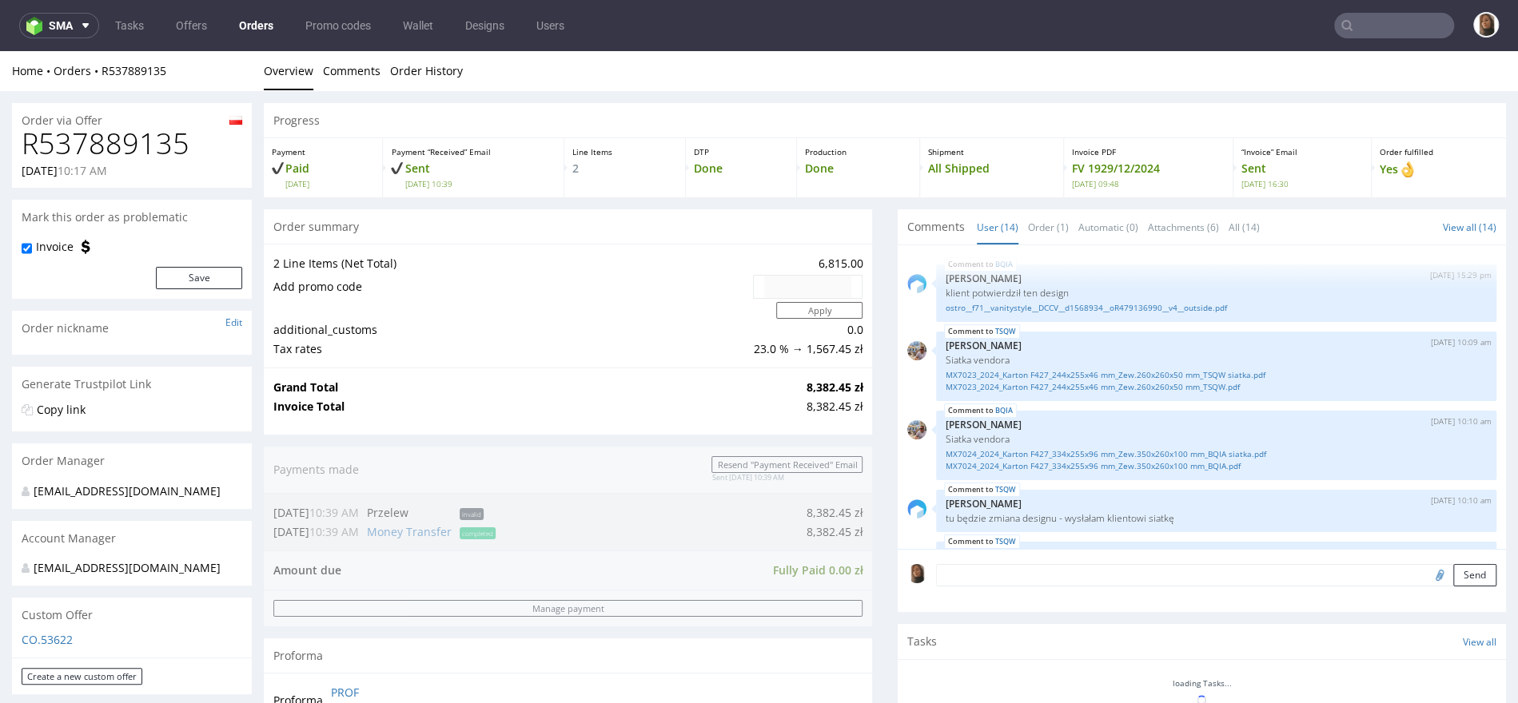
scroll to position [534, 0]
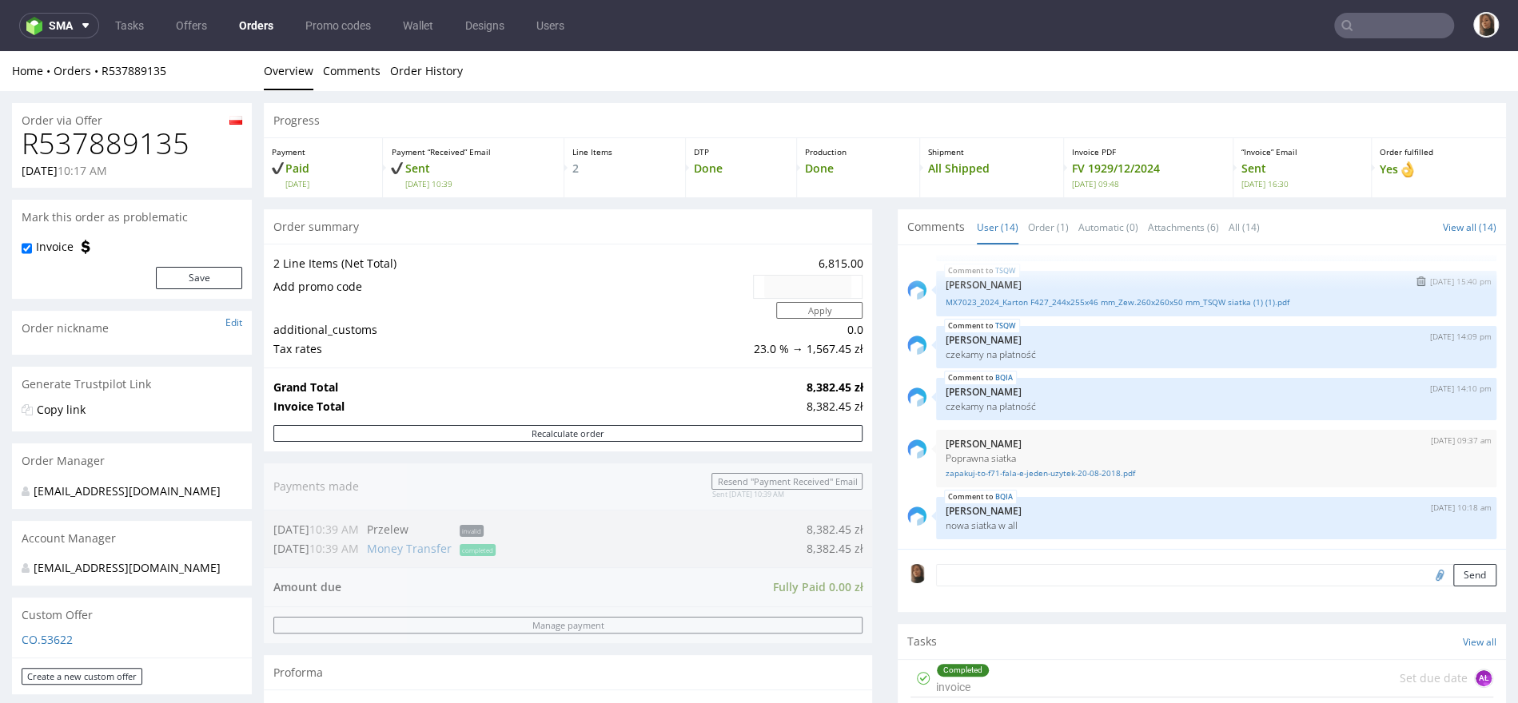
click at [1044, 293] on div "MX7023_2024_Karton F427_244x255x46 mm_Zew.260x260x50 mm_TSQW siatka (1) (1).pdf" at bounding box center [1215, 300] width 541 height 15
click at [1067, 296] on link "MX7023_2024_Karton F427_244x255x46 mm_Zew.260x260x50 mm_TSQW siatka (1) (1).pdf" at bounding box center [1215, 302] width 541 height 12
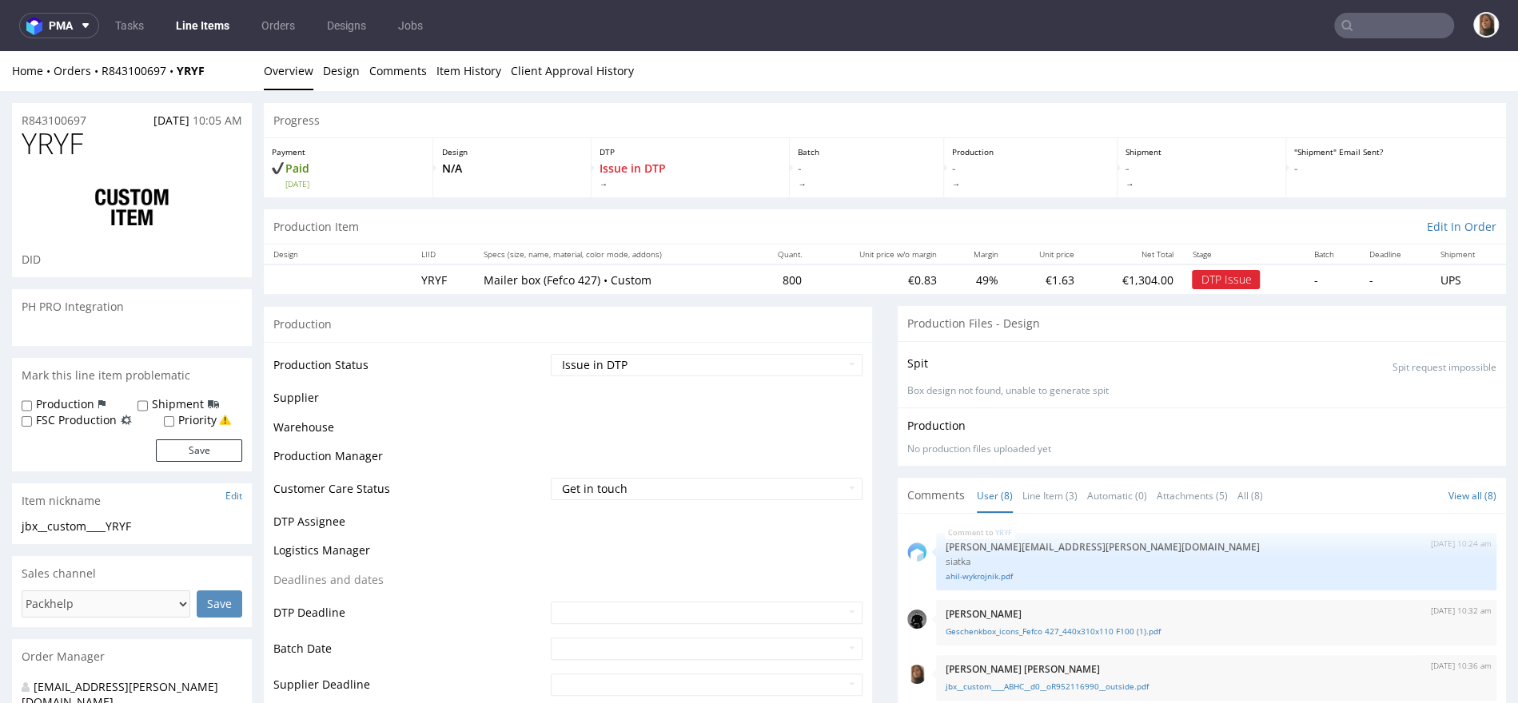
scroll to position [195, 0]
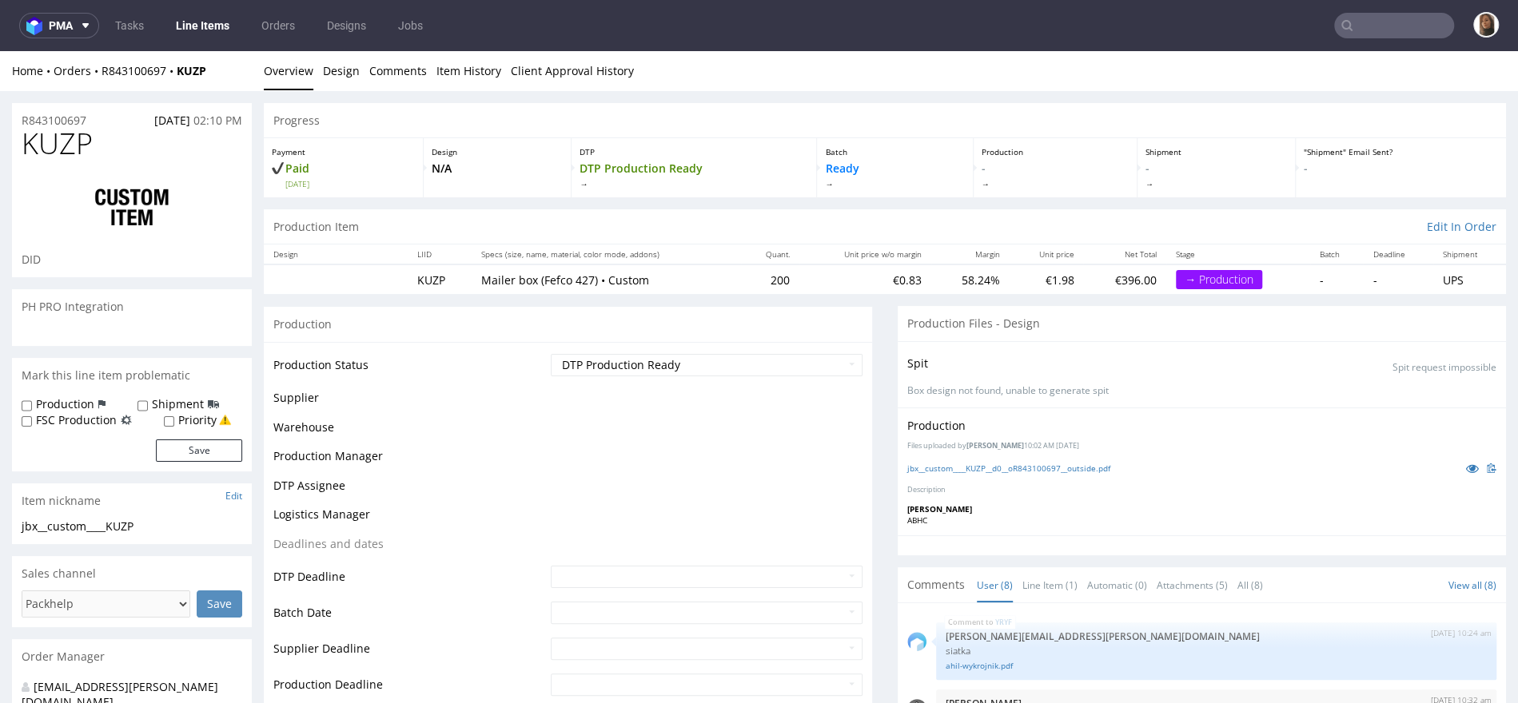
scroll to position [195, 0]
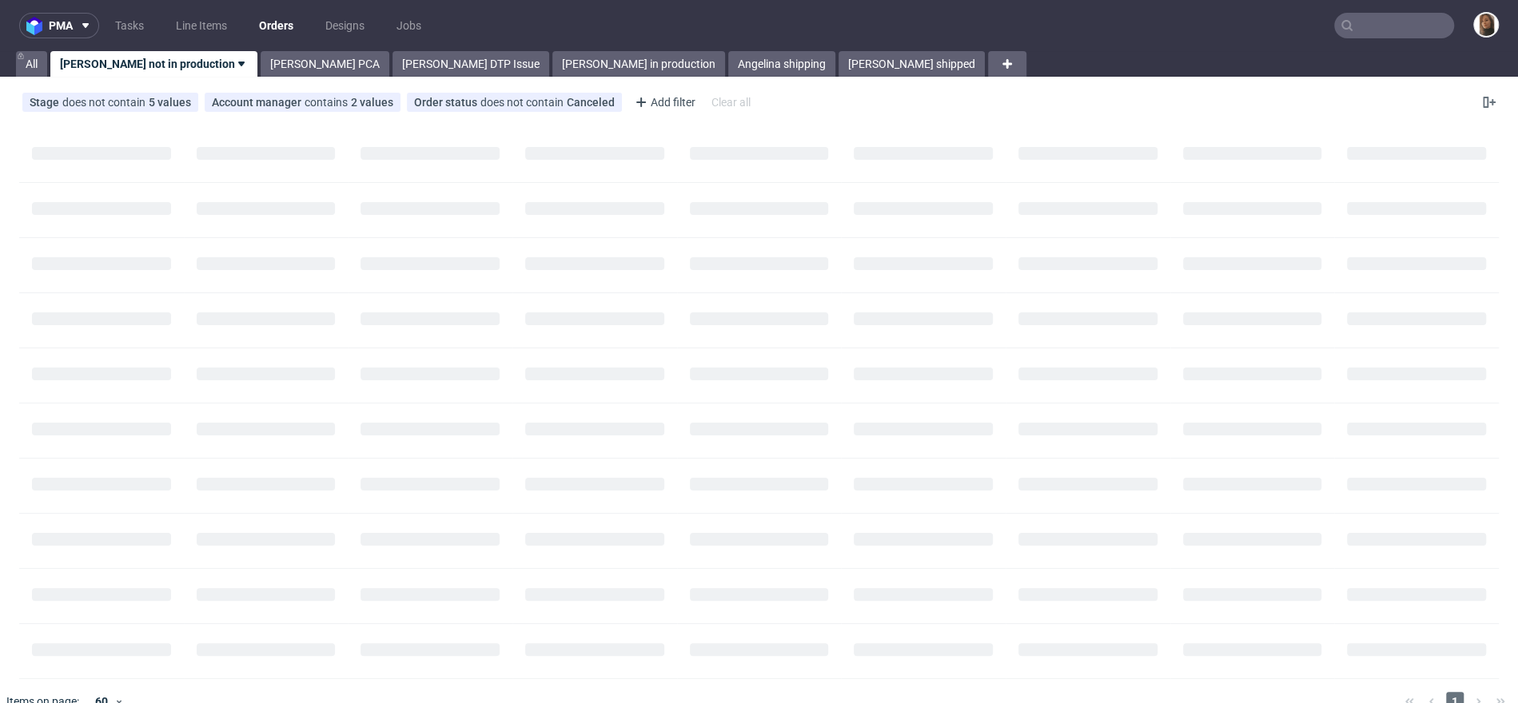
click at [1412, 27] on input "text" at bounding box center [1394, 26] width 120 height 26
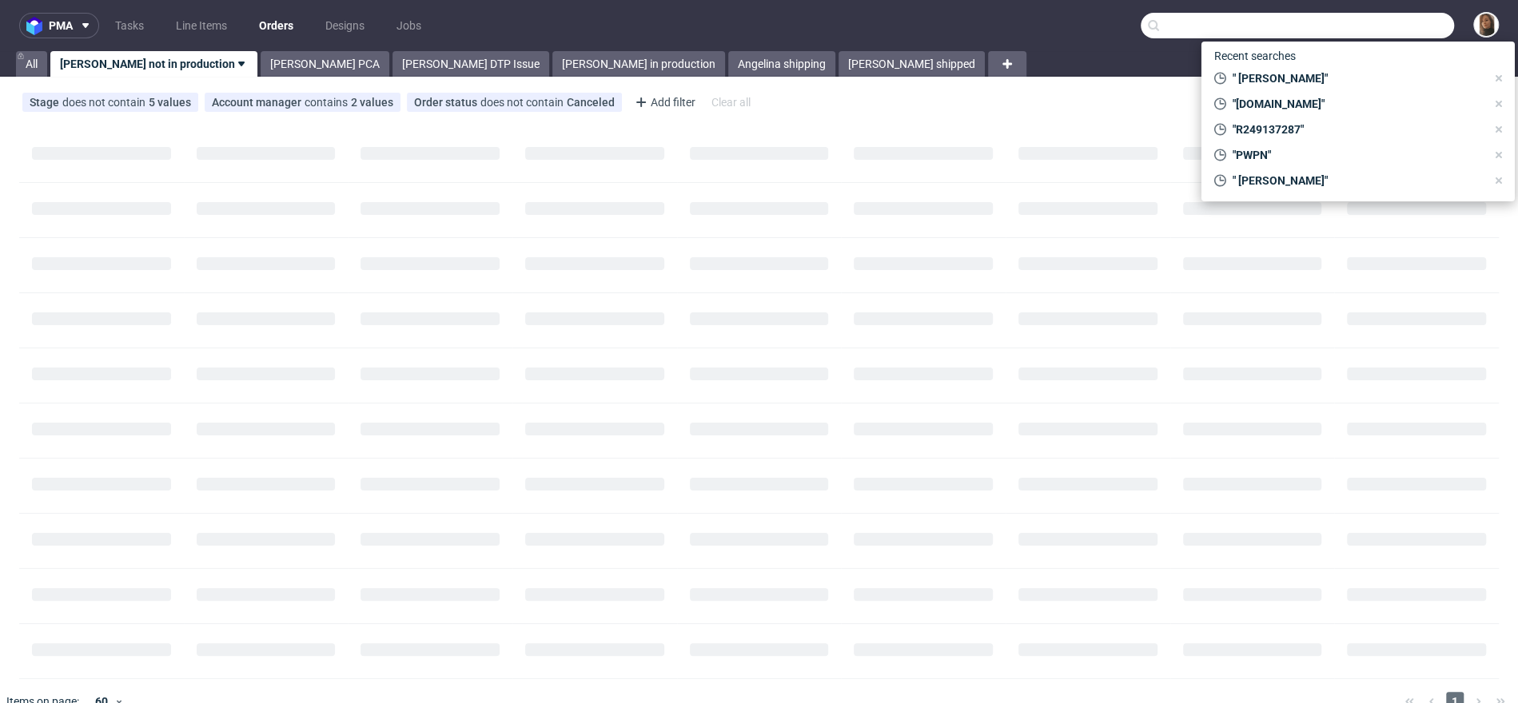
paste input "BDGB"
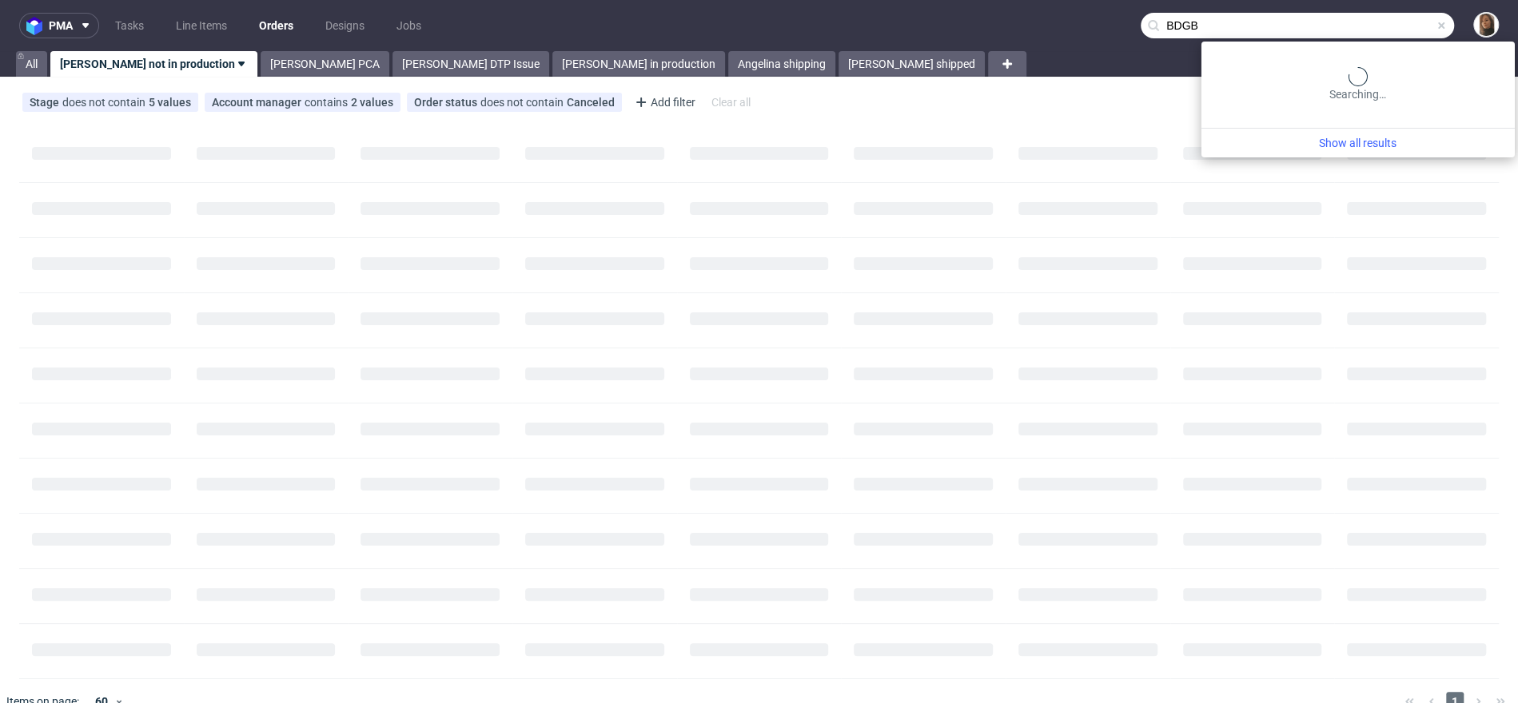
type input "BDGB"
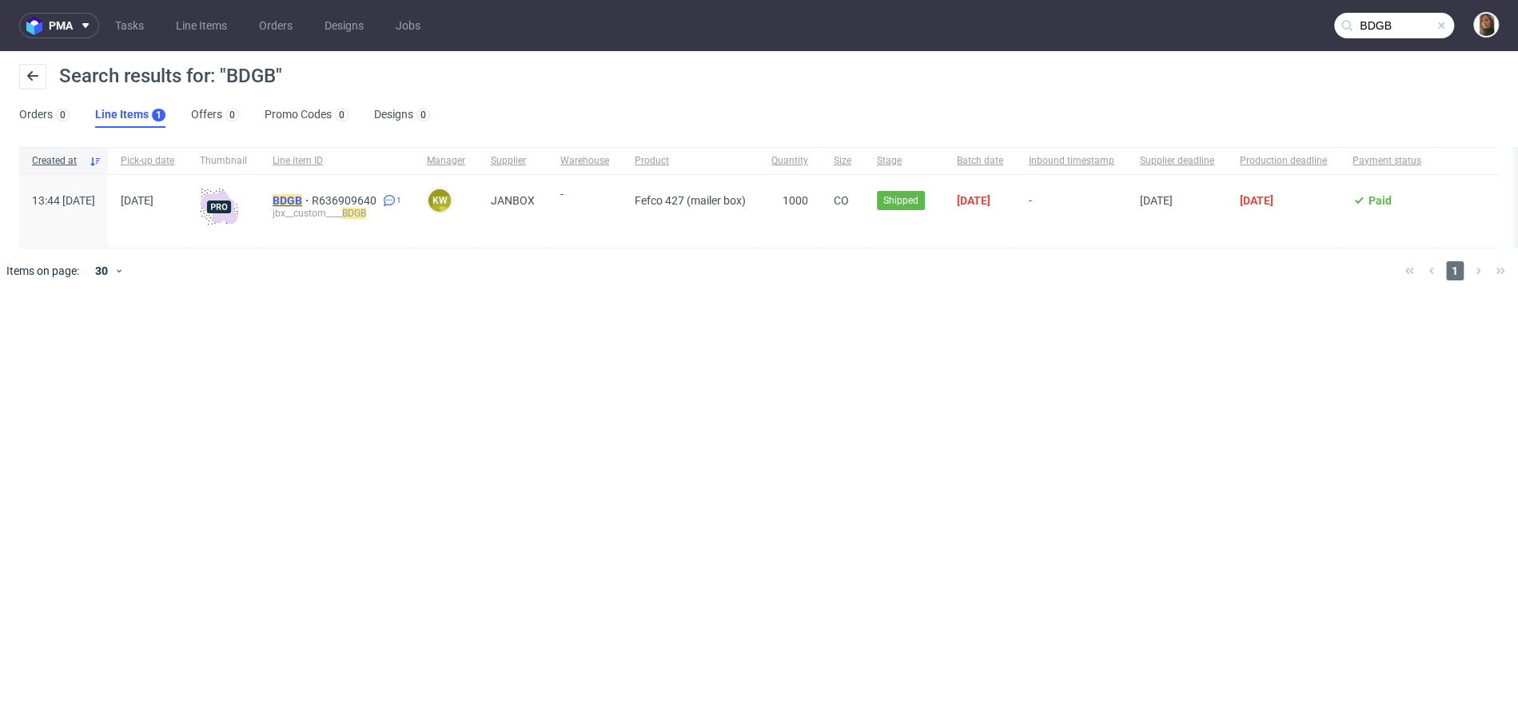
click at [302, 197] on mark "BDGB" at bounding box center [288, 200] width 30 height 13
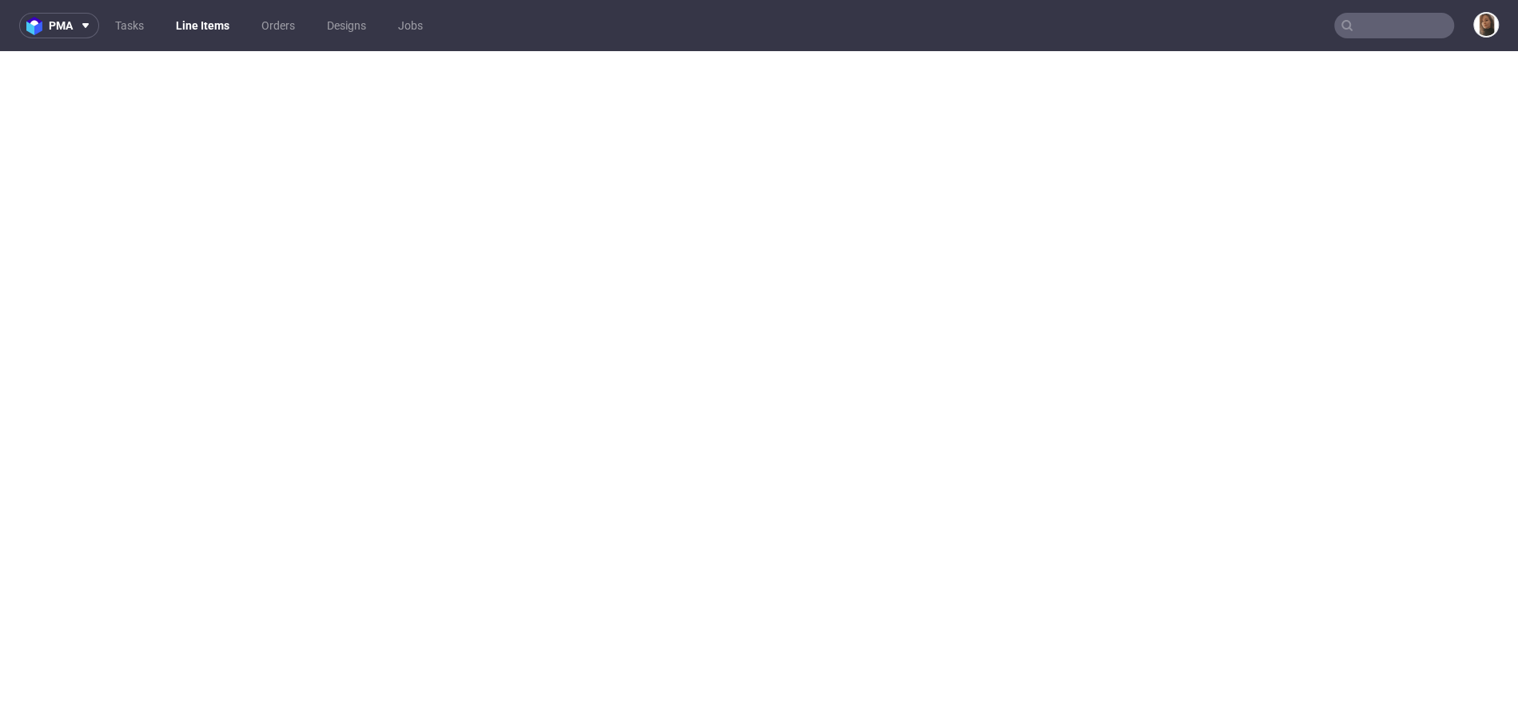
select select "in_progress"
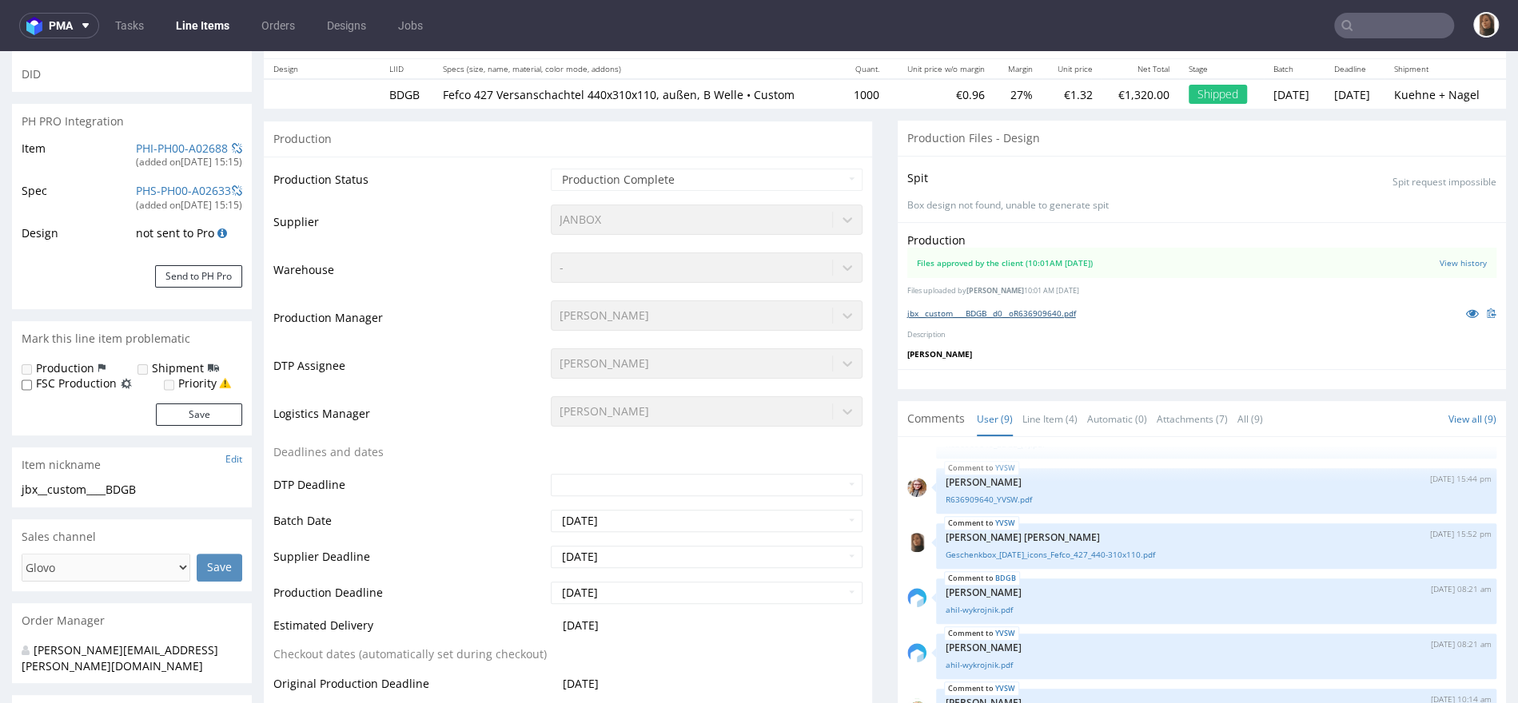
scroll to position [400, 0]
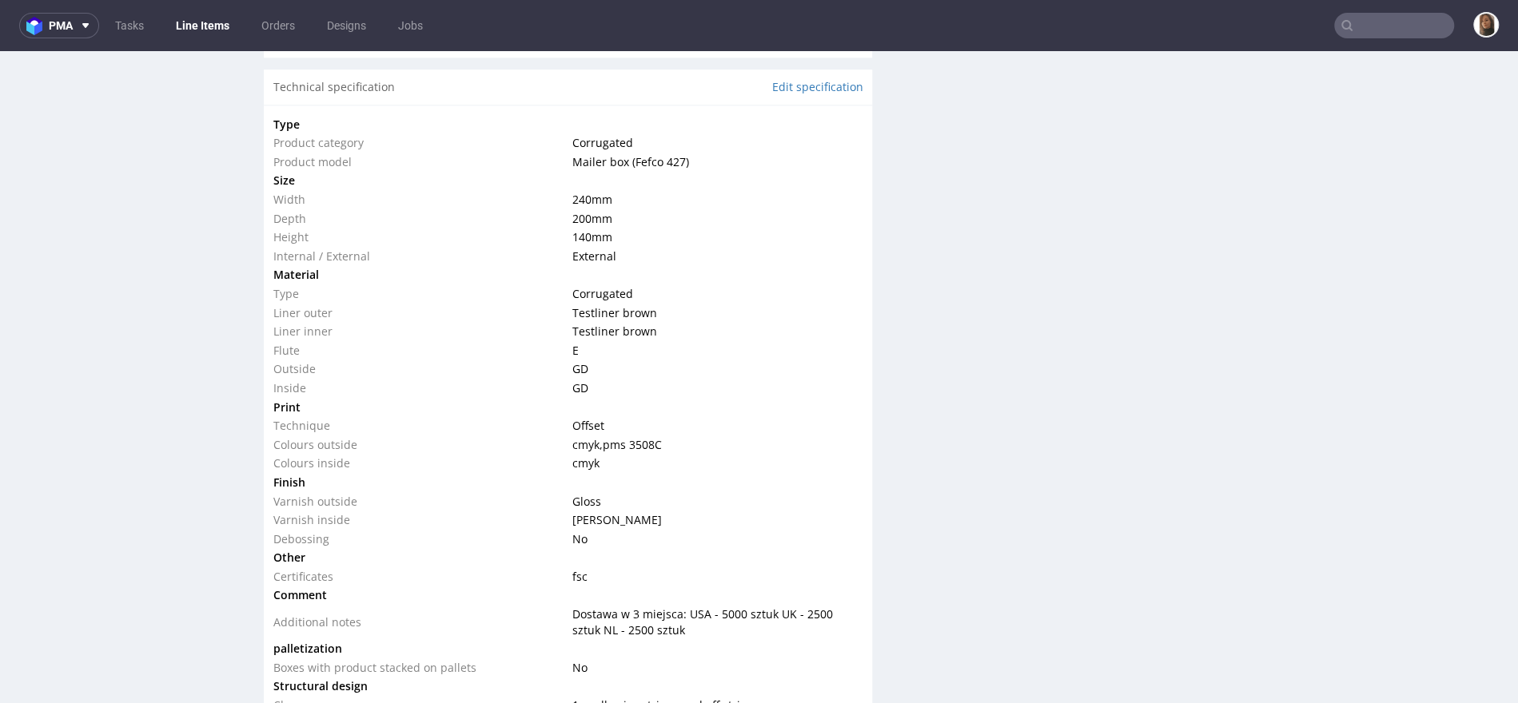
scroll to position [1561, 0]
click at [803, 89] on link "Edit specification" at bounding box center [816, 90] width 91 height 16
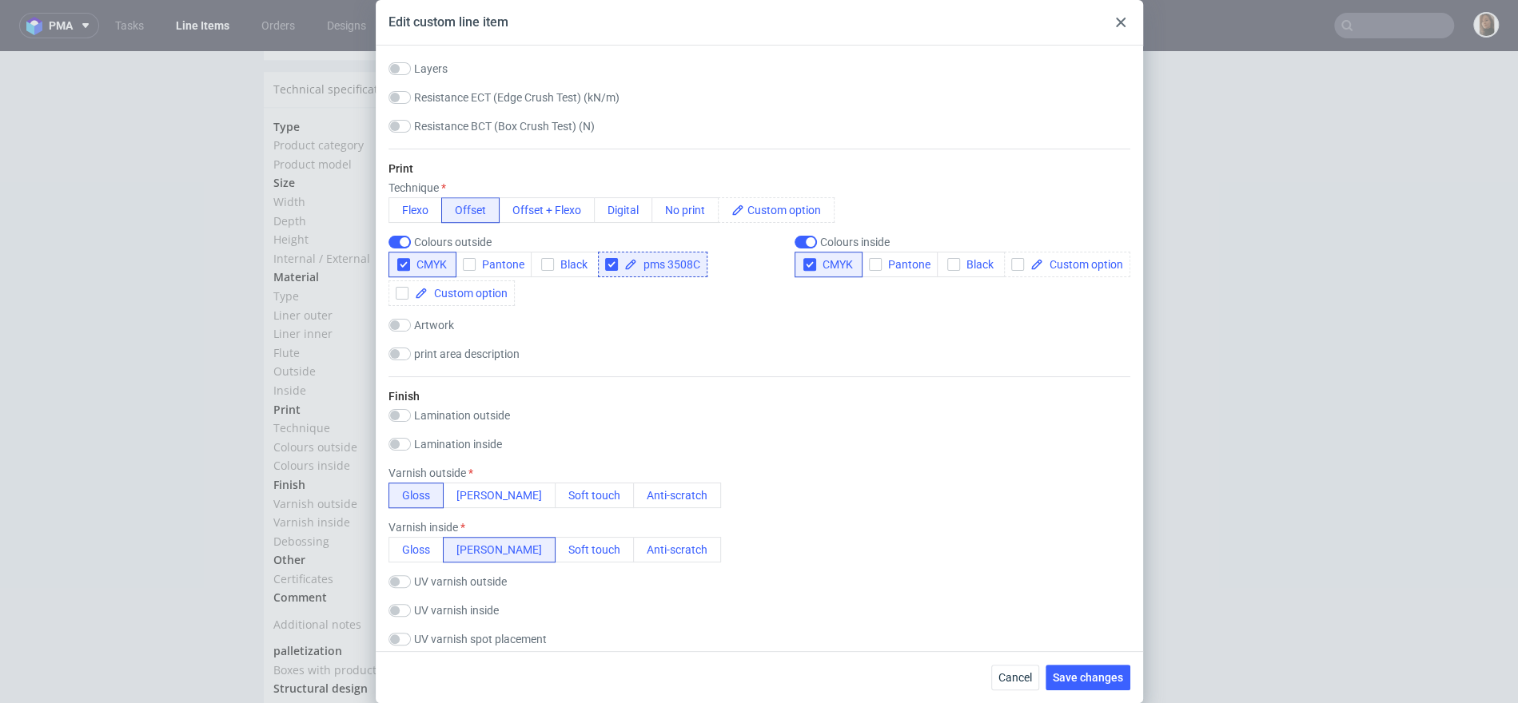
scroll to position [851, 0]
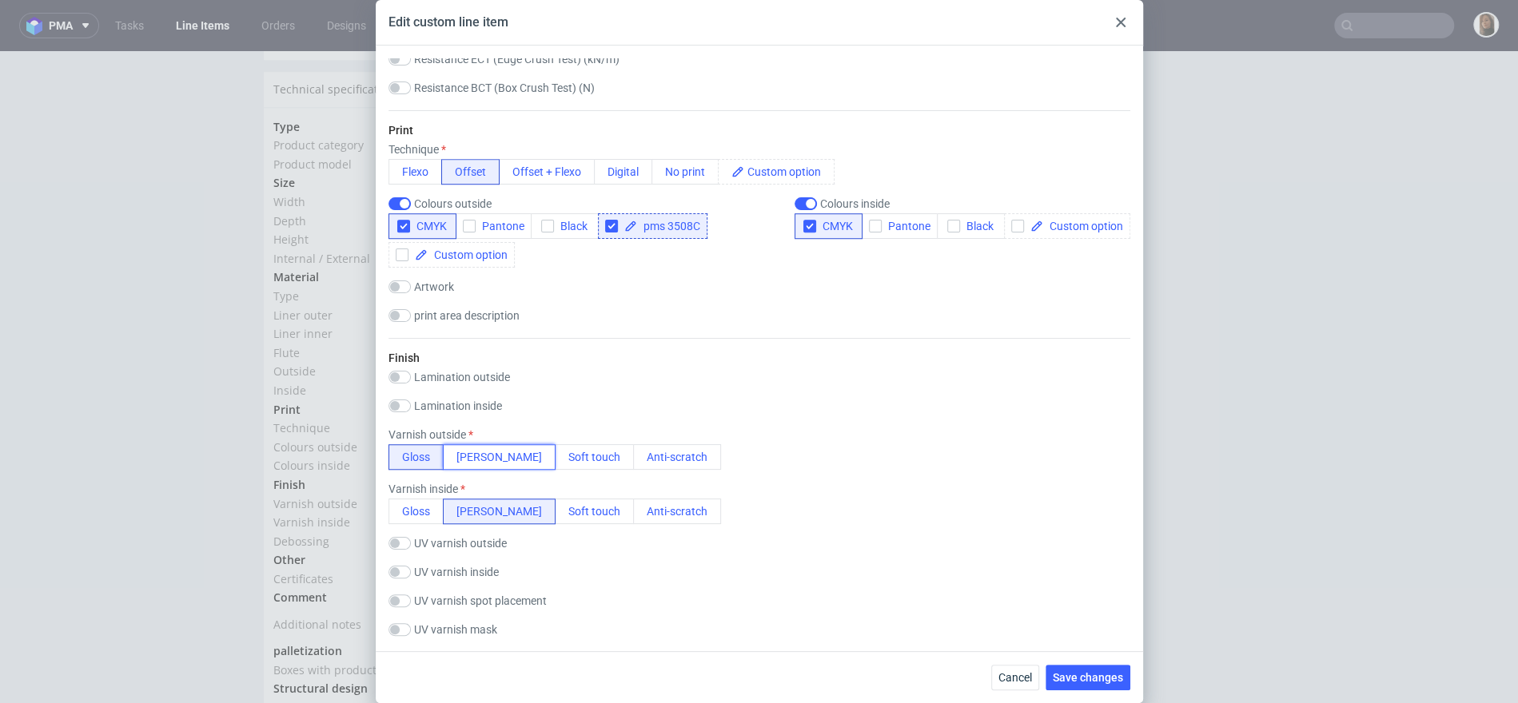
click at [467, 453] on button "Matt" at bounding box center [499, 457] width 113 height 26
click at [1108, 678] on span "Save changes" at bounding box center [1088, 677] width 70 height 11
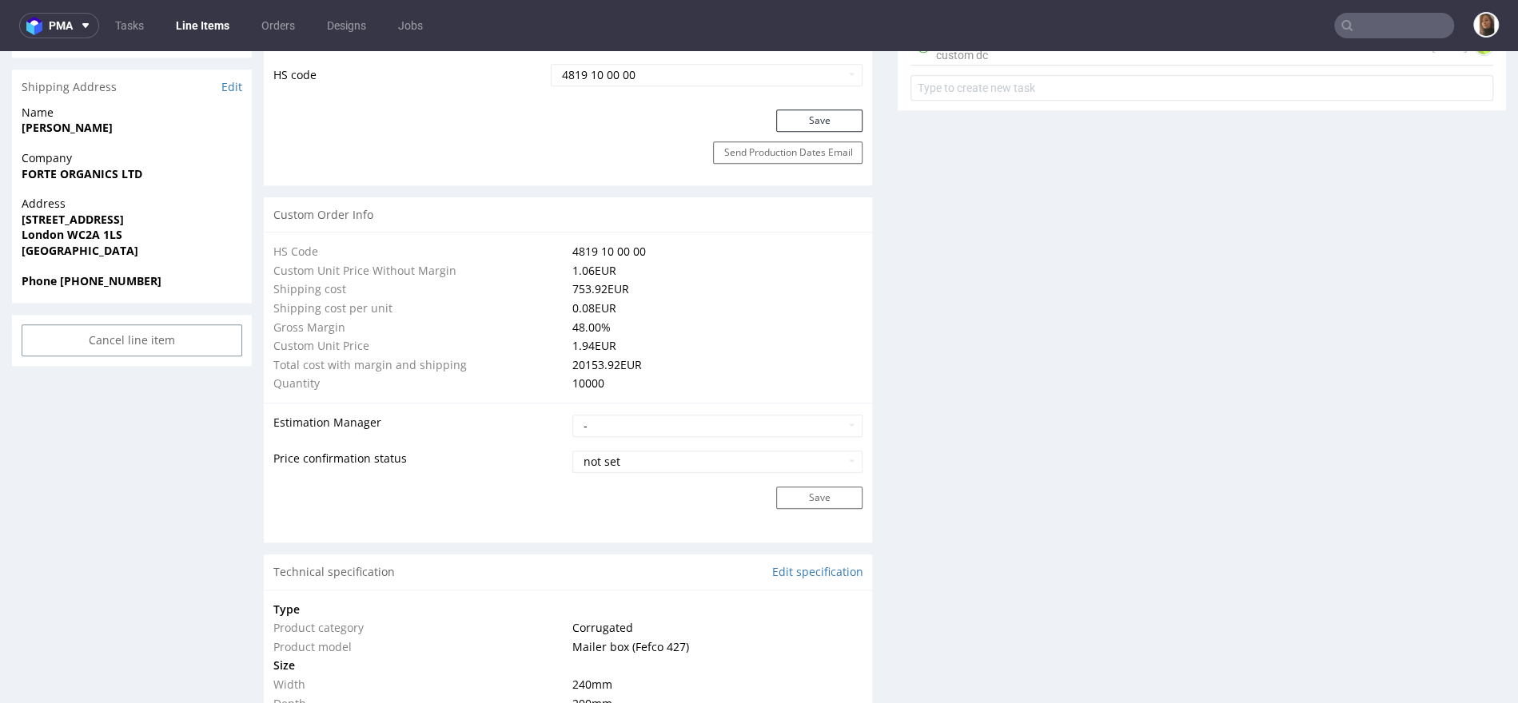
scroll to position [1694, 0]
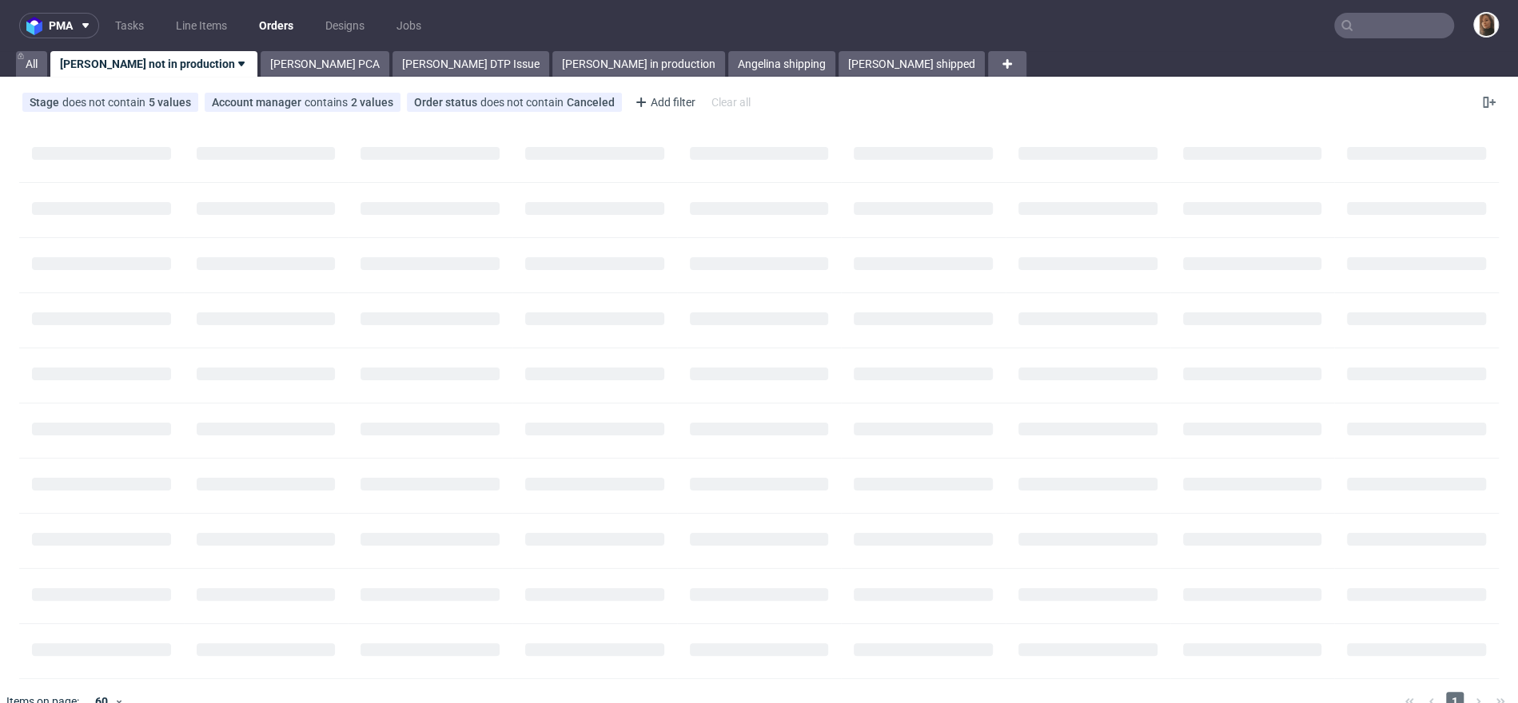
click at [1407, 20] on input "text" at bounding box center [1394, 26] width 120 height 26
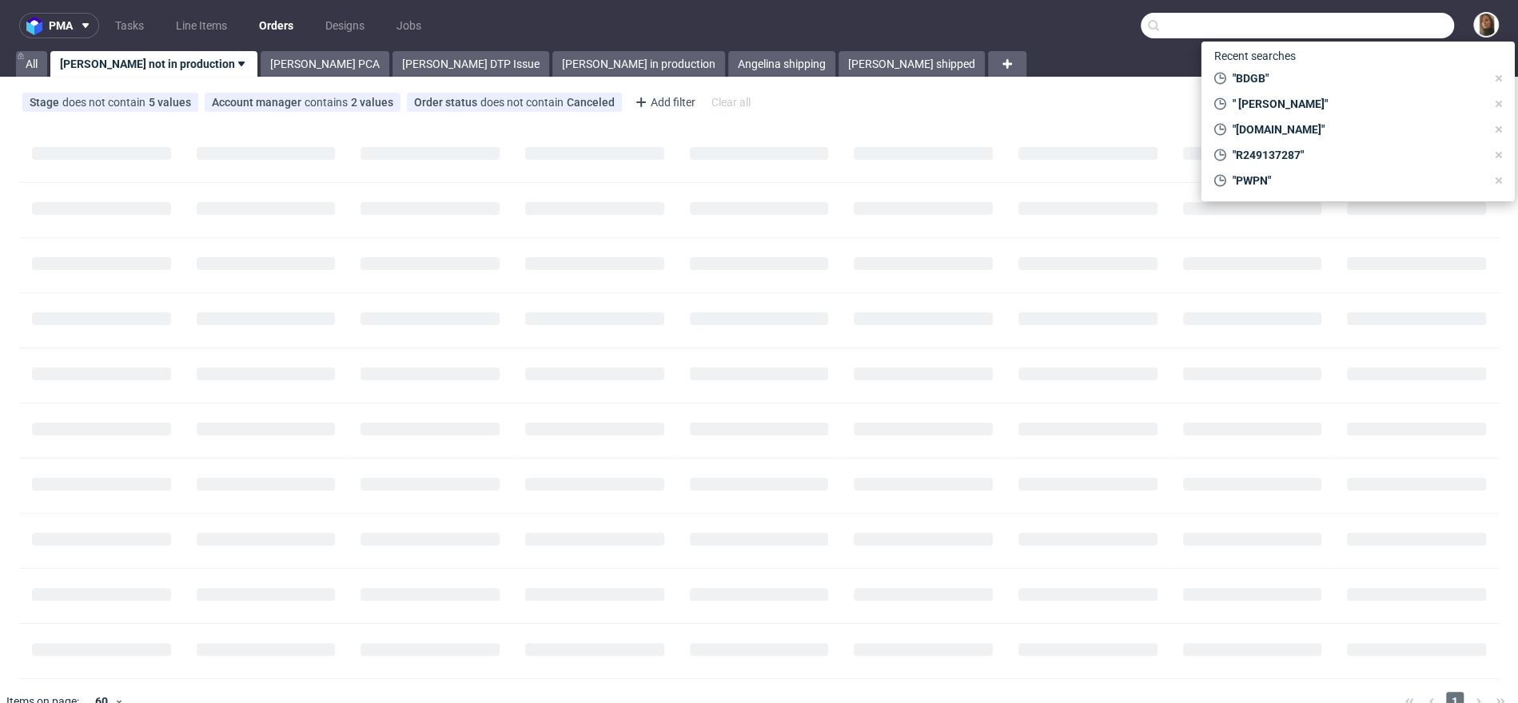
paste input "[EMAIL_ADDRESS][DOMAIN_NAME]"
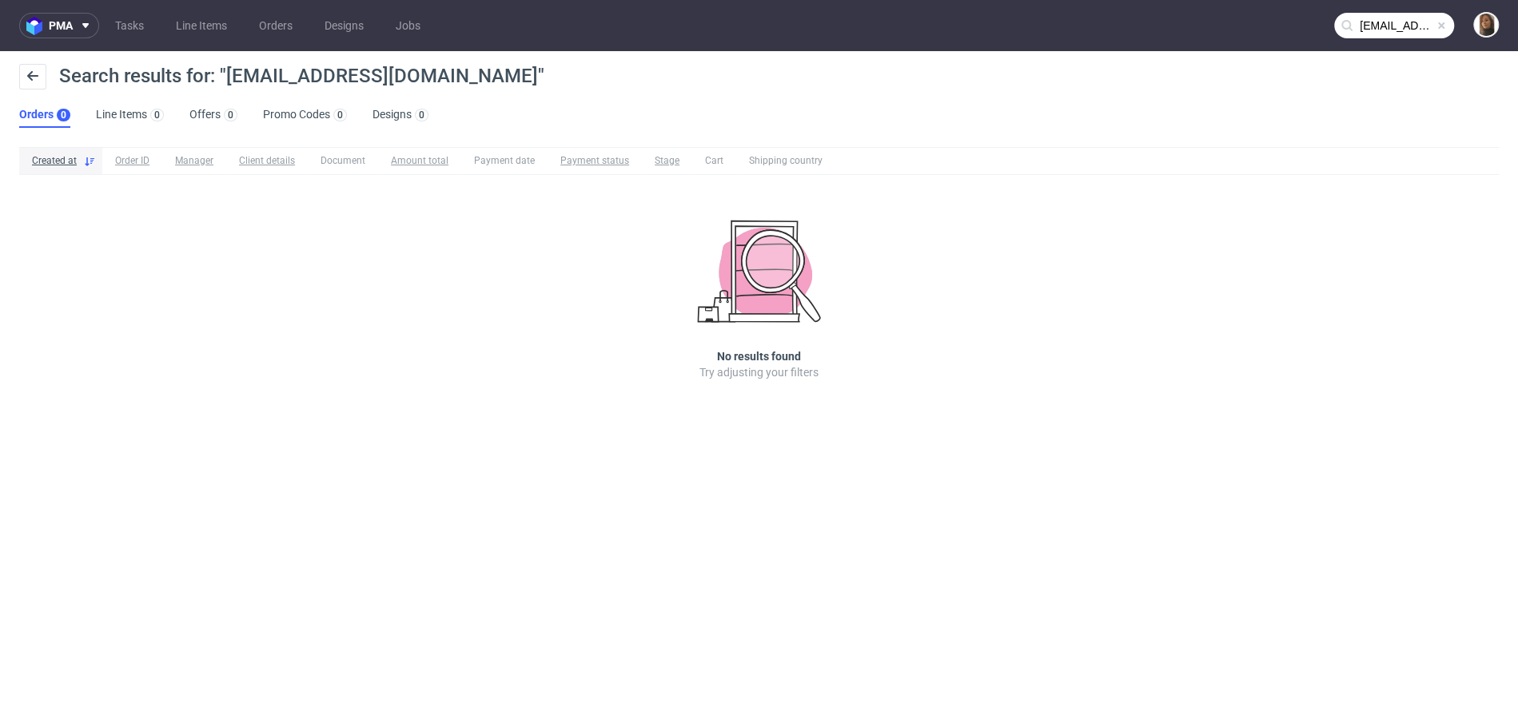
click at [1384, 23] on input "[EMAIL_ADDRESS][DOMAIN_NAME]" at bounding box center [1394, 26] width 120 height 26
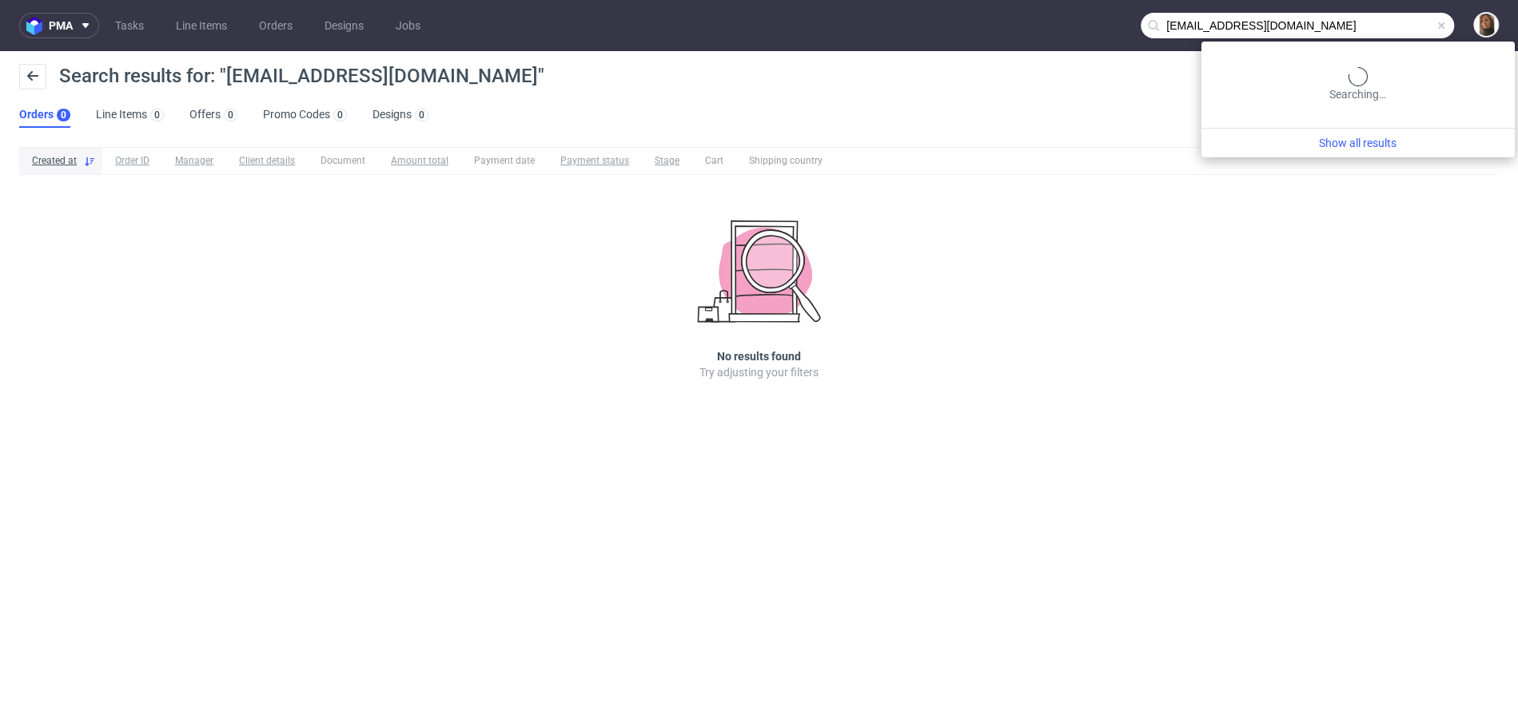
click at [1384, 23] on input "[EMAIL_ADDRESS][DOMAIN_NAME]" at bounding box center [1296, 26] width 313 height 26
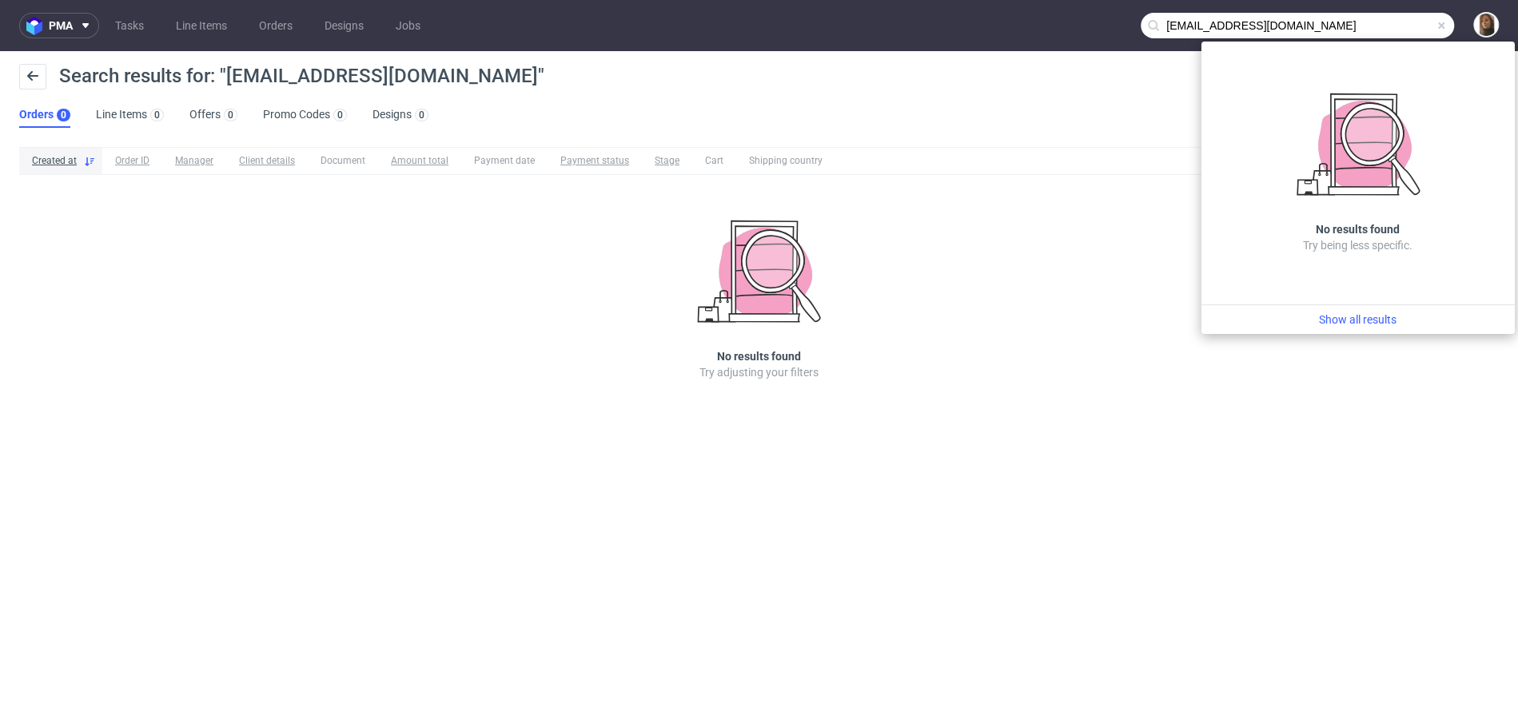
paste input "VEYIA"
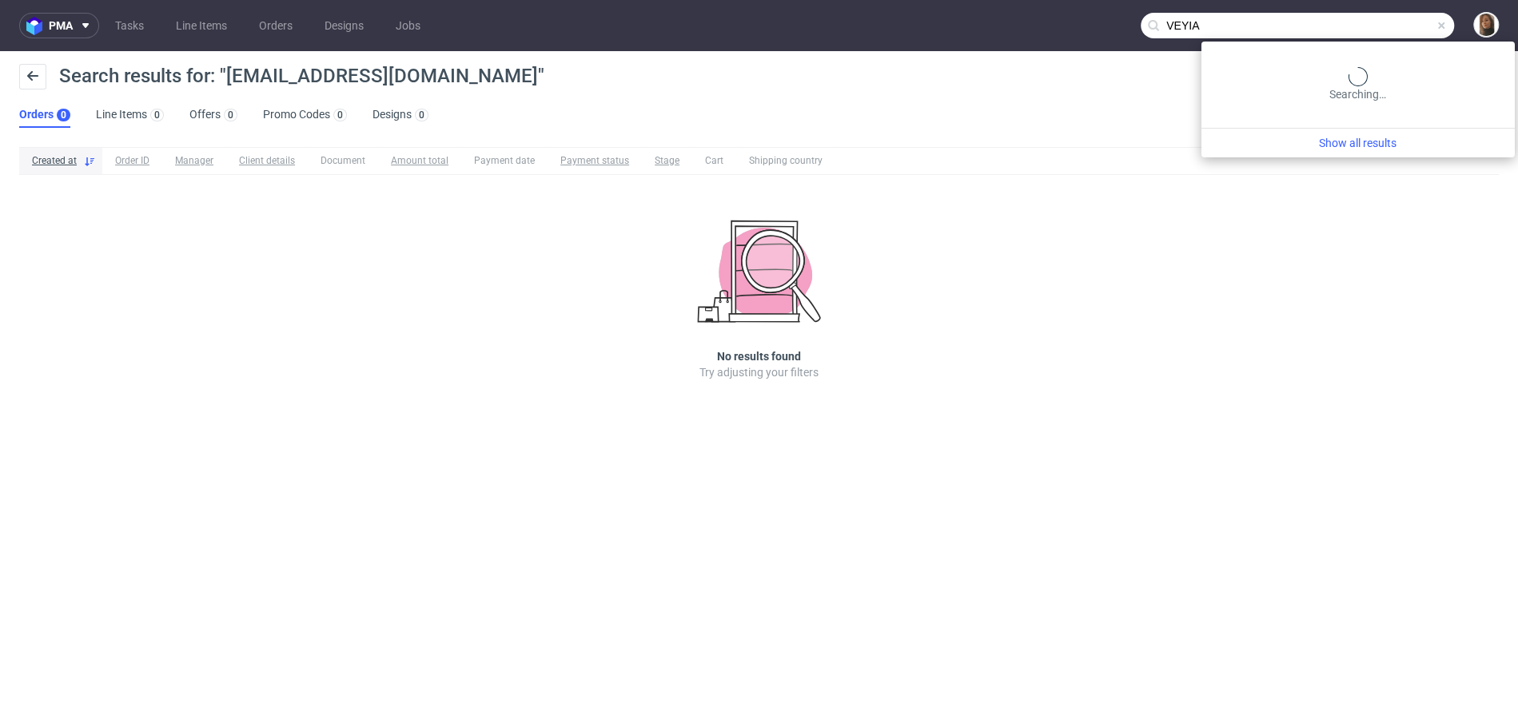
type input "VEYIA"
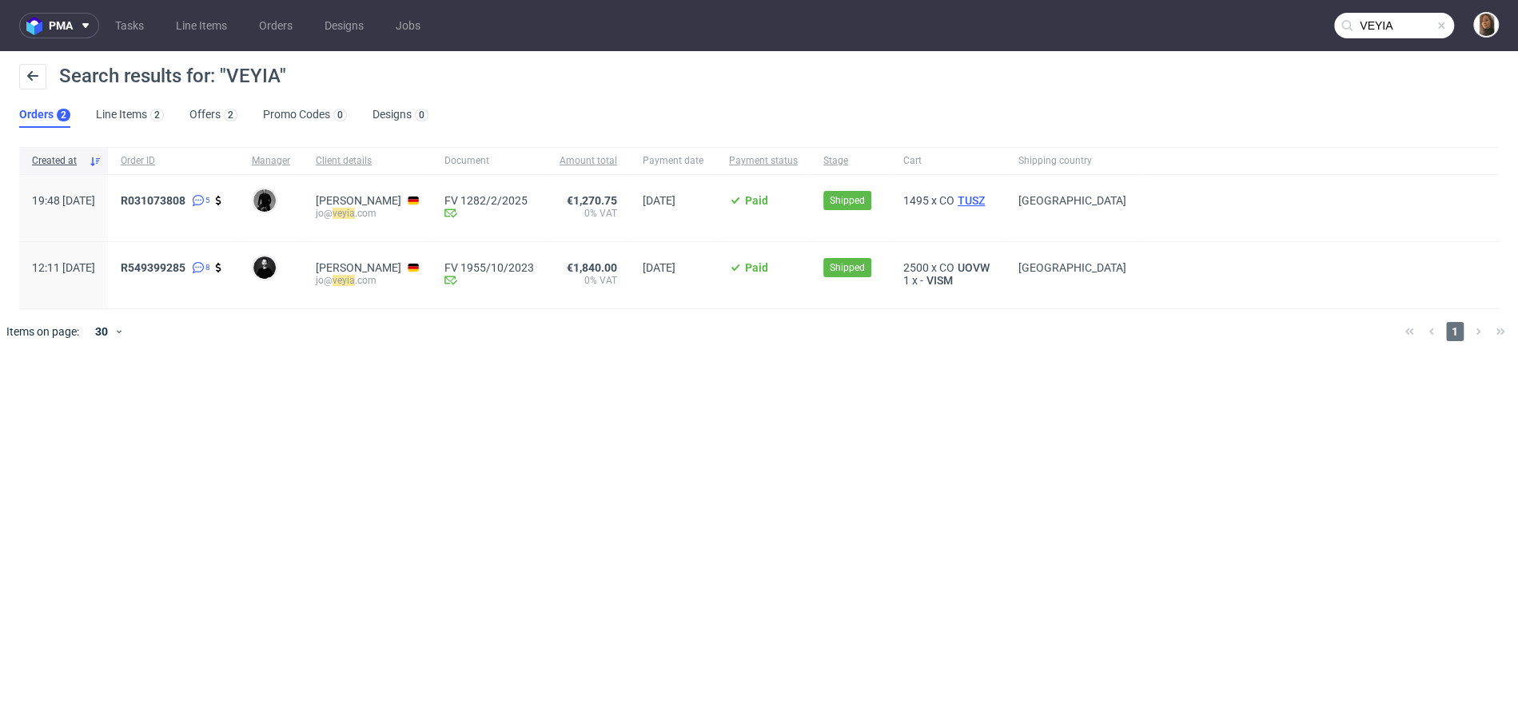
click at [988, 201] on span "TUSZ" at bounding box center [971, 200] width 34 height 13
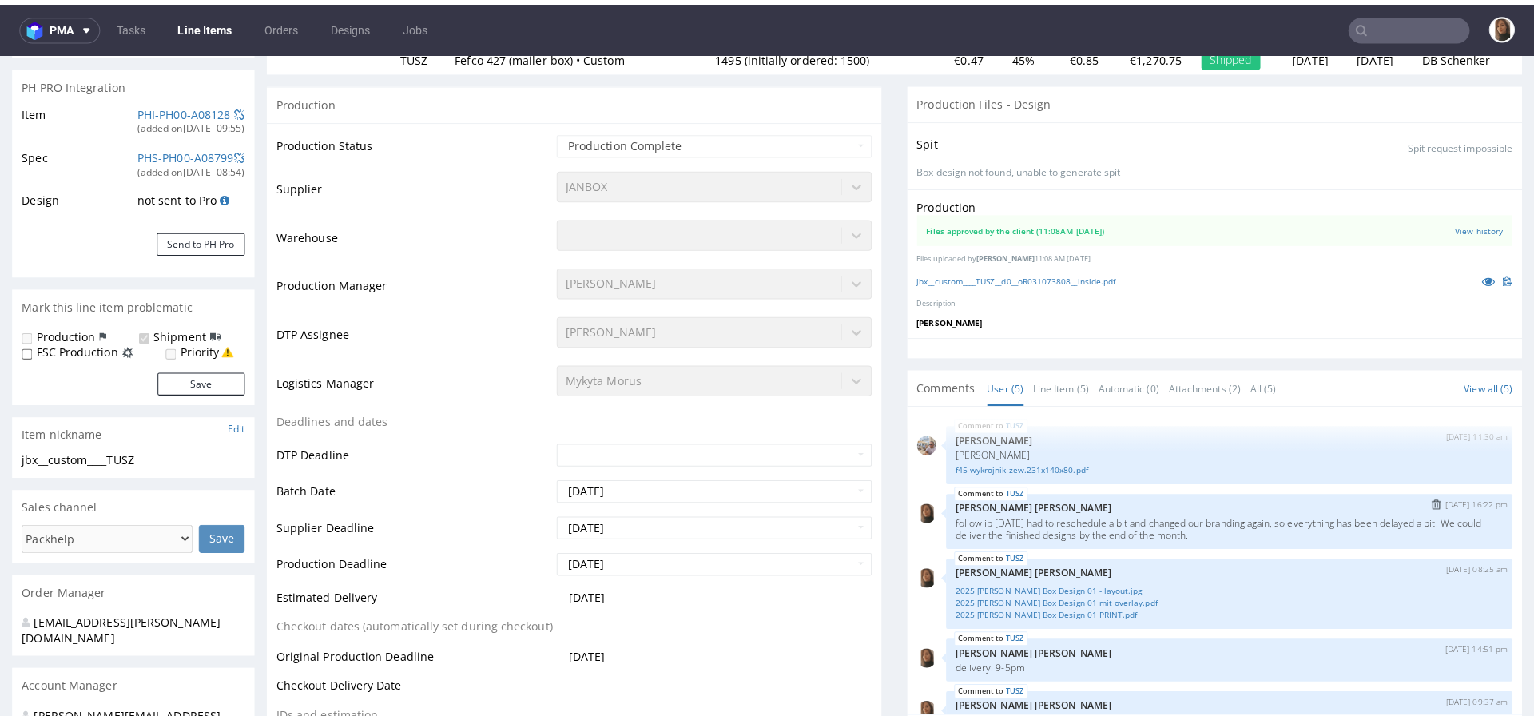
scroll to position [30, 0]
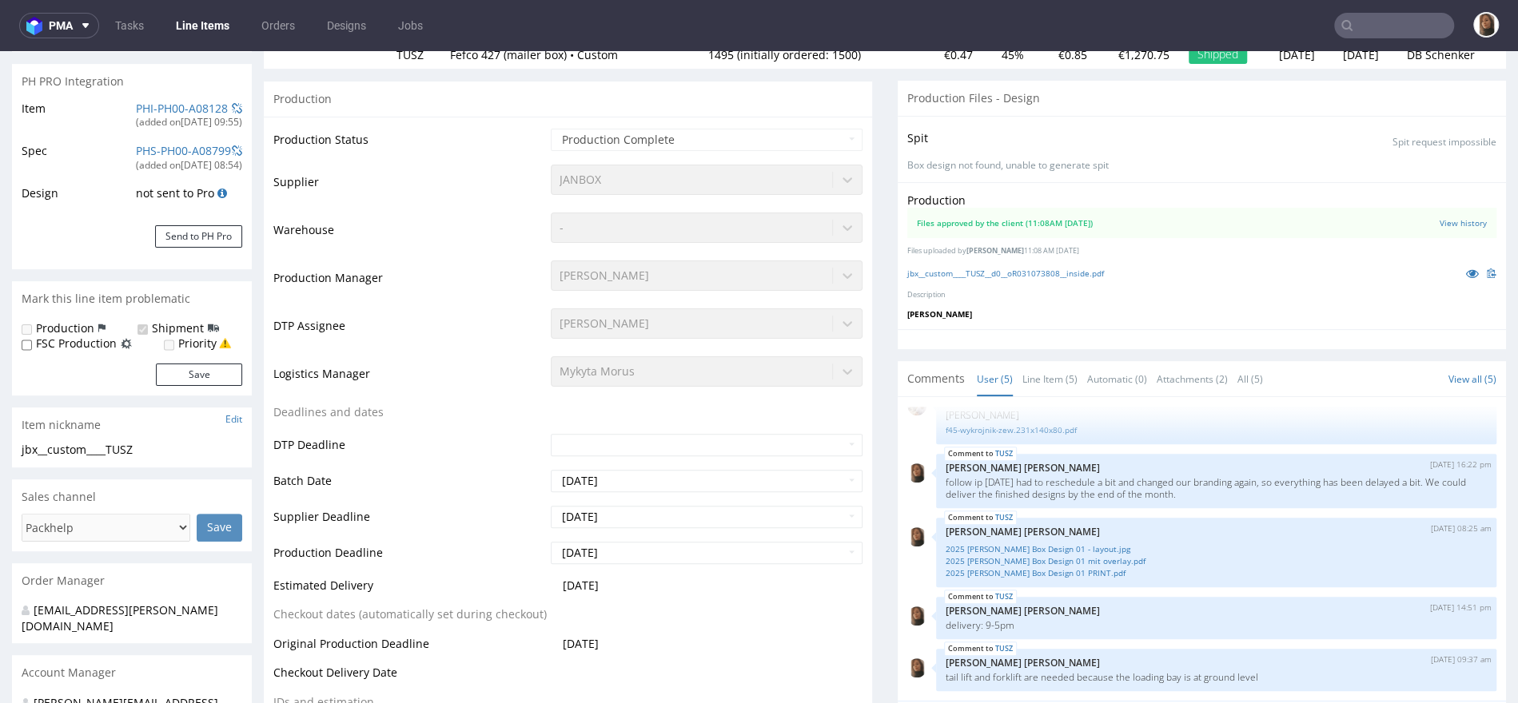
type input "VEYIA"
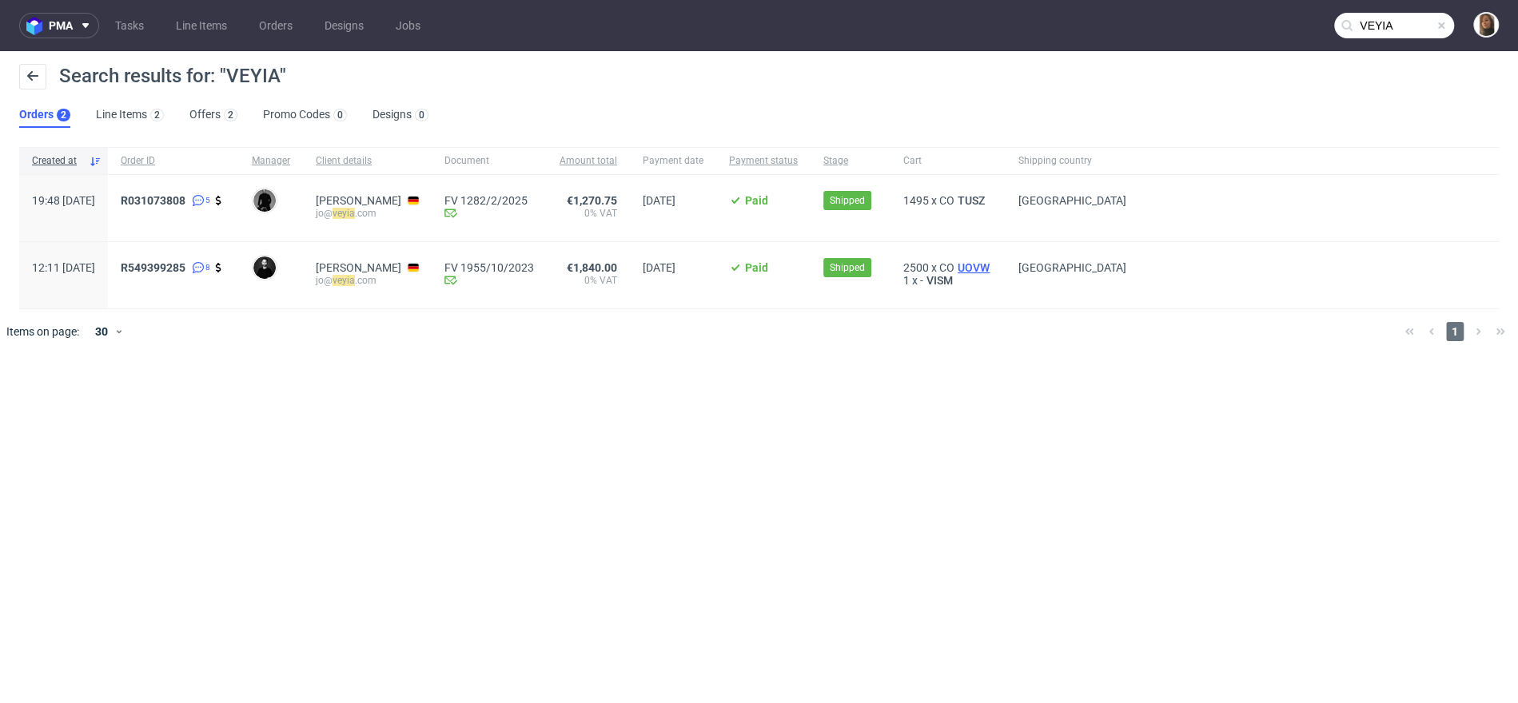
click at [993, 264] on span "UOVW" at bounding box center [973, 267] width 38 height 13
click at [988, 196] on span "TUSZ" at bounding box center [971, 200] width 34 height 13
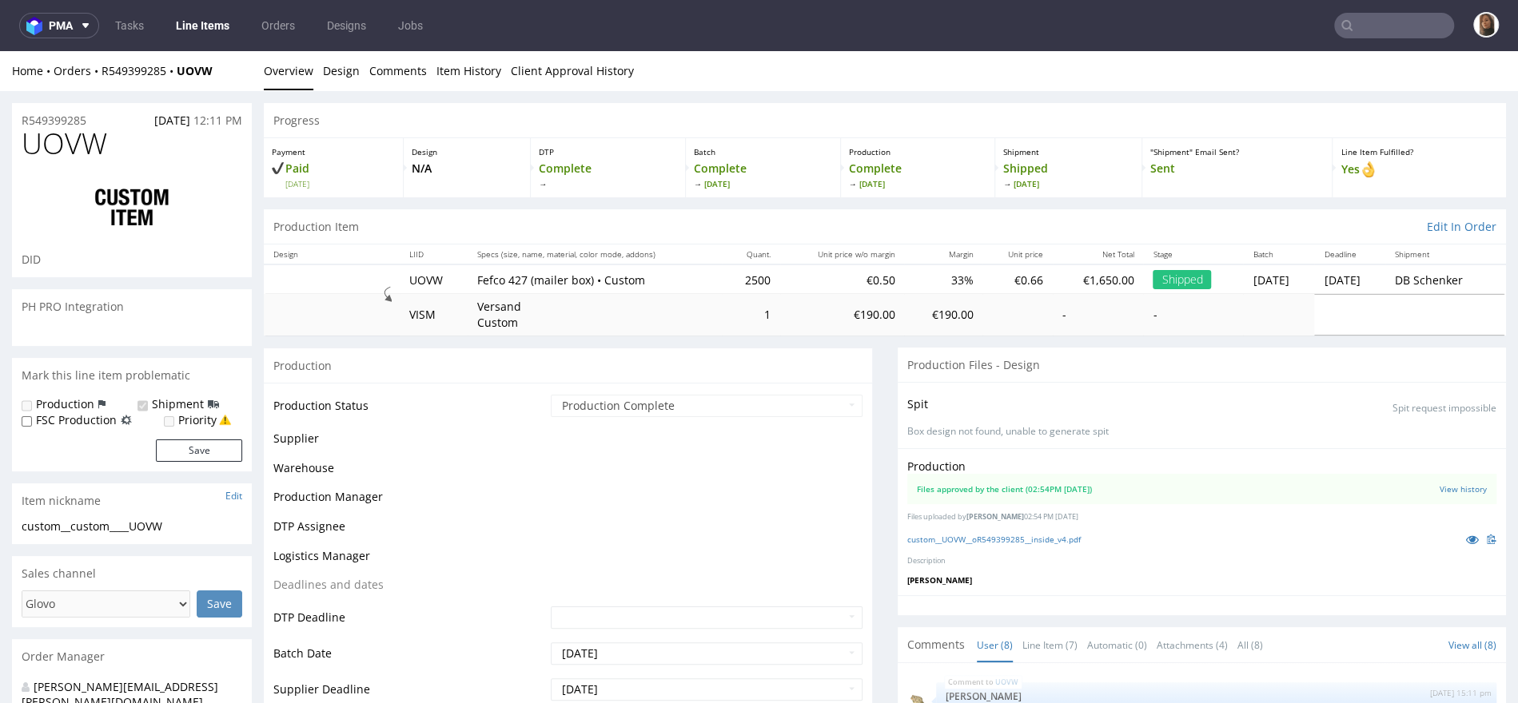
scroll to position [193, 0]
select select "in_progress"
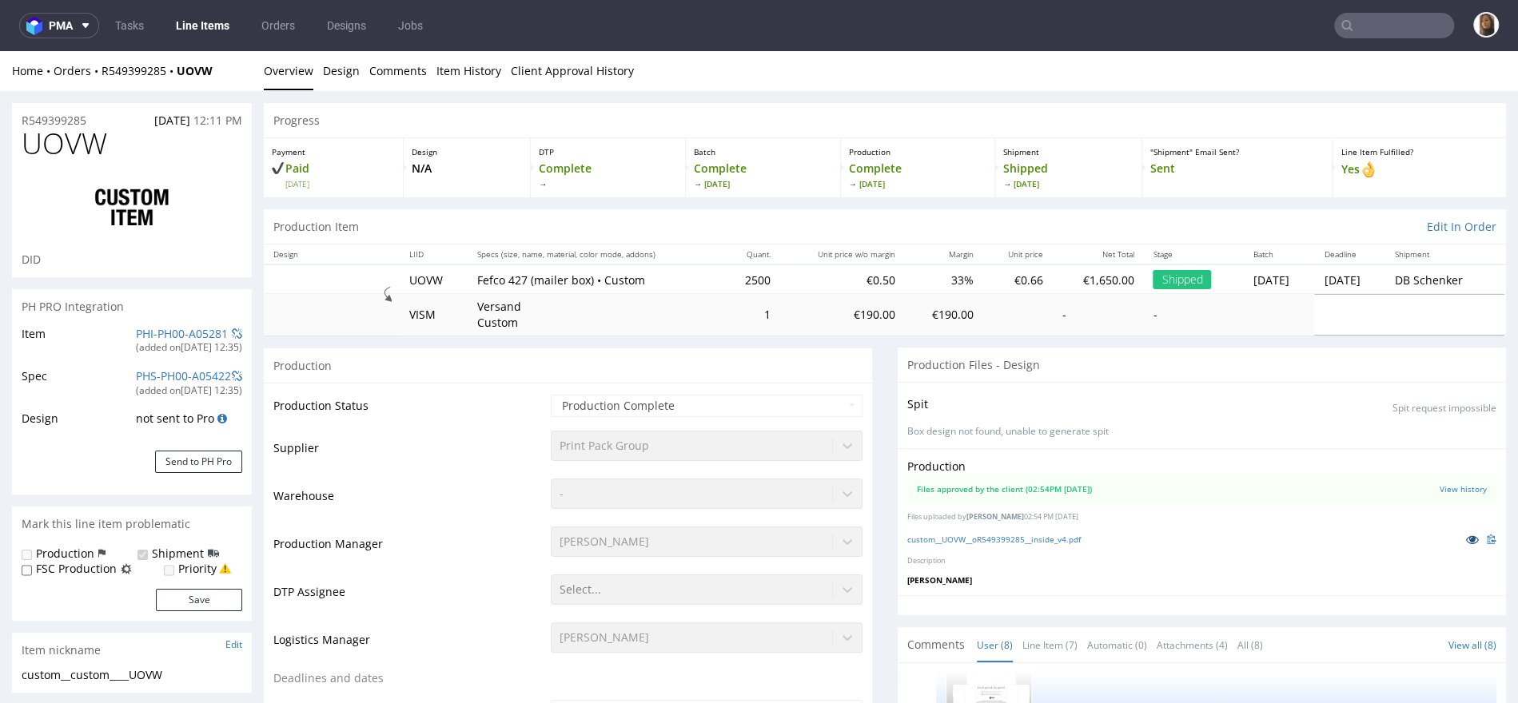
click at [1466, 540] on icon at bounding box center [1472, 539] width 13 height 11
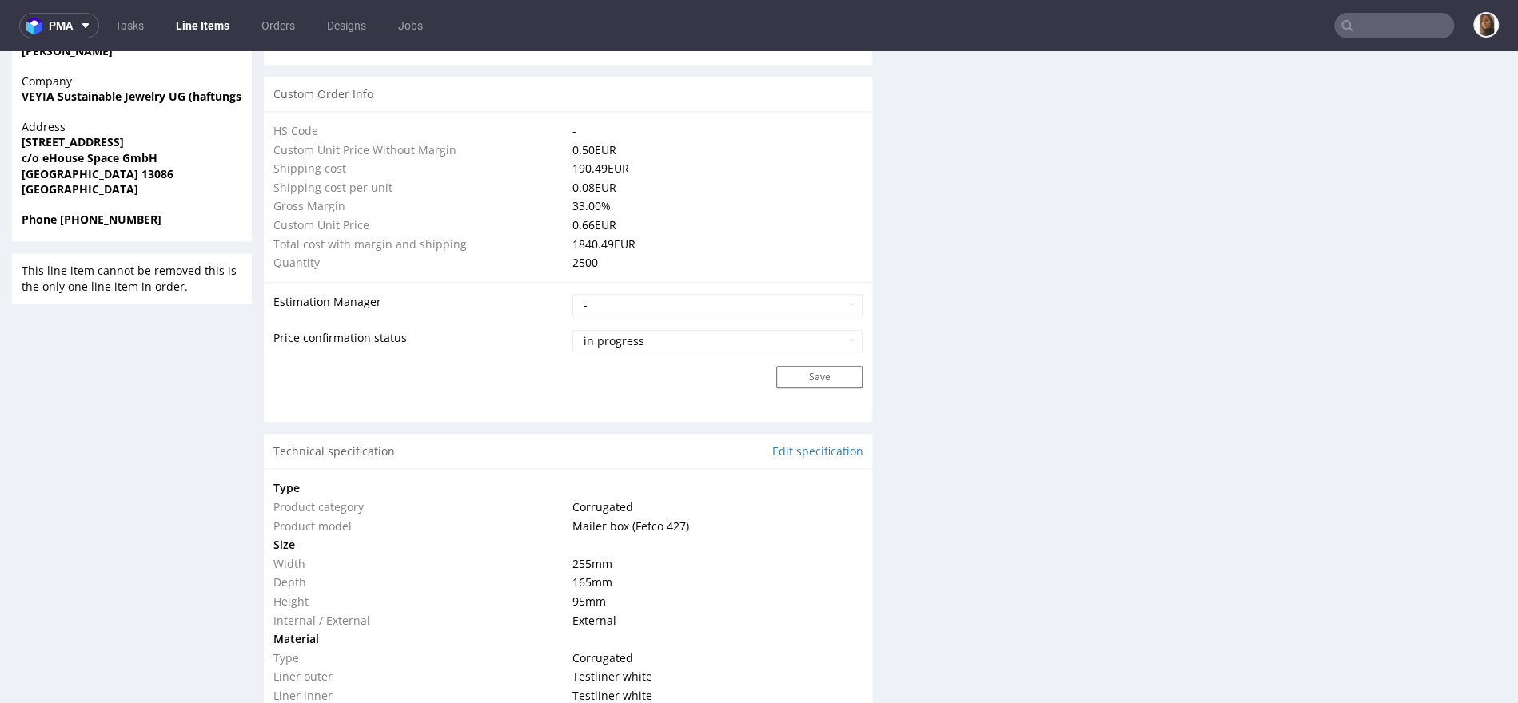
scroll to position [1424, 0]
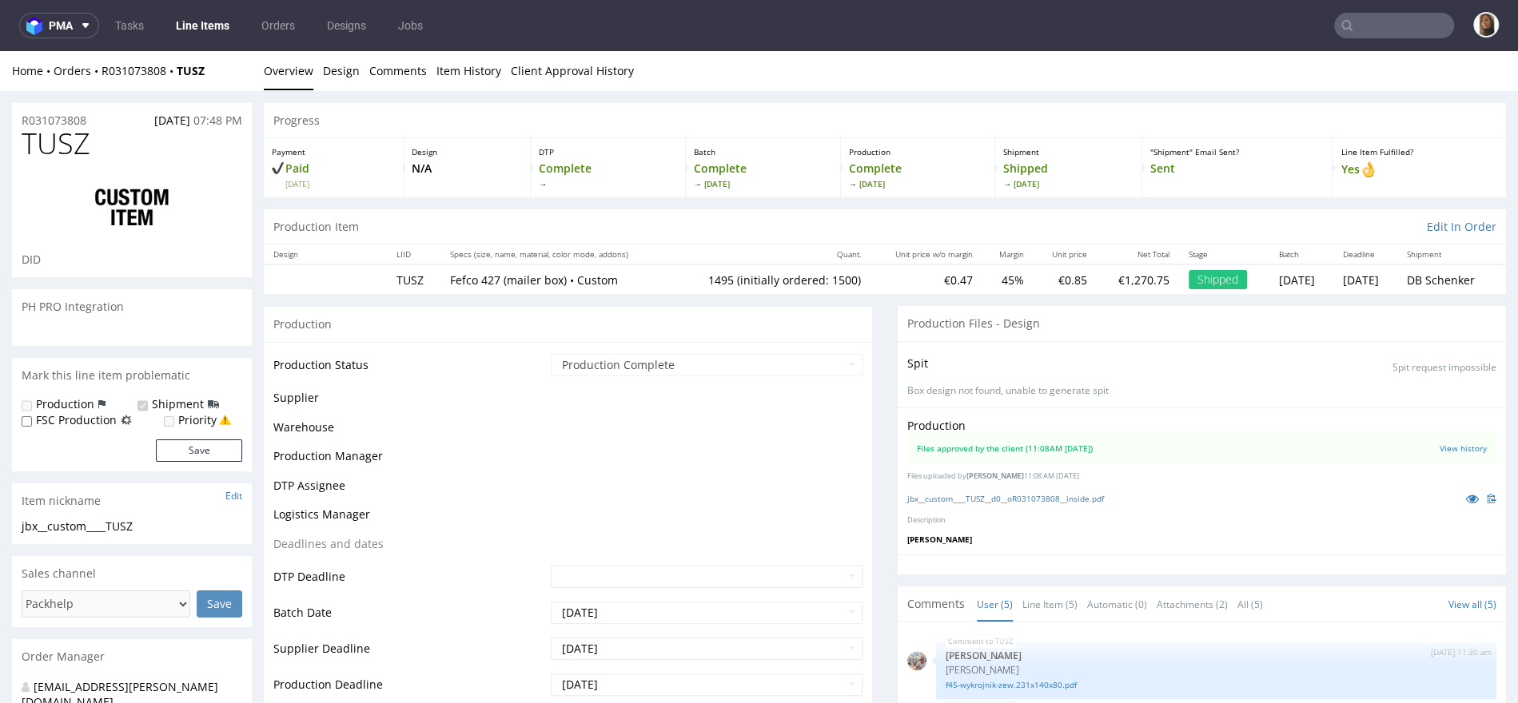
scroll to position [30, 0]
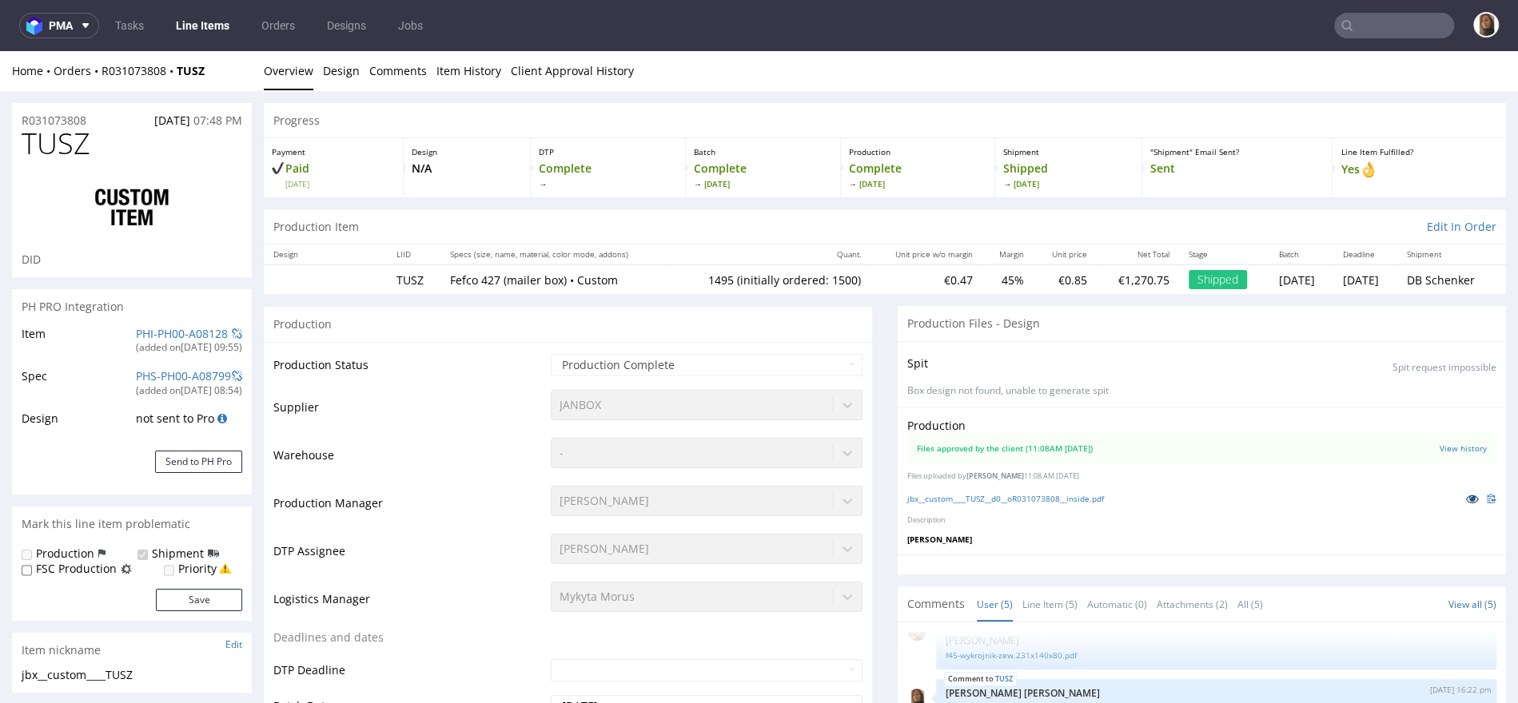
click at [1466, 494] on icon at bounding box center [1472, 498] width 13 height 11
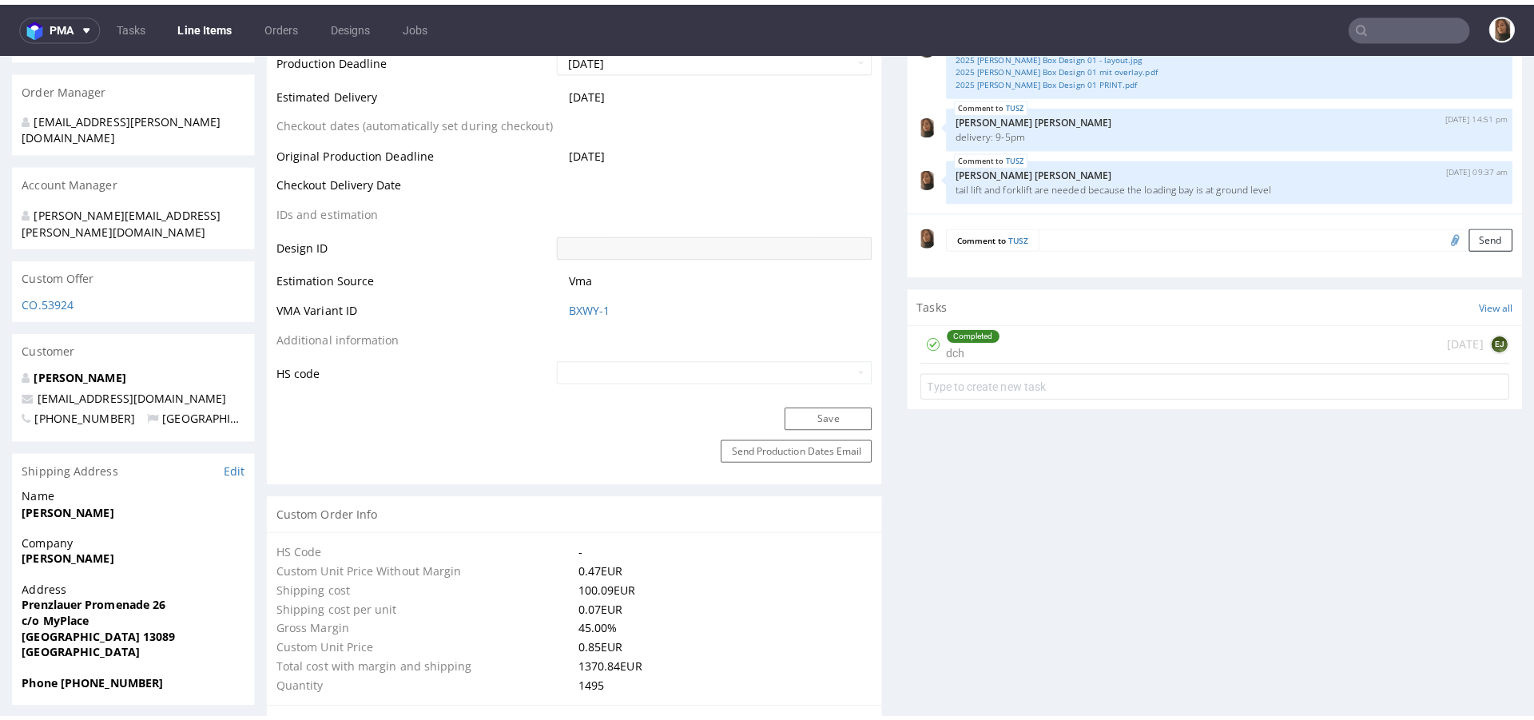
scroll to position [0, 0]
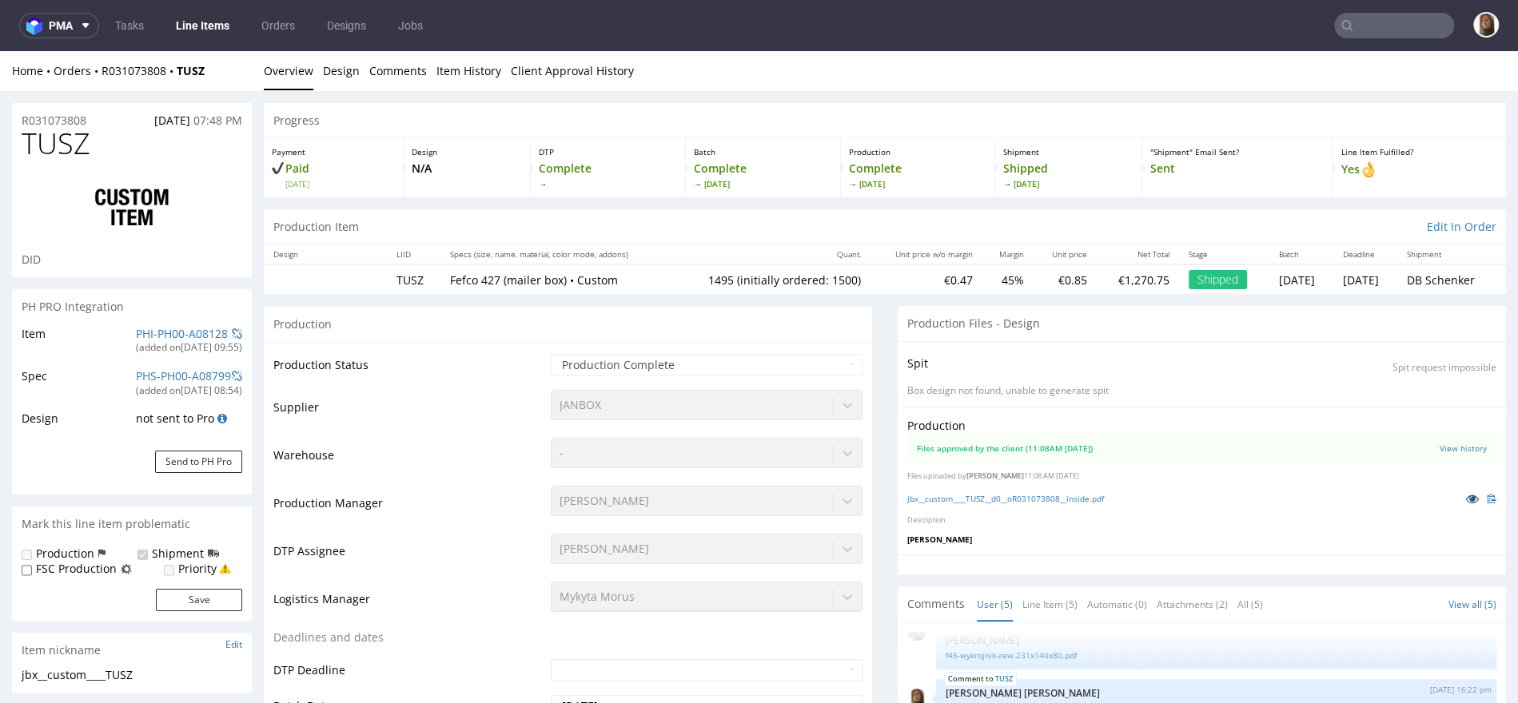
click at [1466, 497] on icon at bounding box center [1472, 498] width 13 height 11
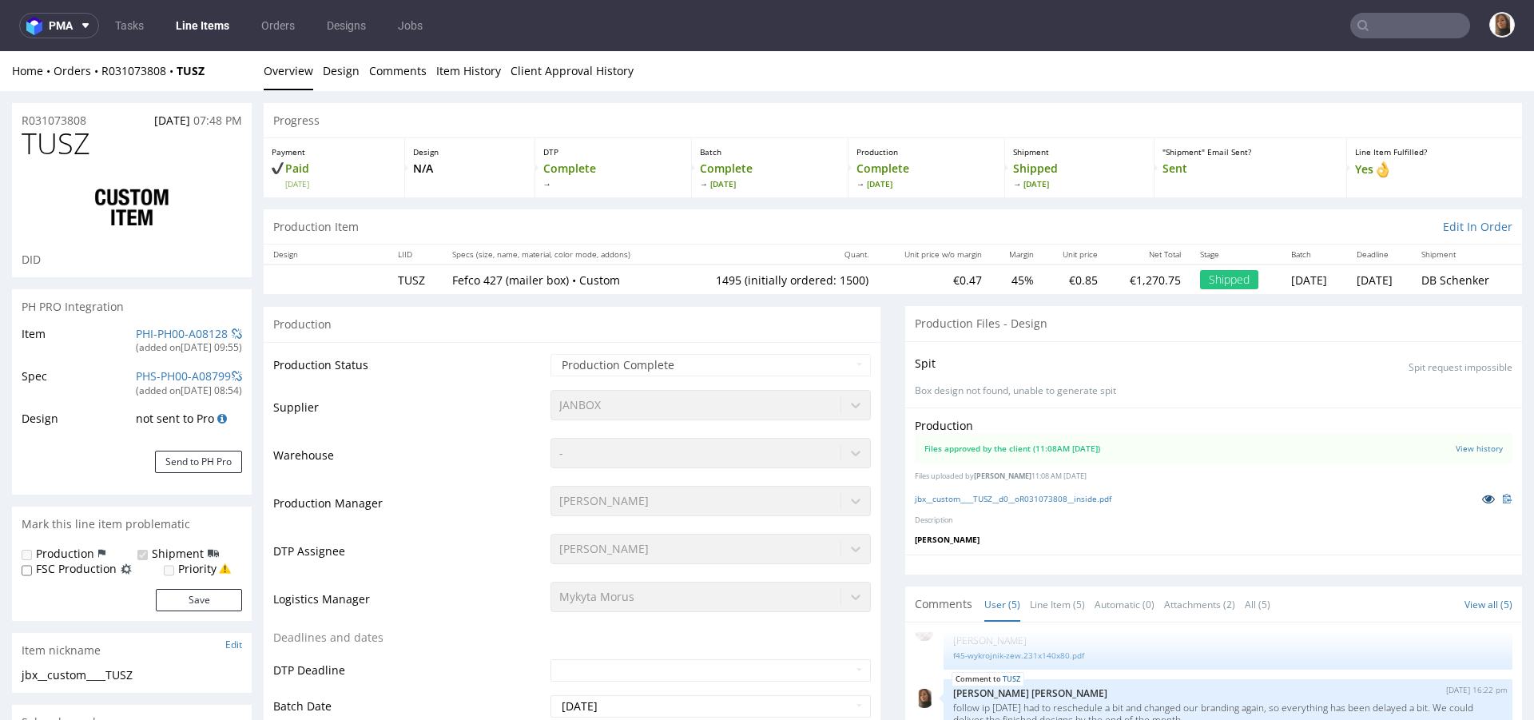
click at [1482, 493] on icon at bounding box center [1488, 498] width 13 height 11
drag, startPoint x: 225, startPoint y: 76, endPoint x: 99, endPoint y: 74, distance: 126.3
click at [99, 74] on div "Home Orders R031073808 TUSZ" at bounding box center [132, 71] width 240 height 16
copy div "R031073808 TUSZ"
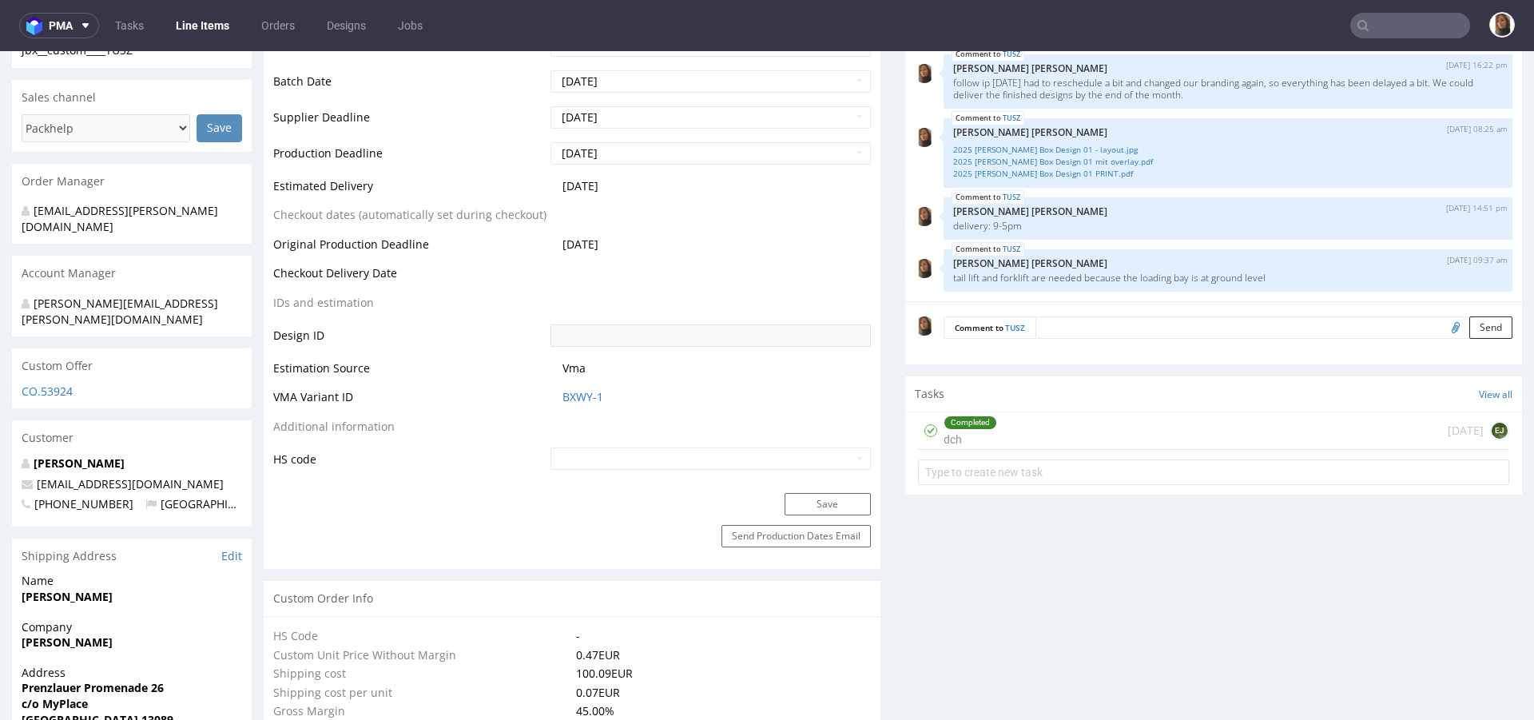
scroll to position [690, 0]
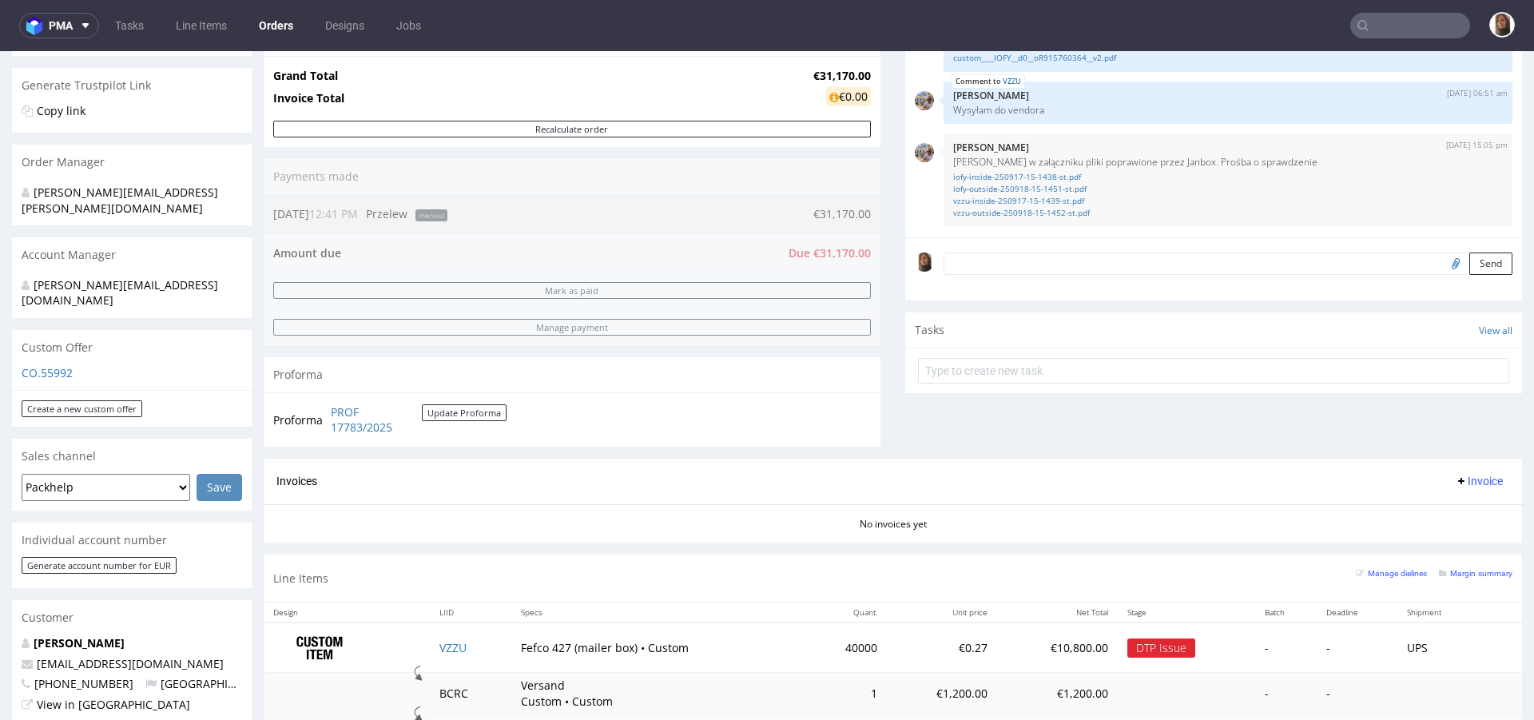
scroll to position [129, 0]
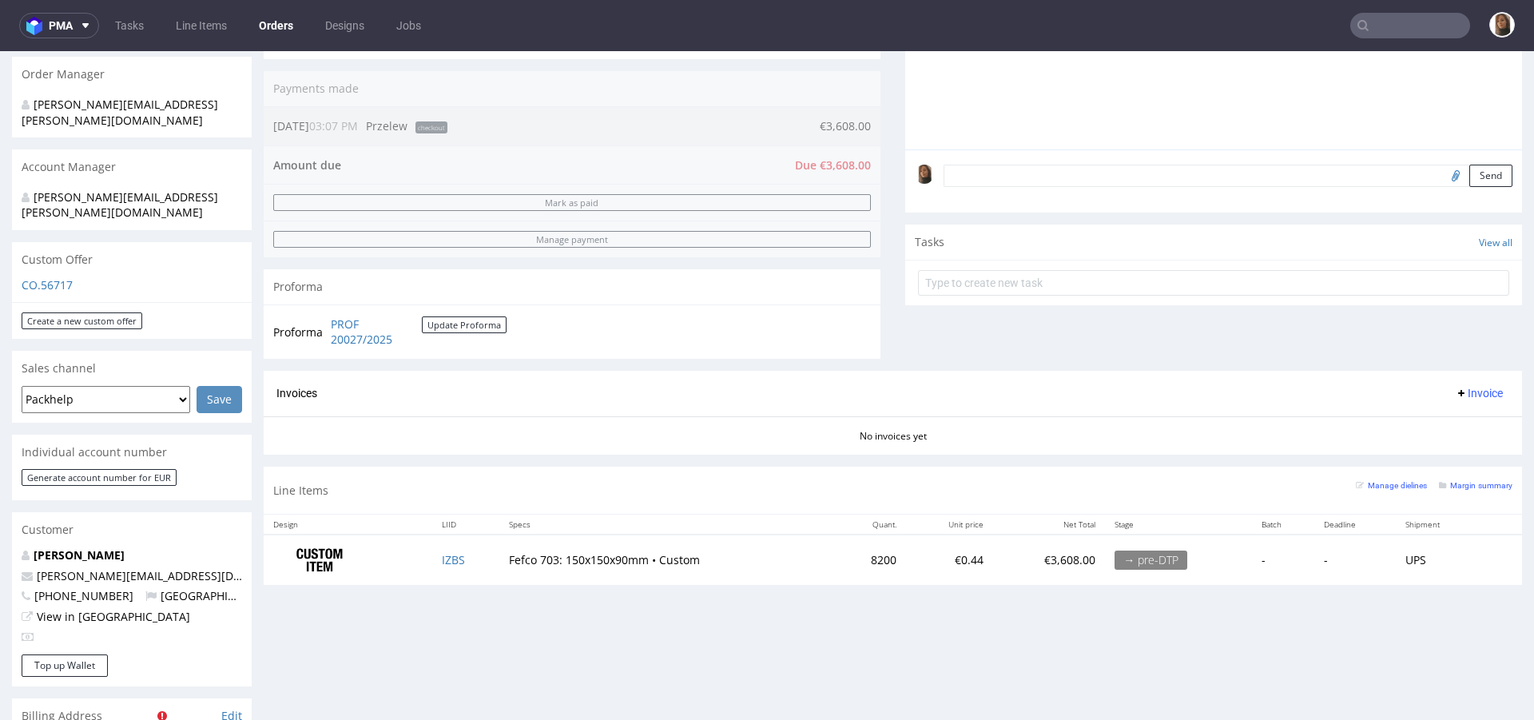
scroll to position [240, 0]
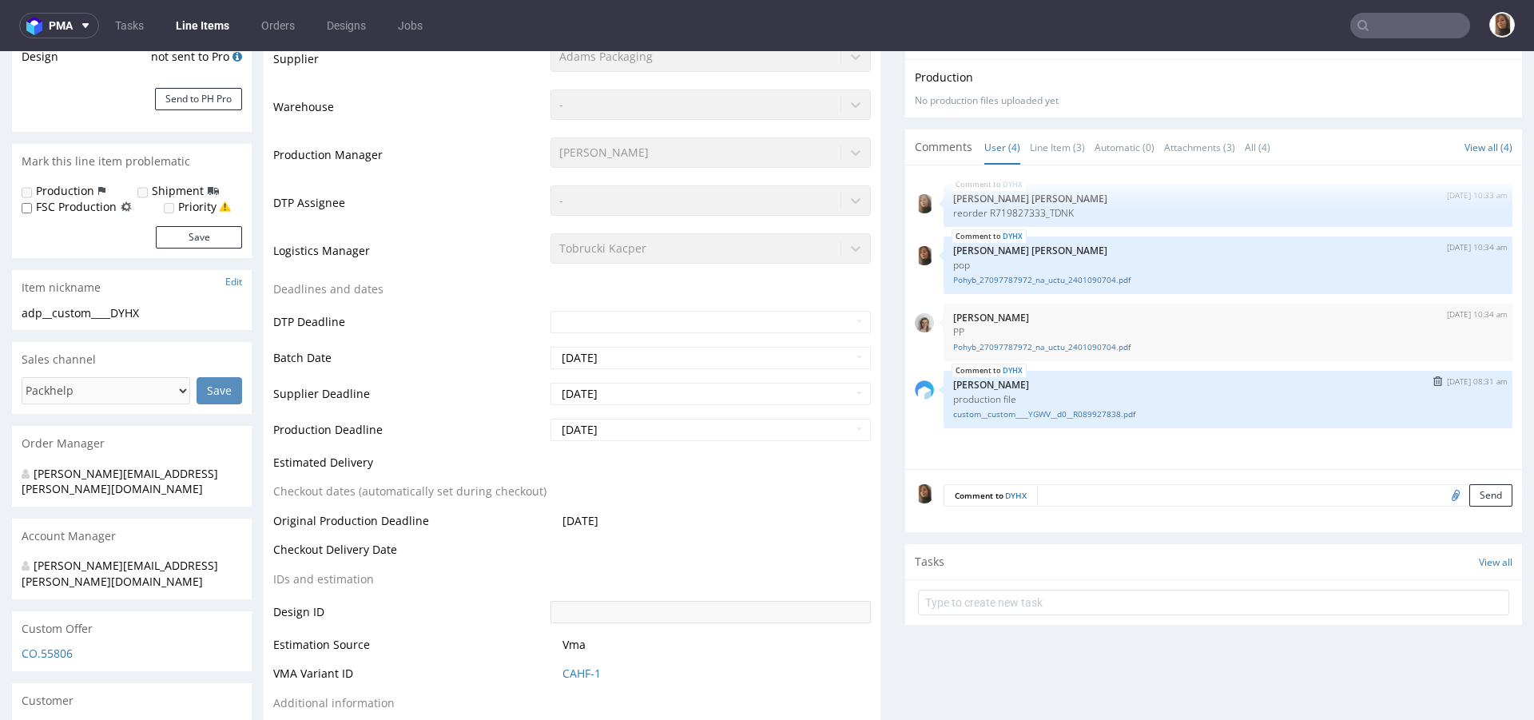
scroll to position [448, 0]
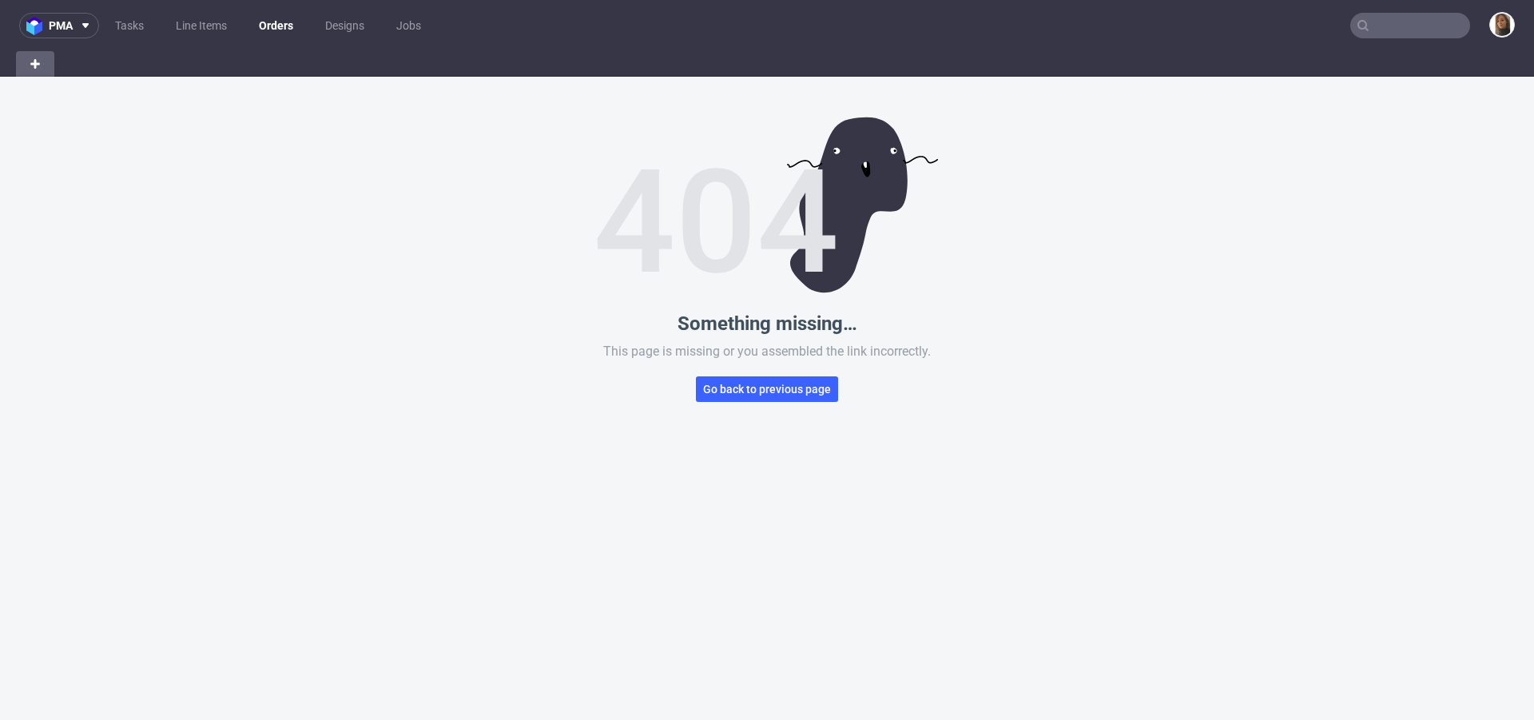
click at [285, 23] on link "Orders" at bounding box center [276, 26] width 54 height 26
click at [765, 394] on span "Go back to previous page" at bounding box center [767, 389] width 128 height 11
click at [67, 31] on span "pma" at bounding box center [61, 25] width 24 height 11
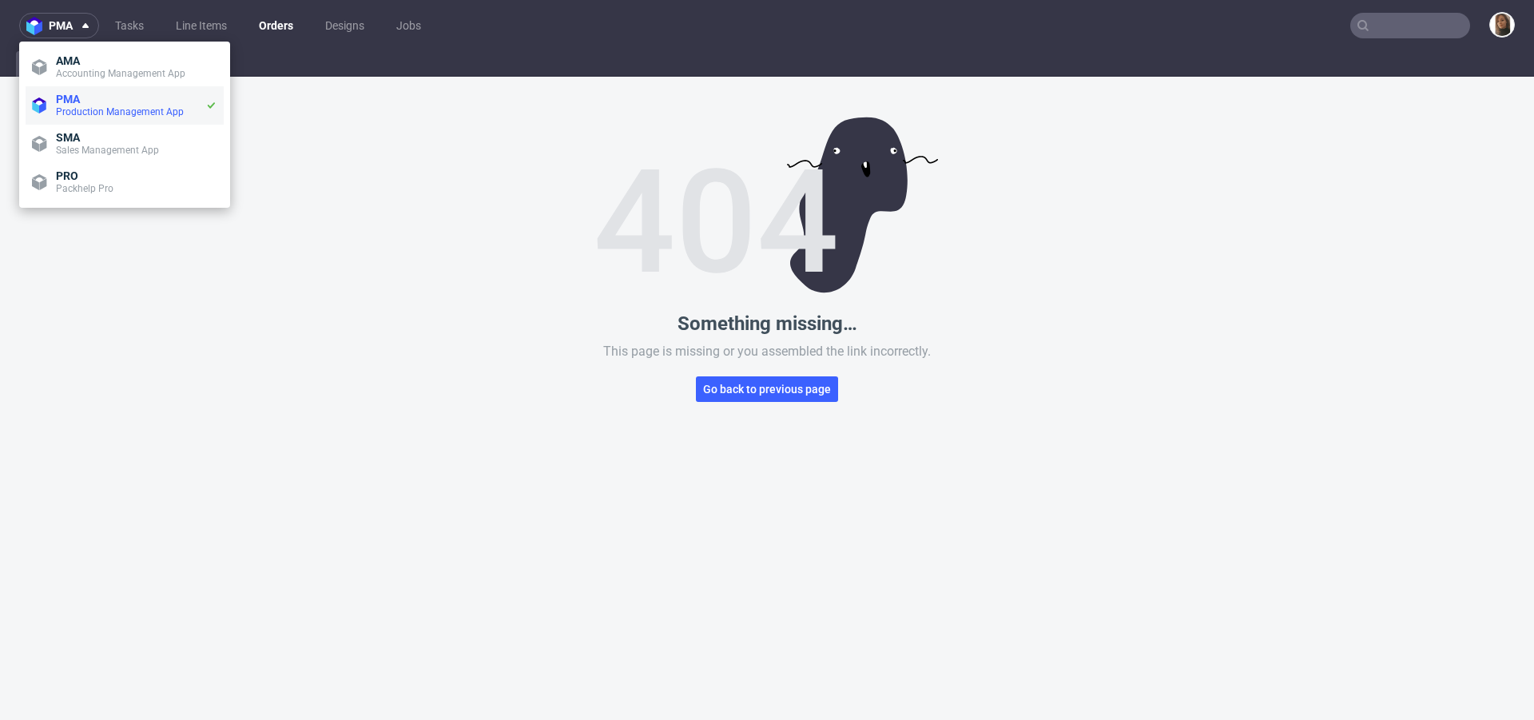
click at [82, 101] on span "PMA" at bounding box center [130, 99] width 149 height 13
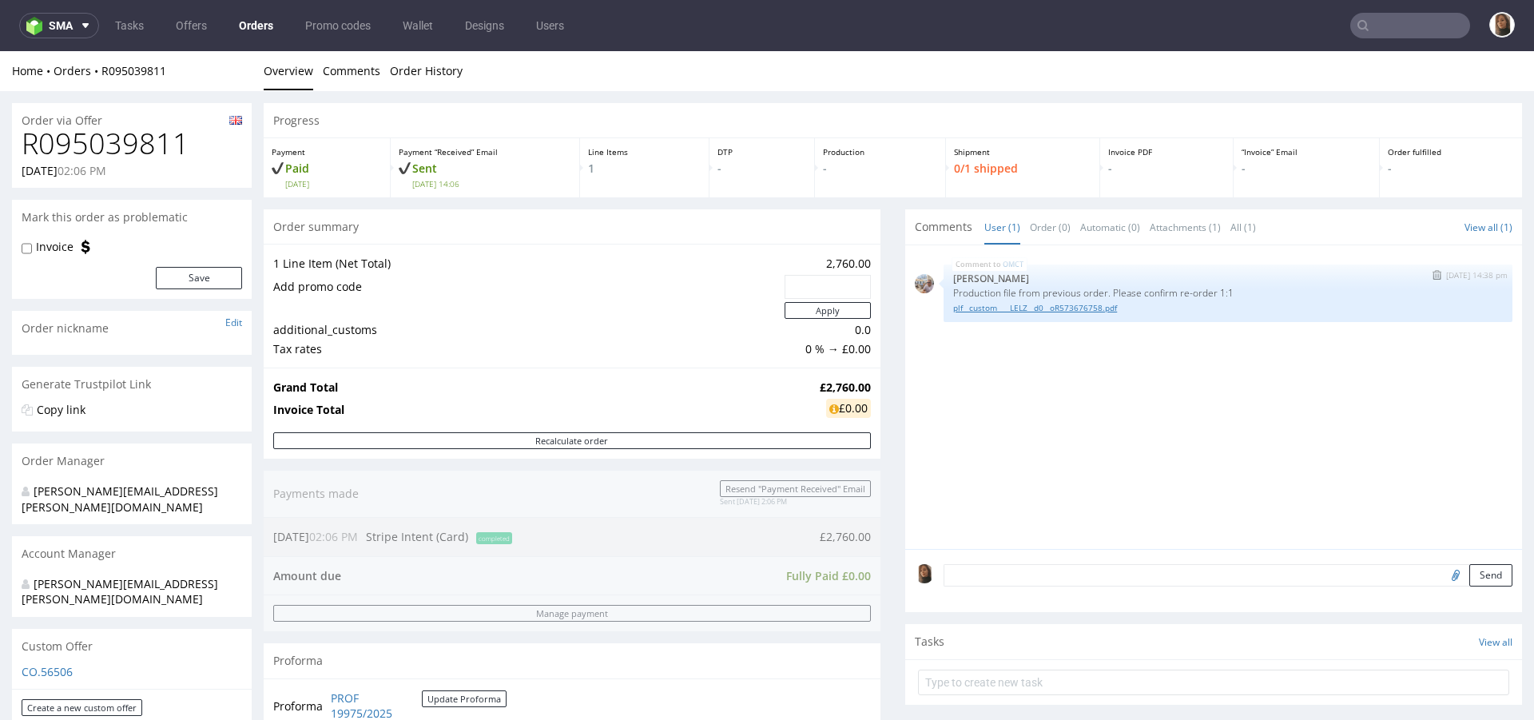
click at [1050, 302] on link "plf__custom____LELZ__d0__oR573676758.pdf" at bounding box center [1228, 308] width 550 height 12
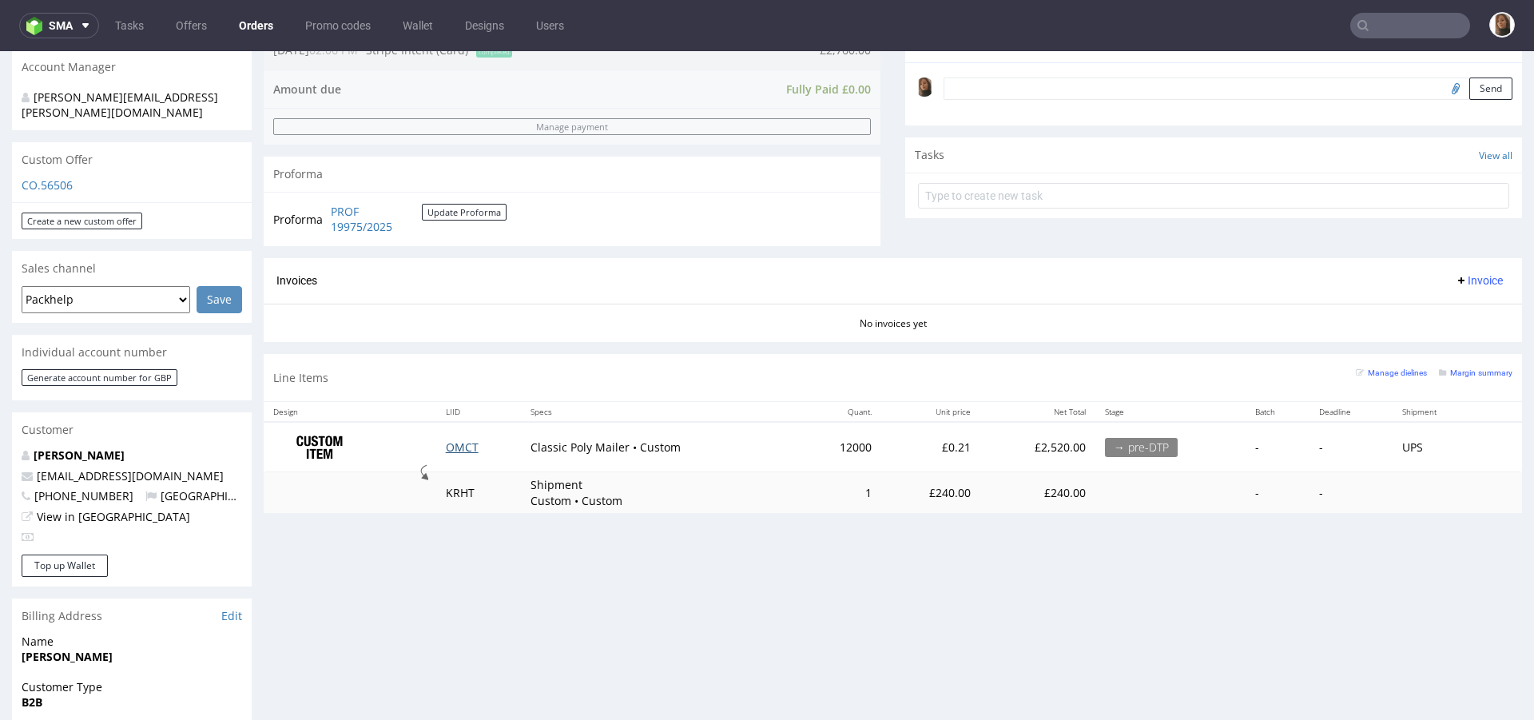
scroll to position [471, 0]
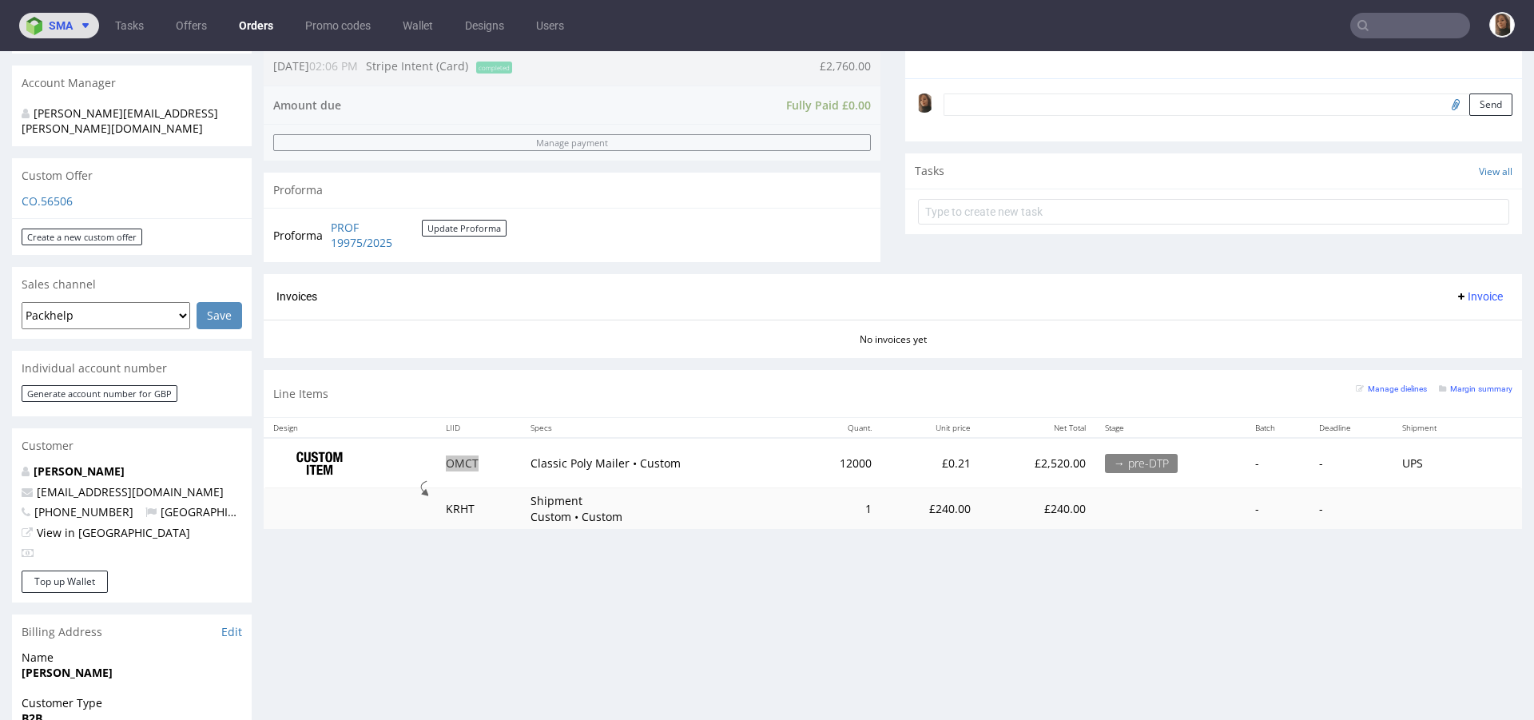
click at [82, 18] on button "sma" at bounding box center [59, 26] width 80 height 26
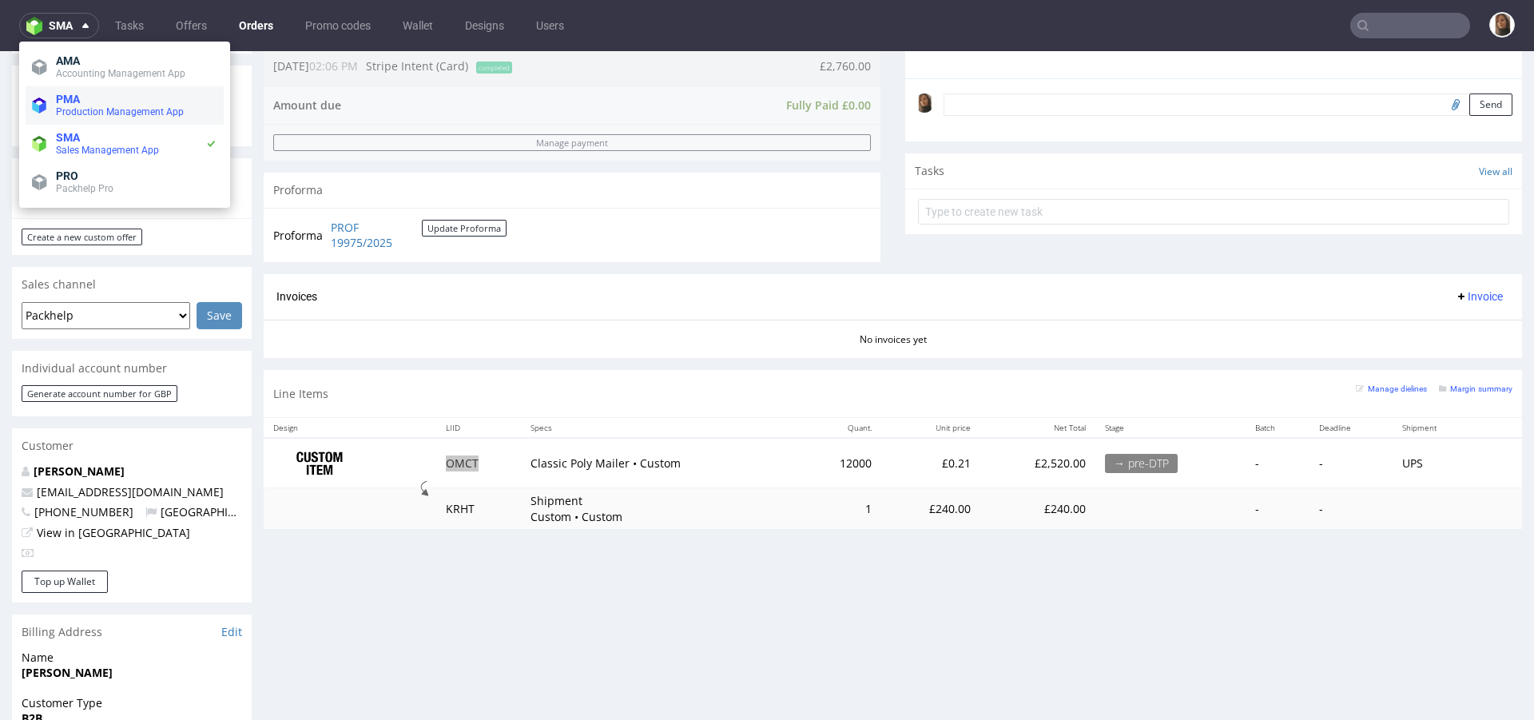
click at [98, 111] on span "Production Management App" at bounding box center [120, 111] width 128 height 11
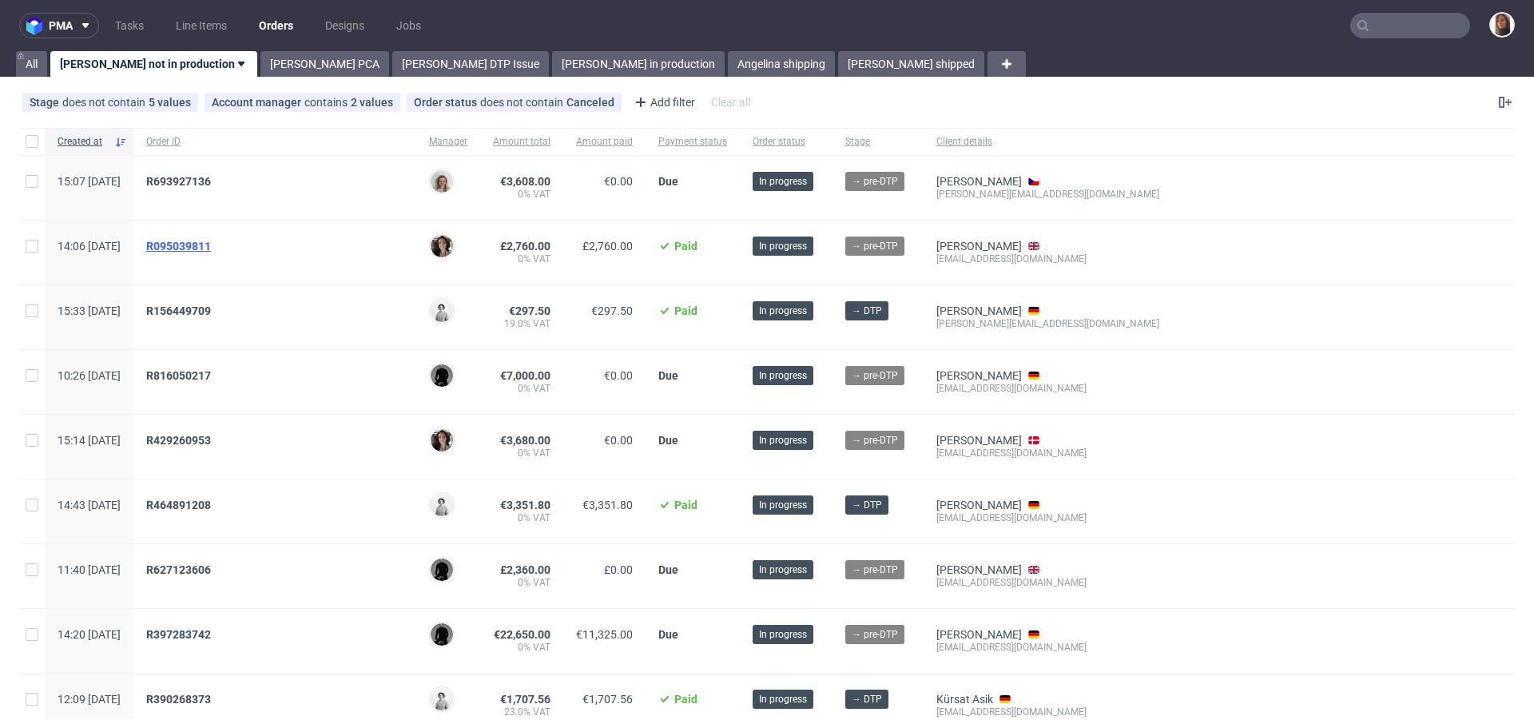
click at [211, 242] on span "R095039811" at bounding box center [178, 246] width 65 height 13
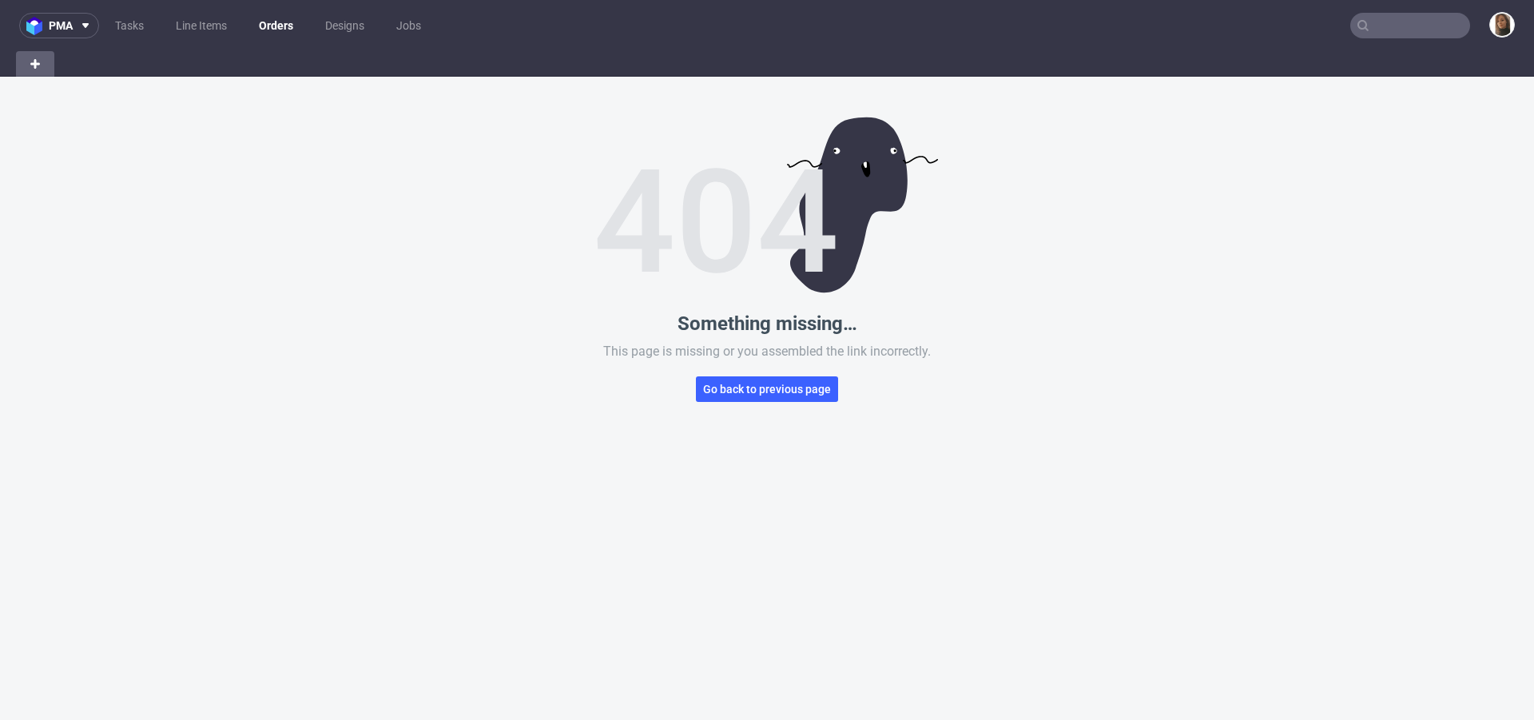
click at [1392, 26] on input "text" at bounding box center [1411, 26] width 120 height 26
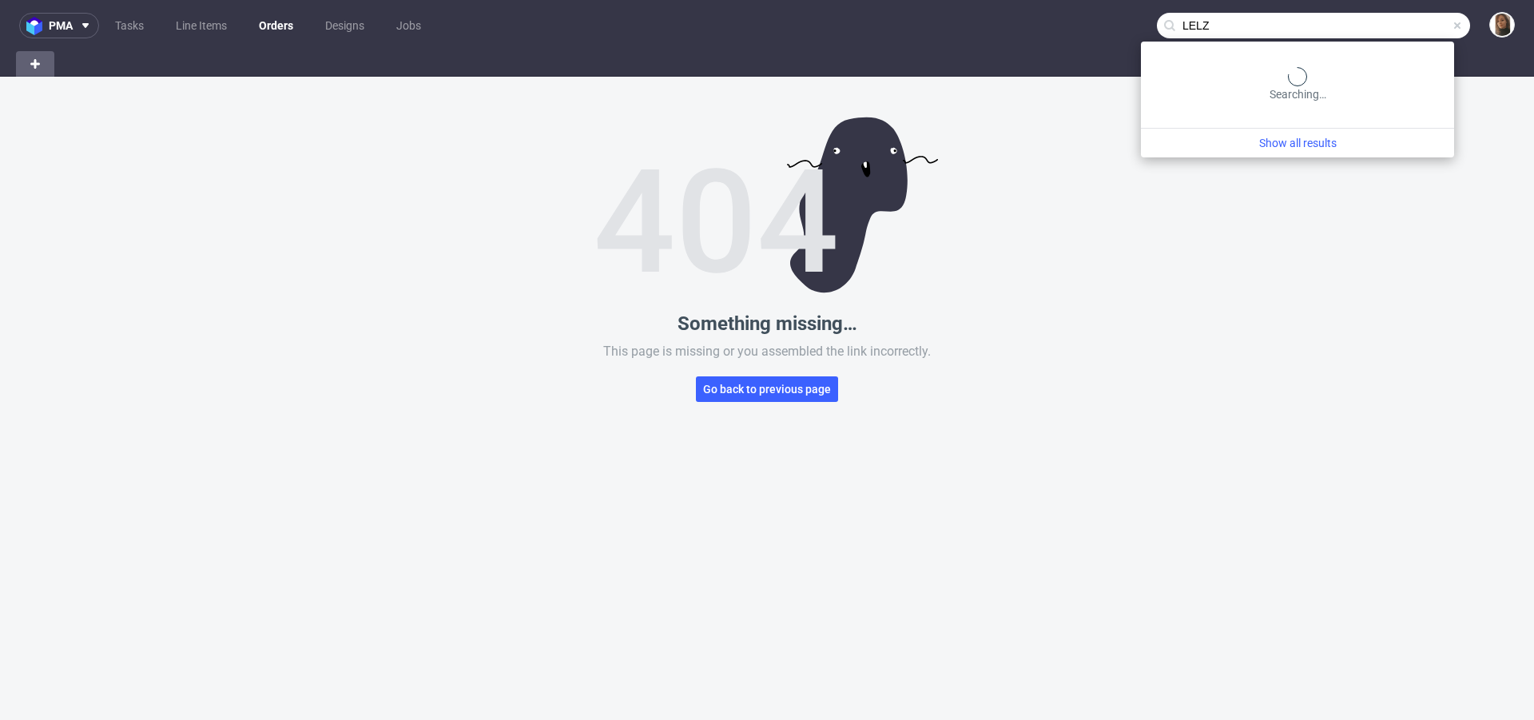
type input "LELZ"
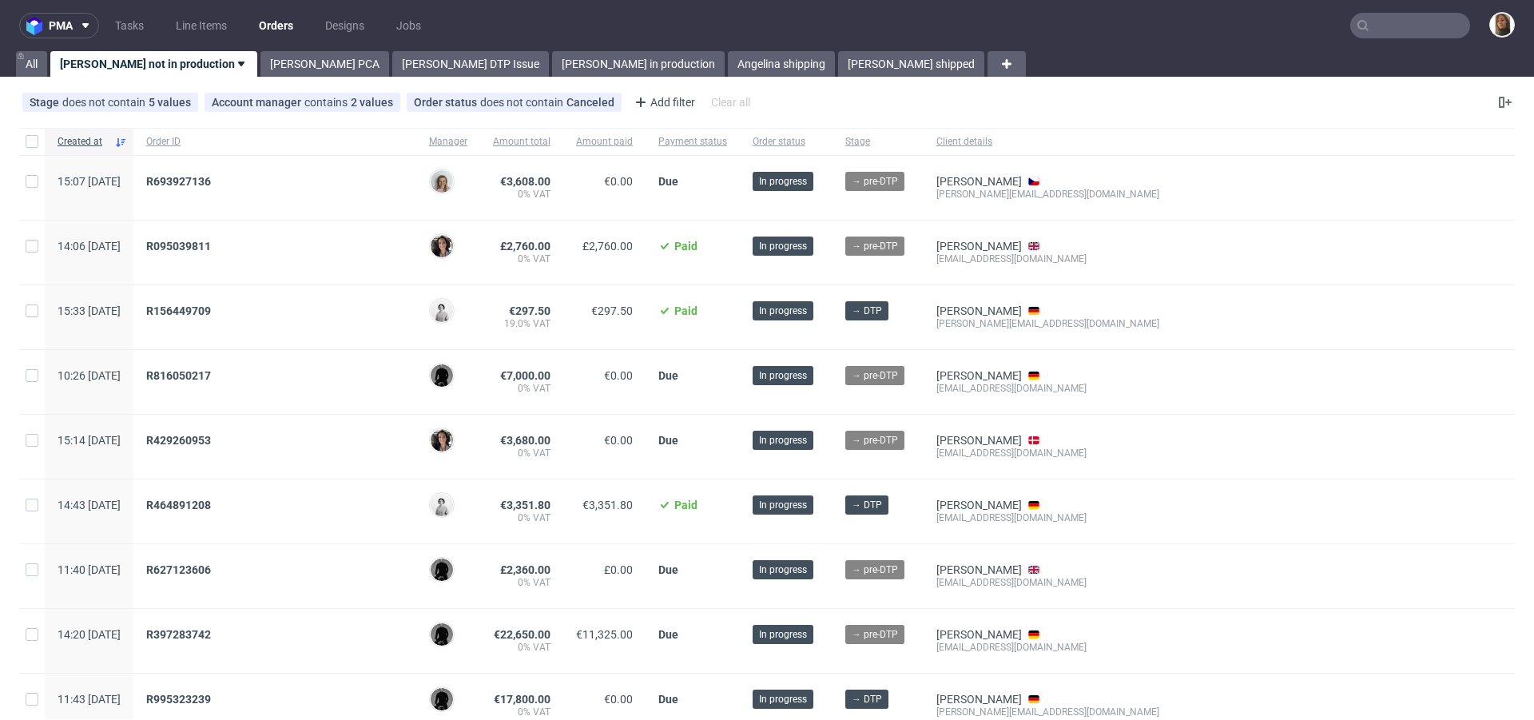
click at [1016, 255] on div "[EMAIL_ADDRESS][DOMAIN_NAME]" at bounding box center [1085, 259] width 296 height 13
copy div "[EMAIL_ADDRESS][DOMAIN_NAME]"
copy span "R095039811"
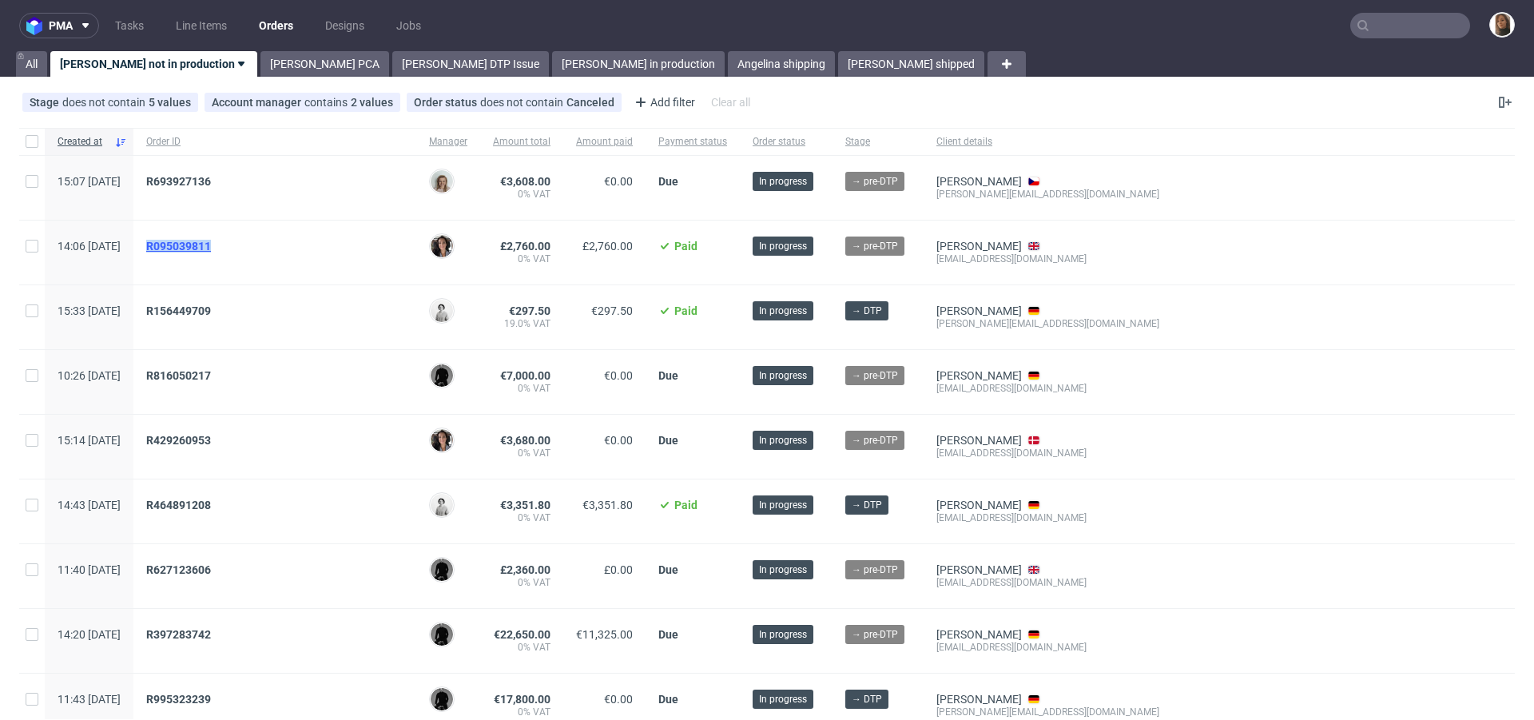
click at [211, 245] on span "R095039811" at bounding box center [178, 246] width 65 height 13
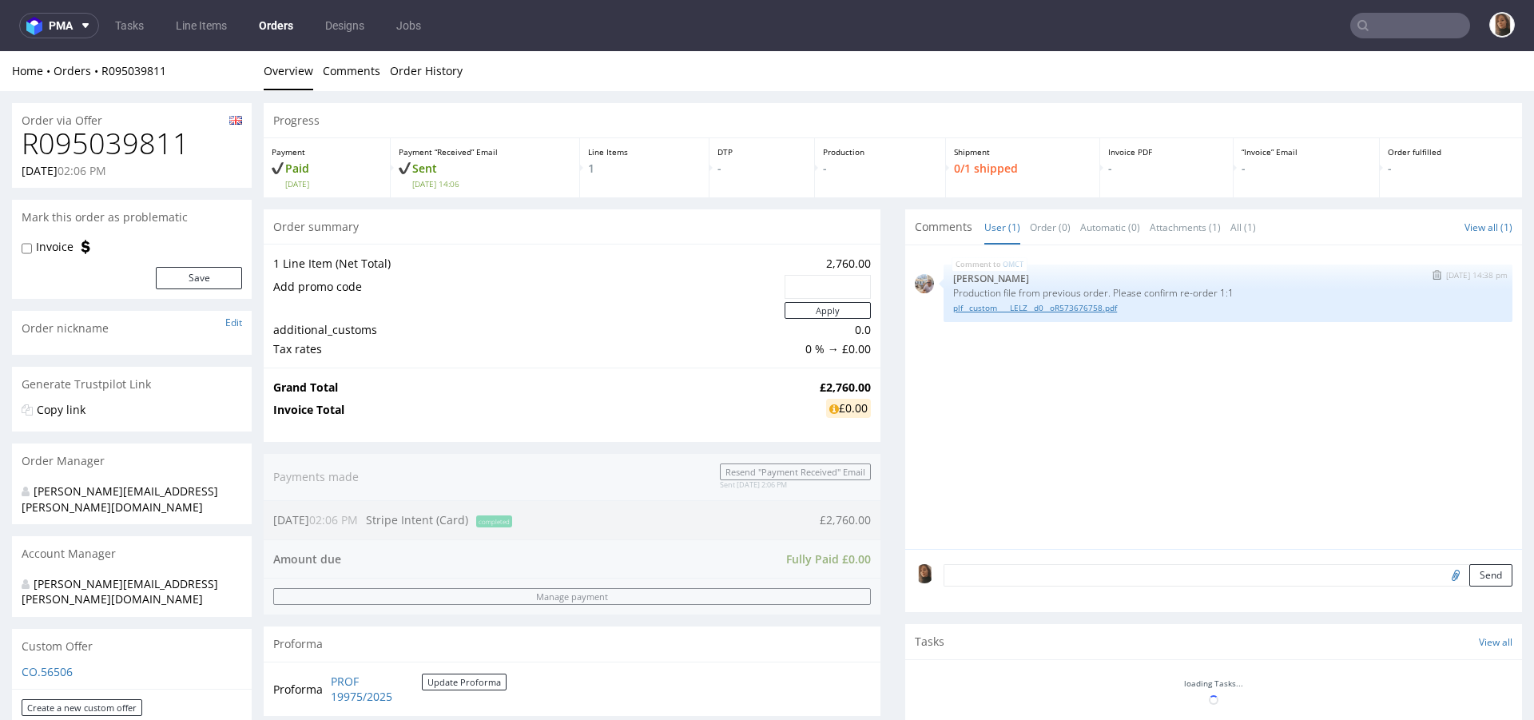
click at [1001, 307] on link "plf__custom____LELZ__d0__oR573676758.pdf" at bounding box center [1228, 308] width 550 height 12
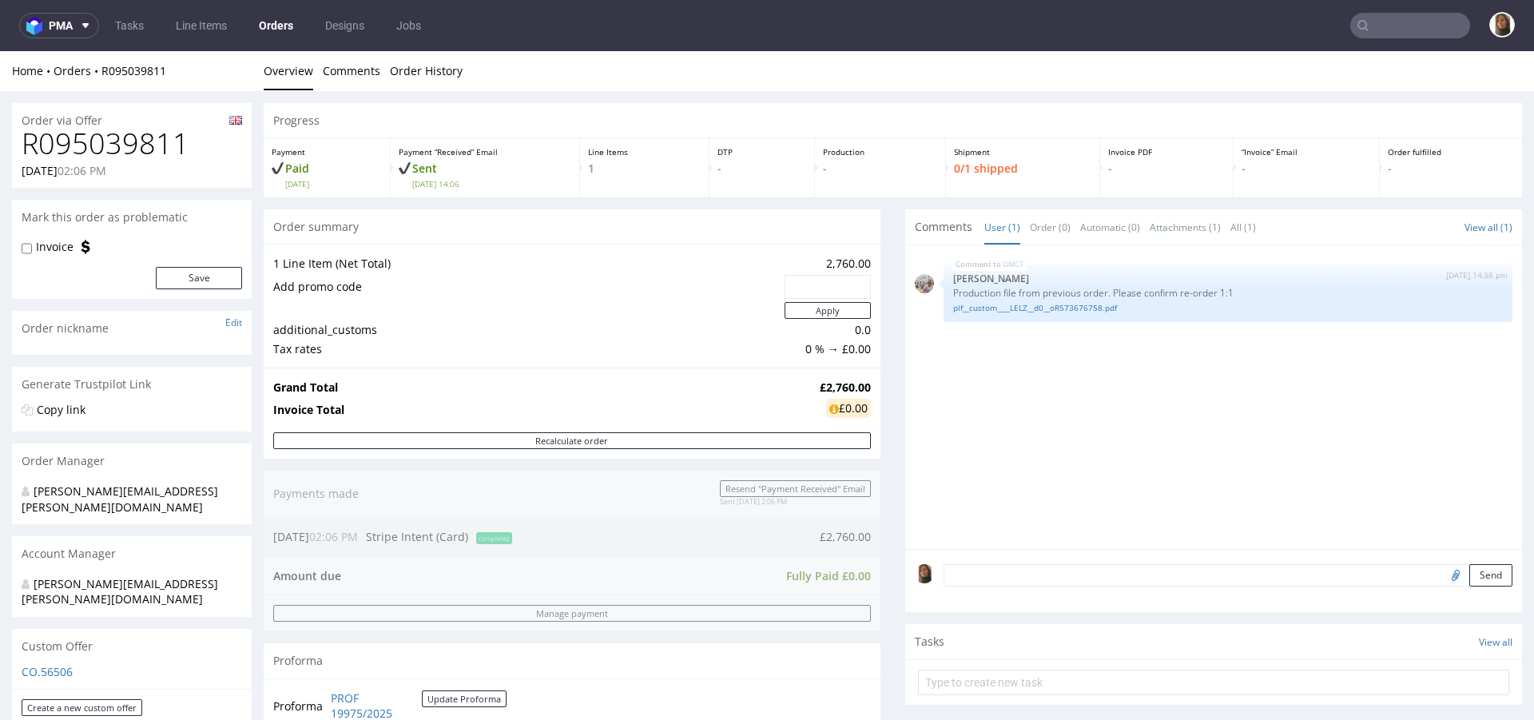
click at [262, 30] on link "Orders" at bounding box center [276, 26] width 54 height 26
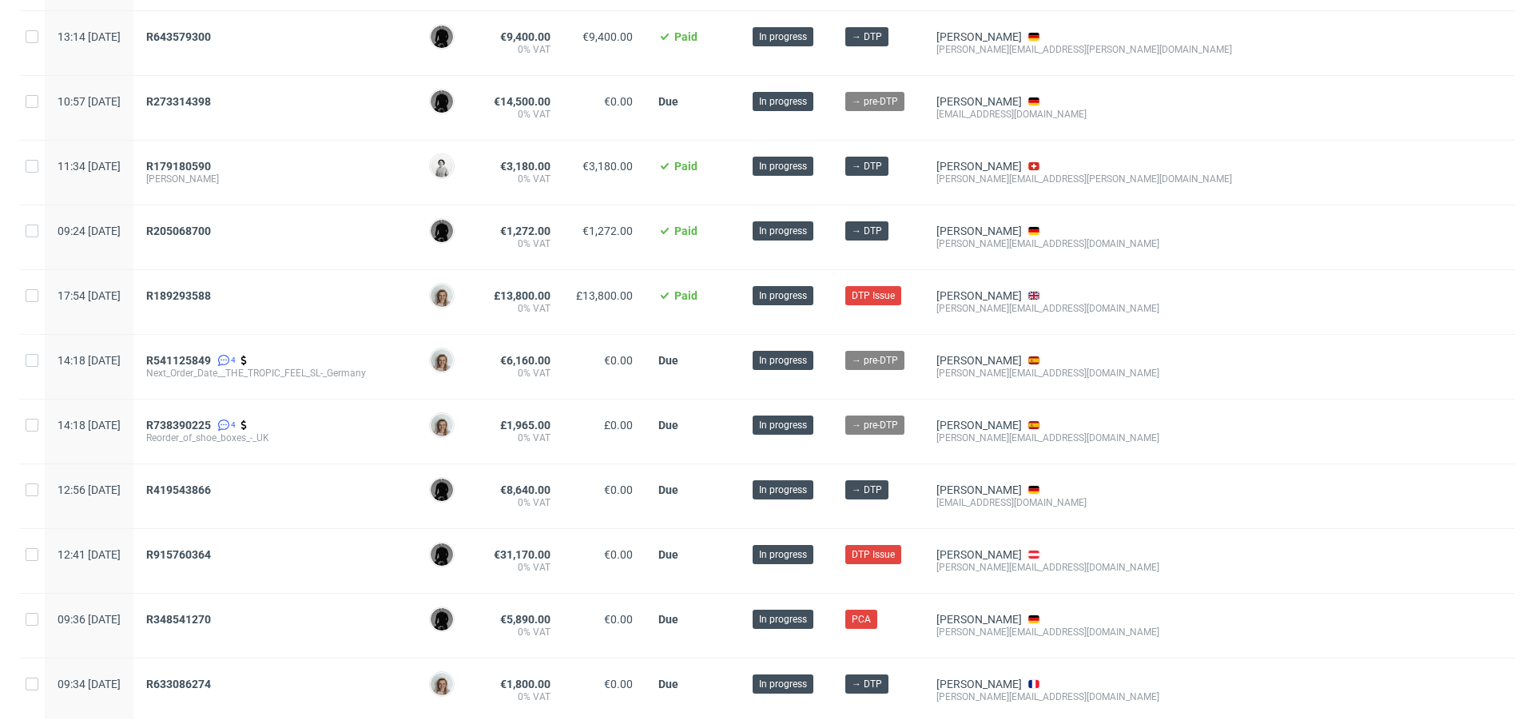
scroll to position [689, 0]
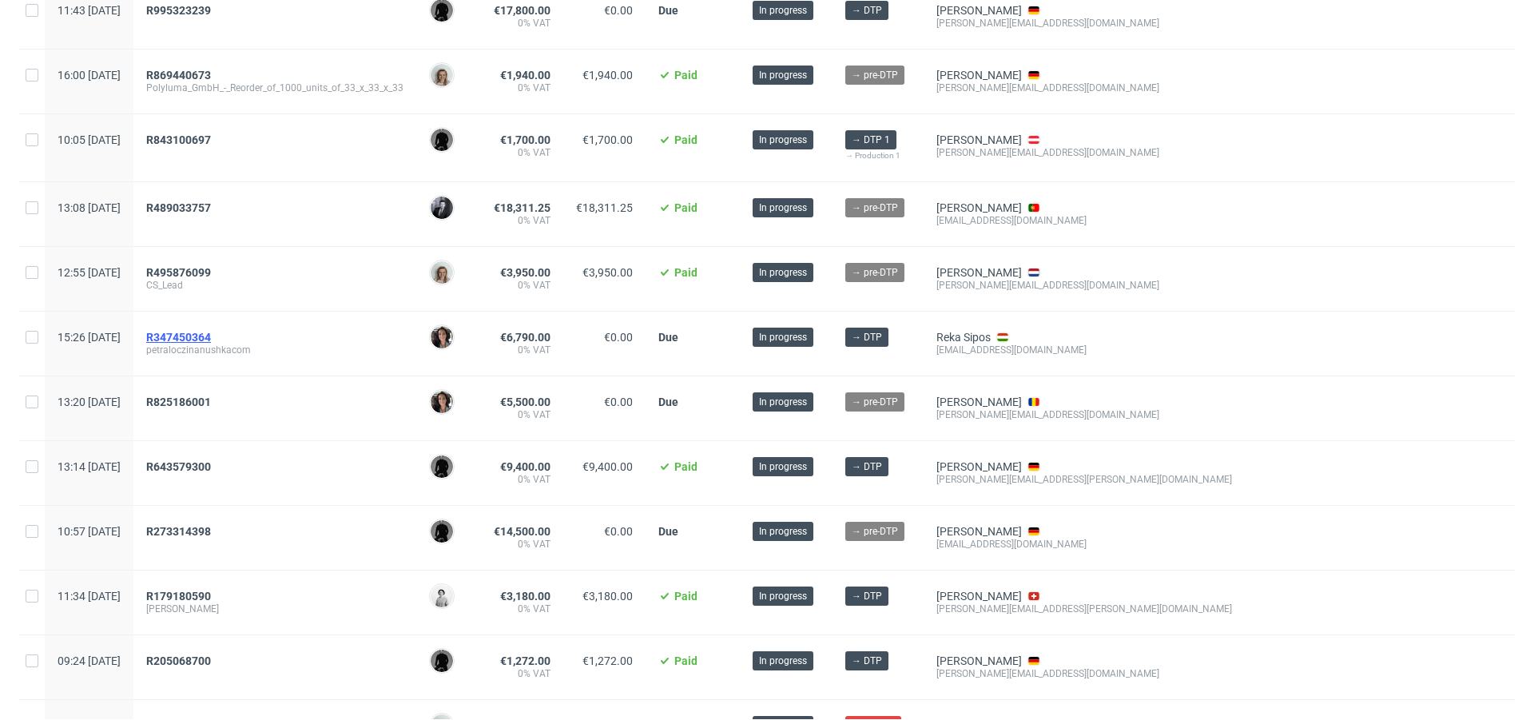
click at [211, 336] on span "R347450364" at bounding box center [178, 337] width 65 height 13
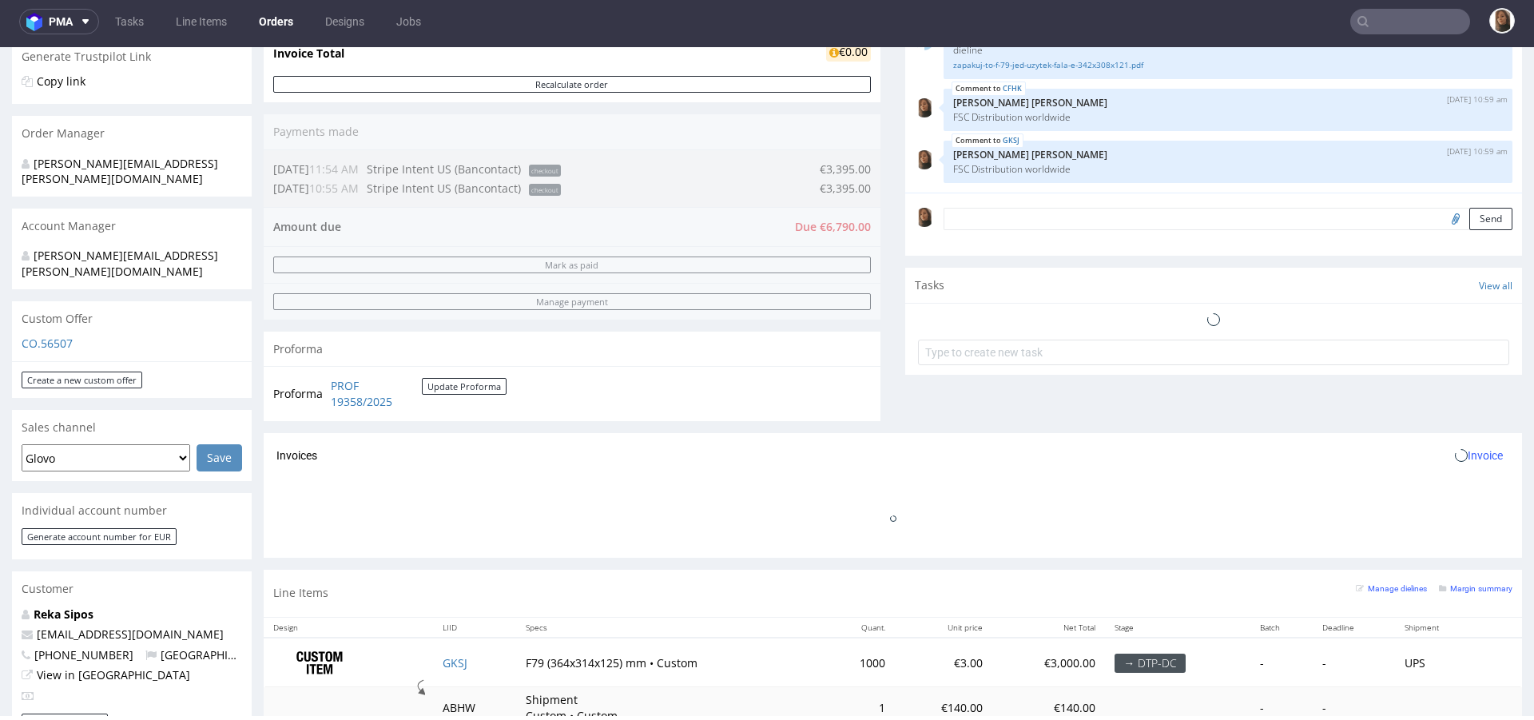
scroll to position [442, 0]
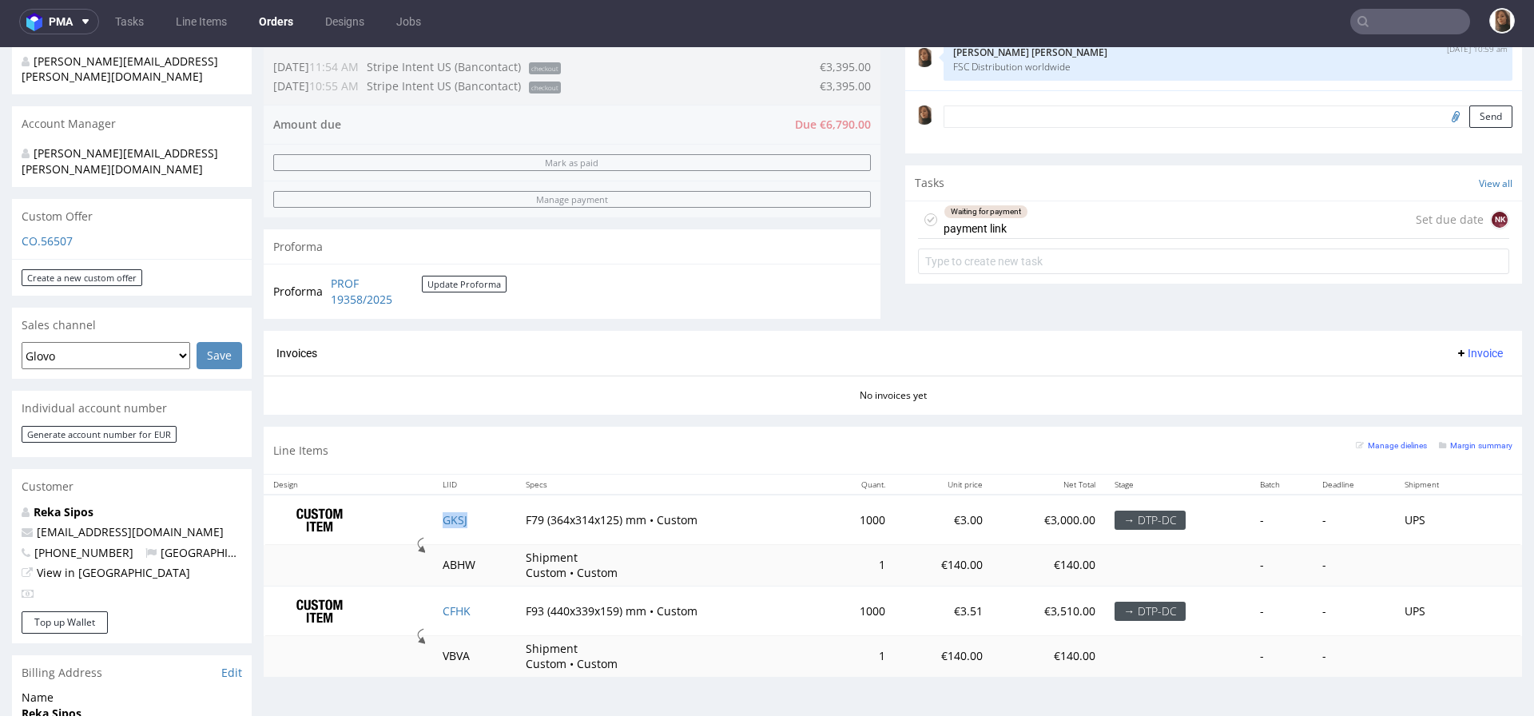
click at [464, 521] on td "GKSJ" at bounding box center [474, 520] width 83 height 50
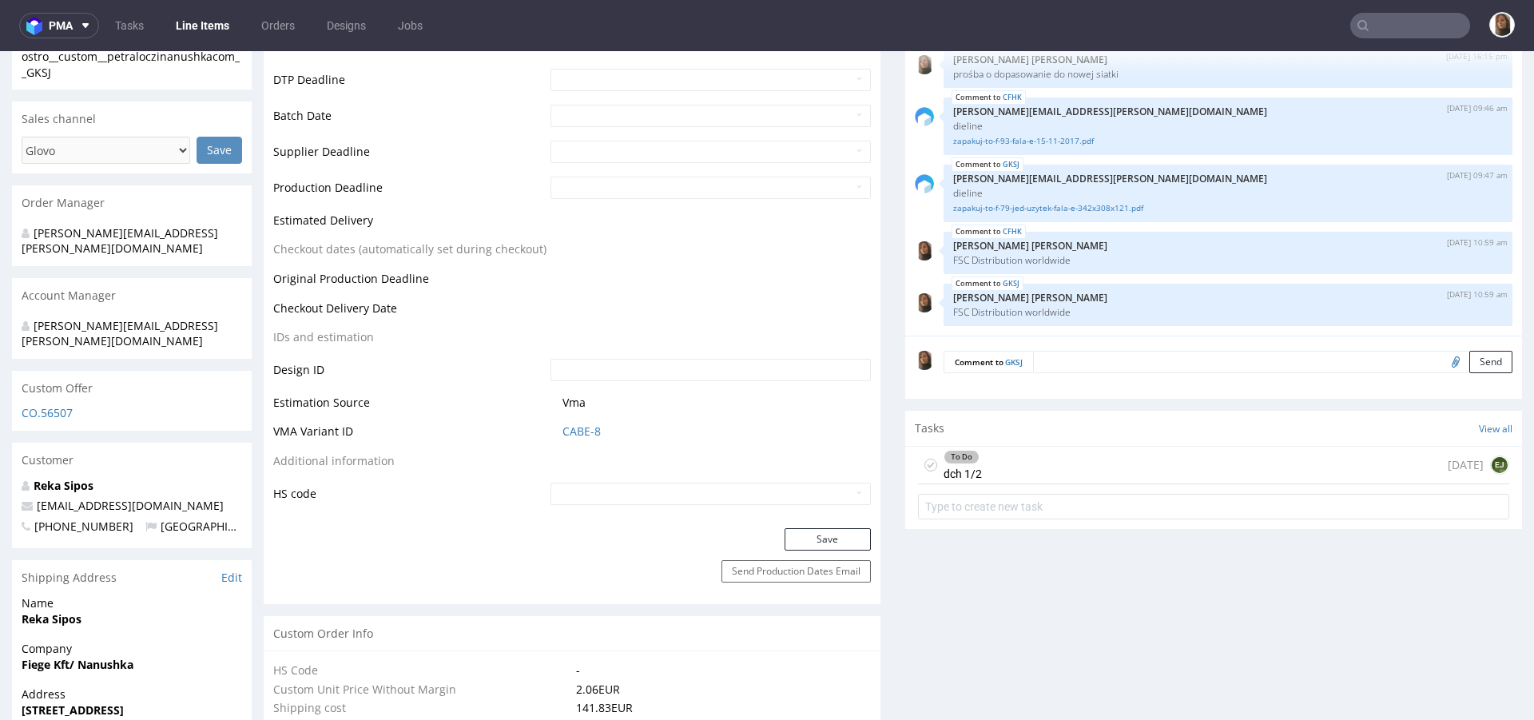
scroll to position [737, 0]
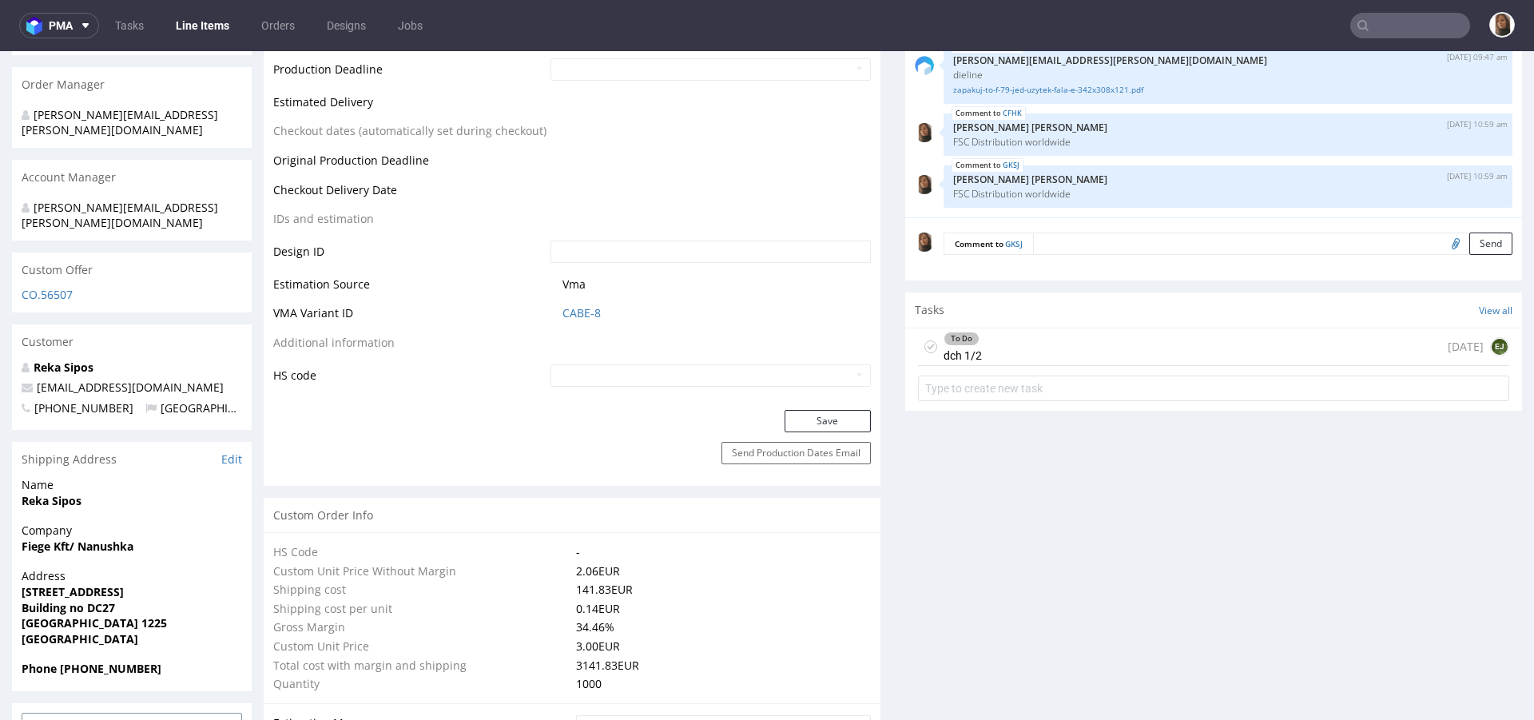
click at [1093, 358] on div "To Do dch 1/2 1 day ago EJ" at bounding box center [1213, 347] width 591 height 38
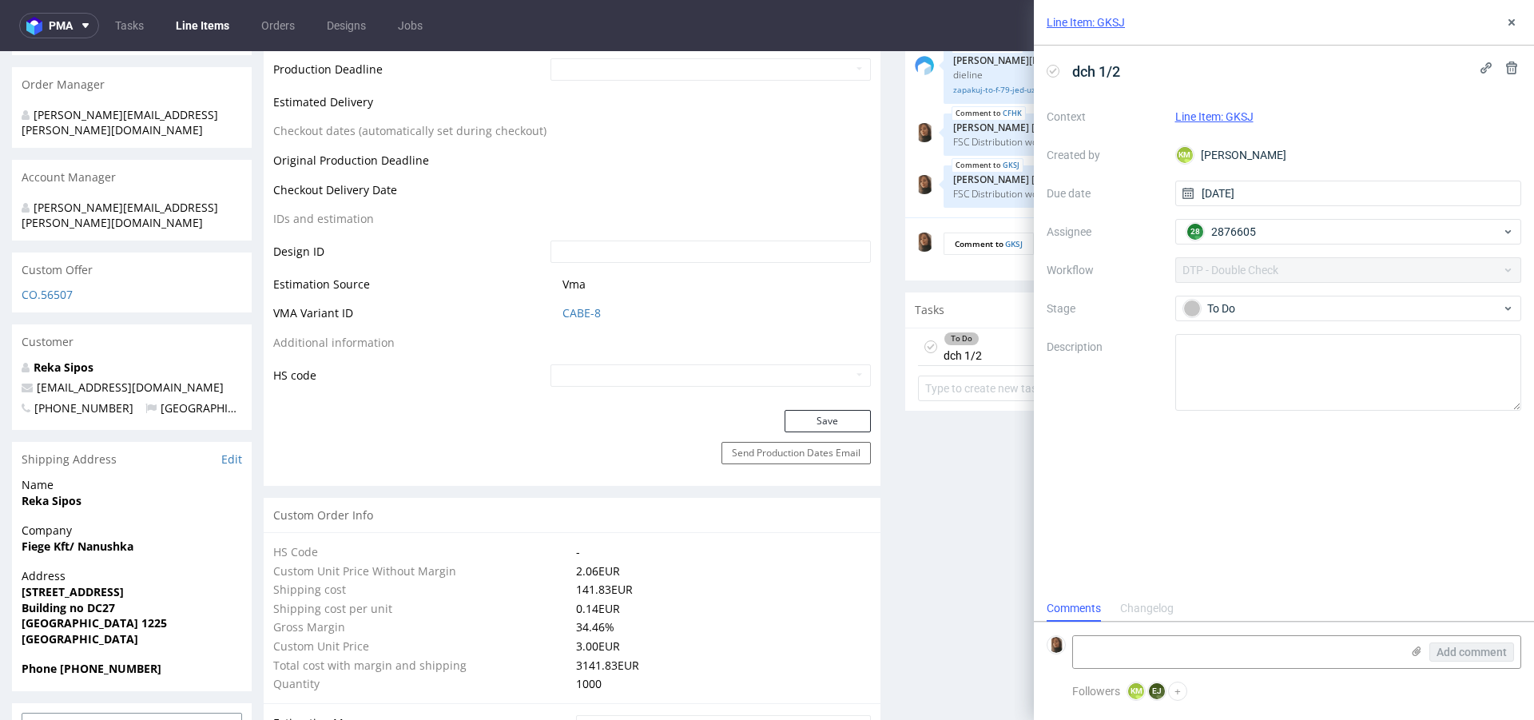
scroll to position [13, 0]
click at [1513, 14] on button at bounding box center [1511, 22] width 19 height 19
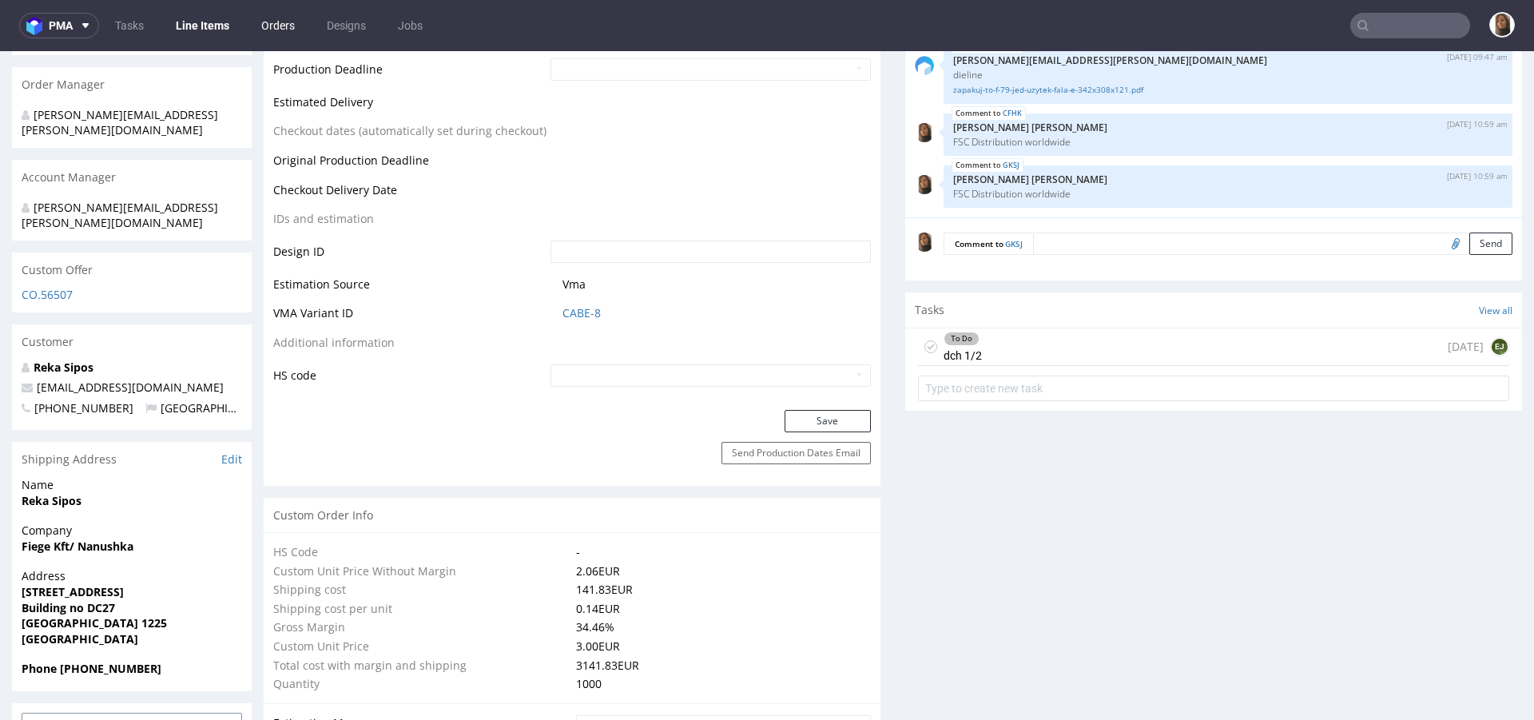
click at [289, 33] on link "Orders" at bounding box center [278, 26] width 53 height 26
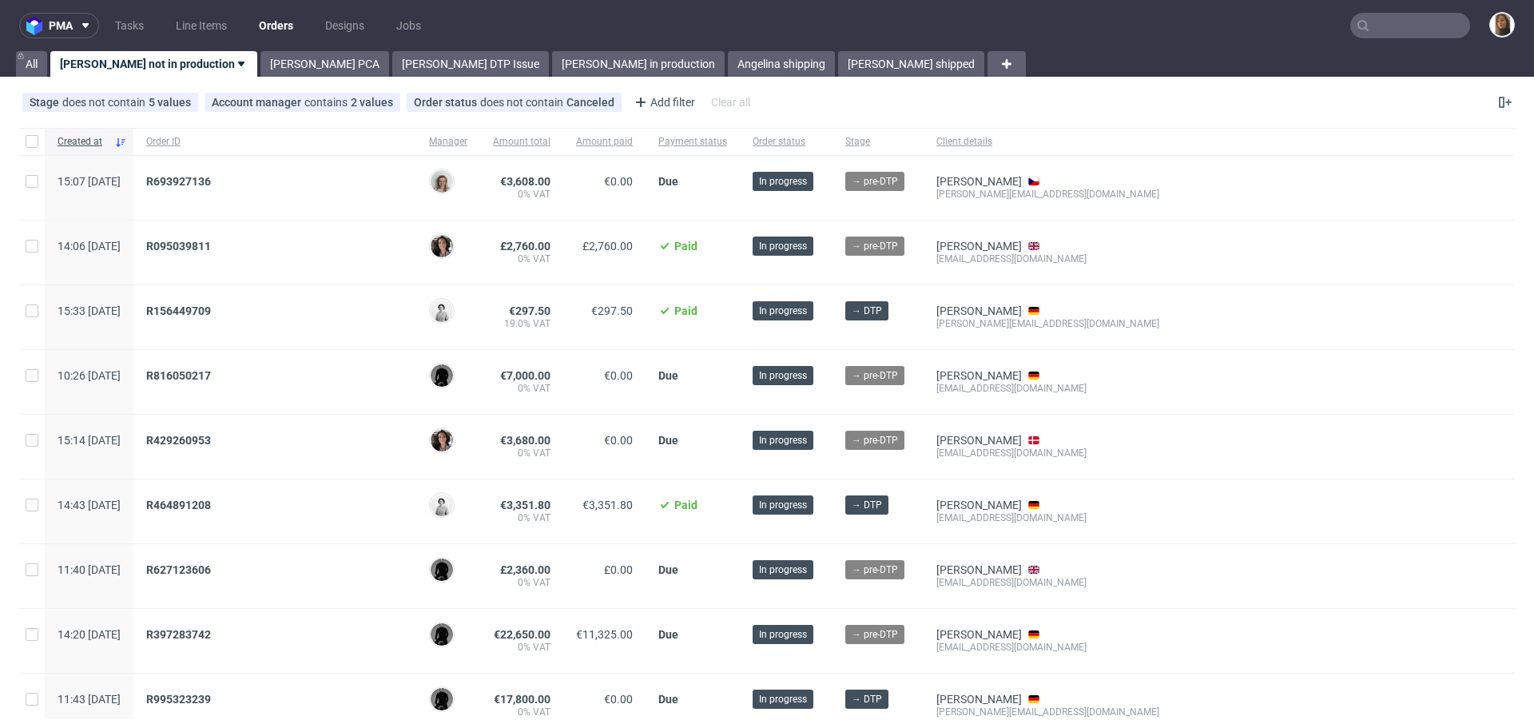
click at [1380, 23] on input "text" at bounding box center [1411, 26] width 120 height 26
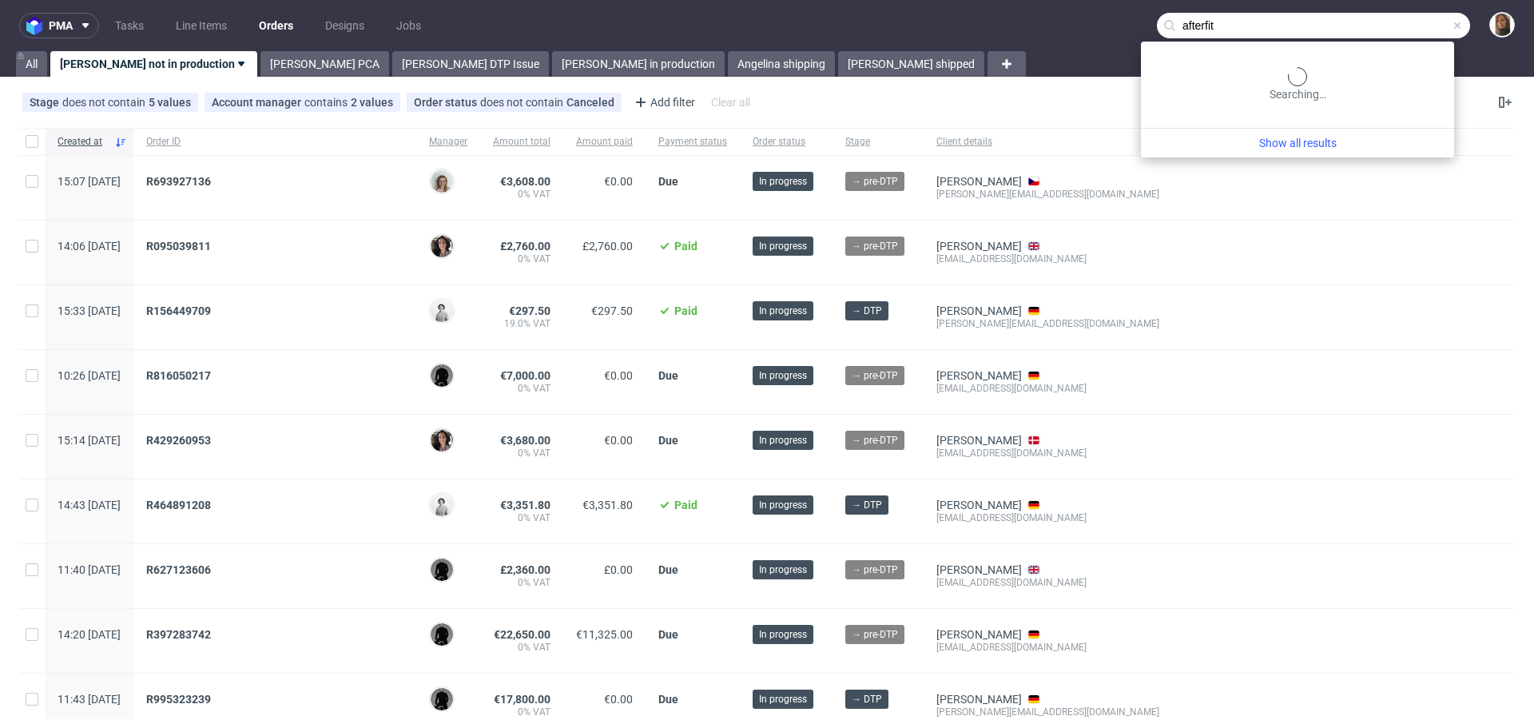
type input "afterfit"
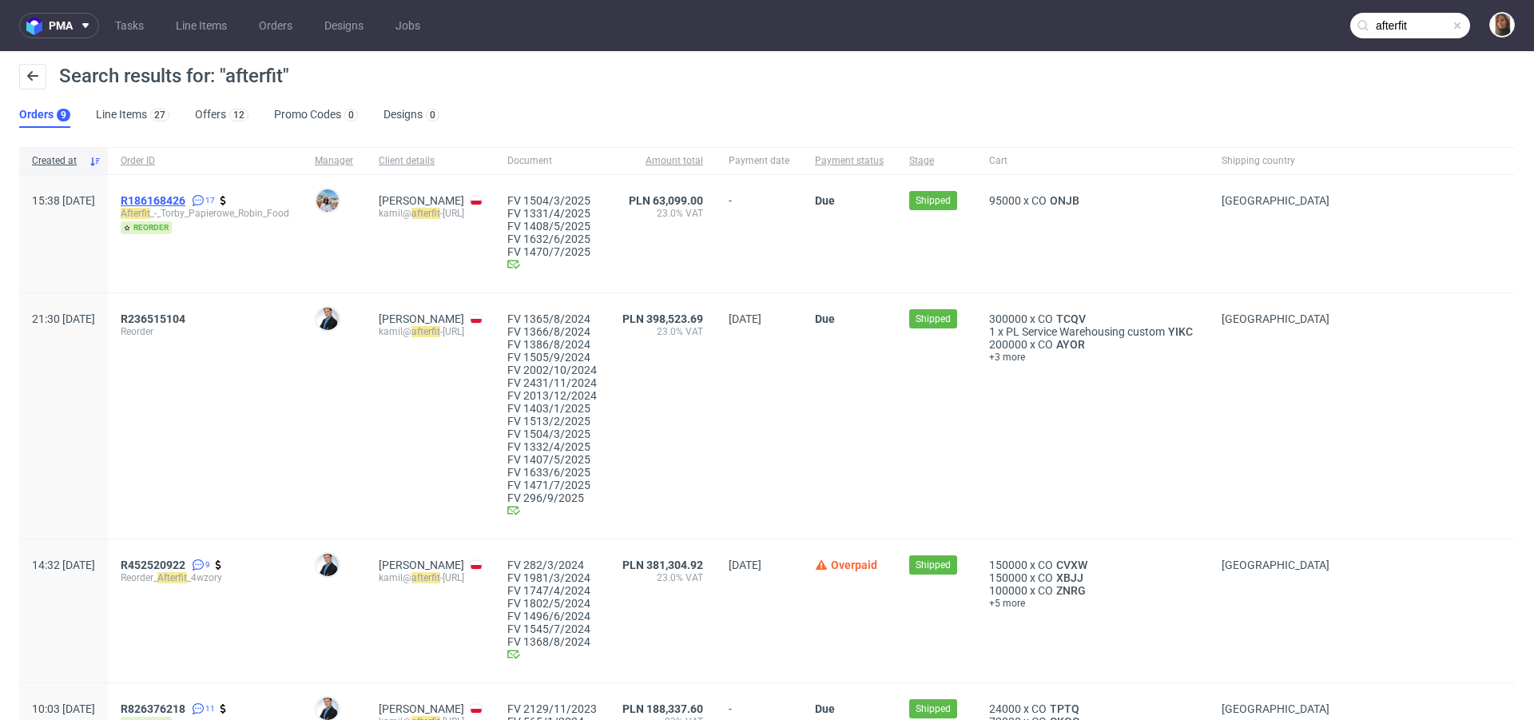
click at [185, 194] on span "R186168426" at bounding box center [153, 200] width 65 height 13
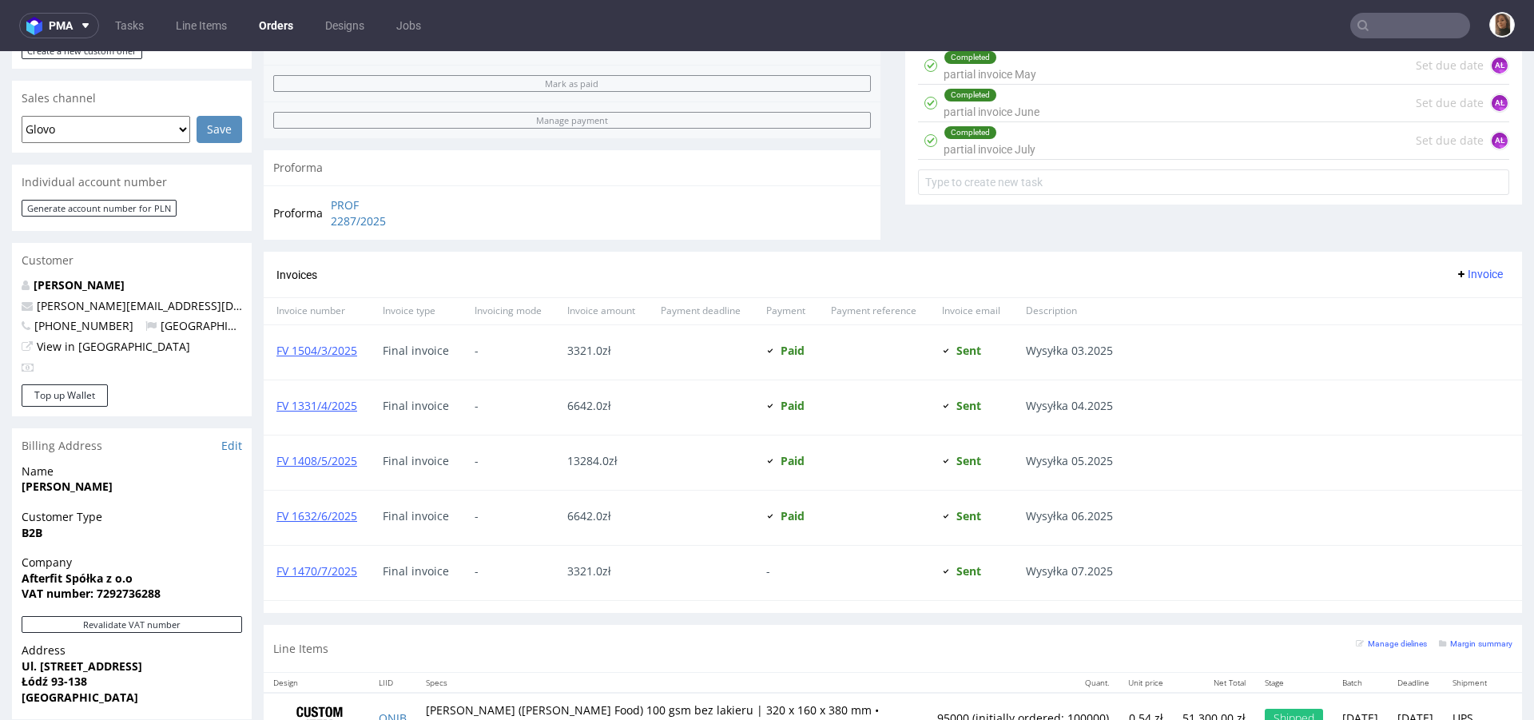
scroll to position [929, 0]
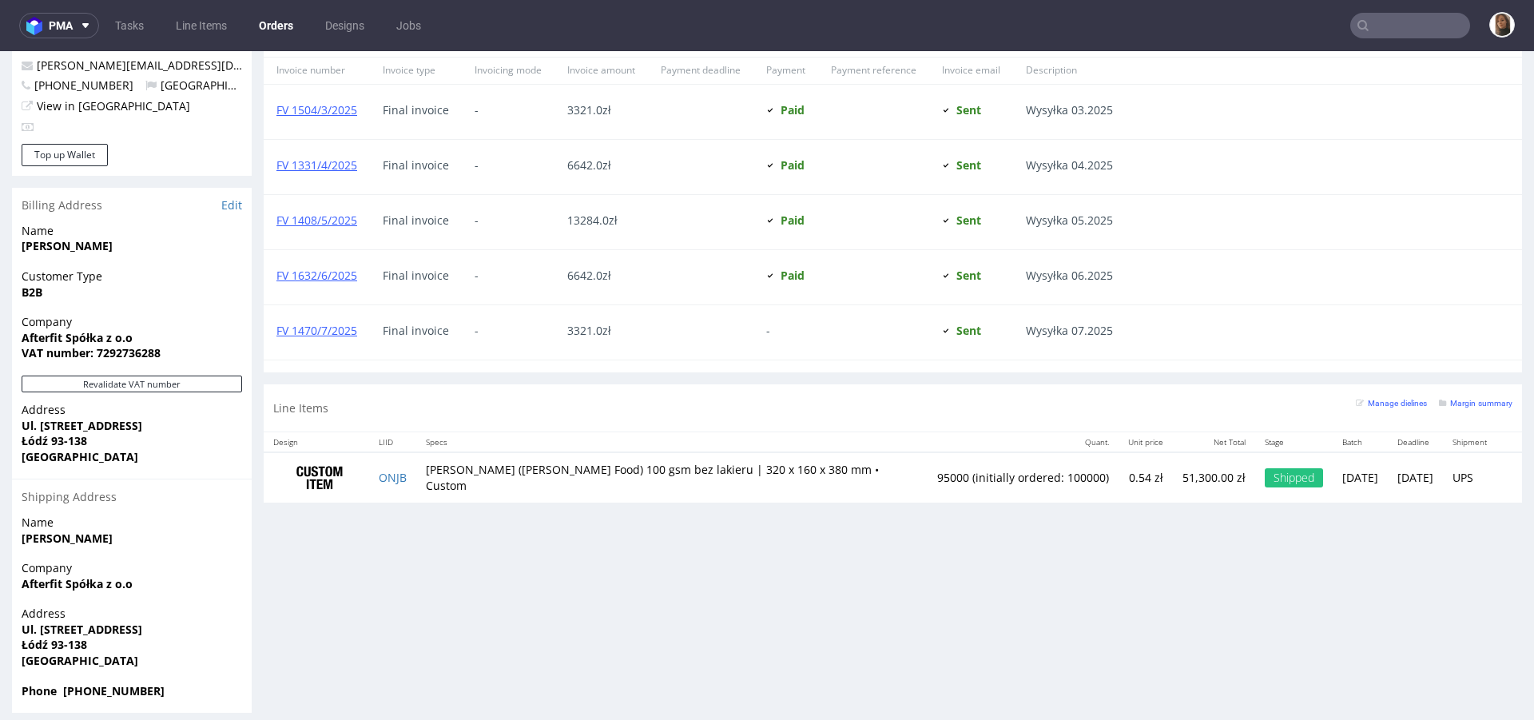
click at [1417, 18] on input "text" at bounding box center [1411, 26] width 120 height 26
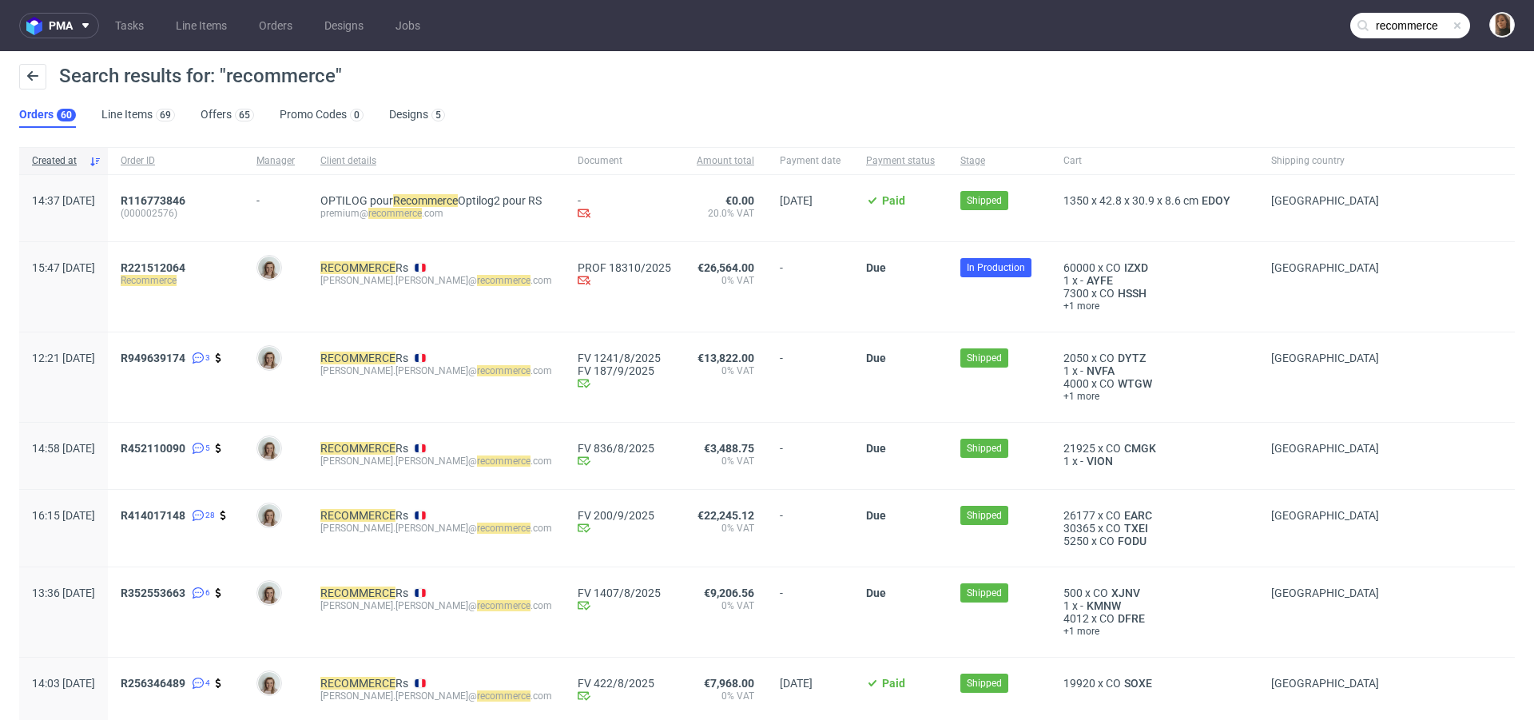
click at [1405, 18] on input "recommerce" at bounding box center [1411, 26] width 120 height 26
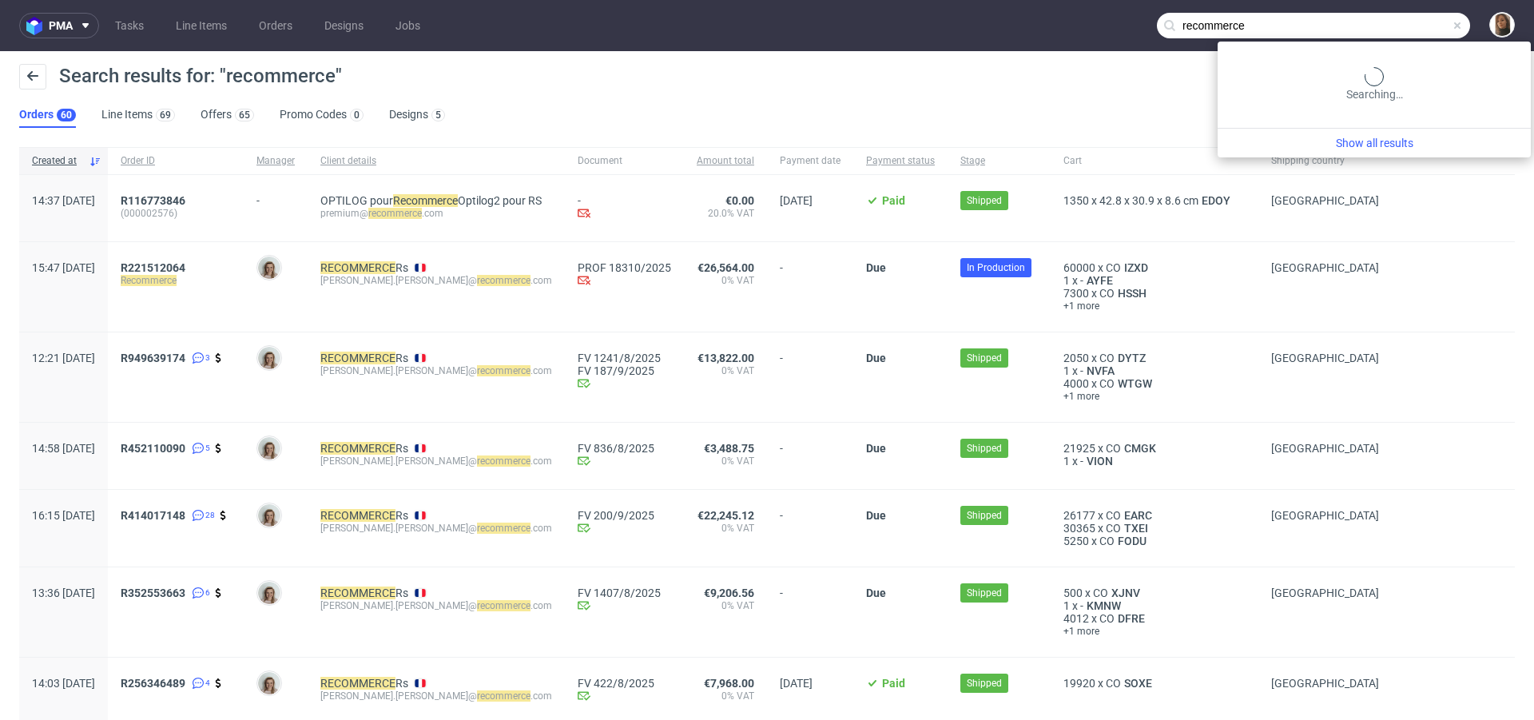
click at [1405, 18] on input "recommerce" at bounding box center [1313, 26] width 313 height 26
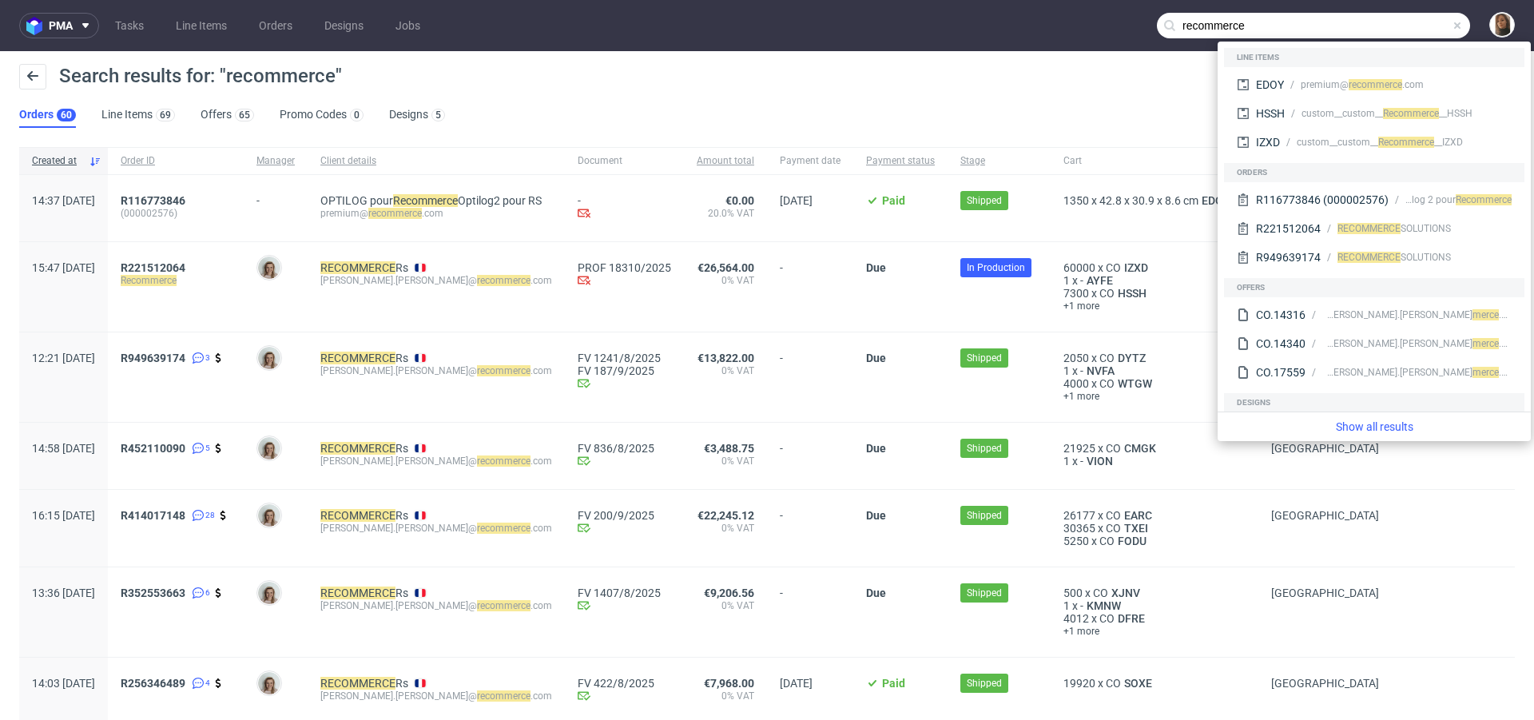
paste input "R028609249"
type input "R028609249"
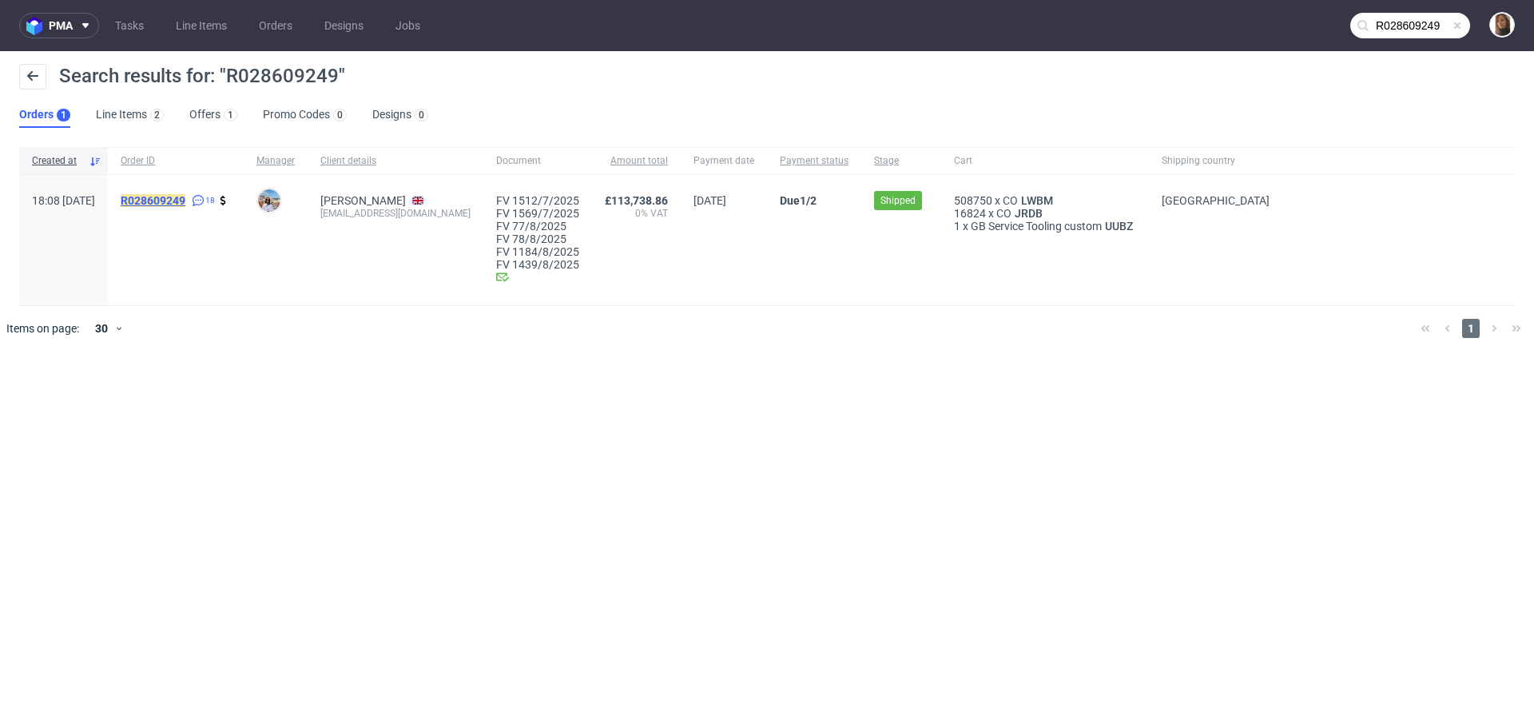
click at [185, 195] on mark "R028609249" at bounding box center [153, 200] width 65 height 13
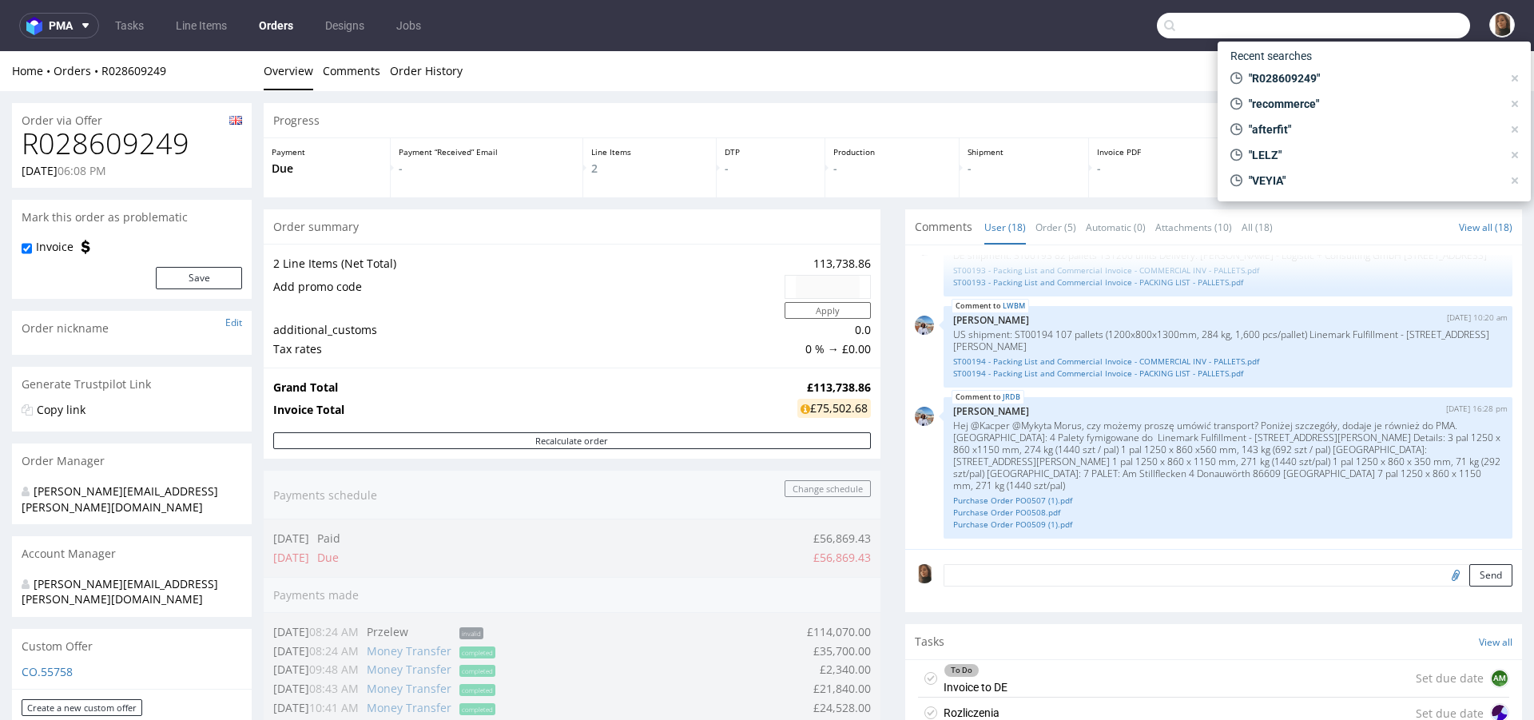
click at [1406, 30] on input "text" at bounding box center [1313, 26] width 313 height 26
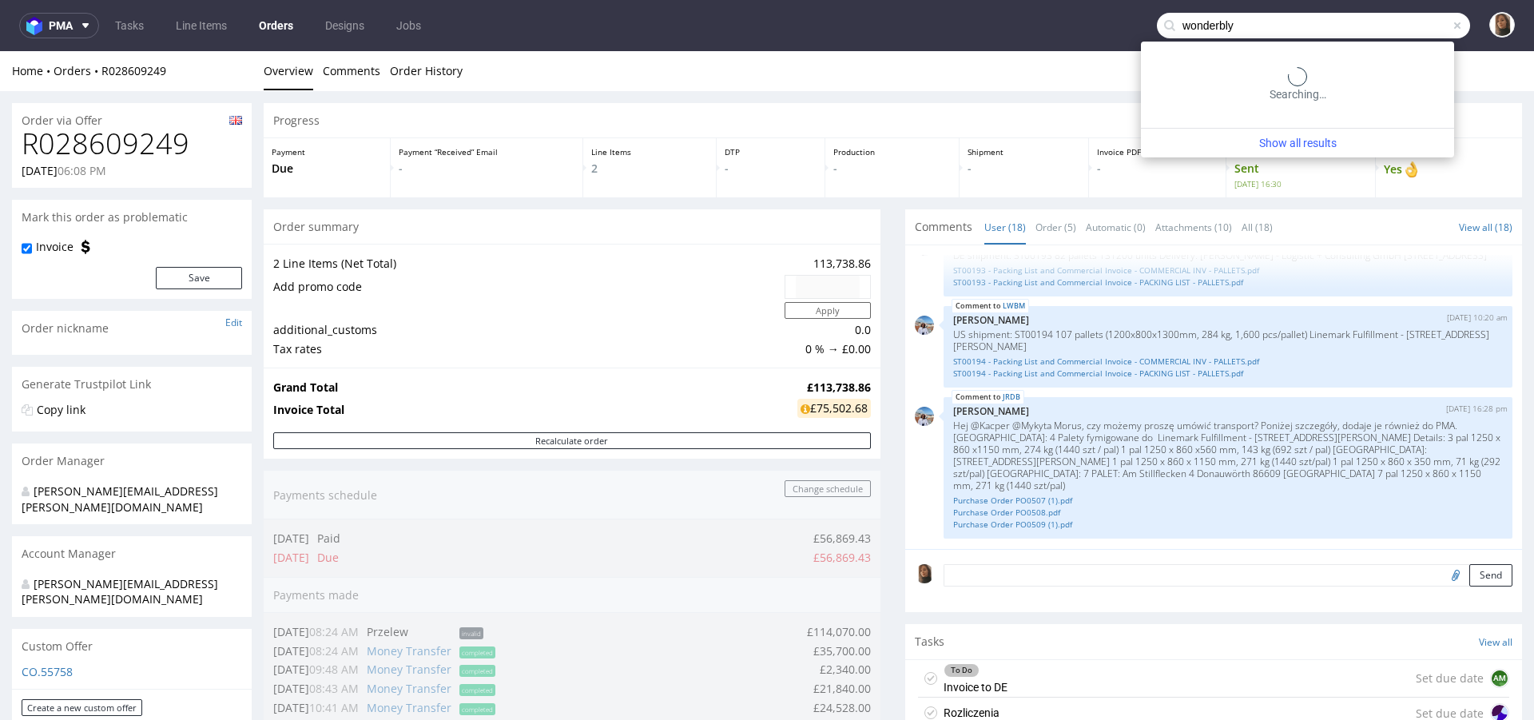
type input "wonderbly"
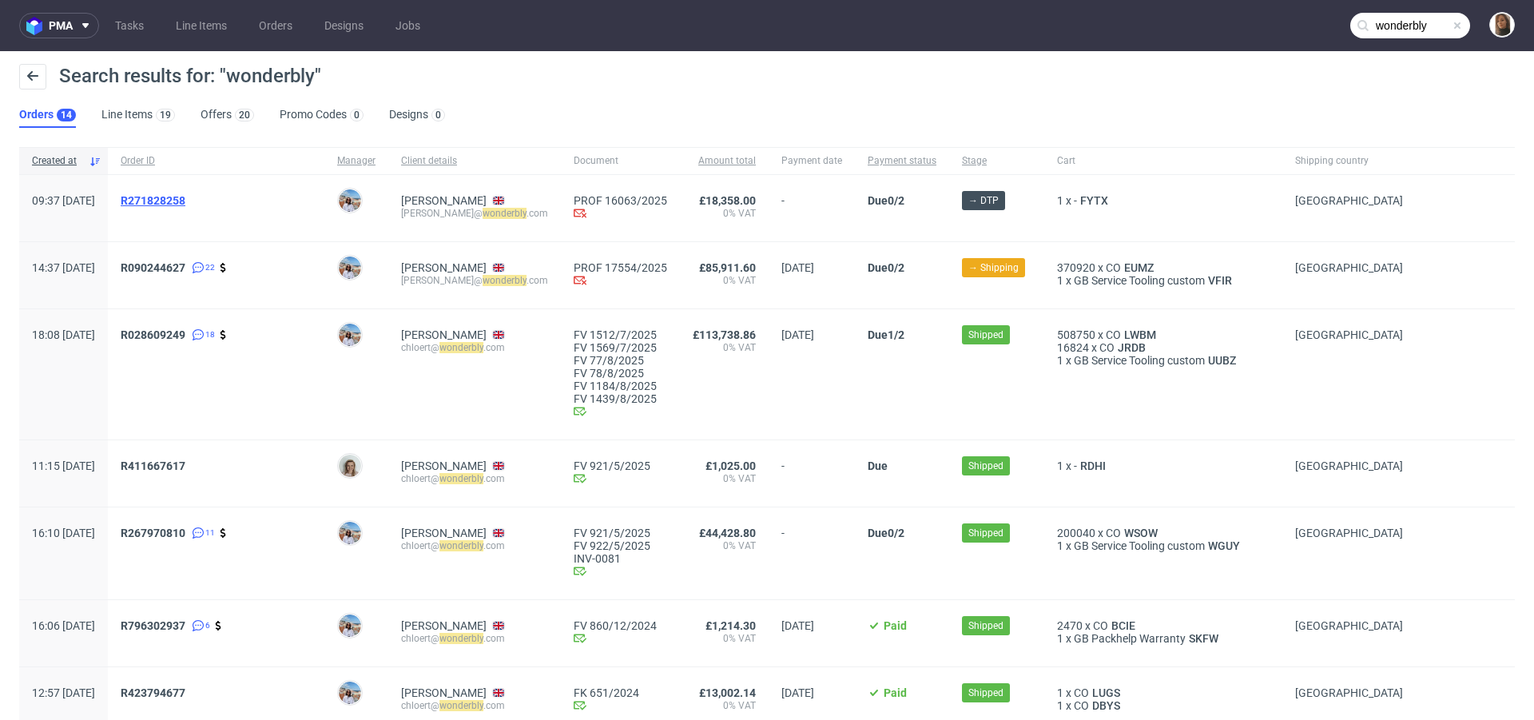
click at [185, 194] on span "R271828258" at bounding box center [153, 200] width 65 height 13
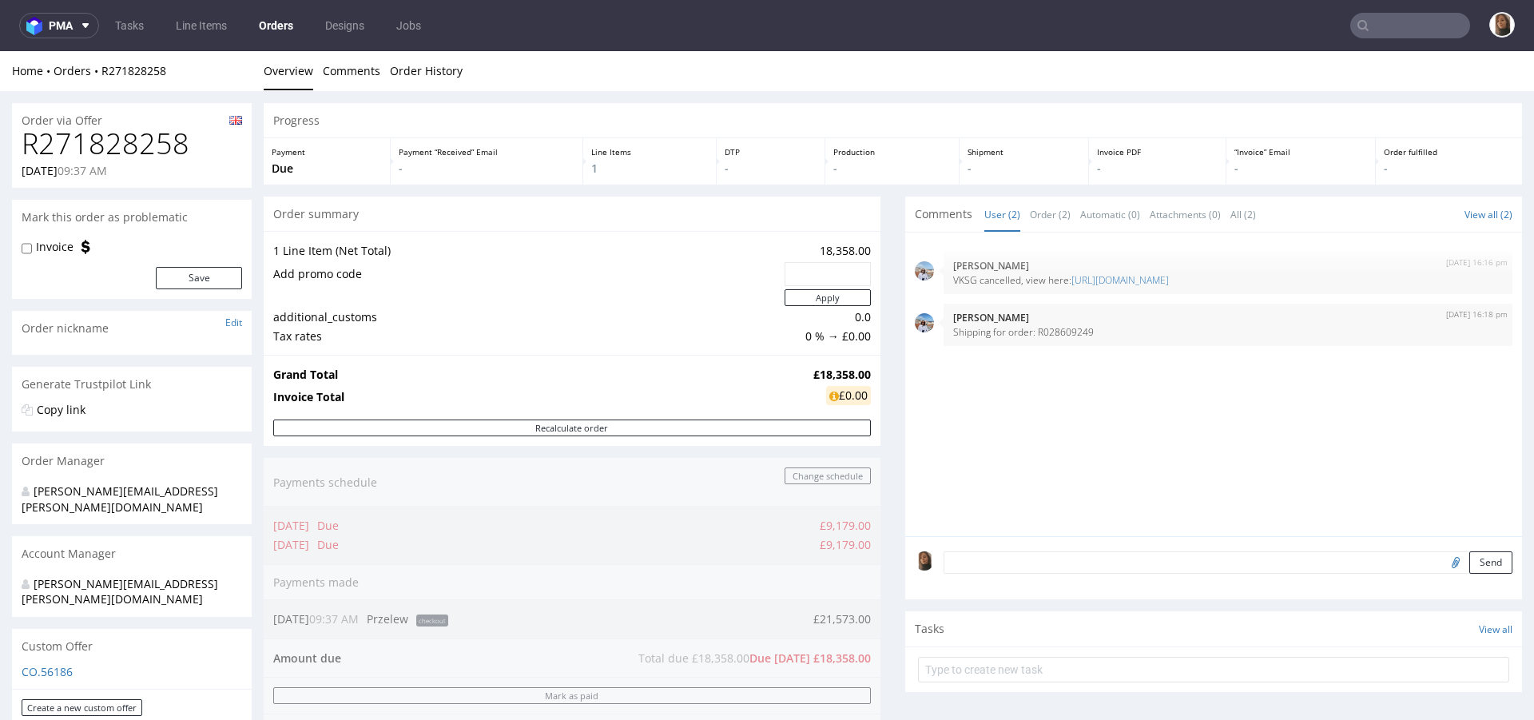
click at [96, 138] on h1 "R271828258" at bounding box center [132, 144] width 221 height 32
copy h1 "R271828258"
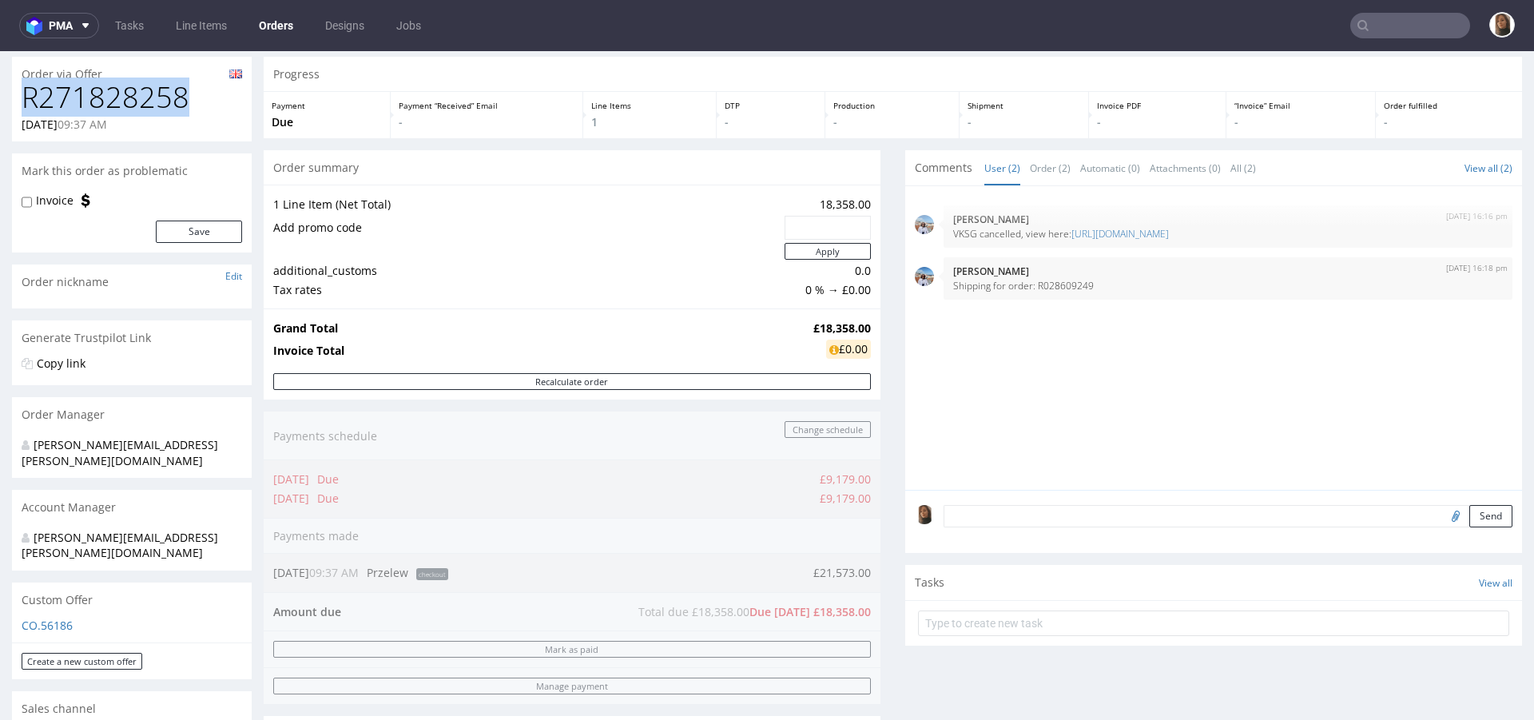
scroll to position [49, 0]
click at [1055, 281] on p "Shipping for order: R028609249" at bounding box center [1228, 283] width 550 height 12
copy p "R028609249"
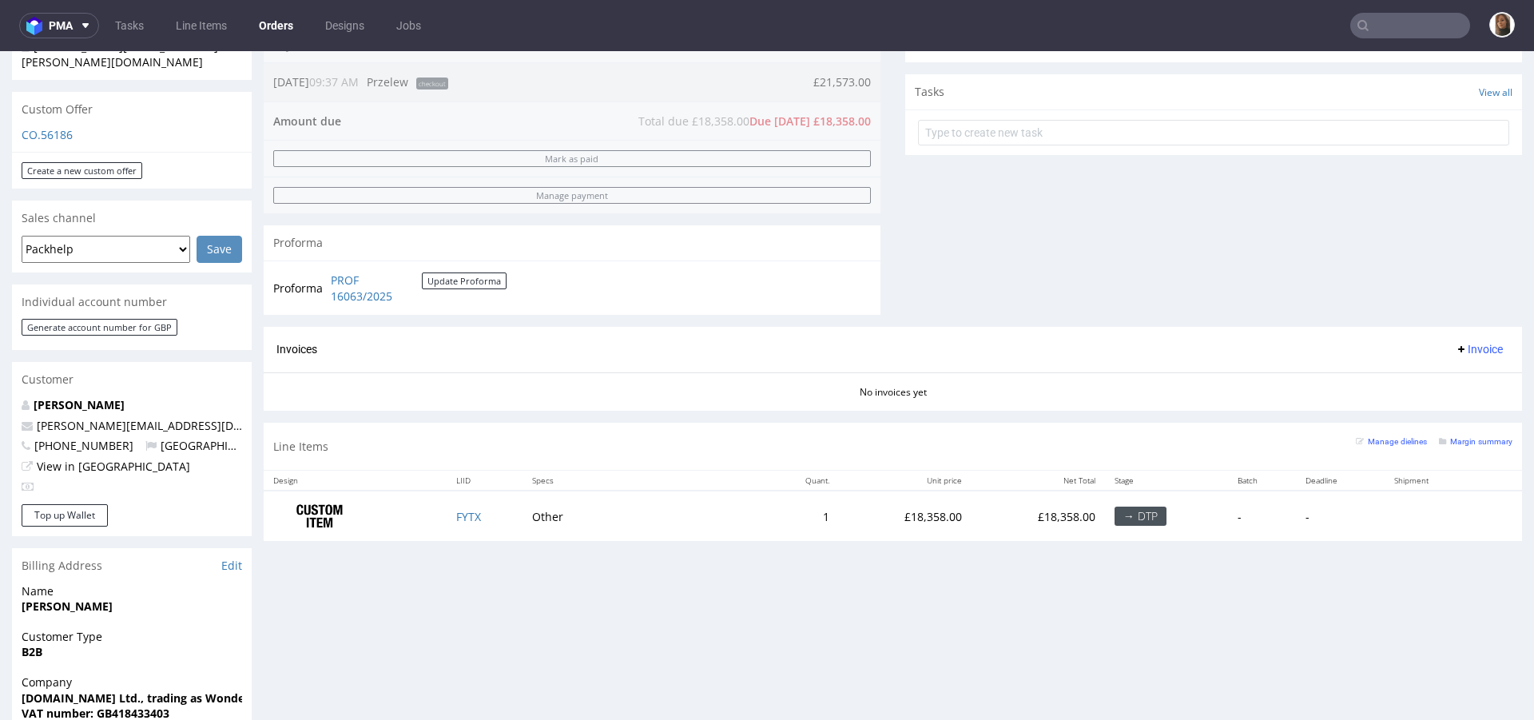
scroll to position [668, 0]
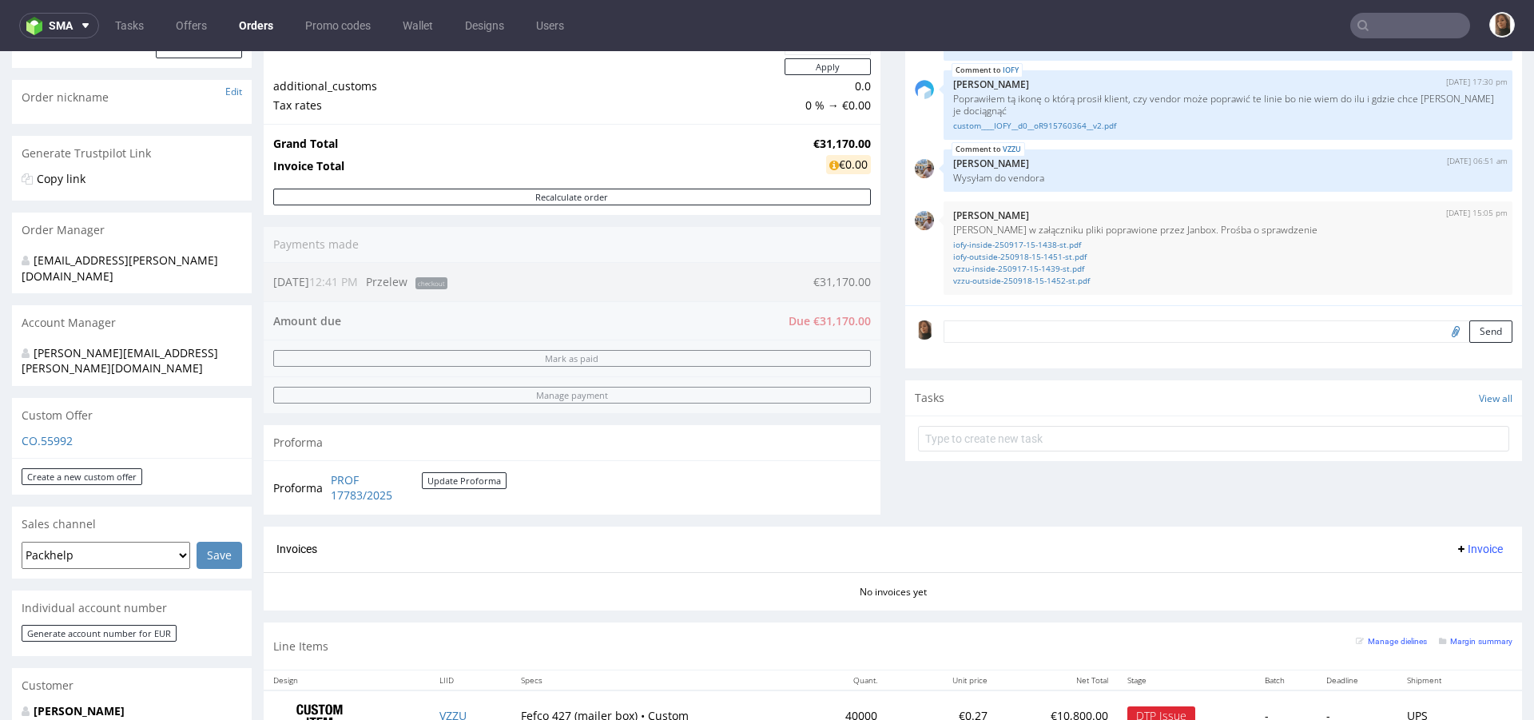
scroll to position [233, 0]
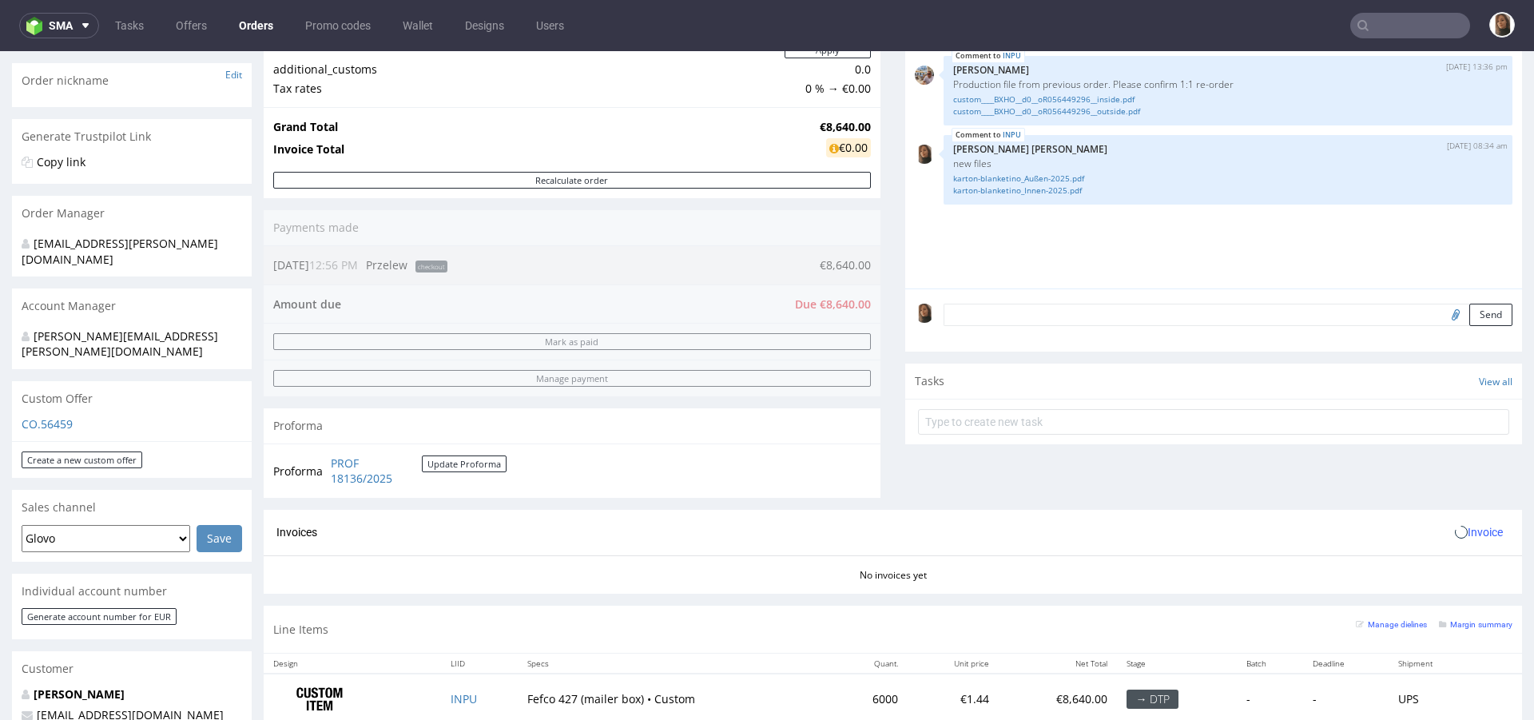
scroll to position [589, 0]
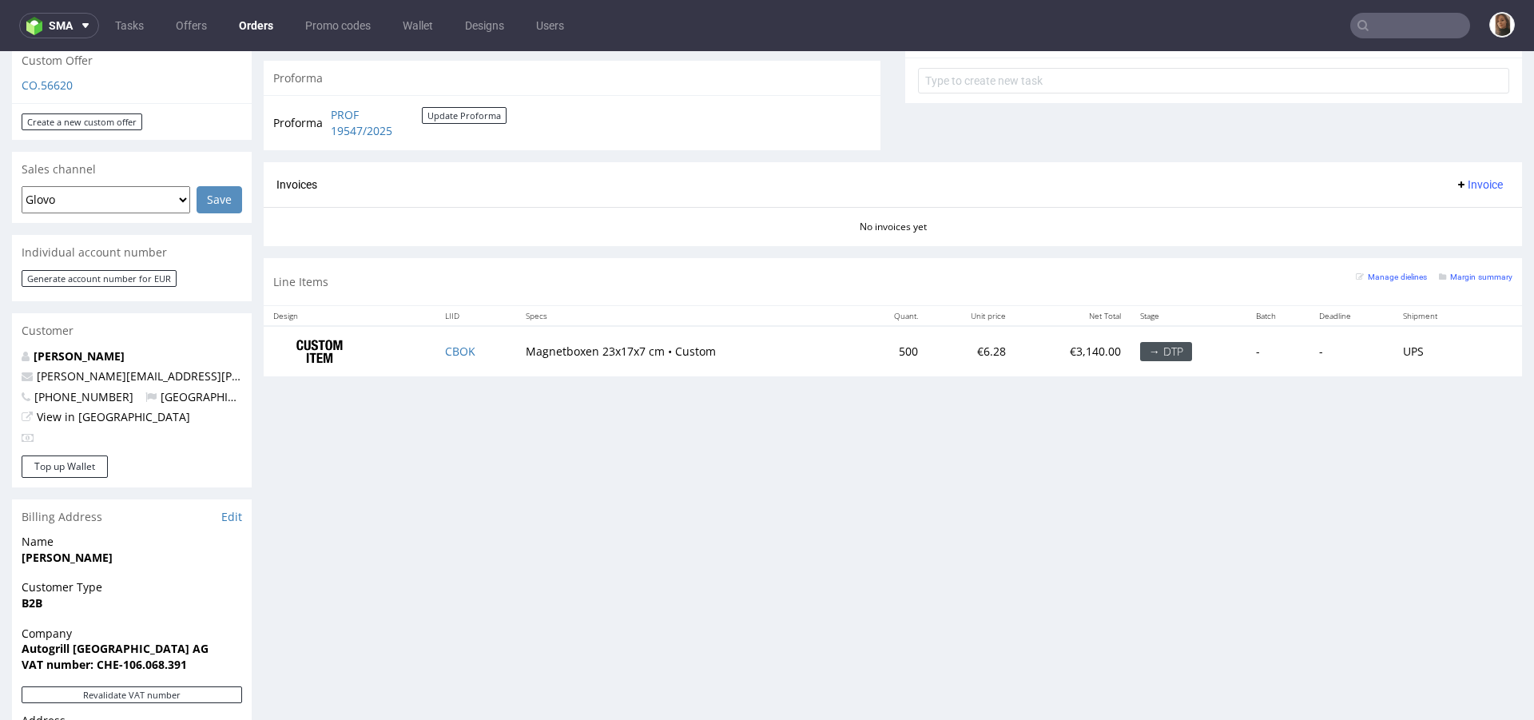
scroll to position [650, 0]
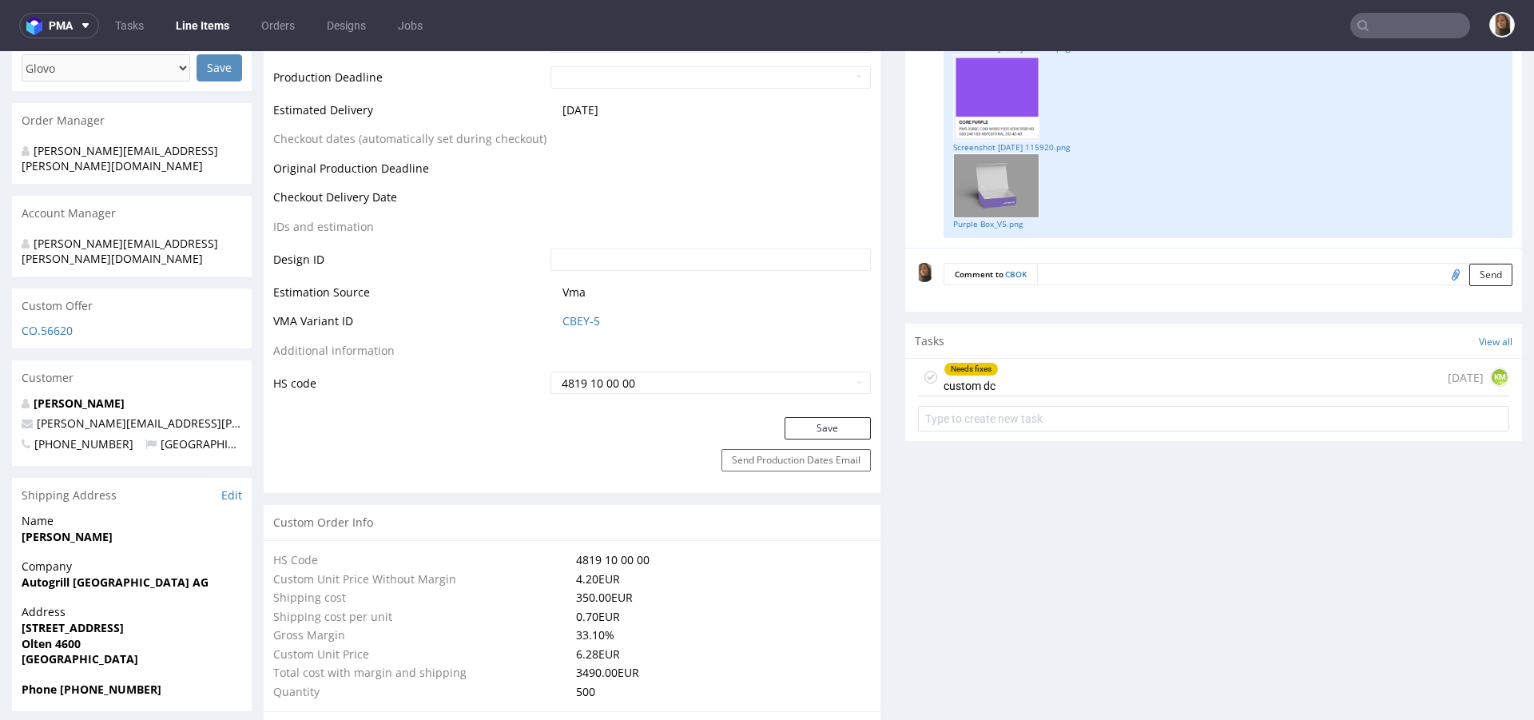
scroll to position [726, 0]
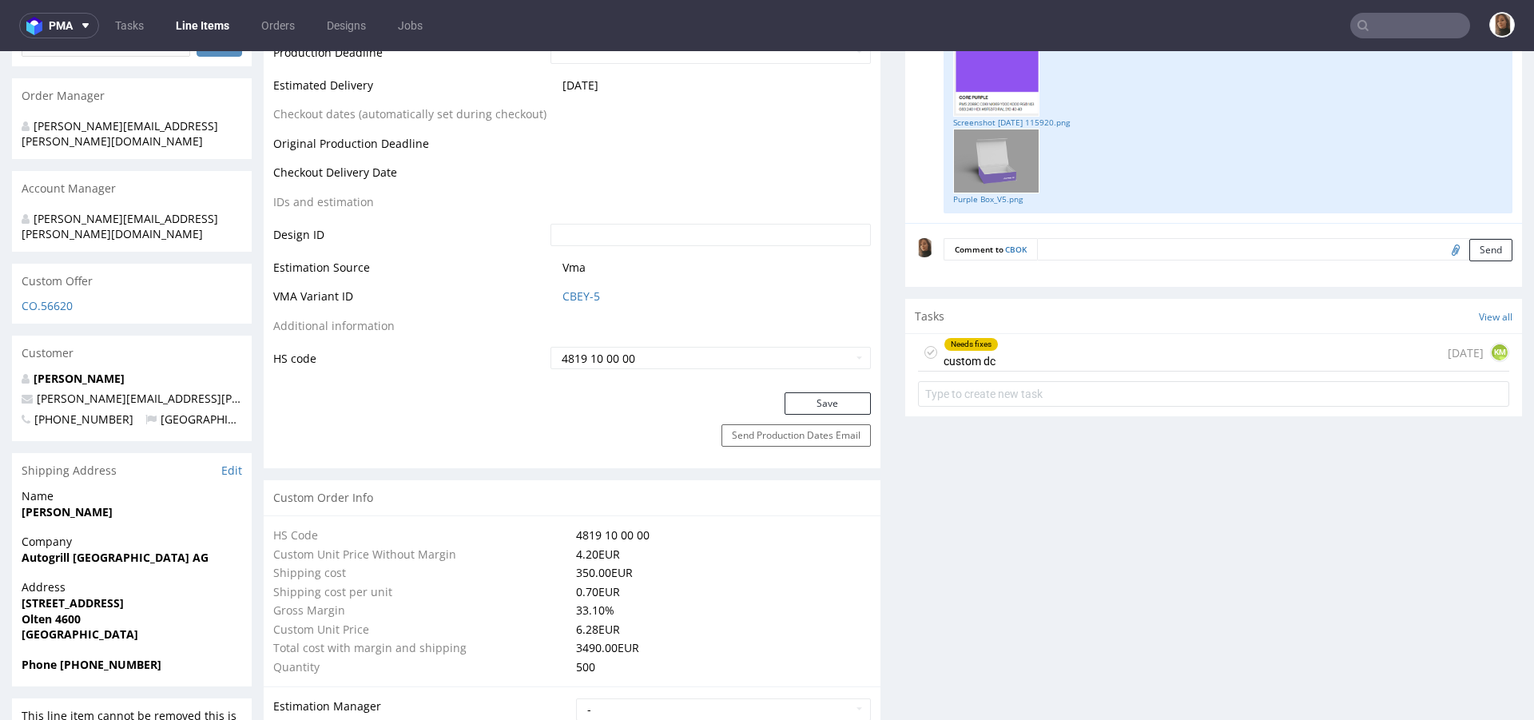
click at [1065, 356] on div "Needs fixes custom dc [DATE] KM" at bounding box center [1213, 353] width 591 height 38
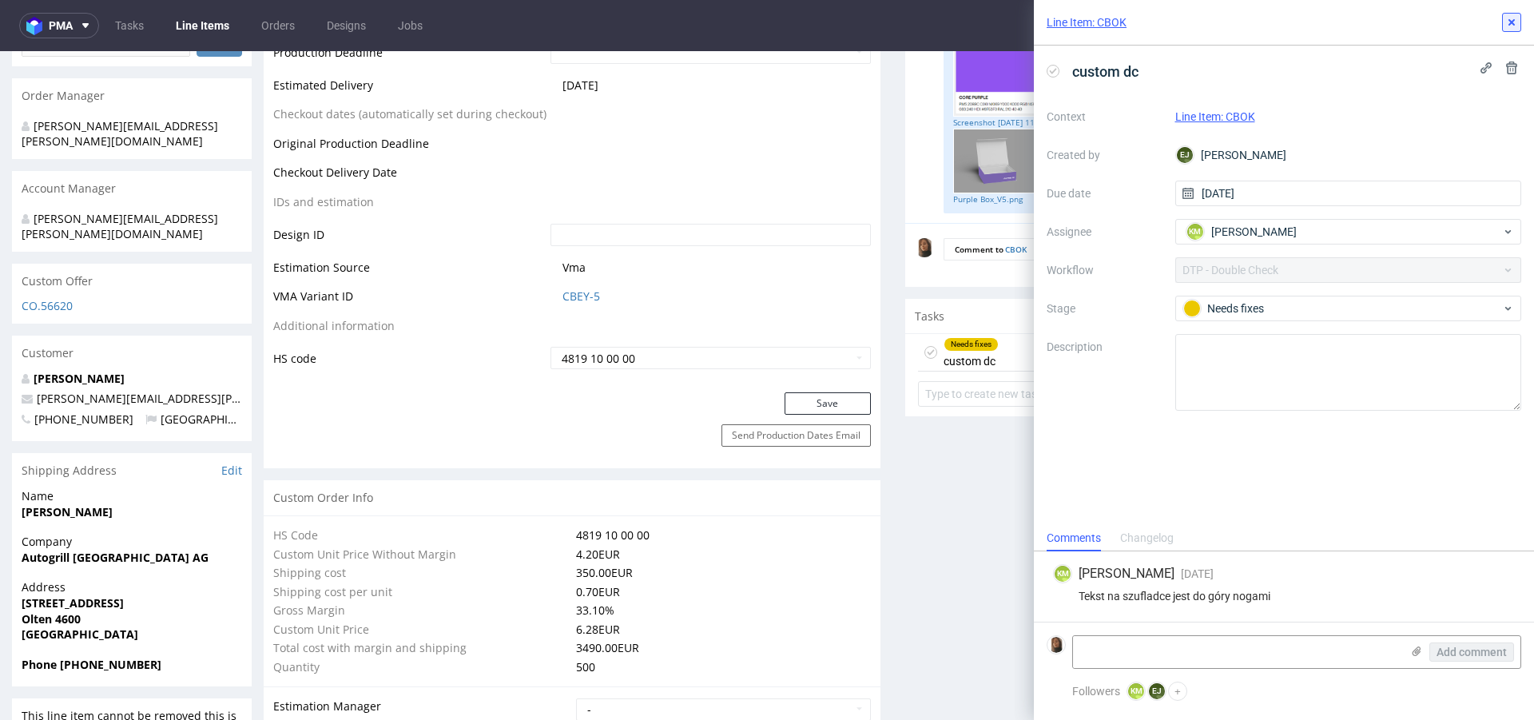
click at [1518, 18] on icon at bounding box center [1512, 22] width 13 height 13
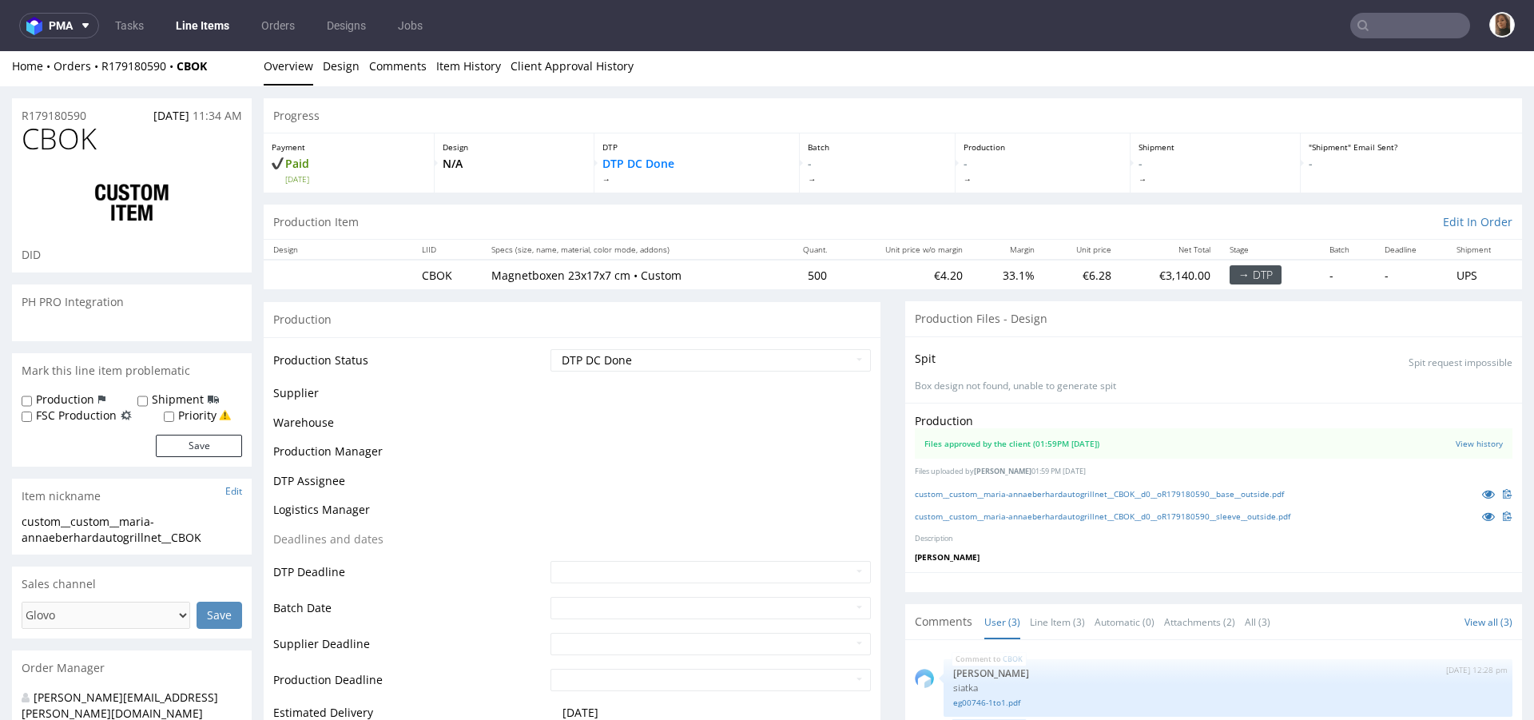
scroll to position [131, 0]
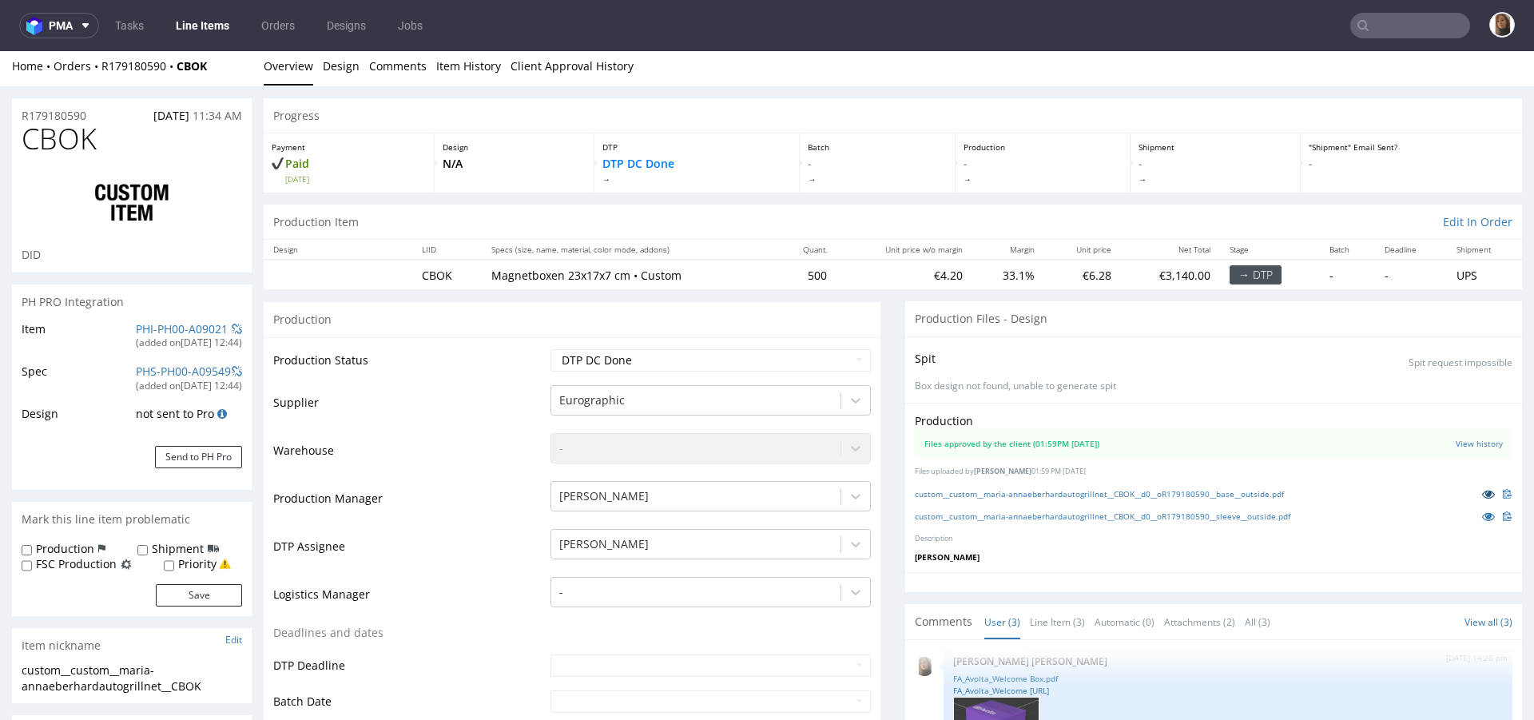
click at [1482, 495] on icon at bounding box center [1488, 493] width 13 height 11
click at [1482, 511] on icon at bounding box center [1488, 516] width 13 height 11
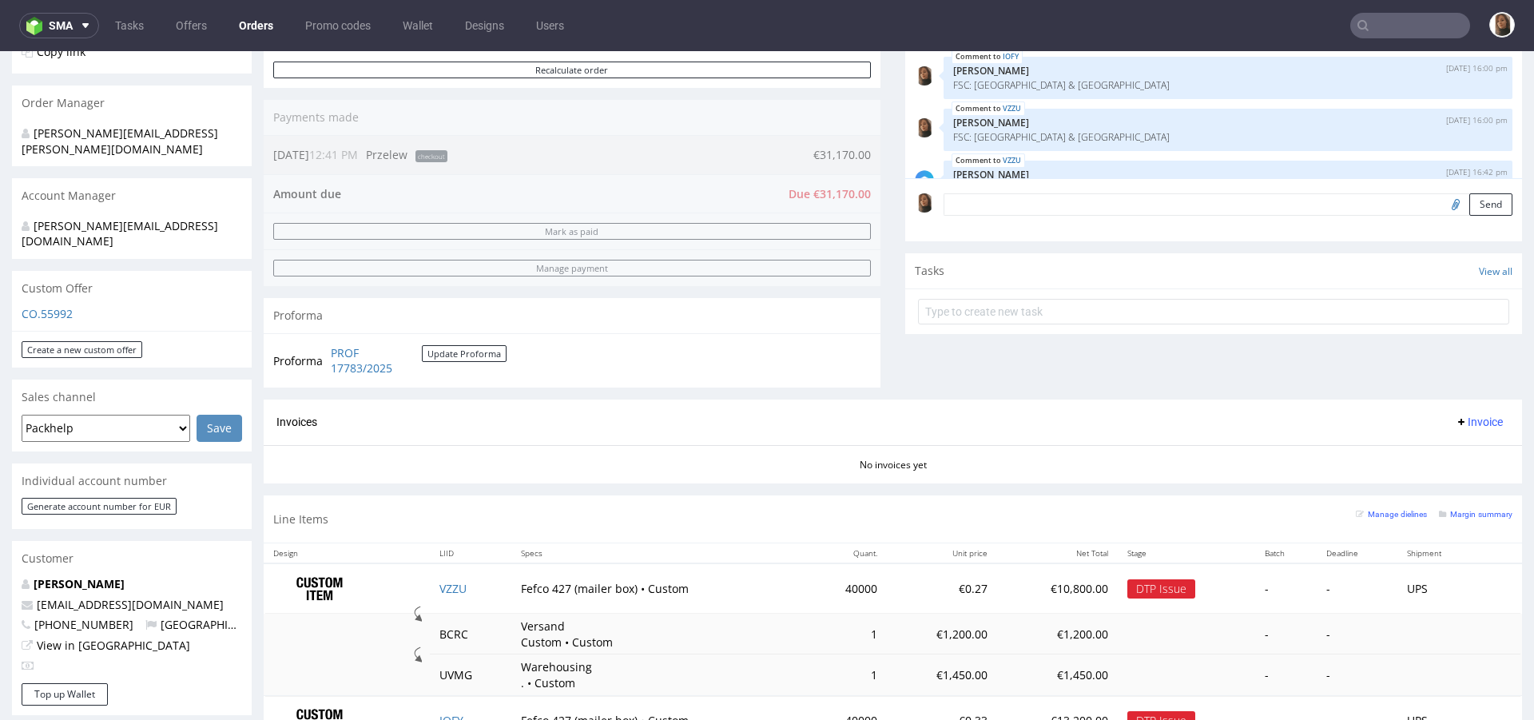
scroll to position [619, 0]
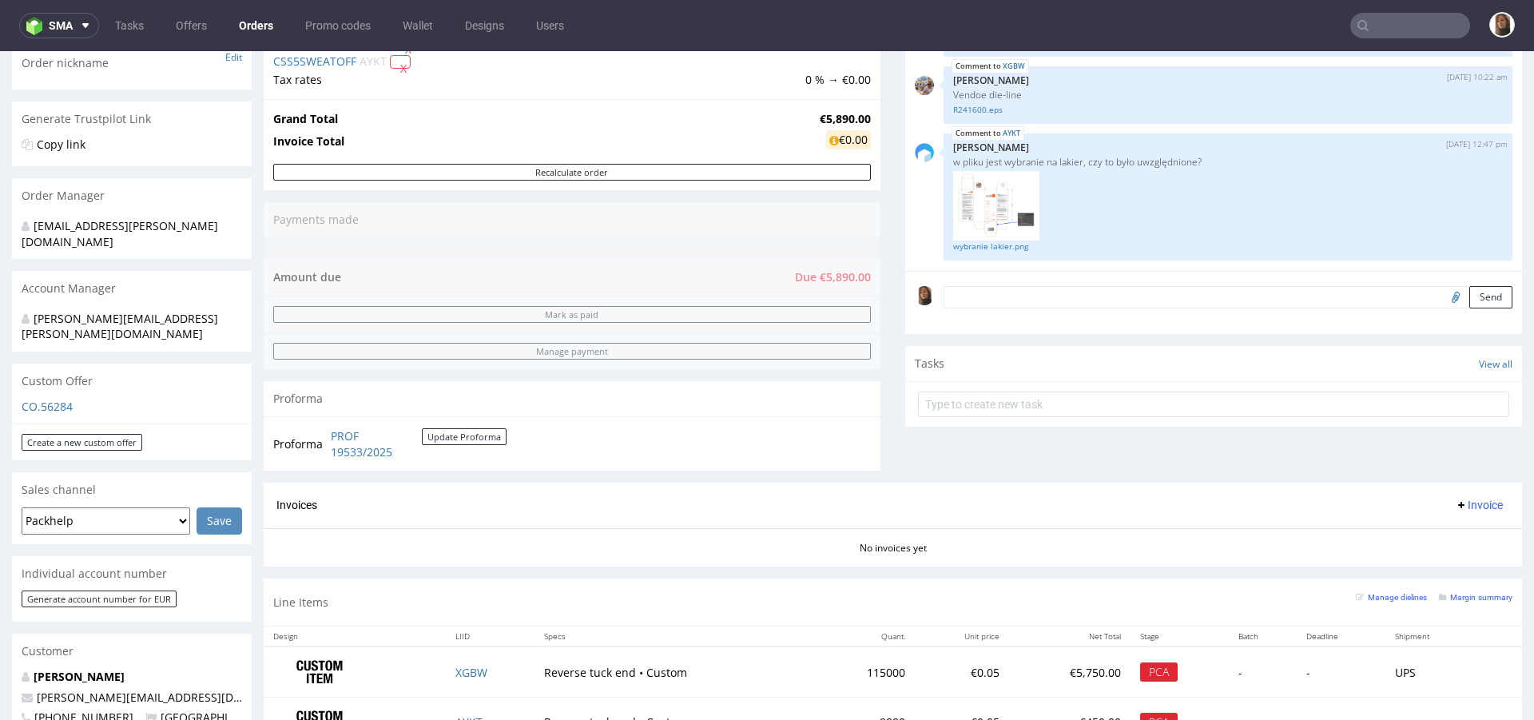
scroll to position [263, 0]
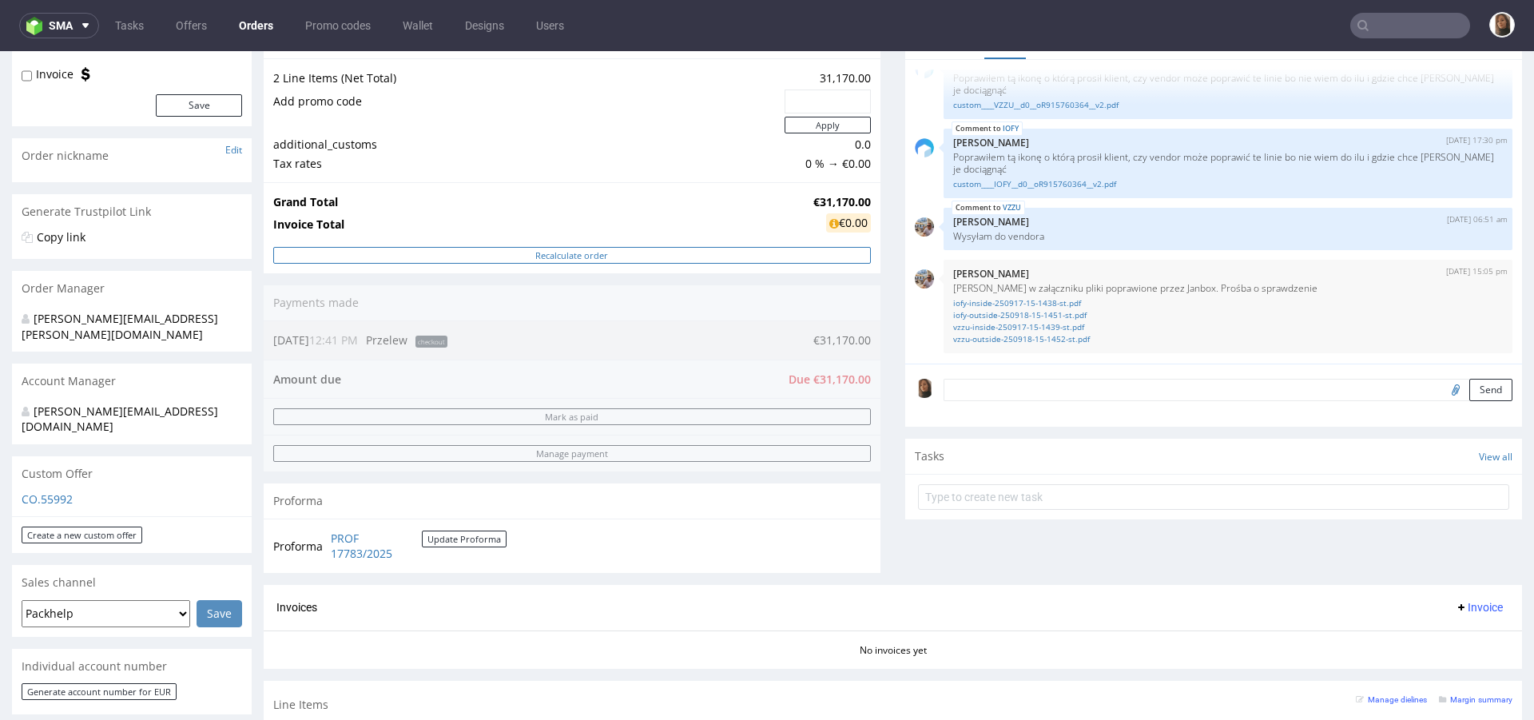
scroll to position [201, 0]
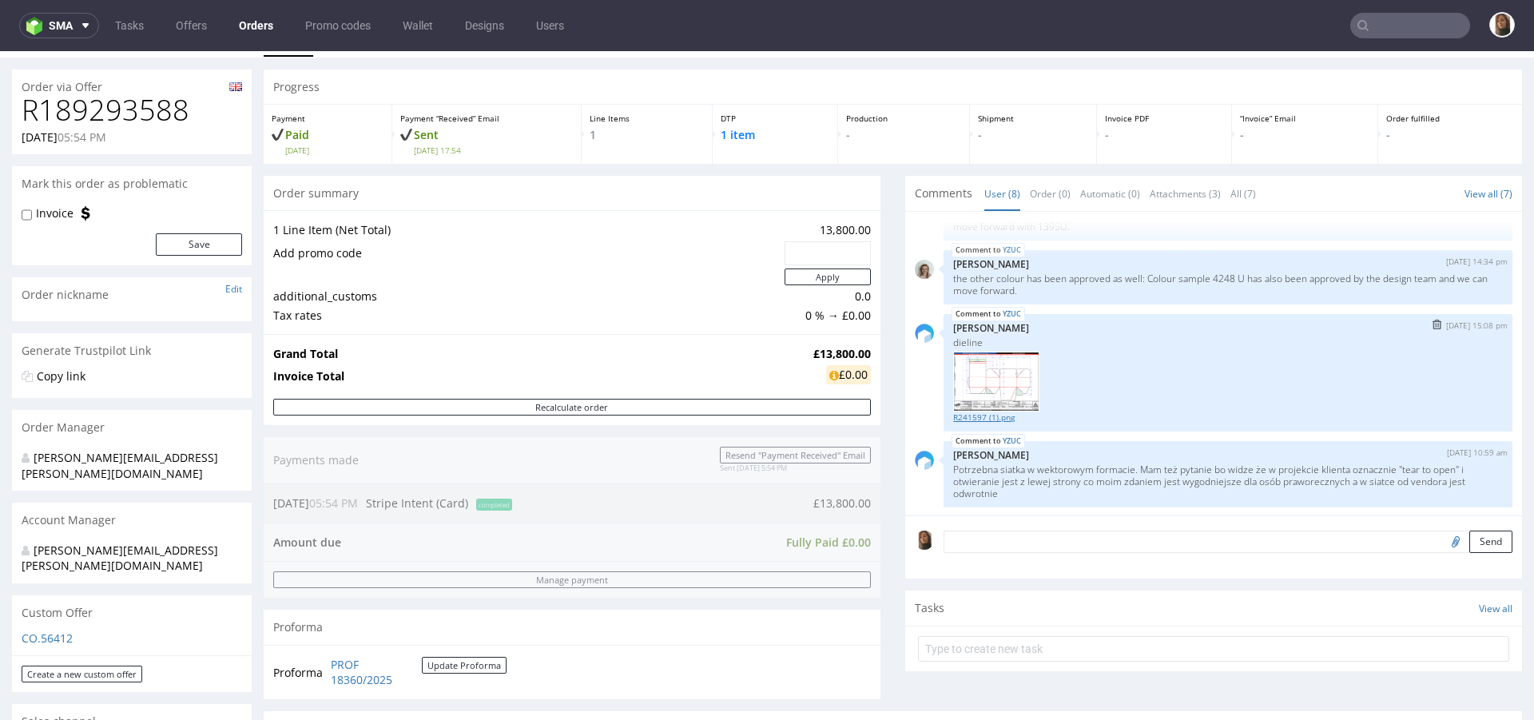
scroll to position [416, 0]
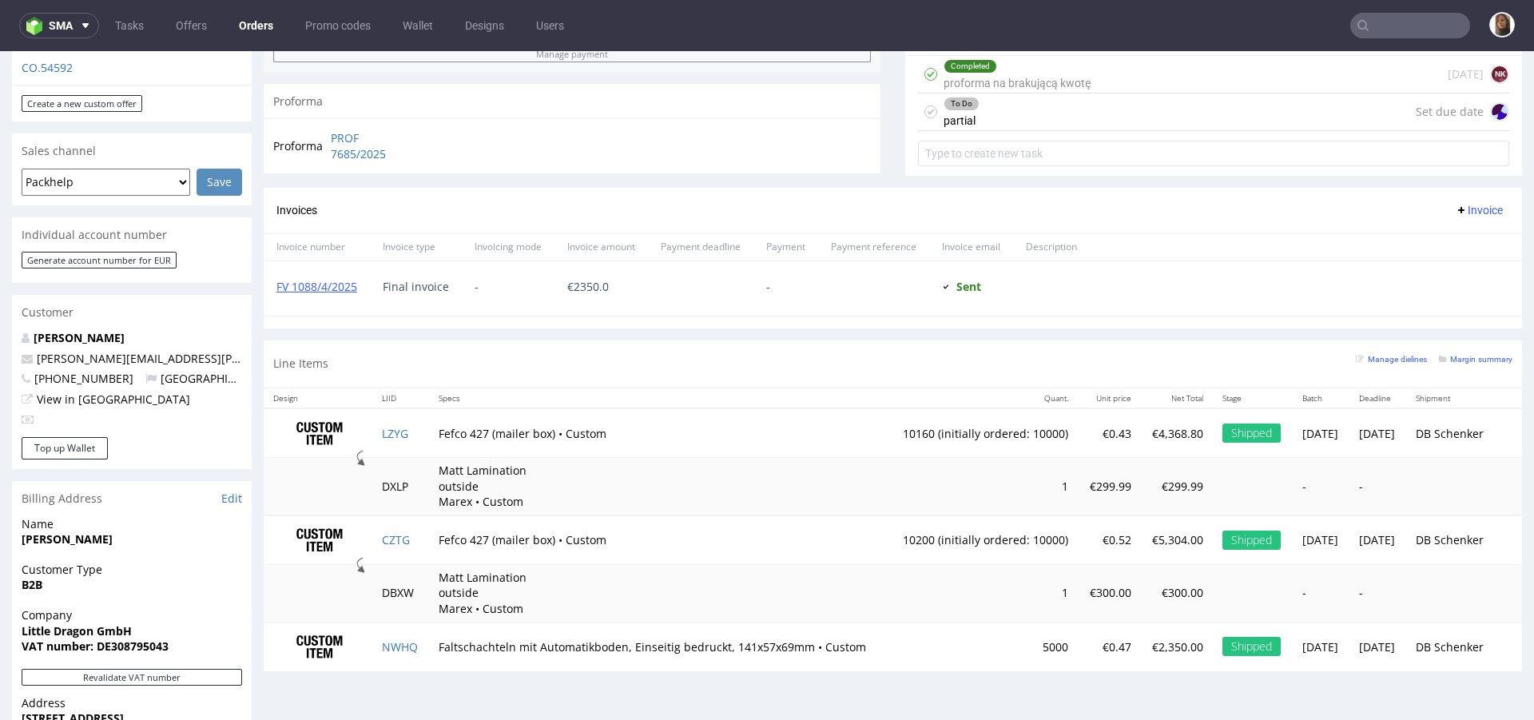
scroll to position [563, 0]
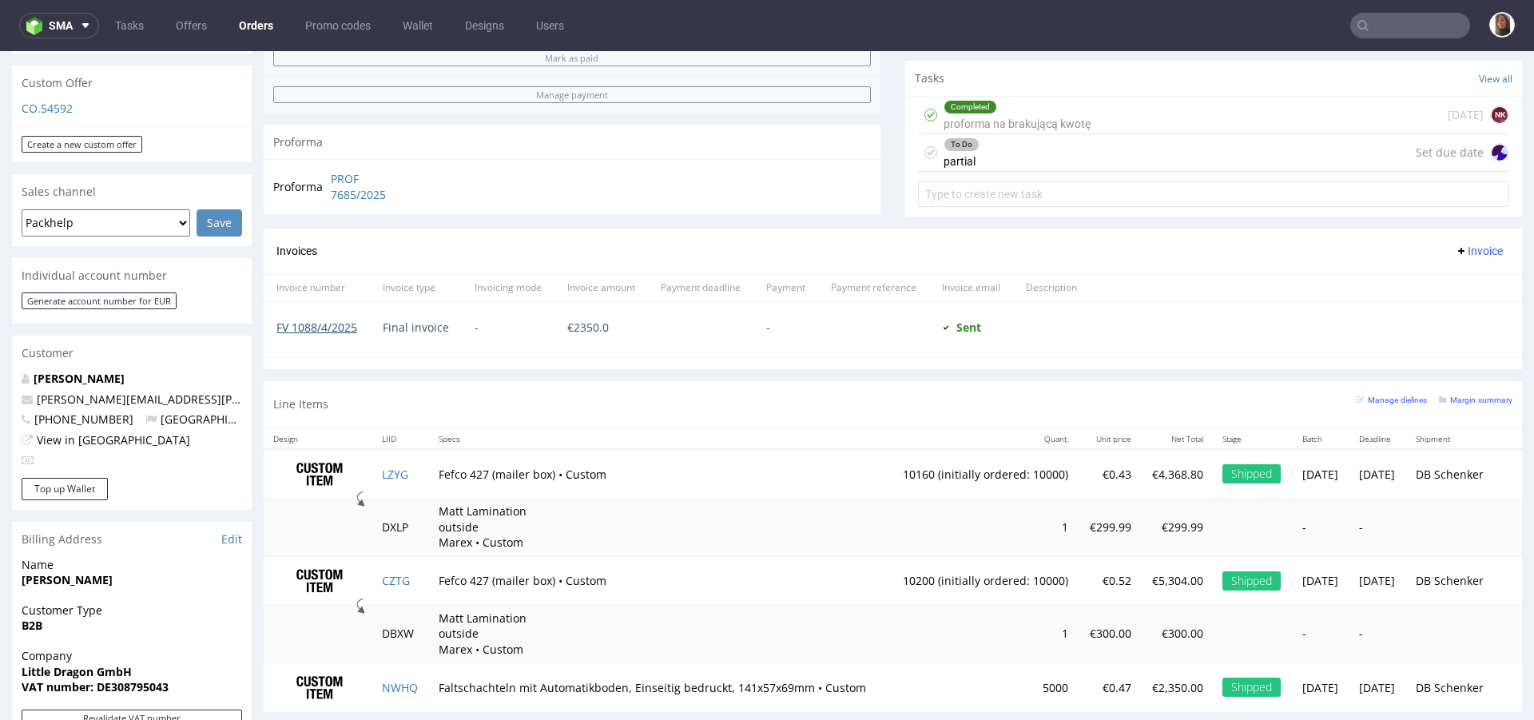
click at [352, 328] on link "FV 1088/4/2025" at bounding box center [317, 327] width 81 height 15
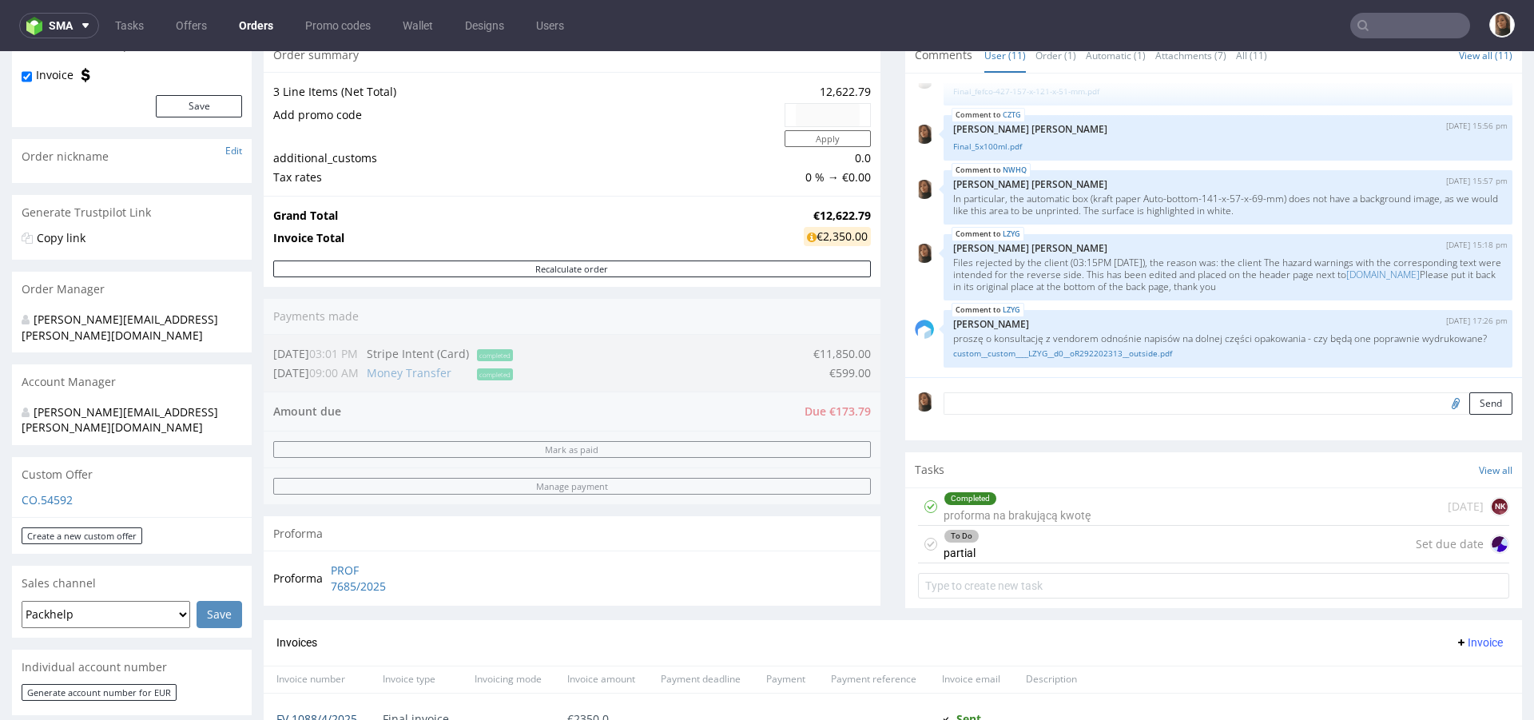
scroll to position [162, 0]
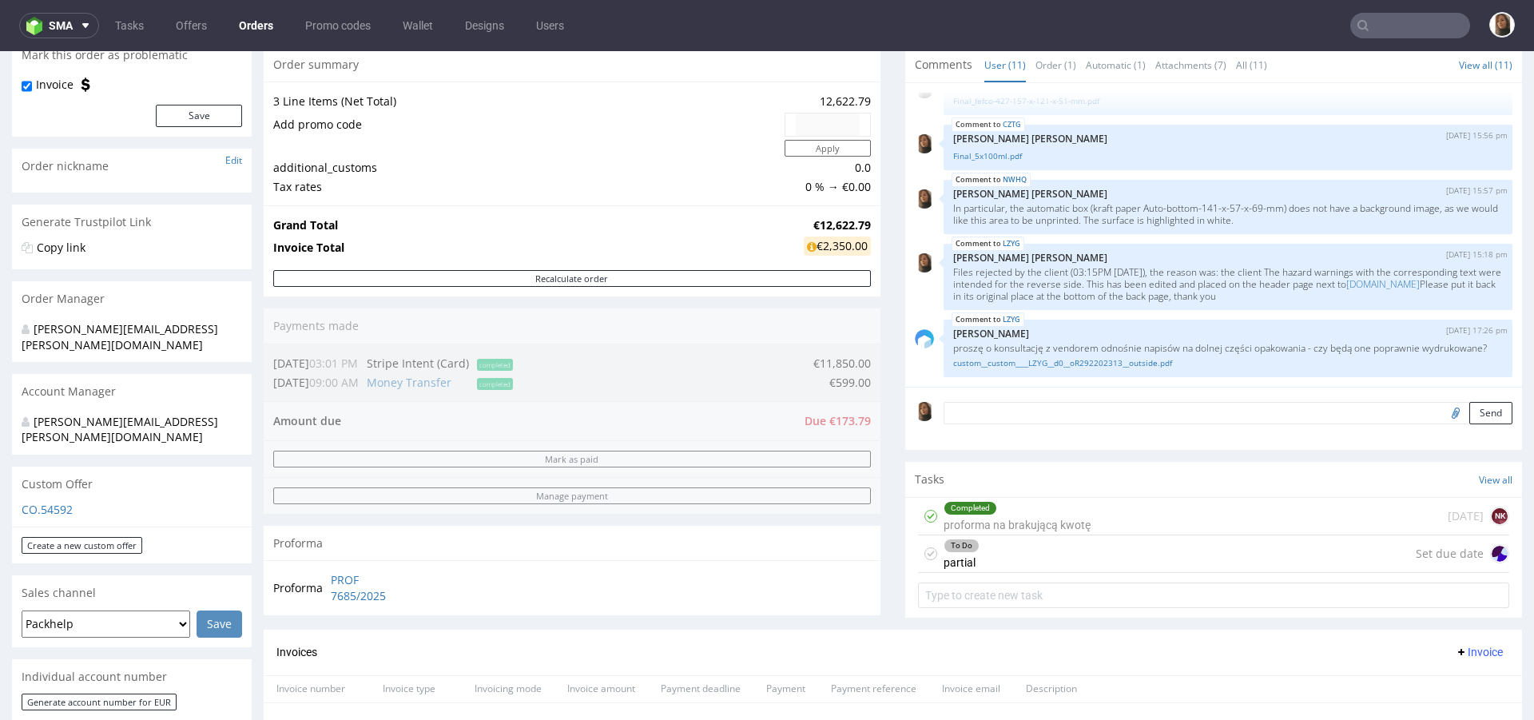
click at [814, 225] on strong "€12,622.79" at bounding box center [843, 224] width 58 height 15
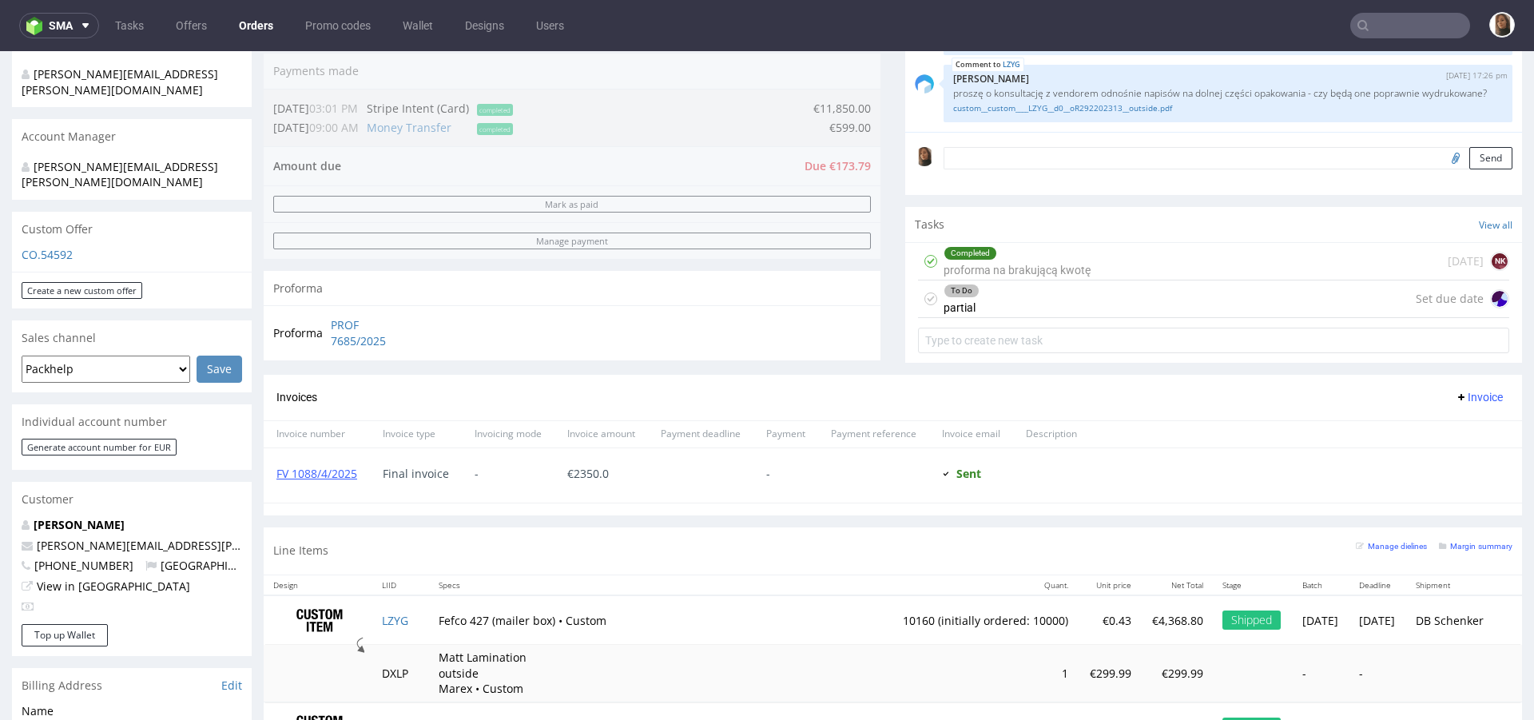
scroll to position [0, 0]
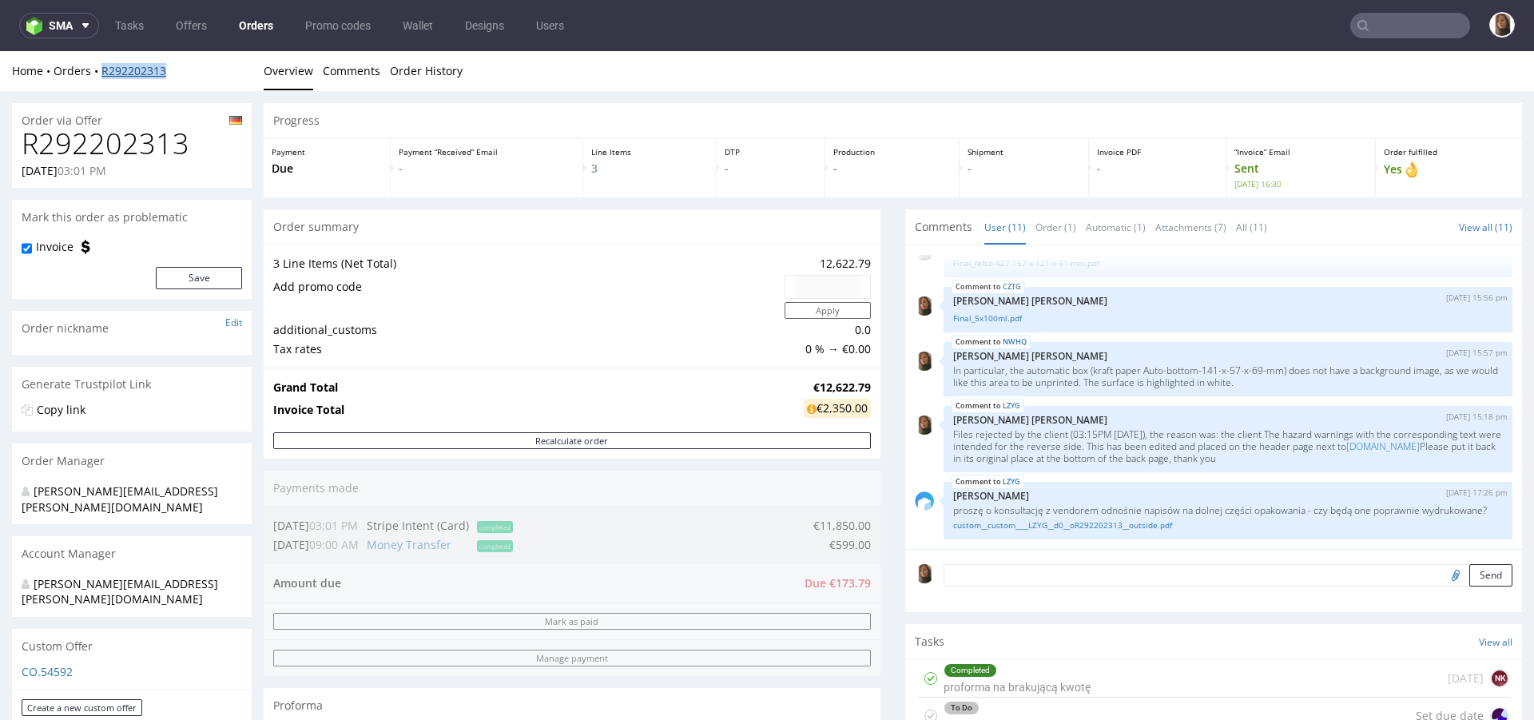
copy link "R292202313"
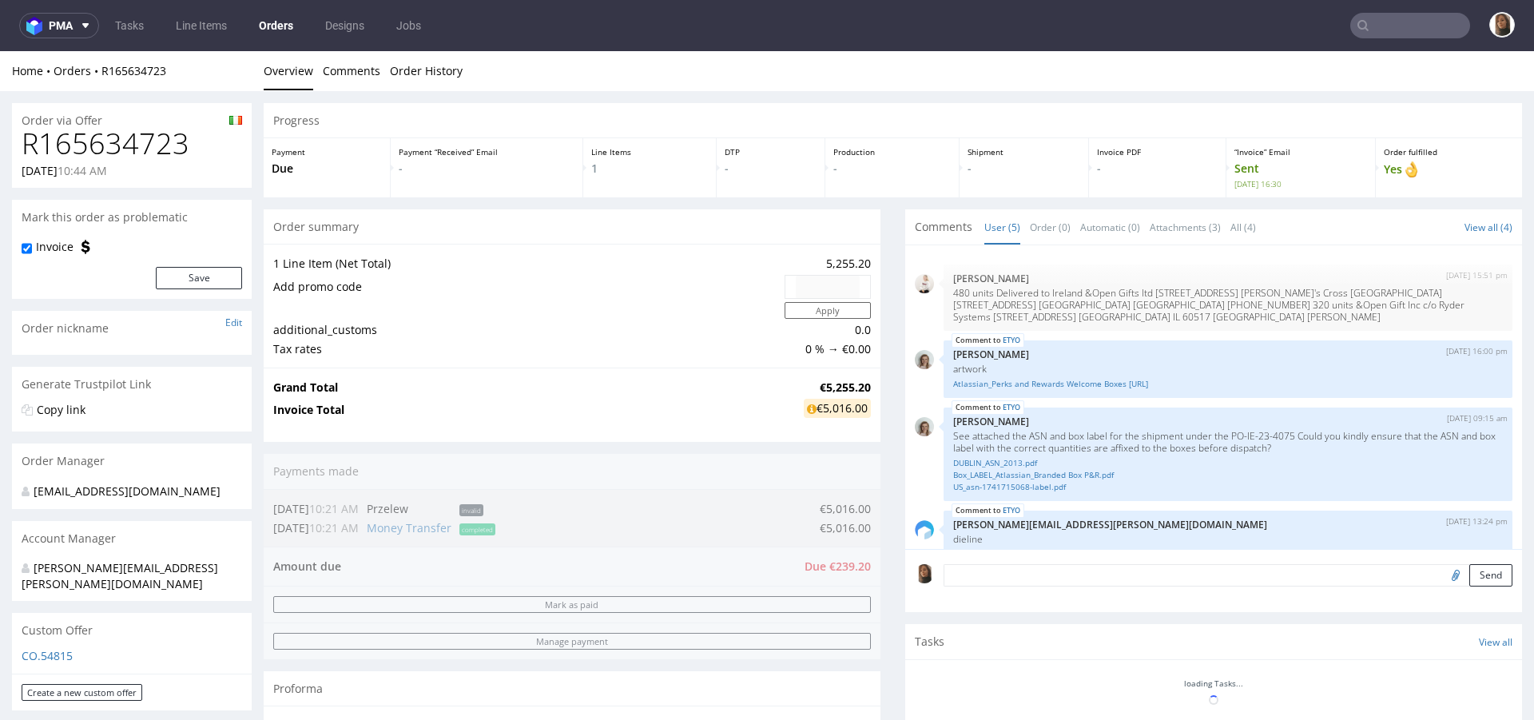
scroll to position [93, 0]
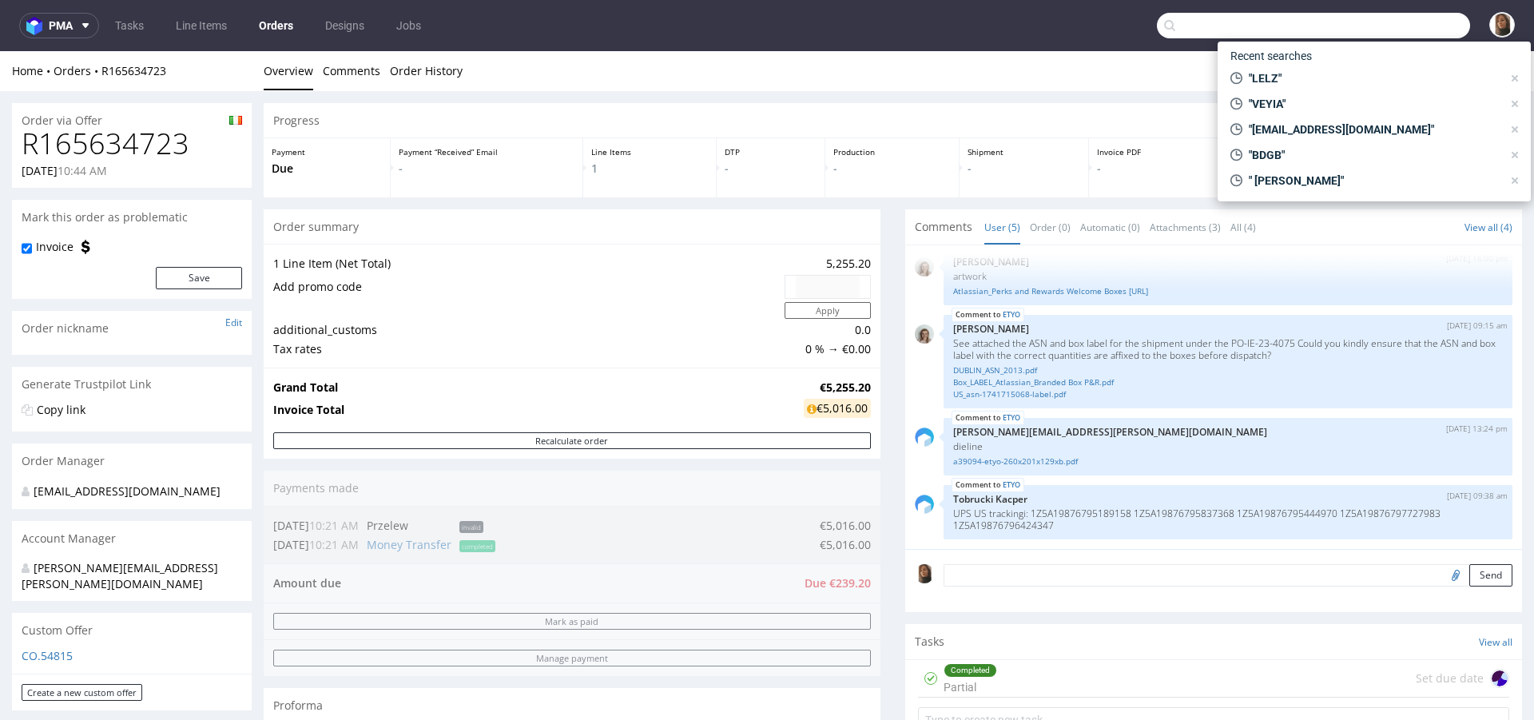
click at [1401, 30] on input "text" at bounding box center [1313, 26] width 313 height 26
paste input "R292202313"
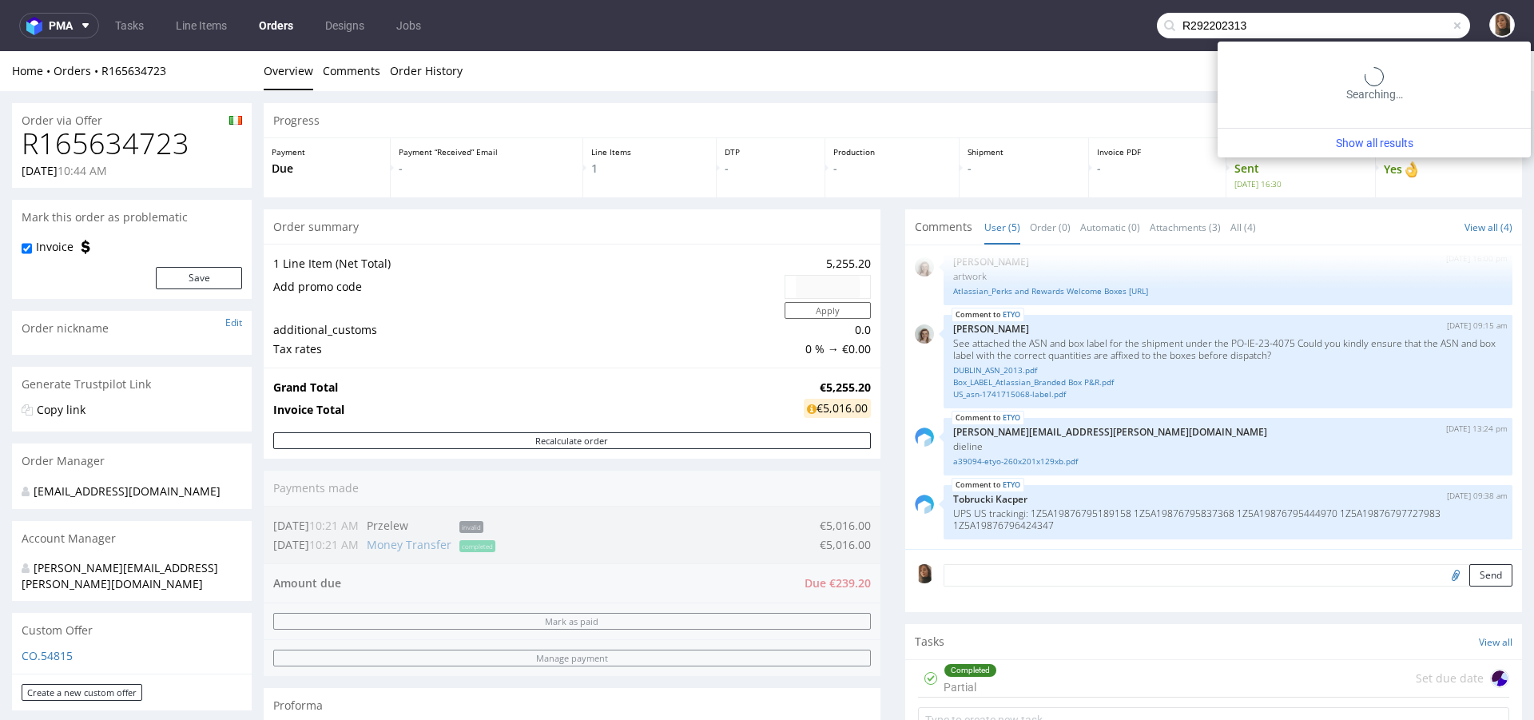
type input "R292202313"
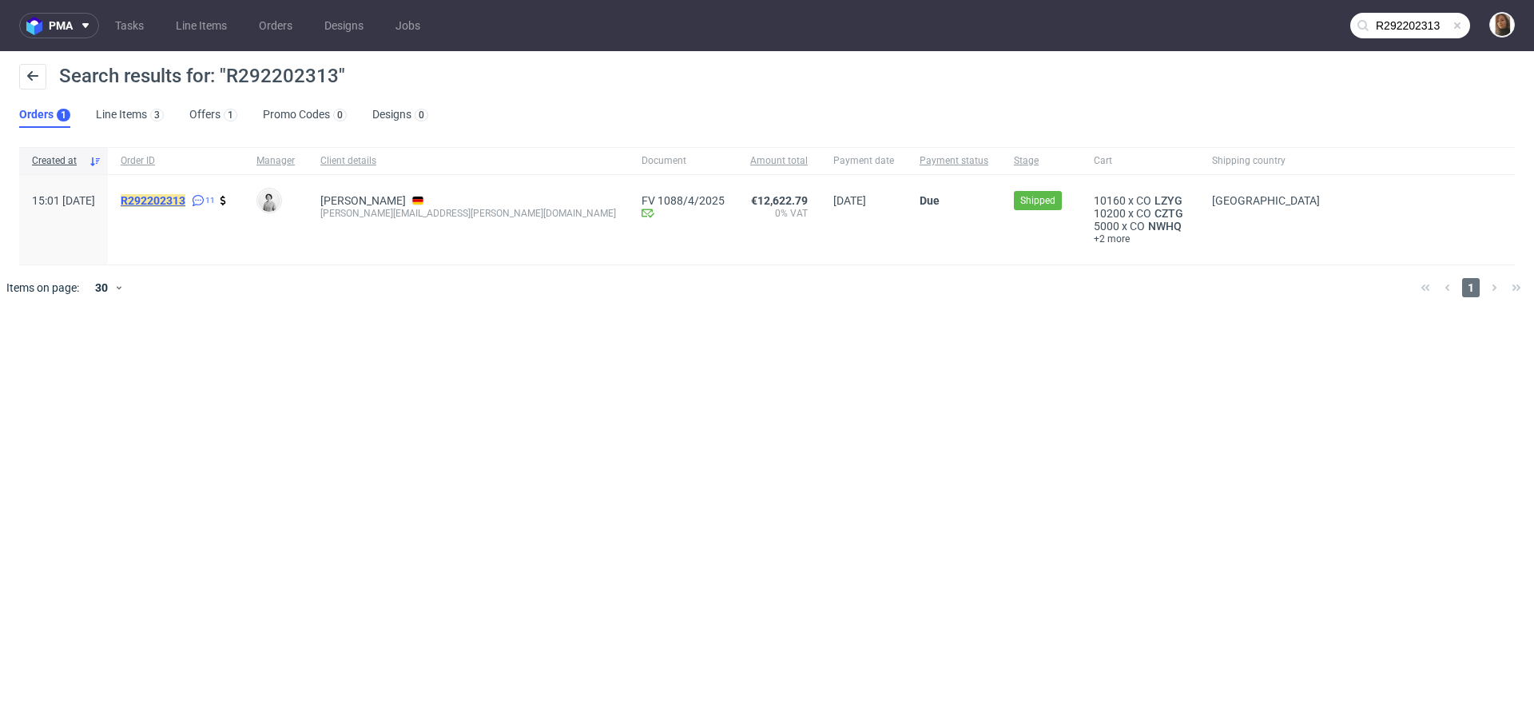
click at [185, 204] on mark "R292202313" at bounding box center [153, 200] width 65 height 13
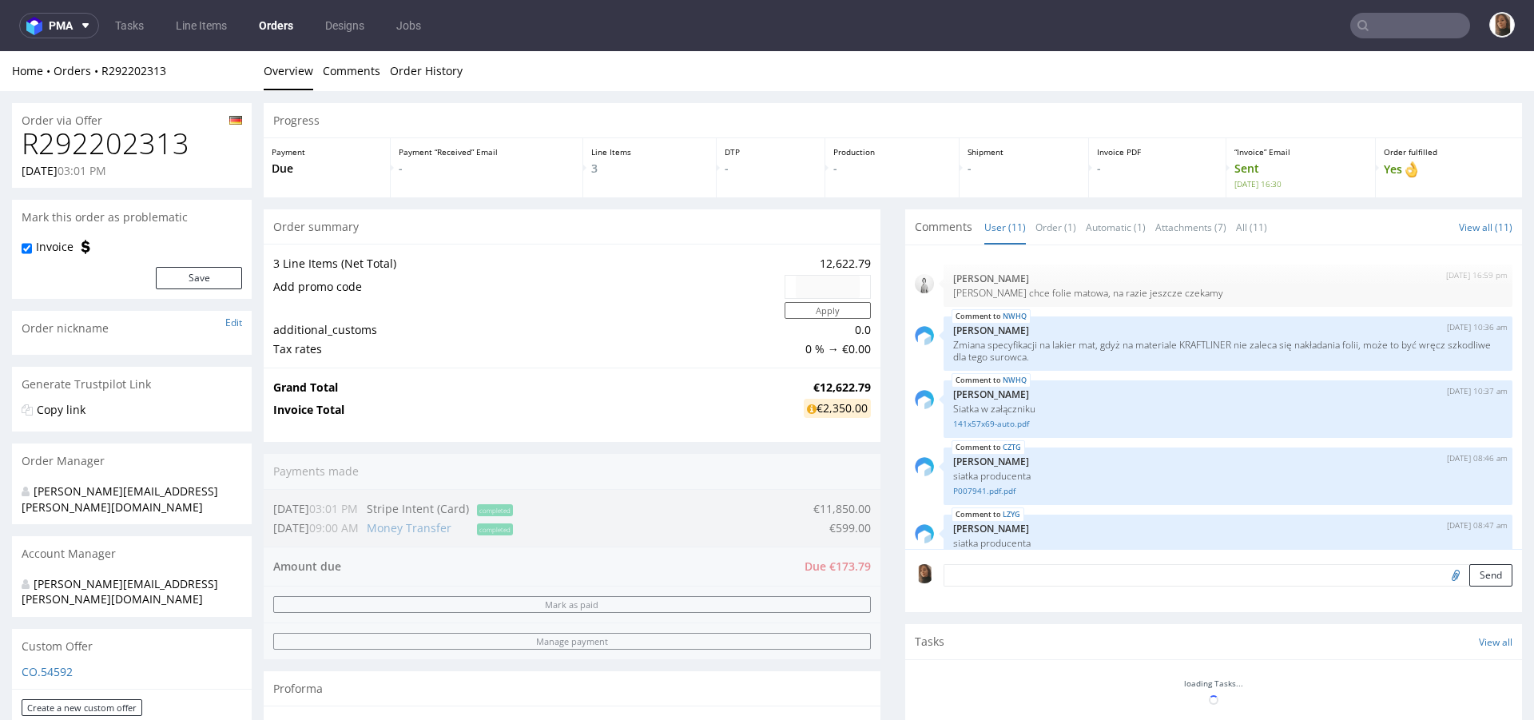
scroll to position [417, 0]
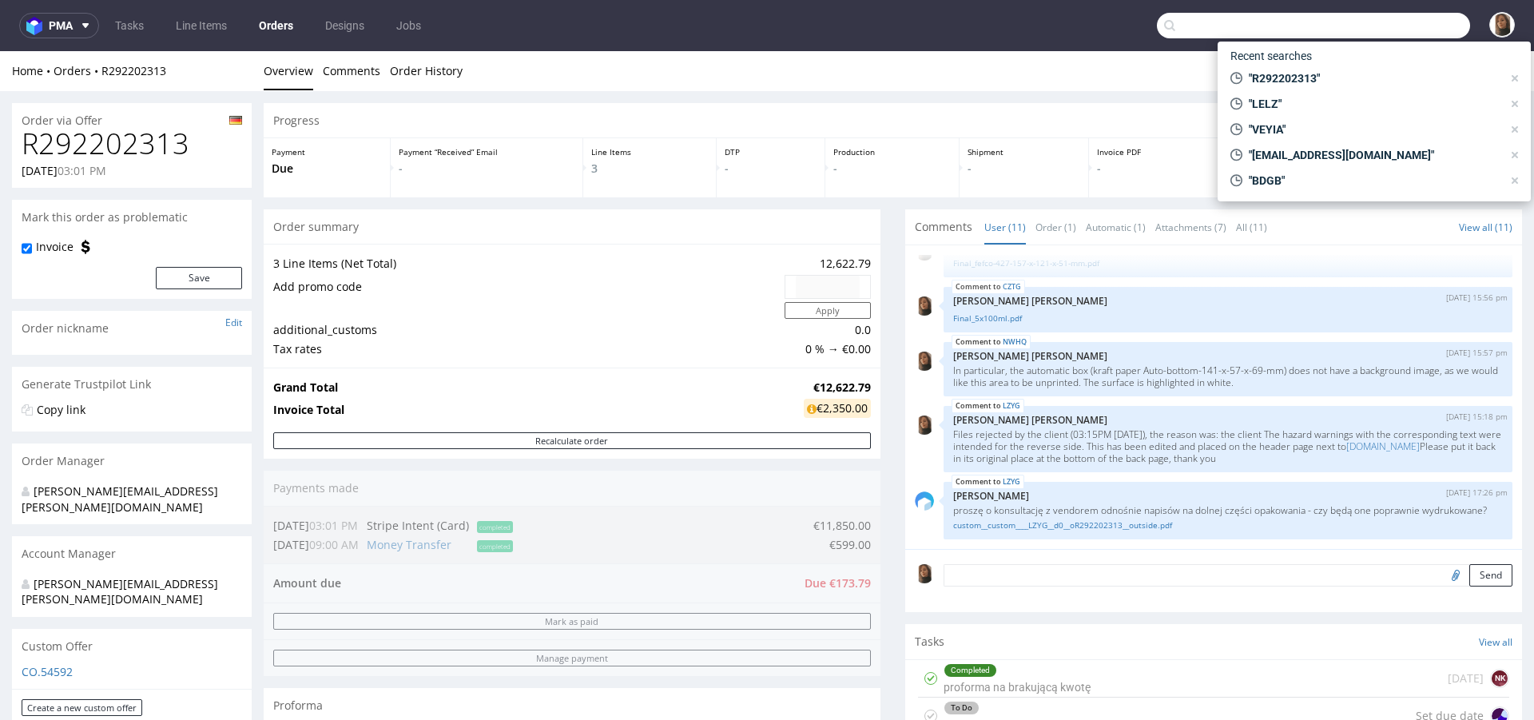
click at [1438, 14] on input "text" at bounding box center [1313, 26] width 313 height 26
paste input "R165634723"
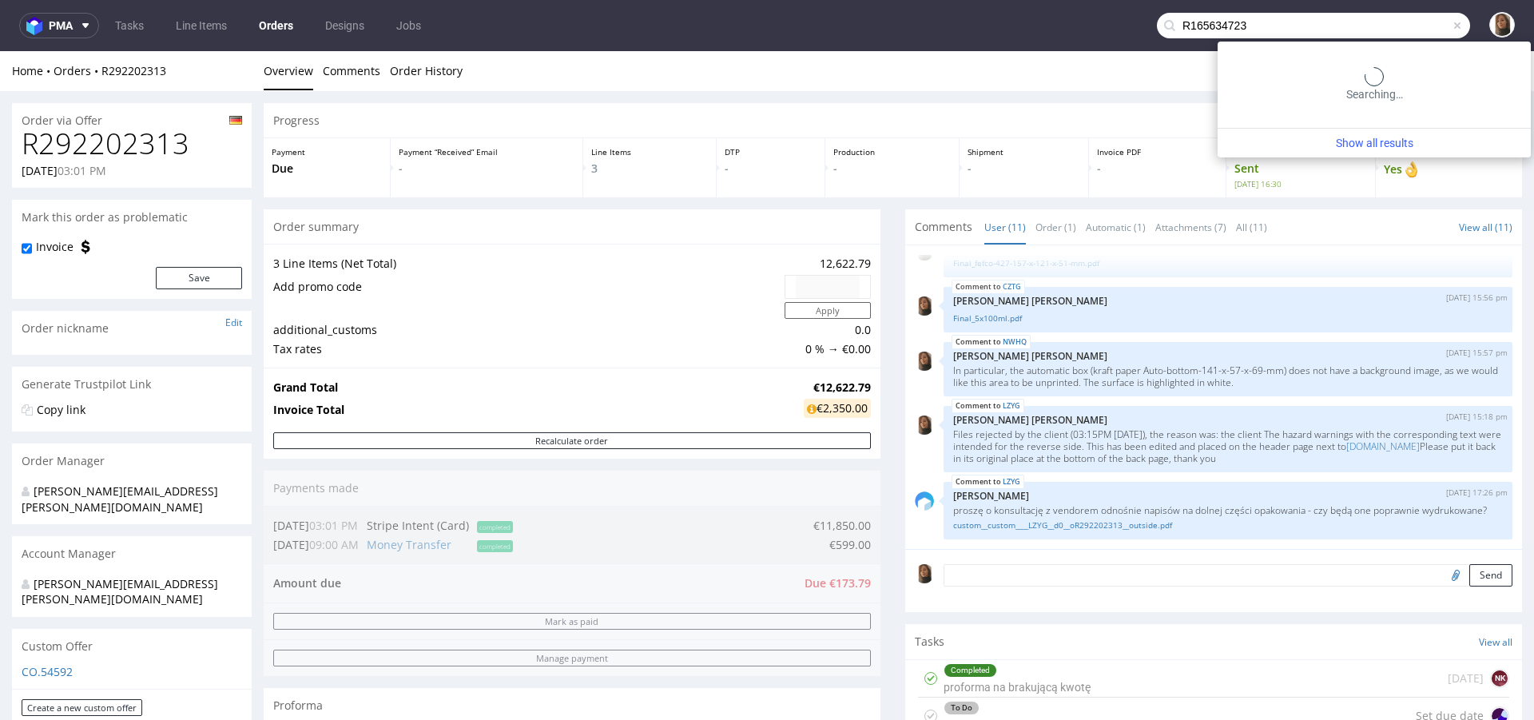
type input "R165634723"
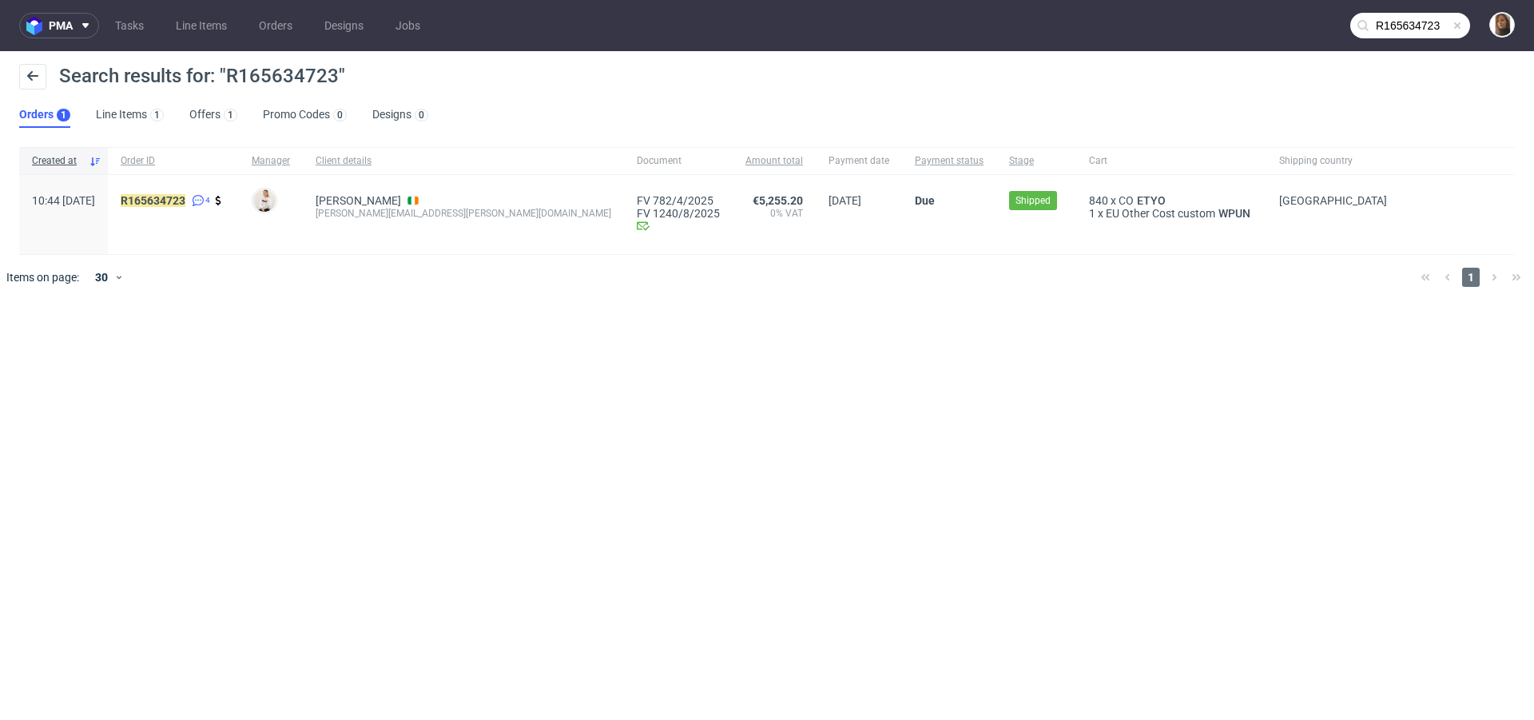
click at [205, 192] on div "R165634723 4" at bounding box center [173, 214] width 131 height 79
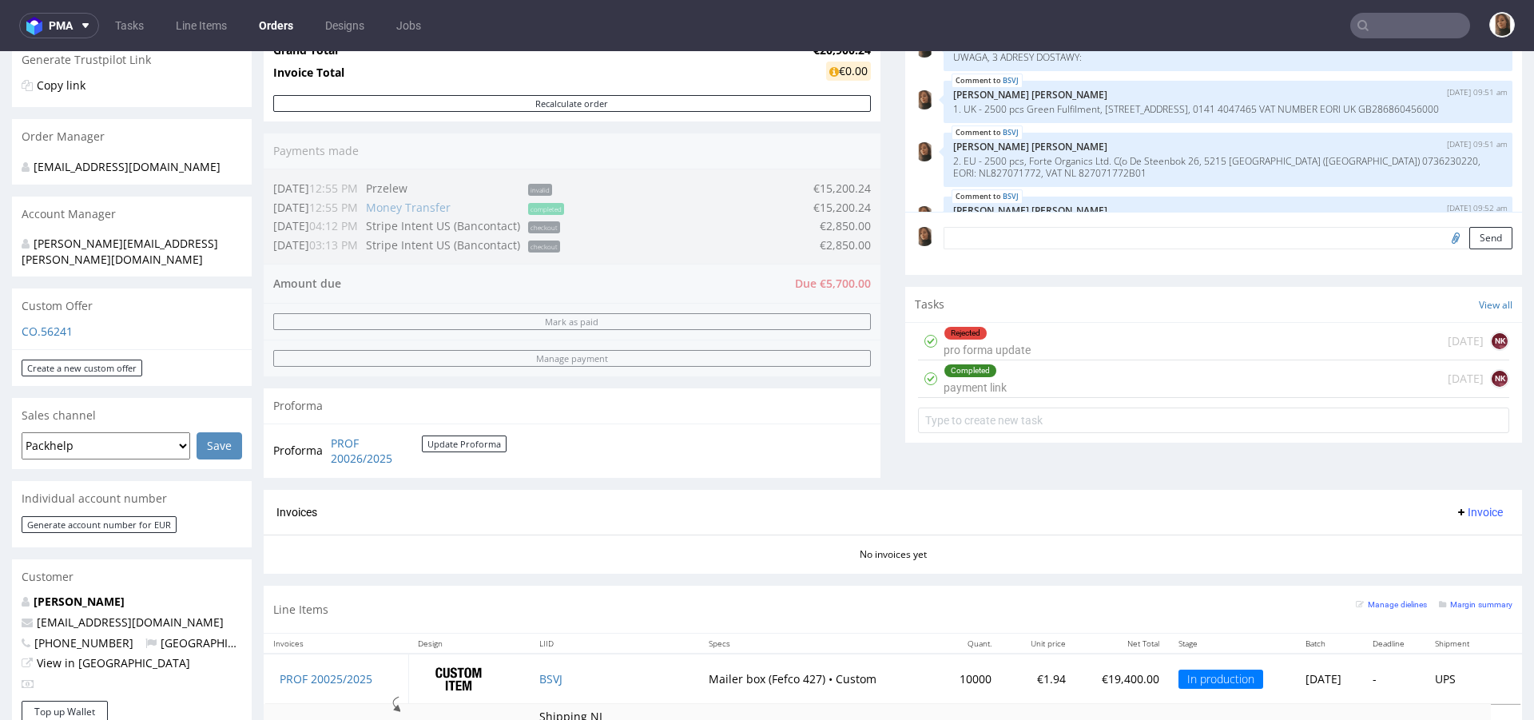
scroll to position [698, 0]
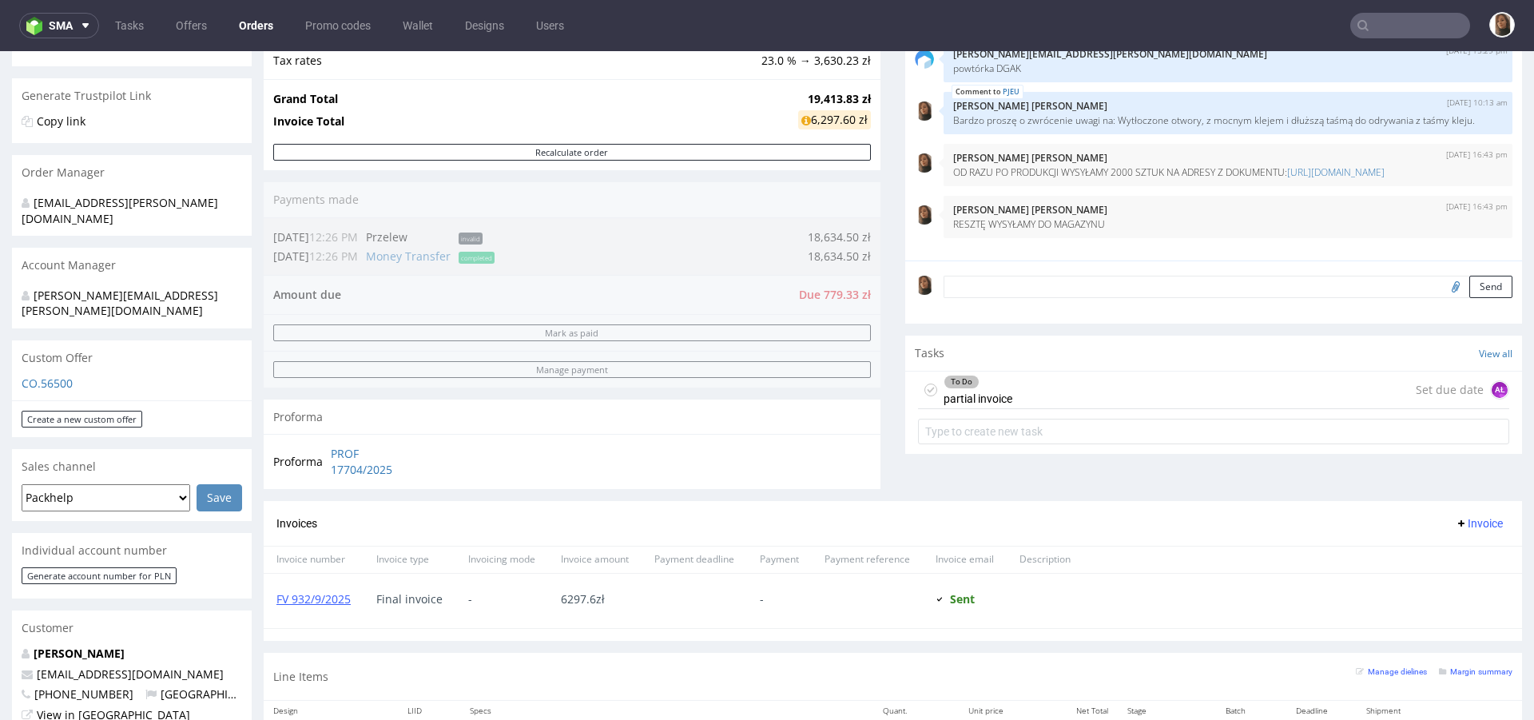
scroll to position [329, 0]
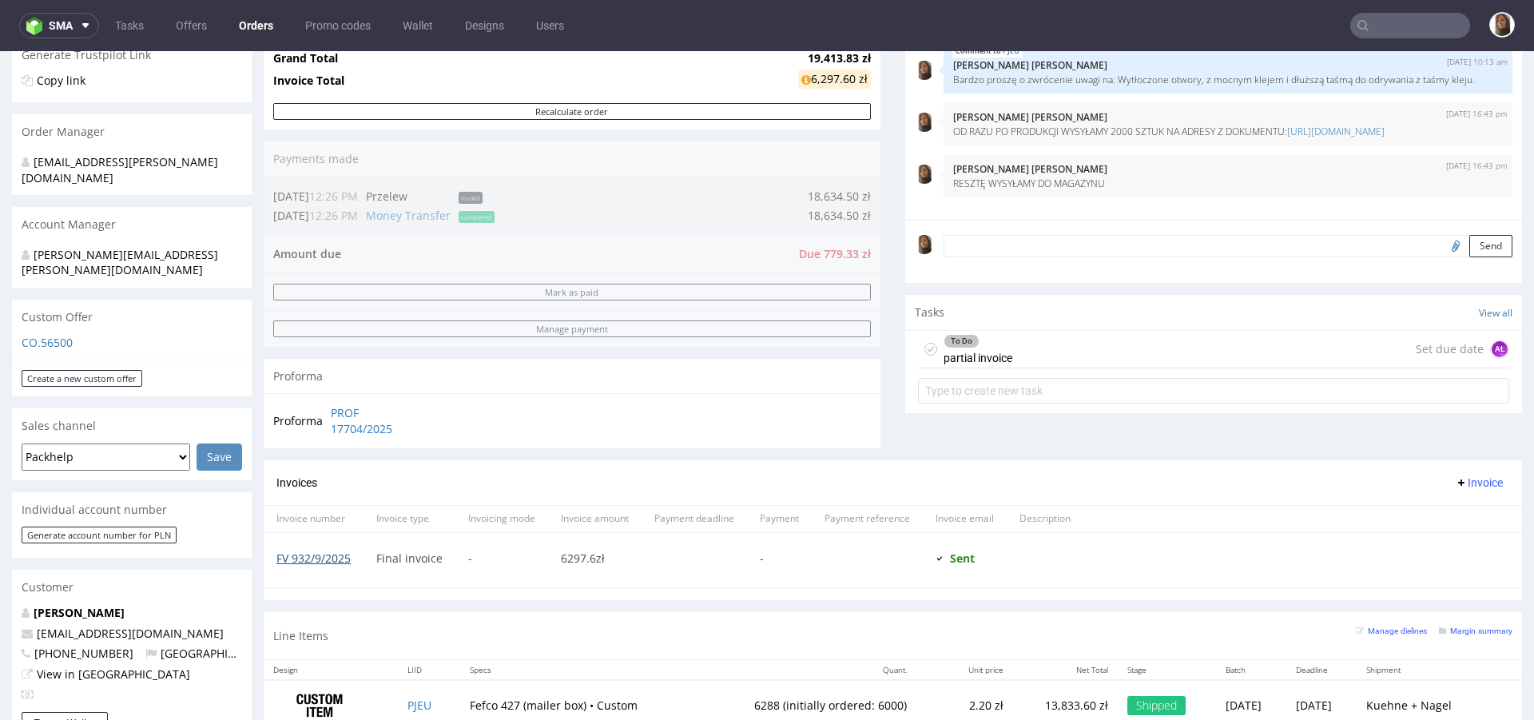
click at [329, 561] on link "FV 932/9/2025" at bounding box center [314, 558] width 74 height 15
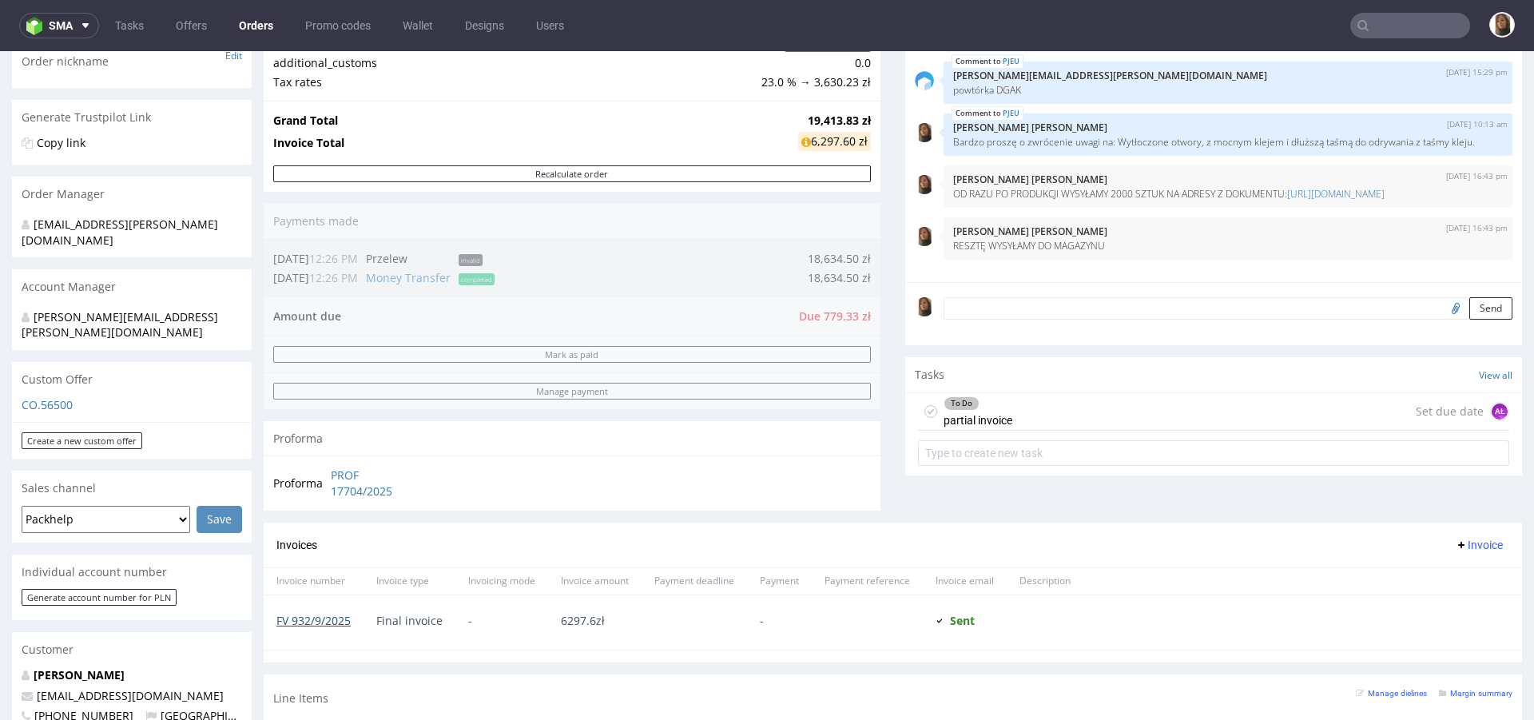
scroll to position [723, 0]
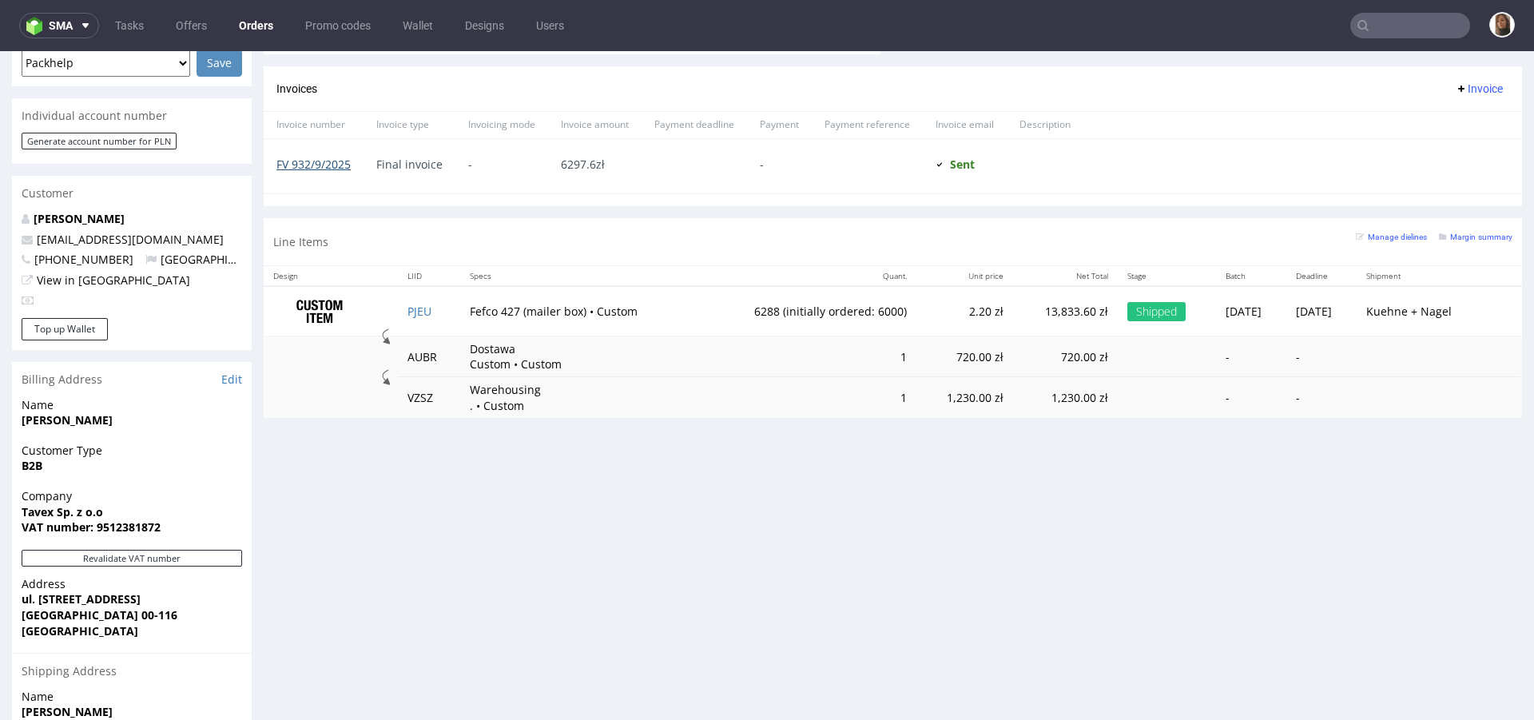
click at [328, 163] on link "FV 932/9/2025" at bounding box center [314, 164] width 74 height 15
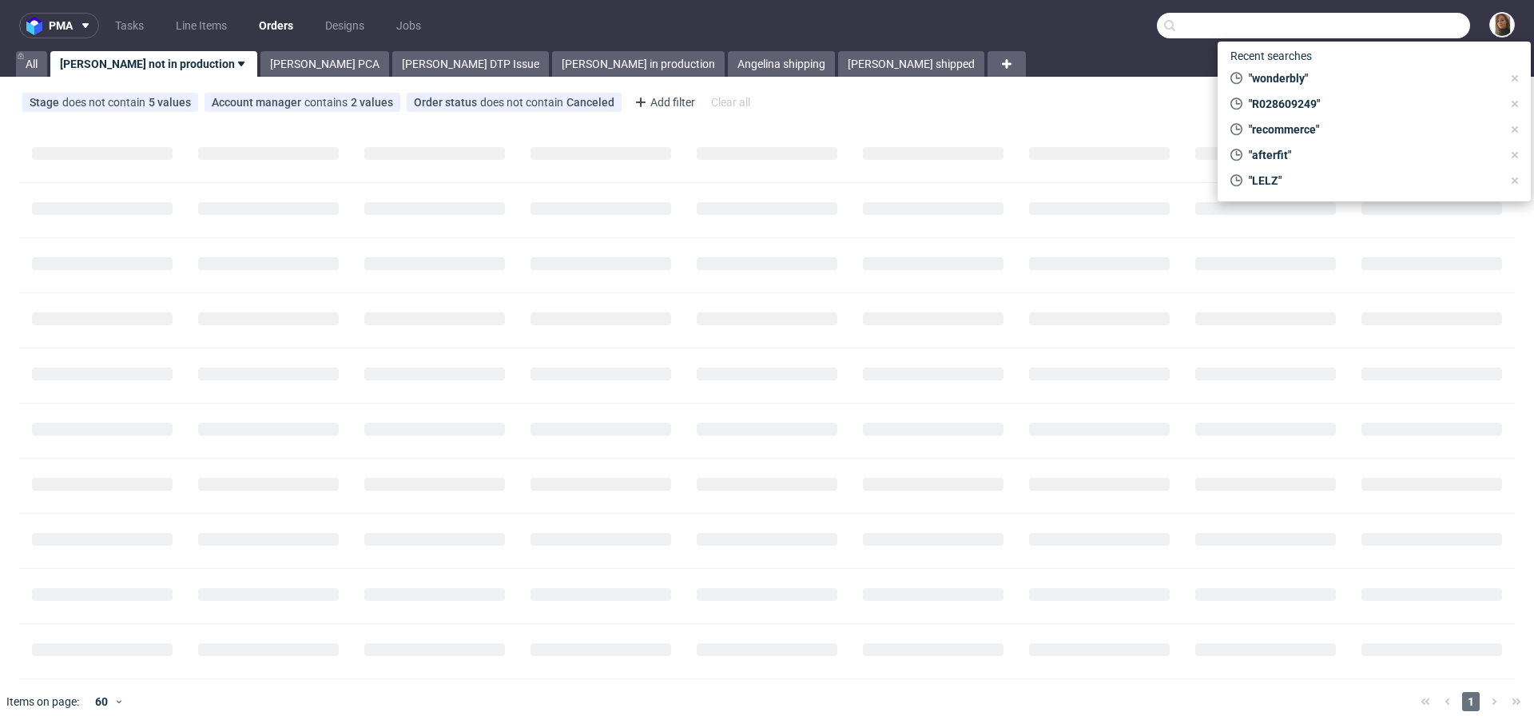
click at [1405, 18] on input "text" at bounding box center [1313, 26] width 313 height 26
paste input "R028609249"
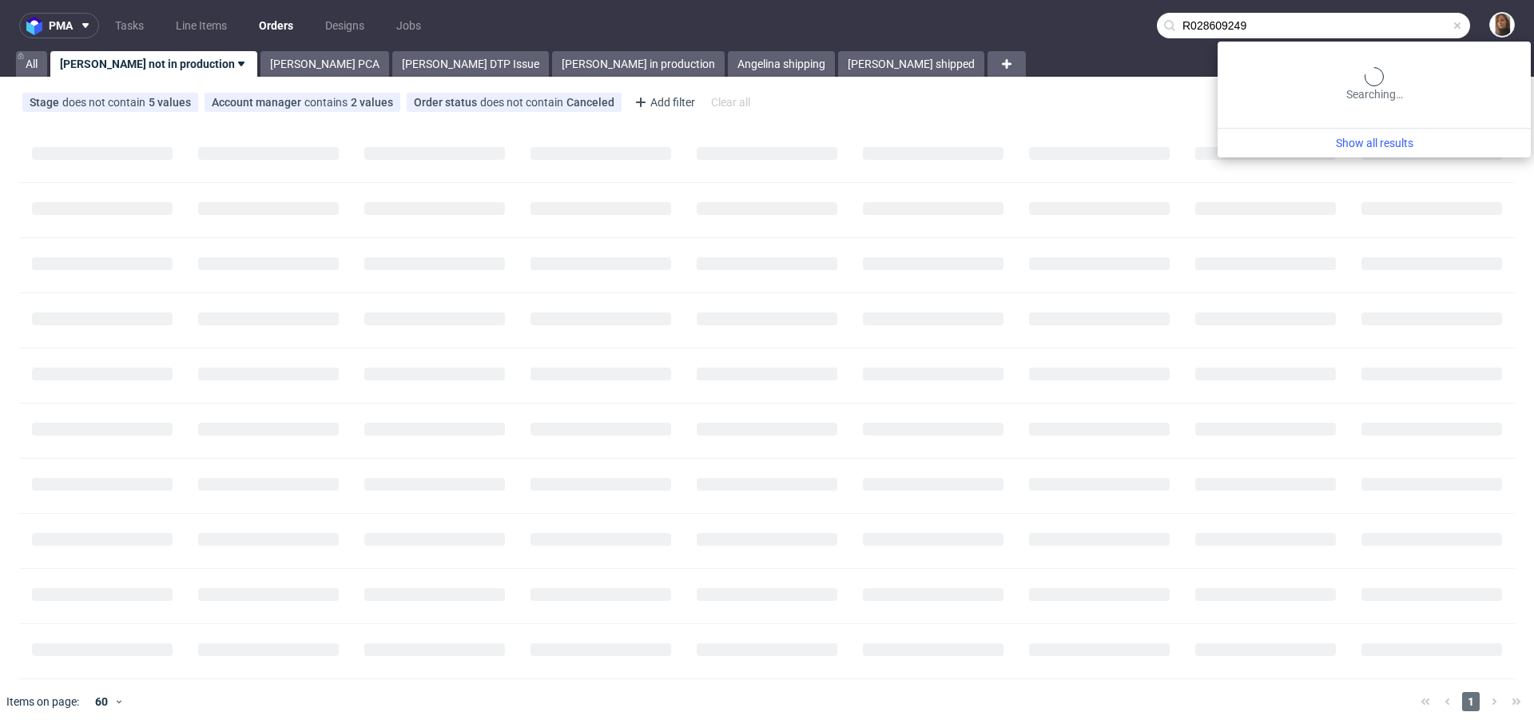
type input "R028609249"
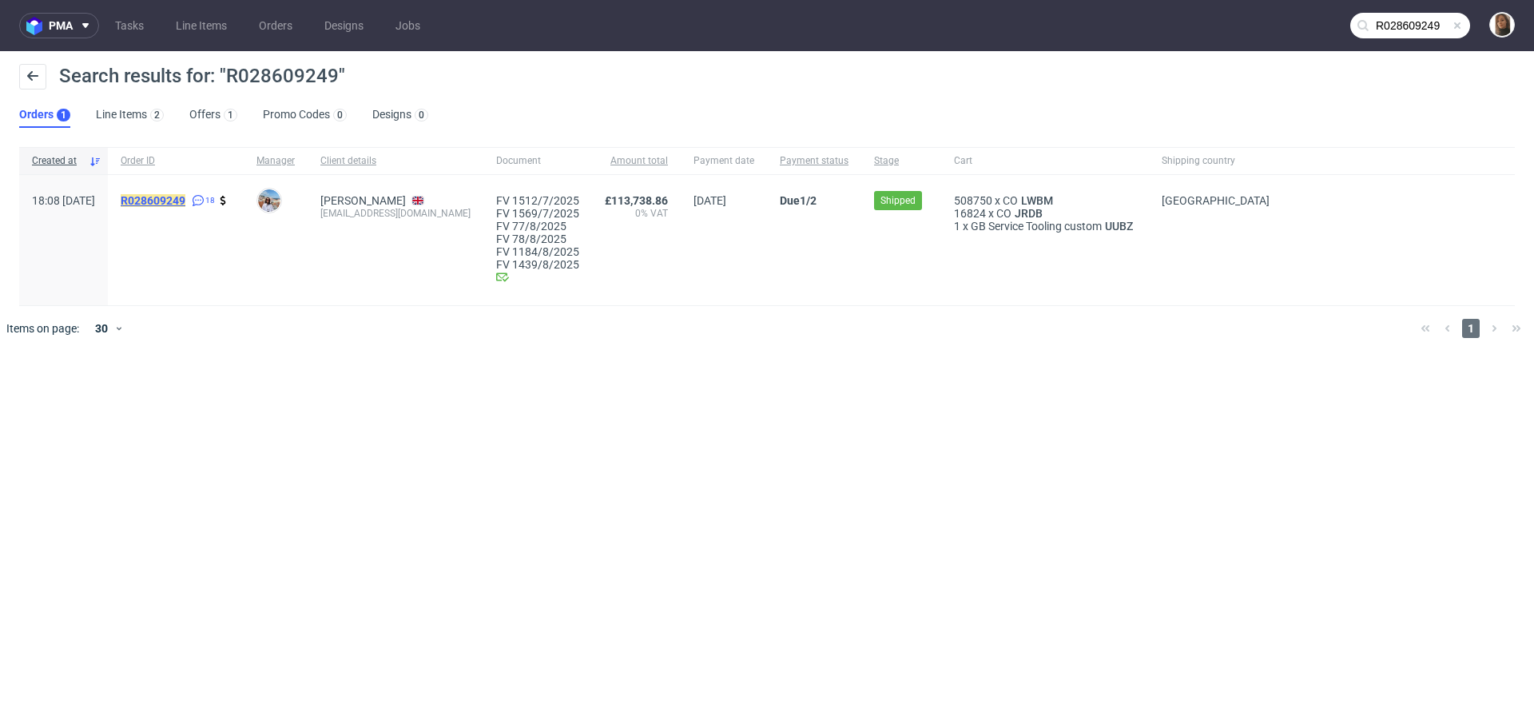
click at [185, 201] on mark "R028609249" at bounding box center [153, 200] width 65 height 13
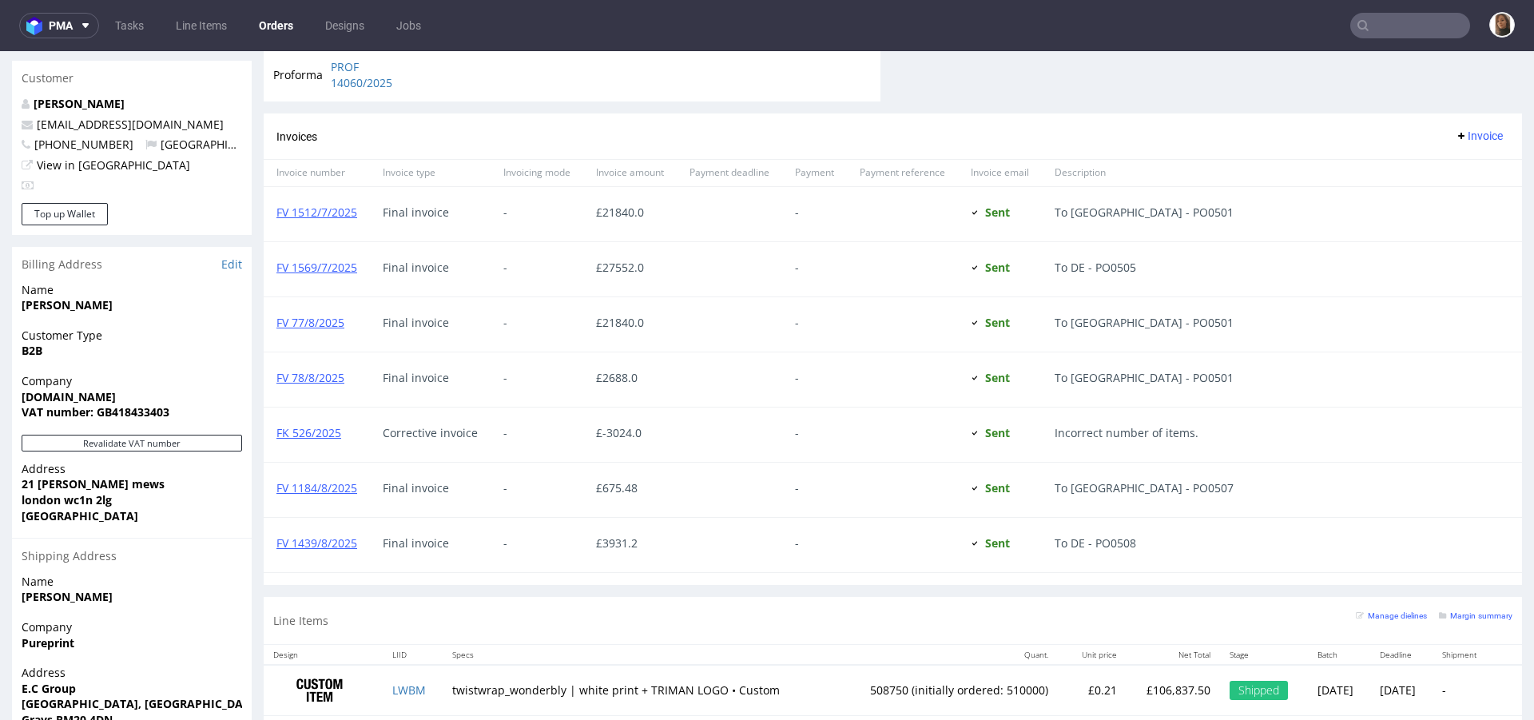
scroll to position [381, 0]
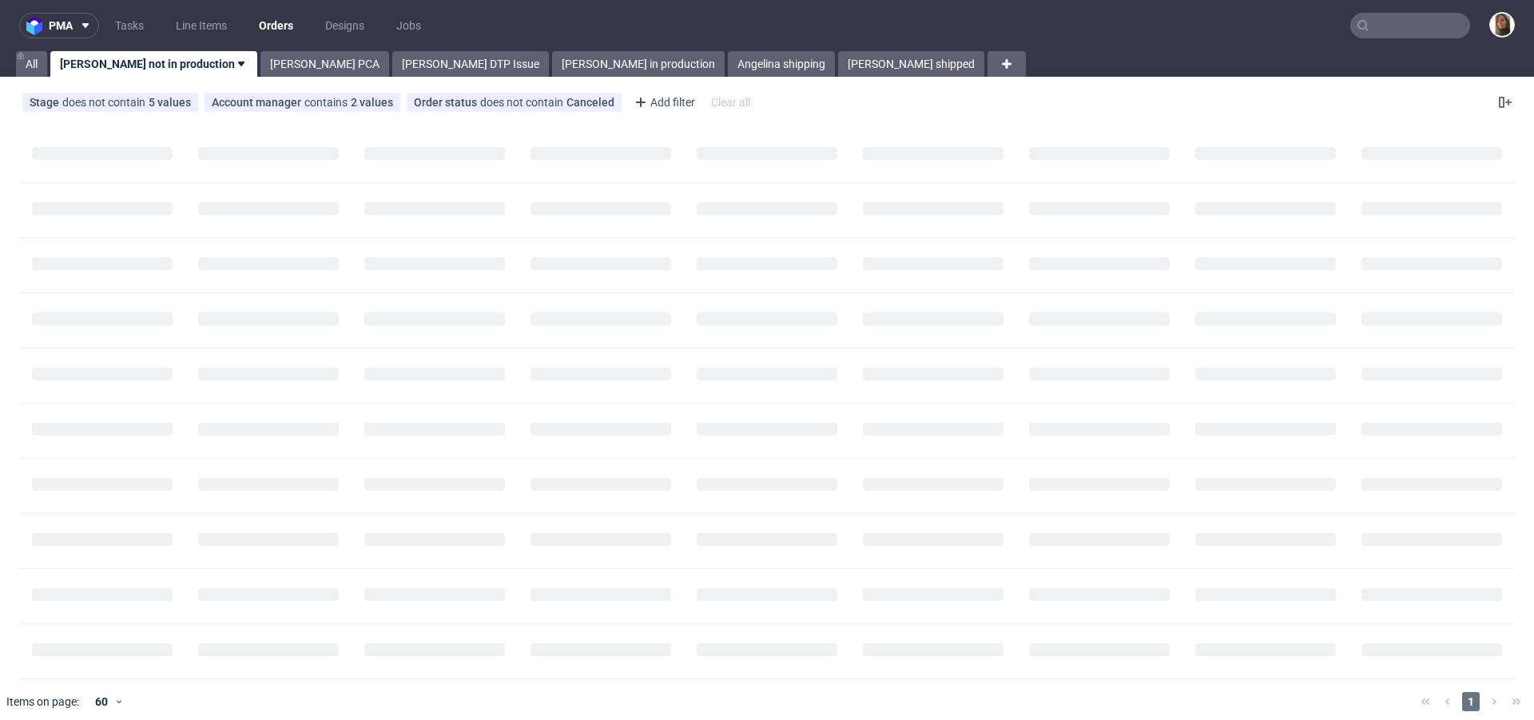
click at [1410, 24] on input "text" at bounding box center [1411, 26] width 120 height 26
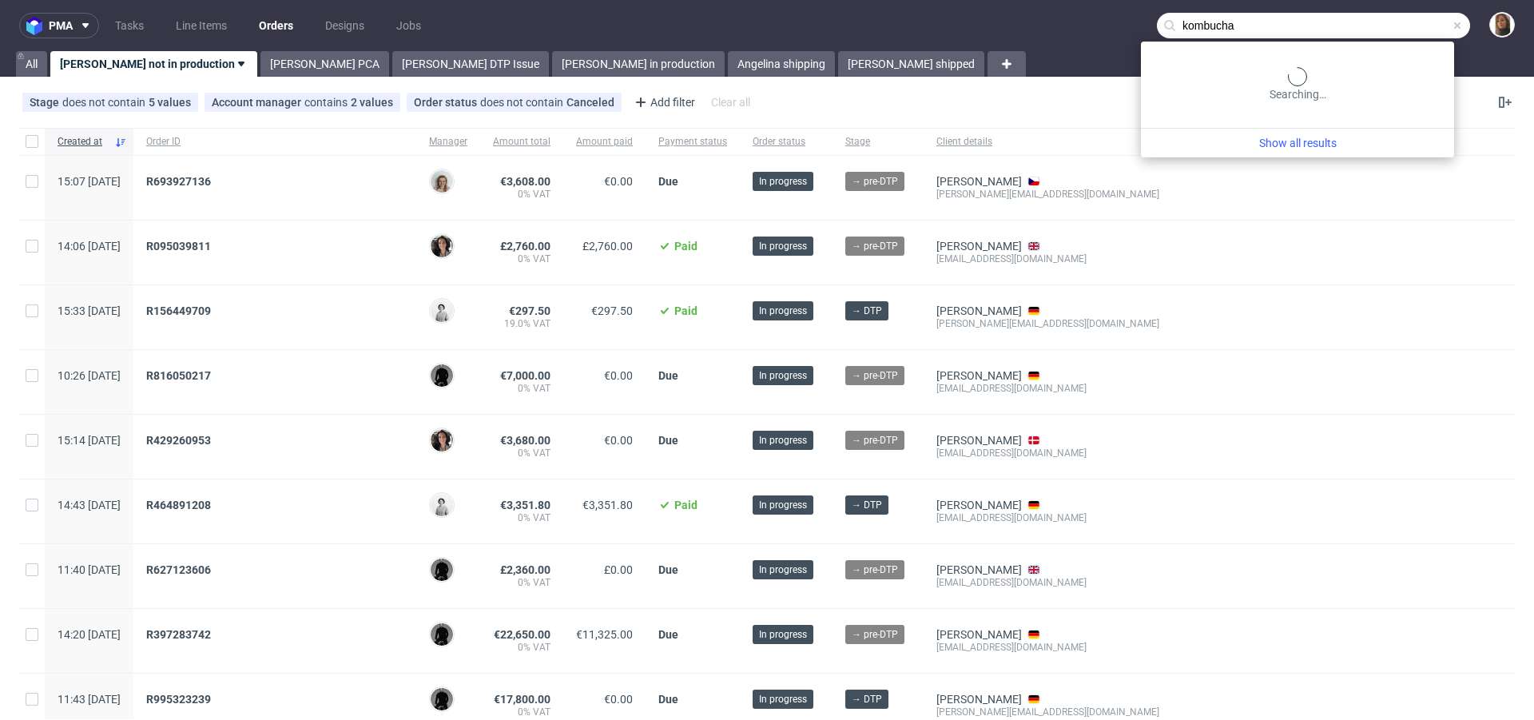
type input "kombucha"
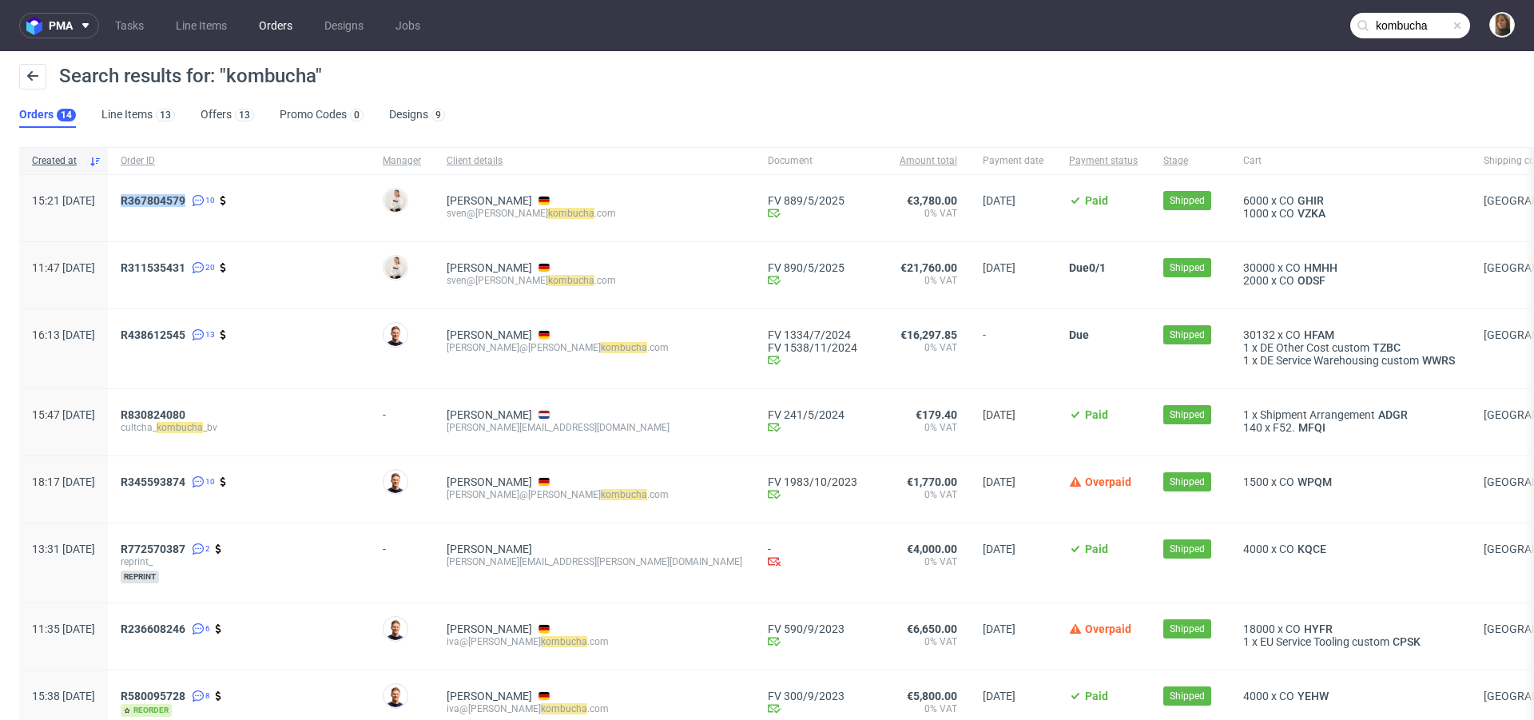
click at [277, 27] on link "Orders" at bounding box center [275, 26] width 53 height 26
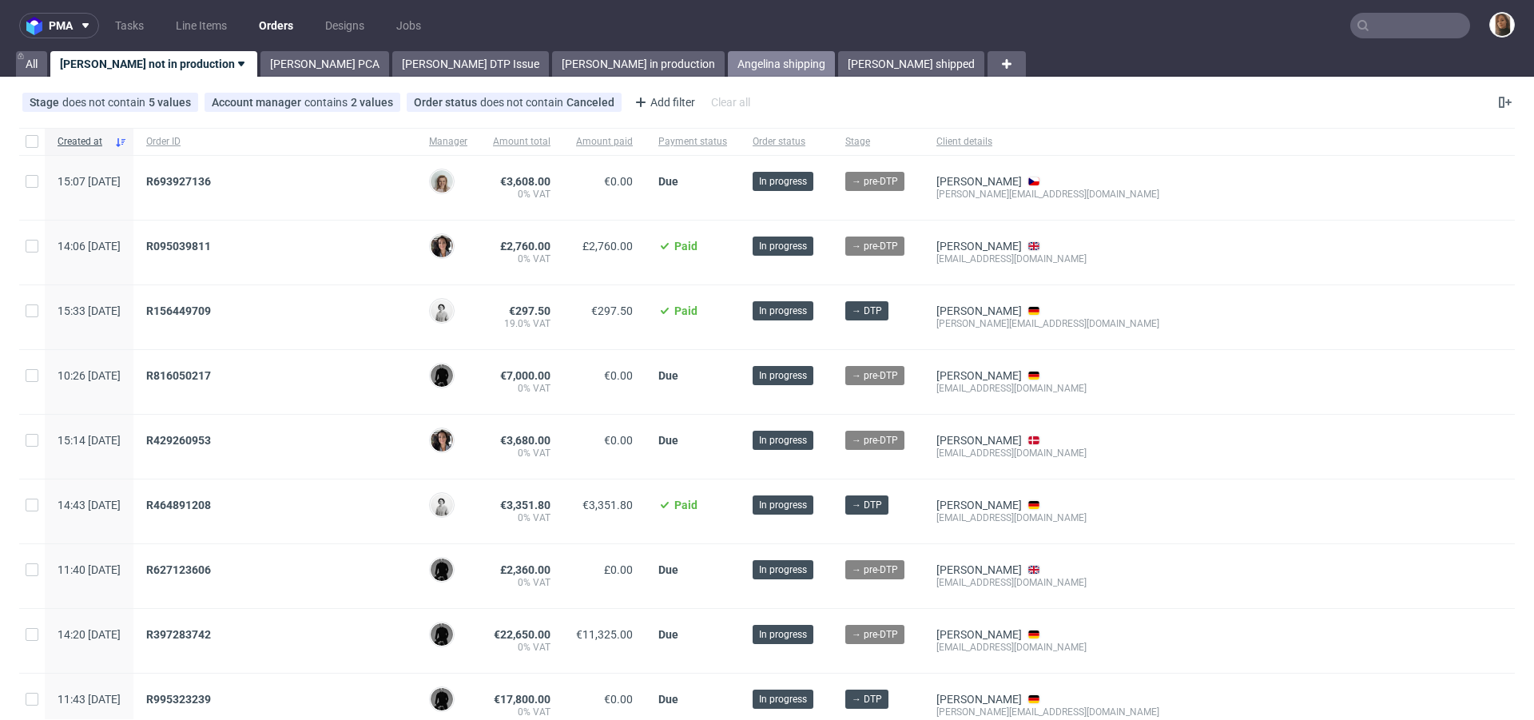
click at [728, 68] on link "Angelina shipping" at bounding box center [781, 64] width 107 height 26
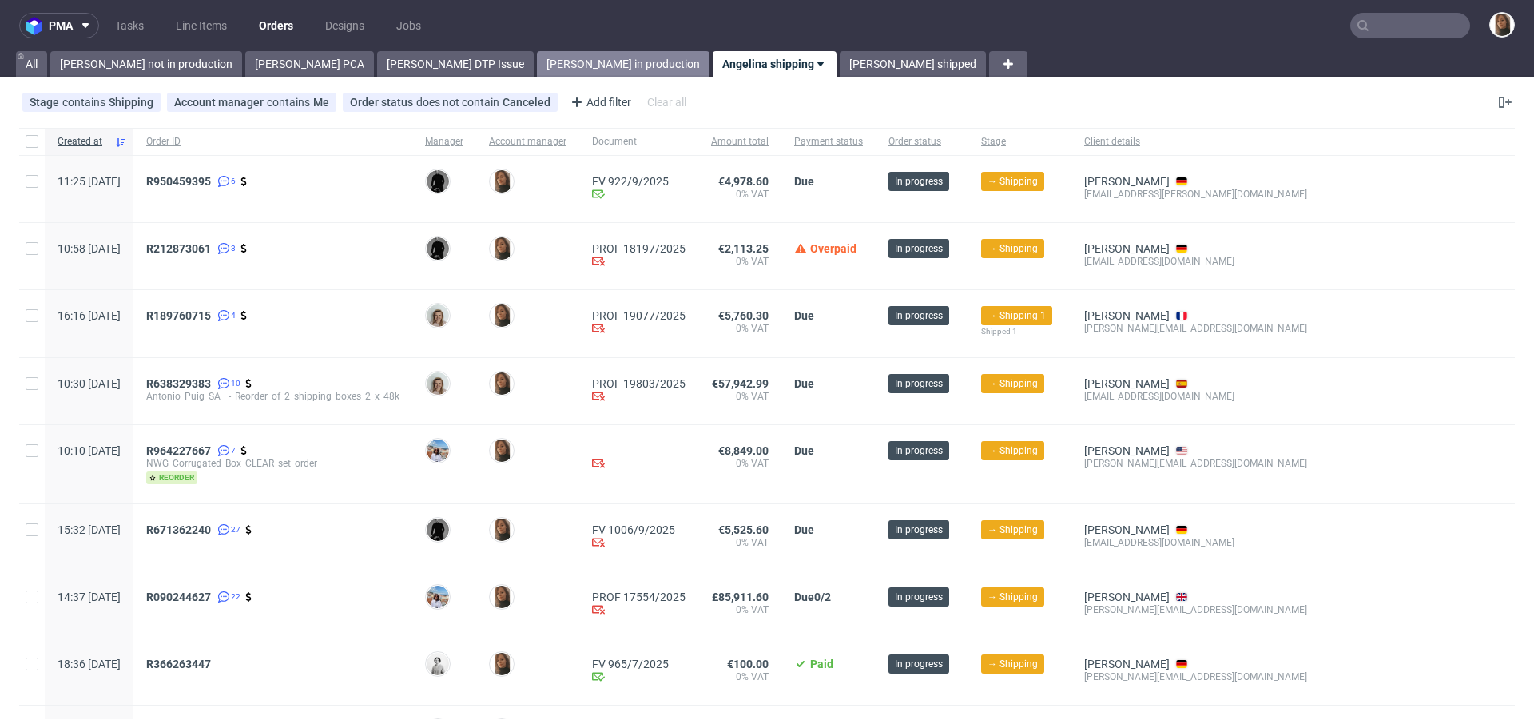
click at [537, 66] on link "[PERSON_NAME] in production" at bounding box center [623, 64] width 173 height 26
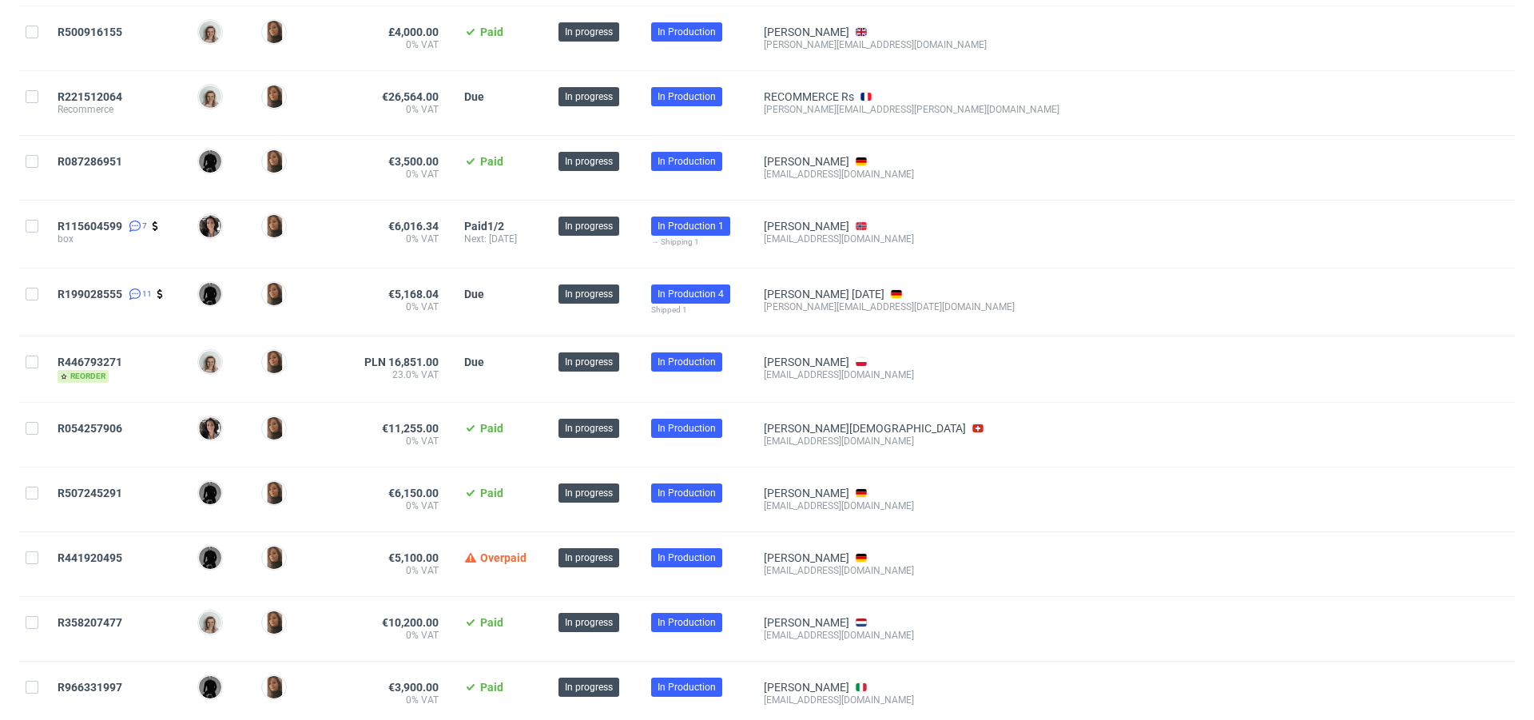
scroll to position [1306, 0]
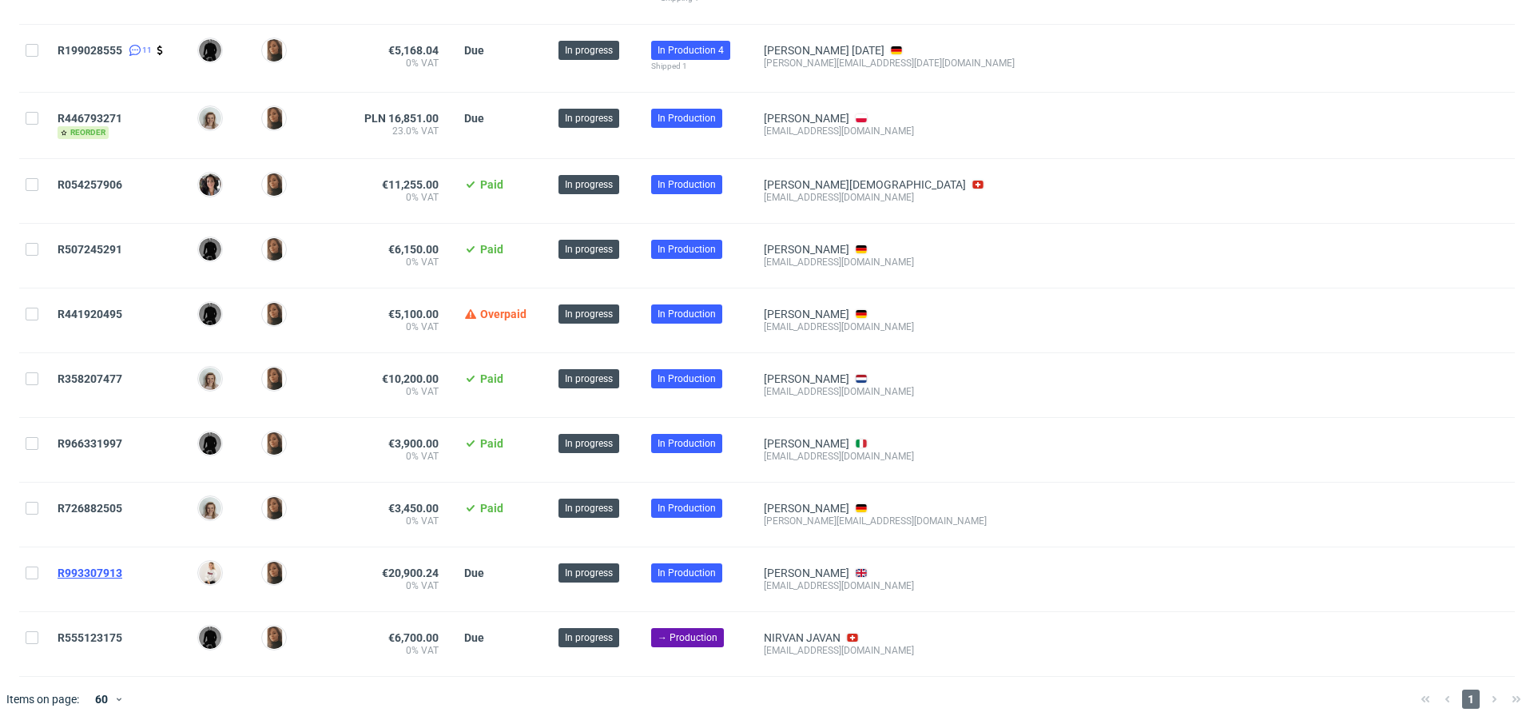
click at [117, 567] on span "R993307913" at bounding box center [90, 573] width 65 height 13
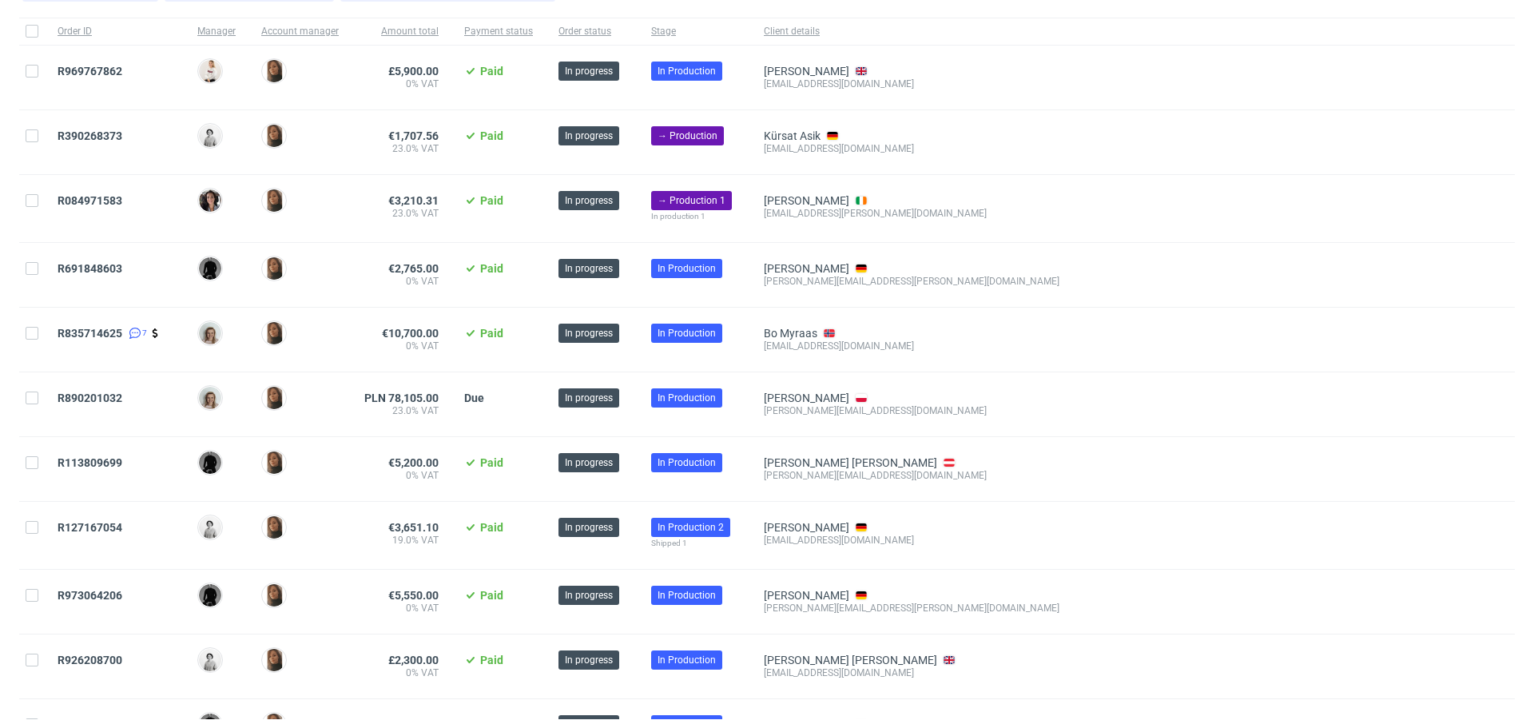
scroll to position [109, 0]
click at [108, 330] on span "R835714625" at bounding box center [90, 334] width 65 height 13
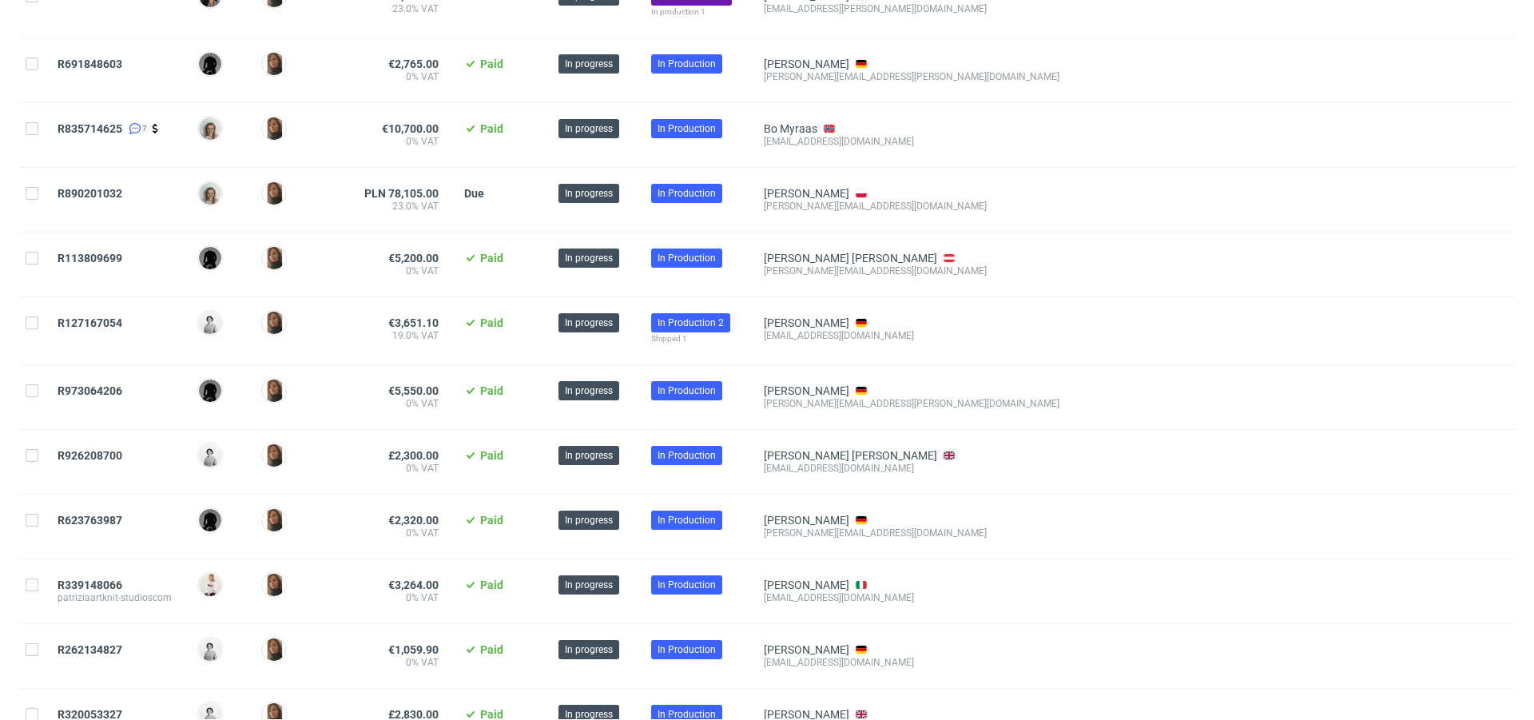
scroll to position [314, 0]
click at [115, 190] on span "R890201032" at bounding box center [90, 194] width 65 height 13
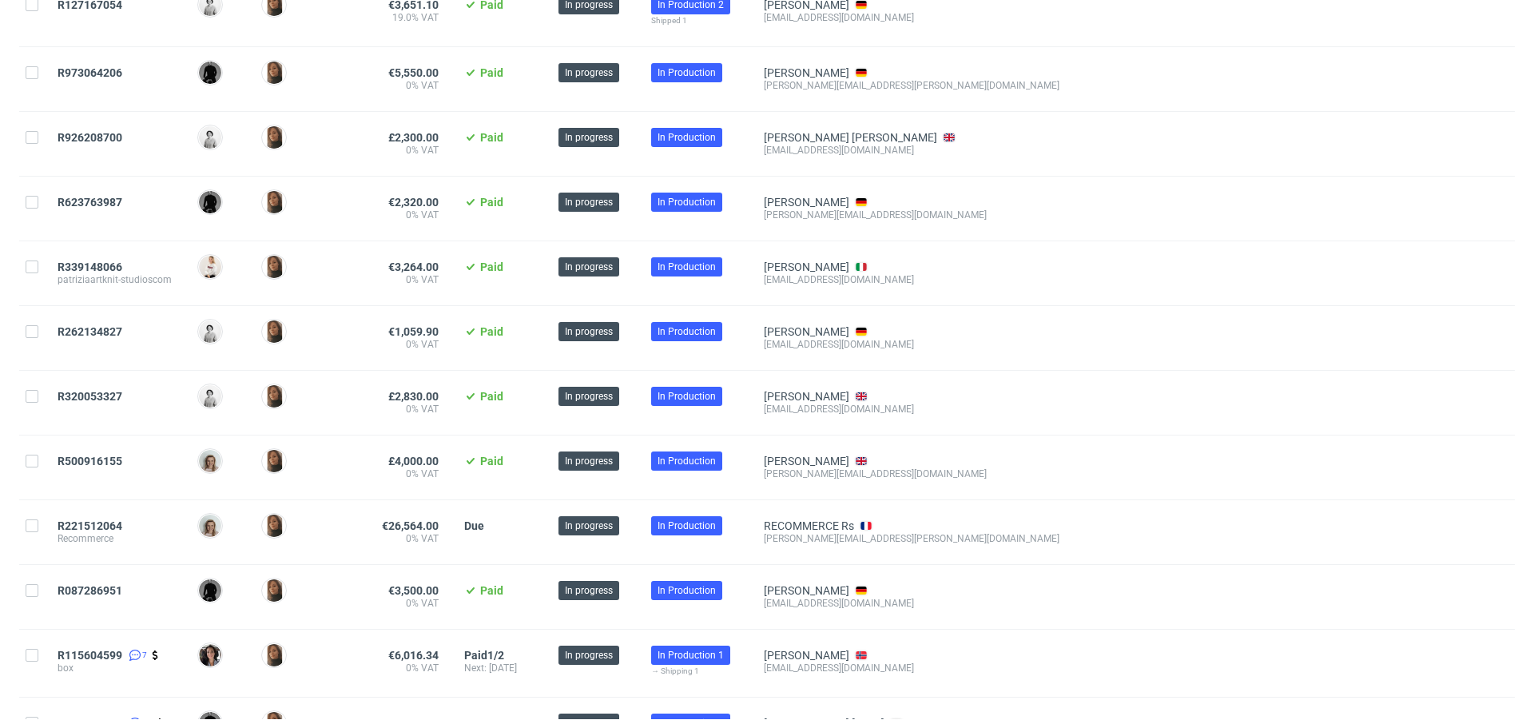
scroll to position [0, 0]
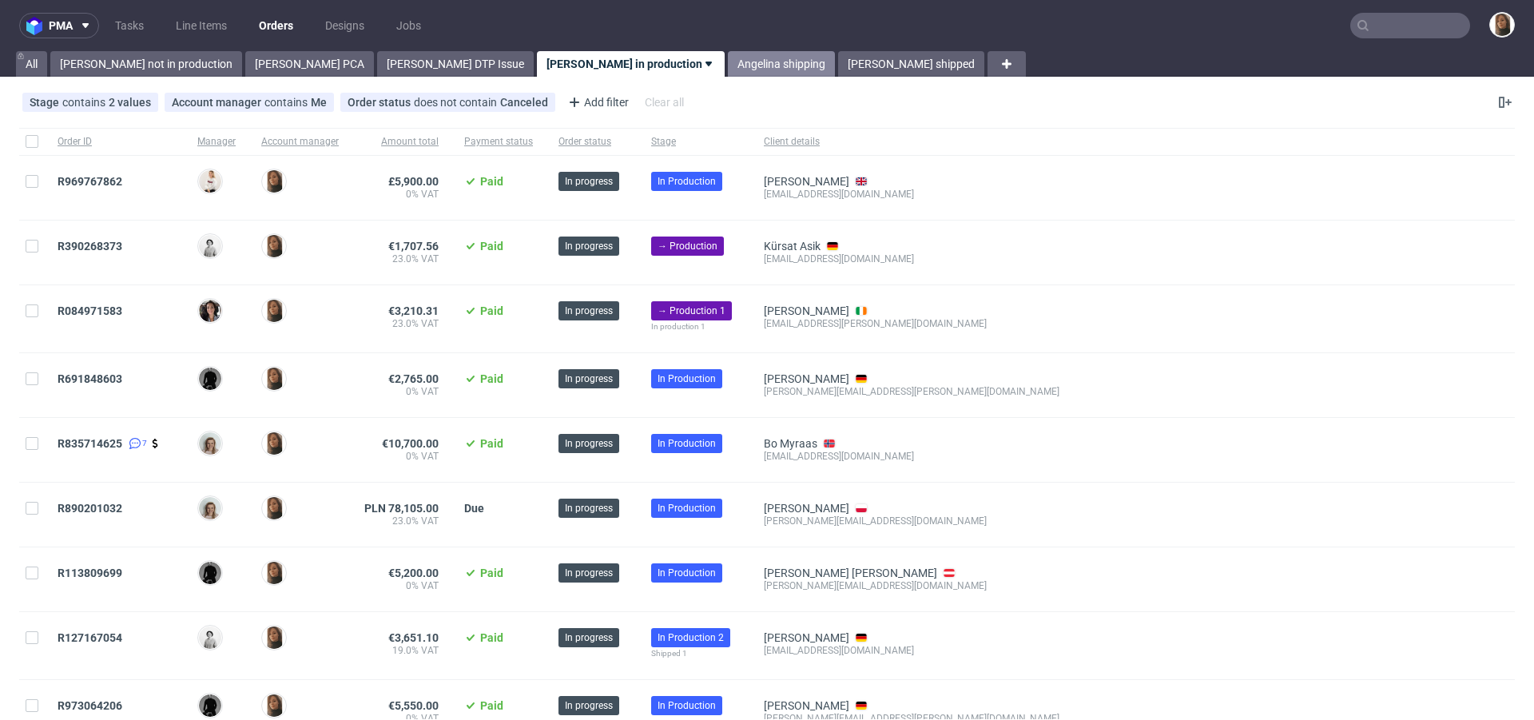
click at [728, 64] on link "Angelina shipping" at bounding box center [781, 64] width 107 height 26
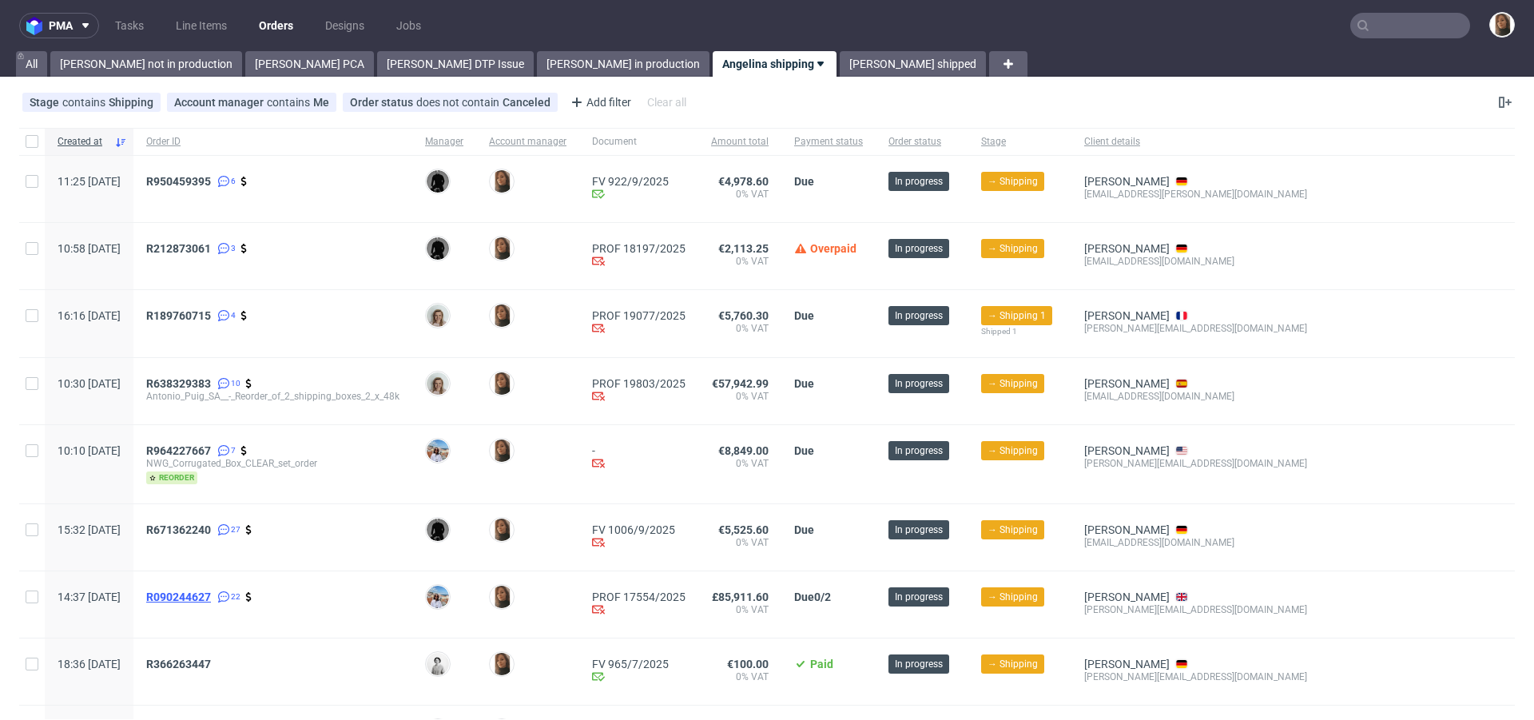
click at [211, 599] on span "R090244627" at bounding box center [178, 597] width 65 height 13
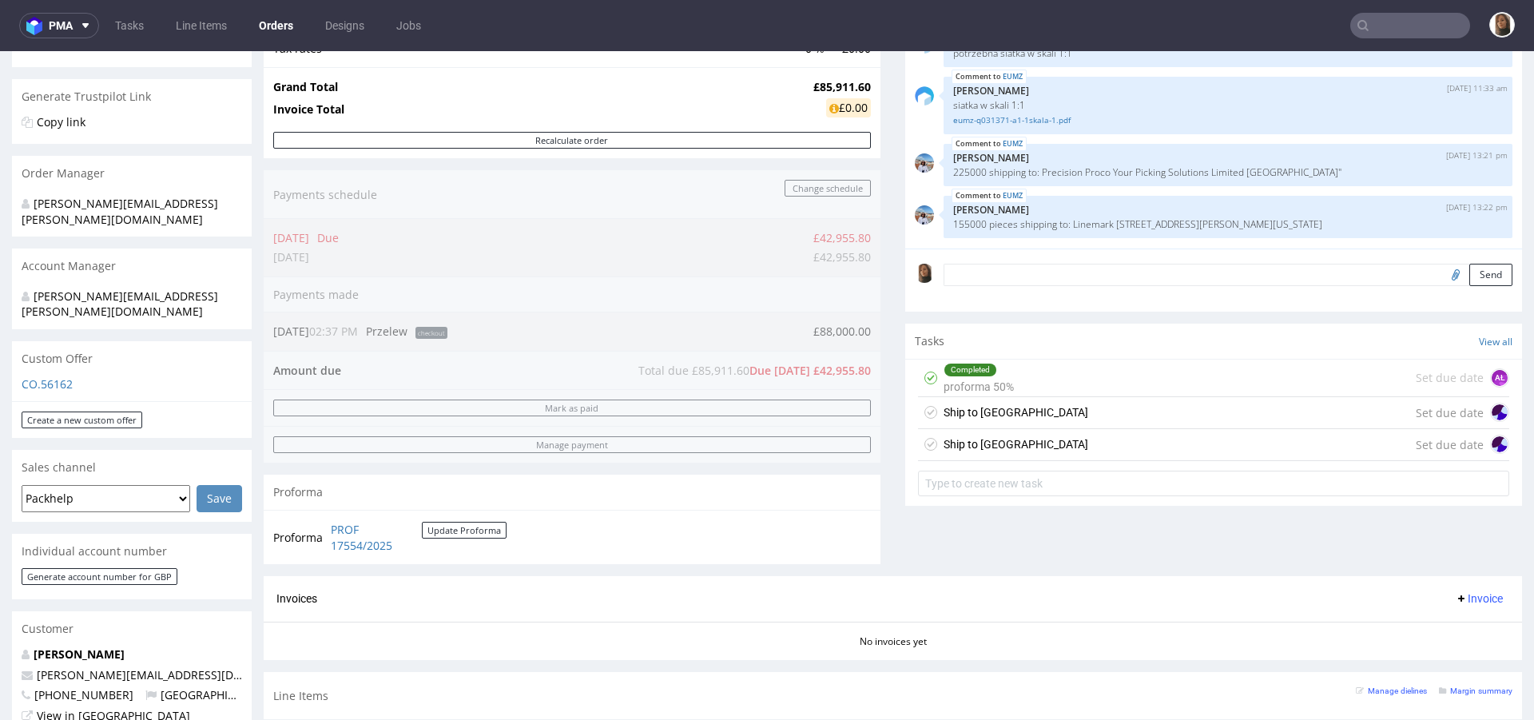
scroll to position [185, 0]
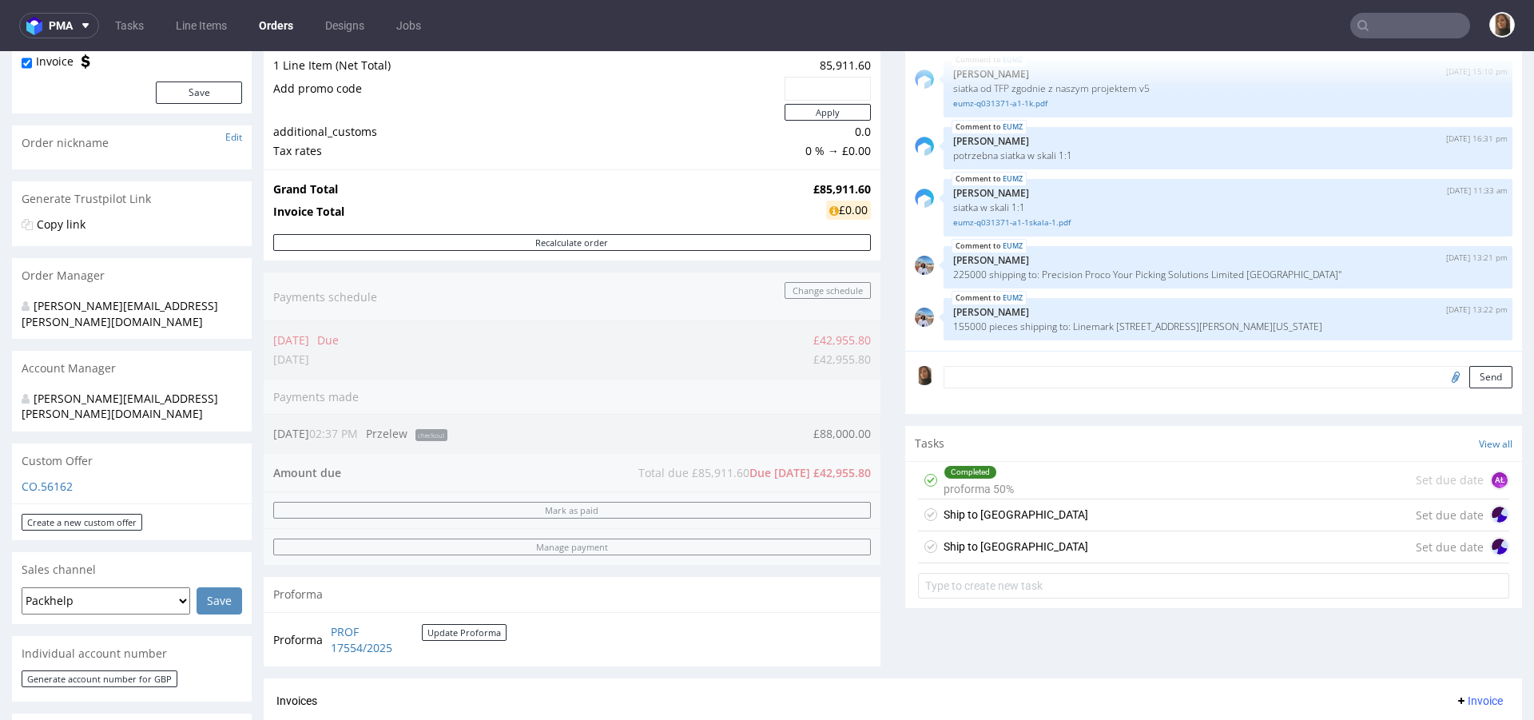
click at [276, 30] on link "Orders" at bounding box center [276, 26] width 54 height 26
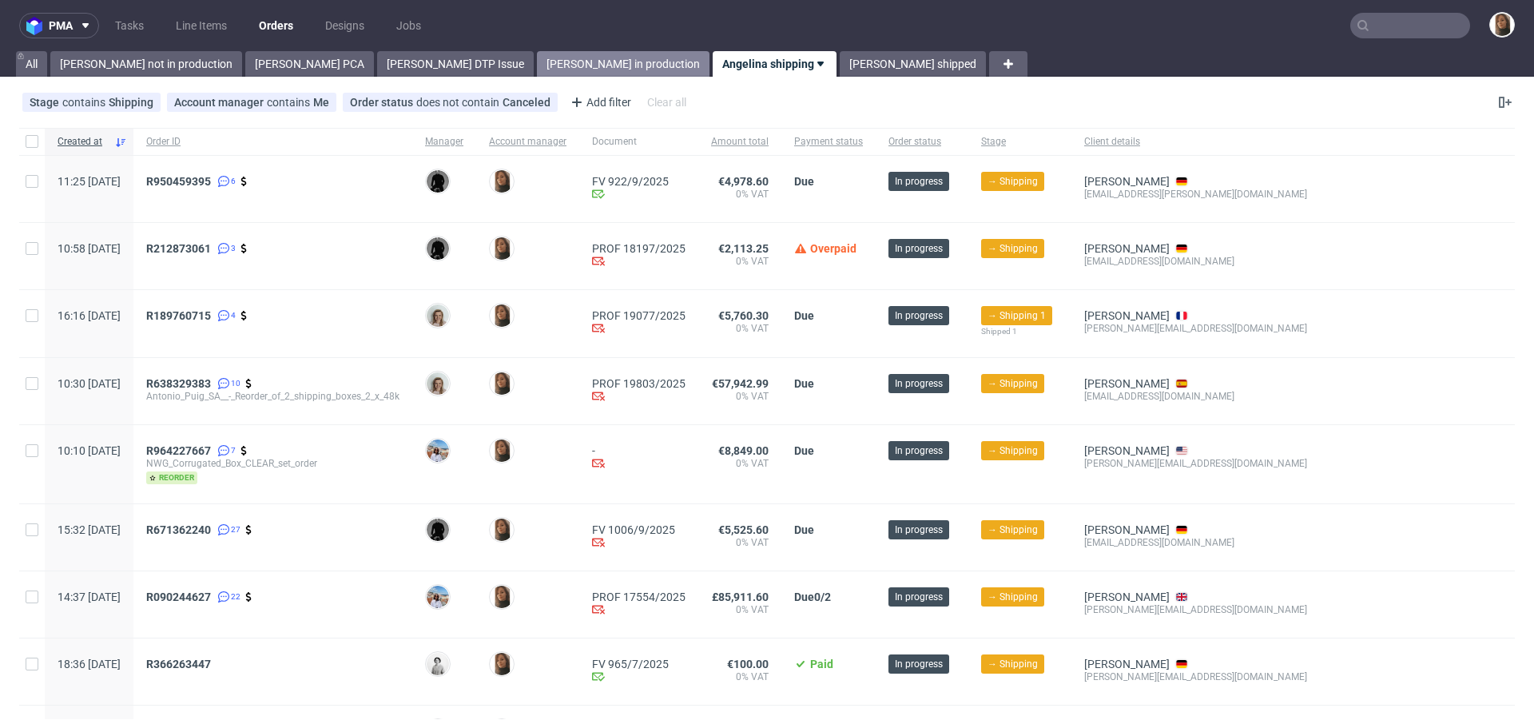
click at [537, 69] on link "Angelina in production" at bounding box center [623, 64] width 173 height 26
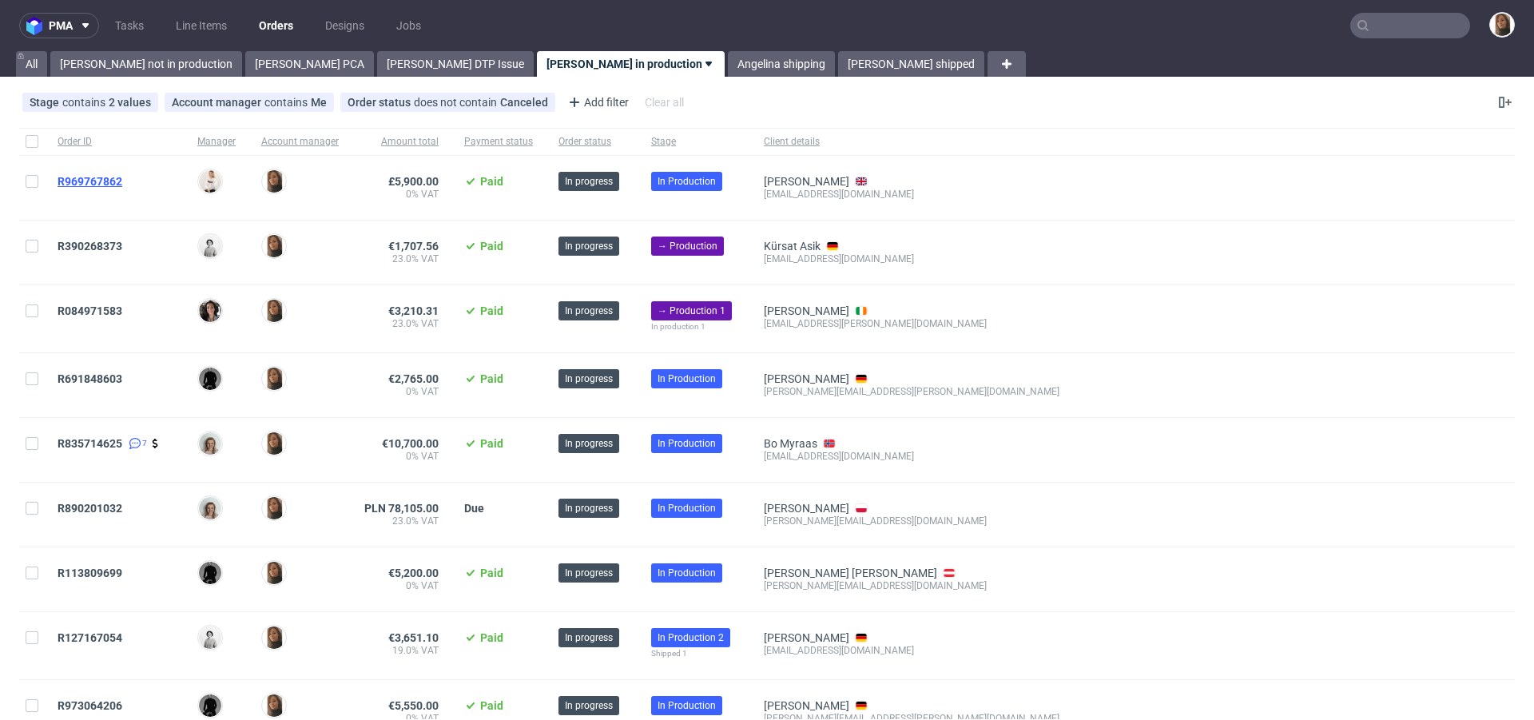
click at [96, 177] on span "R969767862" at bounding box center [90, 181] width 65 height 13
click at [91, 243] on span "R390268373" at bounding box center [90, 246] width 65 height 13
click at [1401, 23] on input "text" at bounding box center [1411, 26] width 120 height 26
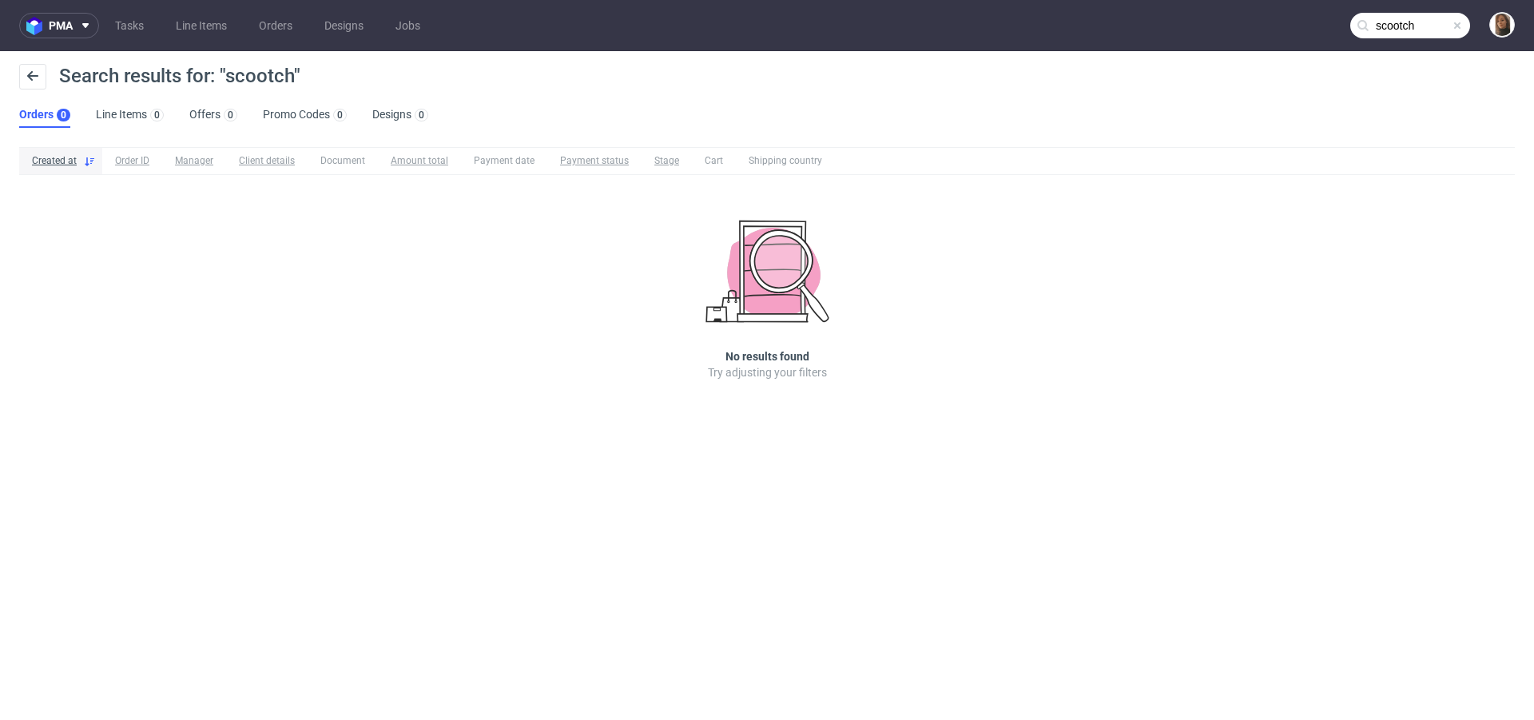
click at [1424, 26] on input "scootch" at bounding box center [1411, 26] width 120 height 26
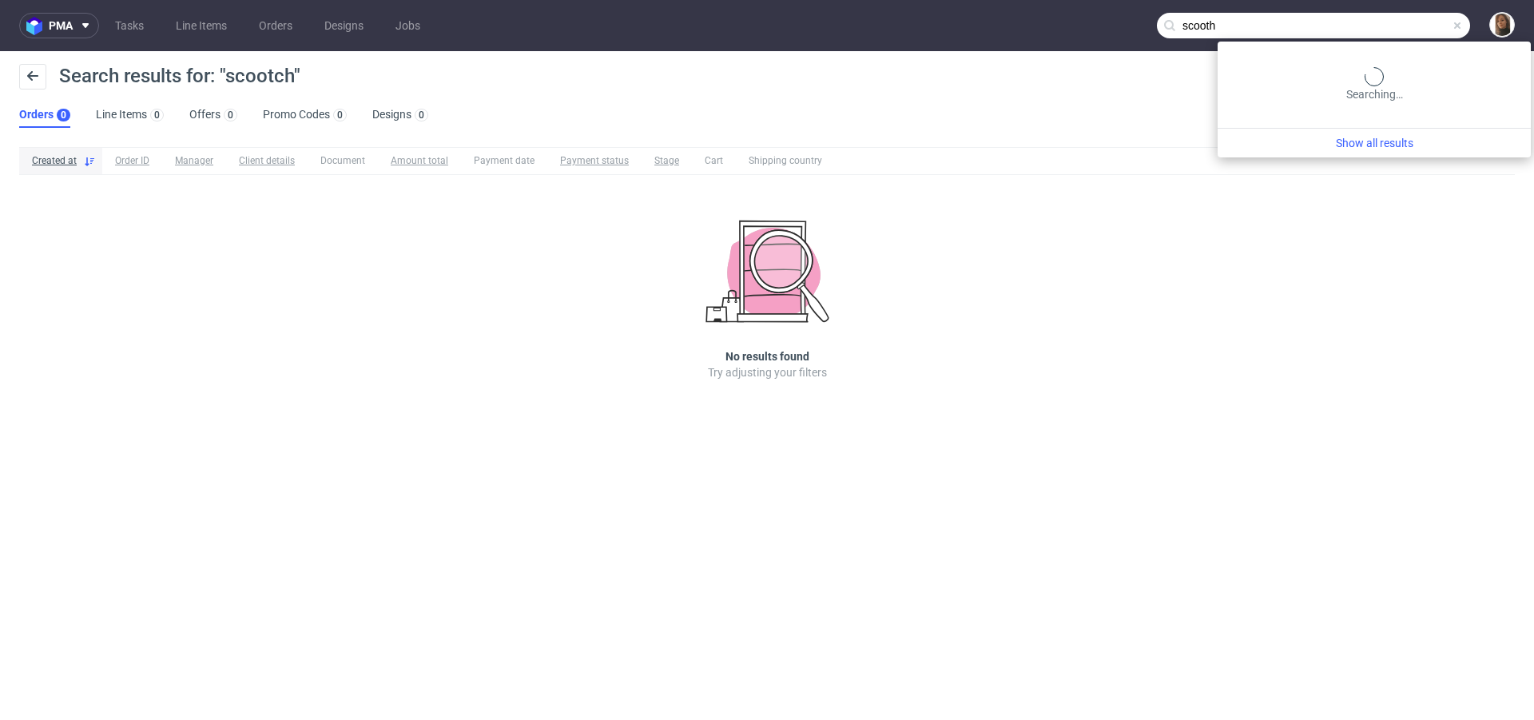
type input "scooth"
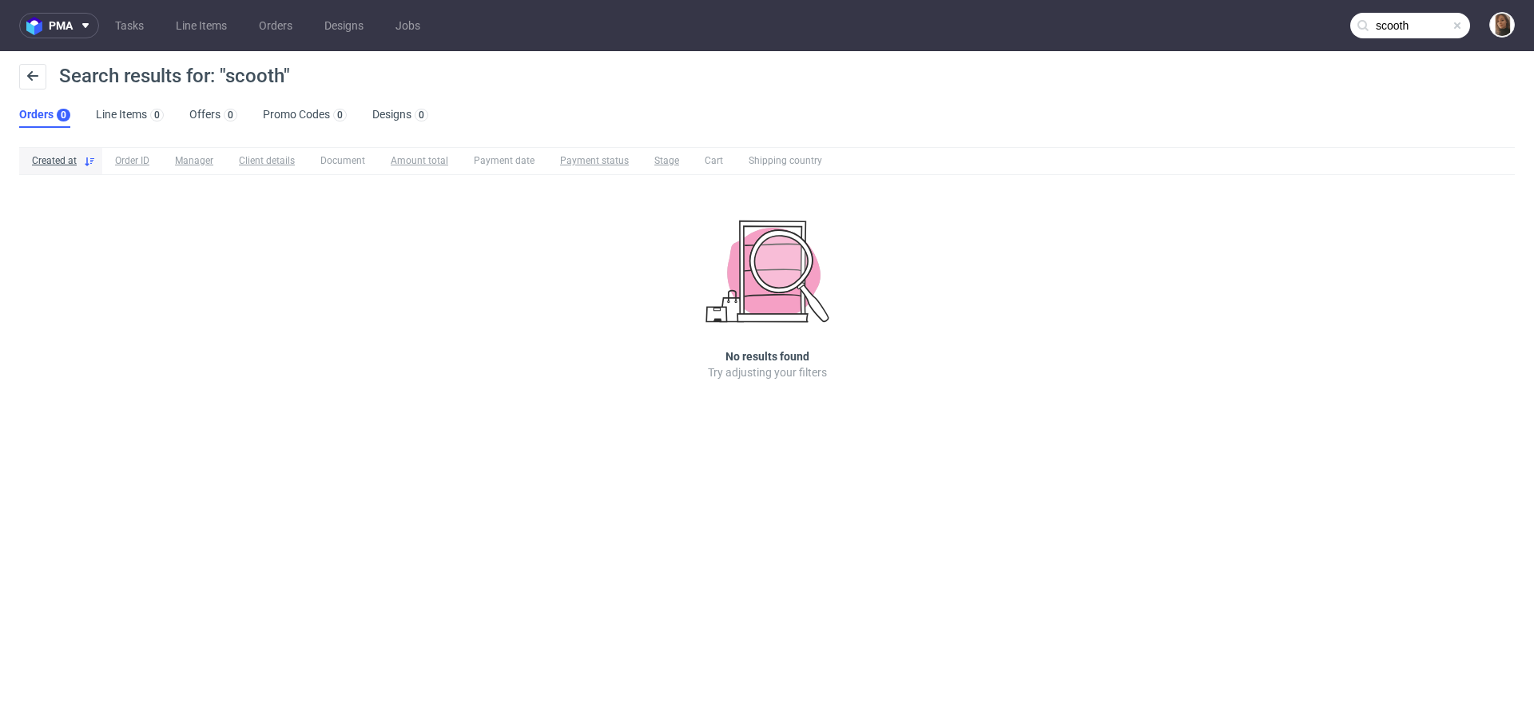
click at [1427, 28] on input "scooth" at bounding box center [1411, 26] width 120 height 26
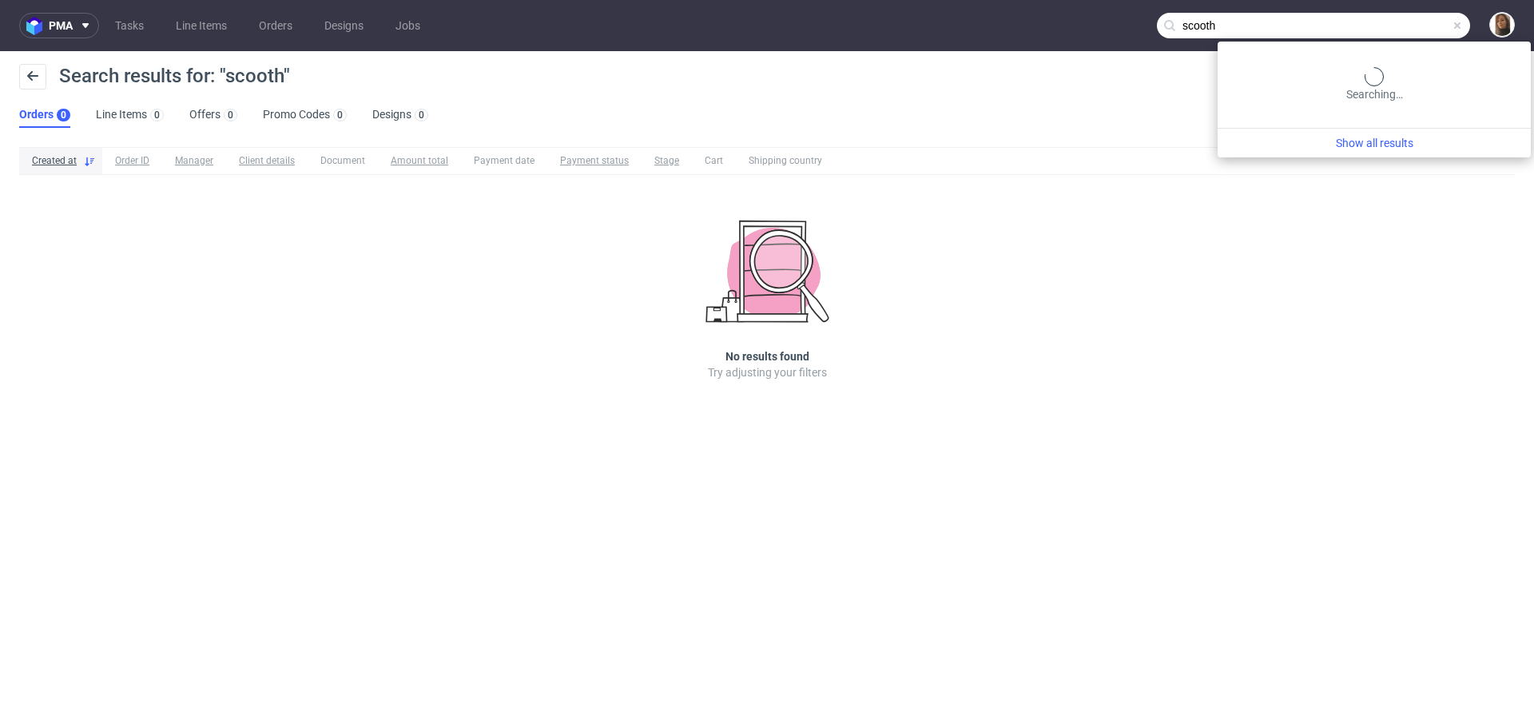
click at [1427, 28] on input "scooth" at bounding box center [1313, 26] width 313 height 26
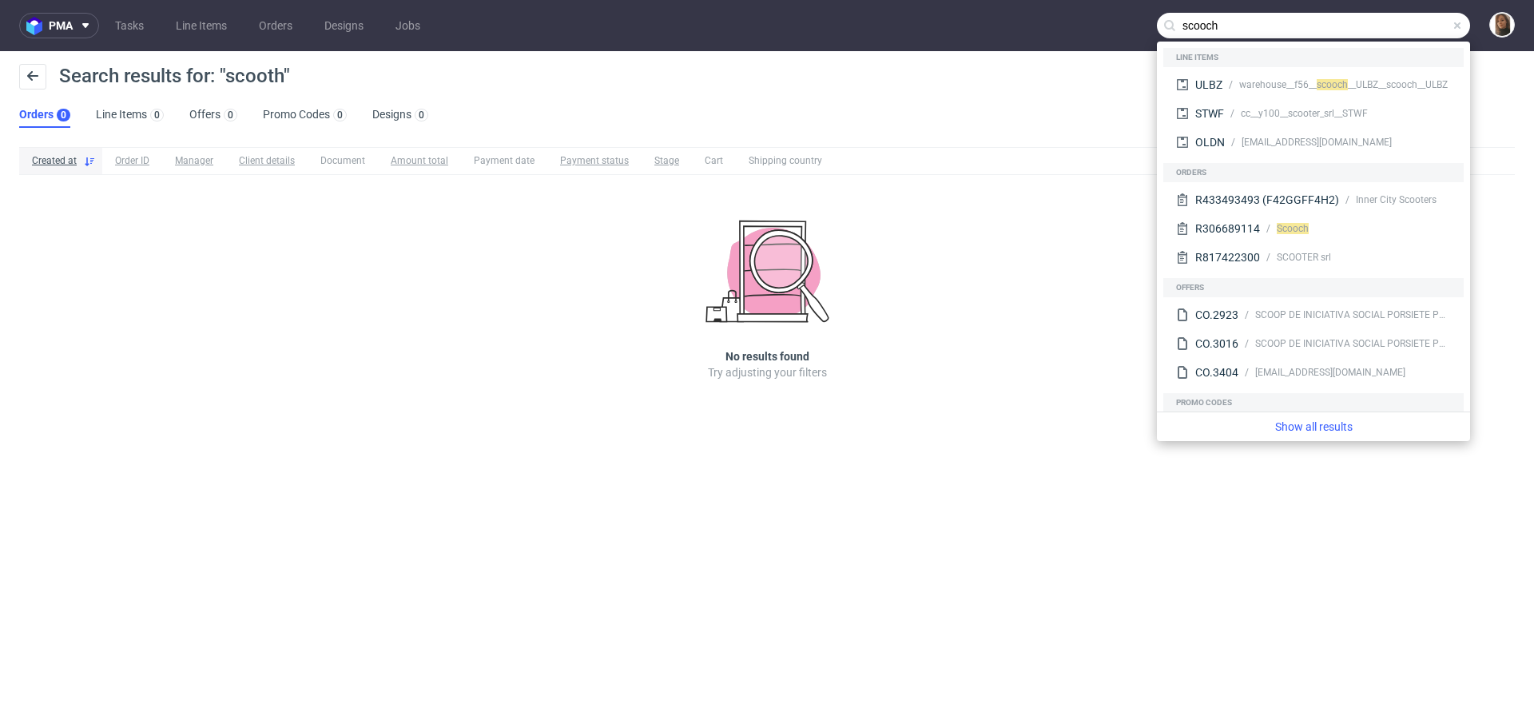
type input "scooch"
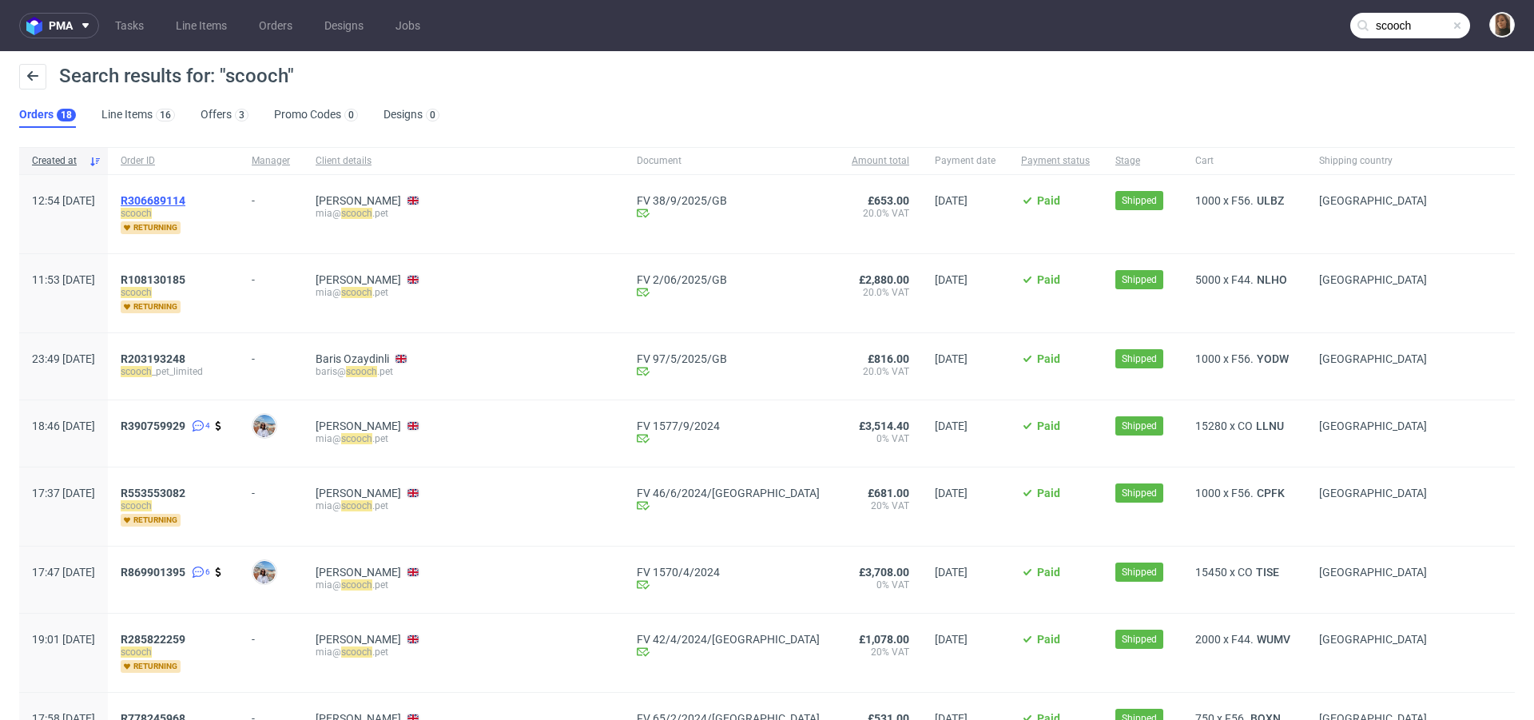
click at [185, 197] on span "R306689114" at bounding box center [153, 200] width 65 height 13
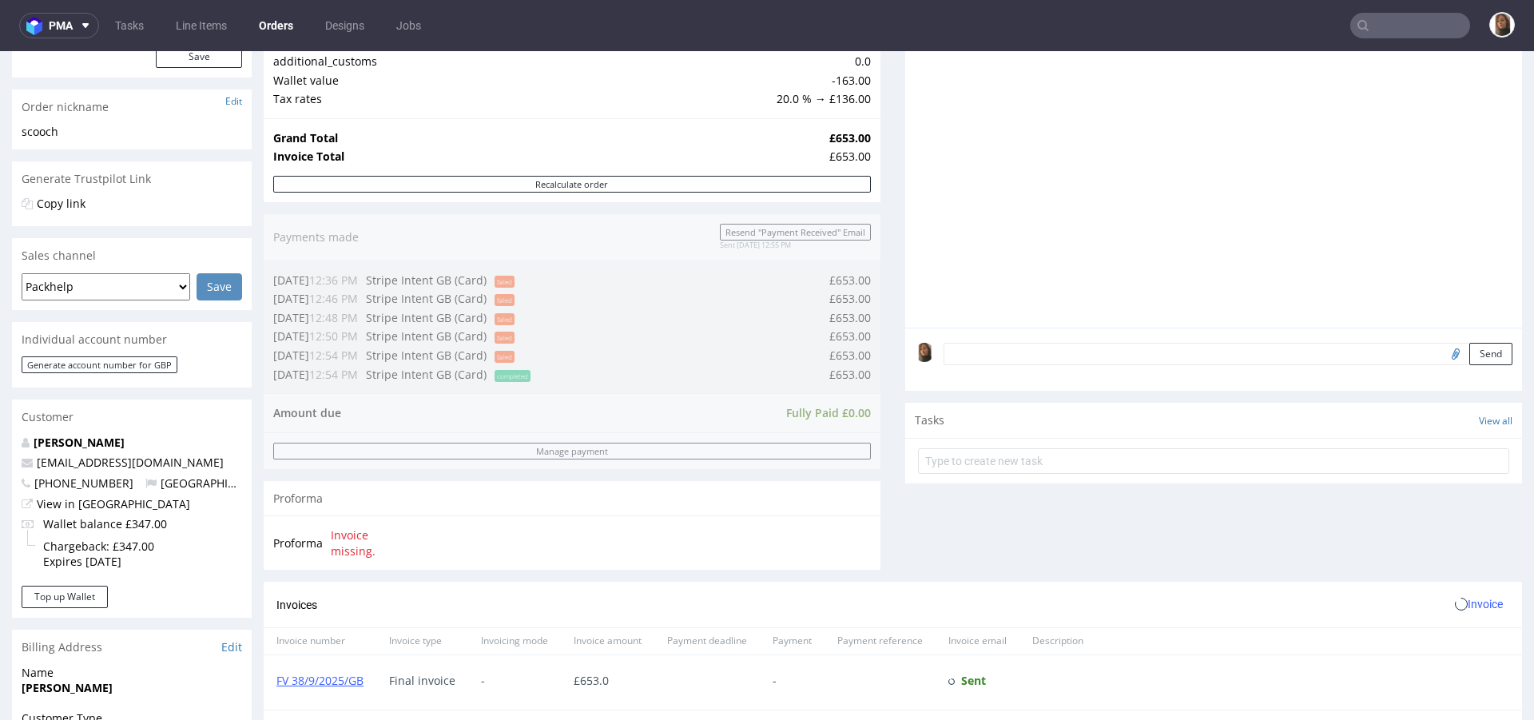
scroll to position [420, 0]
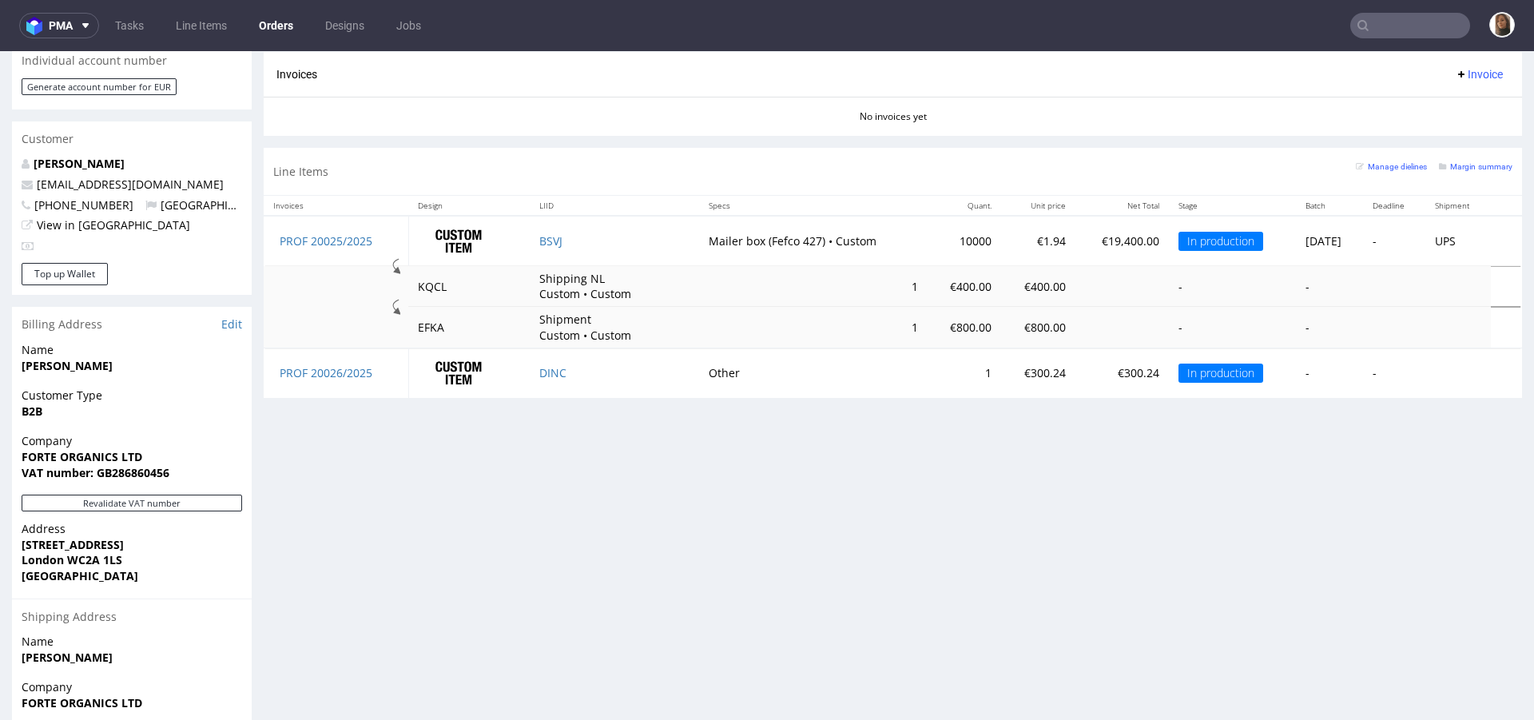
scroll to position [878, 0]
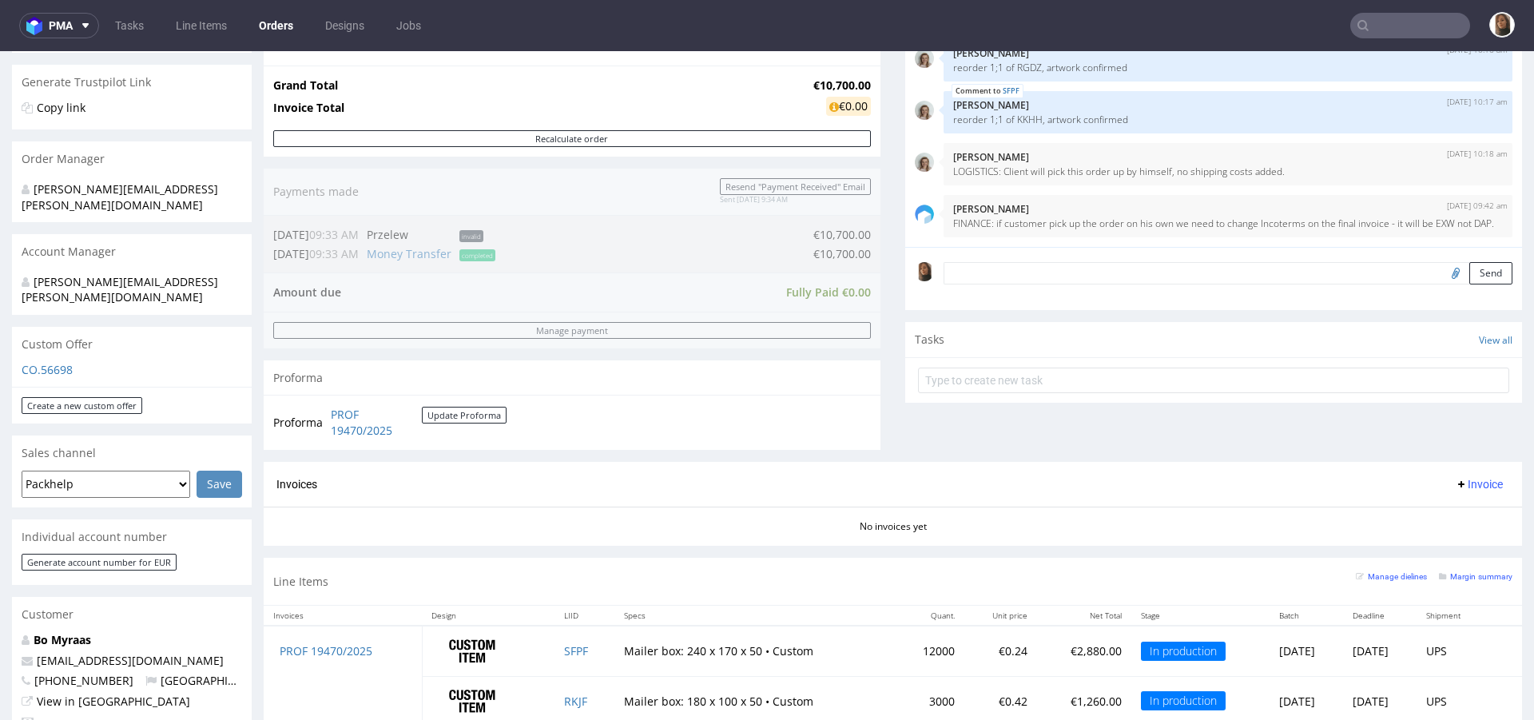
scroll to position [484, 0]
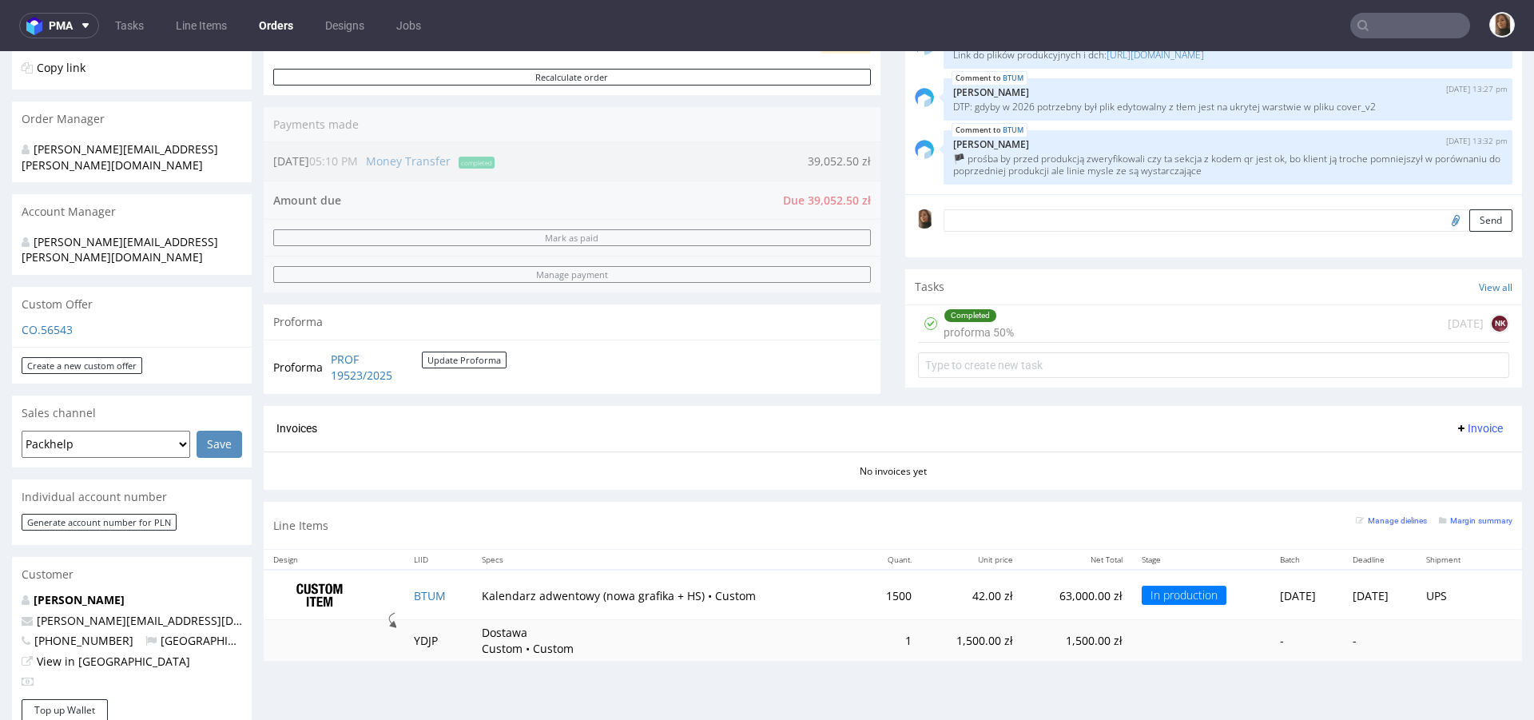
scroll to position [384, 0]
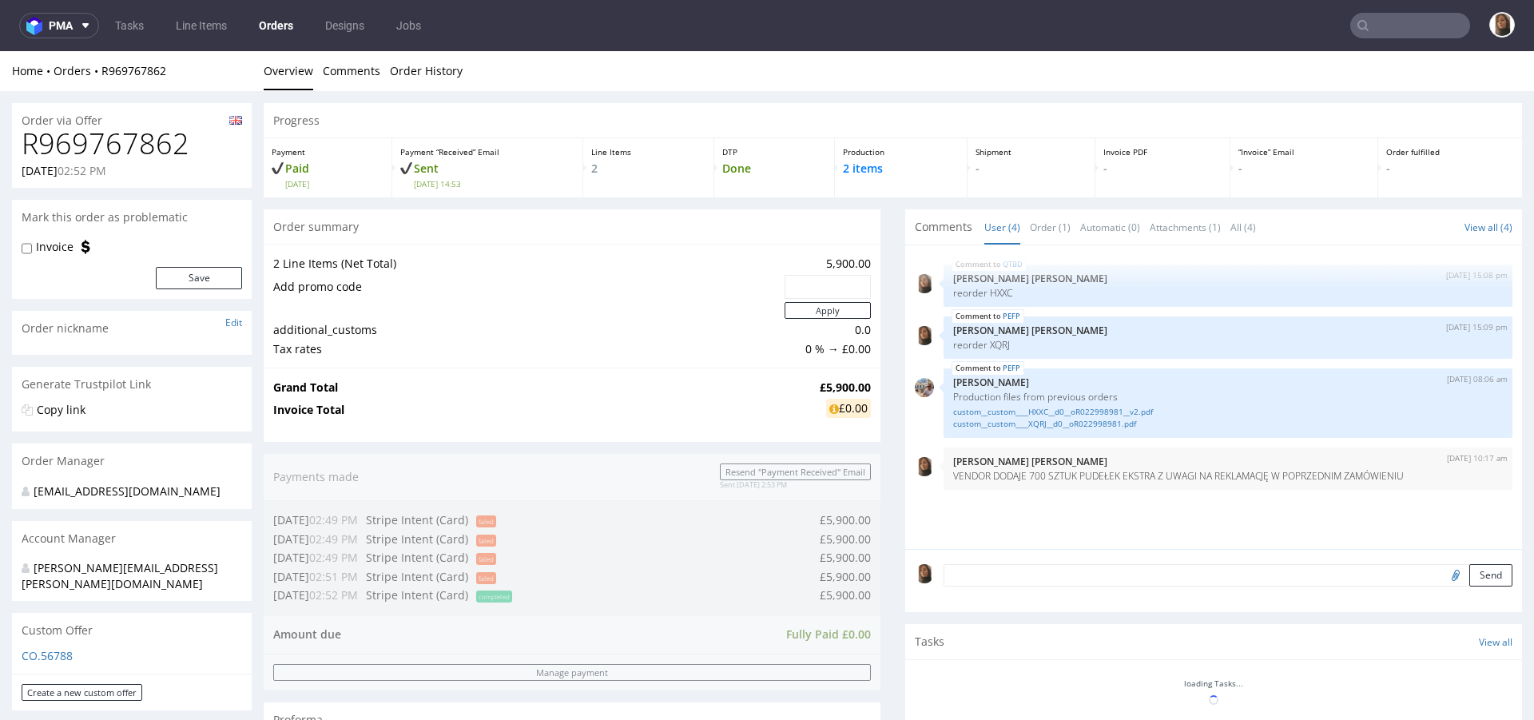
scroll to position [602, 0]
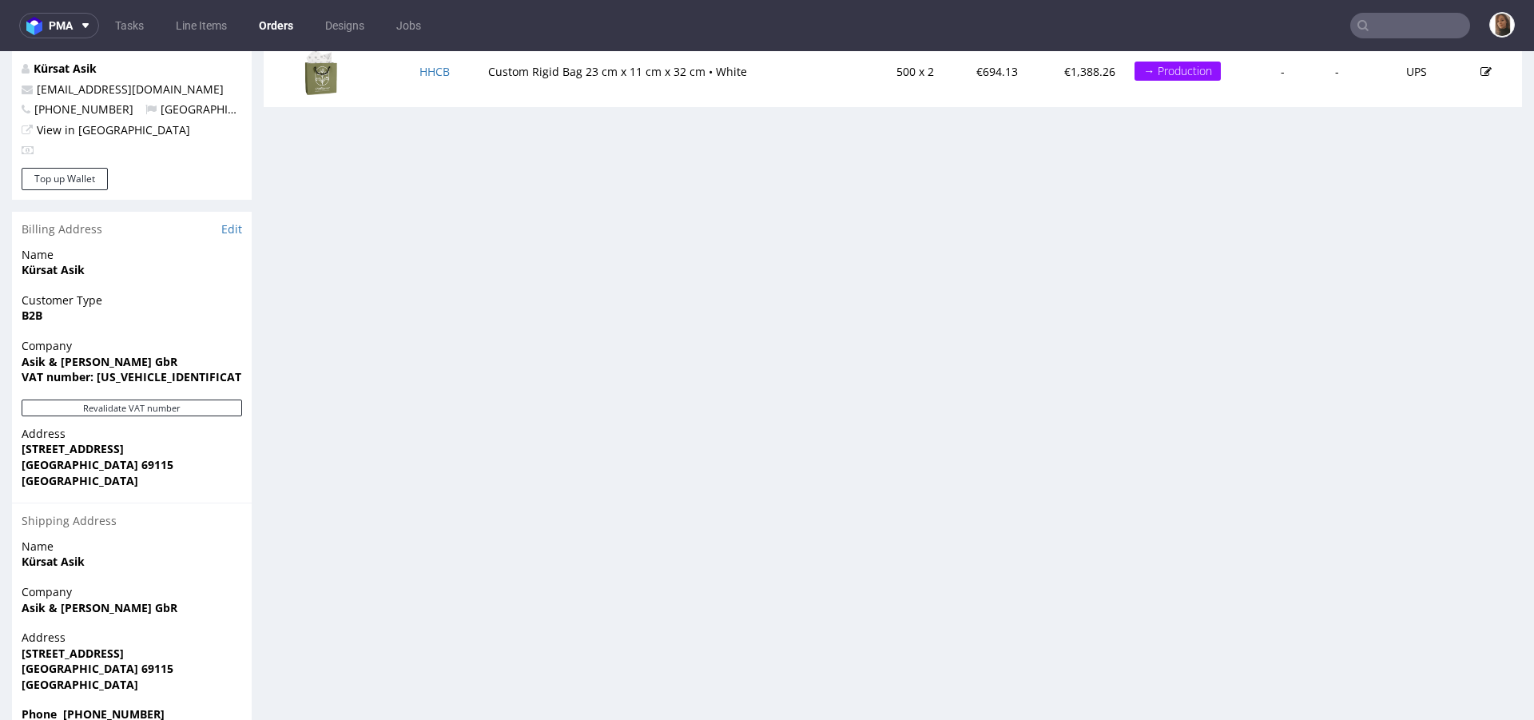
scroll to position [878, 0]
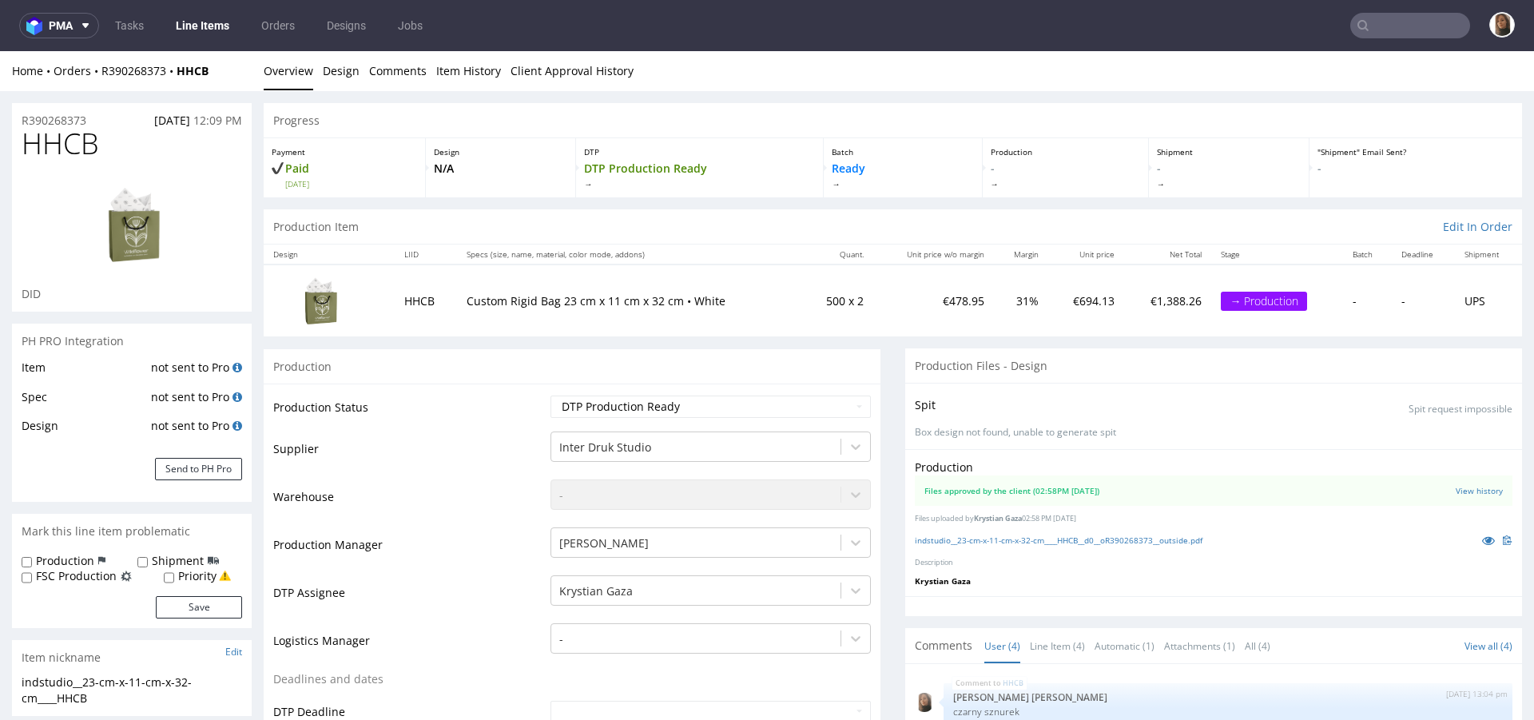
click at [129, 63] on div "Home Orders R390268373 HHCB" at bounding box center [132, 71] width 240 height 16
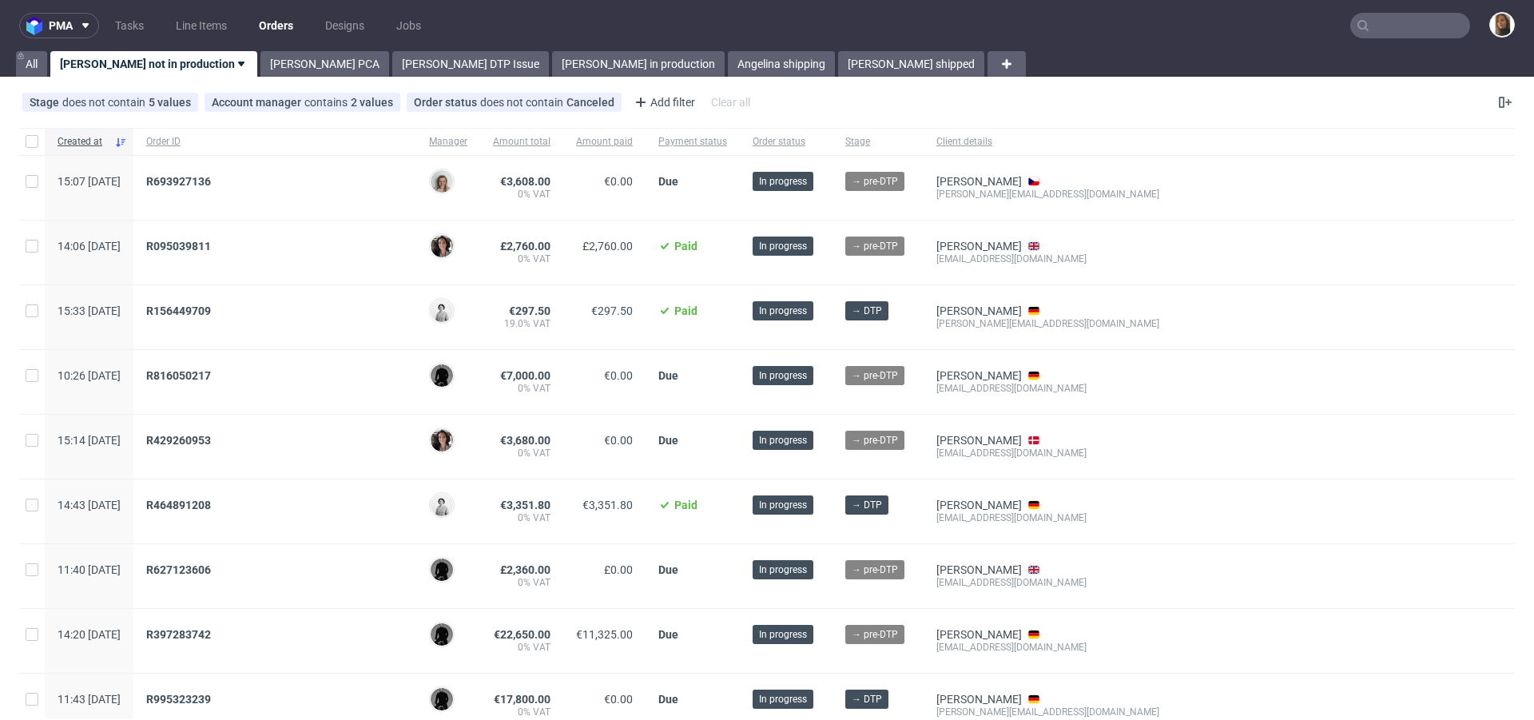
click at [38, 145] on div at bounding box center [32, 141] width 26 height 27
checkbox input "true"
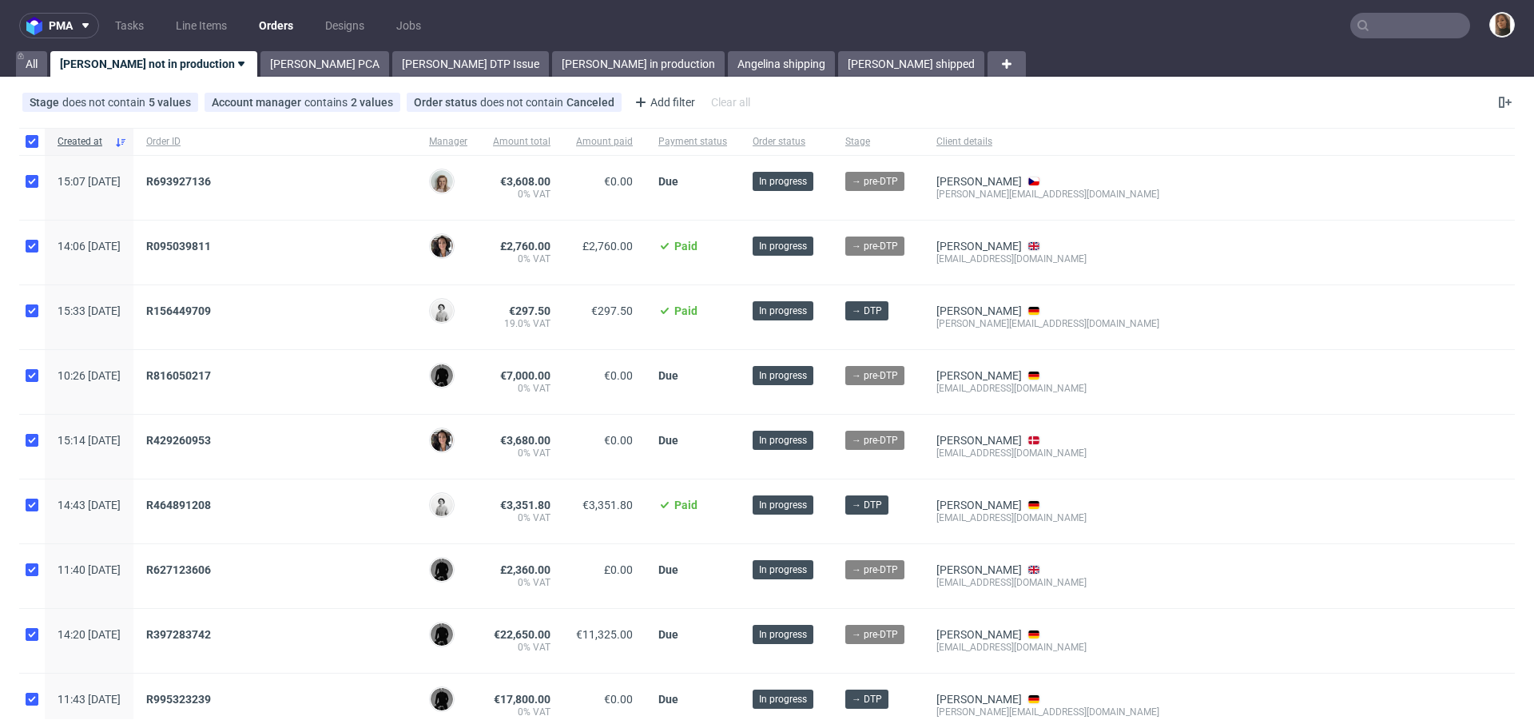
checkbox input "true"
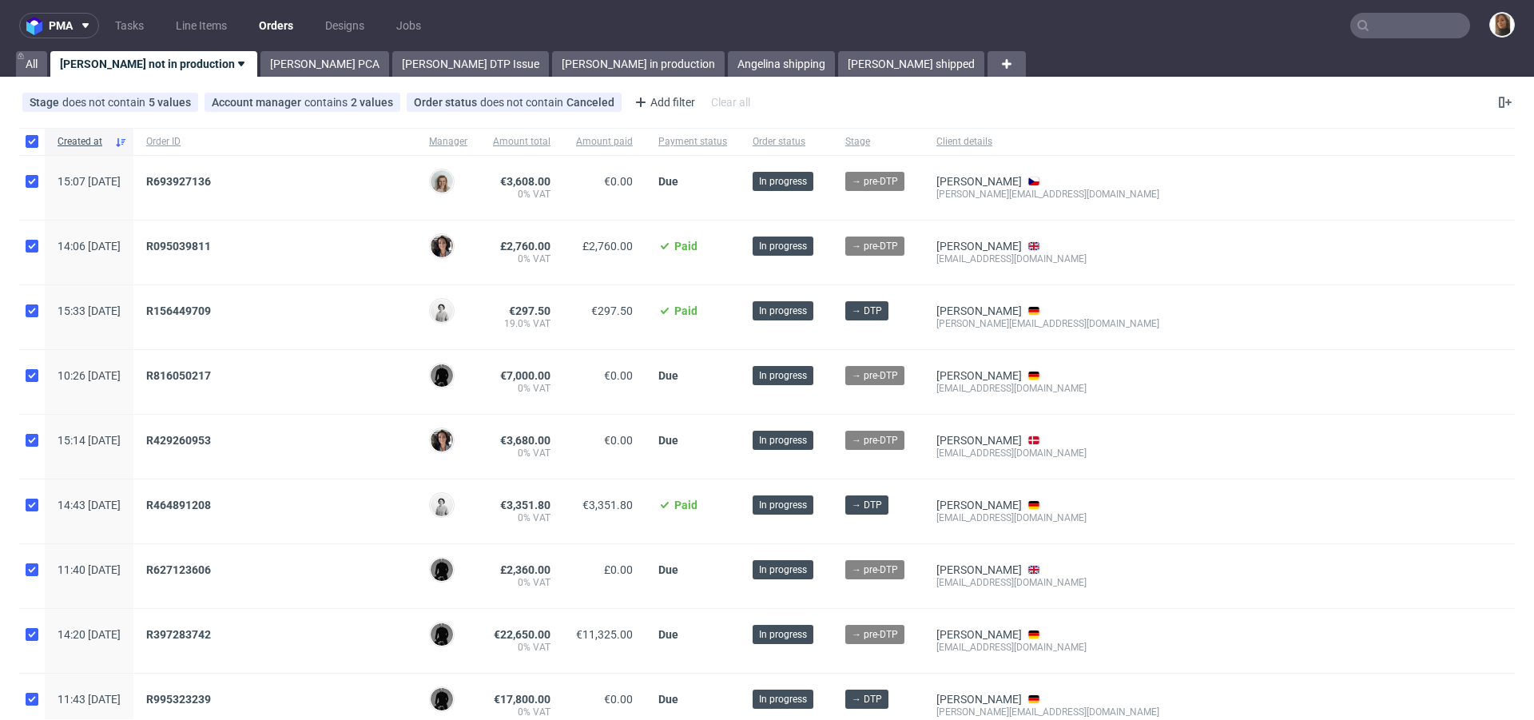
checkbox input "true"
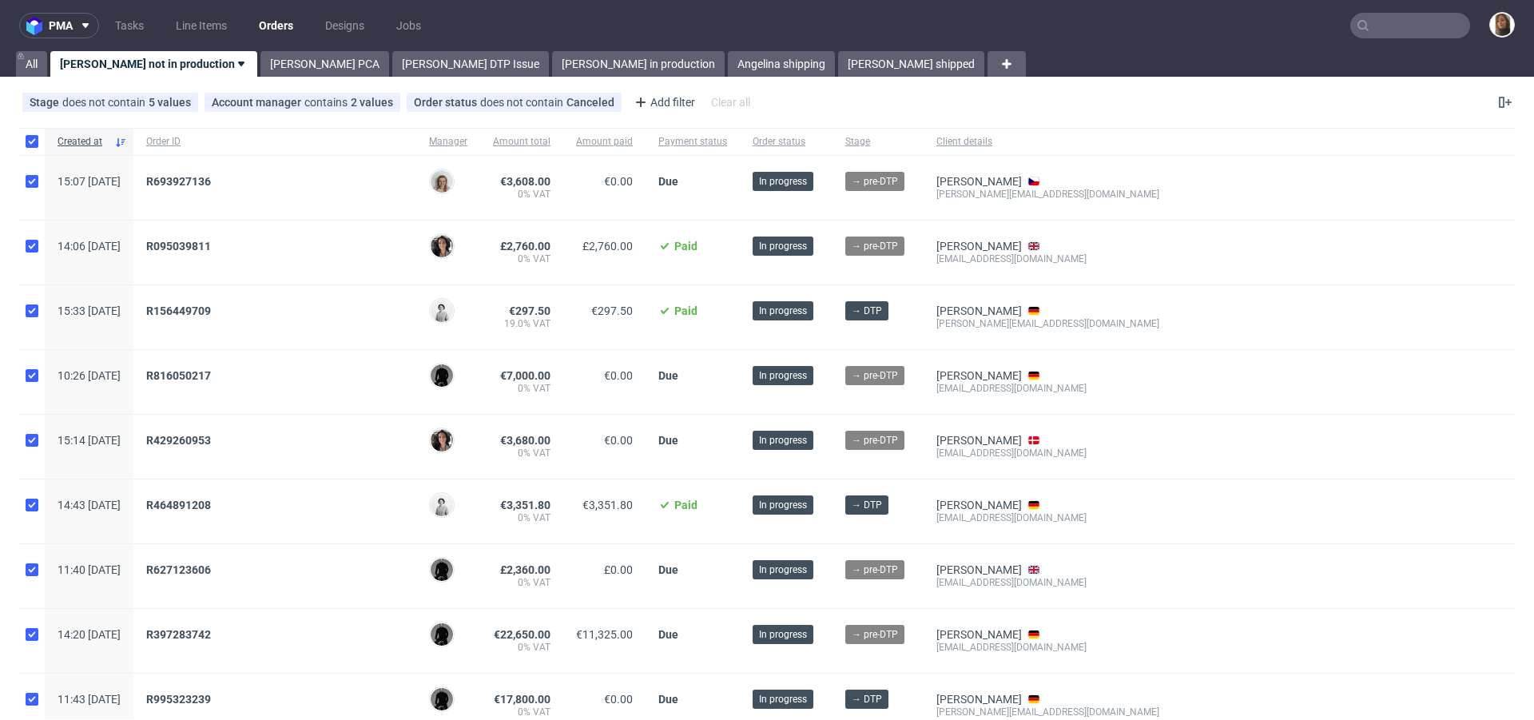
checkbox input "true"
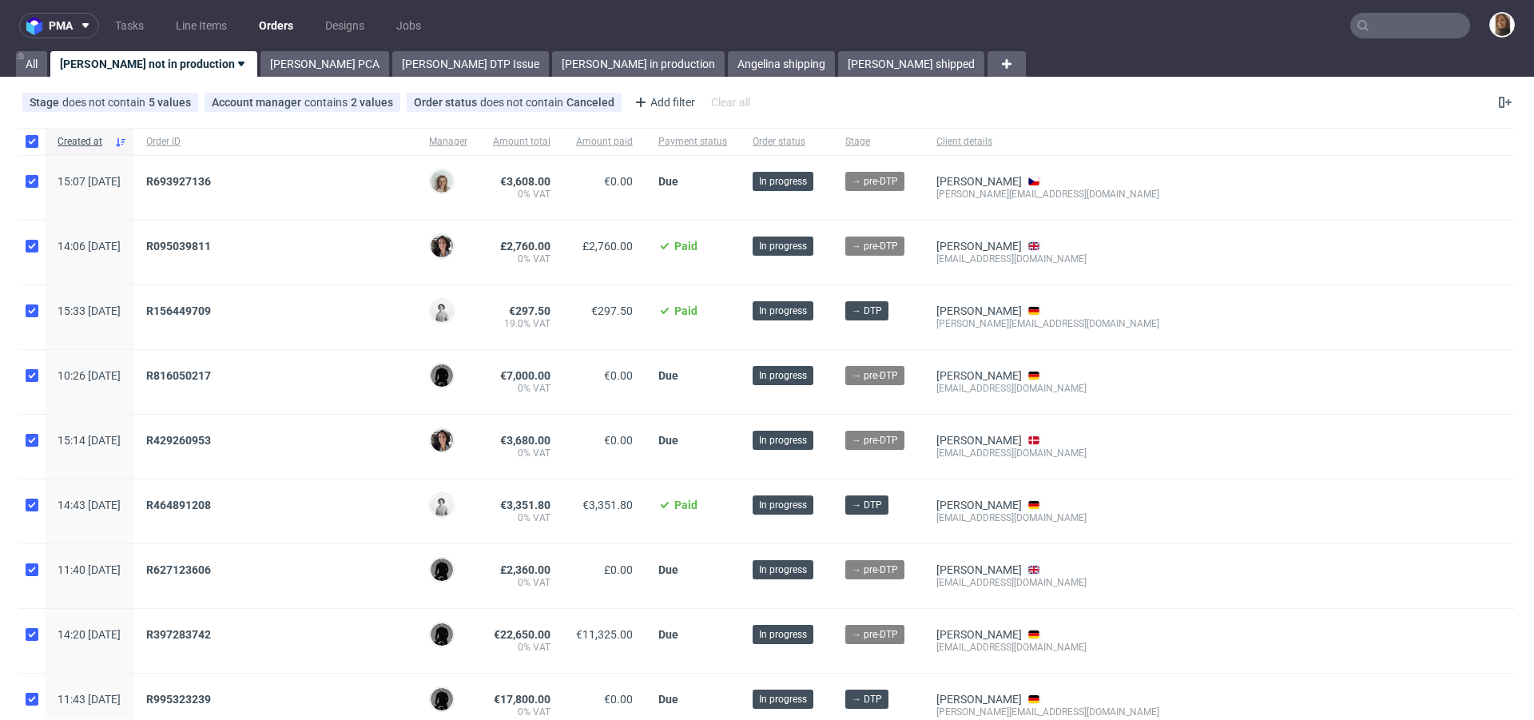
checkbox input "true"
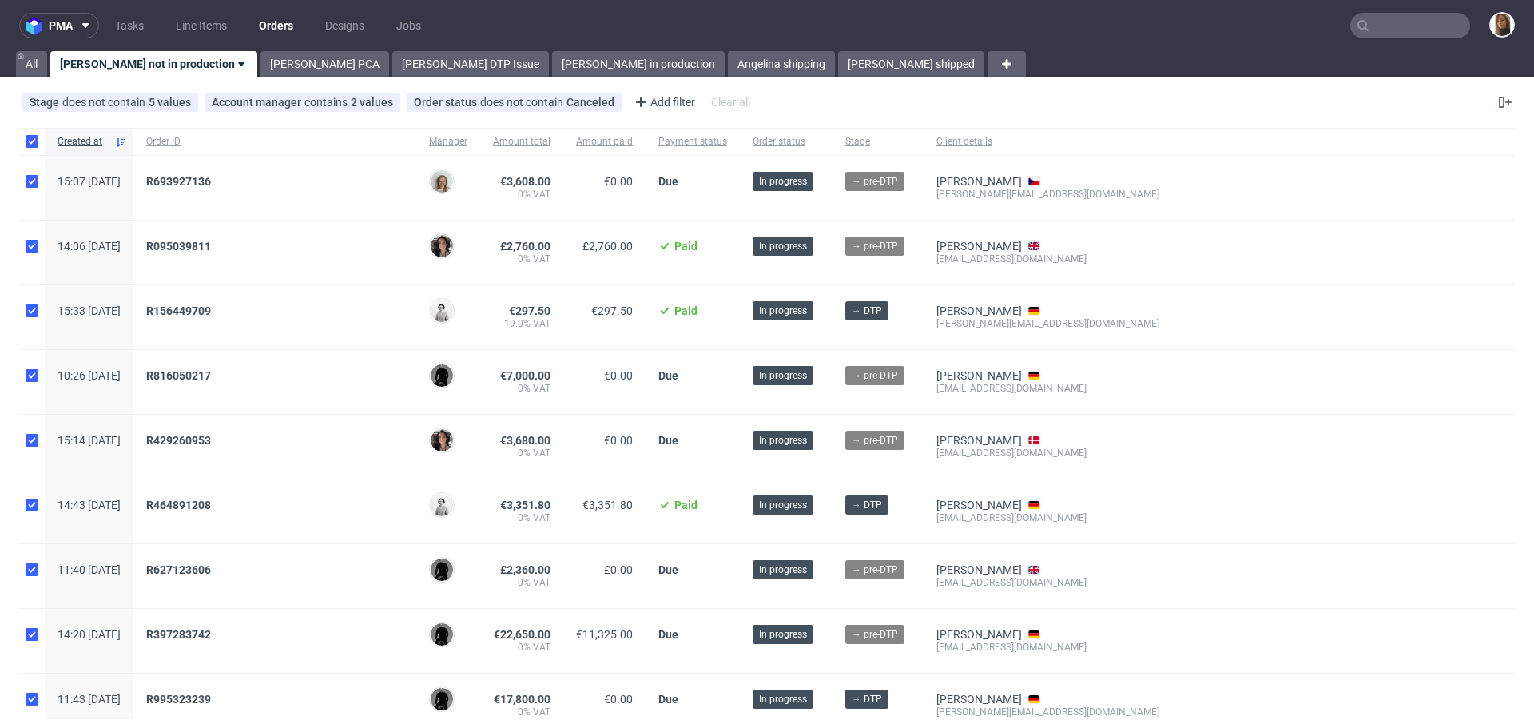
checkbox input "true"
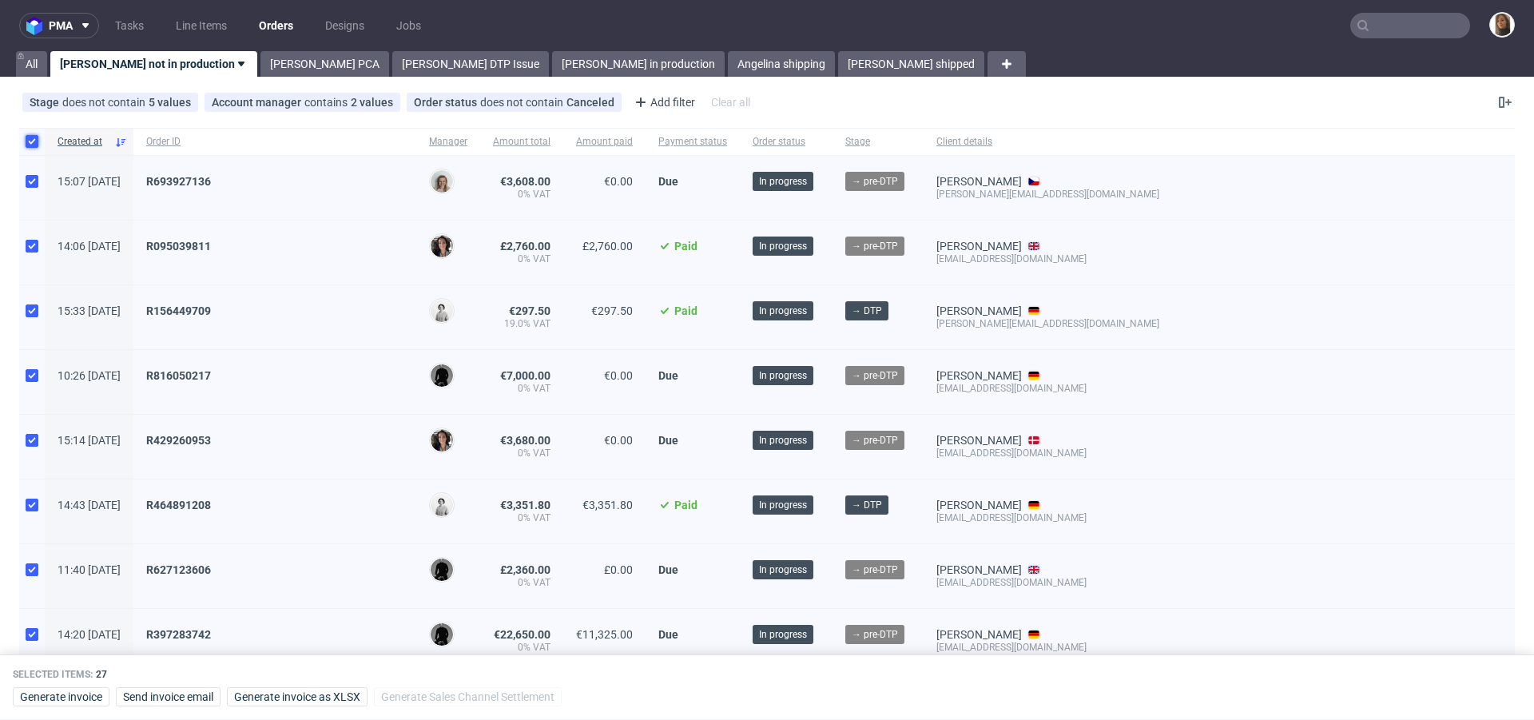
click at [34, 143] on input "checkbox" at bounding box center [32, 141] width 13 height 13
checkbox input "false"
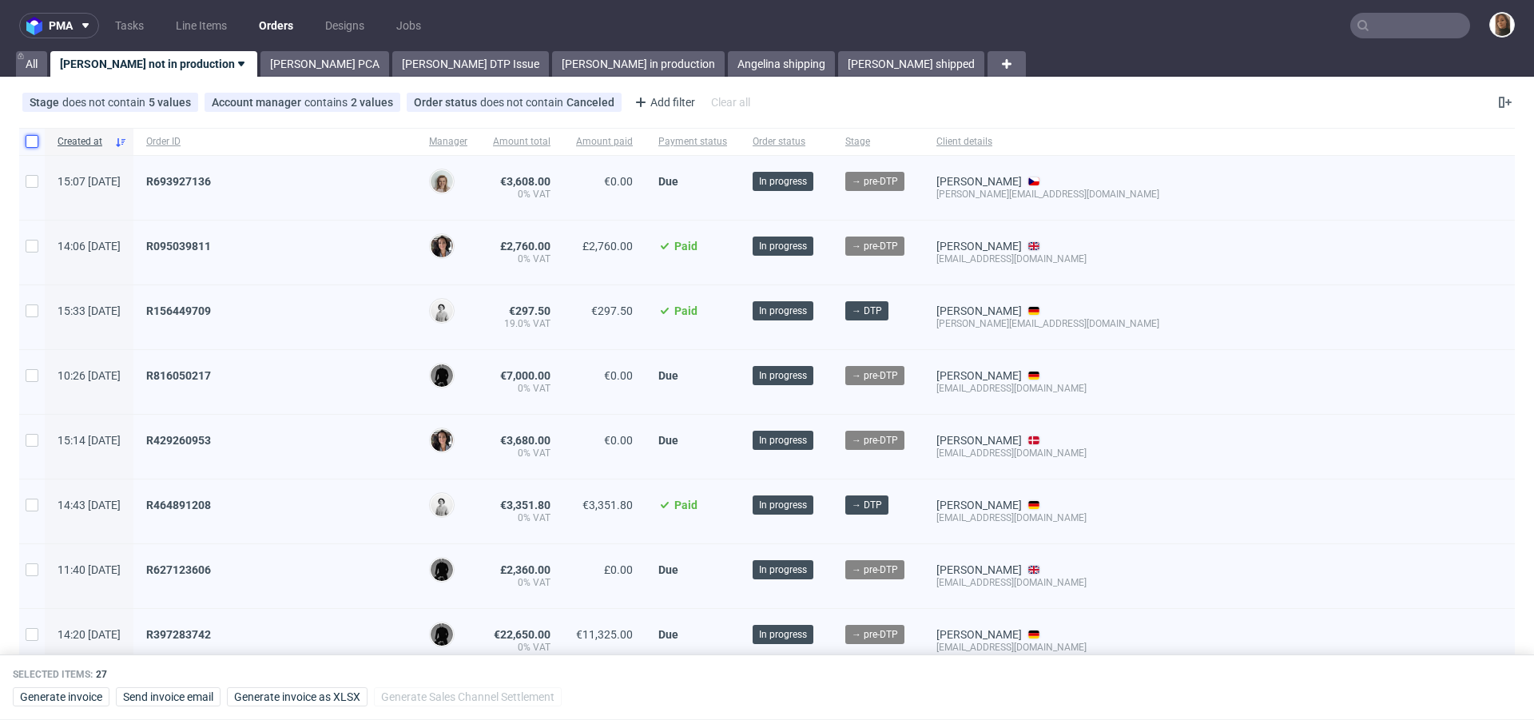
checkbox input "false"
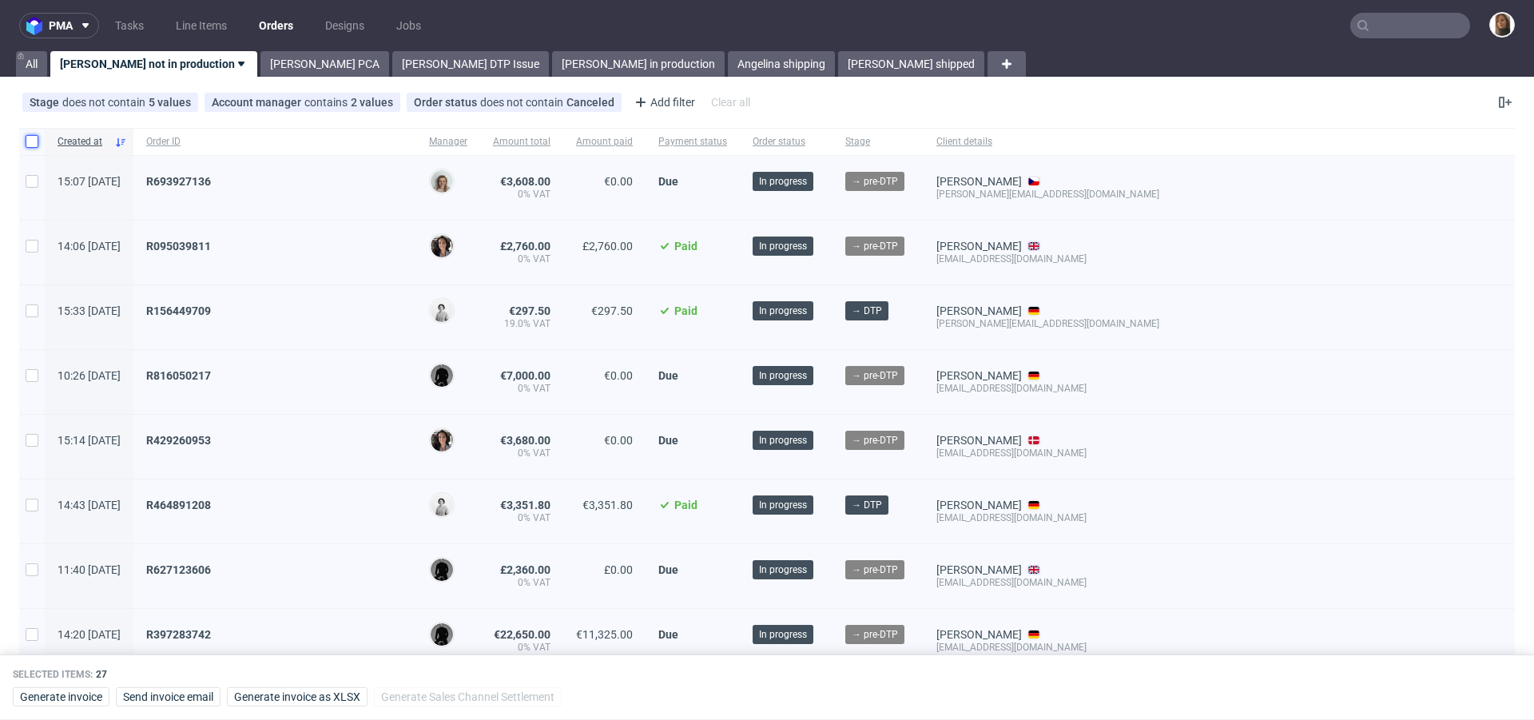
checkbox input "false"
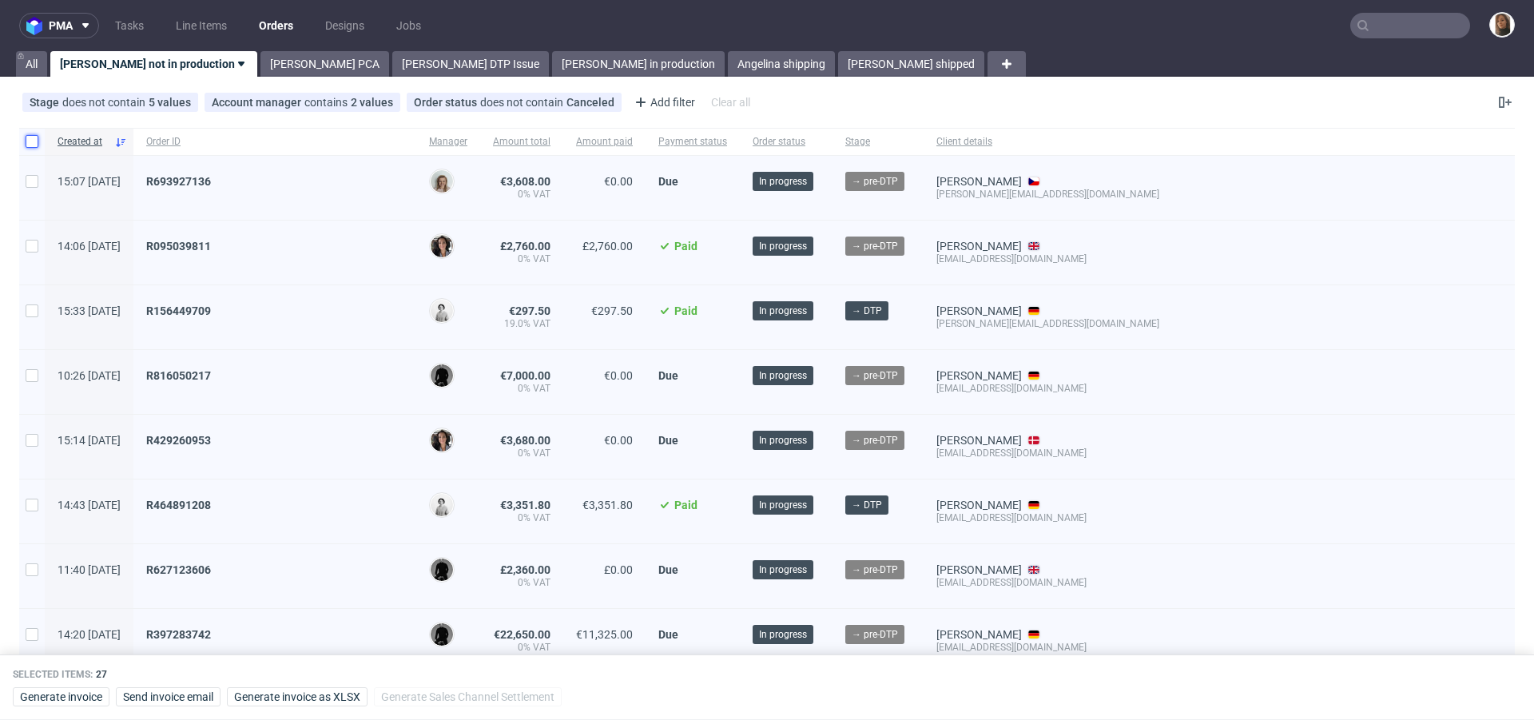
checkbox input "false"
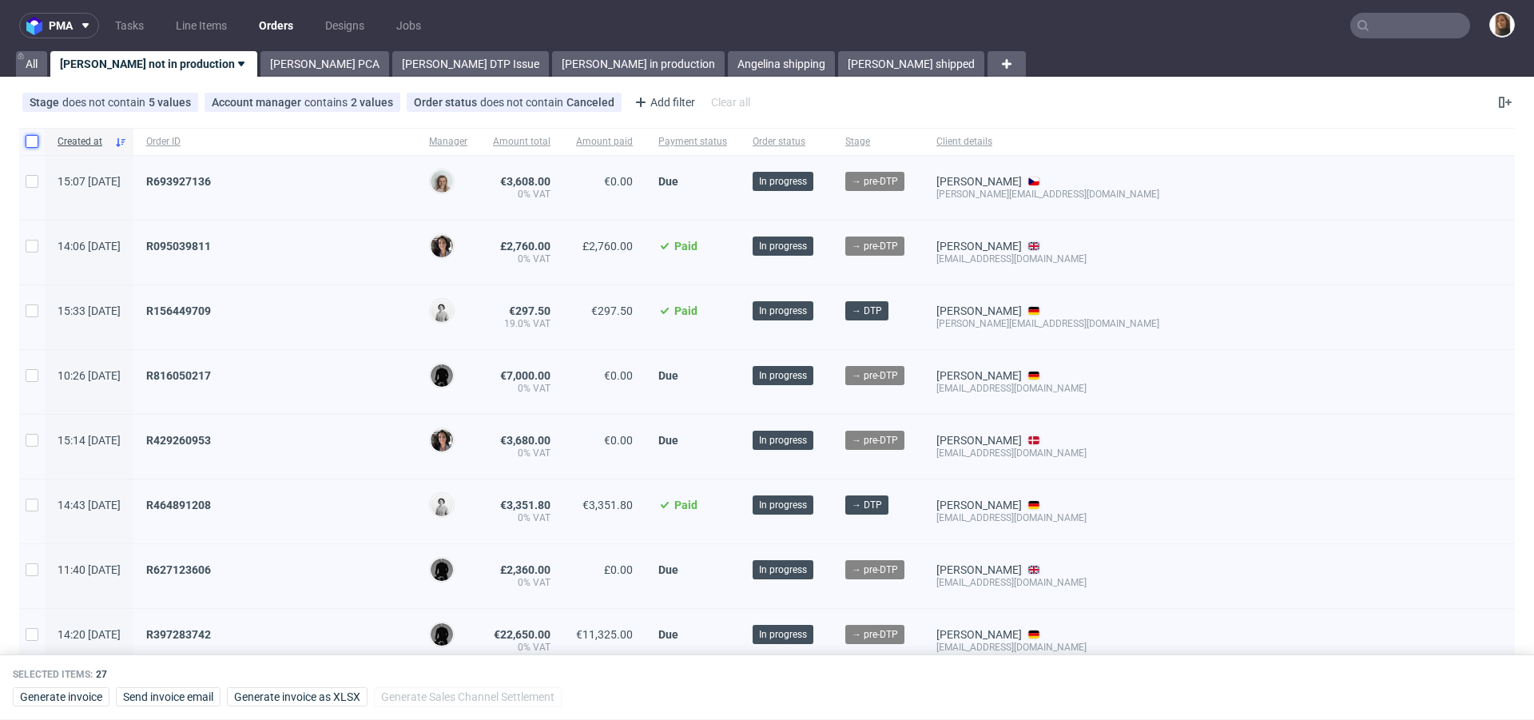
checkbox input "false"
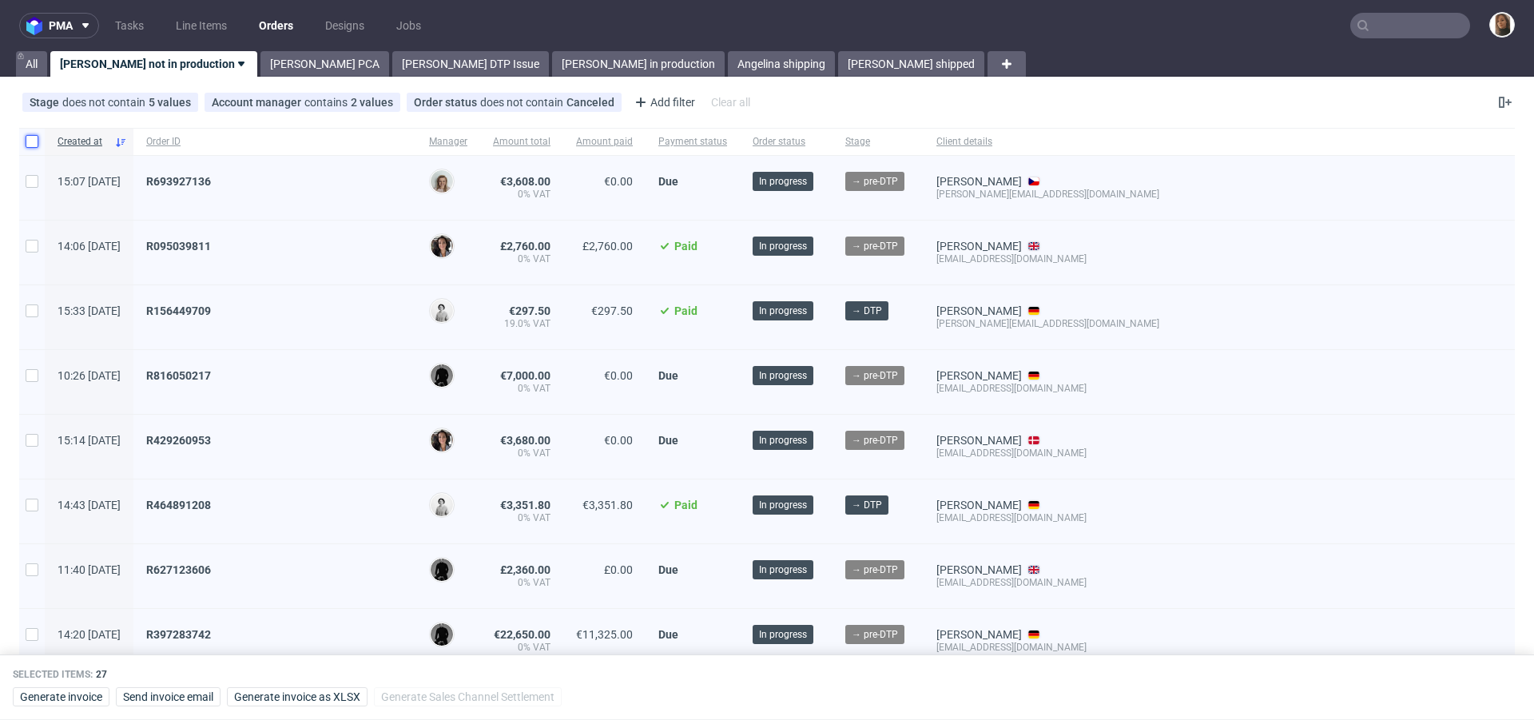
checkbox input "false"
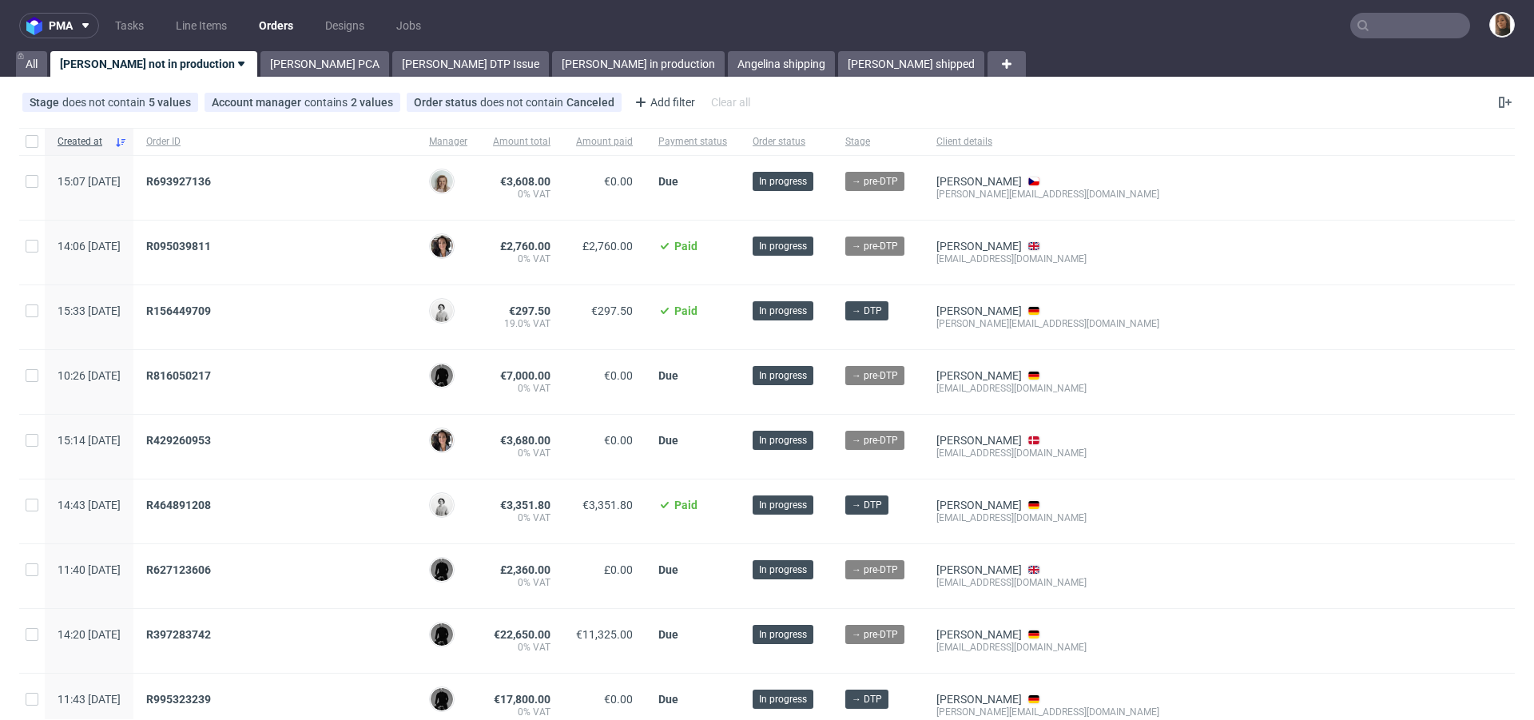
click at [1084, 26] on nav "pma Tasks Line Items Orders Designs Jobs" at bounding box center [767, 25] width 1534 height 51
click at [967, 85] on div "Stage does not contain 5 values In production, Production, Shipped, +2 more Acc…" at bounding box center [767, 102] width 1534 height 38
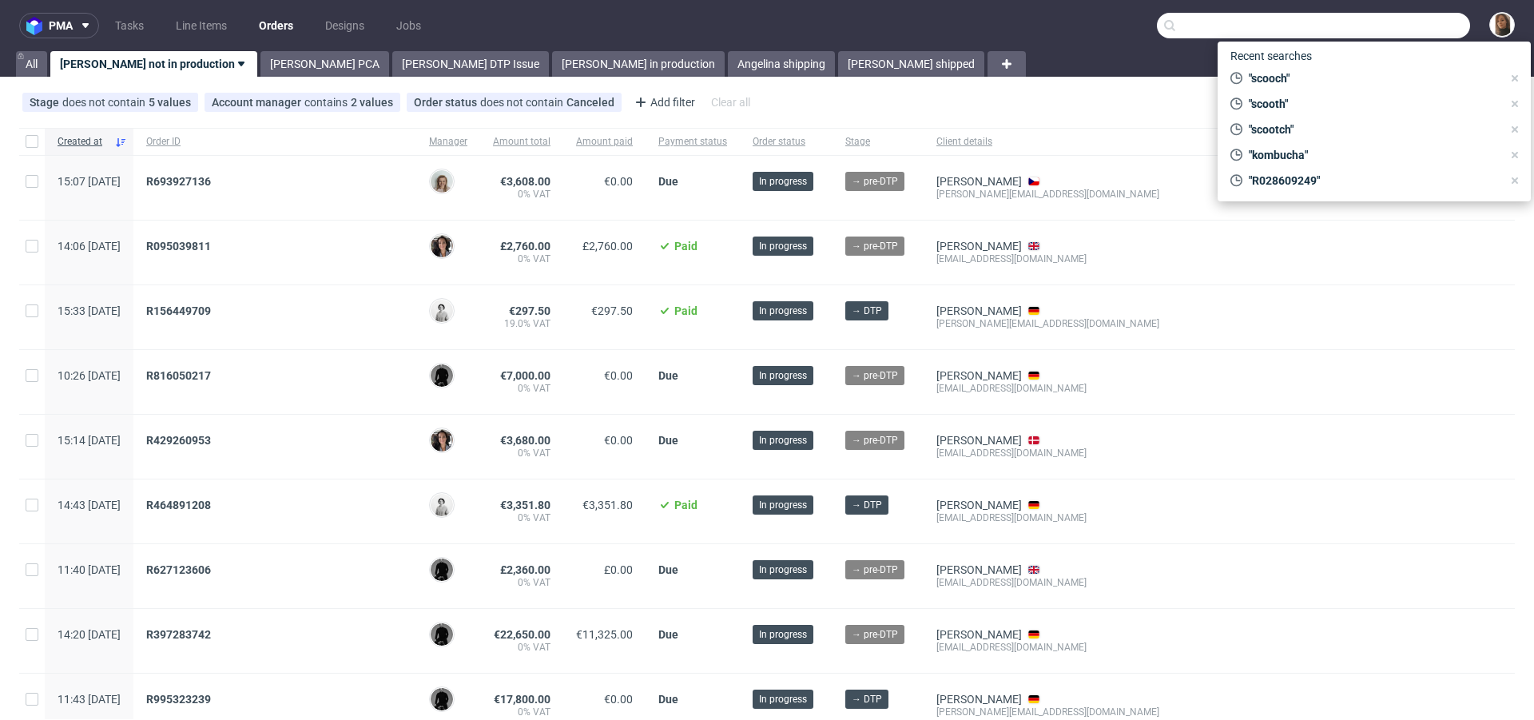
click at [1402, 30] on input "text" at bounding box center [1313, 26] width 313 height 26
paste input "@vitabright.co.uk"
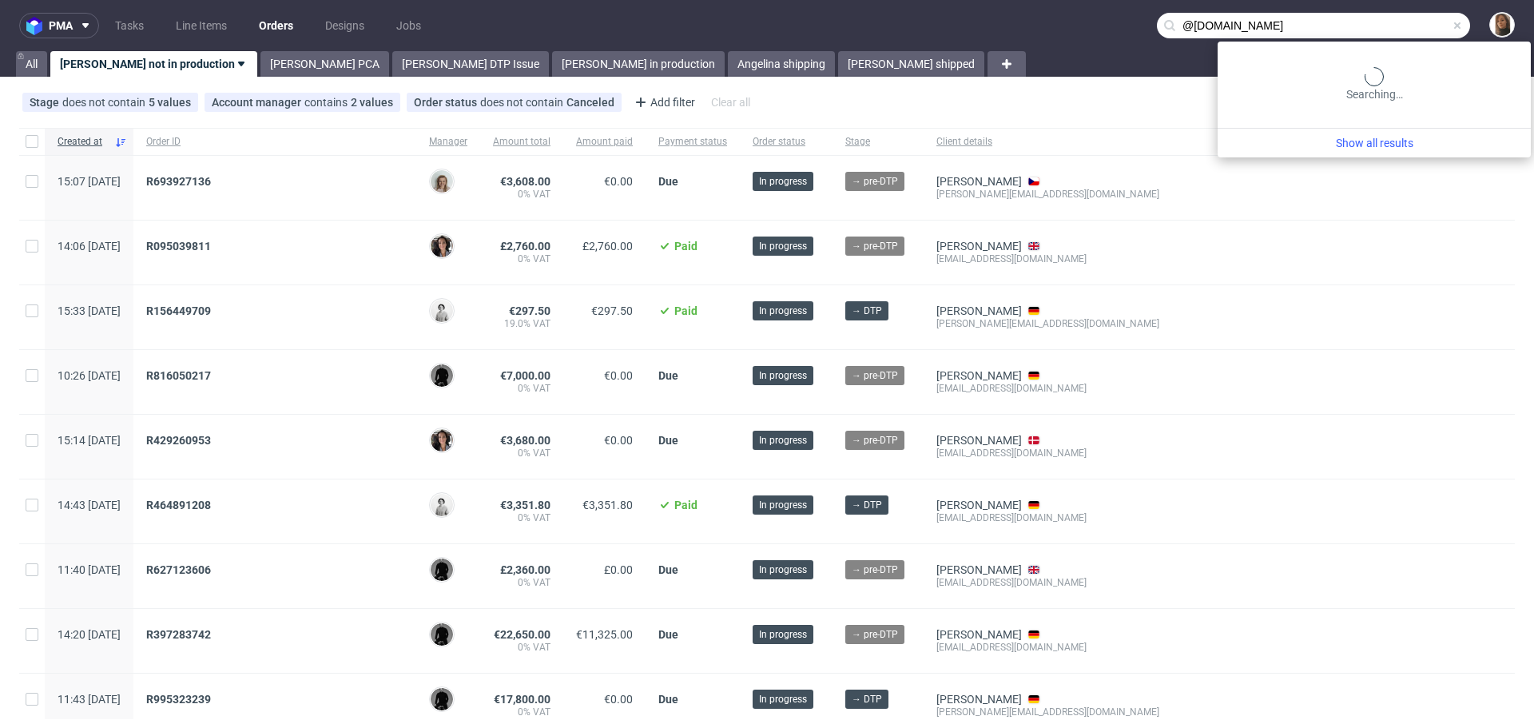
type input "@vitabright.co.uk"
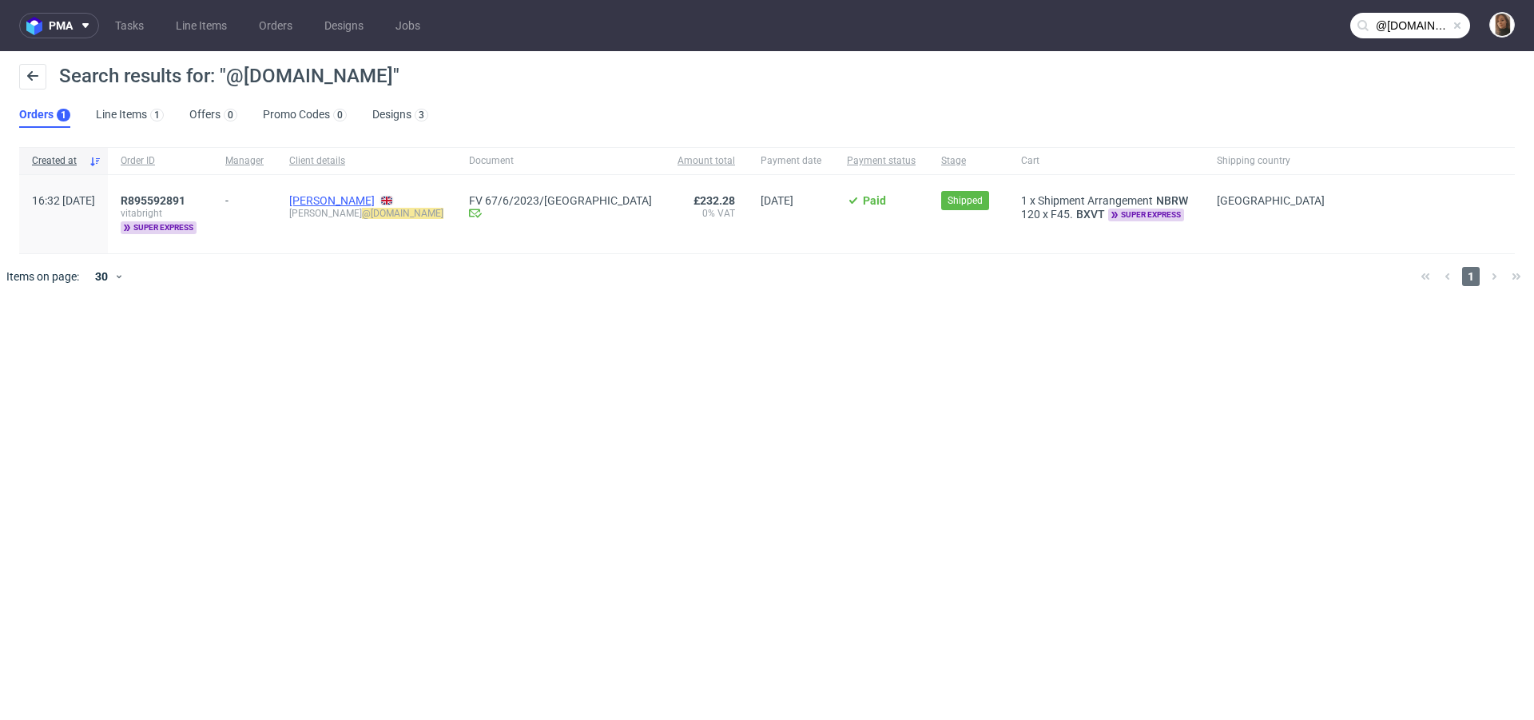
click at [375, 201] on link "Jason Grima" at bounding box center [332, 200] width 86 height 13
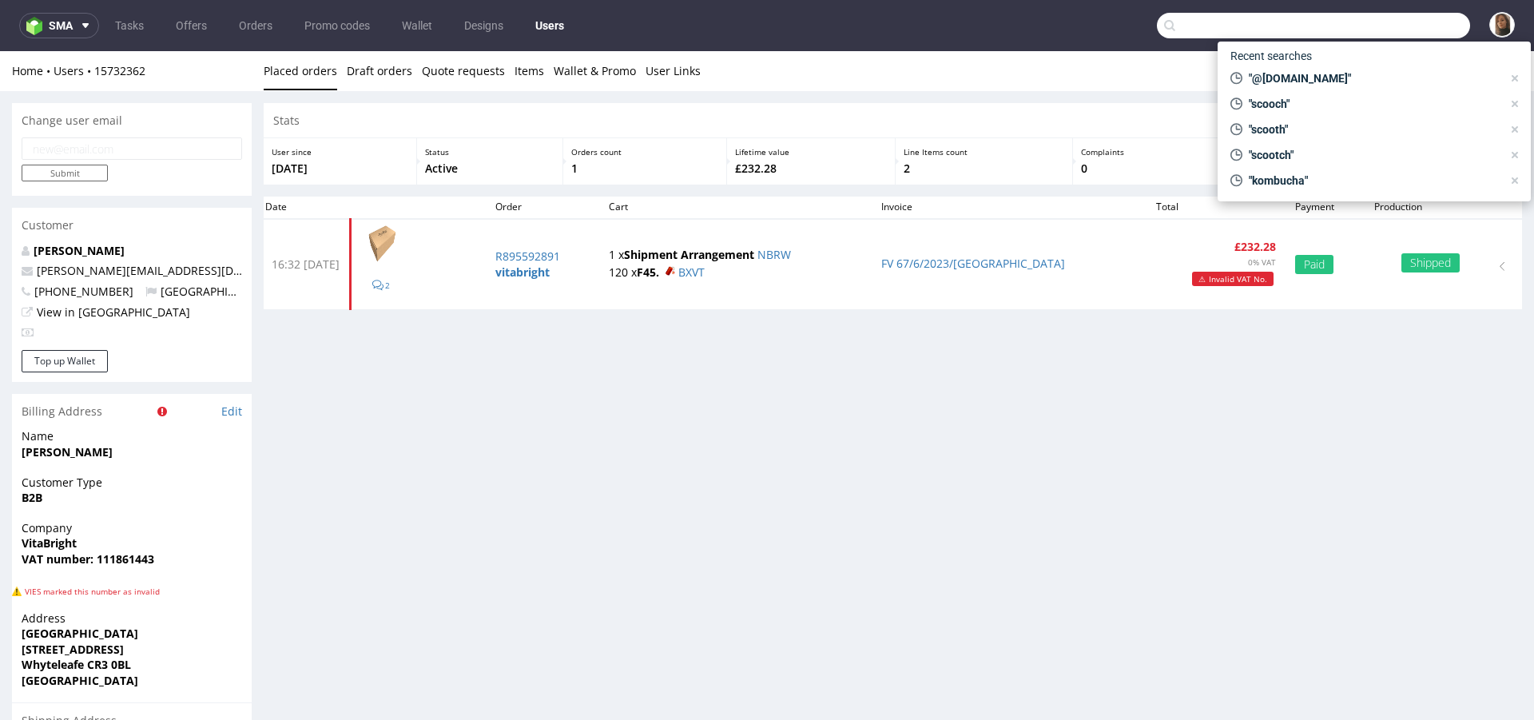
click at [1430, 19] on input "text" at bounding box center [1313, 26] width 313 height 26
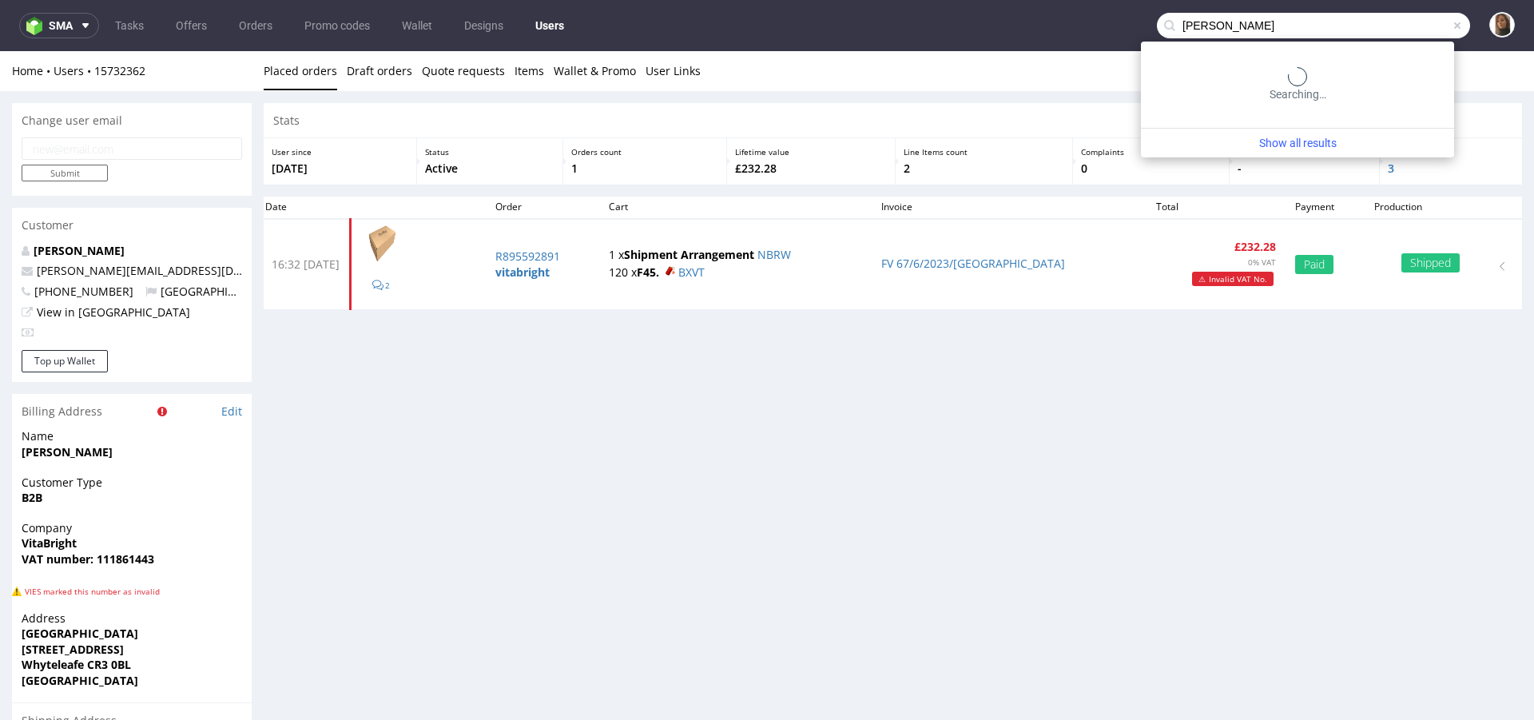
type input "jason grima"
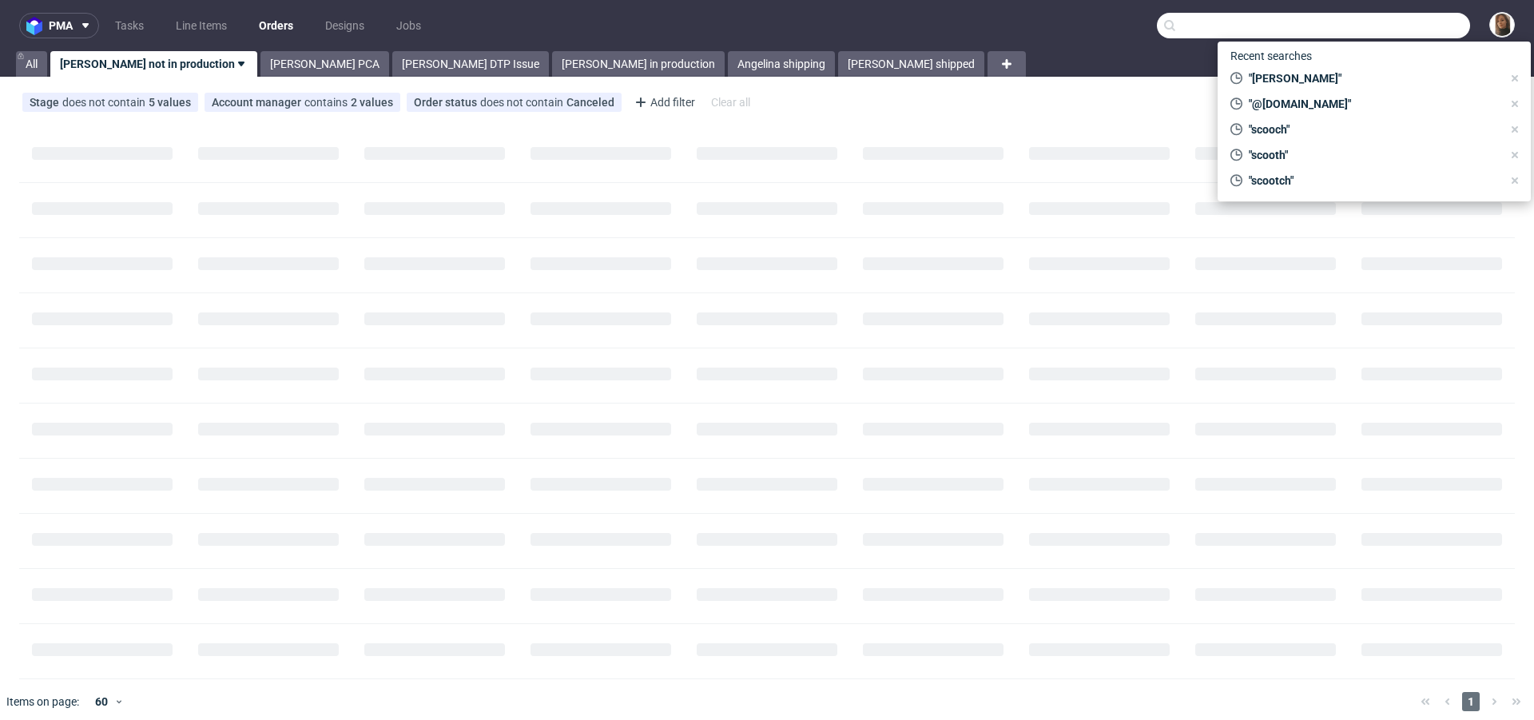
click at [1431, 27] on input "text" at bounding box center [1313, 26] width 313 height 26
paste input "R095039811"
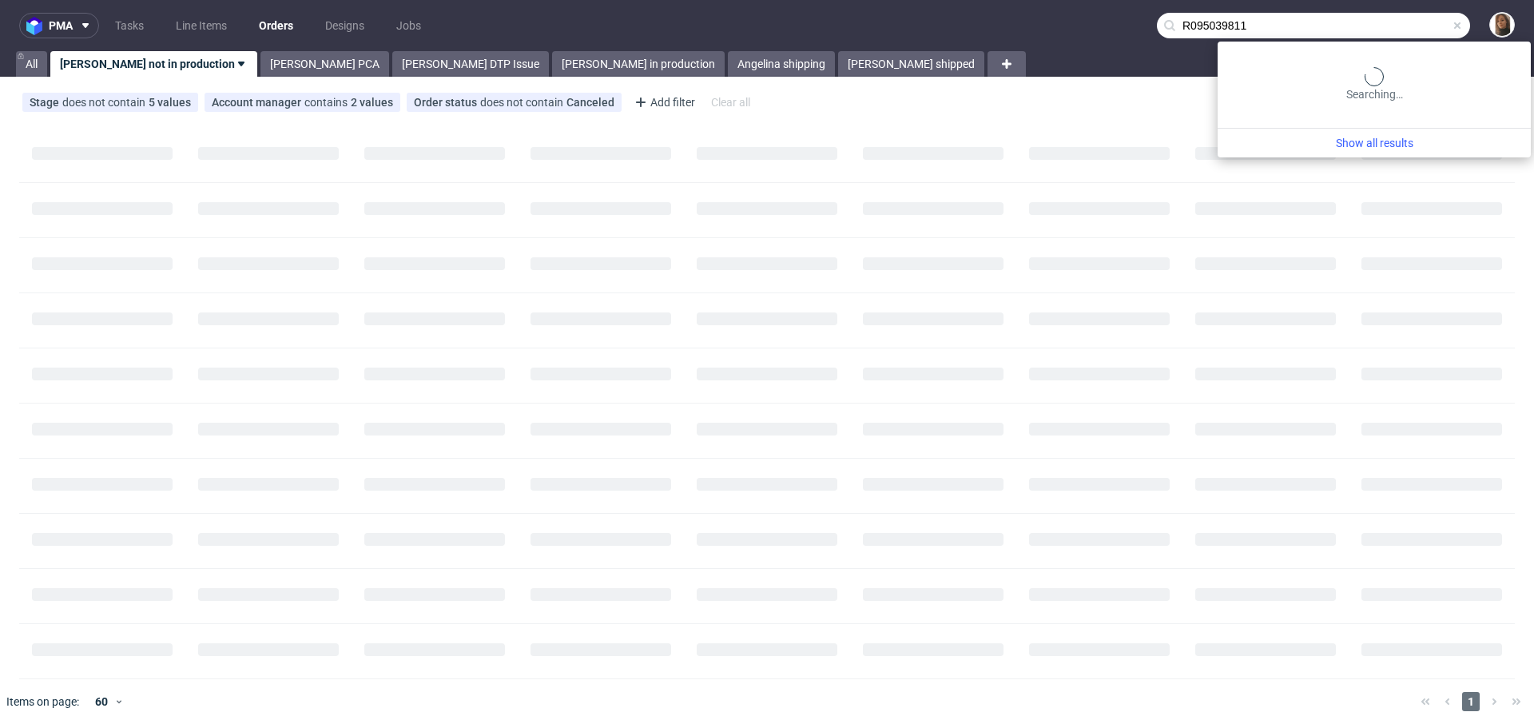
type input "R095039811"
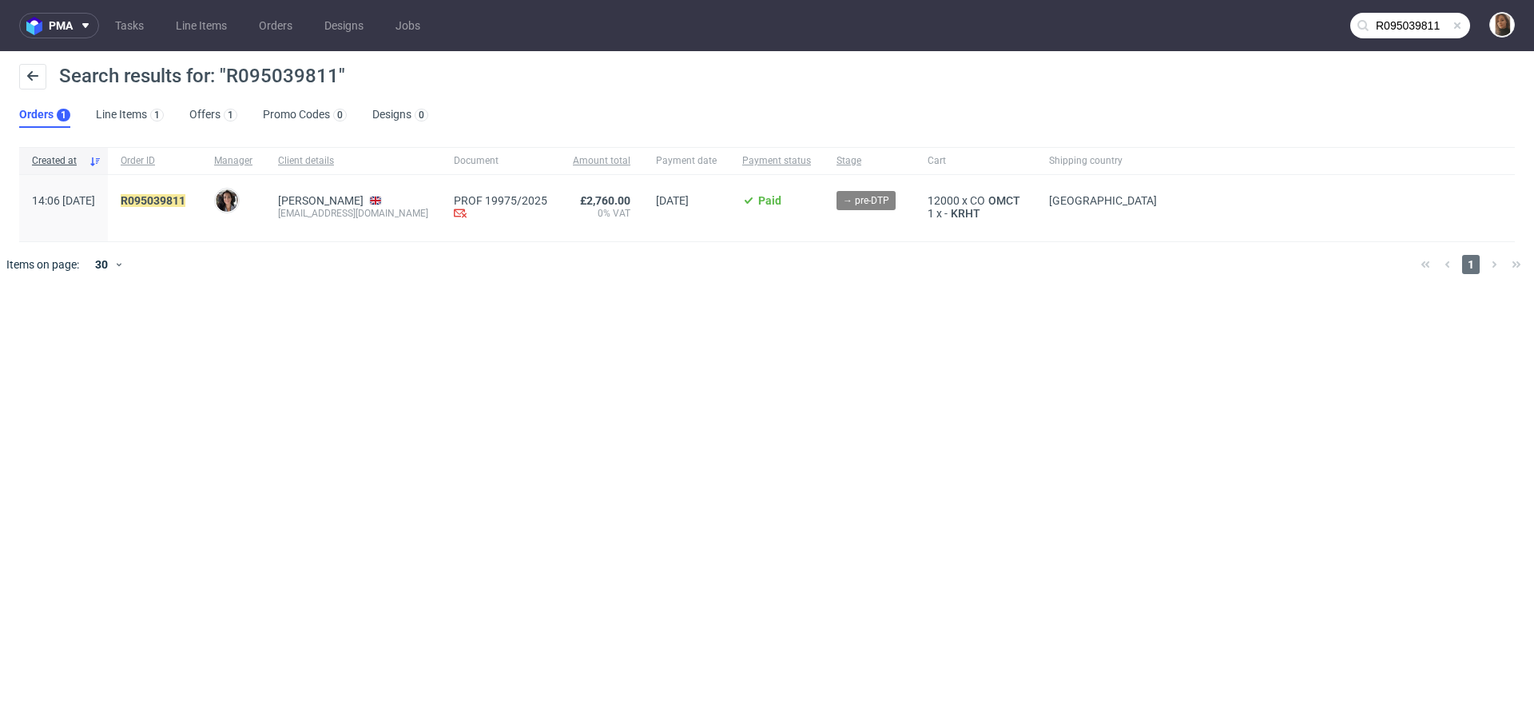
click at [185, 188] on div "R095039811" at bounding box center [155, 208] width 94 height 66
click at [185, 196] on mark "R095039811" at bounding box center [153, 200] width 65 height 13
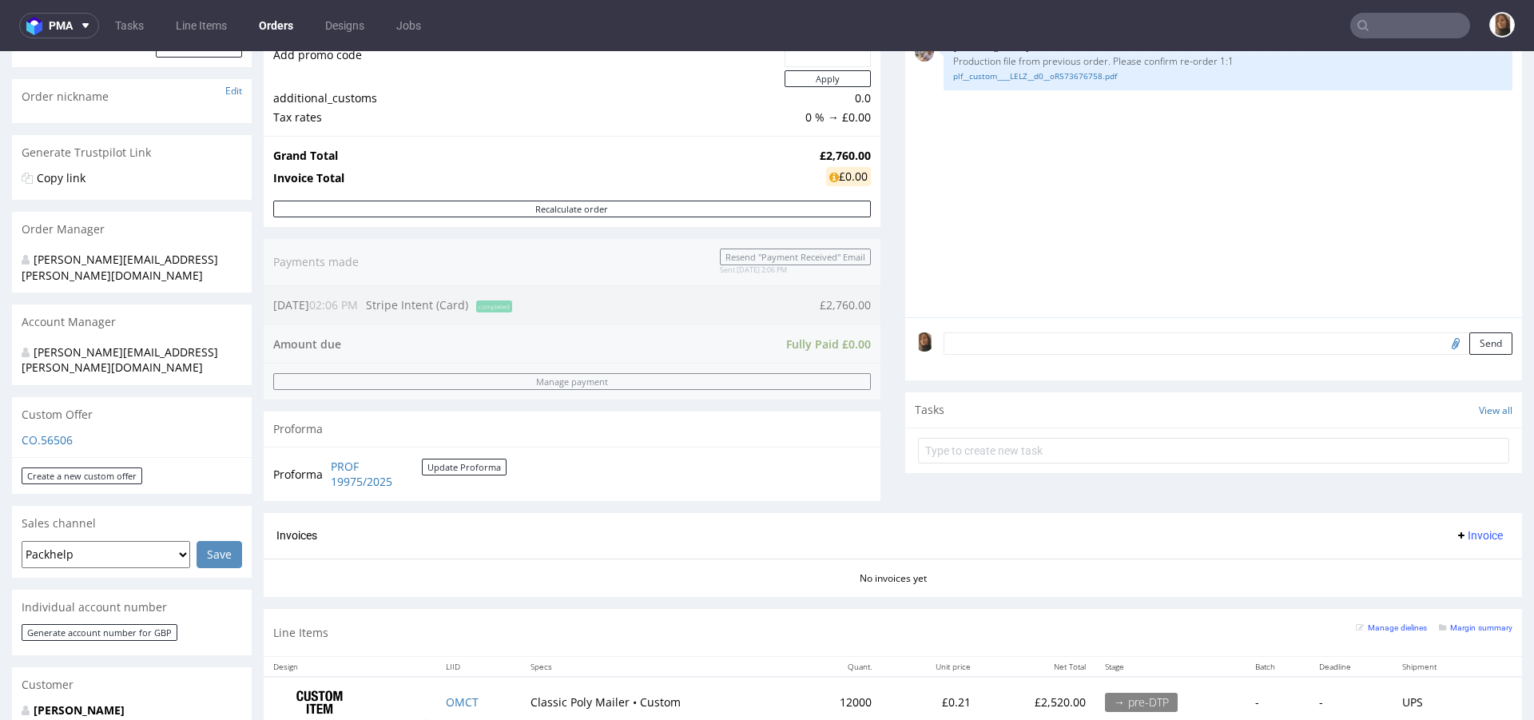
scroll to position [317, 0]
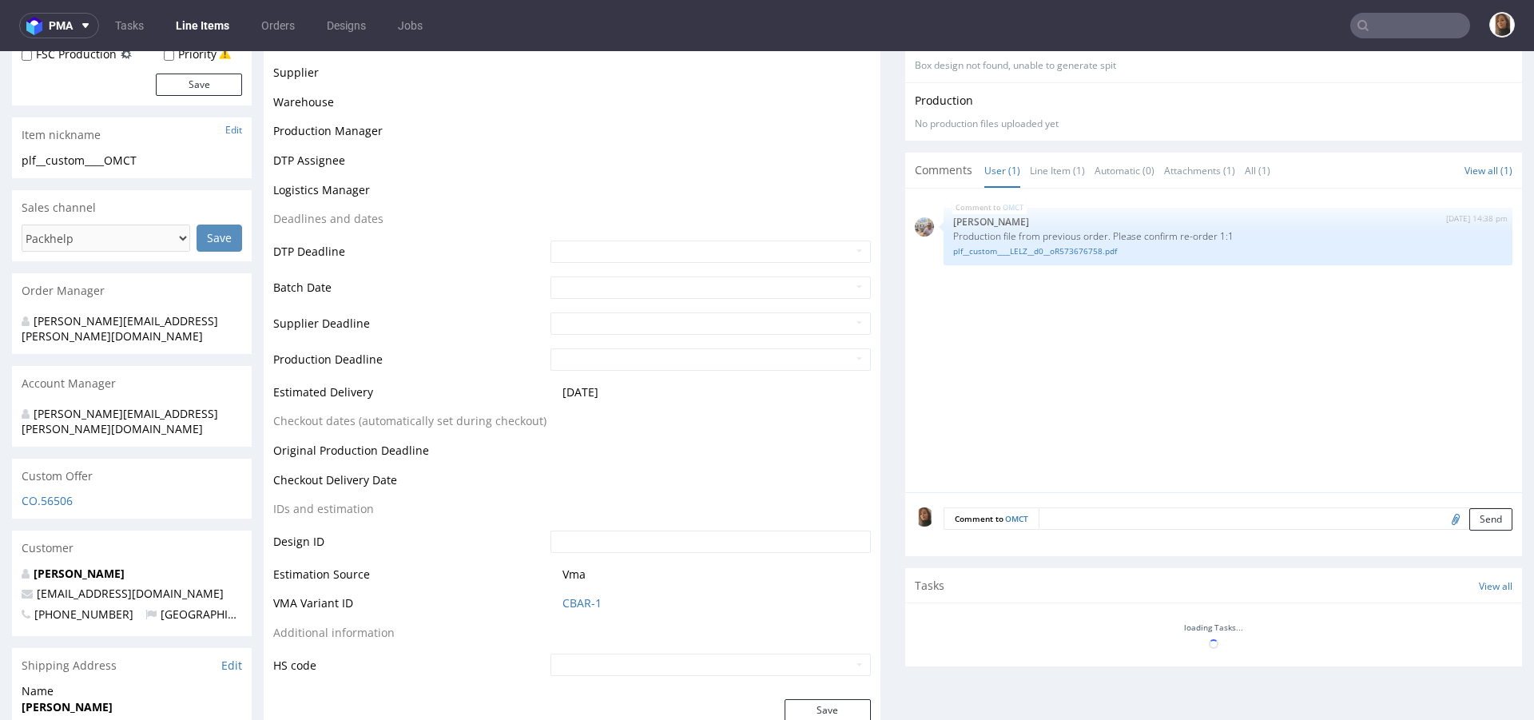
scroll to position [488, 0]
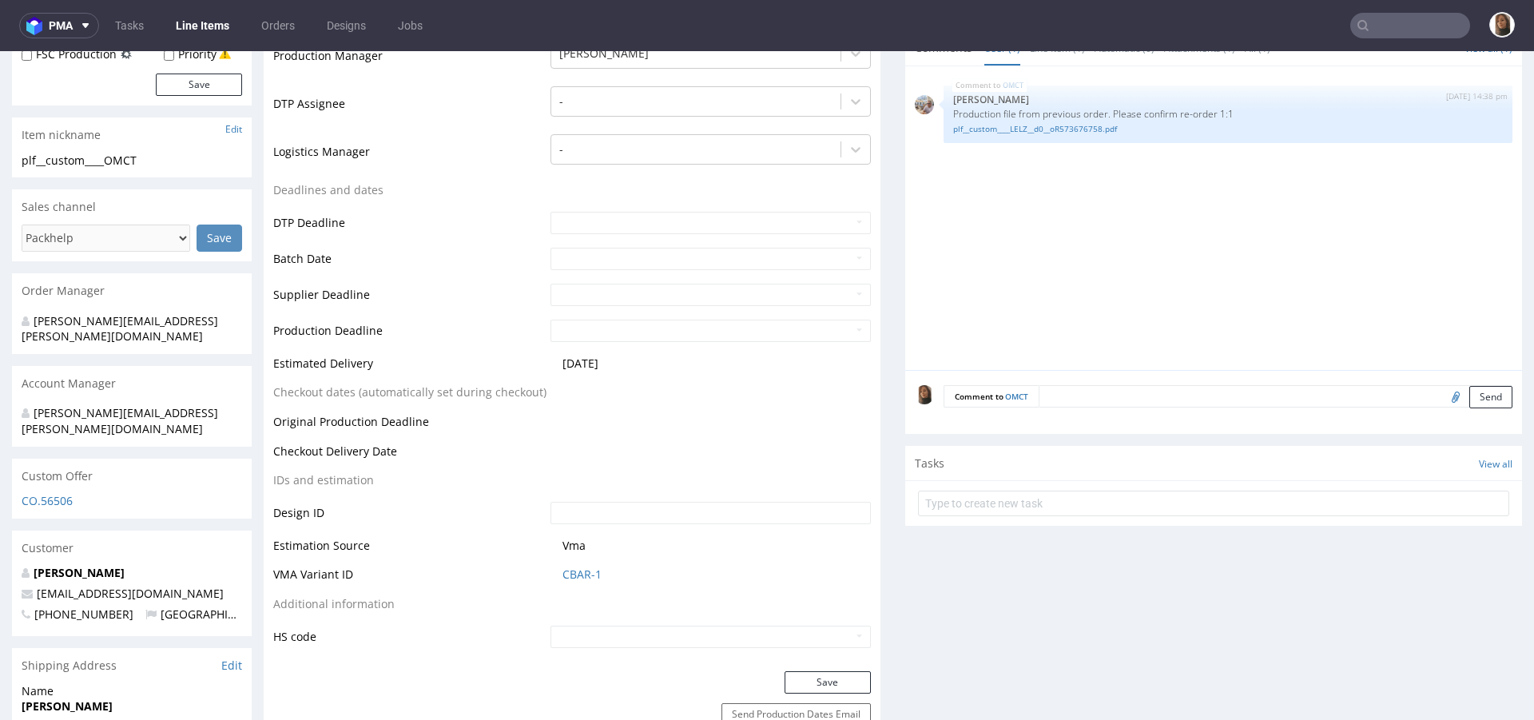
click at [1053, 404] on textarea at bounding box center [1276, 396] width 474 height 22
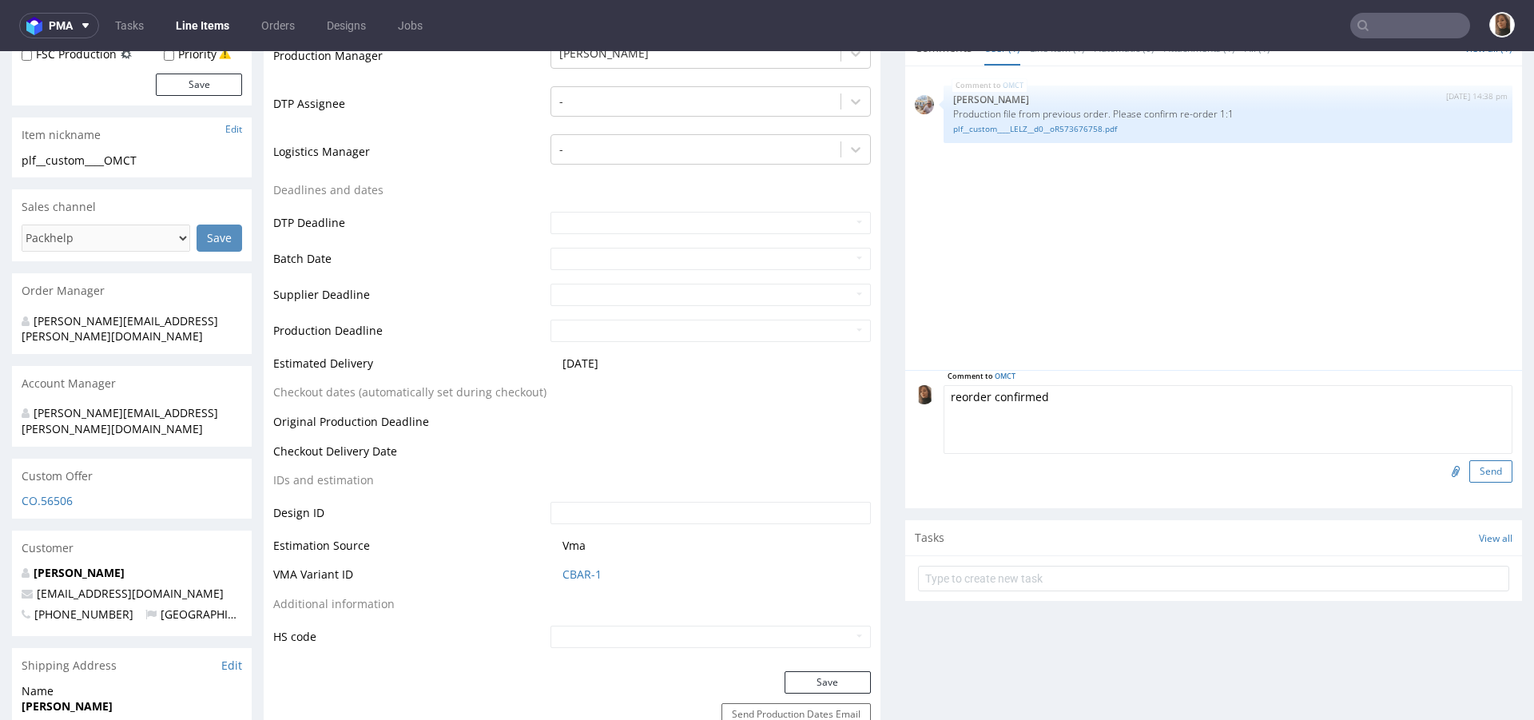
type textarea "reorder confirmed"
click at [1470, 478] on button "Send" at bounding box center [1491, 471] width 43 height 22
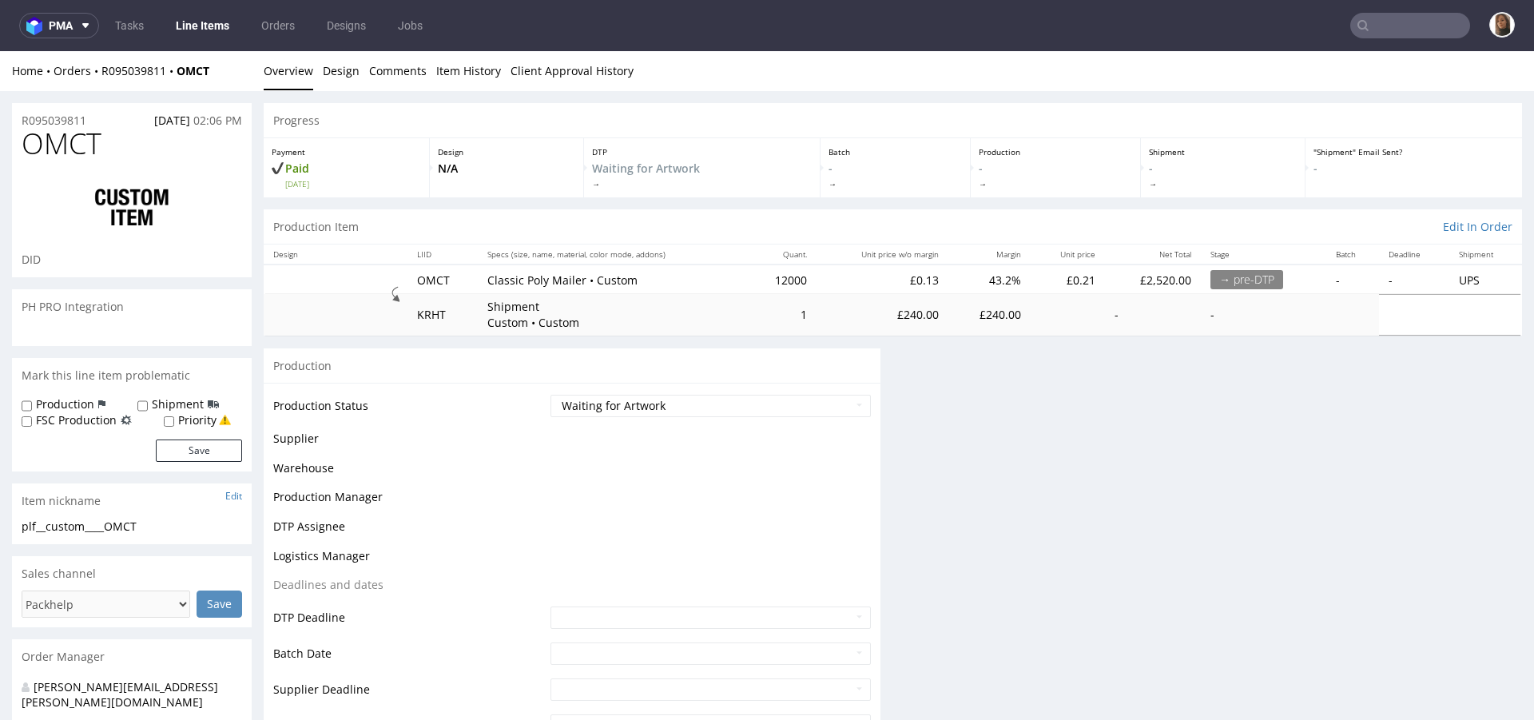
scroll to position [0, 0]
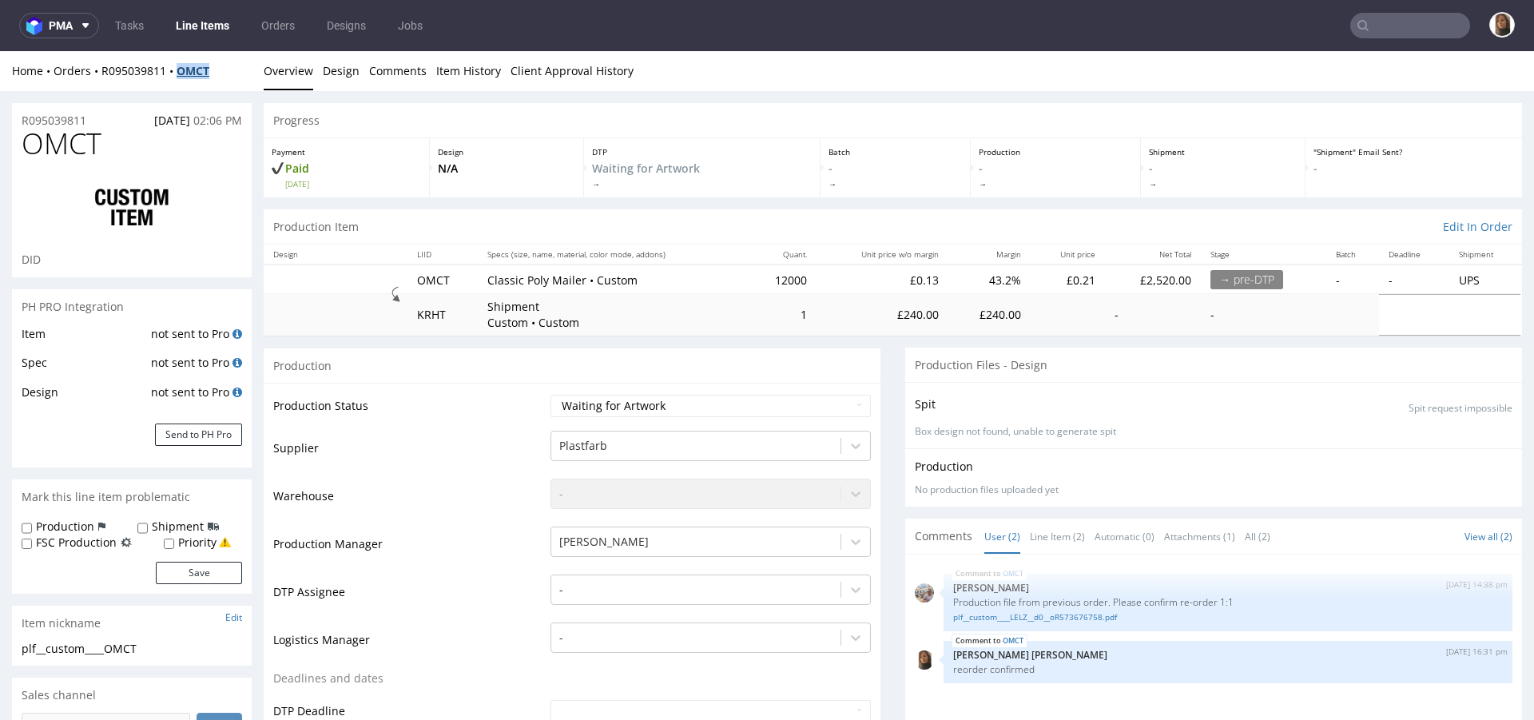
copy strong "OMCT"
click at [145, 60] on div "Home Orders R095039811 OMCT Overview Design Comments Item History Client Approv…" at bounding box center [767, 71] width 1534 height 40
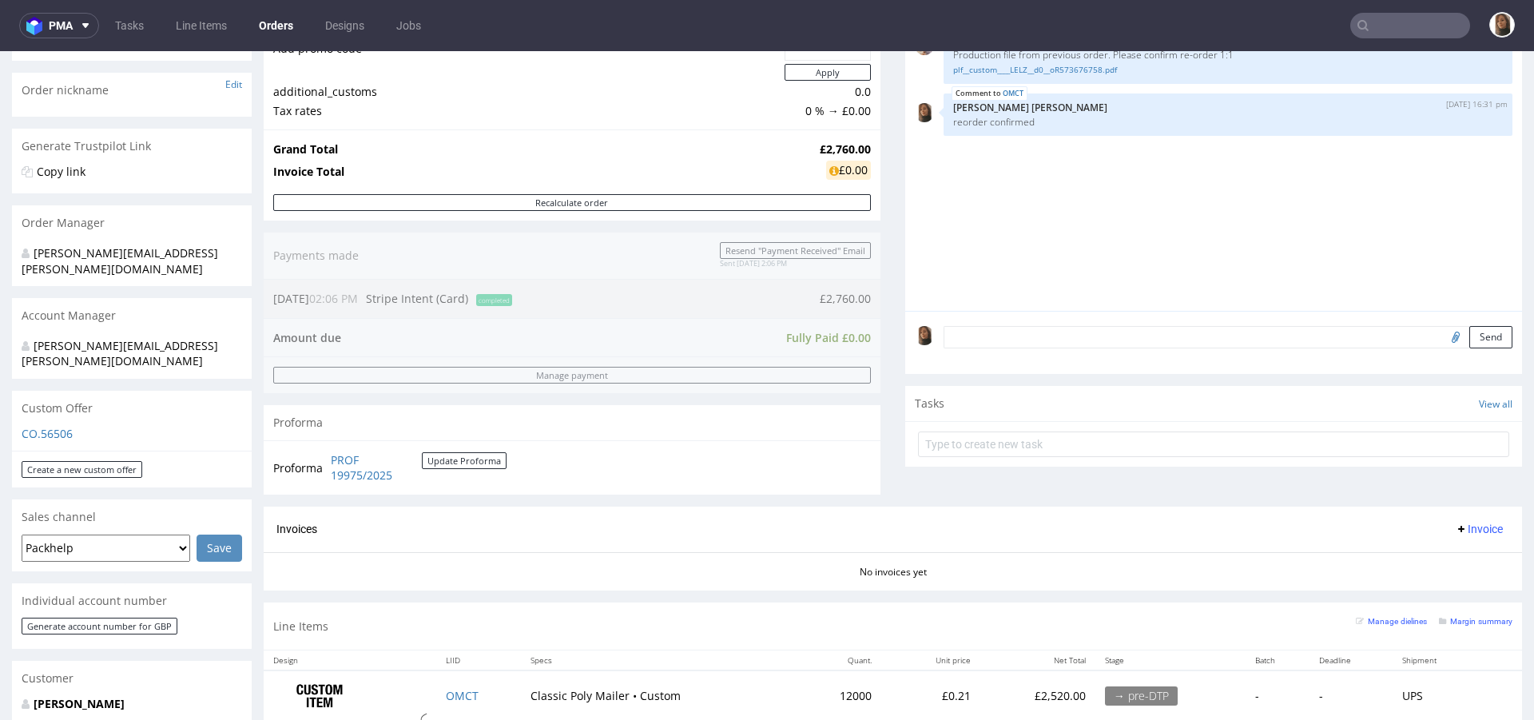
scroll to position [547, 0]
